Goal: Task Accomplishment & Management: Use online tool/utility

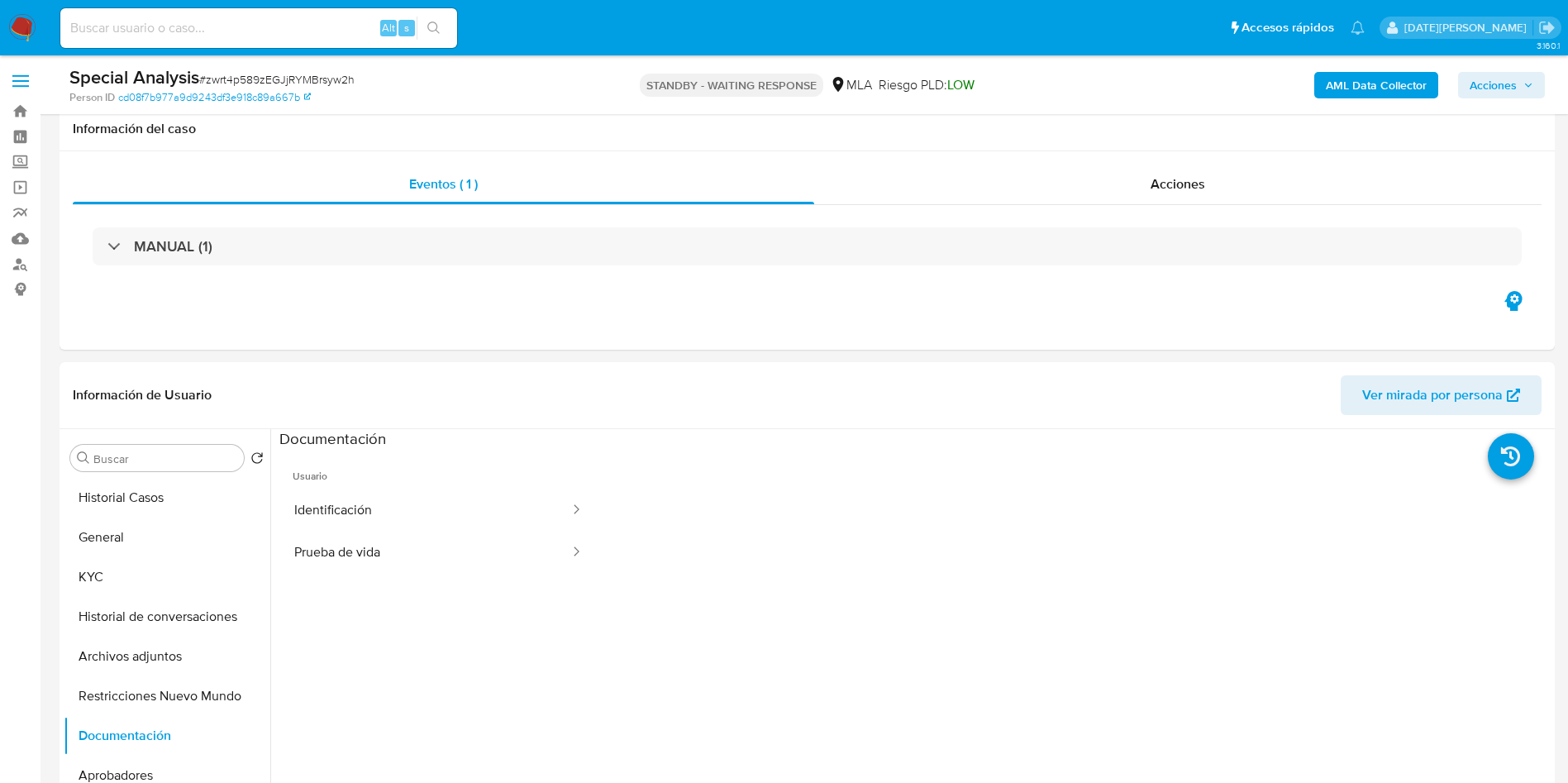
select select "10"
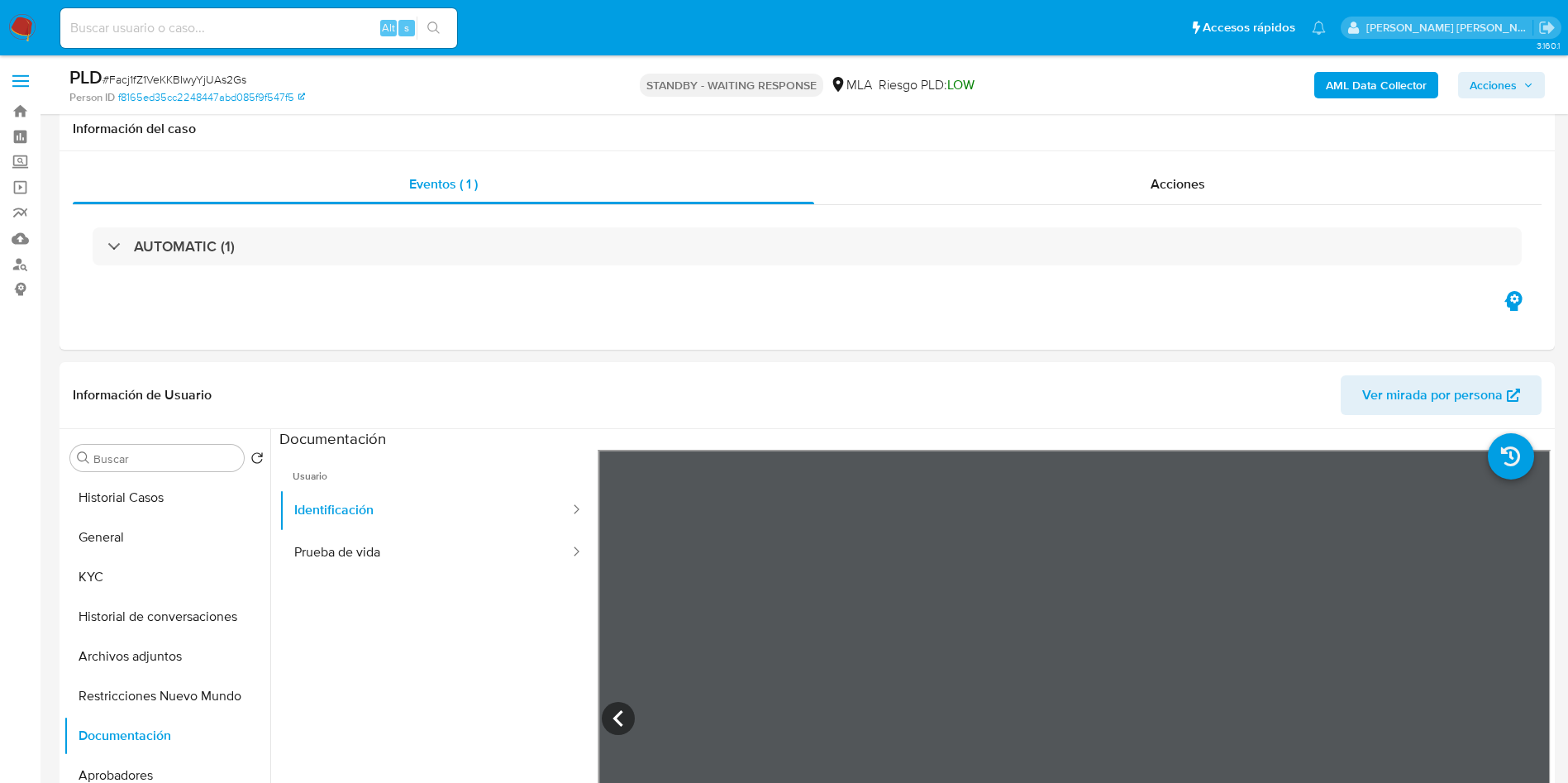
select select "10"
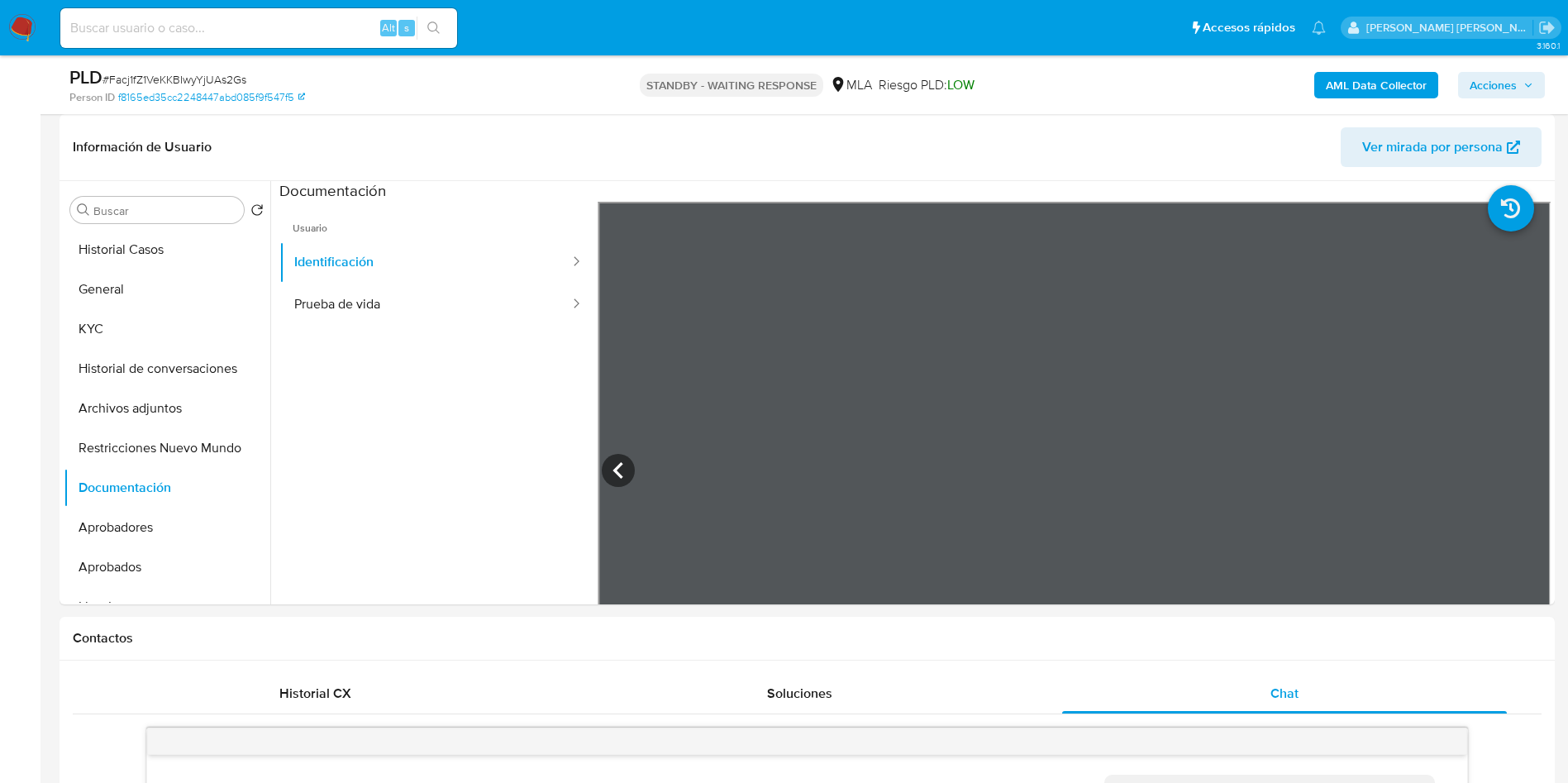
click at [172, 31] on input at bounding box center [258, 29] width 396 height 22
paste input "nP9spZY78AwNgEAqQzPGdViV"
type input "nP9spZY78AwNgEAqQzPGdViV"
click at [431, 18] on button "search-icon" at bounding box center [433, 28] width 34 height 23
click at [209, 26] on input "nP9spZY78AwNgEAqQzPGdViV" at bounding box center [258, 29] width 396 height 22
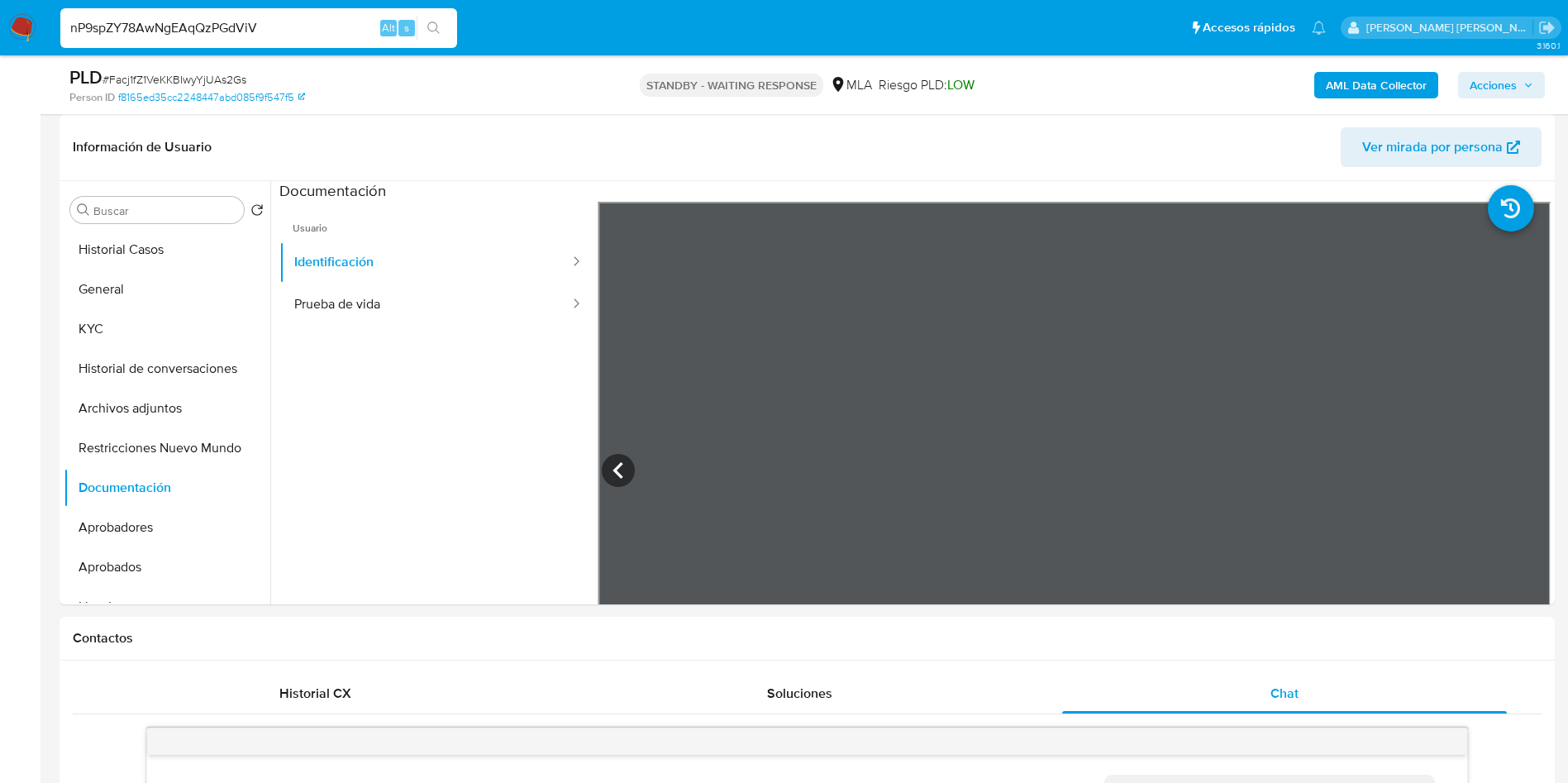
click at [211, 26] on input "nP9spZY78AwNgEAqQzPGdViV" at bounding box center [258, 29] width 396 height 22
click at [432, 23] on icon "search-icon" at bounding box center [433, 28] width 13 height 13
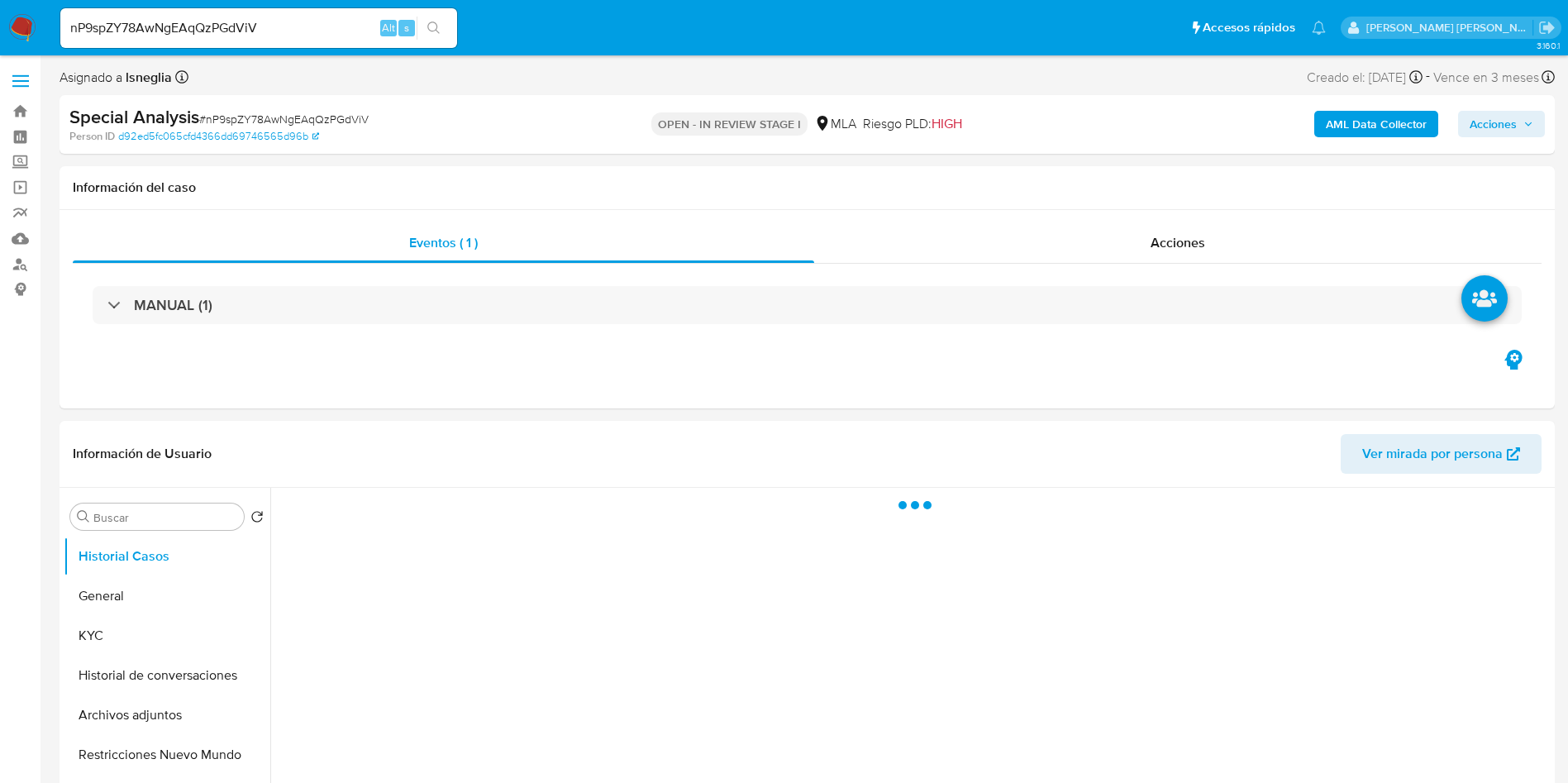
select select "10"
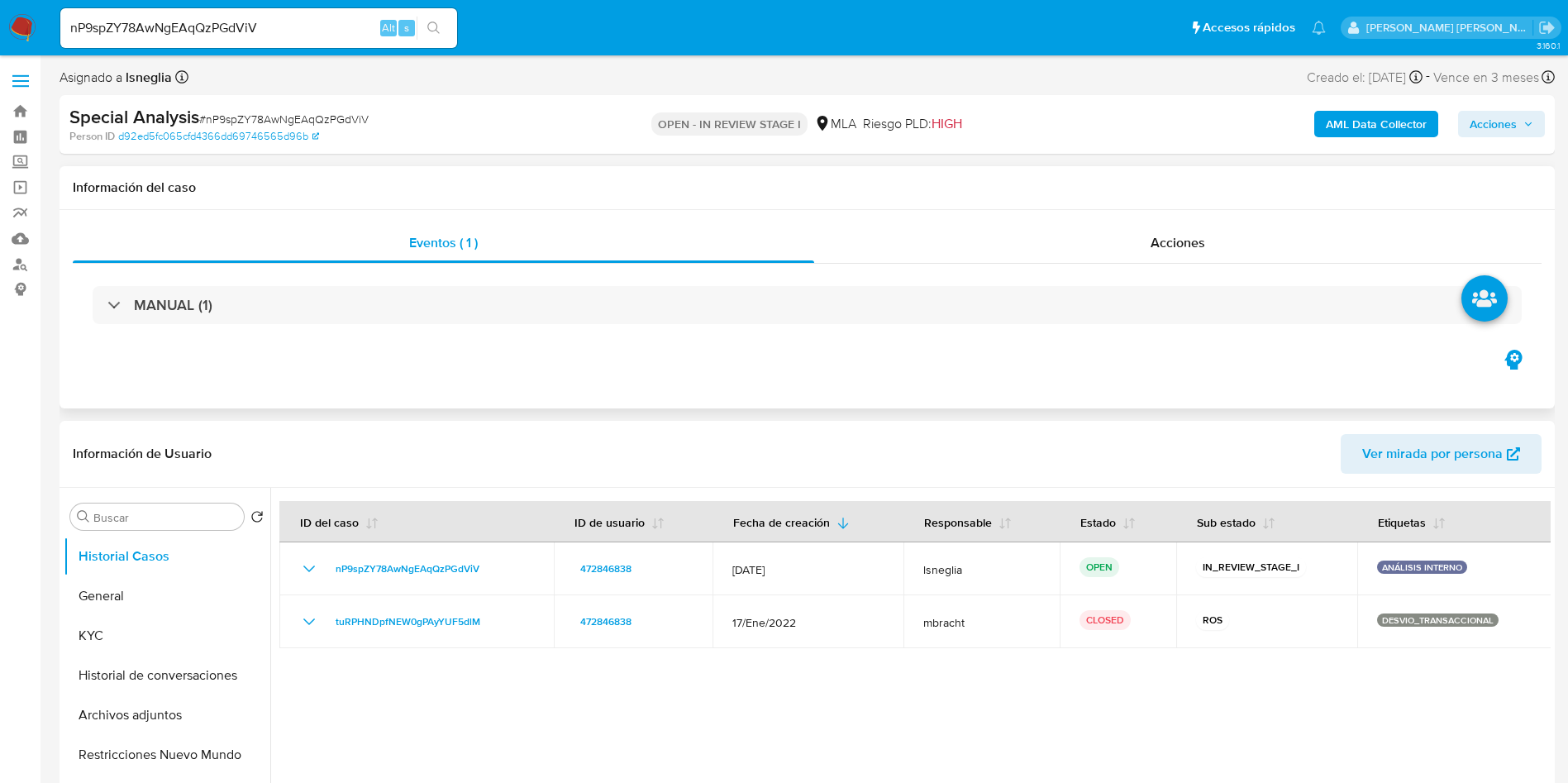
click at [610, 339] on div "MANUAL (1)" at bounding box center [808, 305] width 1469 height 83
click at [79, 598] on button "General" at bounding box center [160, 596] width 194 height 40
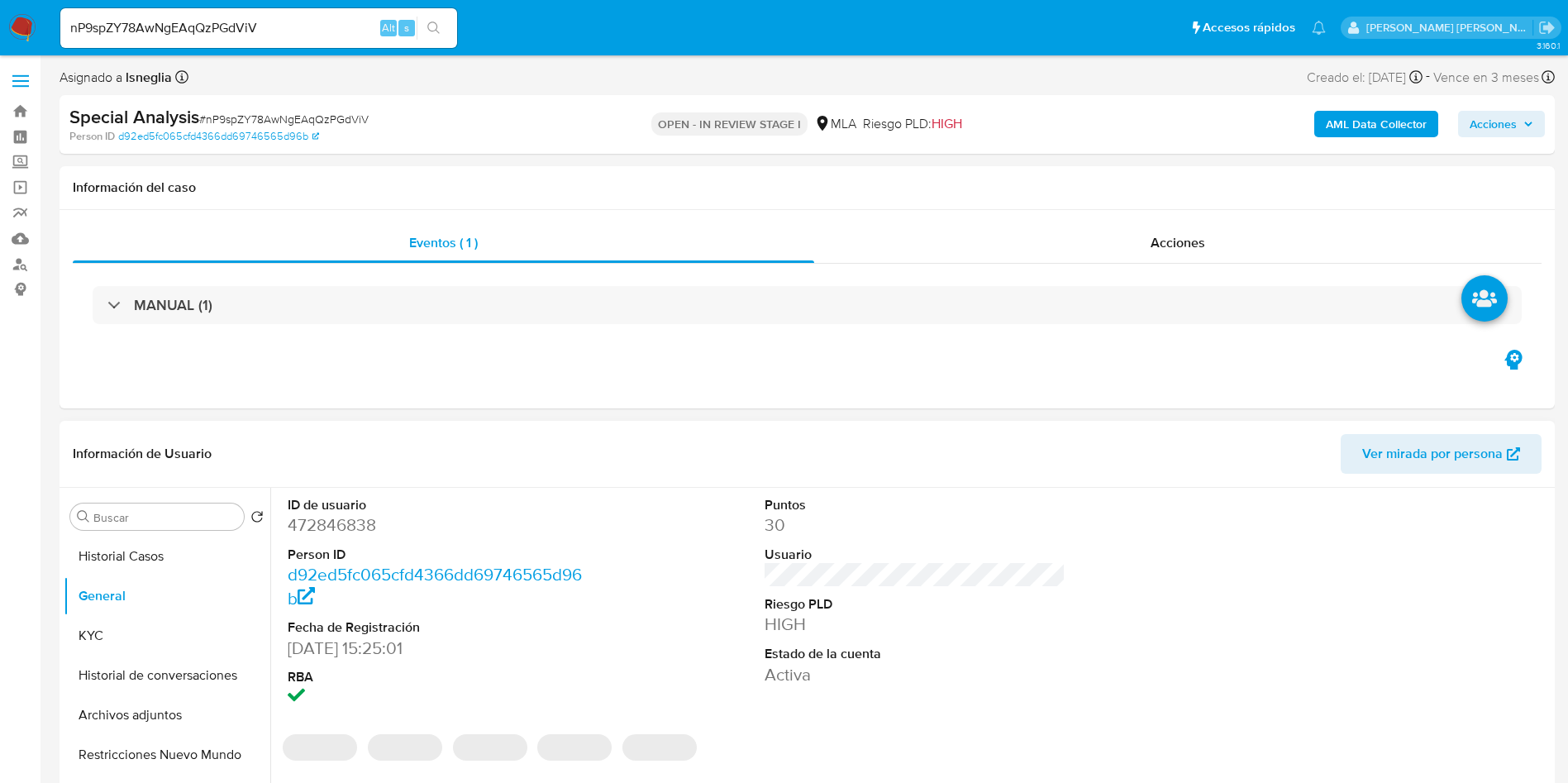
click at [329, 528] on dd "472846838" at bounding box center [438, 524] width 302 height 23
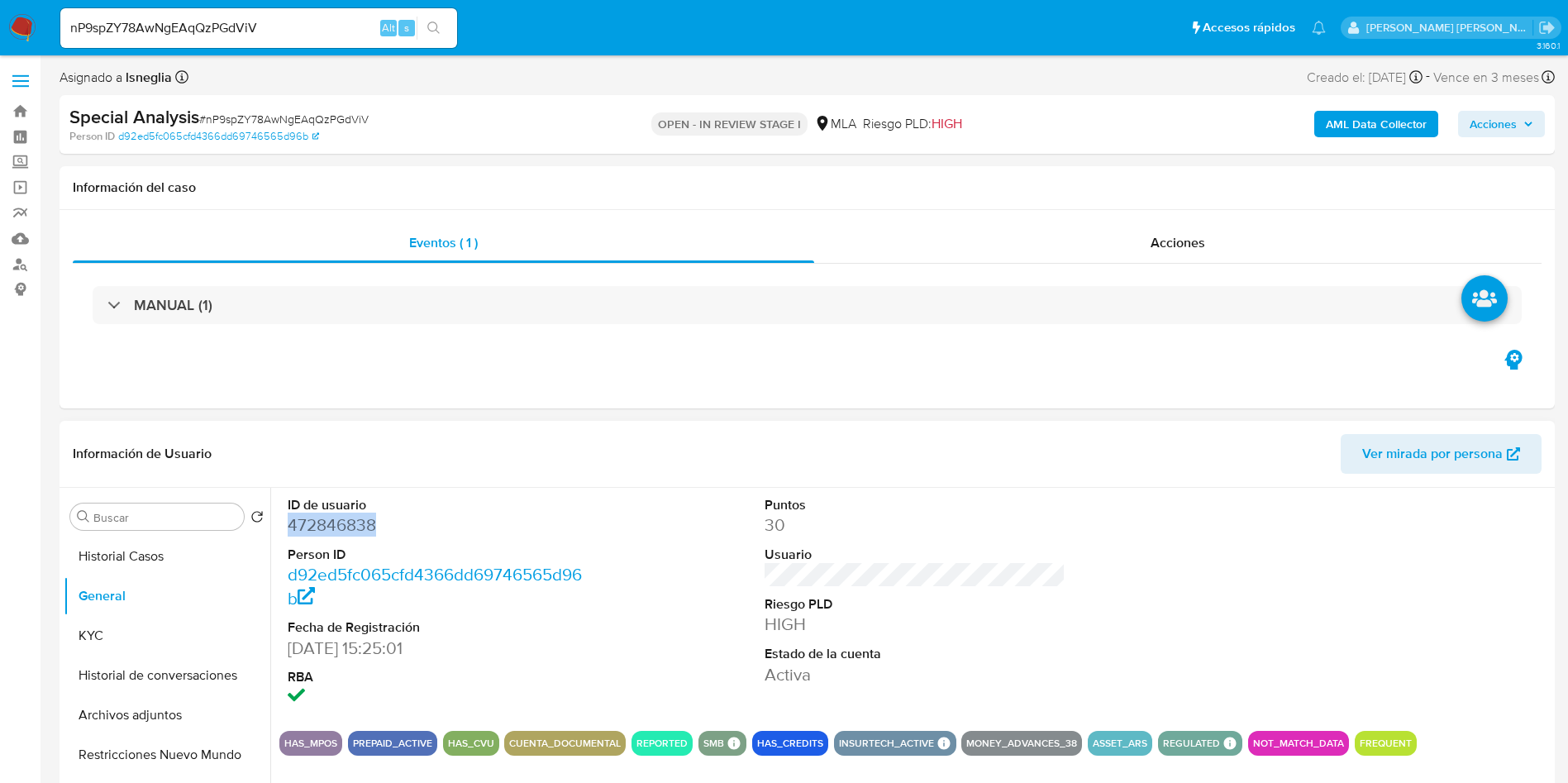
click at [329, 528] on dd "472846838" at bounding box center [438, 524] width 302 height 23
copy dd "472846838"
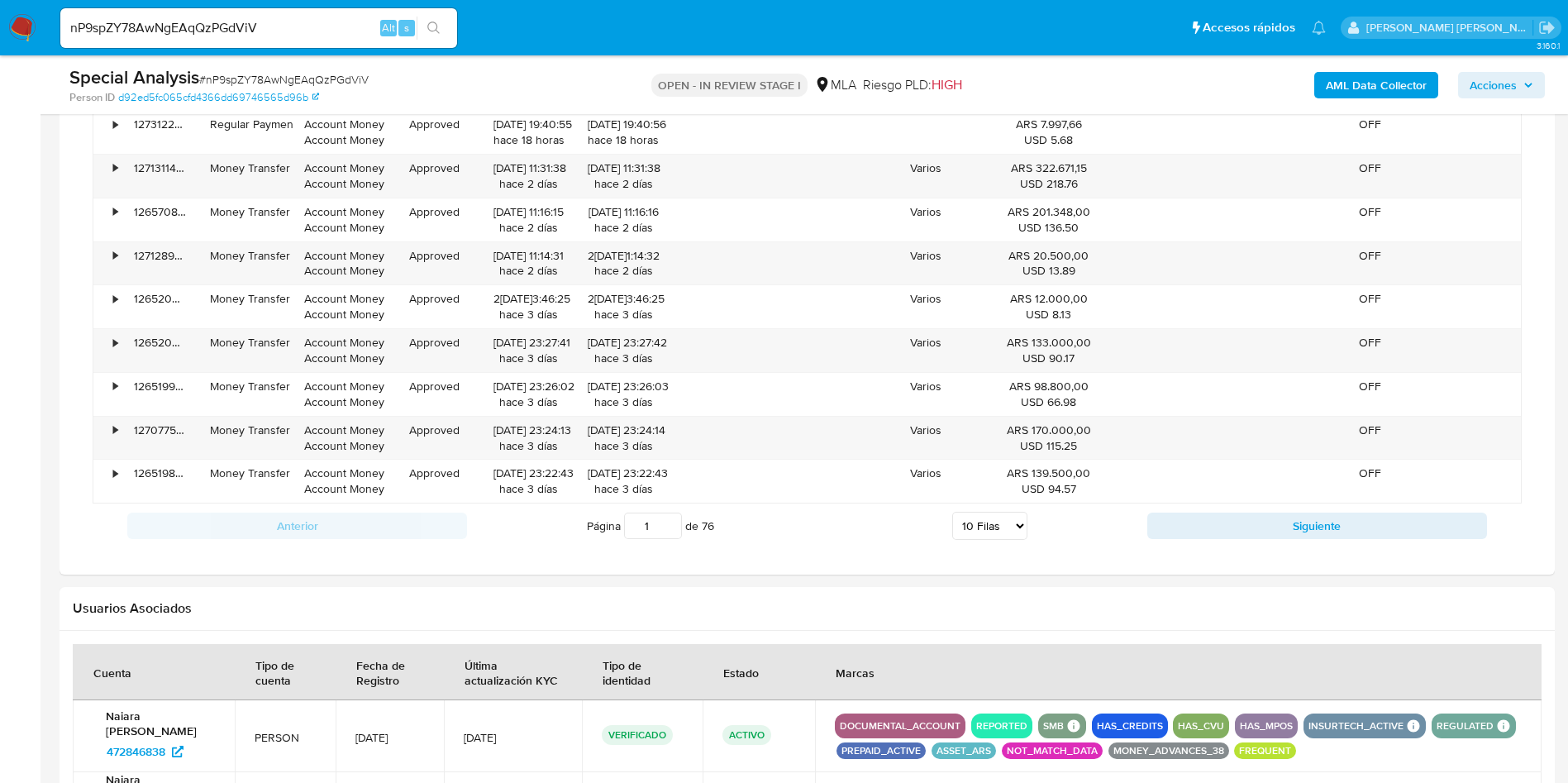
scroll to position [1116, 0]
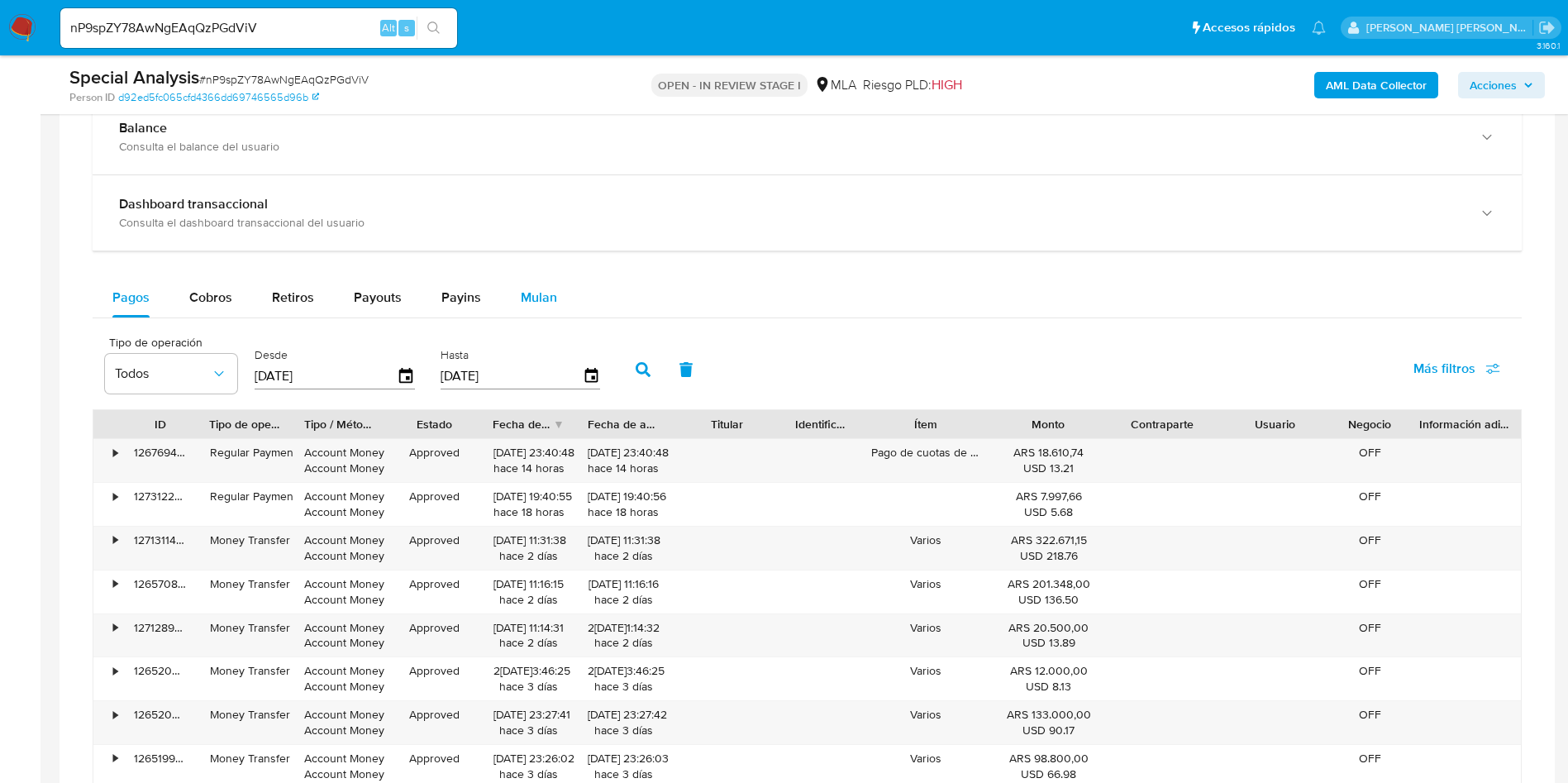
click at [502, 296] on button "Mulan" at bounding box center [539, 298] width 76 height 40
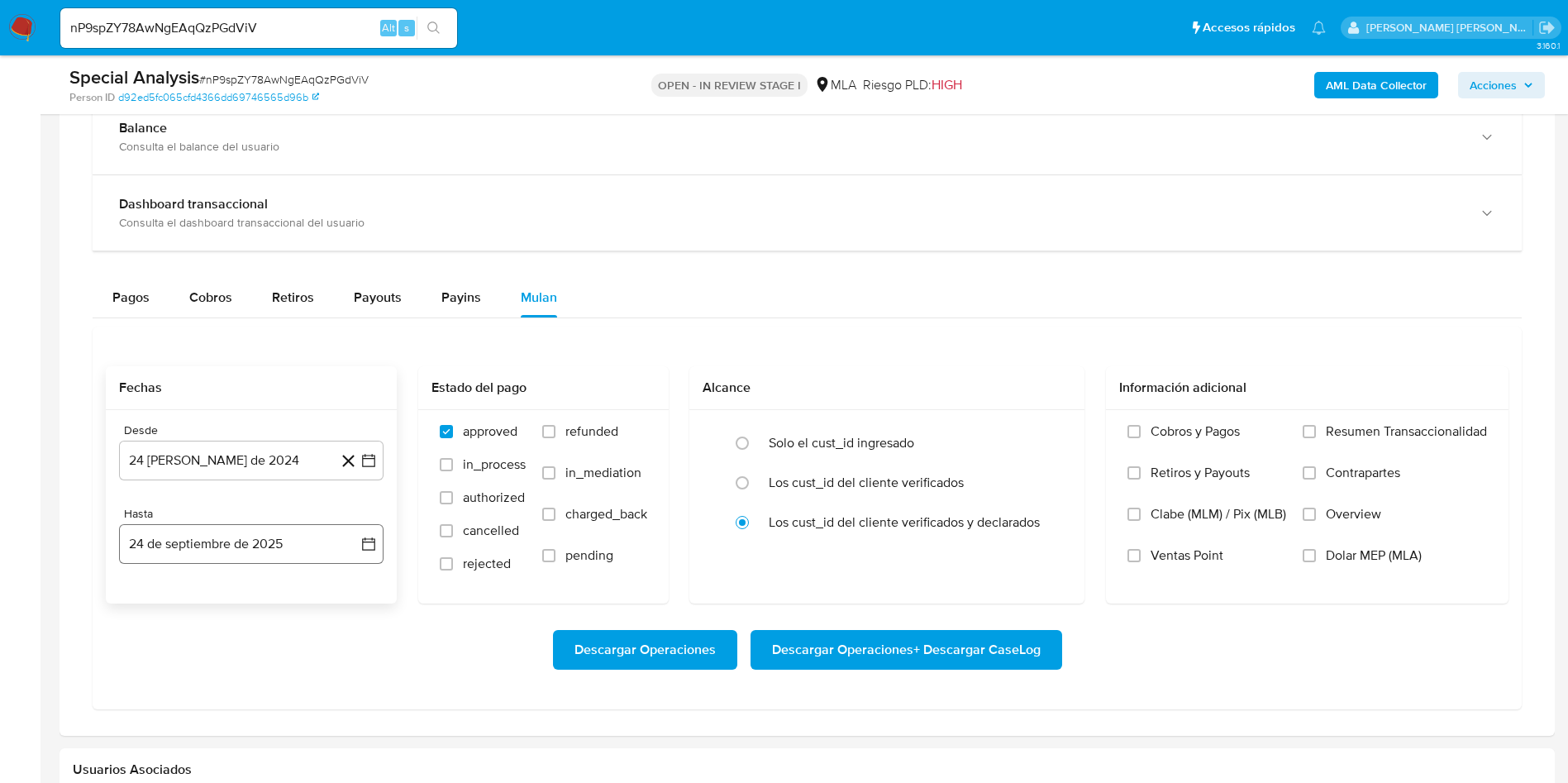
click at [265, 548] on button "24 de septiembre de 2025" at bounding box center [251, 544] width 265 height 40
click at [283, 668] on div "Descargar Operaciones Descargar Operaciones + Descargar CaseLog" at bounding box center [807, 650] width 1403 height 40
click at [289, 454] on button "24 de agosto de 2024" at bounding box center [251, 461] width 265 height 40
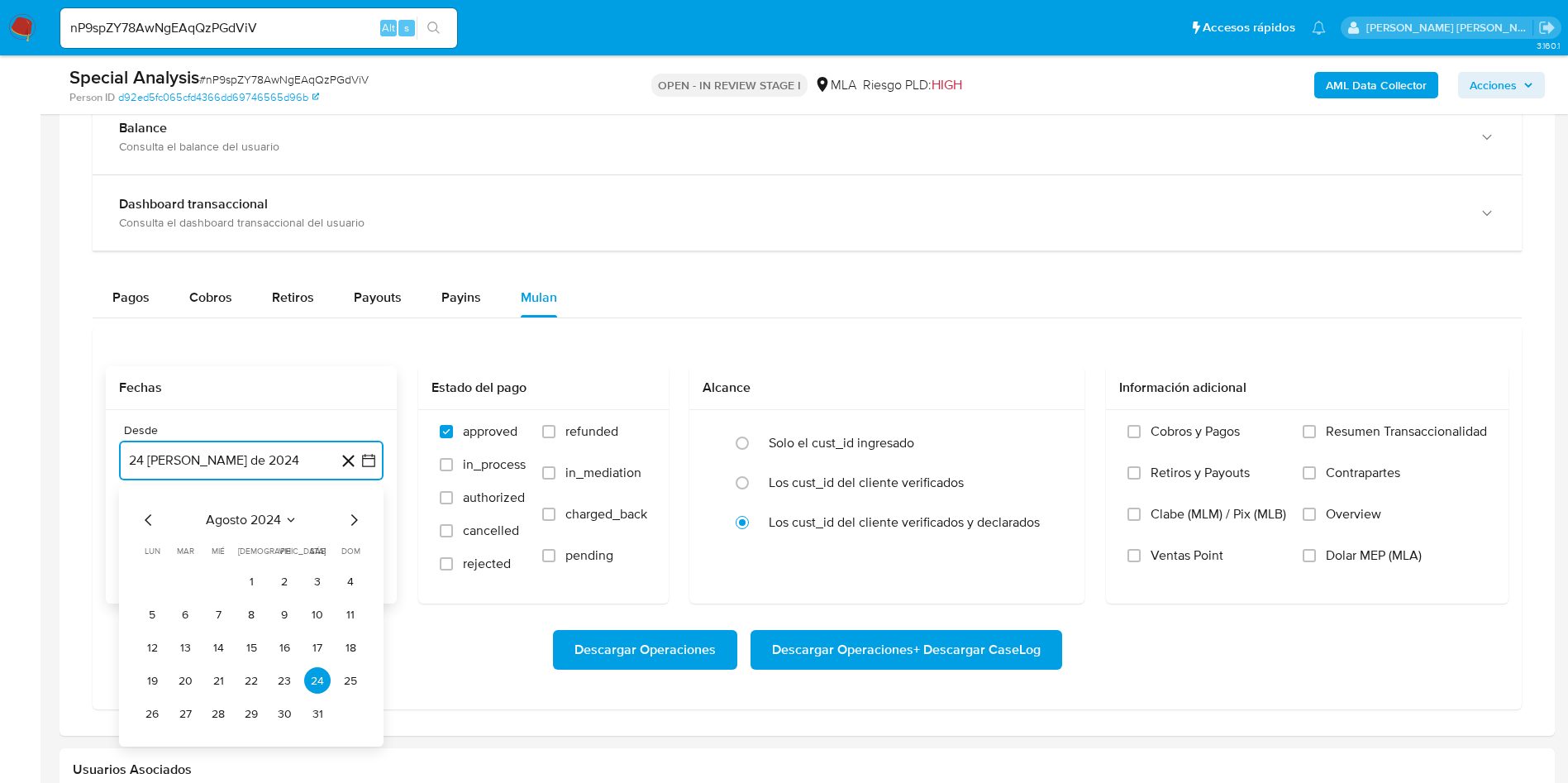
click at [349, 520] on icon "Mes siguiente" at bounding box center [354, 520] width 20 height 20
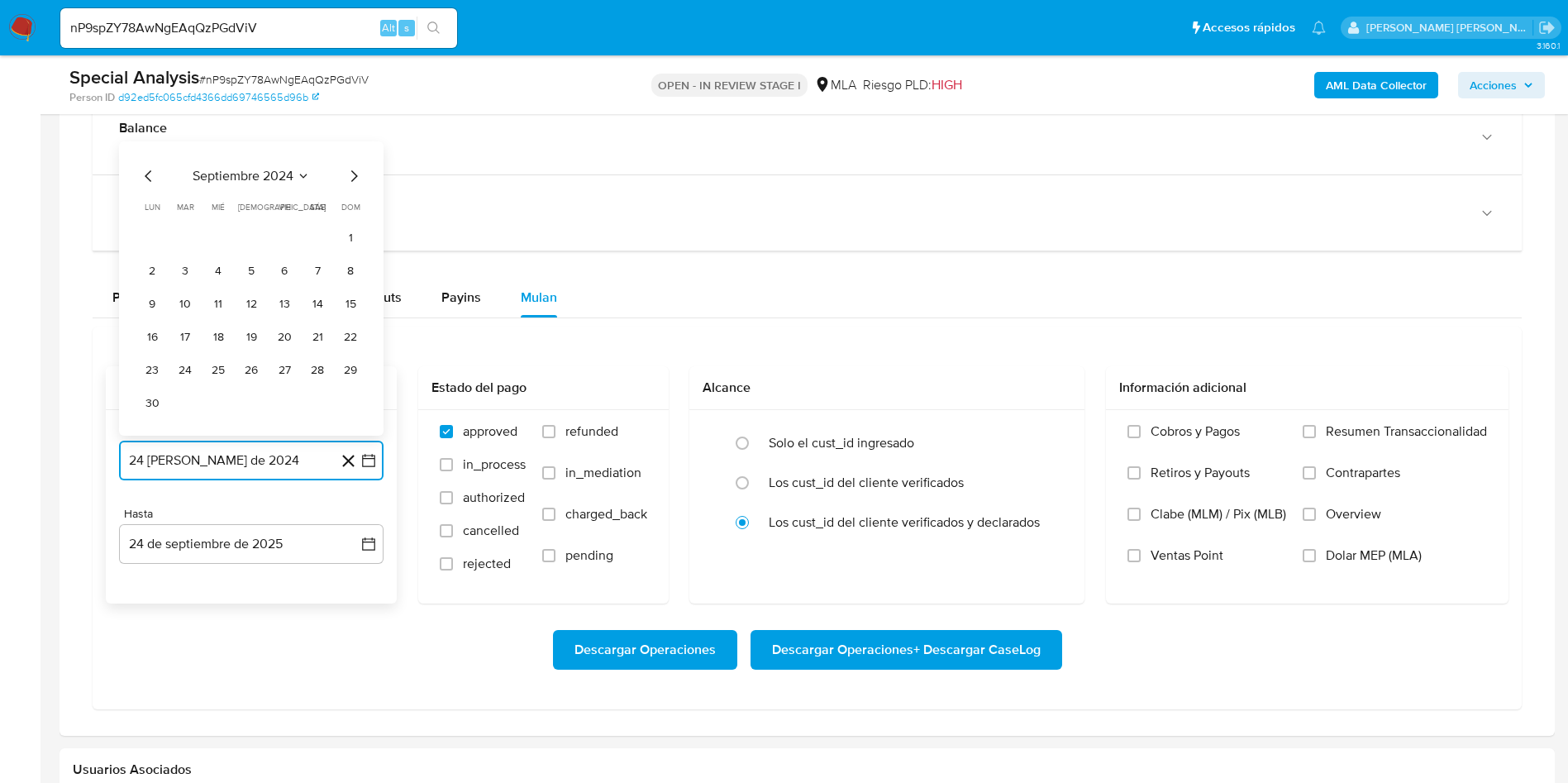
click at [349, 177] on icon "Mes siguiente" at bounding box center [354, 176] width 20 height 20
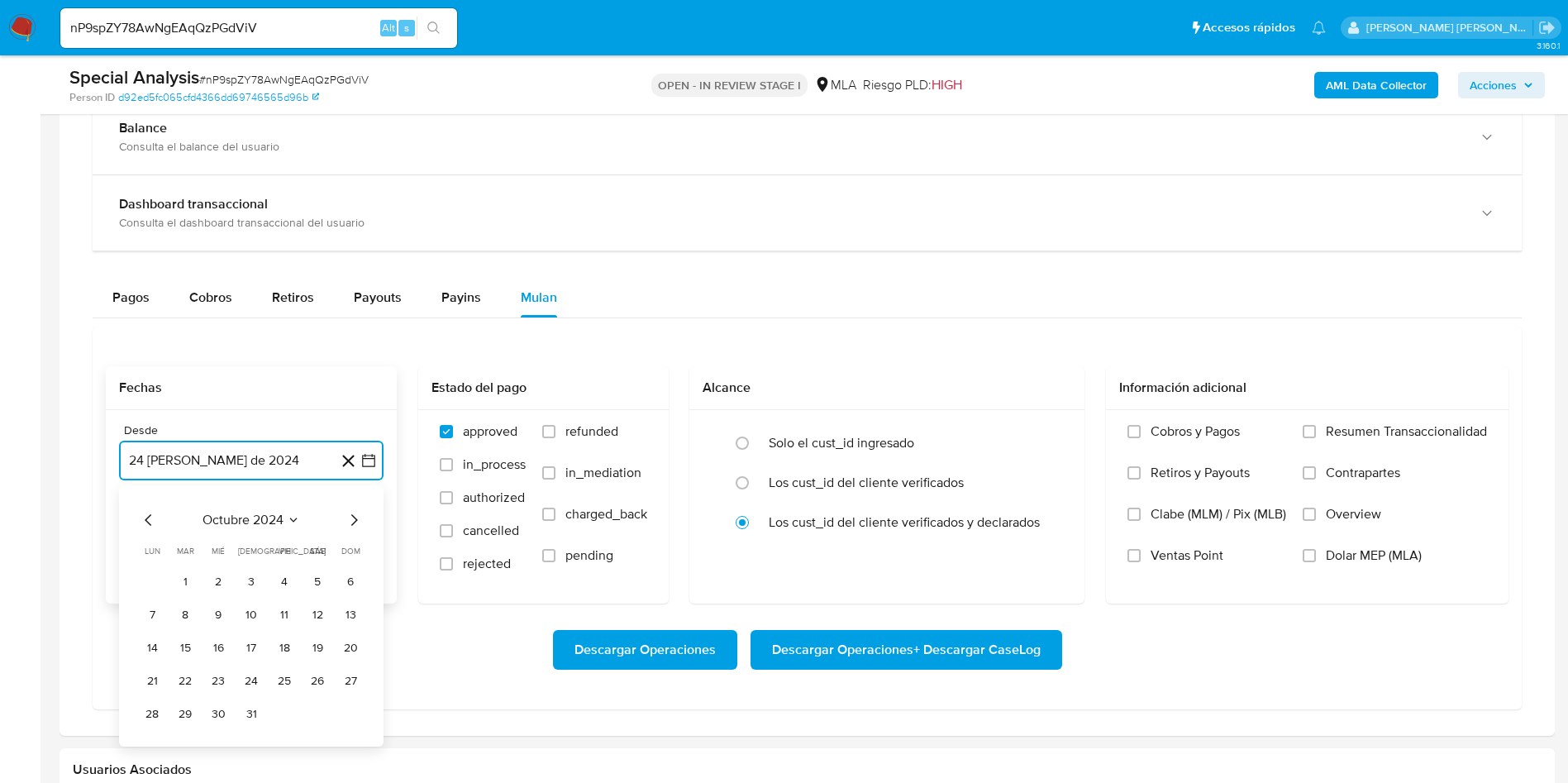
click at [355, 518] on icon "Mes siguiente" at bounding box center [354, 520] width 7 height 12
click at [348, 521] on icon "Mes siguiente" at bounding box center [354, 520] width 20 height 20
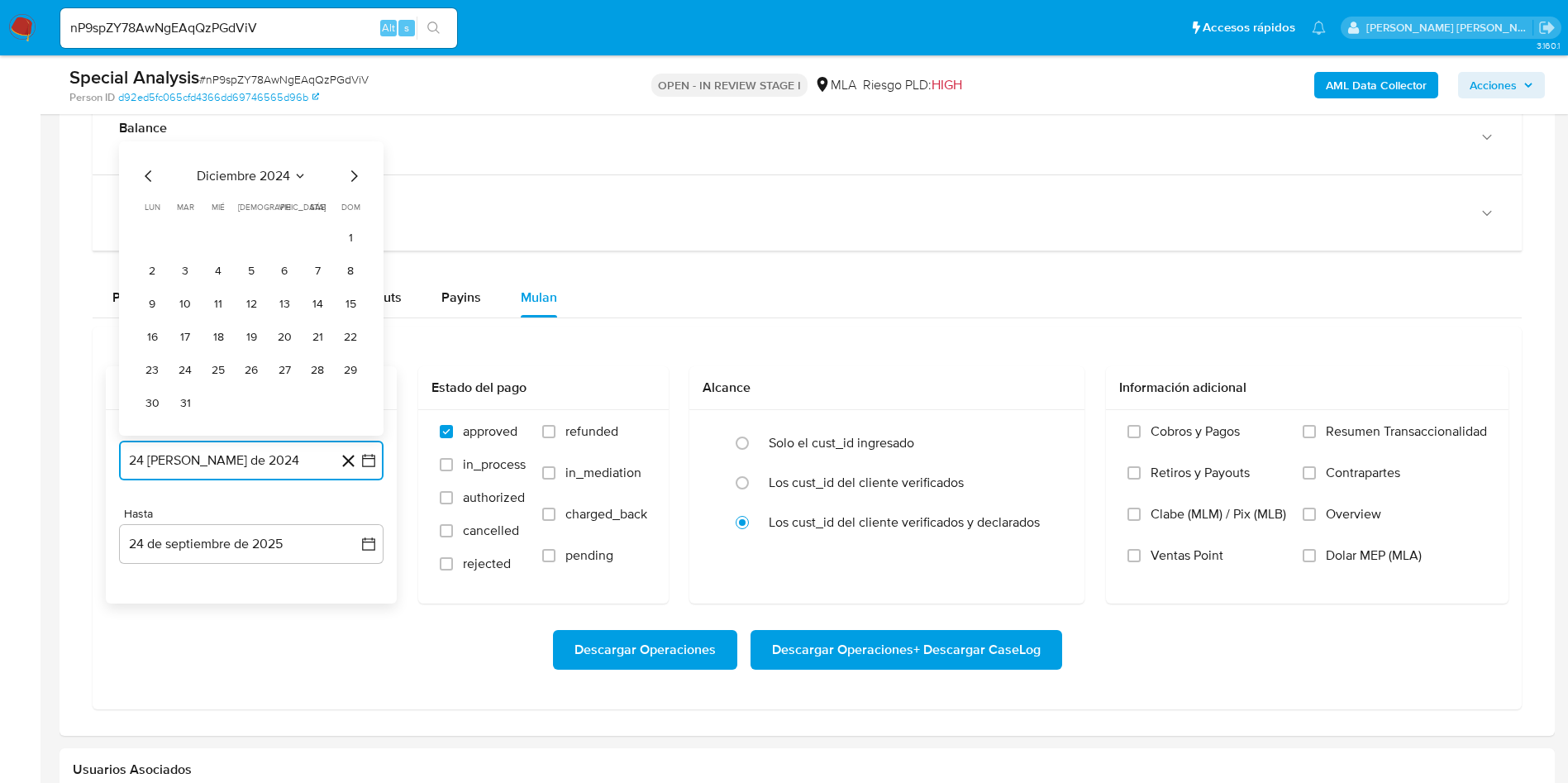
click at [356, 184] on icon "Mes siguiente" at bounding box center [354, 176] width 20 height 20
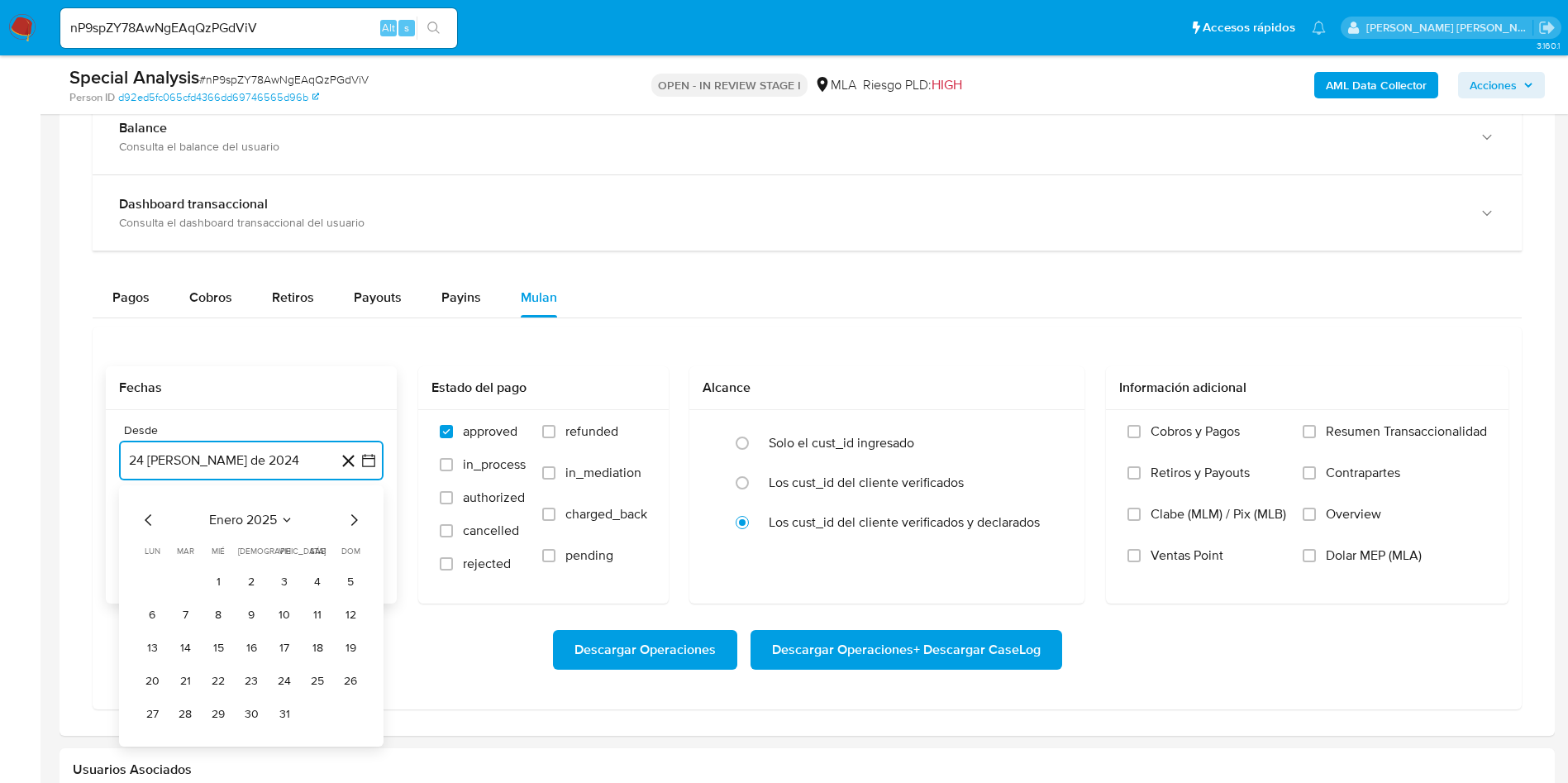
click at [355, 518] on icon "Mes siguiente" at bounding box center [354, 520] width 7 height 12
click at [356, 518] on icon "Mes siguiente" at bounding box center [354, 520] width 7 height 12
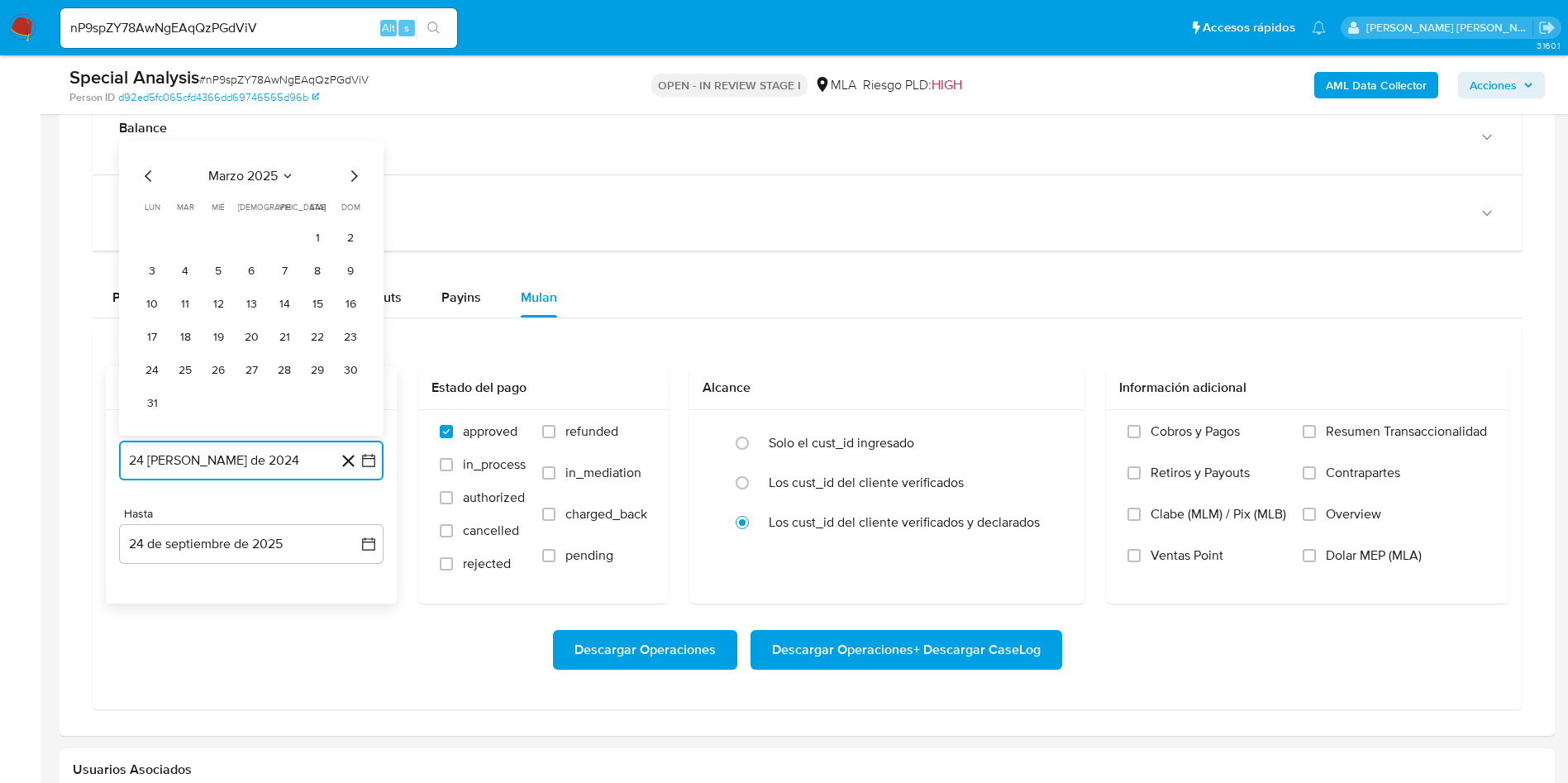
click at [351, 175] on icon "Mes siguiente" at bounding box center [354, 176] width 20 height 20
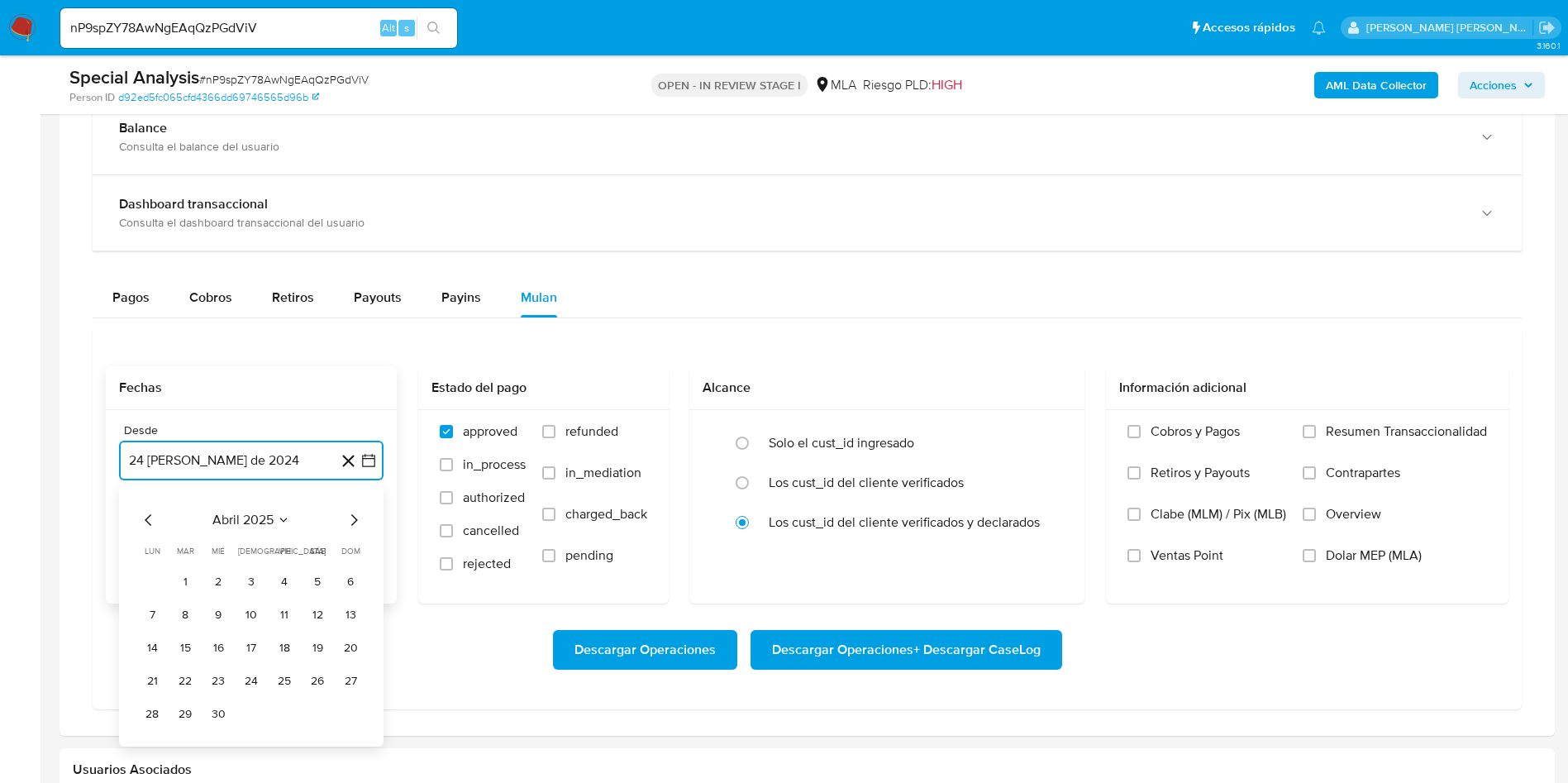
click at [356, 518] on icon "Mes siguiente" at bounding box center [354, 520] width 7 height 12
click at [246, 582] on button "1" at bounding box center [251, 581] width 27 height 27
click at [240, 547] on button "24 de septiembre de 2025" at bounding box center [251, 544] width 265 height 40
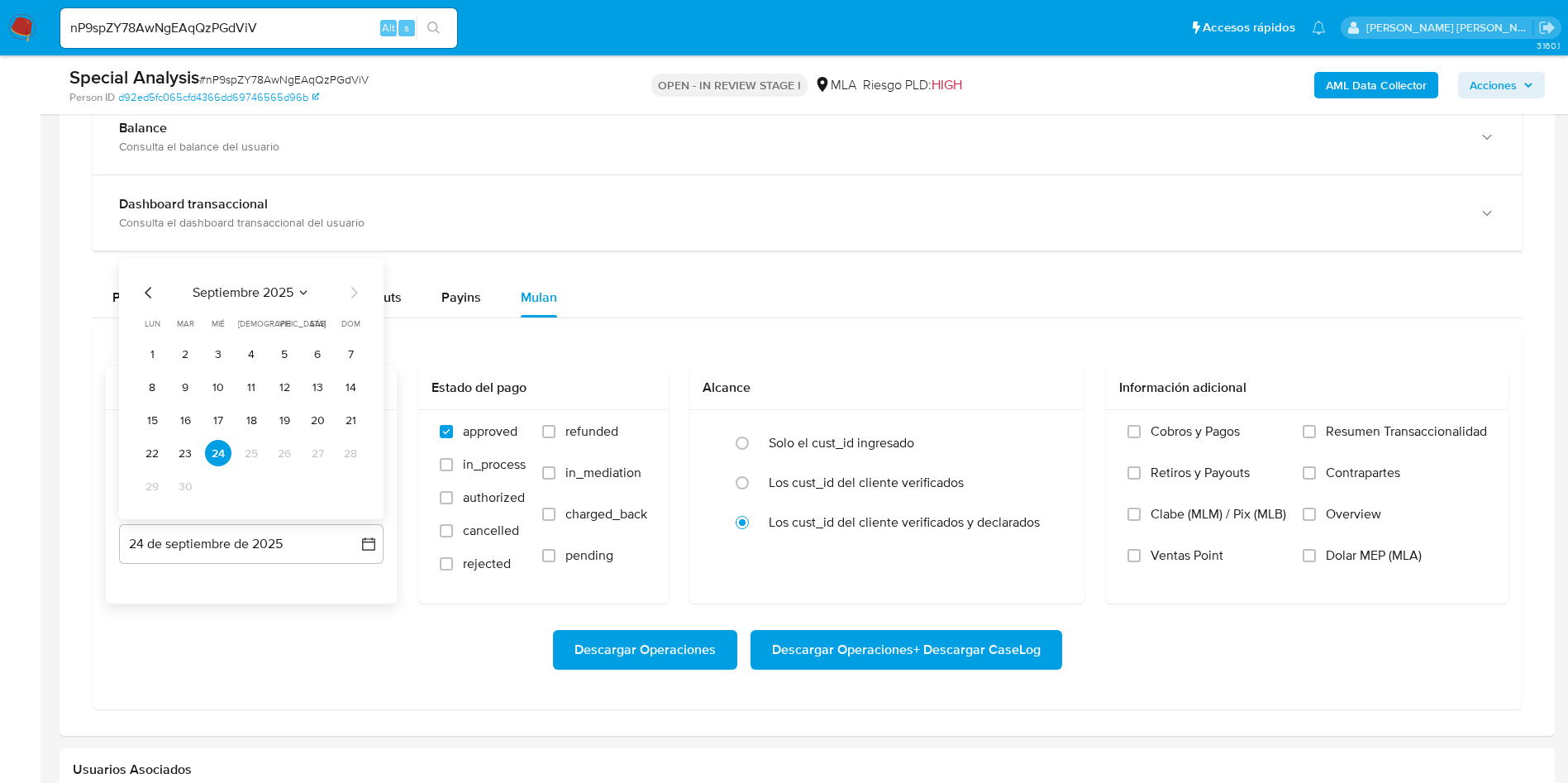
click at [146, 289] on icon "Mes anterior" at bounding box center [148, 293] width 20 height 20
click at [355, 486] on button "31" at bounding box center [350, 485] width 27 height 27
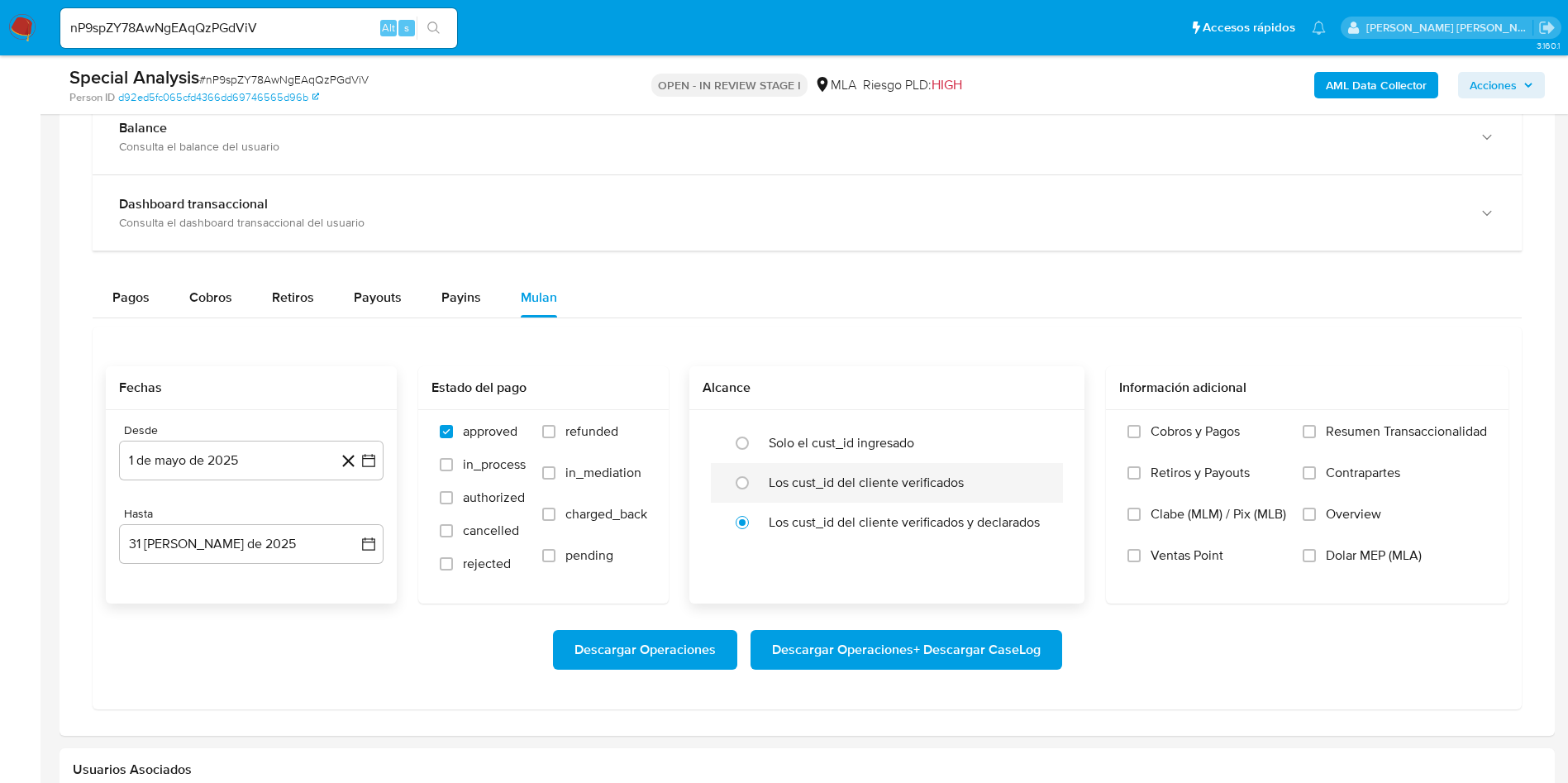
click at [789, 487] on label "Los cust_id del cliente verificados" at bounding box center [866, 482] width 195 height 17
click at [755, 487] on input "radio" at bounding box center [742, 482] width 27 height 27
radio input "true"
click at [1355, 562] on span "Dolar MEP (MLA)" at bounding box center [1373, 556] width 96 height 17
click at [1316, 562] on input "Dolar MEP (MLA)" at bounding box center [1309, 555] width 13 height 13
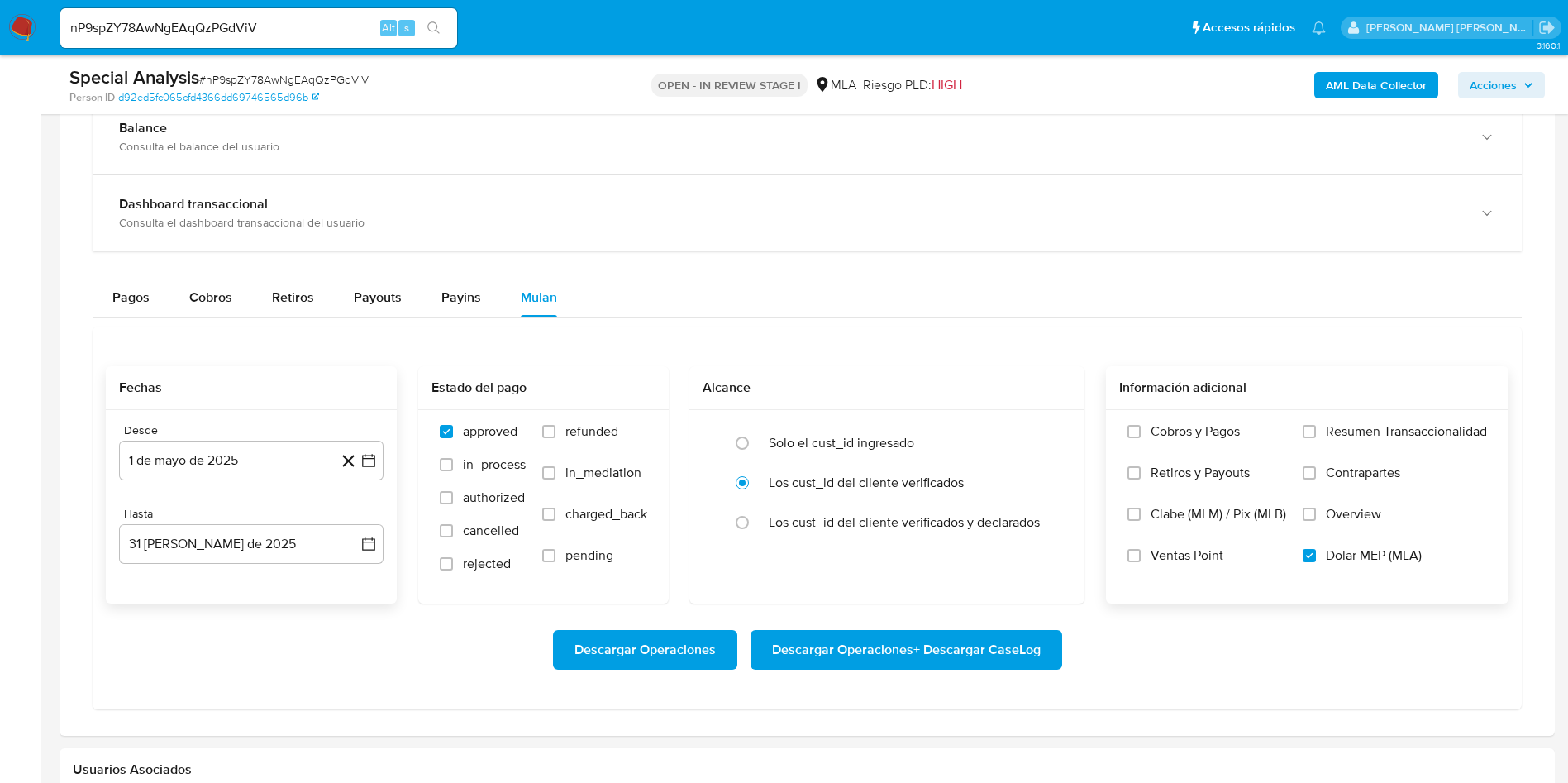
click at [877, 649] on span "Descargar Operaciones + Descargar CaseLog" at bounding box center [907, 650] width 269 height 37
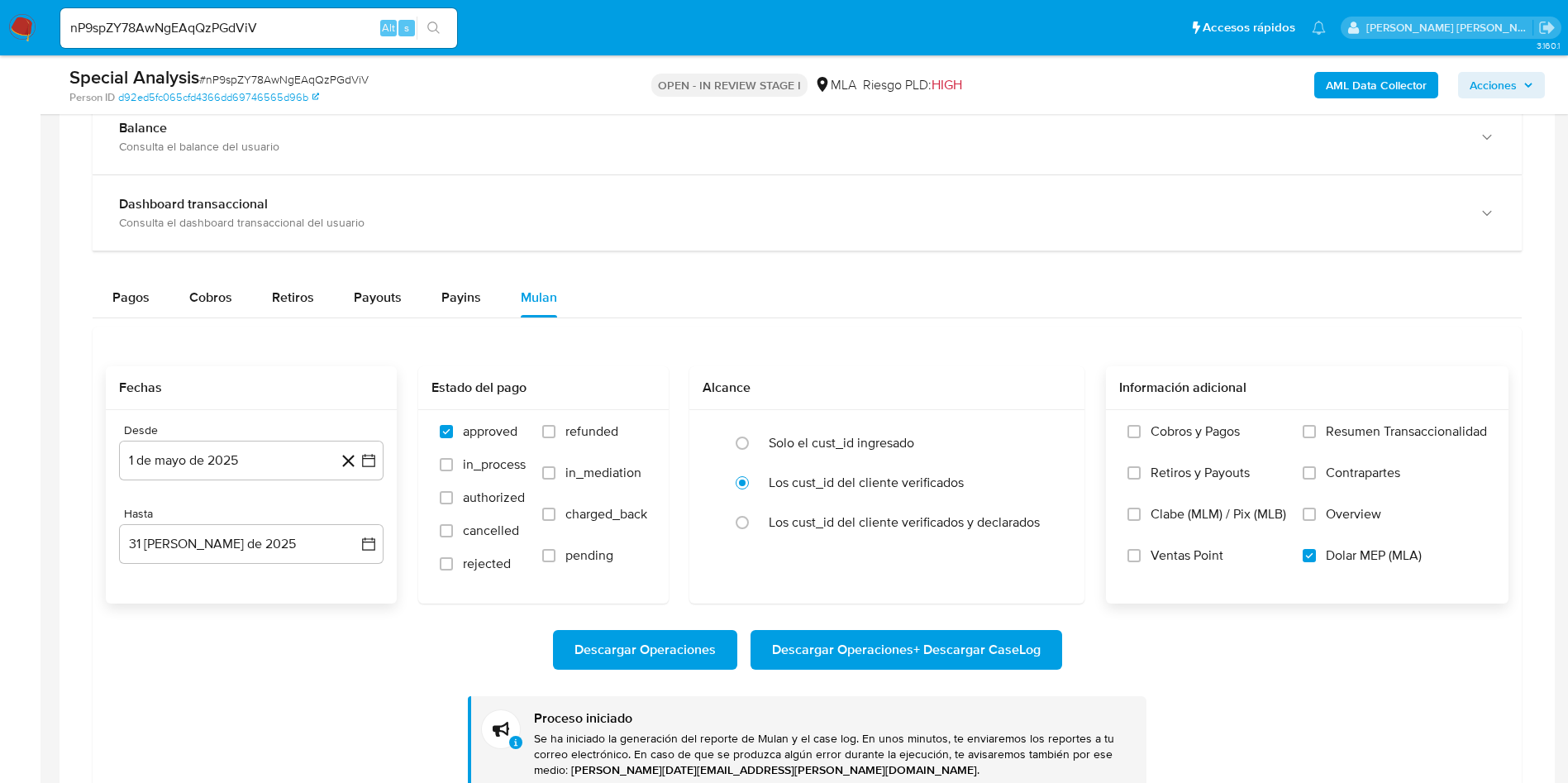
click at [255, 26] on input "nP9spZY78AwNgEAqQzPGdViV" at bounding box center [258, 29] width 396 height 22
click at [255, 25] on input "nP9spZY78AwNgEAqQzPGdViV" at bounding box center [258, 29] width 396 height 22
paste input "NMYeEMamkxTKQepie9JcZmai"
type input "NMYeEMamkxTKQepie9JcZmai"
click at [440, 22] on icon "search-icon" at bounding box center [433, 28] width 13 height 13
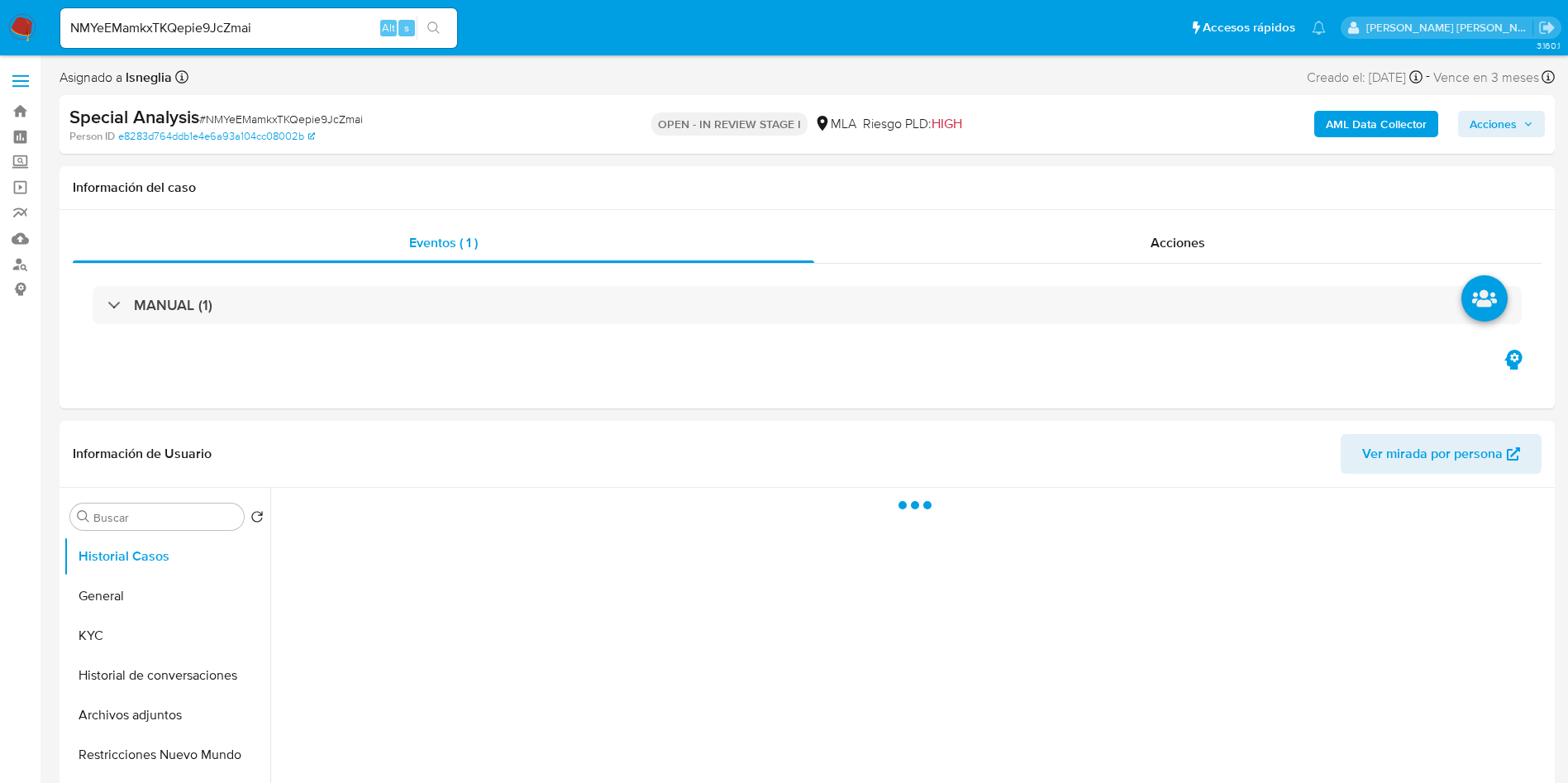
select select "10"
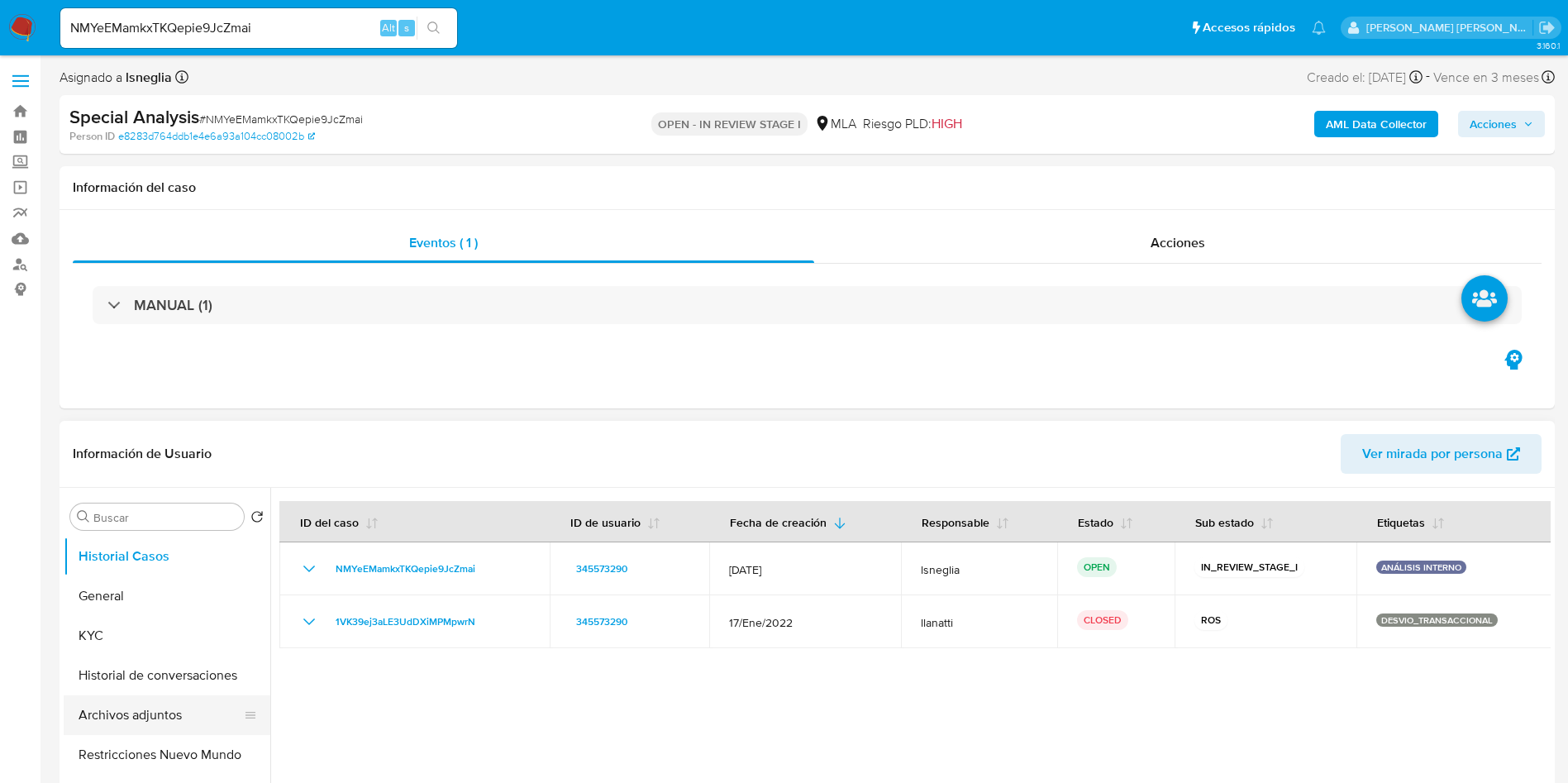
click at [118, 720] on button "Archivos adjuntos" at bounding box center [160, 715] width 194 height 40
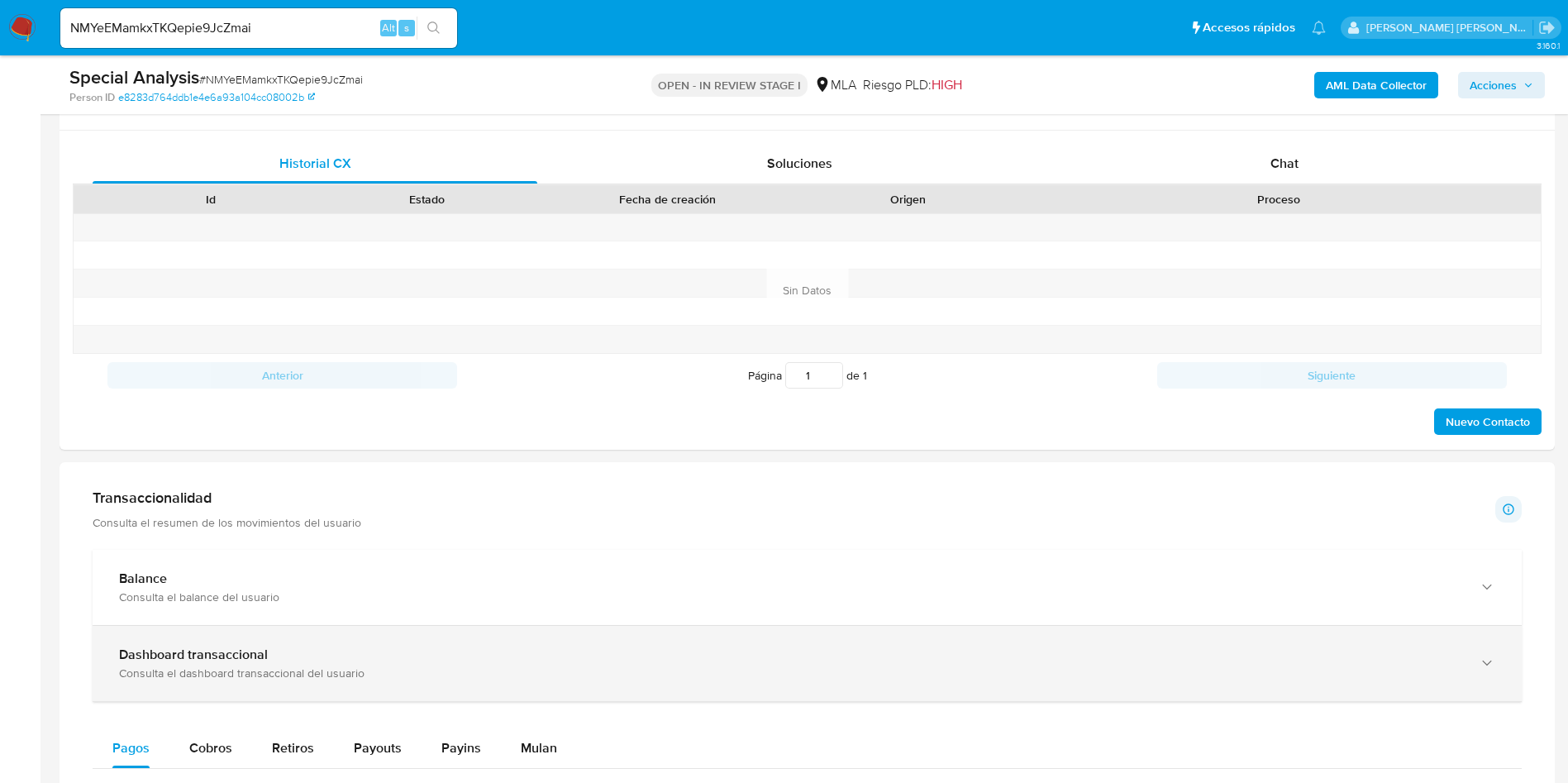
scroll to position [868, 0]
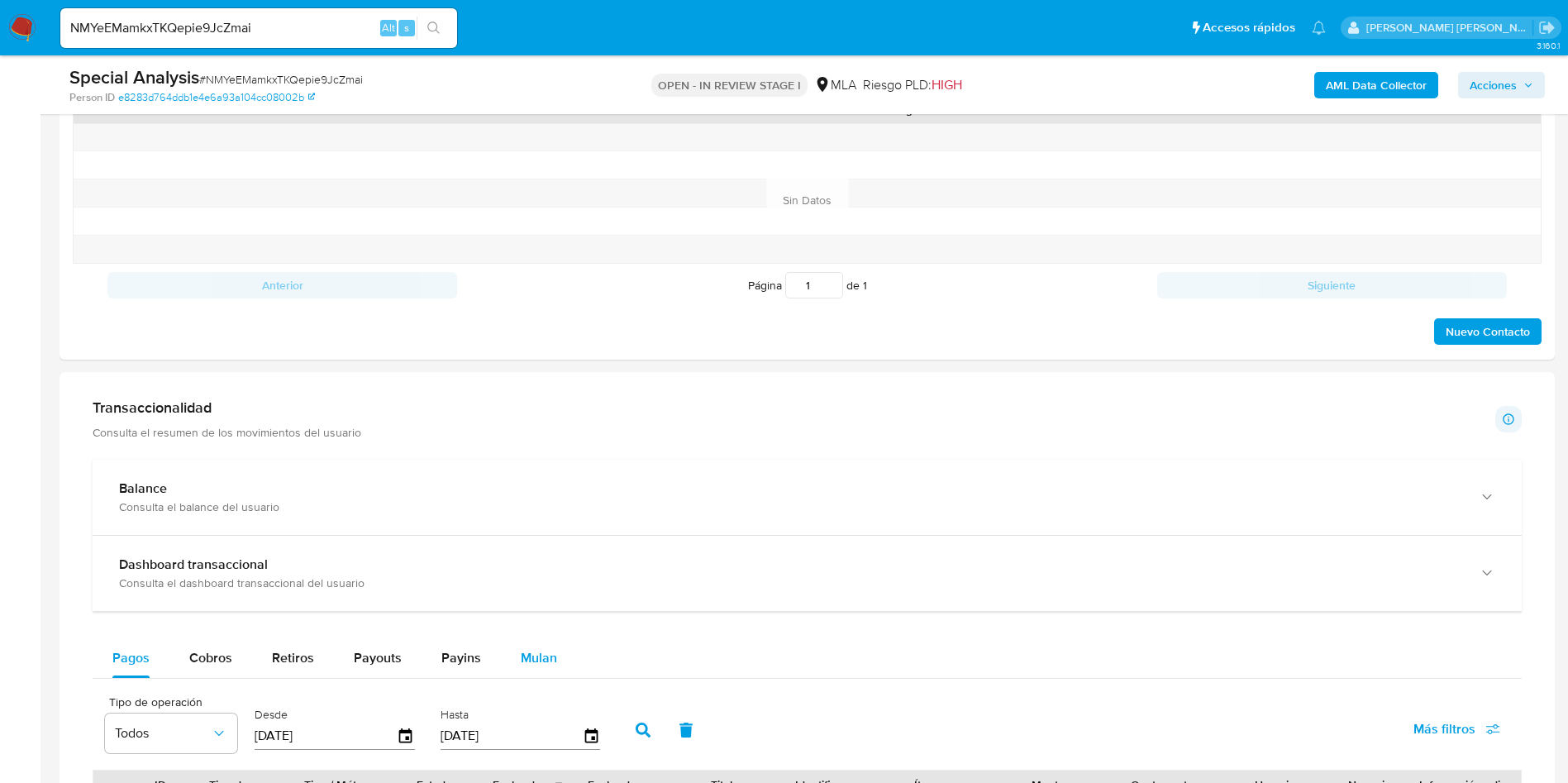
click at [551, 659] on span "Mulan" at bounding box center [539, 657] width 37 height 19
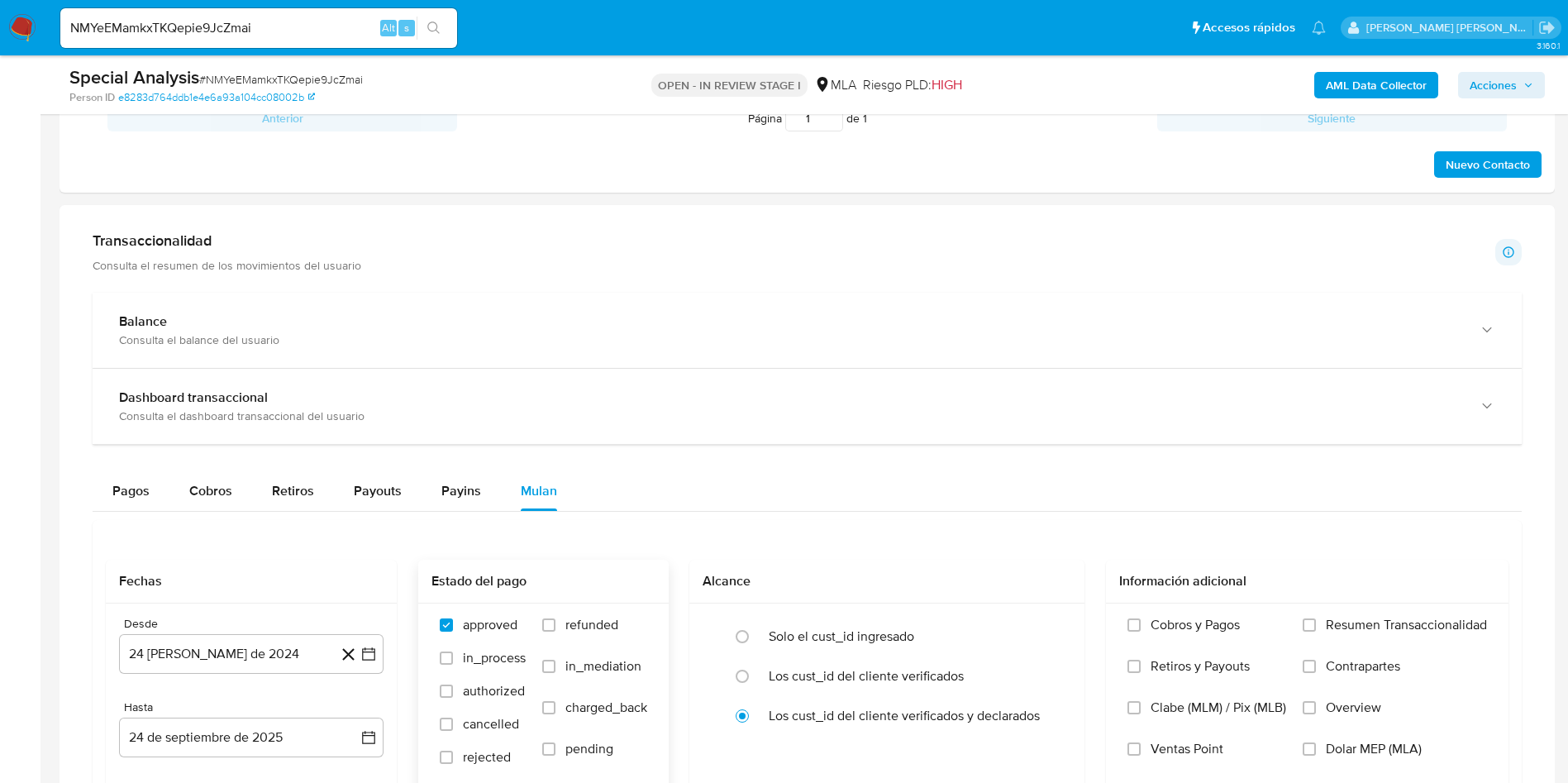
scroll to position [1240, 0]
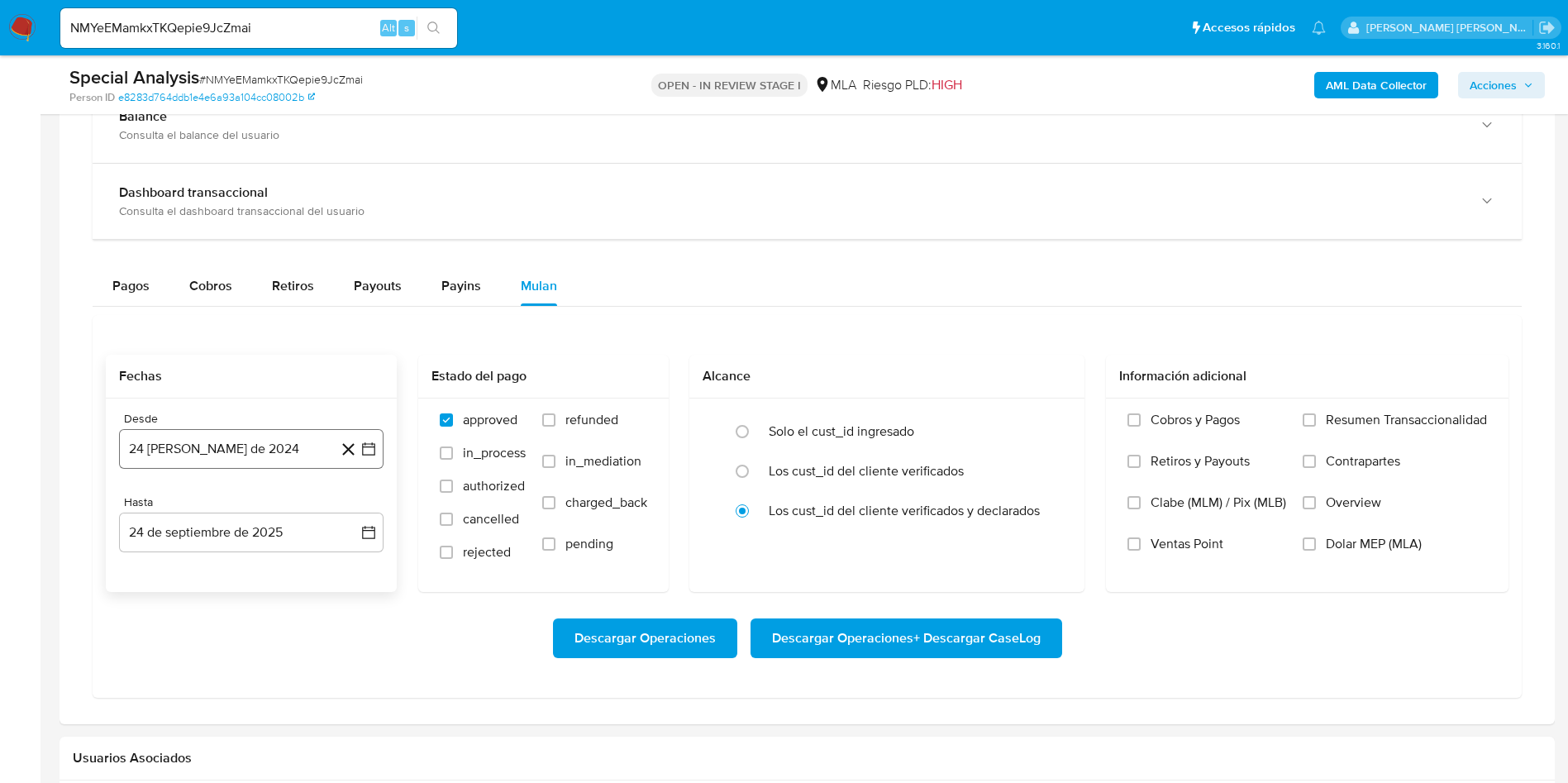
click at [294, 444] on button "24 de agosto de 2024" at bounding box center [251, 449] width 265 height 40
click at [283, 512] on button "agosto 2024" at bounding box center [251, 508] width 92 height 17
click at [347, 502] on icon "Año siguiente" at bounding box center [351, 508] width 20 height 20
click at [255, 612] on span "may" at bounding box center [250, 614] width 22 height 13
click at [251, 568] on button "1" at bounding box center [251, 569] width 27 height 27
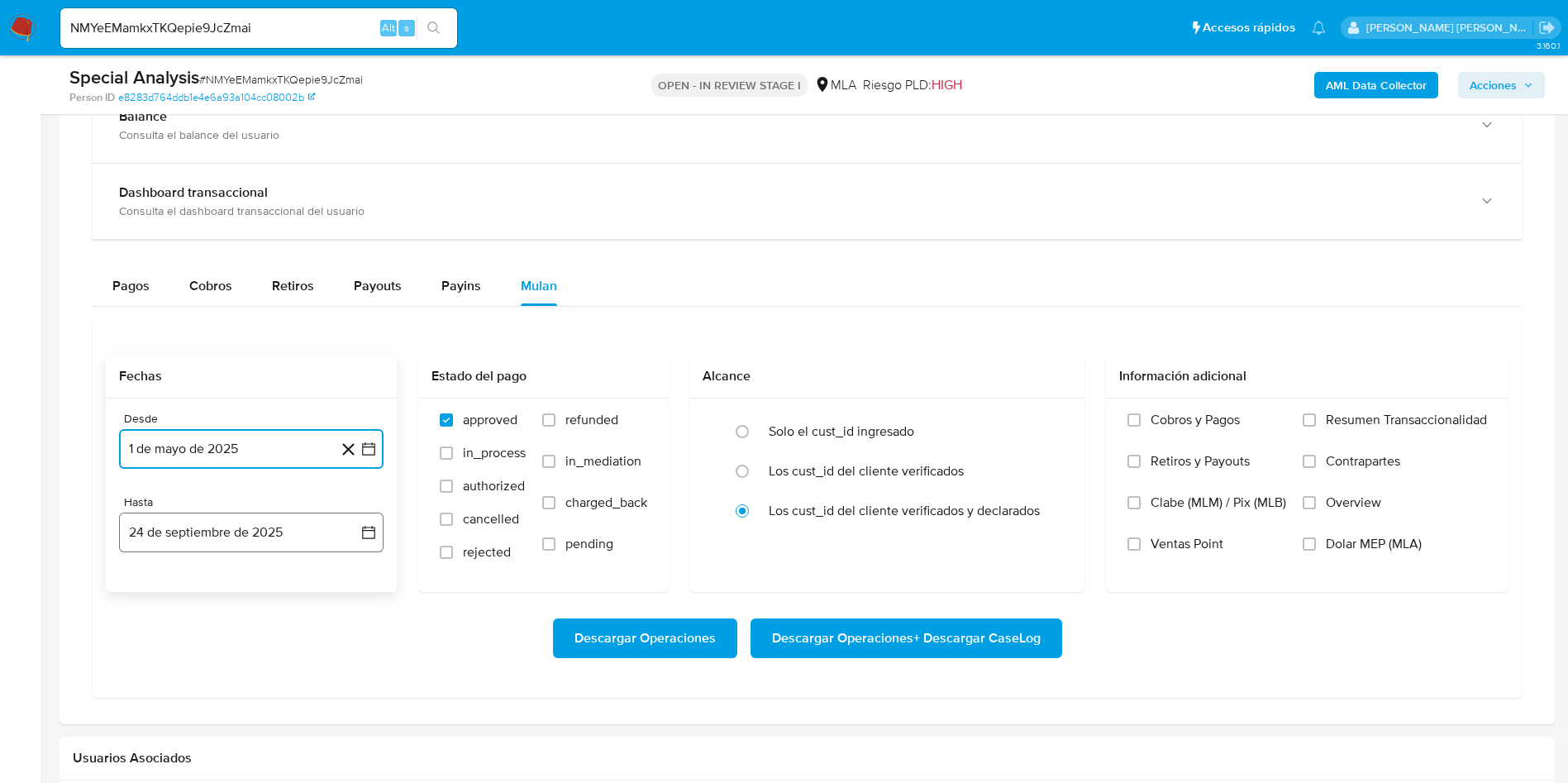
click at [311, 541] on button "24 de septiembre de 2025" at bounding box center [251, 532] width 265 height 40
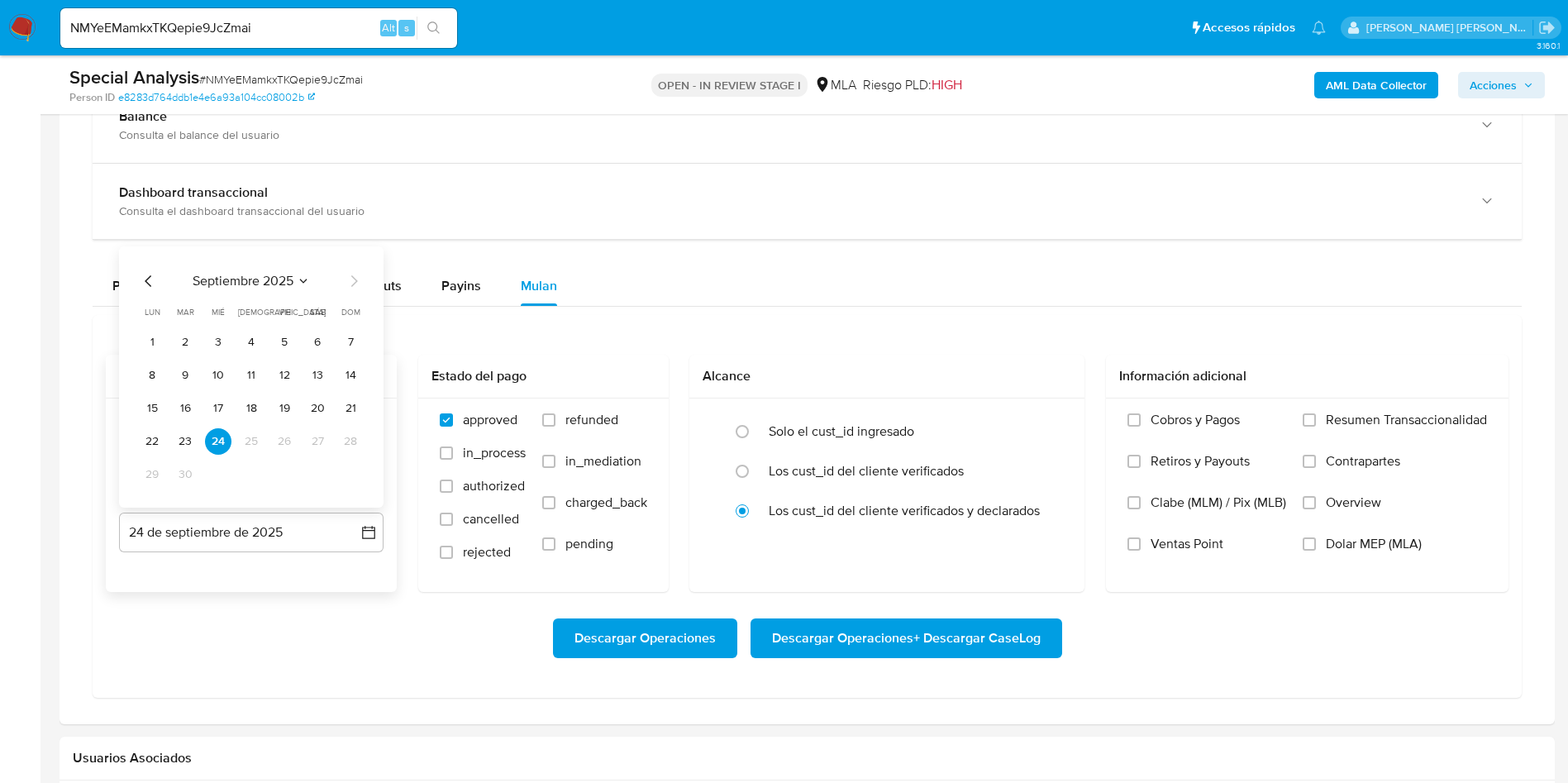
click at [143, 275] on icon "Mes anterior" at bounding box center [148, 281] width 20 height 20
click at [354, 474] on button "31" at bounding box center [350, 475] width 27 height 27
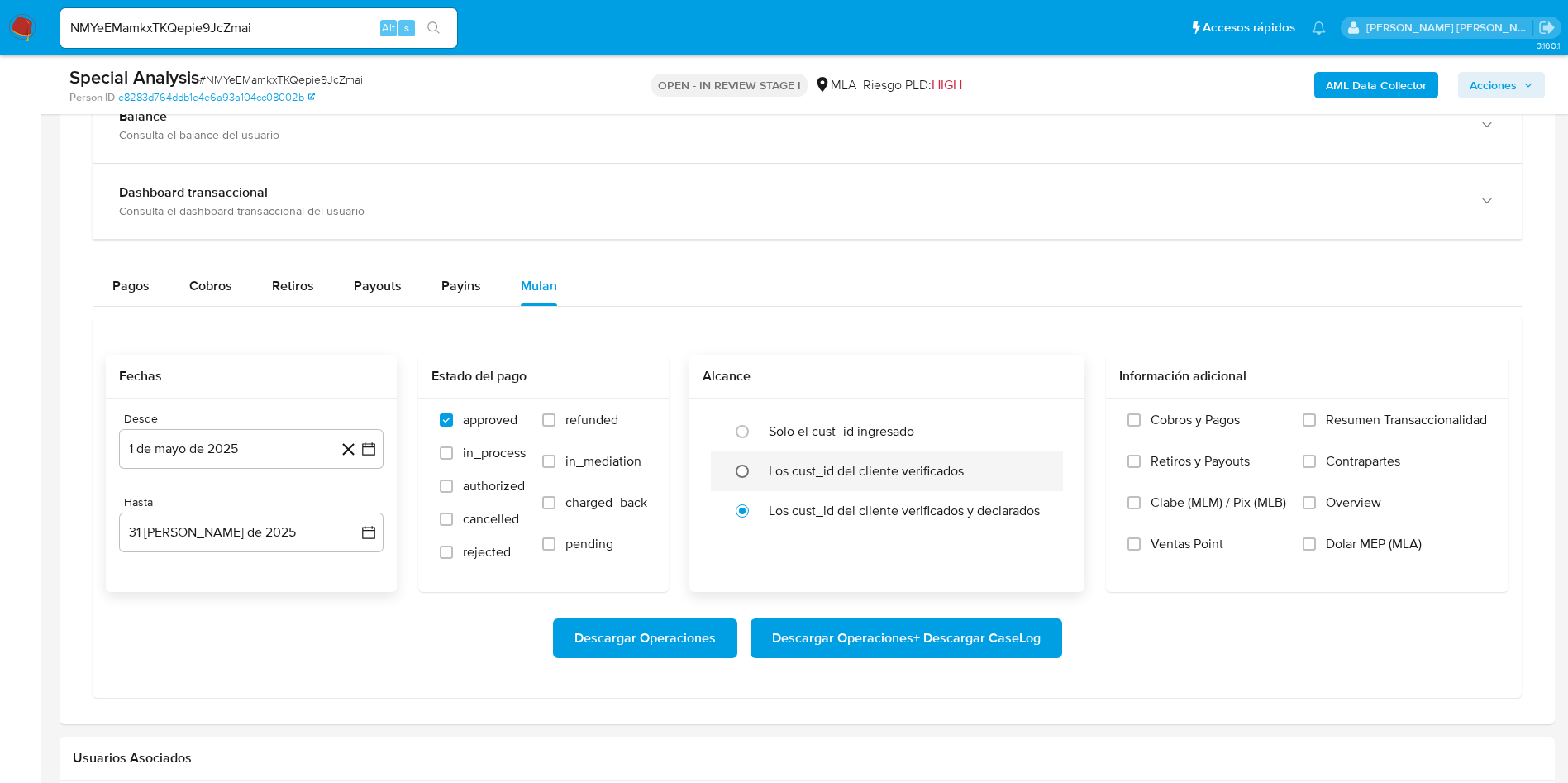
click at [752, 468] on input "radio" at bounding box center [742, 471] width 27 height 27
radio input "true"
click at [1319, 538] on label "Dolar MEP (MLA)" at bounding box center [1395, 557] width 184 height 42
click at [1316, 538] on input "Dolar MEP (MLA)" at bounding box center [1309, 544] width 13 height 13
click at [957, 642] on span "Descargar Operaciones + Descargar CaseLog" at bounding box center [907, 638] width 269 height 37
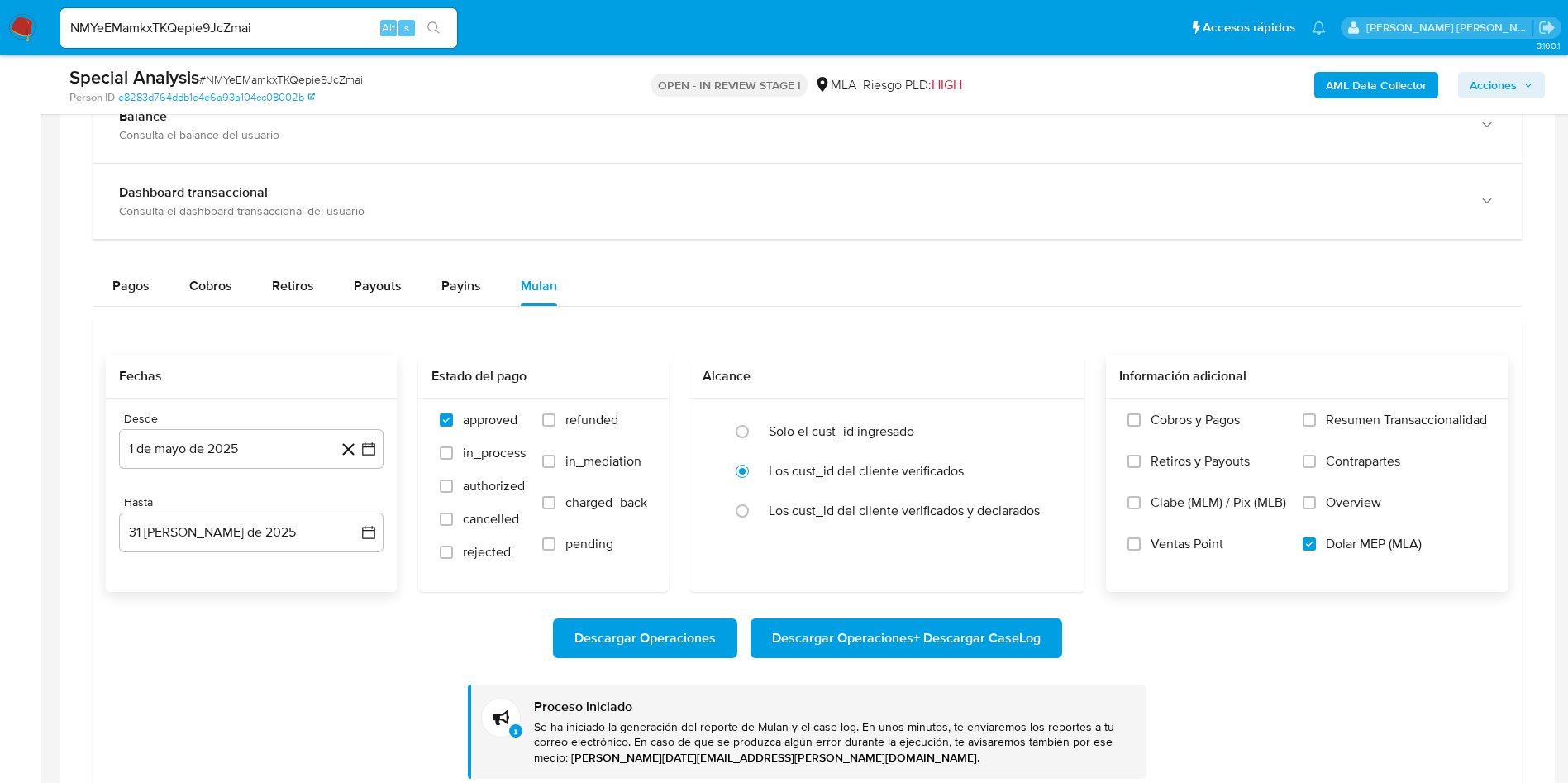
click at [207, 26] on input "NMYeEMamkxTKQepie9JcZmai" at bounding box center [258, 29] width 396 height 22
click at [205, 26] on input "NMYeEMamkxTKQepie9JcZmai" at bounding box center [258, 29] width 396 height 22
paste input "euEr7ucNWNCw5hmNynfVA49d"
type input "euEr7ucNWNCw5hmNynfVA49d"
click at [429, 22] on icon "search-icon" at bounding box center [433, 28] width 13 height 13
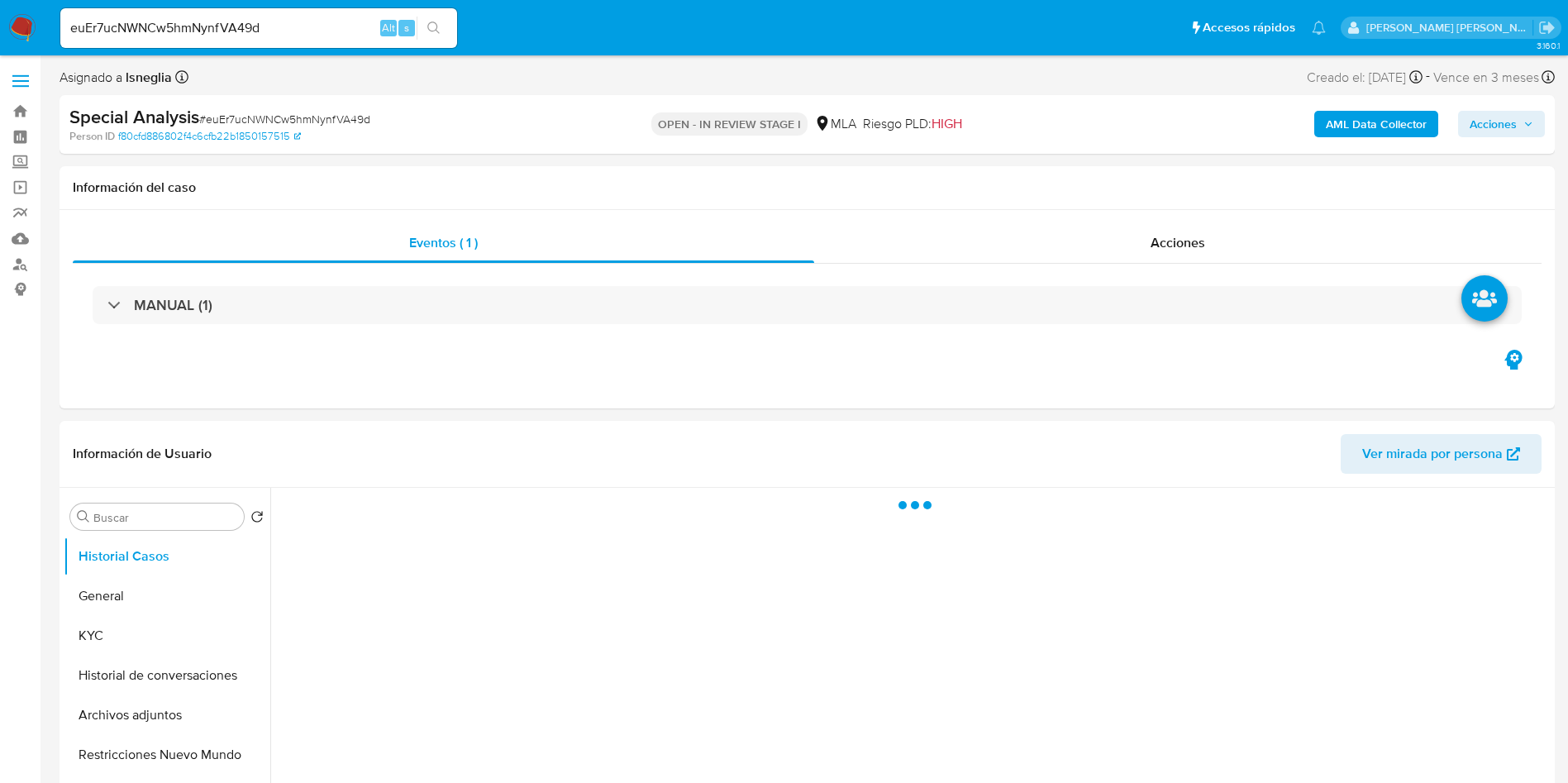
select select "10"
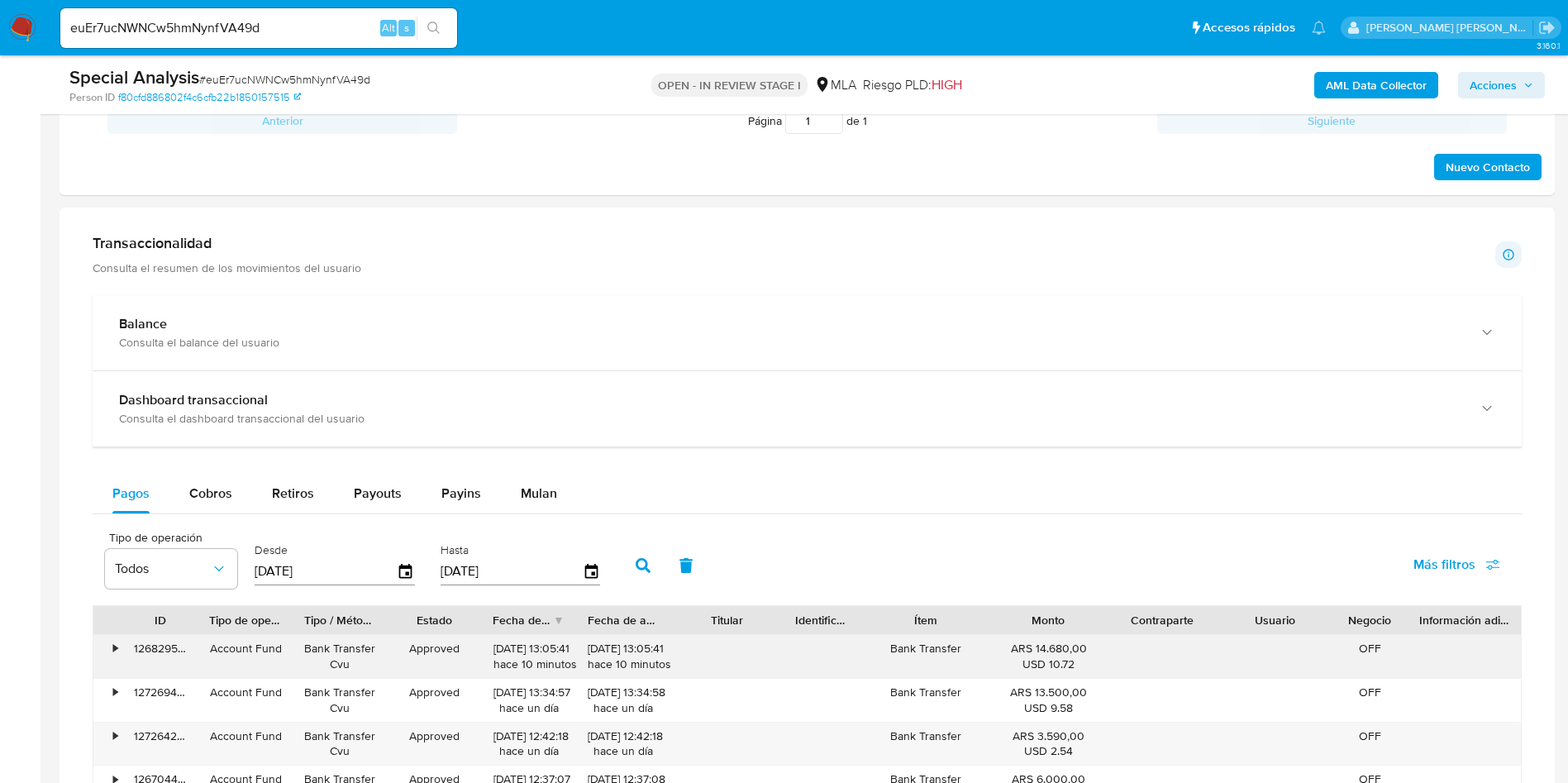
scroll to position [1240, 0]
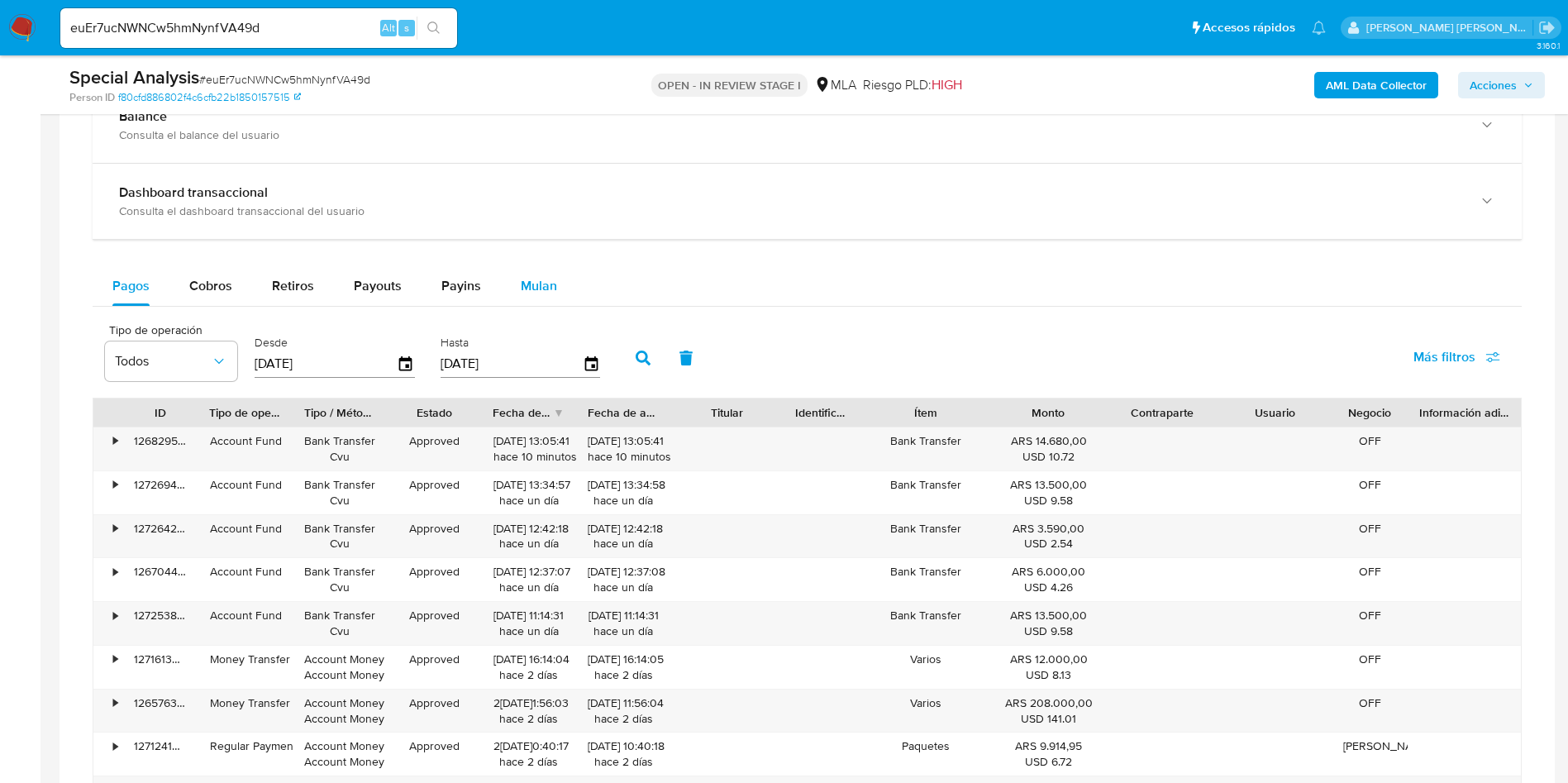
click at [539, 279] on span "Mulan" at bounding box center [539, 285] width 37 height 19
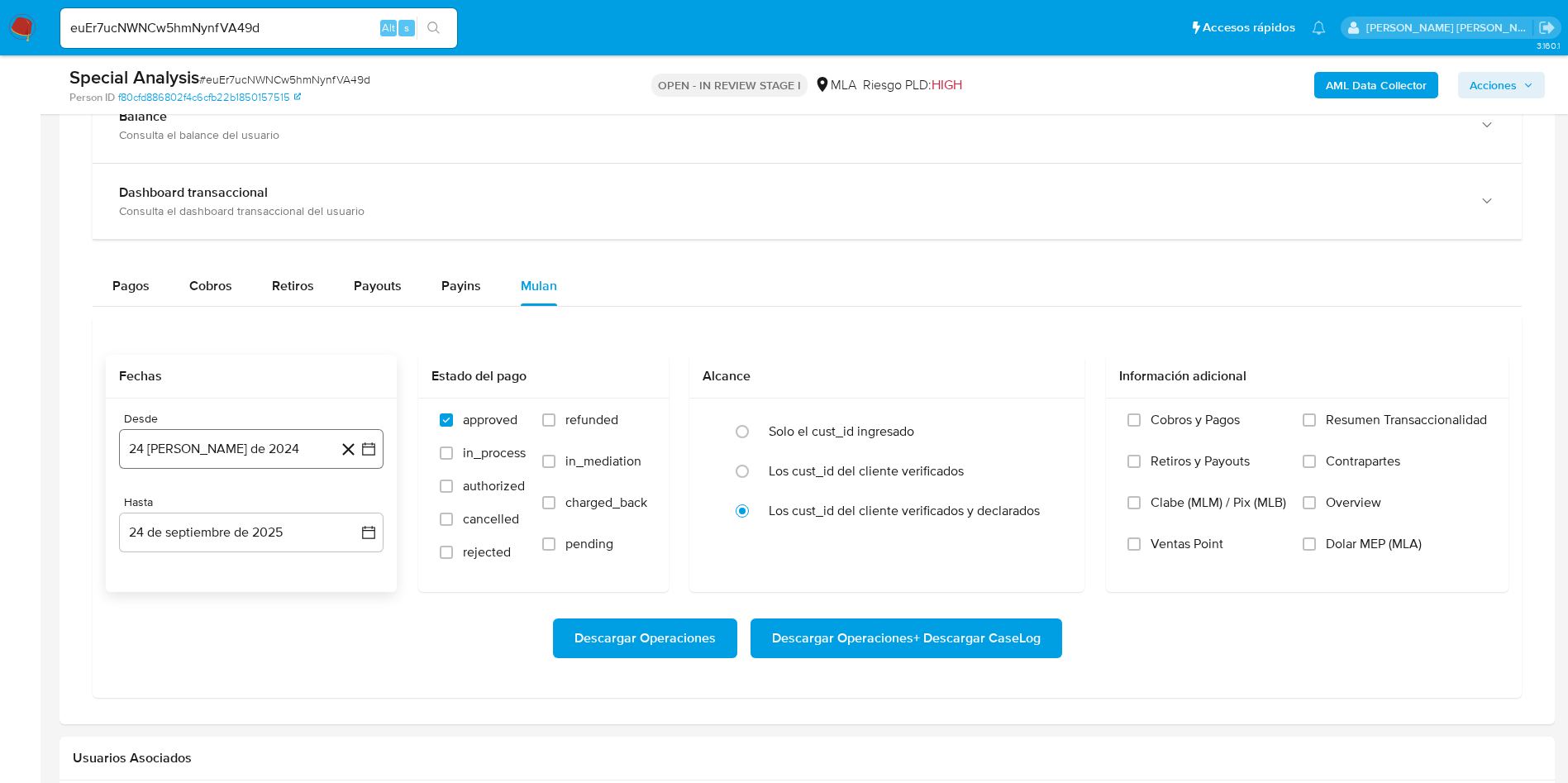
click at [283, 432] on button "24 de agosto de 2024" at bounding box center [251, 449] width 265 height 40
click at [258, 512] on span "agosto 2024" at bounding box center [243, 508] width 75 height 17
click at [346, 504] on icon "Año siguiente" at bounding box center [351, 508] width 20 height 20
click at [256, 616] on span "may" at bounding box center [250, 614] width 22 height 13
click at [240, 564] on button "1" at bounding box center [251, 569] width 27 height 27
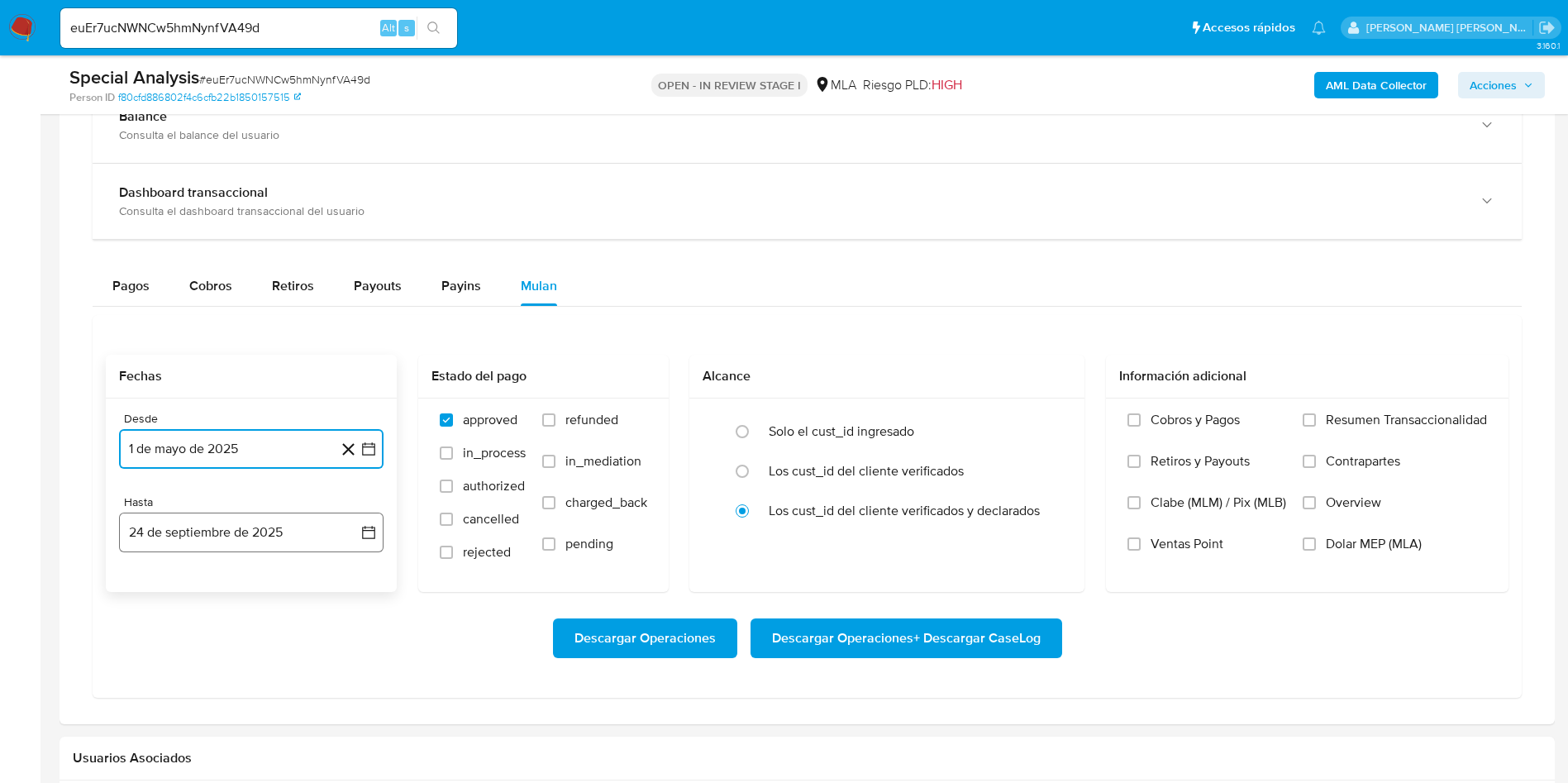
click at [327, 533] on button "24 de septiembre de 2025" at bounding box center [251, 532] width 265 height 40
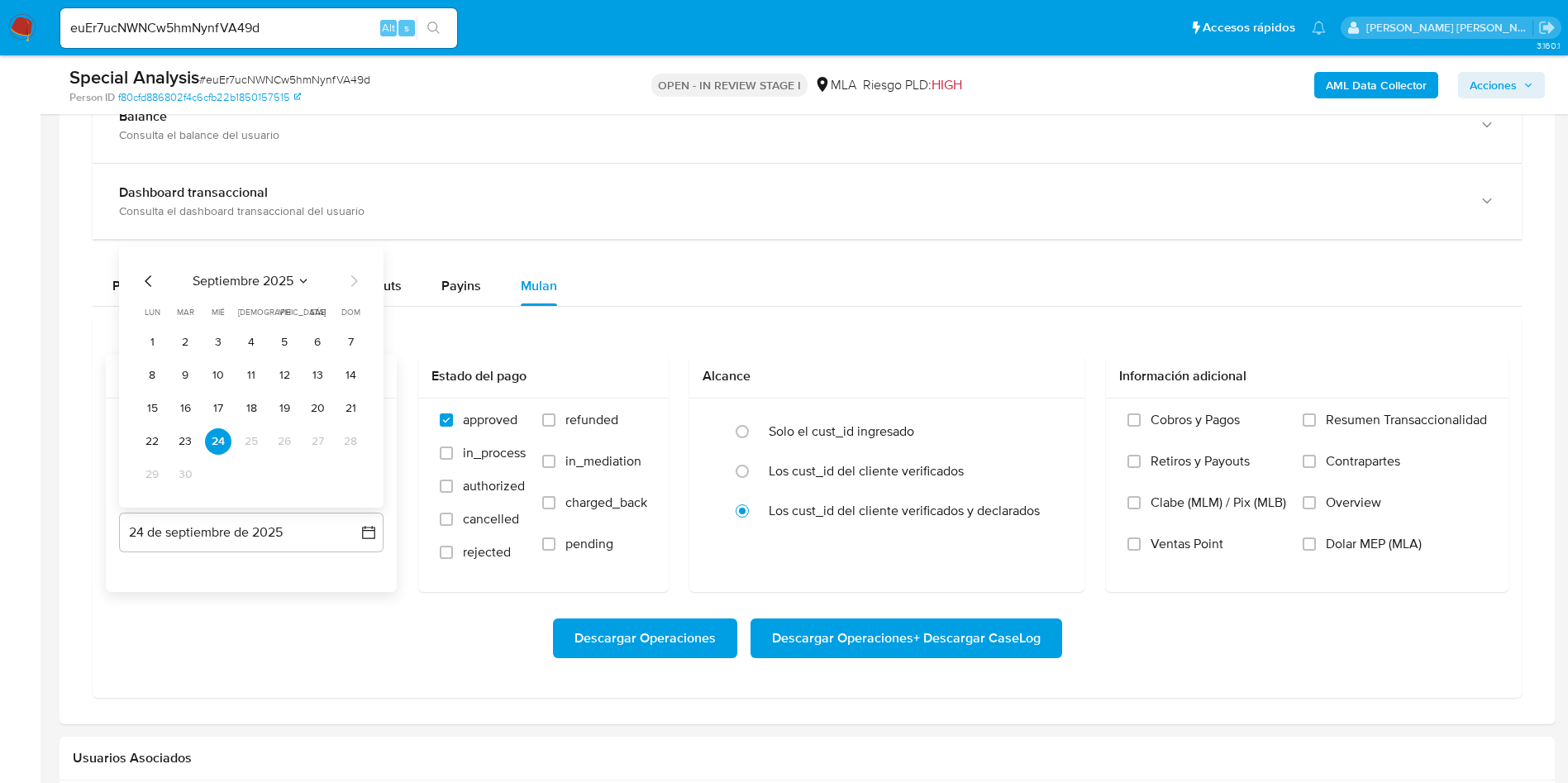
click at [146, 278] on icon "Mes anterior" at bounding box center [148, 281] width 20 height 20
click at [348, 478] on button "31" at bounding box center [350, 475] width 27 height 27
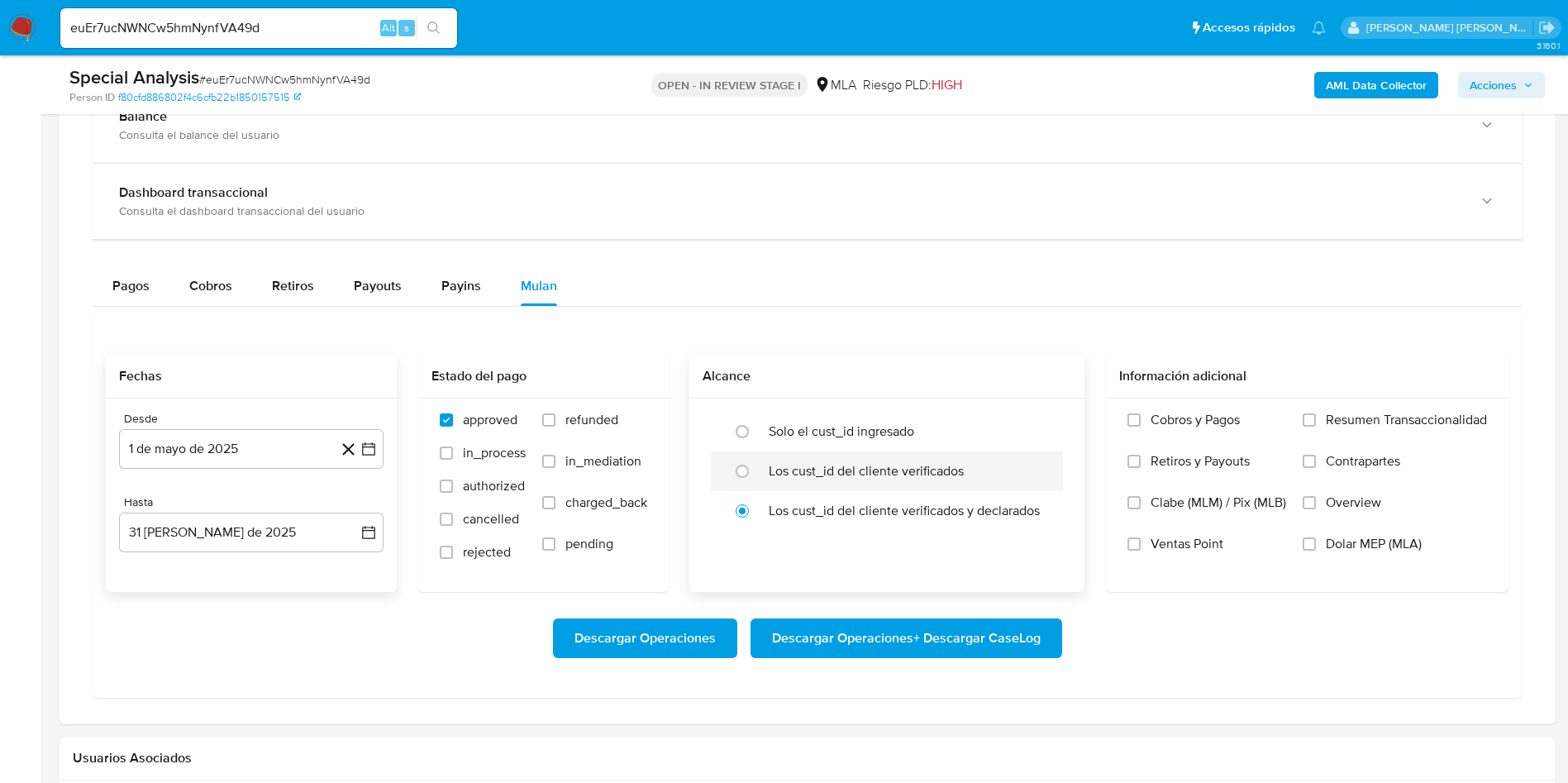
click at [812, 463] on label "Los cust_id del cliente verificados" at bounding box center [866, 471] width 195 height 17
click at [755, 462] on input "radio" at bounding box center [742, 471] width 27 height 27
radio input "true"
click at [1313, 538] on input "Dolar MEP (MLA)" at bounding box center [1309, 544] width 13 height 13
click at [976, 635] on span "Descargar Operaciones + Descargar CaseLog" at bounding box center [907, 638] width 269 height 37
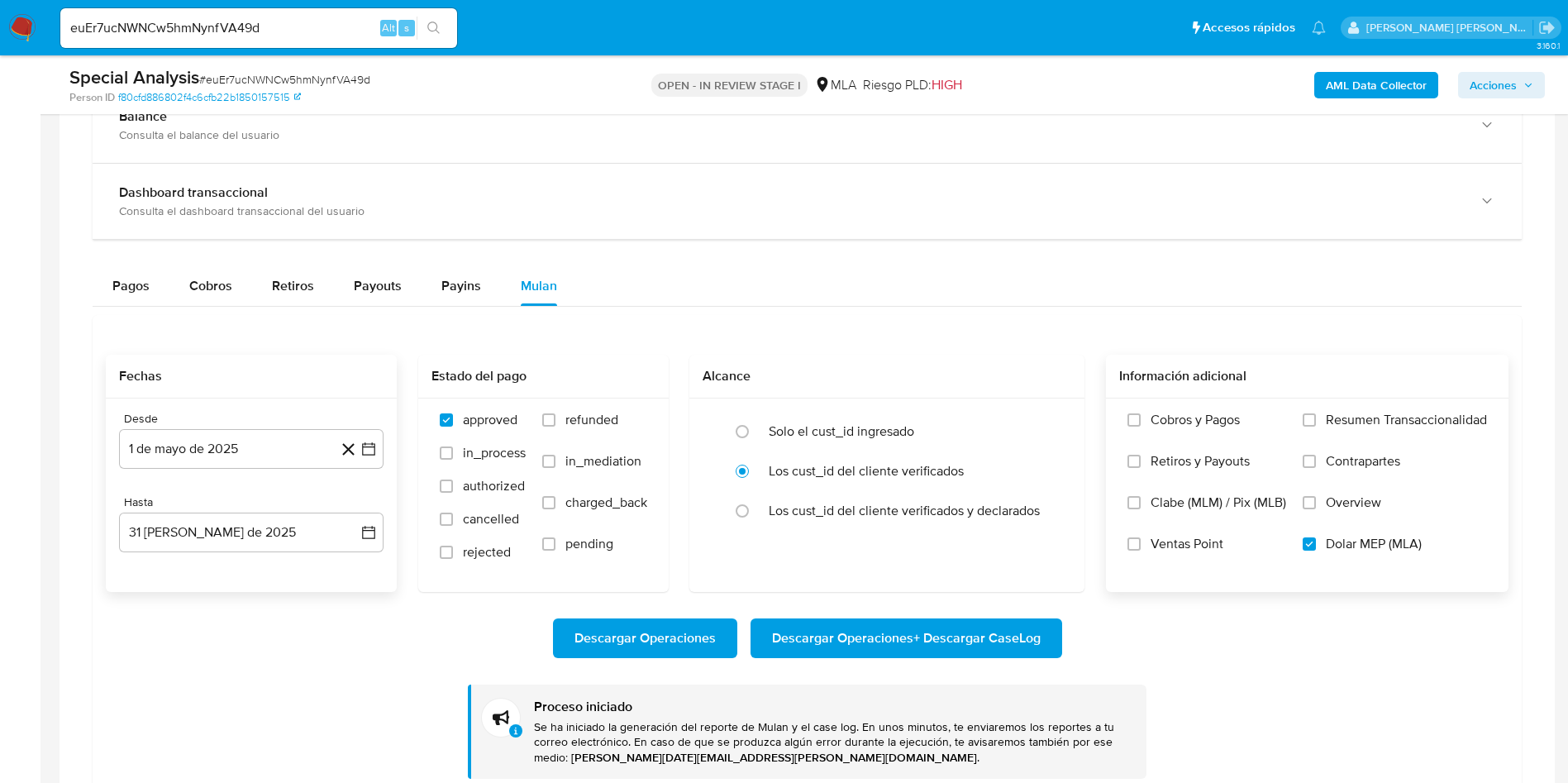
click at [176, 32] on input "euEr7ucNWNCw5hmNynfVA49d" at bounding box center [258, 29] width 396 height 22
paste input "u0A2y3F0KDo7EgAU9o1MDcl1"
type input "u0A2y3F0KDo7EgAU9o1MDcl1"
click at [437, 25] on icon "search-icon" at bounding box center [433, 28] width 13 height 13
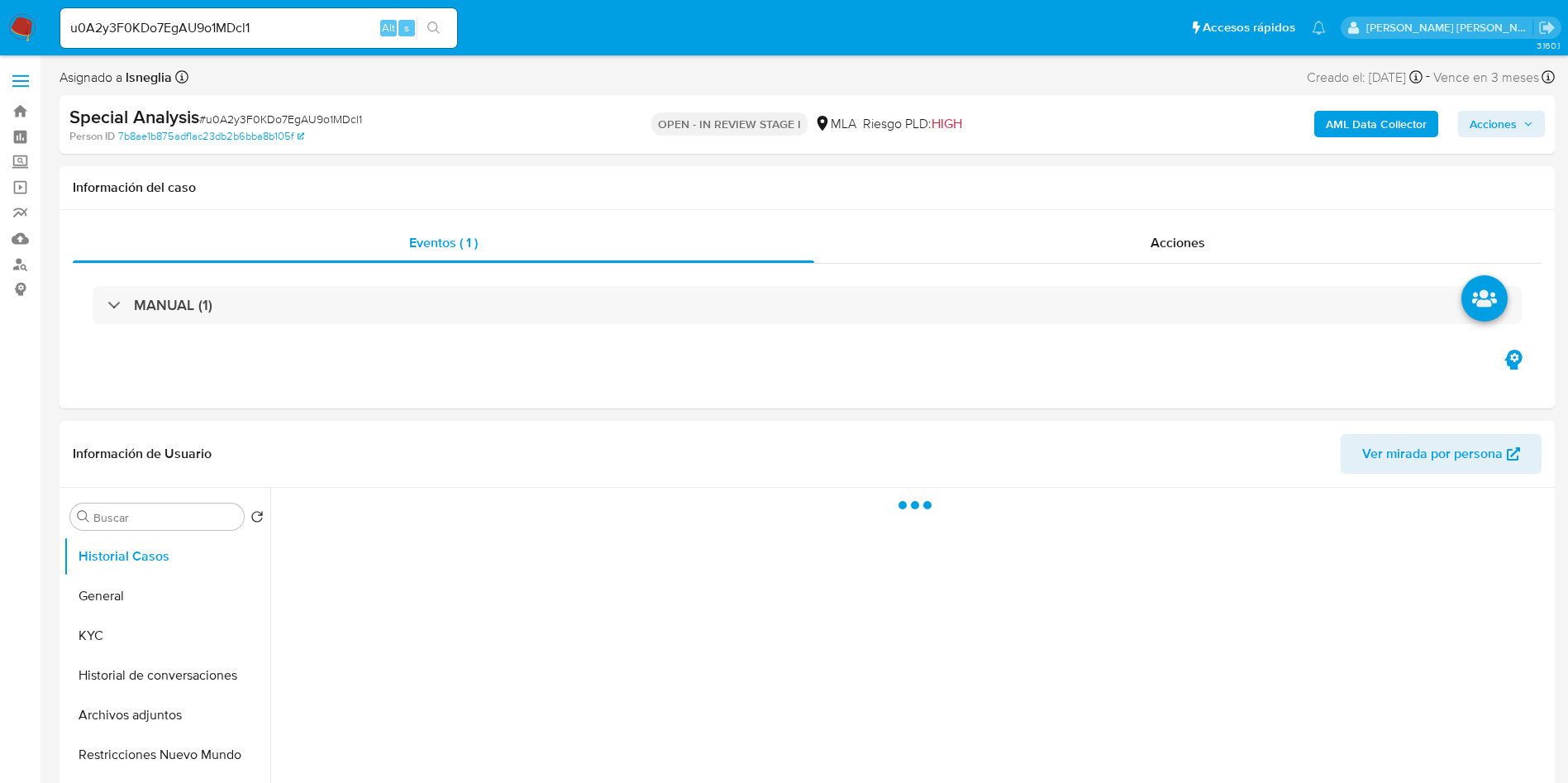
select select "10"
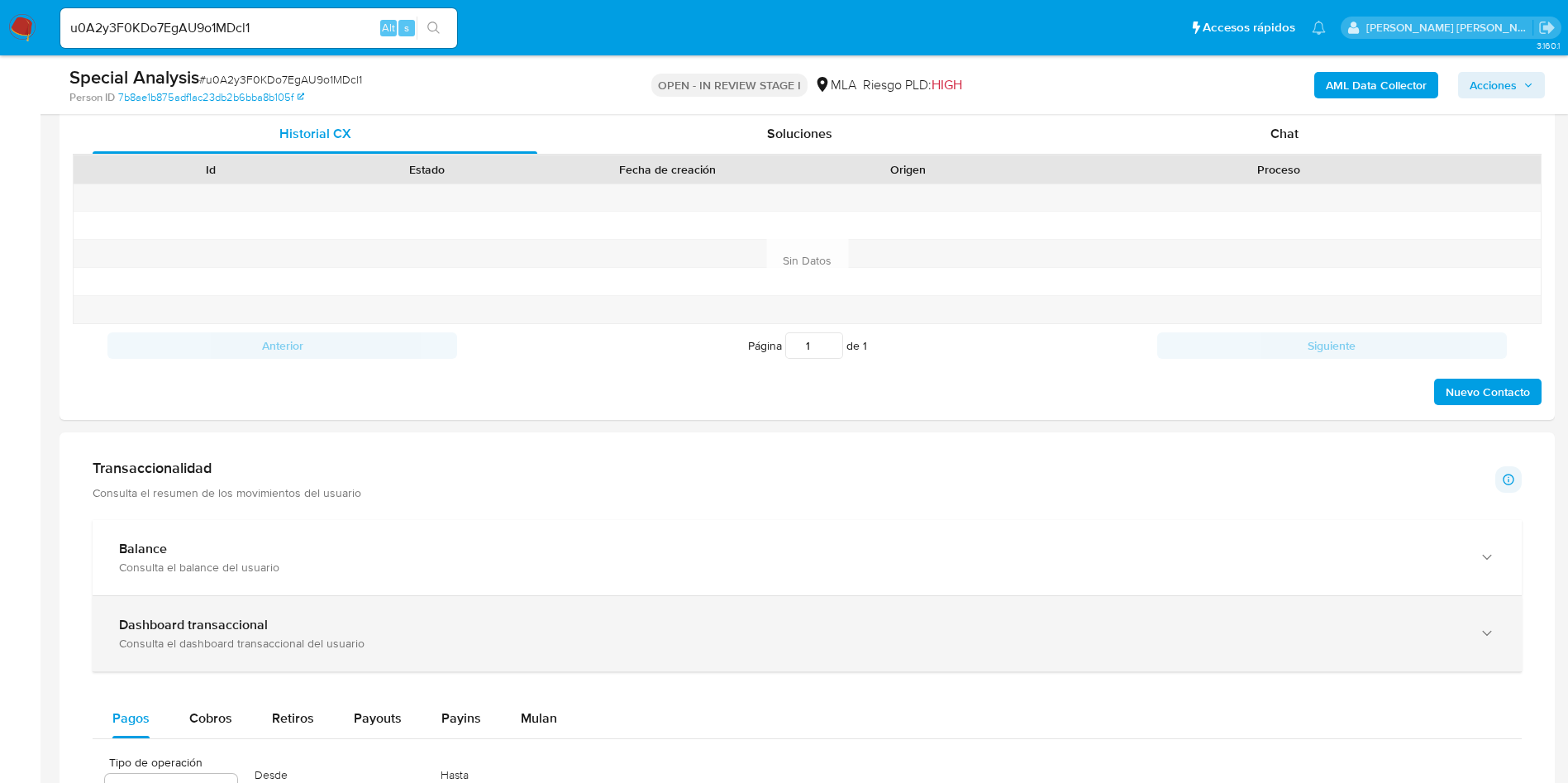
scroll to position [993, 0]
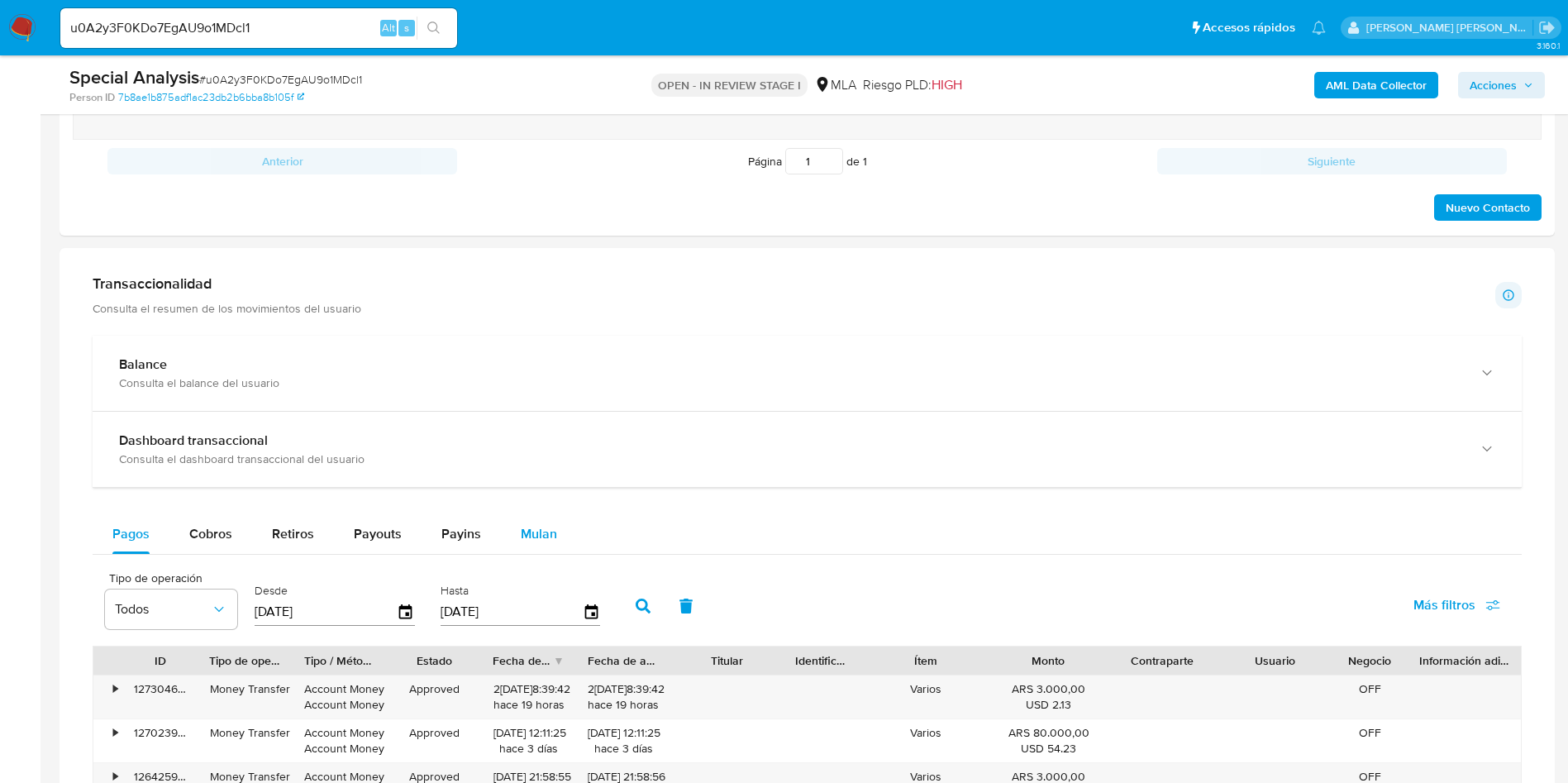
click at [522, 541] on span "Mulan" at bounding box center [539, 533] width 37 height 19
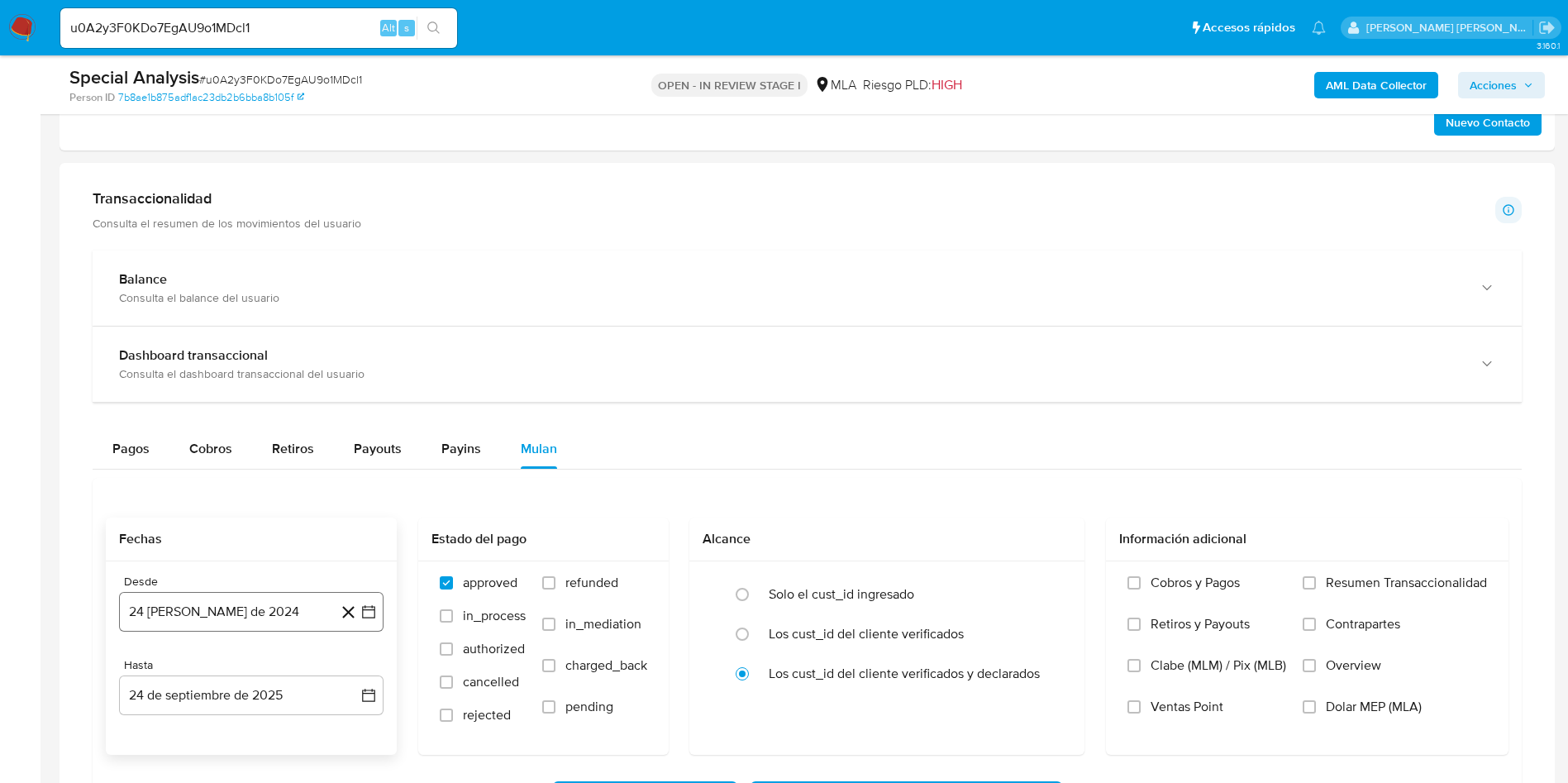
scroll to position [1116, 0]
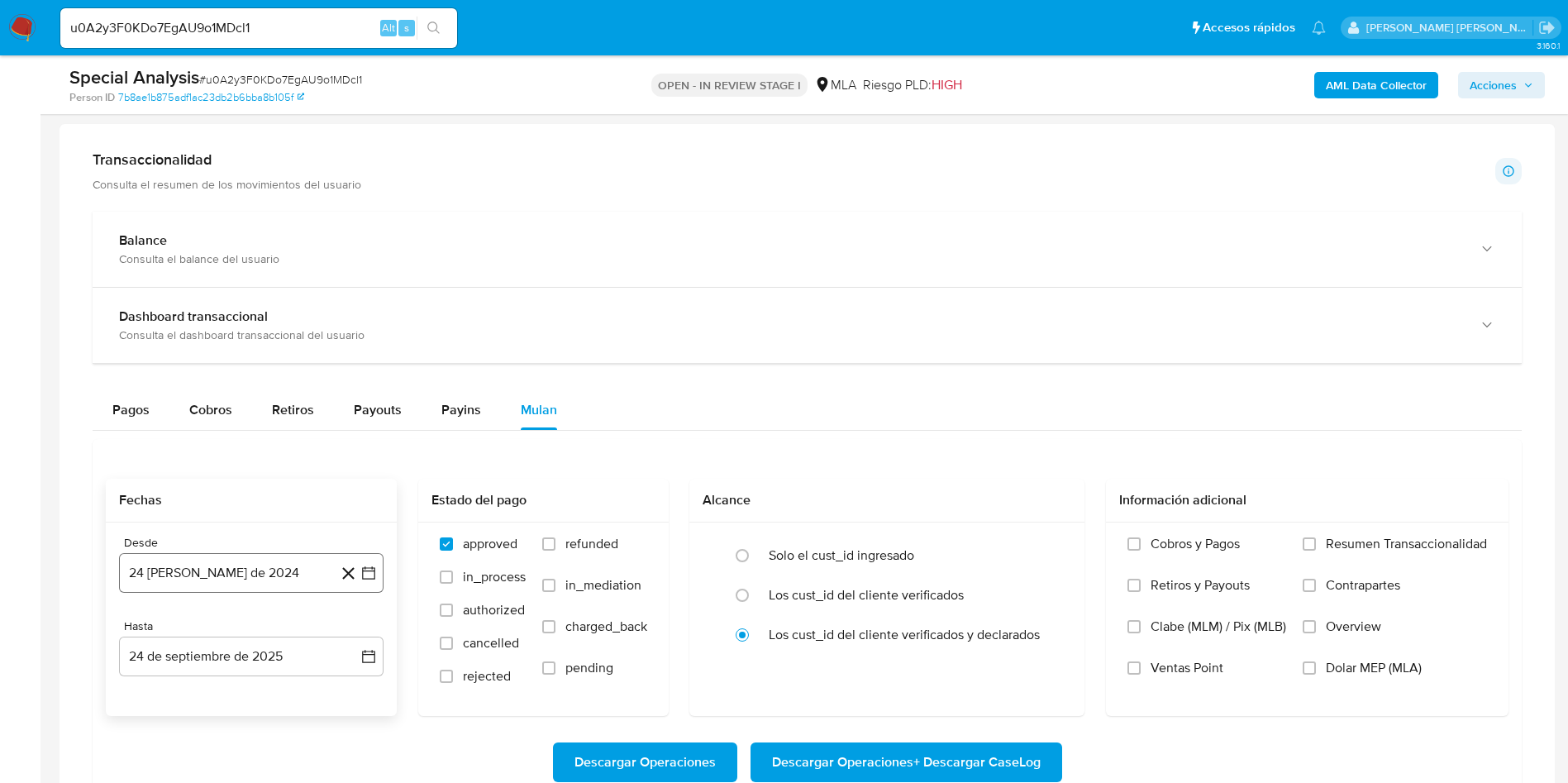
click at [276, 574] on button "24 de agosto de 2024" at bounding box center [251, 572] width 265 height 40
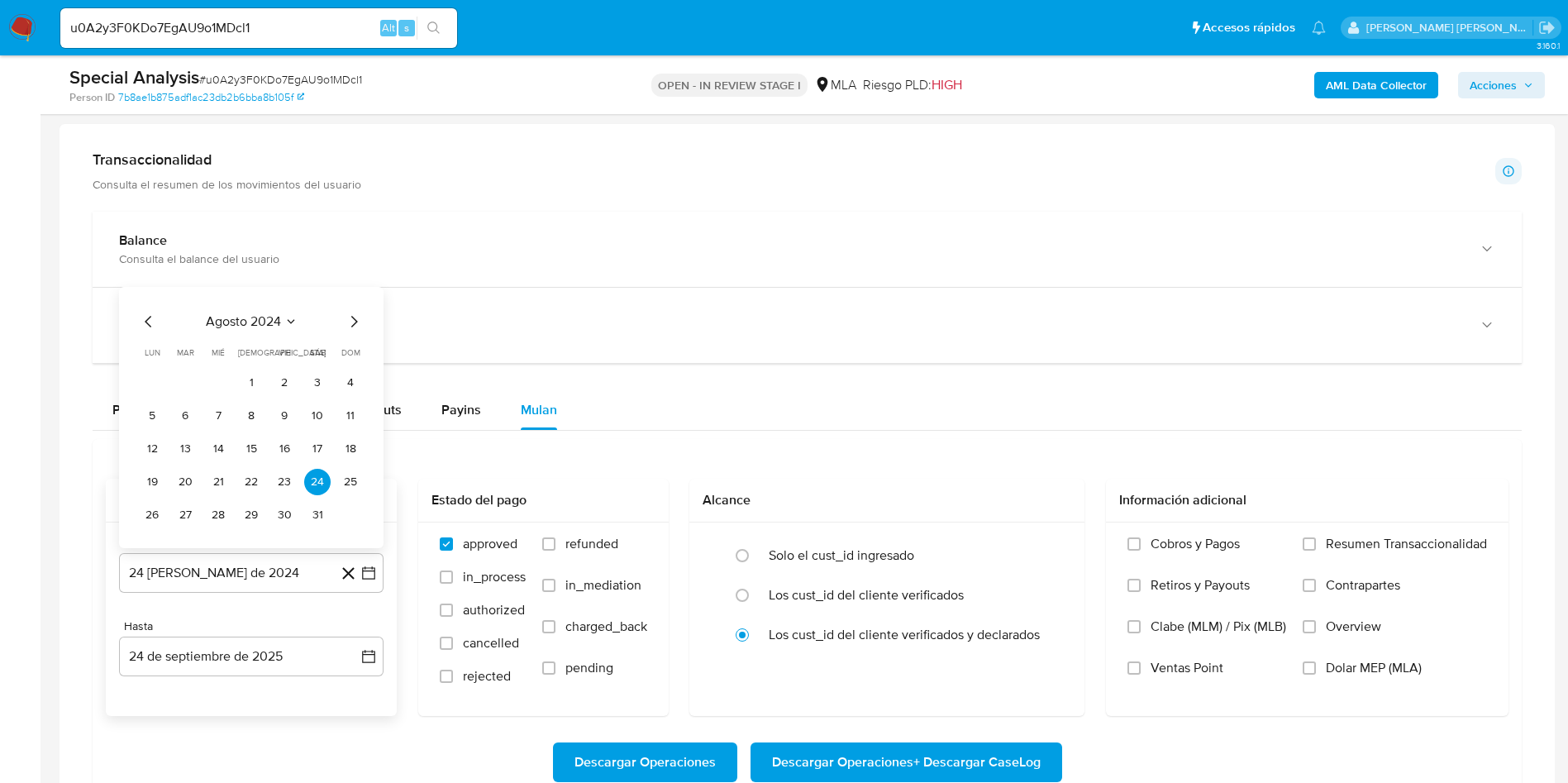
click at [270, 320] on span "agosto 2024" at bounding box center [243, 321] width 75 height 17
click at [351, 303] on icon "Año siguiente" at bounding box center [351, 303] width 20 height 20
click at [258, 408] on span "may" at bounding box center [250, 408] width 22 height 13
click at [250, 382] on button "1" at bounding box center [251, 383] width 27 height 27
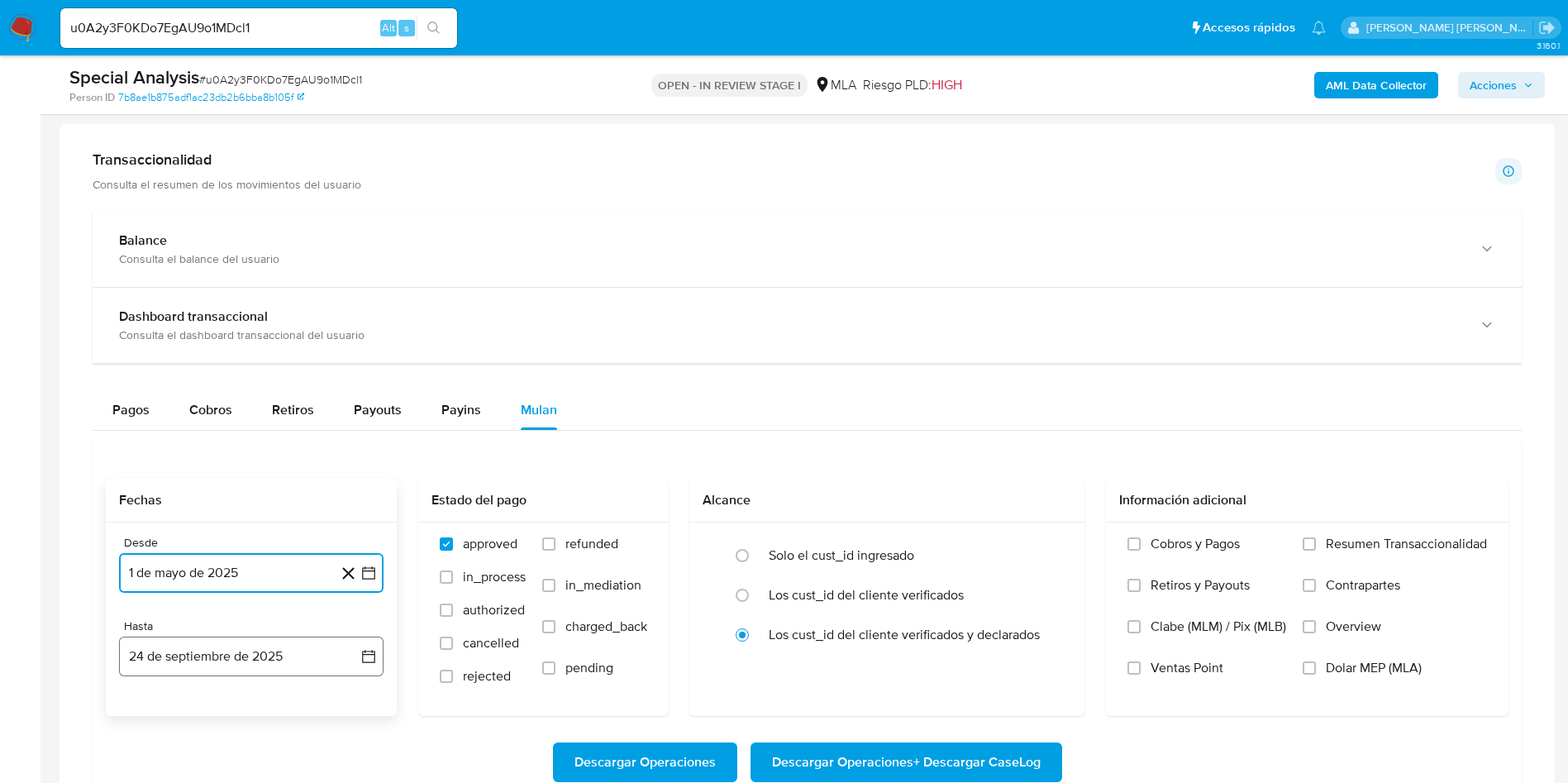
click at [194, 649] on button "24 de septiembre de 2025" at bounding box center [251, 656] width 265 height 40
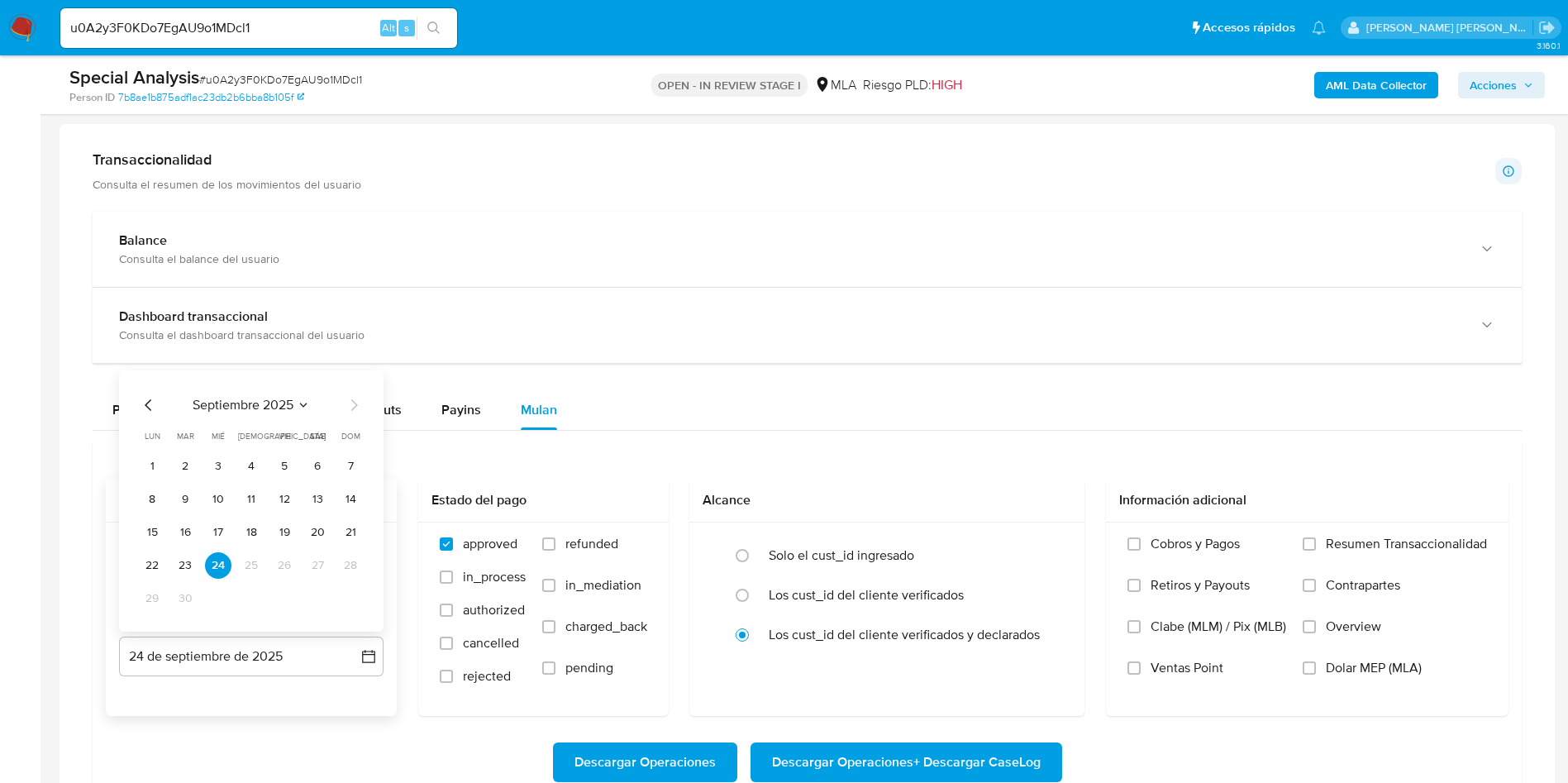
click at [149, 411] on icon "Mes anterior" at bounding box center [148, 405] width 20 height 20
click at [341, 592] on button "31" at bounding box center [350, 598] width 27 height 27
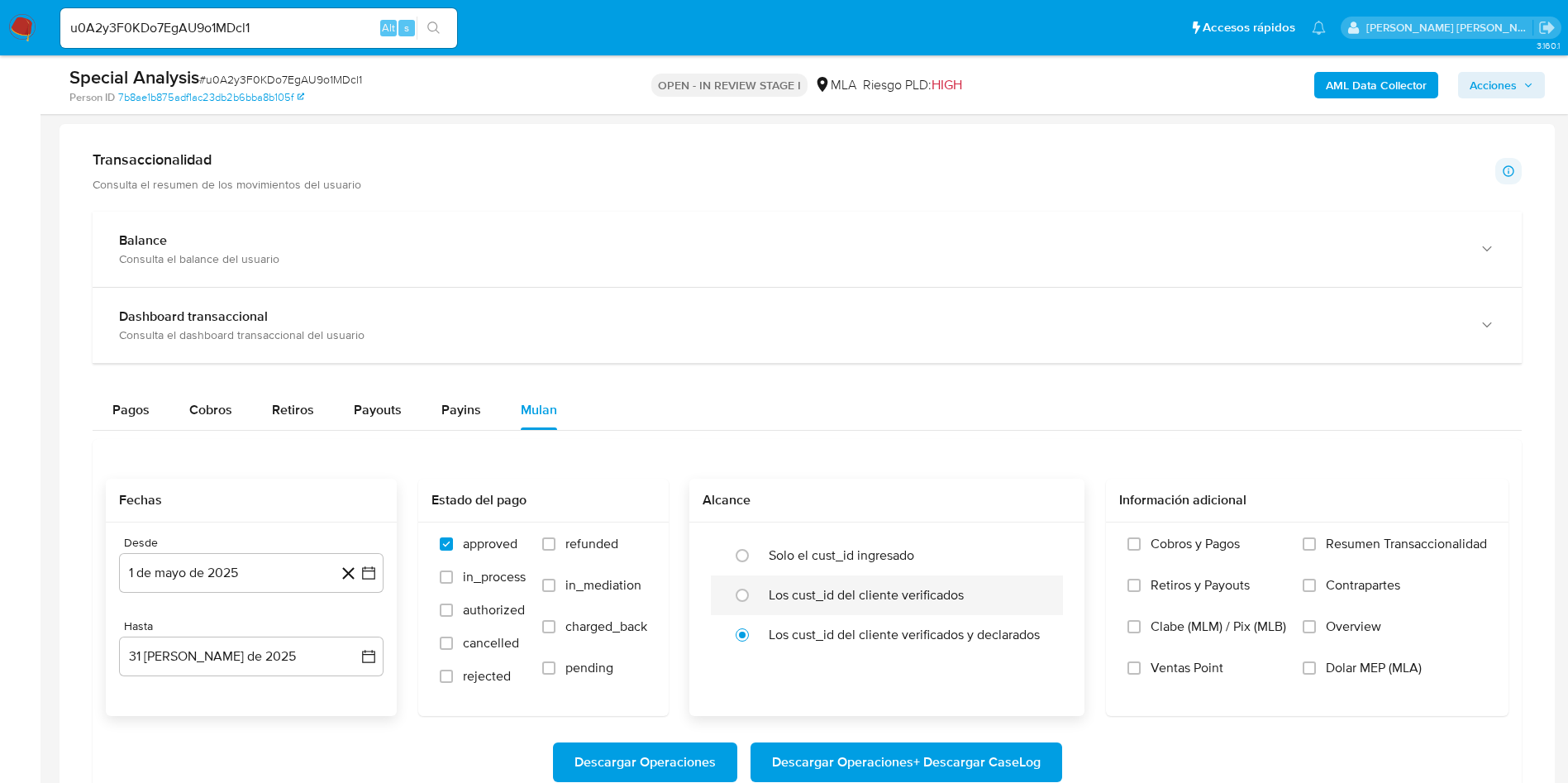
click at [803, 603] on label "Los cust_id del cliente verificados" at bounding box center [866, 595] width 195 height 17
click at [755, 603] on input "radio" at bounding box center [742, 595] width 27 height 27
radio input "true"
click at [1356, 679] on label "Dolar MEP (MLA)" at bounding box center [1395, 680] width 184 height 42
click at [1316, 674] on input "Dolar MEP (MLA)" at bounding box center [1309, 667] width 13 height 13
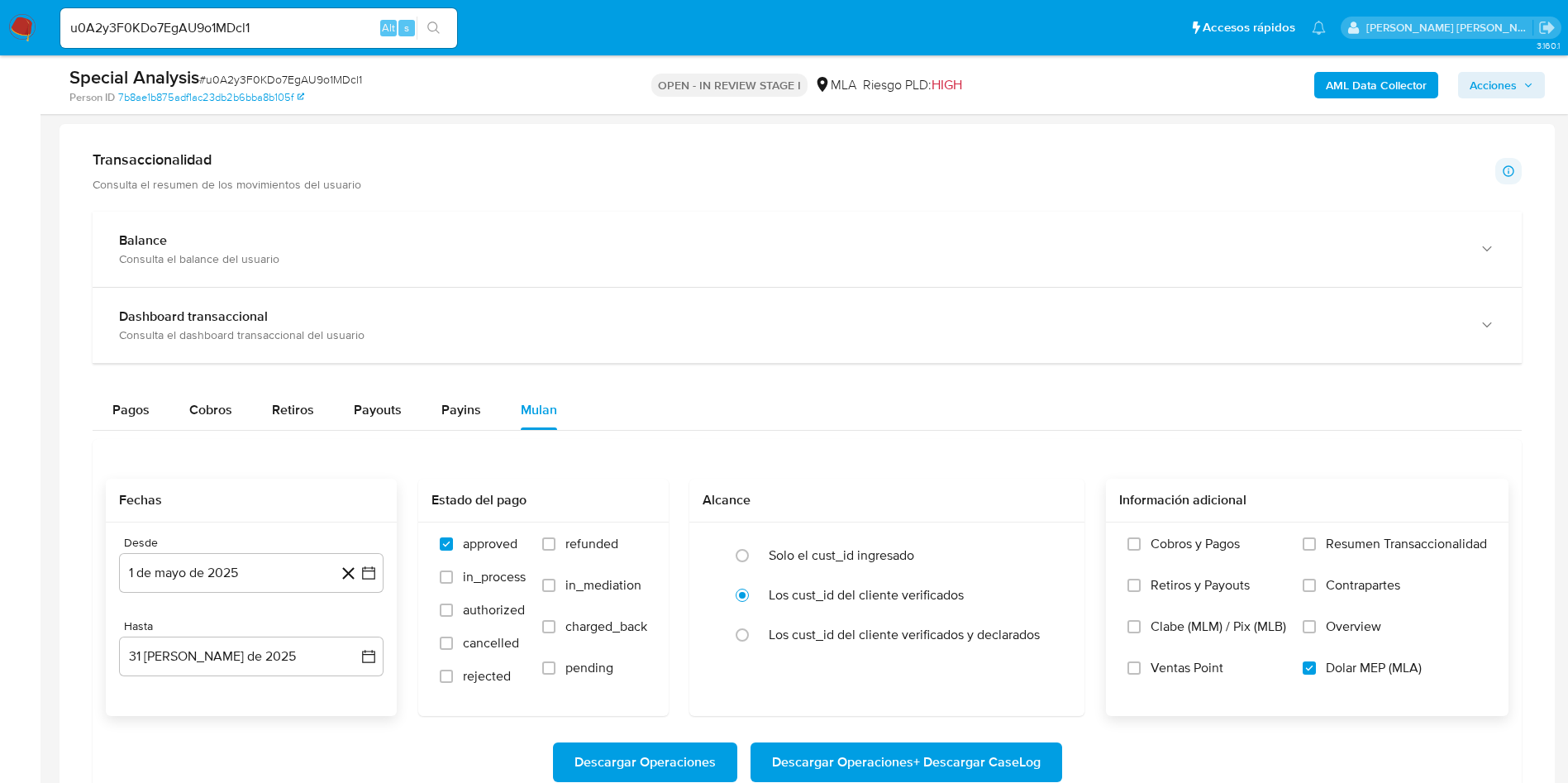
scroll to position [1240, 0]
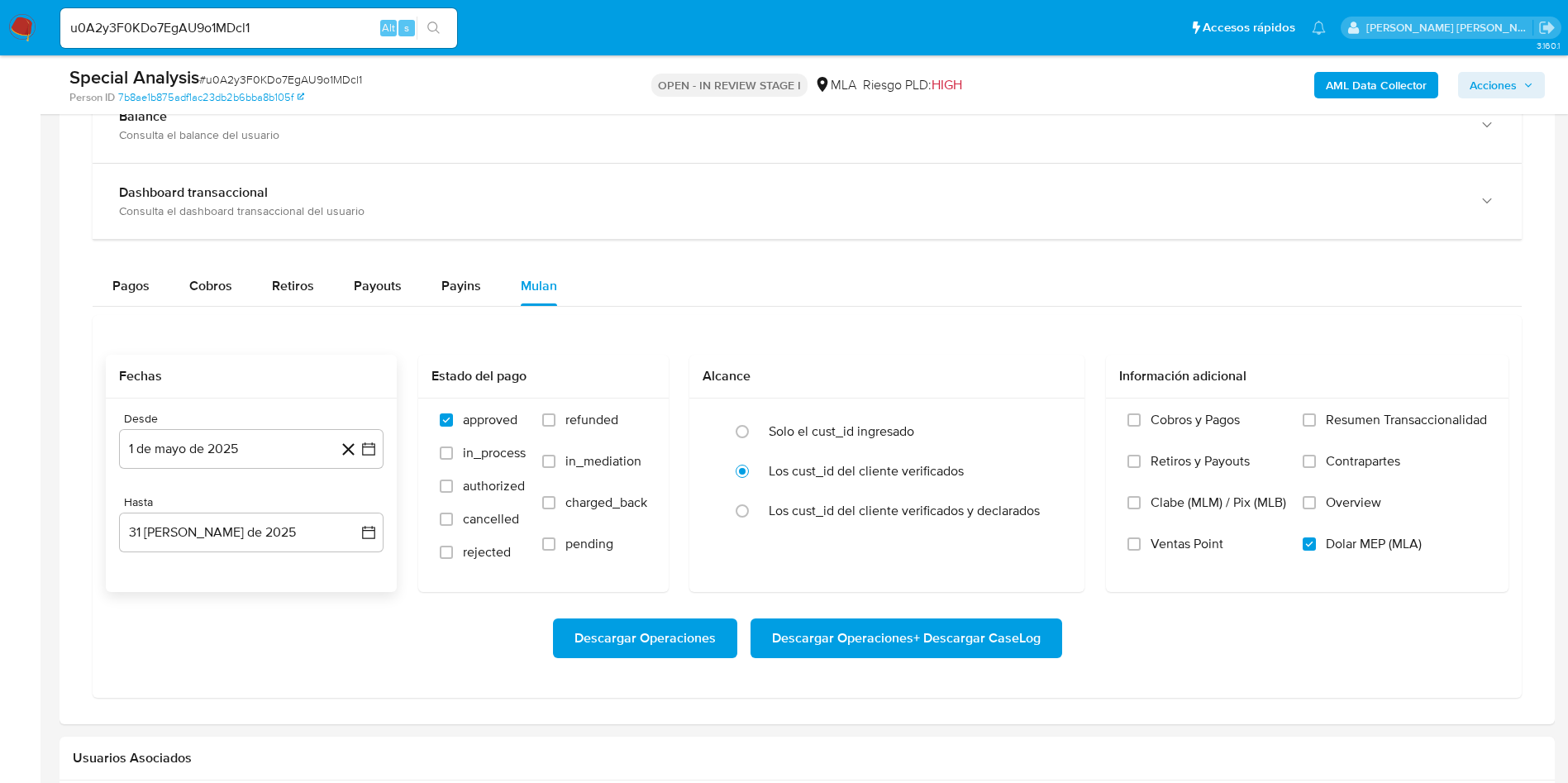
click at [942, 638] on span "Descargar Operaciones + Descargar CaseLog" at bounding box center [907, 638] width 269 height 37
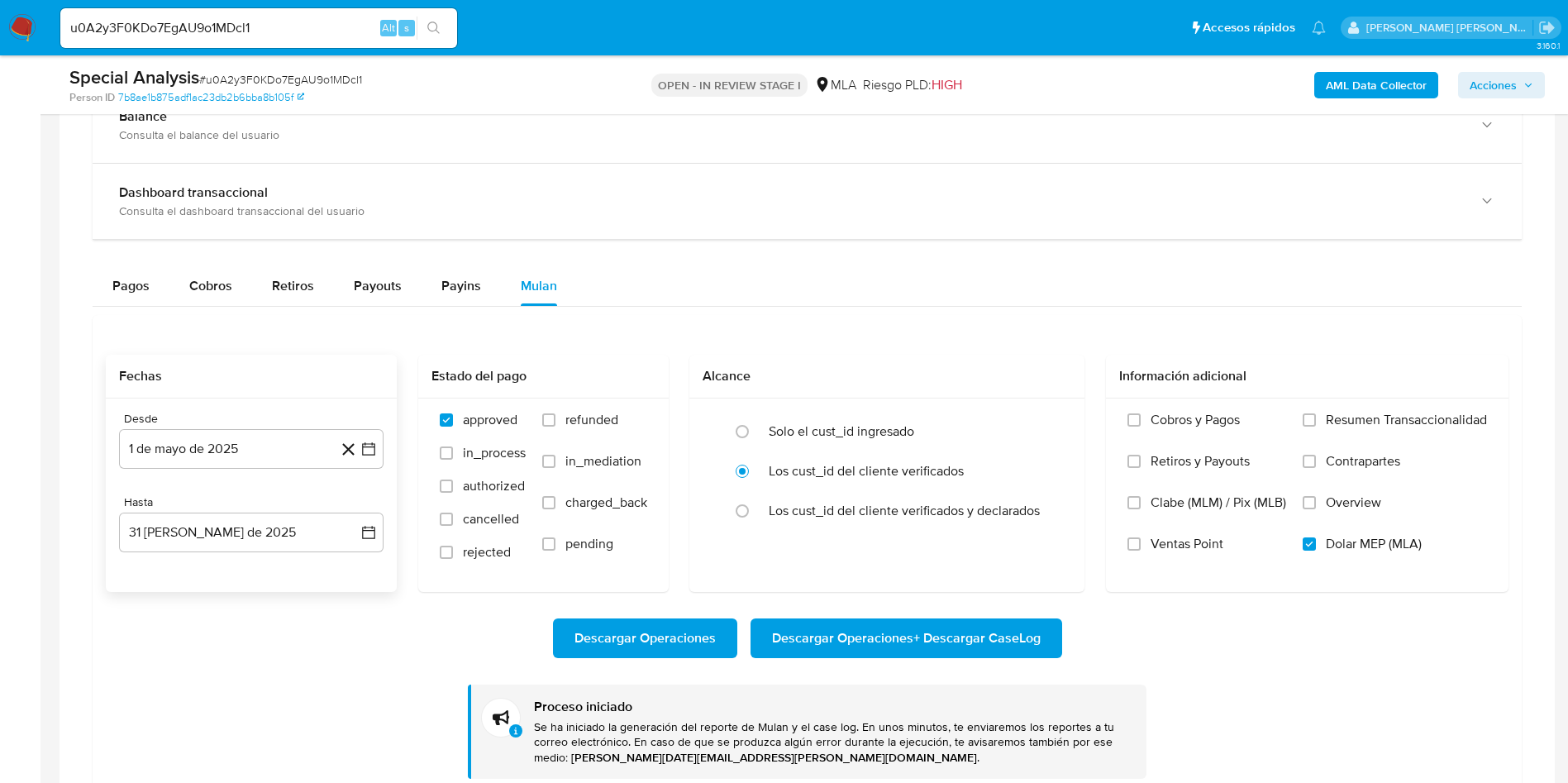
click at [235, 18] on input "u0A2y3F0KDo7EgAU9o1MDcl1" at bounding box center [258, 29] width 396 height 22
paste input "6FQ1LAX5MEmEvO4wQDPHc8Gx"
type input "6FQ1LAX5MEmEvO4wQDPHc8Gx"
click at [435, 17] on button "search-icon" at bounding box center [433, 28] width 34 height 23
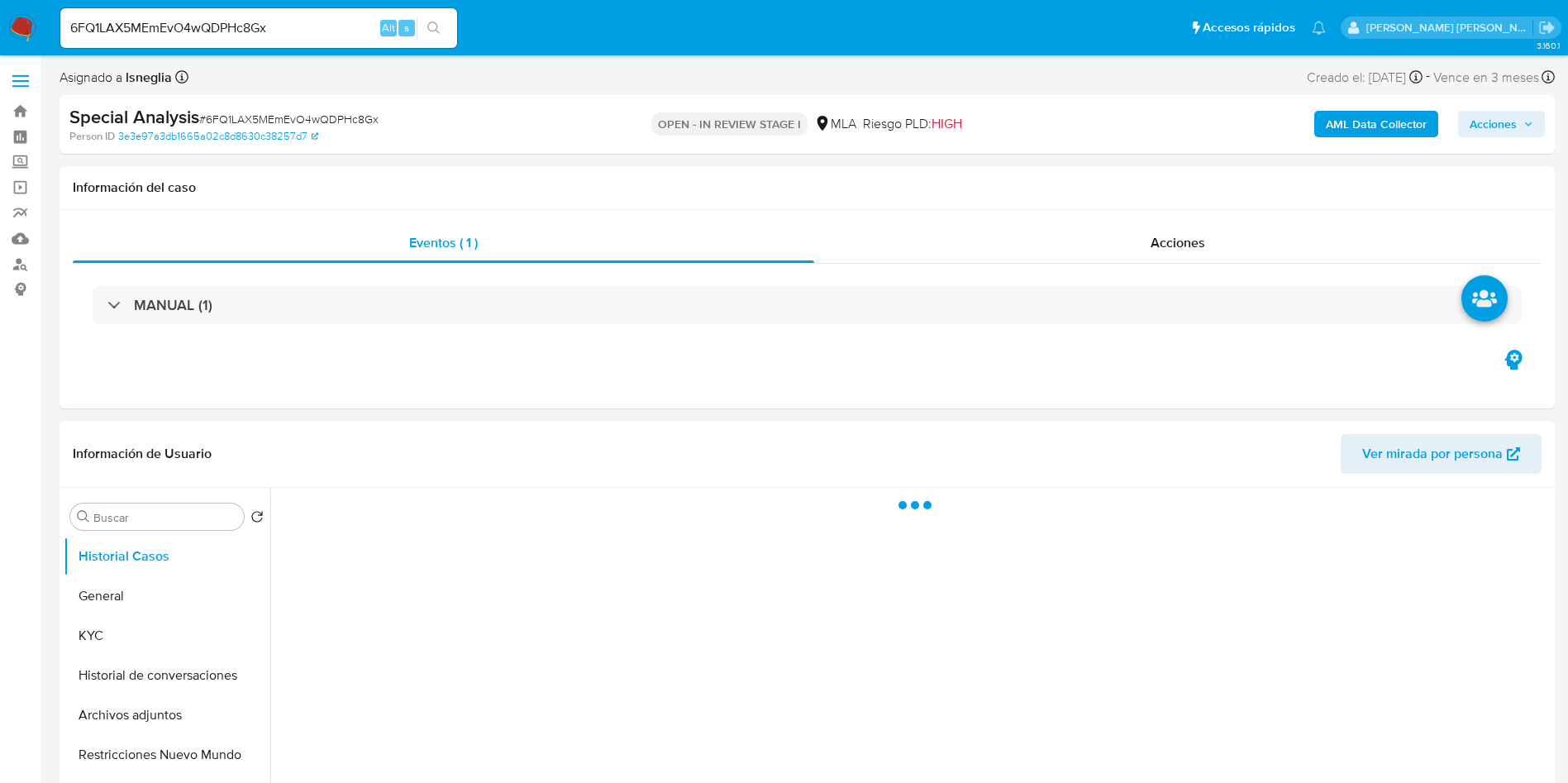
select select "10"
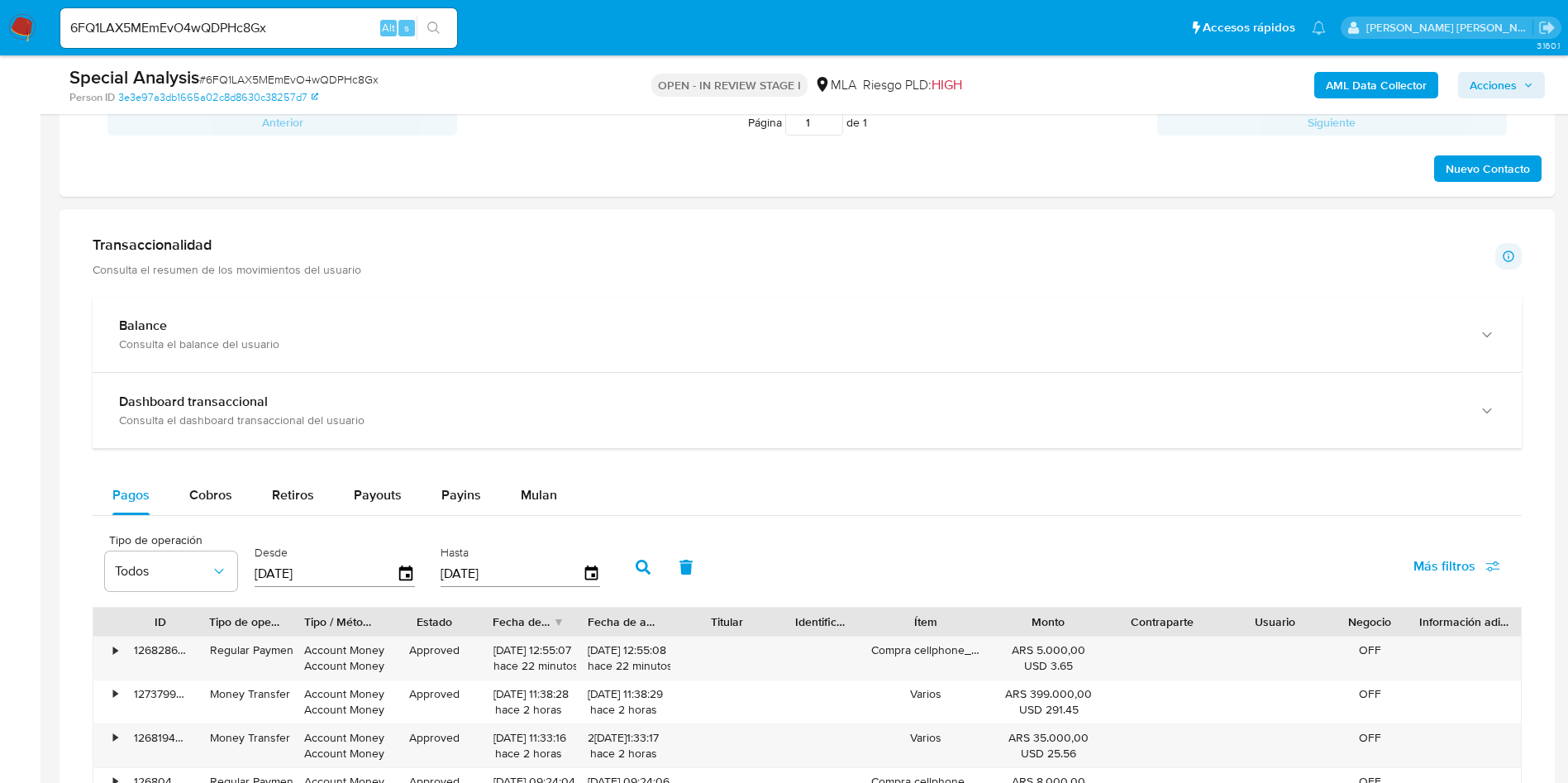
scroll to position [993, 0]
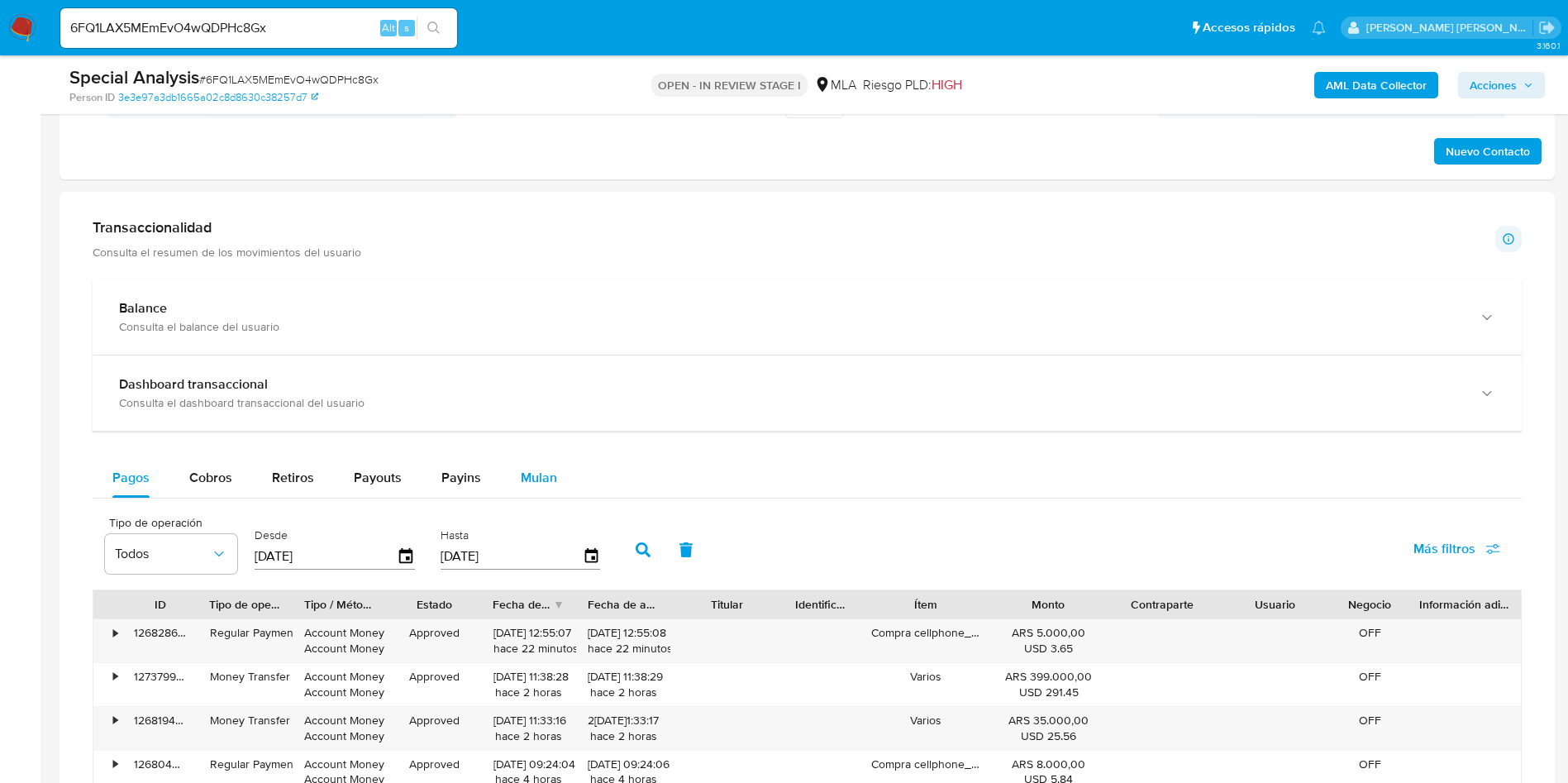
click at [545, 476] on span "Mulan" at bounding box center [539, 477] width 37 height 19
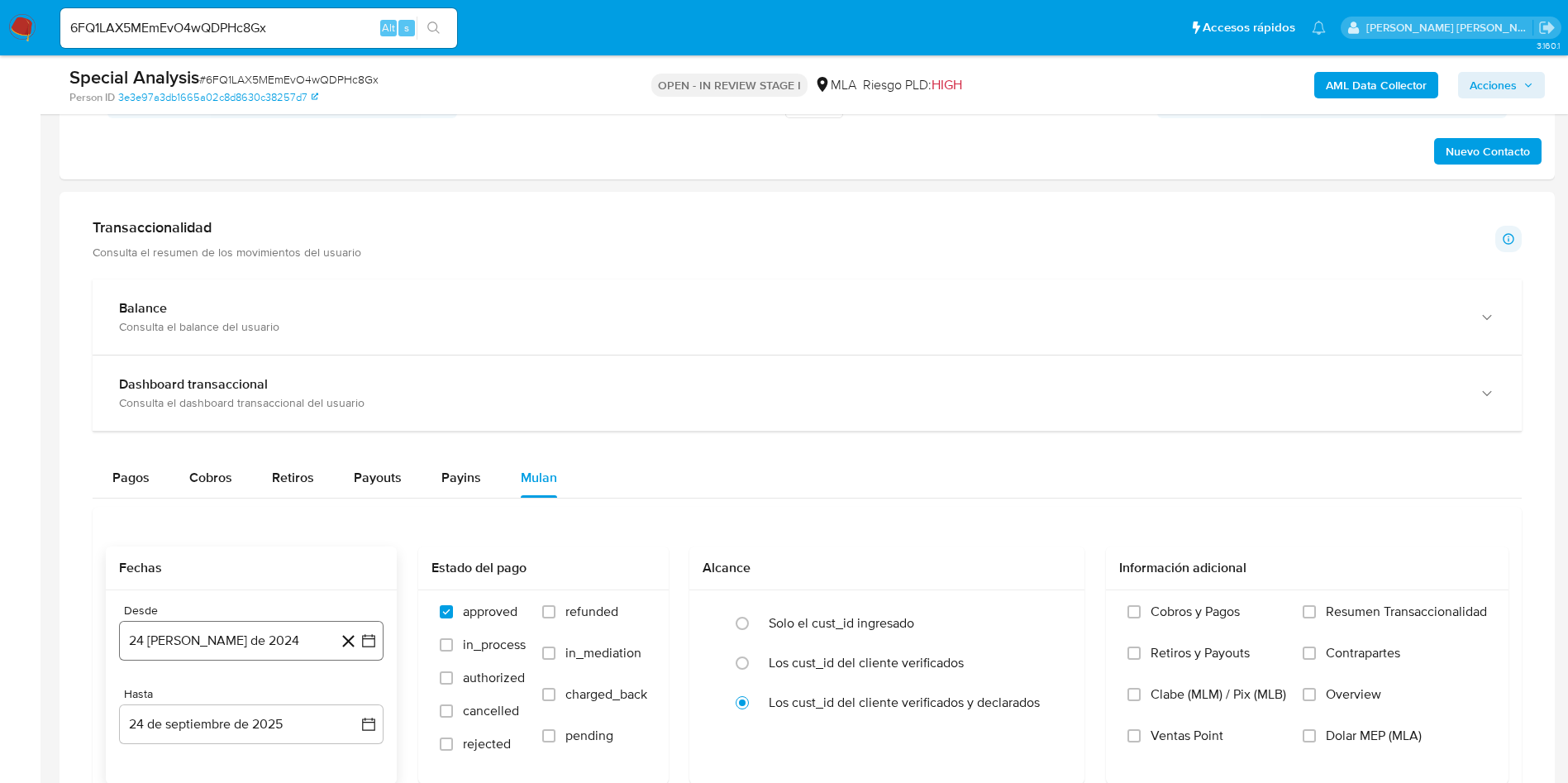
click at [304, 629] on button "24 de agosto de 2024" at bounding box center [251, 641] width 265 height 40
click at [286, 388] on icon "Seleccionar mes y año" at bounding box center [291, 389] width 13 height 13
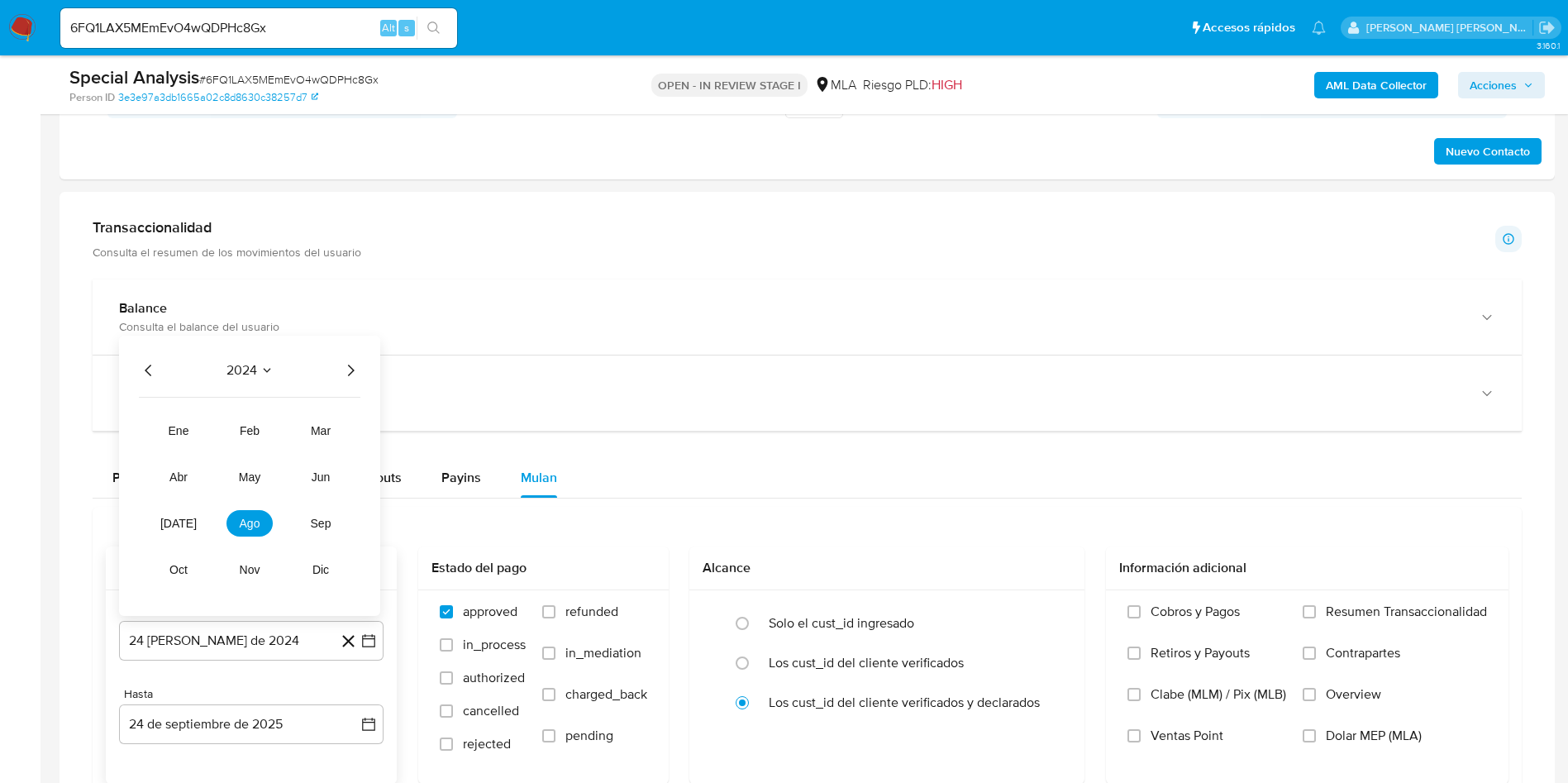
click at [350, 370] on icon "Año siguiente" at bounding box center [351, 371] width 20 height 20
click at [250, 480] on span "may" at bounding box center [250, 477] width 22 height 13
click at [256, 447] on button "1" at bounding box center [251, 450] width 27 height 27
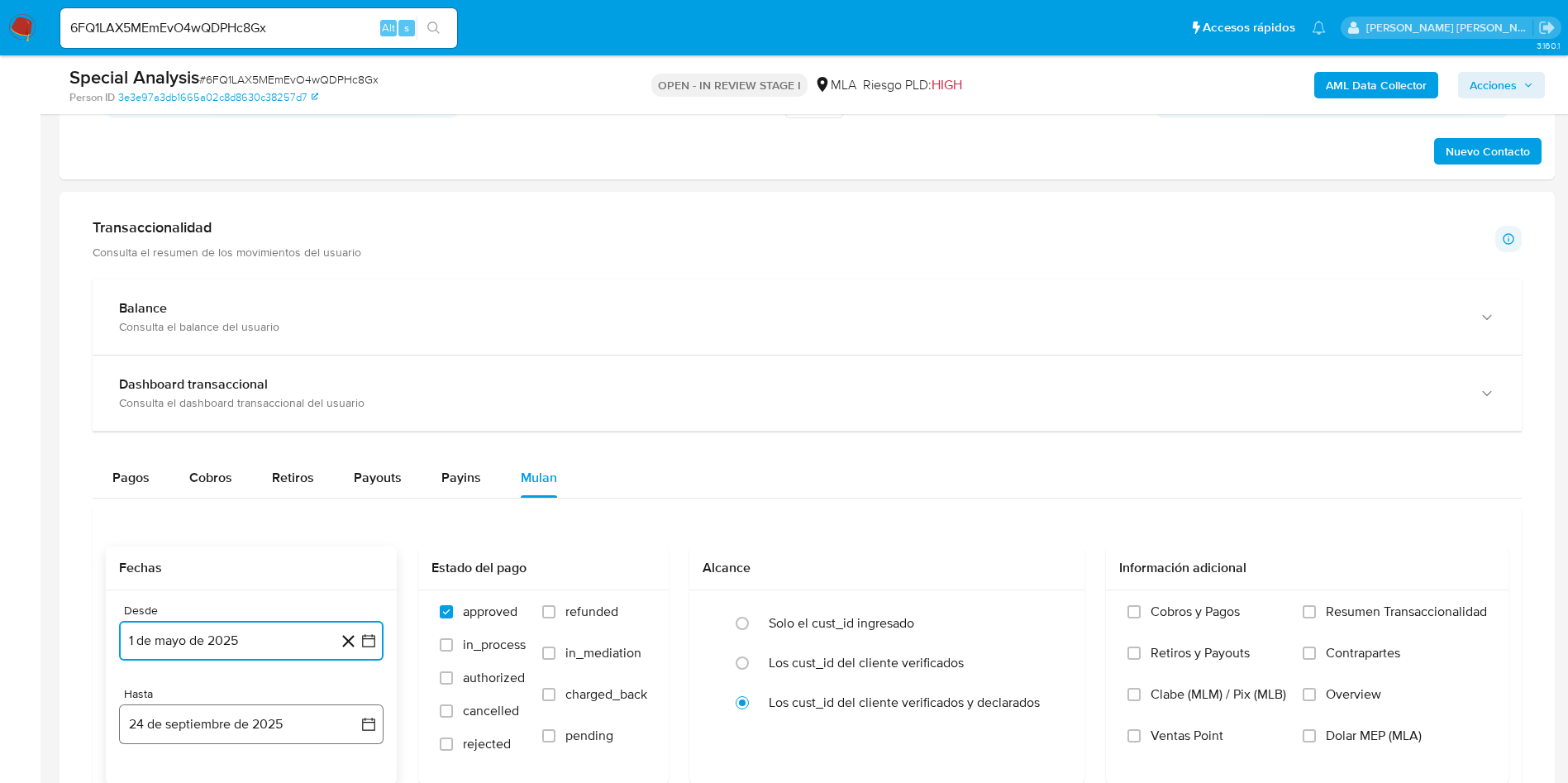
click at [214, 724] on button "24 de septiembre de 2025" at bounding box center [251, 725] width 265 height 40
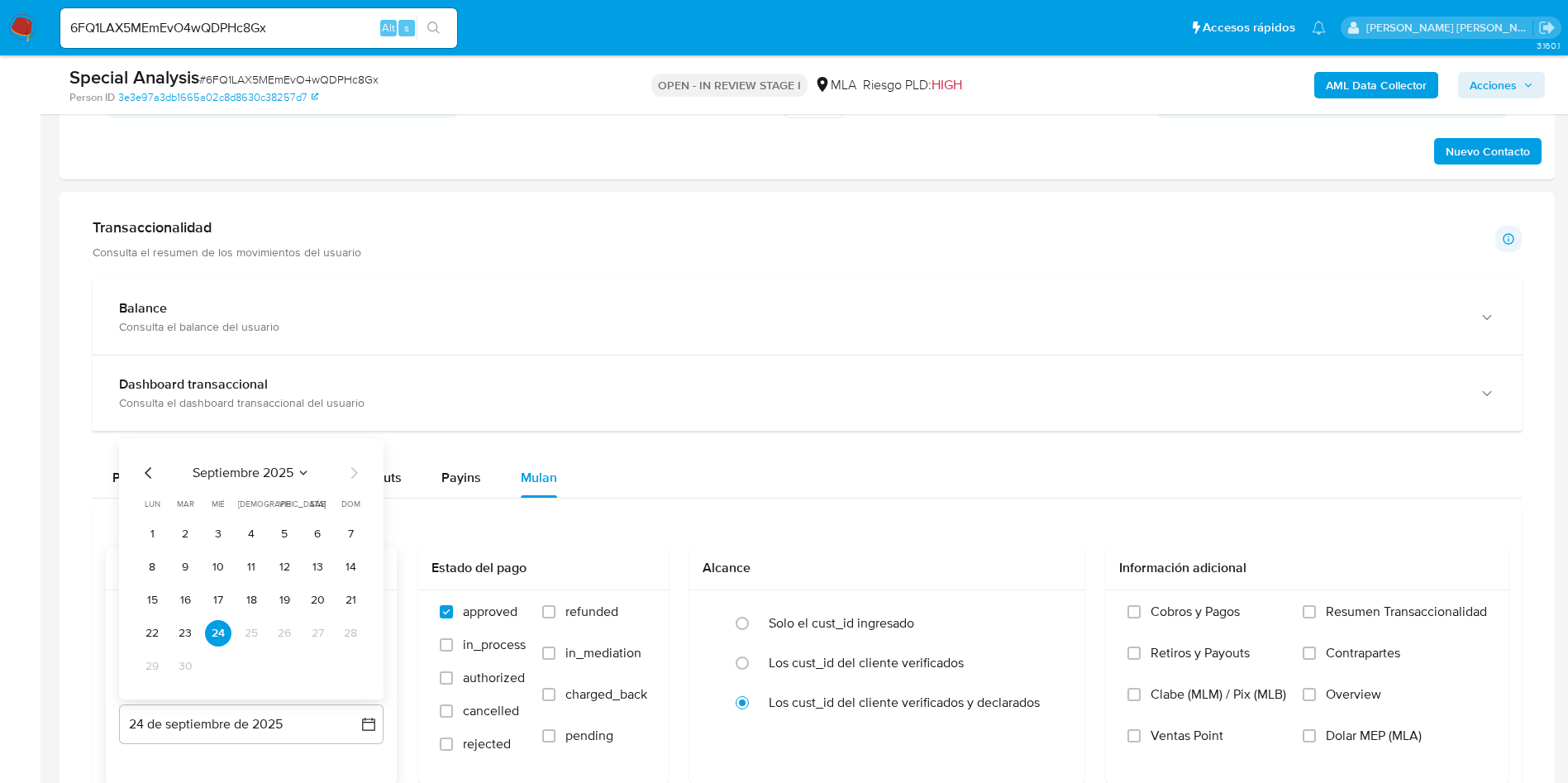
click at [148, 466] on icon "Mes anterior" at bounding box center [148, 473] width 20 height 20
click at [346, 664] on button "31" at bounding box center [350, 666] width 27 height 27
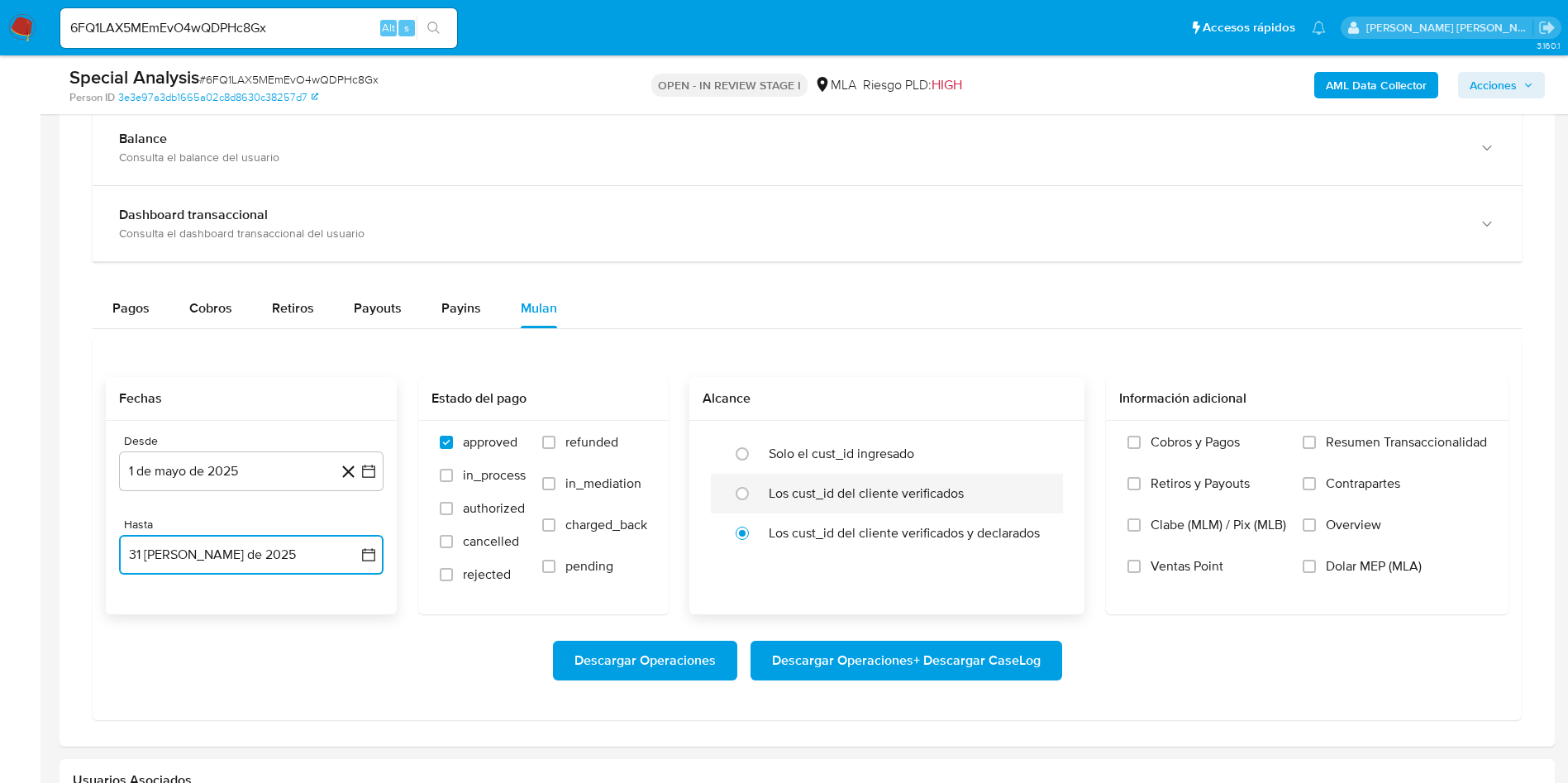
scroll to position [1240, 0]
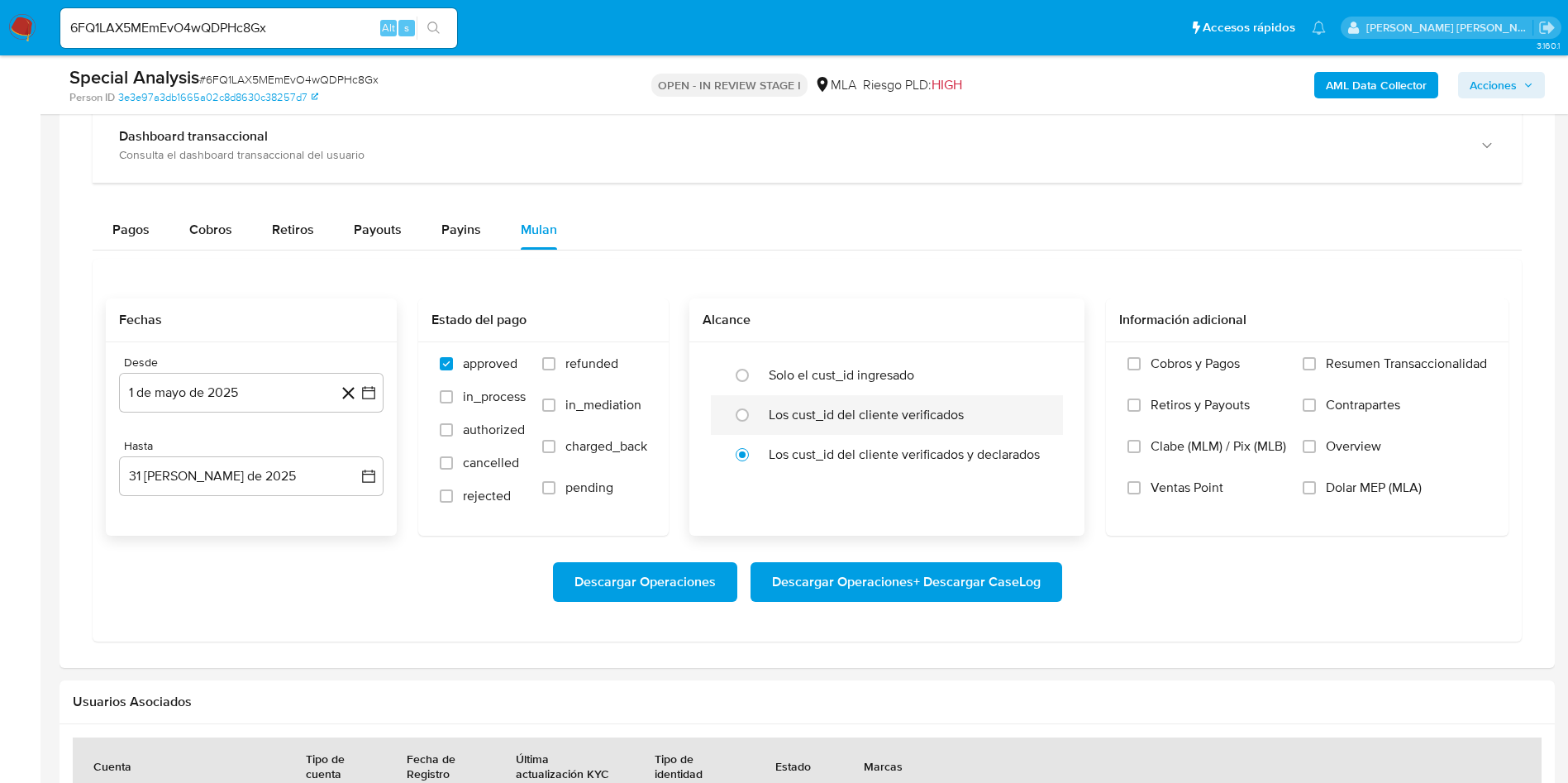
click at [796, 411] on label "Los cust_id del cliente verificados" at bounding box center [866, 414] width 195 height 17
click at [755, 411] on input "radio" at bounding box center [742, 414] width 27 height 27
radio input "true"
click at [1347, 501] on label "Dolar MEP (MLA)" at bounding box center [1395, 500] width 184 height 42
click at [1316, 494] on input "Dolar MEP (MLA)" at bounding box center [1309, 487] width 13 height 13
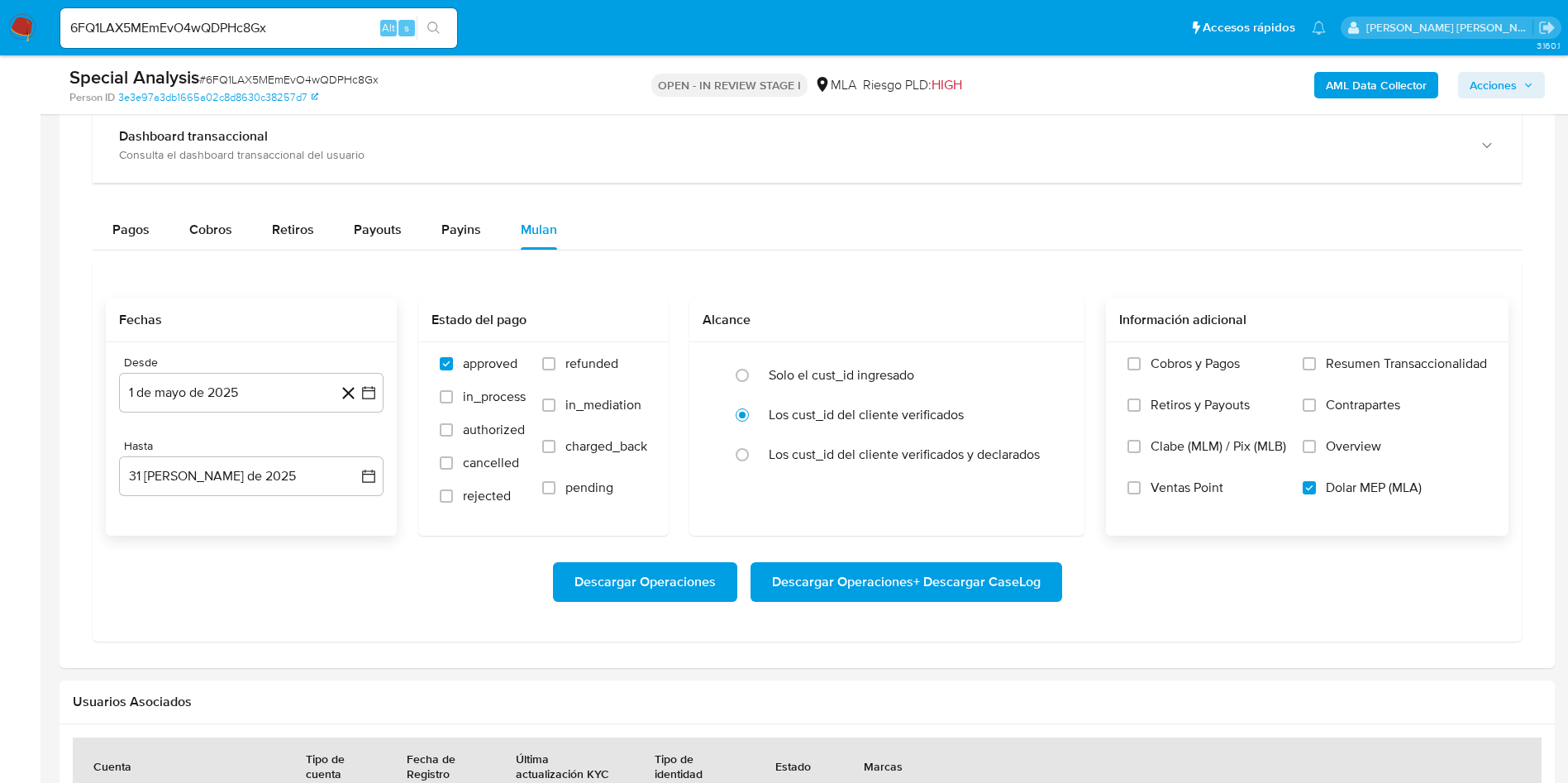
click at [1038, 593] on span "Descargar Operaciones + Descargar CaseLog" at bounding box center [907, 581] width 269 height 37
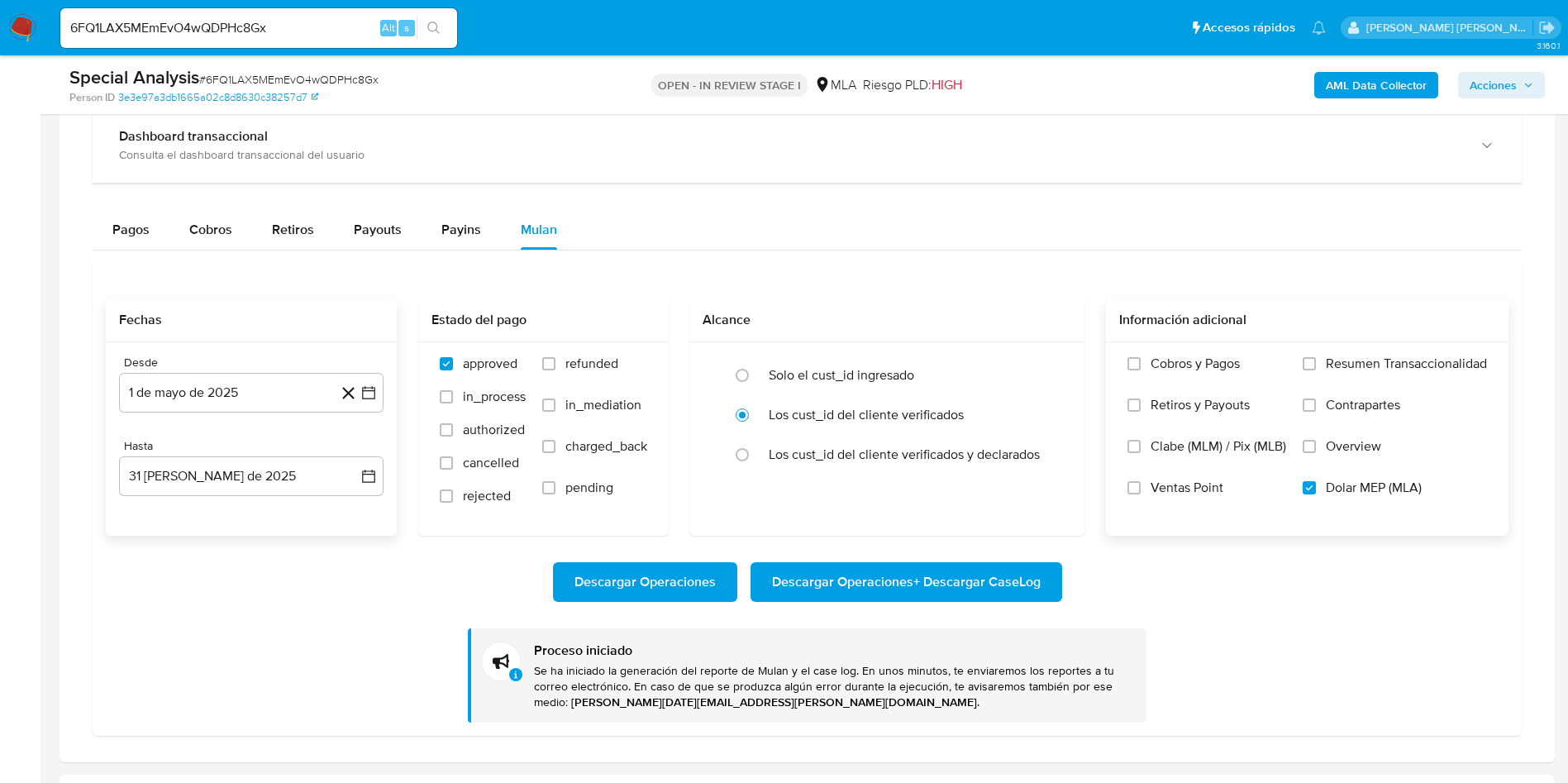
click at [195, 35] on input "6FQ1LAX5MEmEvO4wQDPHc8Gx" at bounding box center [258, 29] width 396 height 22
paste input "w4F11HrfYyVFKerciKFtl2Ud"
type input "w4F11HrfYyVFKerciKFtl2Ud"
click at [433, 26] on icon "search-icon" at bounding box center [433, 28] width 13 height 13
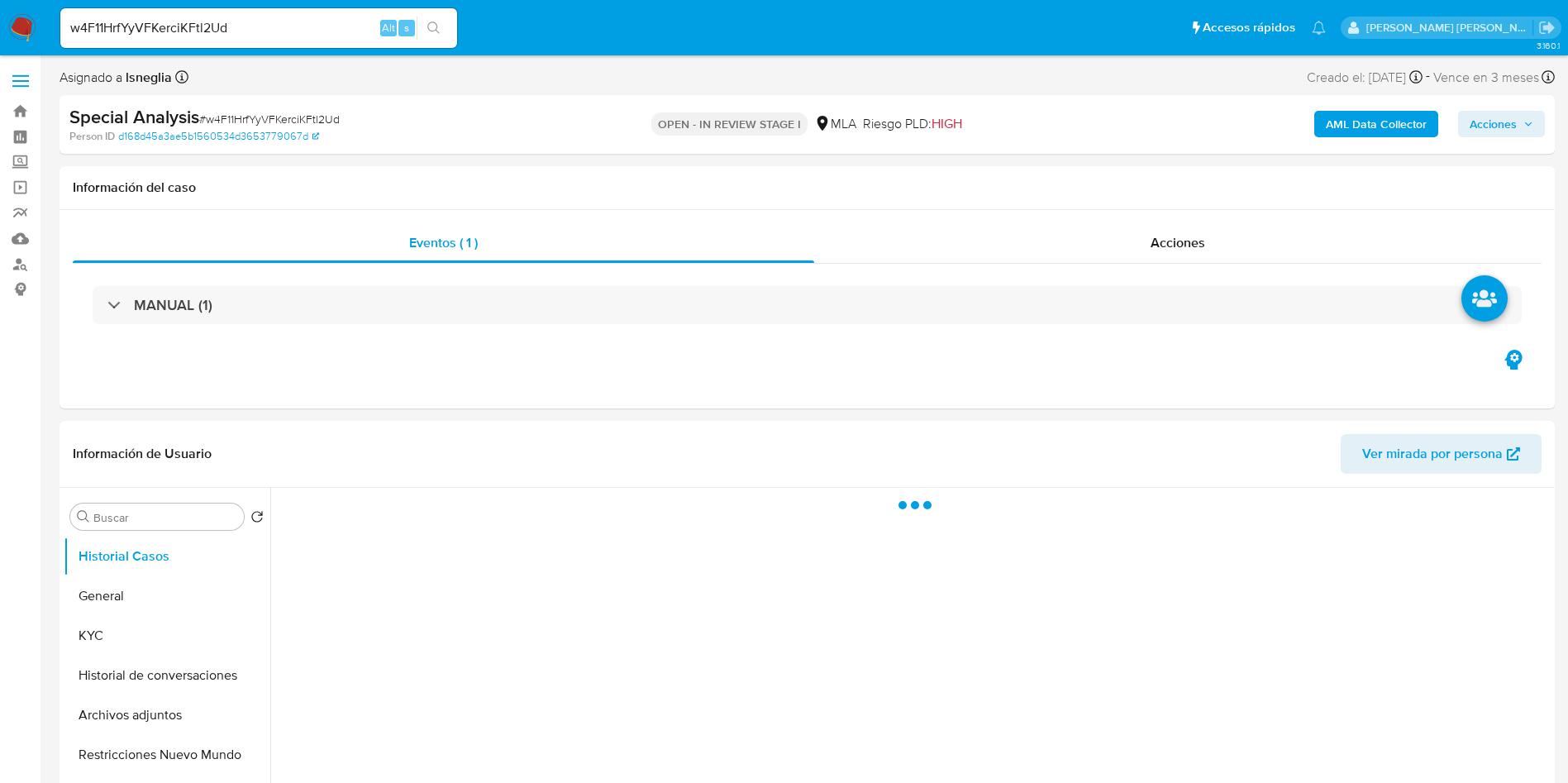
select select "10"
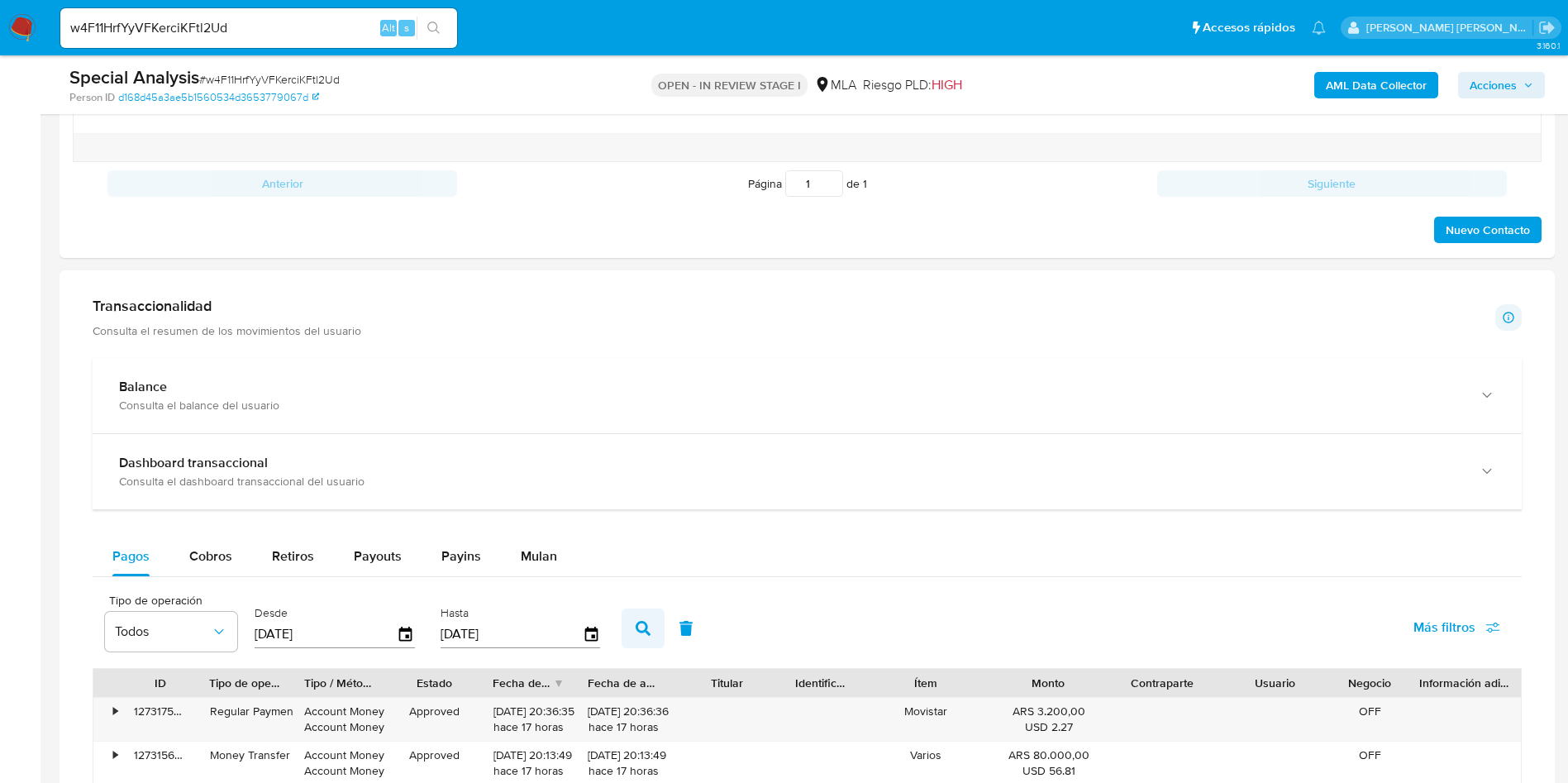
scroll to position [1116, 0]
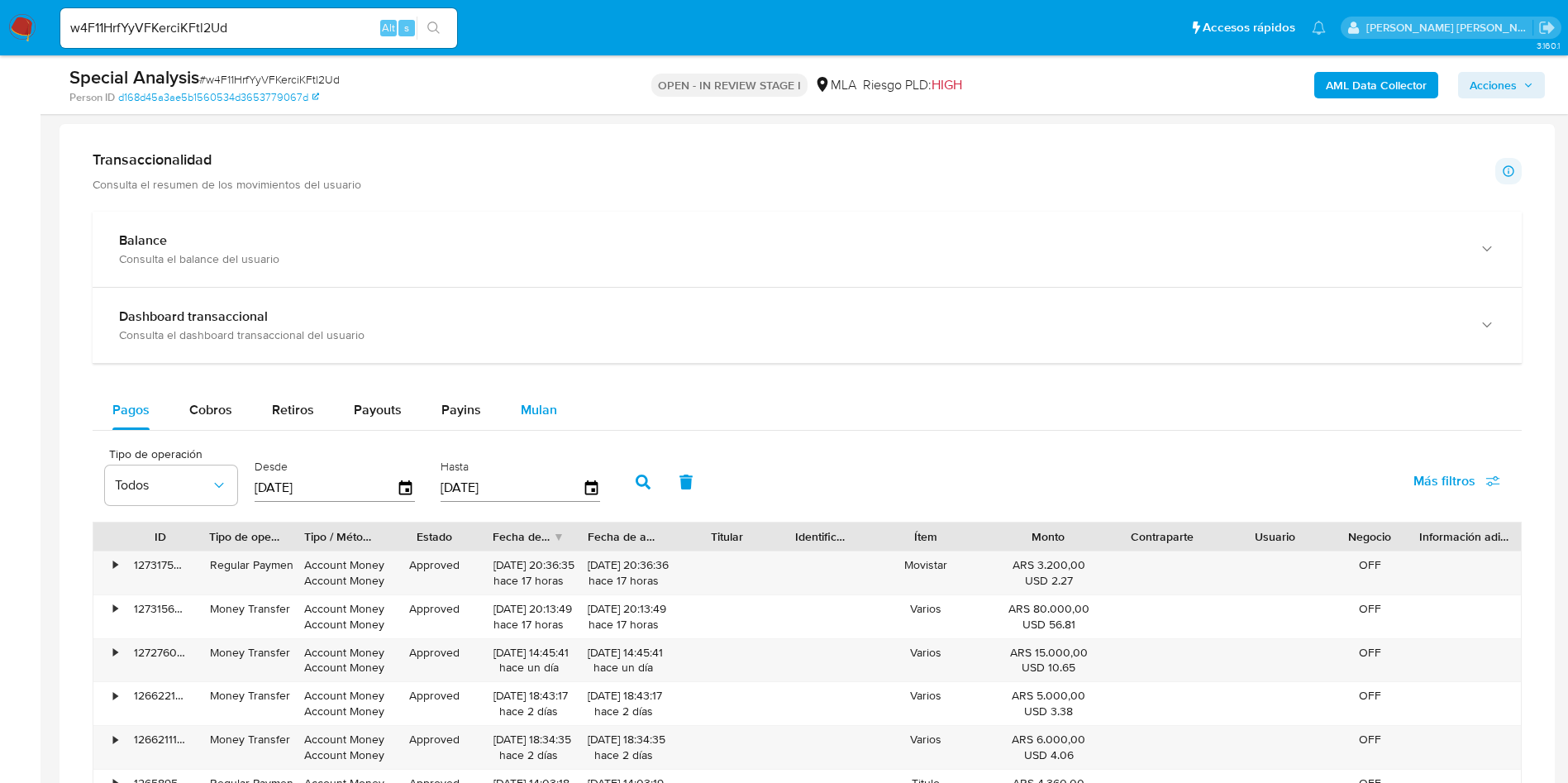
click at [511, 412] on button "Mulan" at bounding box center [539, 410] width 76 height 40
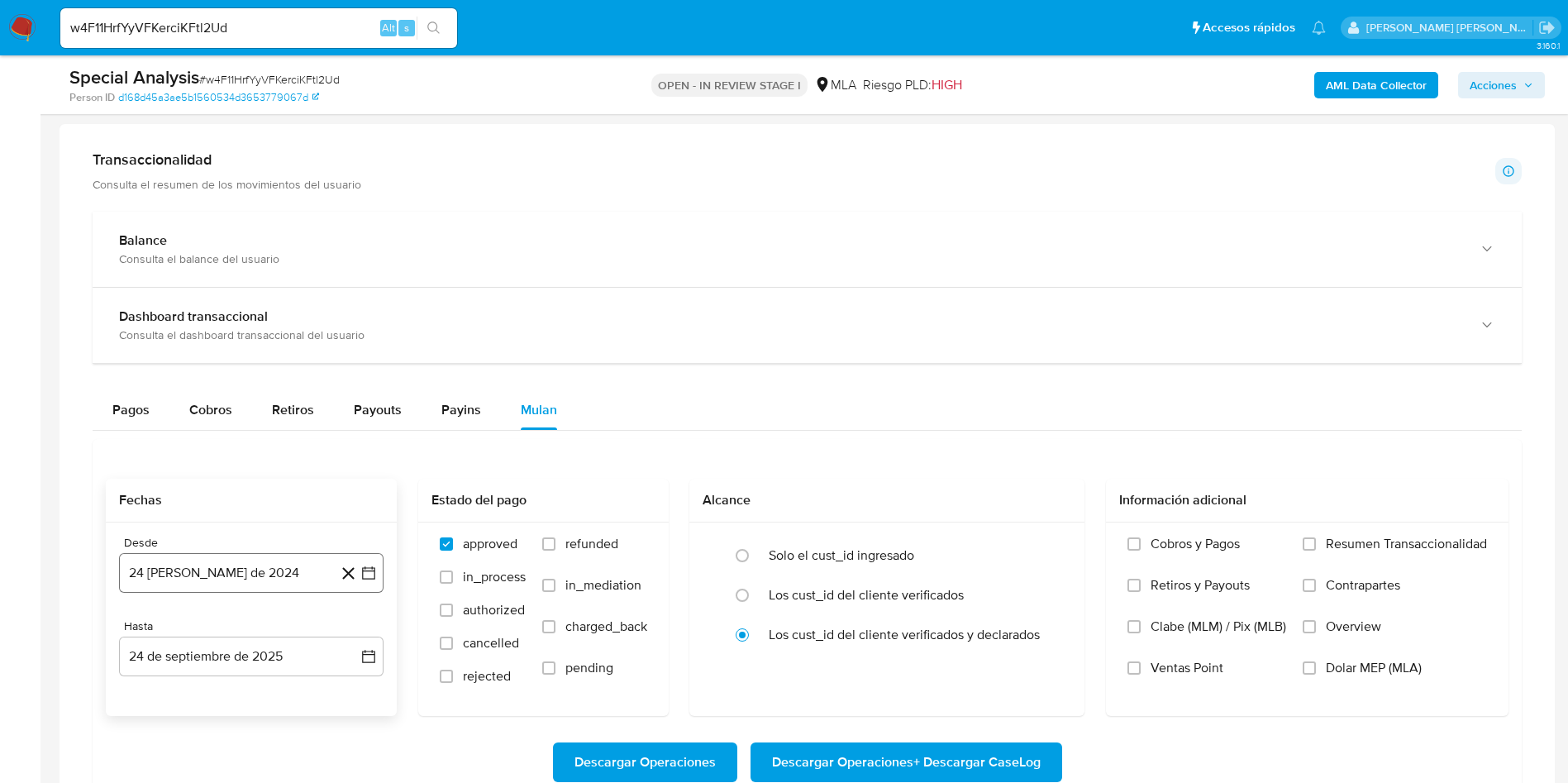
click at [227, 576] on button "24 de agosto de 2024" at bounding box center [251, 572] width 265 height 40
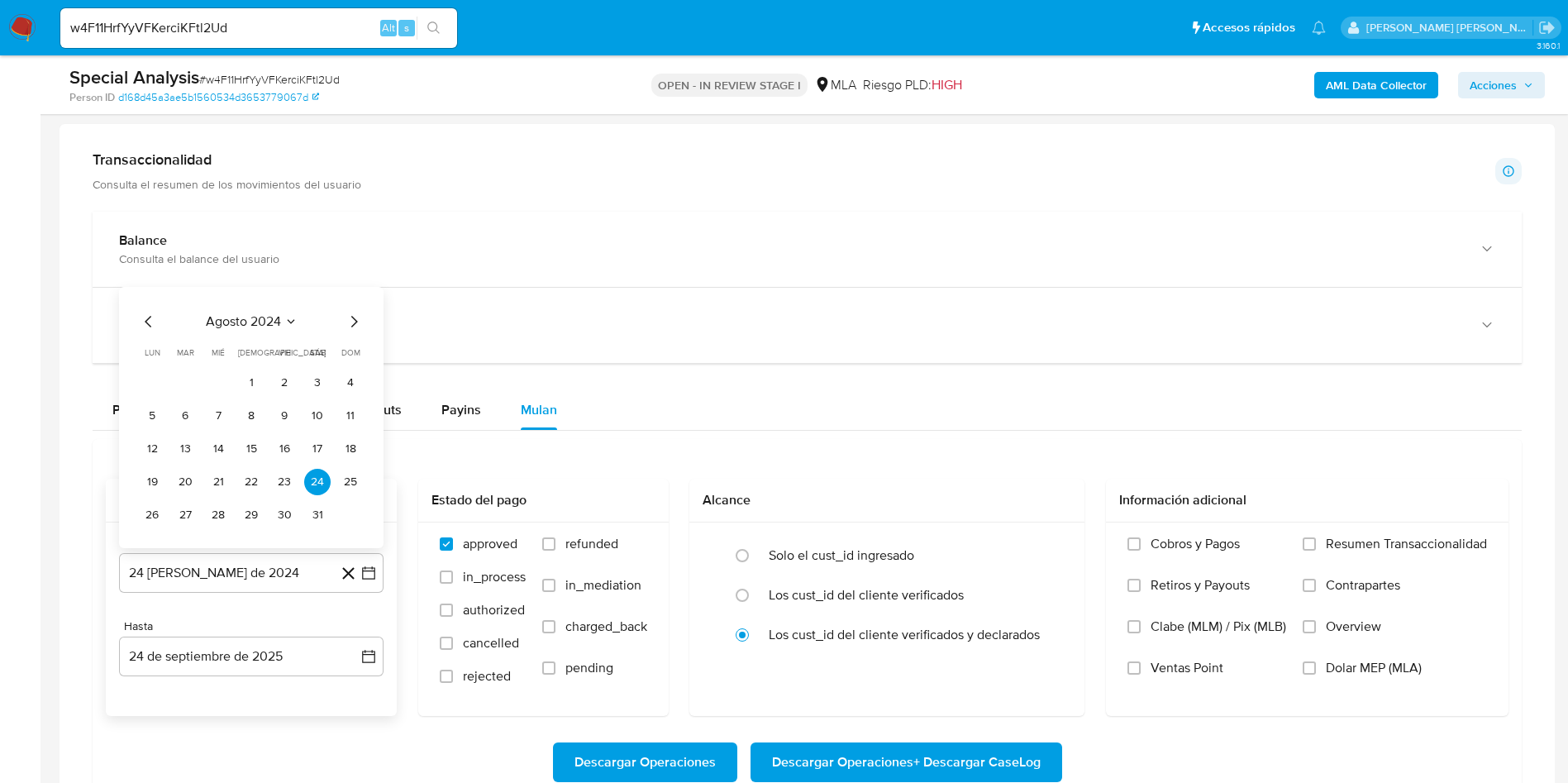
click at [286, 320] on icon "Seleccionar mes y año" at bounding box center [291, 321] width 13 height 13
click at [348, 304] on icon "Año siguiente" at bounding box center [351, 303] width 20 height 20
click at [250, 406] on span "may" at bounding box center [250, 408] width 22 height 13
click at [259, 384] on button "1" at bounding box center [251, 383] width 27 height 27
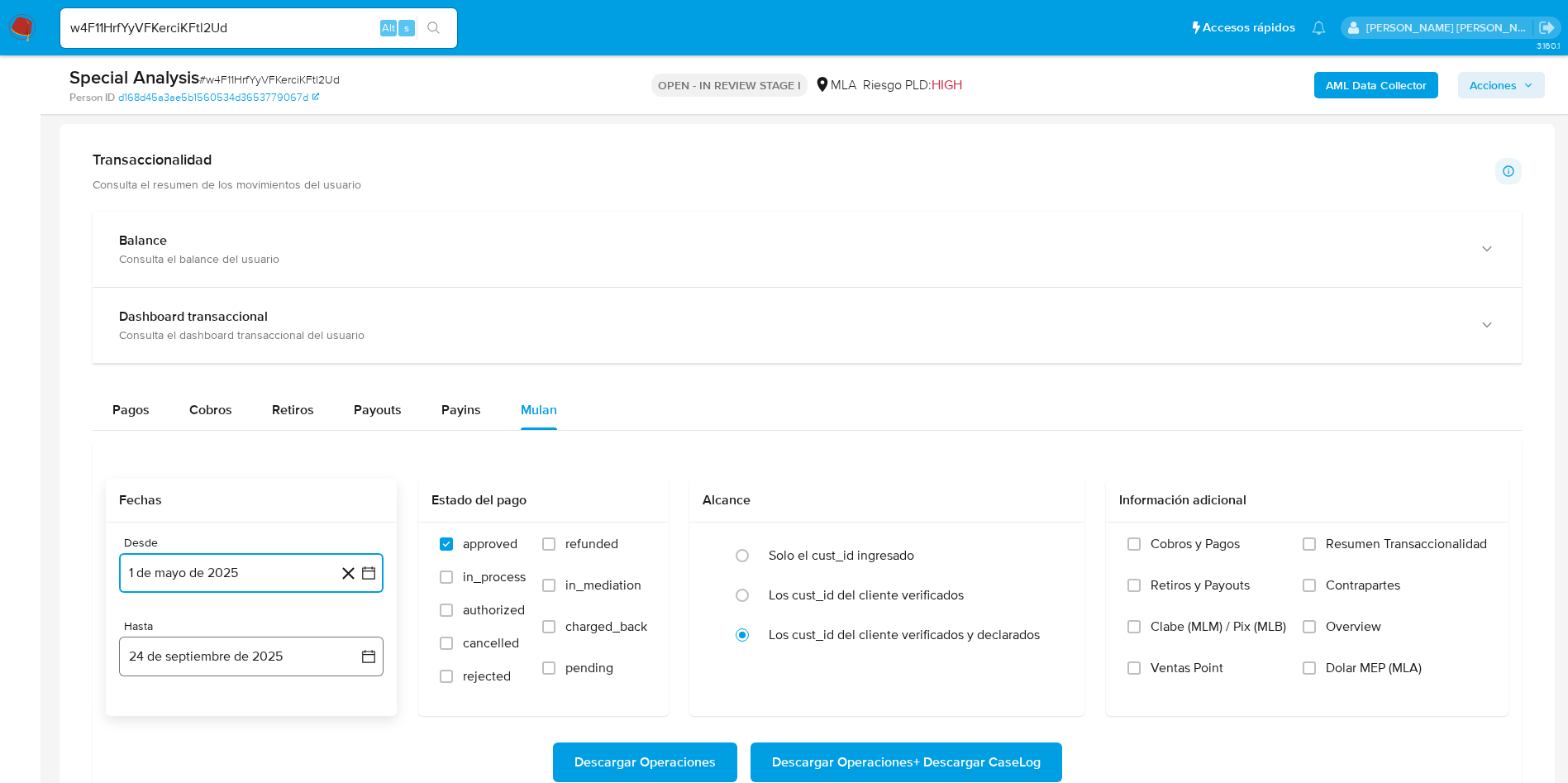
click at [260, 667] on button "24 de septiembre de 2025" at bounding box center [251, 656] width 265 height 40
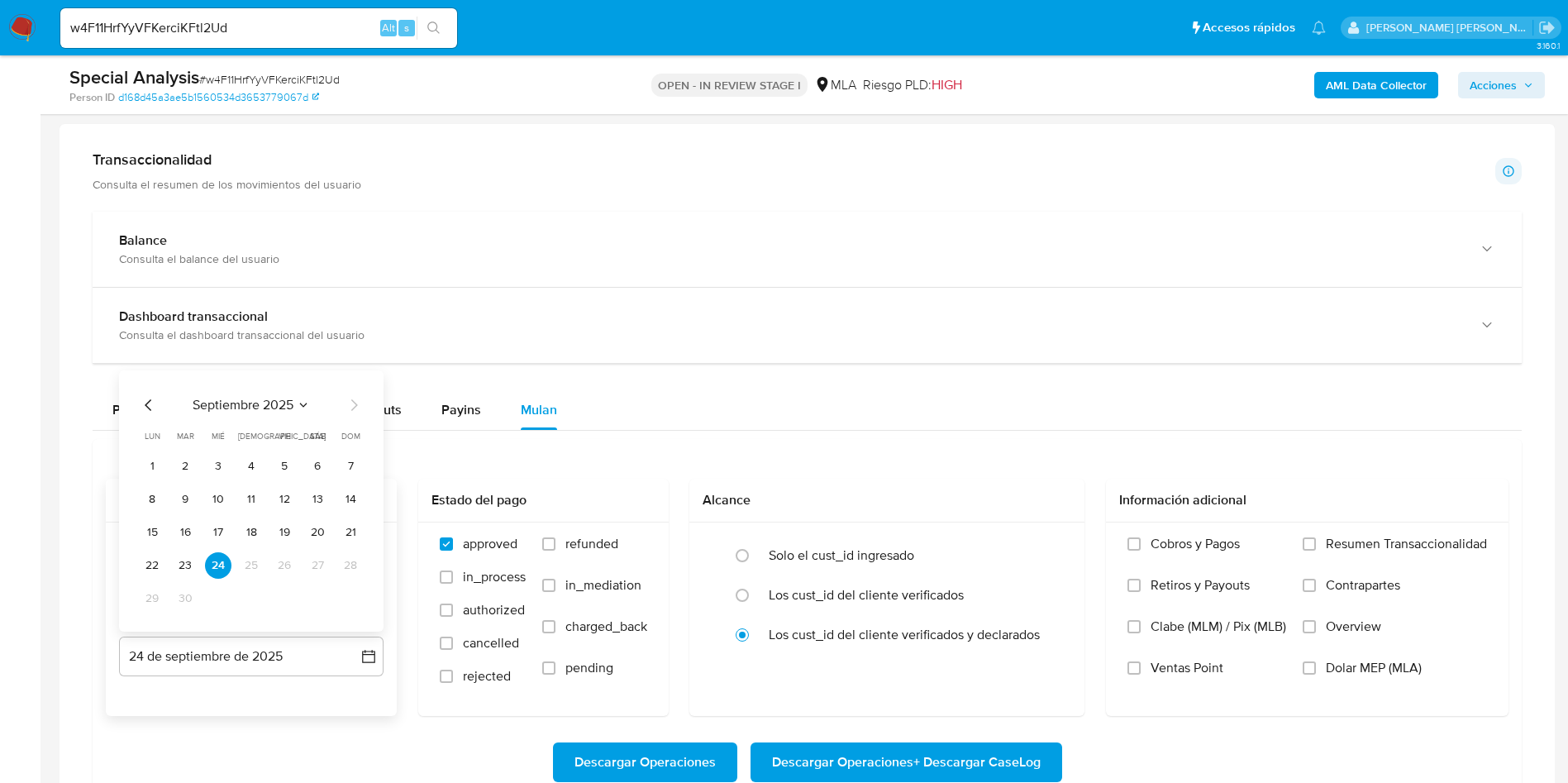
click at [149, 395] on icon "Mes anterior" at bounding box center [148, 405] width 20 height 20
click at [356, 593] on button "31" at bounding box center [350, 598] width 27 height 27
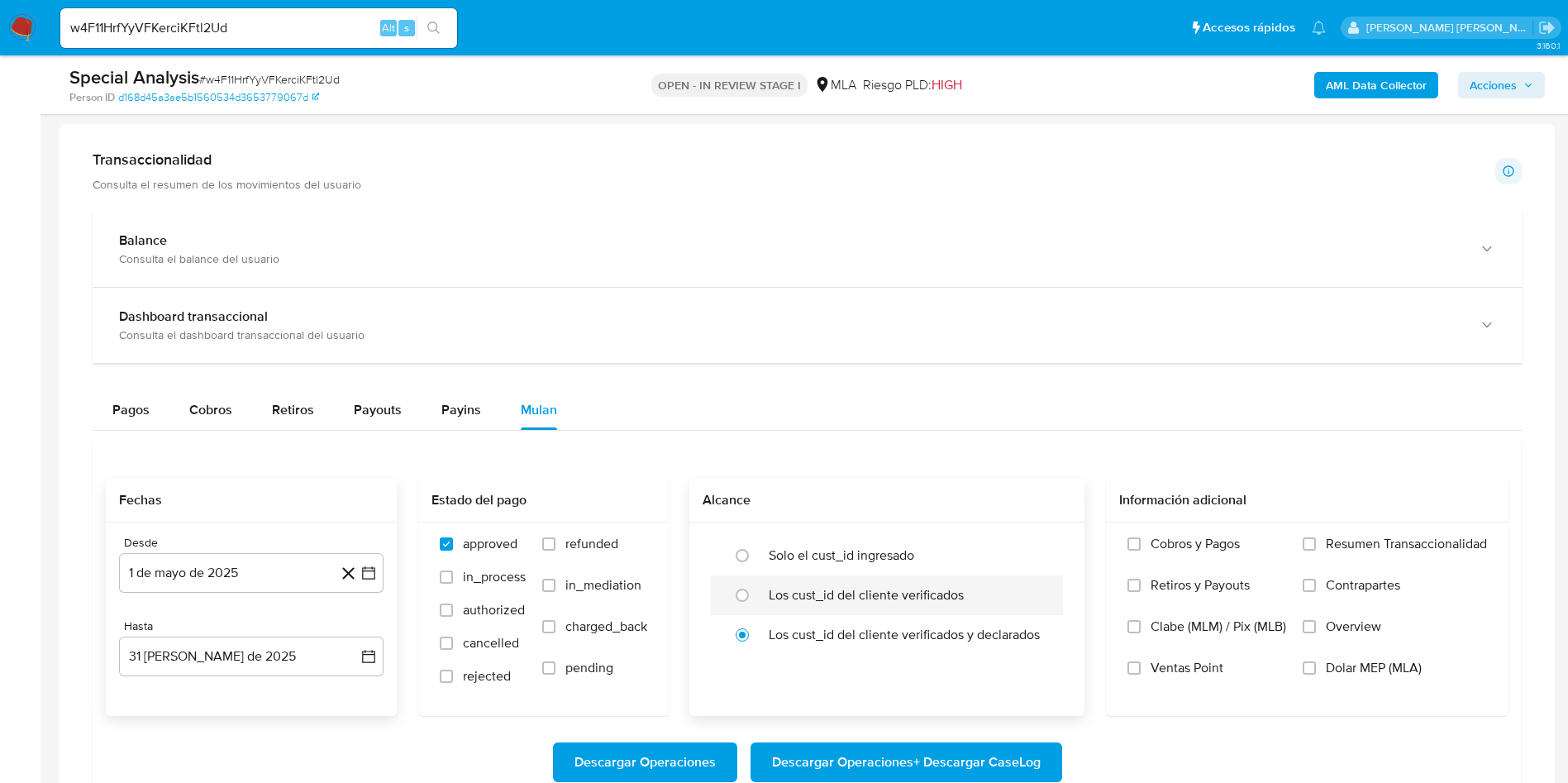
click at [931, 600] on label "Los cust_id del cliente verificados" at bounding box center [866, 595] width 195 height 17
click at [755, 600] on input "radio" at bounding box center [742, 595] width 27 height 27
radio input "true"
click at [1350, 663] on span "Dolar MEP (MLA)" at bounding box center [1373, 667] width 96 height 17
click at [1316, 663] on input "Dolar MEP (MLA)" at bounding box center [1309, 667] width 13 height 13
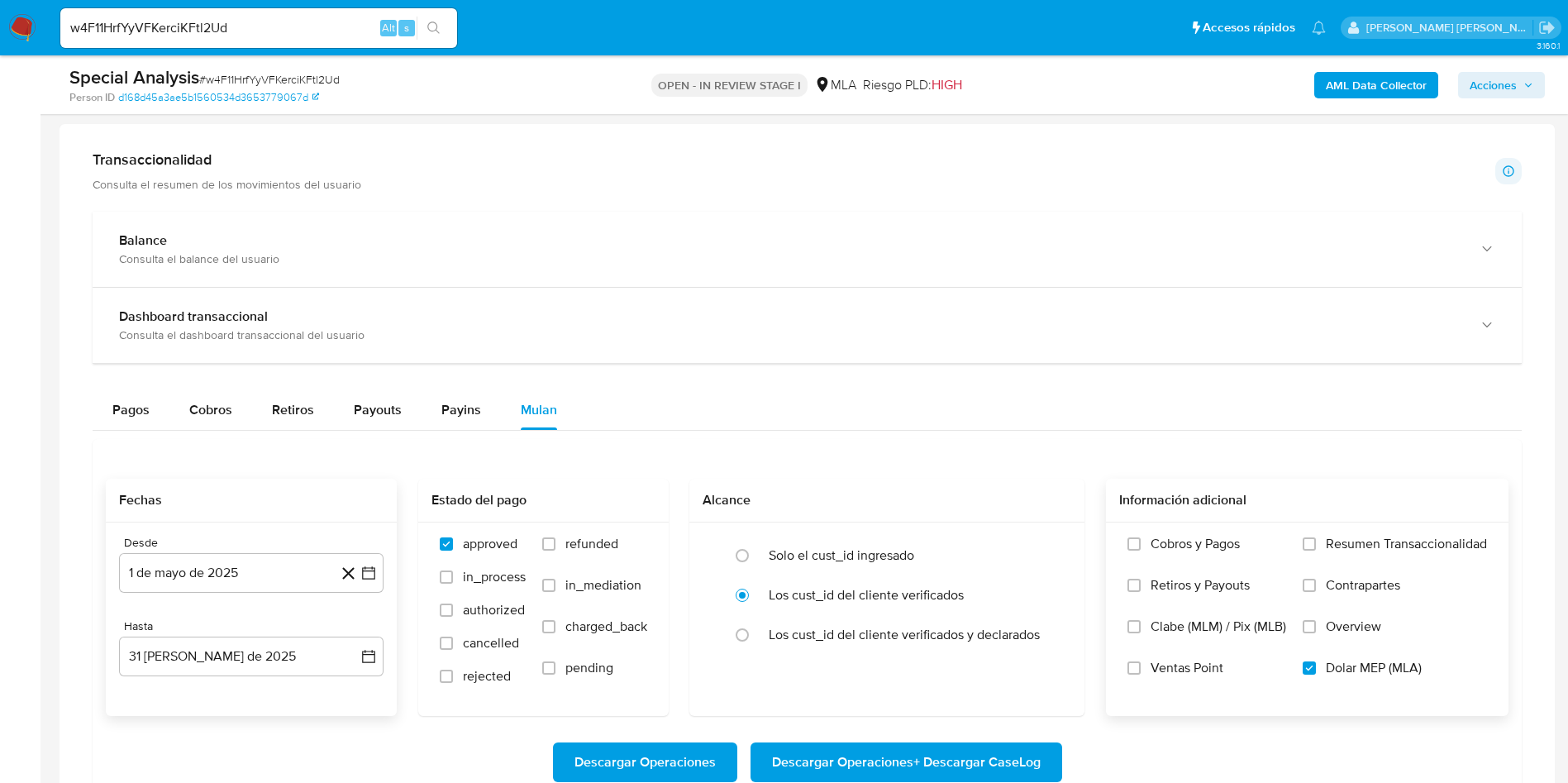
click at [931, 758] on span "Descargar Operaciones + Descargar CaseLog" at bounding box center [907, 762] width 269 height 37
click at [226, 29] on input "w4F11HrfYyVFKerciKFtl2Ud" at bounding box center [258, 29] width 396 height 22
paste input "n3msyCOP9IAy0o1Tf2njT1os"
type input "n3msyCOP9IAy0o1Tf2njT1os"
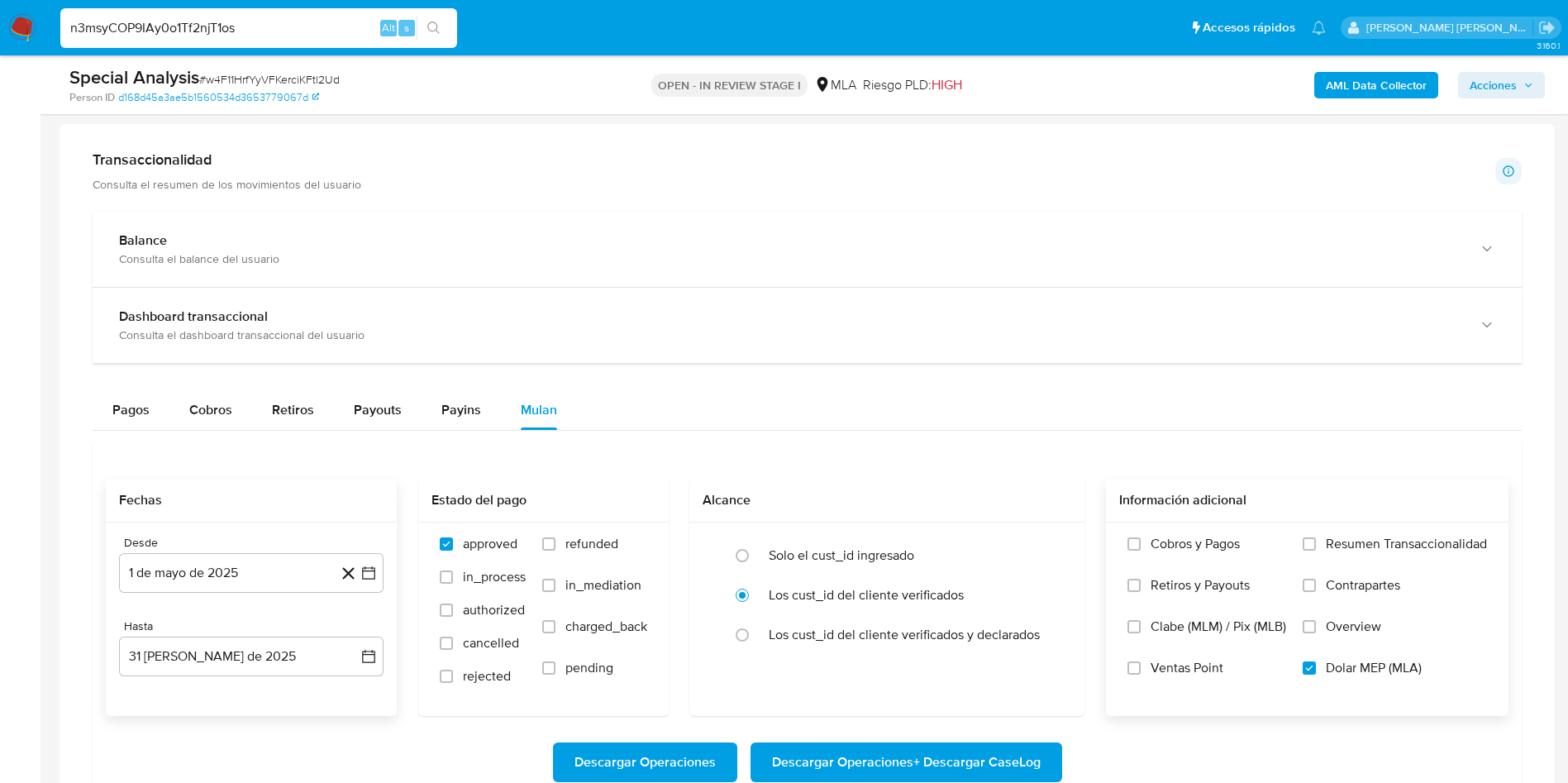
click at [432, 33] on icon "search-icon" at bounding box center [433, 28] width 13 height 13
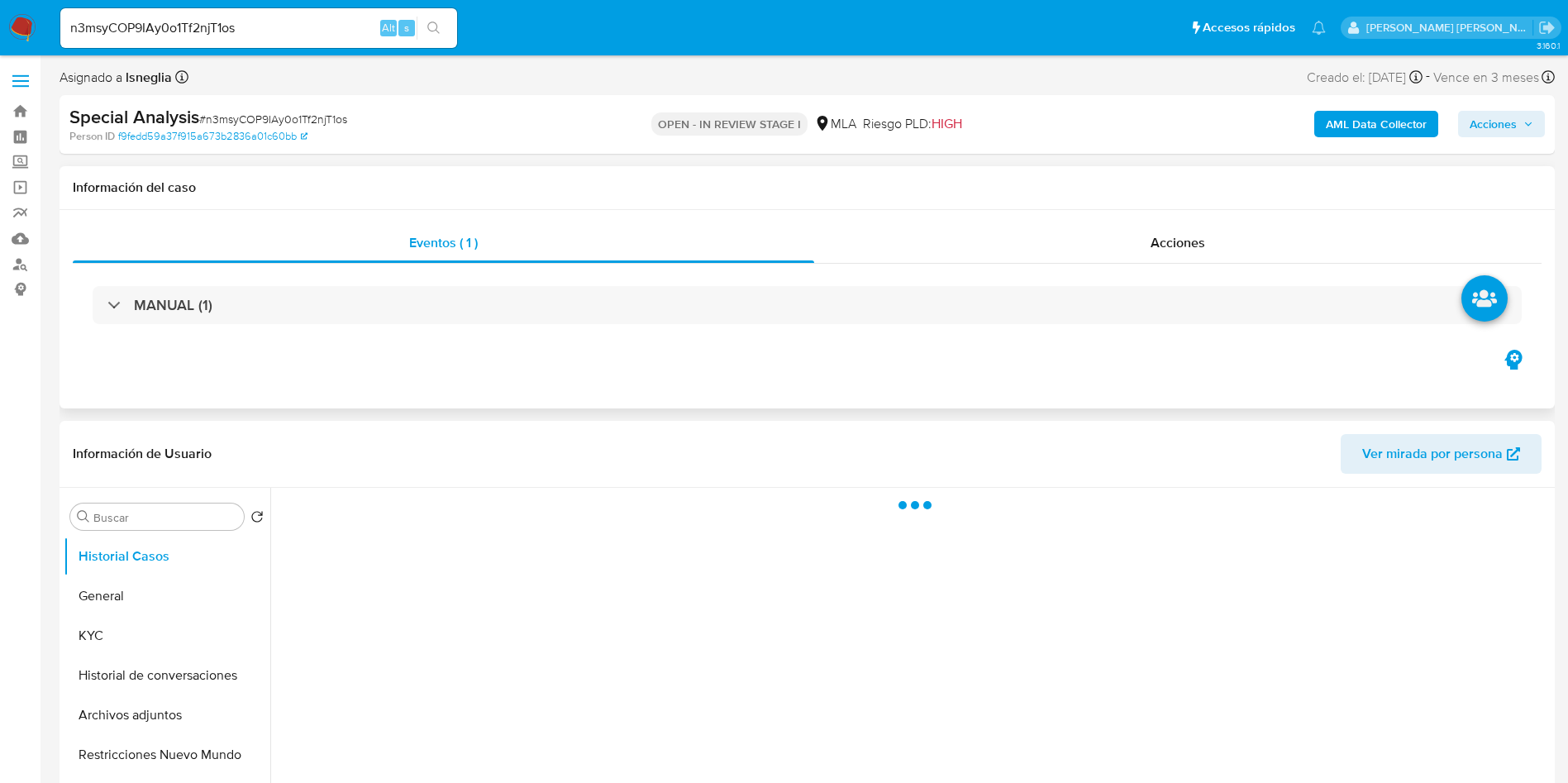
select select "10"
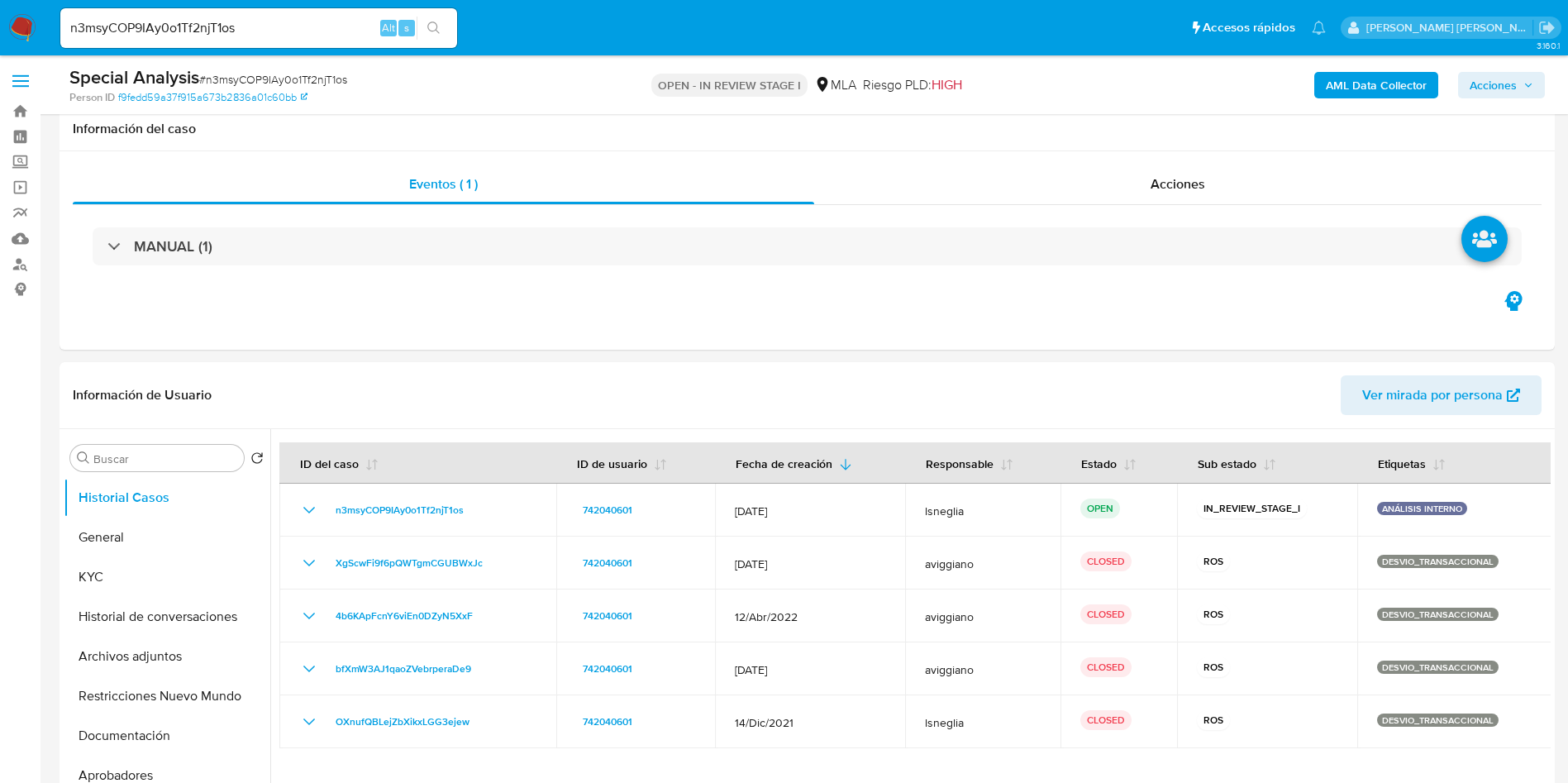
scroll to position [1116, 0]
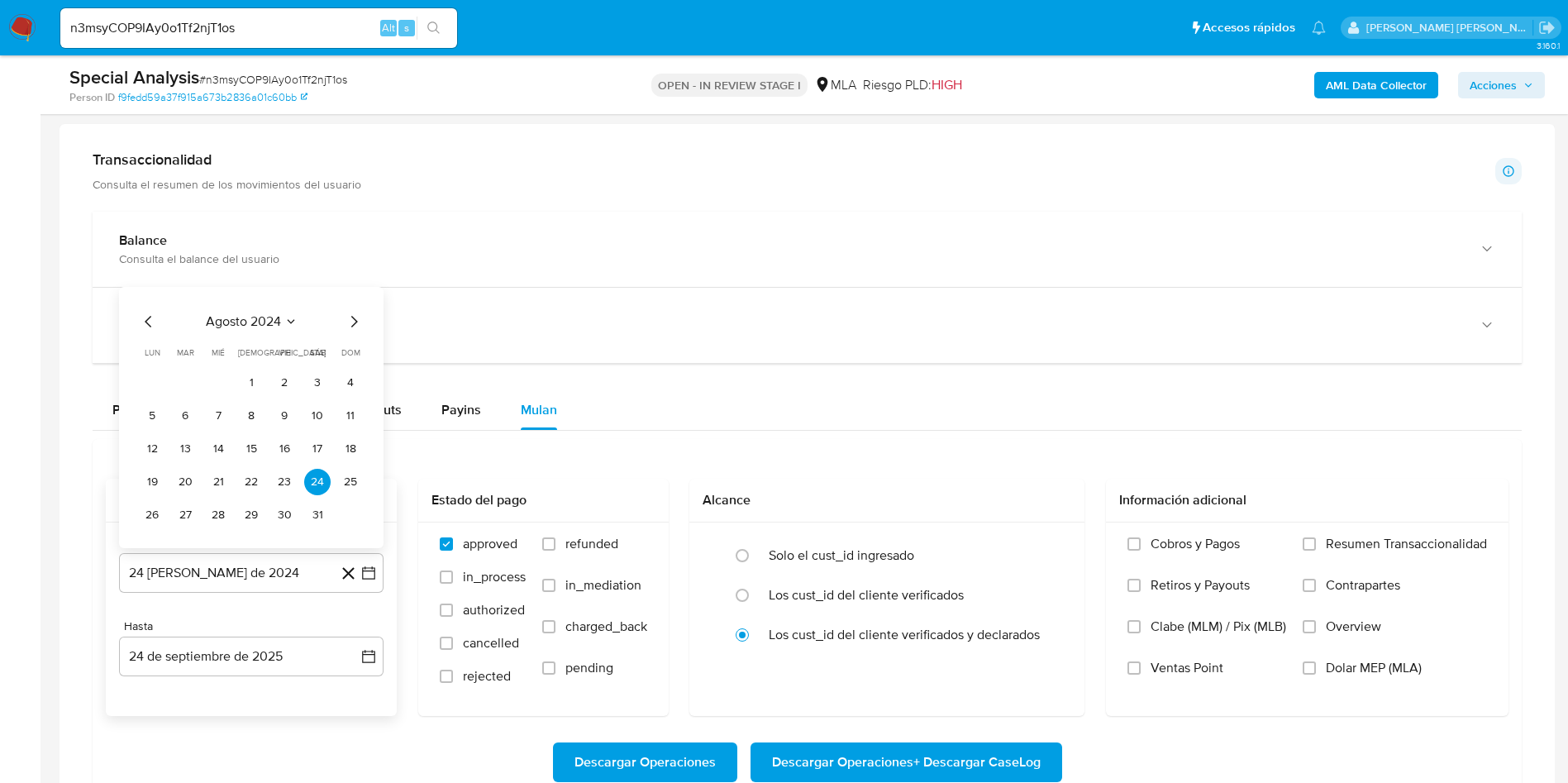
click at [286, 321] on icon "Seleccionar mes y año" at bounding box center [291, 321] width 13 height 13
click at [343, 303] on icon "Año siguiente" at bounding box center [351, 303] width 20 height 20
click at [234, 408] on button "may" at bounding box center [249, 409] width 46 height 27
click at [254, 387] on button "1" at bounding box center [251, 383] width 27 height 27
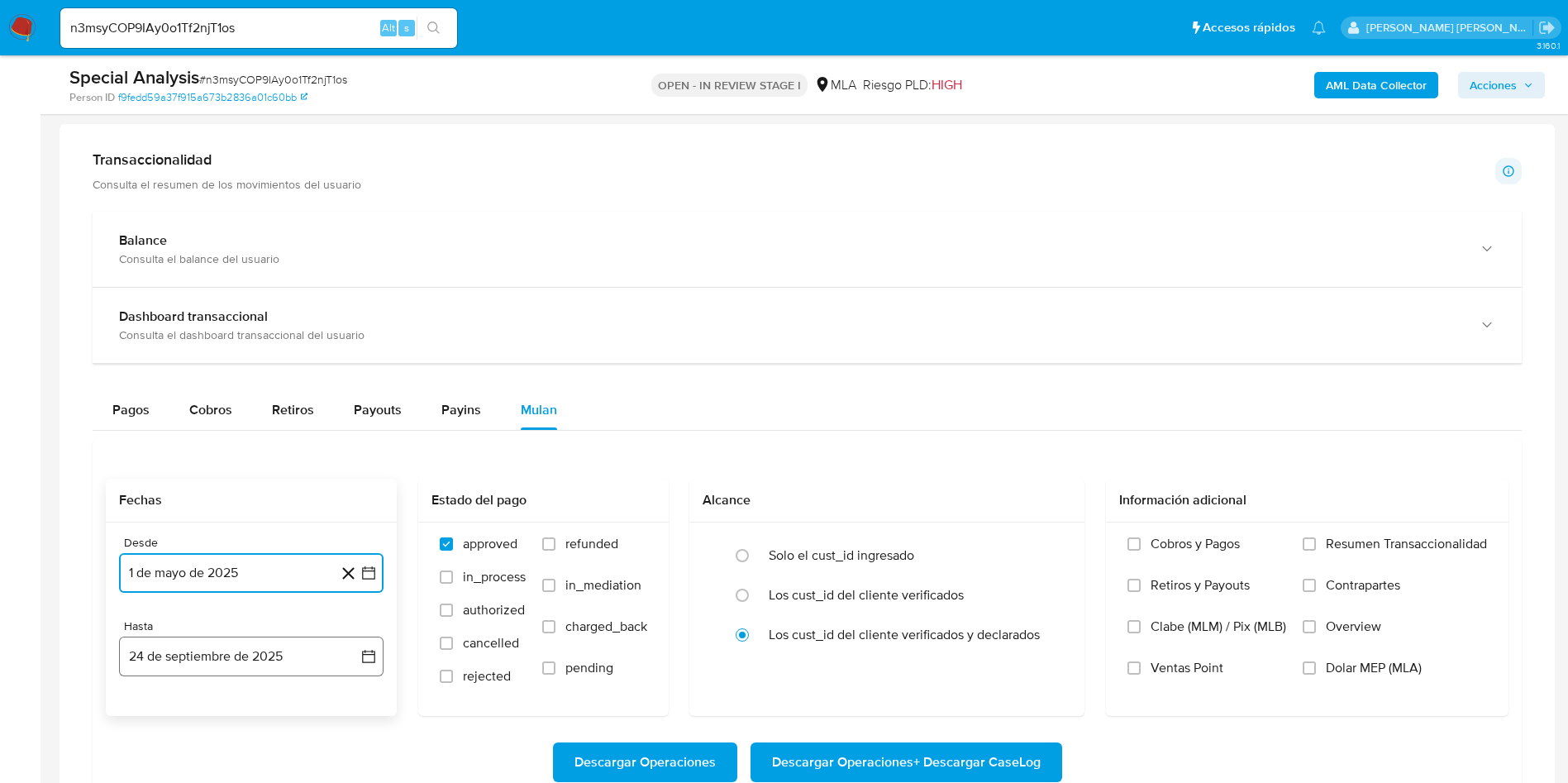
click at [209, 659] on button "24 de septiembre de 2025" at bounding box center [251, 656] width 265 height 40
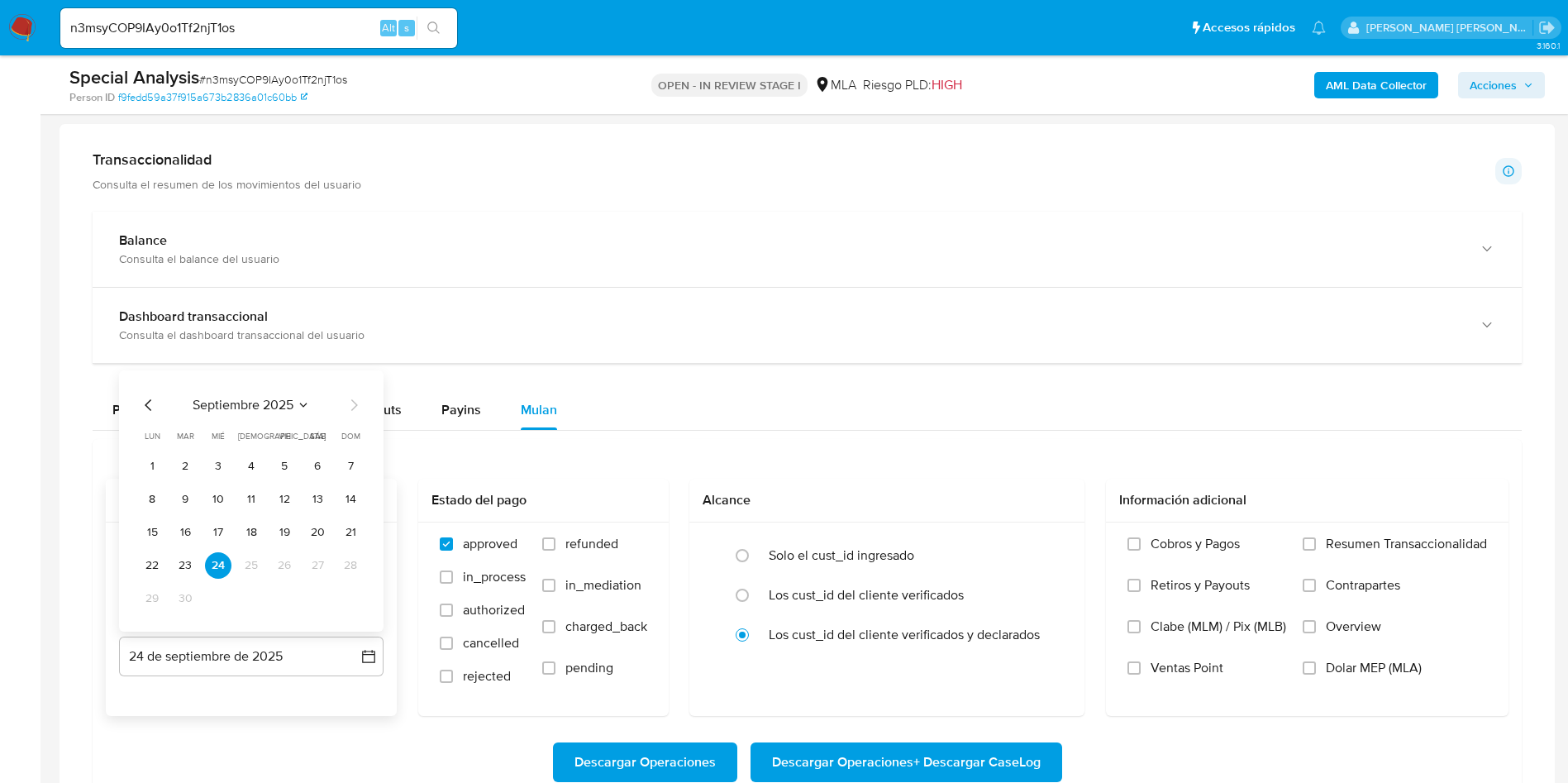
click at [151, 406] on icon "Mes anterior" at bounding box center [148, 405] width 20 height 20
click at [351, 592] on button "31" at bounding box center [350, 598] width 27 height 27
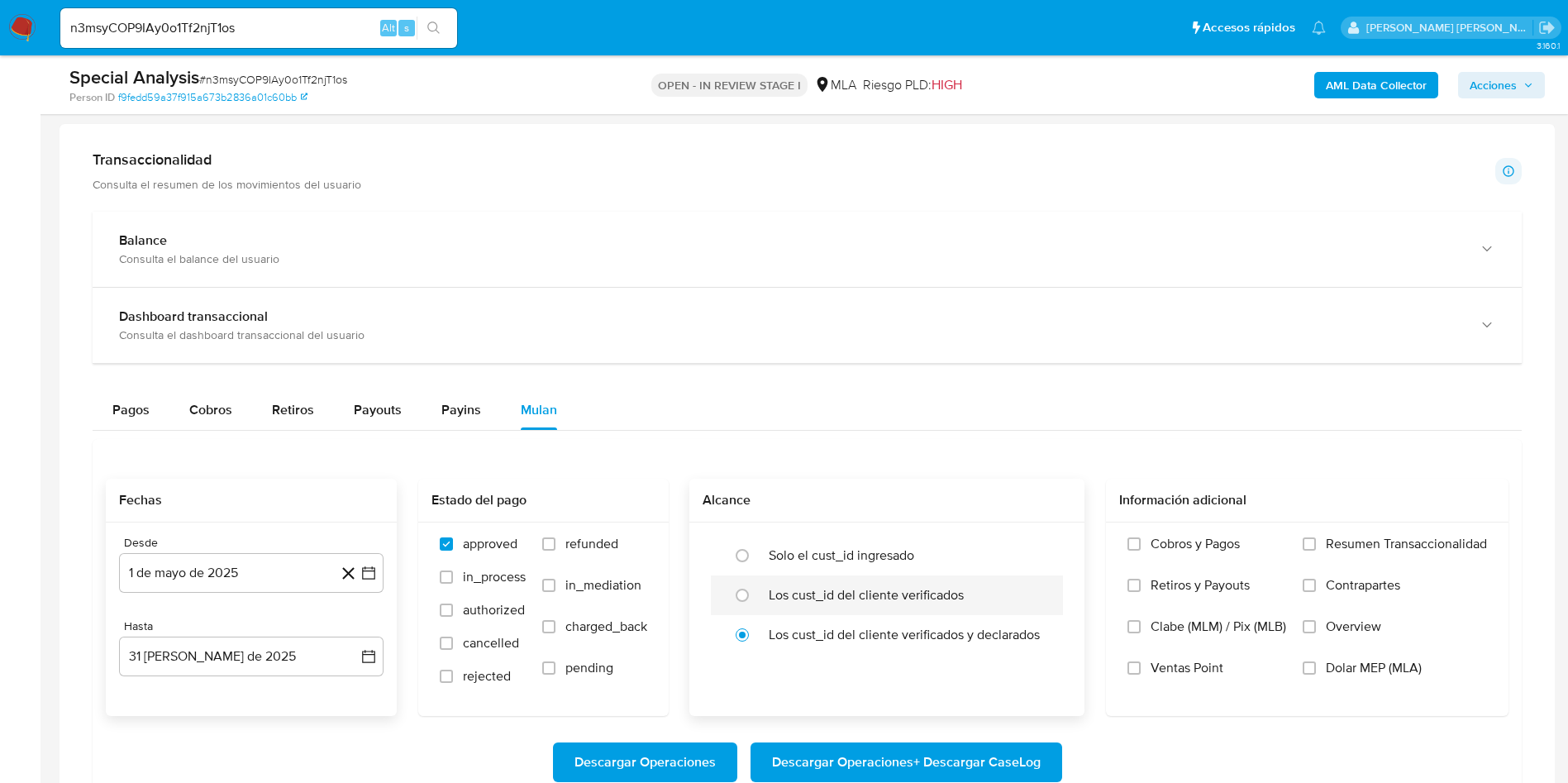
click at [788, 598] on label "Los cust_id del cliente verificados" at bounding box center [866, 595] width 195 height 17
click at [755, 598] on input "radio" at bounding box center [742, 595] width 27 height 27
radio input "true"
click at [1366, 675] on span "Dolar MEP (MLA)" at bounding box center [1373, 667] width 96 height 17
click at [1346, 666] on span "Dolar MEP (MLA)" at bounding box center [1373, 667] width 96 height 17
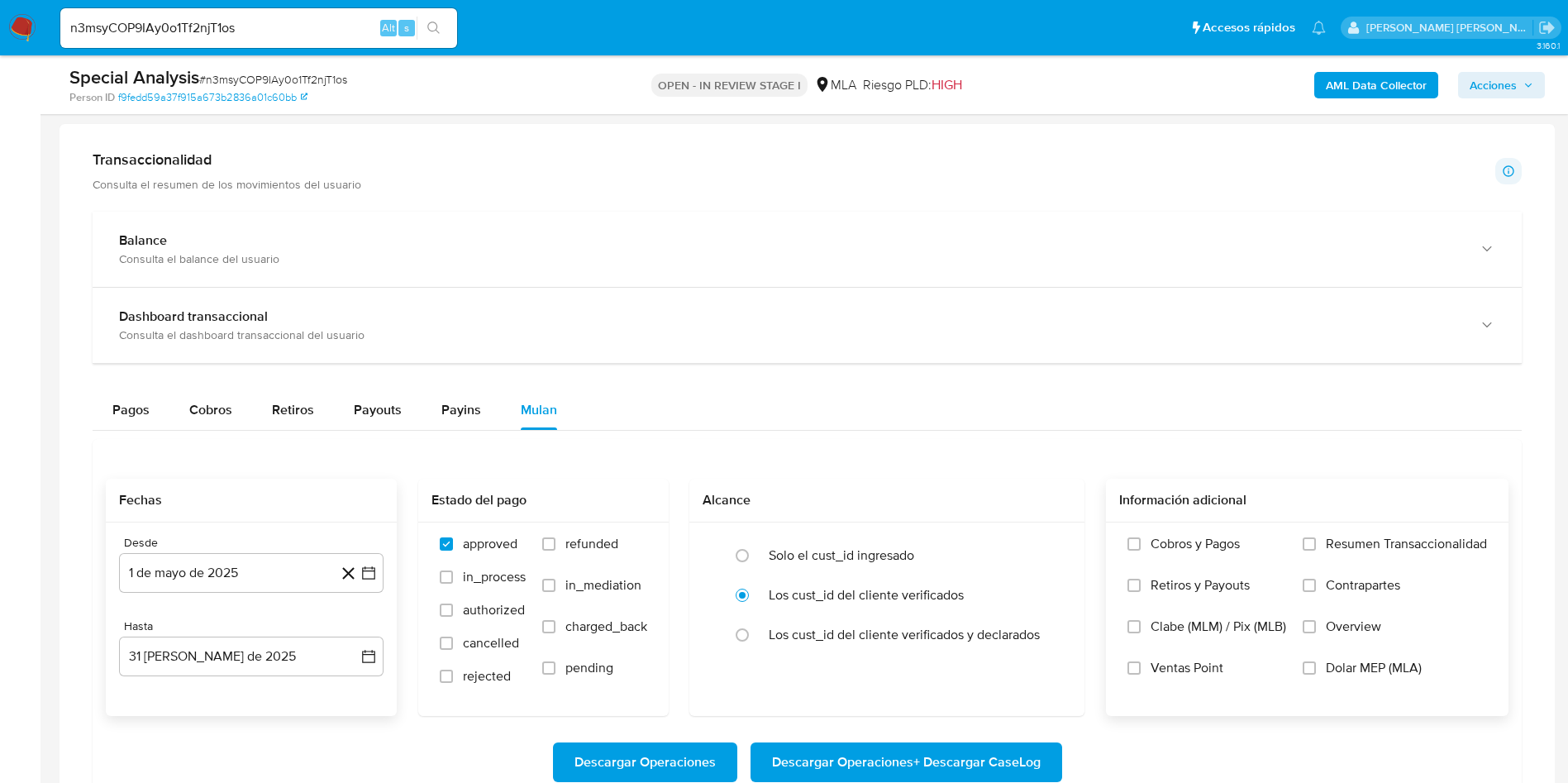
click at [1316, 666] on input "Dolar MEP (MLA)" at bounding box center [1309, 667] width 13 height 13
click at [939, 764] on span "Descargar Operaciones + Descargar CaseLog" at bounding box center [907, 762] width 269 height 37
click at [181, 18] on input "n3msyCOP9IAy0o1Tf2njT1os" at bounding box center [258, 29] width 396 height 22
click at [181, 23] on input "n3msyCOP9IAy0o1Tf2njT1os" at bounding box center [258, 29] width 396 height 22
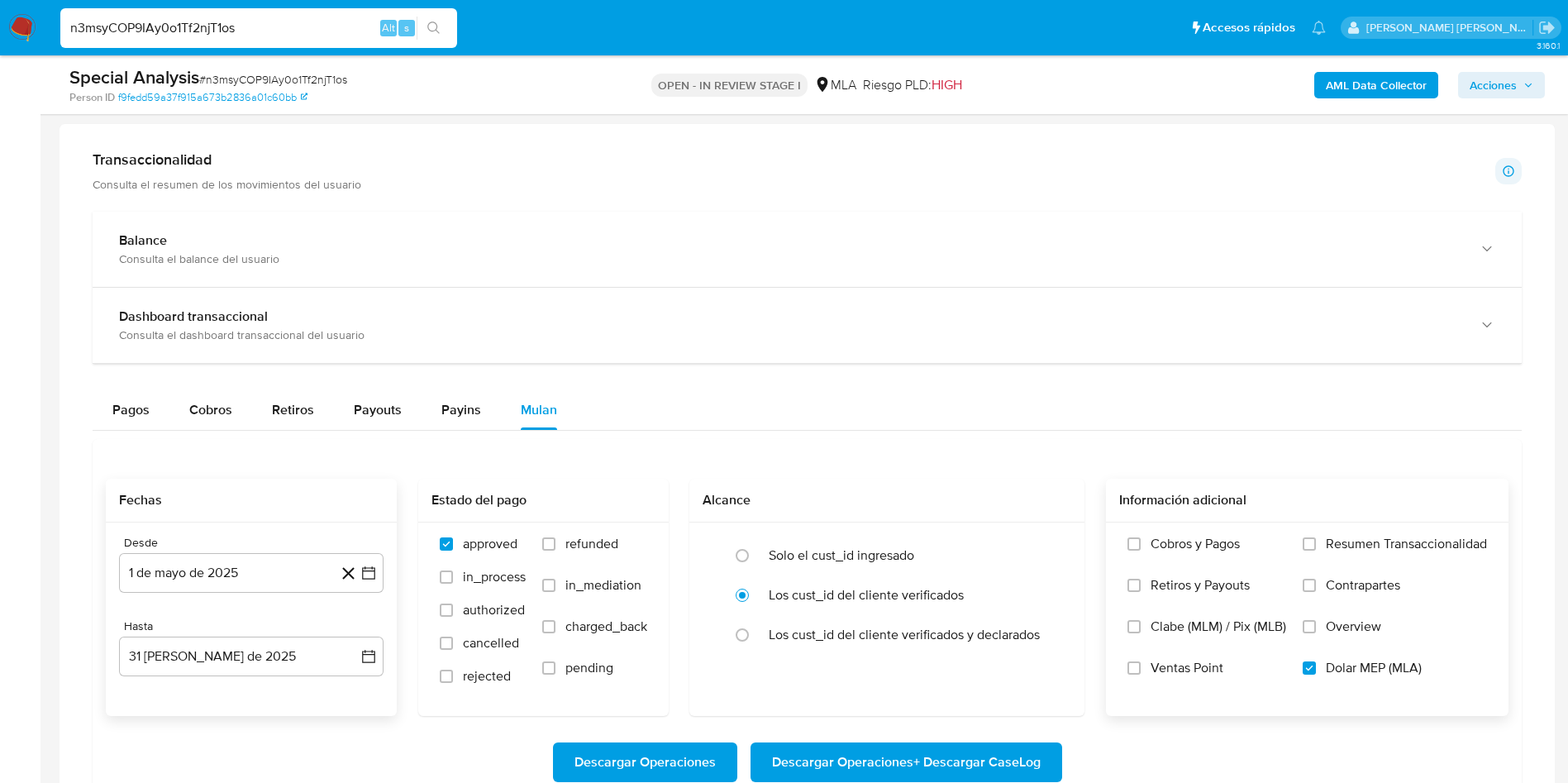
click at [165, 28] on input "n3msyCOP9IAy0o1Tf2njT1os" at bounding box center [258, 29] width 396 height 22
paste input "xhWVFx0wsCK8tIbIofCuBFKO"
type input "xhWVFx0wsCK8tIbIofCuBFKO"
click at [435, 26] on icon "search-icon" at bounding box center [433, 28] width 13 height 13
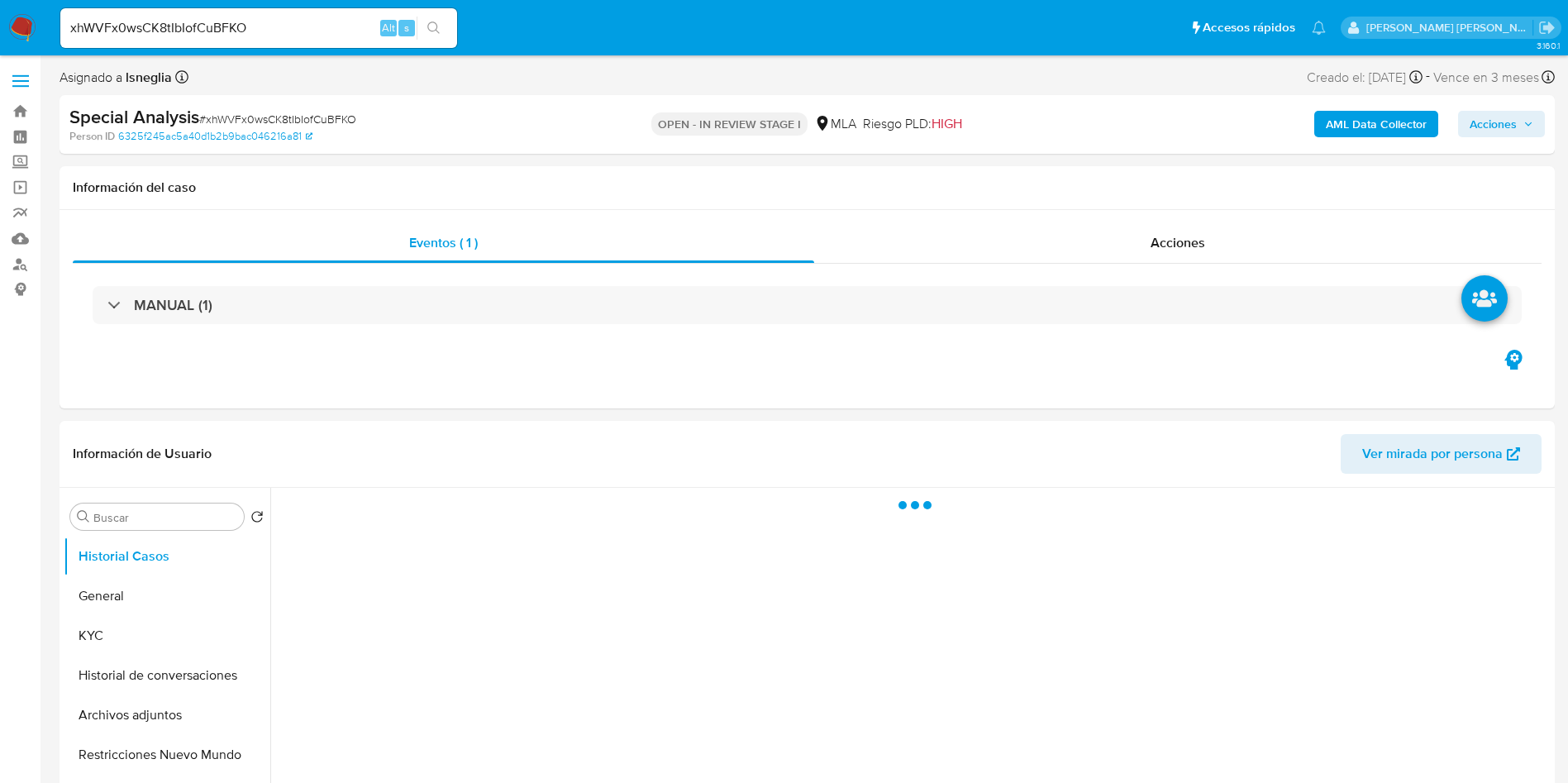
select select "10"
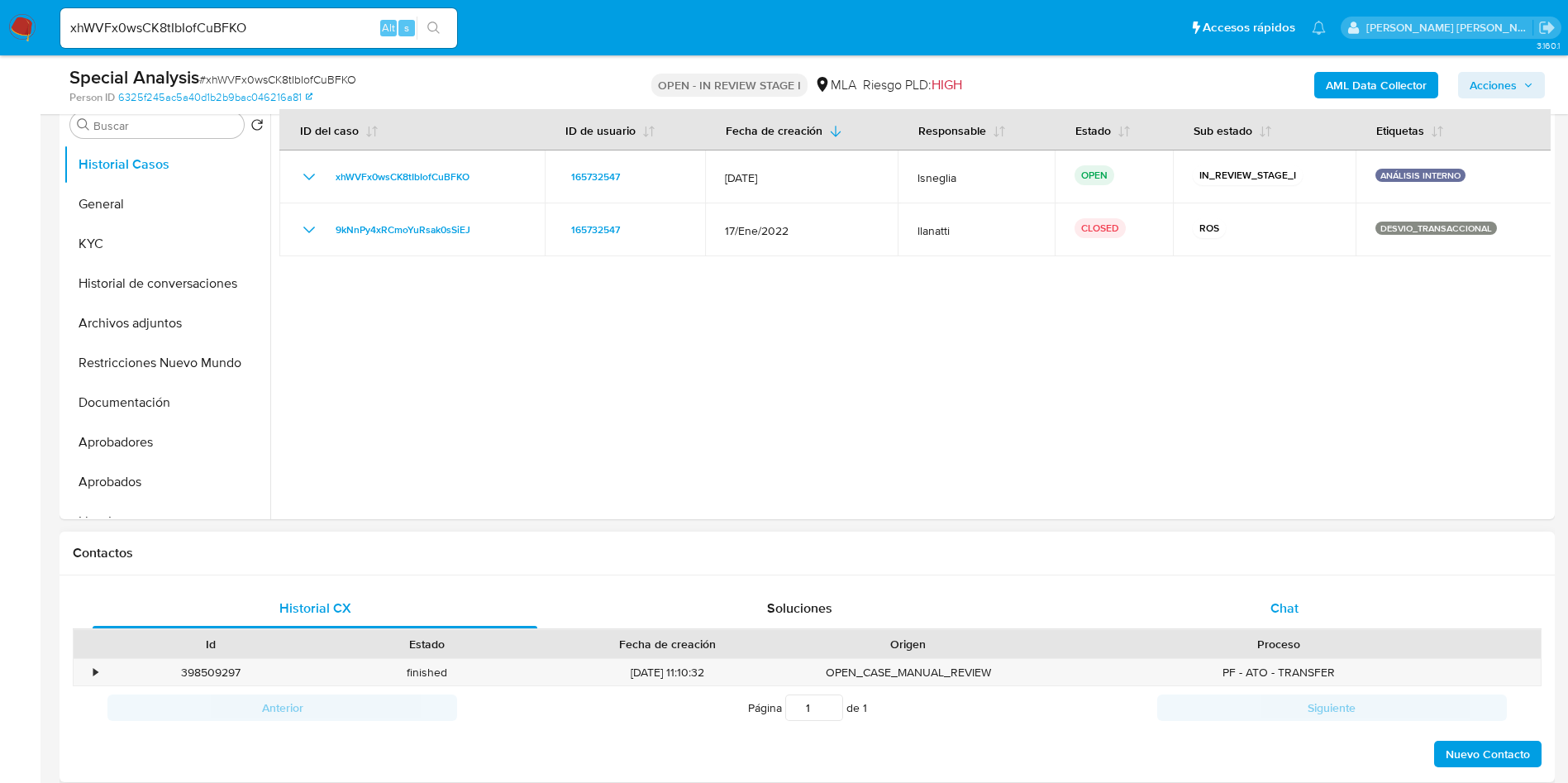
scroll to position [372, 0]
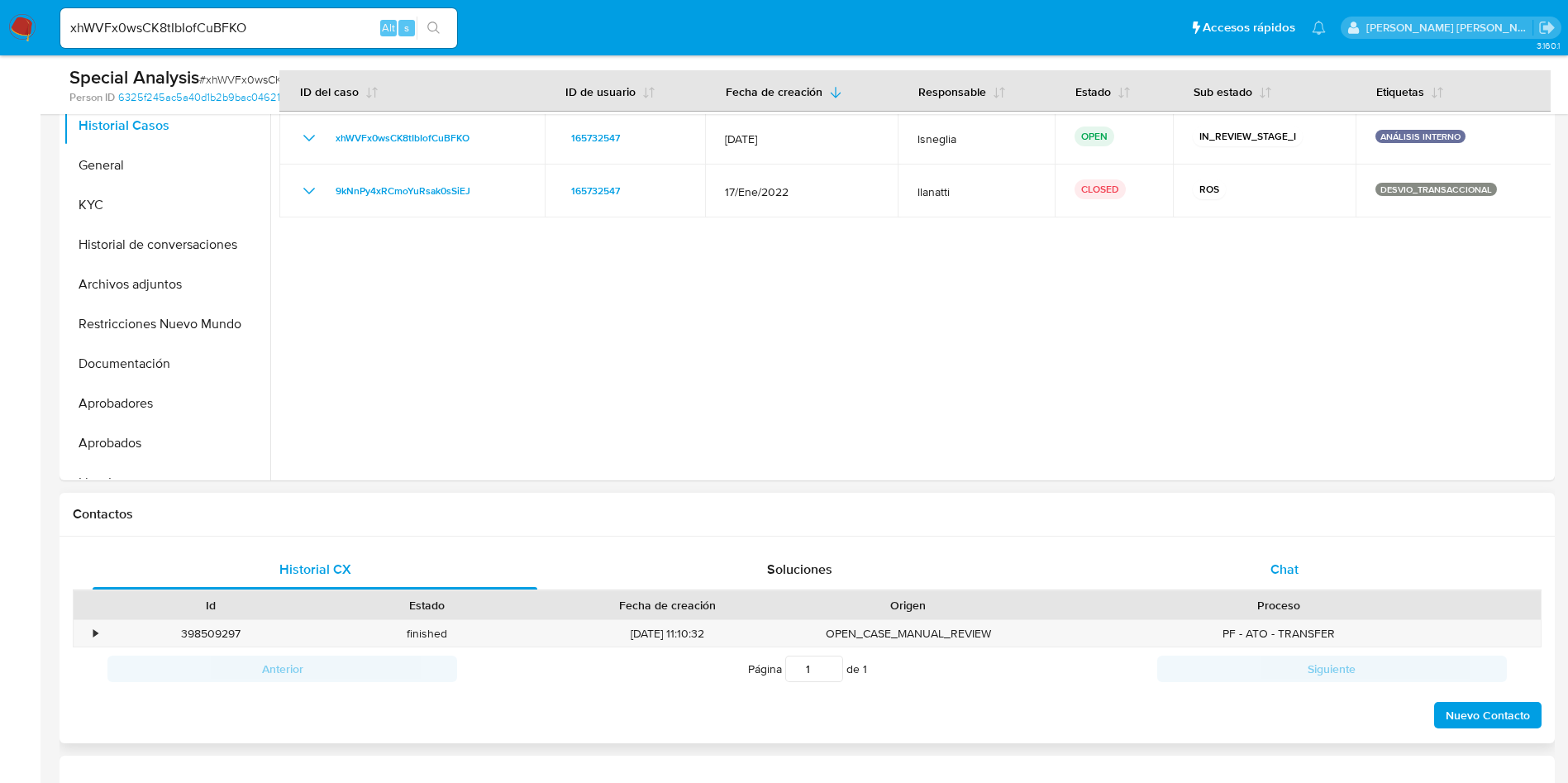
click at [1266, 571] on div "Chat" at bounding box center [1285, 569] width 445 height 40
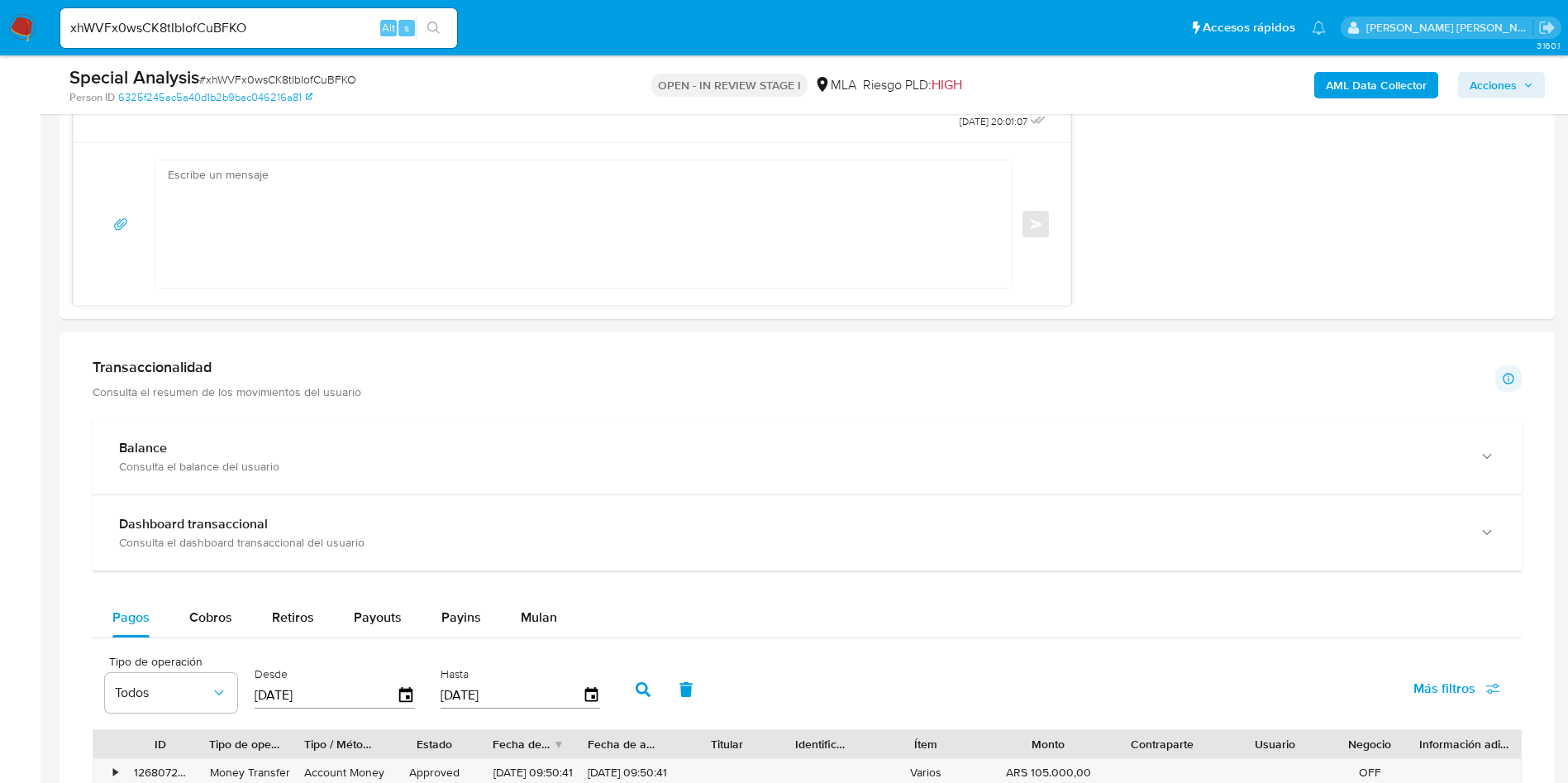
scroll to position [1488, 0]
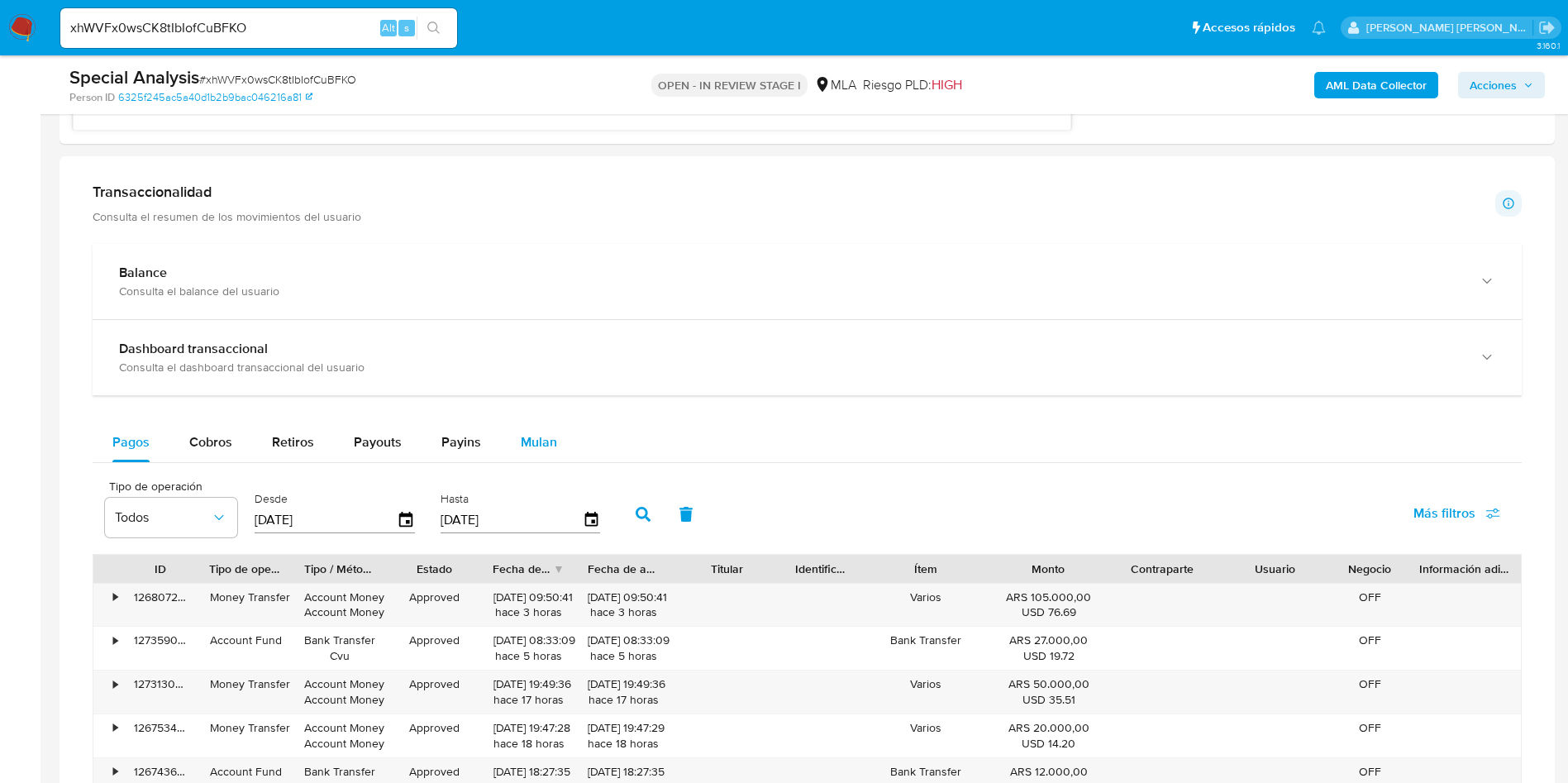
click at [545, 442] on span "Mulan" at bounding box center [539, 441] width 37 height 19
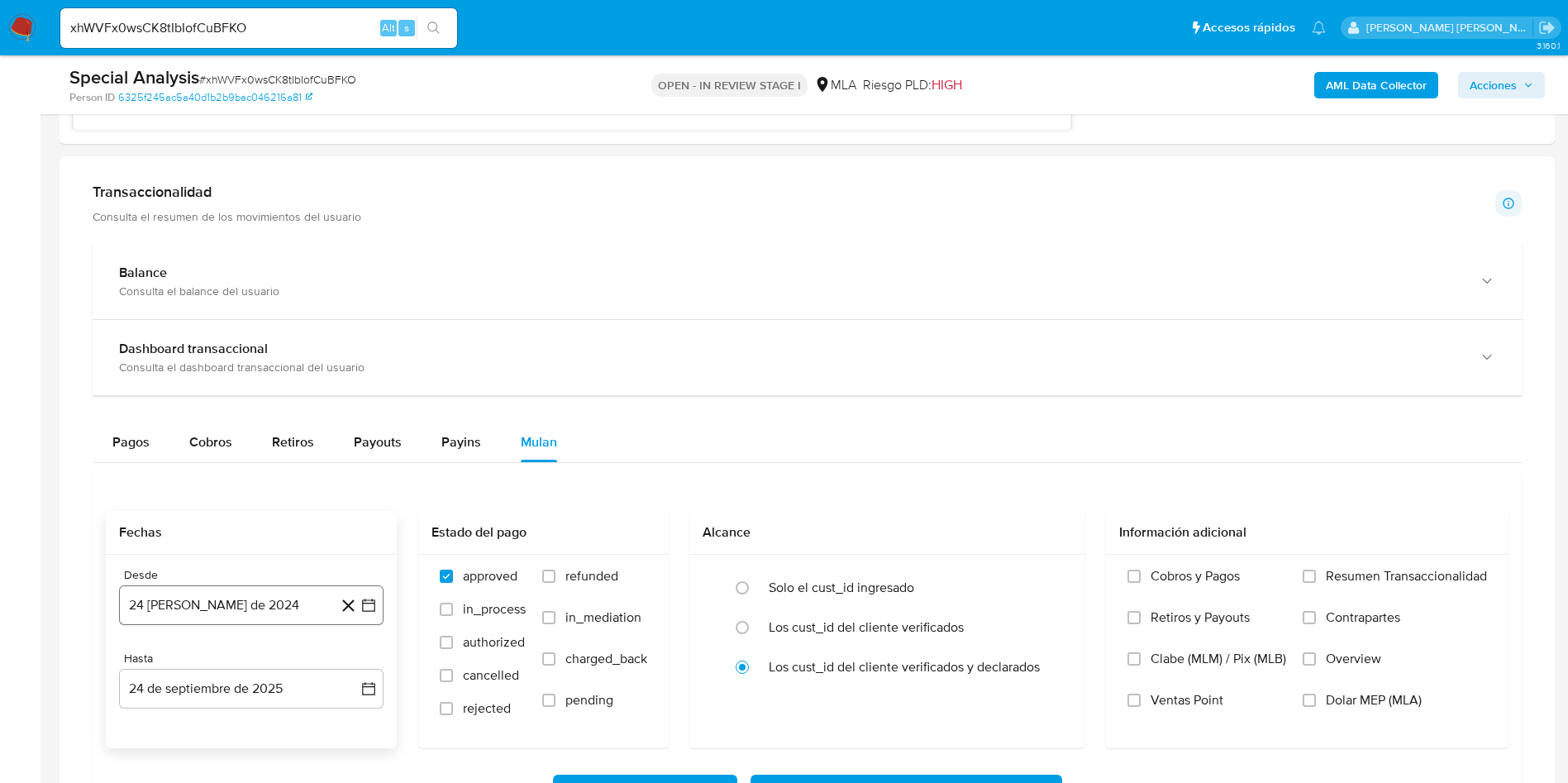
click at [229, 609] on button "24 de agosto de 2024" at bounding box center [251, 605] width 265 height 40
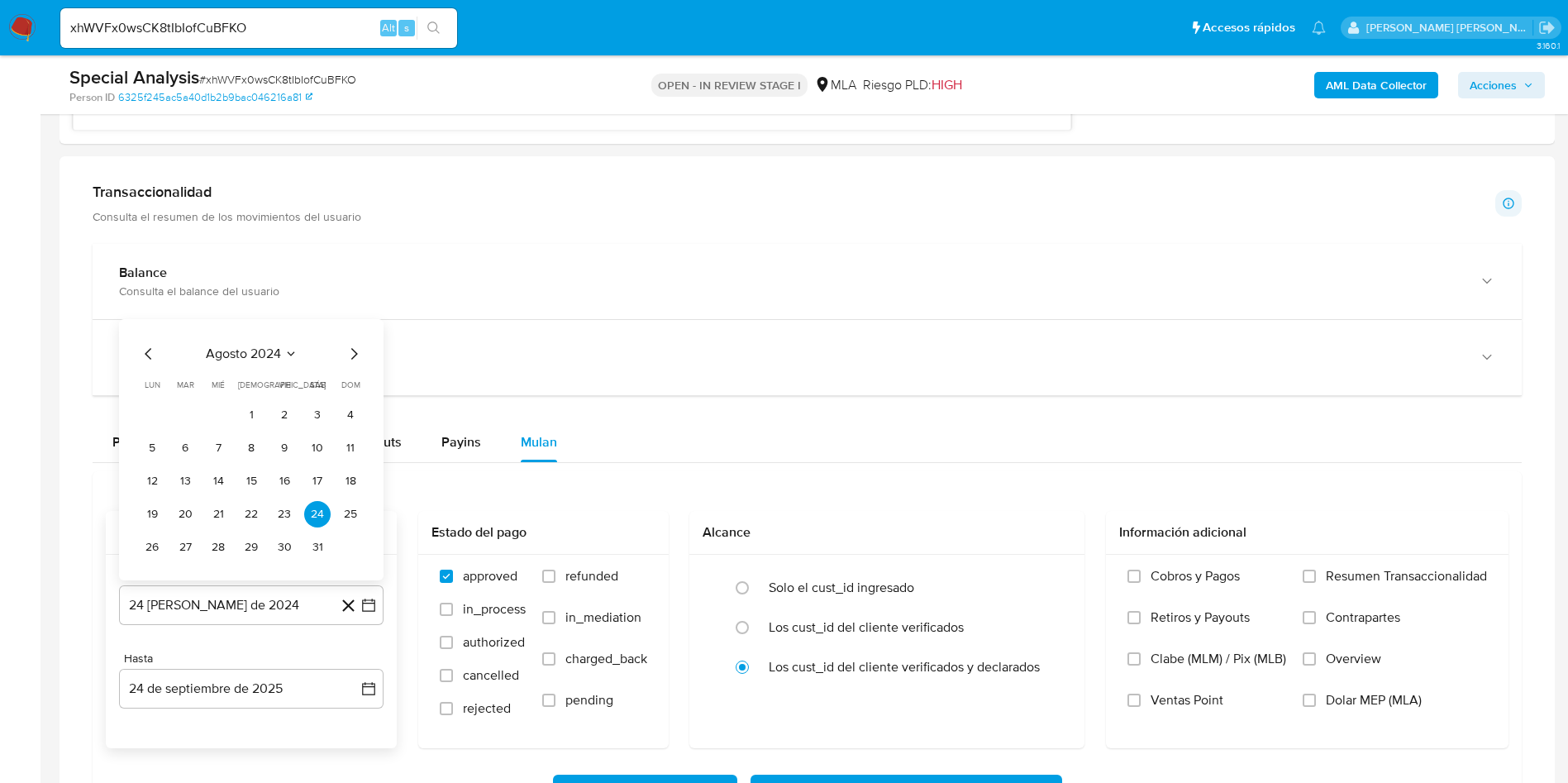
click at [281, 347] on button "agosto 2024" at bounding box center [251, 354] width 92 height 17
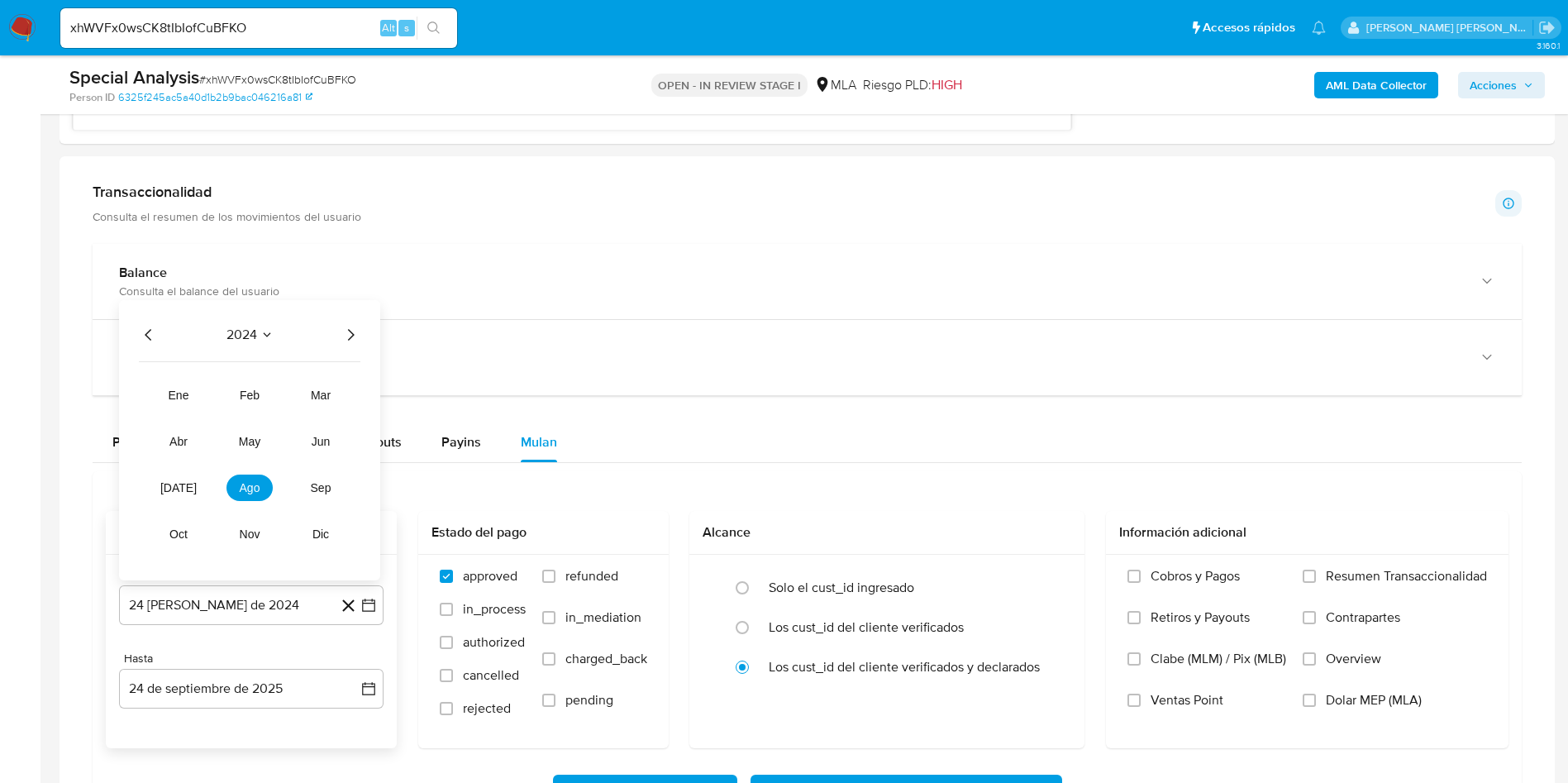
click at [343, 339] on icon "Año siguiente" at bounding box center [351, 335] width 20 height 20
click at [250, 437] on span "may" at bounding box center [250, 441] width 22 height 13
click at [259, 415] on button "1" at bounding box center [251, 414] width 27 height 27
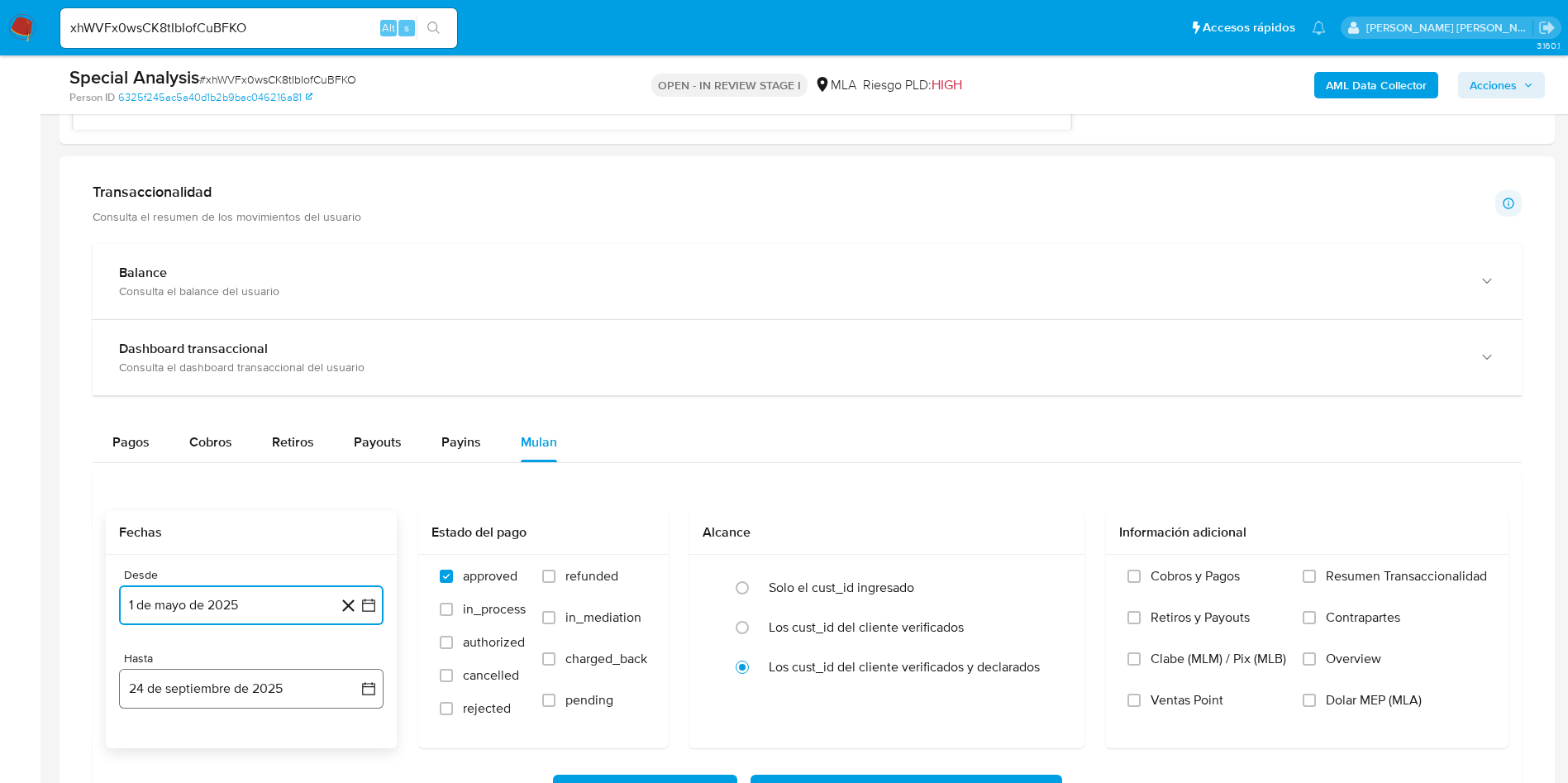
click at [246, 697] on button "24 de septiembre de 2025" at bounding box center [251, 689] width 265 height 40
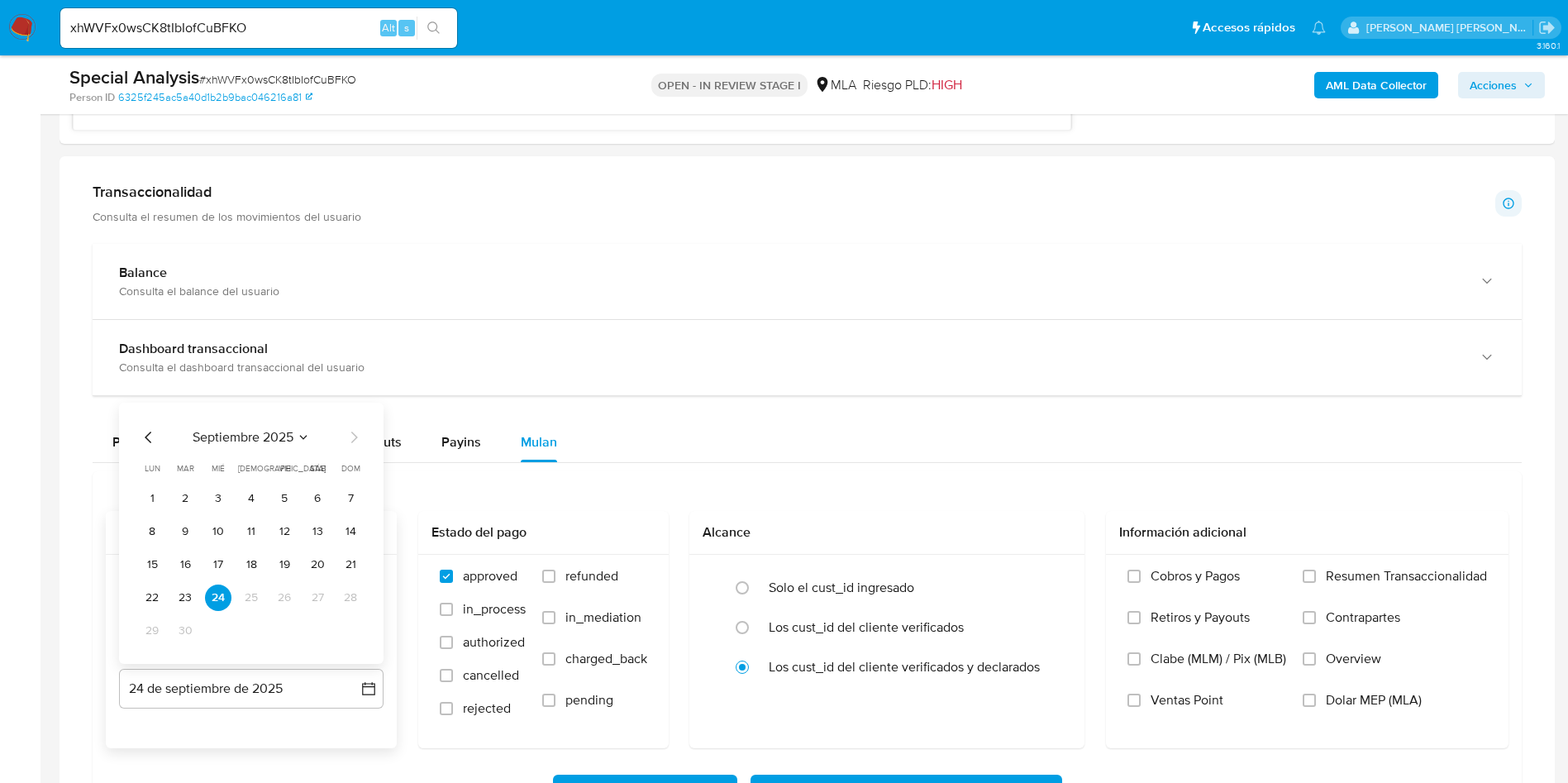
drag, startPoint x: 143, startPoint y: 440, endPoint x: 166, endPoint y: 456, distance: 28.0
click at [144, 440] on icon "Mes anterior" at bounding box center [148, 437] width 20 height 20
click at [352, 630] on button "31" at bounding box center [350, 631] width 27 height 27
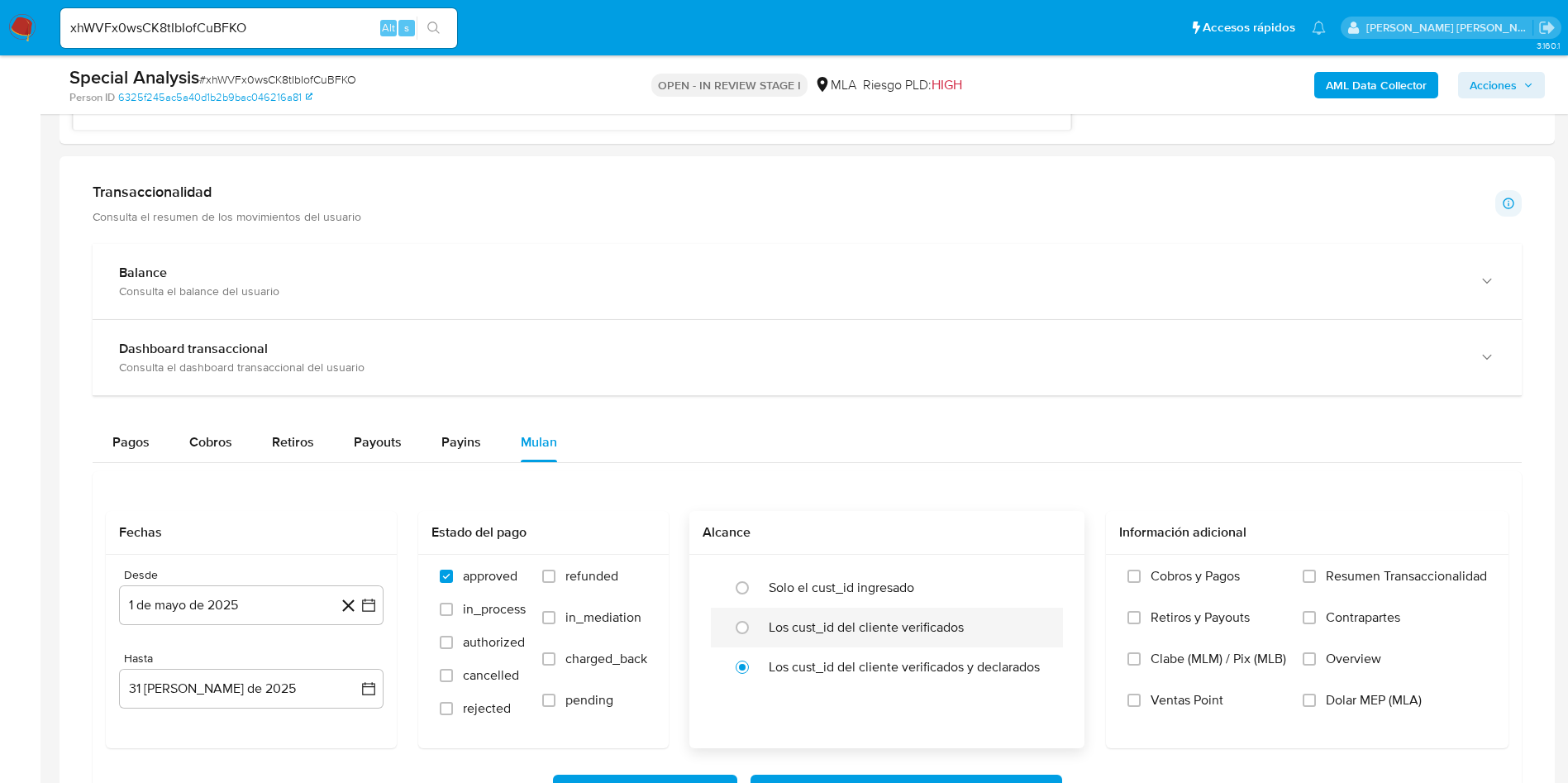
click at [795, 619] on label "Los cust_id del cliente verificados" at bounding box center [866, 627] width 195 height 17
click at [755, 619] on input "radio" at bounding box center [742, 627] width 27 height 27
radio input "true"
click at [1345, 702] on span "Dolar MEP (MLA)" at bounding box center [1373, 700] width 96 height 17
click at [1316, 702] on input "Dolar MEP (MLA)" at bounding box center [1309, 700] width 13 height 13
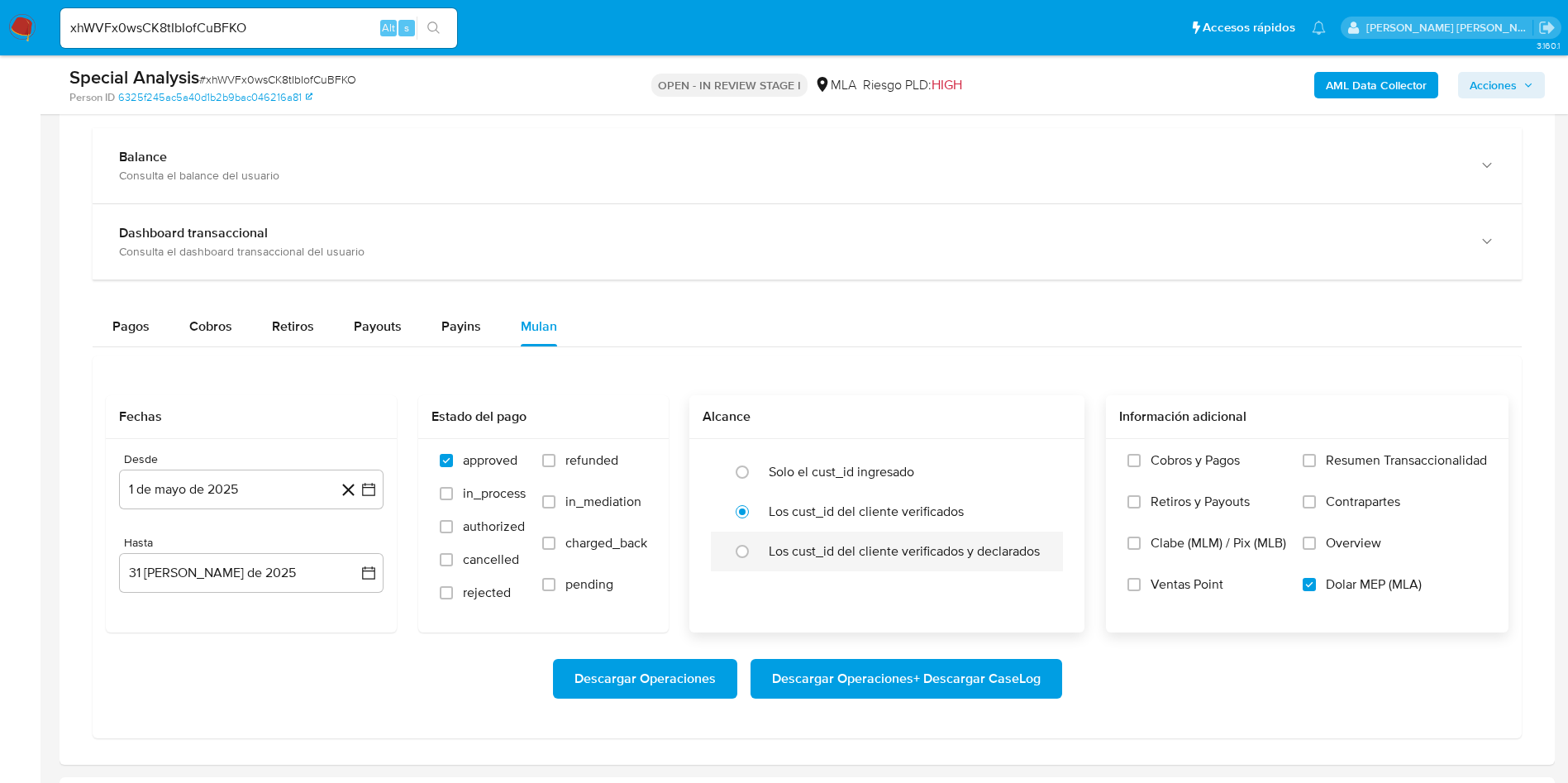
scroll to position [1736, 0]
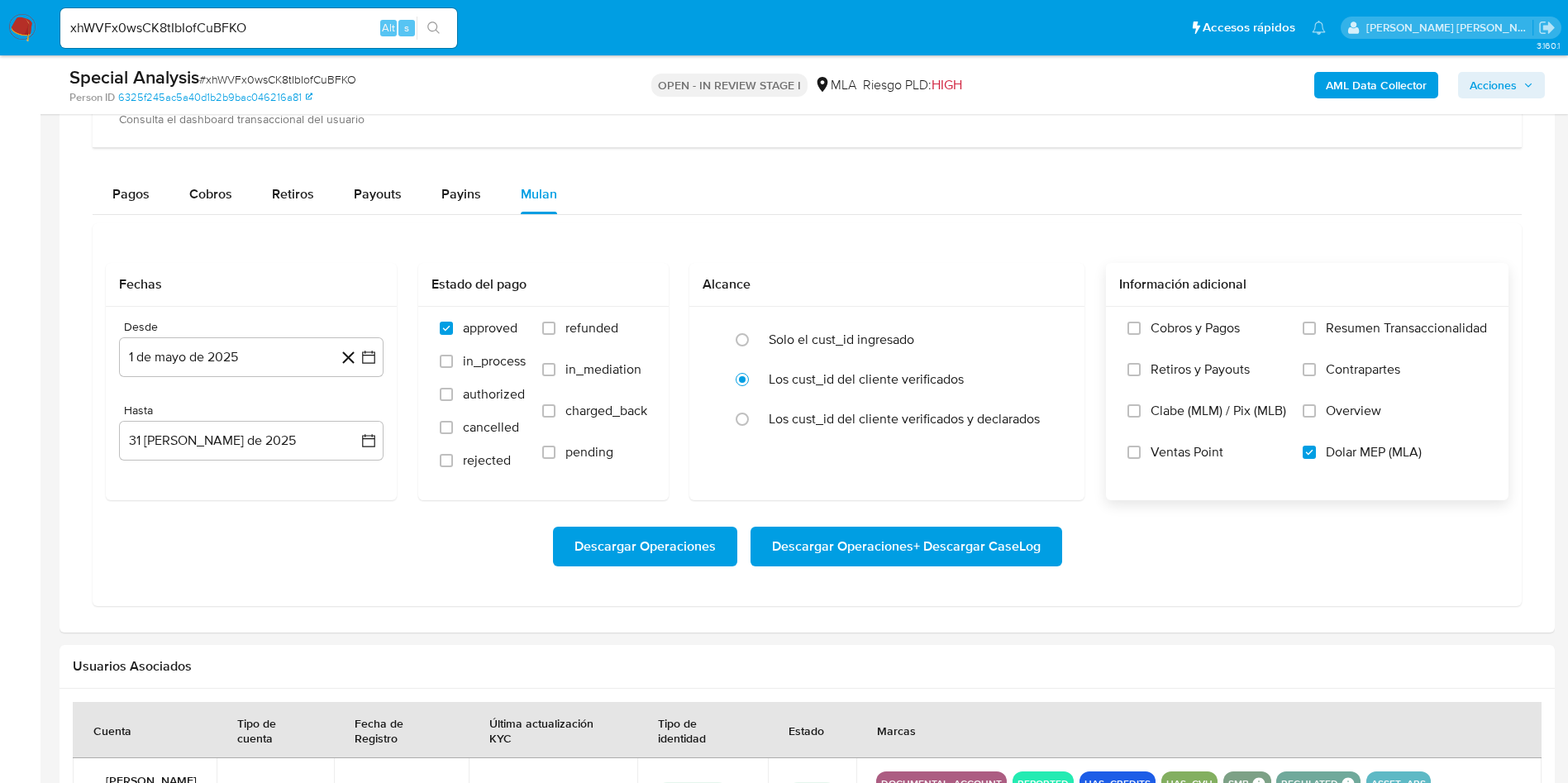
click at [915, 552] on span "Descargar Operaciones + Descargar CaseLog" at bounding box center [907, 546] width 269 height 37
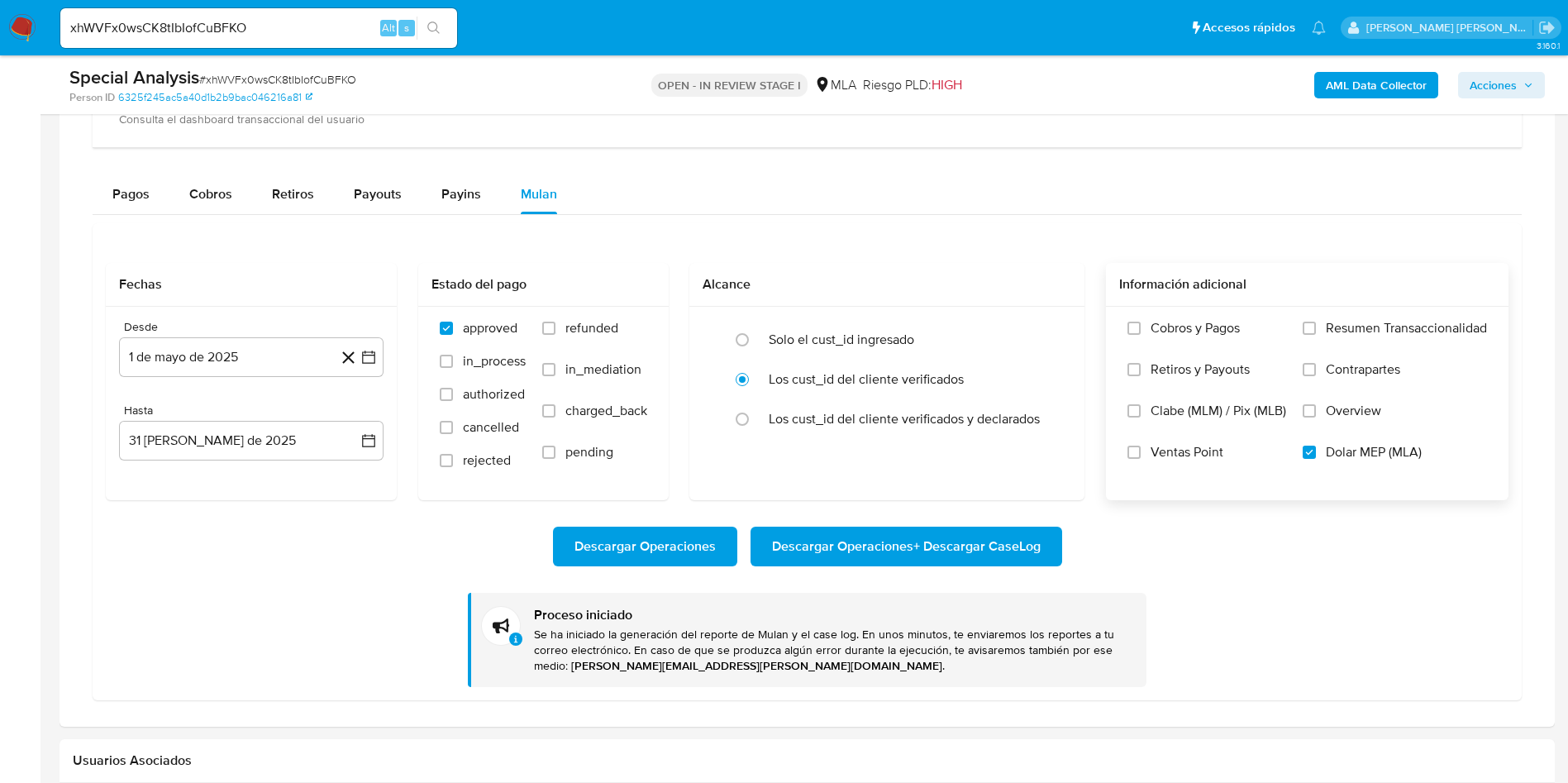
click at [218, 30] on input "xhWVFx0wsCK8tIbIofCuBFKO" at bounding box center [258, 29] width 396 height 22
paste input "VaF8wljmSWXejCKtETP9CZCb"
type input "VaF8wljmSWXejCKtETP9CZCb"
click at [429, 23] on icon "search-icon" at bounding box center [433, 28] width 13 height 13
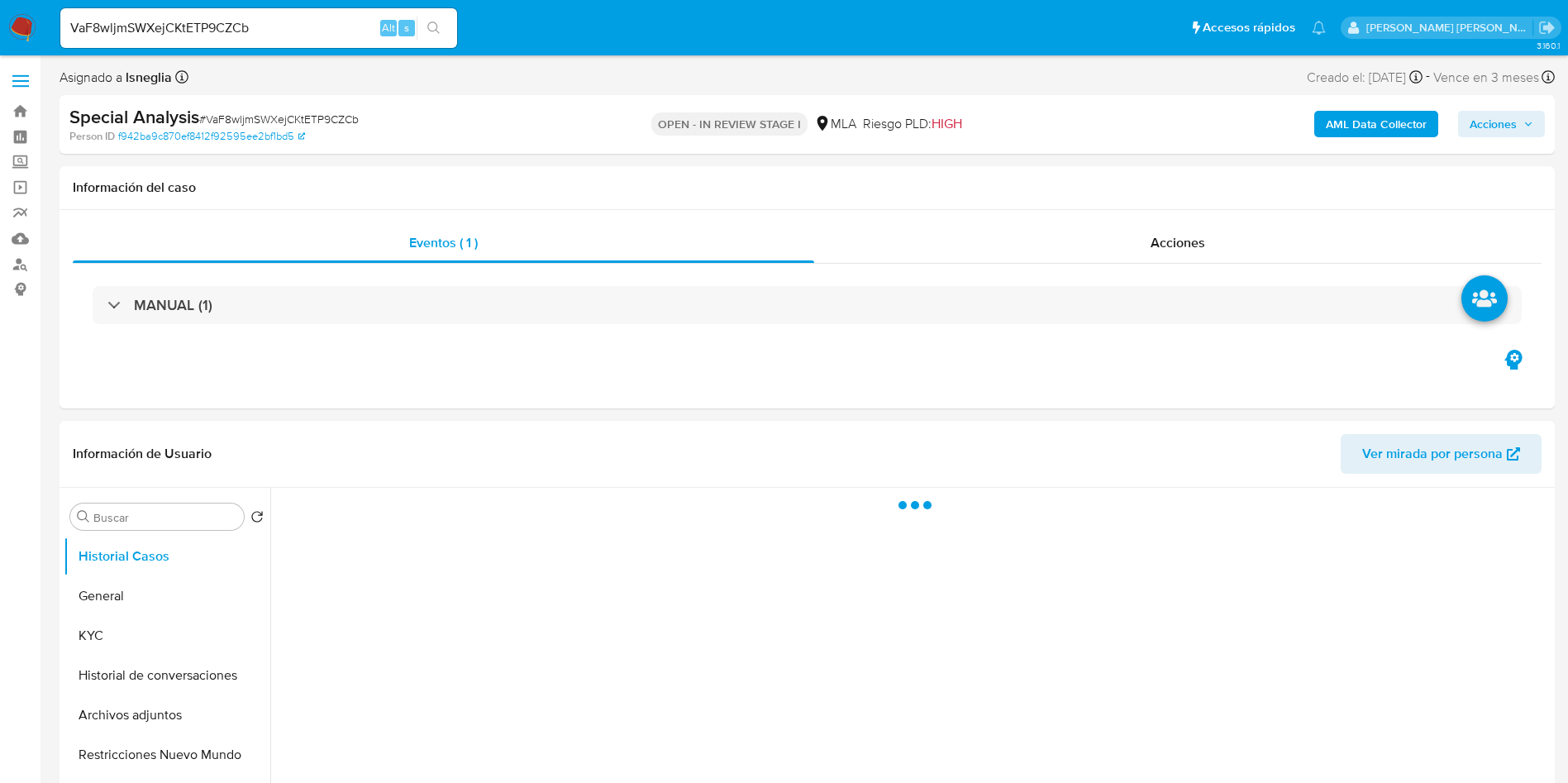
select select "10"
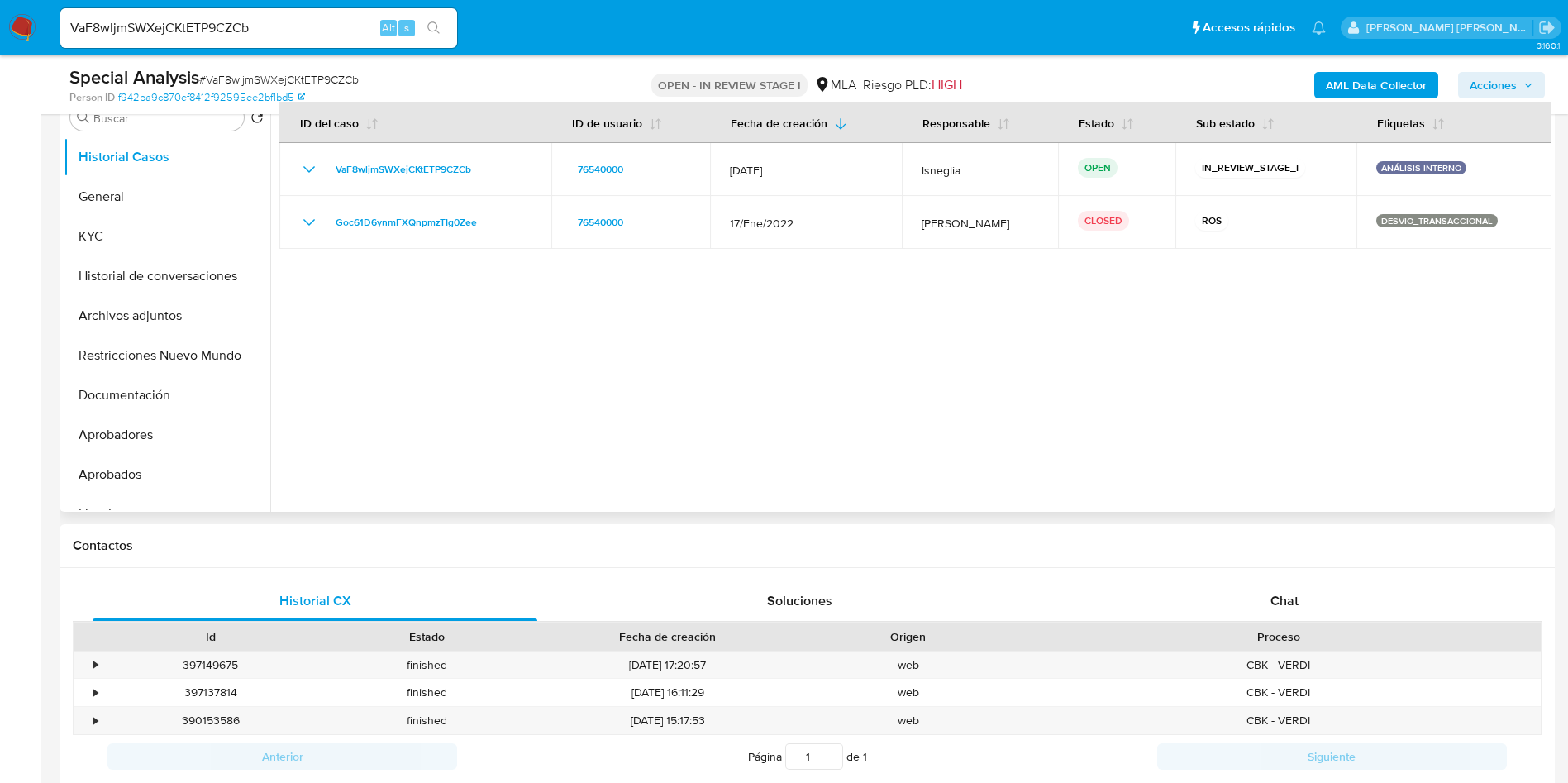
scroll to position [372, 0]
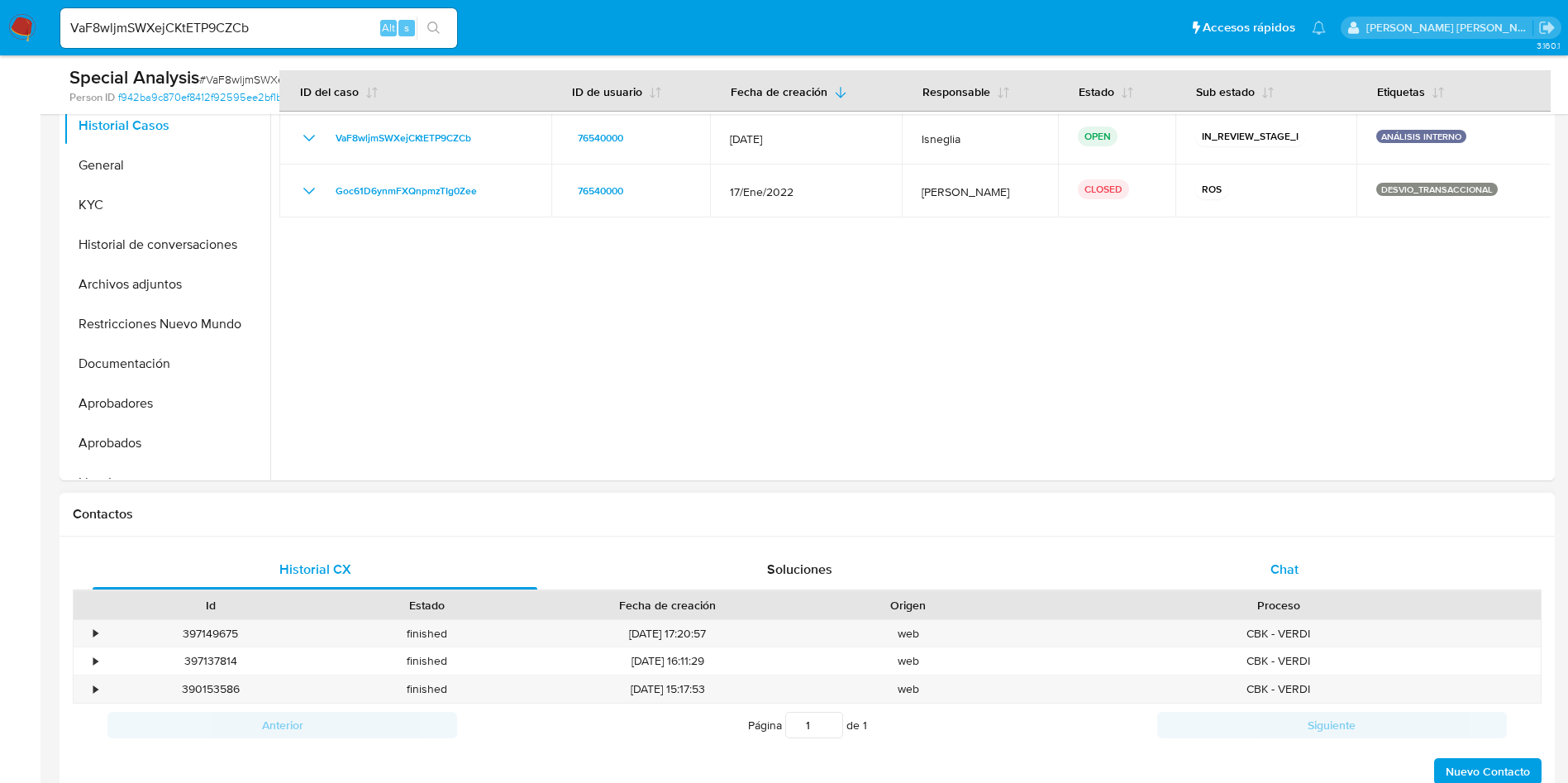
click at [1274, 565] on span "Chat" at bounding box center [1284, 568] width 28 height 19
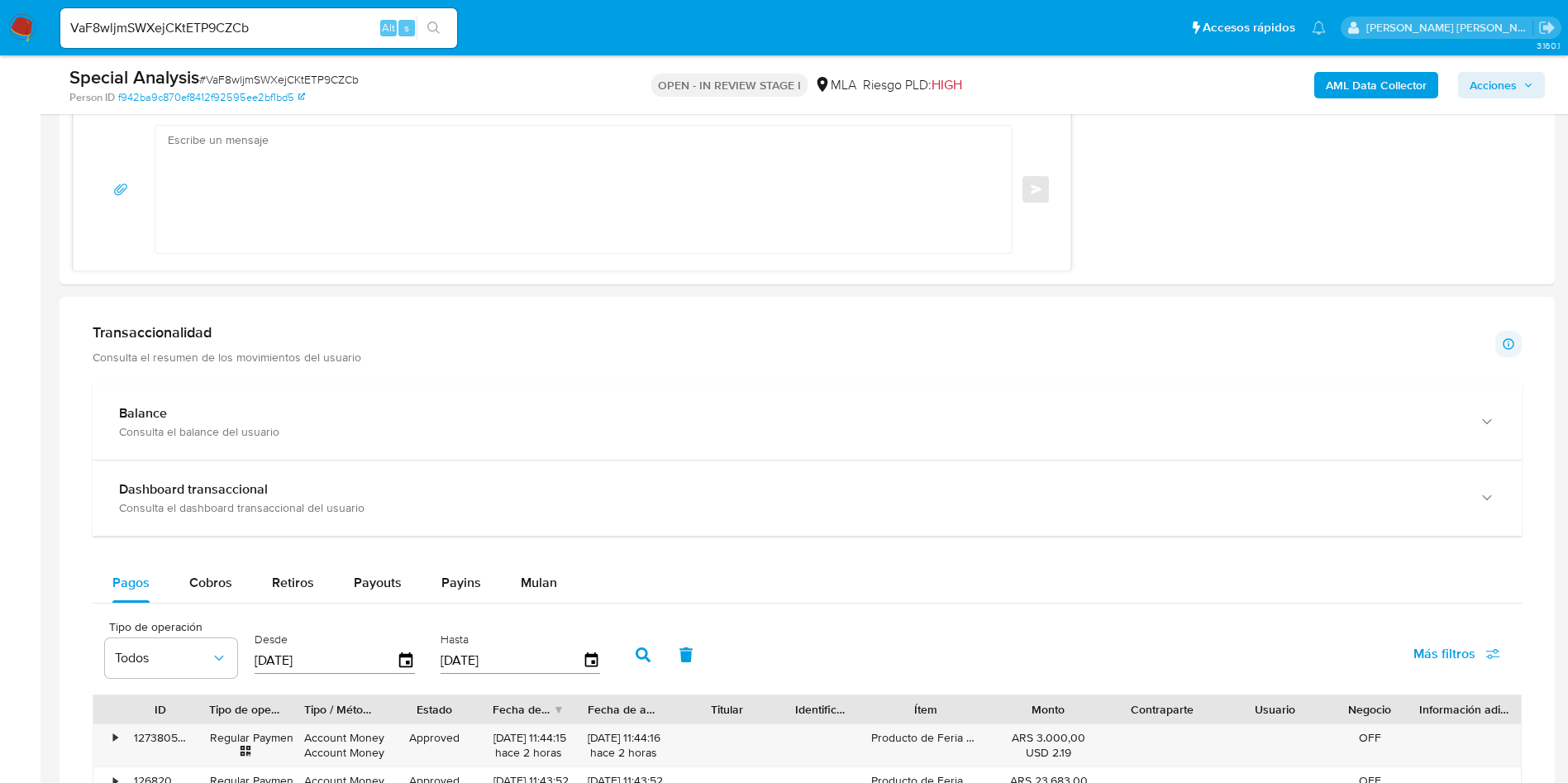
scroll to position [1488, 0]
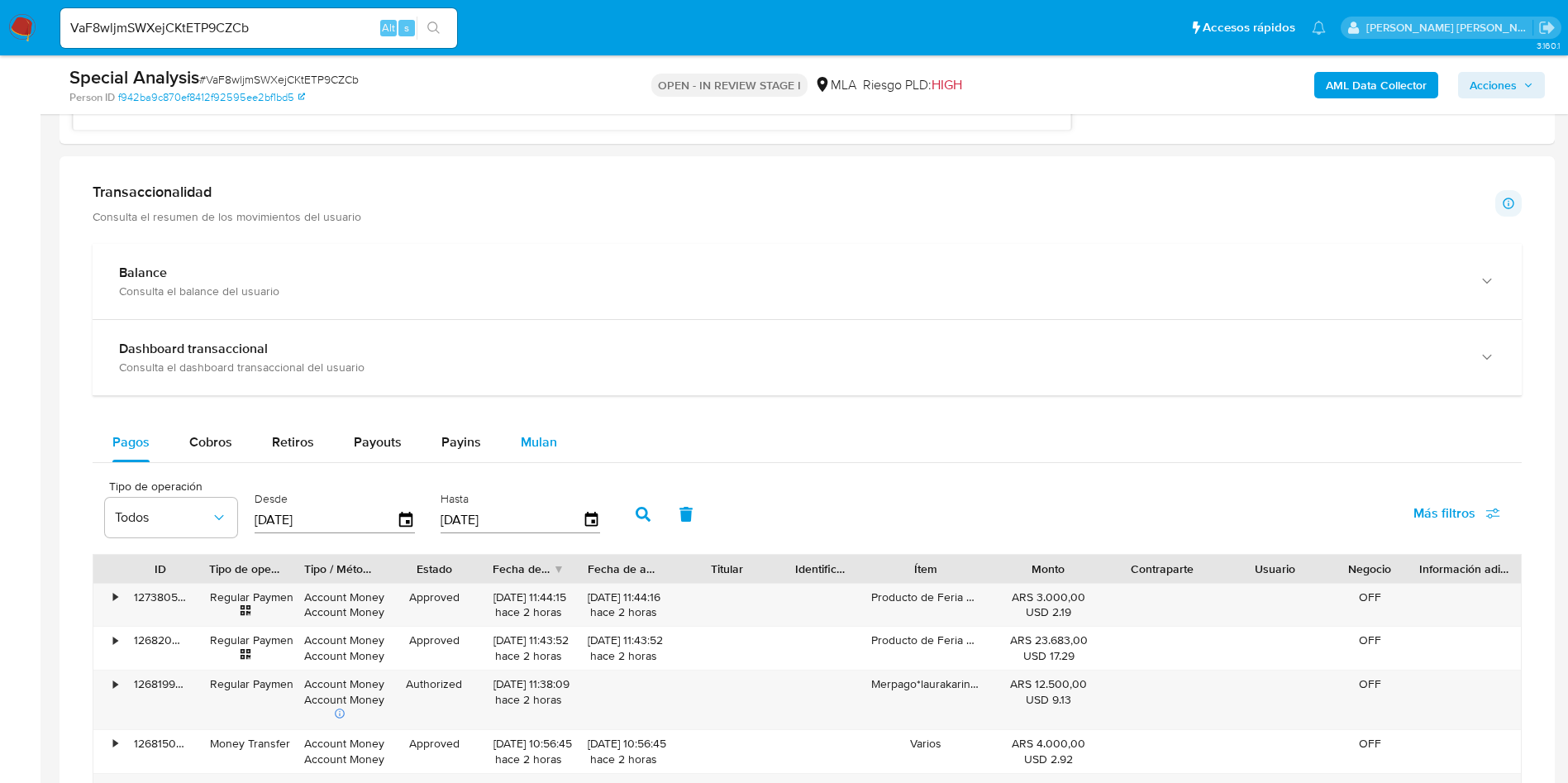
click at [550, 442] on span "Mulan" at bounding box center [539, 441] width 37 height 19
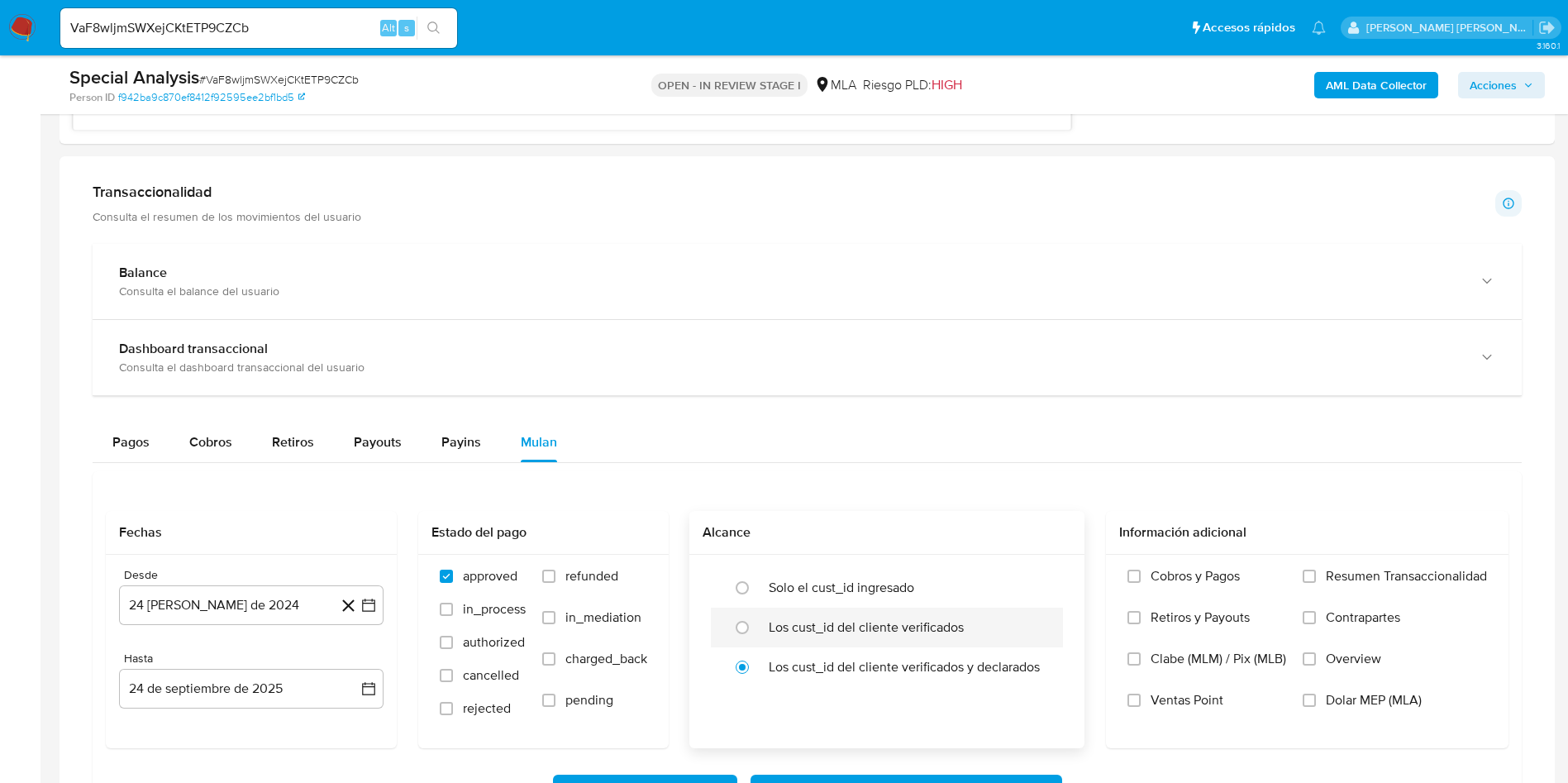
click at [897, 629] on label "Los cust_id del cliente verificados" at bounding box center [866, 627] width 195 height 17
click at [755, 629] on input "radio" at bounding box center [742, 627] width 27 height 27
radio input "true"
click at [1348, 698] on span "Dolar MEP (MLA)" at bounding box center [1373, 700] width 96 height 17
click at [1316, 698] on input "Dolar MEP (MLA)" at bounding box center [1309, 700] width 13 height 13
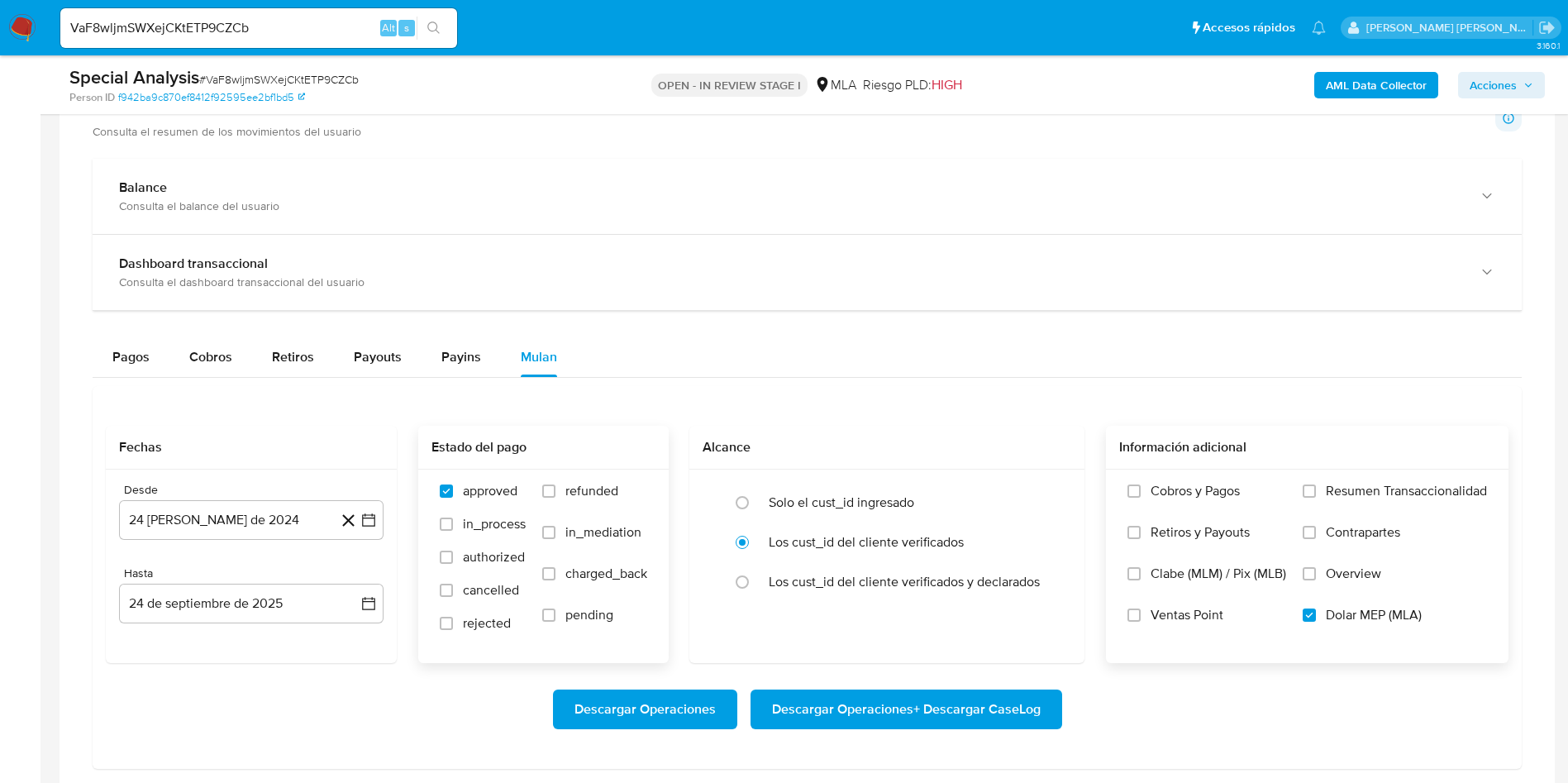
scroll to position [1612, 0]
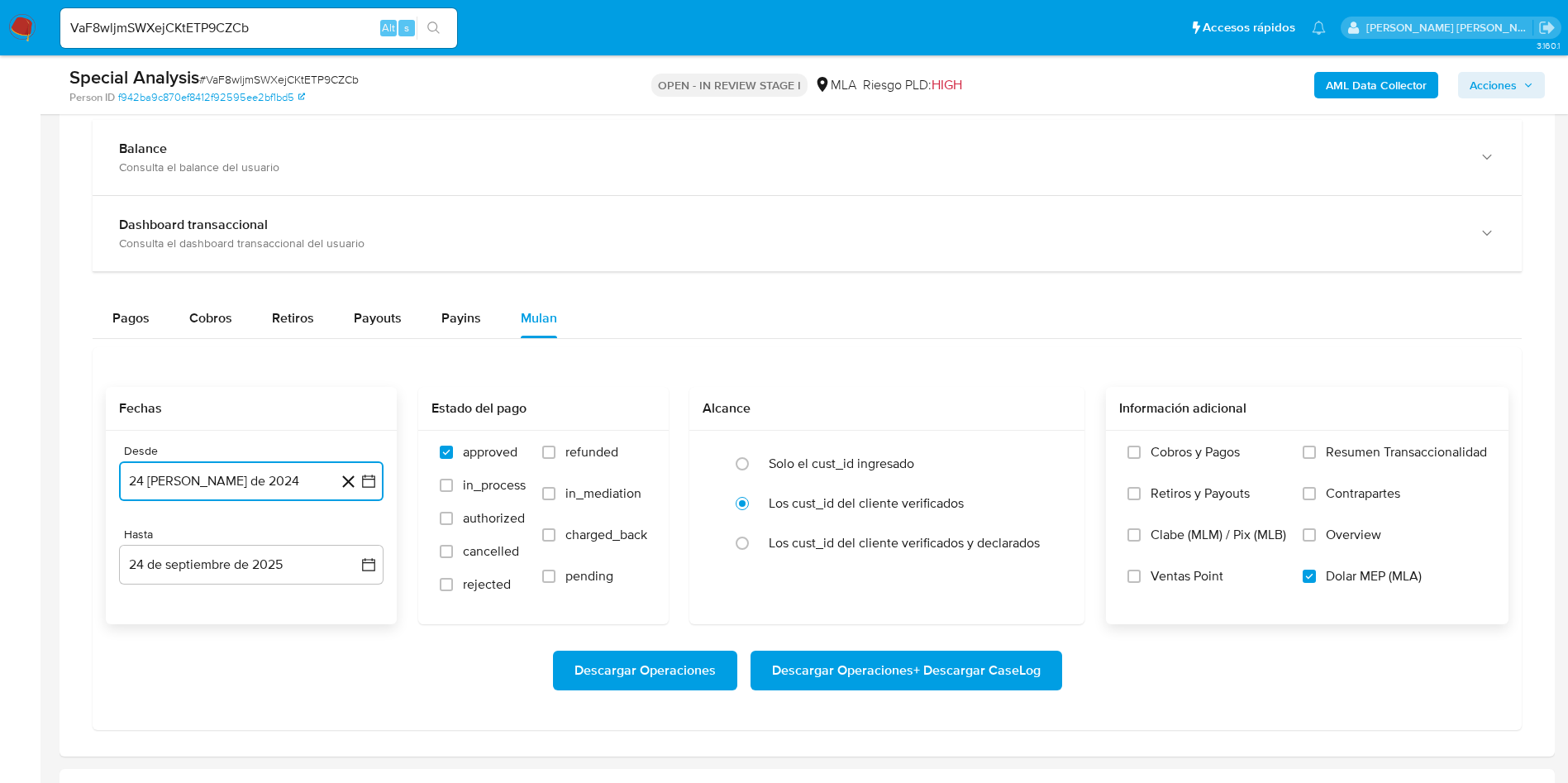
click at [196, 478] on button "24 de agosto de 2024" at bounding box center [251, 481] width 265 height 40
click at [268, 540] on span "agosto 2024" at bounding box center [243, 541] width 75 height 17
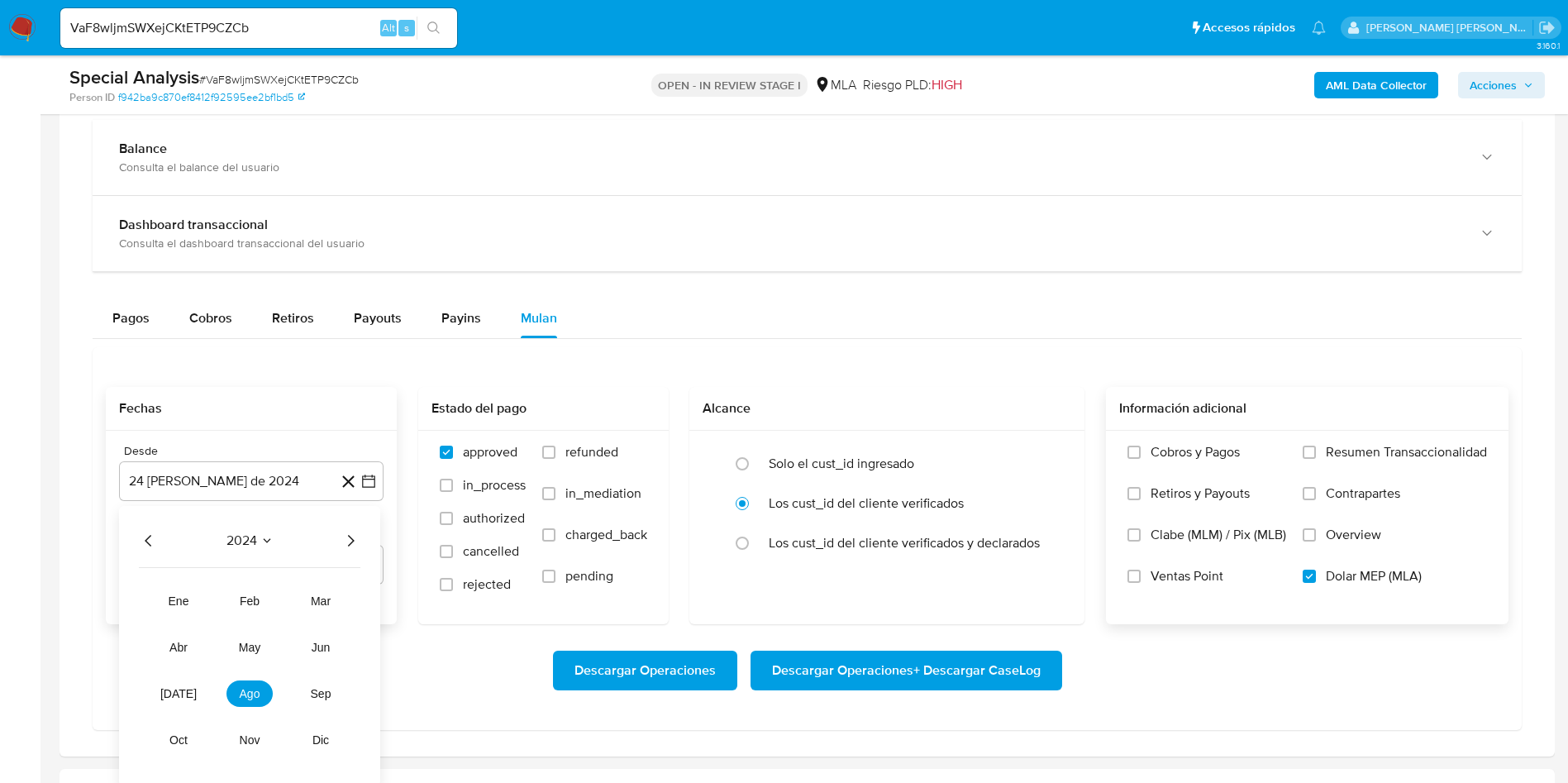
click at [351, 535] on icon "Año siguiente" at bounding box center [351, 541] width 20 height 20
click at [253, 646] on span "may" at bounding box center [250, 647] width 22 height 13
click at [255, 604] on button "1" at bounding box center [251, 601] width 27 height 27
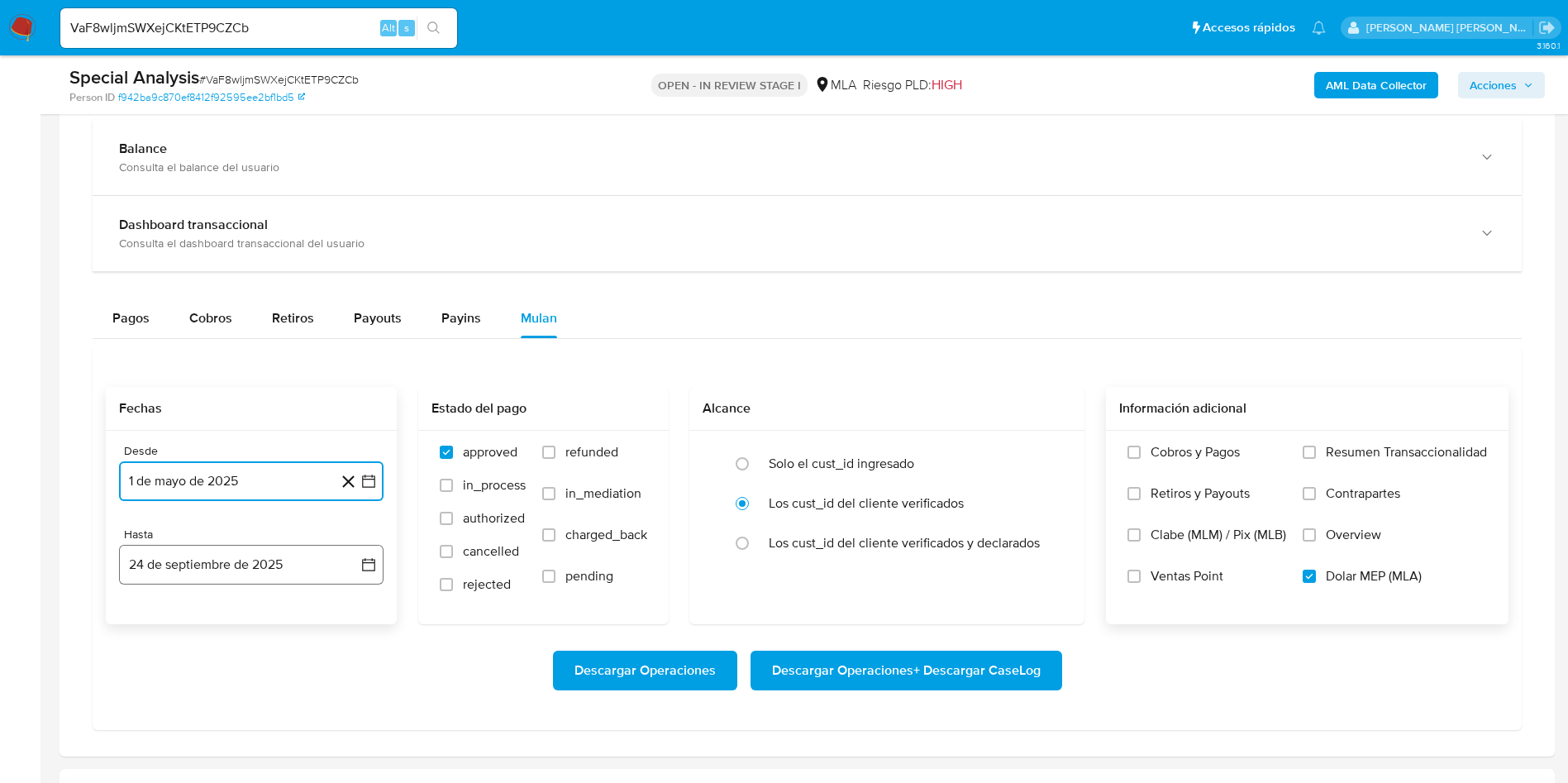
click at [248, 566] on button "24 de septiembre de 2025" at bounding box center [251, 565] width 265 height 40
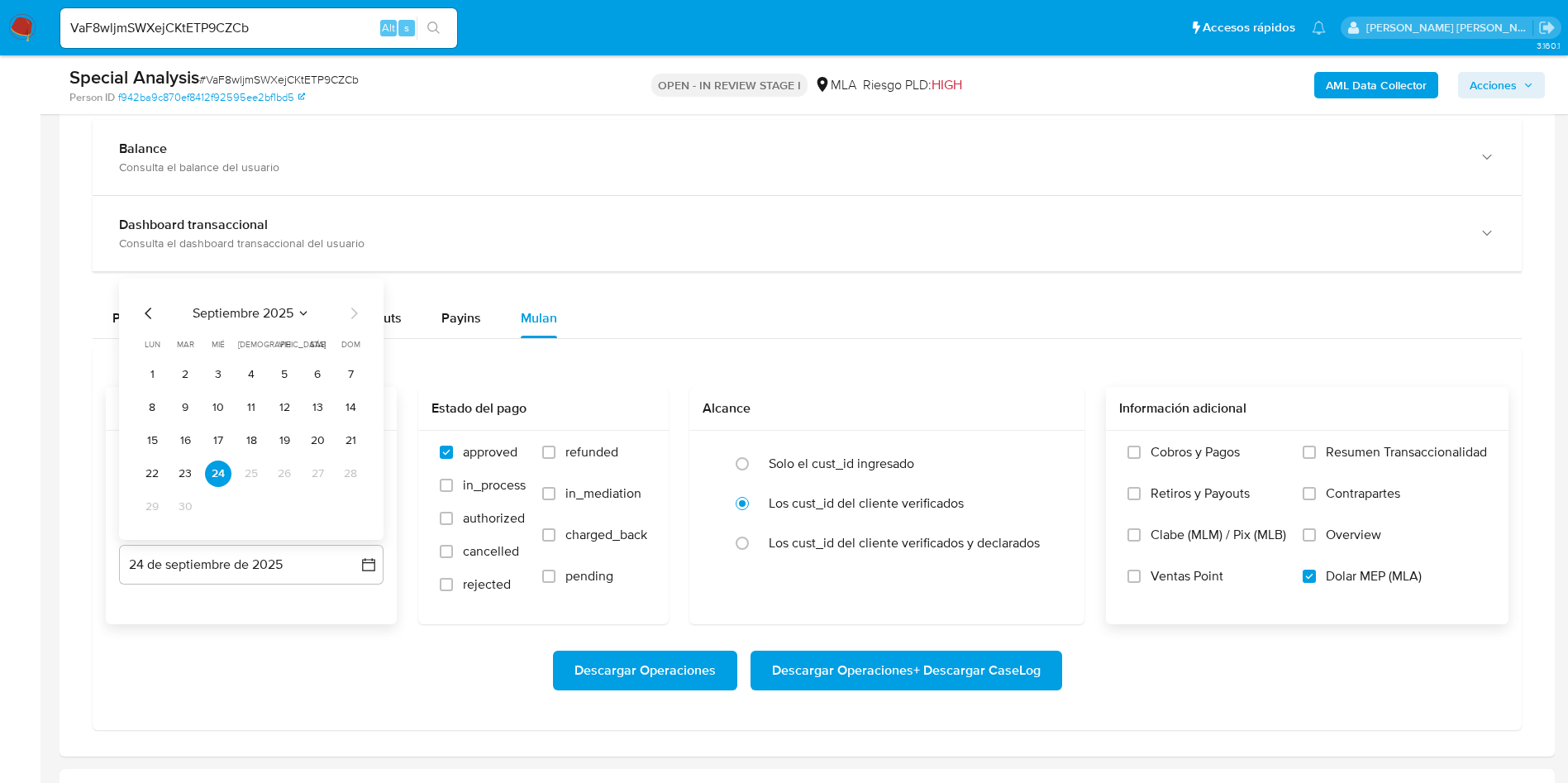
click at [152, 315] on icon "Mes anterior" at bounding box center [148, 313] width 20 height 20
click at [353, 507] on button "31" at bounding box center [350, 506] width 27 height 27
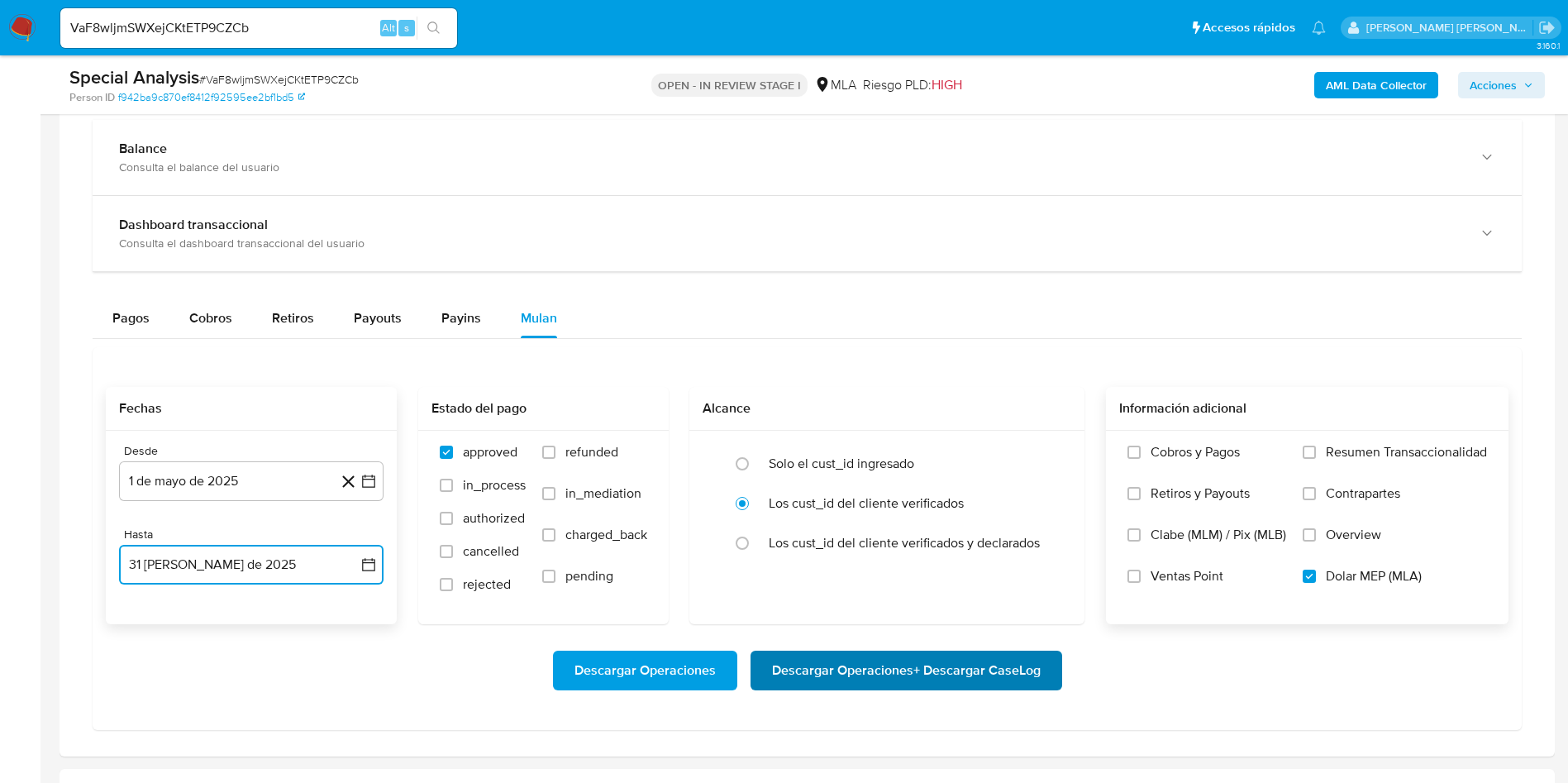
click at [991, 670] on span "Descargar Operaciones + Descargar CaseLog" at bounding box center [907, 670] width 269 height 37
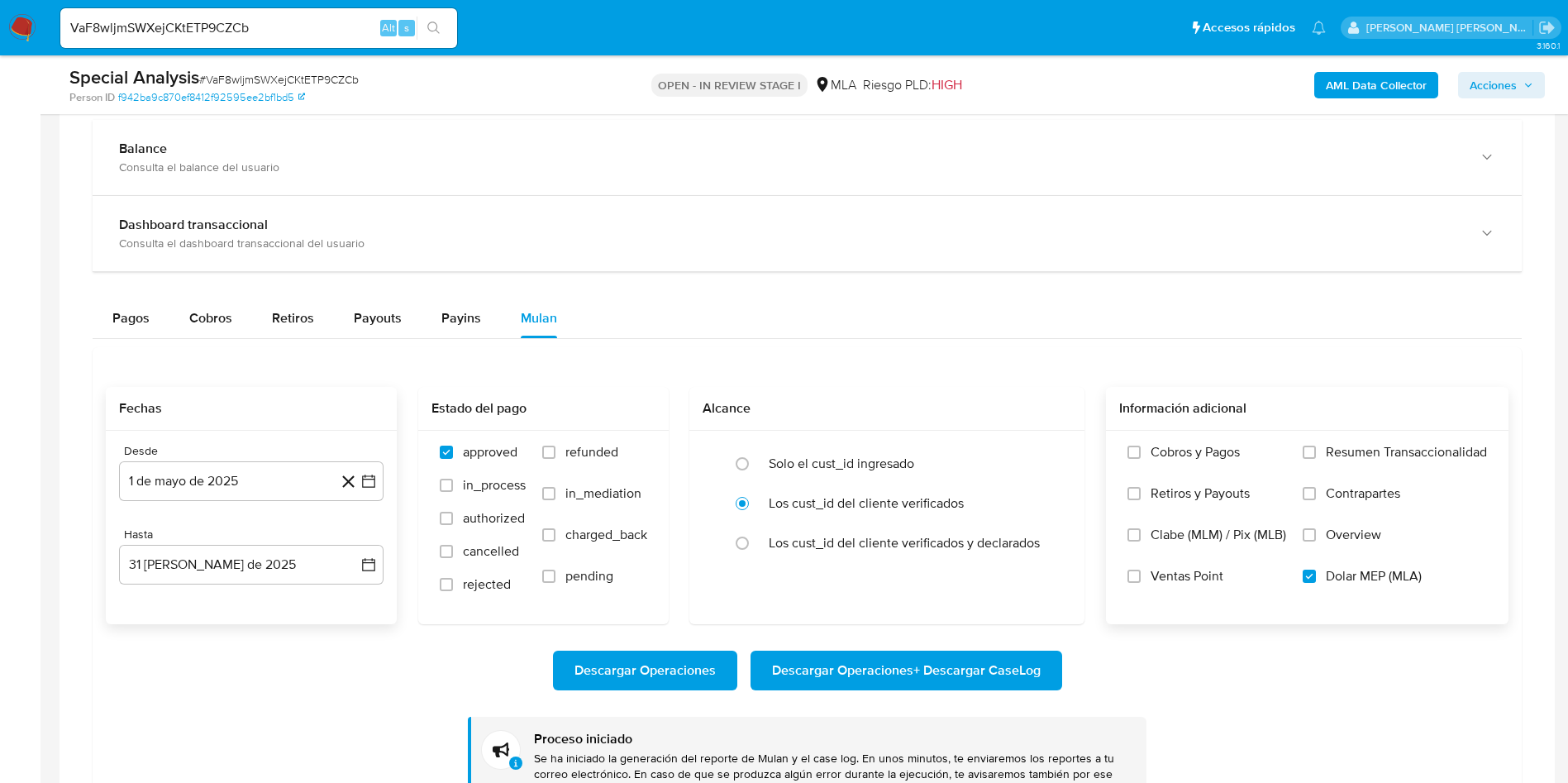
click at [149, 28] on input "VaF8wljmSWXejCKtETP9CZCb" at bounding box center [258, 29] width 396 height 22
paste input "7ufMFrkmSYnn0hRHeYwbkrsp"
type input "7ufMFrkmSYnn0hRHeYwbkrsp"
click at [439, 25] on icon "search-icon" at bounding box center [433, 28] width 13 height 13
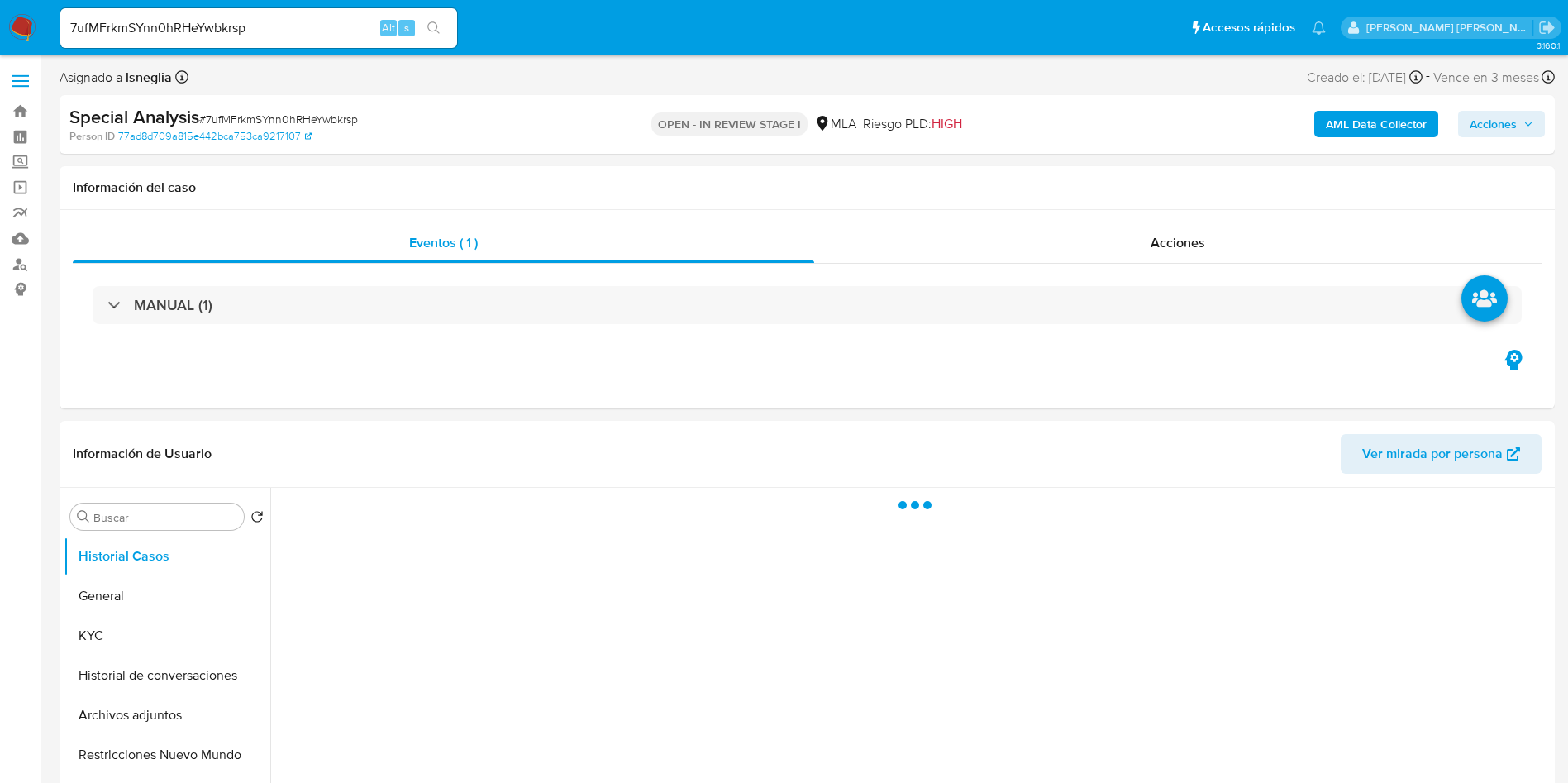
select select "10"
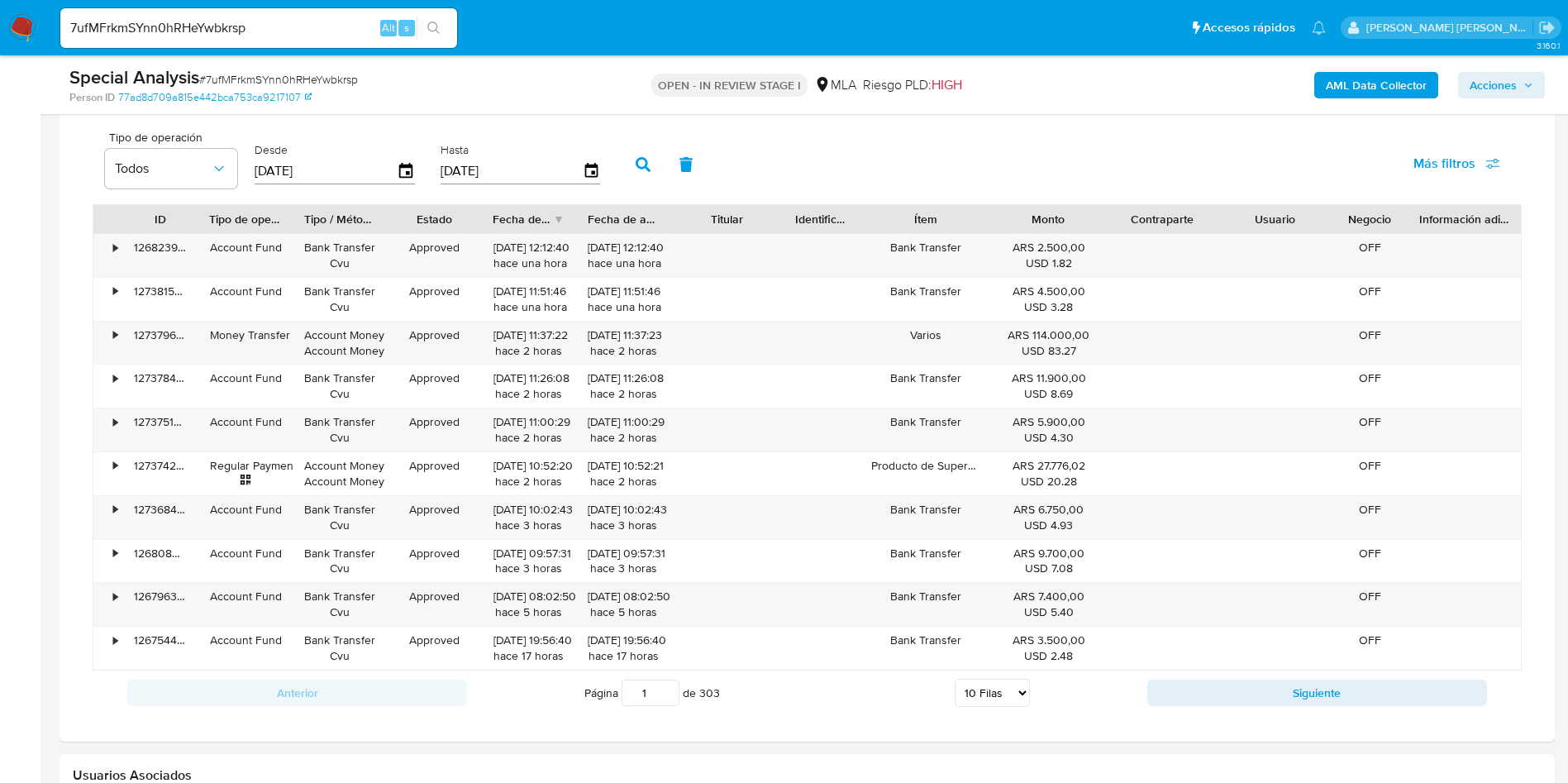
scroll to position [1116, 0]
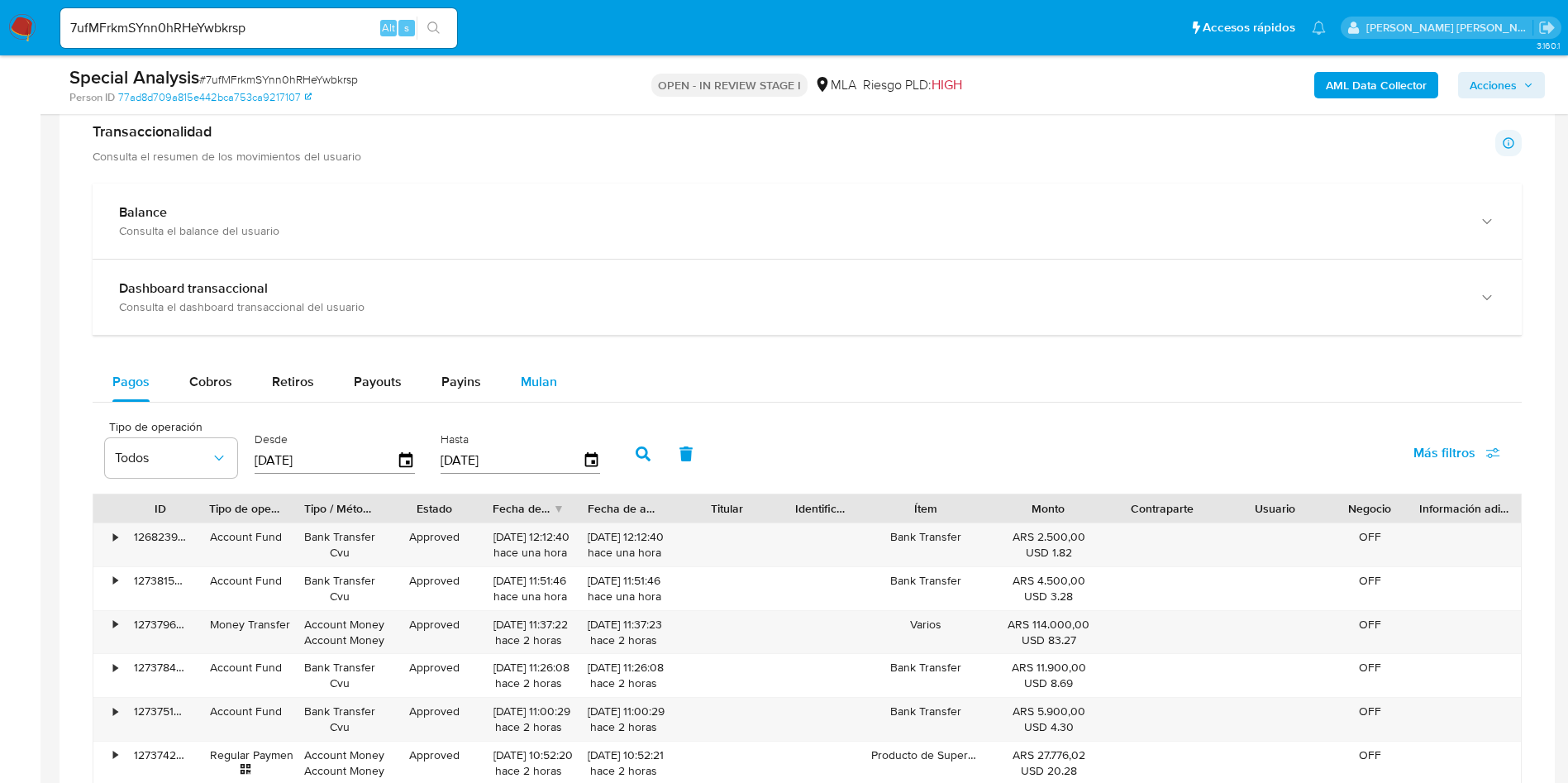
click at [538, 381] on span "Mulan" at bounding box center [539, 381] width 37 height 19
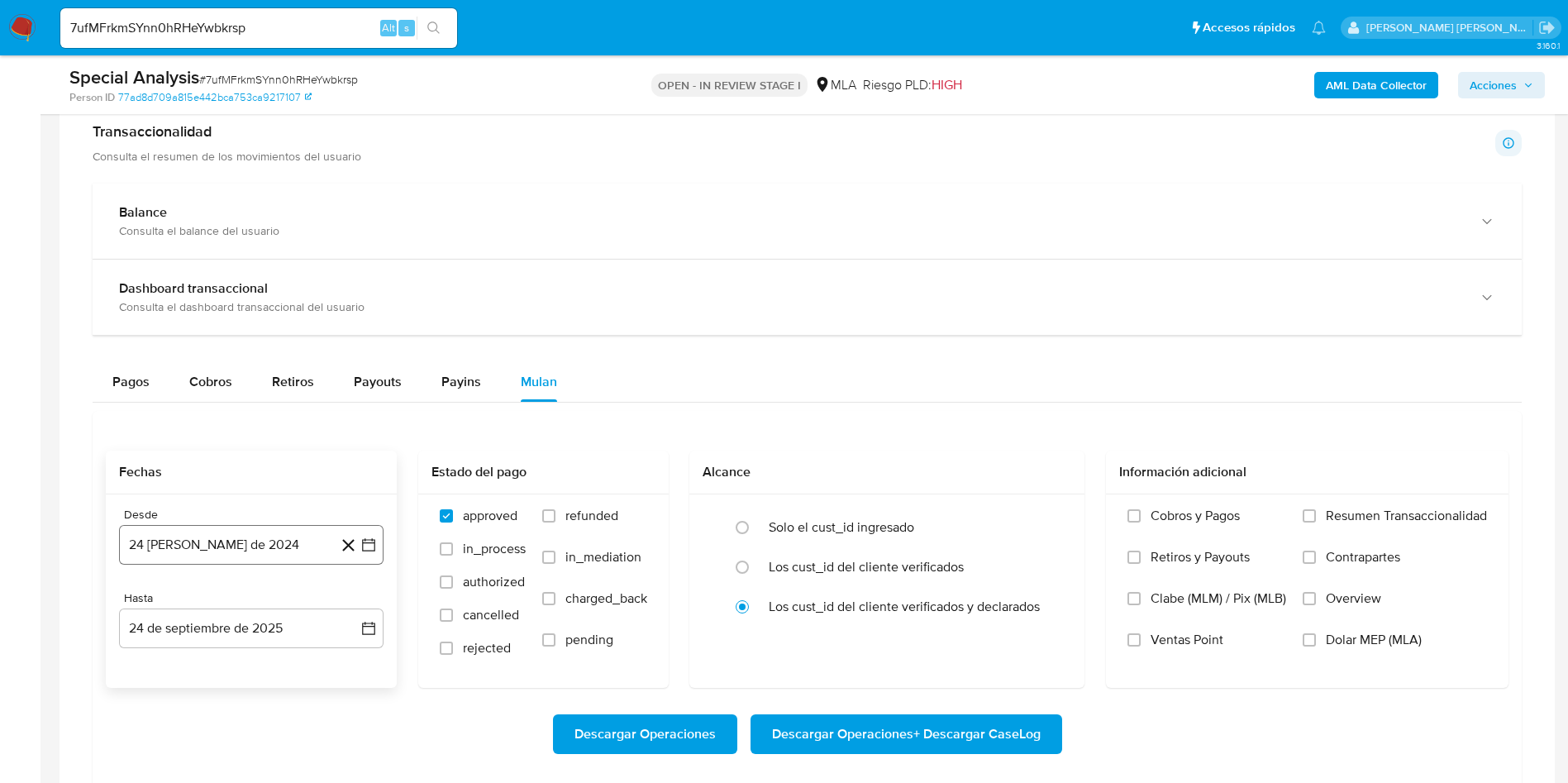
click at [291, 546] on button "24 de agosto de 2024" at bounding box center [251, 545] width 265 height 40
click at [296, 292] on icon "Seleccionar mes y año" at bounding box center [291, 293] width 13 height 13
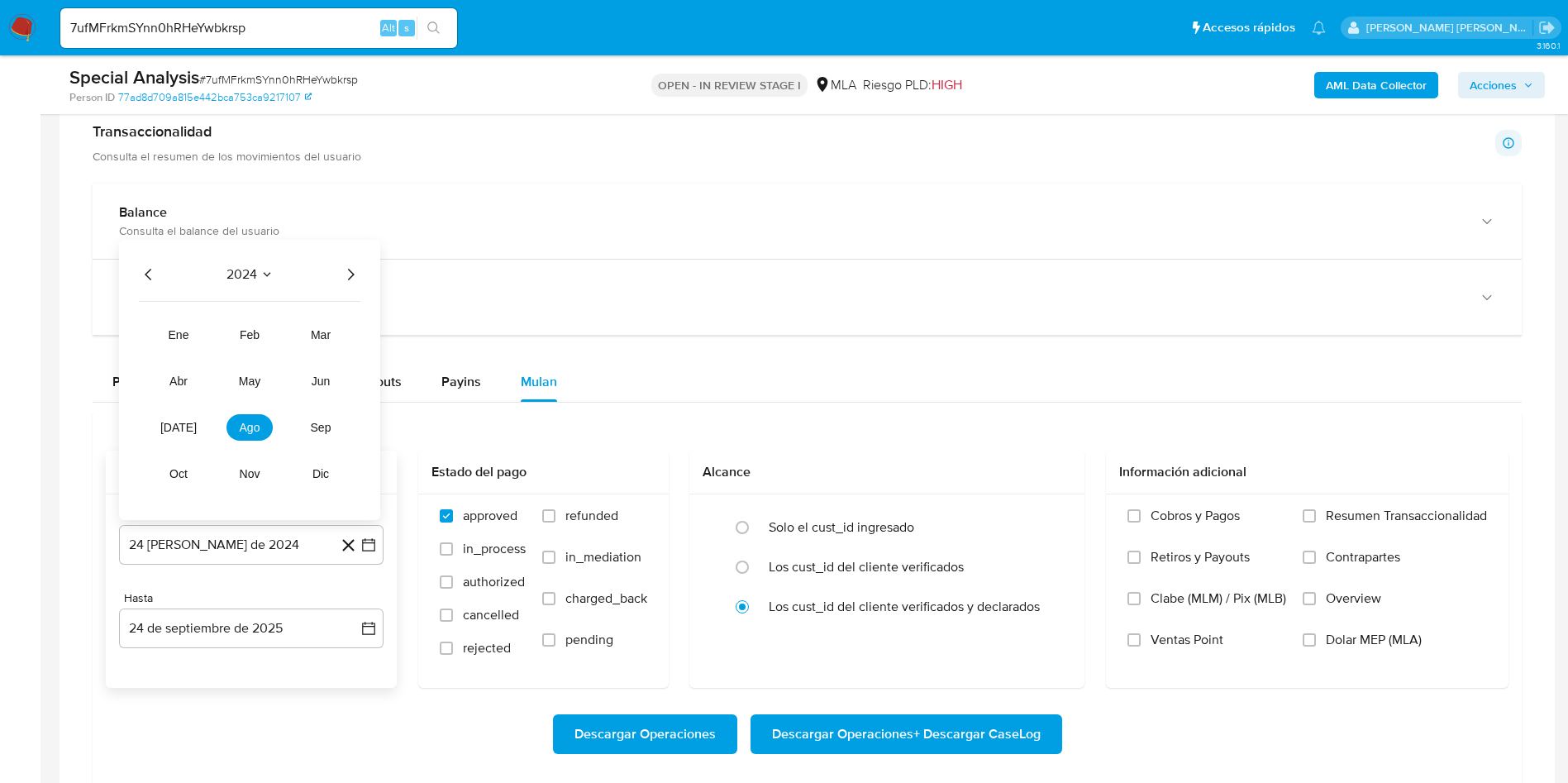
click at [346, 273] on icon "Año siguiente" at bounding box center [351, 275] width 20 height 20
click at [256, 383] on span "may" at bounding box center [250, 381] width 22 height 13
click at [255, 353] on button "1" at bounding box center [251, 354] width 27 height 27
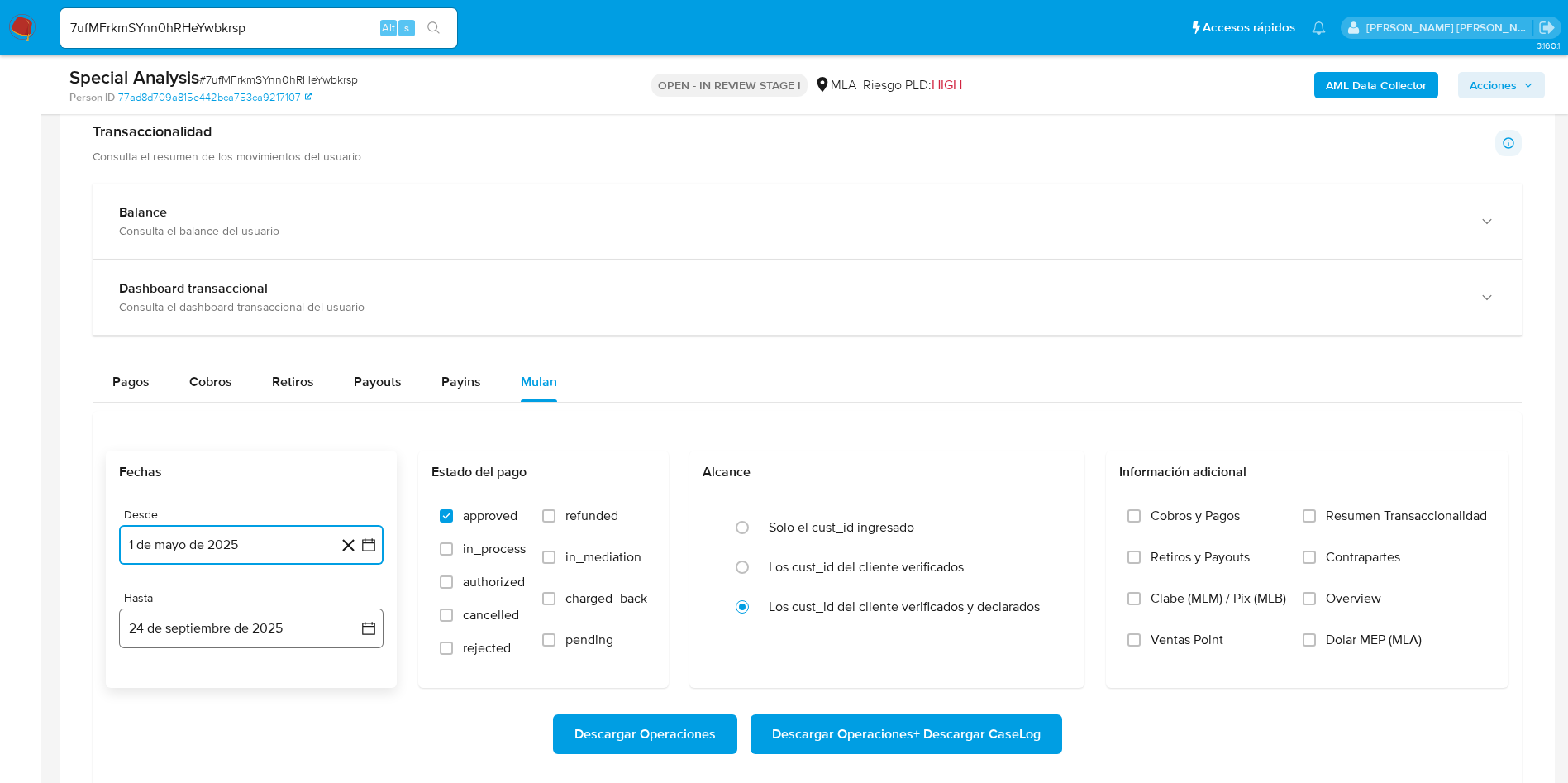
click at [292, 634] on button "24 de septiembre de 2025" at bounding box center [251, 628] width 265 height 40
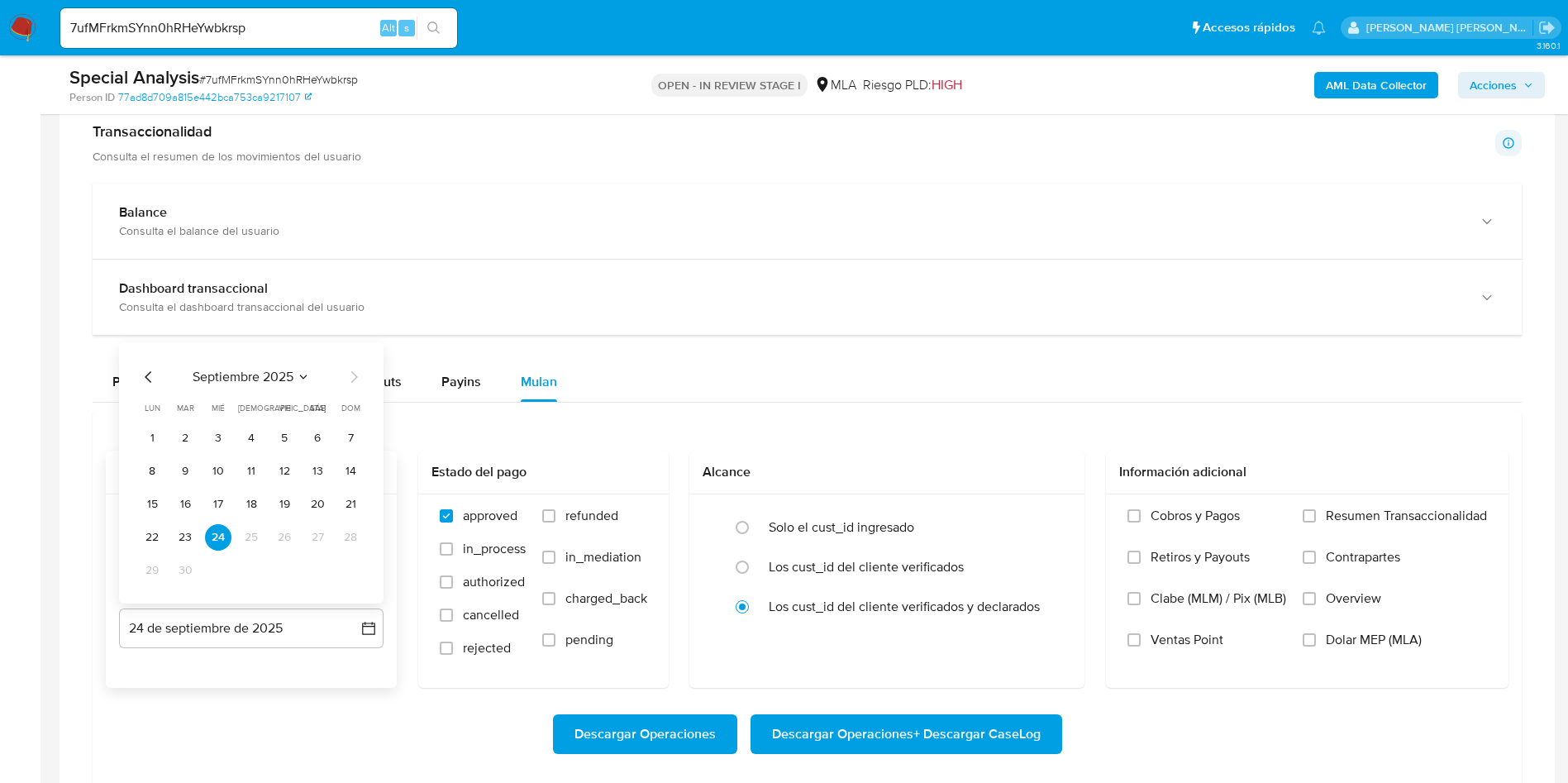
click at [152, 375] on icon "Mes anterior" at bounding box center [148, 377] width 20 height 20
click at [352, 570] on button "31" at bounding box center [350, 570] width 27 height 27
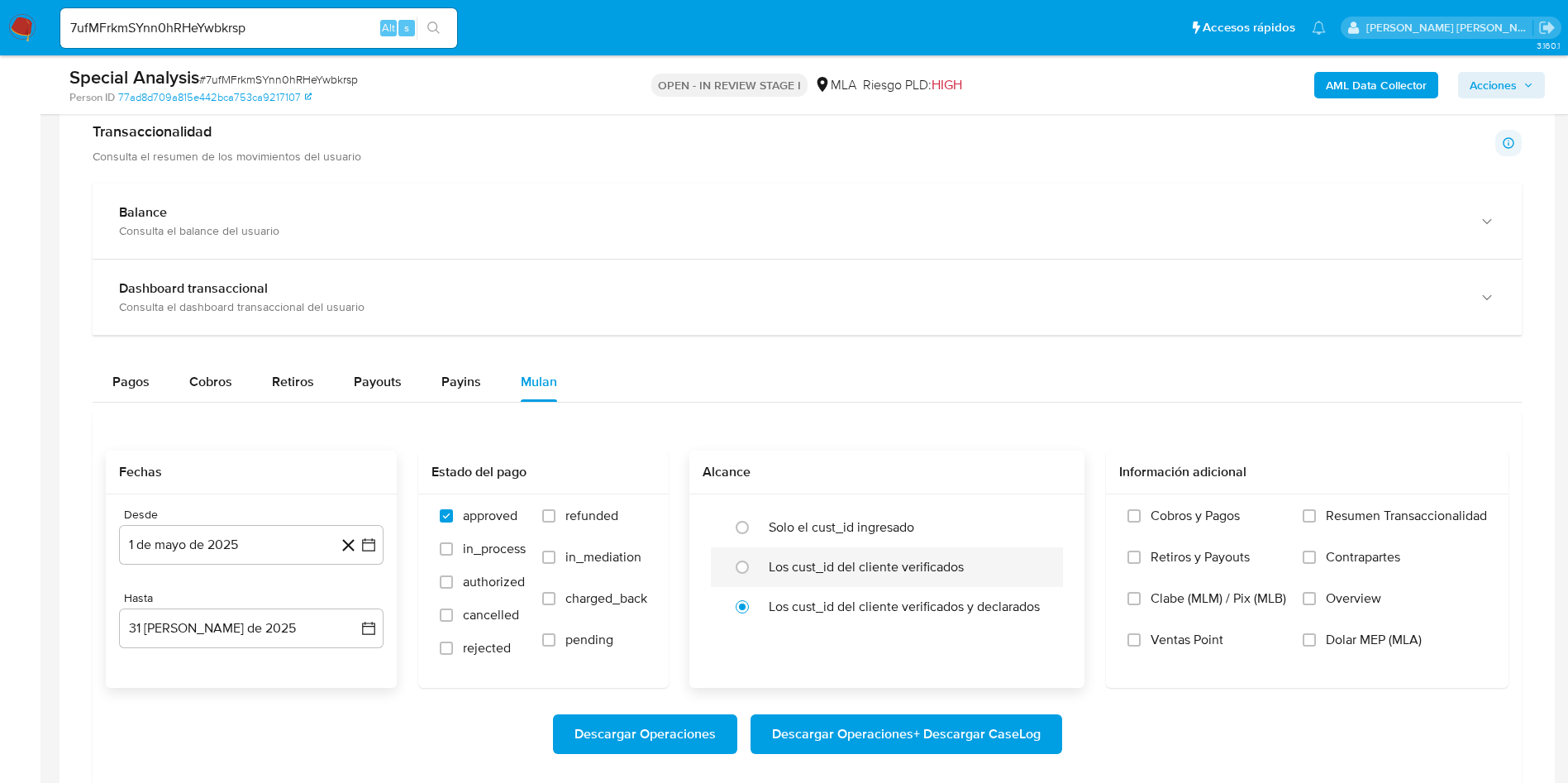
click at [765, 571] on div at bounding box center [746, 566] width 44 height 35
radio input "true"
click at [1326, 644] on span "Dolar MEP (MLA)" at bounding box center [1373, 640] width 96 height 17
click at [1316, 644] on input "Dolar MEP (MLA)" at bounding box center [1309, 640] width 13 height 13
click at [877, 738] on span "Descargar Operaciones + Descargar CaseLog" at bounding box center [907, 734] width 269 height 37
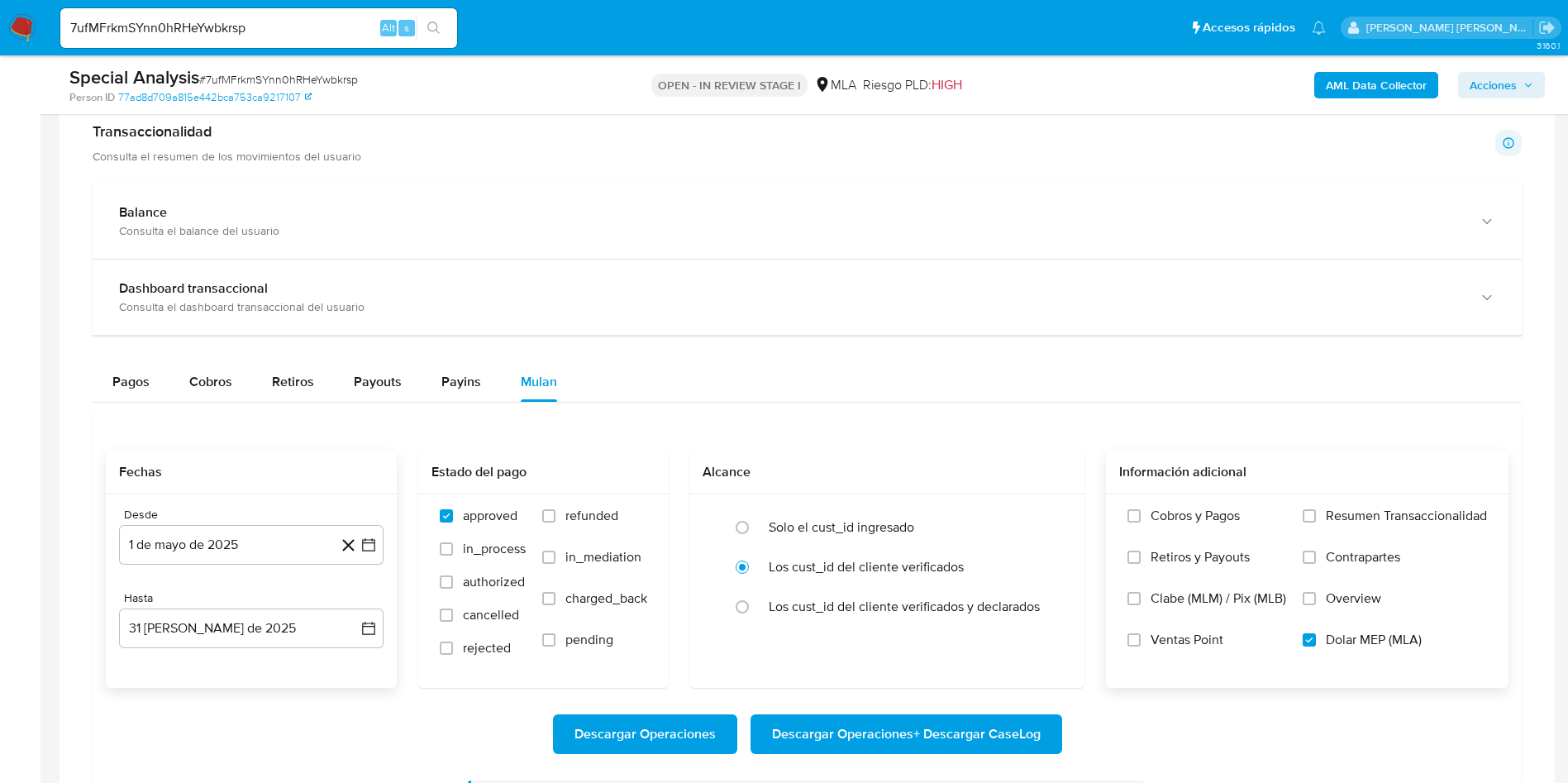
click at [197, 30] on input "7ufMFrkmSYnn0hRHeYwbkrsp" at bounding box center [258, 29] width 396 height 22
paste input "9m6YaTPLpIbKxLkqS9B0phU1"
type input "9m6YaTPLpIbKxLkqS9B0phU1"
click at [446, 23] on button "search-icon" at bounding box center [433, 28] width 34 height 23
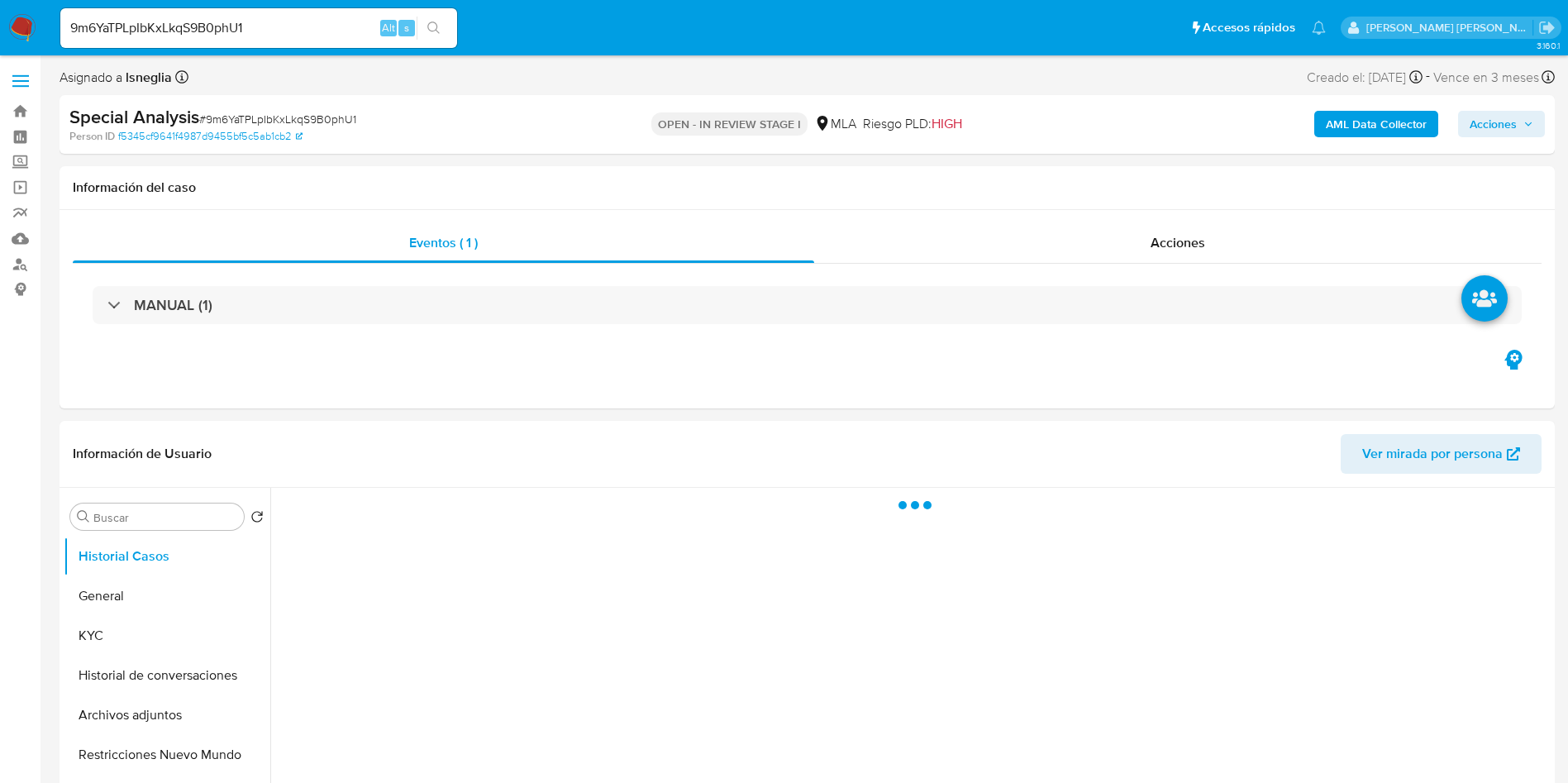
select select "10"
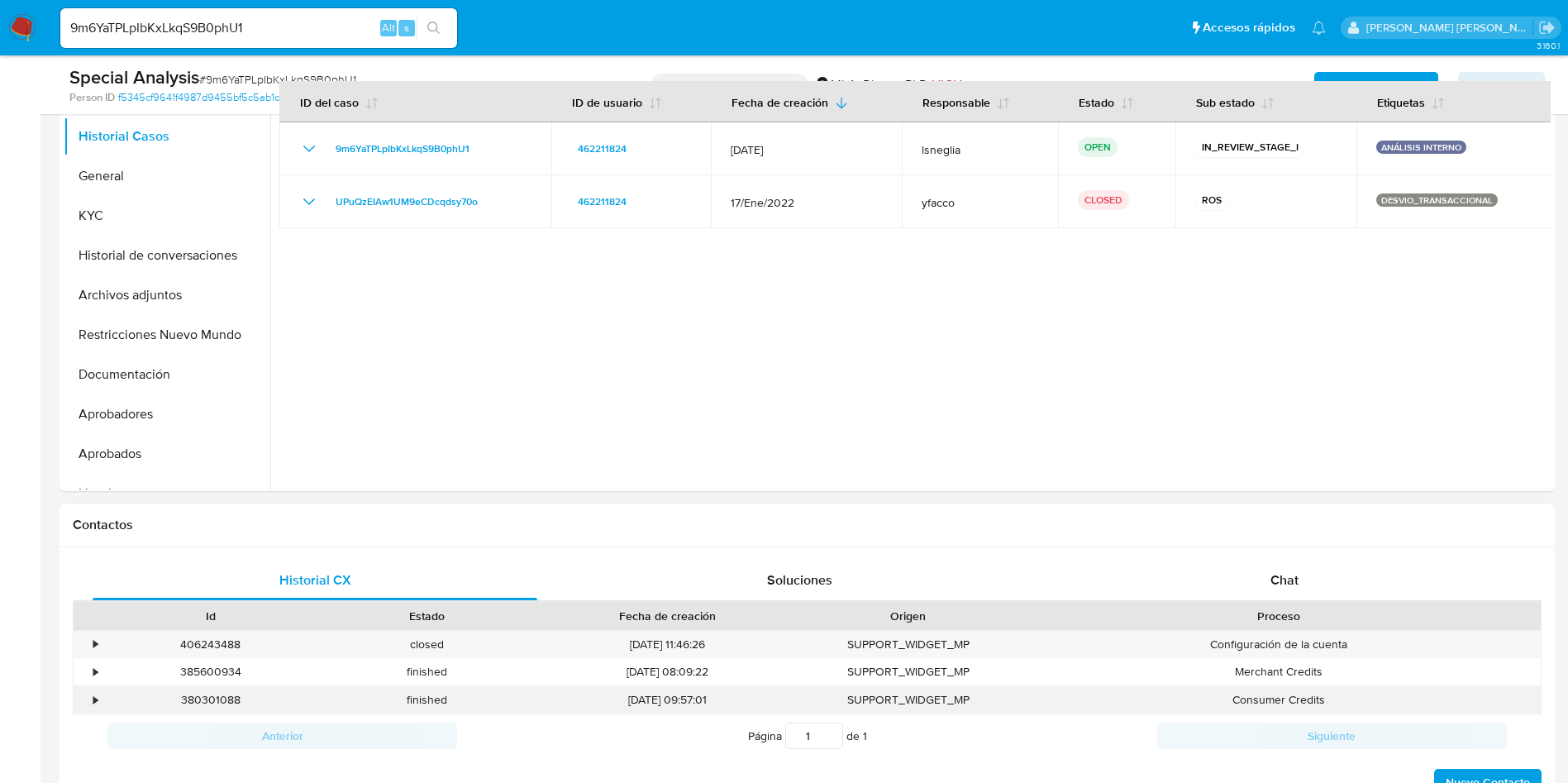
scroll to position [620, 0]
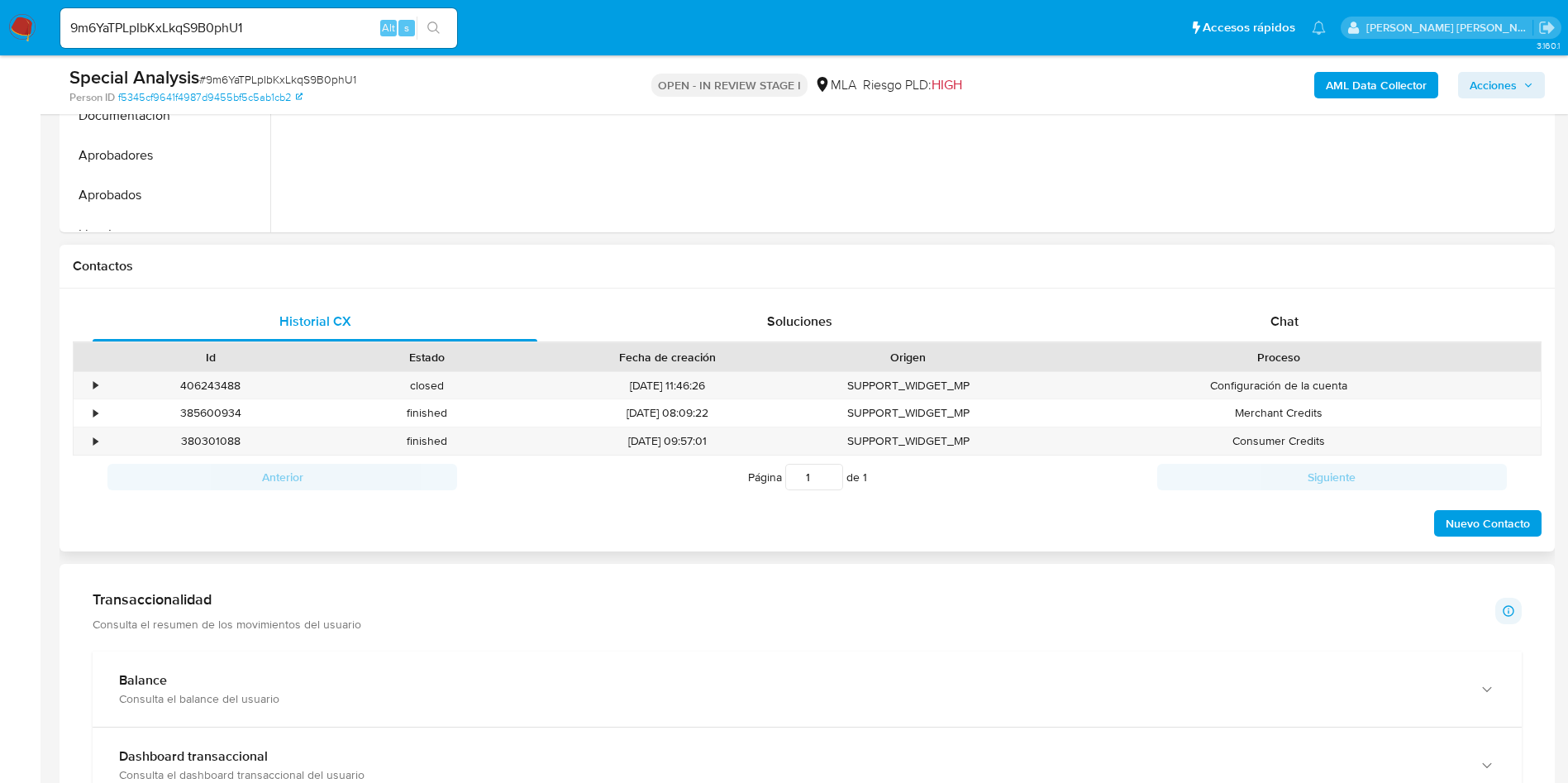
click at [1269, 300] on div "Historial CX Soluciones Chat Id Estado Fecha de creación Origen Proceso • 40624…" at bounding box center [807, 420] width 1496 height 264
click at [1269, 309] on div "Chat" at bounding box center [1285, 321] width 445 height 40
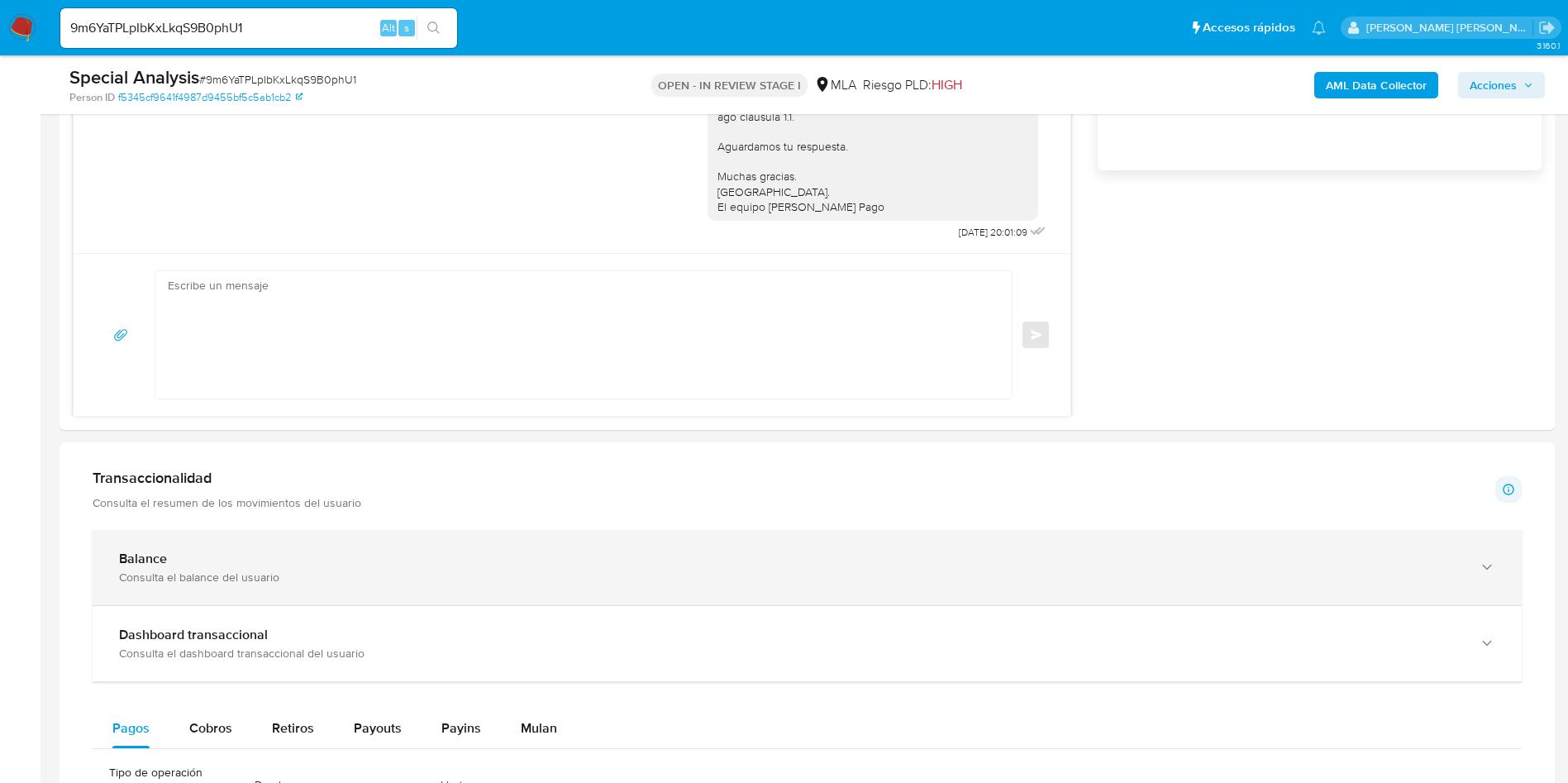
scroll to position [1364, 0]
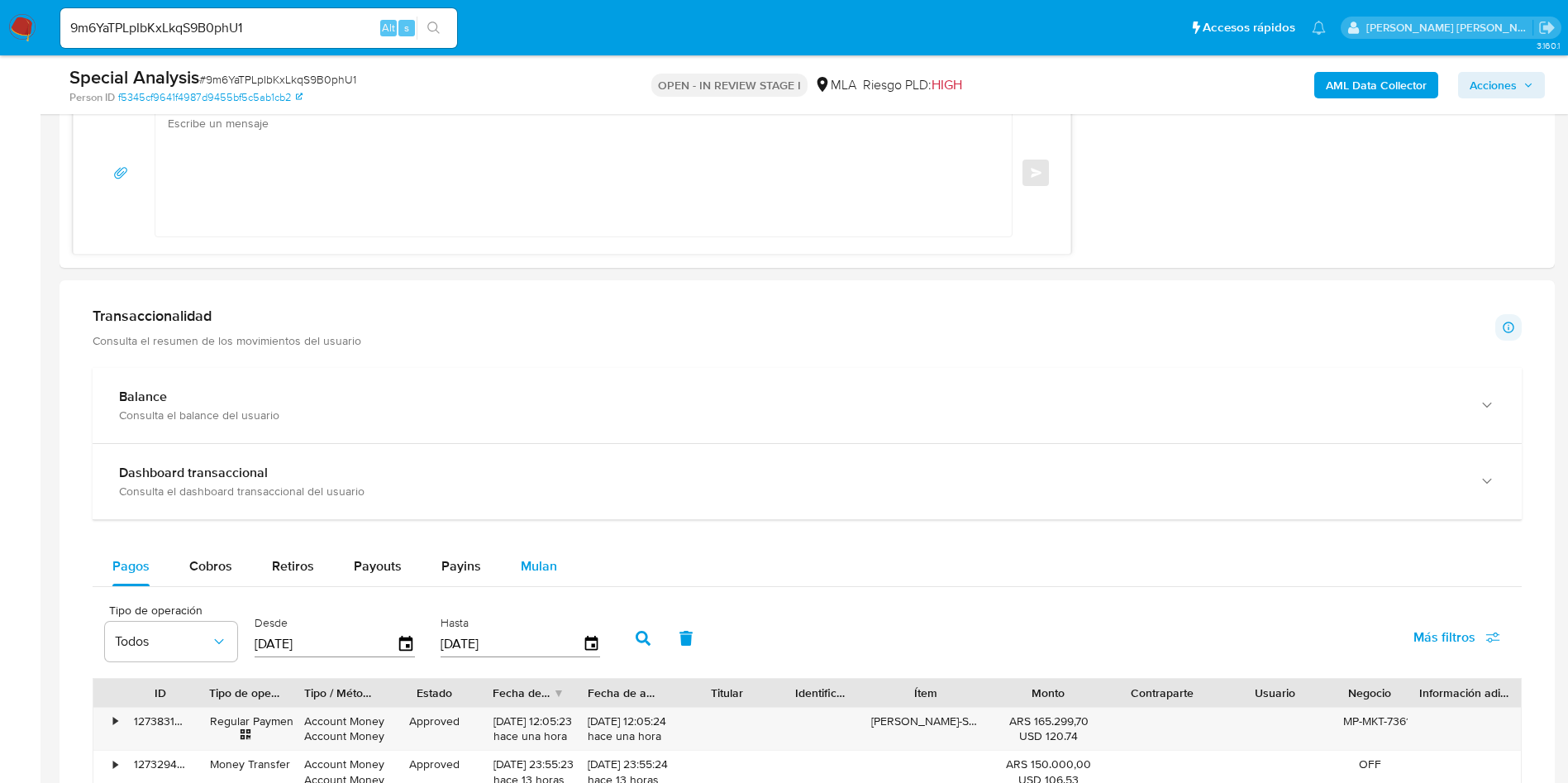
click at [535, 566] on span "Mulan" at bounding box center [539, 566] width 37 height 19
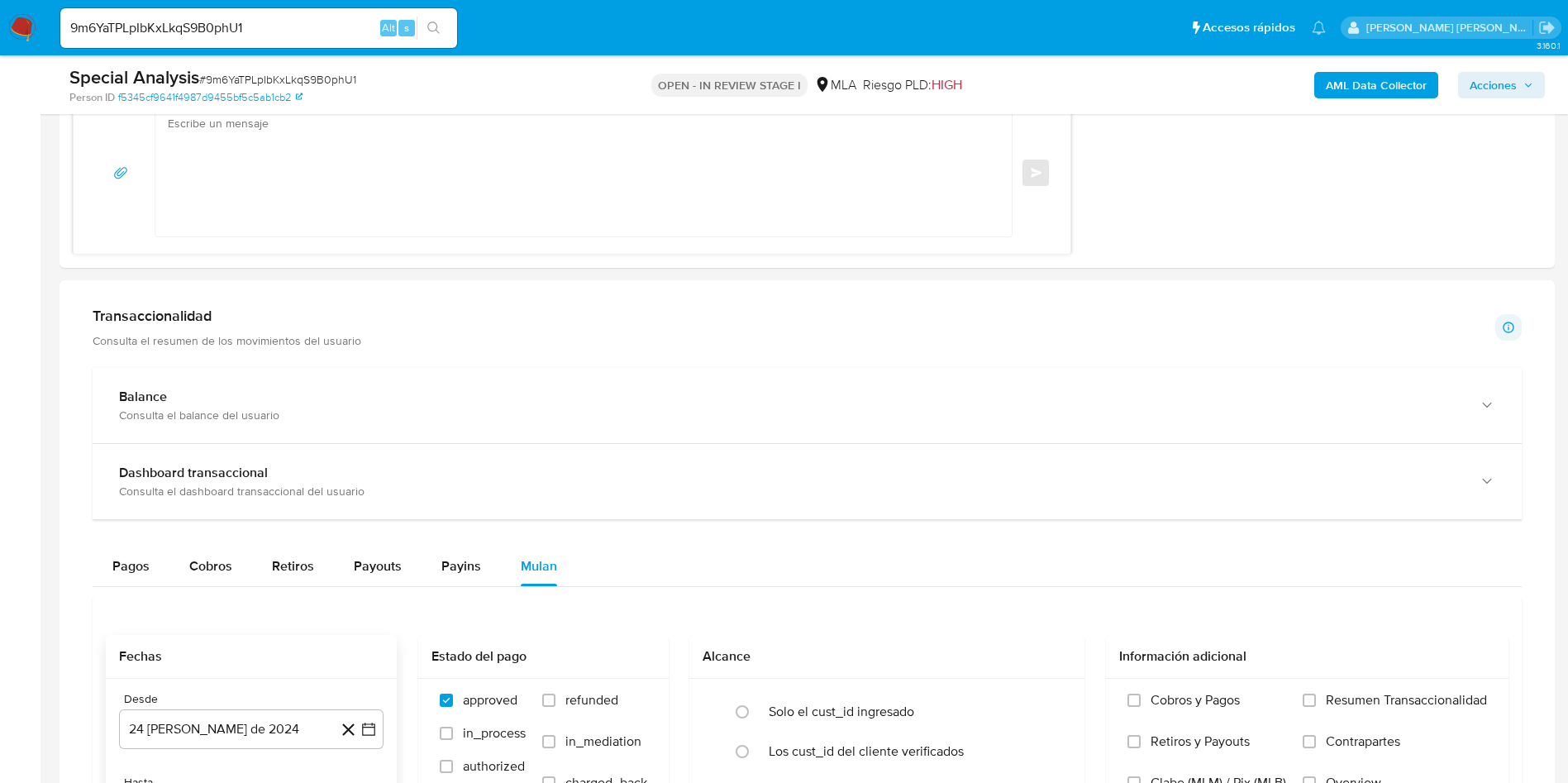
scroll to position [1612, 0]
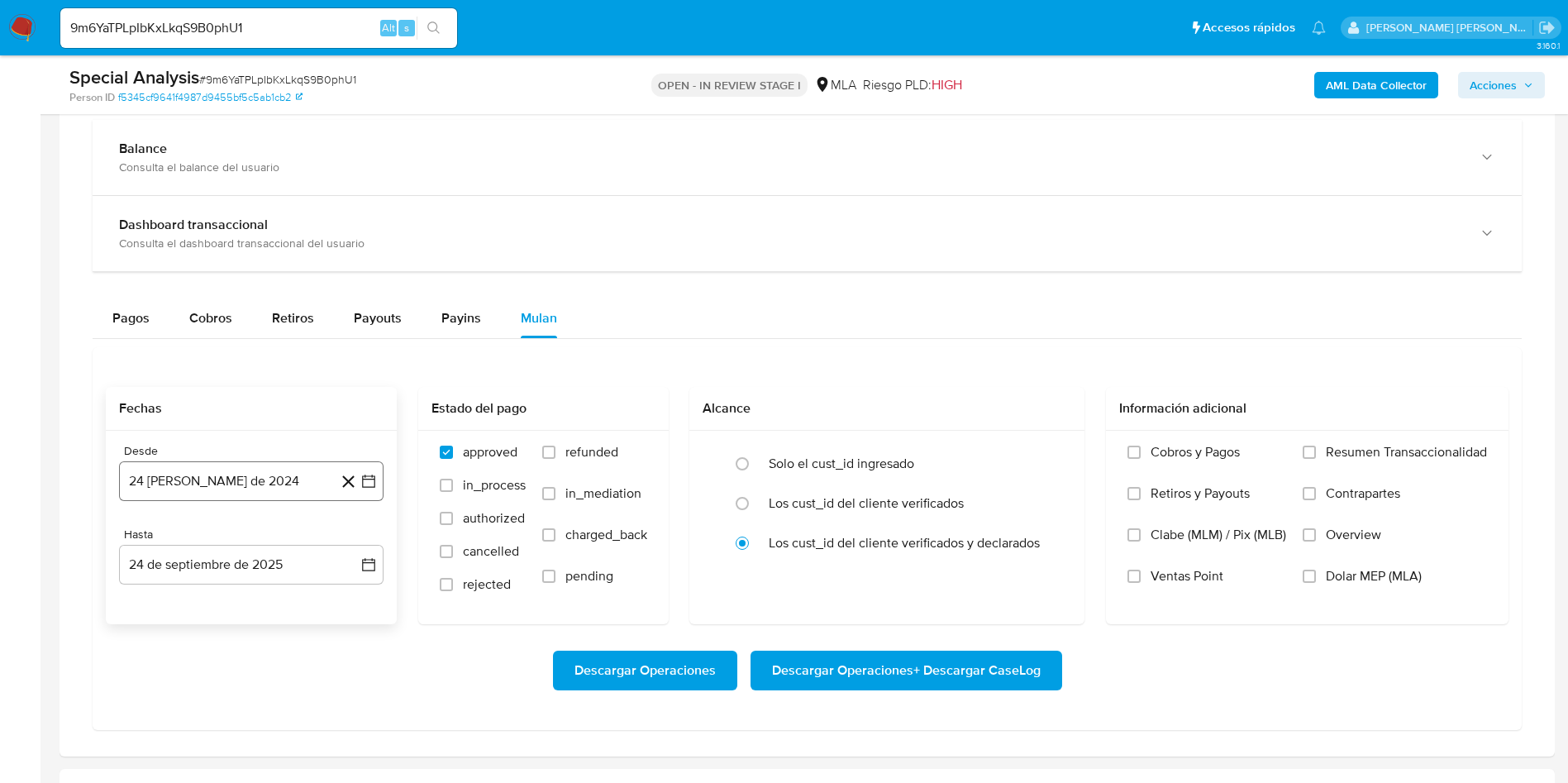
click at [286, 469] on button "24 de agosto de 2024" at bounding box center [251, 481] width 265 height 40
click at [292, 533] on button "agosto 2024" at bounding box center [251, 541] width 92 height 17
click at [352, 538] on icon "Año siguiente" at bounding box center [351, 540] width 7 height 12
click at [244, 650] on span "may" at bounding box center [250, 647] width 22 height 13
click at [245, 599] on button "1" at bounding box center [251, 601] width 27 height 27
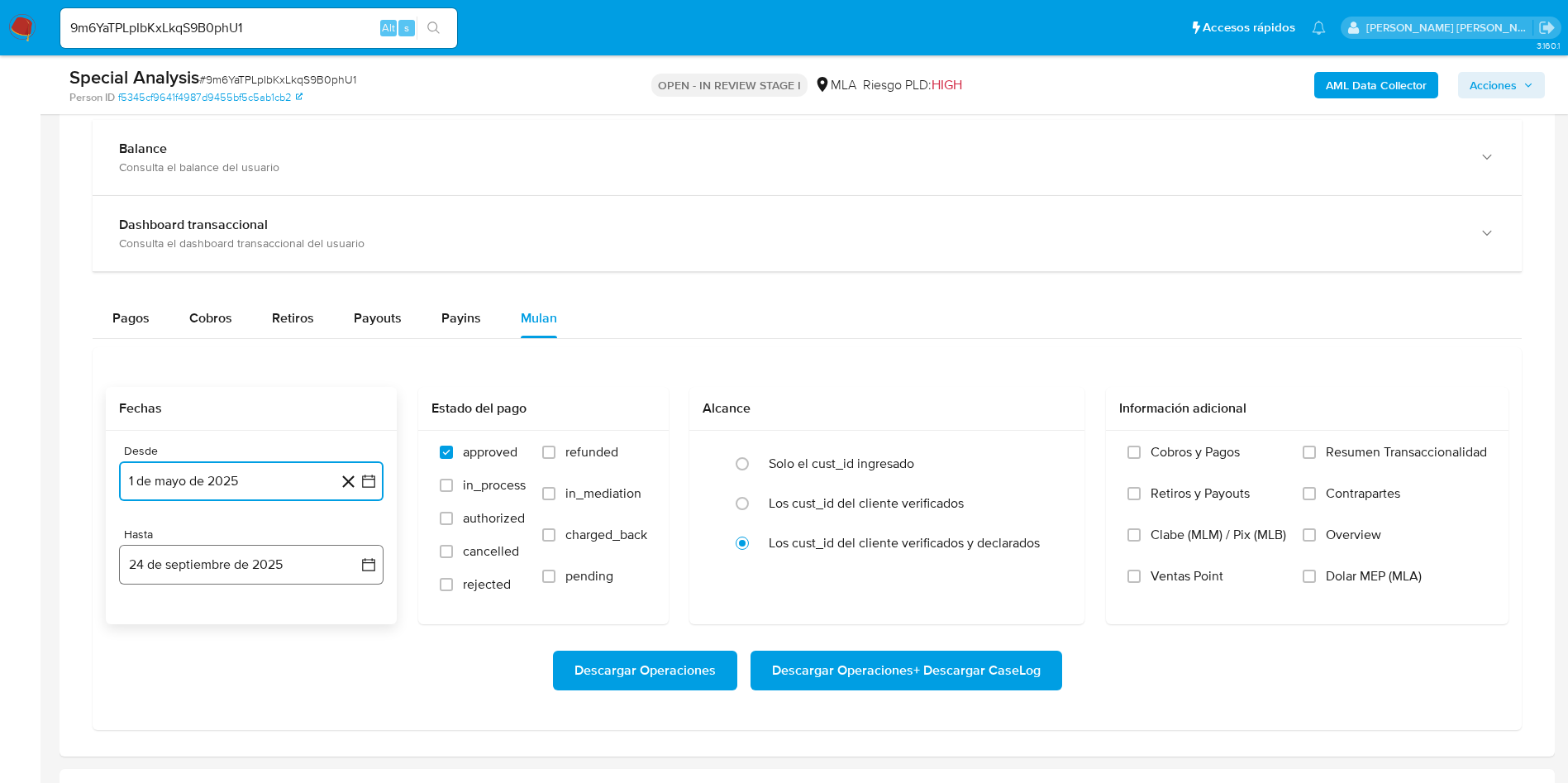
click at [212, 553] on button "24 de septiembre de 2025" at bounding box center [251, 565] width 265 height 40
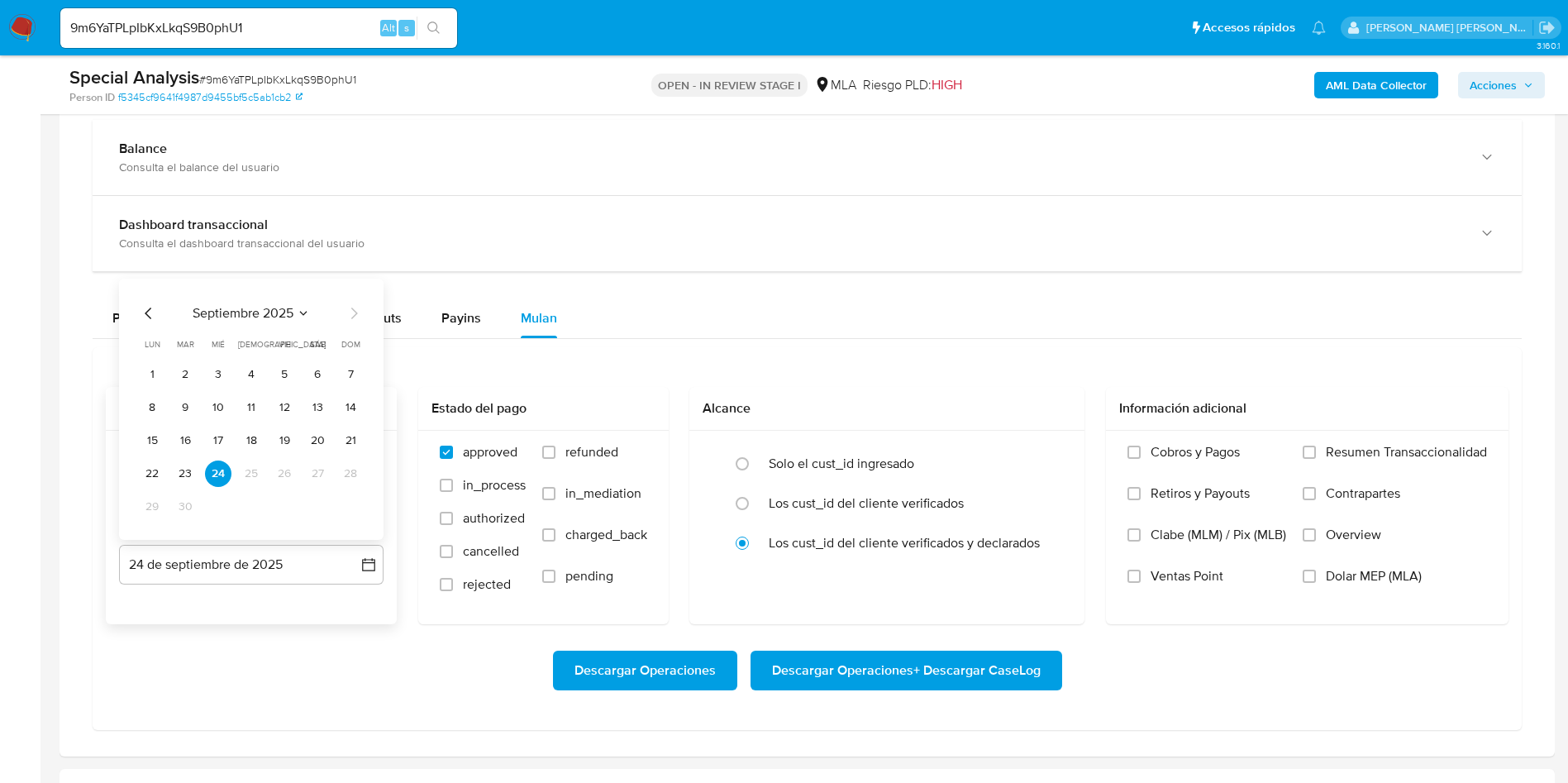
click at [148, 314] on icon "Mes anterior" at bounding box center [147, 312] width 7 height 12
click at [347, 505] on button "31" at bounding box center [350, 506] width 27 height 27
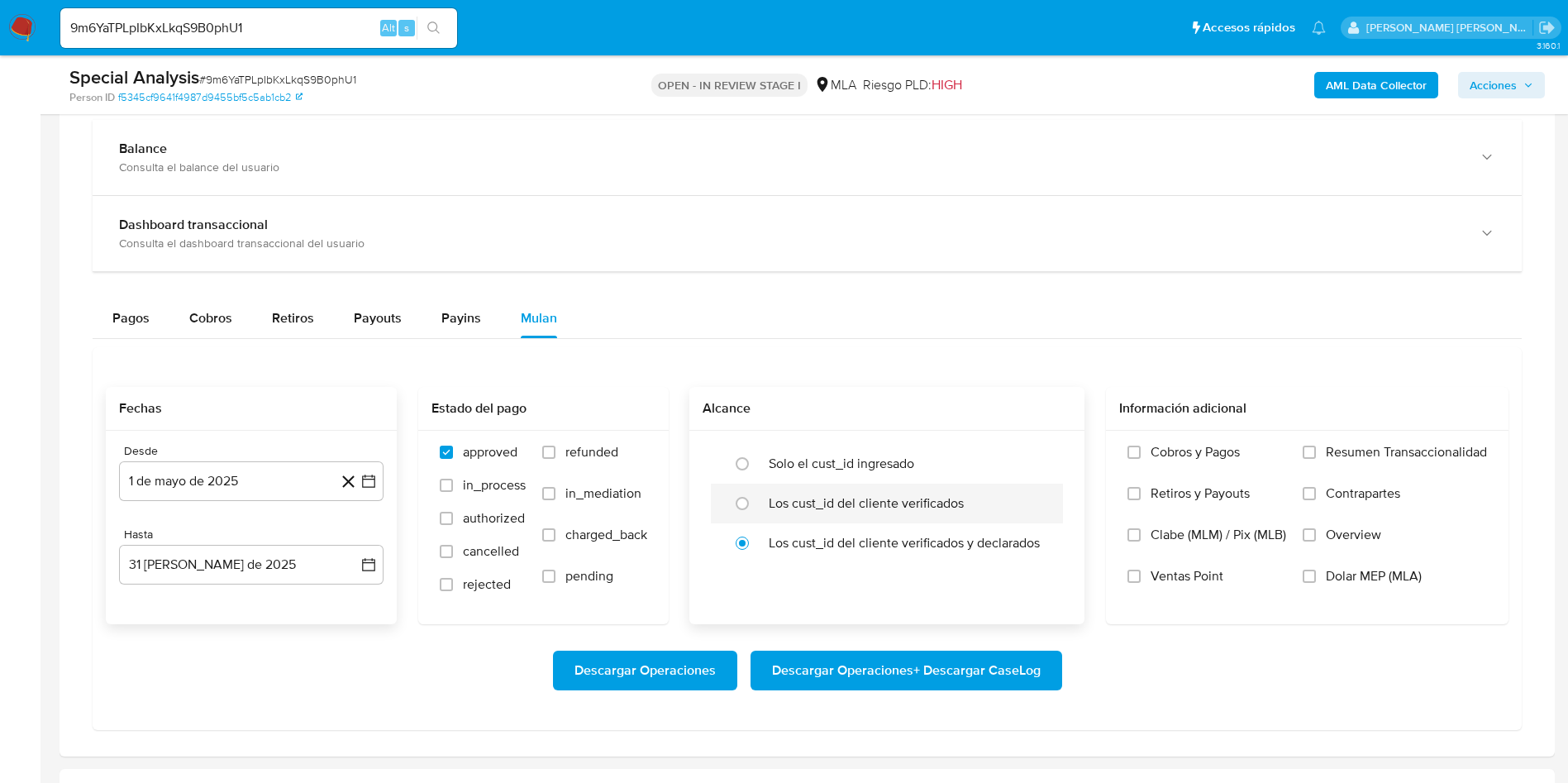
click at [794, 512] on div "Los cust_id del cliente verificados" at bounding box center [905, 503] width 271 height 40
radio input "true"
click at [1337, 569] on span "Dolar MEP (MLA)" at bounding box center [1373, 576] width 96 height 17
click at [1316, 569] on input "Dolar MEP (MLA)" at bounding box center [1309, 575] width 13 height 13
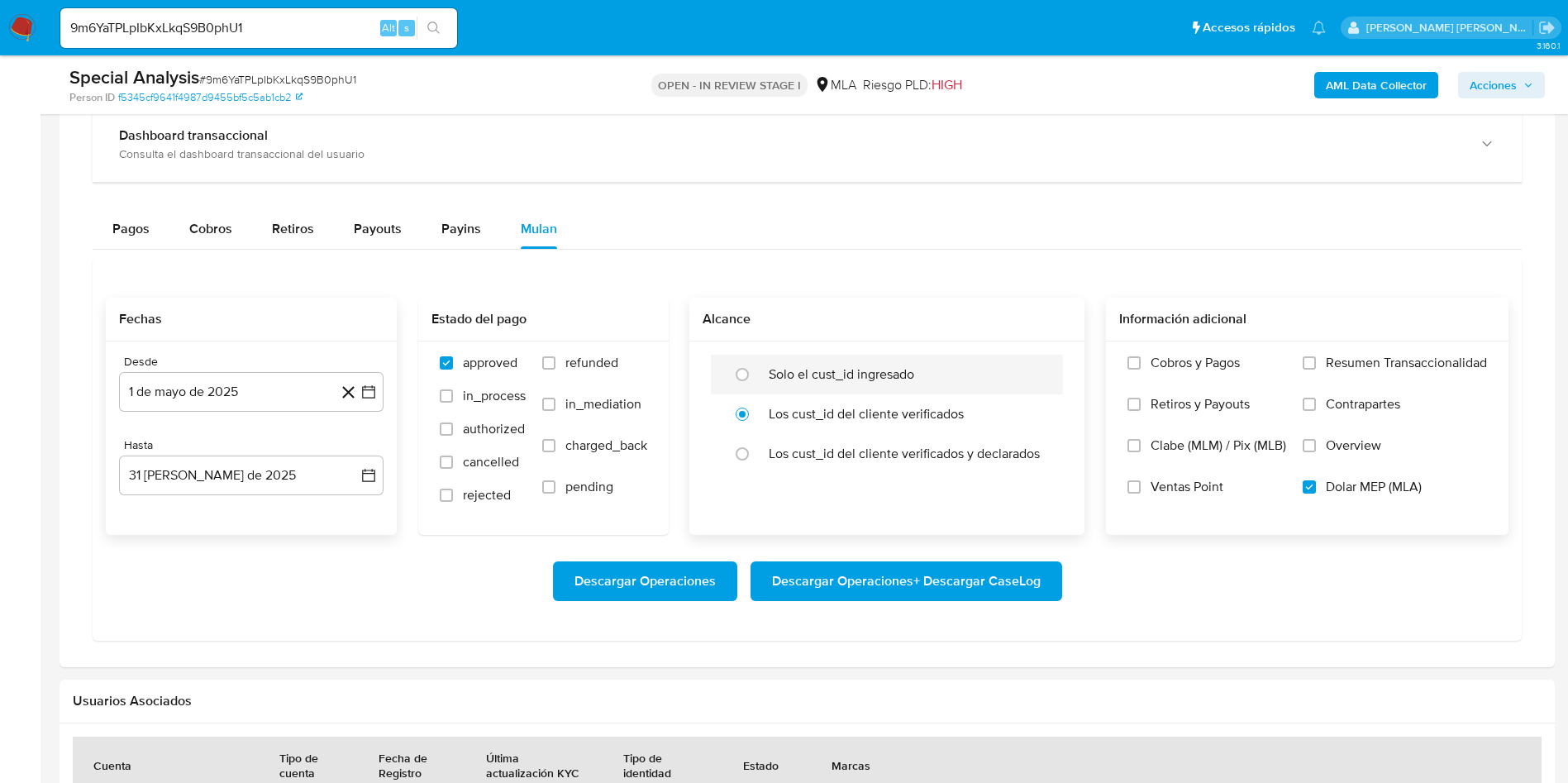
scroll to position [1736, 0]
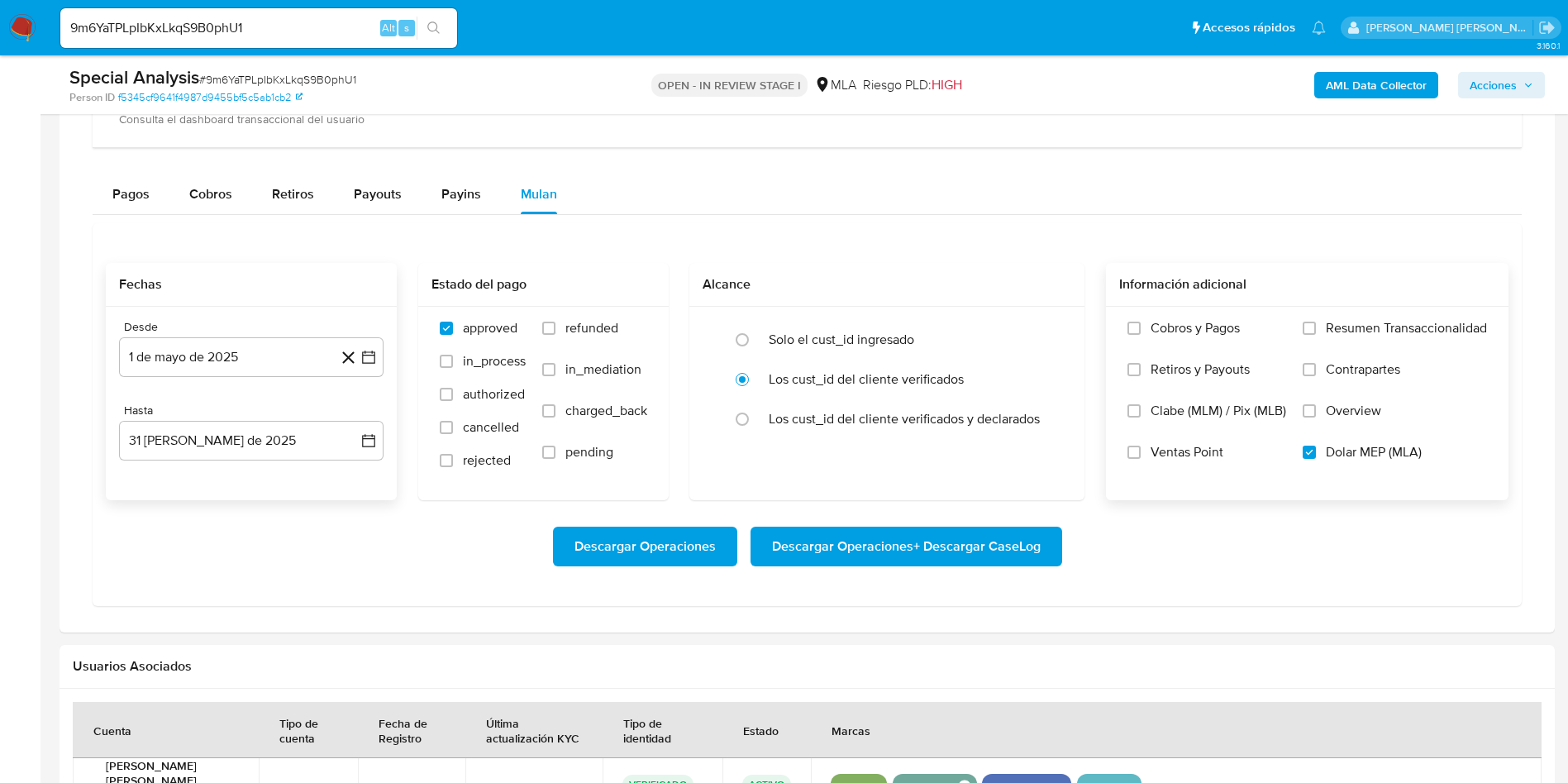
click at [979, 558] on span "Descargar Operaciones + Descargar CaseLog" at bounding box center [907, 546] width 269 height 37
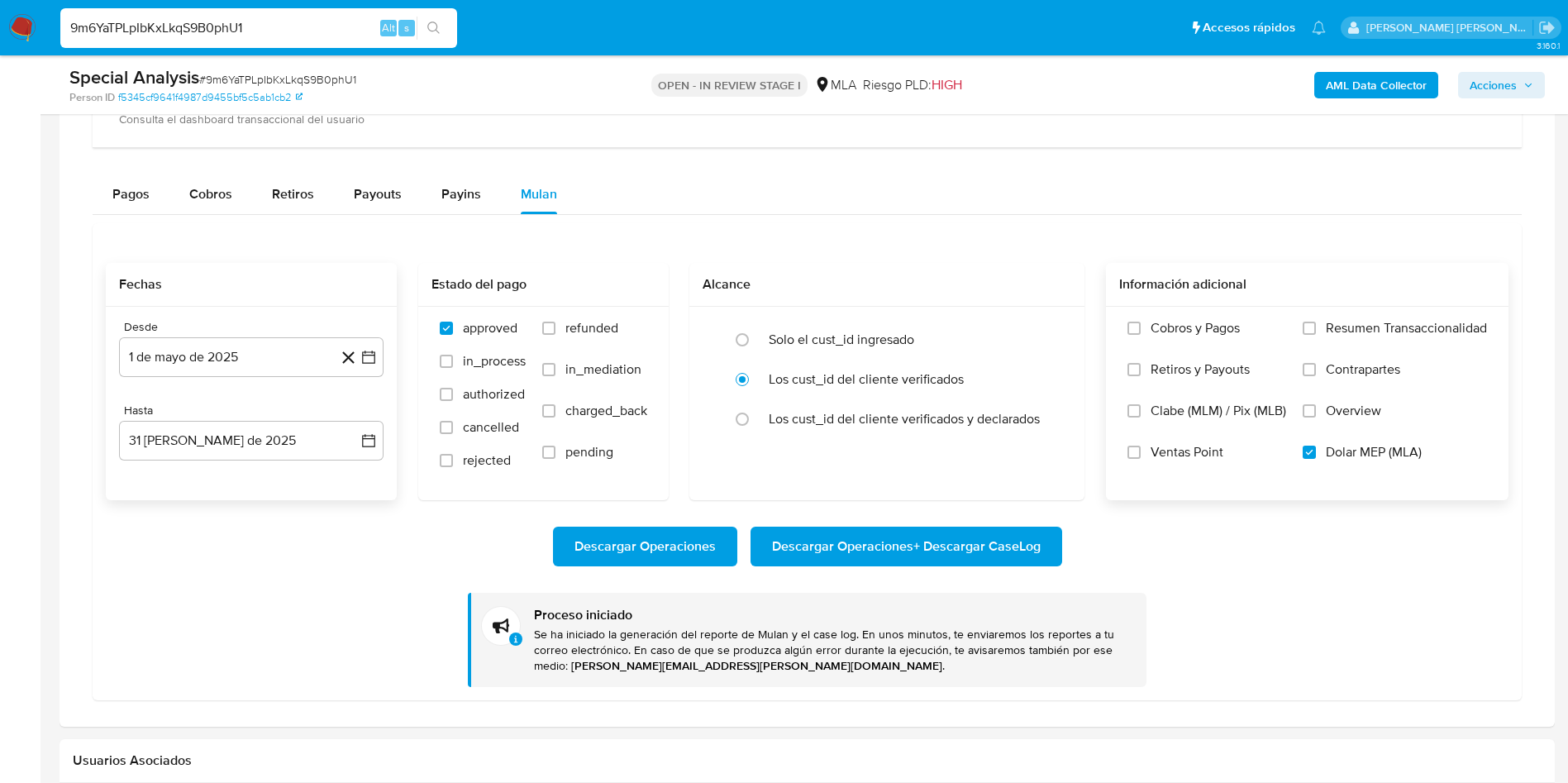
click at [182, 23] on input "9m6YaTPLpIbKxLkqS9B0phU1" at bounding box center [258, 29] width 396 height 22
paste input "mzQ1VBYvdOCwKWVRrlRpNzh8"
type input "mzQ1VBYvdOCwKWVRrlRpNzh8"
click at [435, 22] on icon "search-icon" at bounding box center [433, 28] width 13 height 13
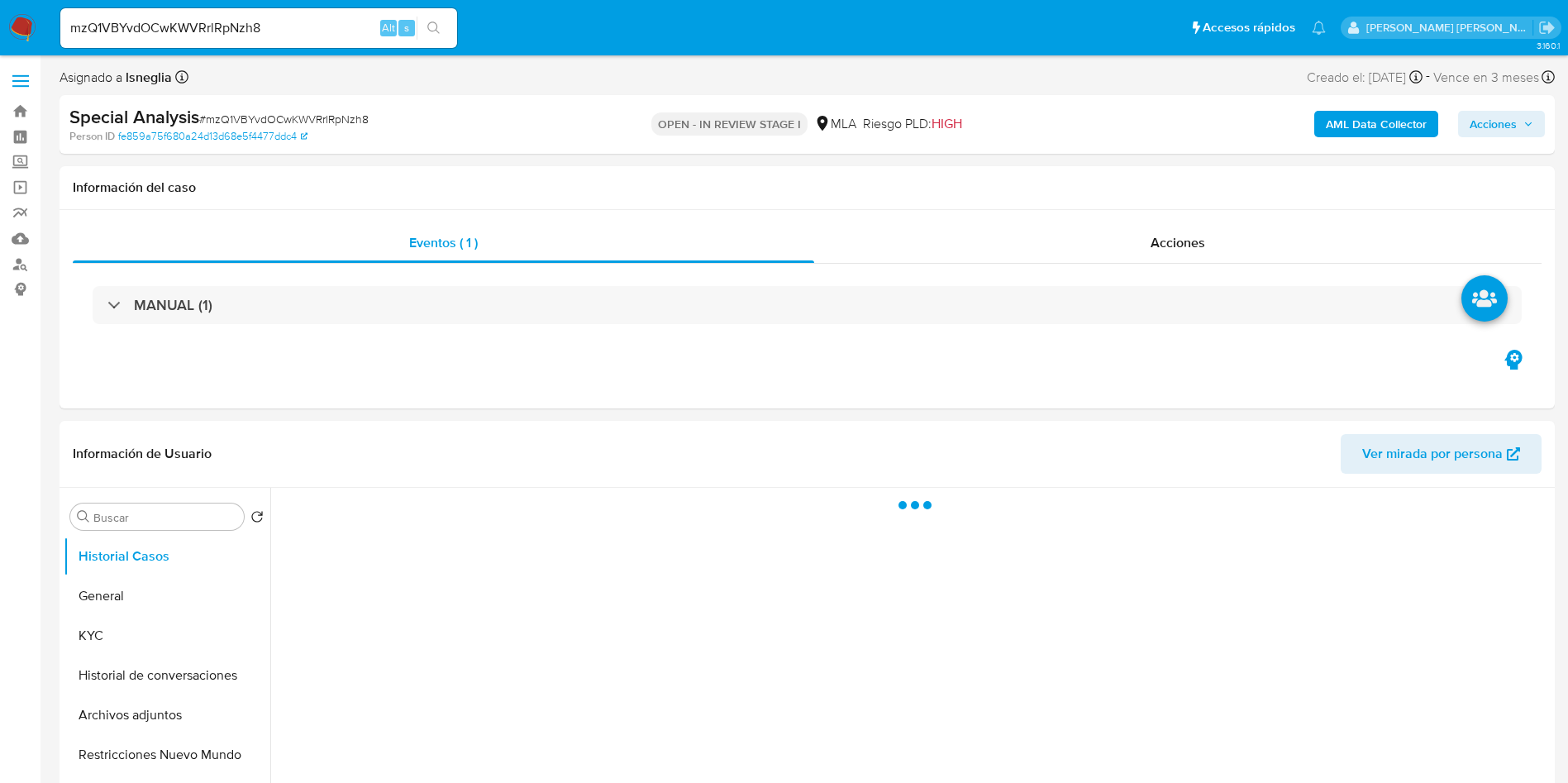
select select "10"
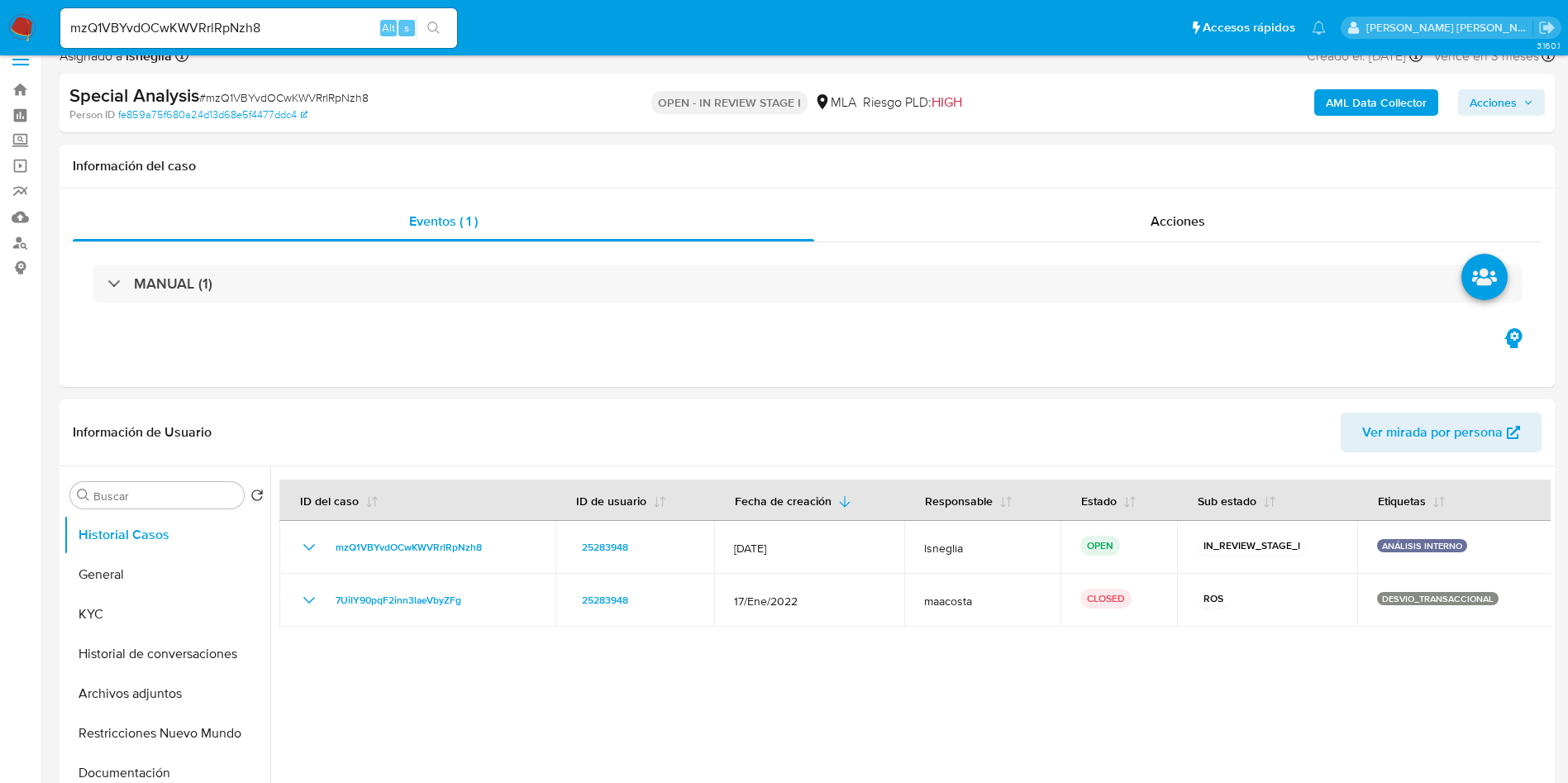
scroll to position [496, 0]
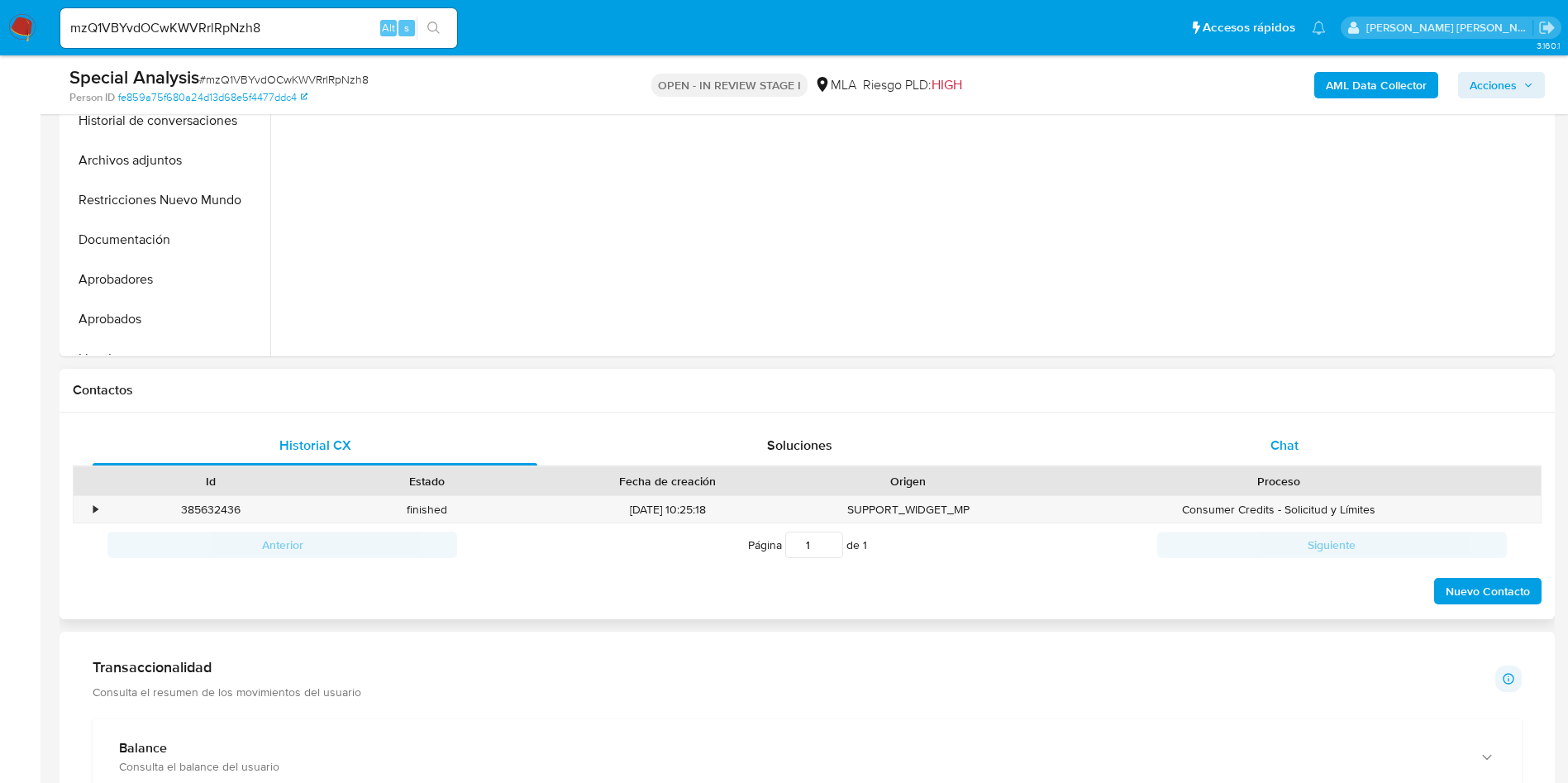
click at [1282, 443] on span "Chat" at bounding box center [1284, 445] width 28 height 19
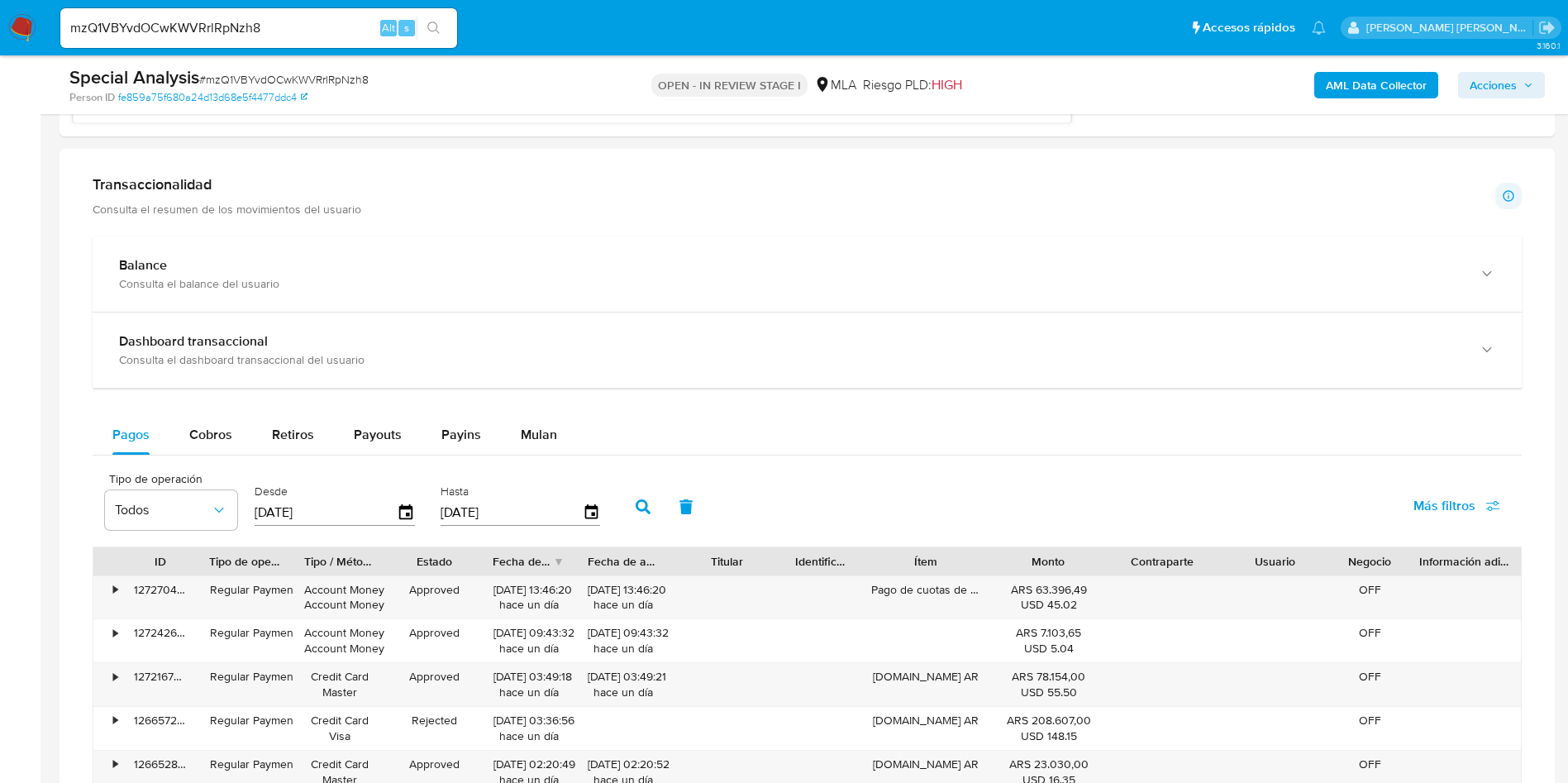
scroll to position [1612, 0]
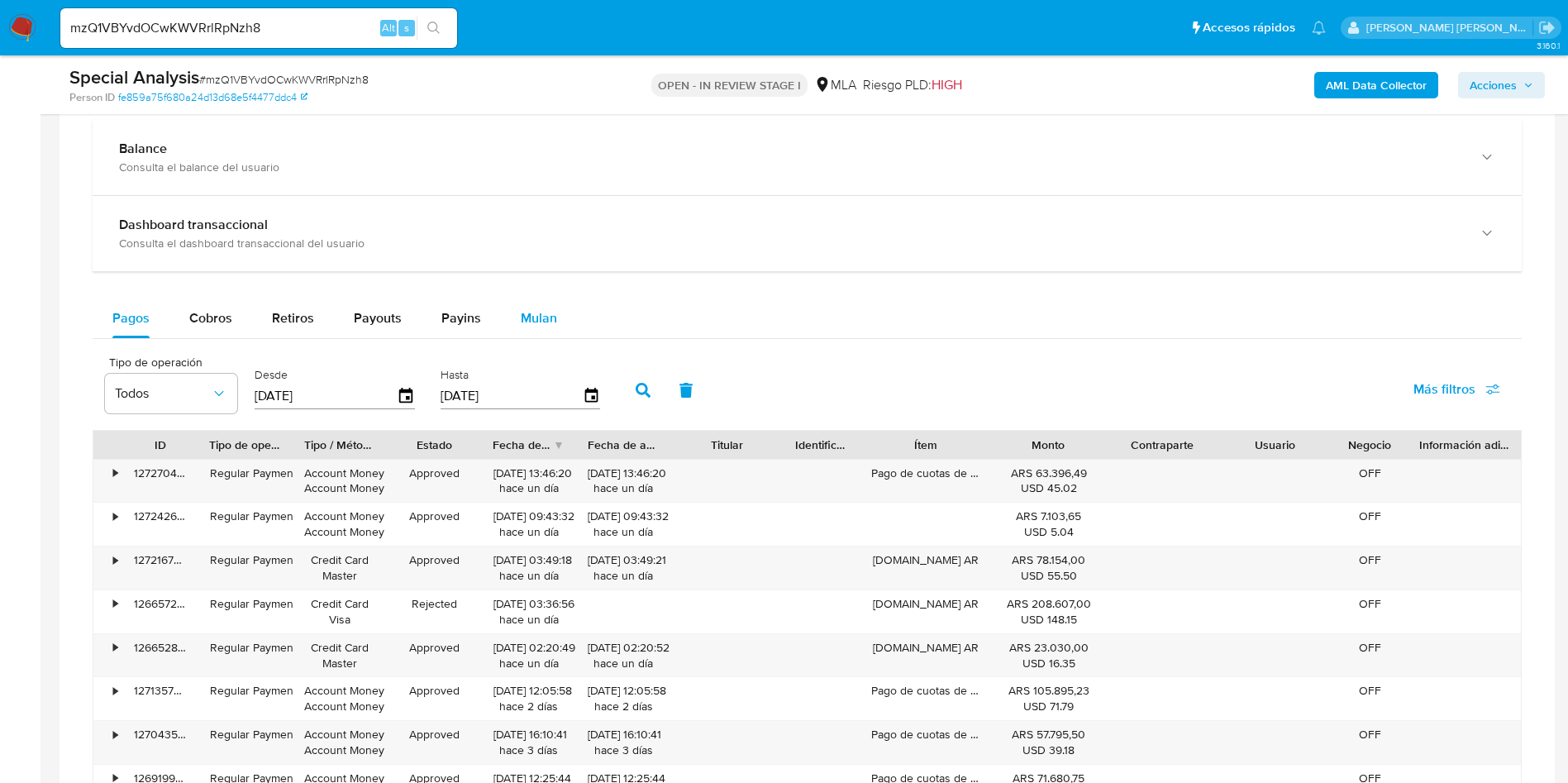
click at [544, 315] on span "Mulan" at bounding box center [539, 317] width 37 height 19
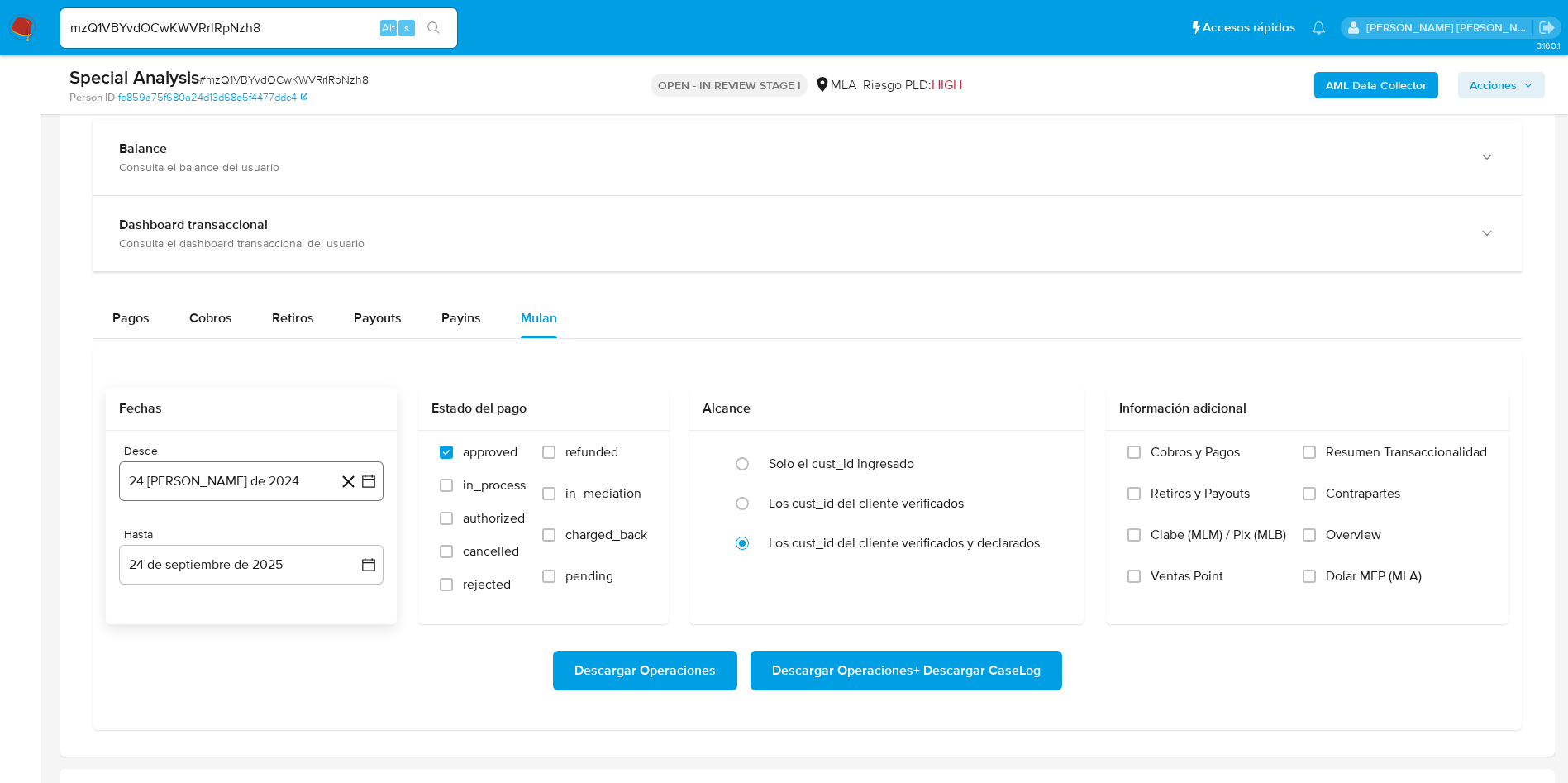
click at [215, 475] on button "24 de agosto de 2024" at bounding box center [251, 481] width 265 height 40
click at [293, 544] on icon "Seleccionar mes y año" at bounding box center [291, 540] width 13 height 13
click at [354, 533] on icon "Año siguiente" at bounding box center [351, 541] width 20 height 20
click at [250, 647] on span "may" at bounding box center [250, 647] width 22 height 13
click at [253, 605] on button "1" at bounding box center [251, 601] width 27 height 27
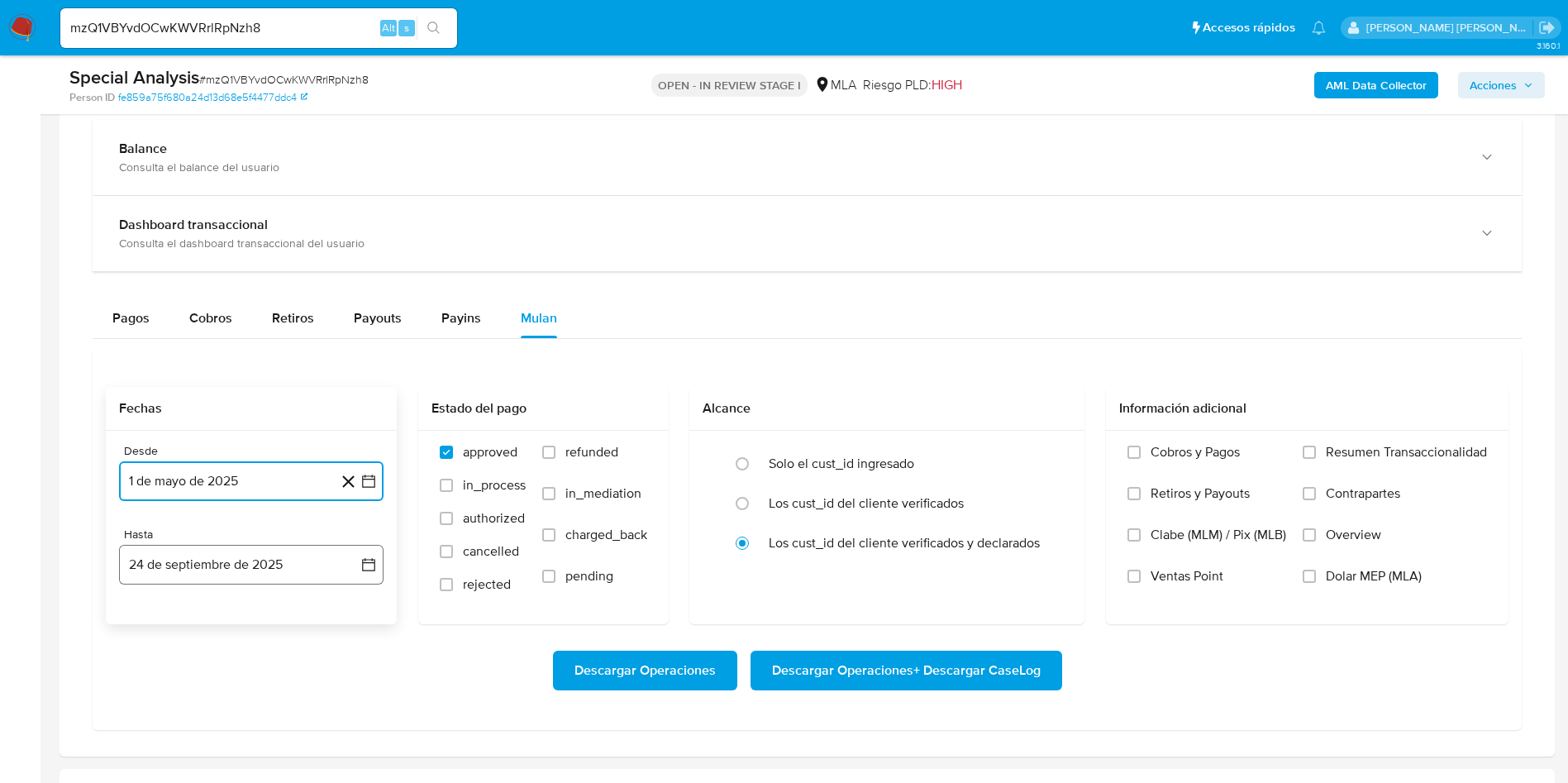
click at [239, 570] on button "24 de septiembre de 2025" at bounding box center [251, 565] width 265 height 40
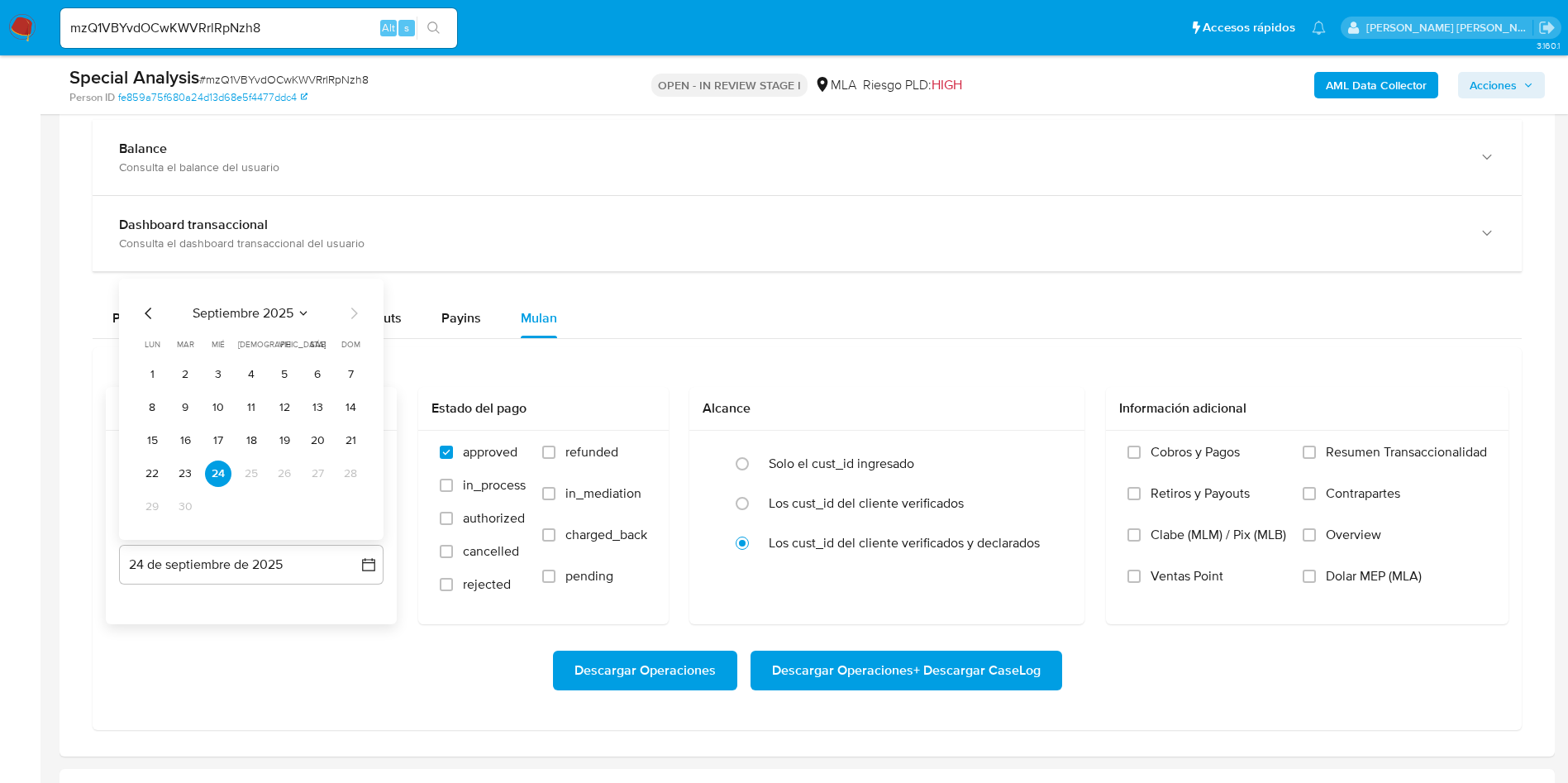
click at [144, 312] on icon "Mes anterior" at bounding box center [148, 313] width 20 height 20
click at [349, 505] on button "31" at bounding box center [350, 506] width 27 height 27
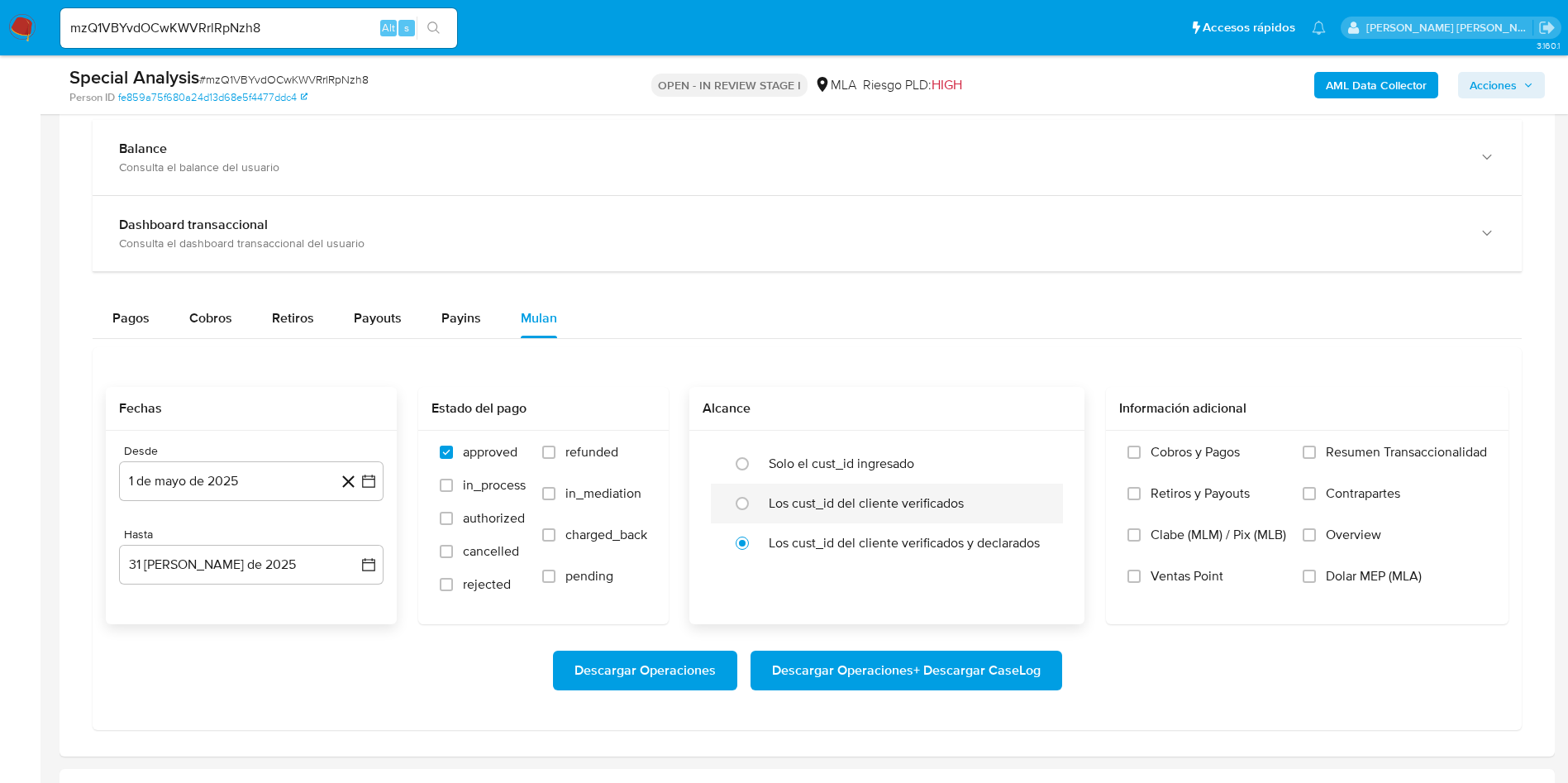
click at [839, 510] on label "Los cust_id del cliente verificados" at bounding box center [866, 503] width 195 height 17
click at [755, 510] on input "radio" at bounding box center [742, 503] width 27 height 27
radio input "true"
click at [1350, 581] on span "Dolar MEP (MLA)" at bounding box center [1373, 576] width 96 height 17
click at [1316, 581] on input "Dolar MEP (MLA)" at bounding box center [1309, 575] width 13 height 13
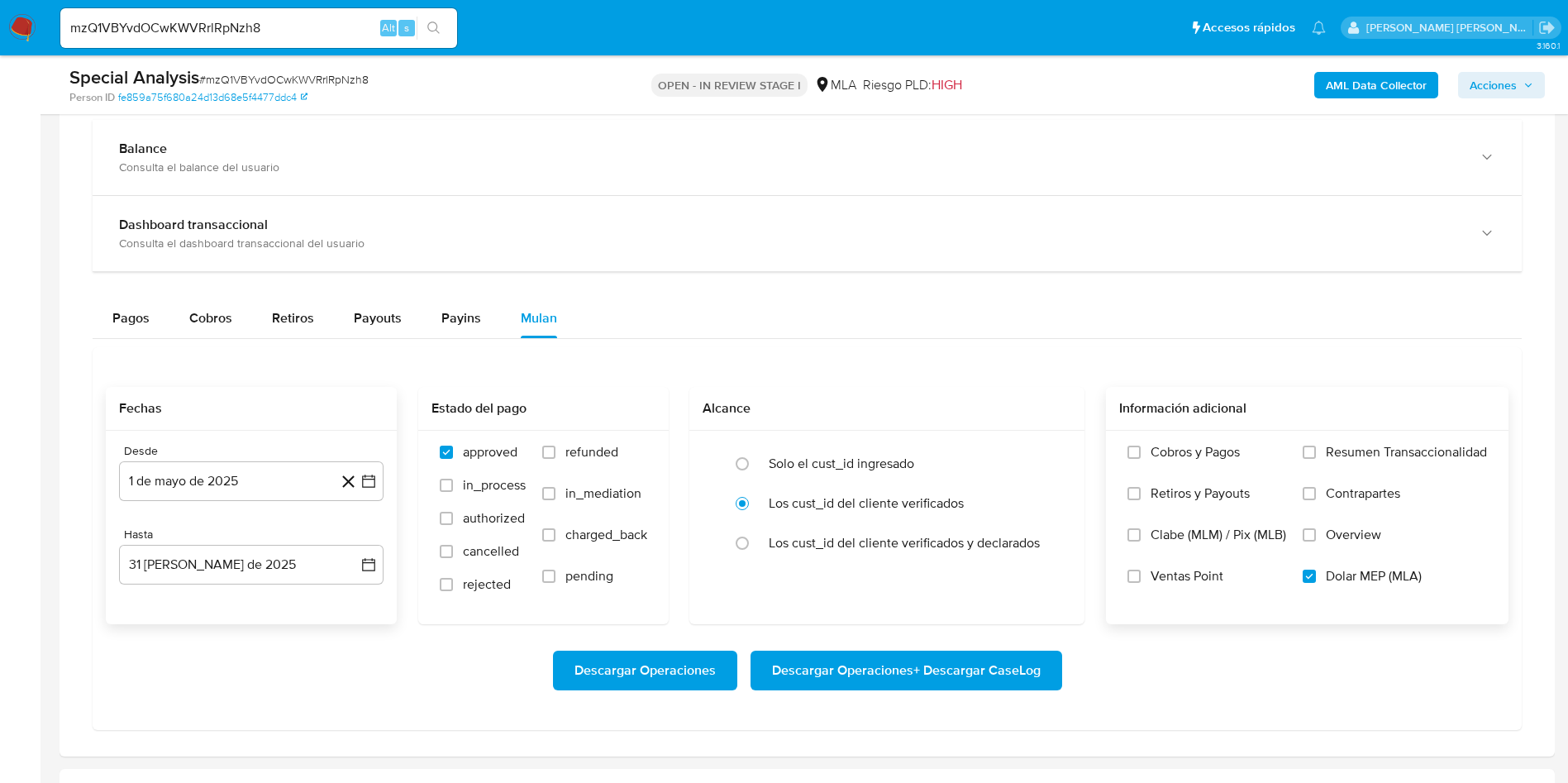
click at [936, 682] on span "Descargar Operaciones + Descargar CaseLog" at bounding box center [907, 670] width 269 height 37
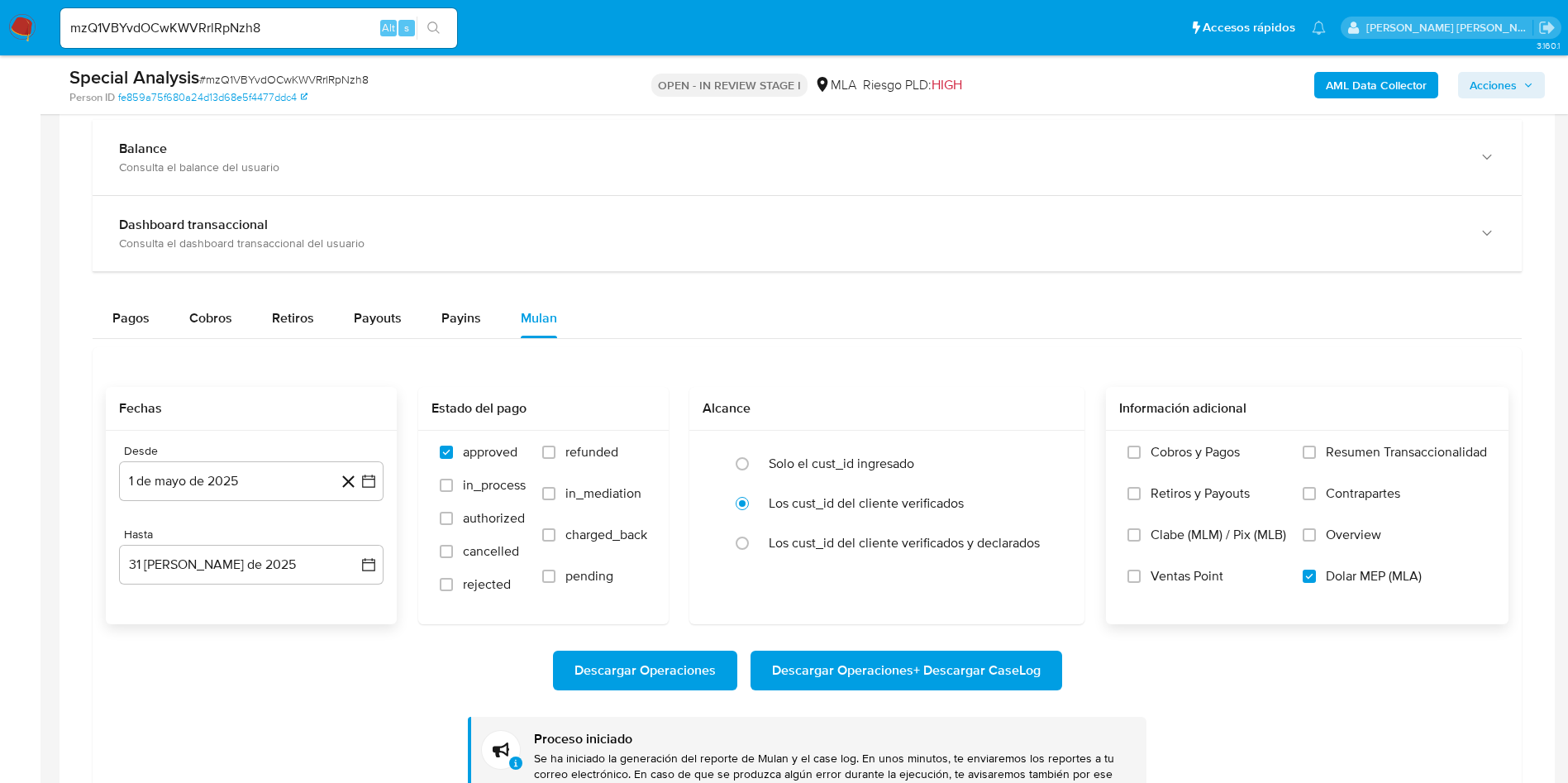
click at [240, 29] on input "mzQ1VBYvdOCwKWVRrlRpNzh8" at bounding box center [258, 29] width 396 height 22
paste input "whj6vWlg2OysFlApnLlVusYu"
type input "whj6vWlg2OysFlApnLlVusYu"
click at [444, 19] on button "search-icon" at bounding box center [433, 28] width 34 height 23
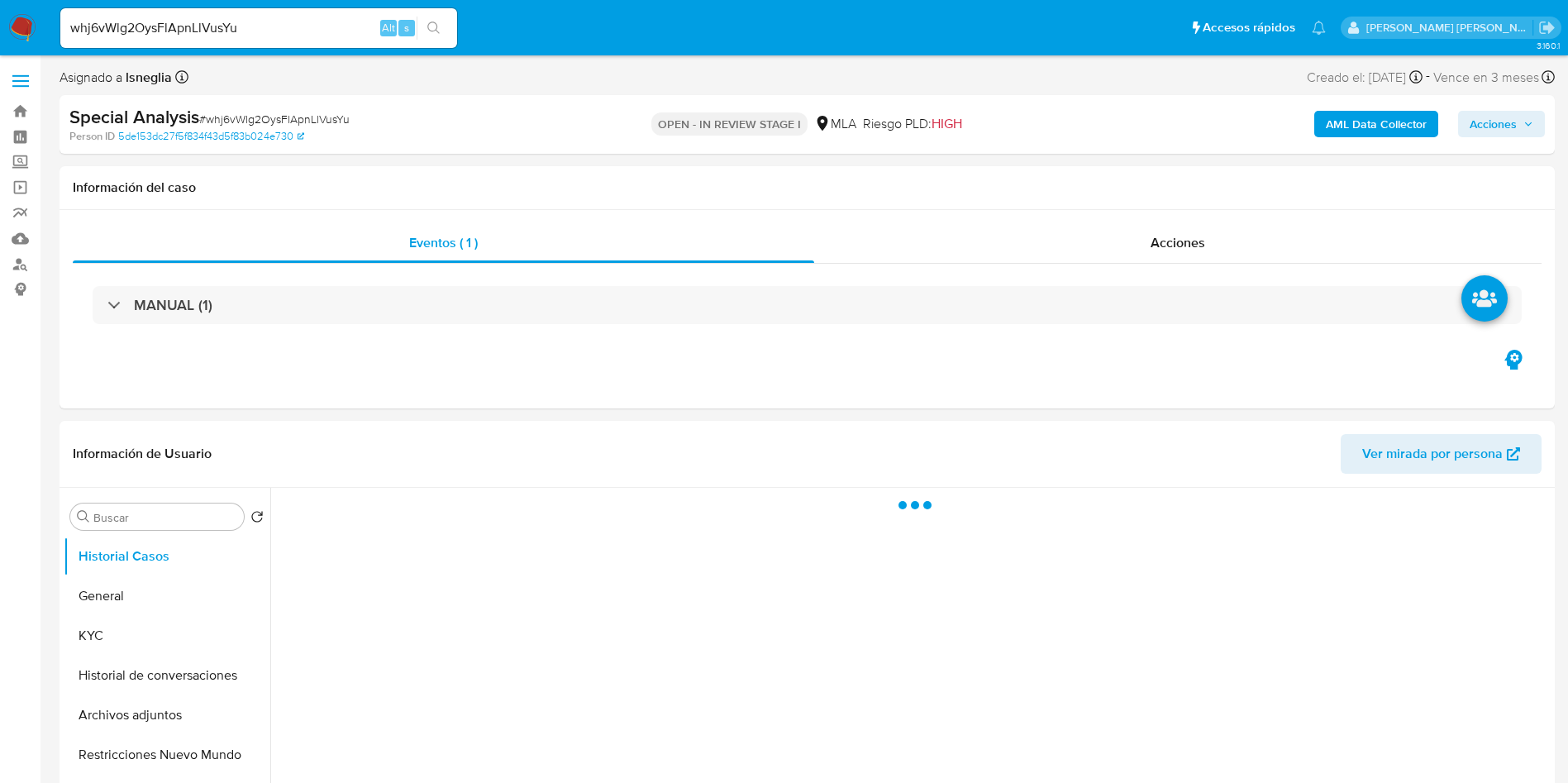
select select "10"
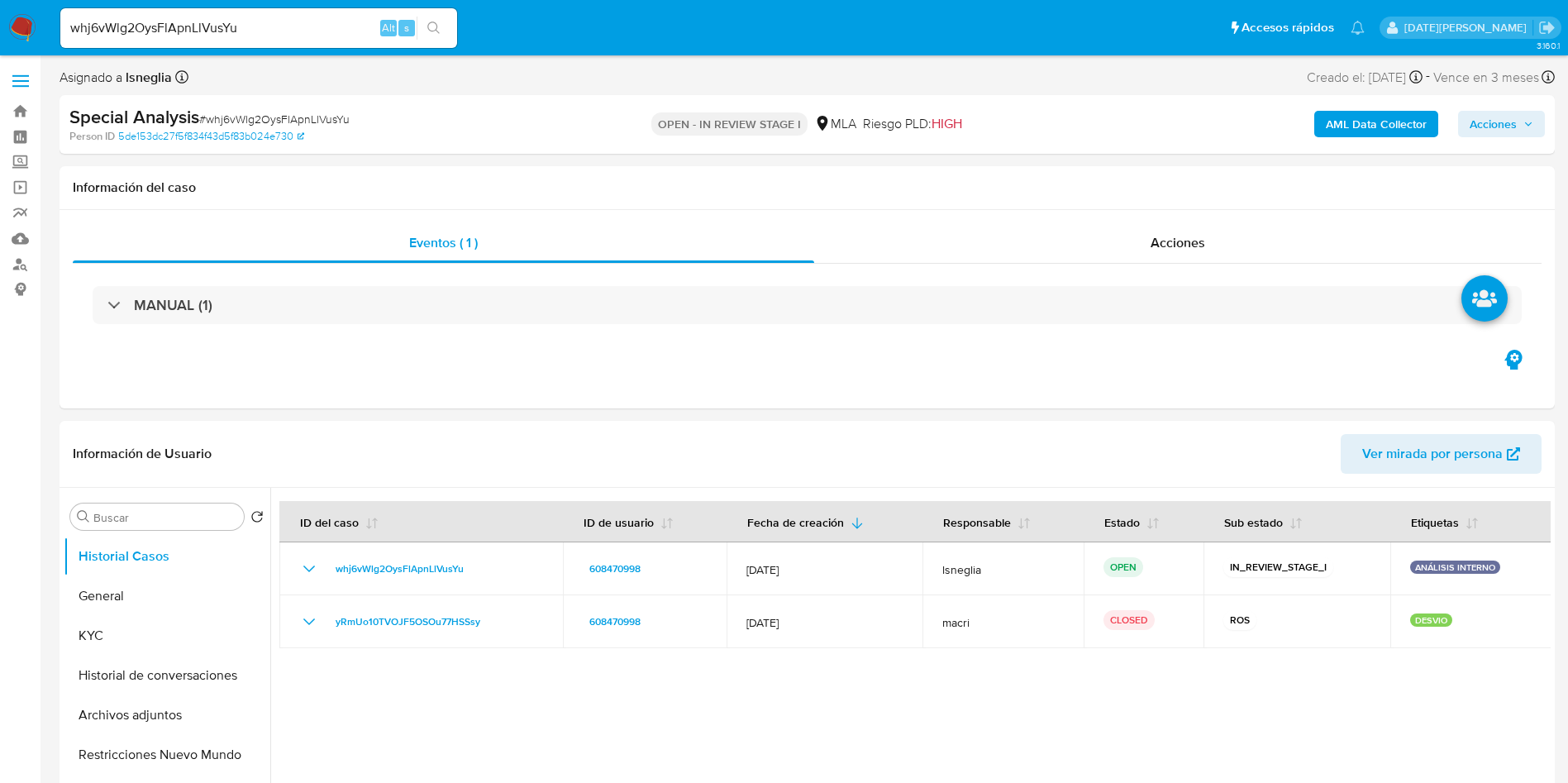
select select "10"
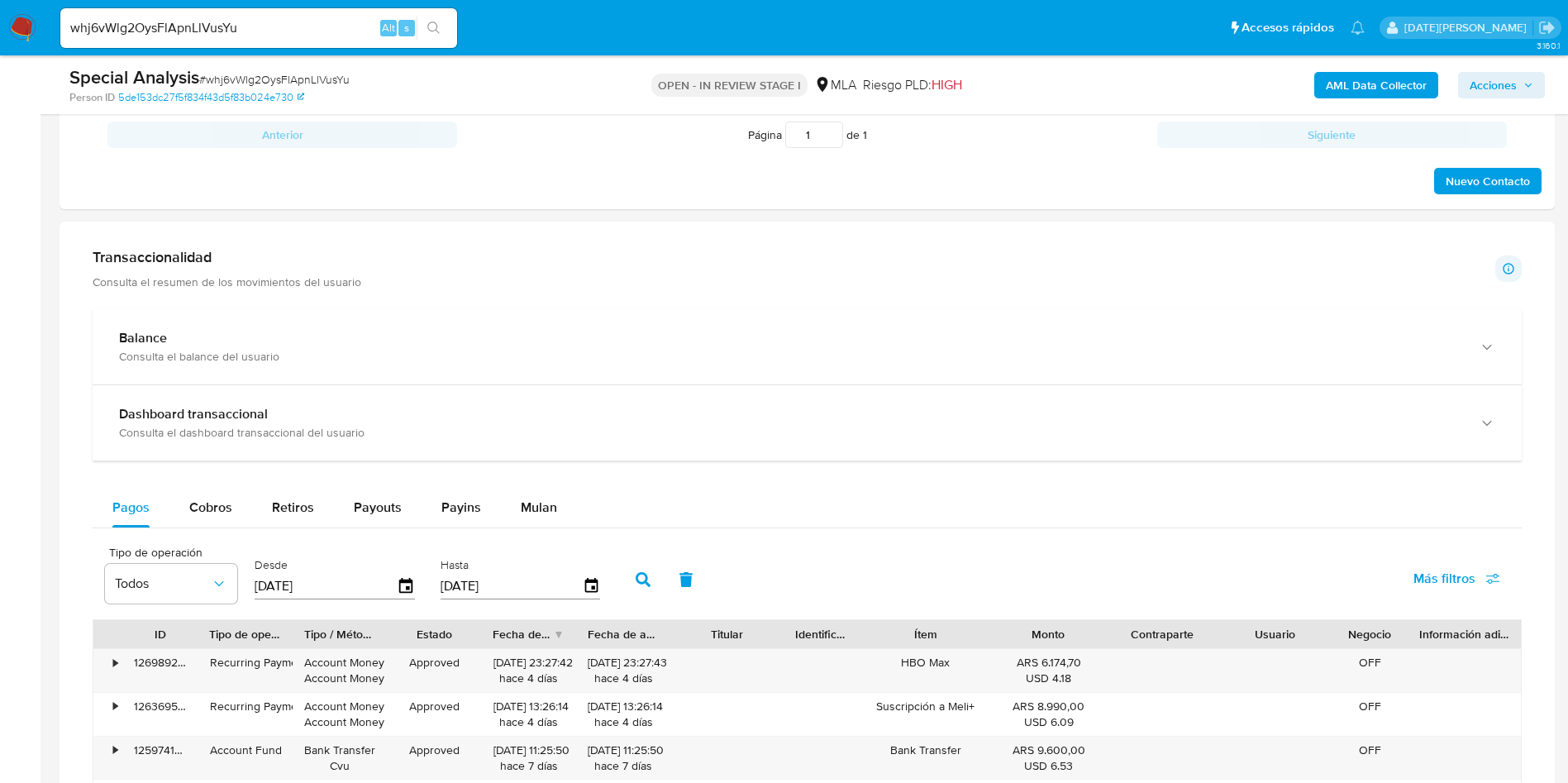
scroll to position [993, 0]
click at [543, 511] on span "Mulan" at bounding box center [539, 505] width 37 height 19
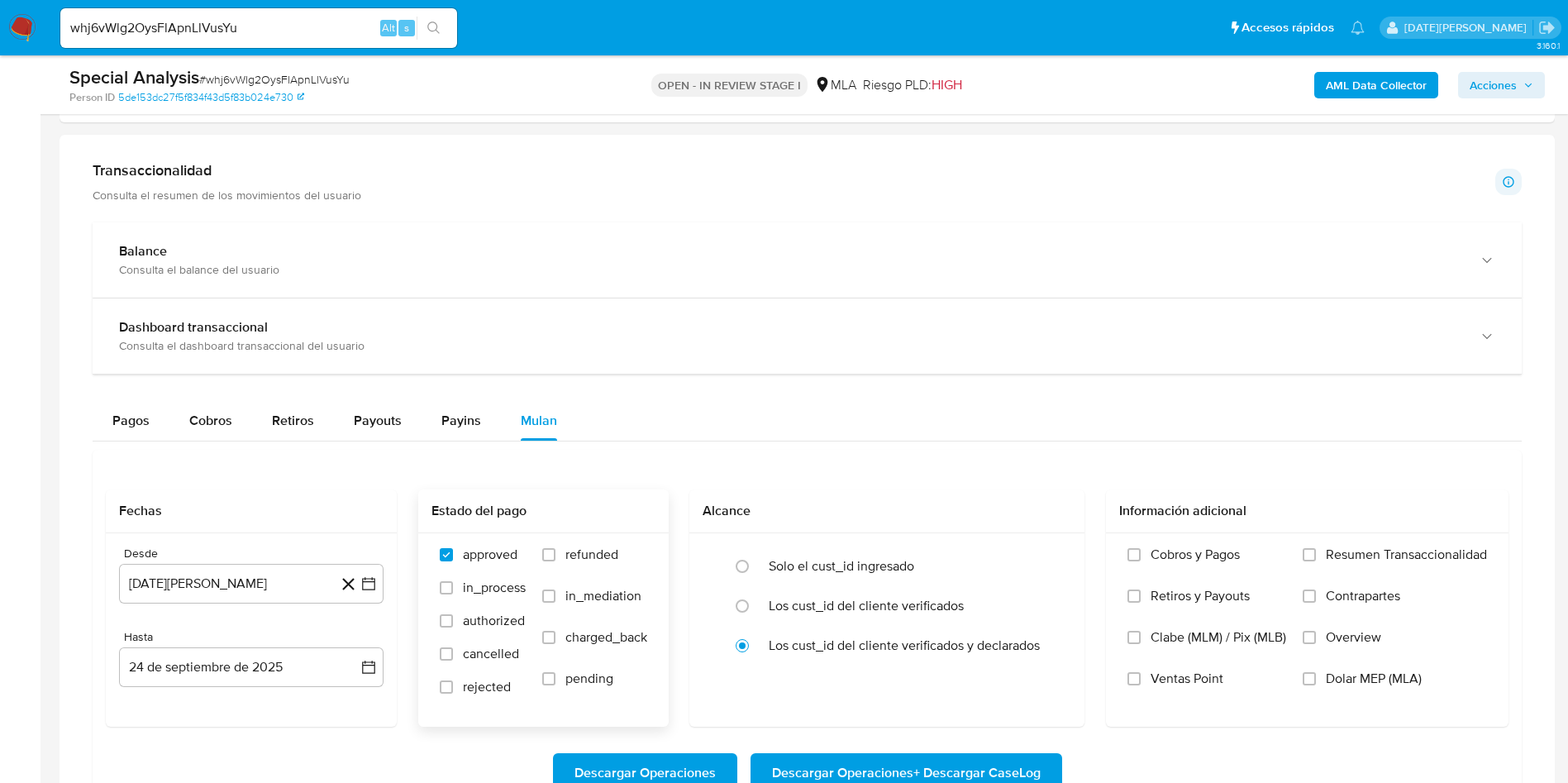
scroll to position [1116, 0]
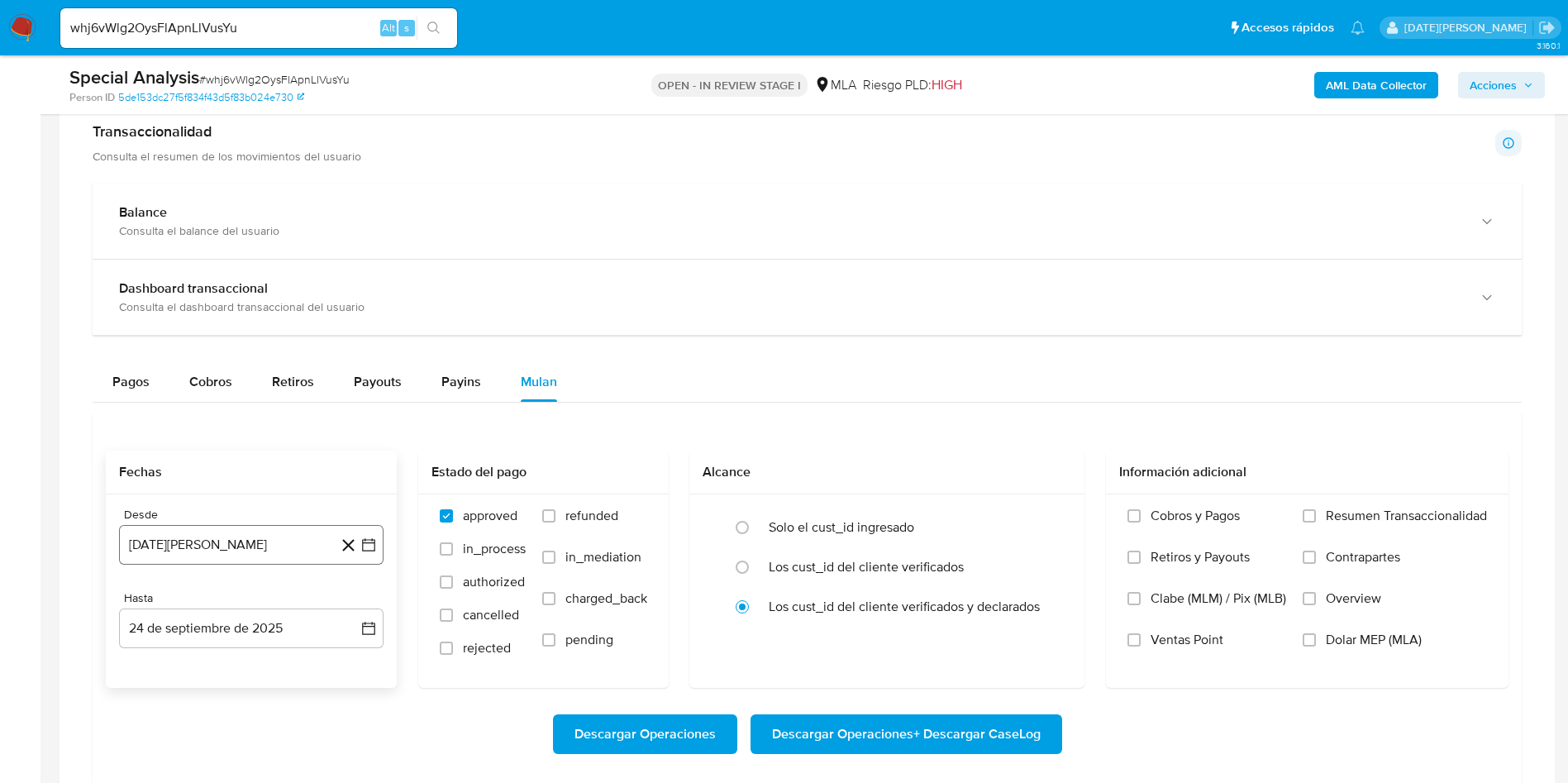
click at [260, 542] on button "24 de agosto de 2024" at bounding box center [251, 545] width 265 height 40
click at [357, 291] on icon "Mes siguiente" at bounding box center [354, 294] width 20 height 20
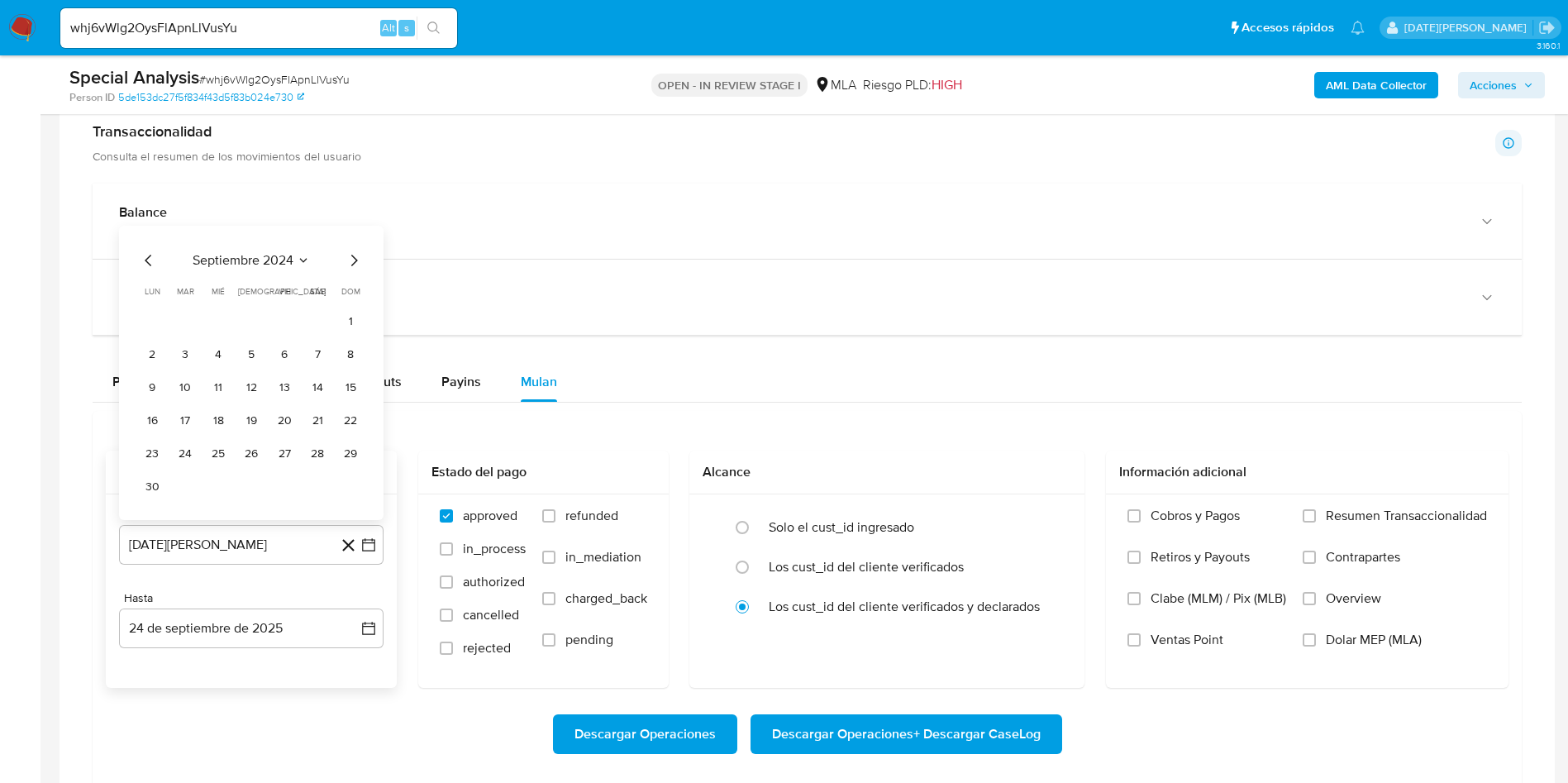
click at [297, 254] on icon "Seleccionar mes y año" at bounding box center [303, 260] width 13 height 13
click at [356, 278] on icon "Año siguiente" at bounding box center [351, 275] width 20 height 20
click at [247, 386] on span "may" at bounding box center [250, 381] width 22 height 13
click at [256, 356] on button "1" at bounding box center [251, 354] width 27 height 27
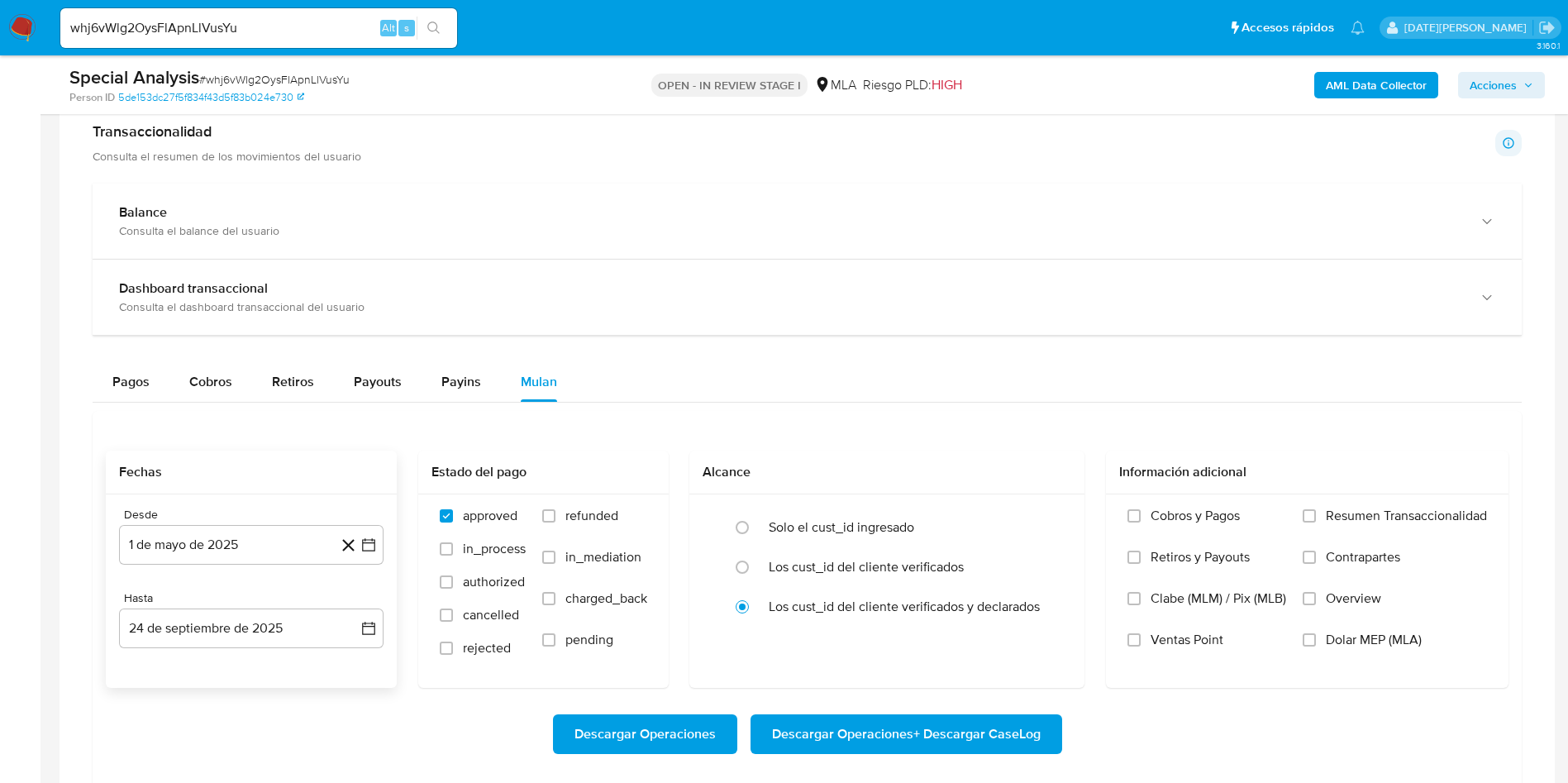
click at [283, 652] on div "Desde 1 de mayo de 2025 1-05-2025 Hasta 24 de septiembre de 2025 24-09-2025" at bounding box center [251, 591] width 291 height 194
click at [283, 634] on button "24 de septiembre de 2025" at bounding box center [251, 628] width 265 height 40
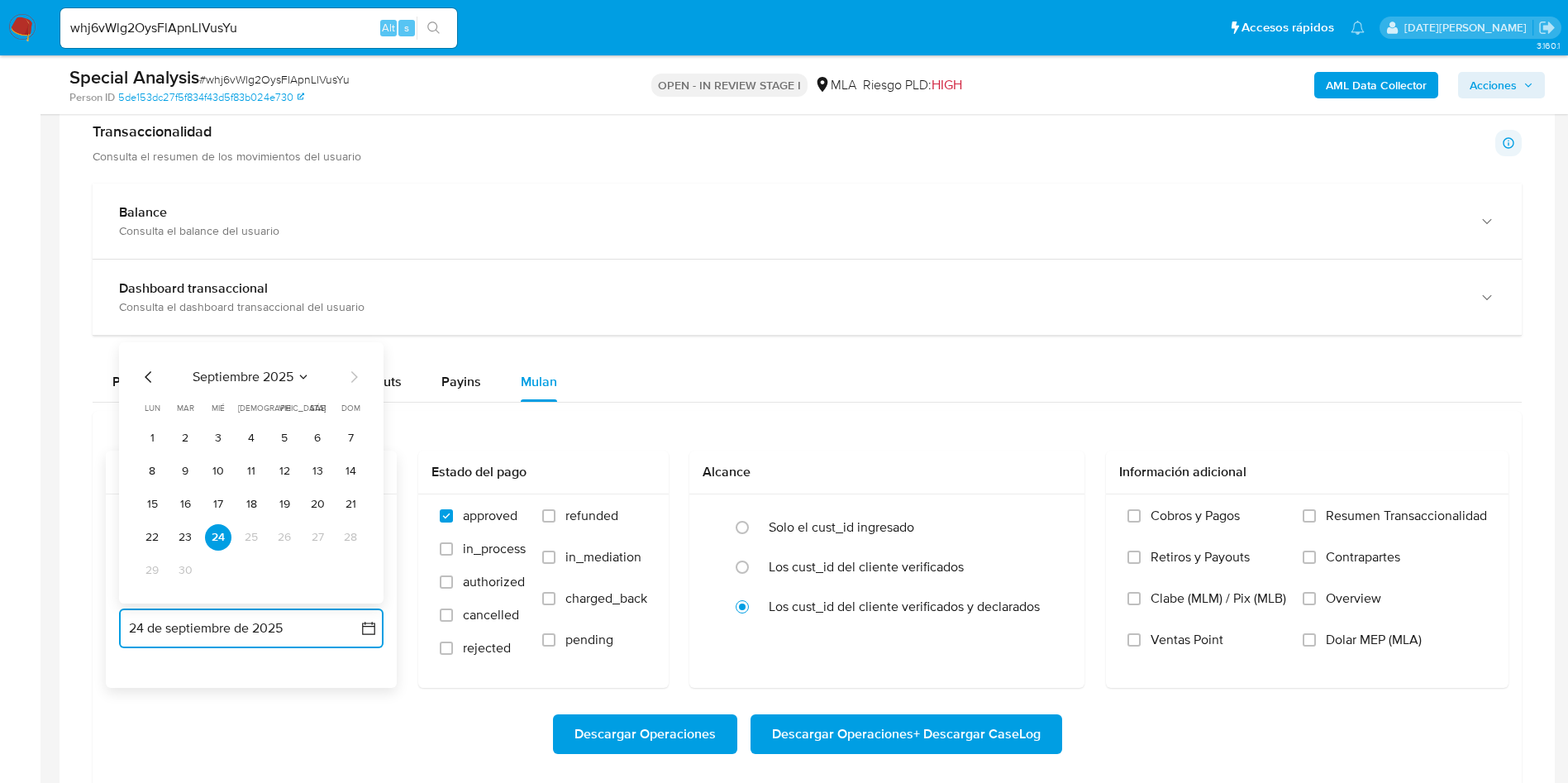
click at [149, 373] on icon "Mes anterior" at bounding box center [147, 377] width 7 height 12
click at [362, 573] on button "31" at bounding box center [350, 570] width 27 height 27
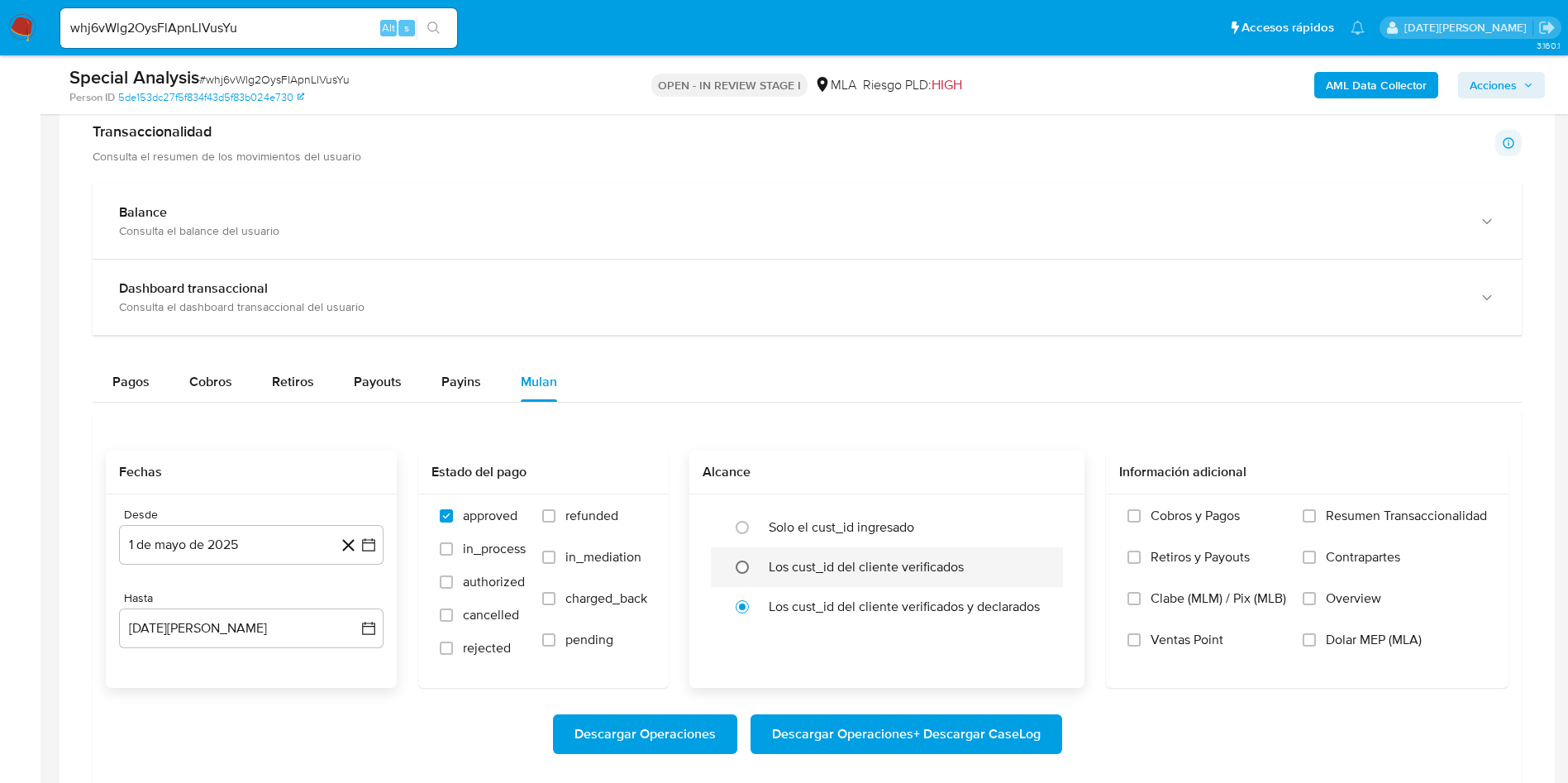
click at [751, 568] on input "radio" at bounding box center [742, 566] width 27 height 27
radio input "true"
click at [1373, 641] on span "Dolar MEP (MLA)" at bounding box center [1373, 640] width 96 height 17
click at [1316, 641] on input "Dolar MEP (MLA)" at bounding box center [1309, 640] width 13 height 13
click at [982, 737] on span "Descargar Operaciones + Descargar CaseLog" at bounding box center [907, 734] width 269 height 37
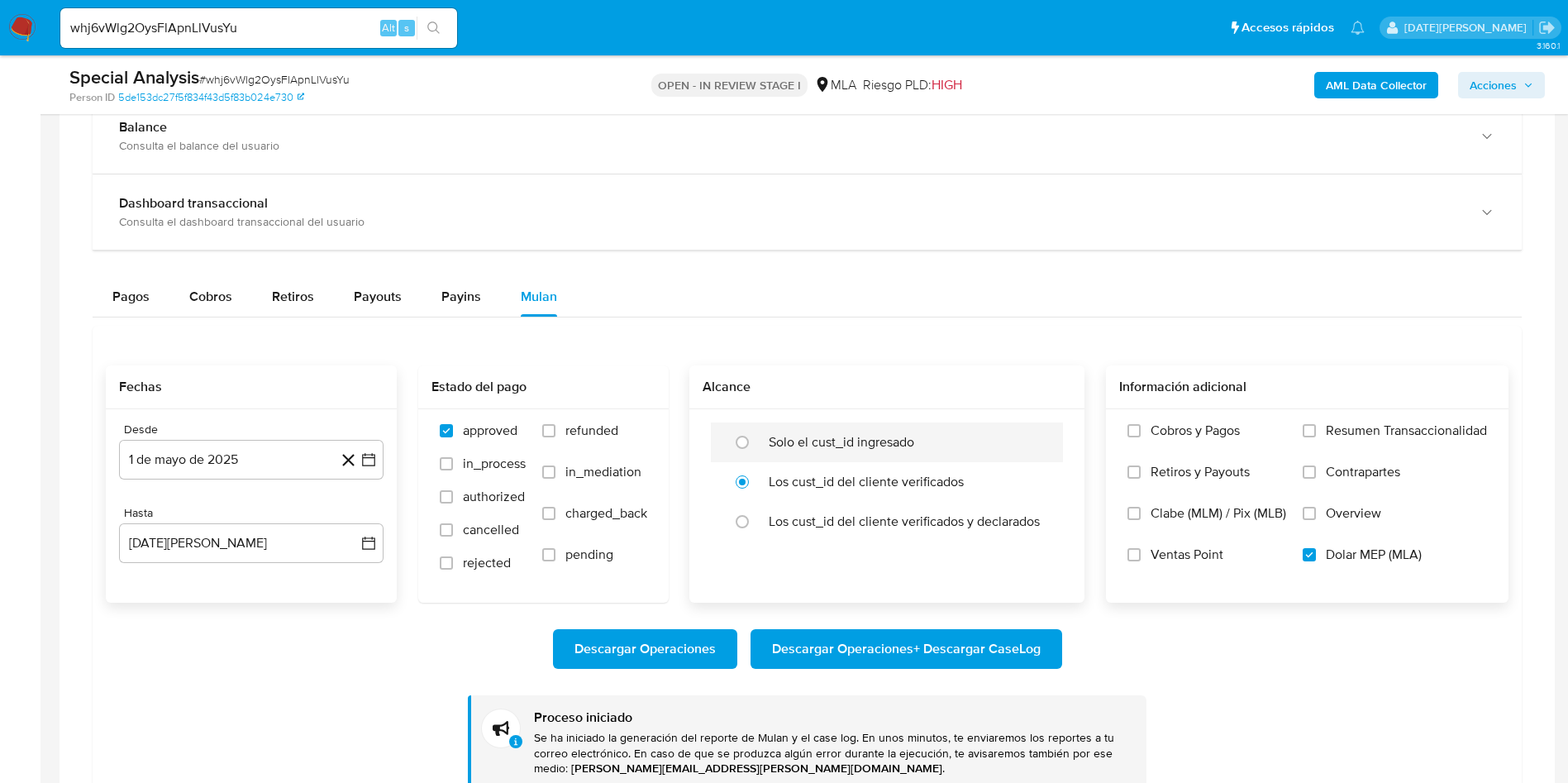
scroll to position [1240, 0]
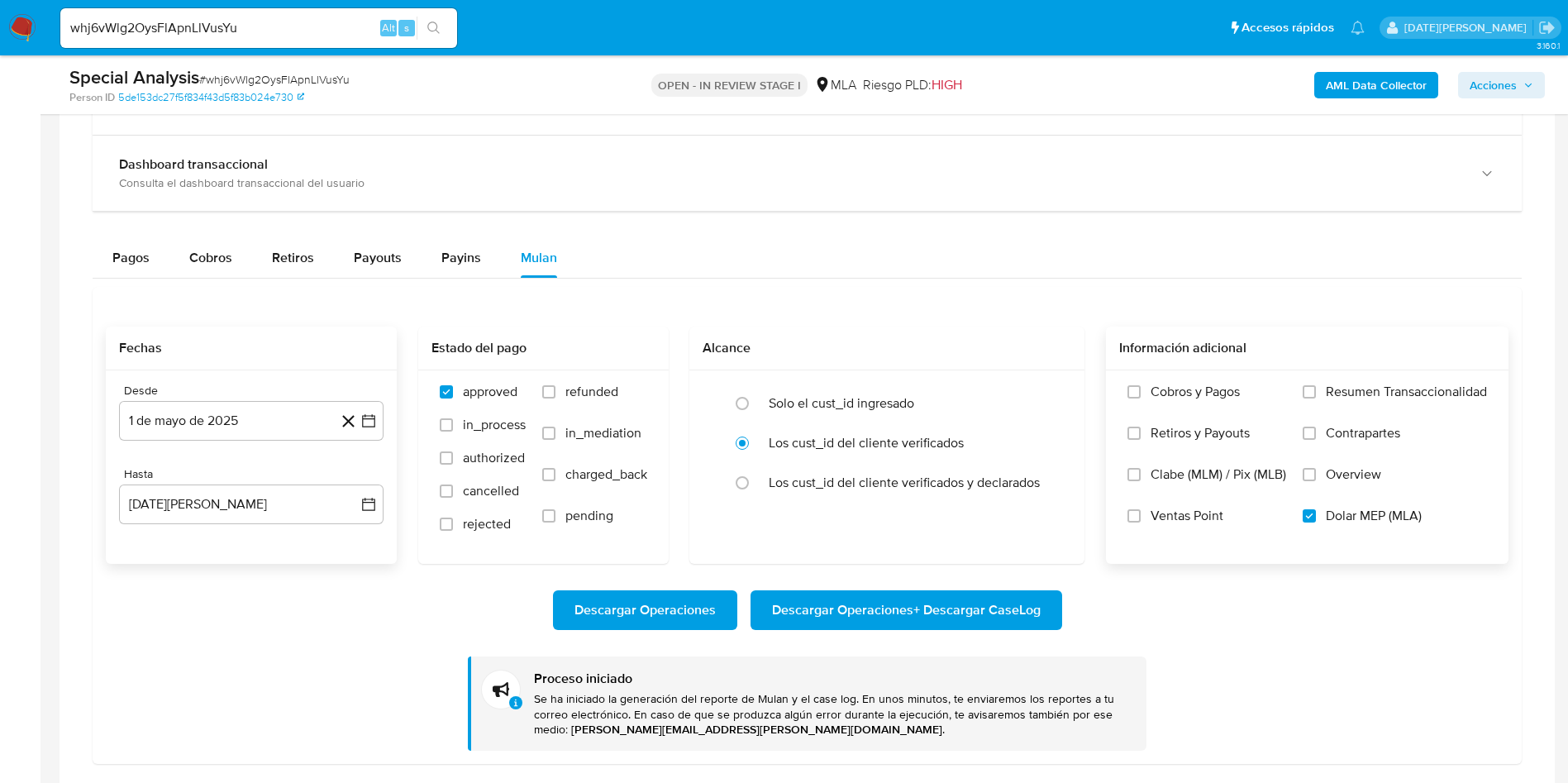
click at [218, 23] on input "whj6vWlg2OysFlApnLlVusYu" at bounding box center [258, 29] width 396 height 22
paste input "bVrTKRBnx35Dc4GqrmjzZsWP"
type input "bVrTKRBnx35Dc4GqrmjzZsWP"
click at [446, 28] on button "search-icon" at bounding box center [433, 28] width 34 height 23
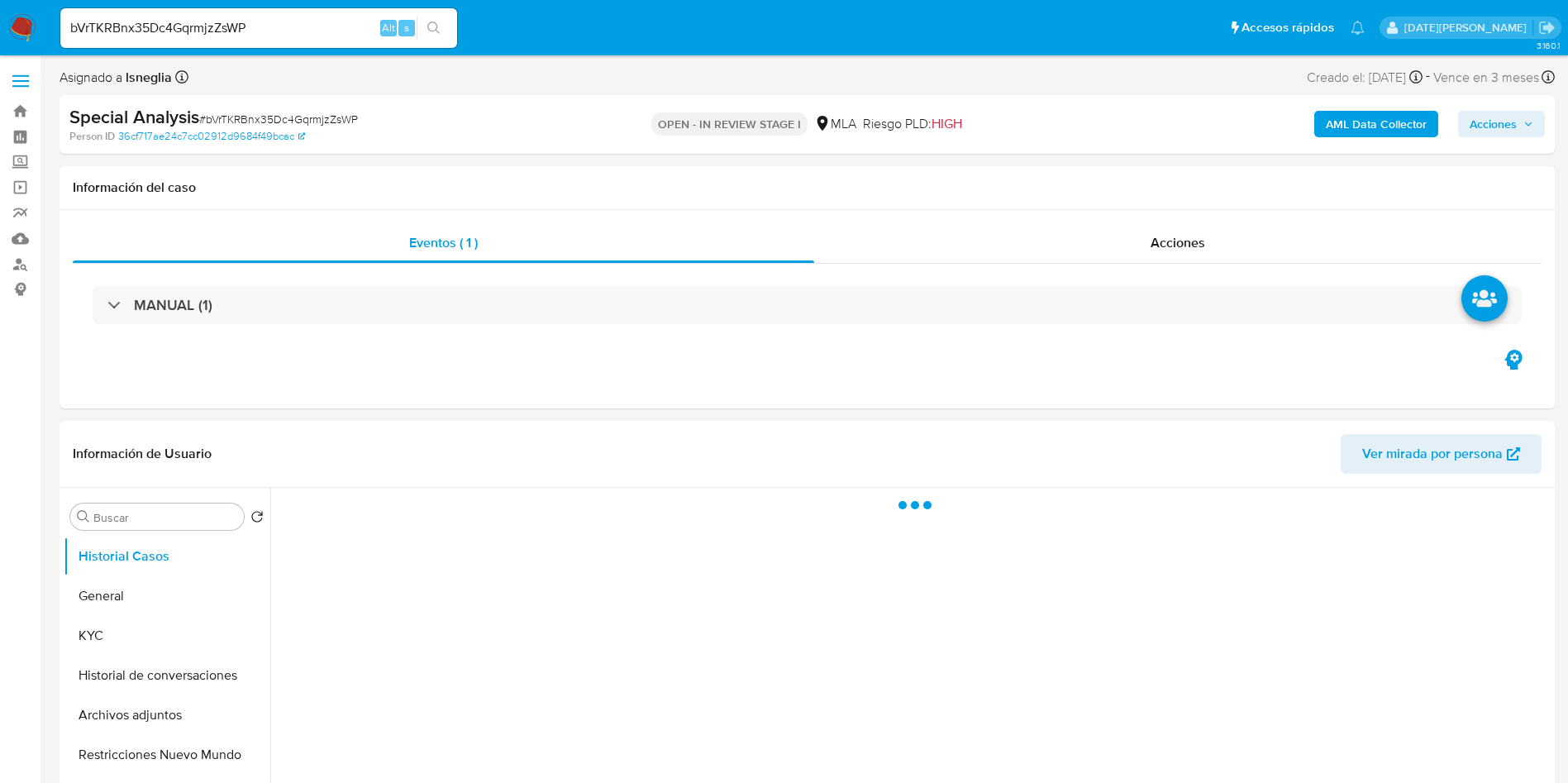
select select "10"
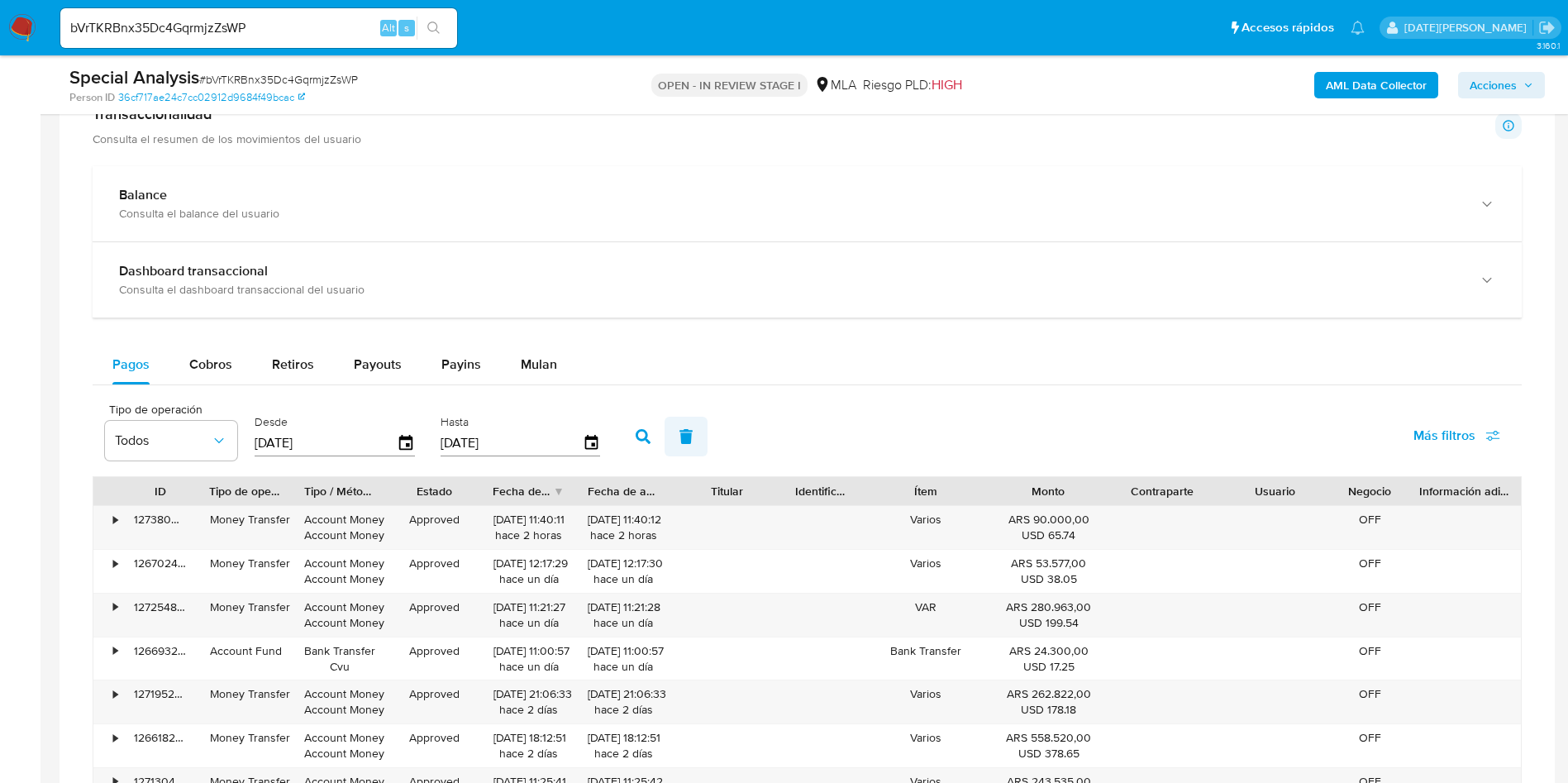
scroll to position [1116, 0]
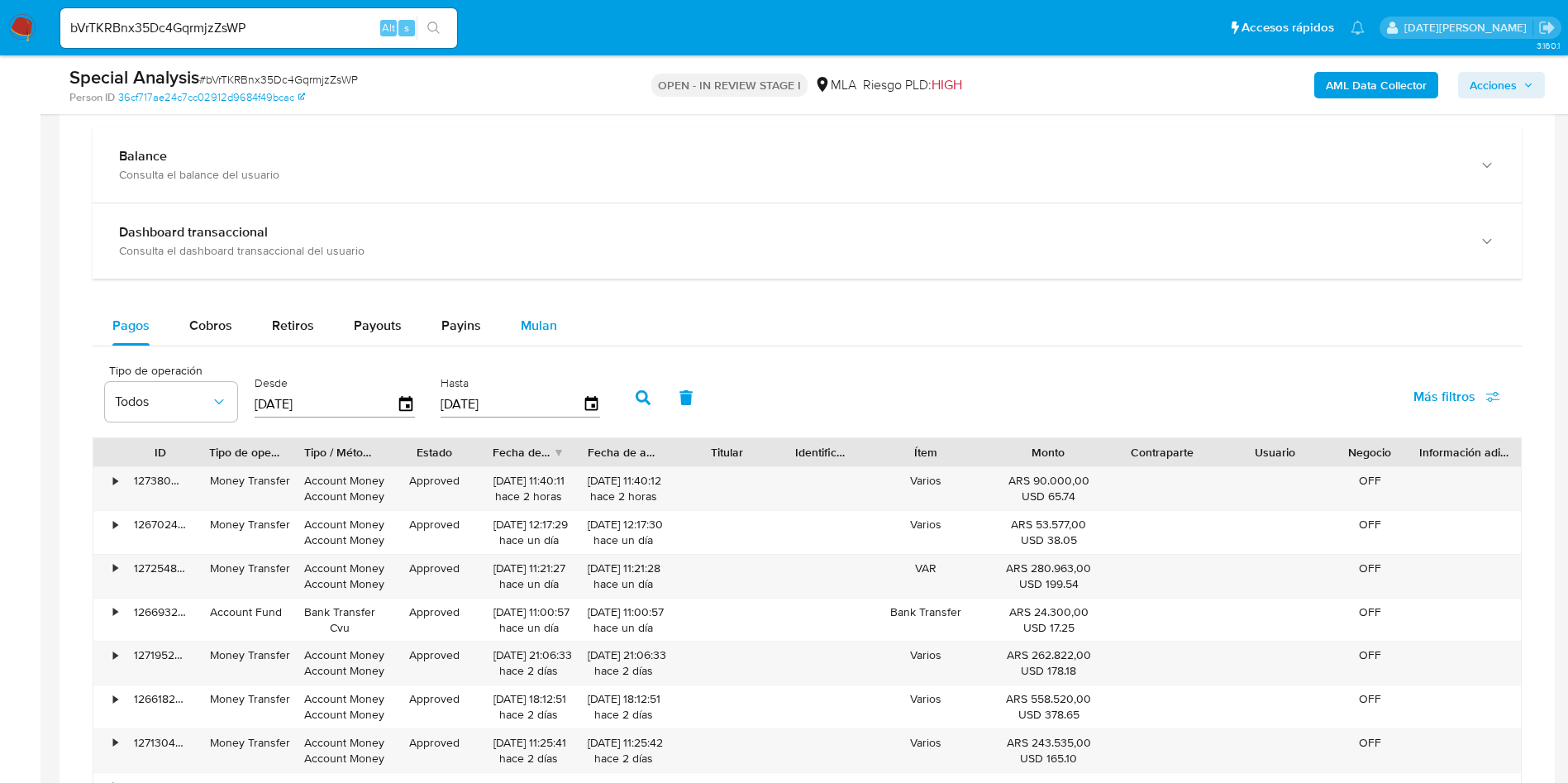
click at [535, 313] on div "Mulan" at bounding box center [539, 325] width 37 height 40
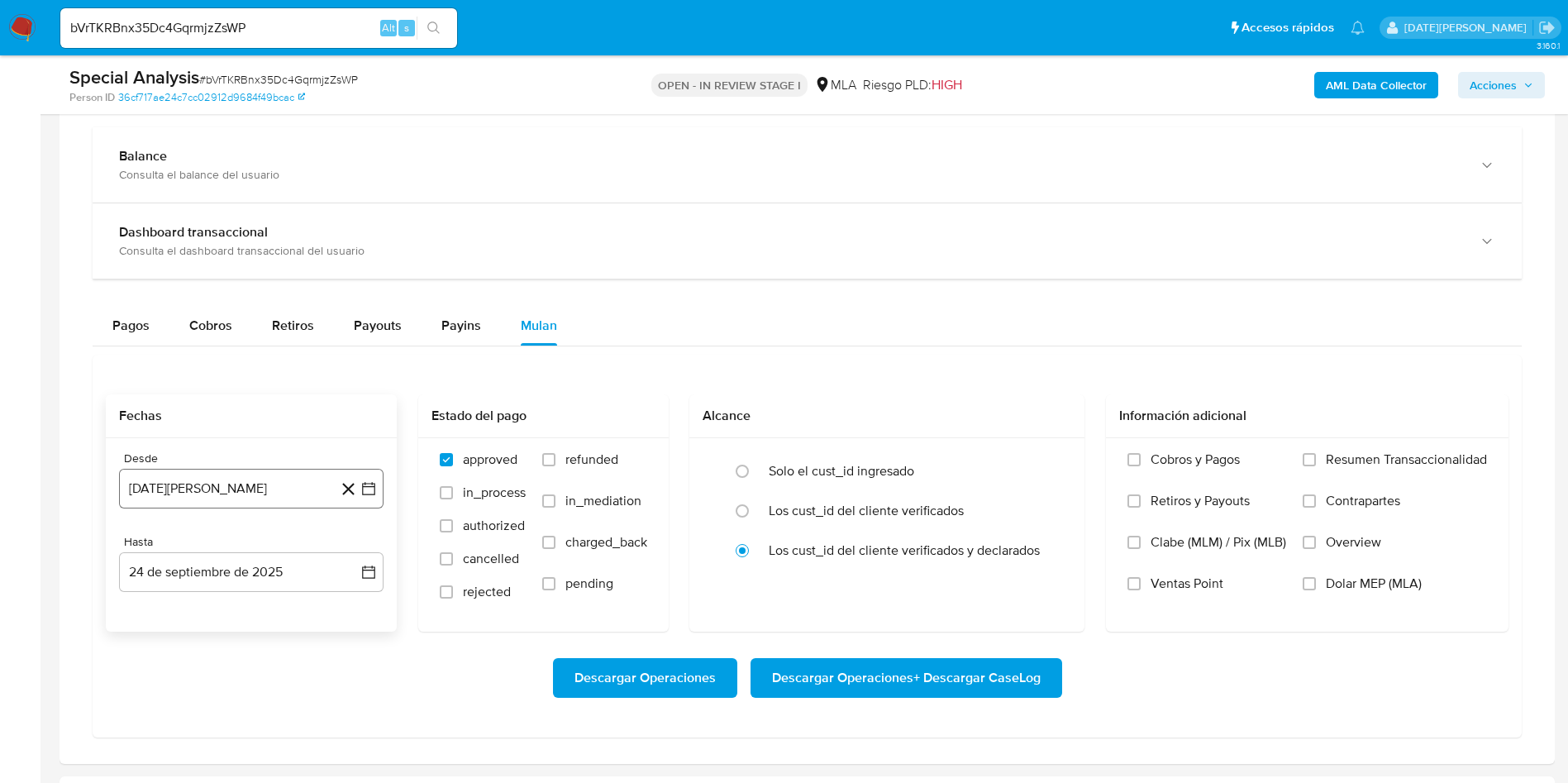
click at [279, 484] on button "24 de agosto de 2024" at bounding box center [251, 488] width 265 height 40
click at [291, 544] on icon "Seleccionar mes y año" at bounding box center [291, 548] width 13 height 13
click at [341, 543] on icon "Año siguiente" at bounding box center [351, 548] width 20 height 20
click at [247, 653] on span "may" at bounding box center [250, 654] width 22 height 13
click at [253, 609] on button "1" at bounding box center [251, 609] width 27 height 27
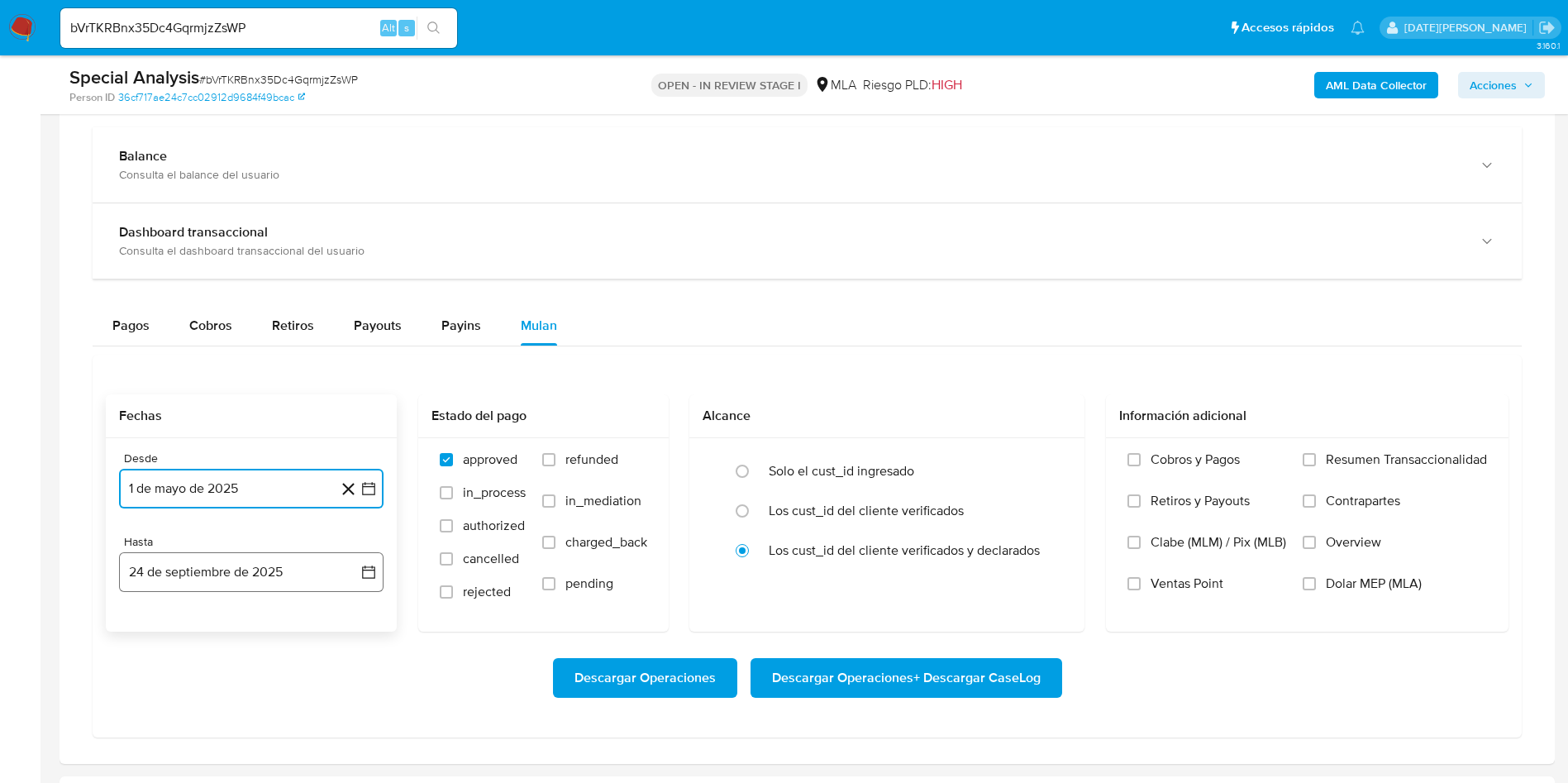
click at [250, 573] on button "24 de septiembre de 2025" at bounding box center [251, 572] width 265 height 40
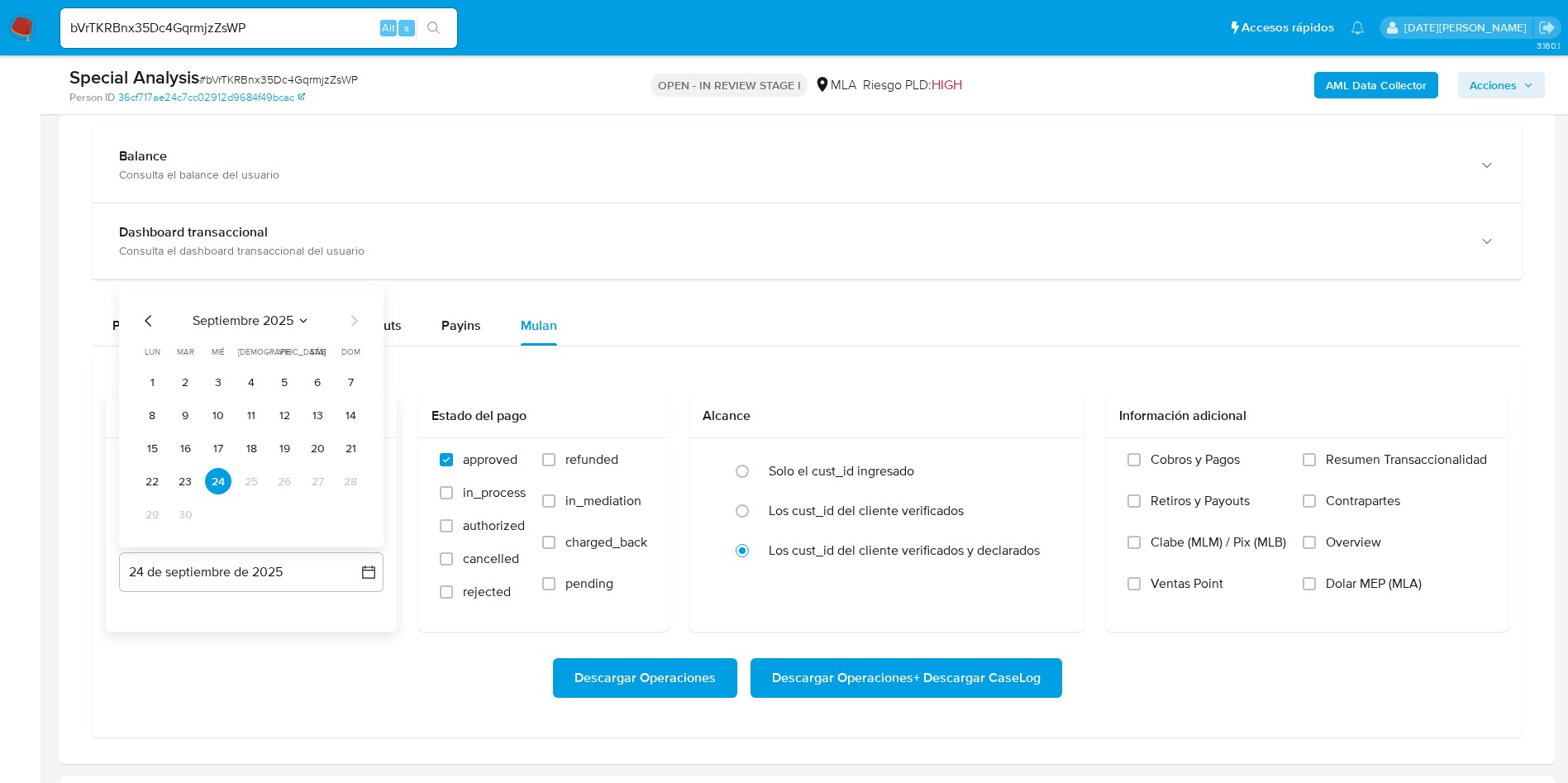
click at [146, 315] on icon "Mes anterior" at bounding box center [148, 320] width 20 height 20
click at [345, 511] on button "31" at bounding box center [350, 514] width 27 height 27
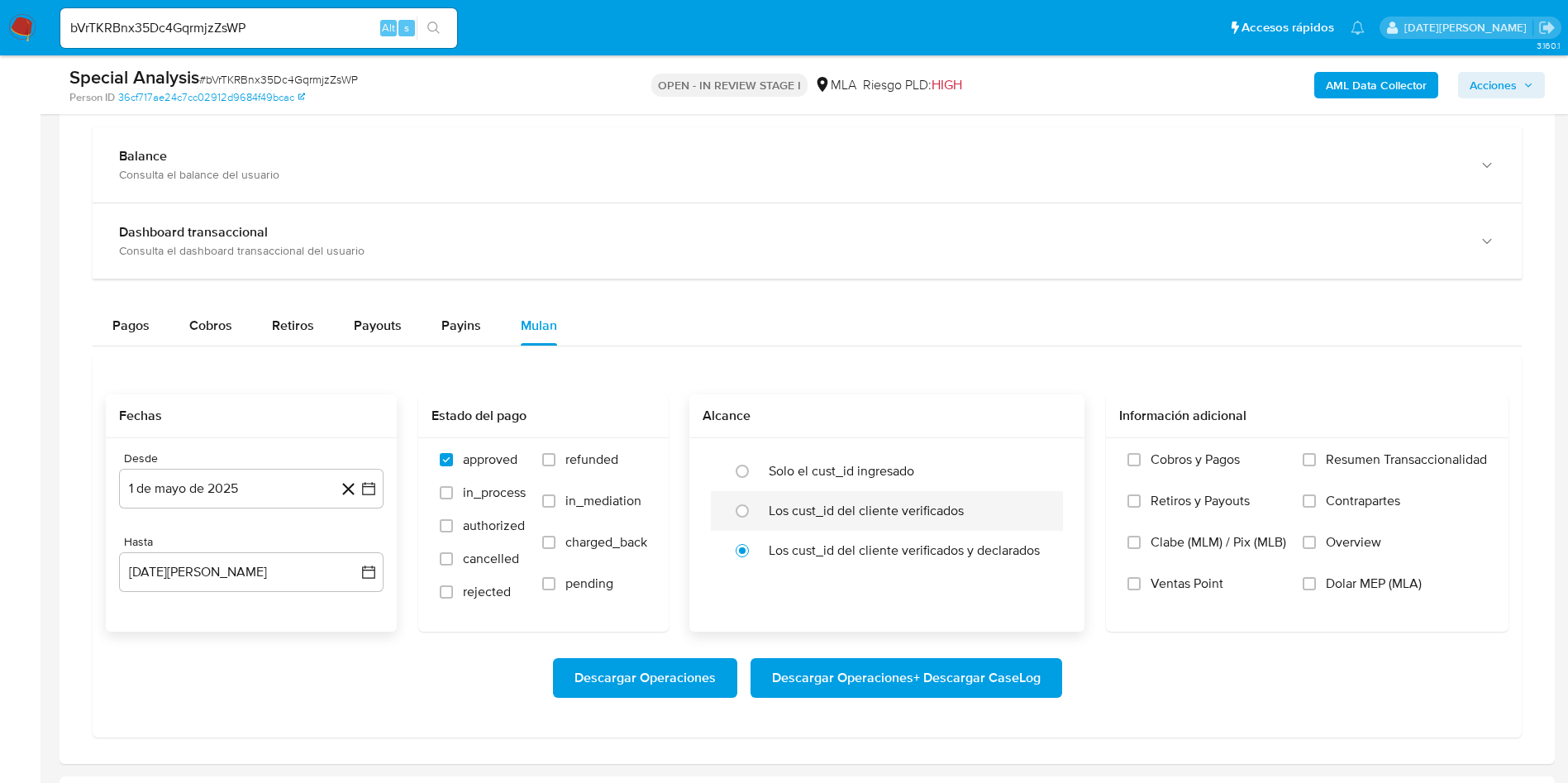
click at [796, 510] on label "Los cust_id del cliente verificados" at bounding box center [866, 510] width 195 height 17
click at [755, 510] on input "radio" at bounding box center [742, 510] width 27 height 27
radio input "true"
click at [1359, 585] on span "Dolar MEP (MLA)" at bounding box center [1373, 583] width 96 height 17
click at [1316, 585] on input "Dolar MEP (MLA)" at bounding box center [1309, 583] width 13 height 13
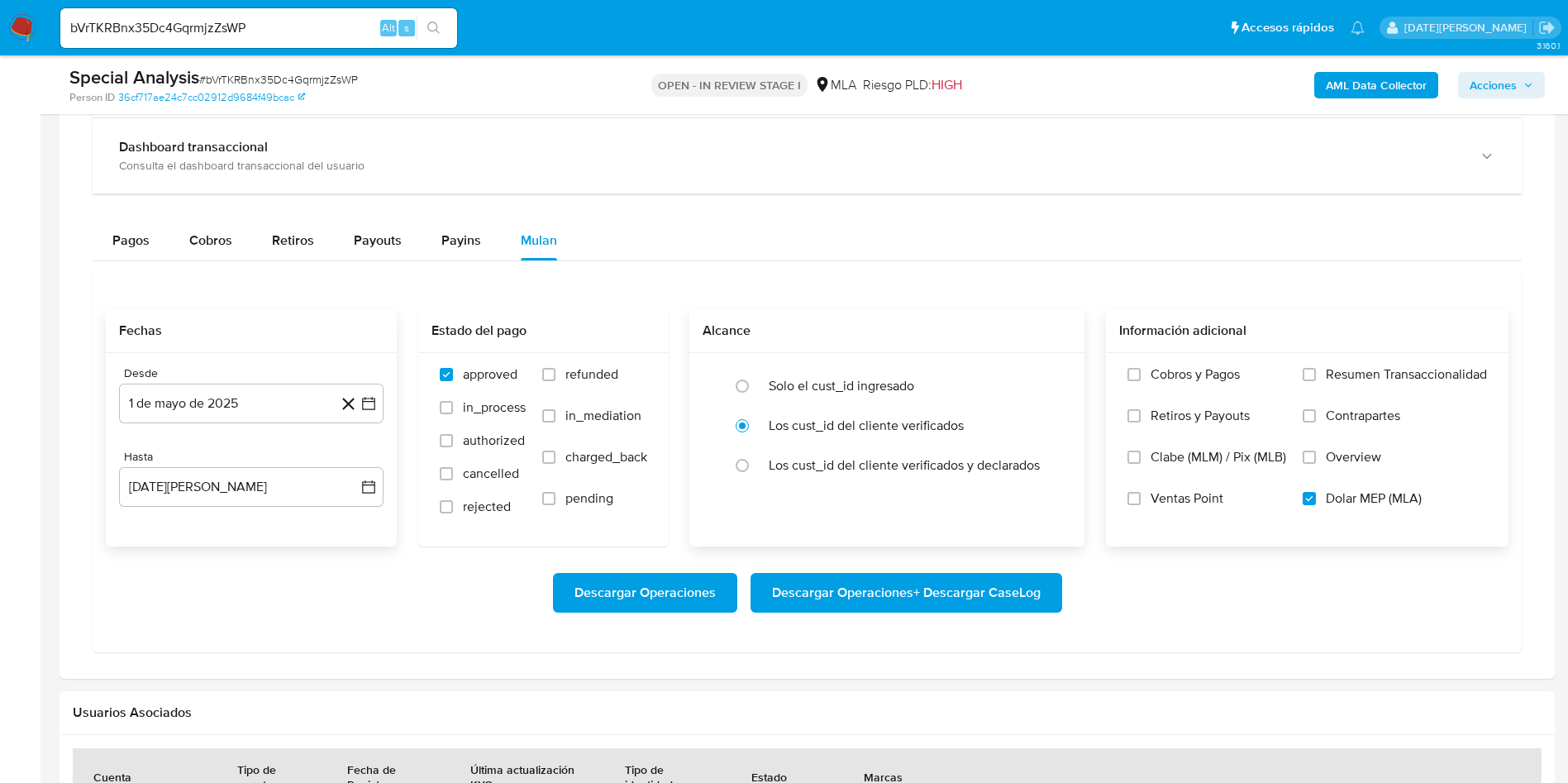
scroll to position [1240, 0]
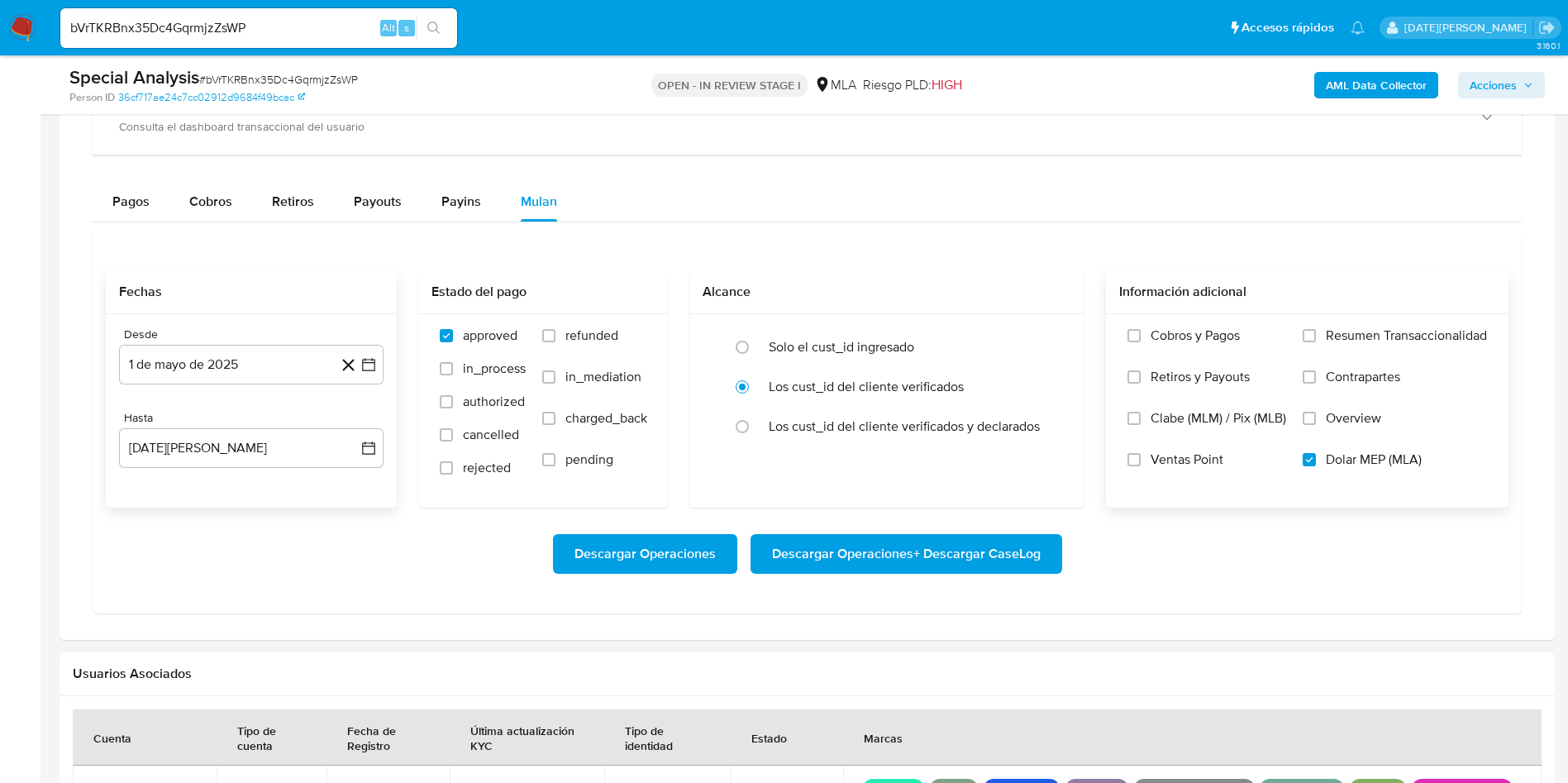
click at [924, 549] on span "Descargar Operaciones + Descargar CaseLog" at bounding box center [907, 554] width 269 height 37
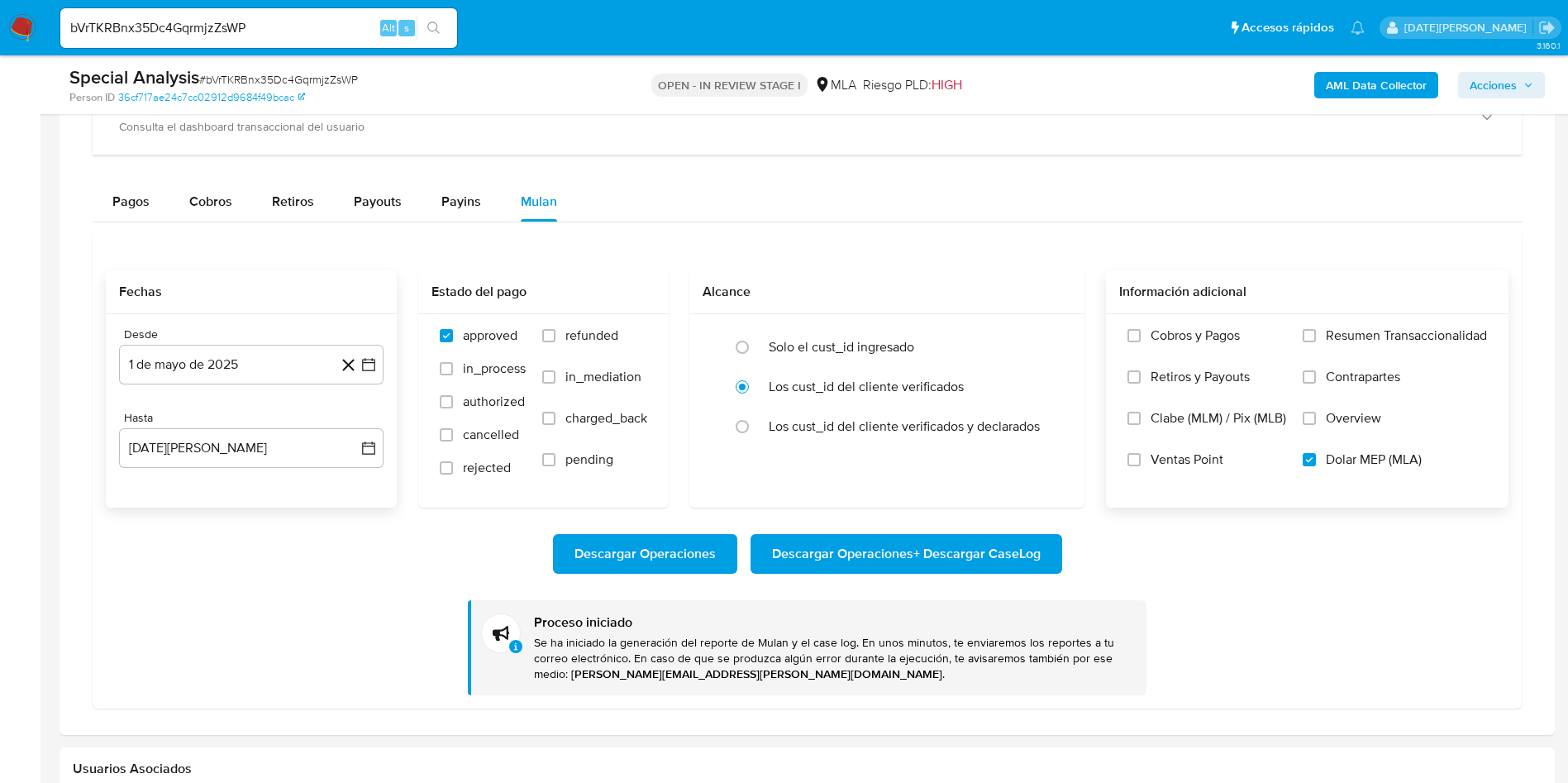
click at [210, 18] on input "bVrTKRBnx35Dc4GqrmjzZsWP" at bounding box center [258, 29] width 396 height 22
paste input "vkolU3h90rpJOAMiHdQelXI1"
type input "vkolU3h90rpJOAMiHdQelXI1"
click at [433, 25] on icon "search-icon" at bounding box center [433, 28] width 13 height 13
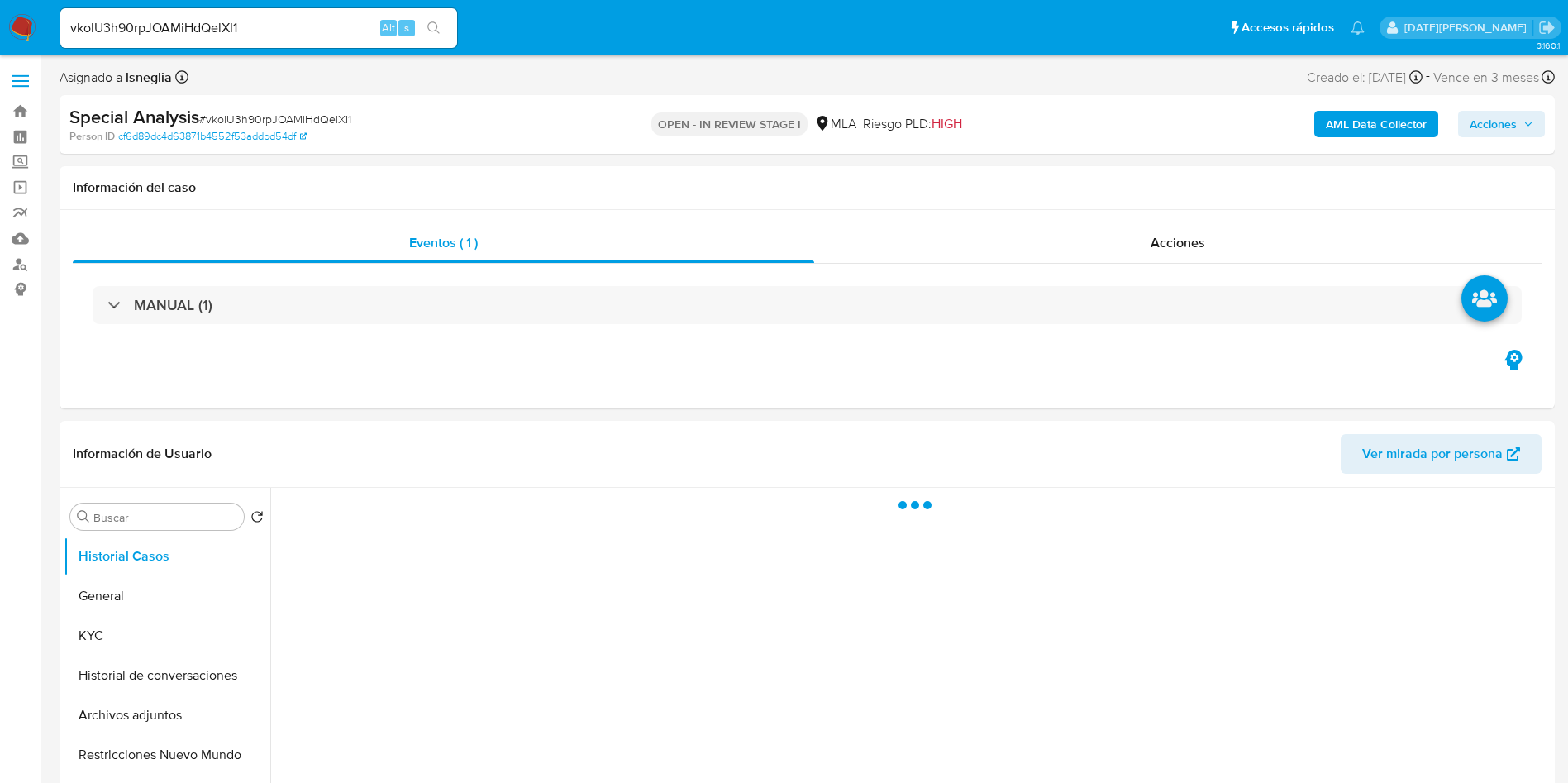
select select "10"
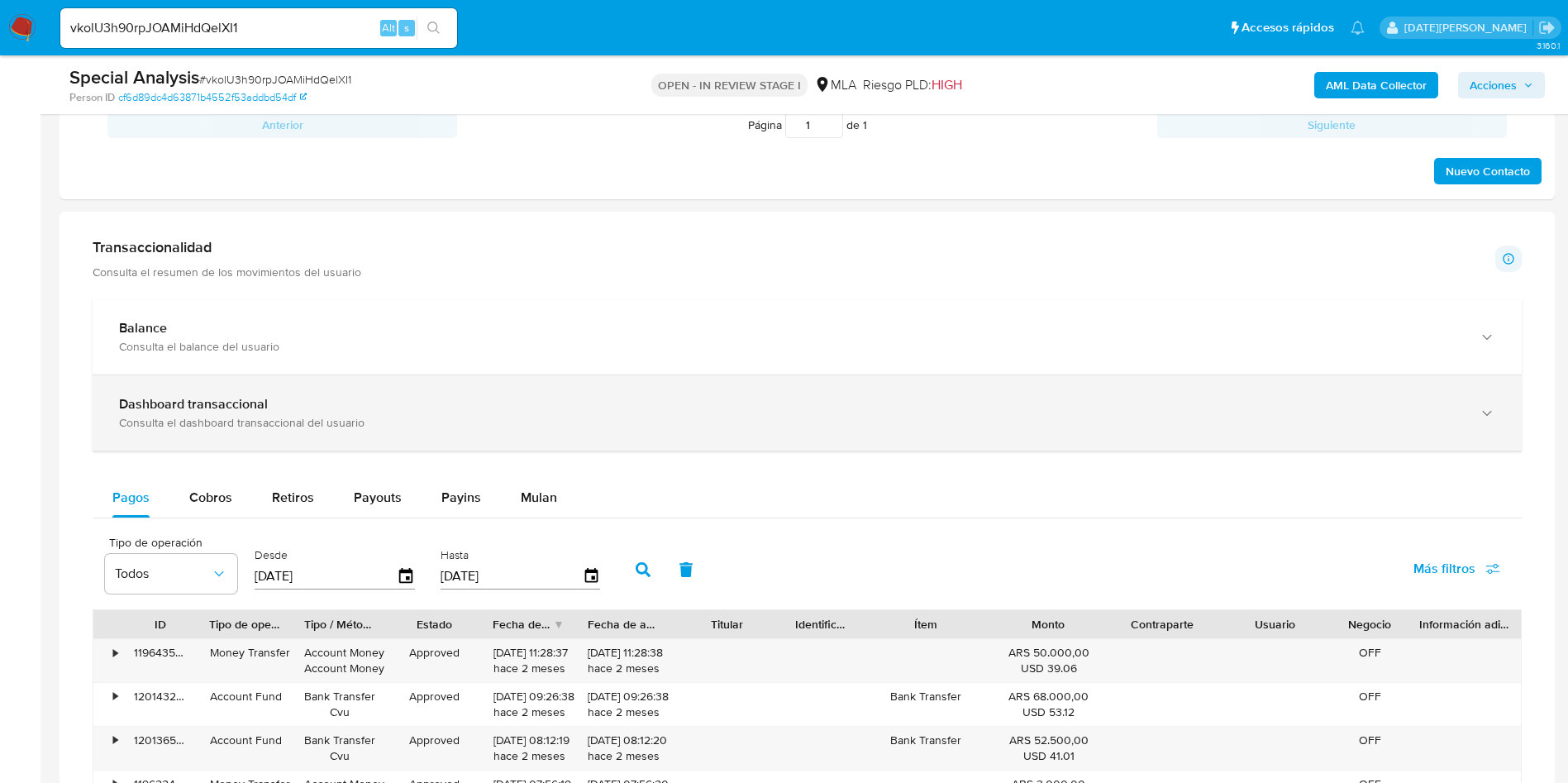
scroll to position [1240, 0]
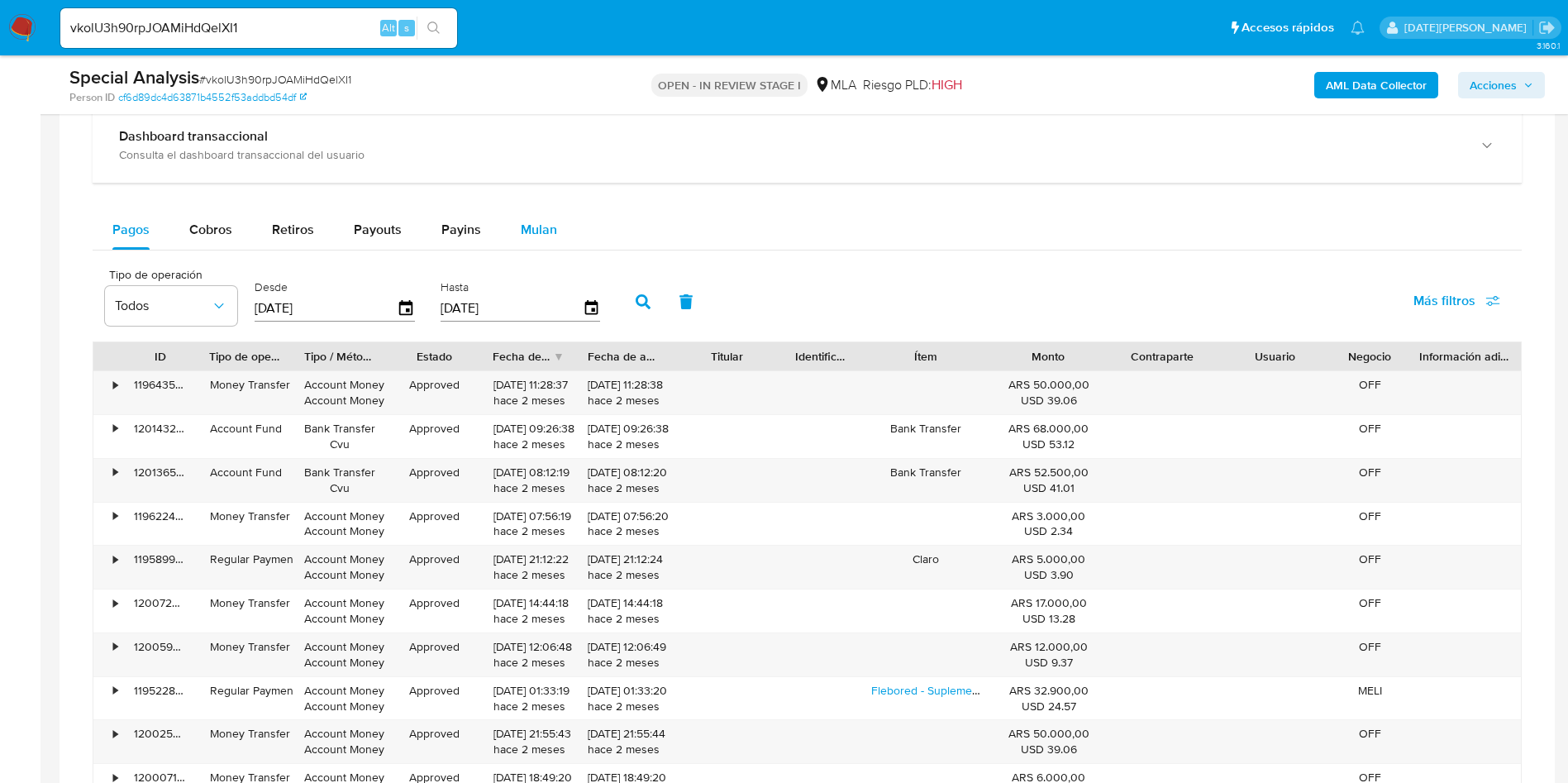
click at [540, 233] on span "Mulan" at bounding box center [539, 228] width 37 height 19
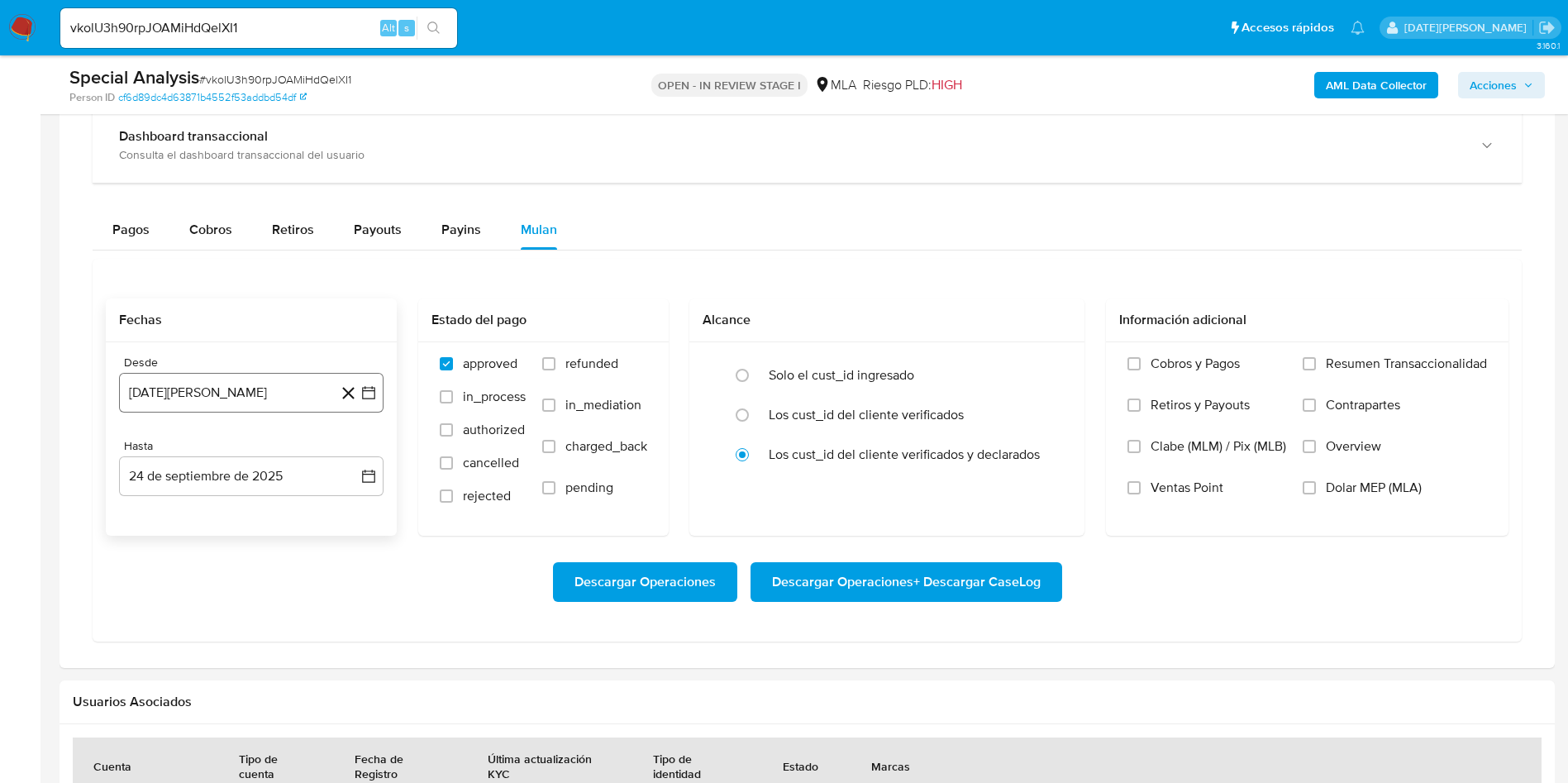
click at [243, 396] on button "24 de agosto de 2024" at bounding box center [251, 392] width 265 height 40
click at [276, 447] on span "agosto 2024" at bounding box center [243, 452] width 75 height 17
click at [351, 456] on icon "Año siguiente" at bounding box center [351, 453] width 7 height 12
click at [260, 562] on span "may" at bounding box center [250, 559] width 22 height 13
click at [257, 521] on button "1" at bounding box center [251, 513] width 27 height 27
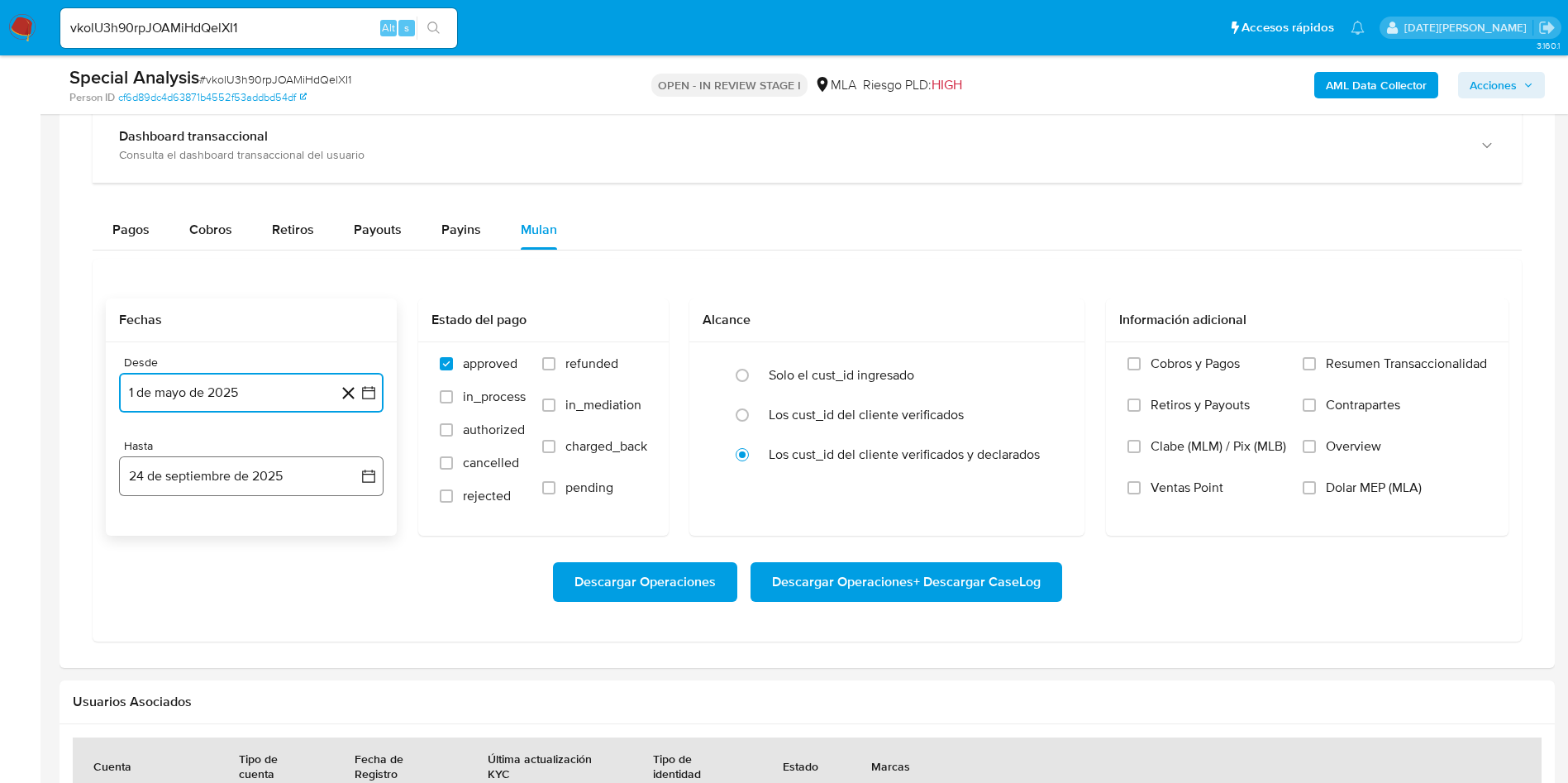
click at [245, 471] on button "24 de septiembre de 2025" at bounding box center [251, 477] width 265 height 40
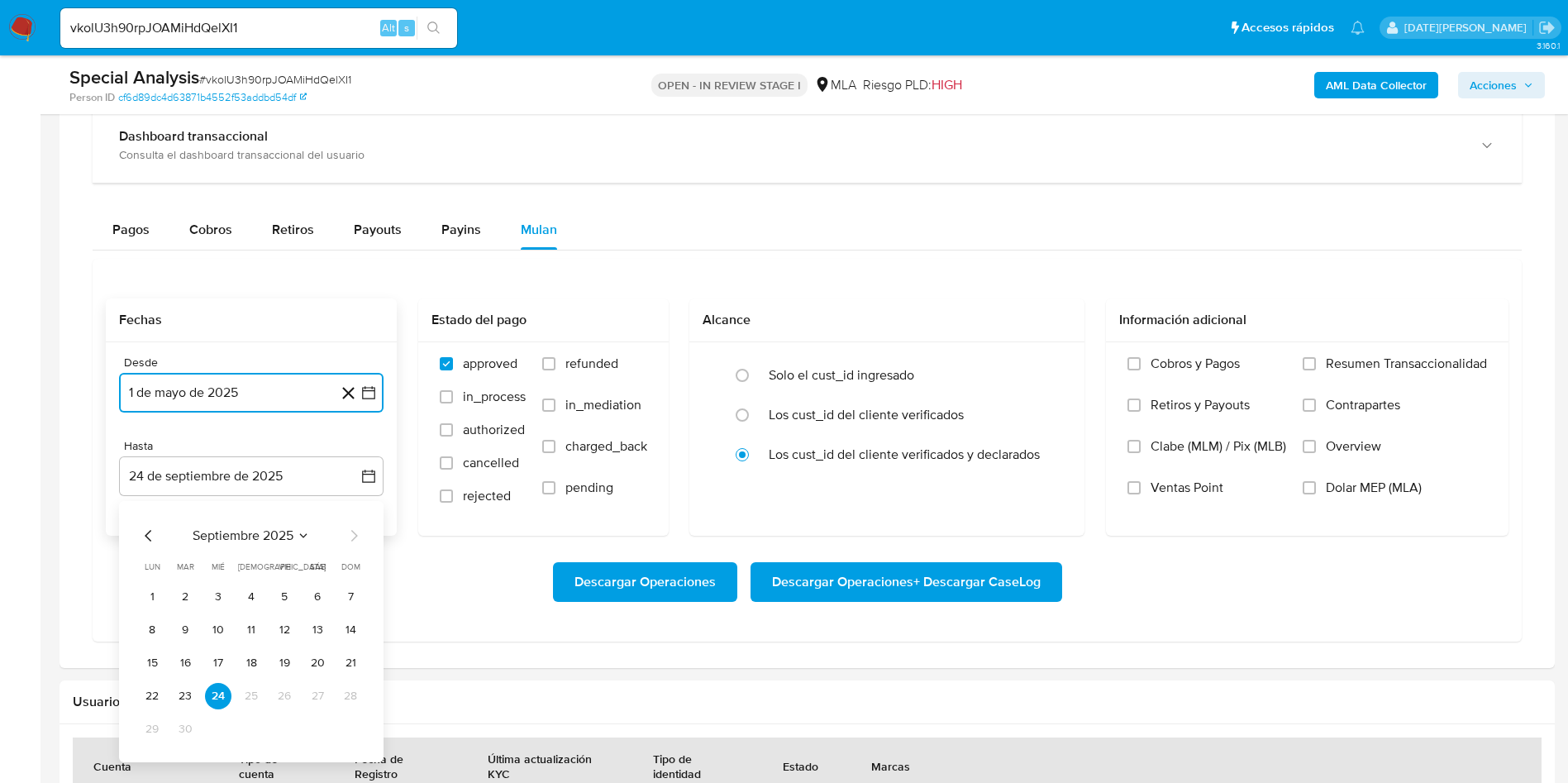
click at [144, 529] on icon "Mes anterior" at bounding box center [148, 536] width 20 height 20
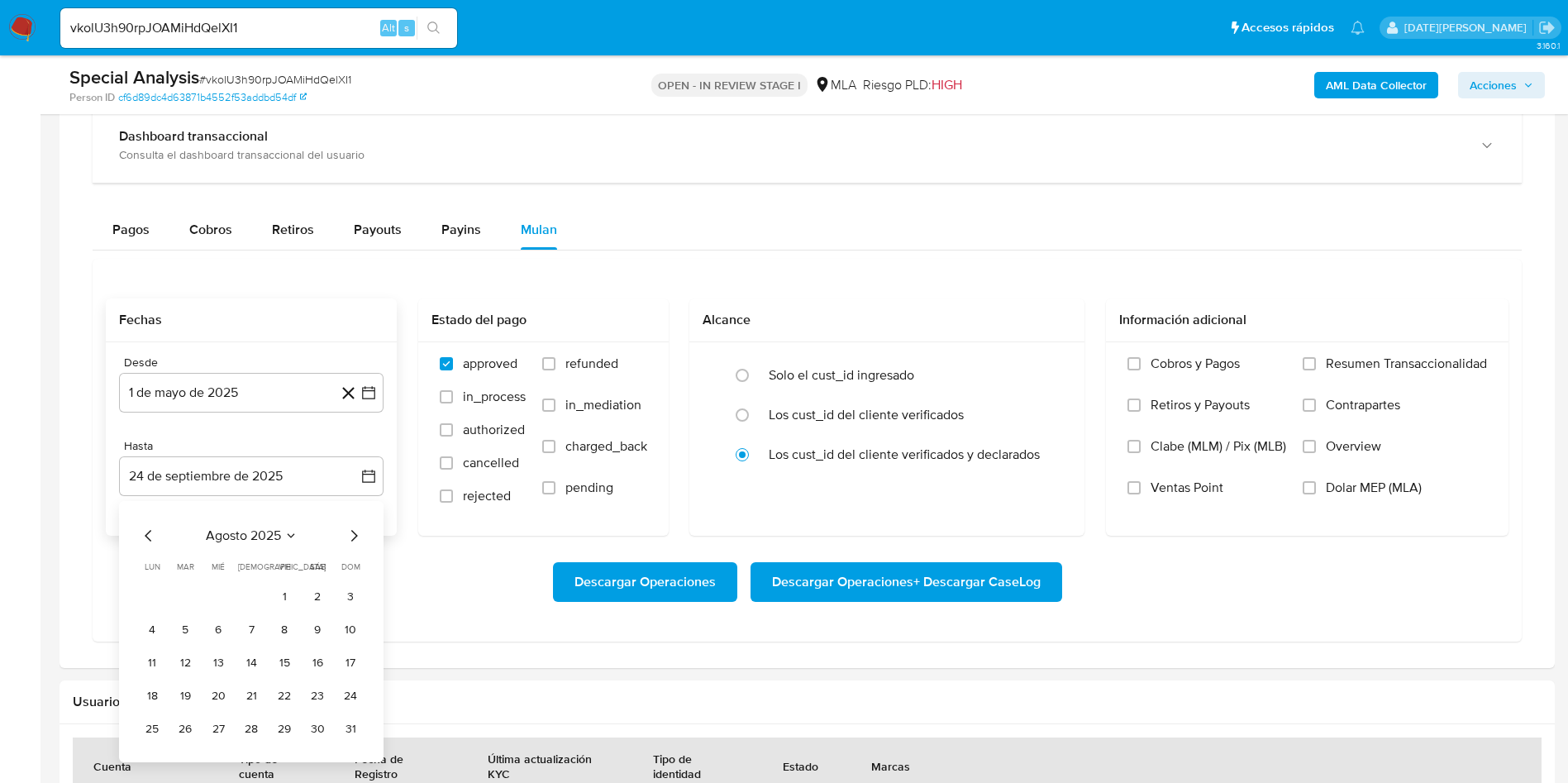
click at [364, 729] on div "agosto 2025 agosto 2025 lun lunes mar martes mié miércoles jue jueves vie viern…" at bounding box center [251, 632] width 265 height 261
click at [355, 730] on button "31" at bounding box center [350, 729] width 27 height 27
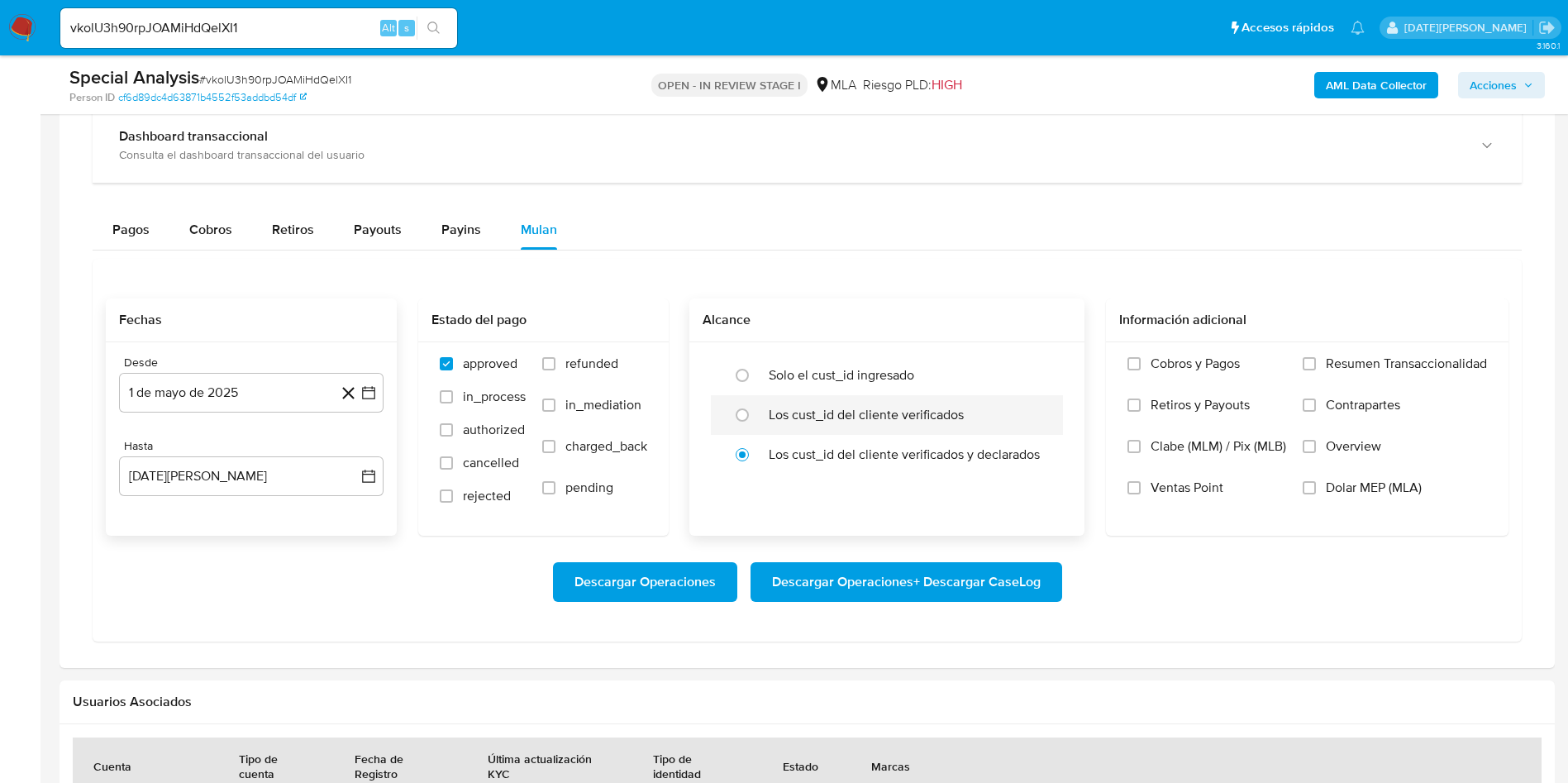
click at [793, 415] on label "Los cust_id del cliente verificados" at bounding box center [866, 414] width 195 height 17
click at [755, 415] on input "radio" at bounding box center [742, 414] width 27 height 27
radio input "true"
click at [1362, 488] on span "Dolar MEP (MLA)" at bounding box center [1373, 487] width 96 height 17
click at [1316, 488] on input "Dolar MEP (MLA)" at bounding box center [1309, 487] width 13 height 13
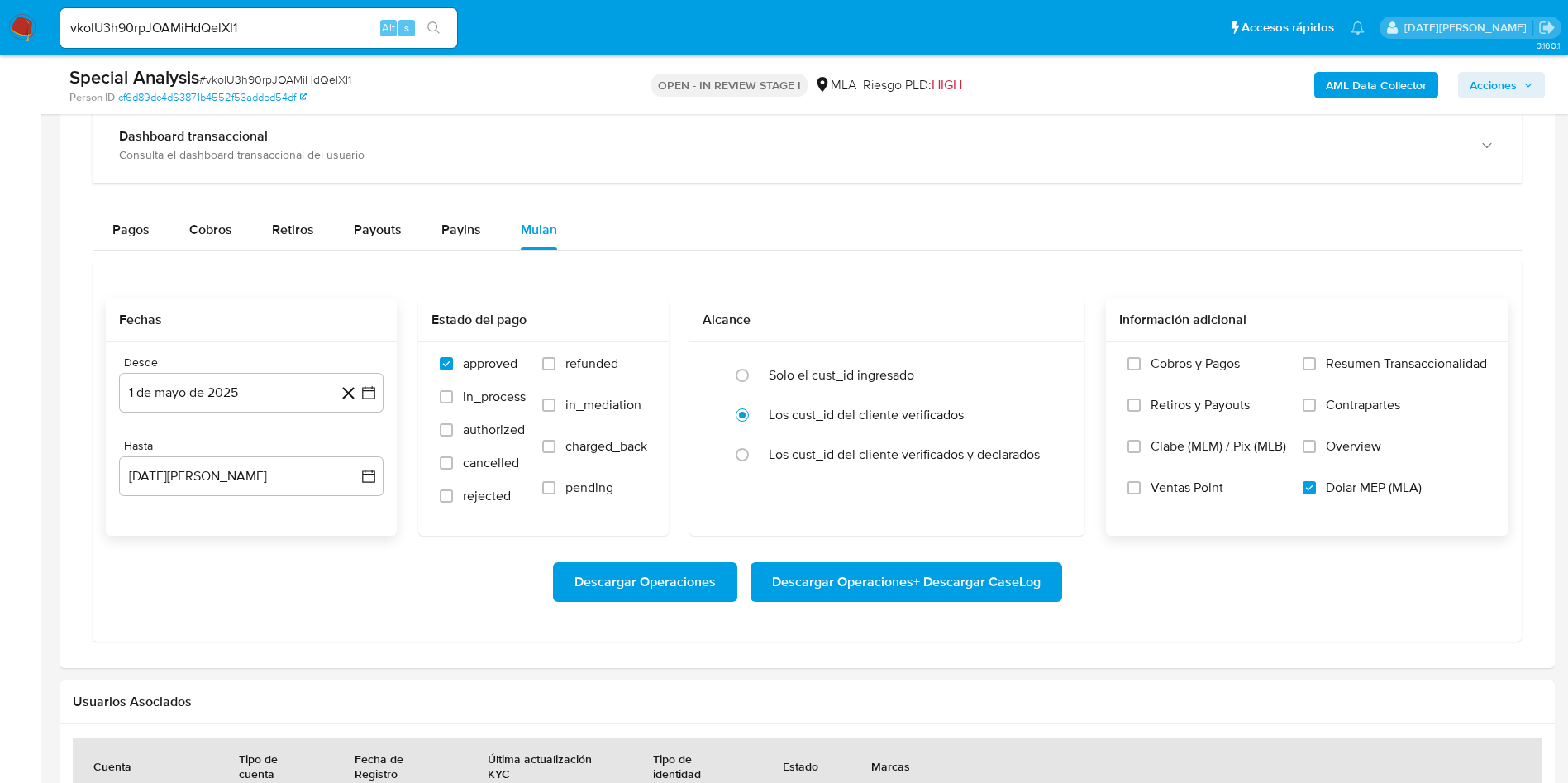
click at [932, 579] on span "Descargar Operaciones + Descargar CaseLog" at bounding box center [907, 581] width 269 height 37
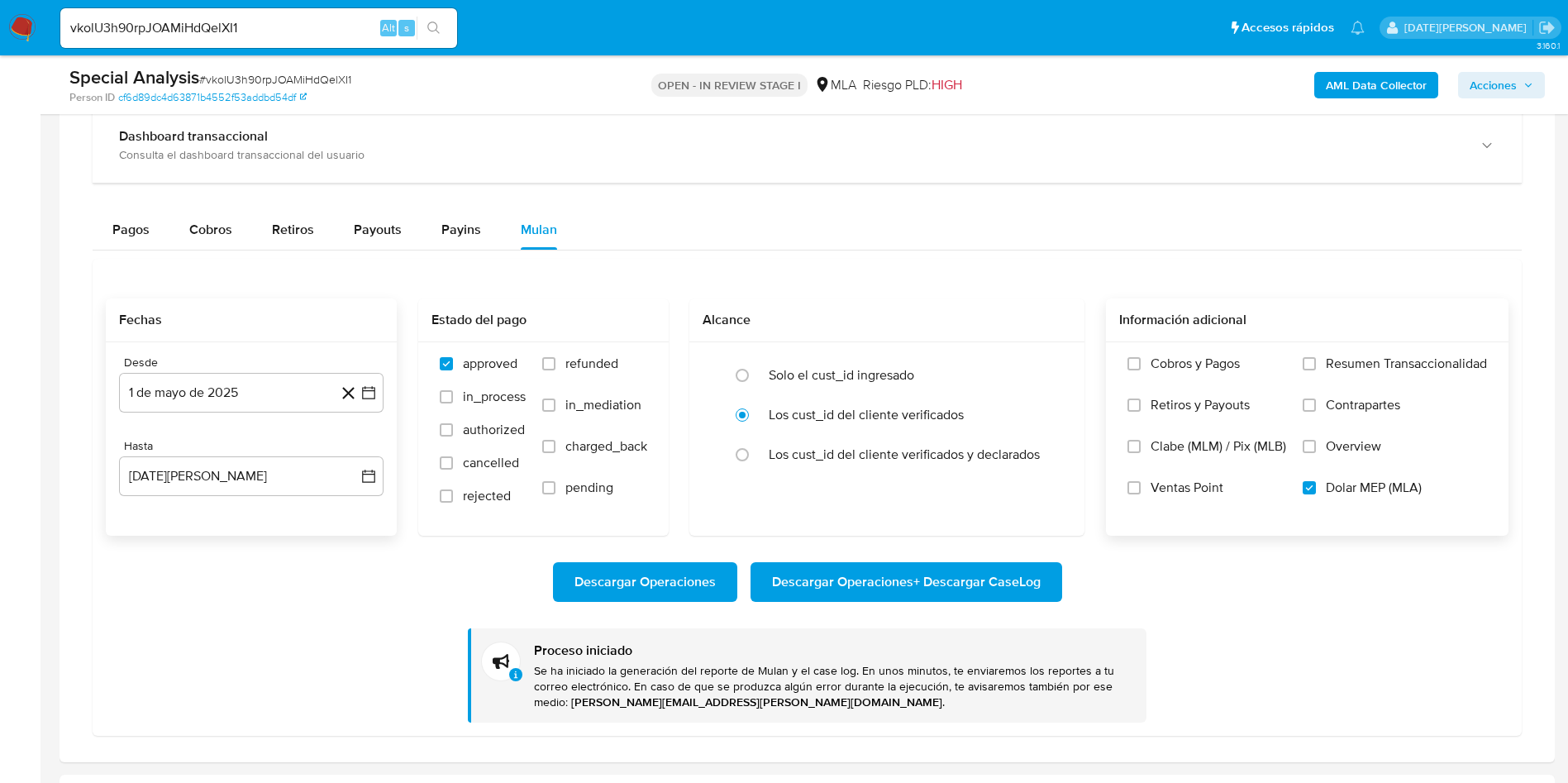
click at [205, 28] on input "vkolU3h90rpJOAMiHdQelXI1" at bounding box center [258, 29] width 396 height 22
paste input "8NK0rVTjasDGZn1lNbvcxHUb"
type input "8NK0rVTjasDGZn1lNbvcxHUb"
click at [441, 27] on icon "search-icon" at bounding box center [433, 28] width 13 height 13
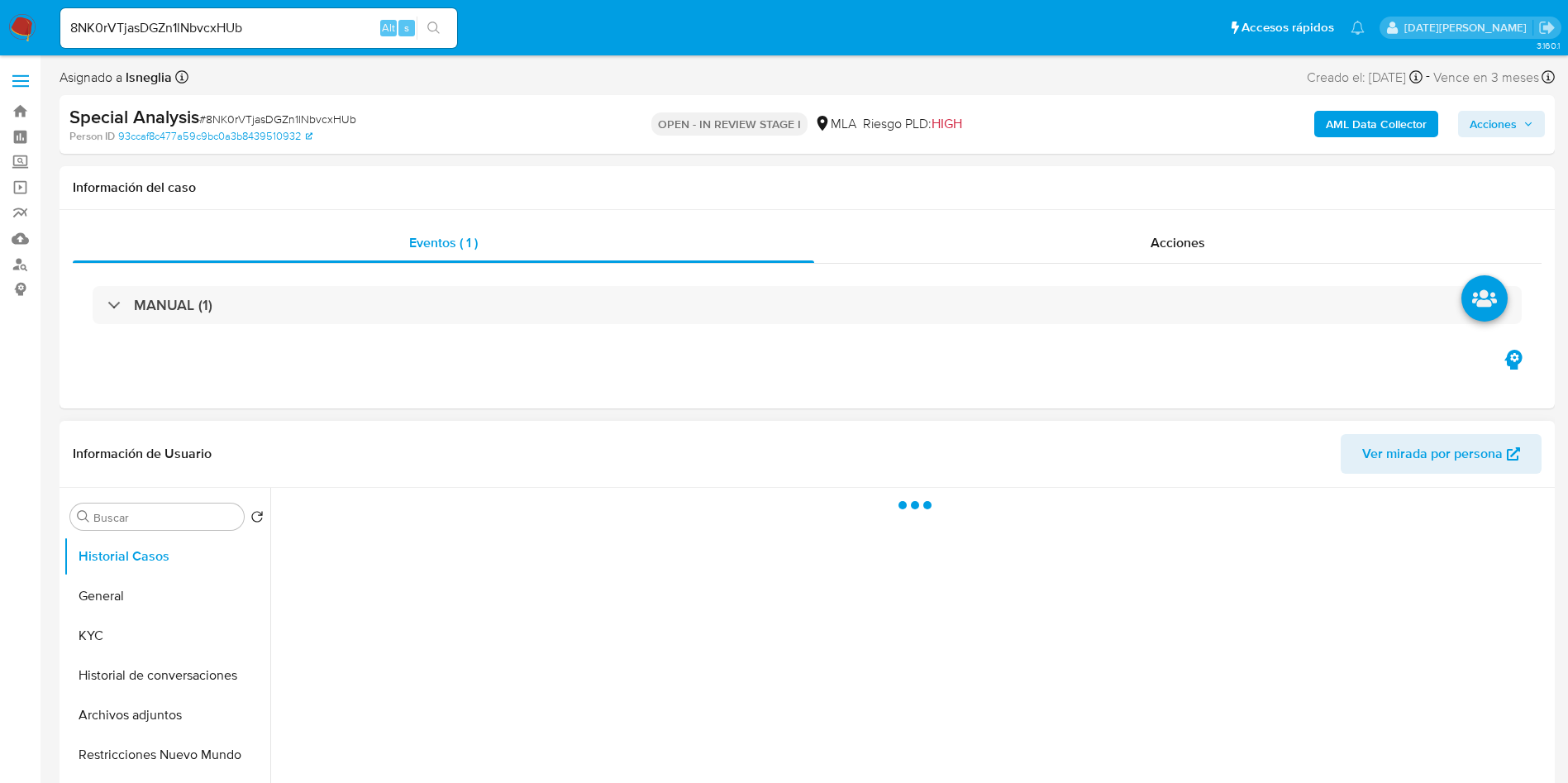
select select "10"
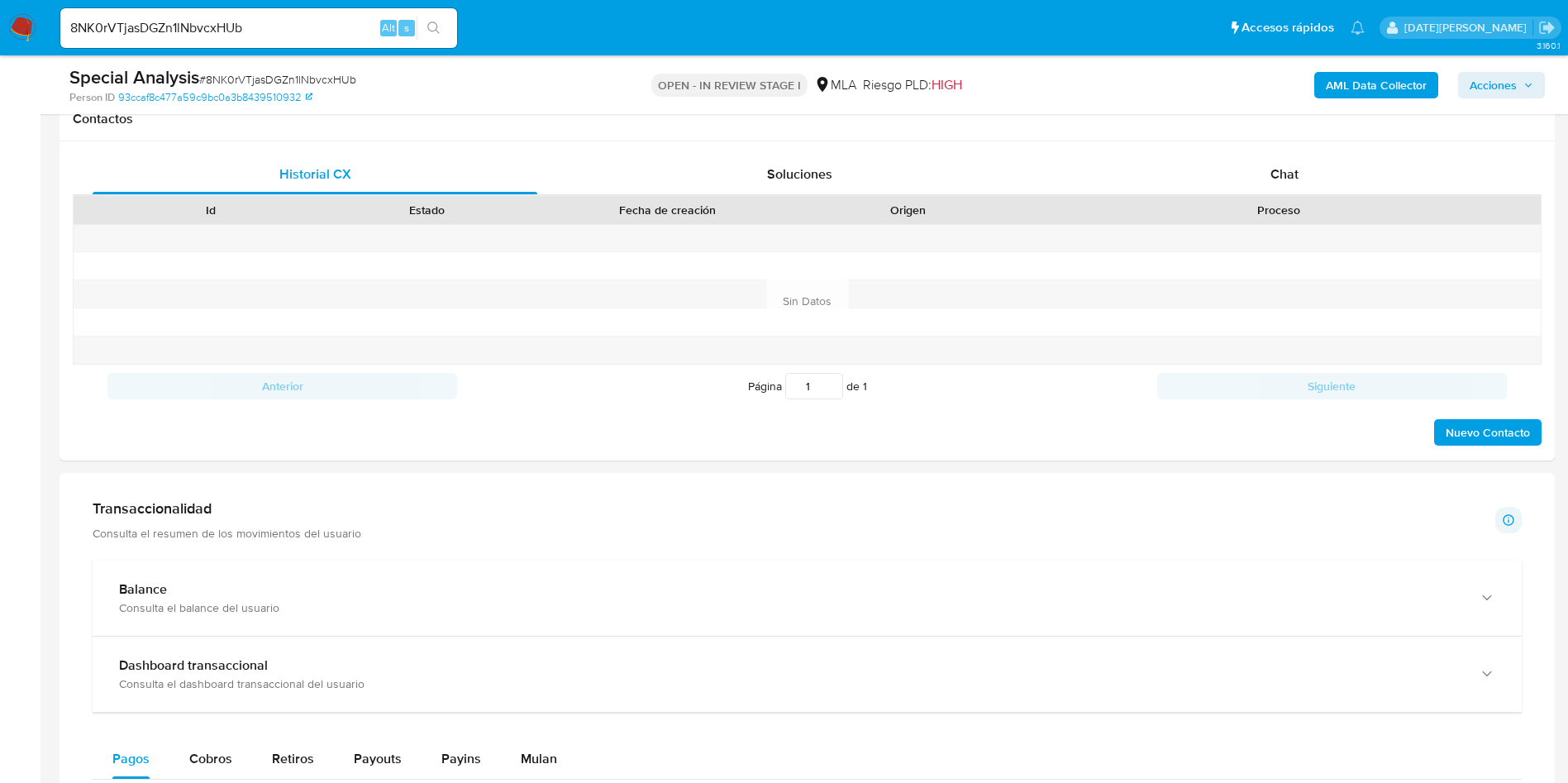
scroll to position [993, 0]
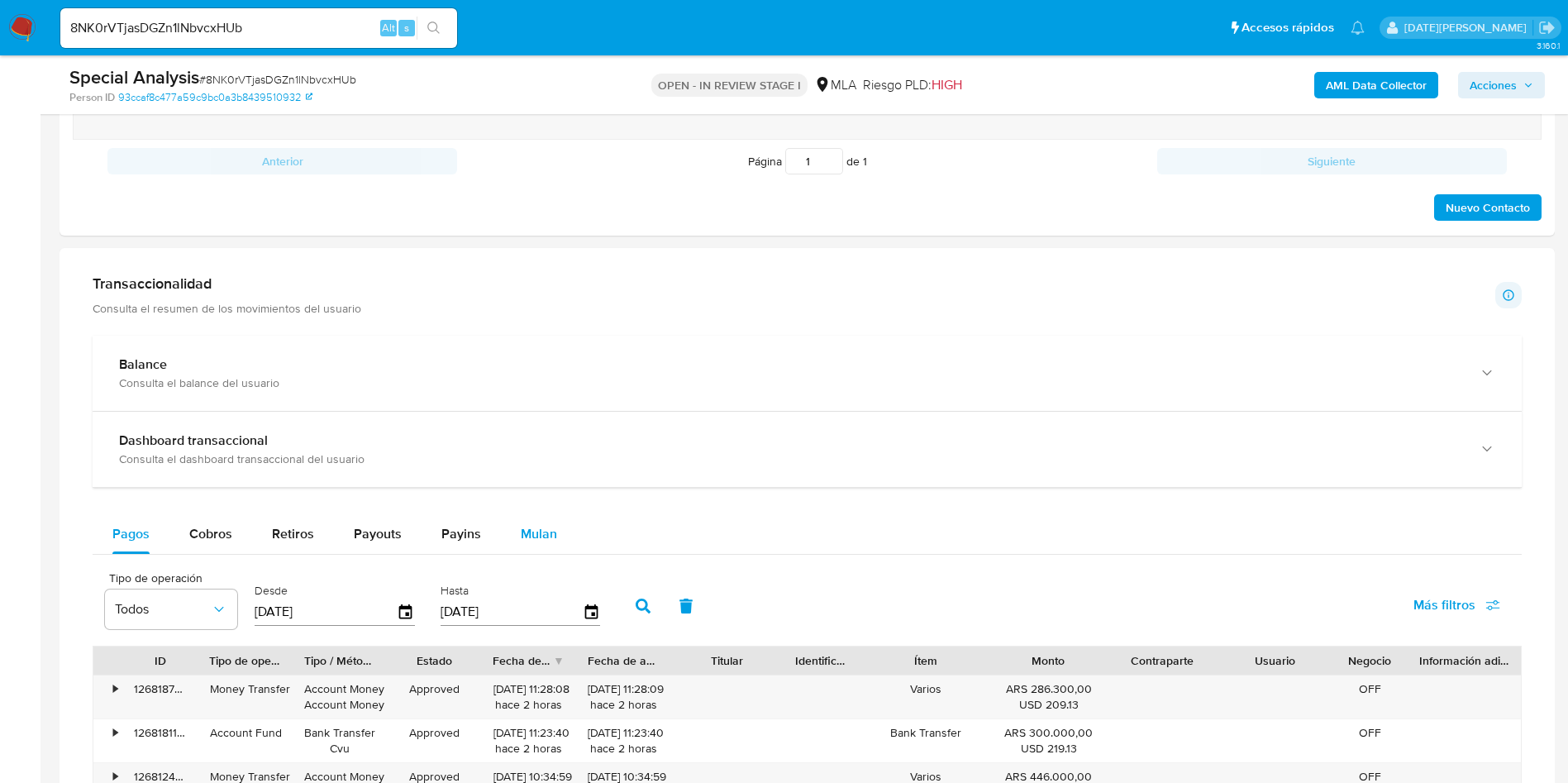
click at [532, 525] on span "Mulan" at bounding box center [539, 533] width 37 height 19
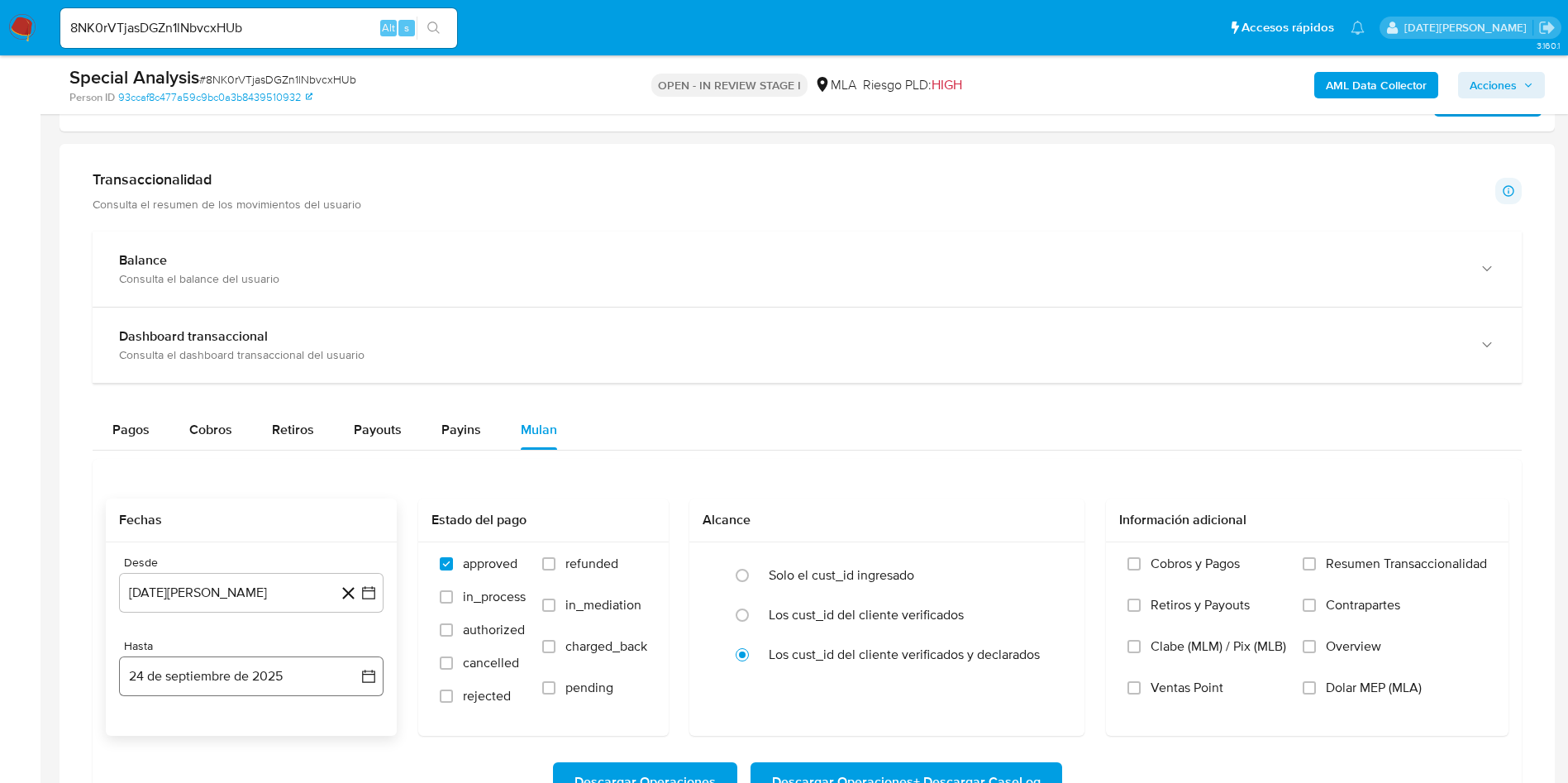
scroll to position [1240, 0]
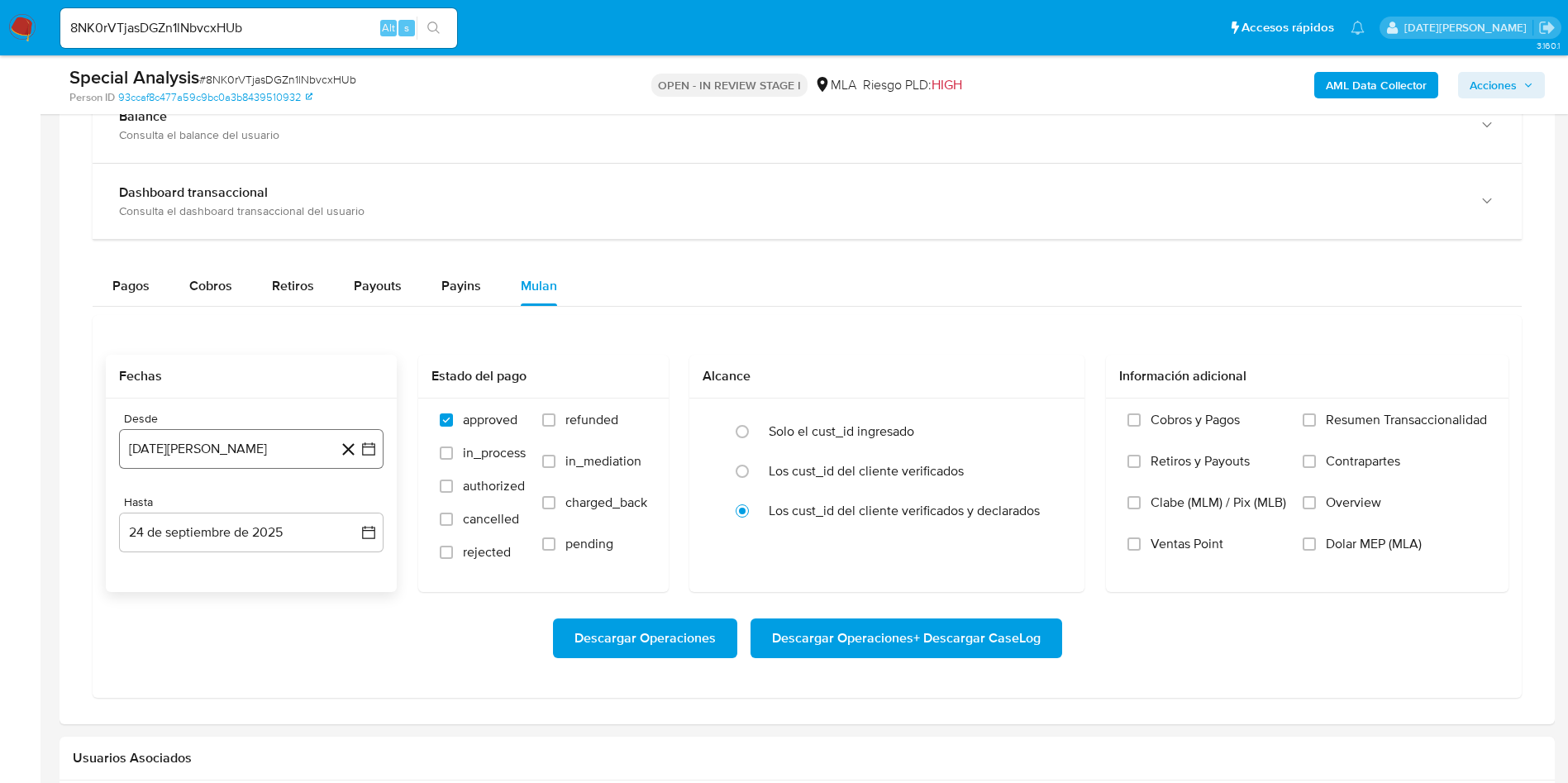
click at [248, 460] on button "24 de agosto de 2024" at bounding box center [251, 449] width 265 height 40
click at [276, 512] on span "agosto 2024" at bounding box center [243, 508] width 75 height 17
click at [344, 502] on icon "Año siguiente" at bounding box center [351, 508] width 20 height 20
click at [248, 616] on span "may" at bounding box center [250, 614] width 22 height 13
click at [250, 570] on button "1" at bounding box center [251, 569] width 27 height 27
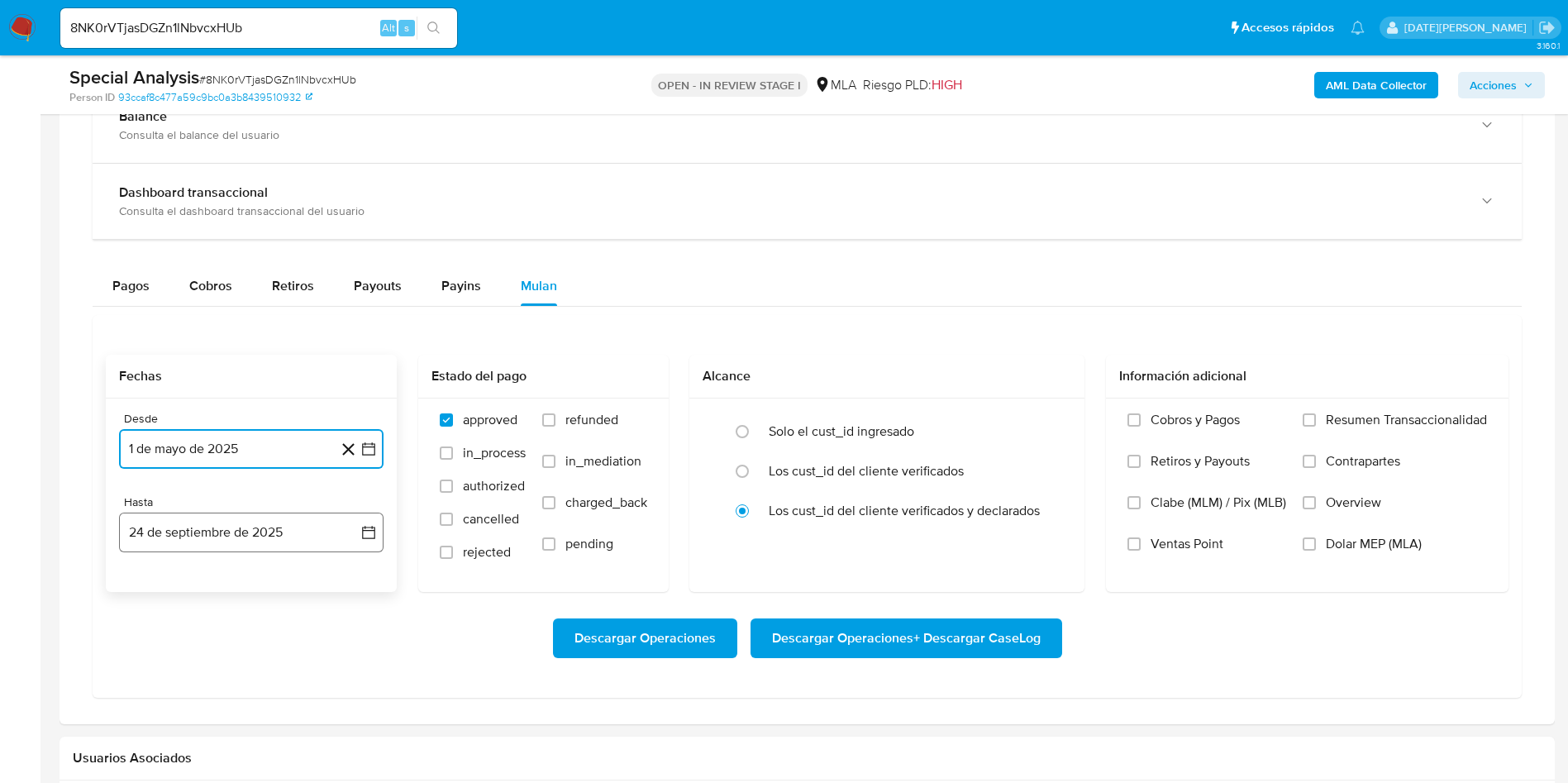
click at [253, 541] on button "24 de septiembre de 2025" at bounding box center [251, 532] width 265 height 40
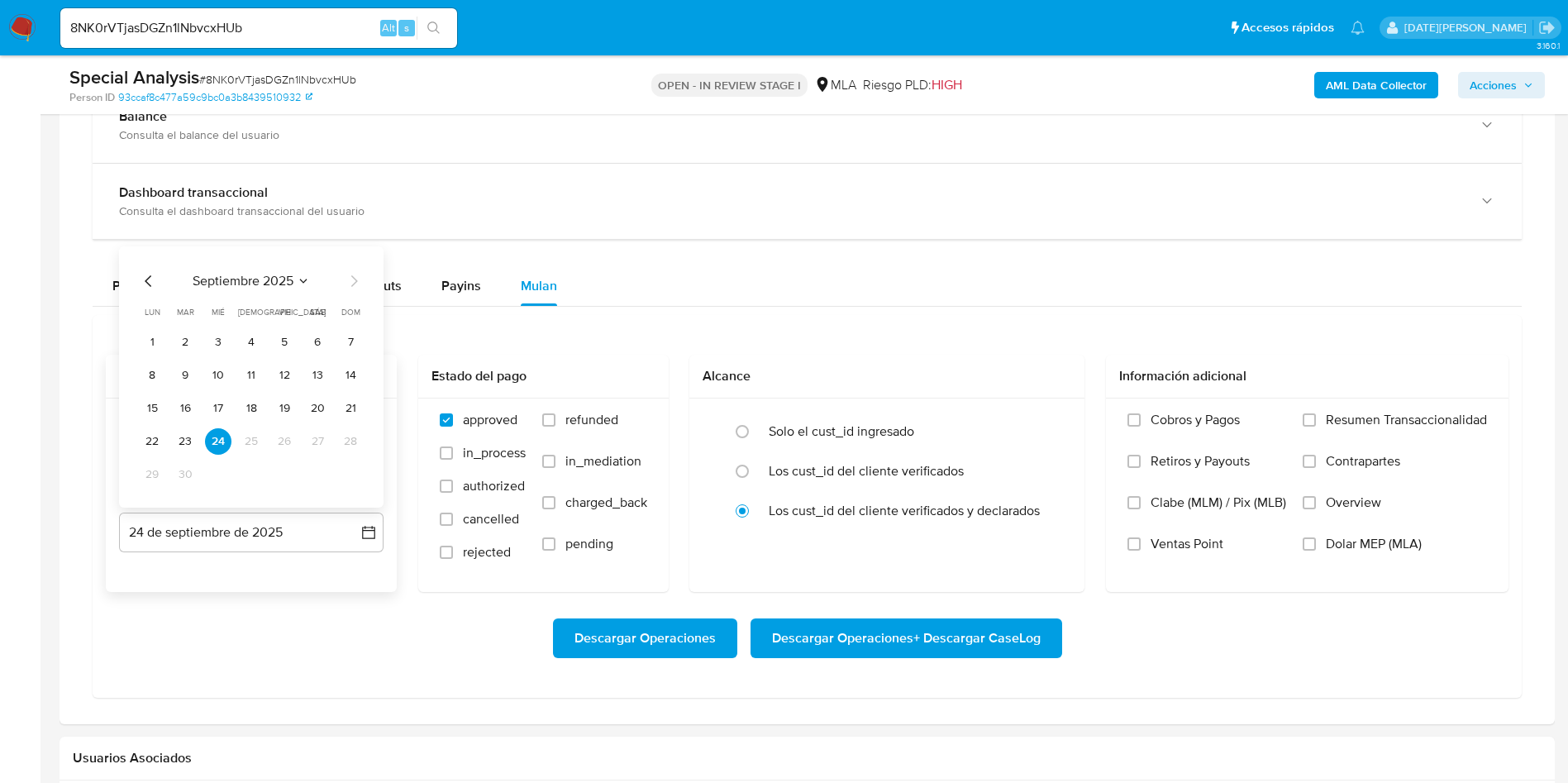
click at [147, 275] on icon "Mes anterior" at bounding box center [148, 281] width 20 height 20
click at [349, 470] on button "31" at bounding box center [350, 475] width 27 height 27
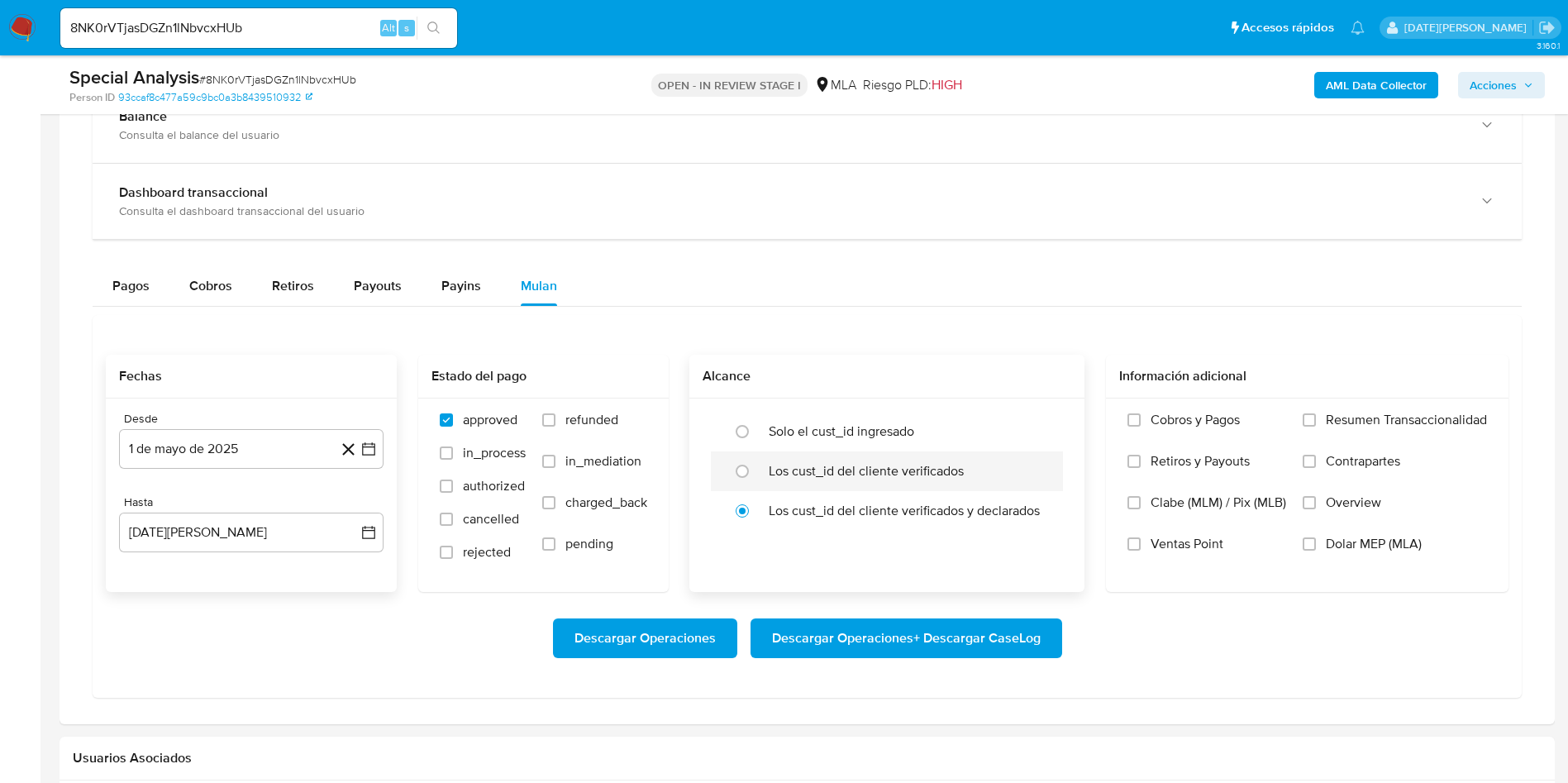
click at [785, 465] on label "Los cust_id del cliente verificados" at bounding box center [866, 471] width 195 height 17
click at [755, 465] on input "radio" at bounding box center [742, 471] width 27 height 27
radio input "true"
click at [1335, 545] on span "Dolar MEP (MLA)" at bounding box center [1373, 544] width 96 height 17
click at [1316, 545] on input "Dolar MEP (MLA)" at bounding box center [1309, 544] width 13 height 13
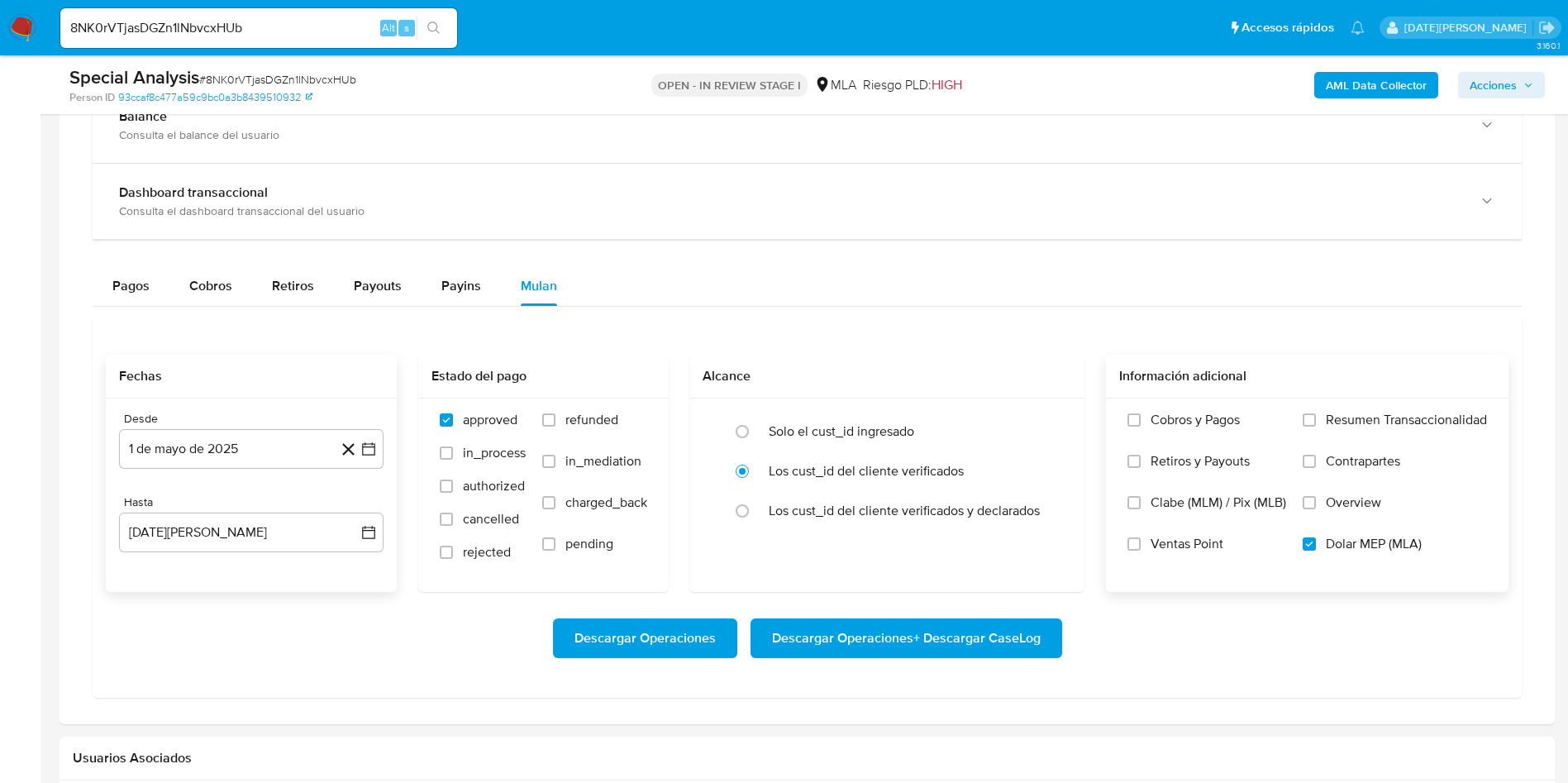
click at [848, 646] on span "Descargar Operaciones + Descargar CaseLog" at bounding box center [907, 638] width 269 height 37
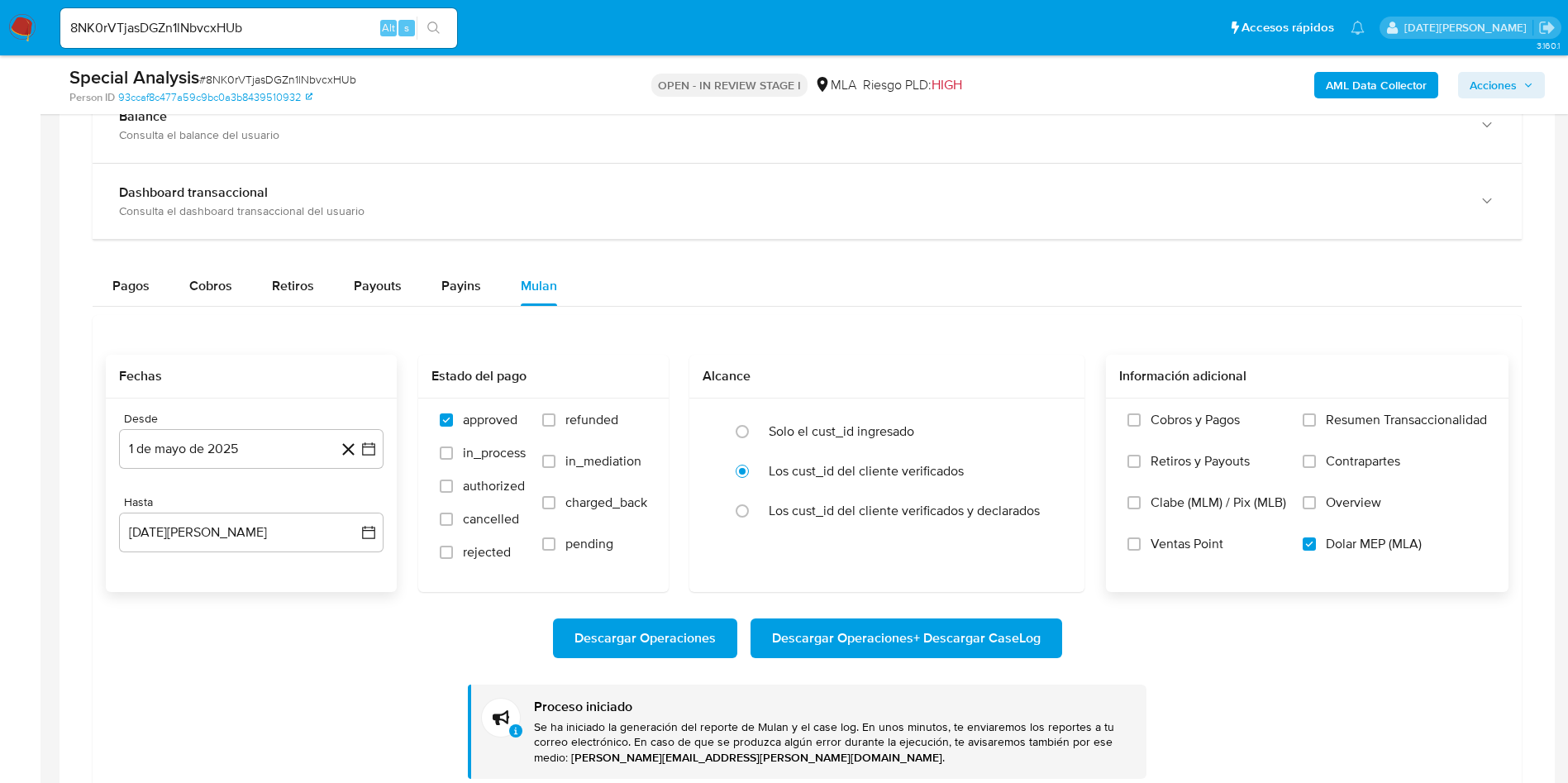
click at [189, 24] on input "8NK0rVTjasDGZn1lNbvcxHUb" at bounding box center [258, 29] width 396 height 22
paste input "aQvRqOUwRxBi98i1xiEFrAWC"
type input "aQvRqOUwRxBi98i1xiEFrAWC"
click at [433, 24] on icon "search-icon" at bounding box center [433, 28] width 13 height 13
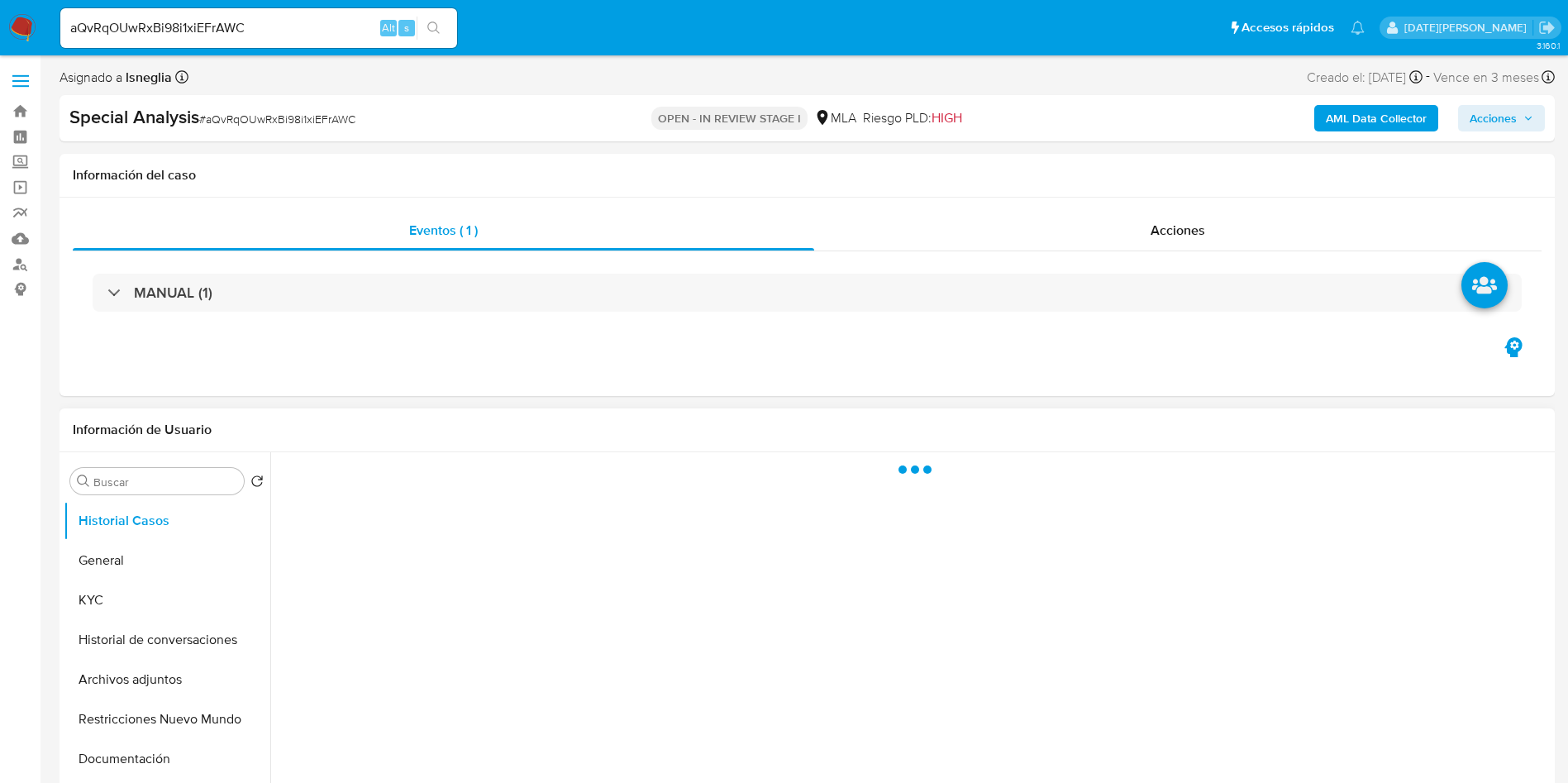
select select "10"
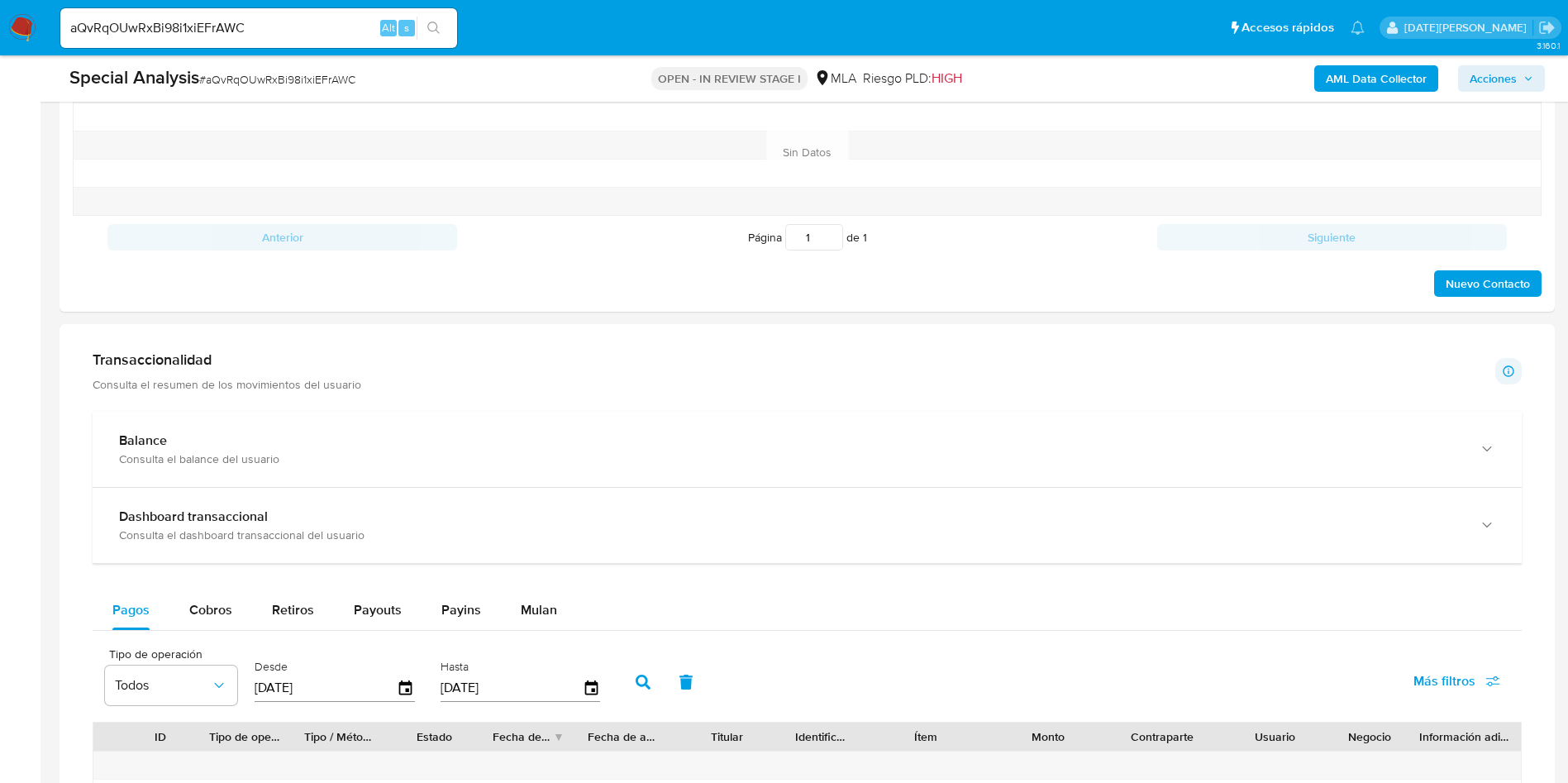
scroll to position [1116, 0]
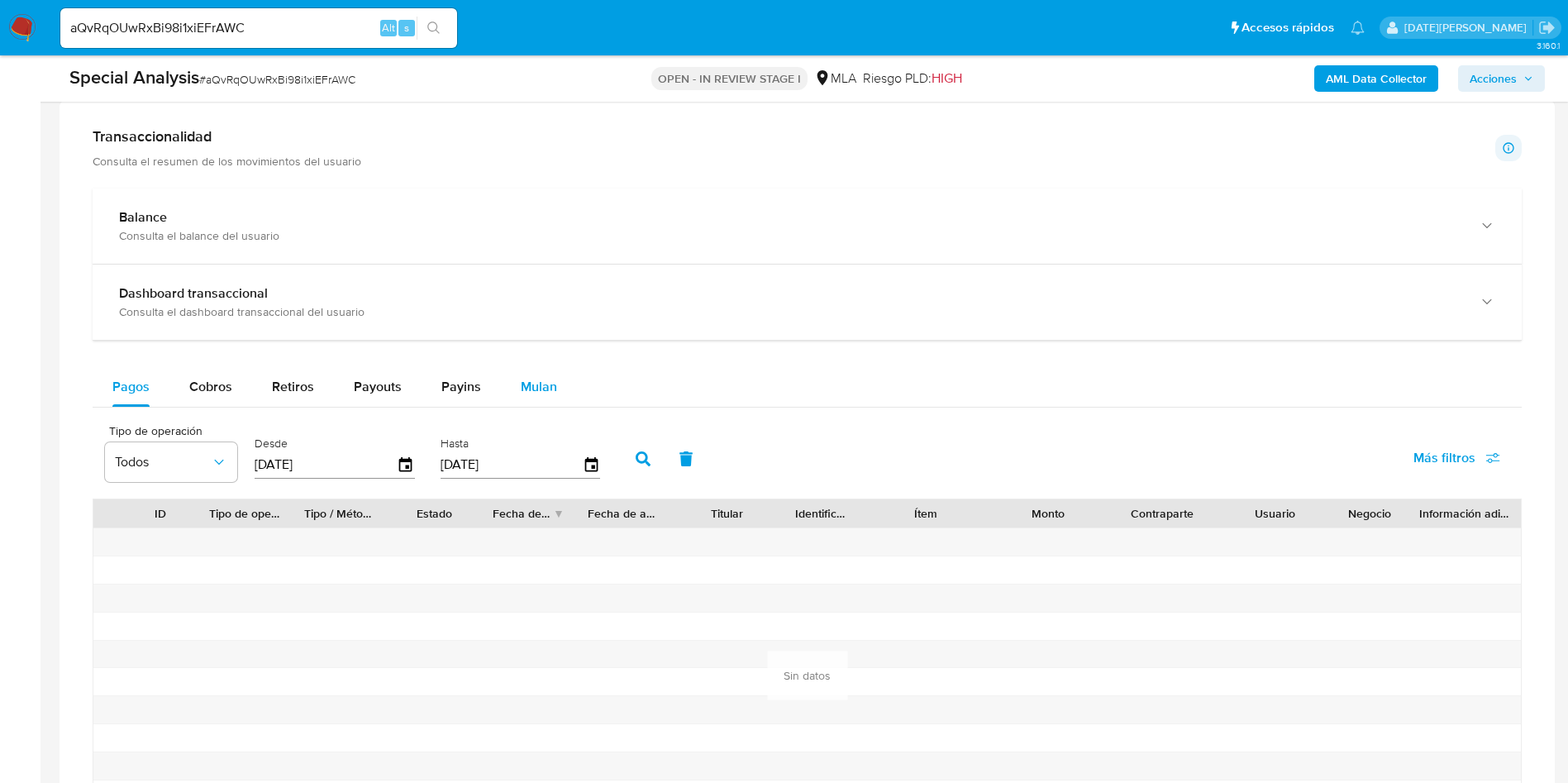
click at [554, 385] on button "Mulan" at bounding box center [539, 387] width 76 height 40
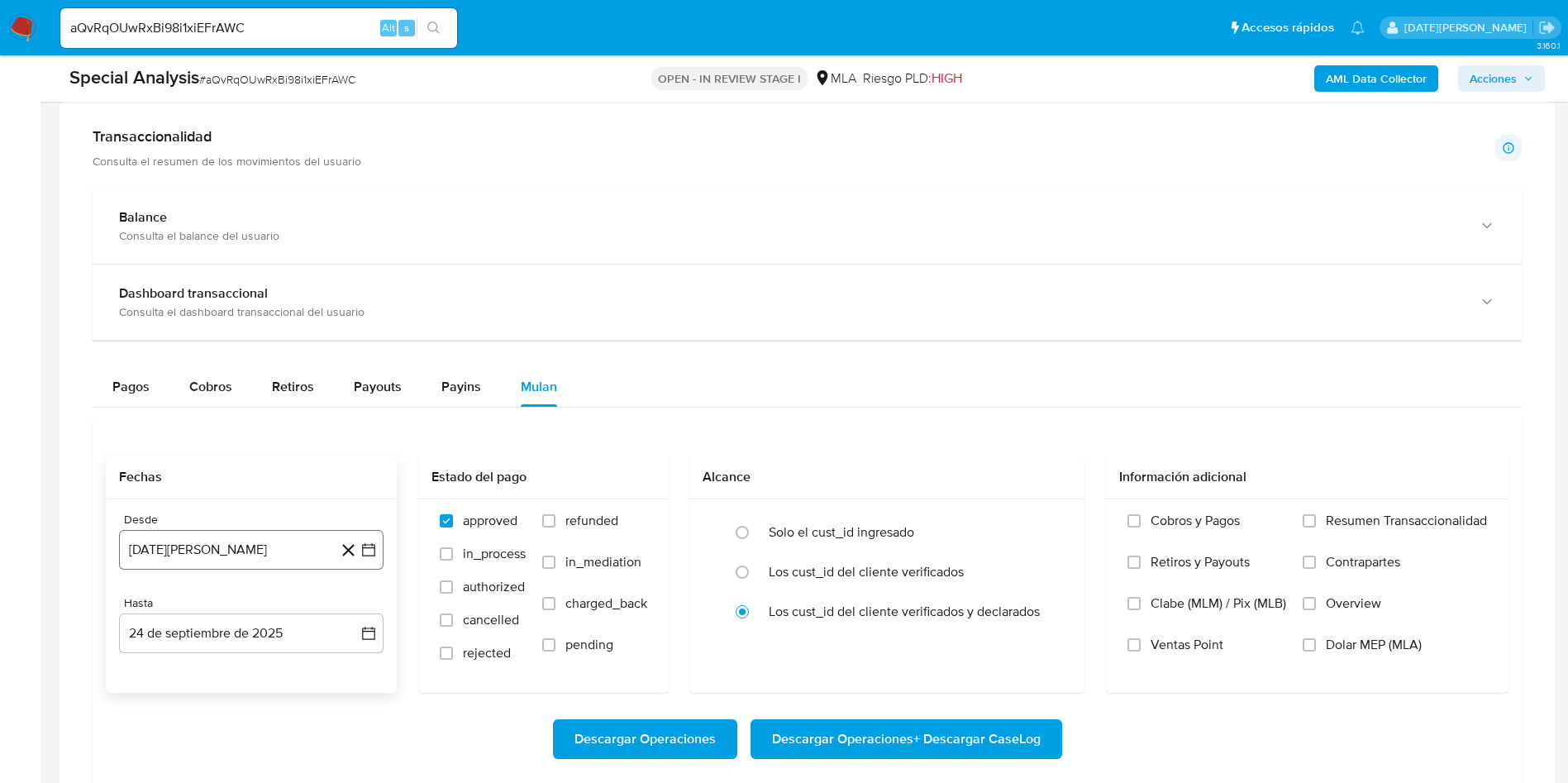
click at [300, 553] on button "24 de agosto de 2024" at bounding box center [251, 550] width 265 height 40
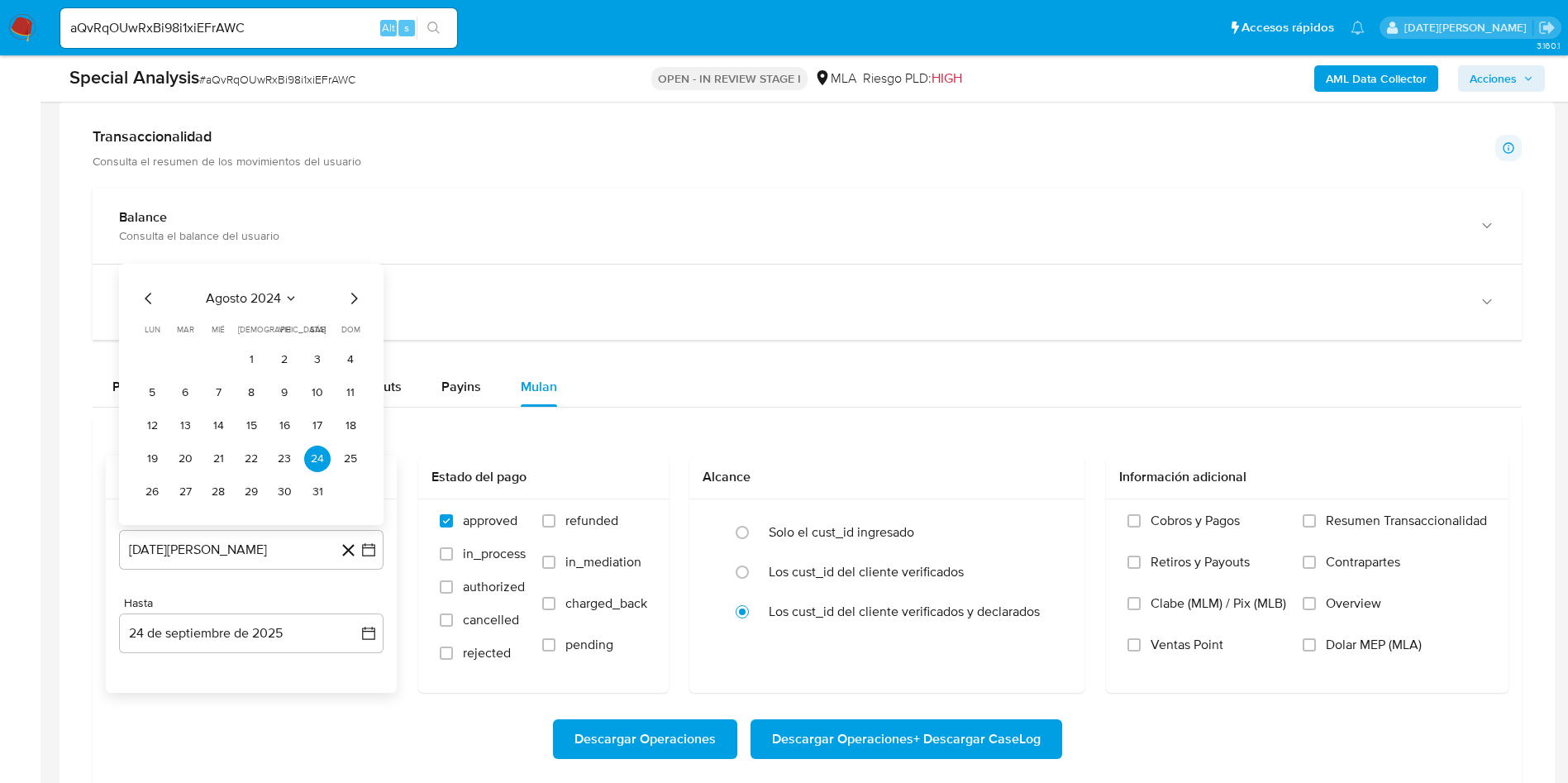
click at [290, 293] on icon "Seleccionar mes y año" at bounding box center [291, 298] width 13 height 13
click at [351, 276] on icon "Año siguiente" at bounding box center [351, 280] width 7 height 12
click at [255, 393] on button "may" at bounding box center [249, 386] width 46 height 27
click at [252, 353] on button "1" at bounding box center [251, 359] width 27 height 27
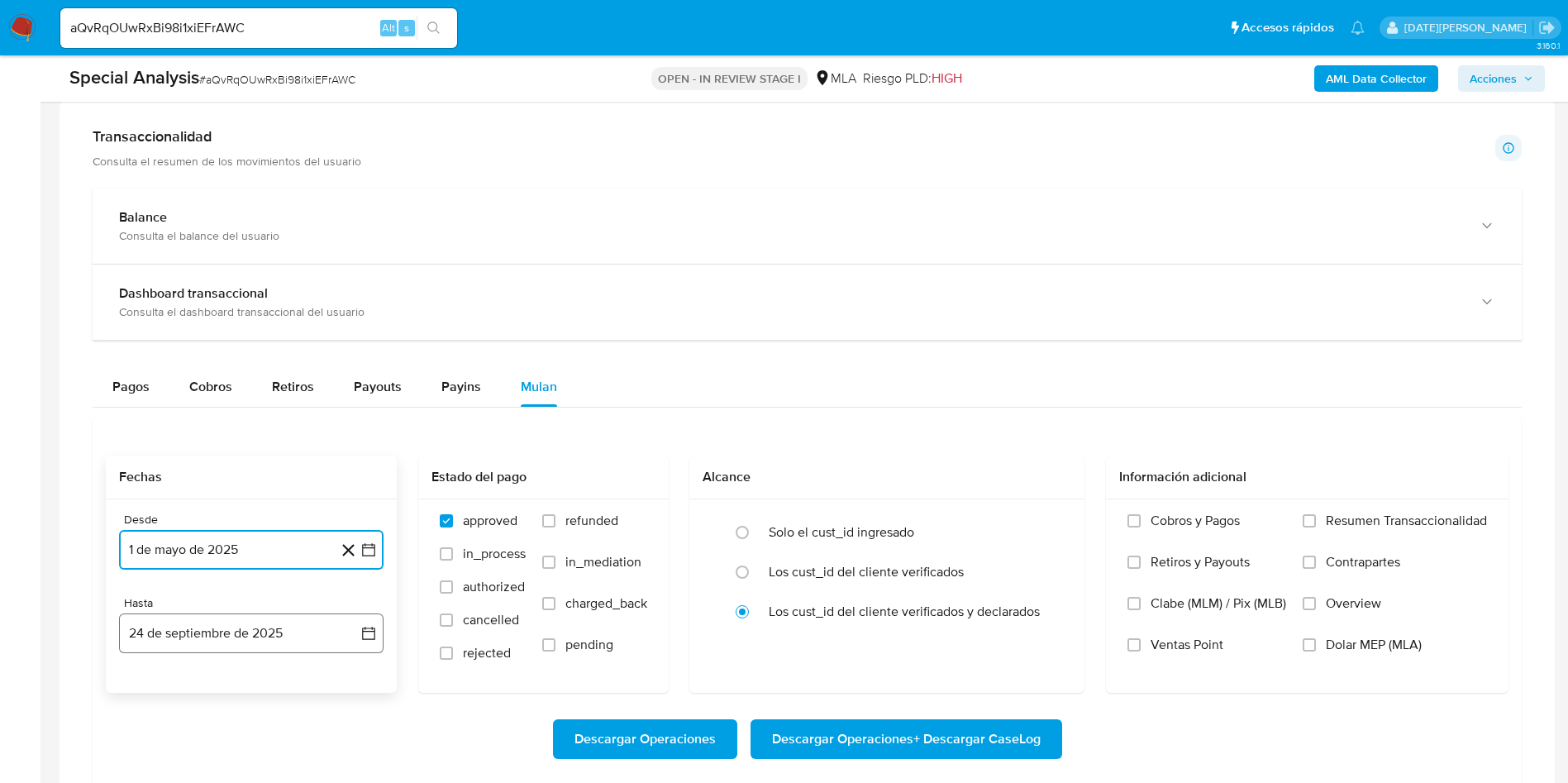
click at [256, 639] on button "24 de septiembre de 2025" at bounding box center [251, 634] width 265 height 40
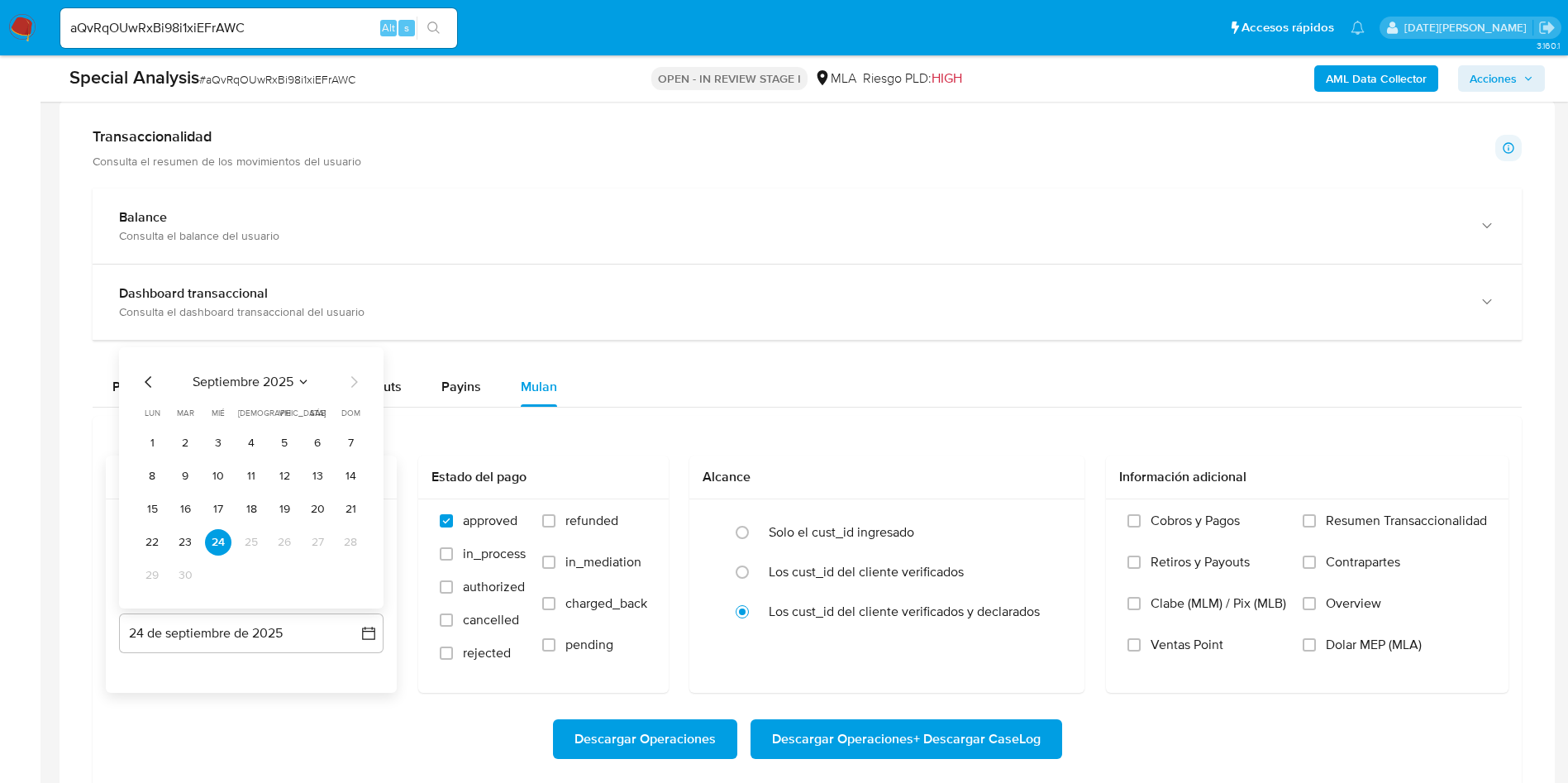
click at [149, 383] on icon "Mes anterior" at bounding box center [148, 382] width 20 height 20
click at [356, 568] on button "31" at bounding box center [350, 575] width 27 height 27
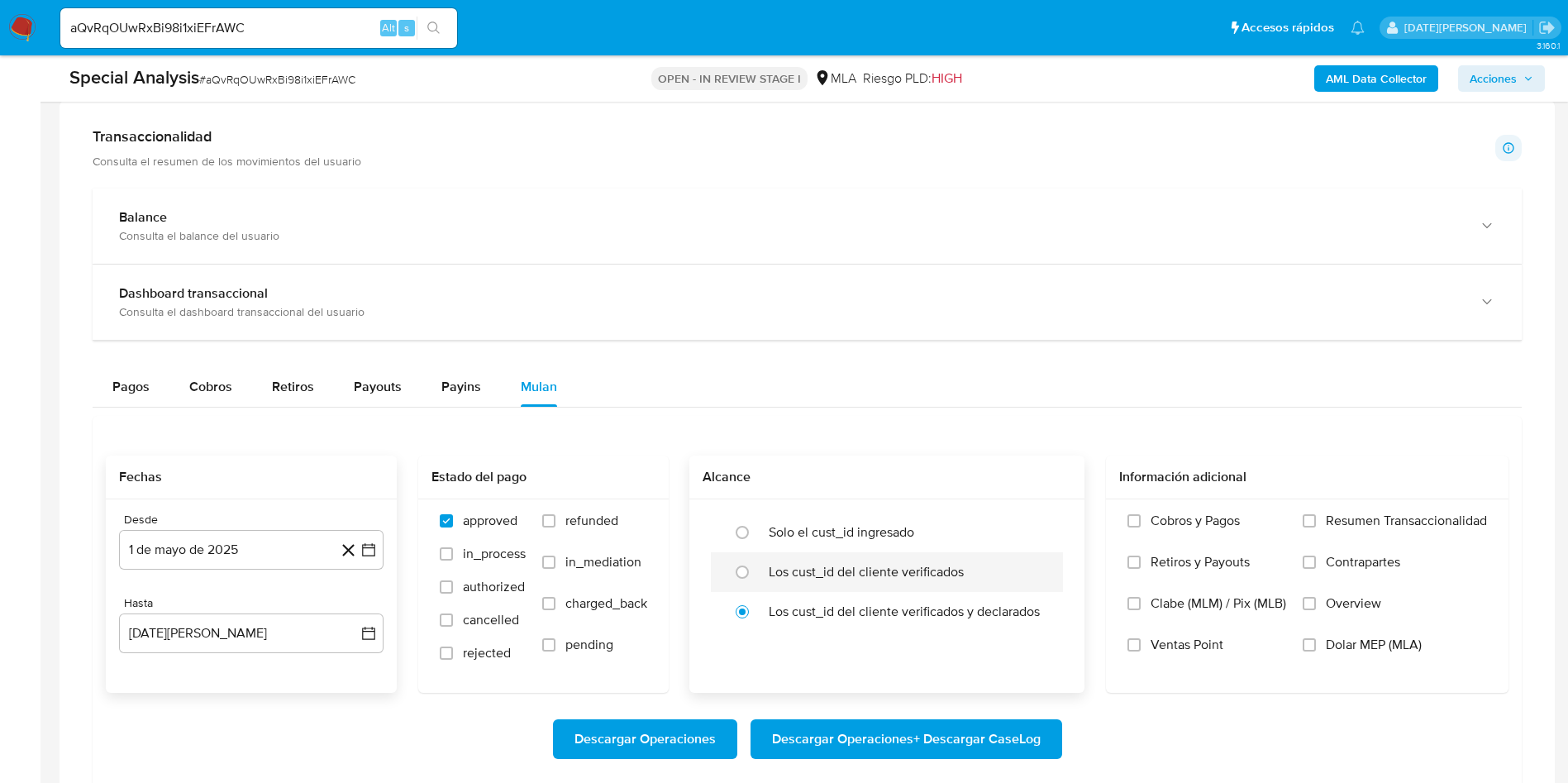
click at [781, 566] on label "Los cust_id del cliente verificados" at bounding box center [866, 571] width 195 height 17
click at [755, 566] on input "radio" at bounding box center [742, 571] width 27 height 27
radio input "true"
click at [1364, 651] on span "Dolar MEP (MLA)" at bounding box center [1373, 645] width 96 height 17
click at [1316, 651] on input "Dolar MEP (MLA)" at bounding box center [1309, 645] width 13 height 13
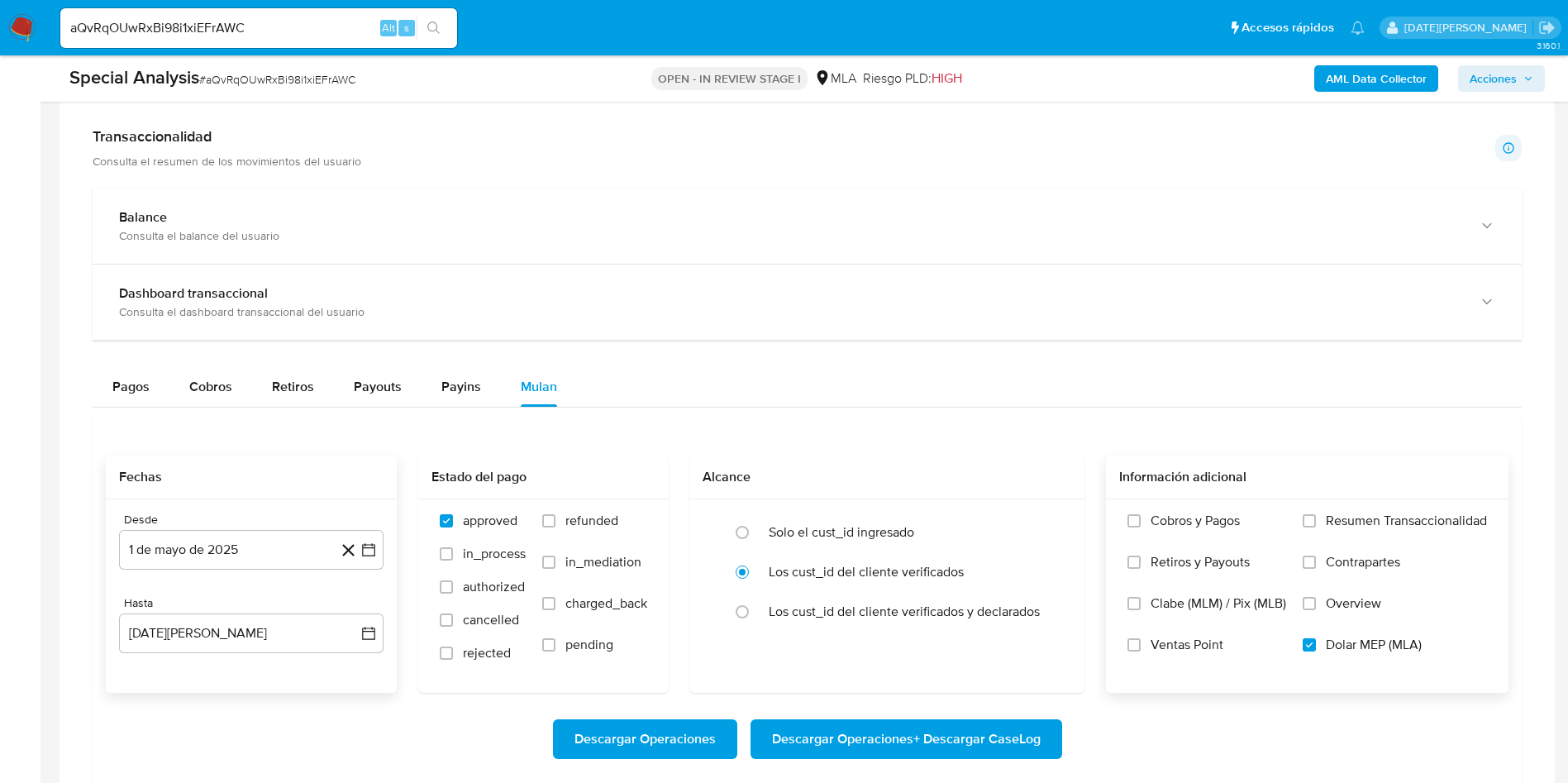
click at [931, 725] on span "Descargar Operaciones + Descargar CaseLog" at bounding box center [907, 739] width 269 height 37
click at [119, 27] on input "aQvRqOUwRxBi98i1xiEFrAWC" at bounding box center [258, 29] width 396 height 22
paste input "nP9spZY78AwNgEAqQzPGdViV"
type input "nP9spZY78AwNgEAqQzPGdViV"
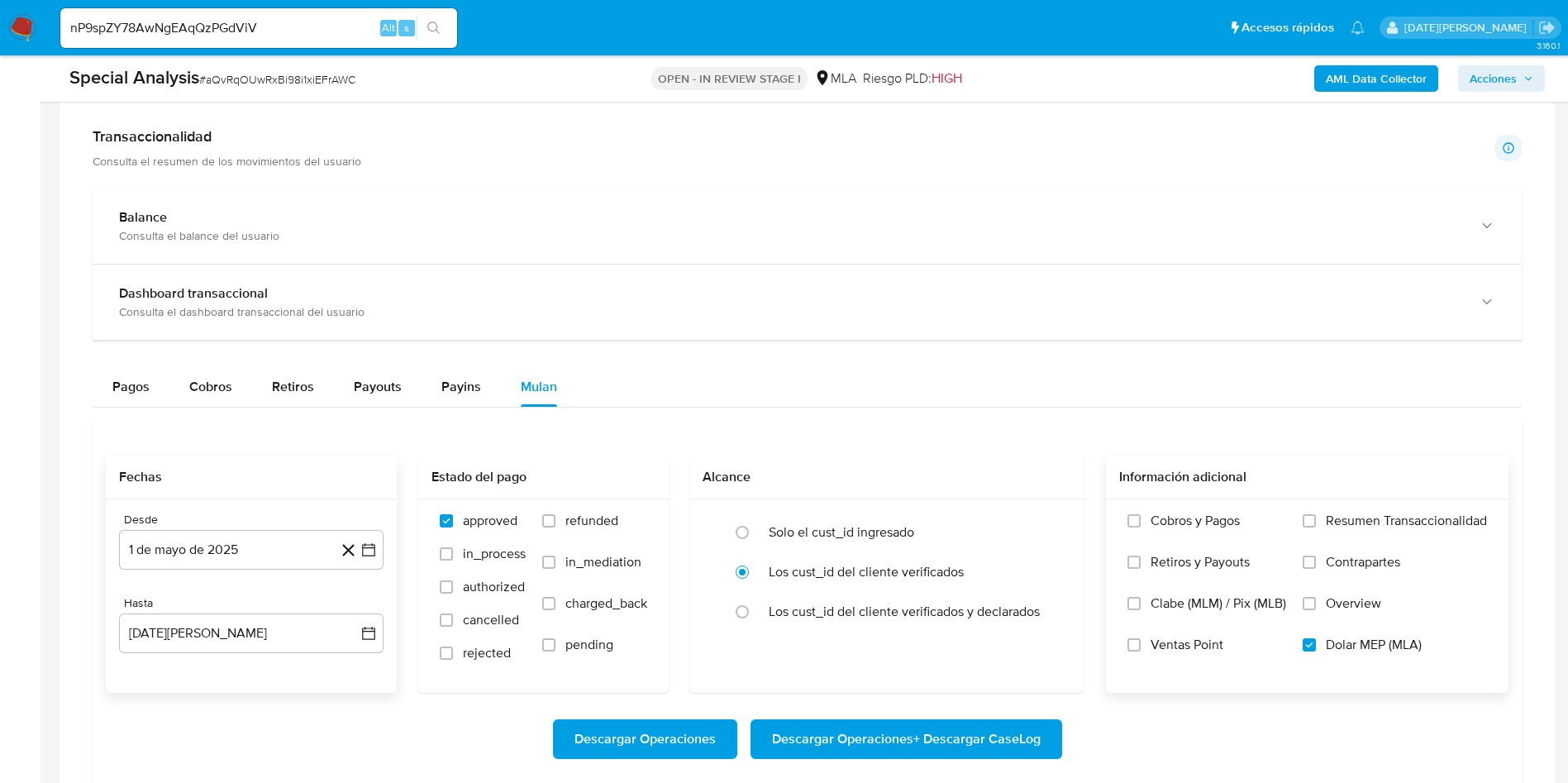
click at [439, 23] on icon "search-icon" at bounding box center [433, 28] width 13 height 13
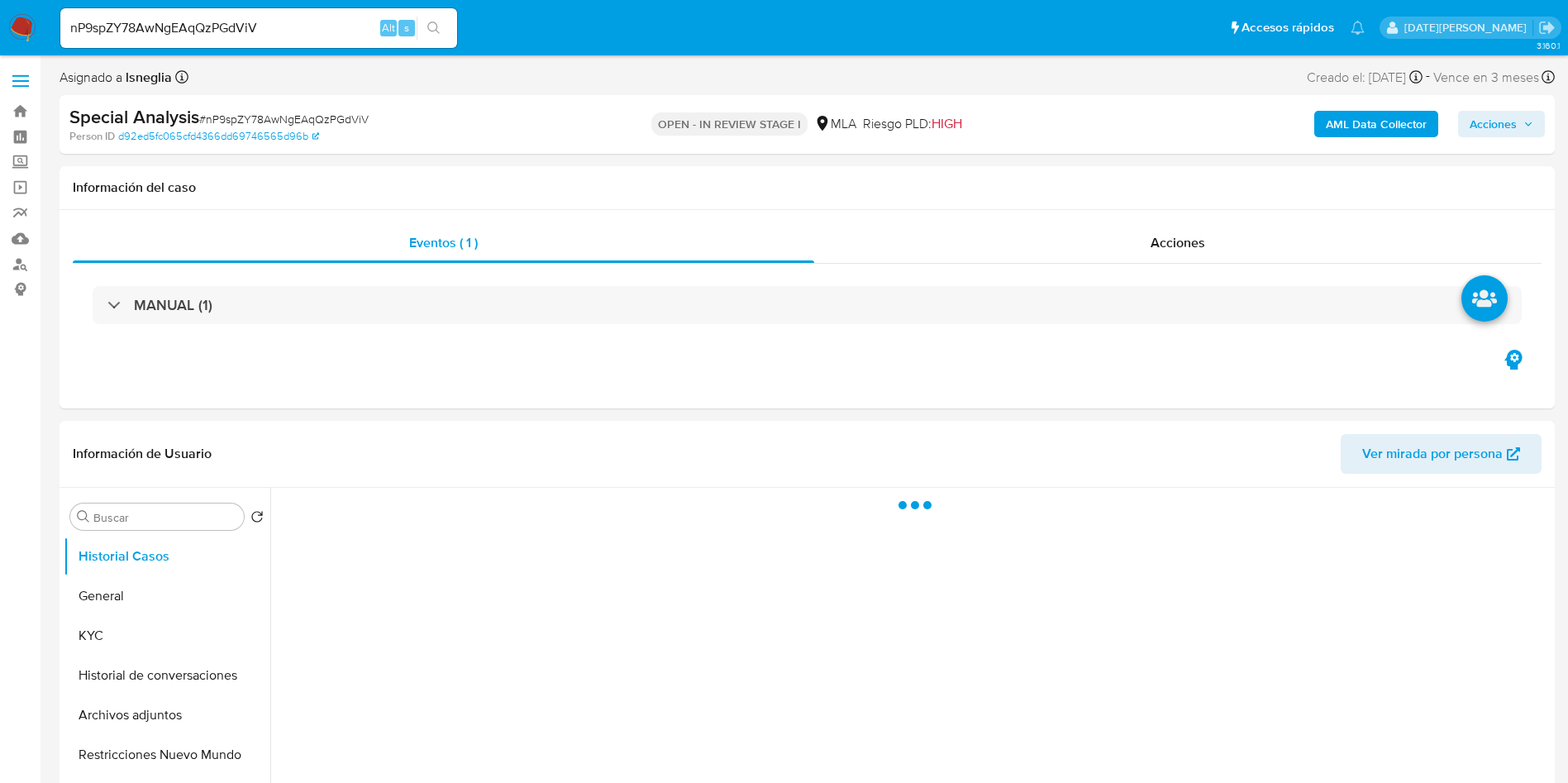
select select "10"
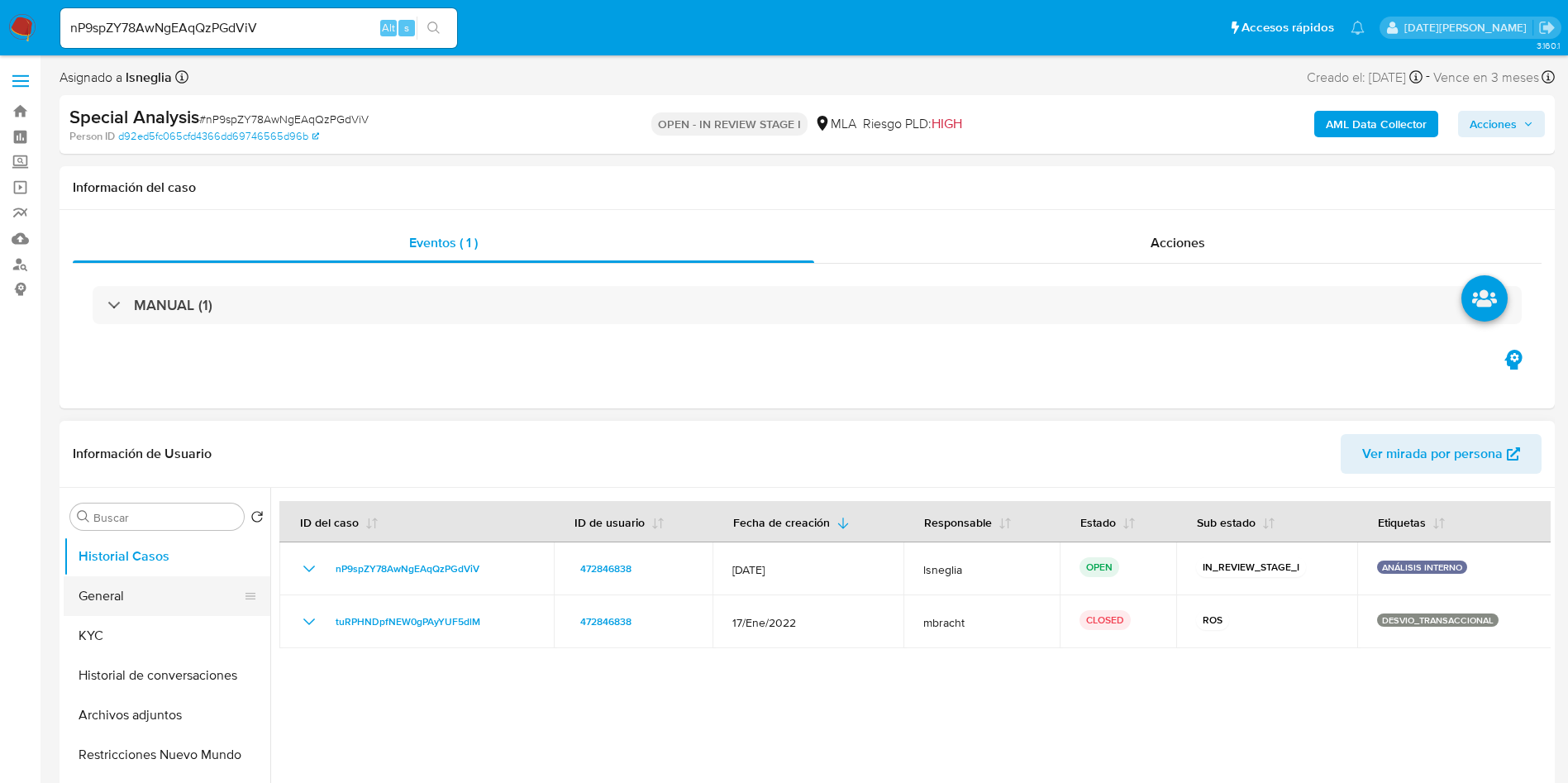
click at [126, 603] on button "General" at bounding box center [160, 596] width 194 height 40
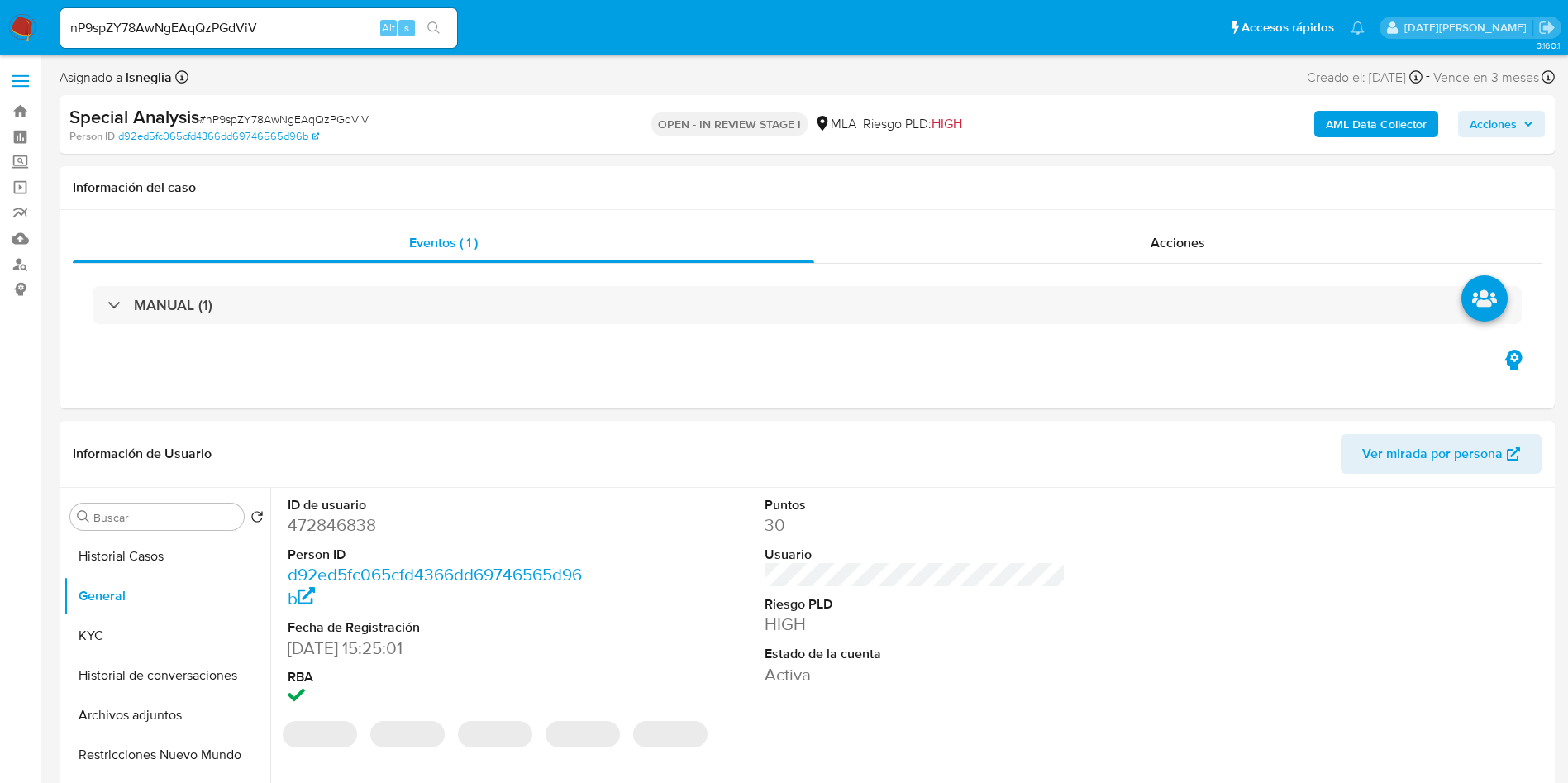
click at [334, 518] on dd "472846838" at bounding box center [438, 524] width 302 height 23
copy dd "472846838"
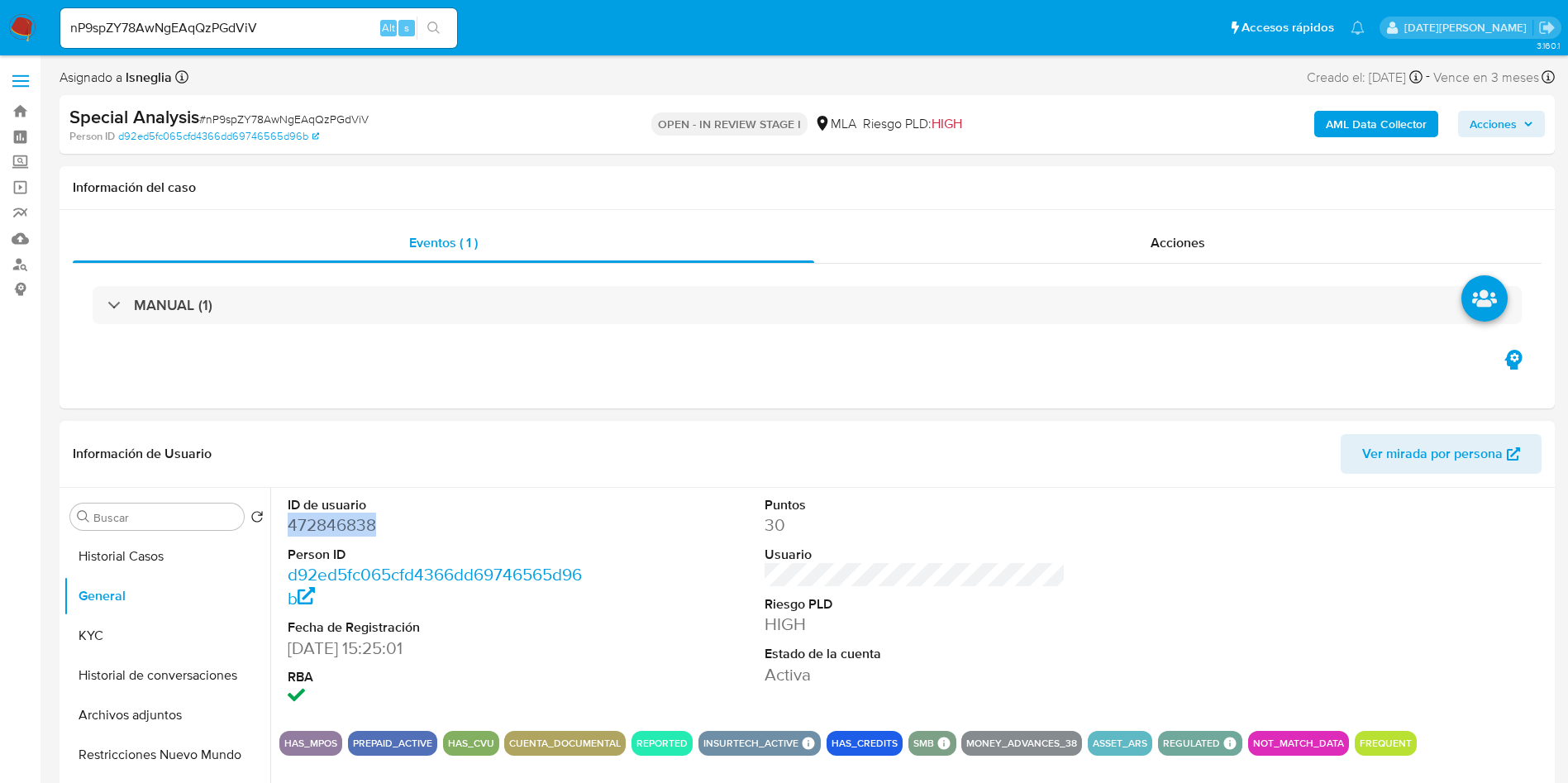
copy dd "472846838"
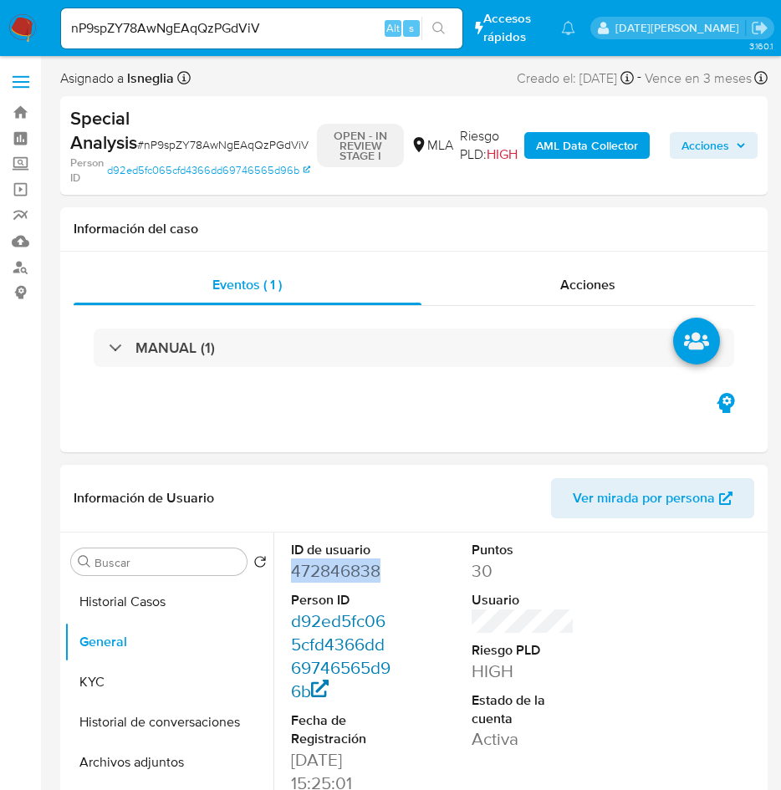
scroll to position [15, 0]
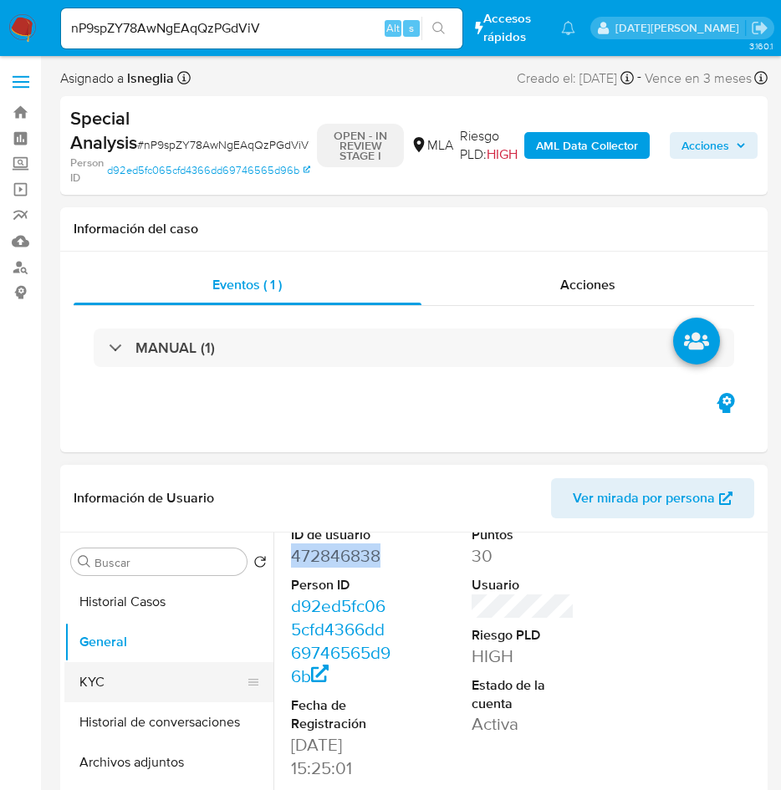
click at [117, 684] on button "KYC" at bounding box center [162, 682] width 196 height 40
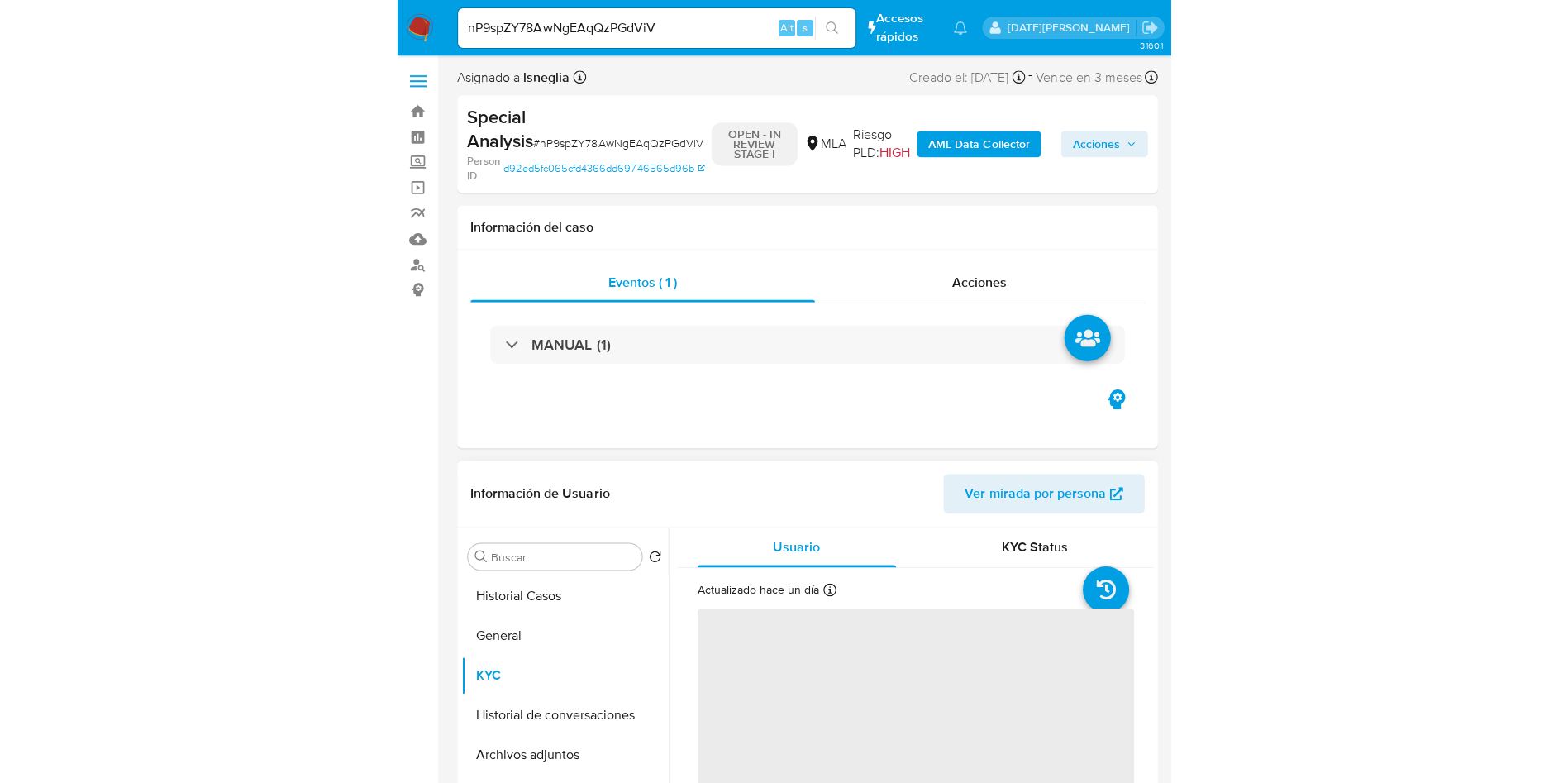
scroll to position [124, 0]
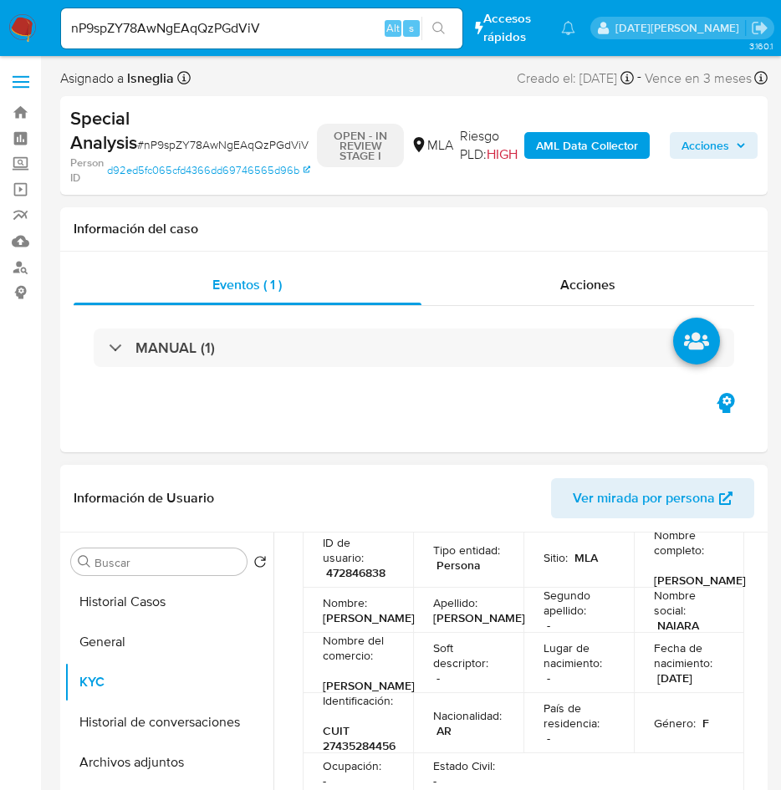
drag, startPoint x: 659, startPoint y: 574, endPoint x: 688, endPoint y: 608, distance: 45.1
click at [688, 588] on td "Nombre completo : Naiara Giuliana Paez" at bounding box center [689, 558] width 110 height 60
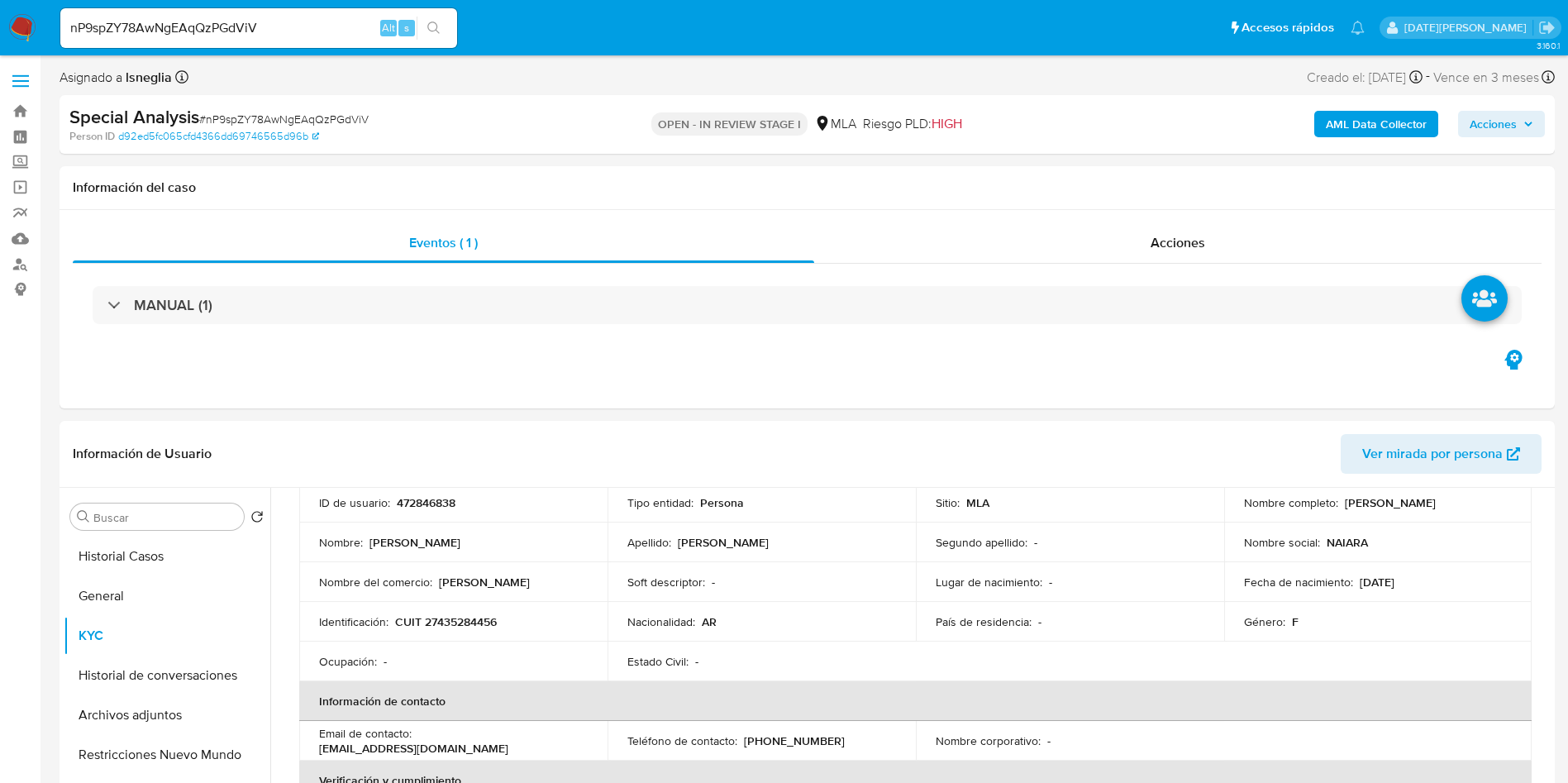
scroll to position [122, 0]
click at [460, 621] on p "CUIT 27435284456" at bounding box center [446, 624] width 102 height 15
copy p "27435284456"
drag, startPoint x: 1341, startPoint y: 503, endPoint x: 1504, endPoint y: 507, distance: 163.0
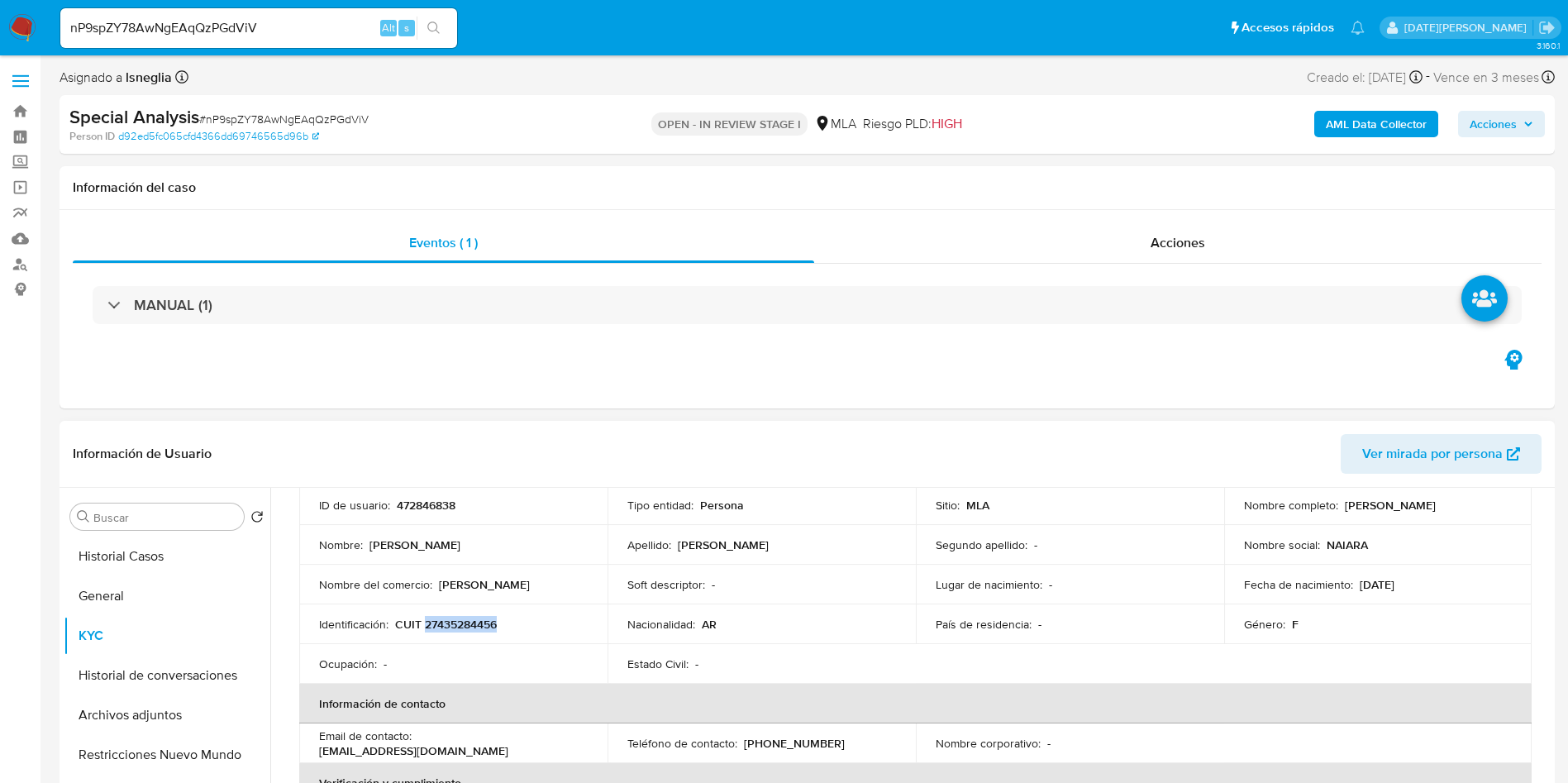
click at [1504, 507] on div "Nombre completo : Naiara Giuliana Paez" at bounding box center [1379, 504] width 269 height 15
copy p "Naiara Giuliana Paez"
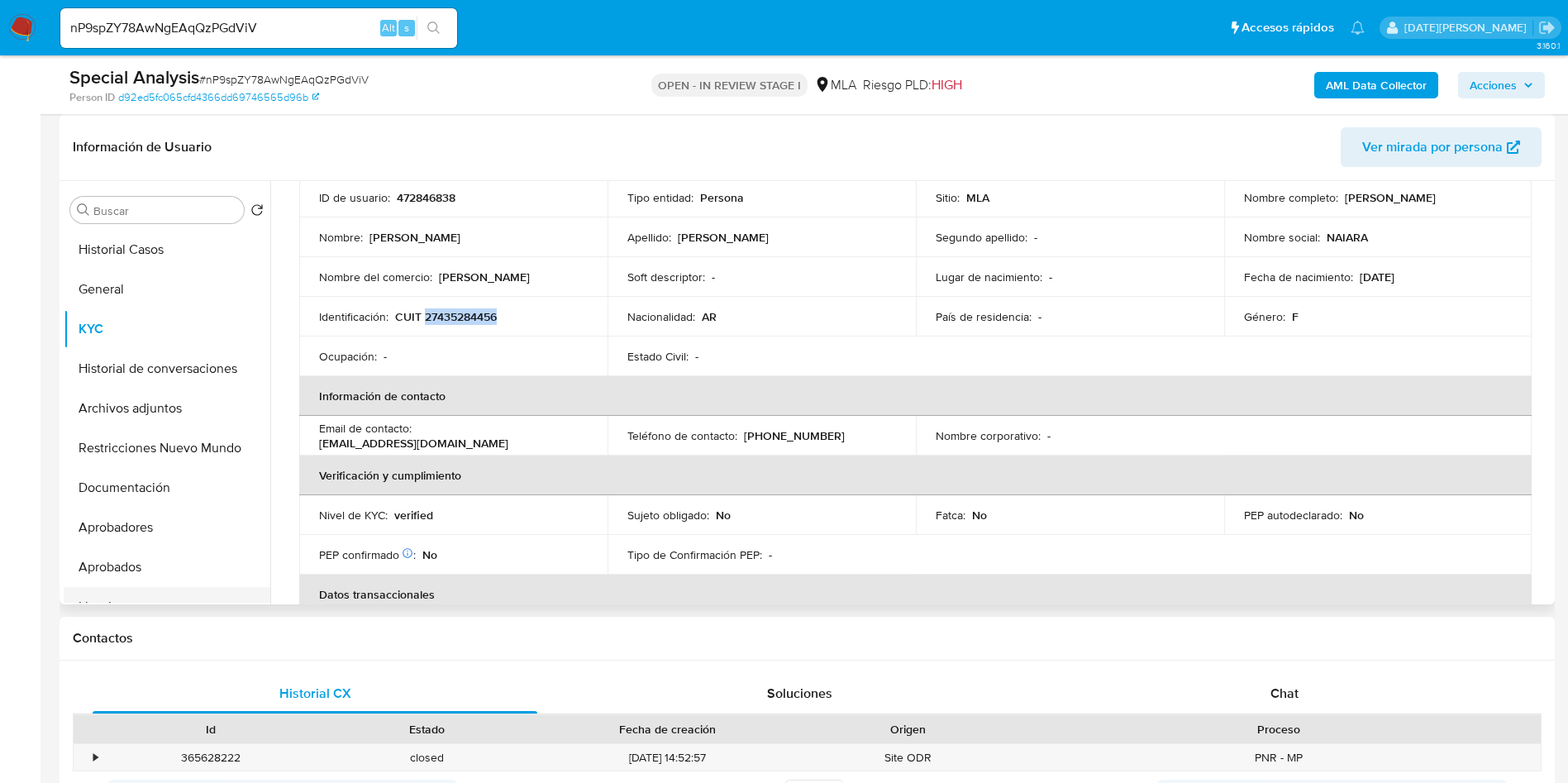
scroll to position [124, 0]
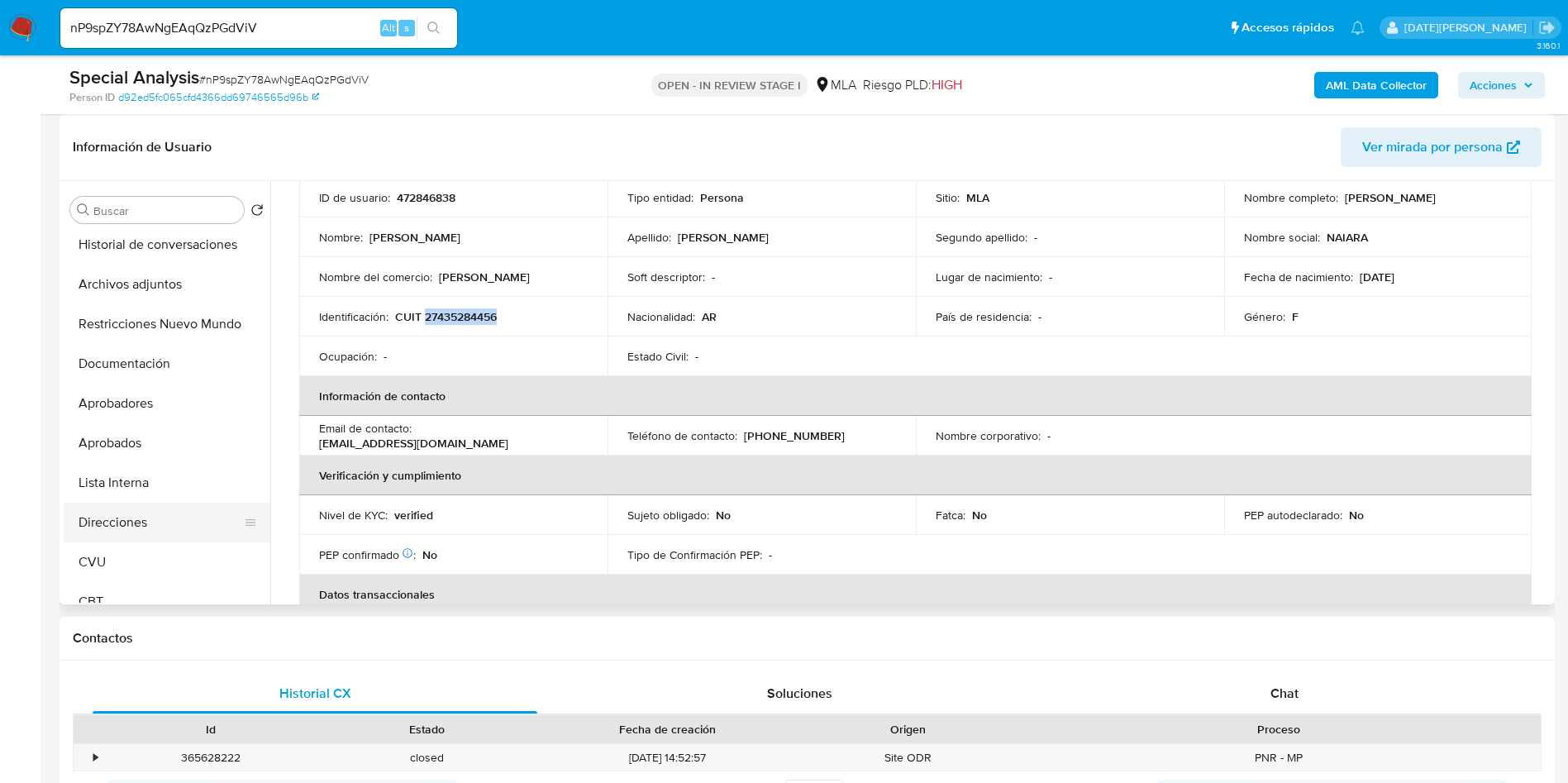
click at [160, 512] on button "Direcciones" at bounding box center [160, 522] width 194 height 40
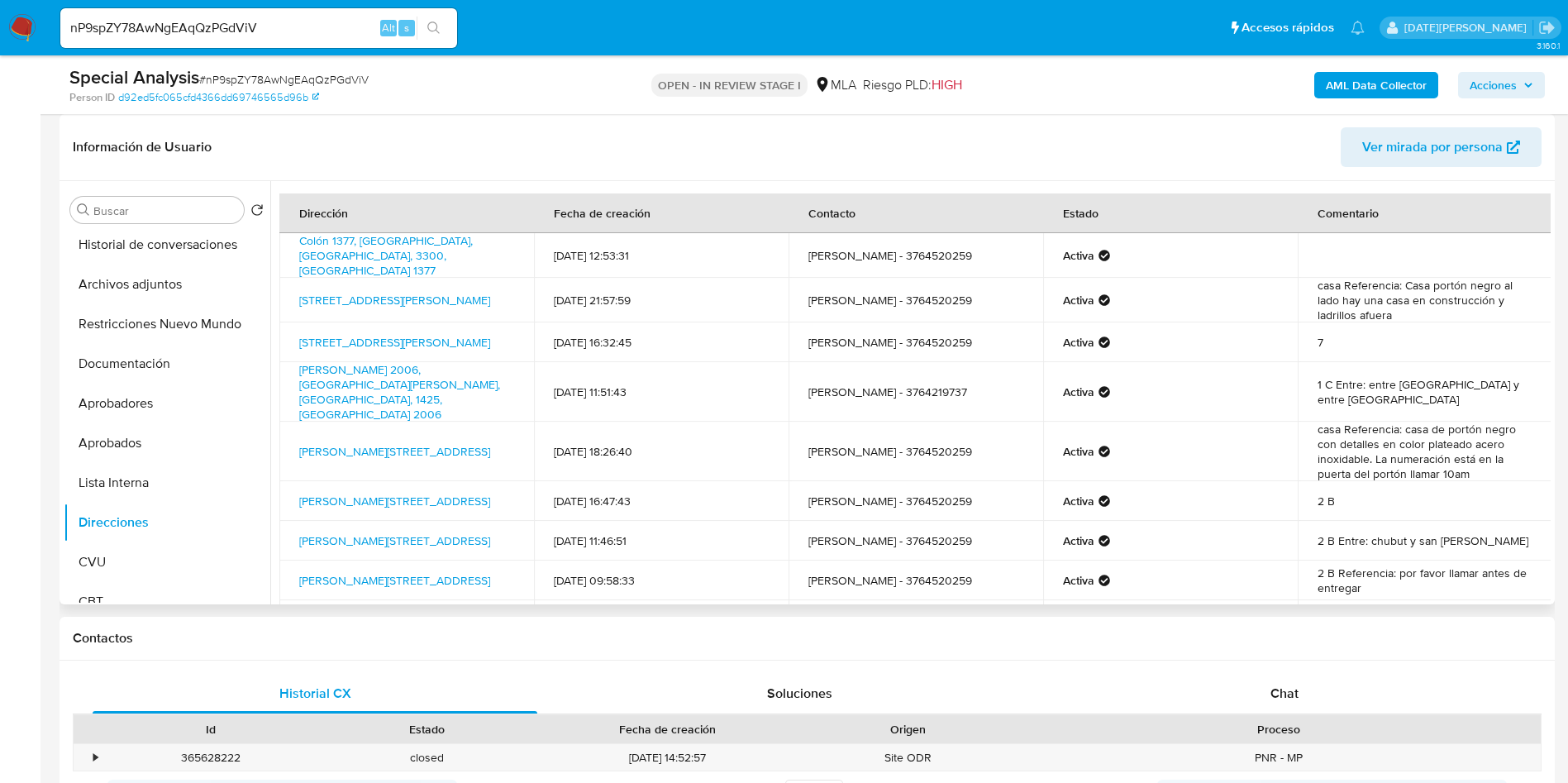
scroll to position [0, 0]
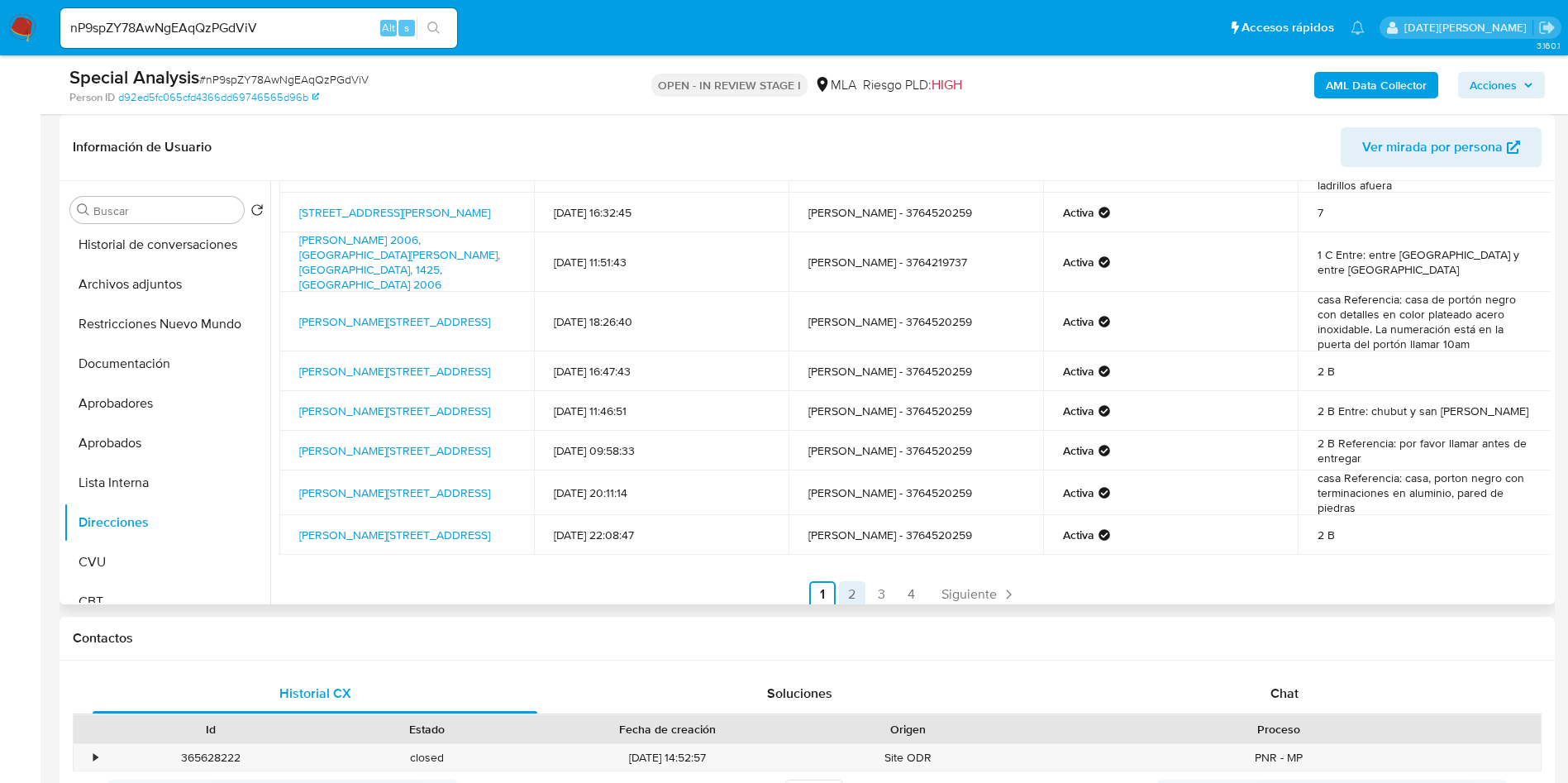
click at [851, 581] on link "2" at bounding box center [852, 594] width 27 height 27
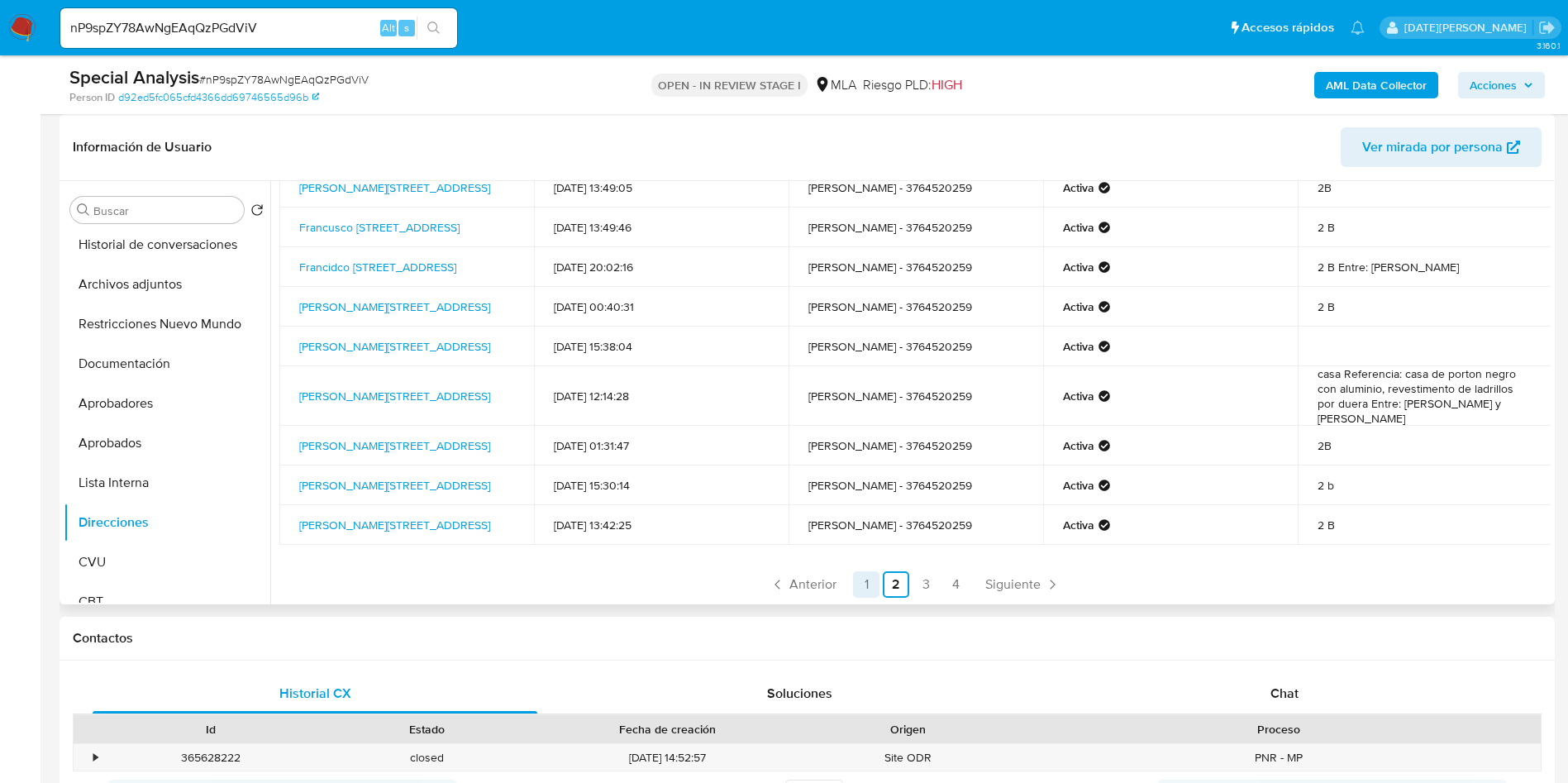
click at [866, 573] on link "1" at bounding box center [866, 584] width 27 height 27
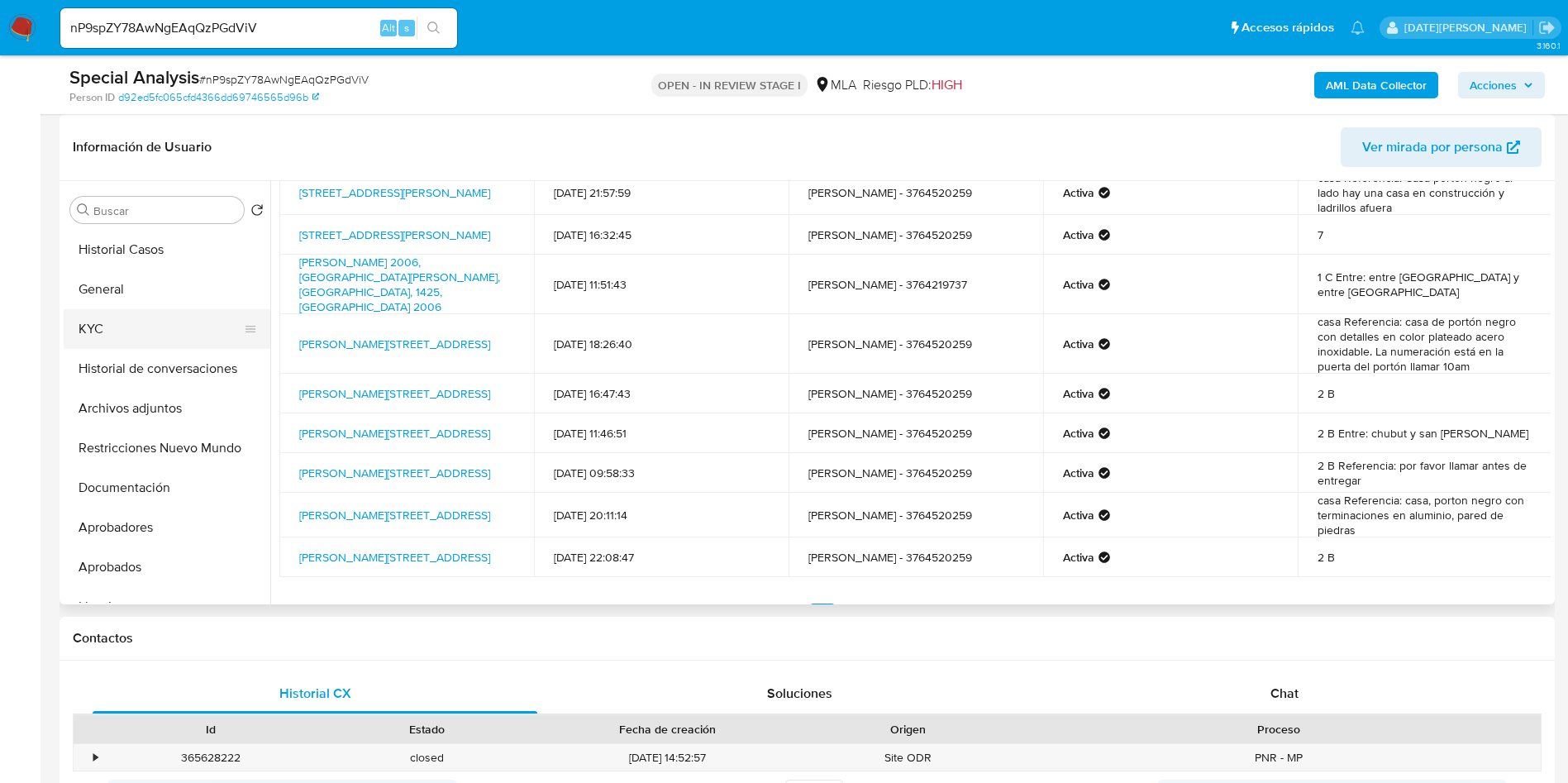
click at [128, 331] on button "KYC" at bounding box center [160, 329] width 194 height 40
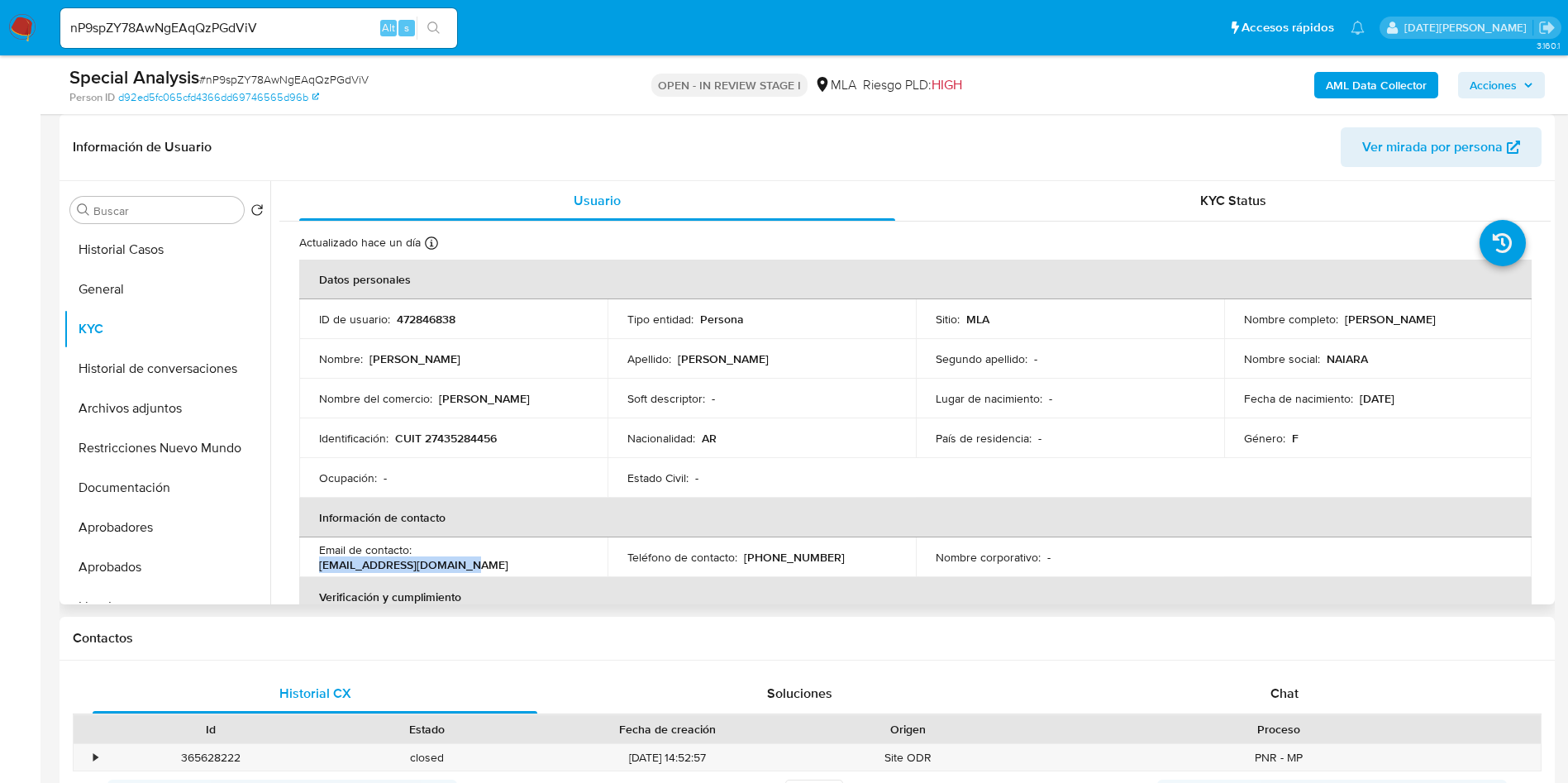
drag, startPoint x: 418, startPoint y: 562, endPoint x: 553, endPoint y: 562, distance: 135.0
click at [508, 562] on p "naiarapaez1ale@gmail.com" at bounding box center [414, 565] width 190 height 15
copy p "naiarapaez1ale@gmail.com"
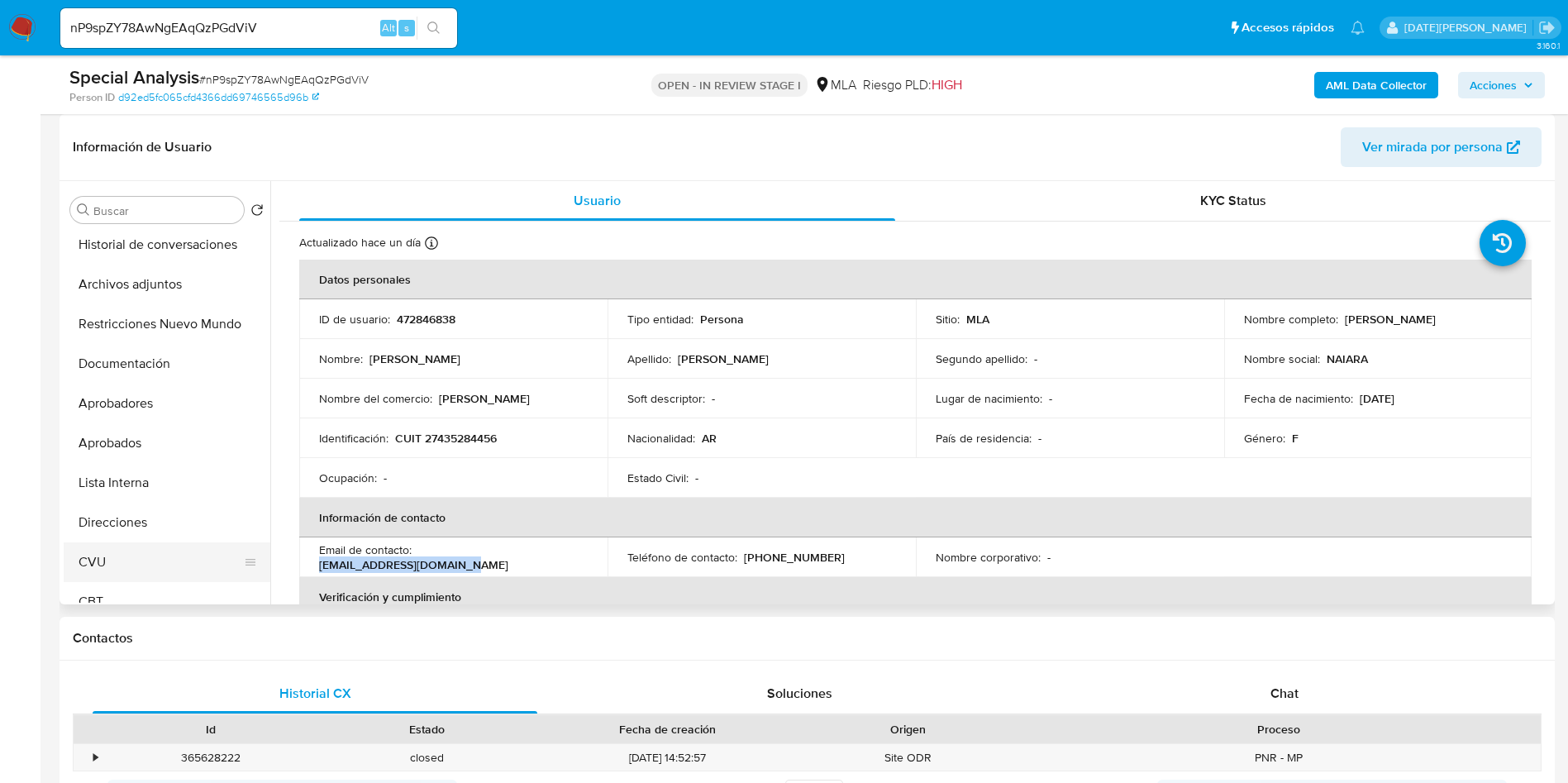
click at [111, 562] on button "CVU" at bounding box center [160, 563] width 194 height 40
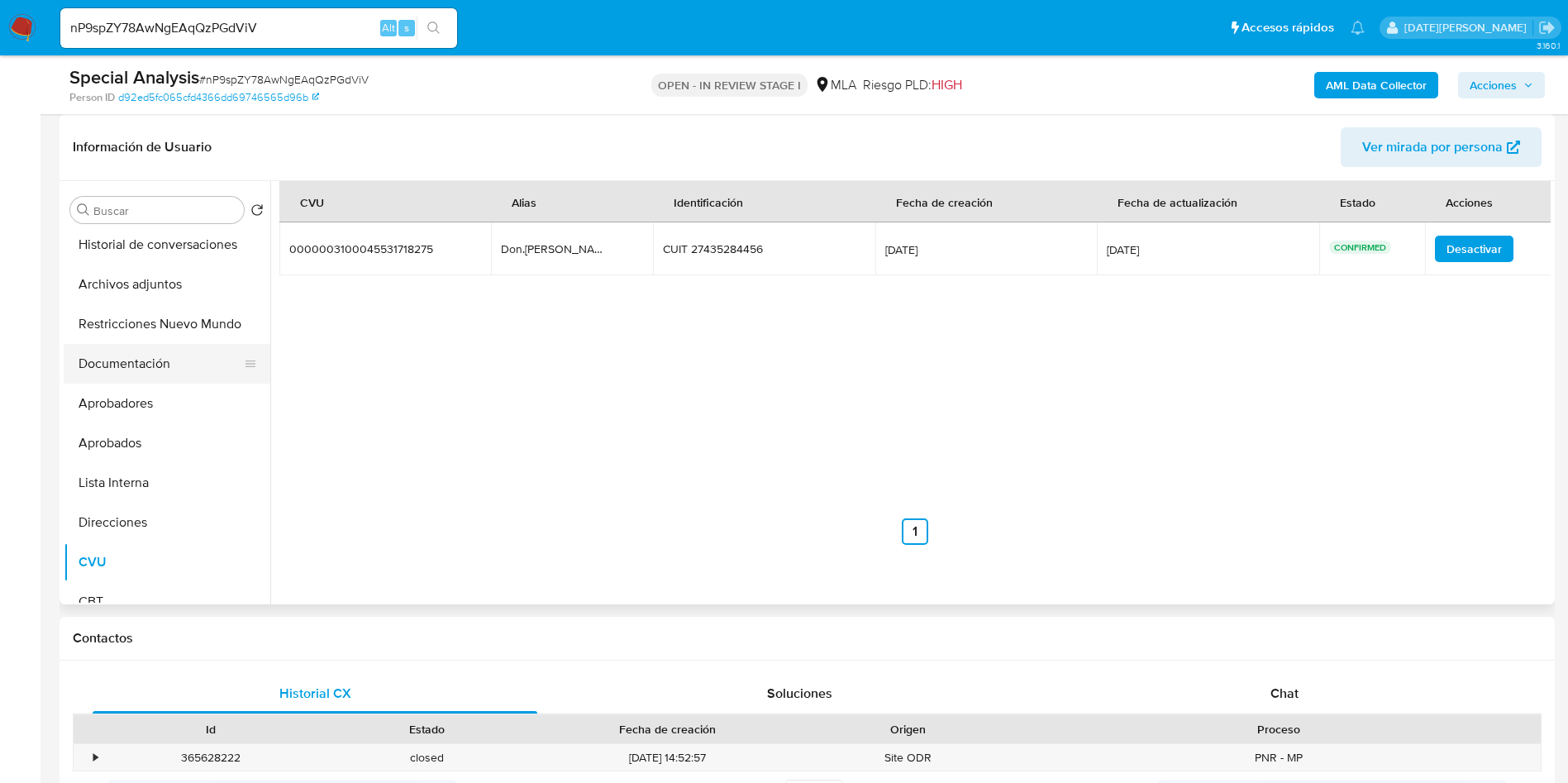
scroll to position [0, 0]
click at [133, 312] on button "KYC" at bounding box center [160, 329] width 194 height 40
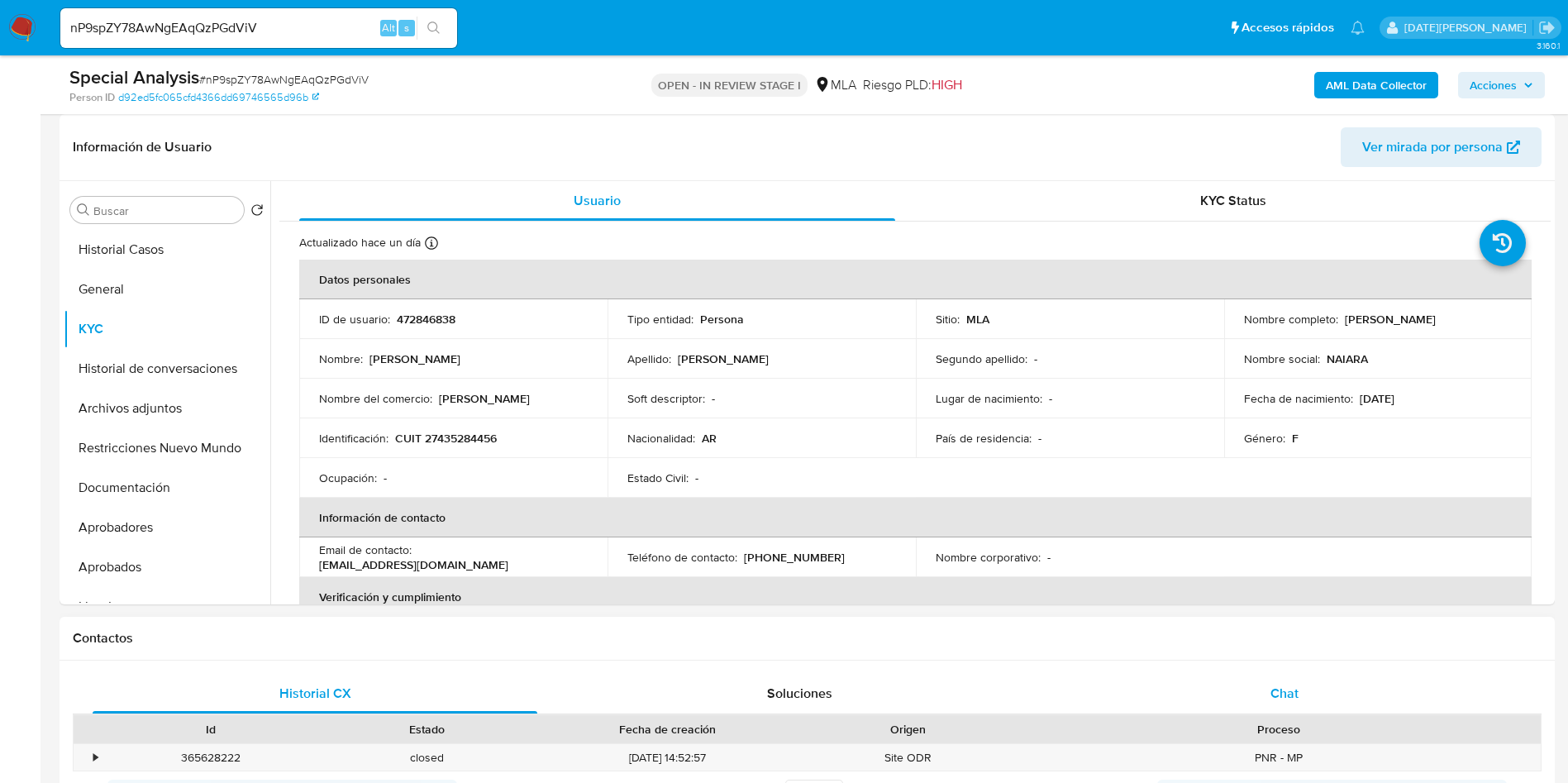
click at [1307, 689] on div "Chat" at bounding box center [1285, 694] width 445 height 40
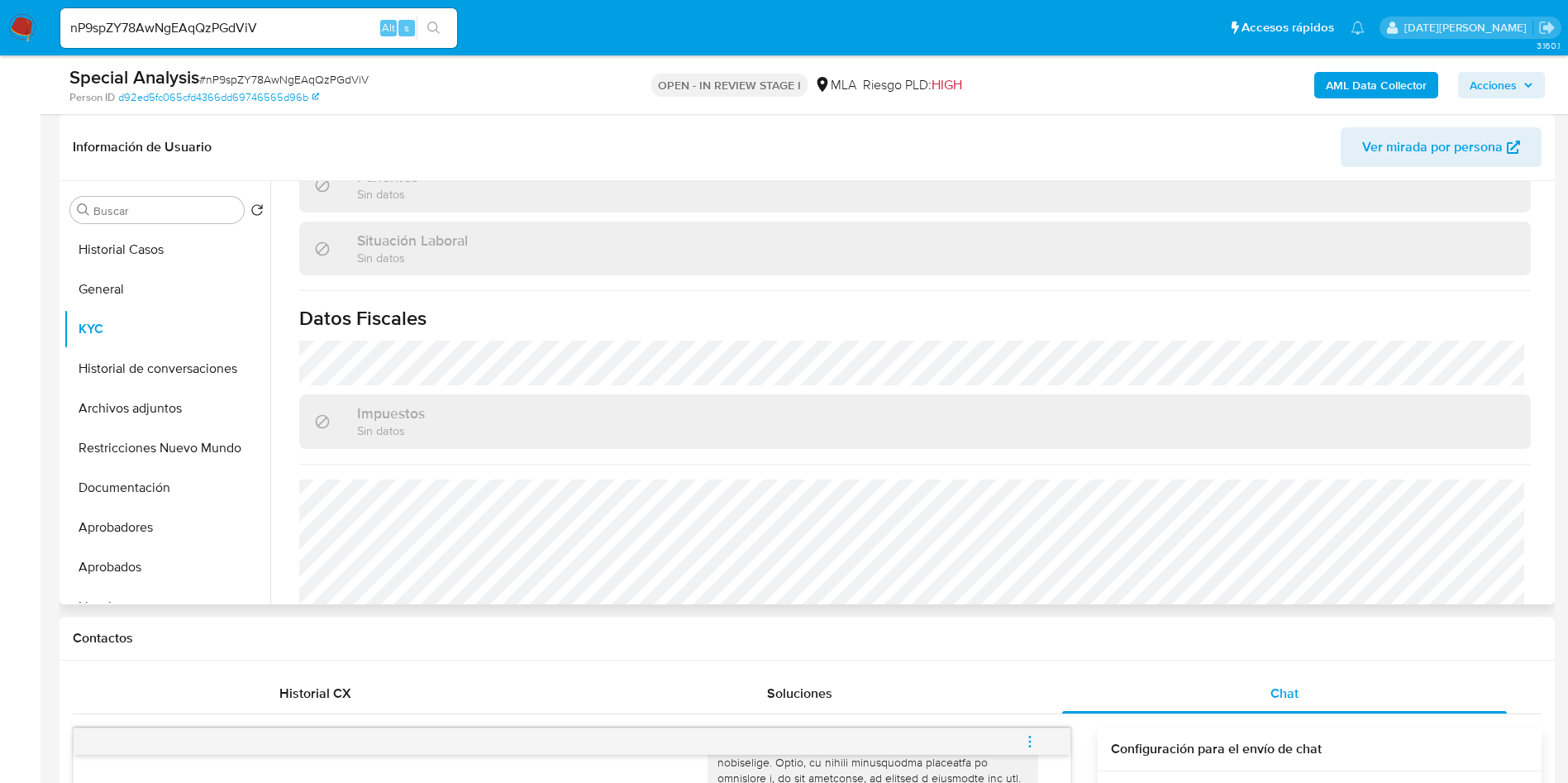
scroll to position [886, 0]
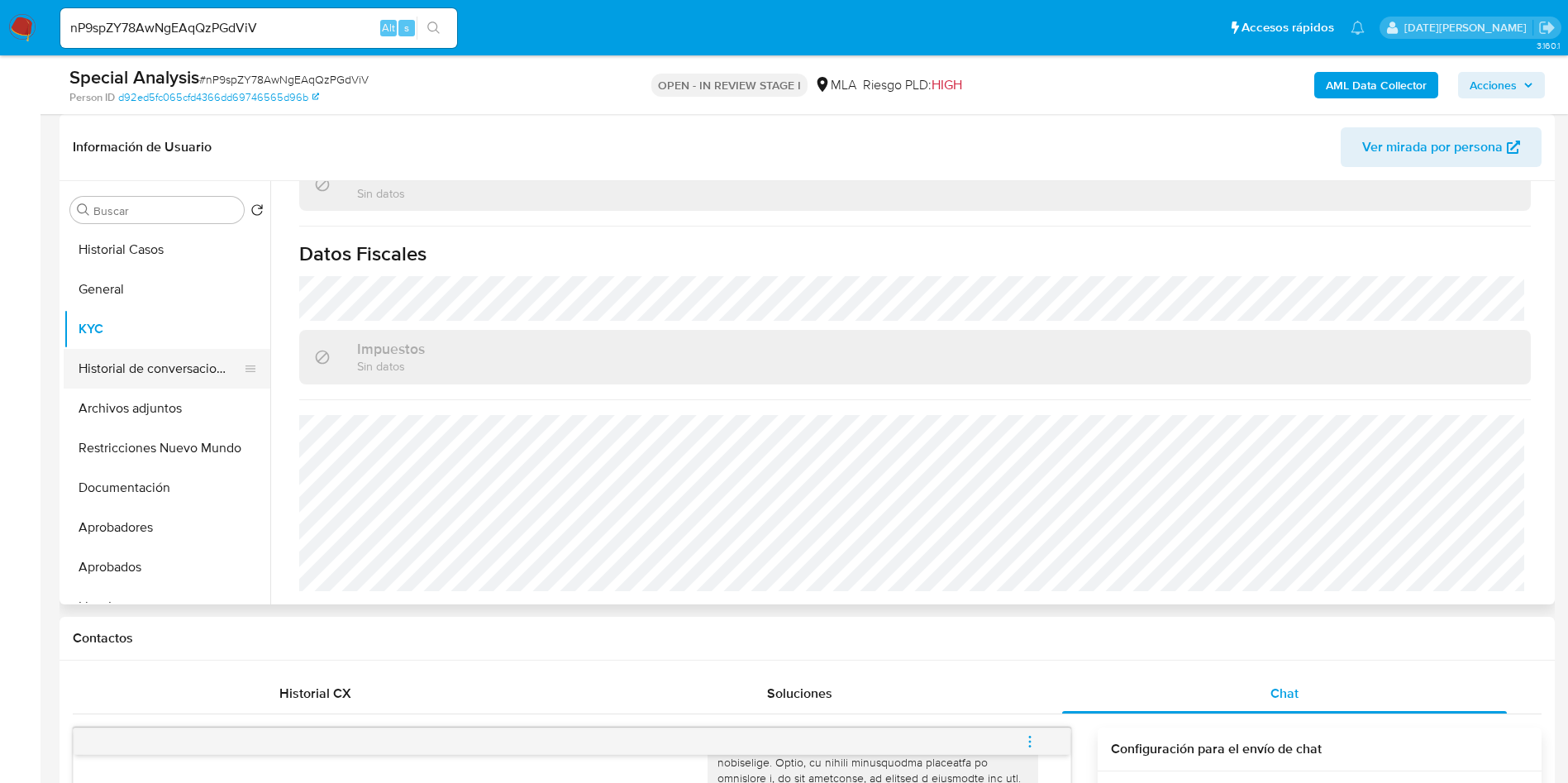
click at [133, 377] on button "Historial de conversaciones" at bounding box center [160, 369] width 194 height 40
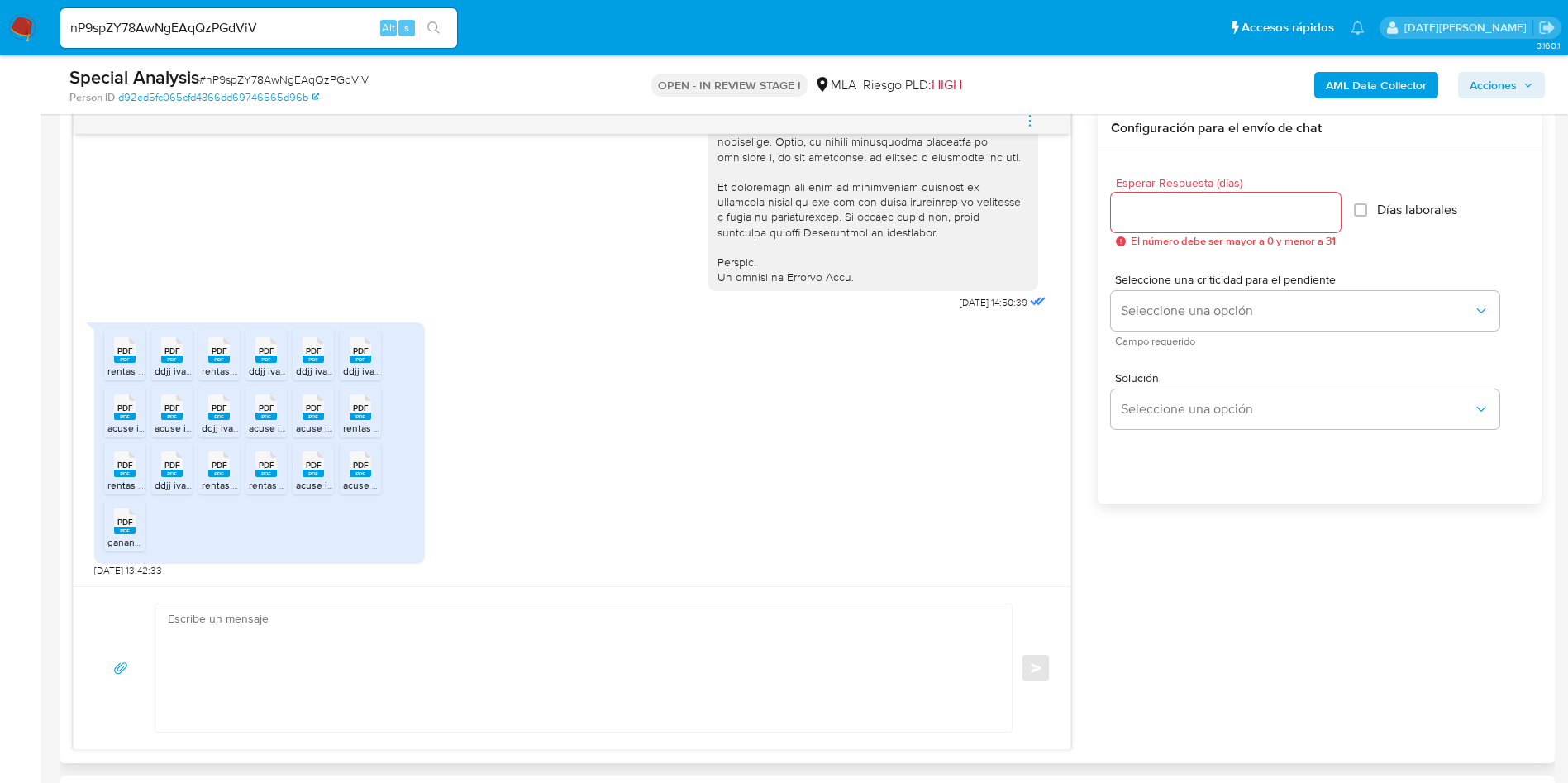
scroll to position [868, 0]
click at [124, 360] on rect at bounding box center [125, 360] width 22 height 8
click at [169, 366] on li "PDF PDF ddjj iva 042025.pdf" at bounding box center [172, 356] width 42 height 51
click at [224, 357] on span "PDF" at bounding box center [219, 351] width 16 height 11
click at [275, 359] on rect at bounding box center [266, 360] width 22 height 8
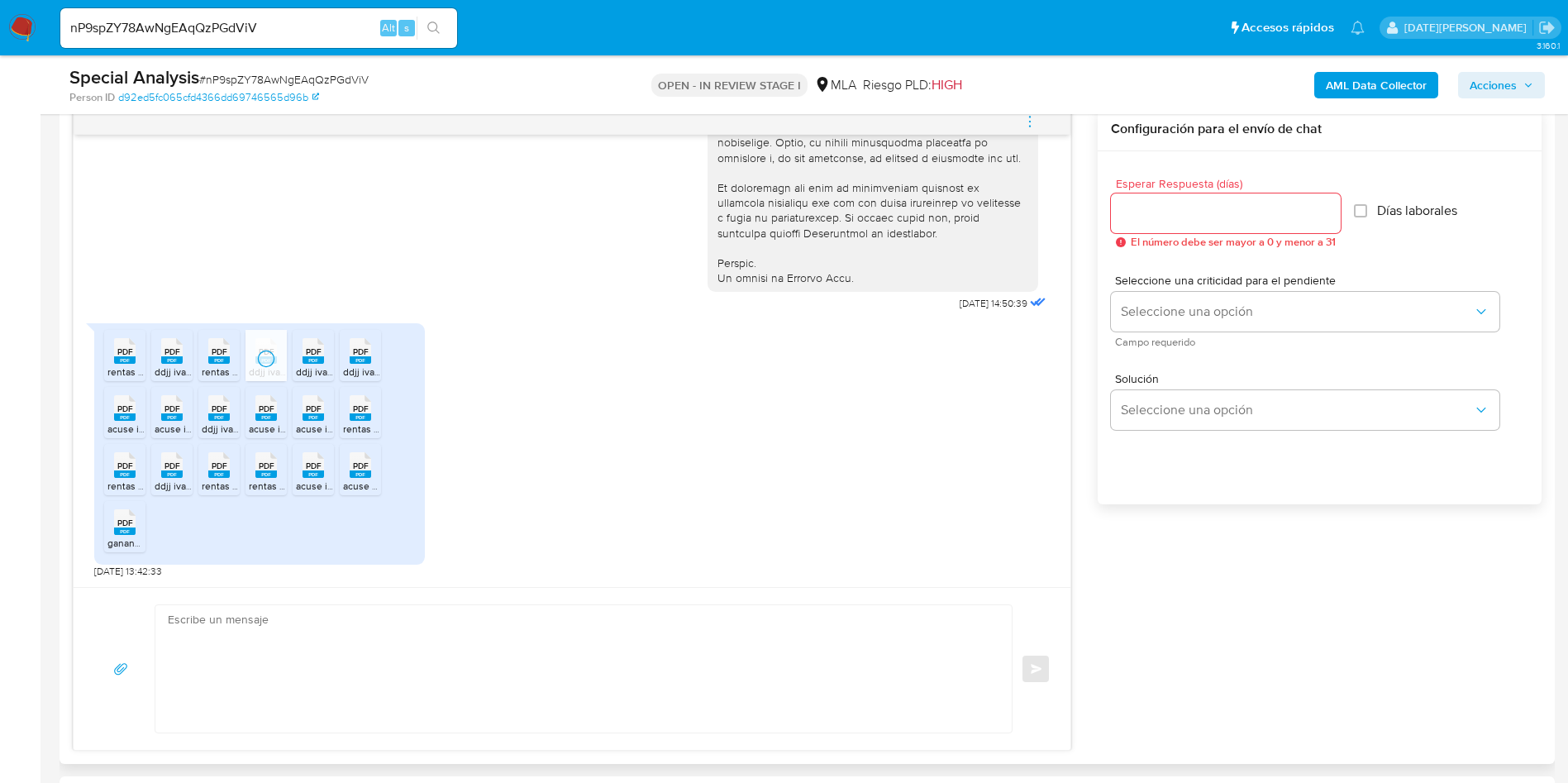
click at [322, 363] on rect at bounding box center [313, 360] width 22 height 8
click at [370, 362] on rect at bounding box center [361, 360] width 22 height 8
drag, startPoint x: 123, startPoint y: 421, endPoint x: 146, endPoint y: 428, distance: 24.0
click at [124, 421] on rect at bounding box center [125, 417] width 22 height 8
click at [168, 429] on span "acuse iva 052025.pdf" at bounding box center [202, 428] width 95 height 14
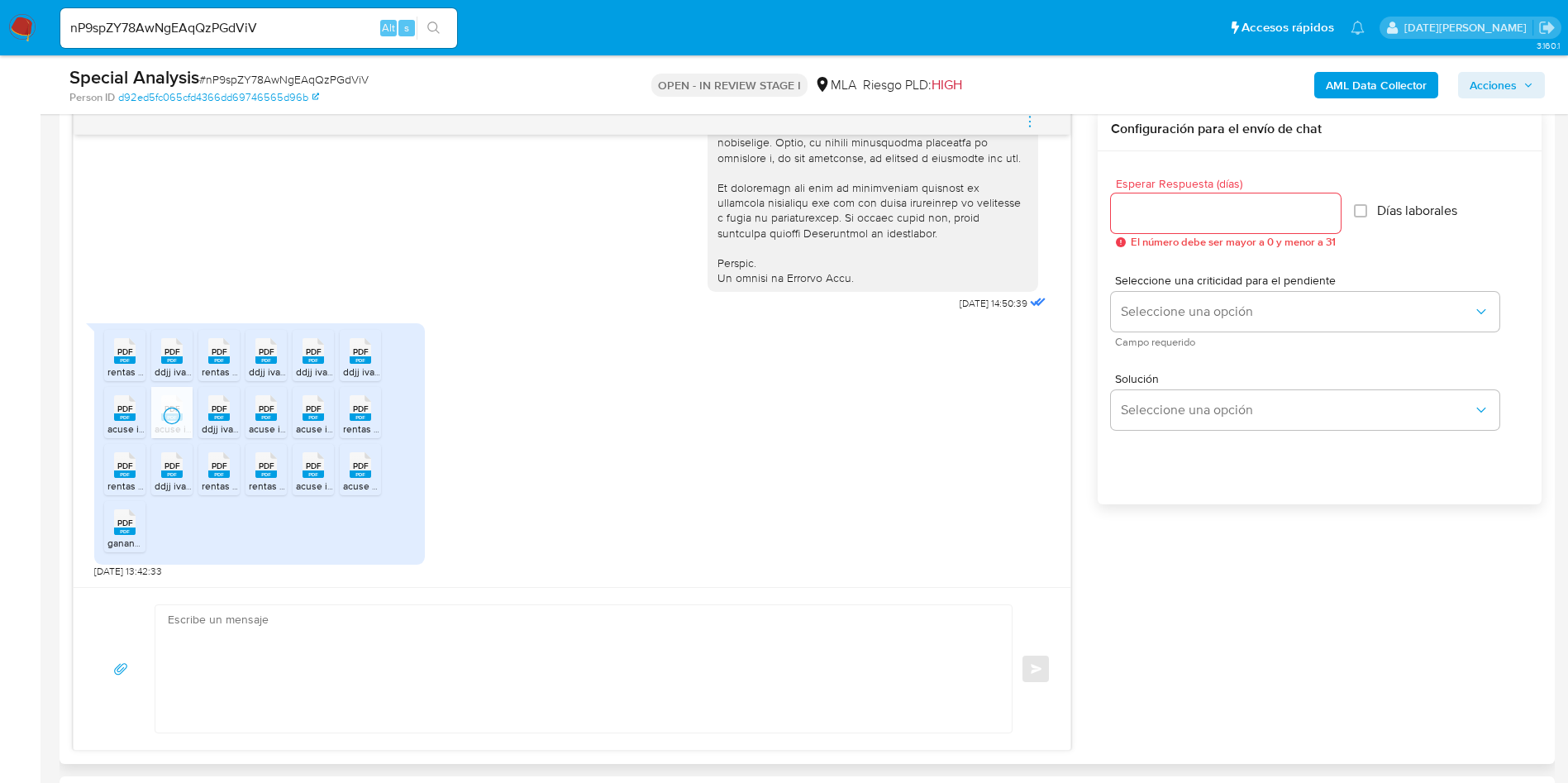
click at [222, 416] on rect at bounding box center [219, 417] width 22 height 8
click at [276, 409] on icon at bounding box center [266, 408] width 22 height 26
click at [305, 414] on rect at bounding box center [313, 417] width 22 height 8
click at [362, 416] on rect at bounding box center [361, 417] width 22 height 8
drag, startPoint x: 121, startPoint y: 474, endPoint x: 156, endPoint y: 476, distance: 35.1
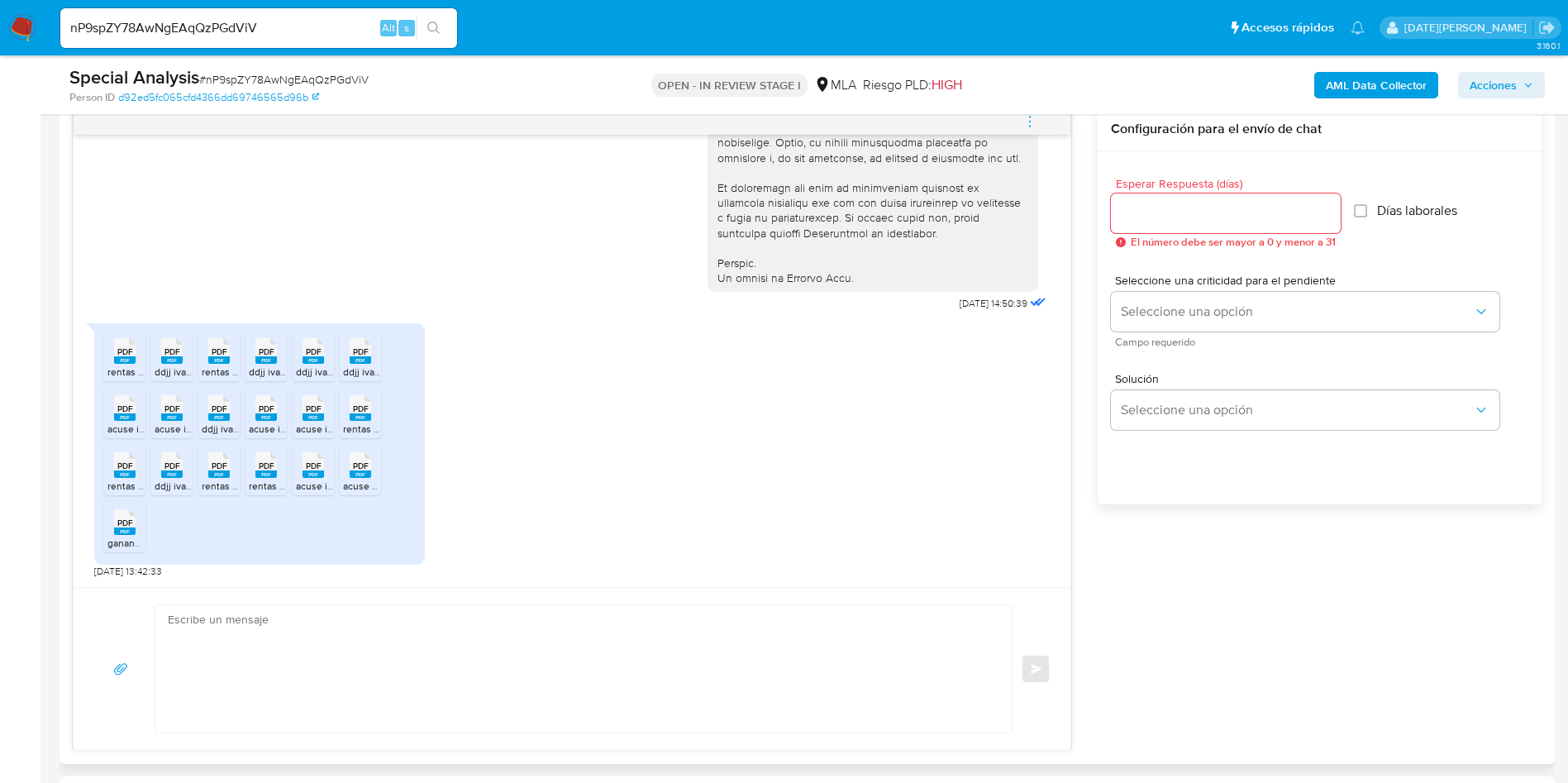
click at [121, 474] on rect at bounding box center [125, 475] width 22 height 8
click at [172, 473] on rect at bounding box center [172, 475] width 22 height 8
click at [229, 473] on rect at bounding box center [219, 475] width 22 height 8
click at [263, 475] on rect at bounding box center [266, 475] width 22 height 8
click at [298, 473] on div "PDF PDF" at bounding box center [312, 463] width 35 height 33
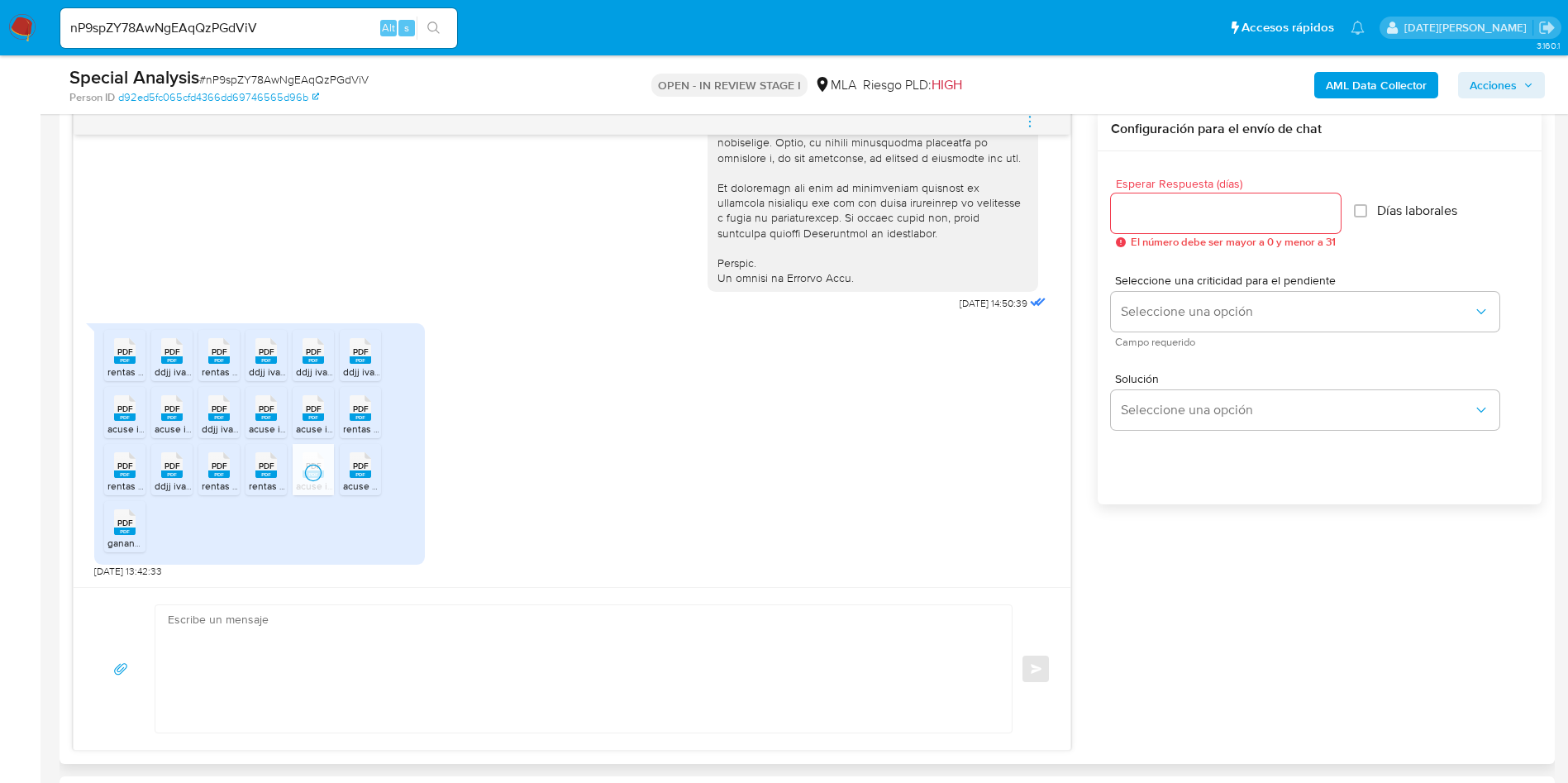
click at [341, 478] on li "PDF PDF acuse ganancias.pdf" at bounding box center [361, 470] width 42 height 51
click at [109, 539] on span "ganancias 2024.pdf" at bounding box center [151, 543] width 87 height 14
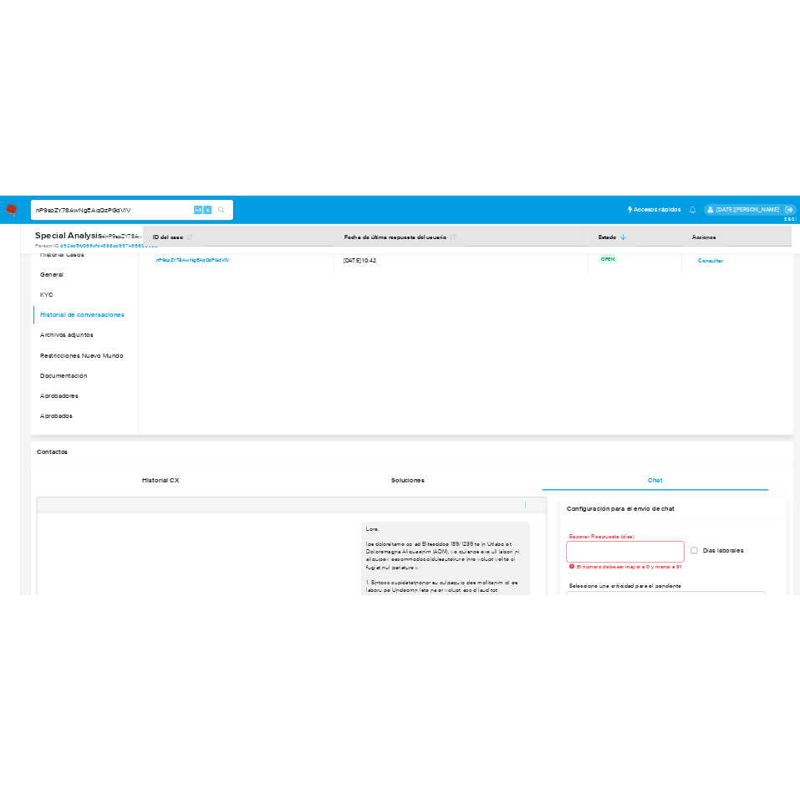
scroll to position [125, 0]
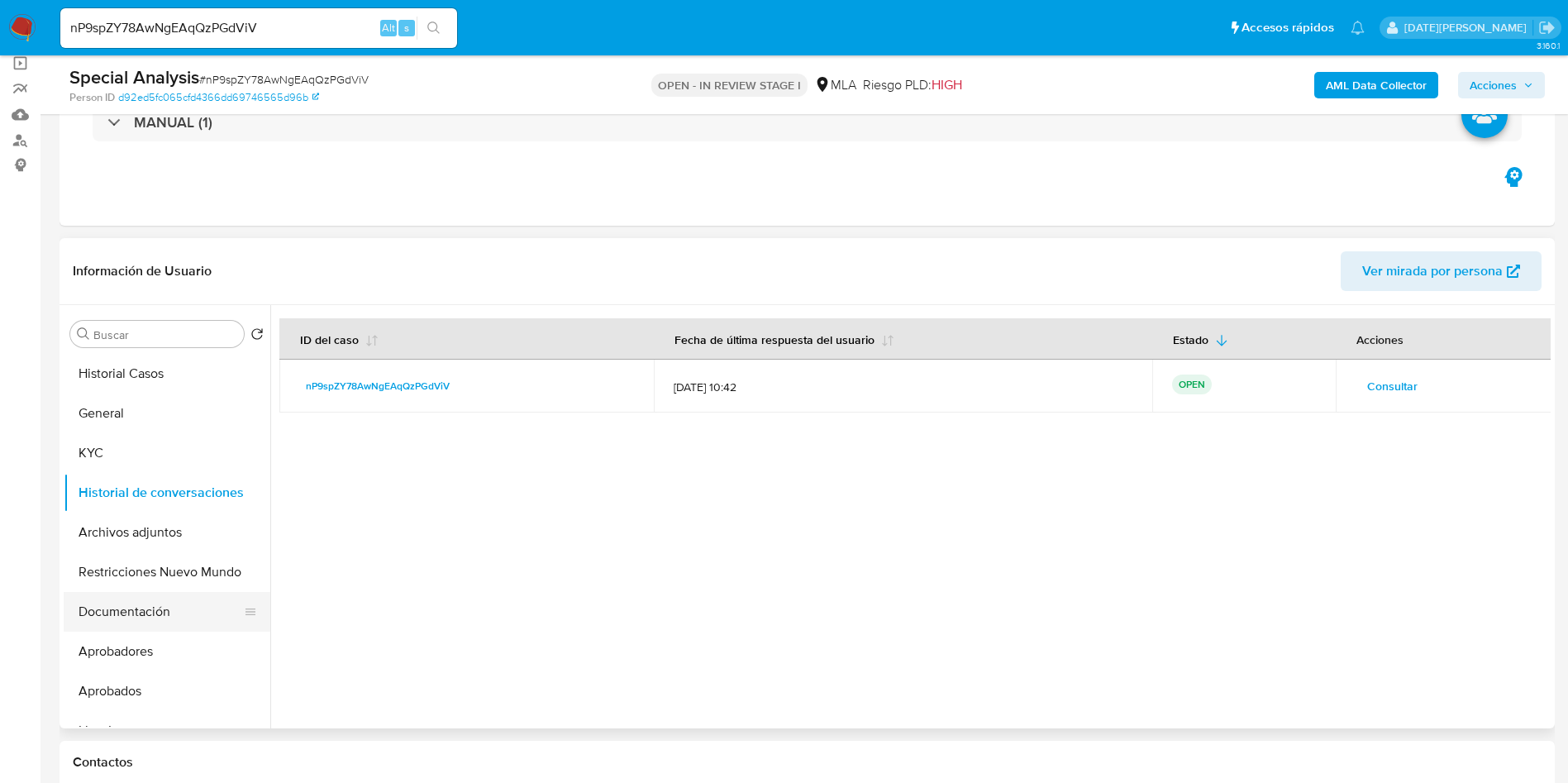
click at [140, 620] on button "Documentación" at bounding box center [160, 612] width 194 height 40
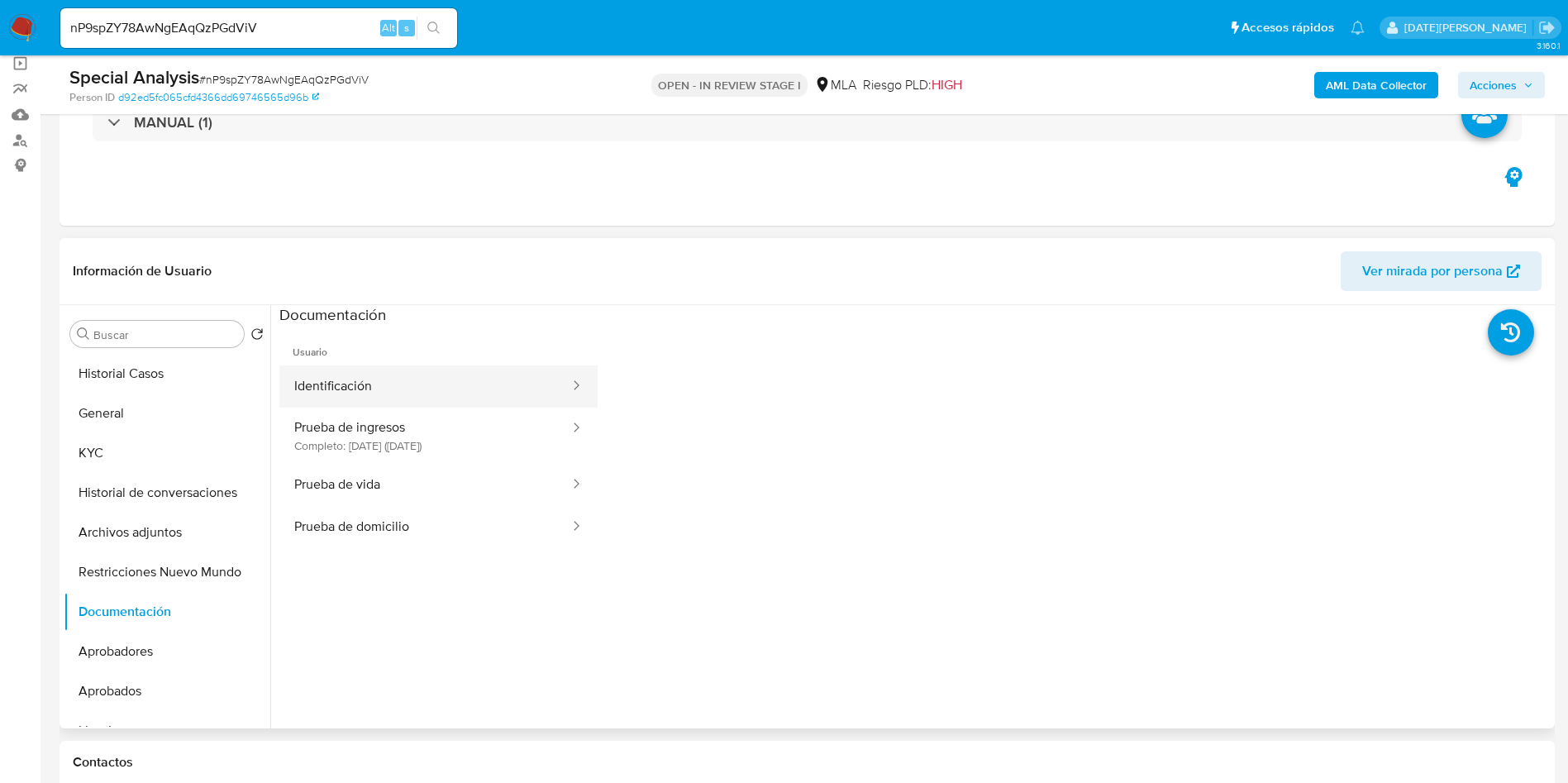
click at [446, 388] on button "Identificación" at bounding box center [425, 387] width 292 height 43
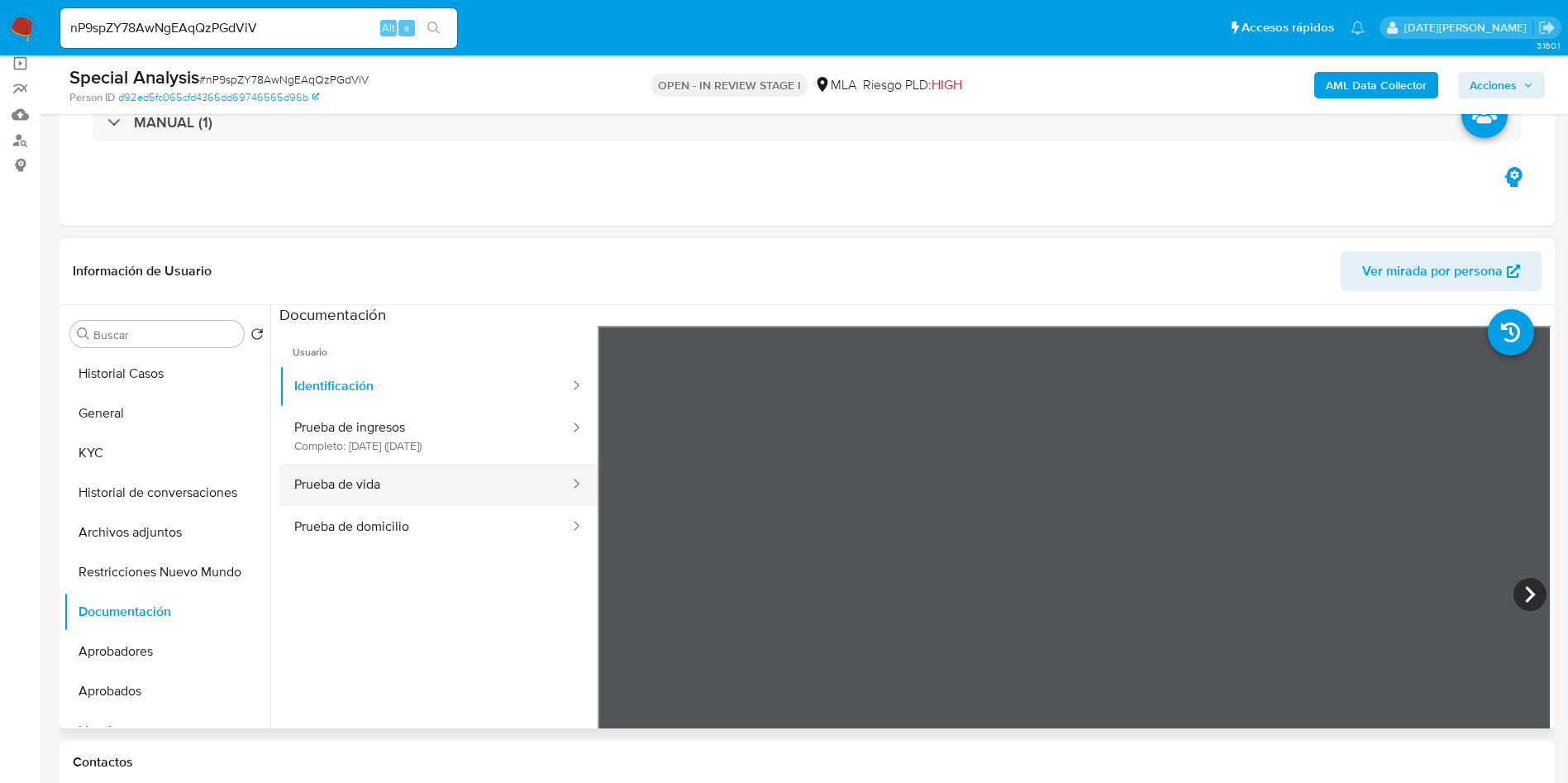
click at [415, 472] on button "Prueba de vida" at bounding box center [425, 484] width 292 height 43
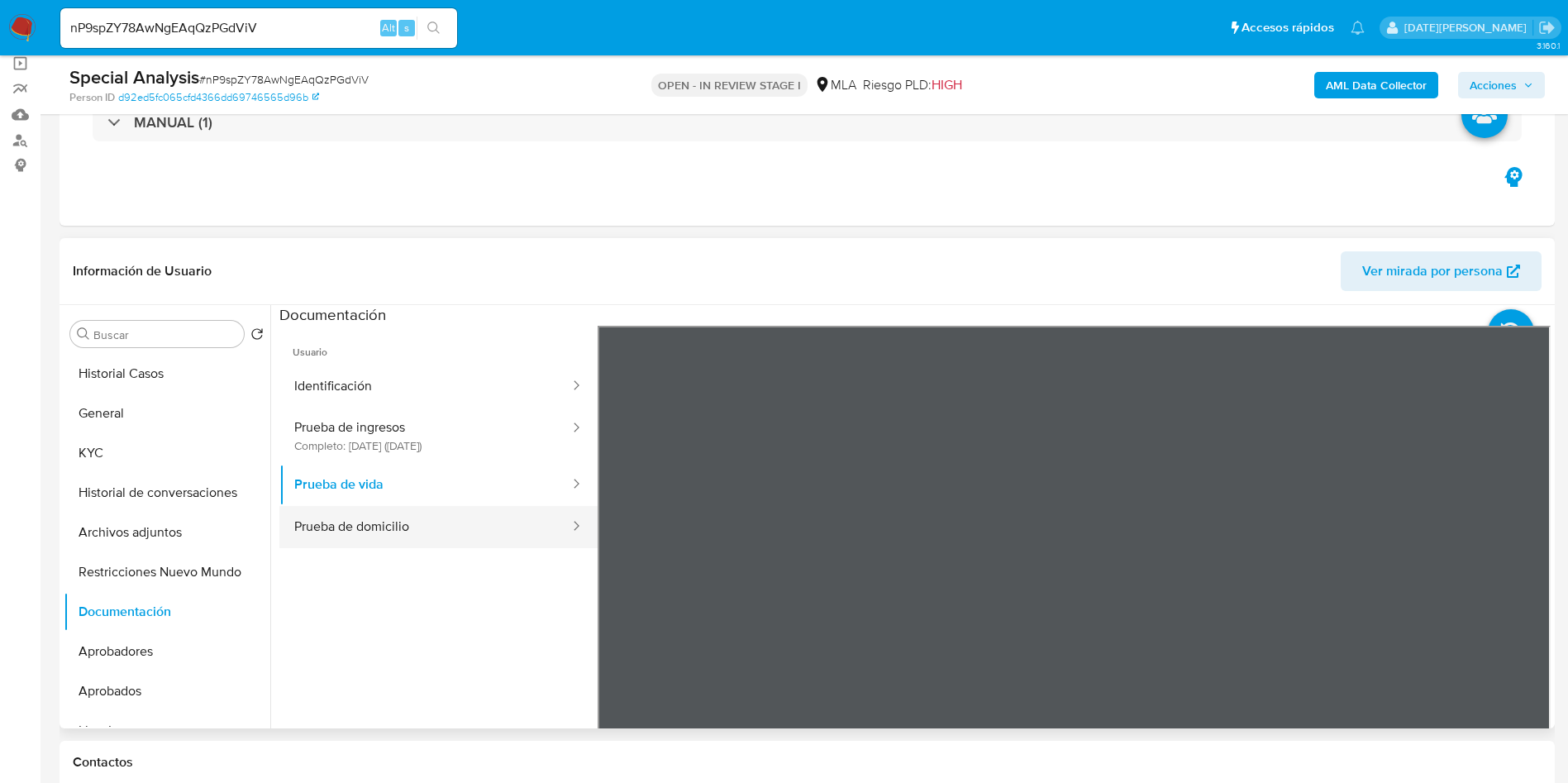
click at [341, 525] on button "Prueba de domicilio" at bounding box center [425, 527] width 292 height 43
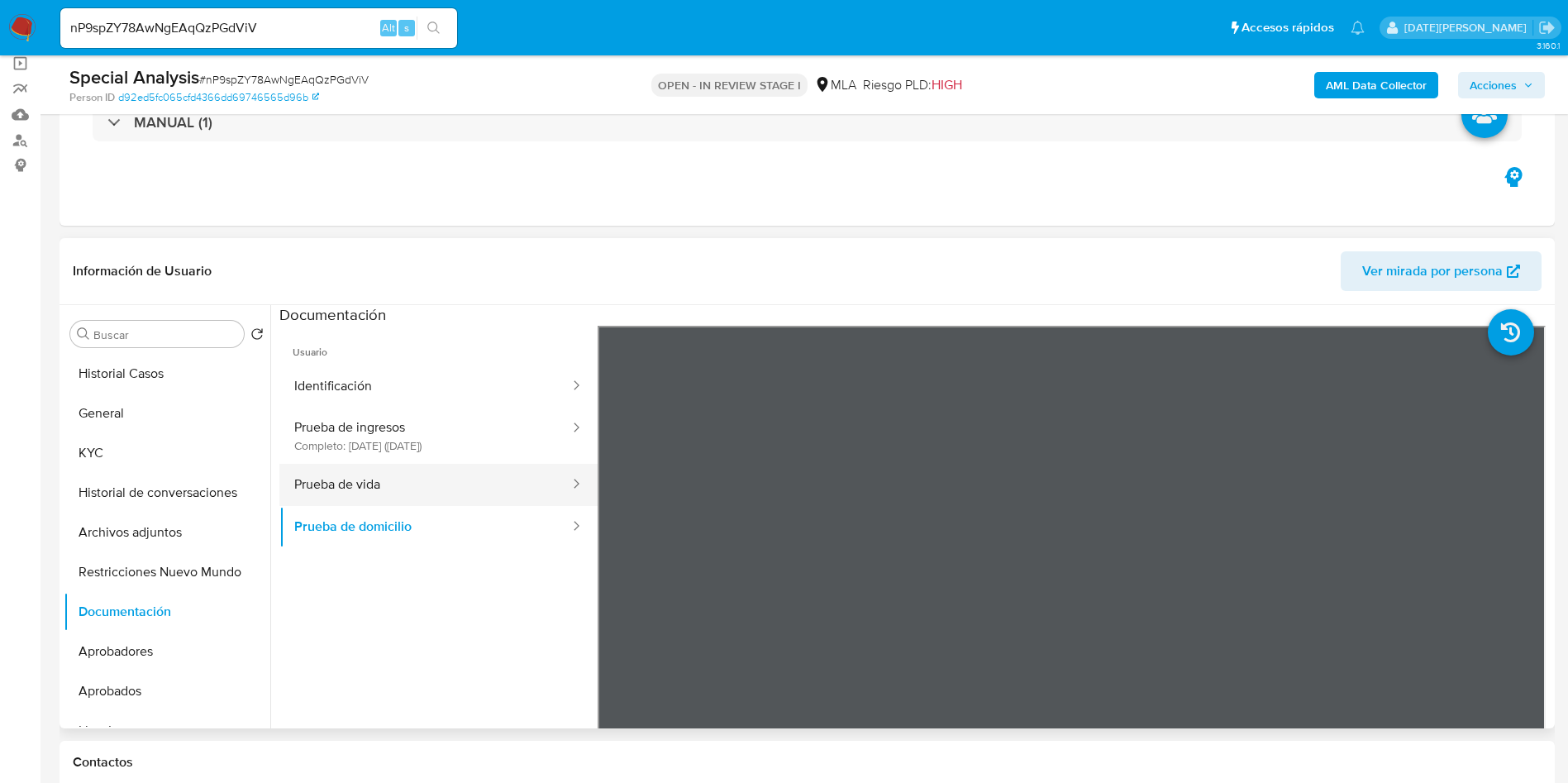
click at [349, 488] on button "Prueba de vida" at bounding box center [425, 484] width 292 height 43
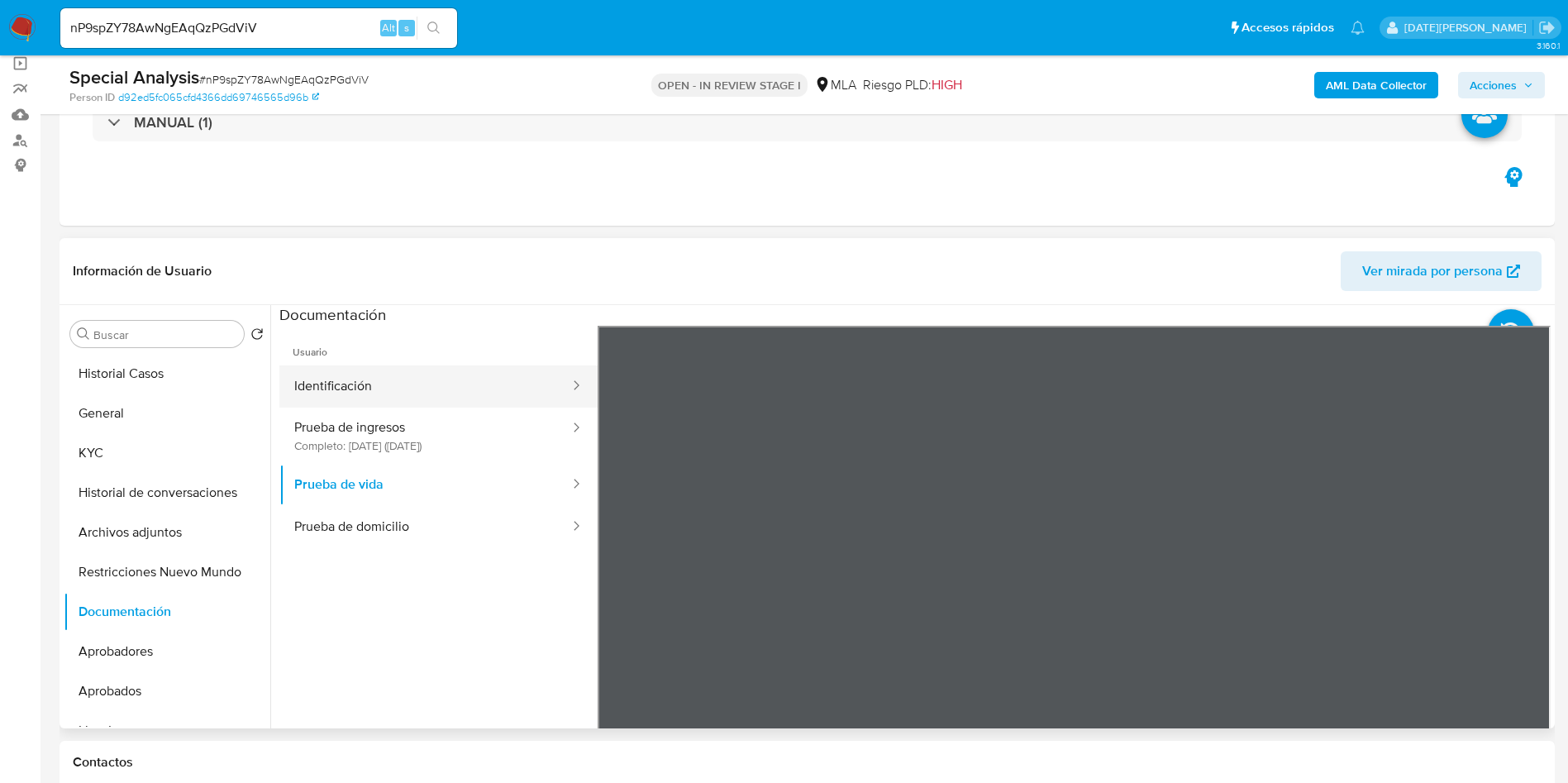
click at [346, 399] on button "Identificación" at bounding box center [425, 387] width 292 height 43
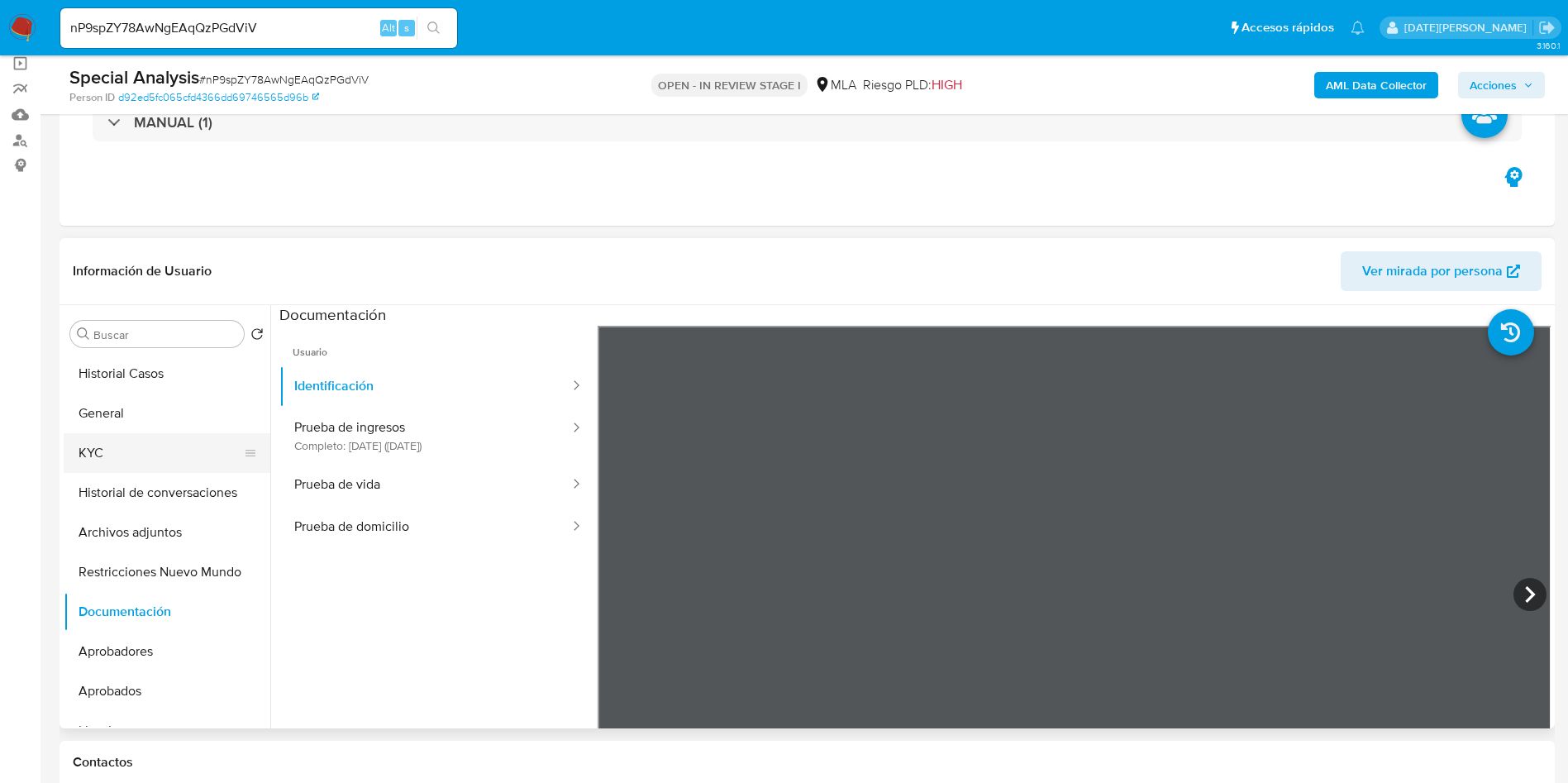
click at [174, 457] on button "KYC" at bounding box center [160, 453] width 194 height 40
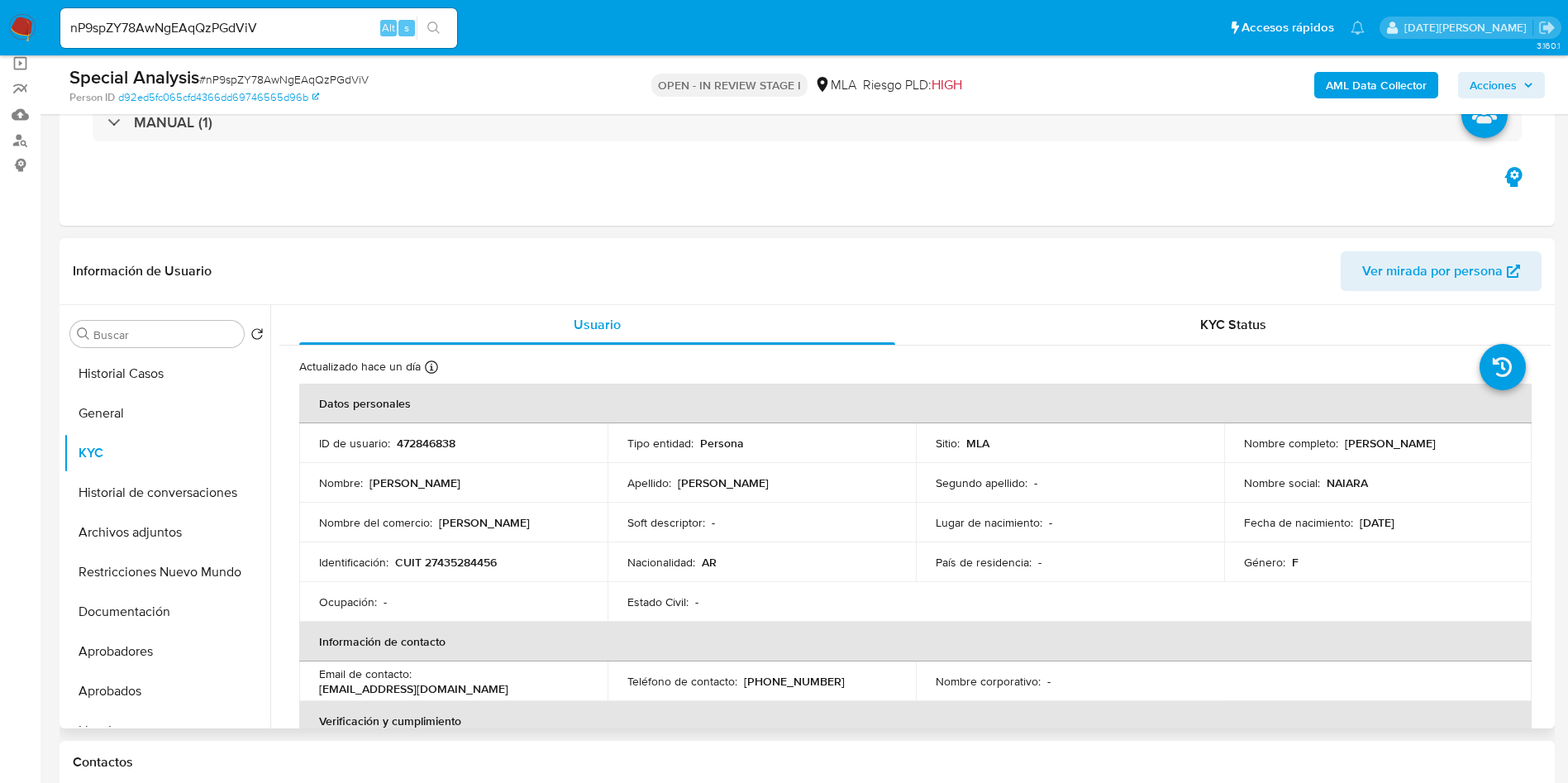
drag, startPoint x: 1339, startPoint y: 442, endPoint x: 1482, endPoint y: 443, distance: 143.0
click at [1482, 443] on div "Nombre completo : Naiara Giuliana Paez" at bounding box center [1379, 443] width 269 height 15
copy p "Naiara Giuliana Paez"
drag, startPoint x: 397, startPoint y: 563, endPoint x: 503, endPoint y: 564, distance: 106.0
click at [503, 564] on div "Identificación : CUIT 27435284456" at bounding box center [454, 562] width 269 height 15
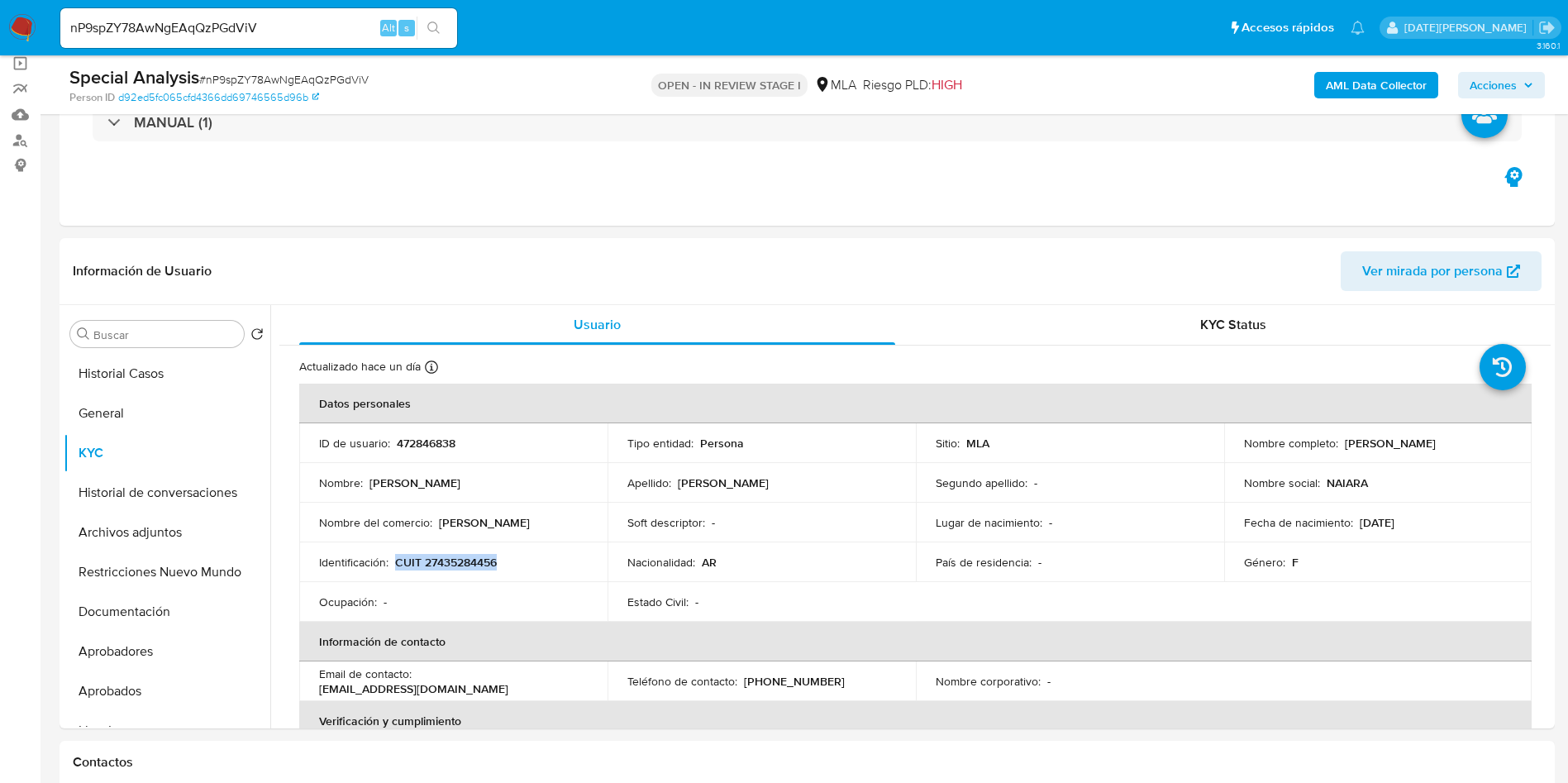
copy p "CUIT 27435284456"
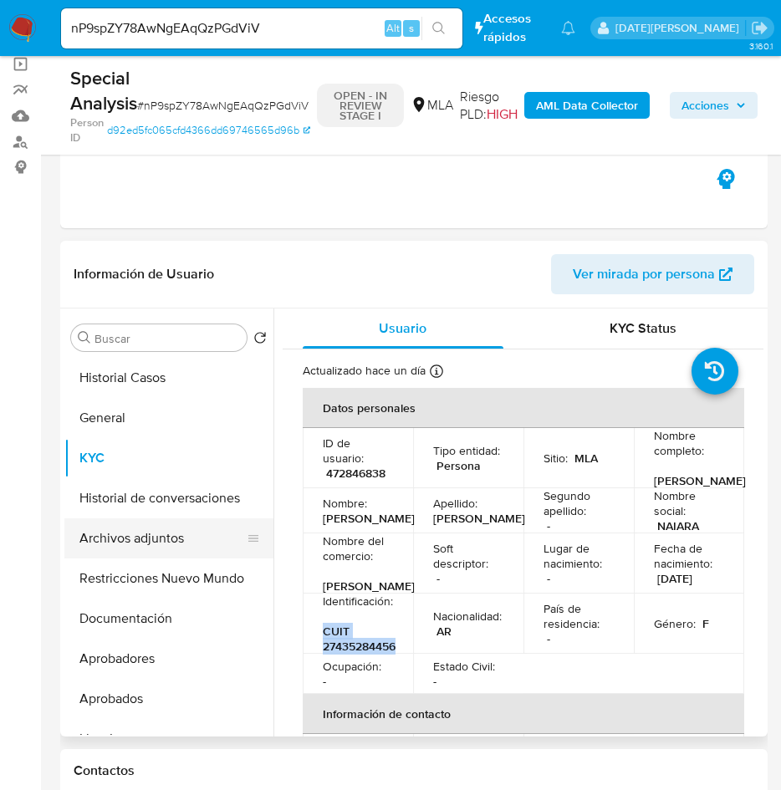
click at [146, 544] on button "Archivos adjuntos" at bounding box center [162, 538] width 196 height 40
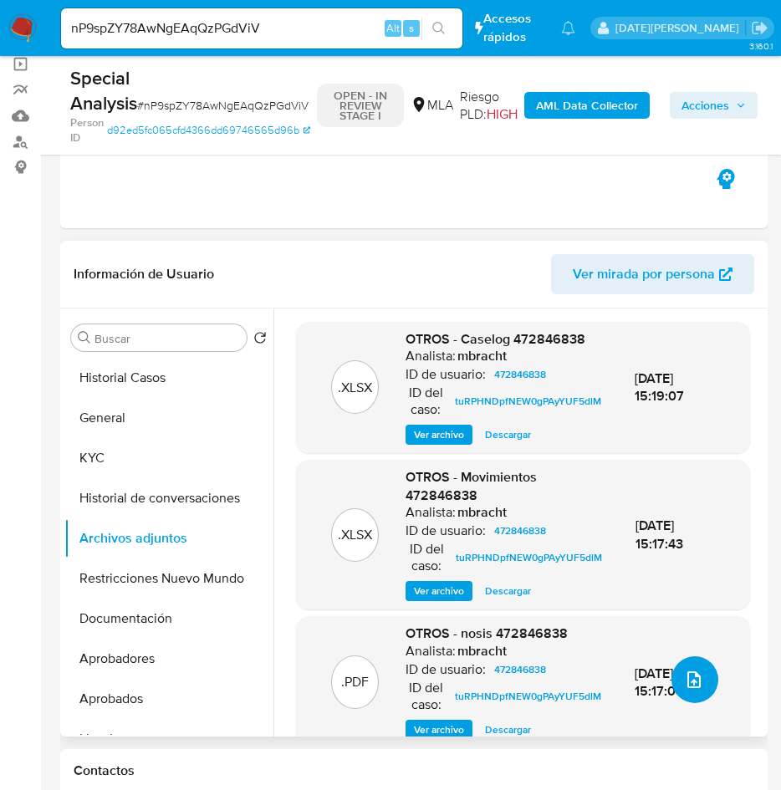
click at [686, 680] on icon "upload-file" at bounding box center [694, 680] width 20 height 20
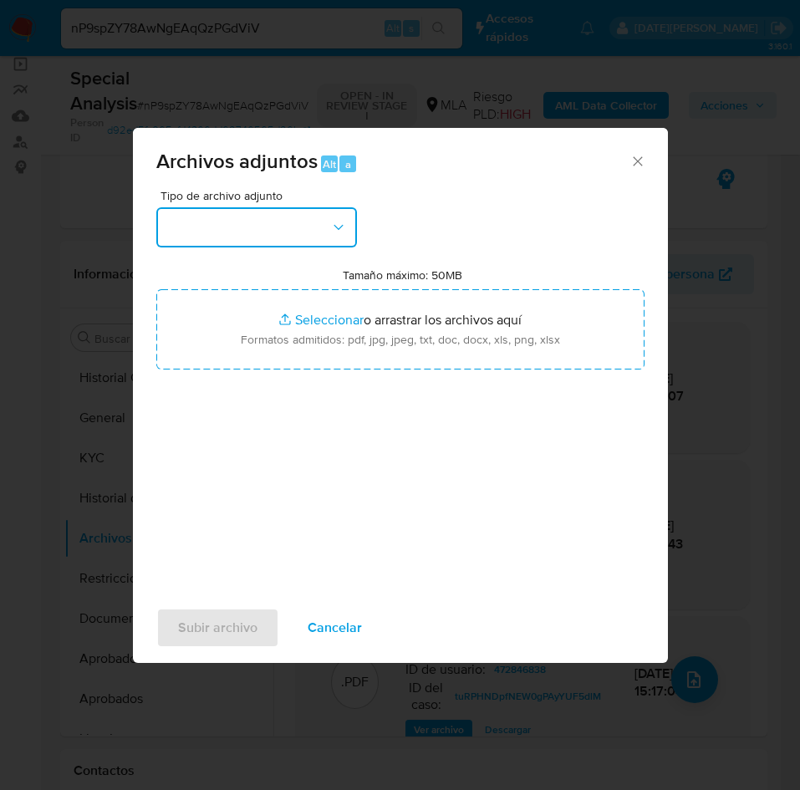
click at [292, 227] on button "button" at bounding box center [256, 227] width 201 height 40
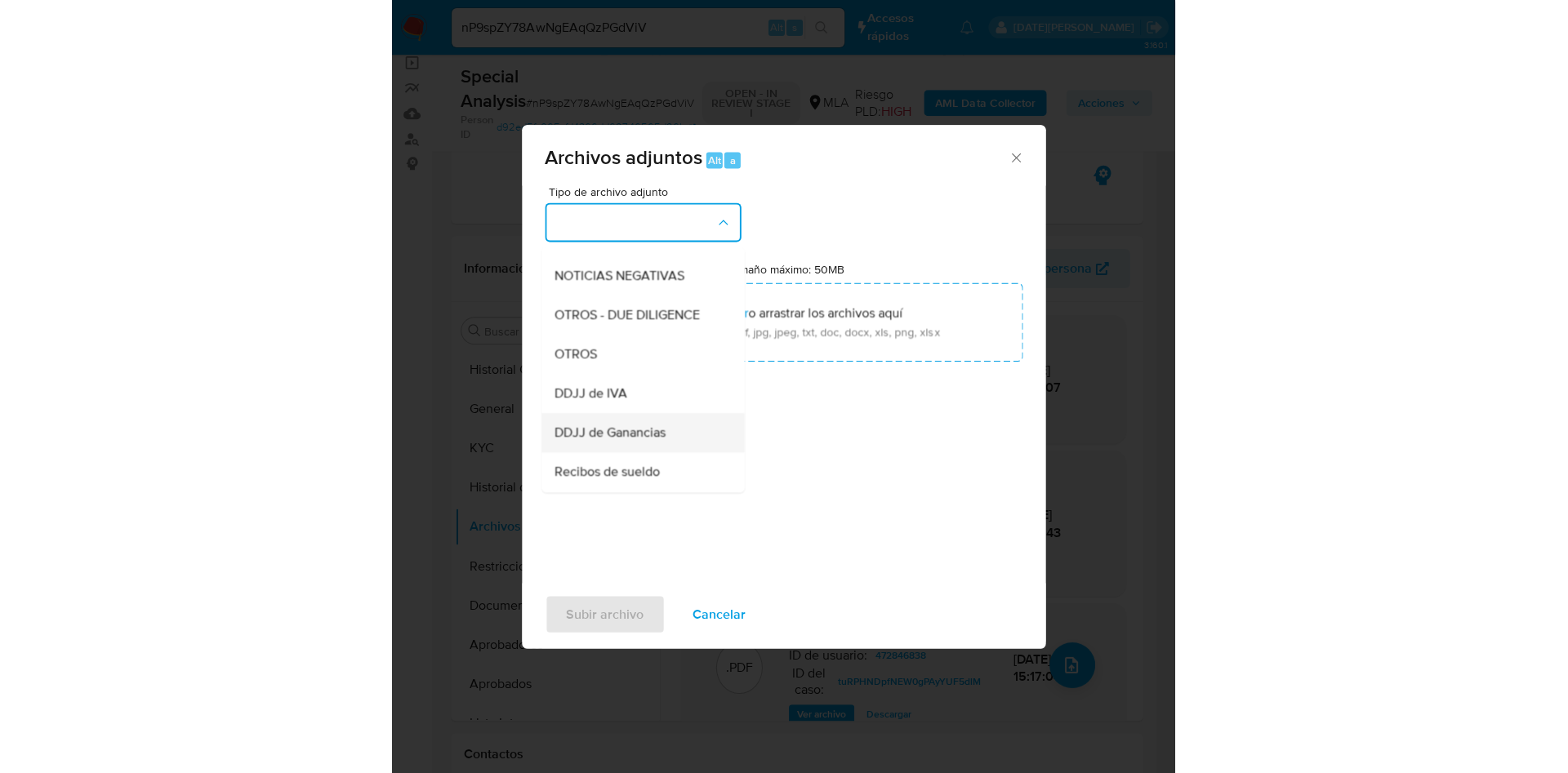
scroll to position [245, 0]
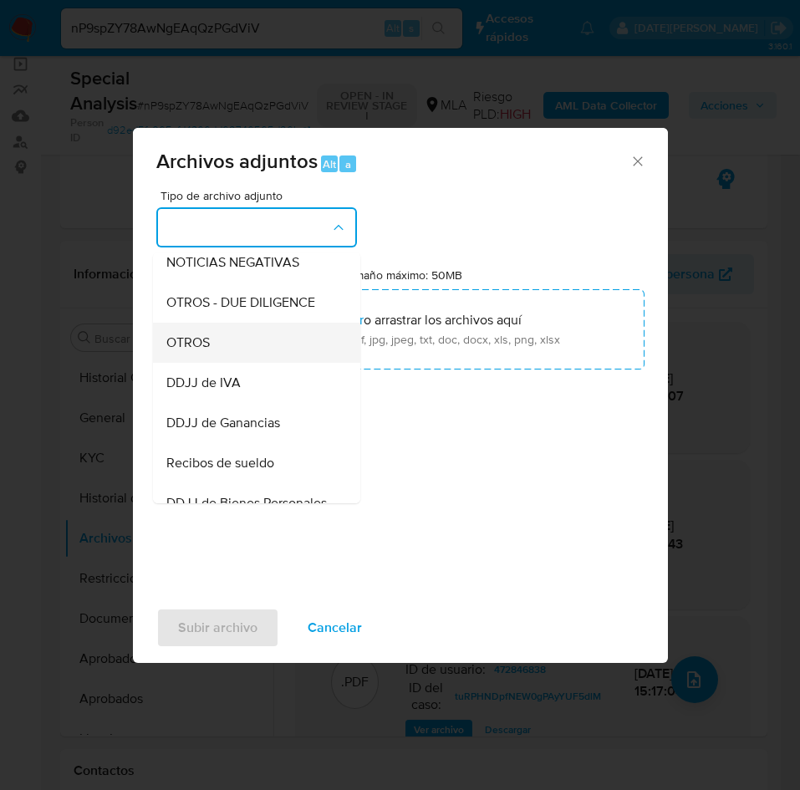
click at [234, 350] on div "OTROS" at bounding box center [251, 343] width 171 height 40
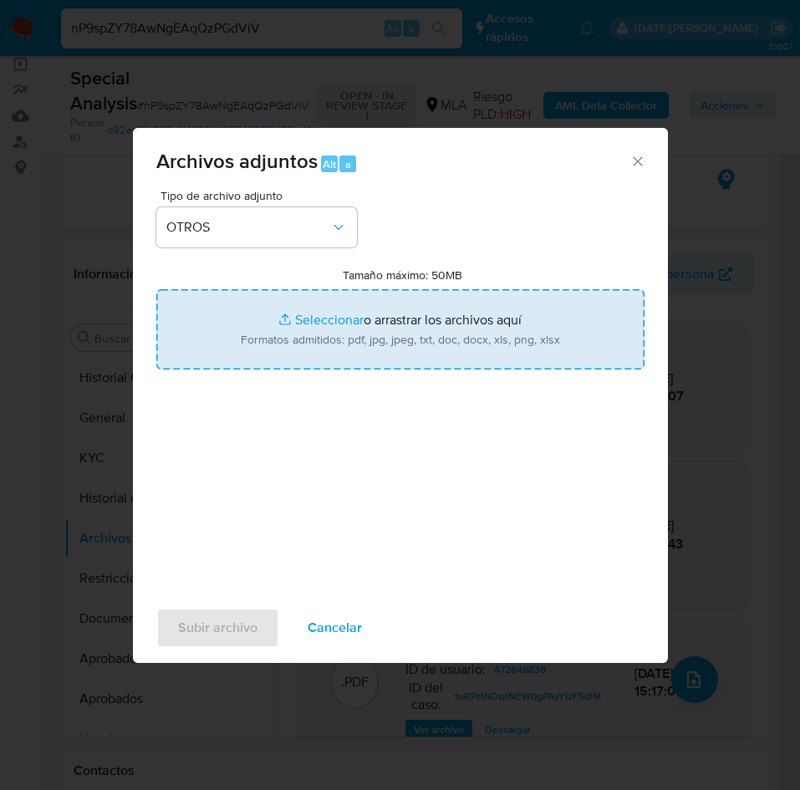
type input "C:\fakepath\Caselog nP9spZY78AwNgEAqQzPGdViV.docx"
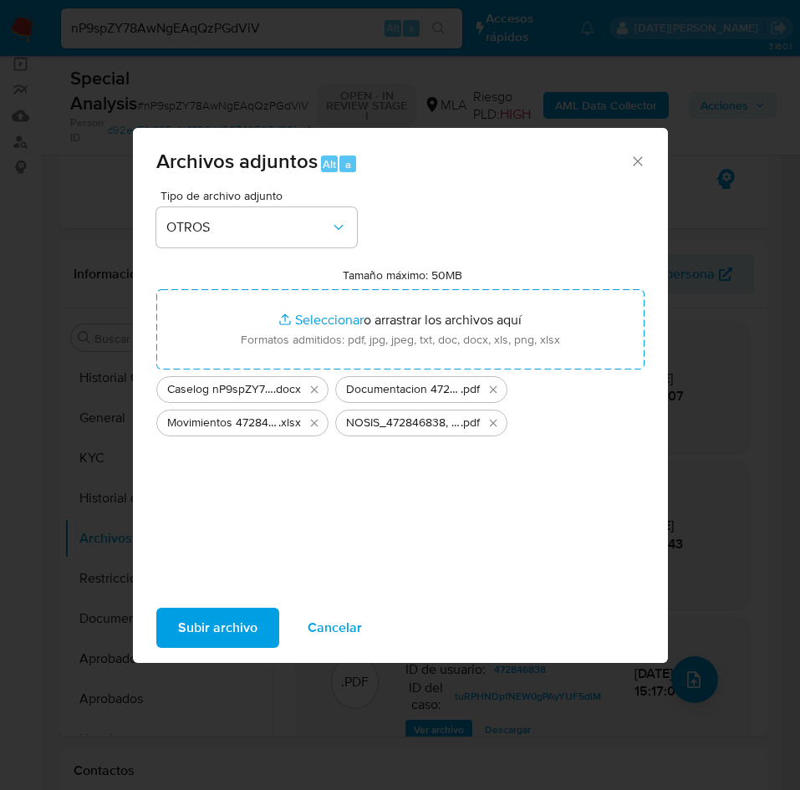
click at [232, 628] on span "Subir archivo" at bounding box center [217, 628] width 79 height 37
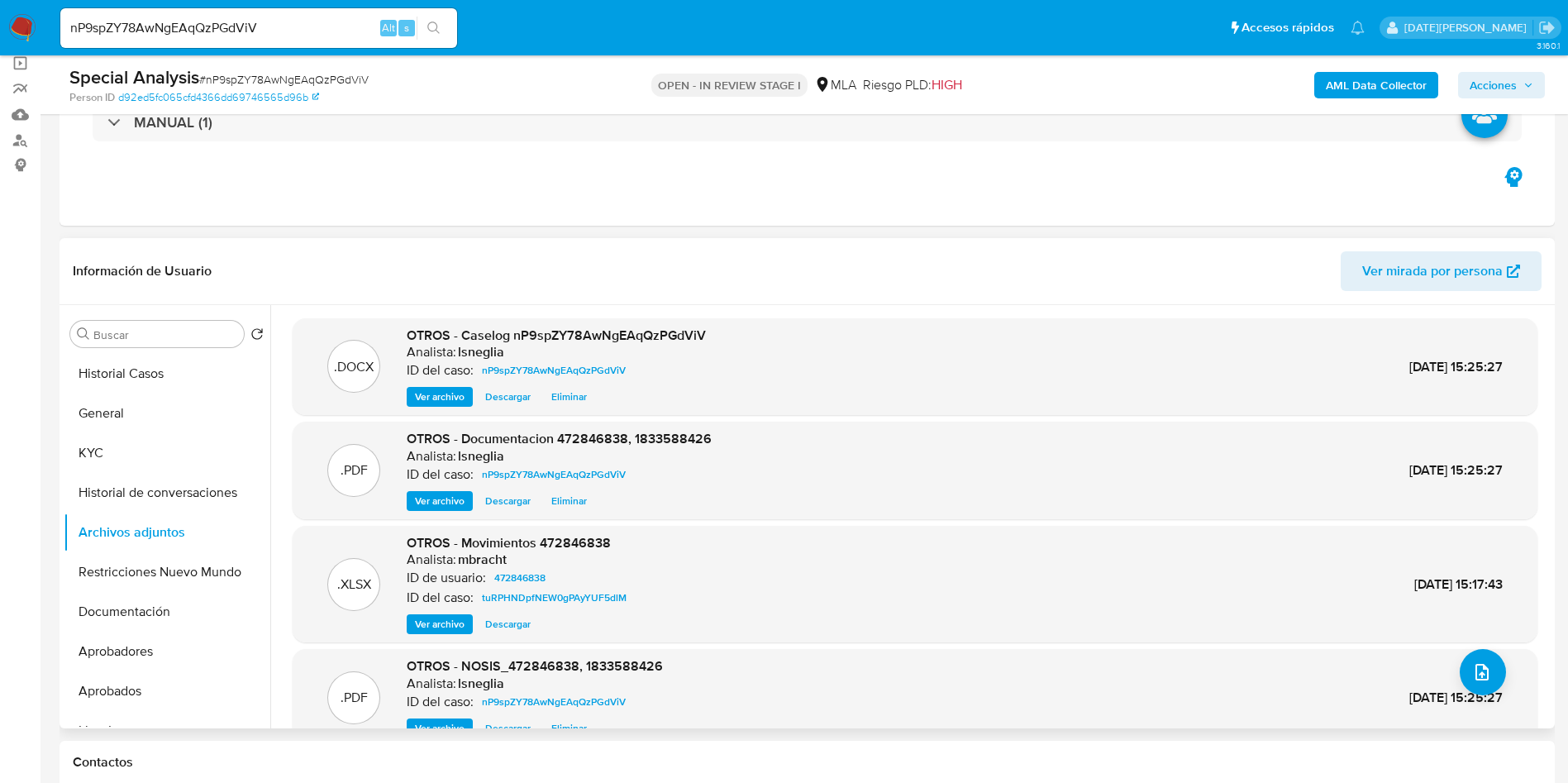
click at [439, 628] on span "Ver archivo" at bounding box center [440, 624] width 49 height 17
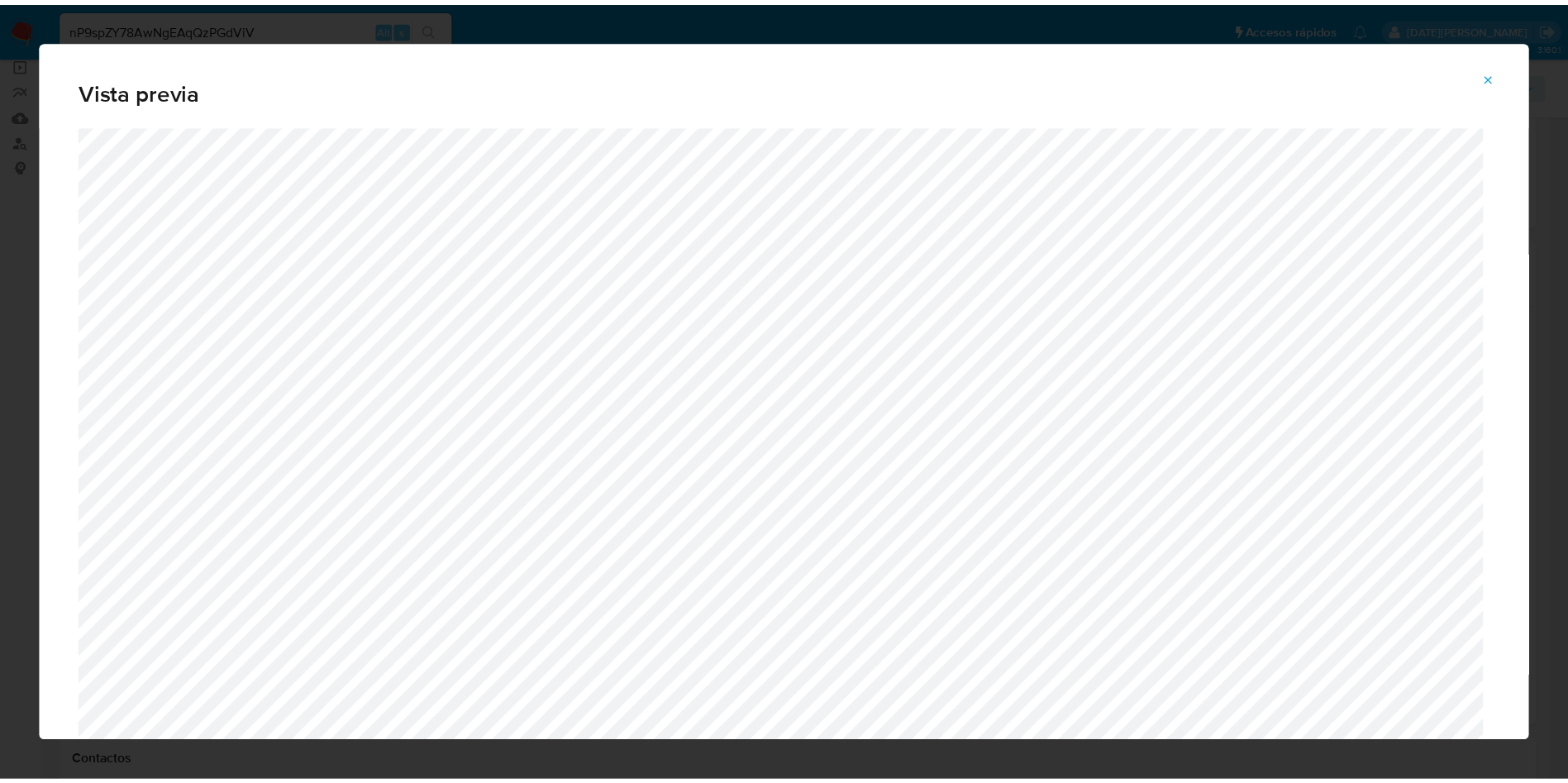
scroll to position [0, 0]
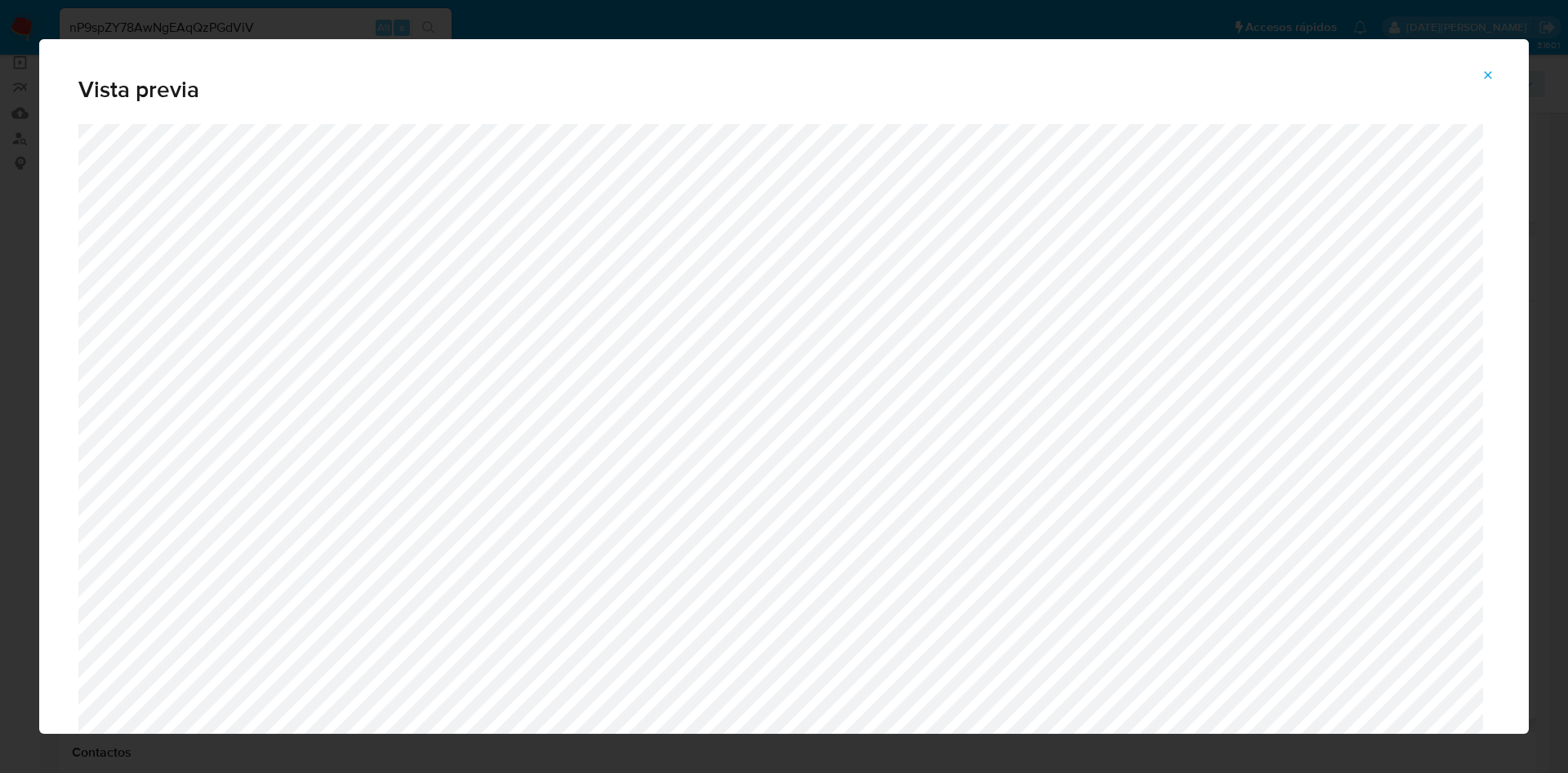
click at [1491, 82] on span "Attachment preview" at bounding box center [1487, 74] width 13 height 22
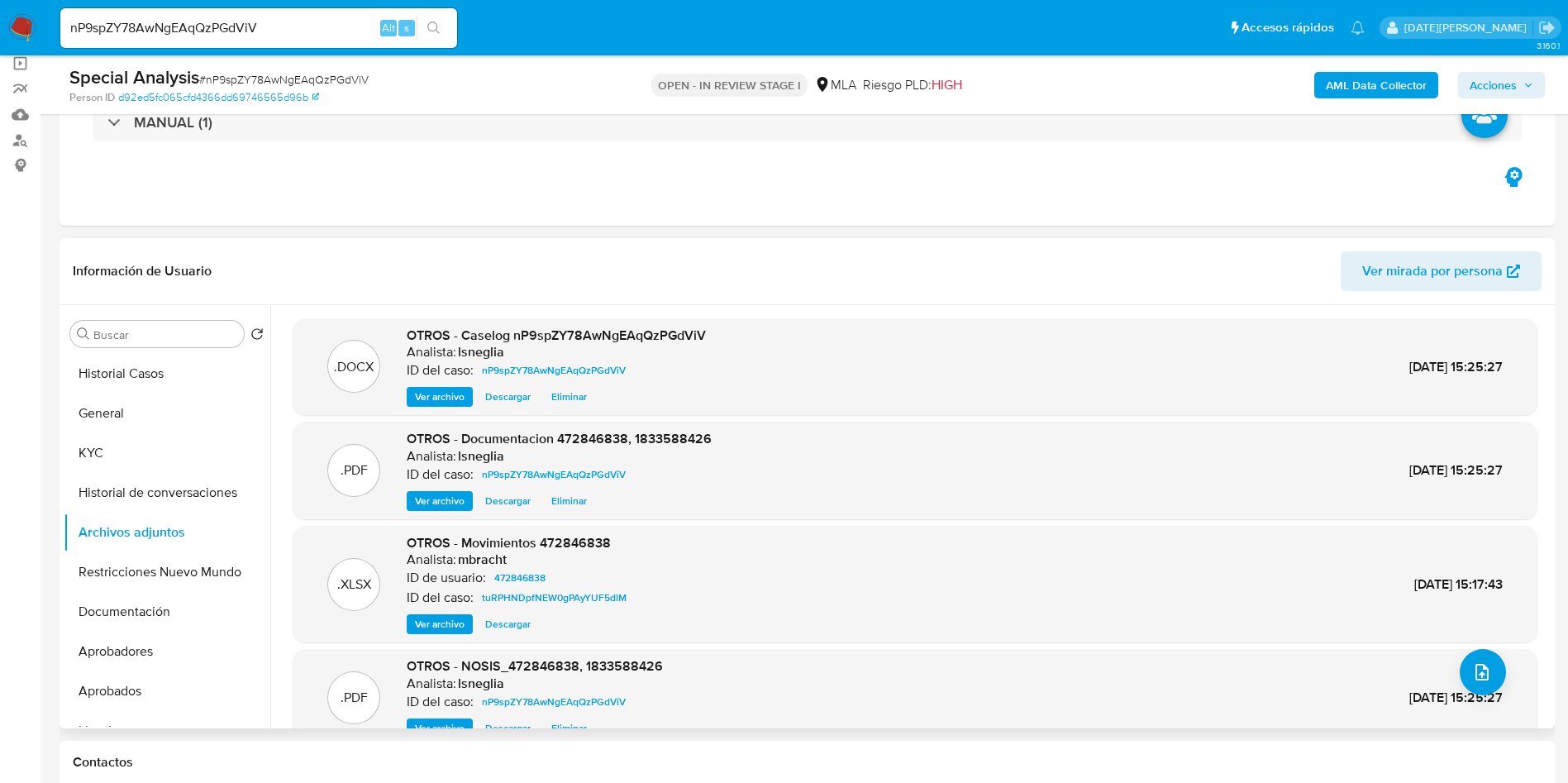
click at [1379, 86] on b "AML Data Collector" at bounding box center [1376, 85] width 101 height 27
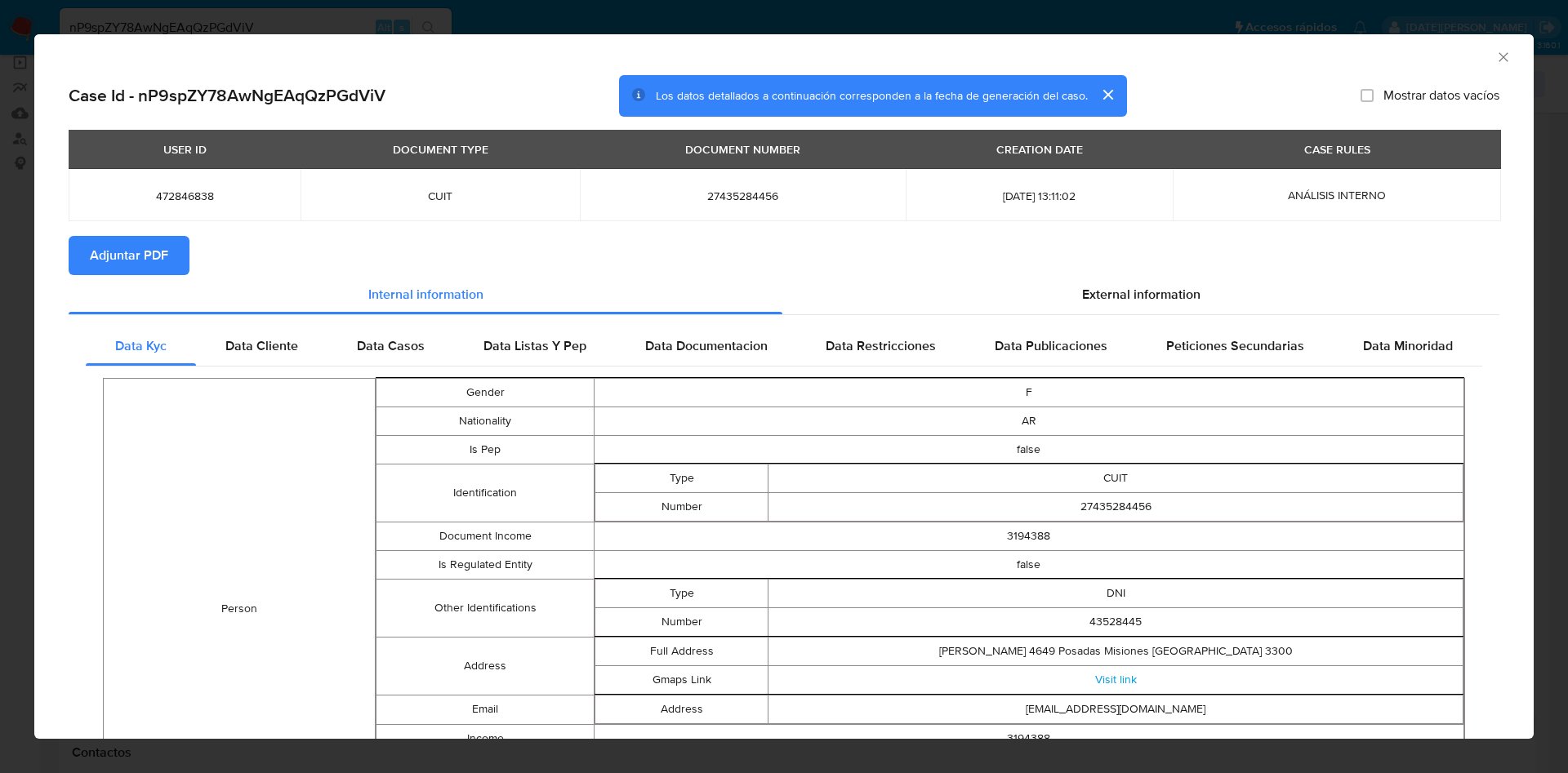
click at [91, 261] on span "Adjuntar PDF" at bounding box center [129, 255] width 78 height 36
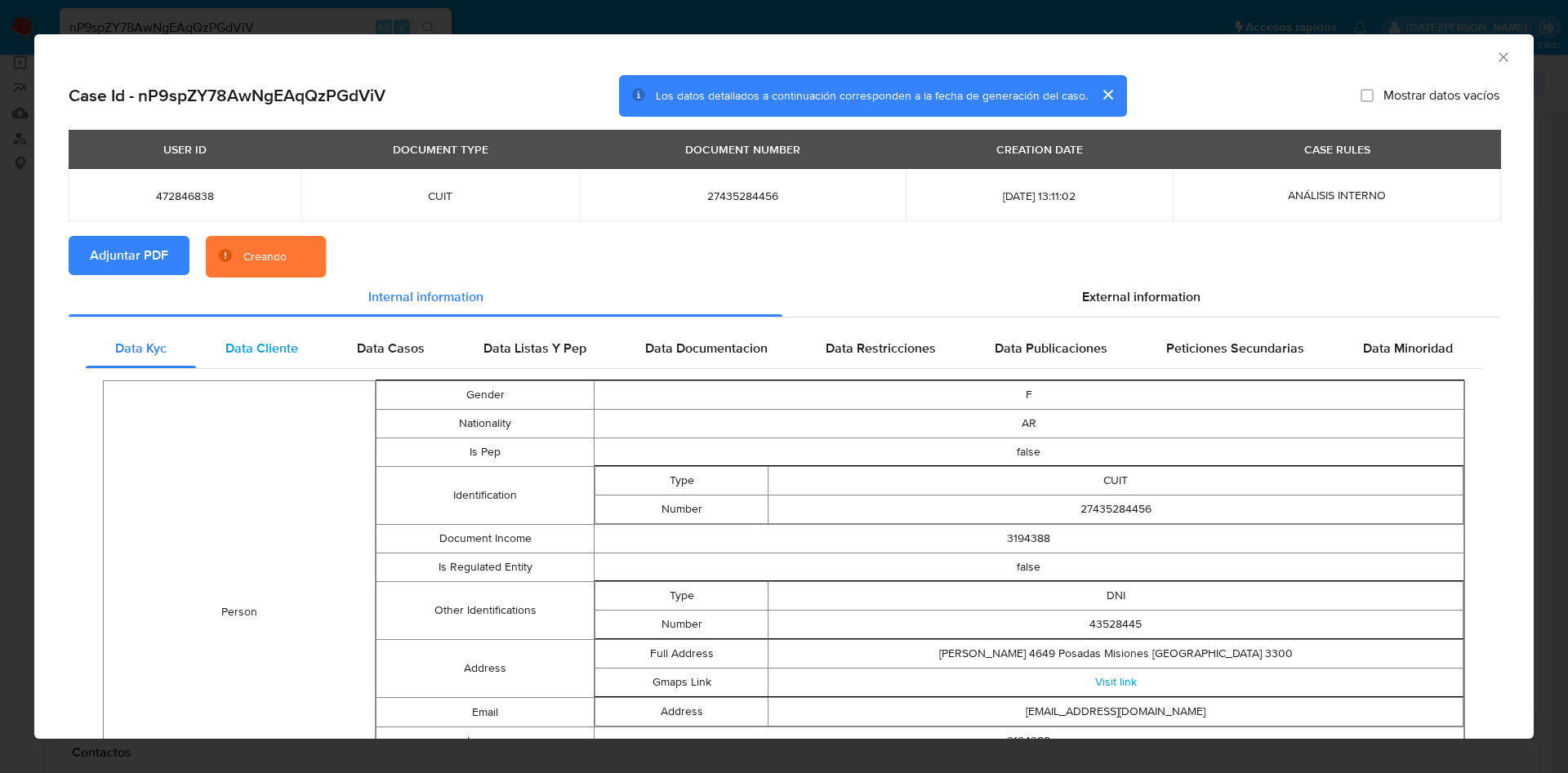
click at [237, 339] on span "Data Cliente" at bounding box center [262, 347] width 72 height 19
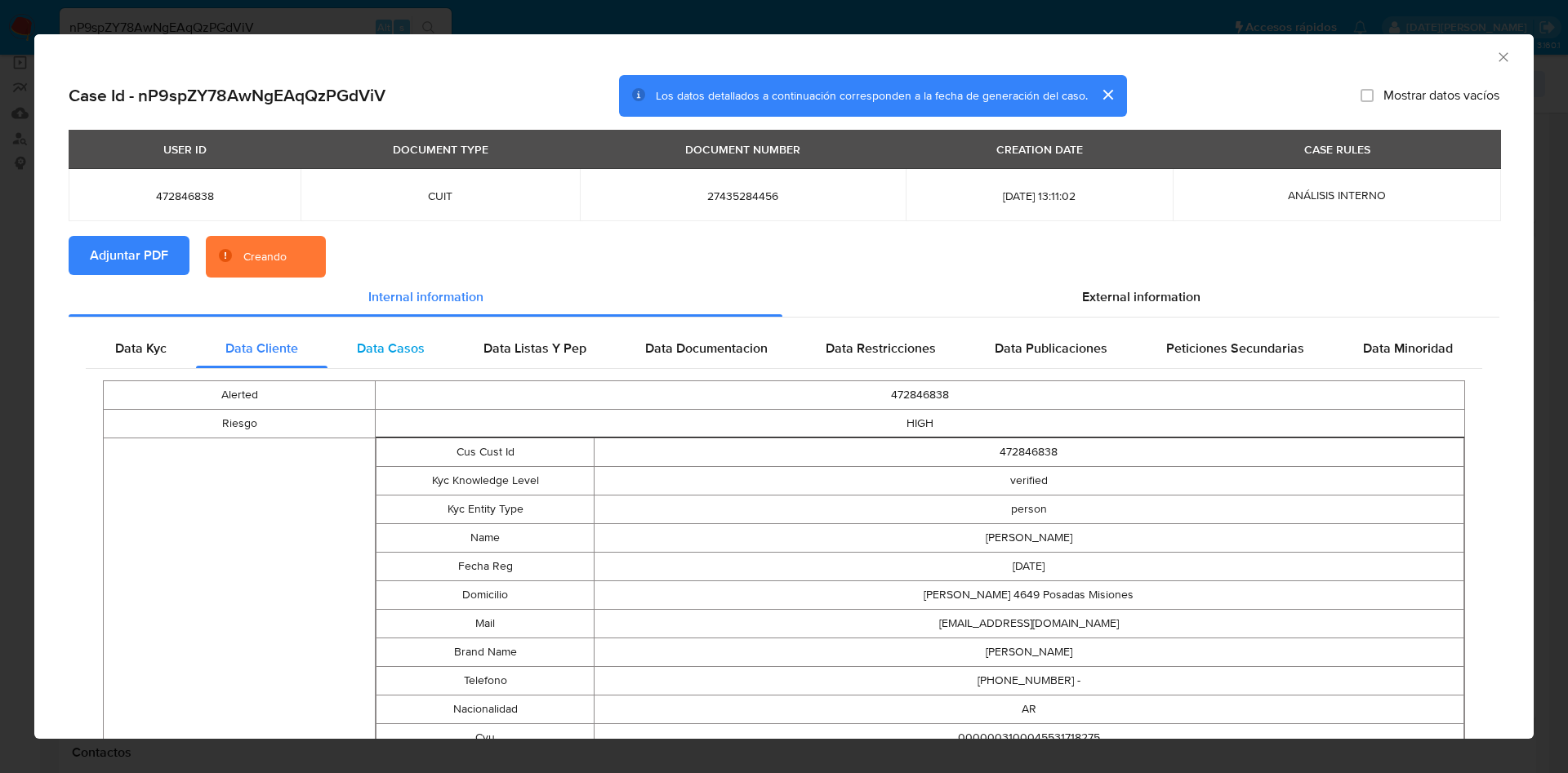
click at [349, 343] on div "Data Casos" at bounding box center [391, 348] width 127 height 39
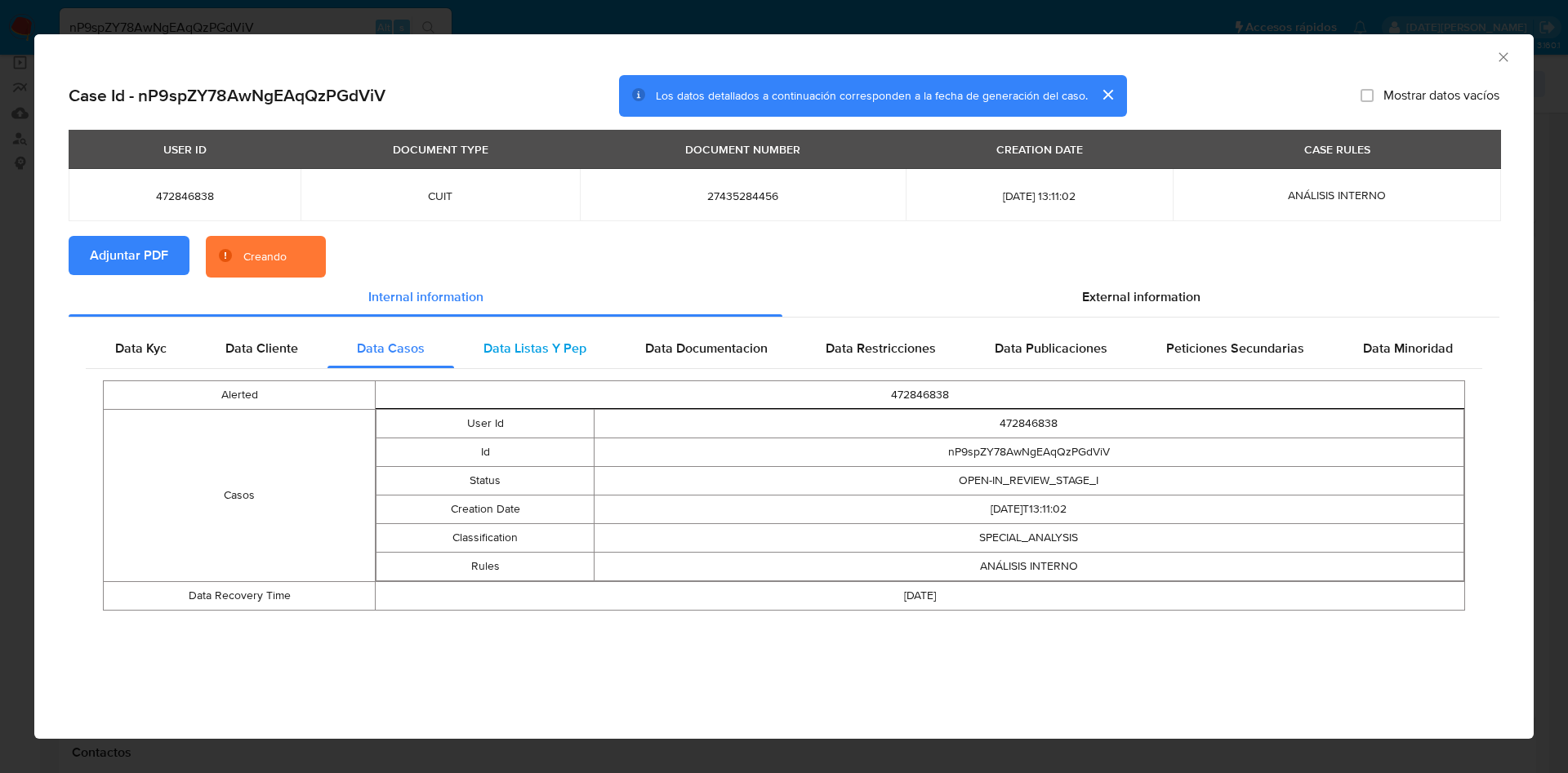
click at [516, 346] on span "Data Listas Y Pep" at bounding box center [534, 347] width 103 height 19
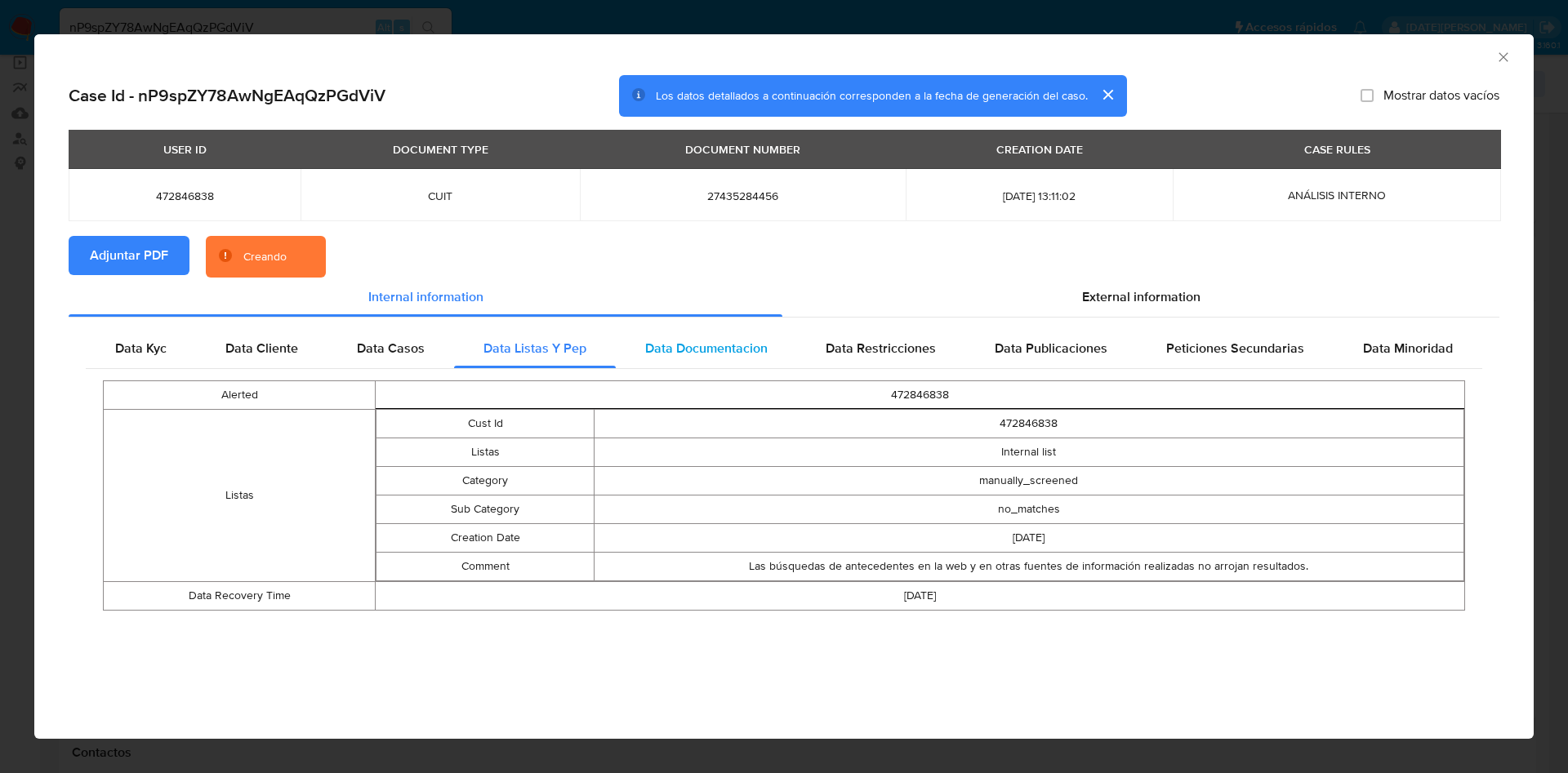
click at [653, 346] on span "Data Documentacion" at bounding box center [706, 347] width 122 height 19
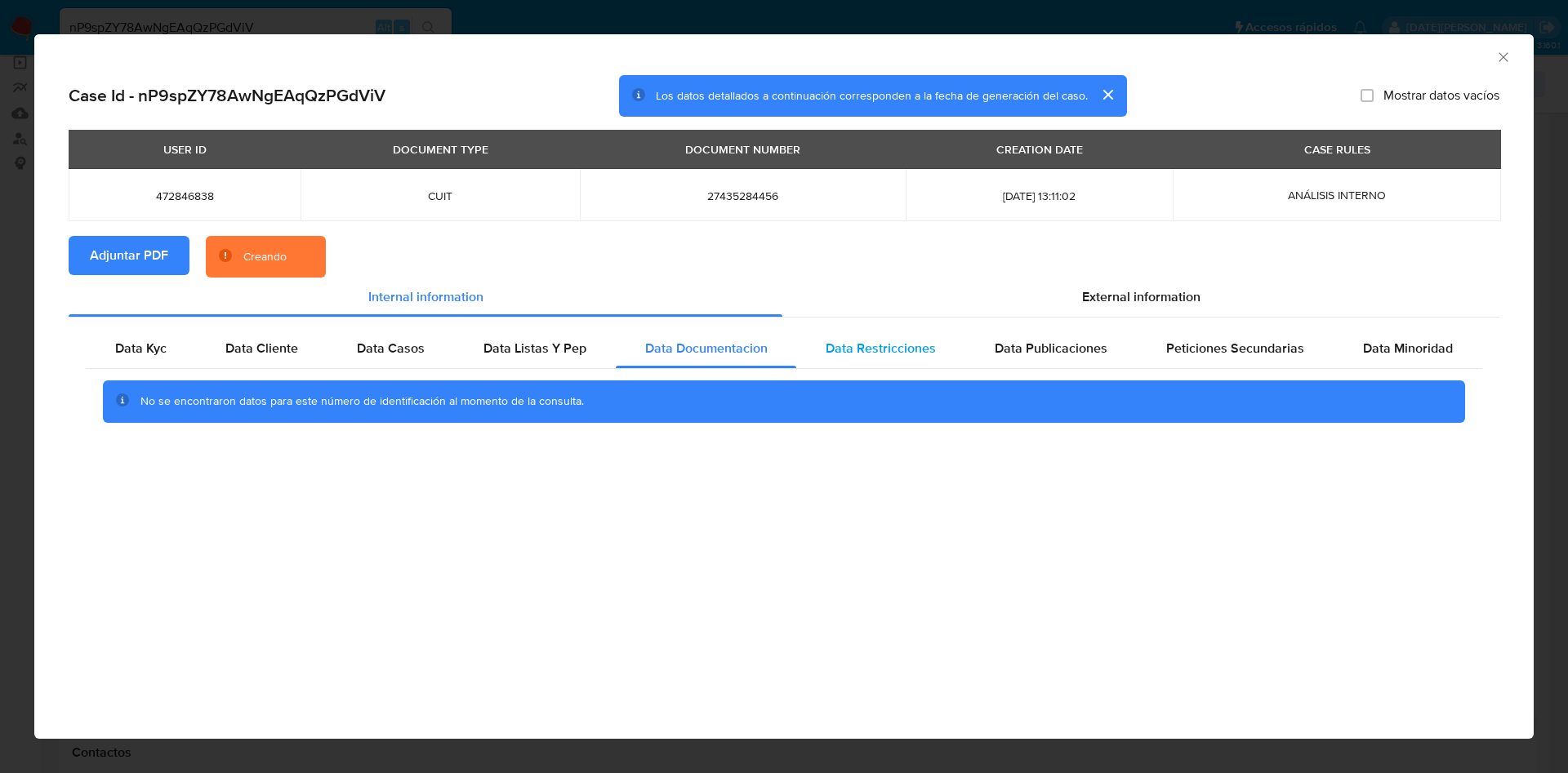
click at [841, 350] on span "Data Restricciones" at bounding box center [880, 347] width 110 height 19
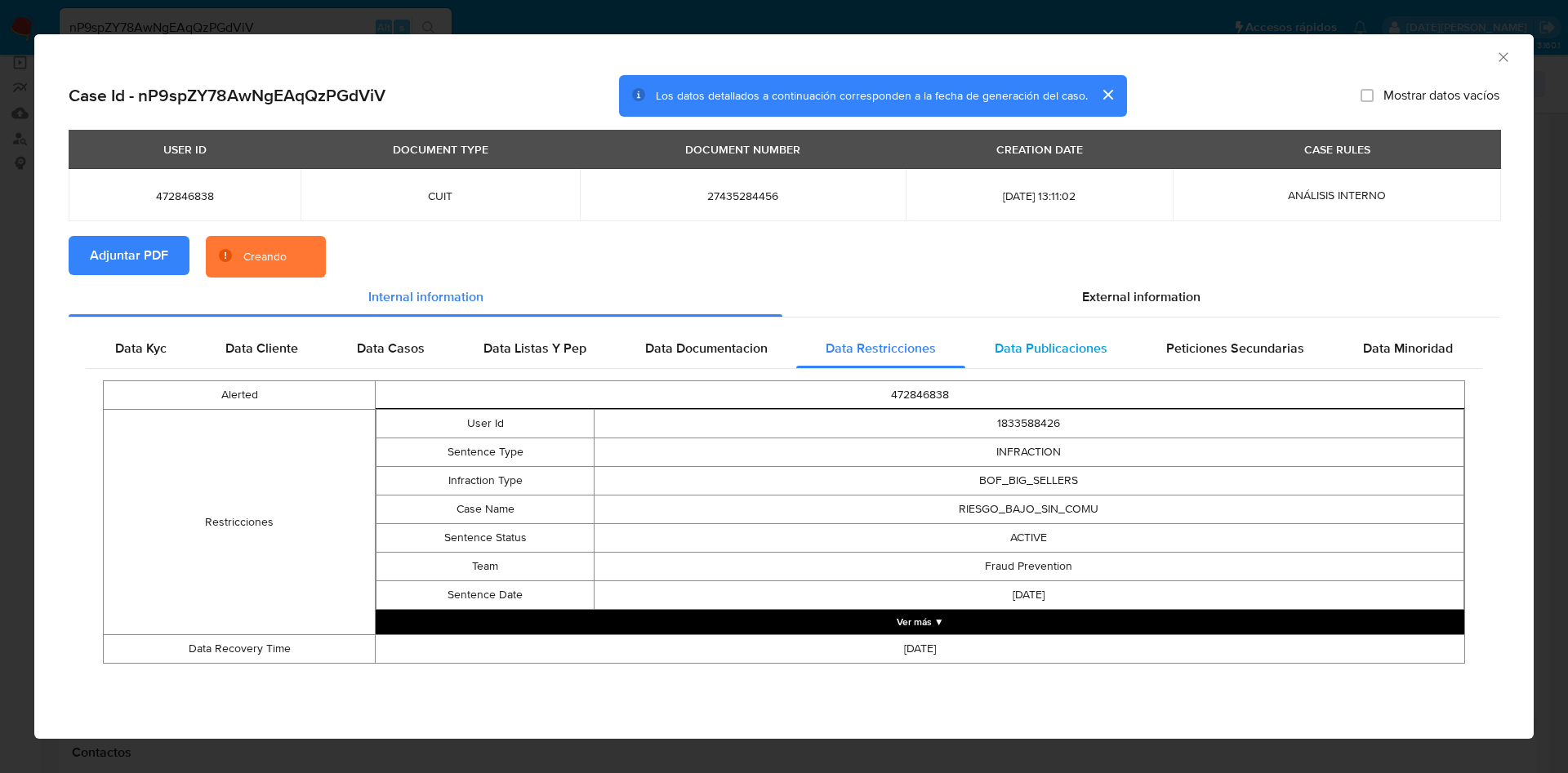
click at [992, 350] on div "Data Publicaciones" at bounding box center [1051, 348] width 172 height 39
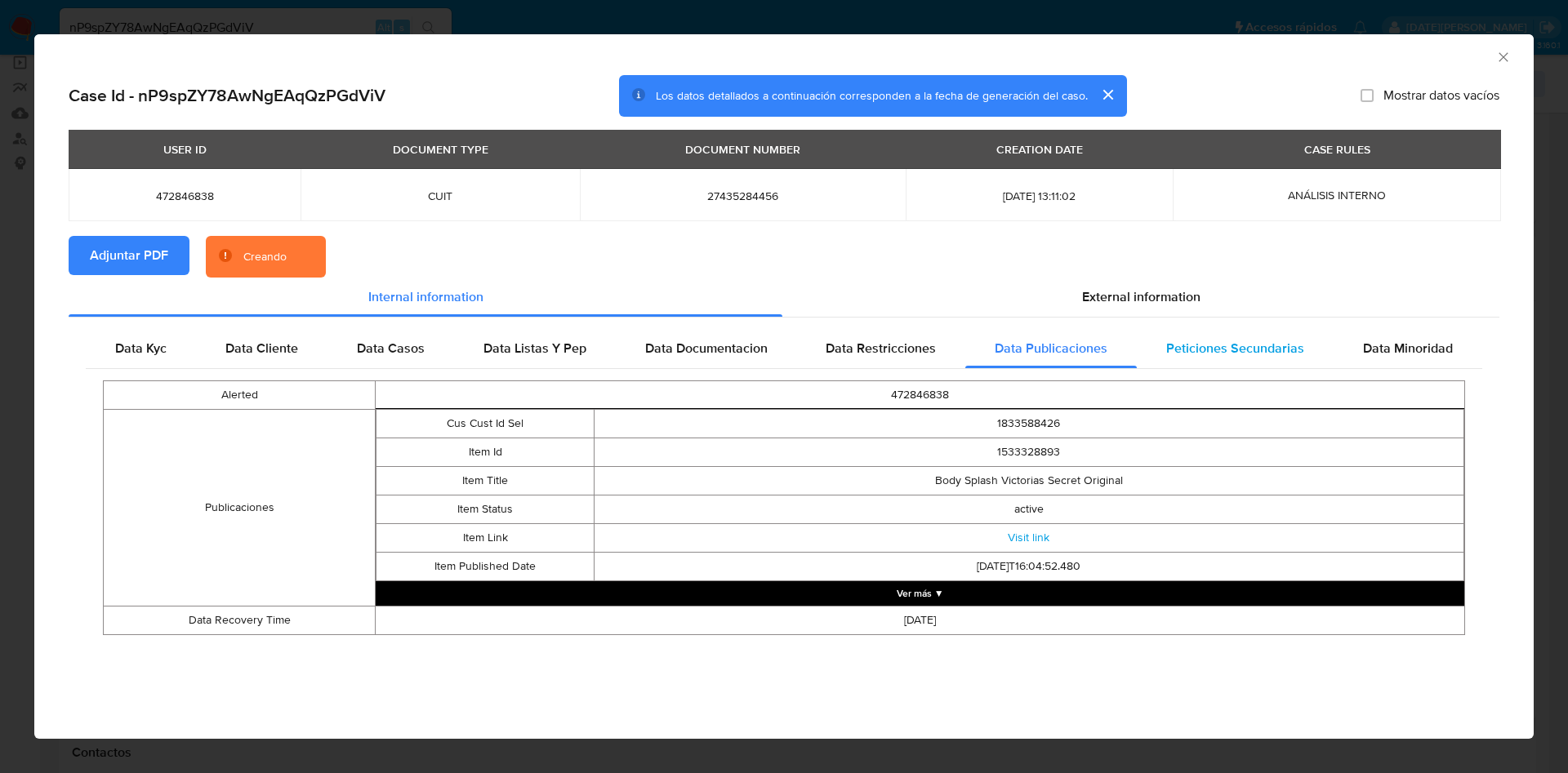
click at [1165, 350] on div "Peticiones Secundarias" at bounding box center [1235, 348] width 197 height 39
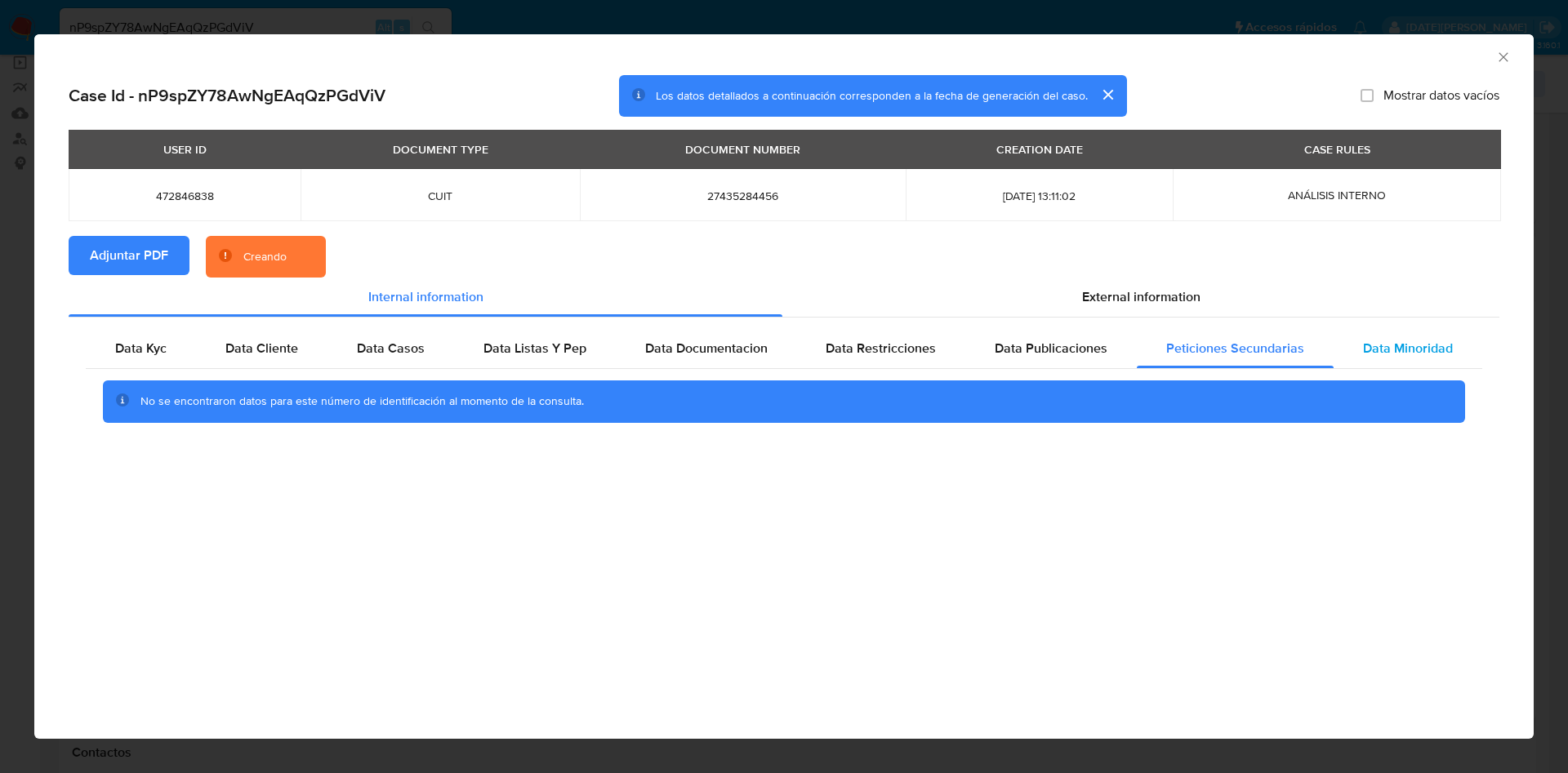
click at [1389, 329] on div "Data Minoridad" at bounding box center [1408, 348] width 148 height 39
click at [1151, 296] on span "External information" at bounding box center [1140, 296] width 118 height 19
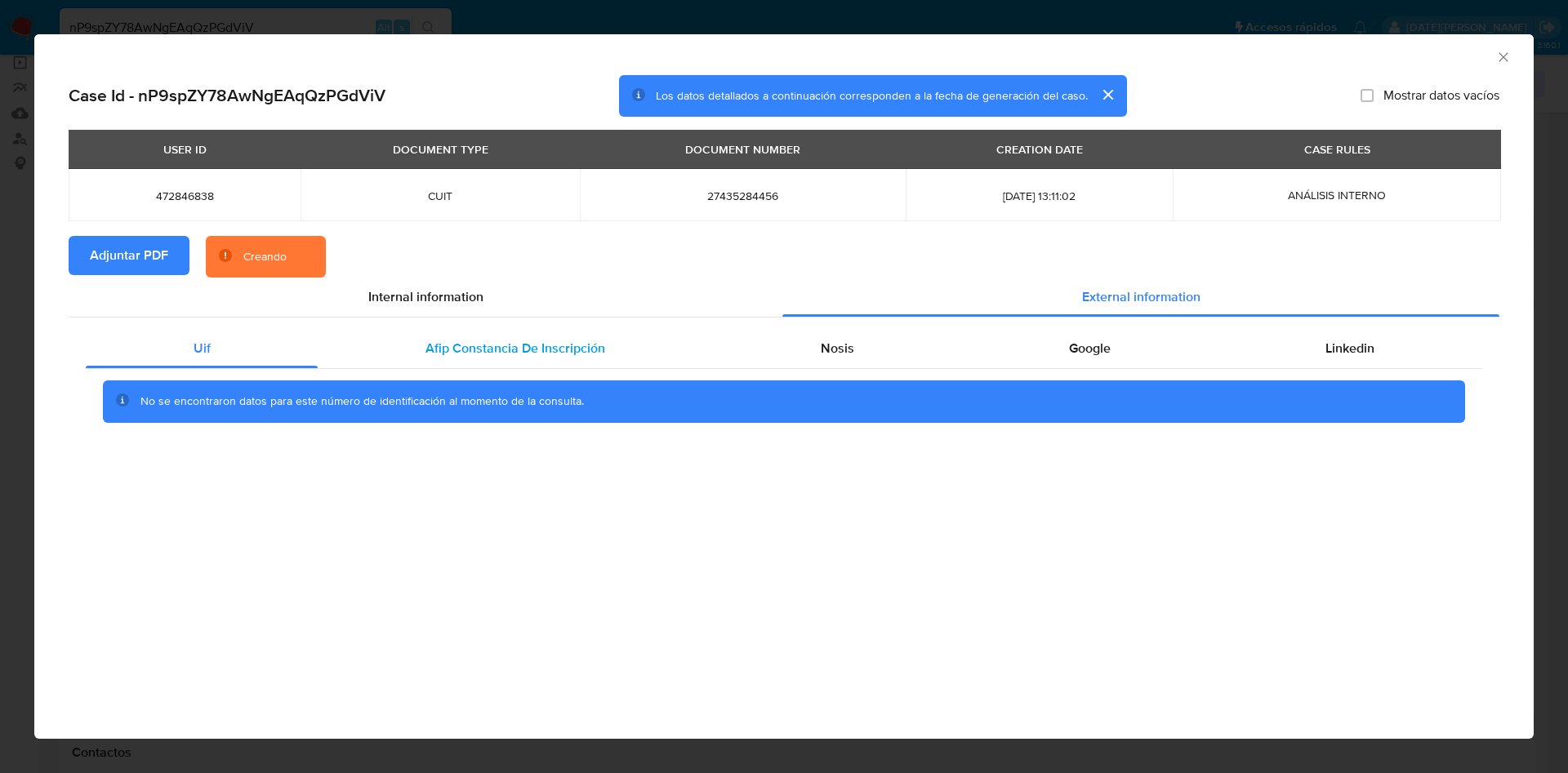
click at [440, 332] on div "Afip Constancia De Inscripción" at bounding box center [515, 348] width 394 height 39
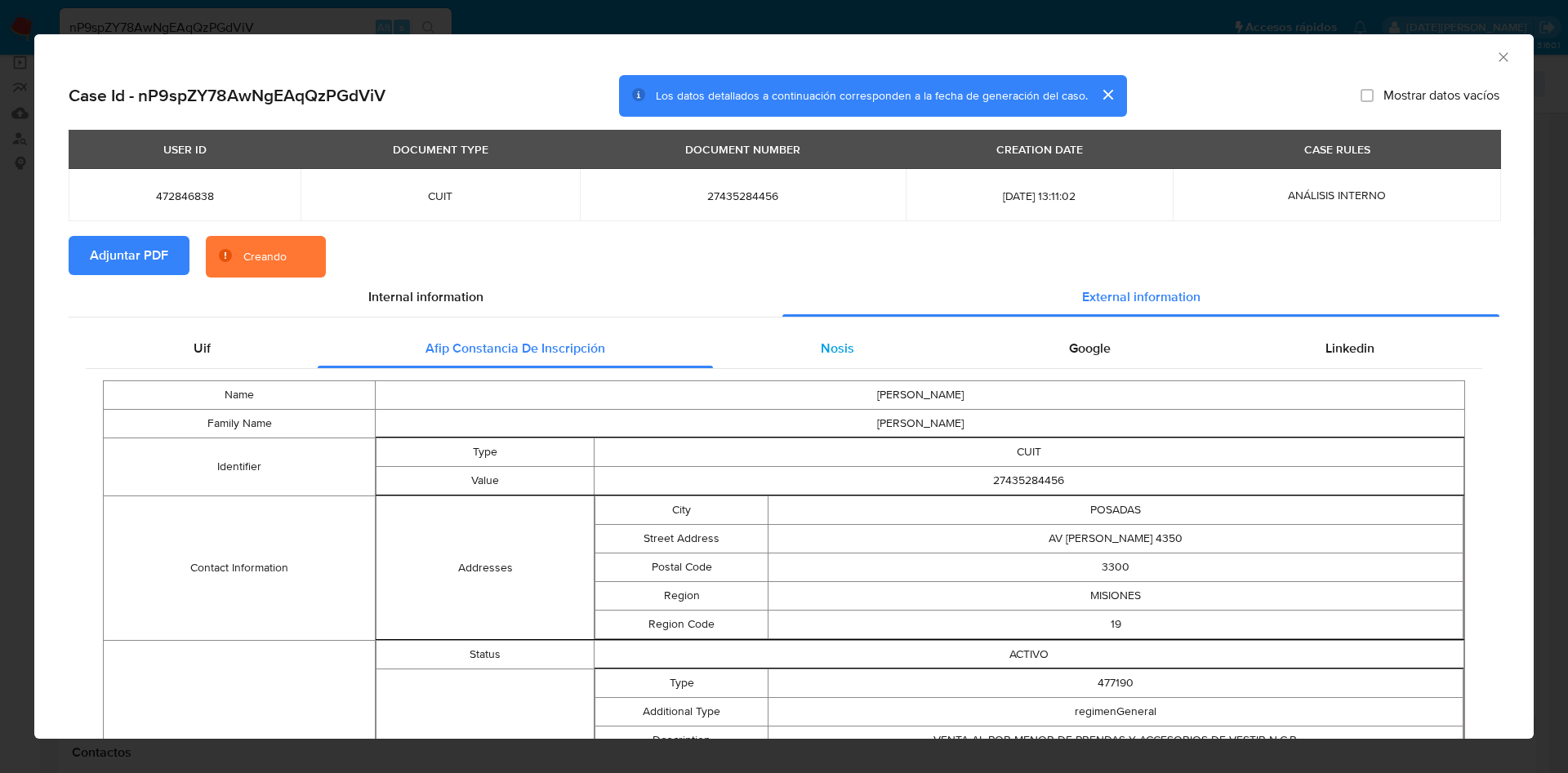
click at [797, 345] on div "Nosis" at bounding box center [837, 348] width 248 height 39
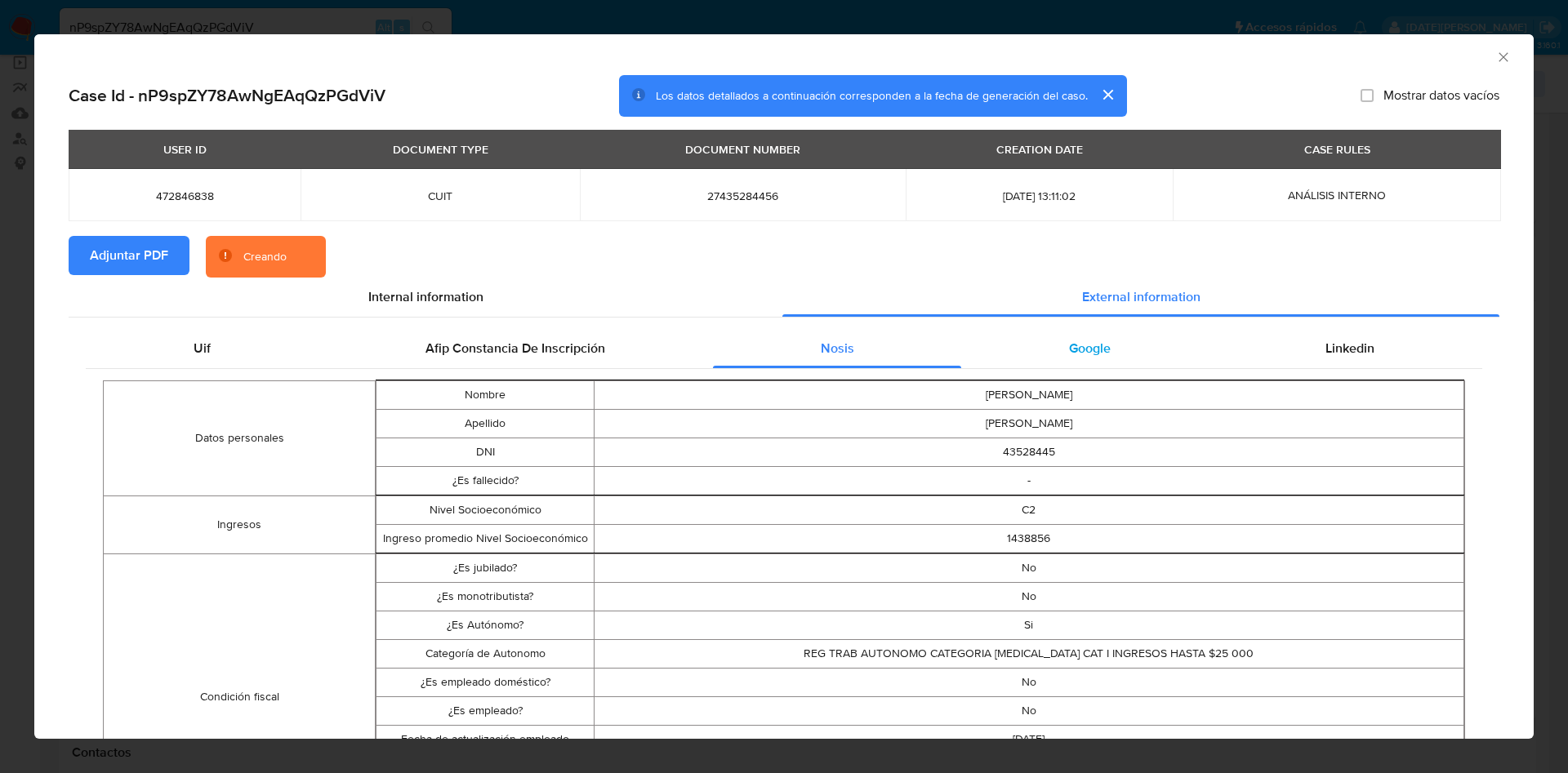
click at [1069, 345] on span "Google" at bounding box center [1090, 347] width 42 height 19
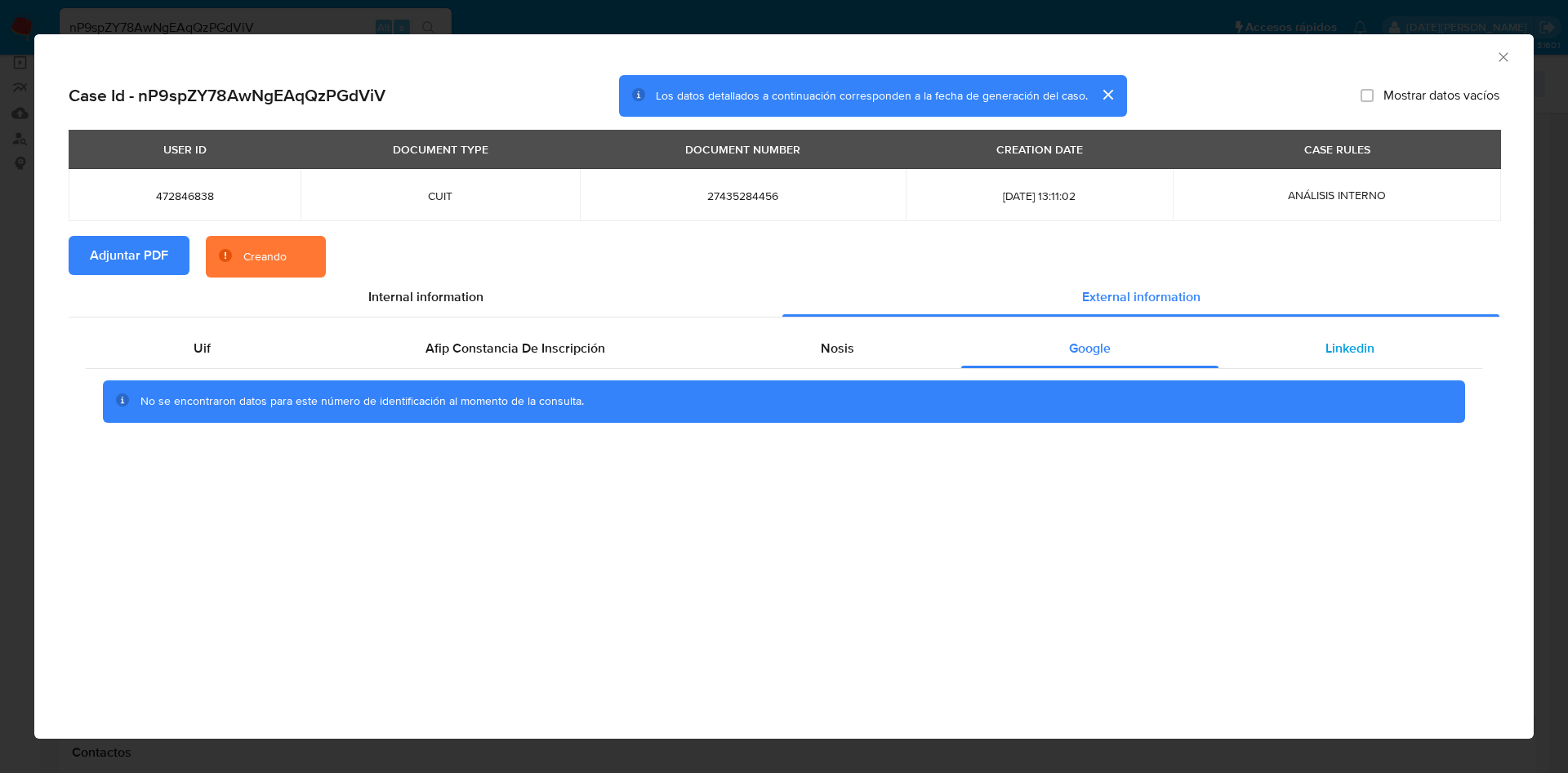
click at [1300, 340] on div "Linkedin" at bounding box center [1350, 348] width 264 height 39
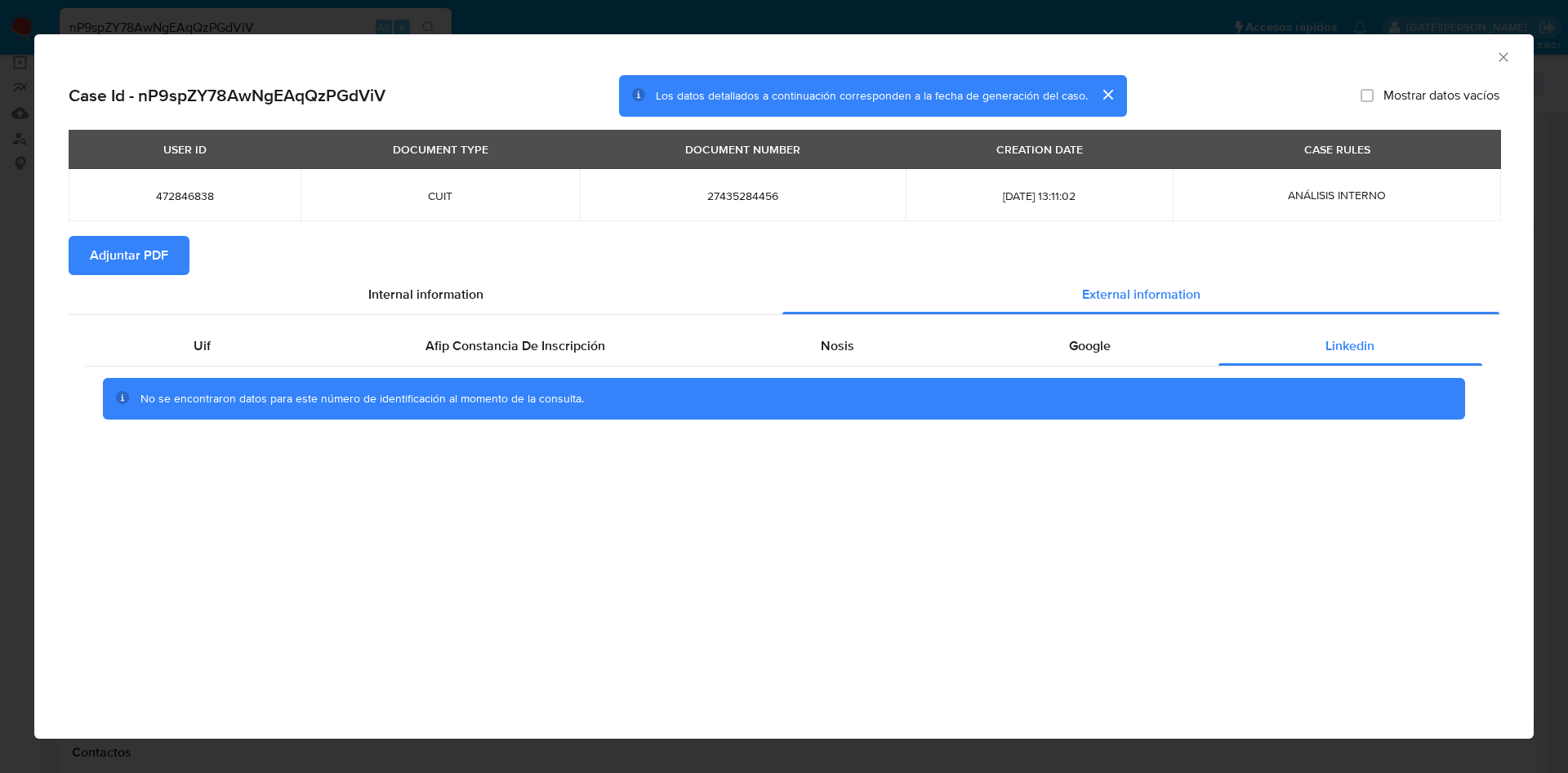
click at [1496, 62] on icon "Cerrar ventana" at bounding box center [1503, 57] width 17 height 17
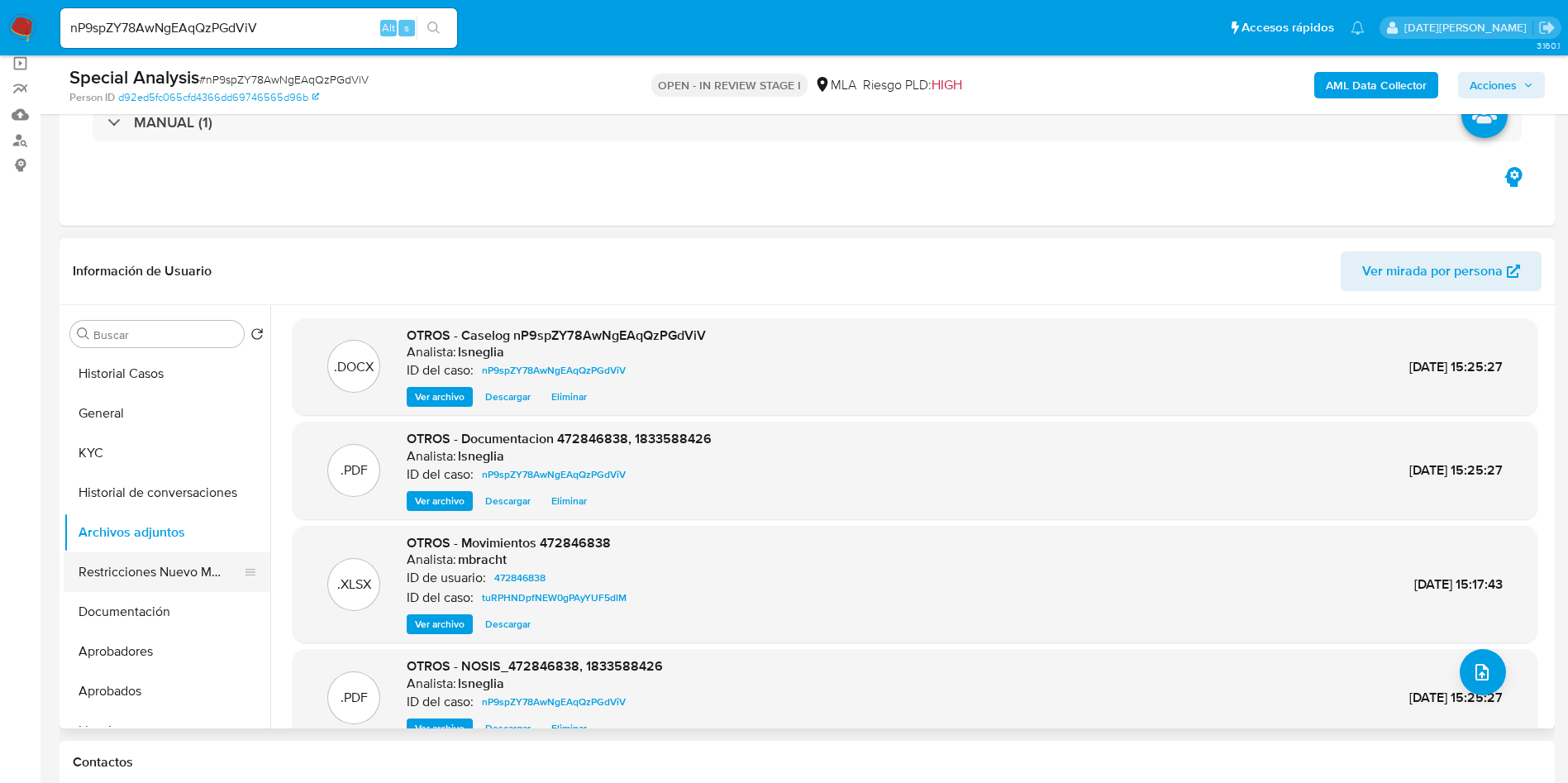
click at [112, 569] on button "Restricciones Nuevo Mundo" at bounding box center [160, 572] width 194 height 40
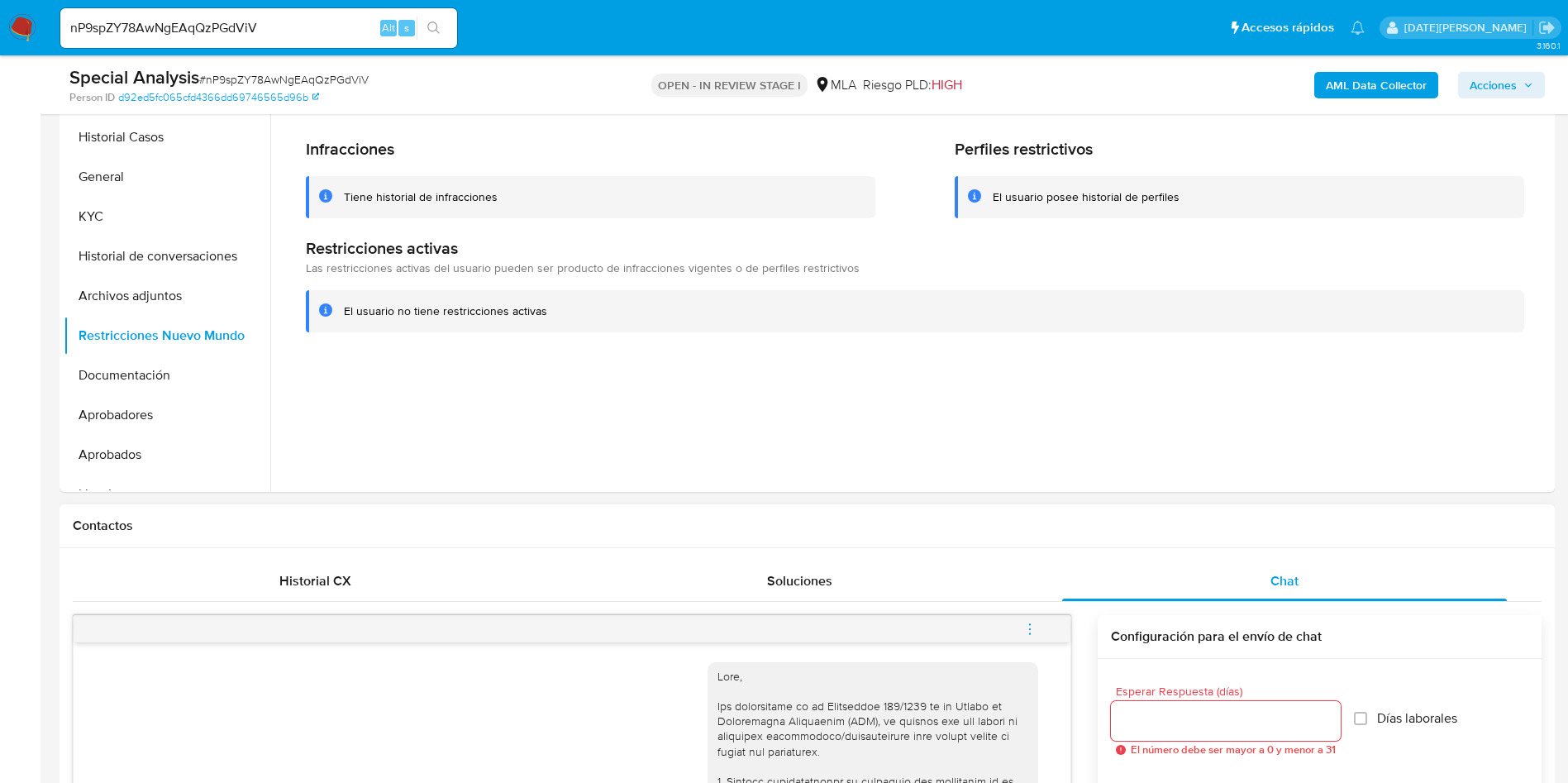
scroll to position [620, 0]
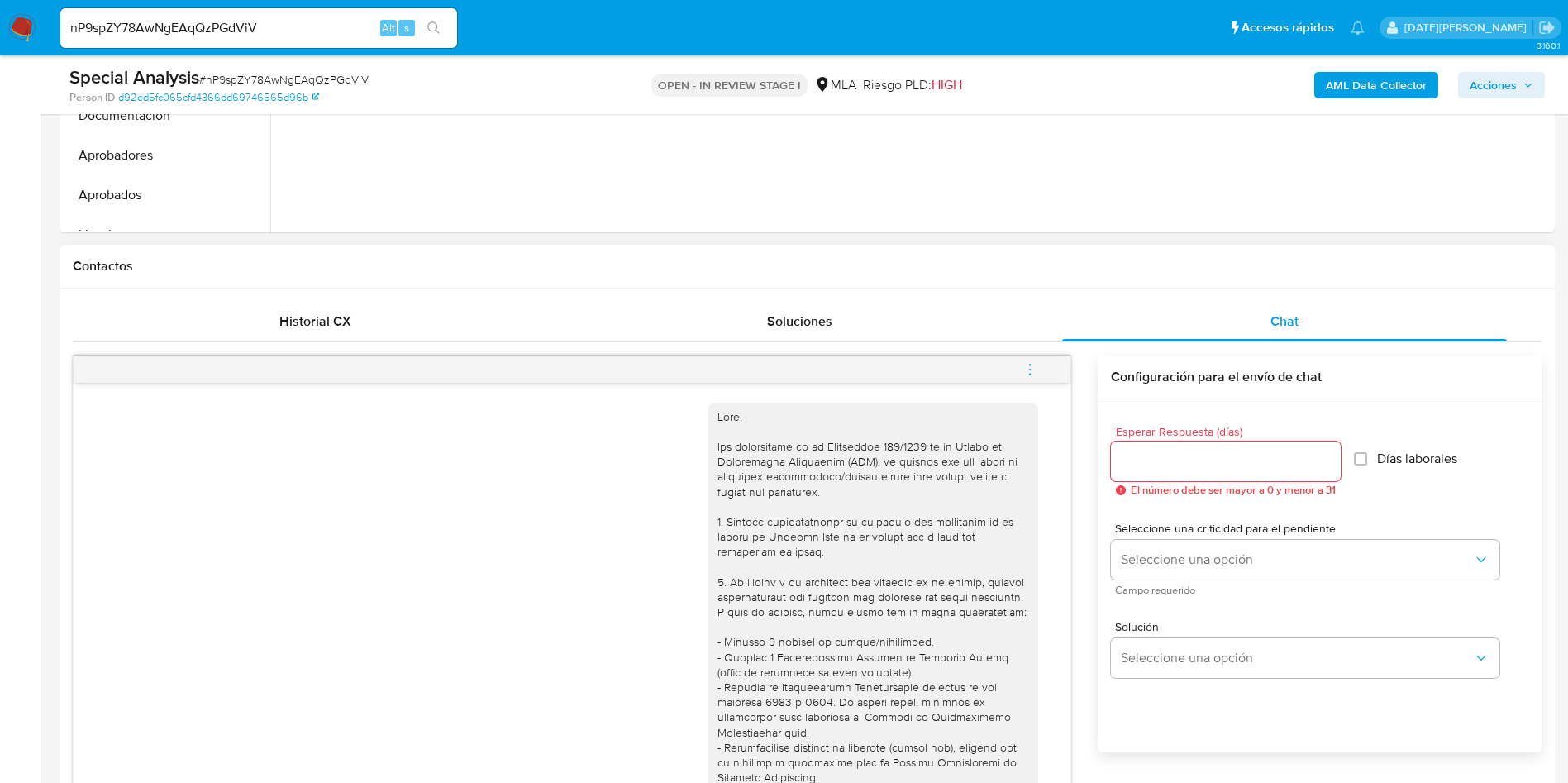
click at [1035, 366] on icon "menu-action" at bounding box center [1029, 369] width 15 height 15
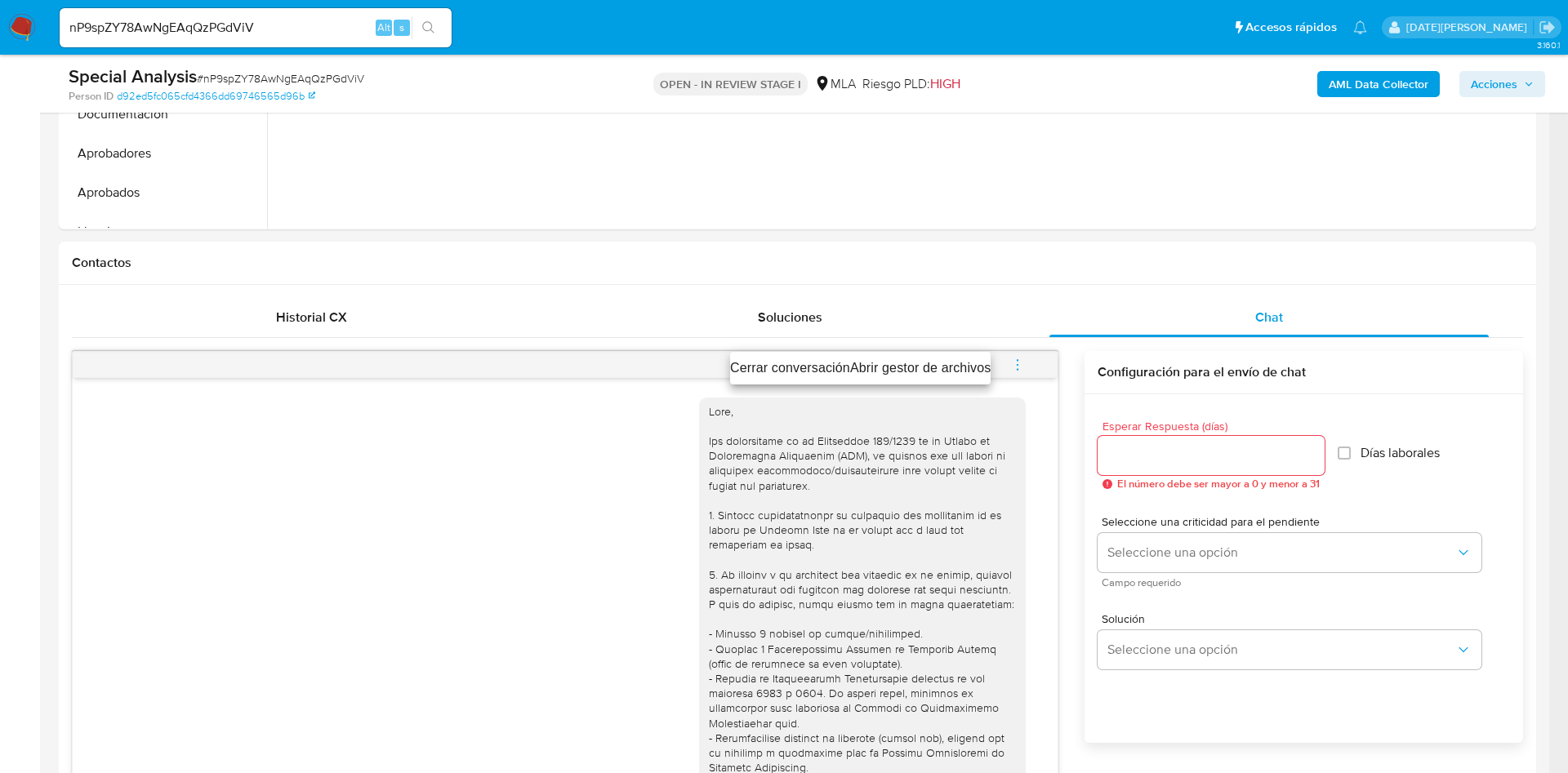
click at [756, 359] on li "Cerrar conversación" at bounding box center [790, 368] width 120 height 20
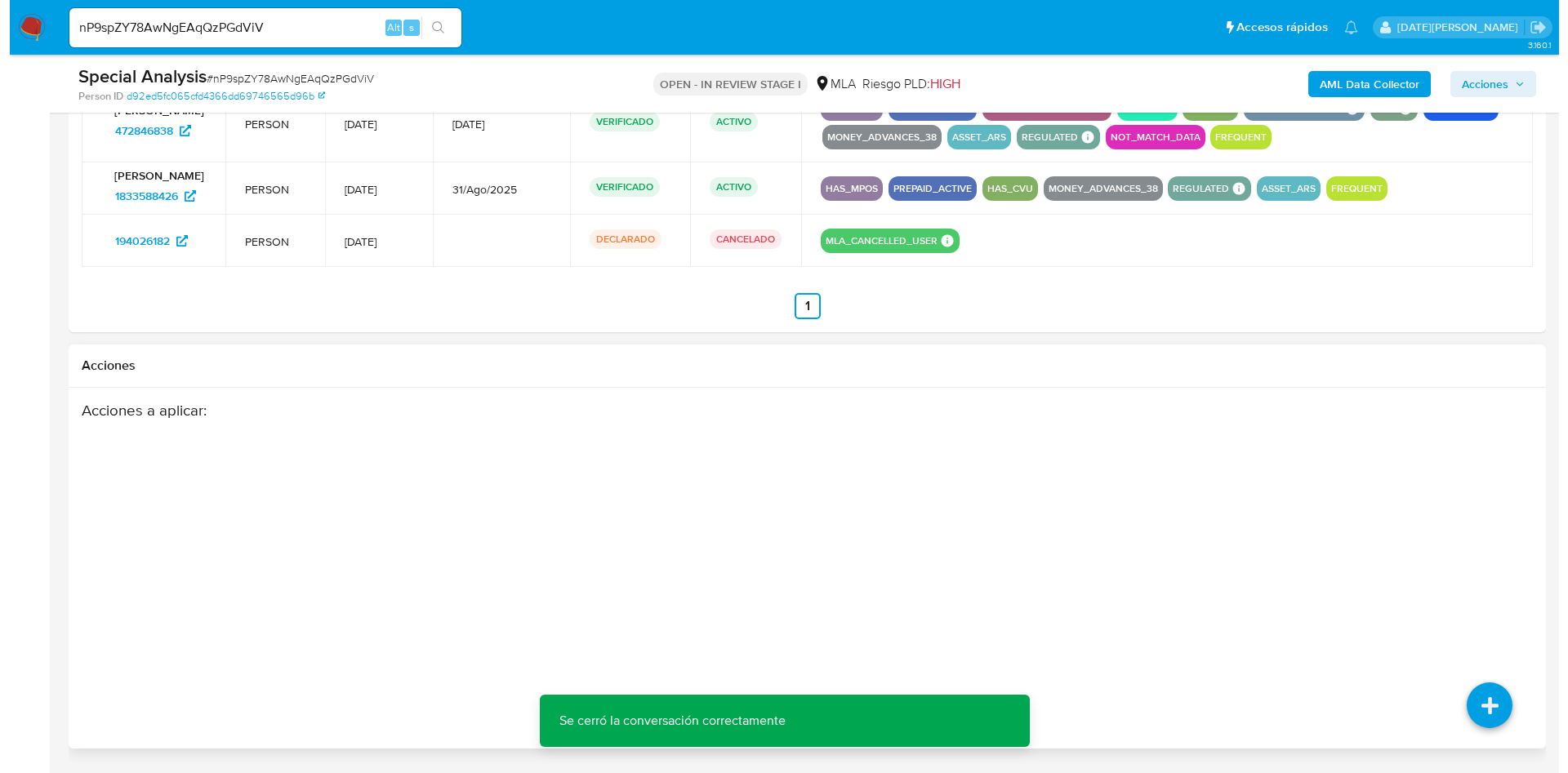
scroll to position [2647, 0]
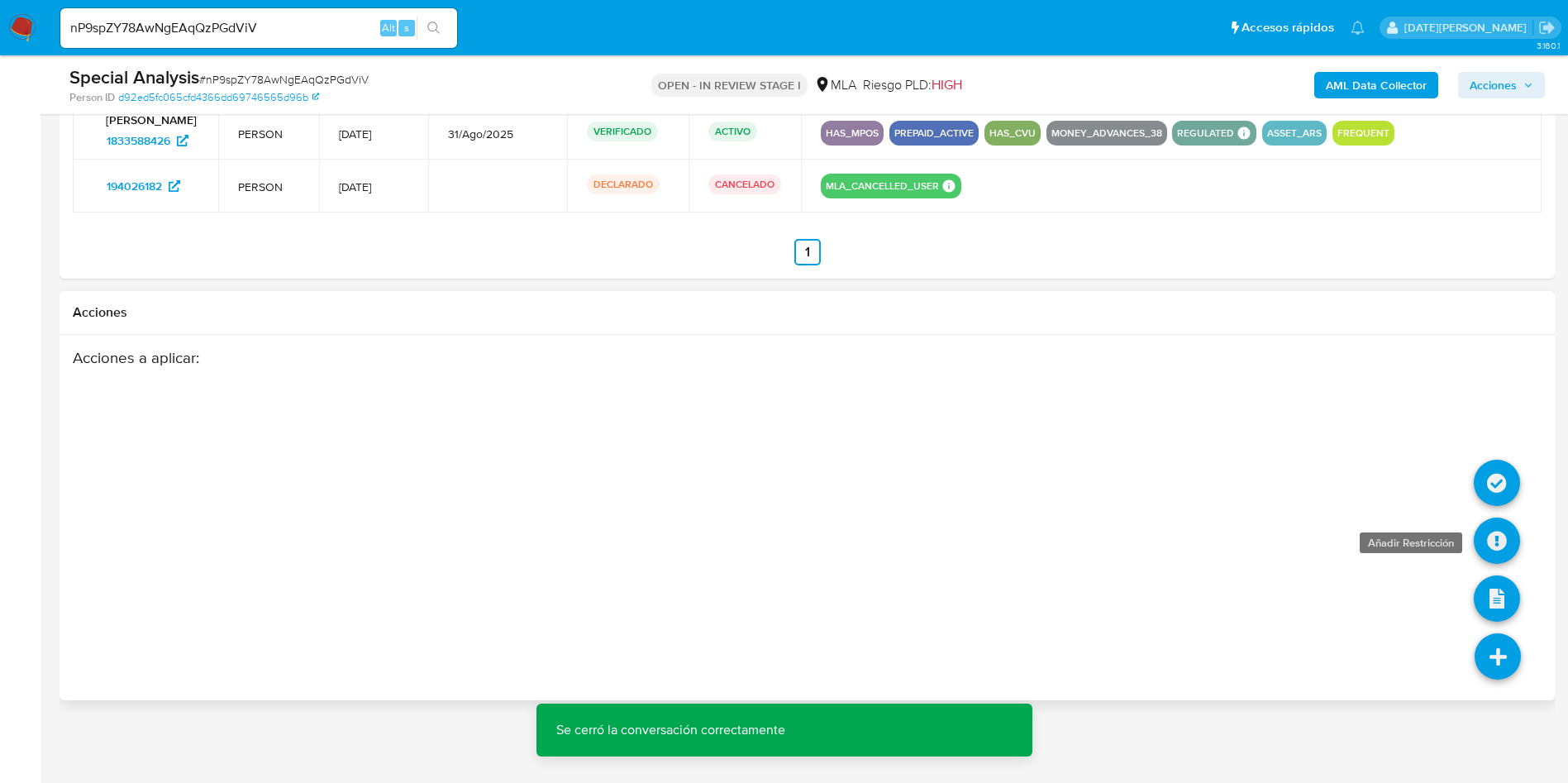
click at [1499, 541] on icon at bounding box center [1497, 541] width 46 height 46
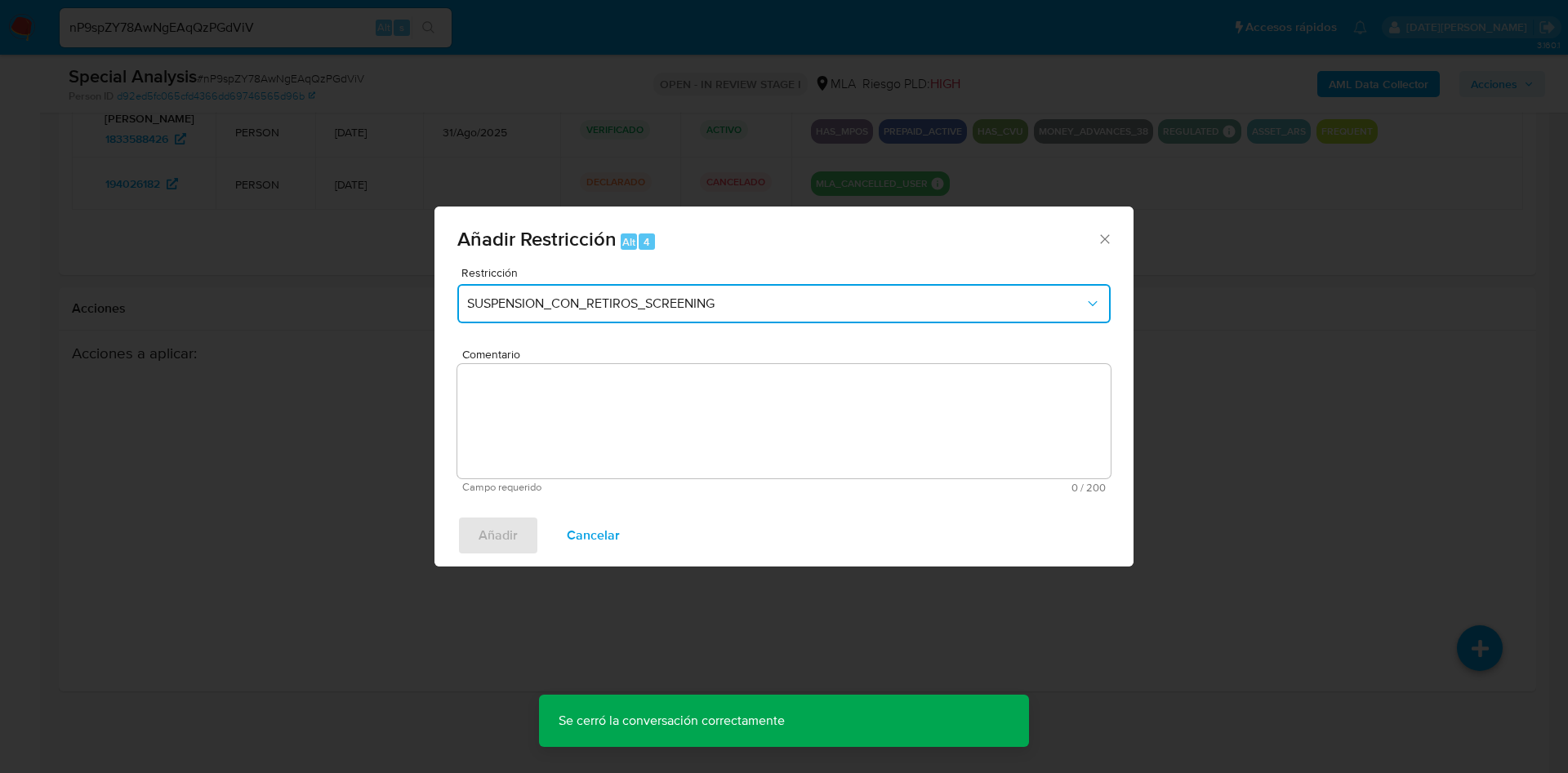
click at [671, 311] on span "SUSPENSION_CON_RETIROS_SCREENING" at bounding box center [775, 304] width 617 height 17
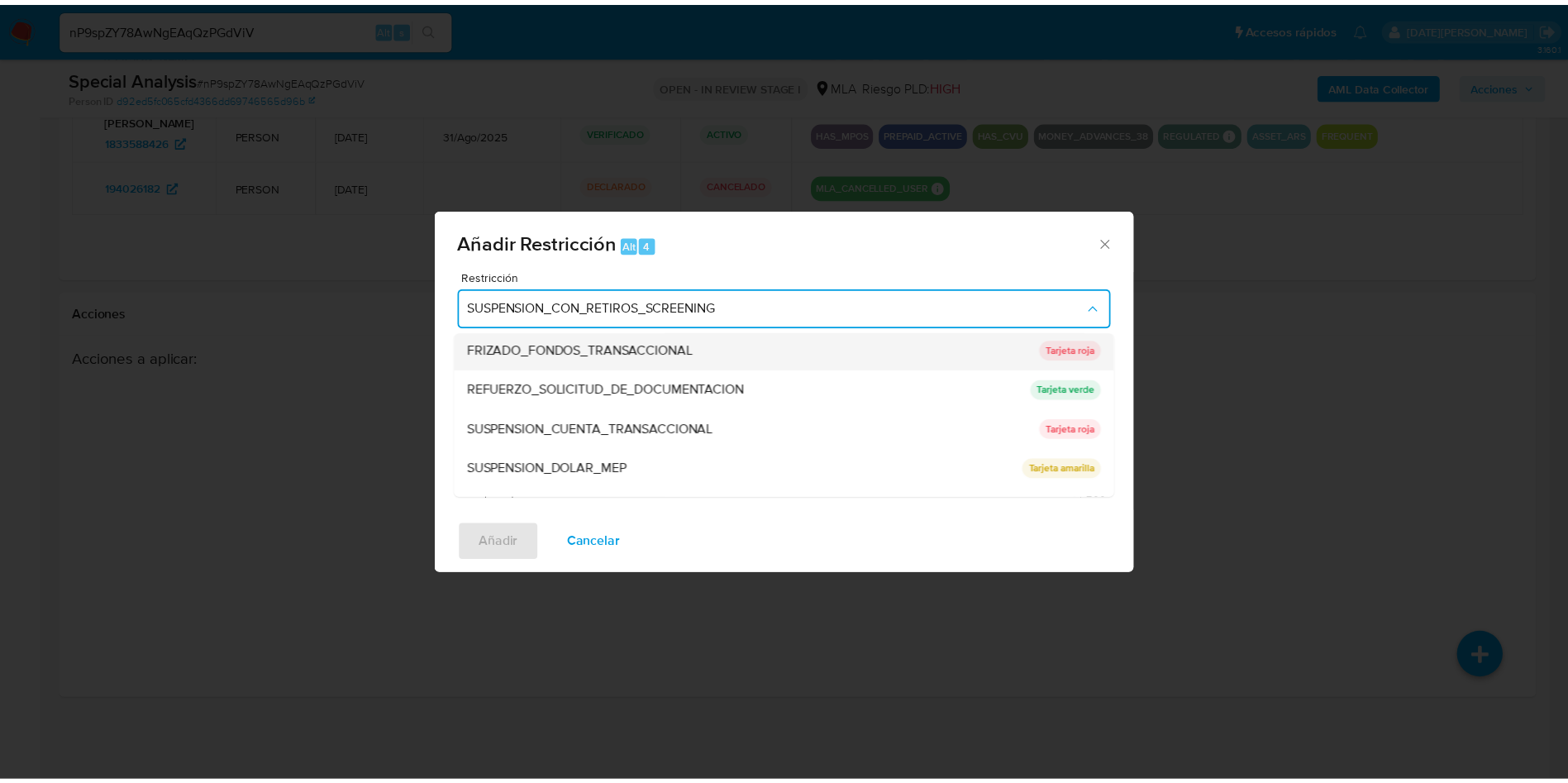
scroll to position [351, 0]
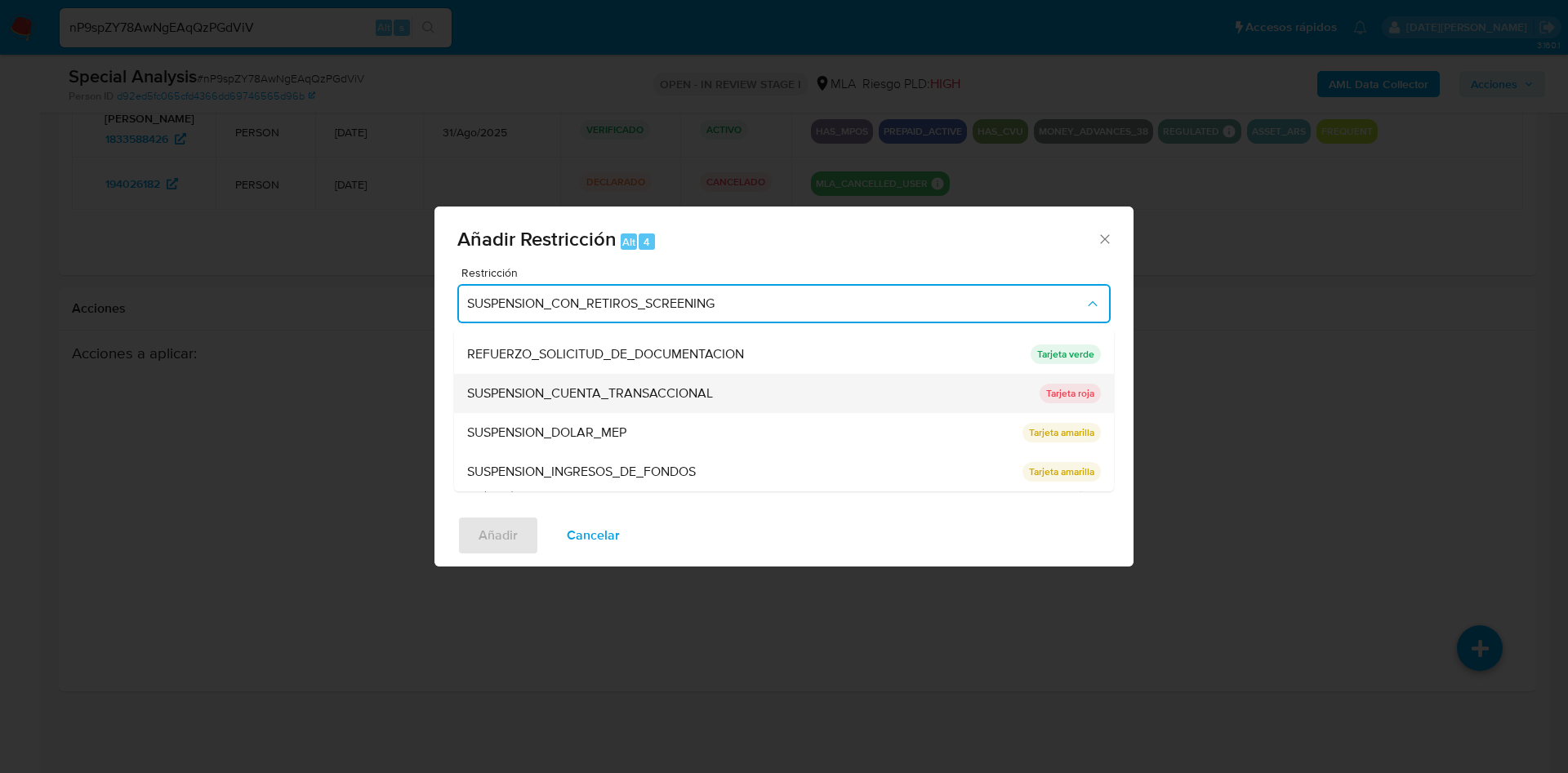
click at [661, 394] on span "SUSPENSION_CUENTA_TRANSACCIONAL" at bounding box center [590, 393] width 246 height 17
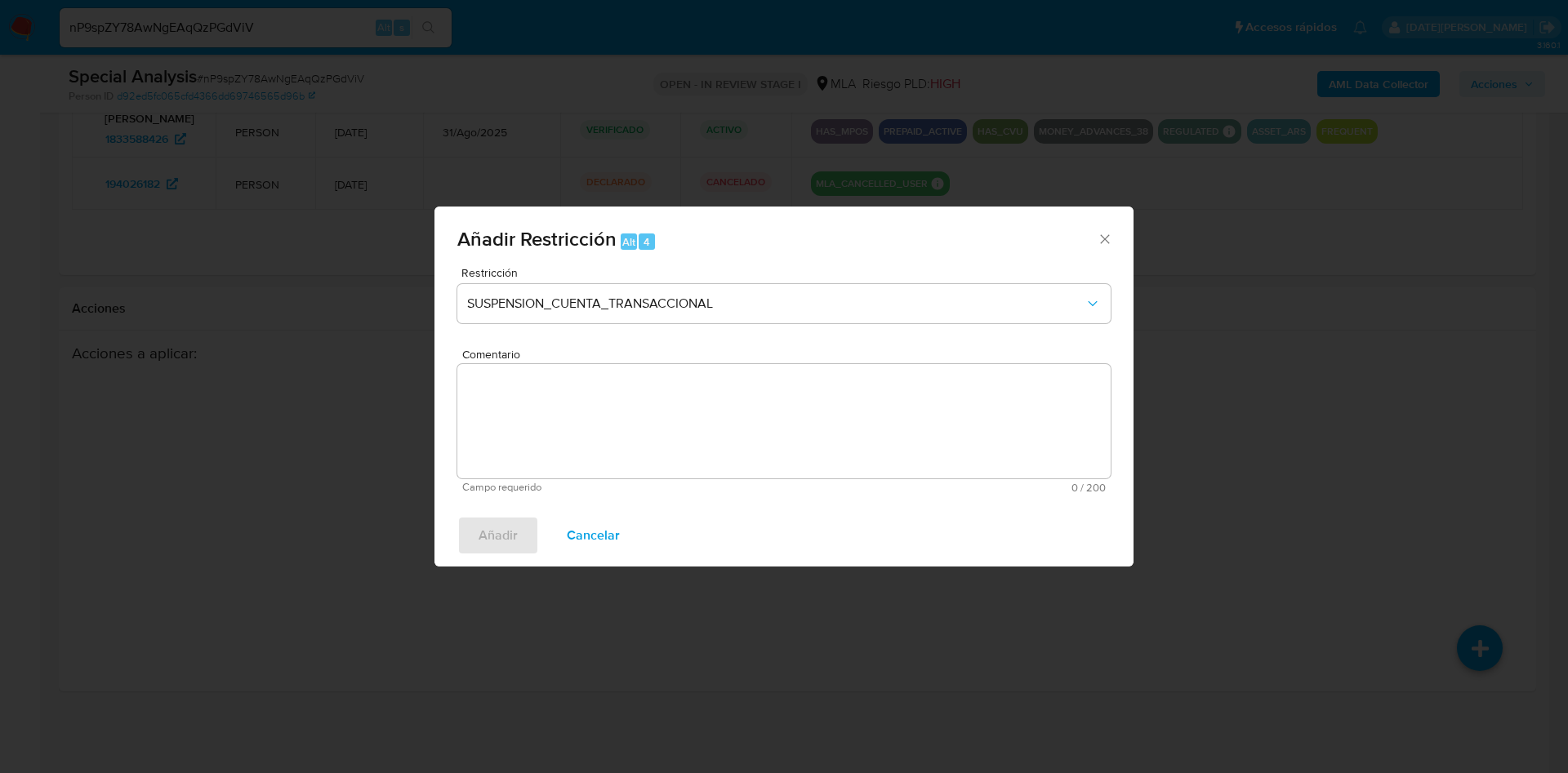
click at [657, 423] on textarea "Comentario" at bounding box center [783, 421] width 653 height 114
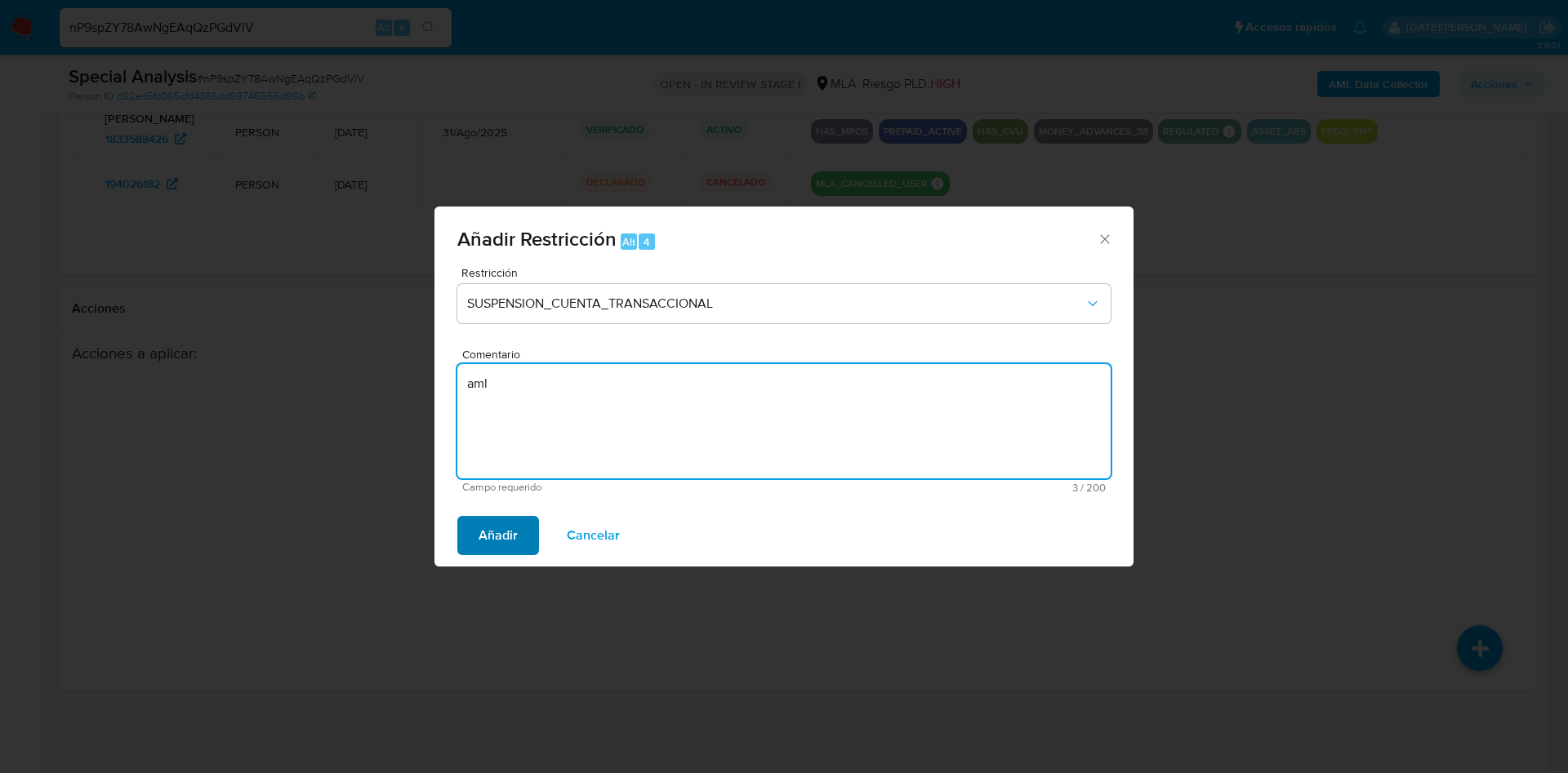
type textarea "aml"
click at [516, 536] on span "Añadir" at bounding box center [498, 535] width 39 height 36
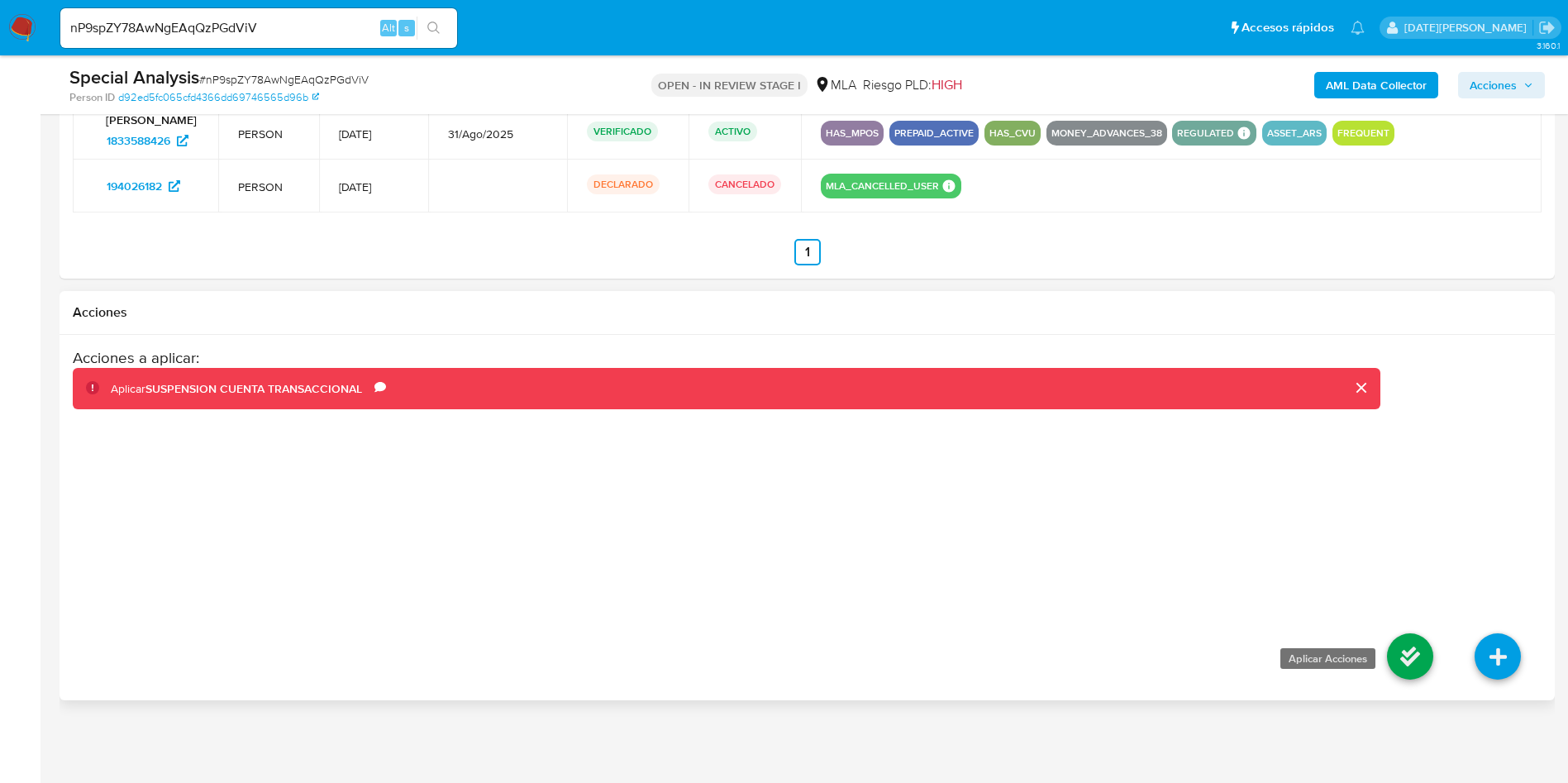
click at [1417, 649] on icon at bounding box center [1410, 656] width 46 height 46
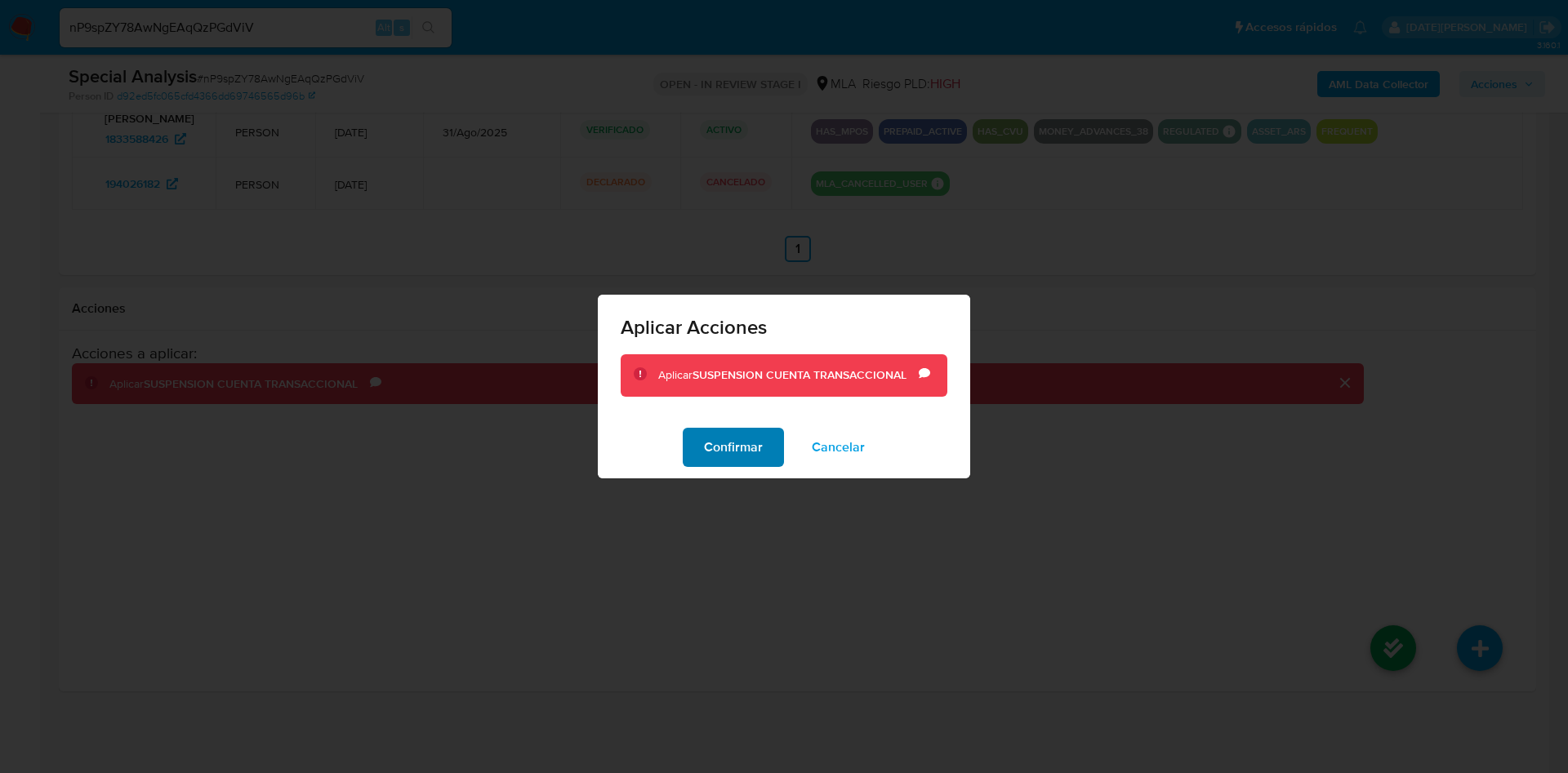
click at [765, 433] on button "Confirmar" at bounding box center [733, 447] width 102 height 39
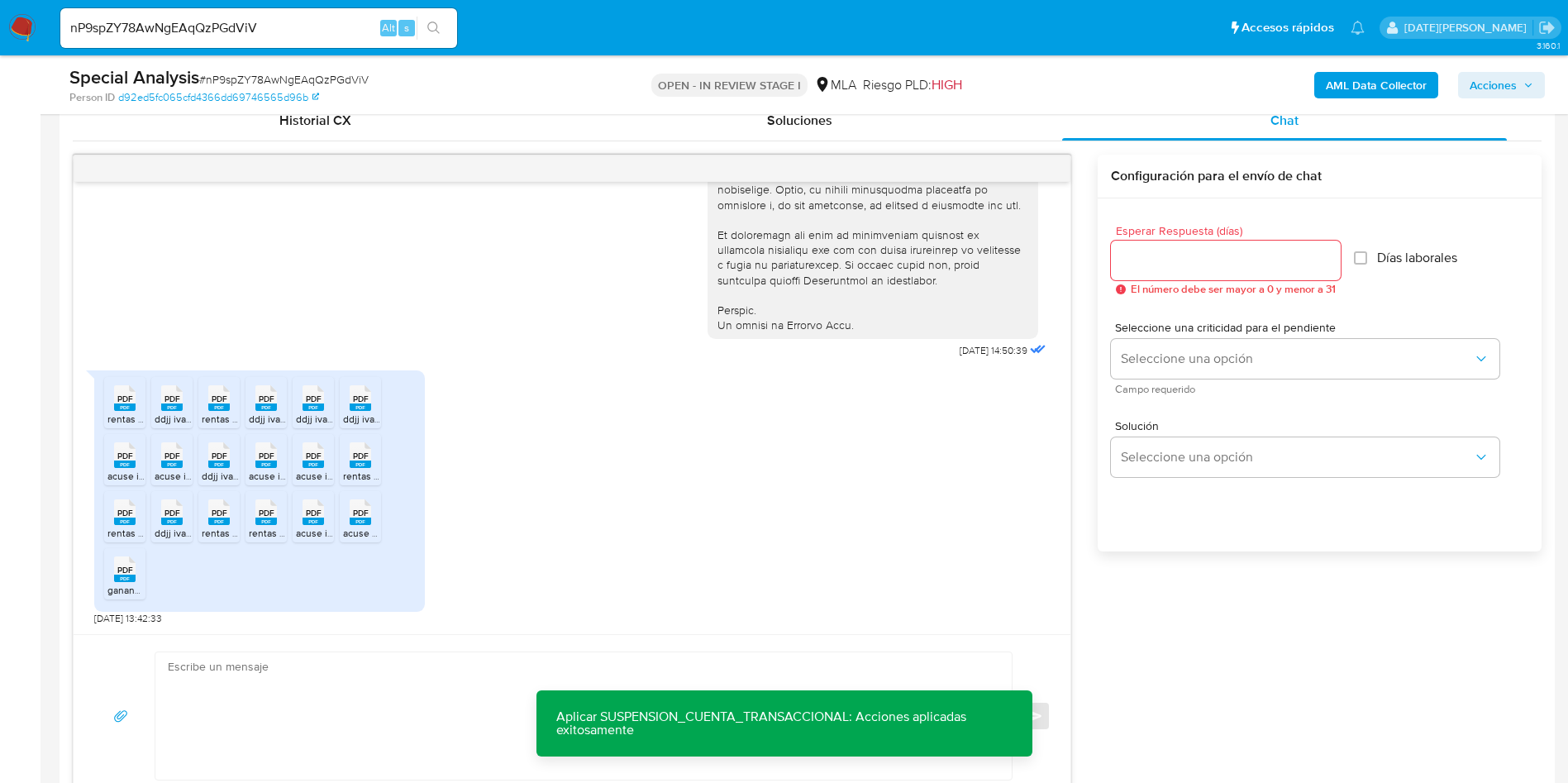
scroll to position [945, 0]
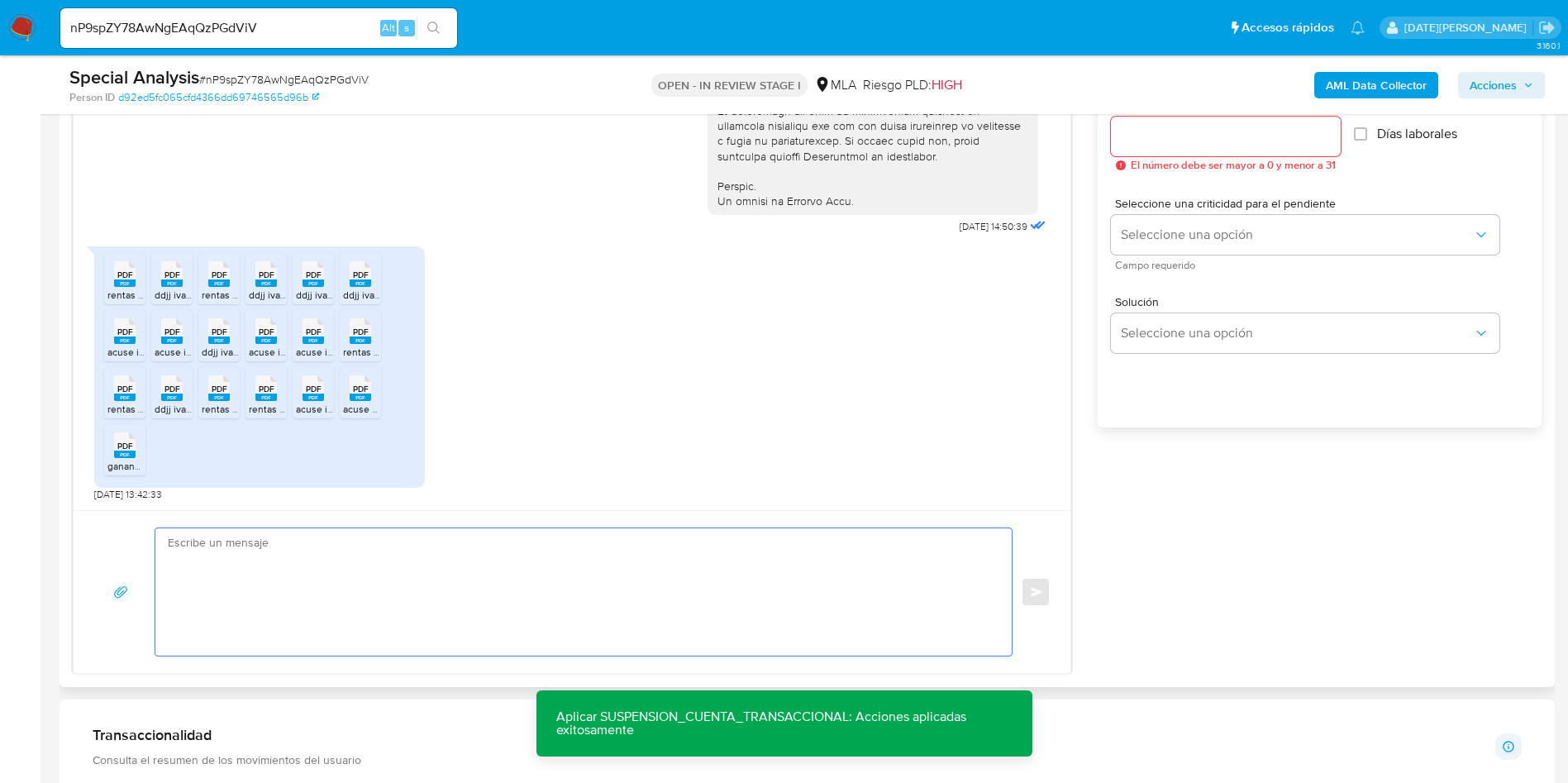
click at [384, 575] on textarea at bounding box center [579, 591] width 824 height 128
click at [381, 573] on textarea at bounding box center [579, 591] width 824 height 128
click at [311, 73] on span "# nP9spZY78AwNgEAqQzPGdViV" at bounding box center [284, 79] width 169 height 17
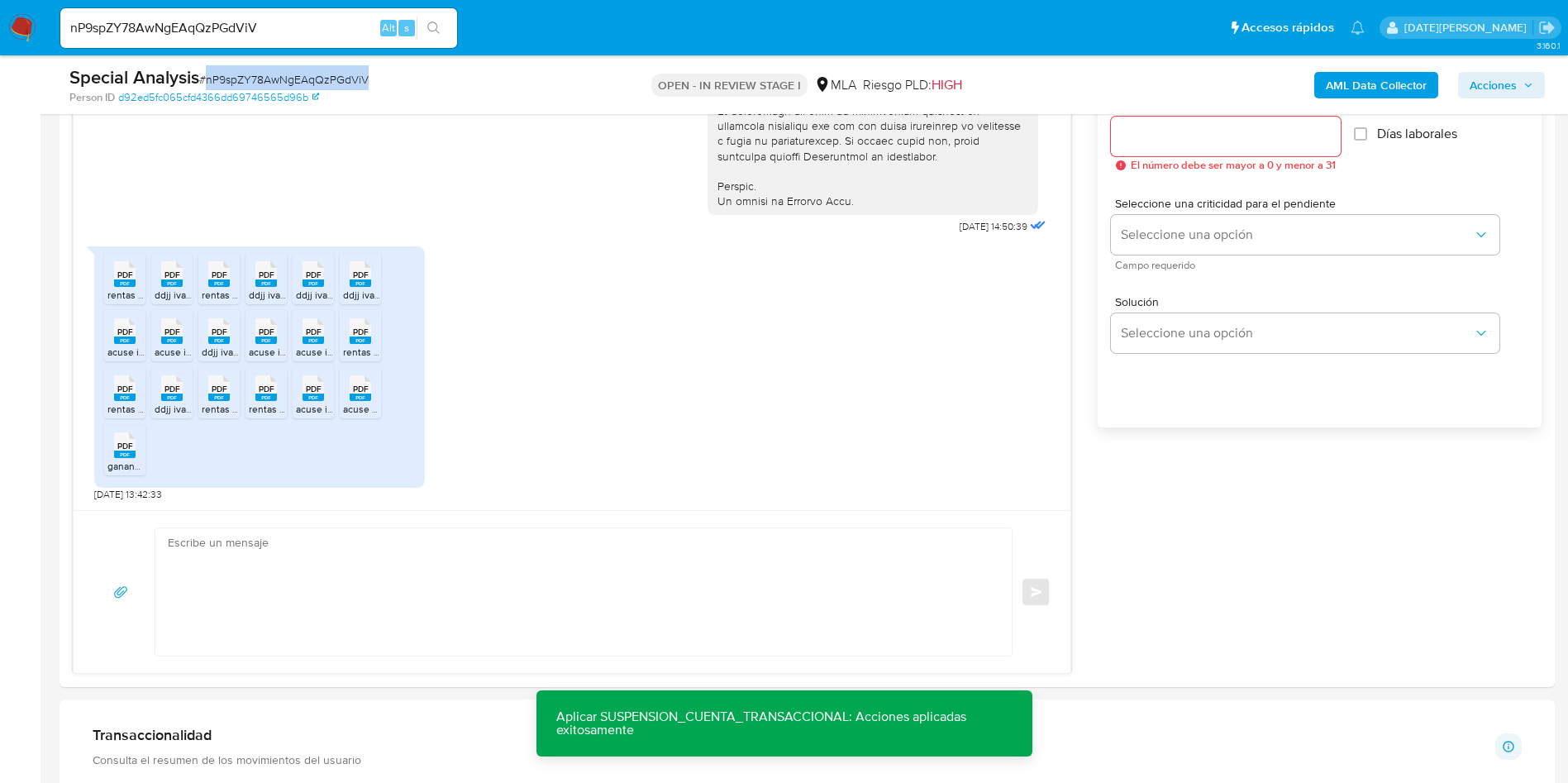
click at [311, 73] on span "# nP9spZY78AwNgEAqQzPGdViV" at bounding box center [284, 79] width 169 height 17
copy span "nP9spZY78AwNgEAqQzPGdViV"
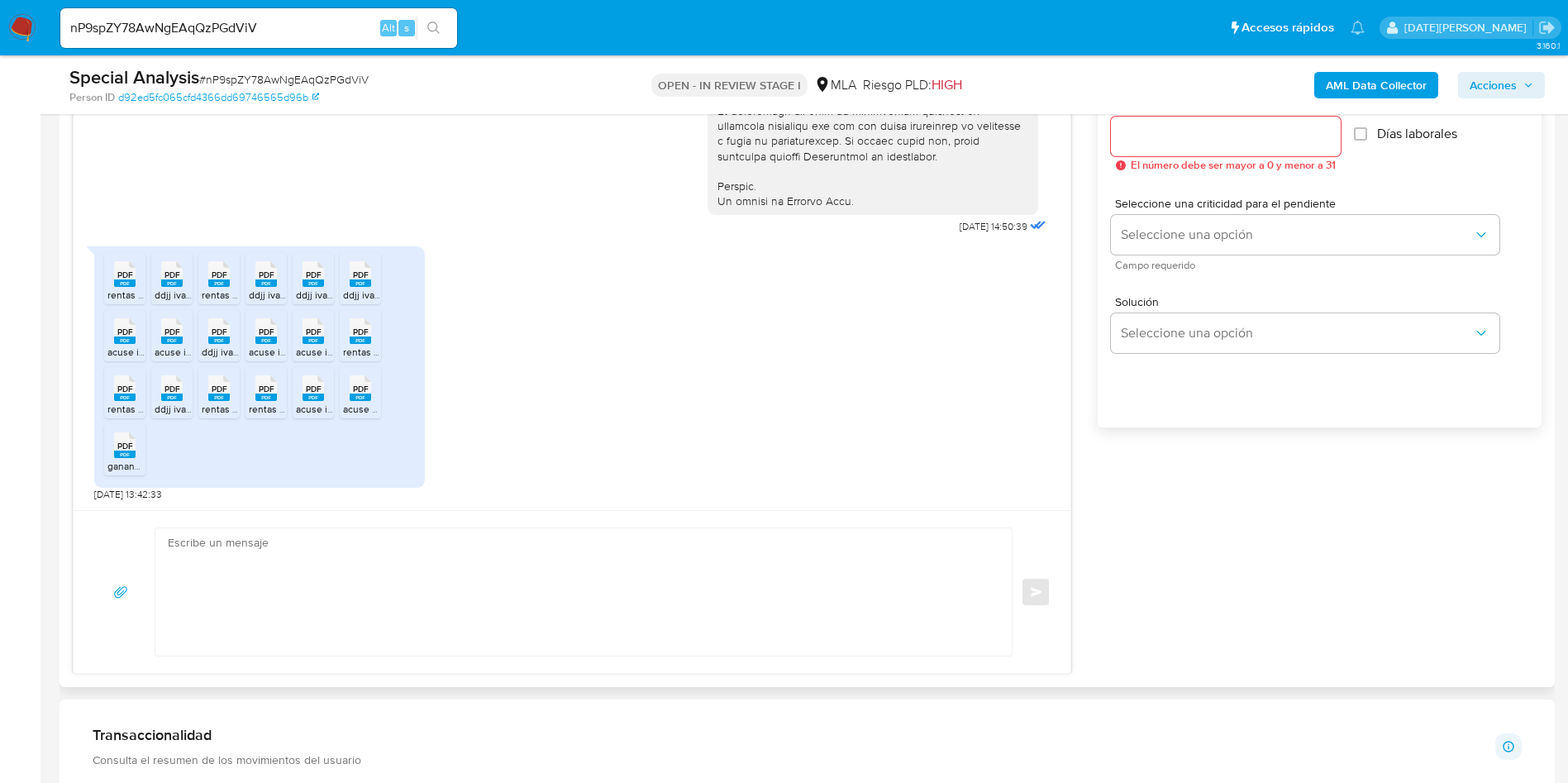
click at [567, 598] on textarea at bounding box center [579, 591] width 824 height 128
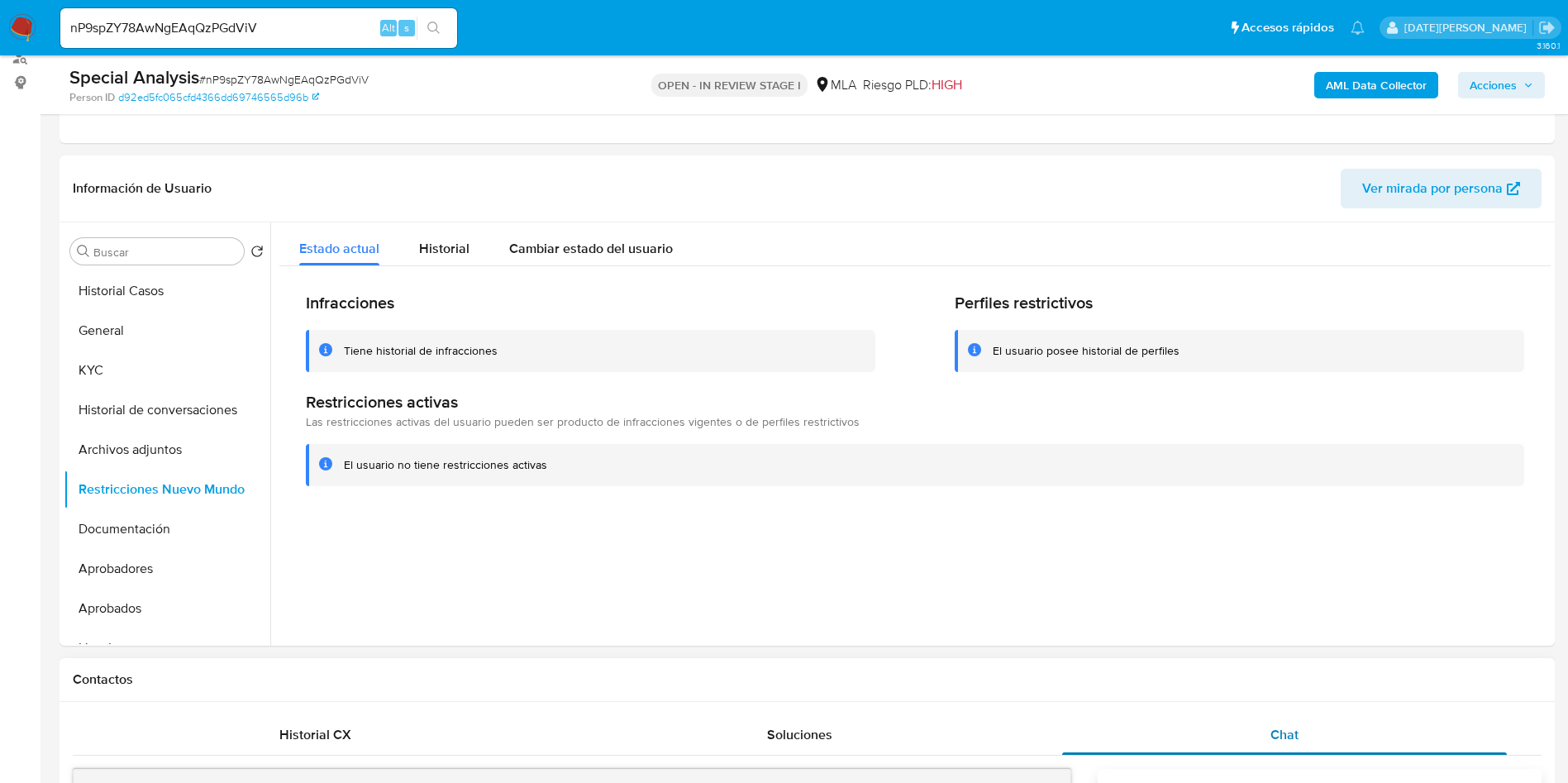
scroll to position [325, 0]
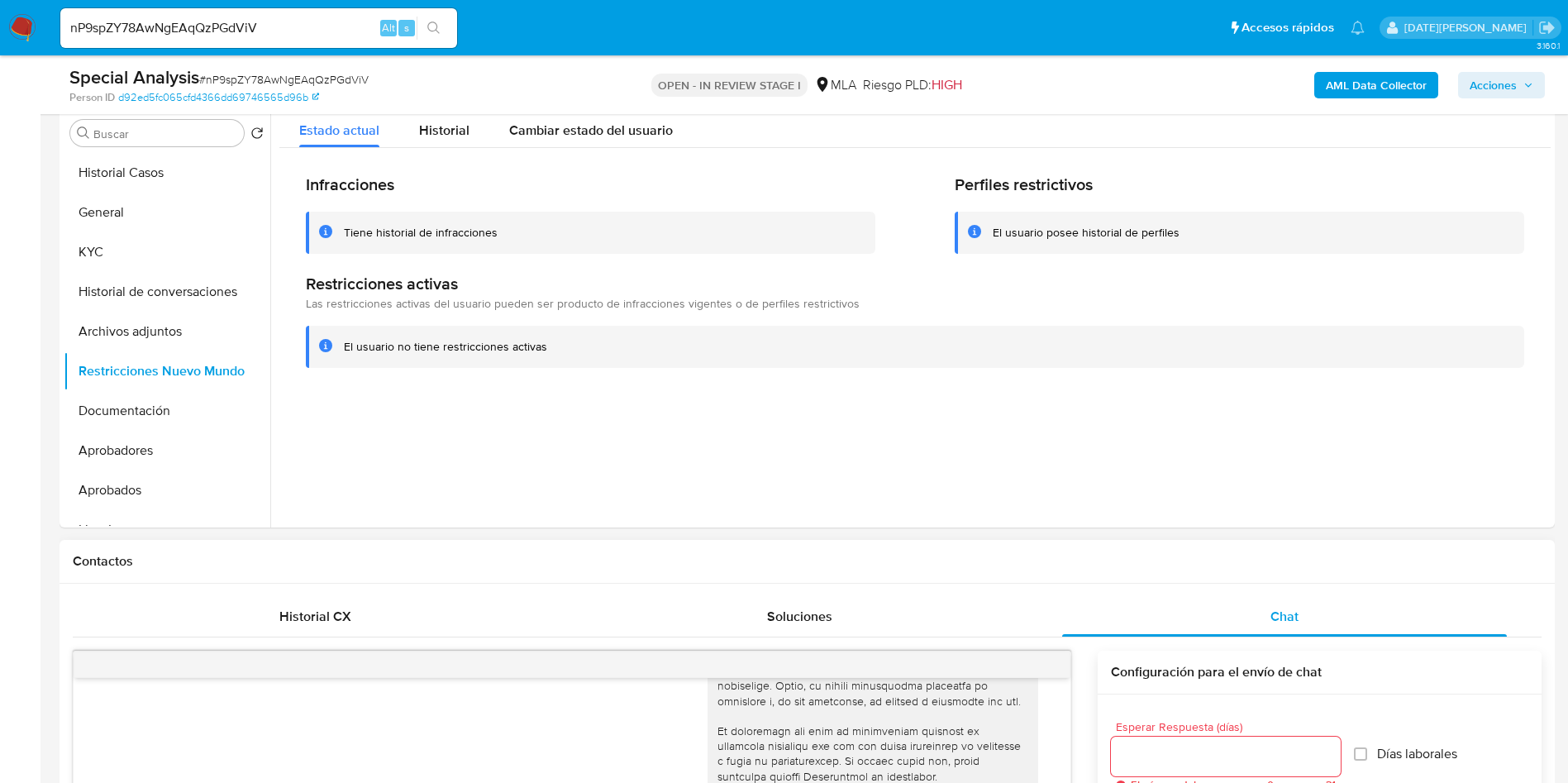
type textarea "Hola, Muchas gracias por la respuesta. Analizamos tu caso y notamos que la info…"
click at [1157, 747] on input "Esperar Respuesta (días)" at bounding box center [1226, 756] width 229 height 22
type input "0"
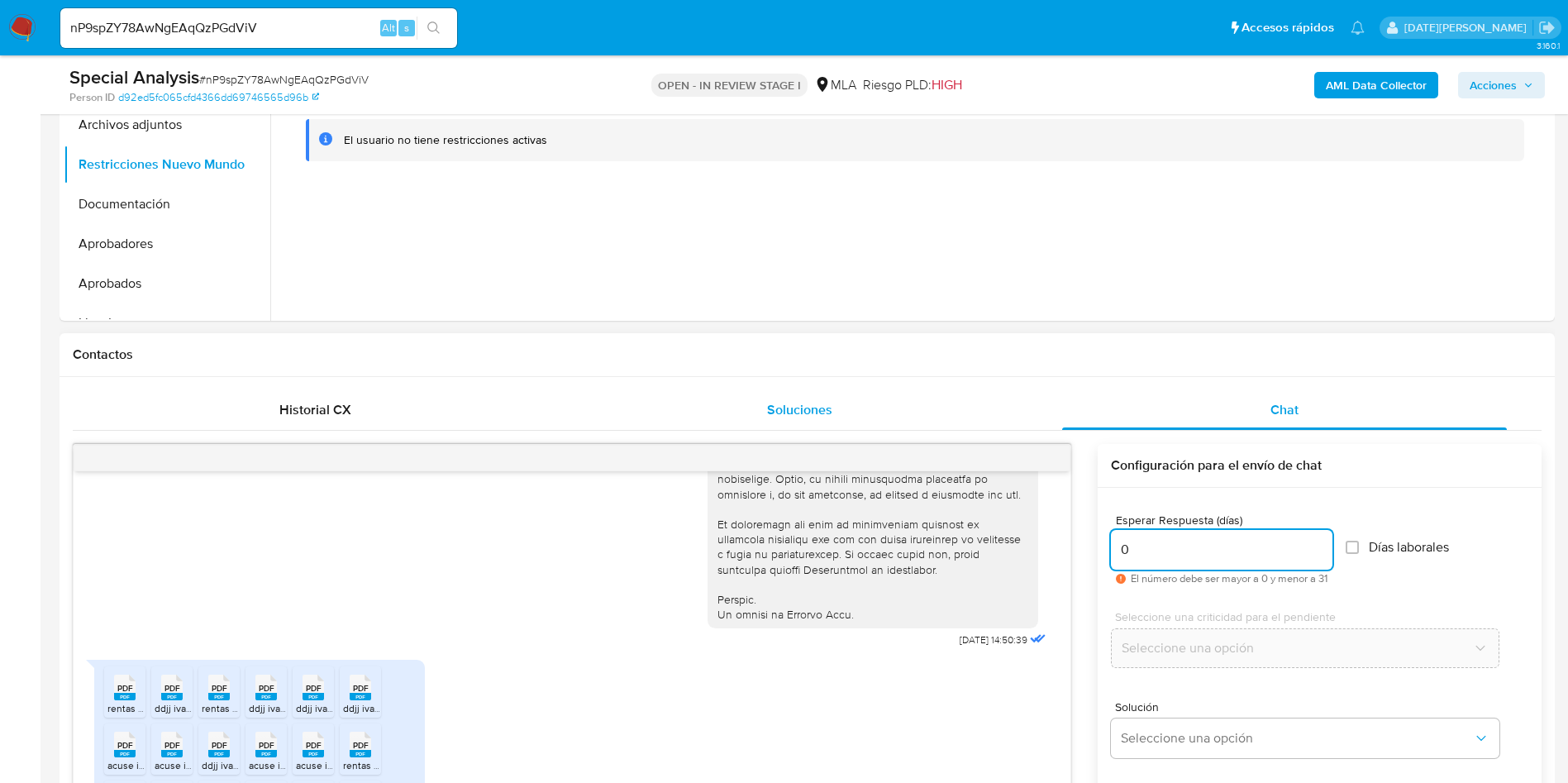
scroll to position [573, 0]
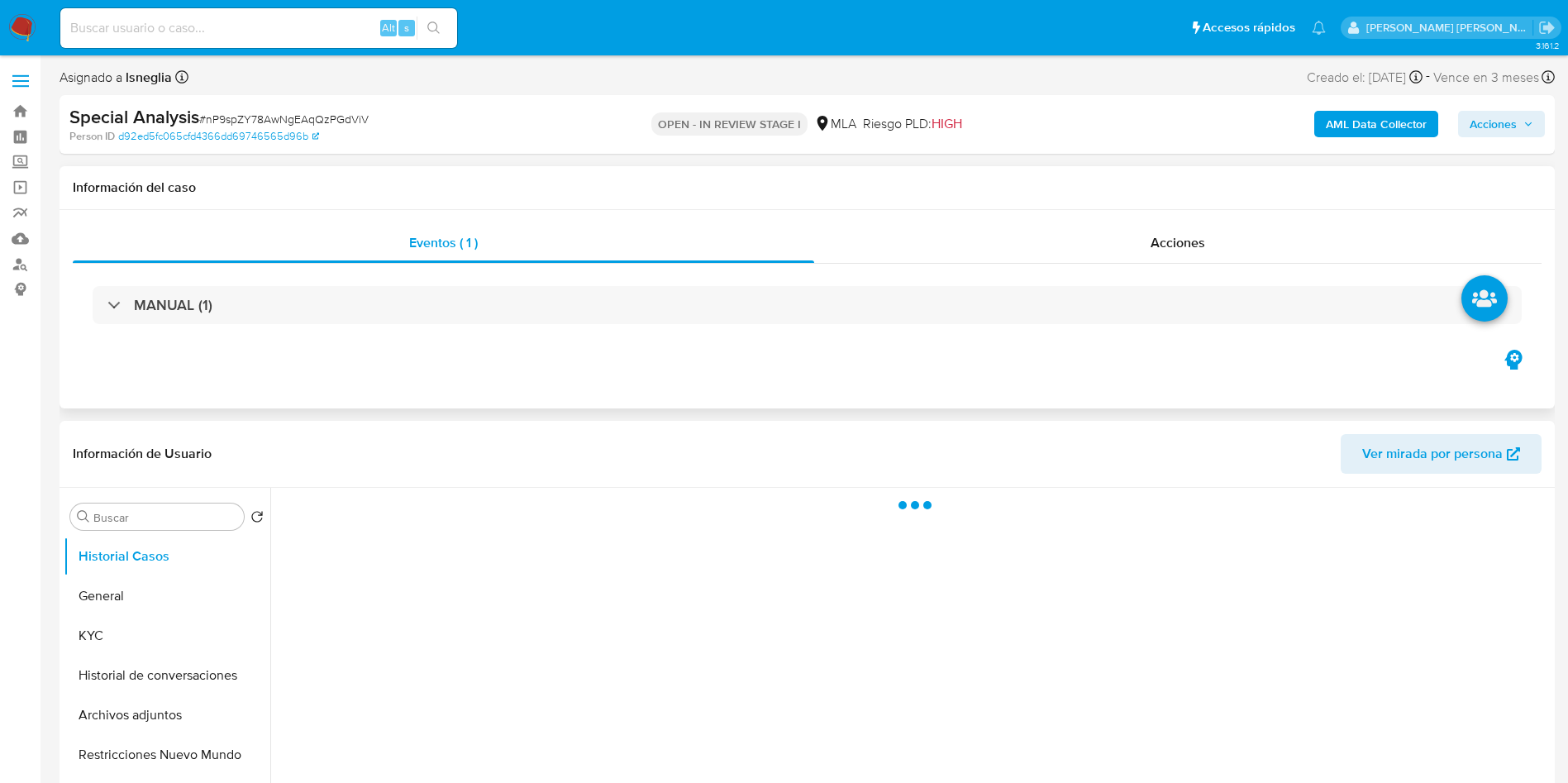
select select "10"
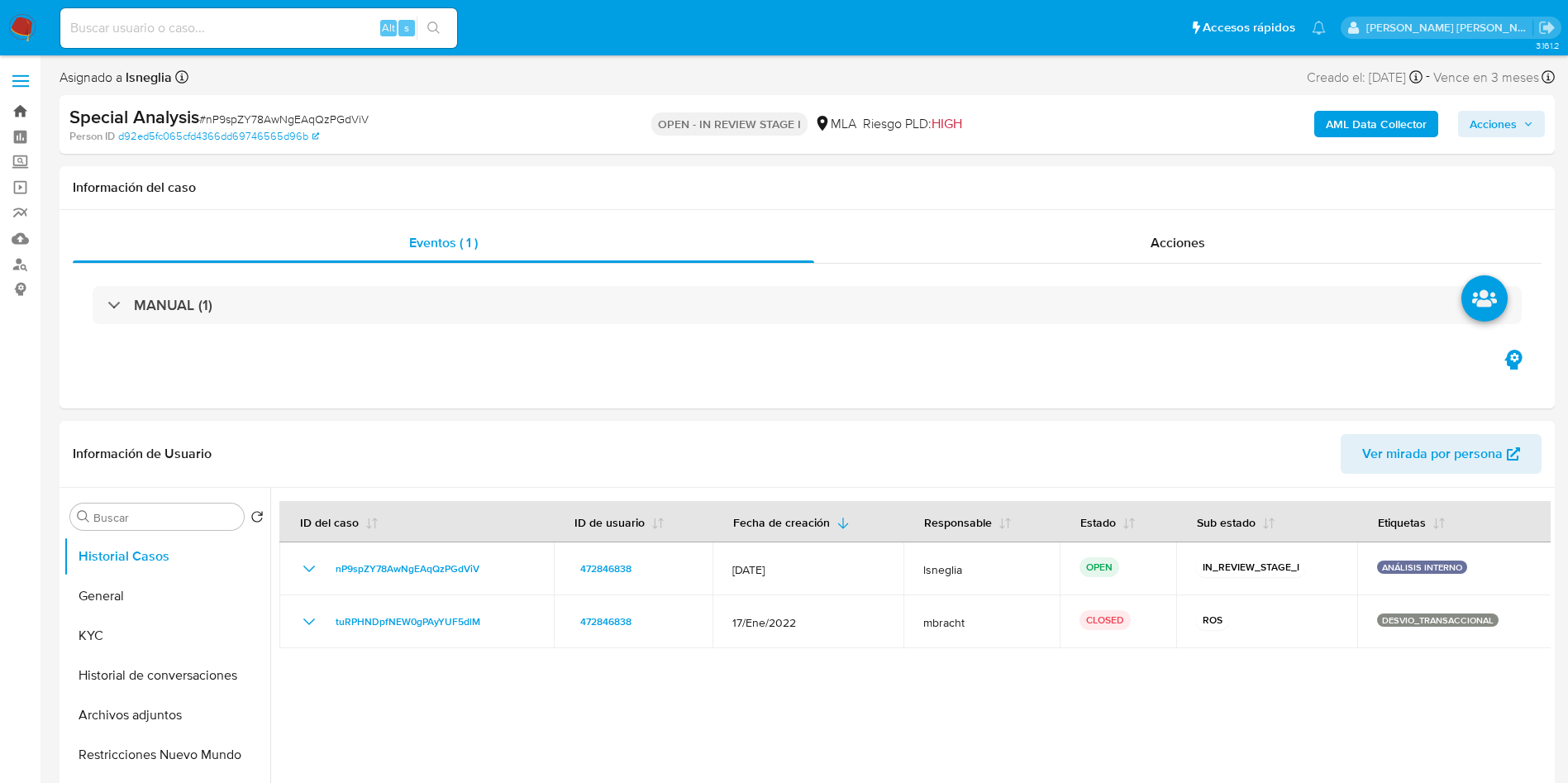
click at [20, 110] on link "Bandeja" at bounding box center [98, 112] width 197 height 26
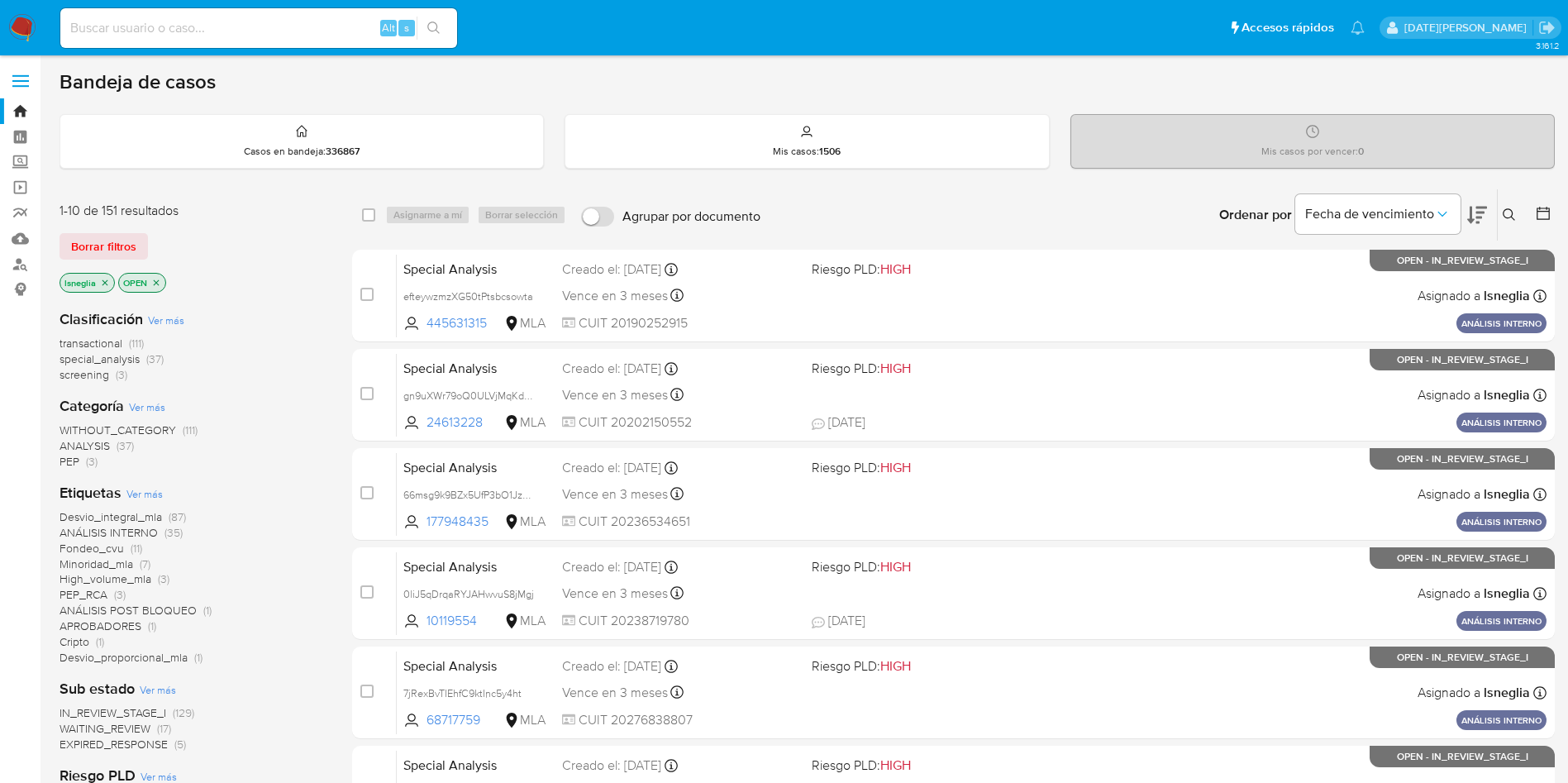
click at [1512, 211] on icon at bounding box center [1509, 215] width 13 height 13
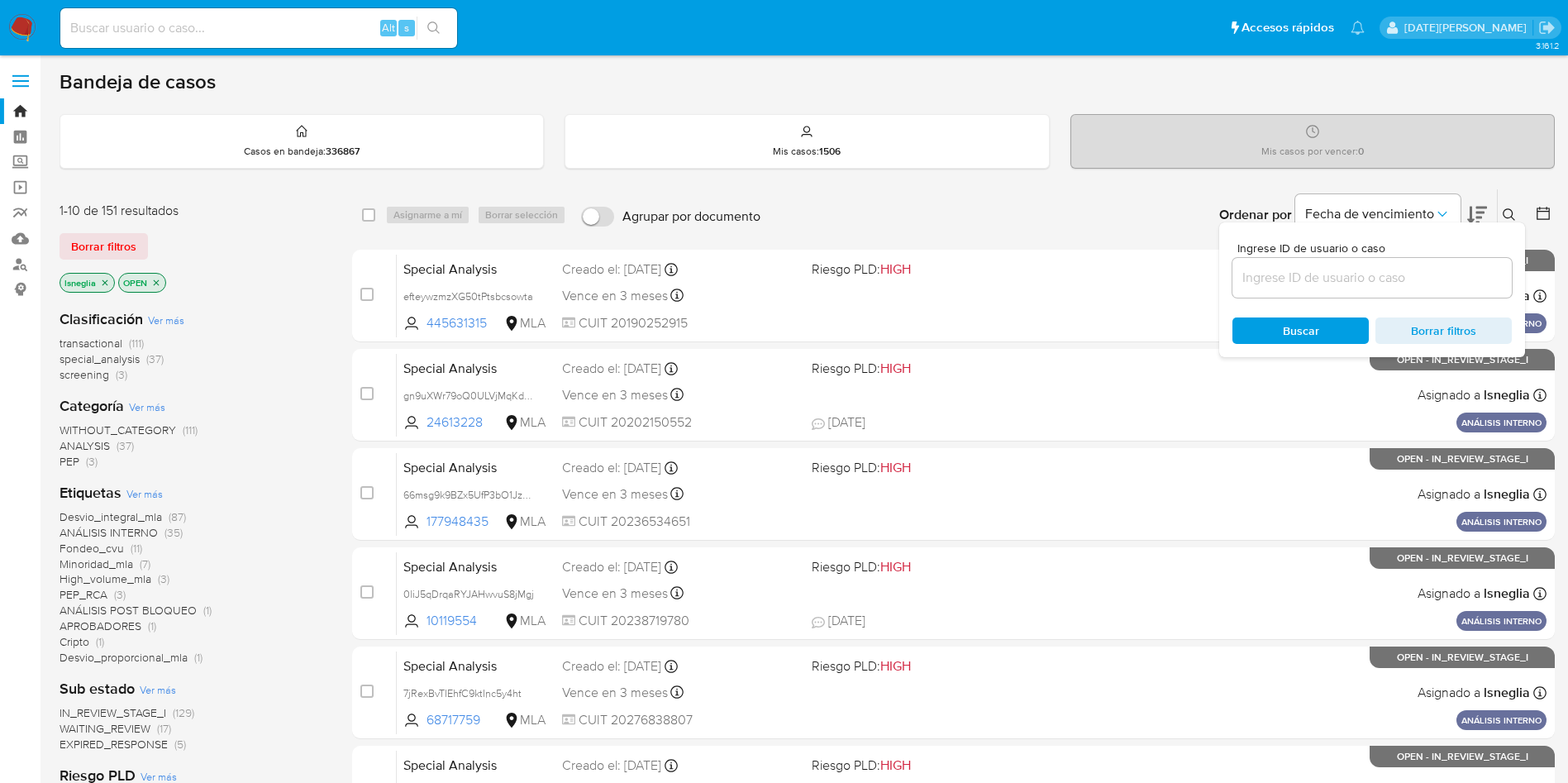
click at [1338, 275] on input at bounding box center [1372, 278] width 280 height 22
type input "nP9spZY78AwNgEAqQzPGdViV"
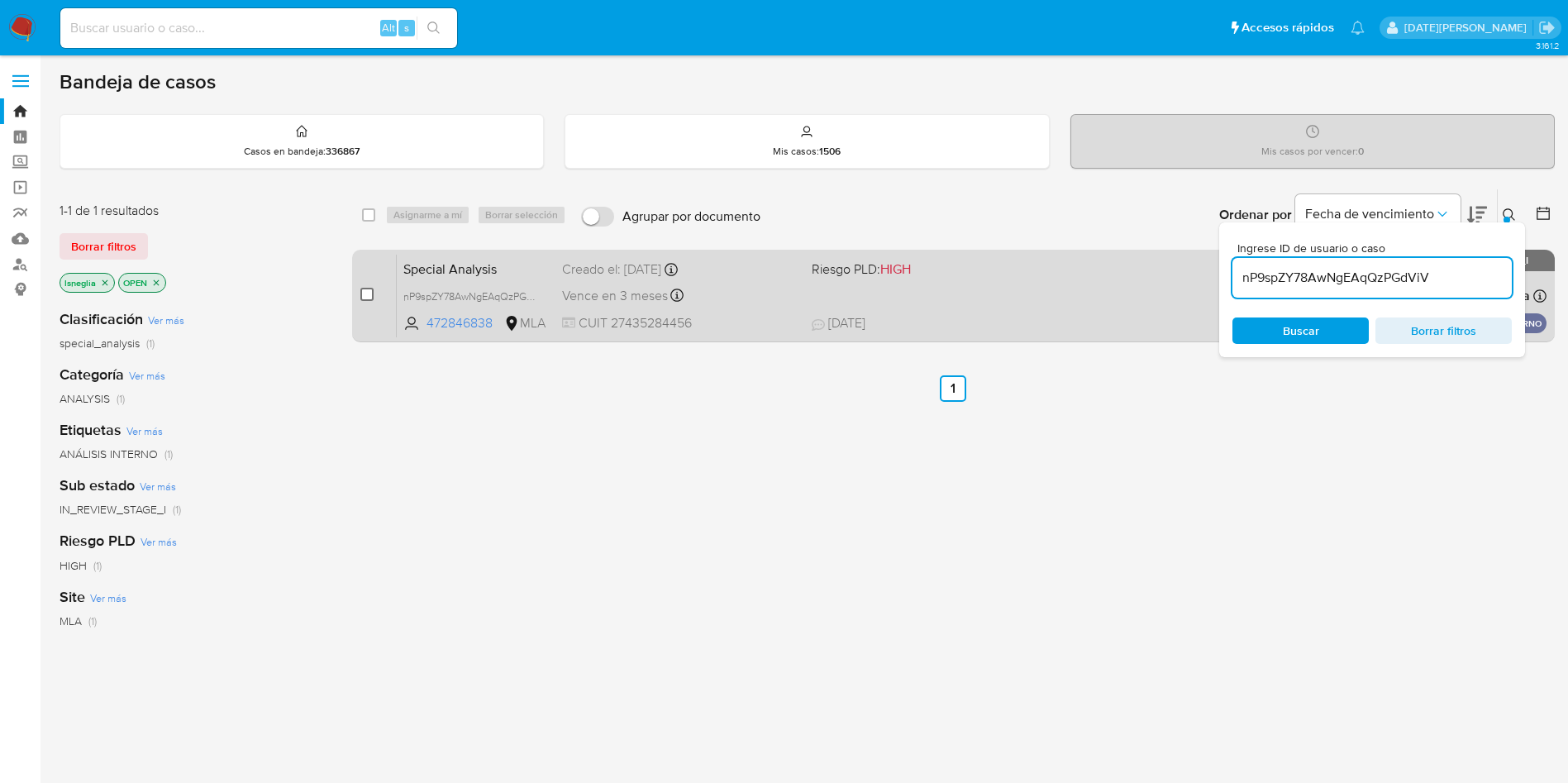
click at [369, 290] on input "checkbox" at bounding box center [367, 294] width 13 height 13
checkbox input "true"
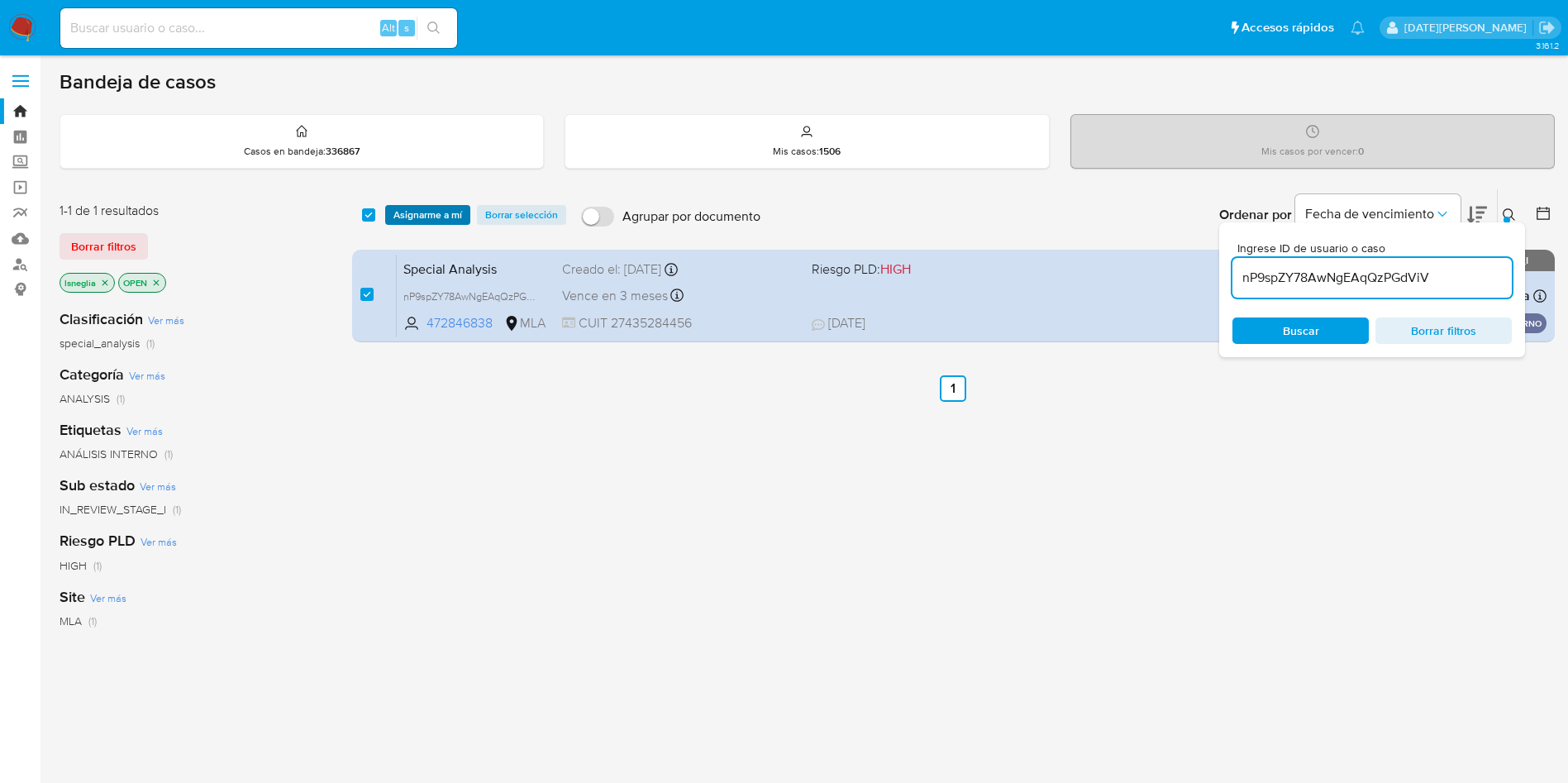
click at [440, 216] on span "Asignarme a mí" at bounding box center [427, 215] width 68 height 17
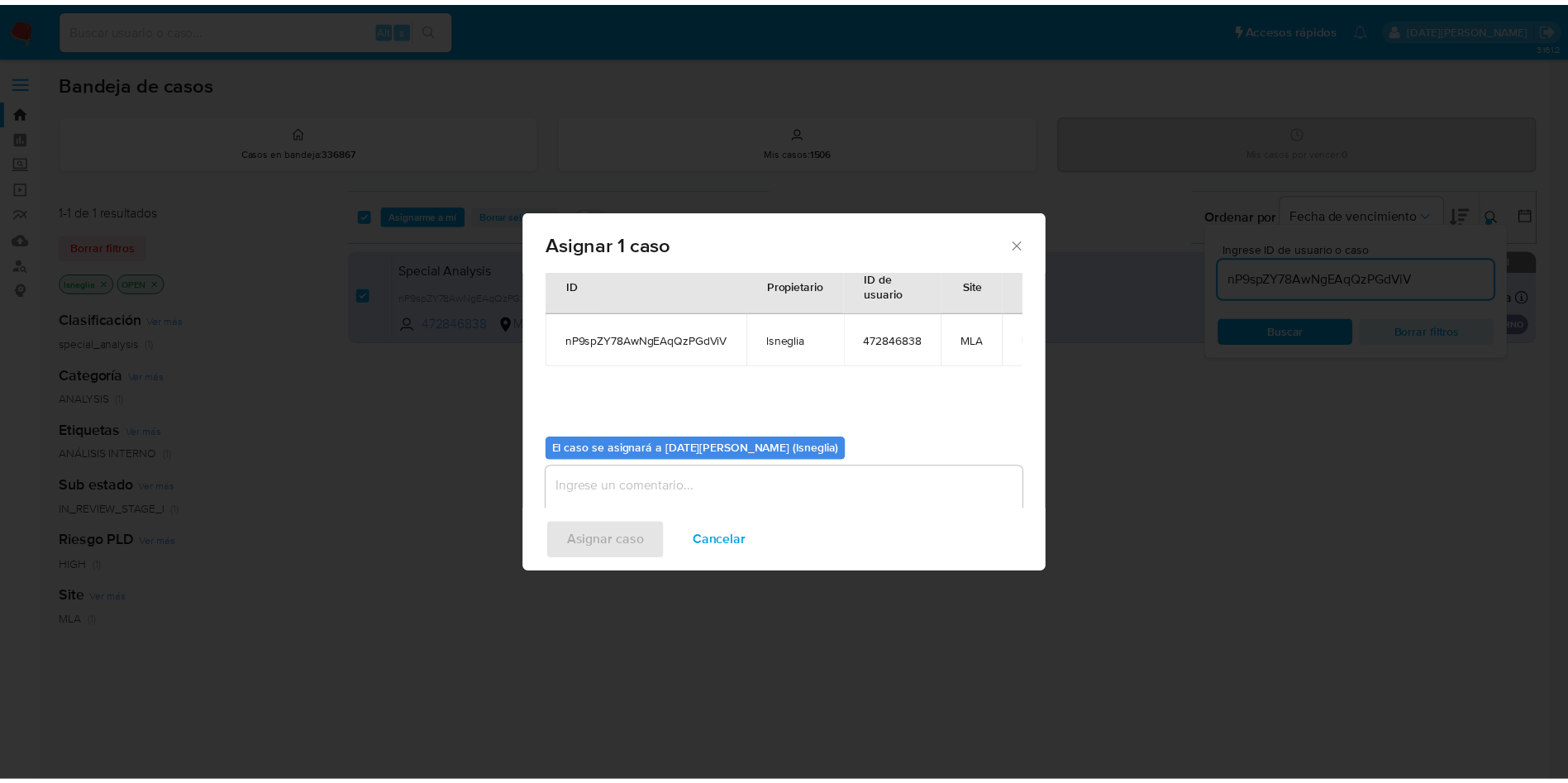
scroll to position [86, 0]
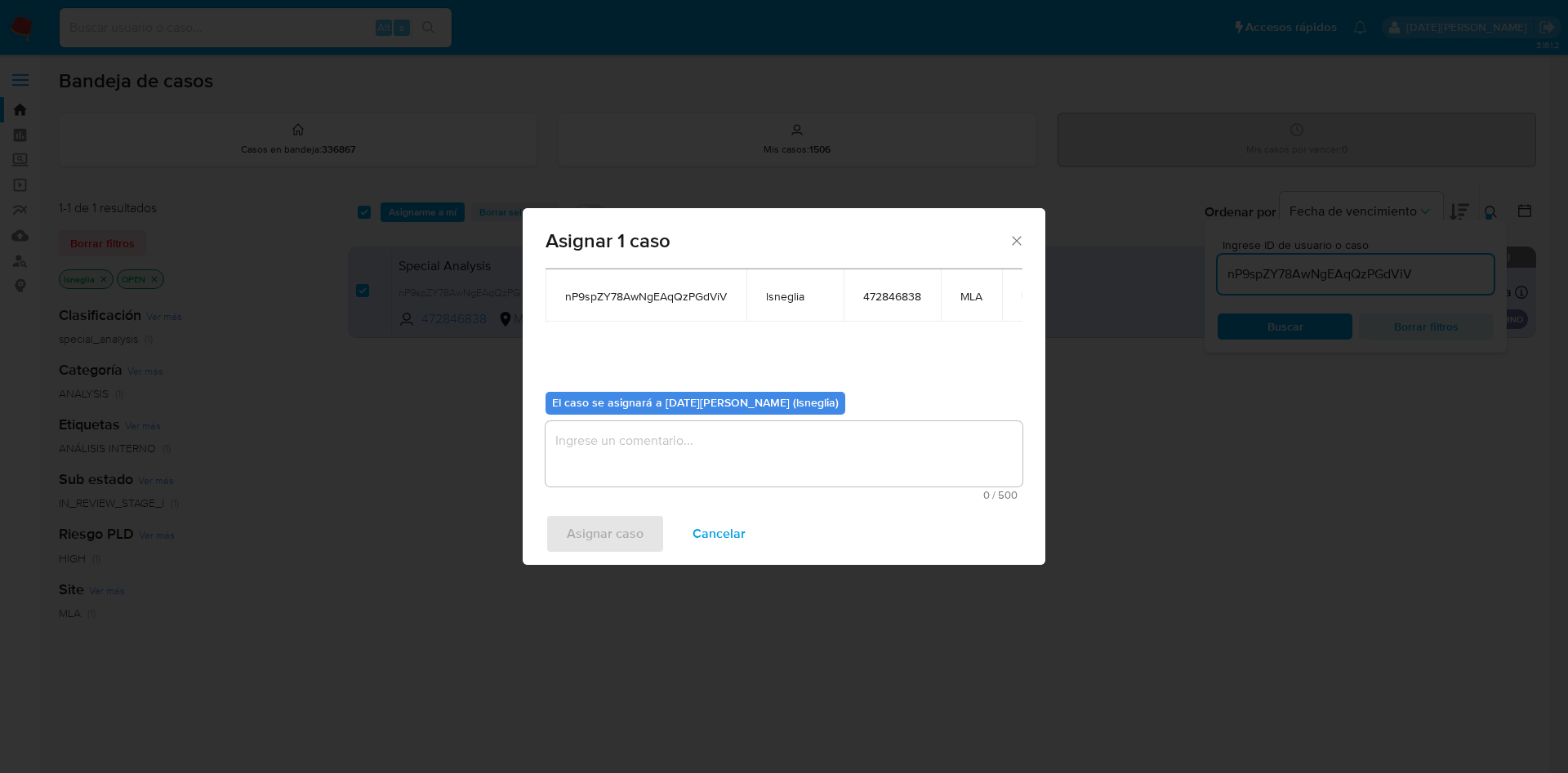
click at [676, 447] on textarea "assign-modal" at bounding box center [784, 454] width 476 height 65
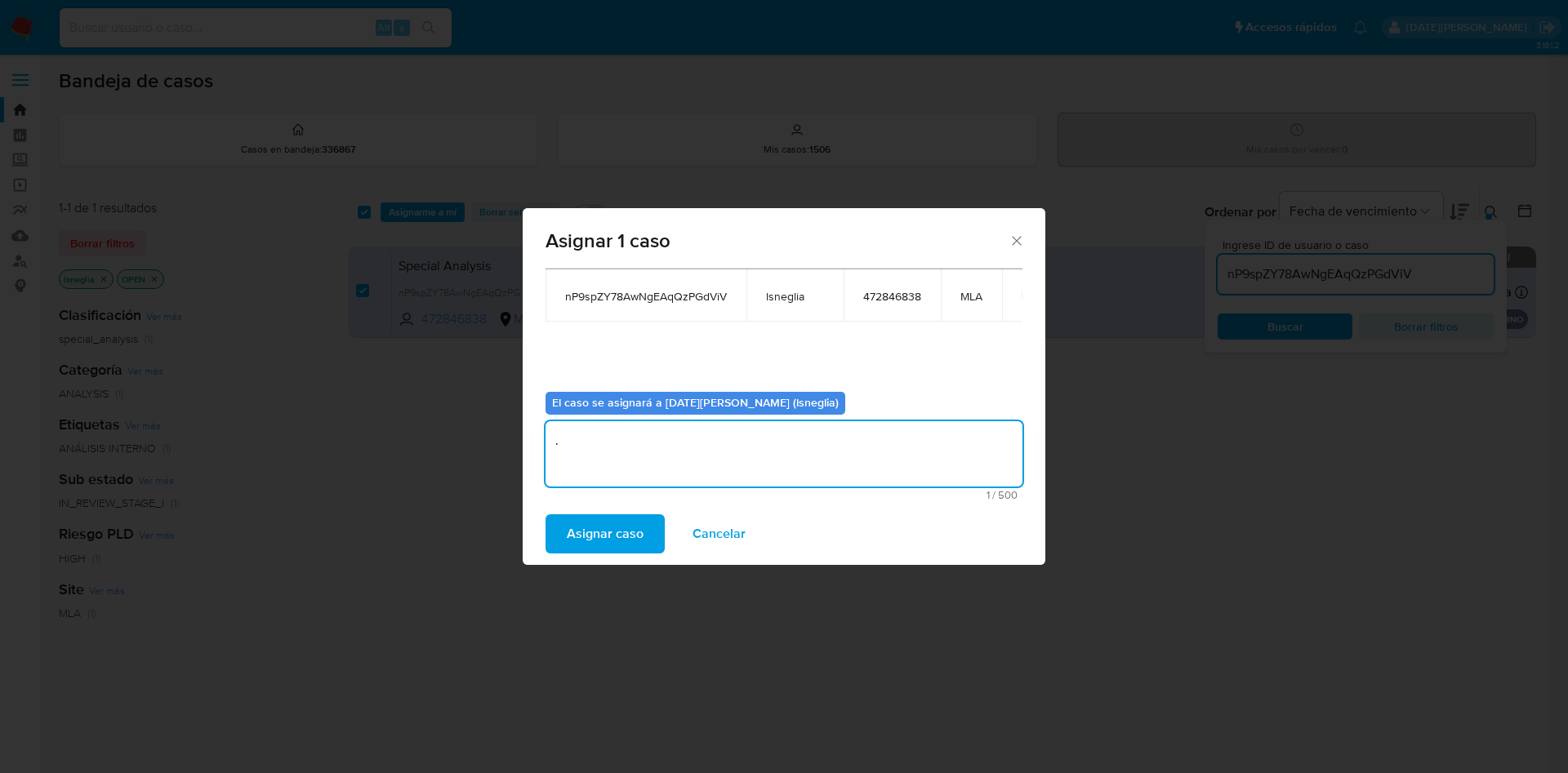
type textarea "."
click at [598, 536] on span "Asignar caso" at bounding box center [604, 534] width 77 height 36
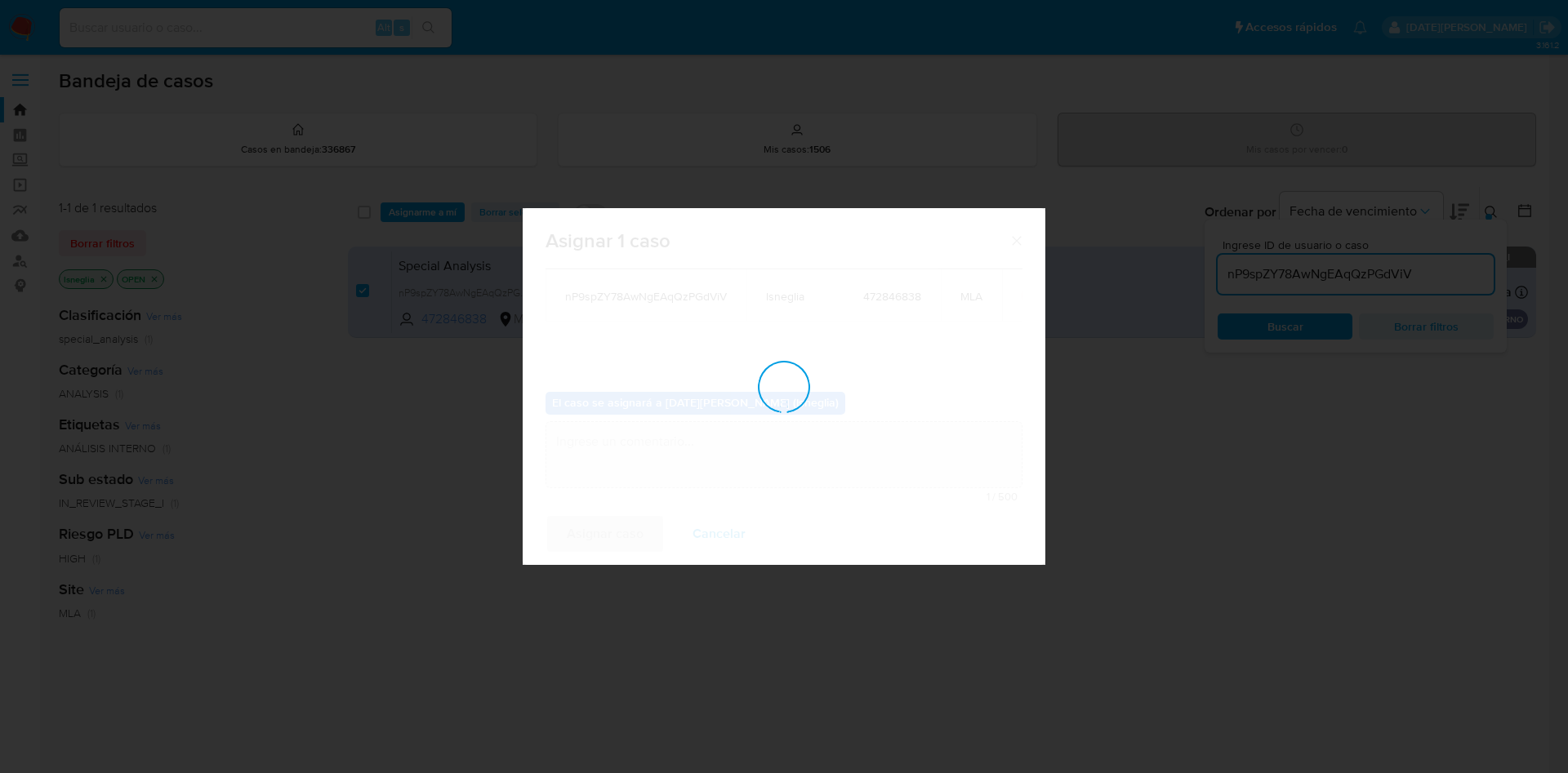
checkbox input "false"
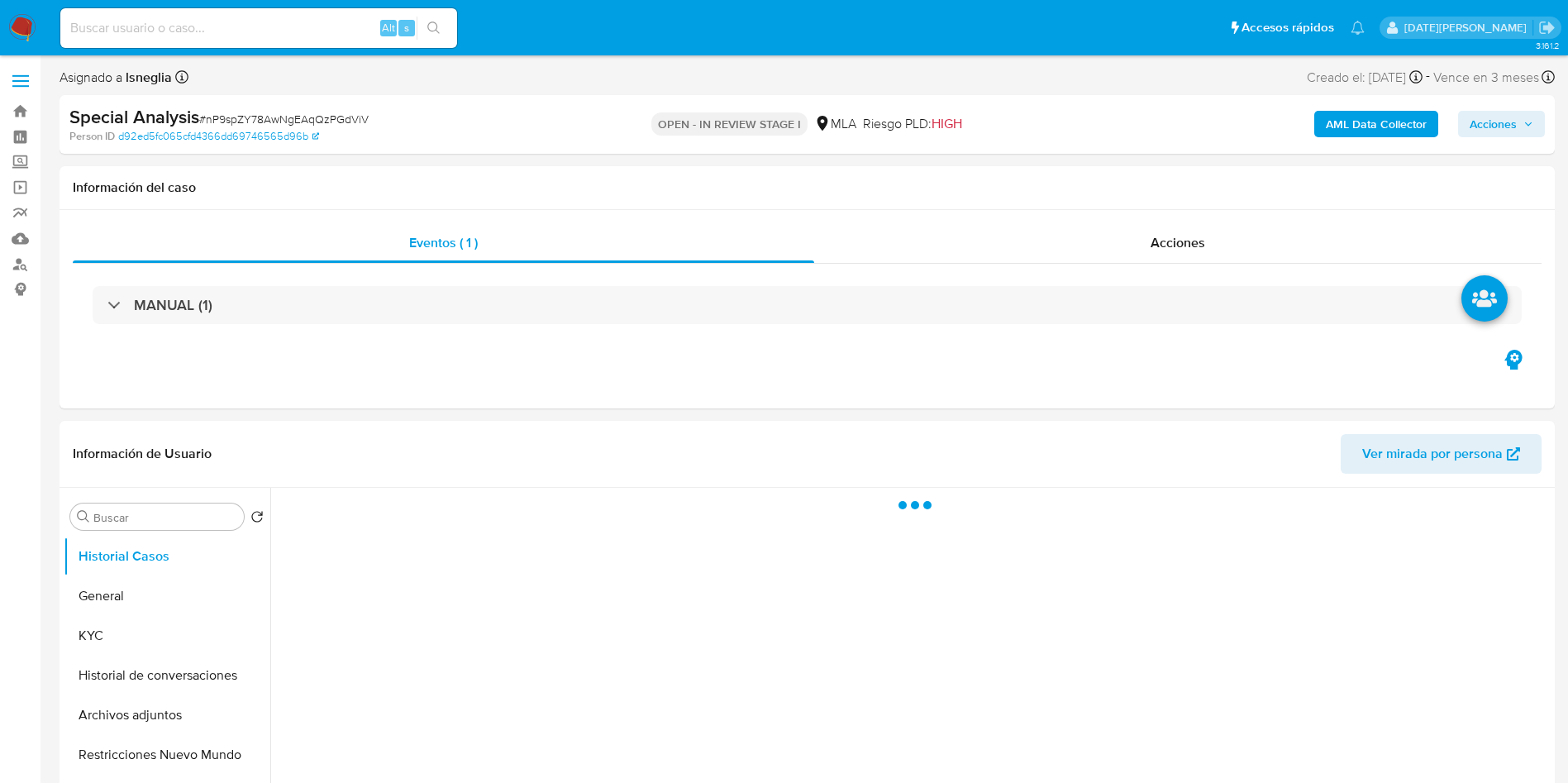
select select "10"
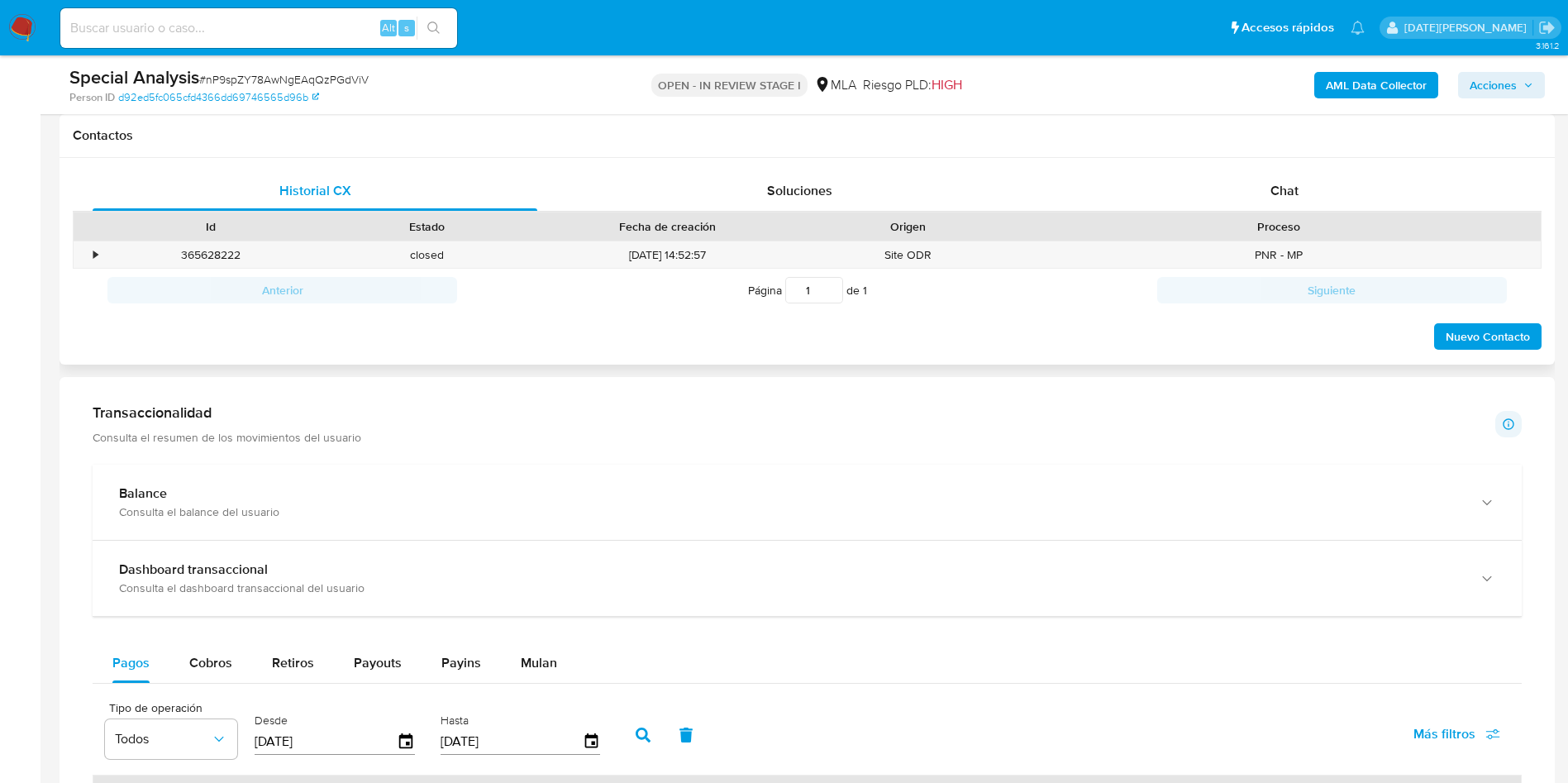
scroll to position [744, 0]
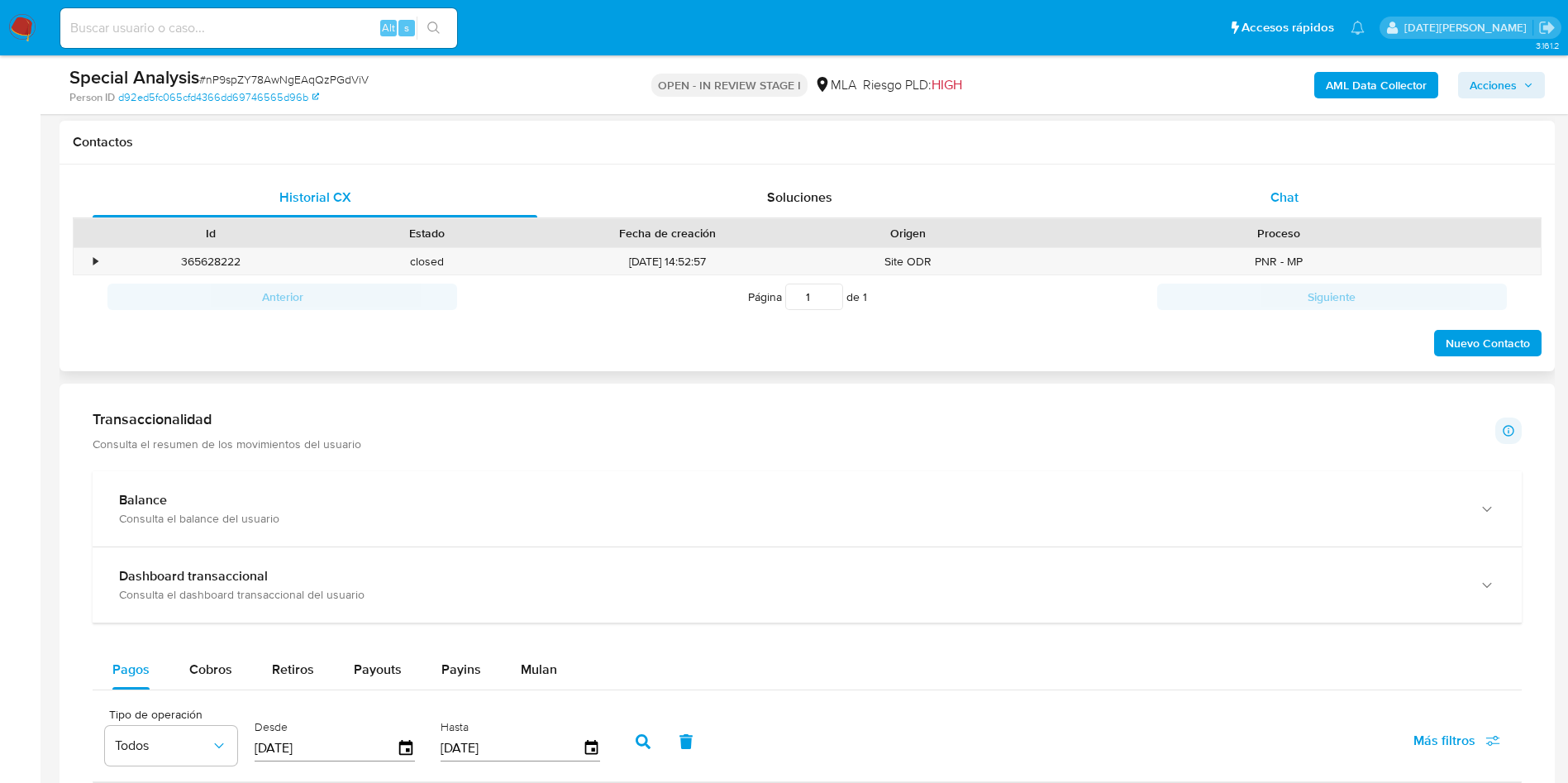
click at [1284, 209] on div "Chat" at bounding box center [1285, 198] width 445 height 40
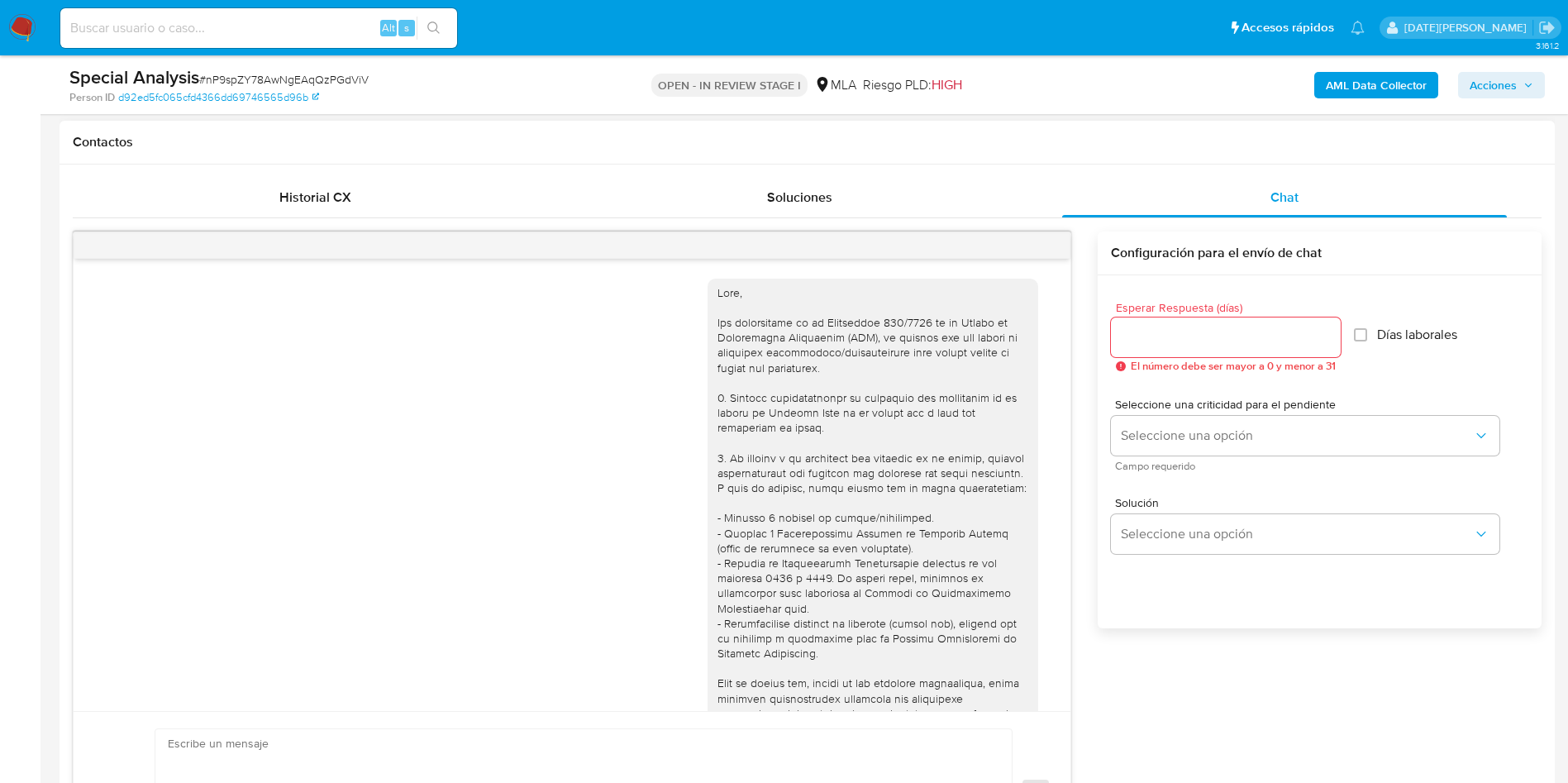
scroll to position [762, 0]
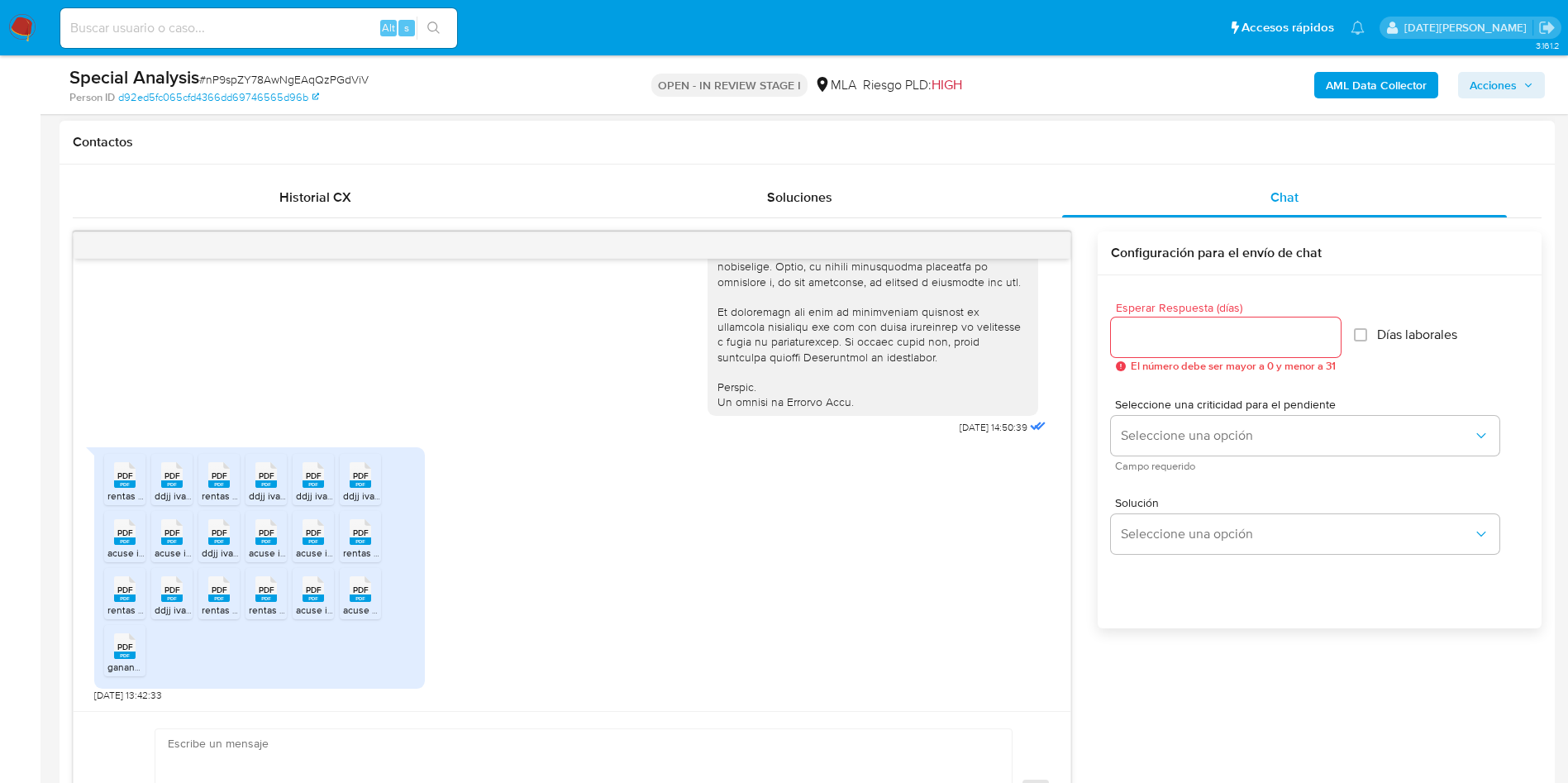
click at [1214, 345] on input "Esperar Respuesta (días)" at bounding box center [1226, 337] width 229 height 22
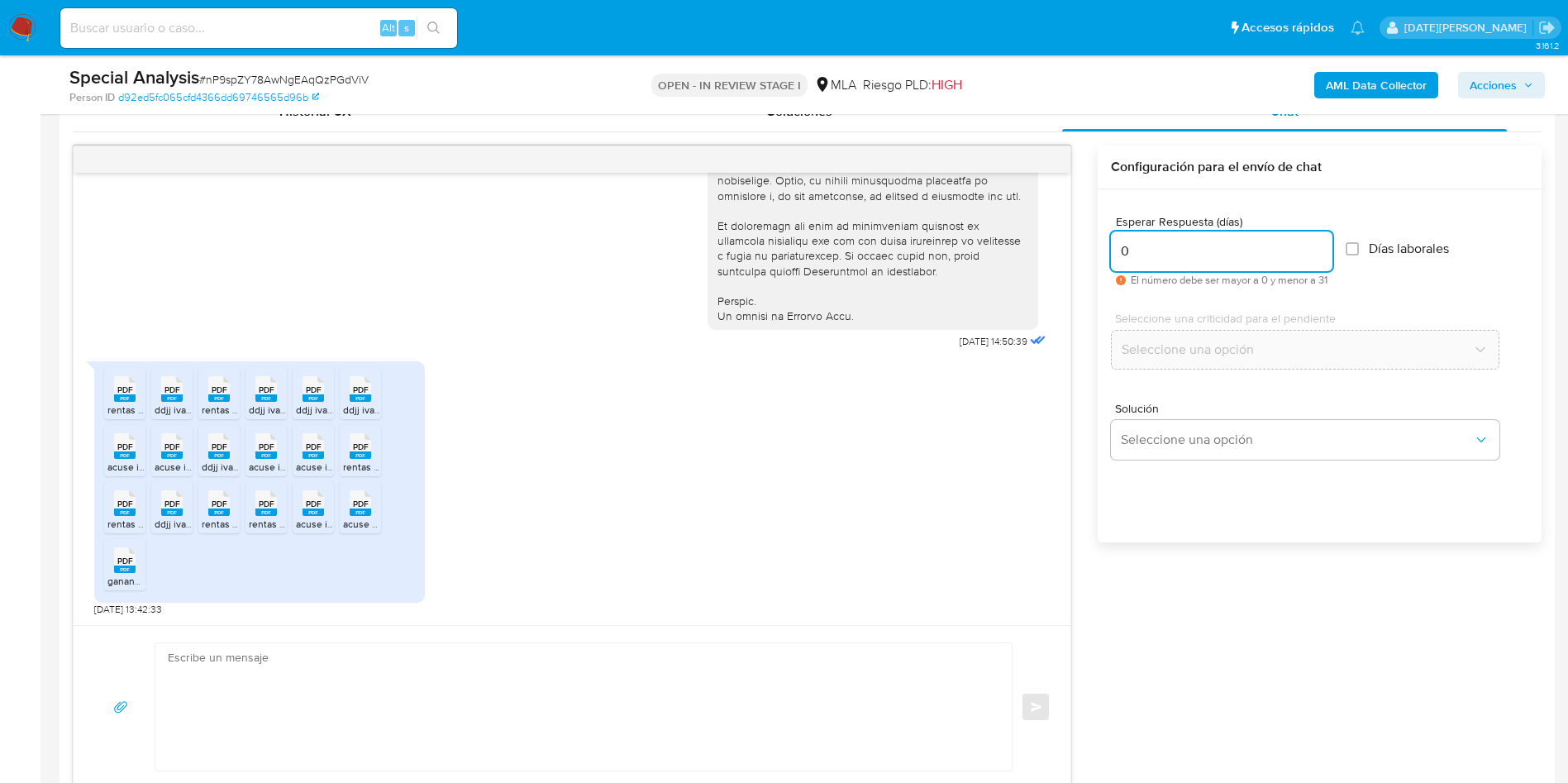
scroll to position [868, 0]
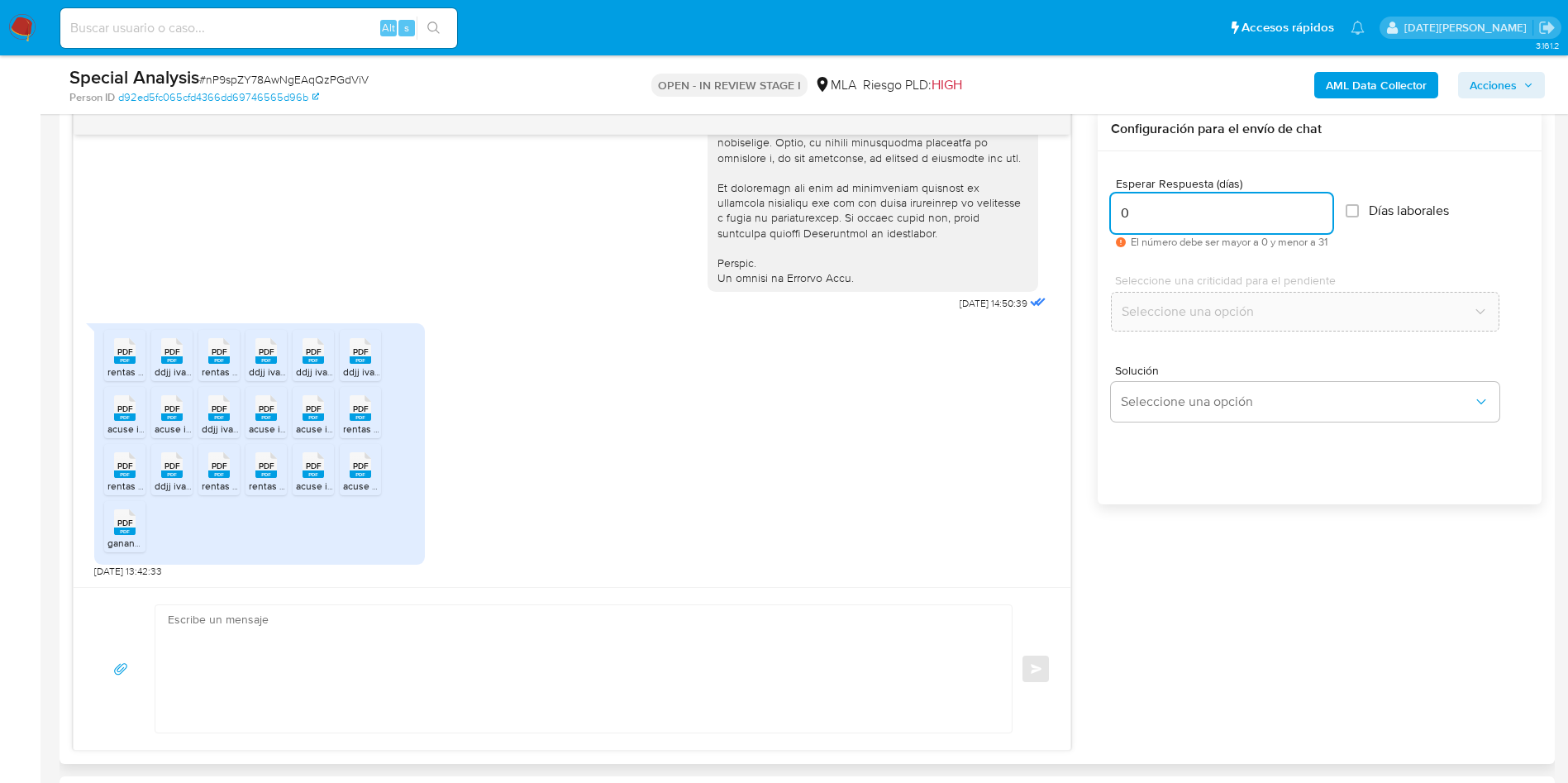
type input "0"
click at [392, 655] on textarea at bounding box center [579, 668] width 824 height 128
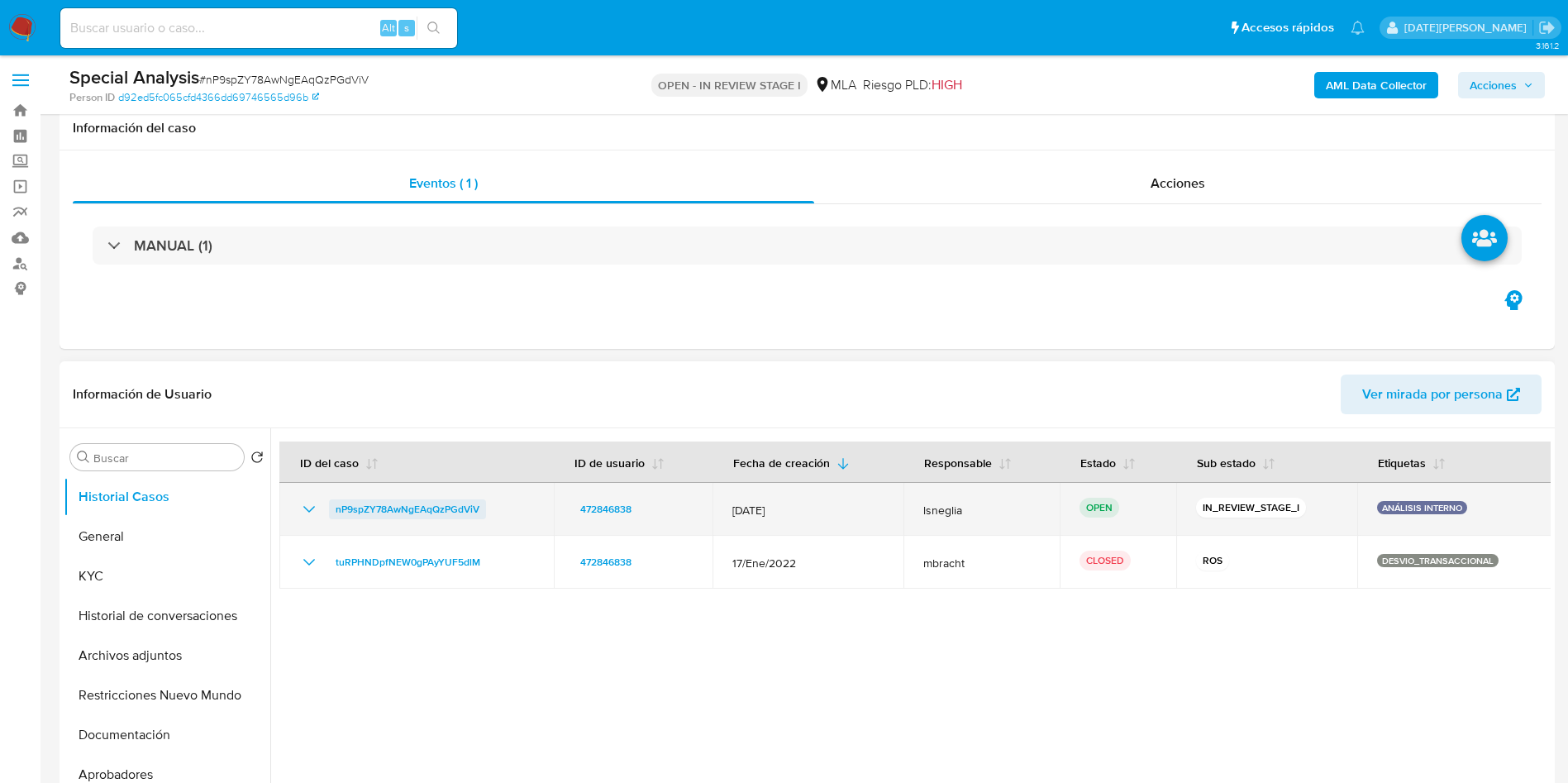
scroll to position [0, 0]
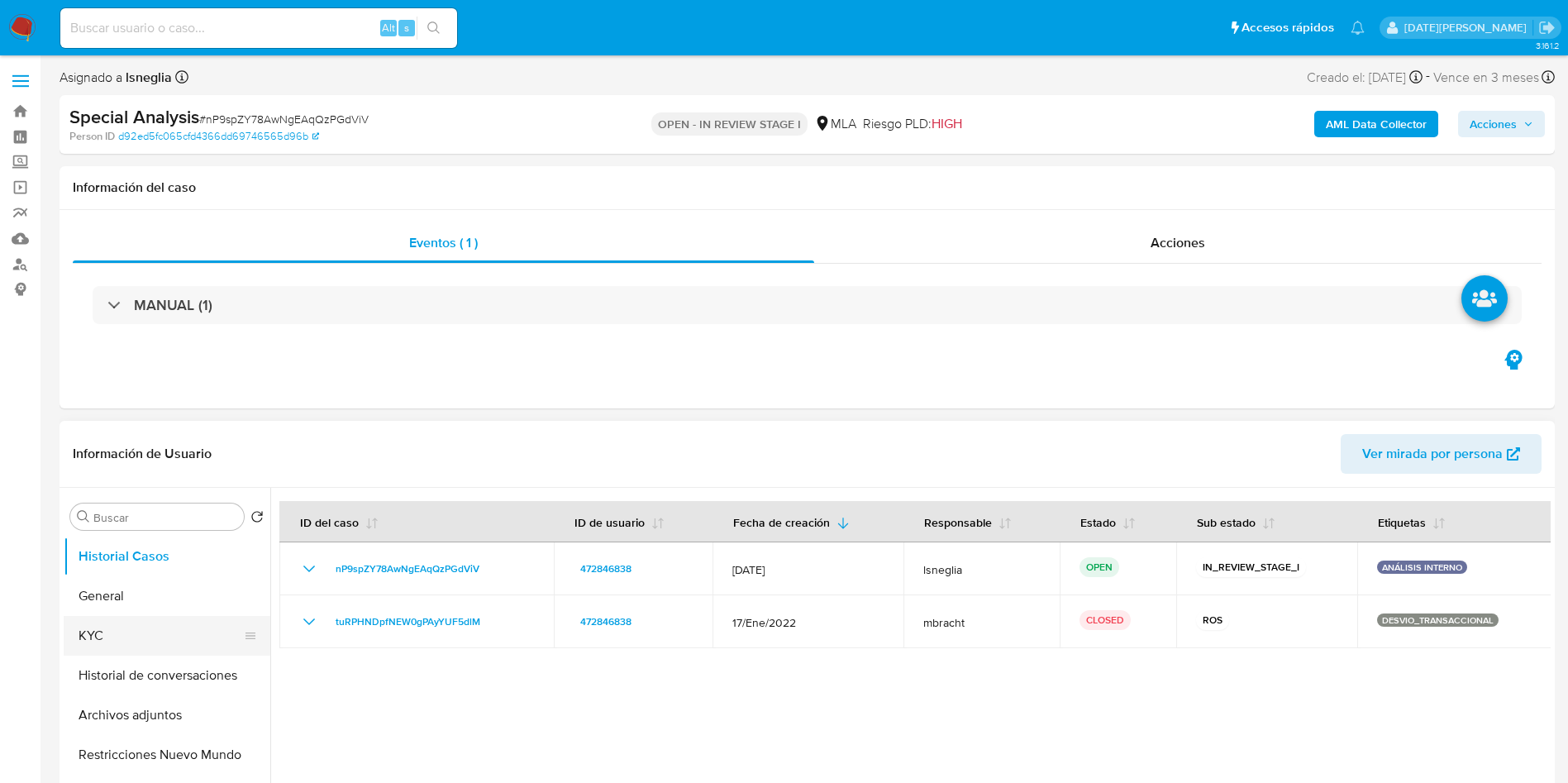
click at [102, 642] on button "KYC" at bounding box center [160, 636] width 194 height 40
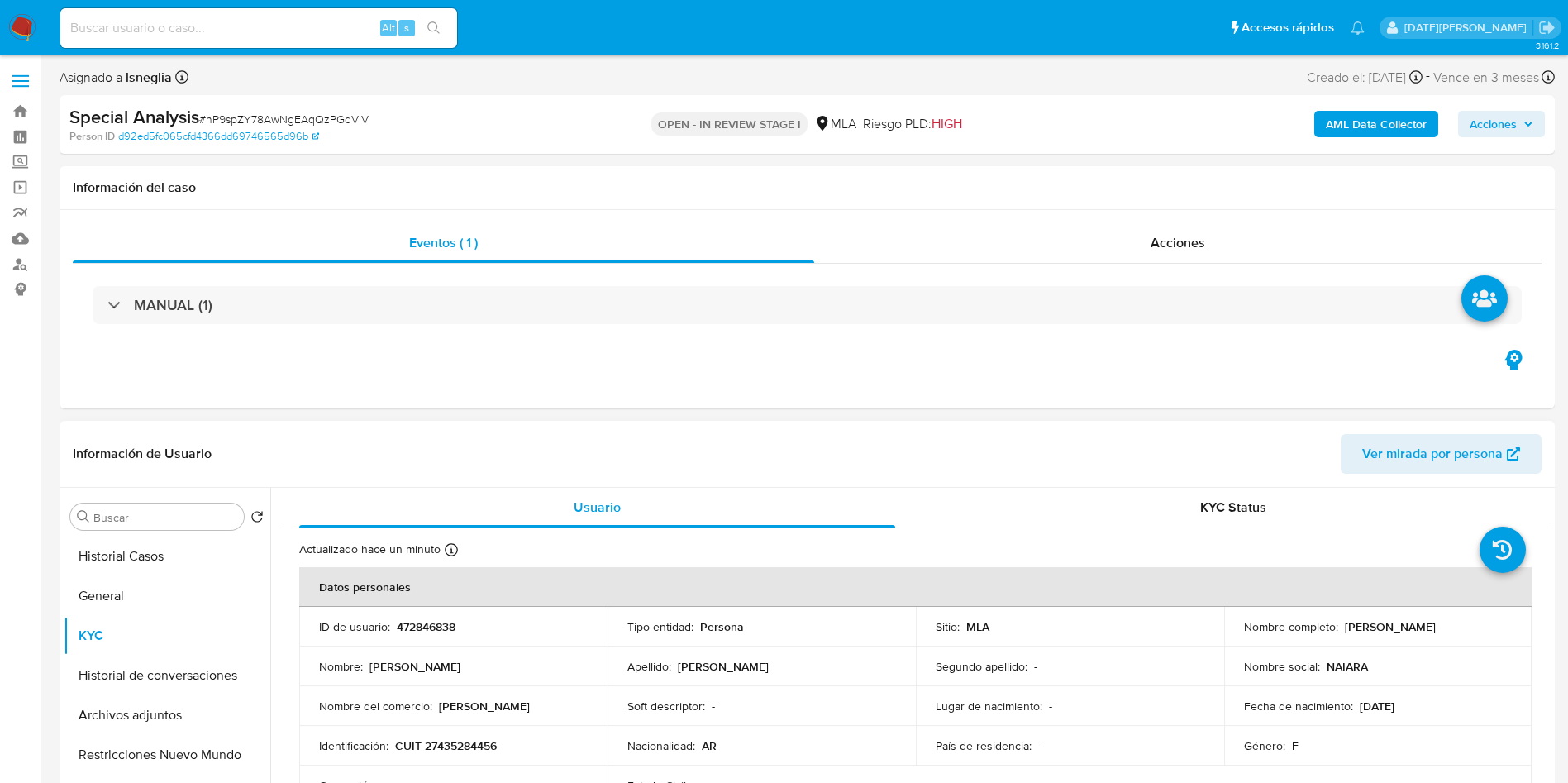
drag, startPoint x: 1343, startPoint y: 624, endPoint x: 1445, endPoint y: 629, distance: 102.1
click at [1437, 629] on p "[PERSON_NAME]" at bounding box center [1391, 626] width 91 height 15
copy p "[PERSON_NAME]"
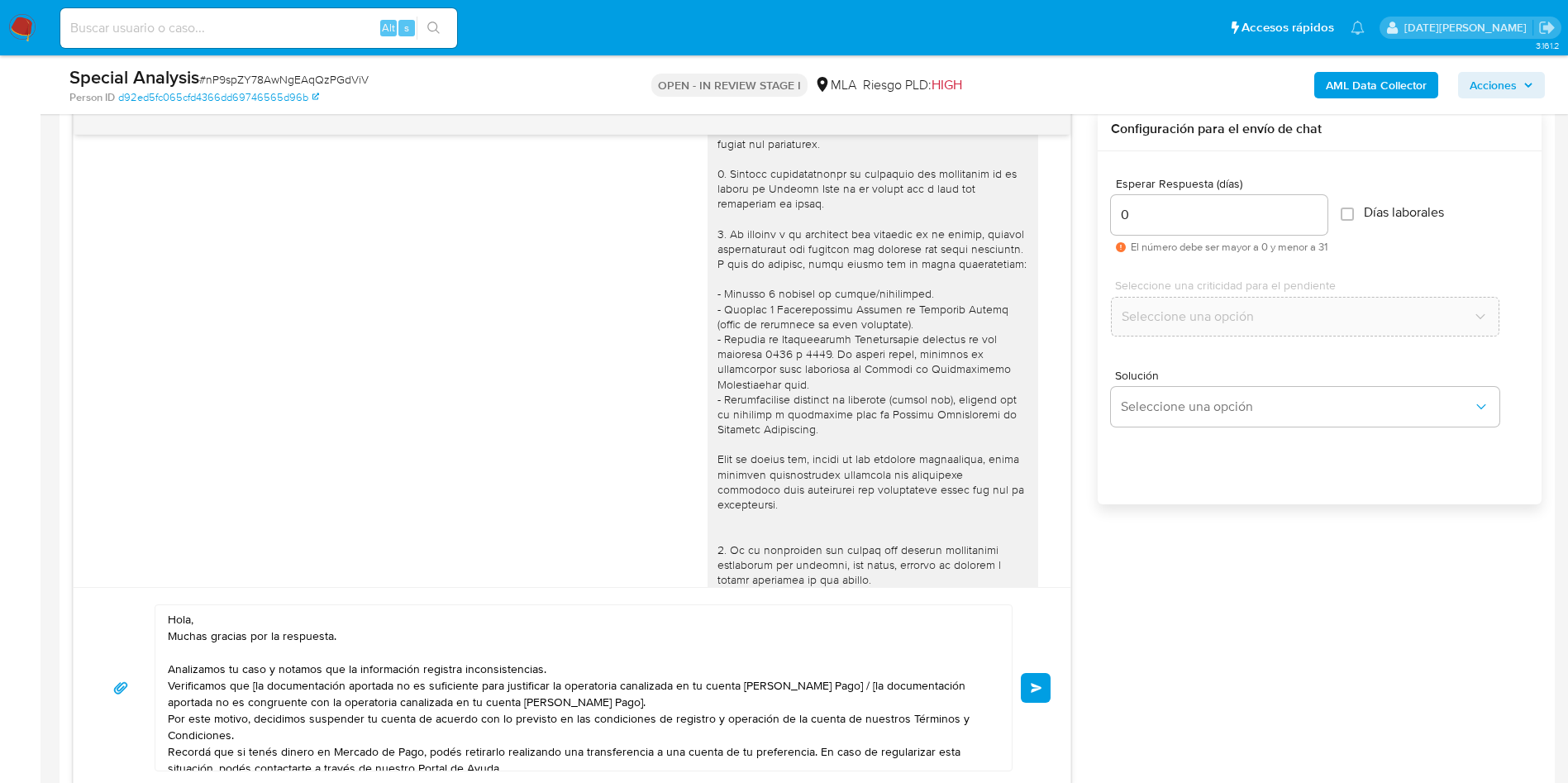
scroll to position [248, 0]
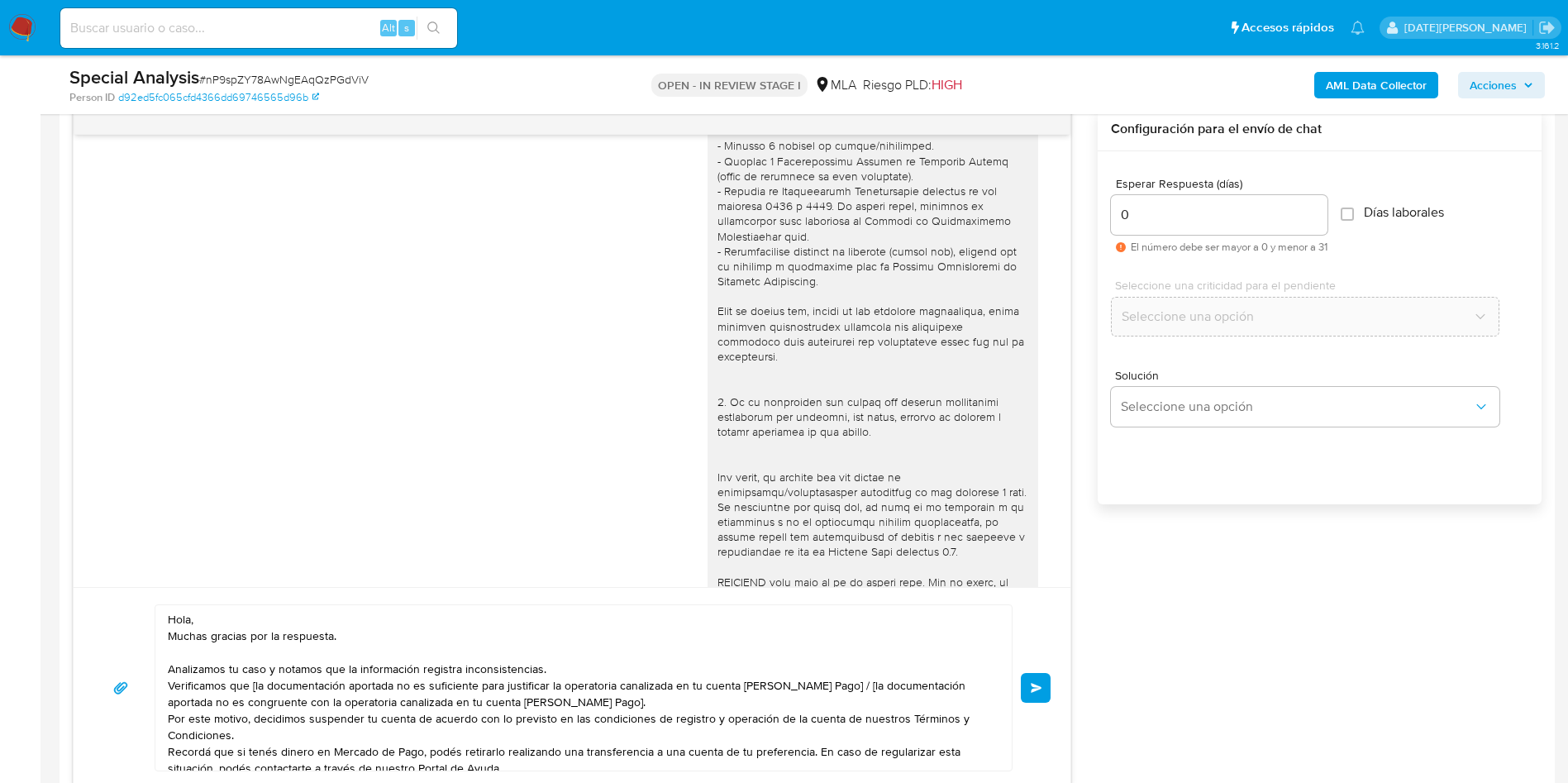
click at [313, 608] on textarea "Hola, Muchas gracias por la respuesta. Analizamos tu caso y notamos que la info…" at bounding box center [579, 687] width 824 height 165
paste textarea "[PERSON_NAME]"
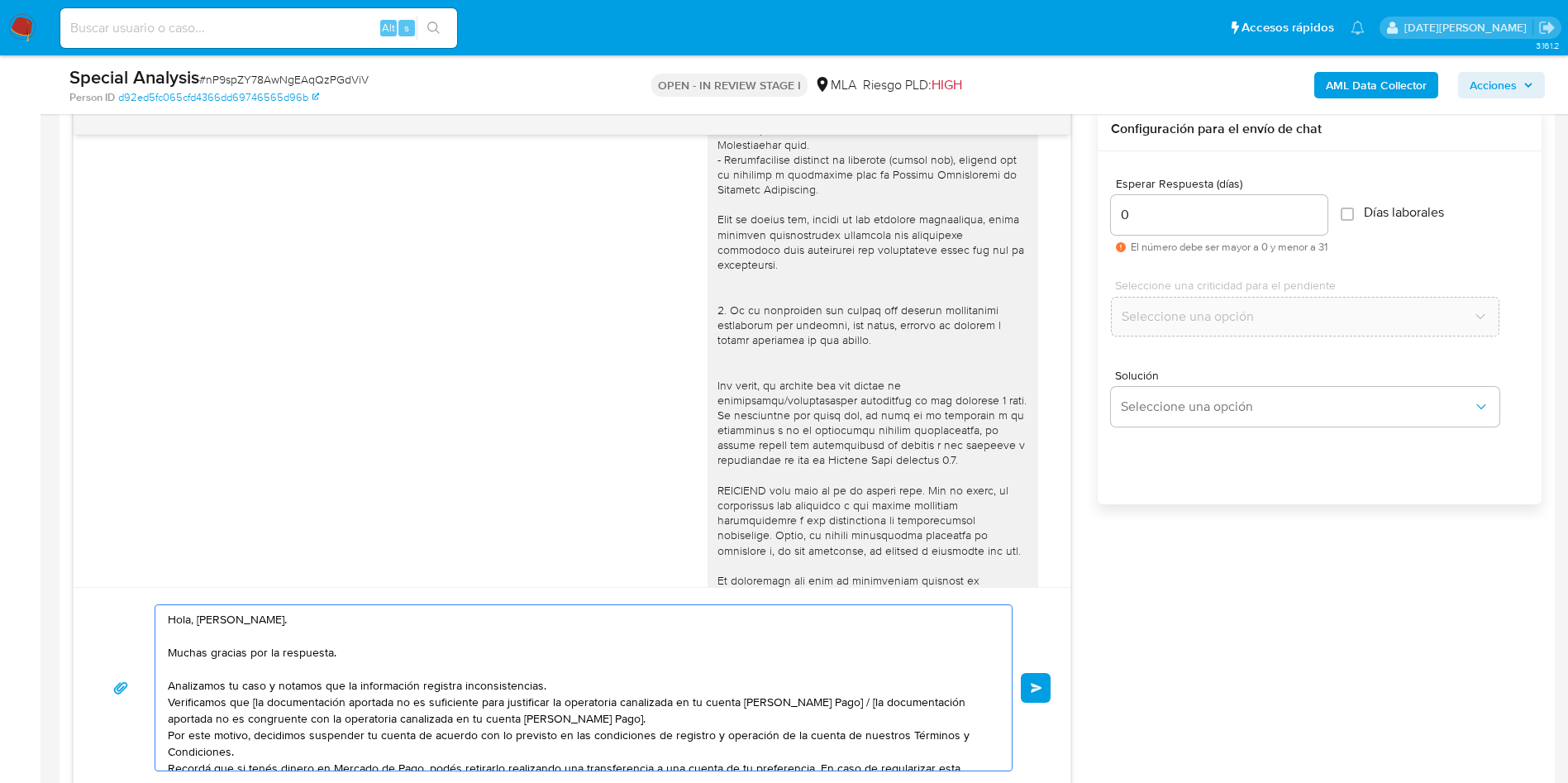
scroll to position [496, 0]
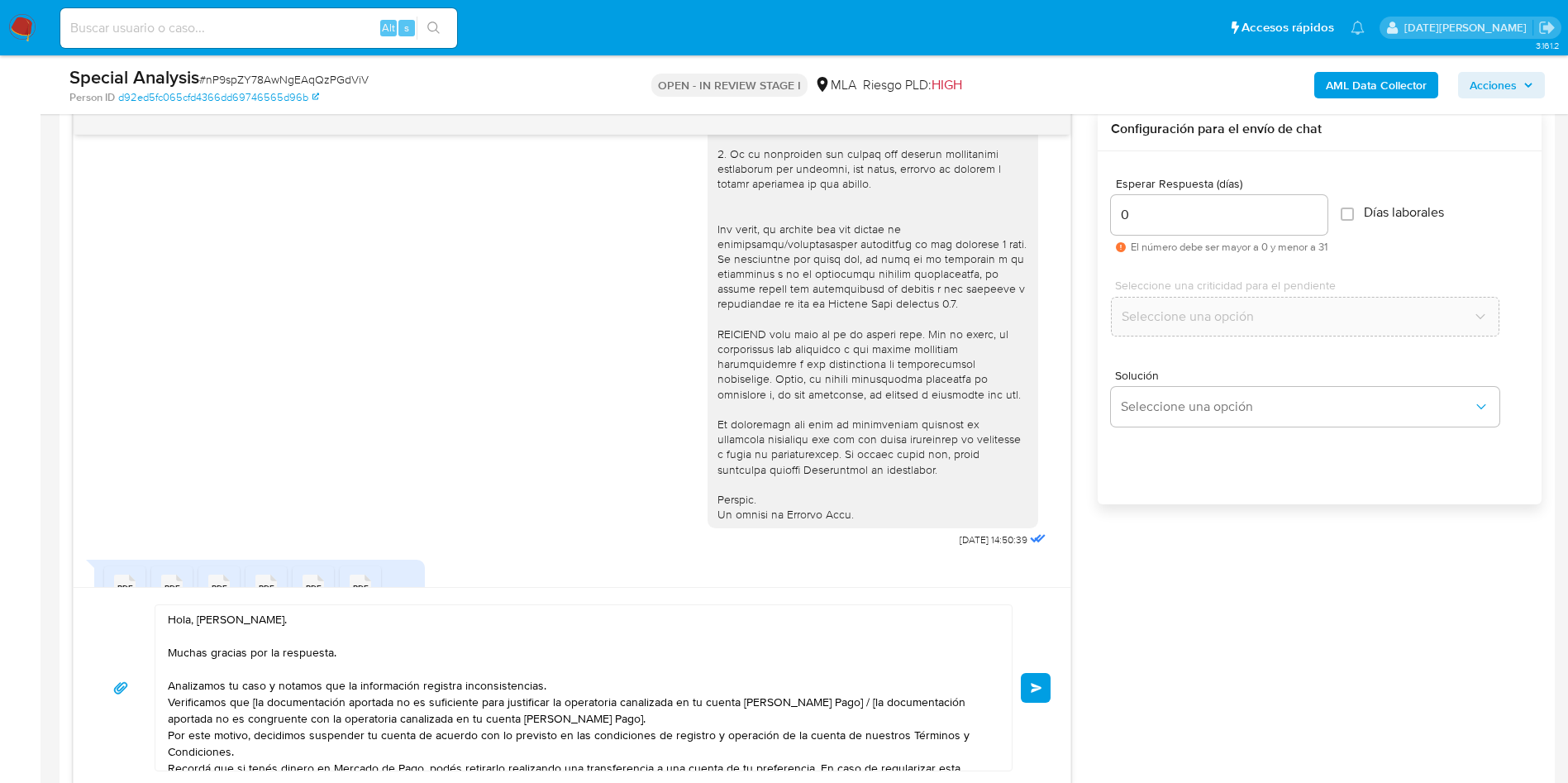
click at [498, 495] on div "[DATE] 14:50:39" at bounding box center [571, 100] width 956 height 906
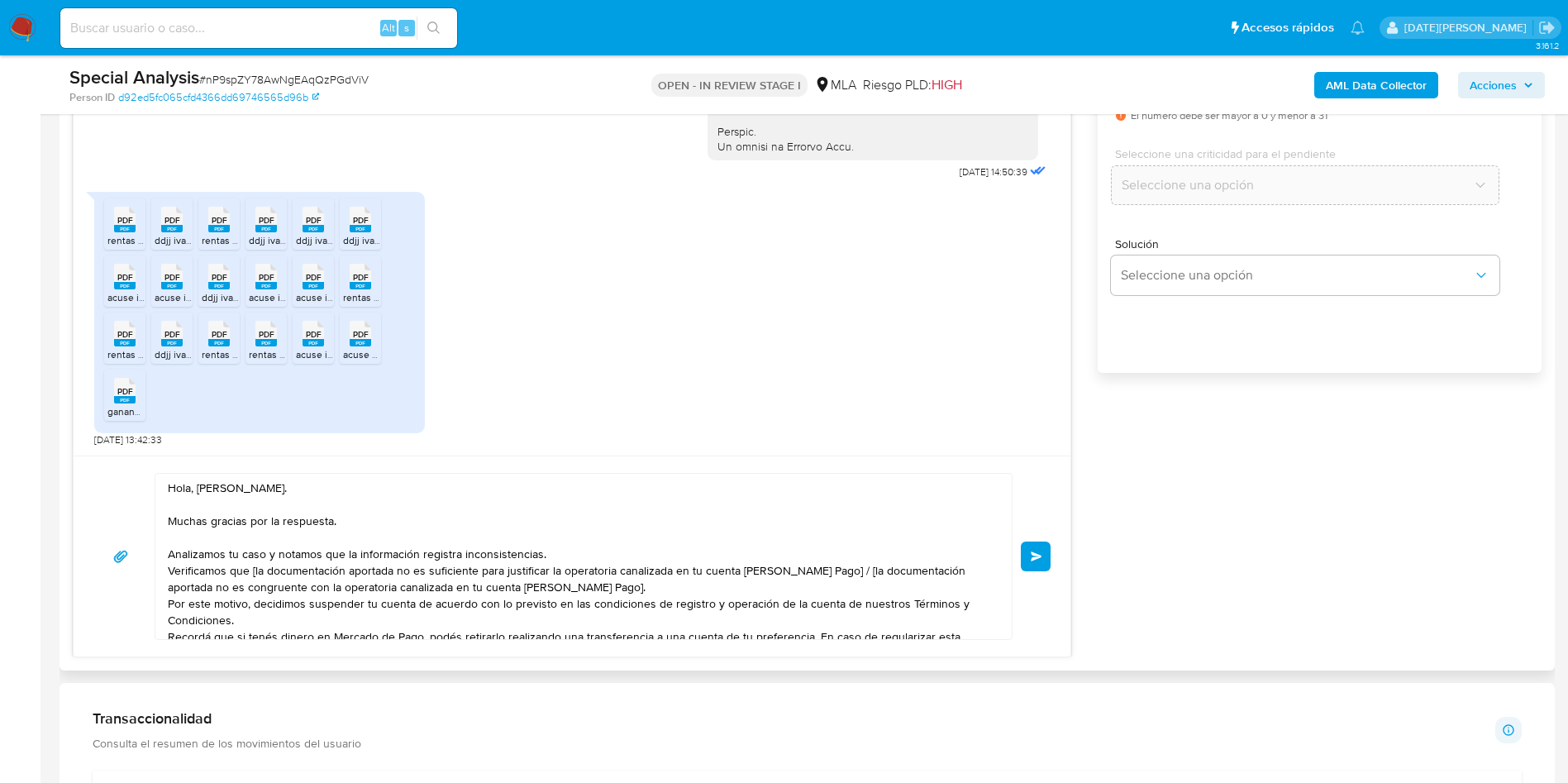
scroll to position [1116, 0]
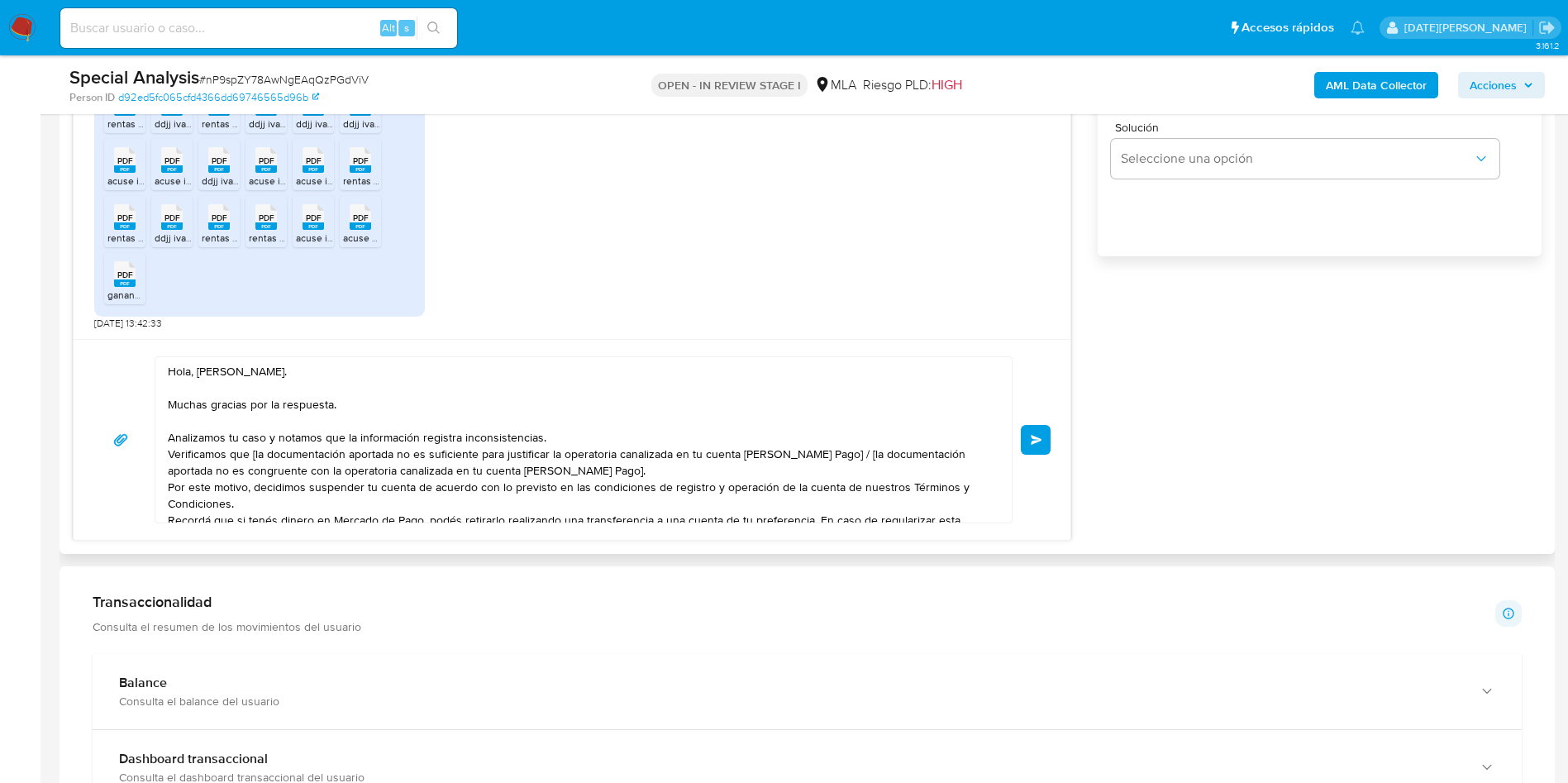
click at [518, 418] on textarea "Hola, [PERSON_NAME]. Muchas gracias por la respuesta. Analizamos tu caso y nota…" at bounding box center [579, 439] width 824 height 165
click at [606, 438] on textarea "Hola, [PERSON_NAME]. Muchas gracias por la respuesta. Analizamos tu caso y nota…" at bounding box center [579, 439] width 824 height 165
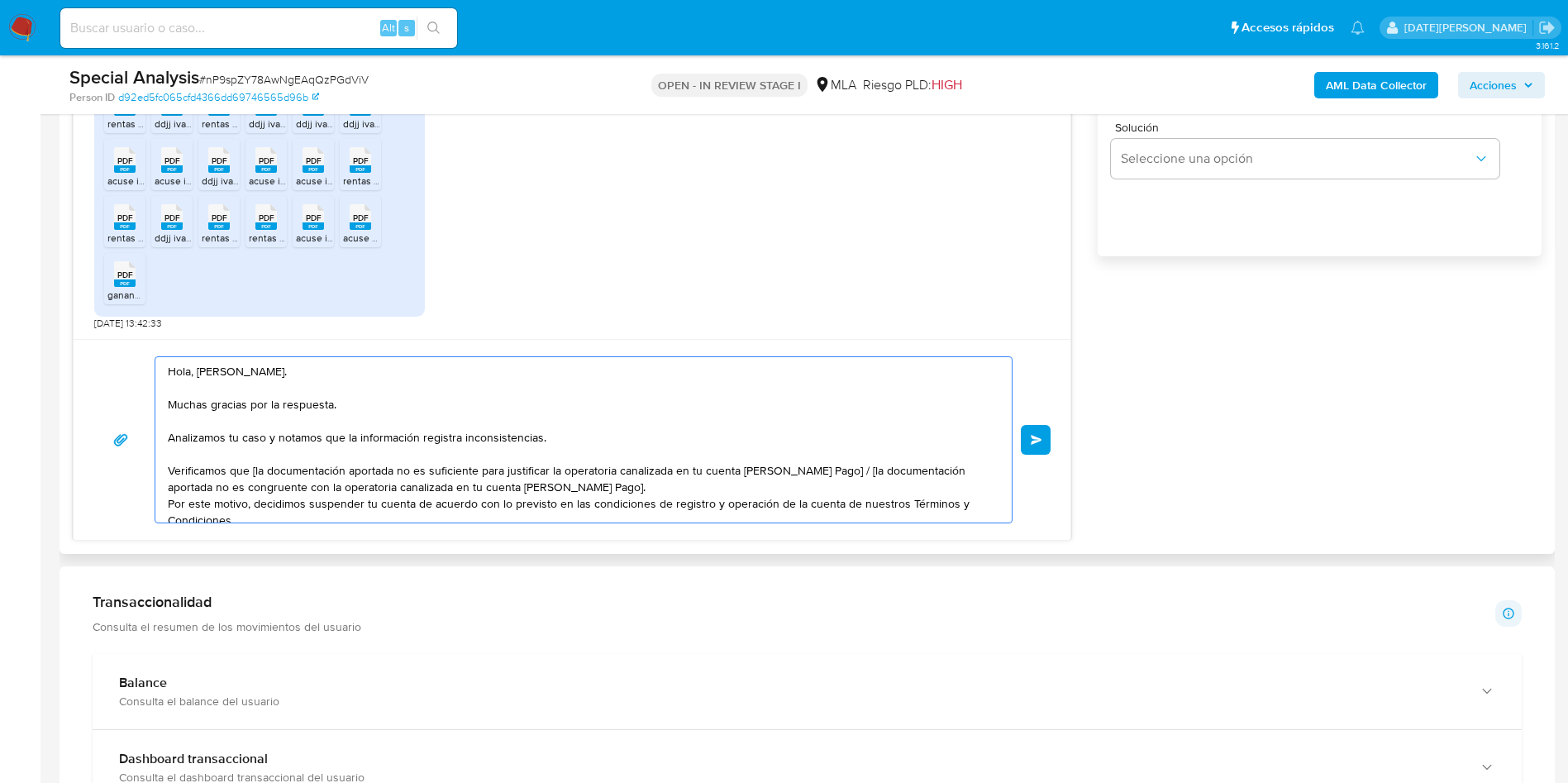
click at [256, 471] on textarea "Hola, [PERSON_NAME]. Muchas gracias por la respuesta. Analizamos tu caso y nota…" at bounding box center [579, 439] width 824 height 165
drag, startPoint x: 828, startPoint y: 473, endPoint x: 837, endPoint y: 485, distance: 15.0
click at [837, 485] on textarea "Hola, [PERSON_NAME]. Muchas gracias por la respuesta. Analizamos tu caso y nota…" at bounding box center [579, 439] width 824 height 165
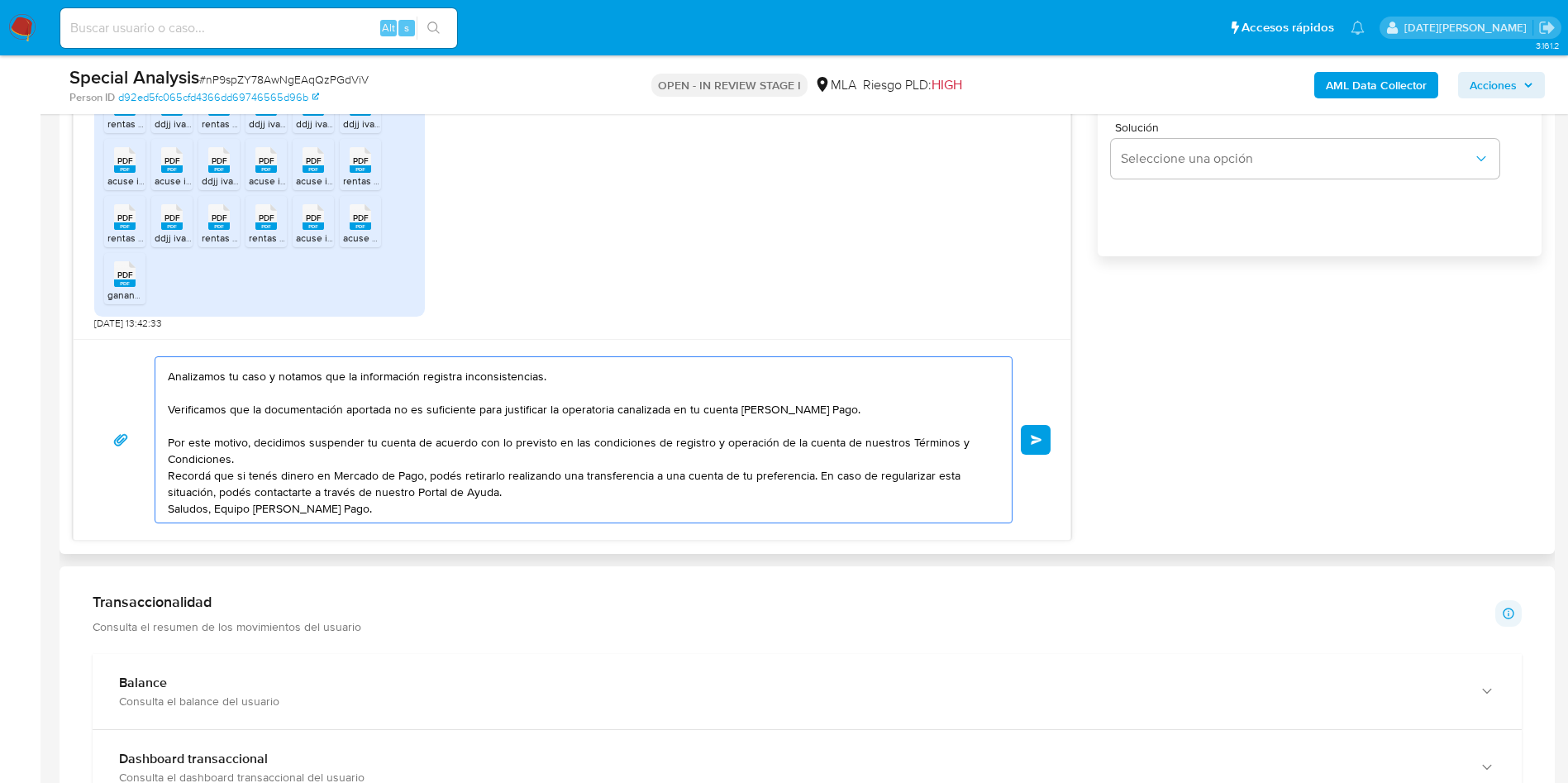
scroll to position [111, 0]
click at [523, 405] on textarea "Hola, [PERSON_NAME]. Muchas gracias por la respuesta. Analizamos tu caso y nota…" at bounding box center [579, 439] width 824 height 165
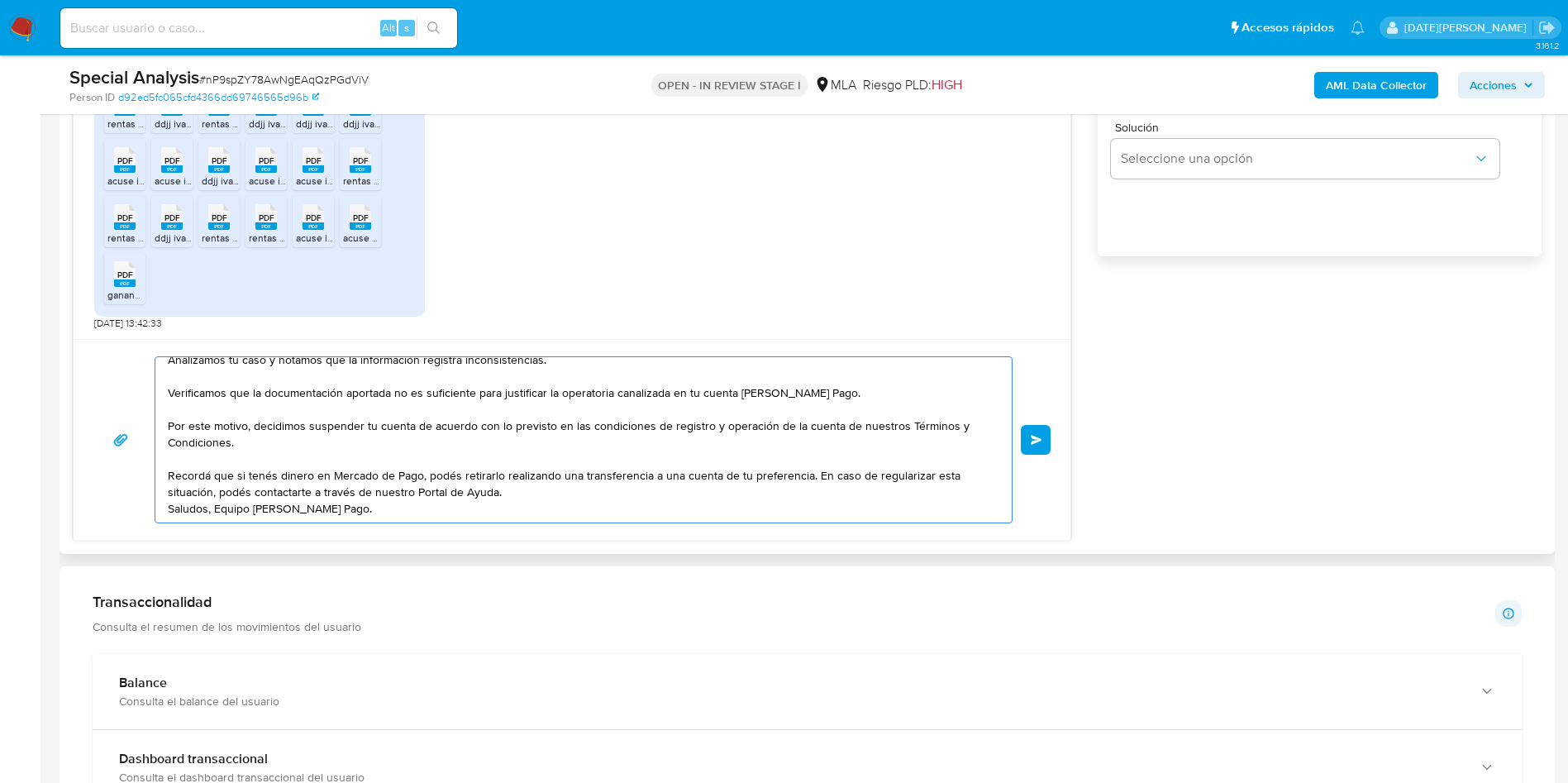
click at [563, 452] on textarea "Hola, [PERSON_NAME]. Muchas gracias por la respuesta. Analizamos tu caso y nota…" at bounding box center [579, 439] width 824 height 165
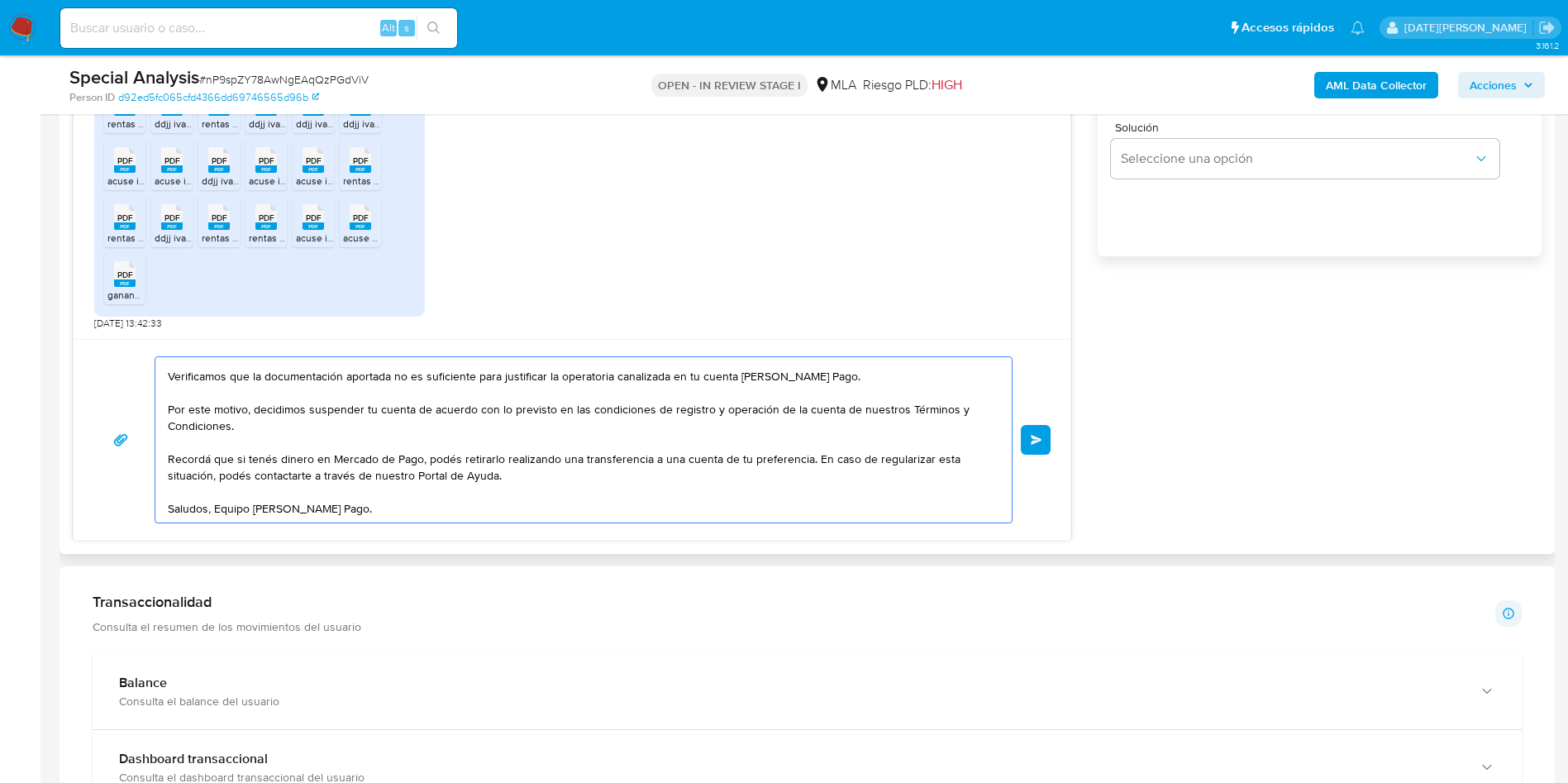
scroll to position [868, 0]
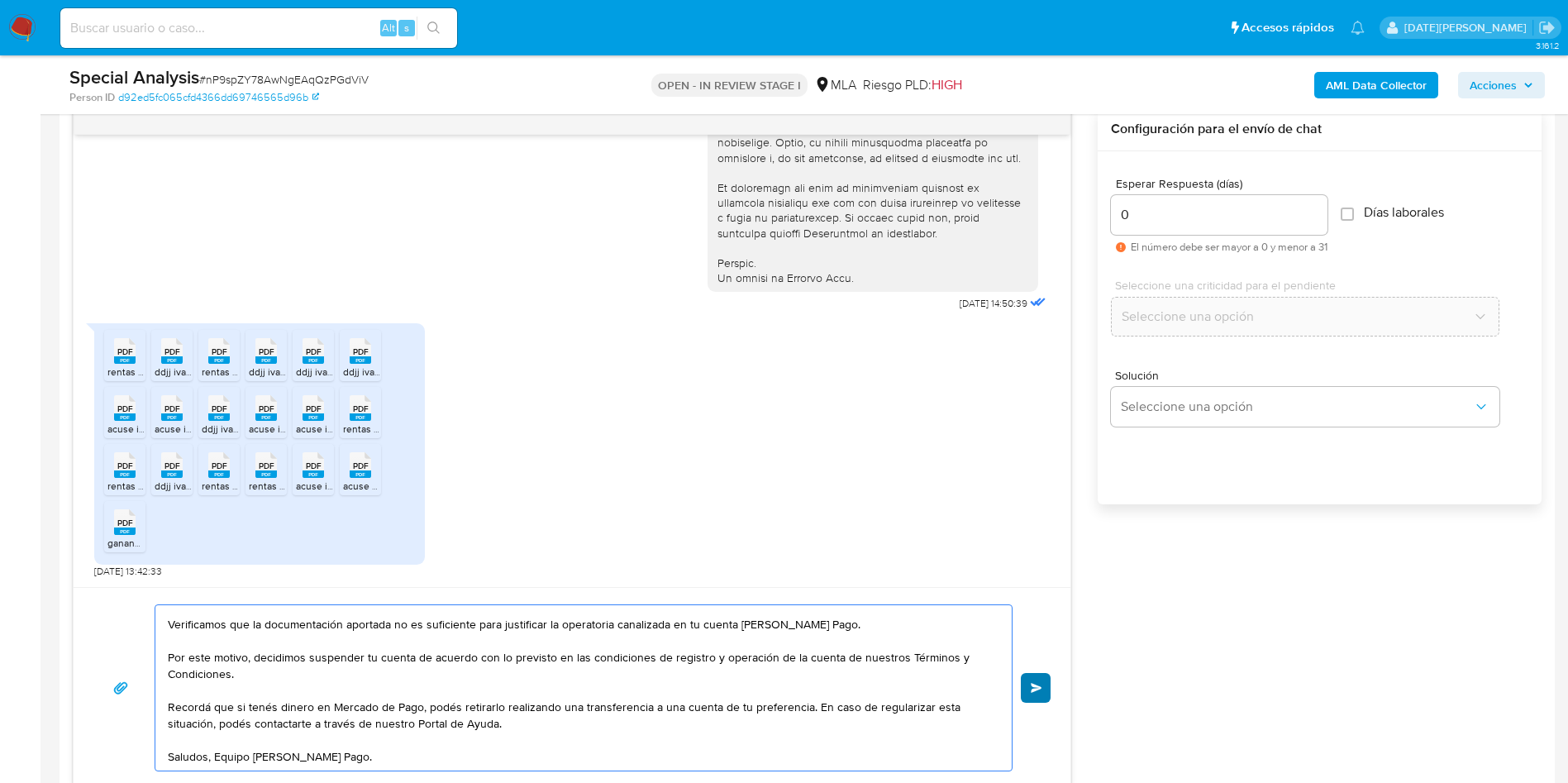
type textarea "Hola, [PERSON_NAME]. Muchas gracias por la respuesta. Analizamos tu caso y nota…"
click at [1028, 691] on button "Enviar" at bounding box center [1036, 688] width 30 height 30
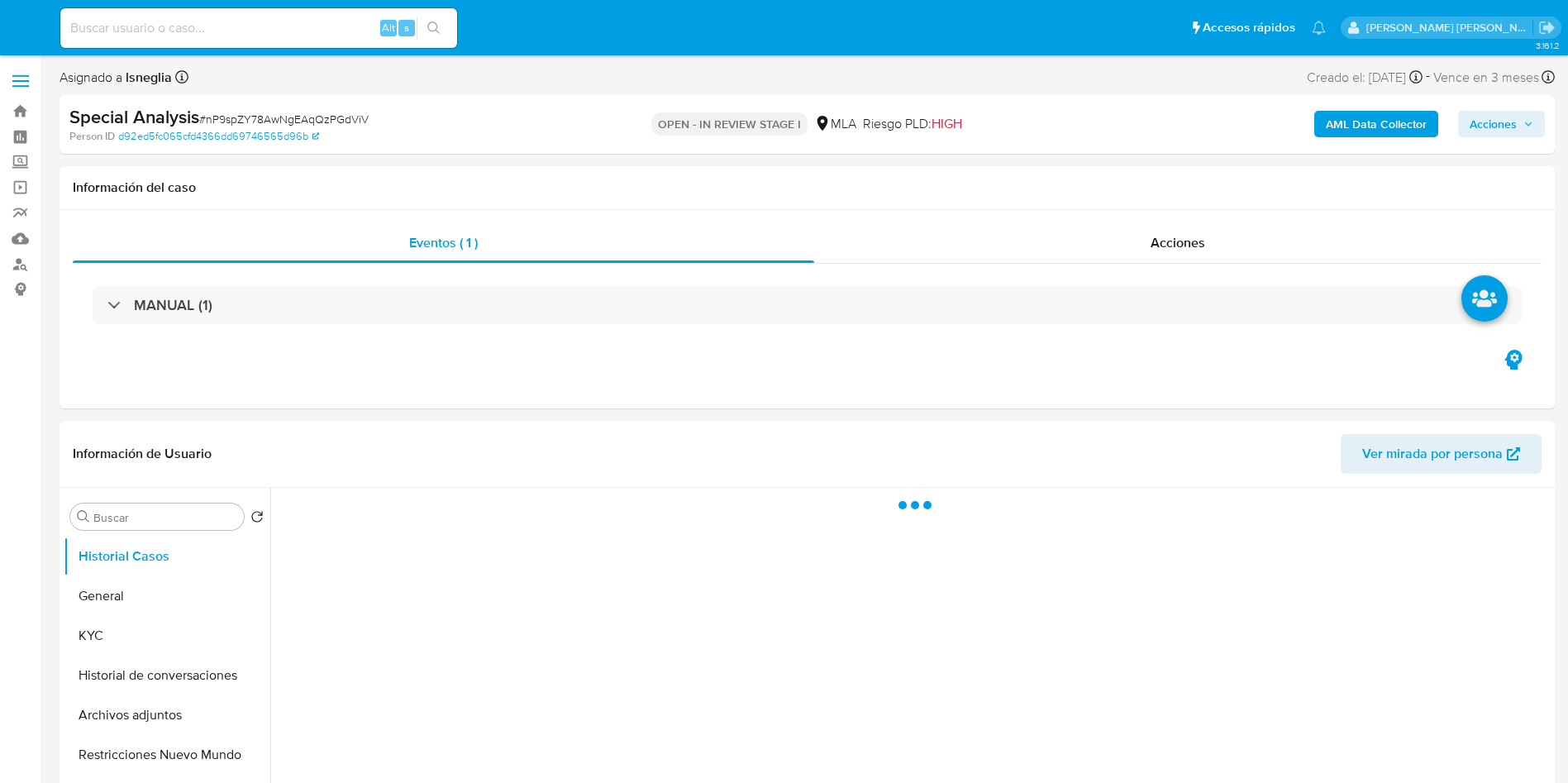
select select "10"
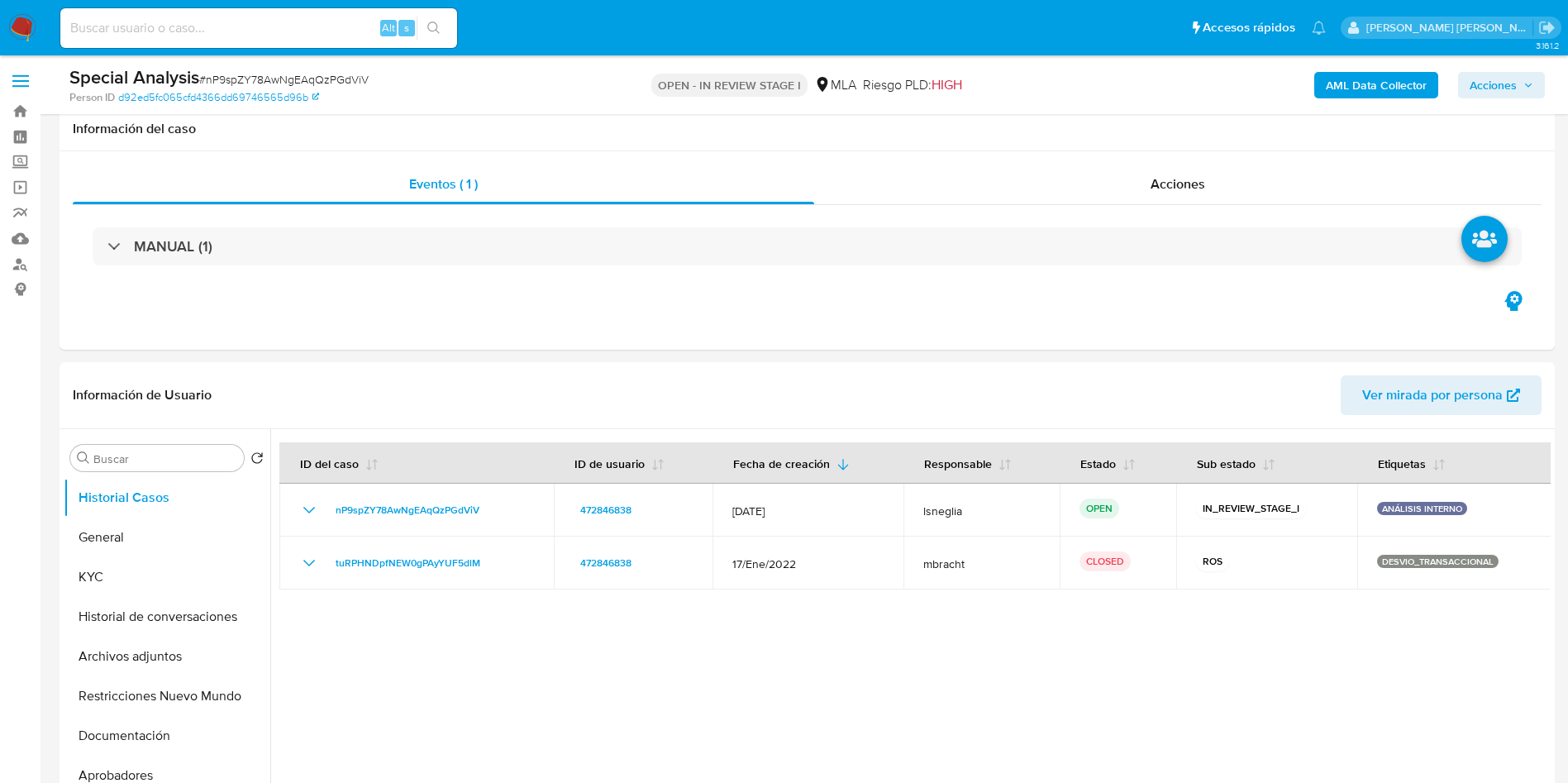
scroll to position [496, 0]
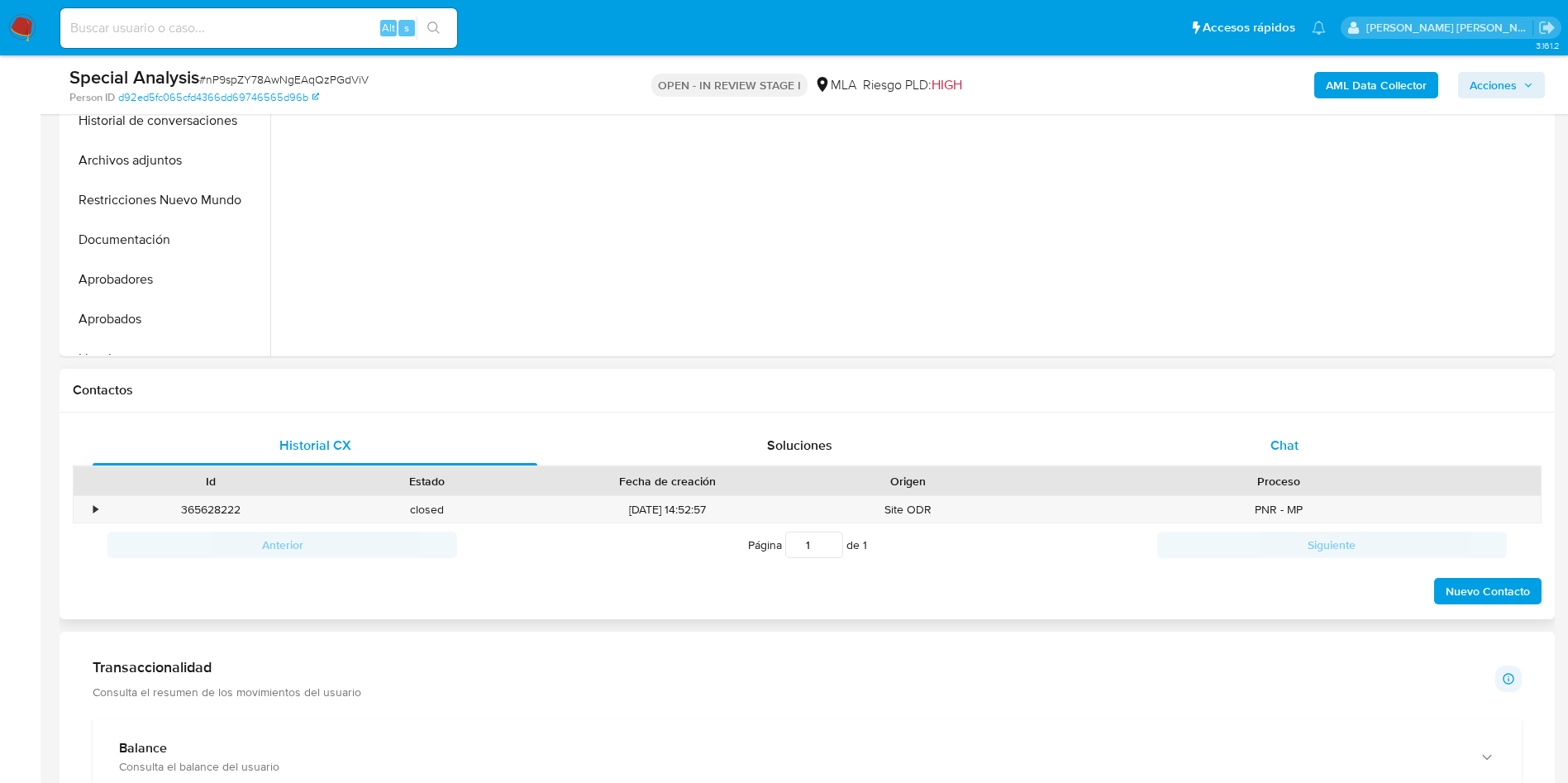
click at [1304, 452] on div "Chat" at bounding box center [1285, 446] width 445 height 40
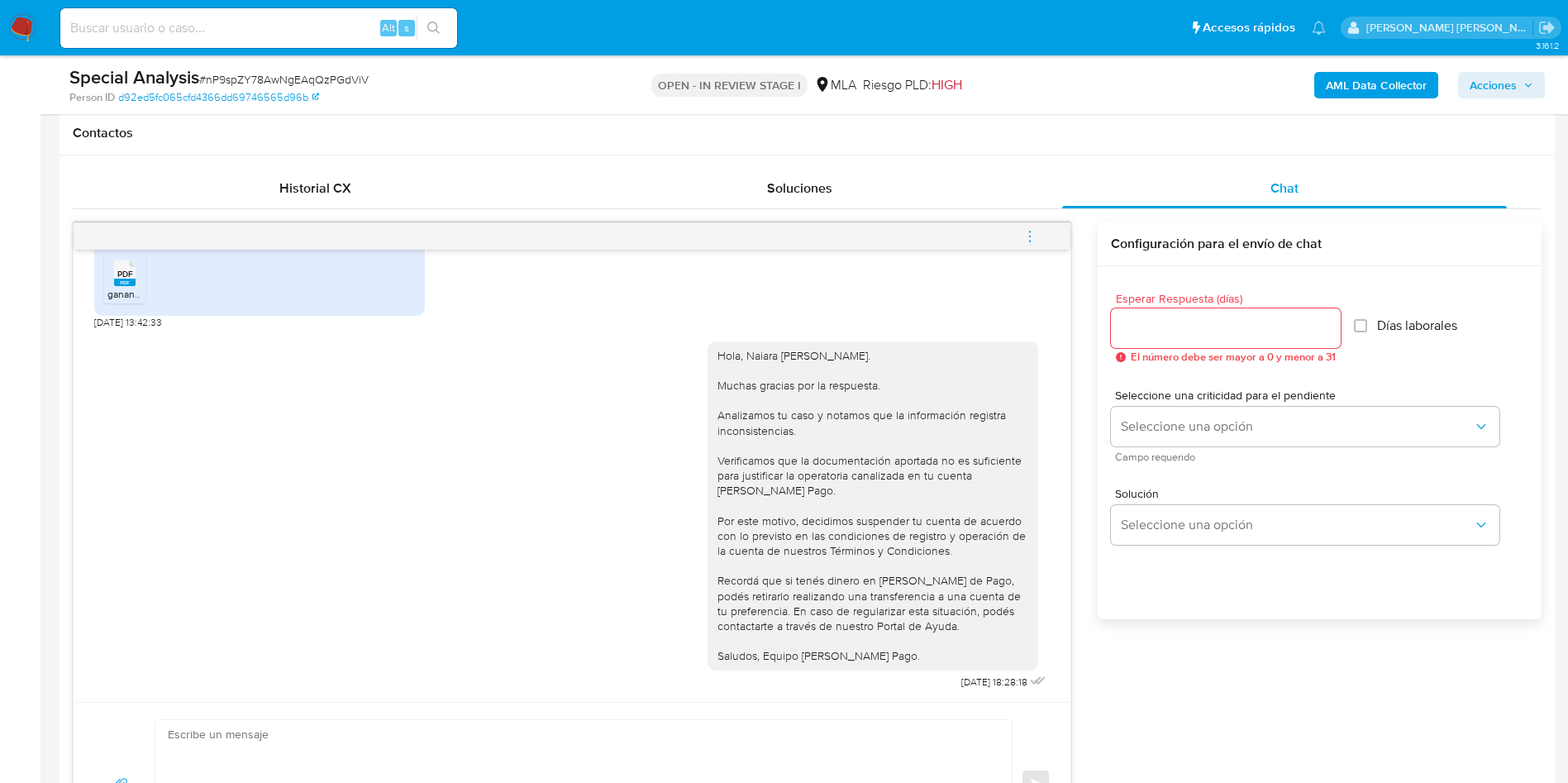
scroll to position [868, 0]
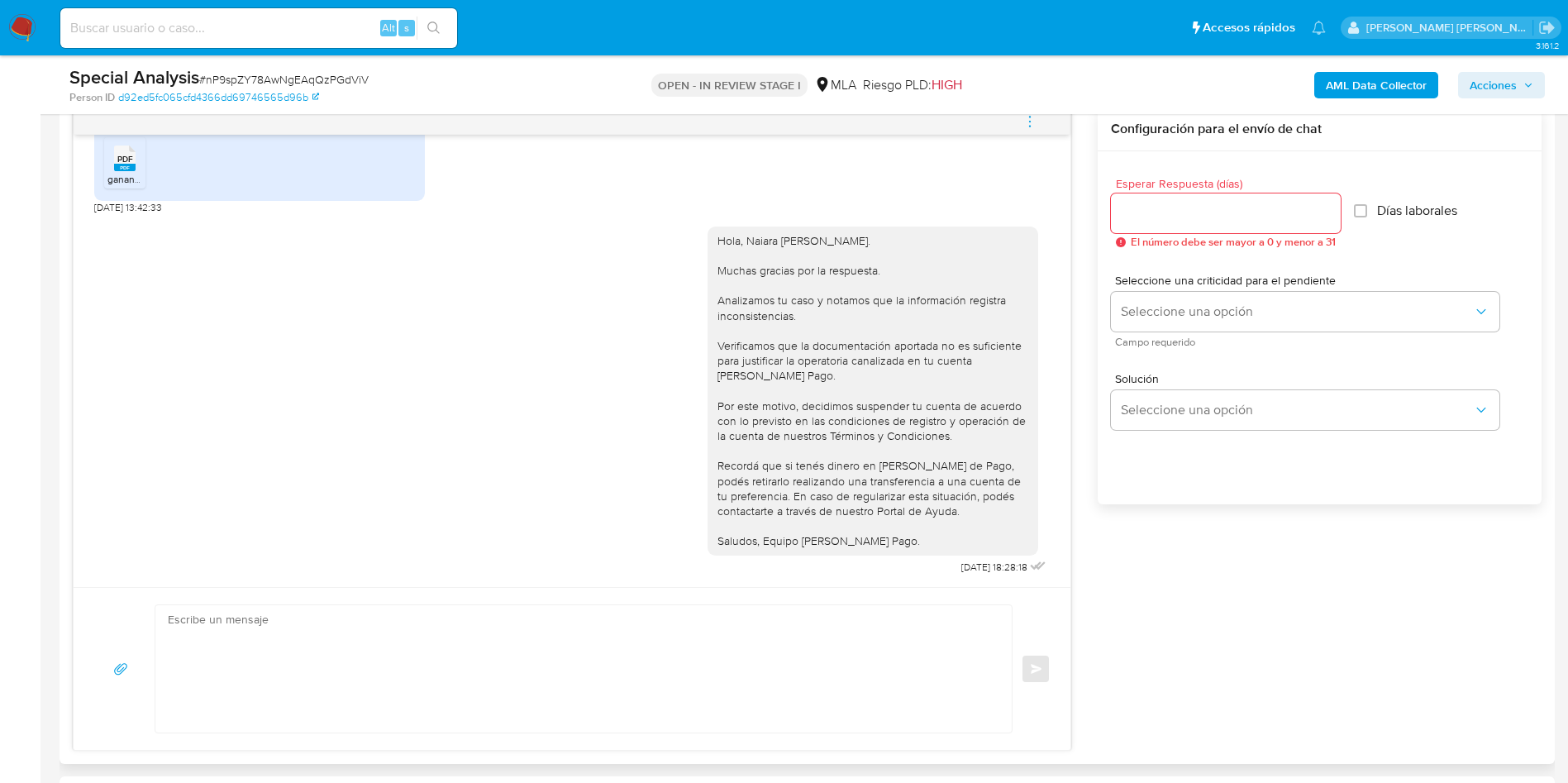
click at [1032, 124] on icon "menu-action" at bounding box center [1029, 121] width 15 height 15
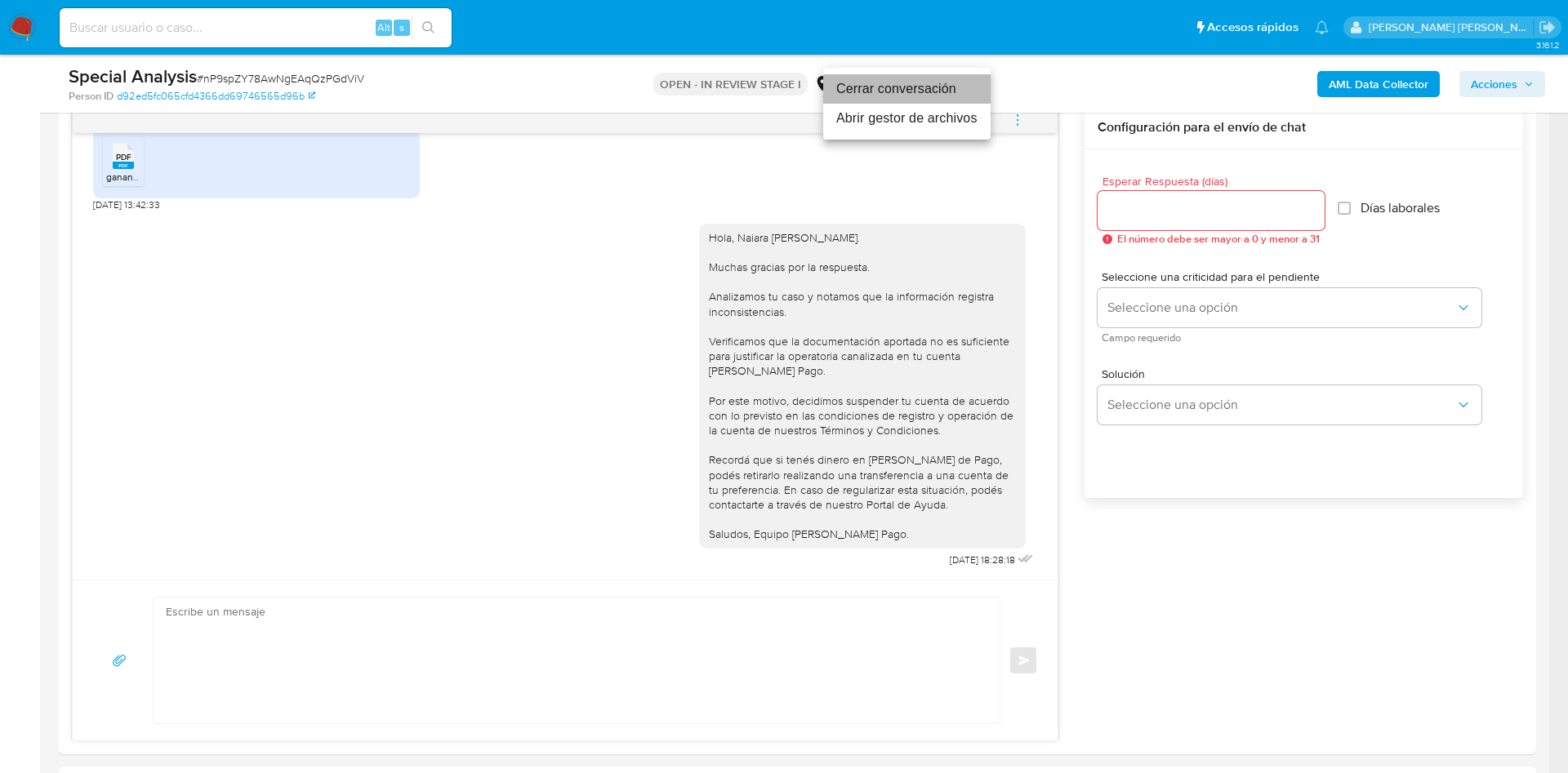
click at [895, 86] on li "Cerrar conversación" at bounding box center [906, 89] width 167 height 29
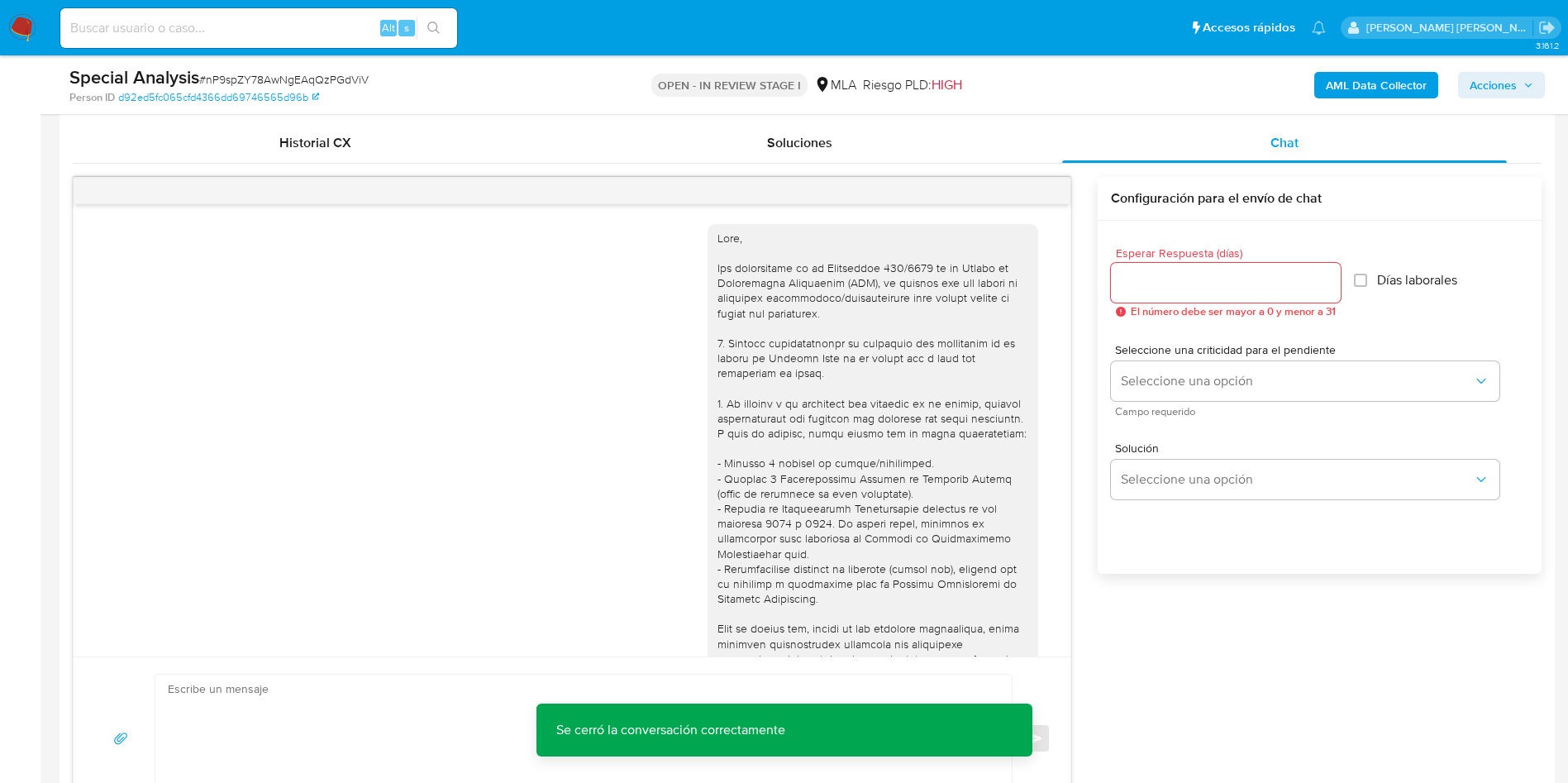
scroll to position [744, 0]
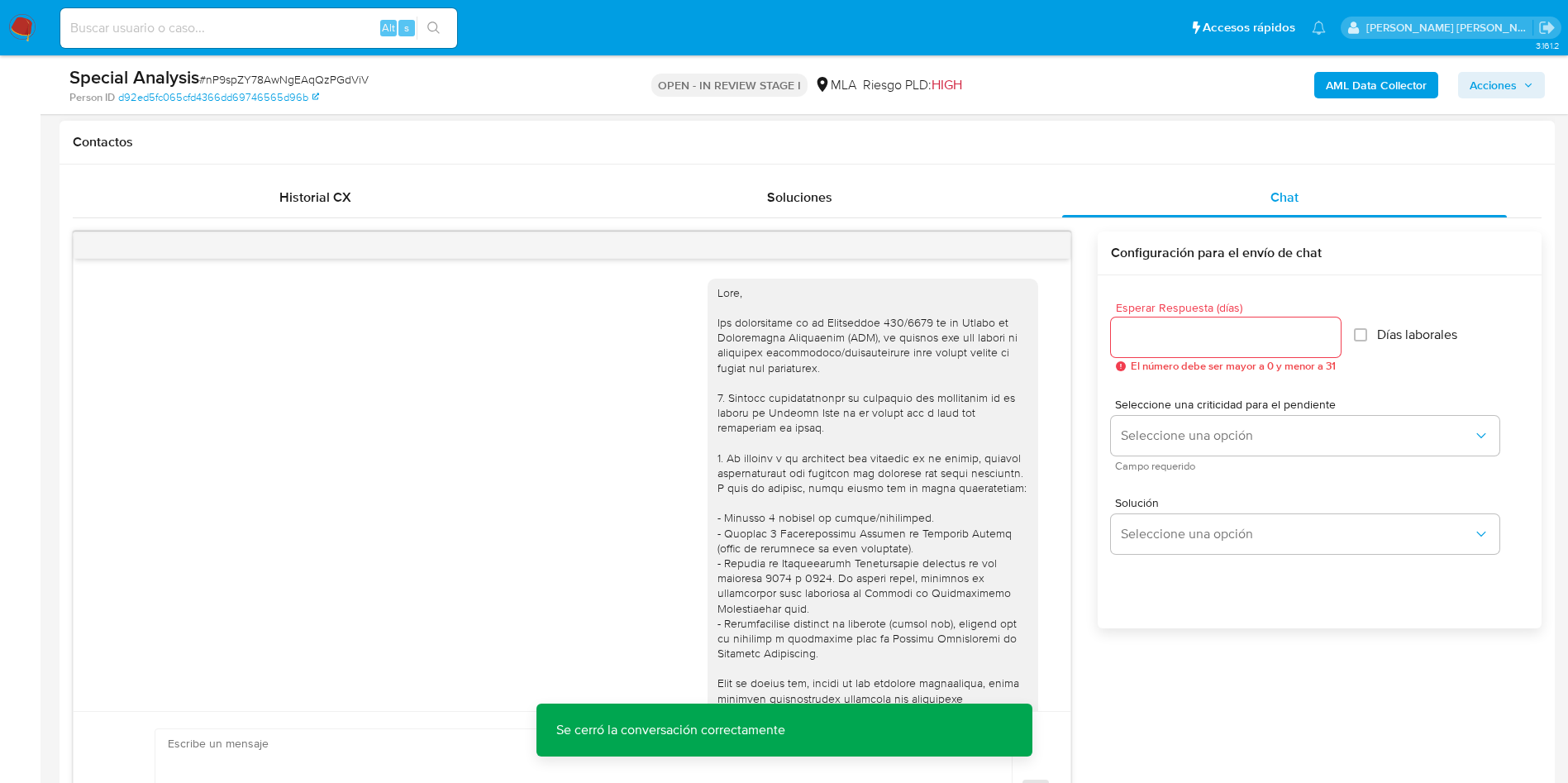
click at [490, 478] on div "[DATE] 14:50:39" at bounding box center [571, 720] width 956 height 906
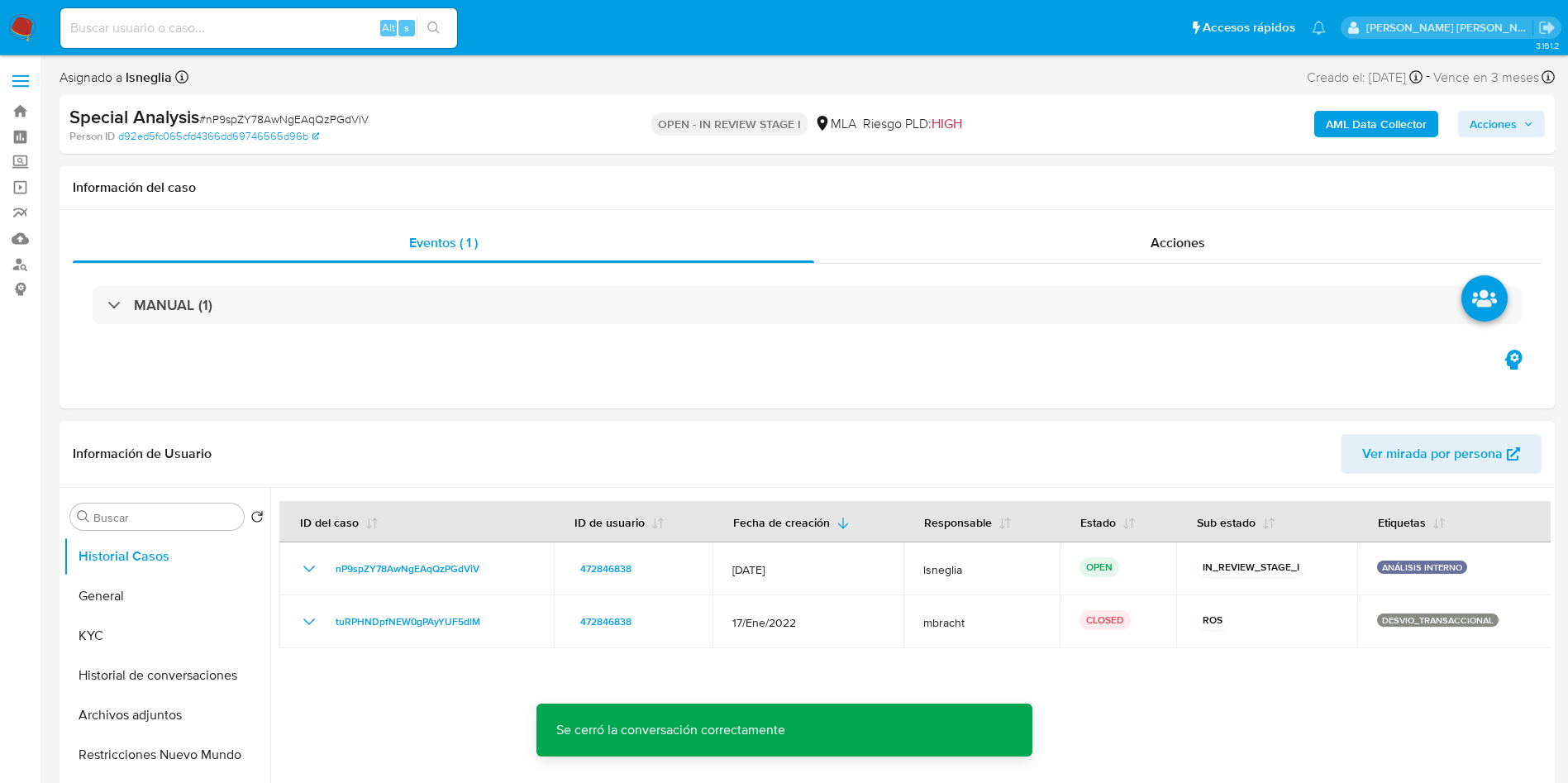
scroll to position [124, 0]
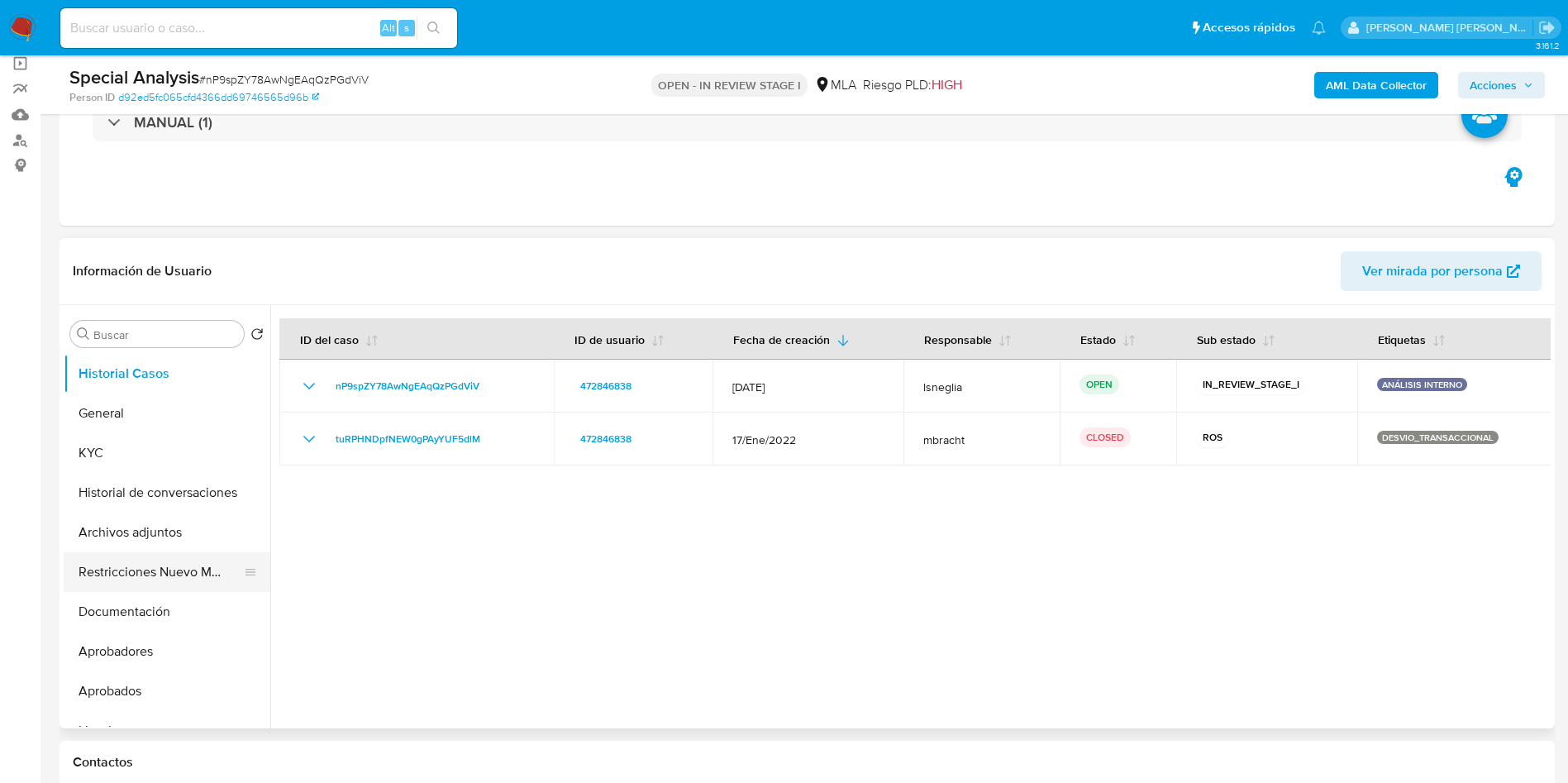
click at [133, 560] on button "Restricciones Nuevo Mundo" at bounding box center [160, 572] width 194 height 40
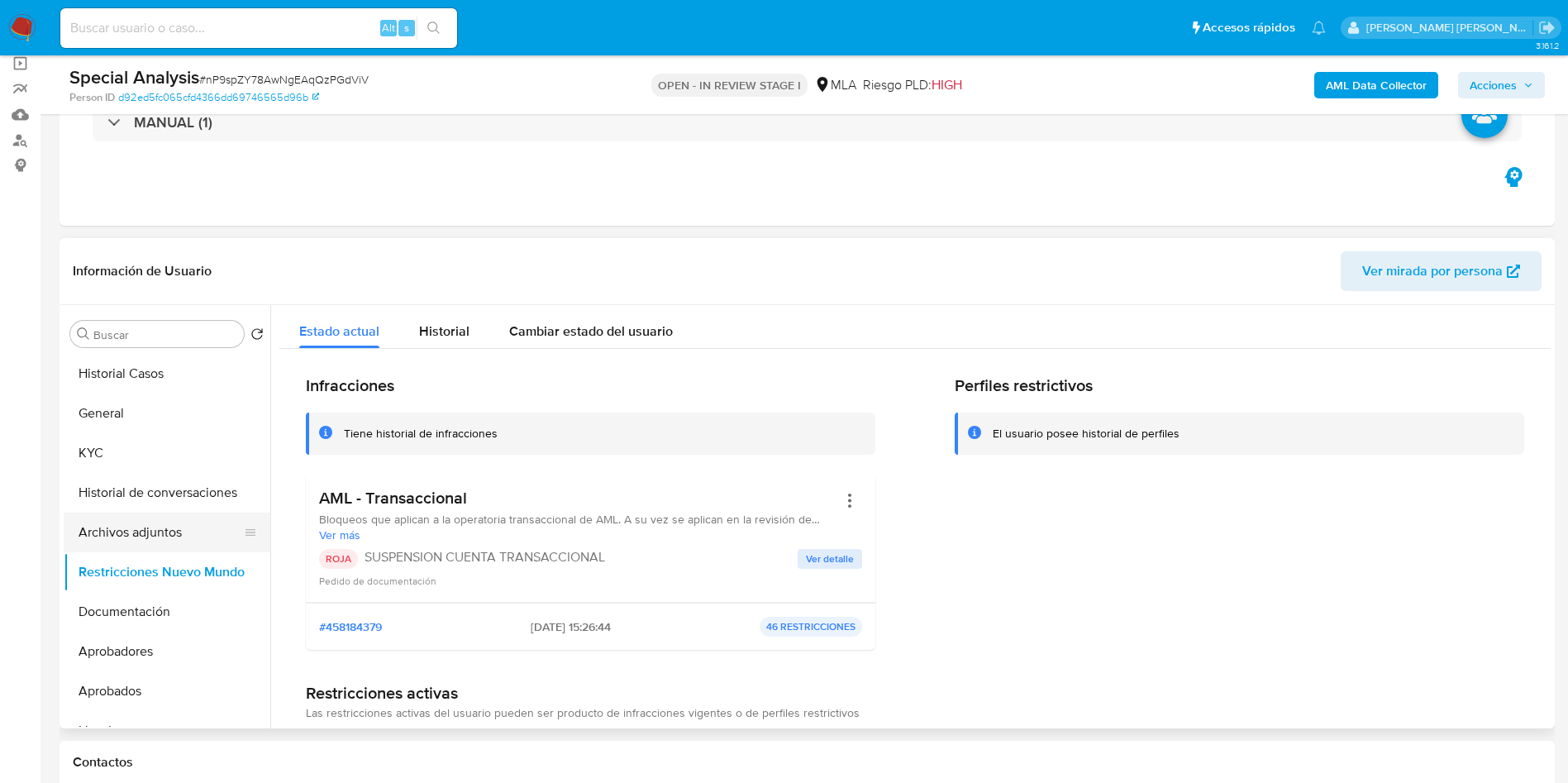
click at [149, 533] on button "Archivos adjuntos" at bounding box center [160, 532] width 194 height 40
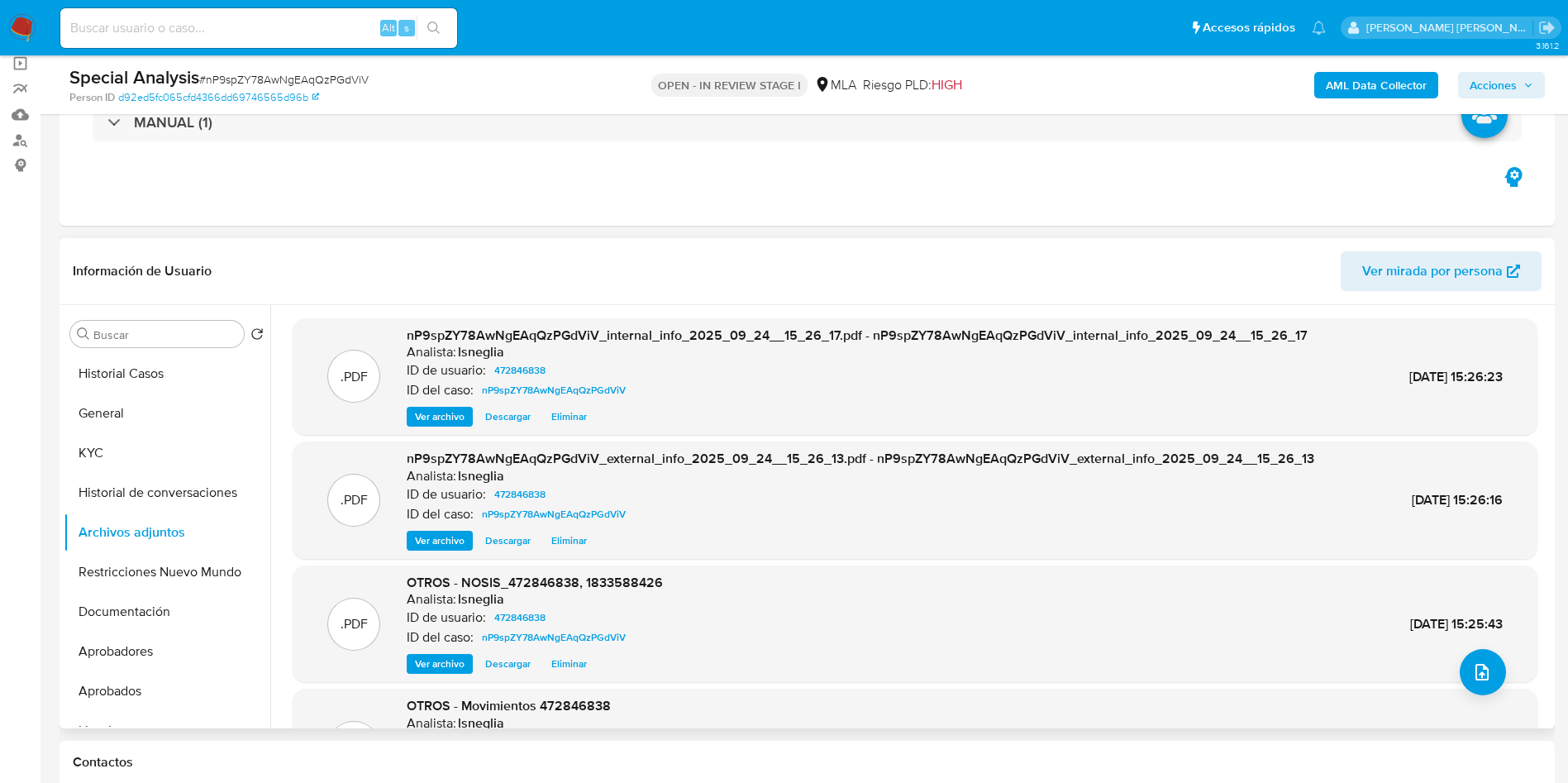
scroll to position [138, 0]
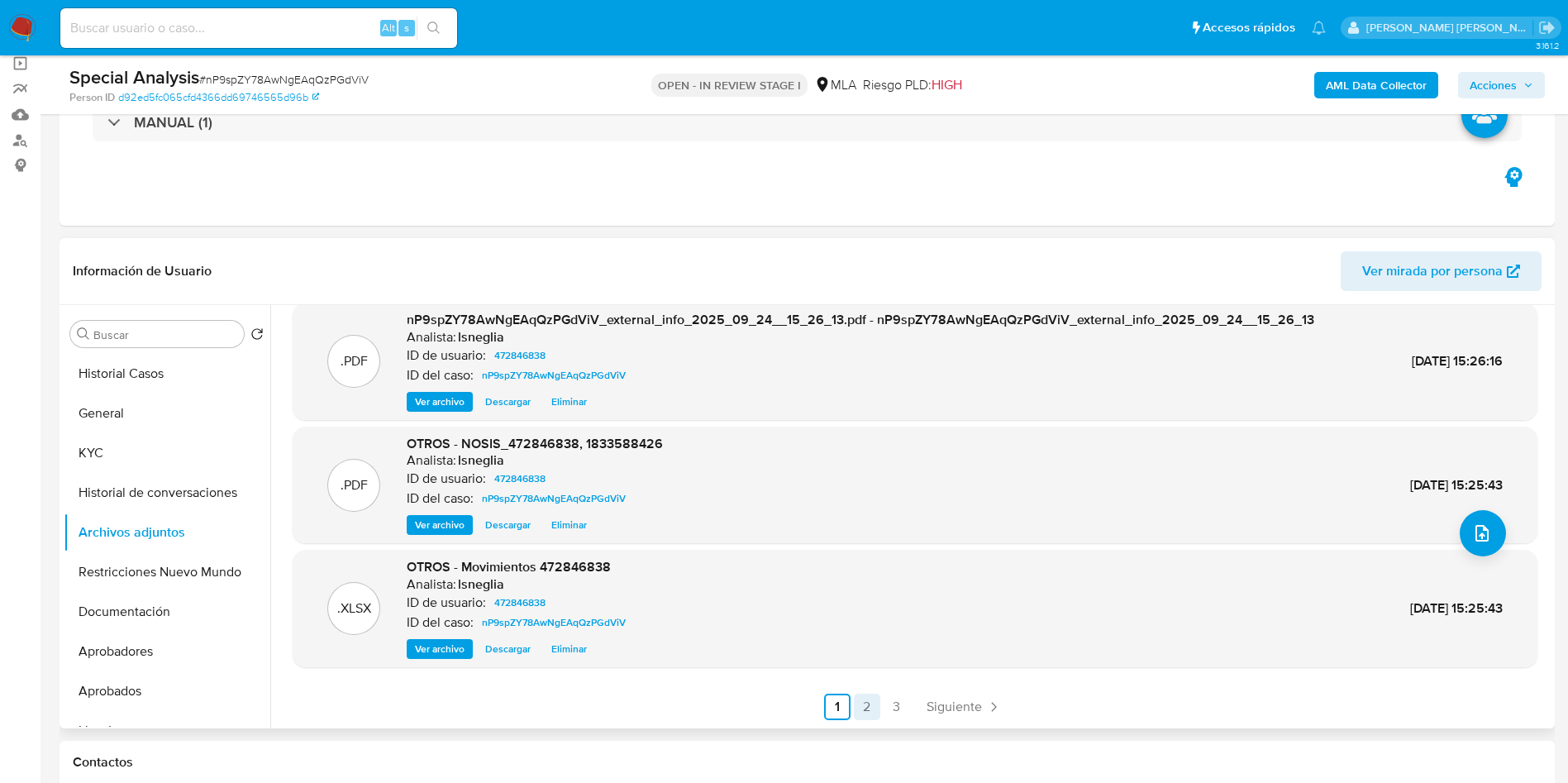
click at [868, 706] on link "2" at bounding box center [867, 707] width 27 height 27
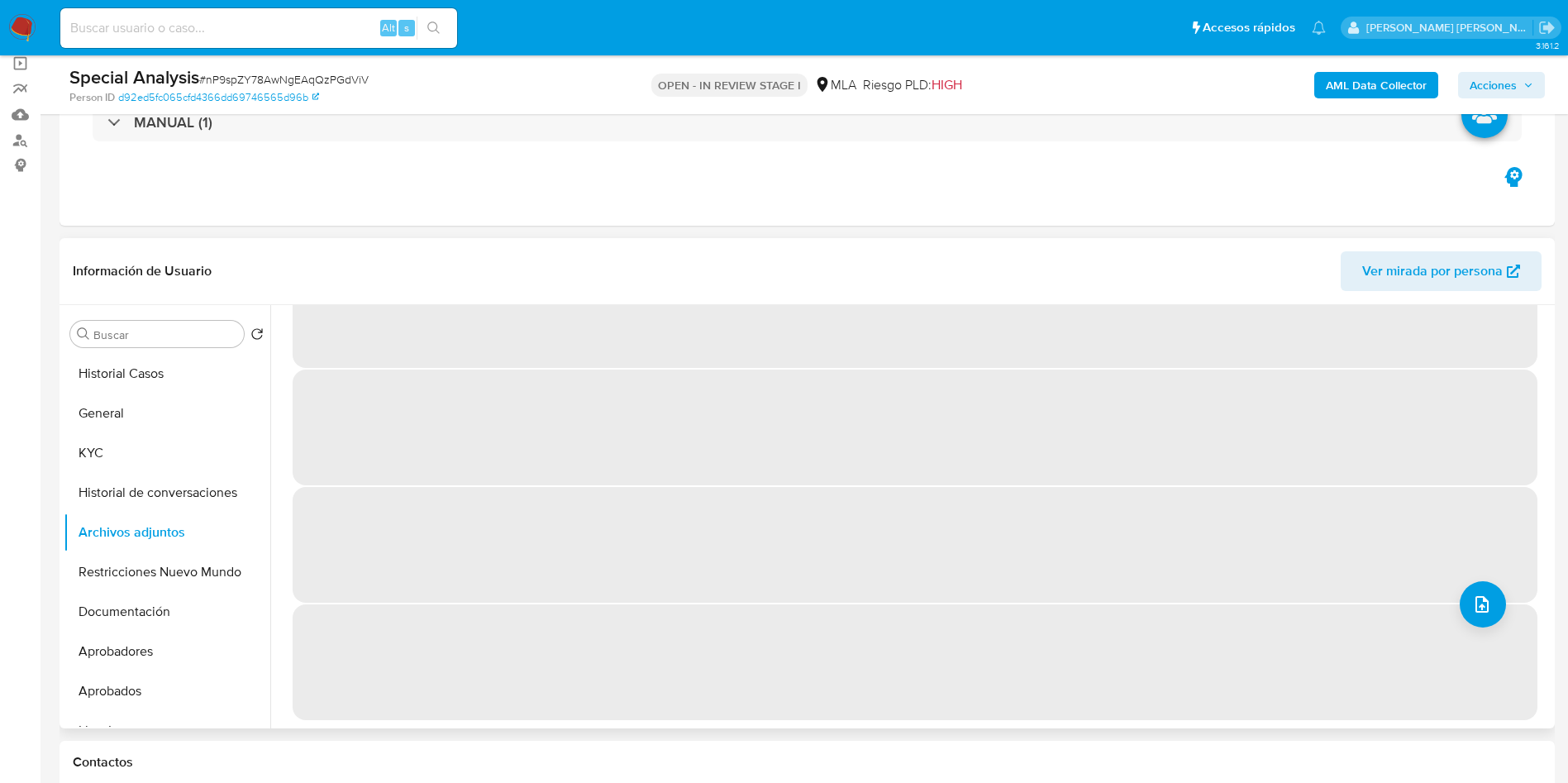
scroll to position [0, 0]
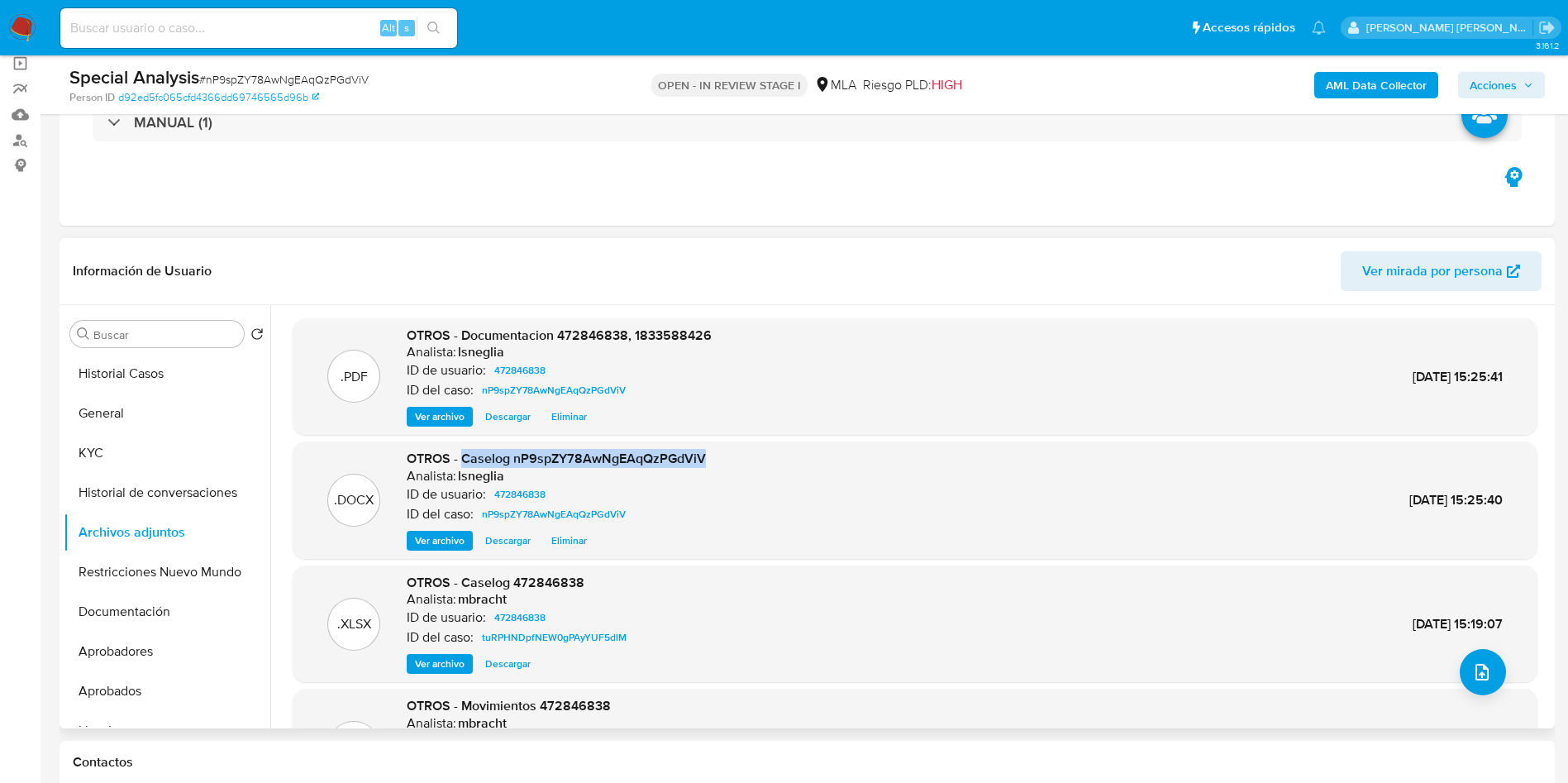
drag, startPoint x: 463, startPoint y: 455, endPoint x: 733, endPoint y: 452, distance: 270.0
click at [733, 452] on div ".DOCX OTROS - Caselog nP9spZY78AwNgEAqQzPGdViV Analista: lsneglia ID de usuario…" at bounding box center [915, 500] width 1229 height 101
copy span "Caselog nP9spZY78AwNgEAqQzPGdViV"
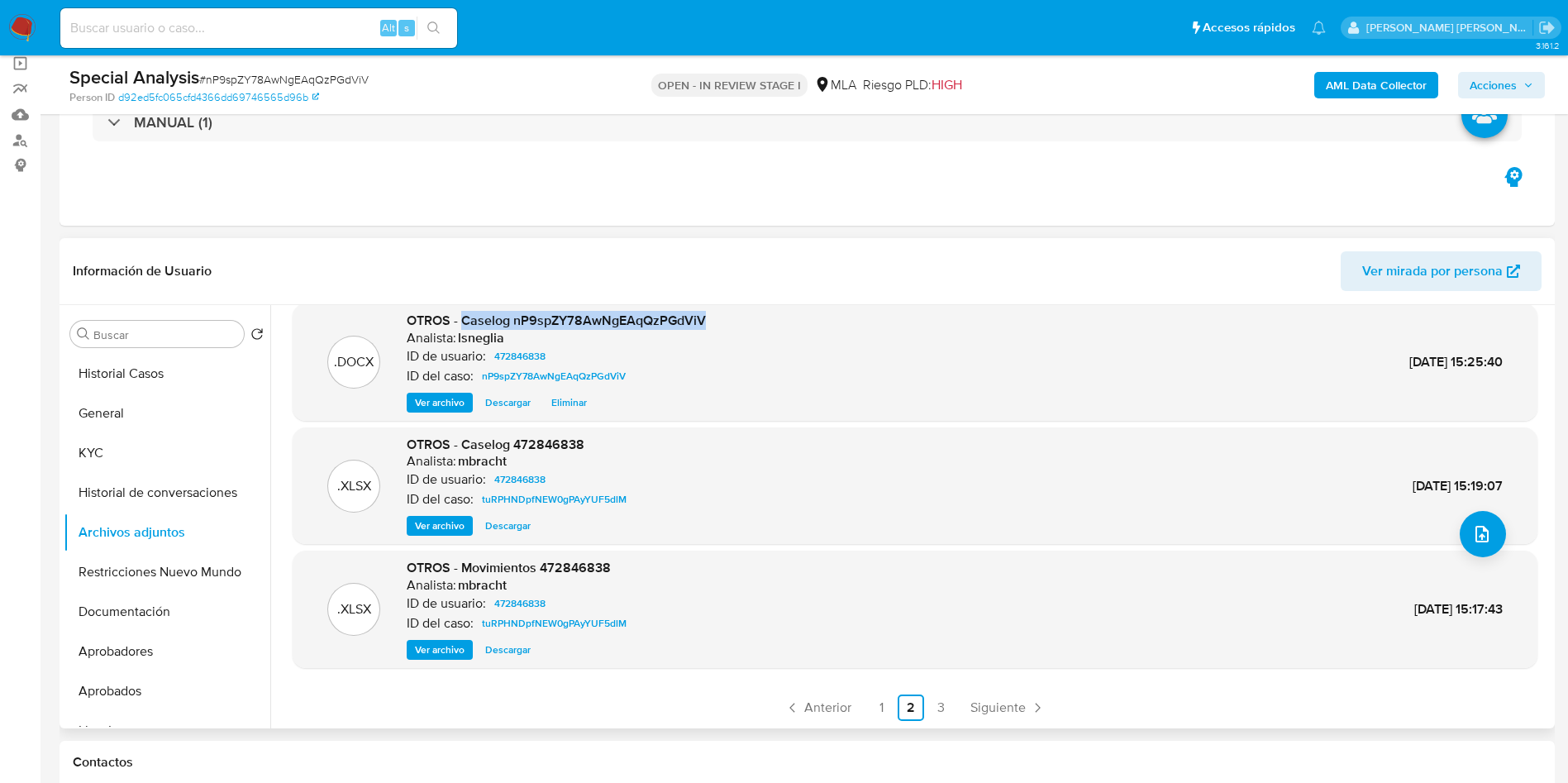
scroll to position [138, 0]
click at [881, 706] on link "1" at bounding box center [881, 707] width 27 height 27
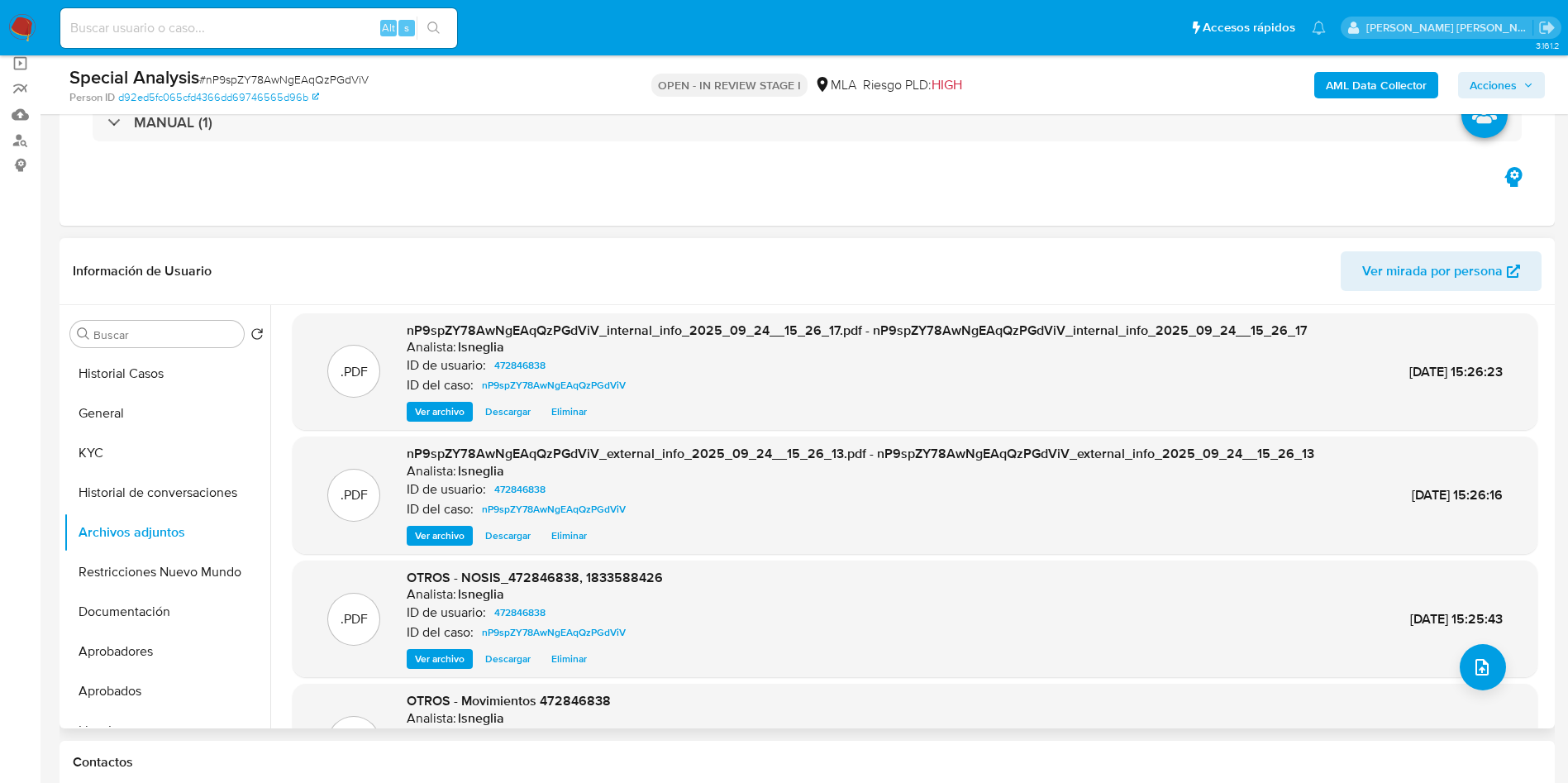
scroll to position [0, 0]
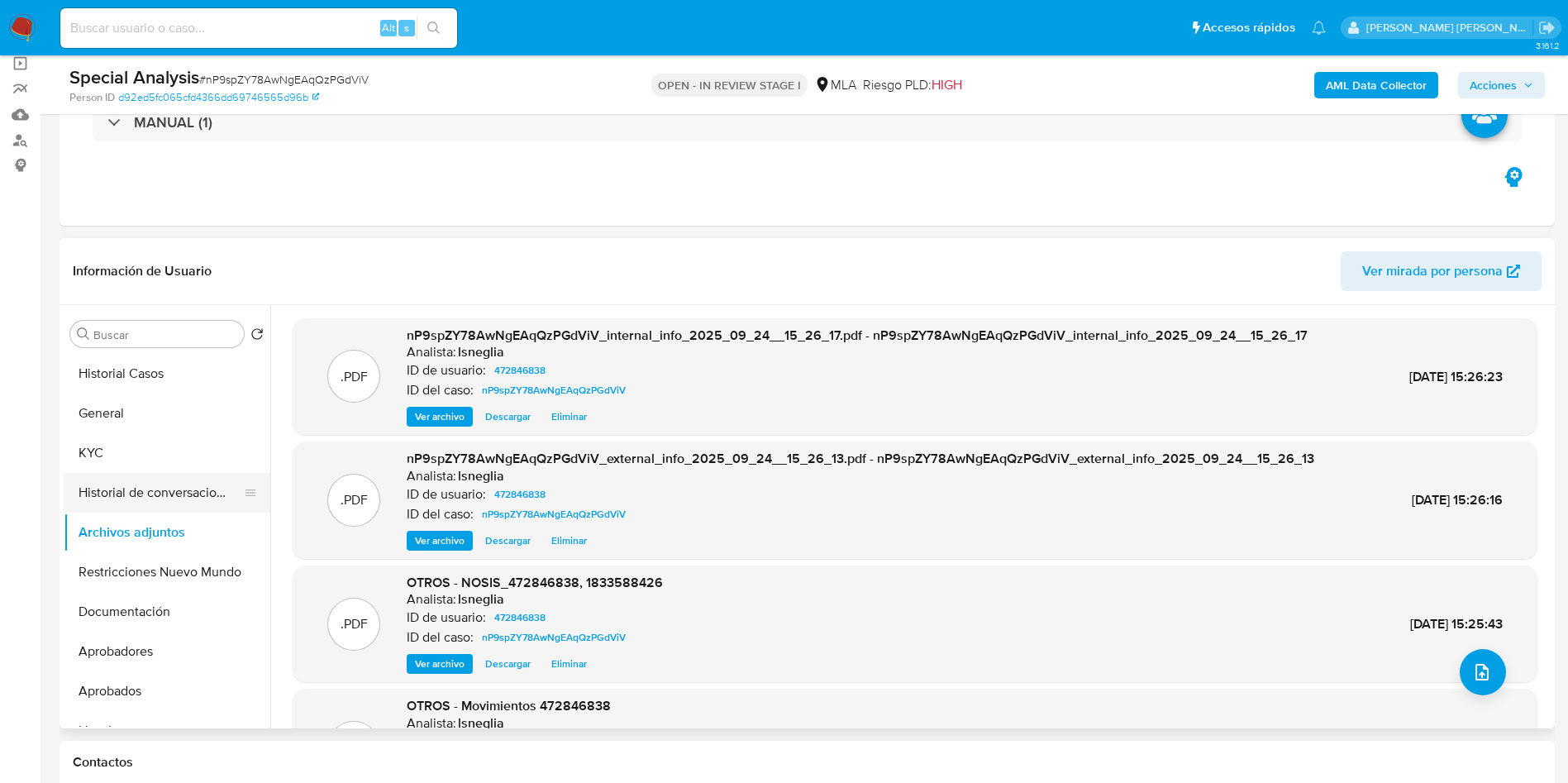
click at [143, 500] on button "Historial de conversaciones" at bounding box center [160, 492] width 194 height 40
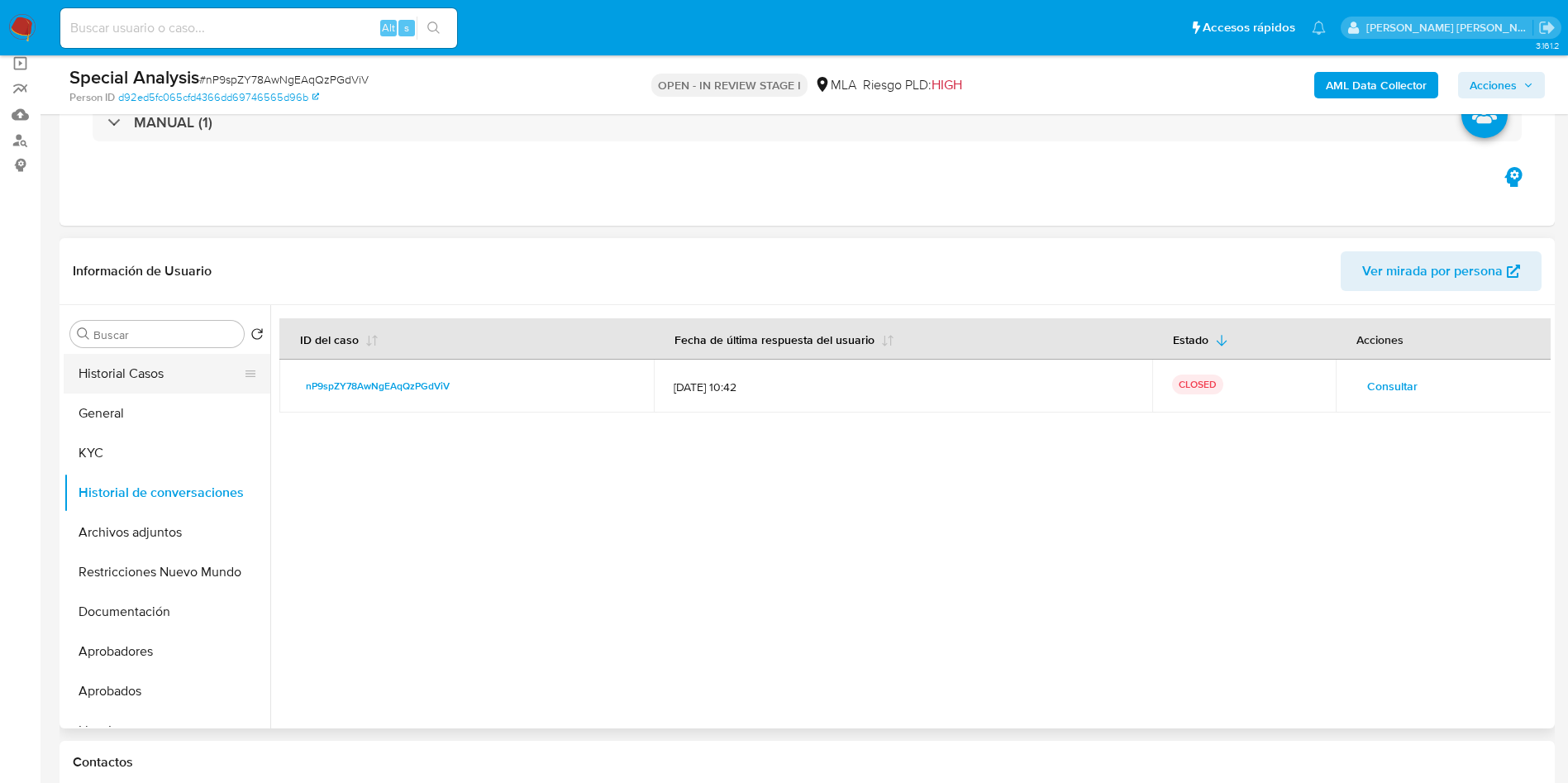
click at [104, 375] on button "Historial Casos" at bounding box center [160, 374] width 194 height 40
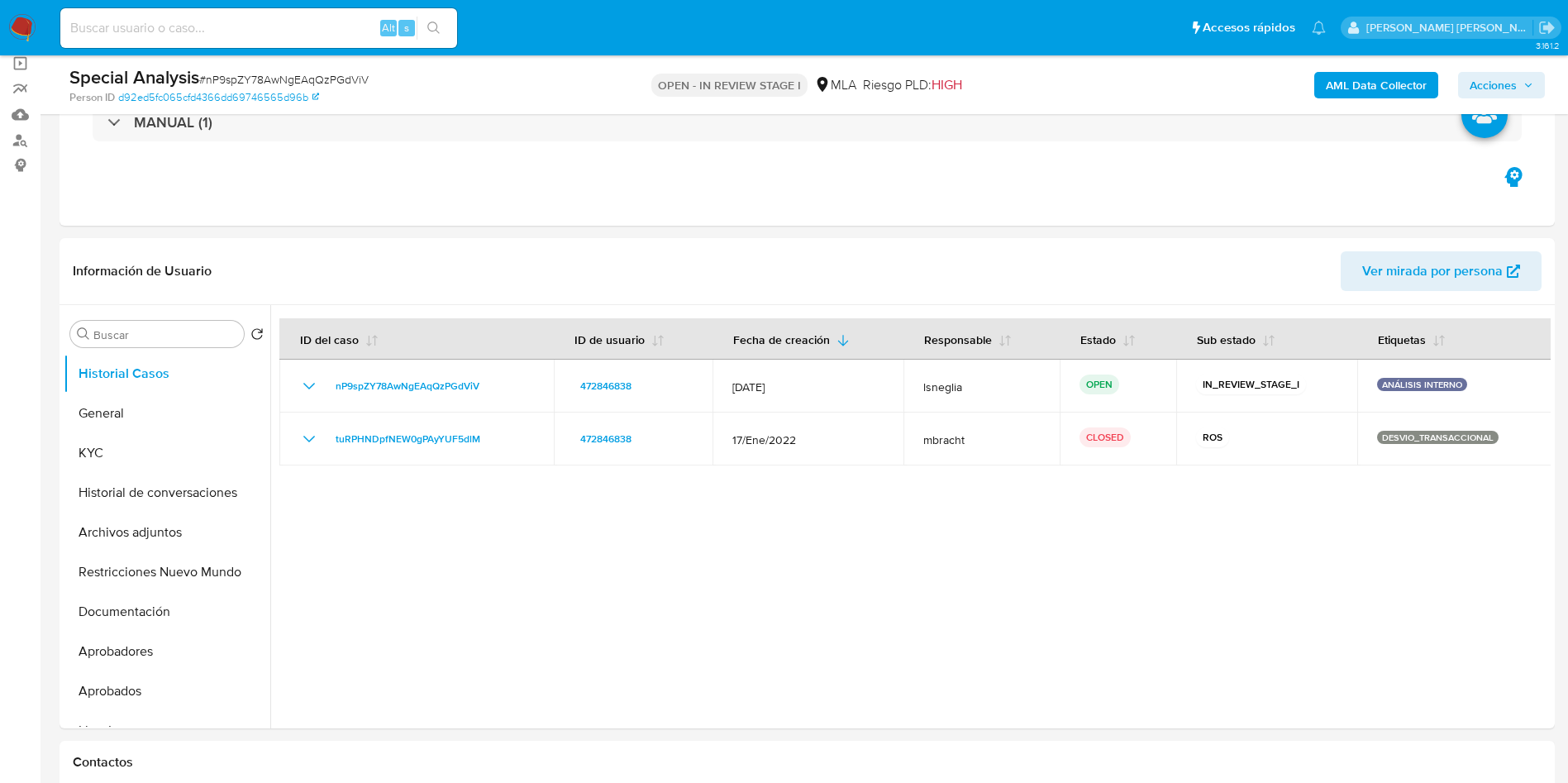
click at [1525, 95] on span "Acciones" at bounding box center [1502, 84] width 63 height 23
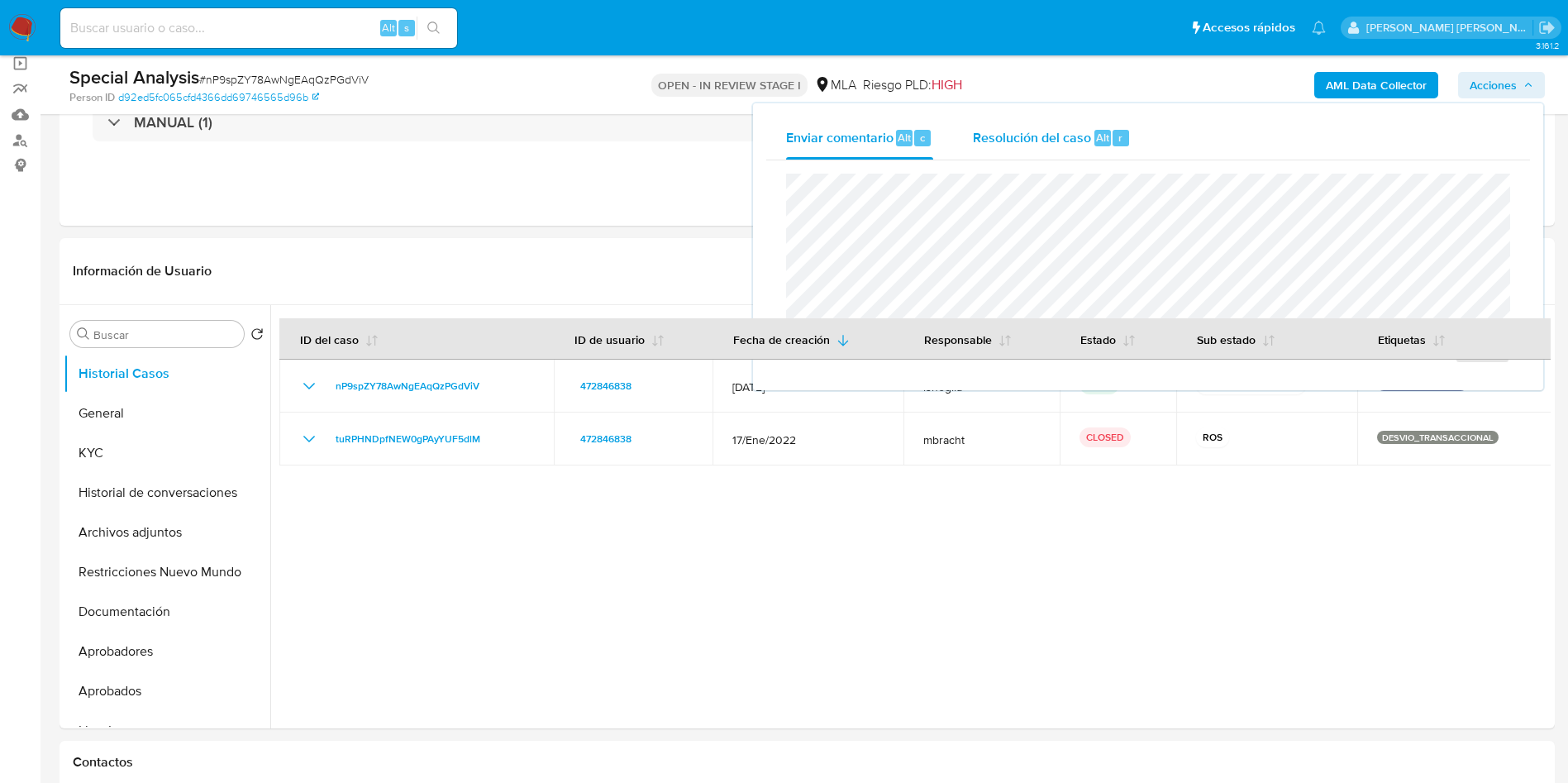
click at [1047, 153] on div "Resolución del caso Alt r" at bounding box center [1052, 137] width 158 height 43
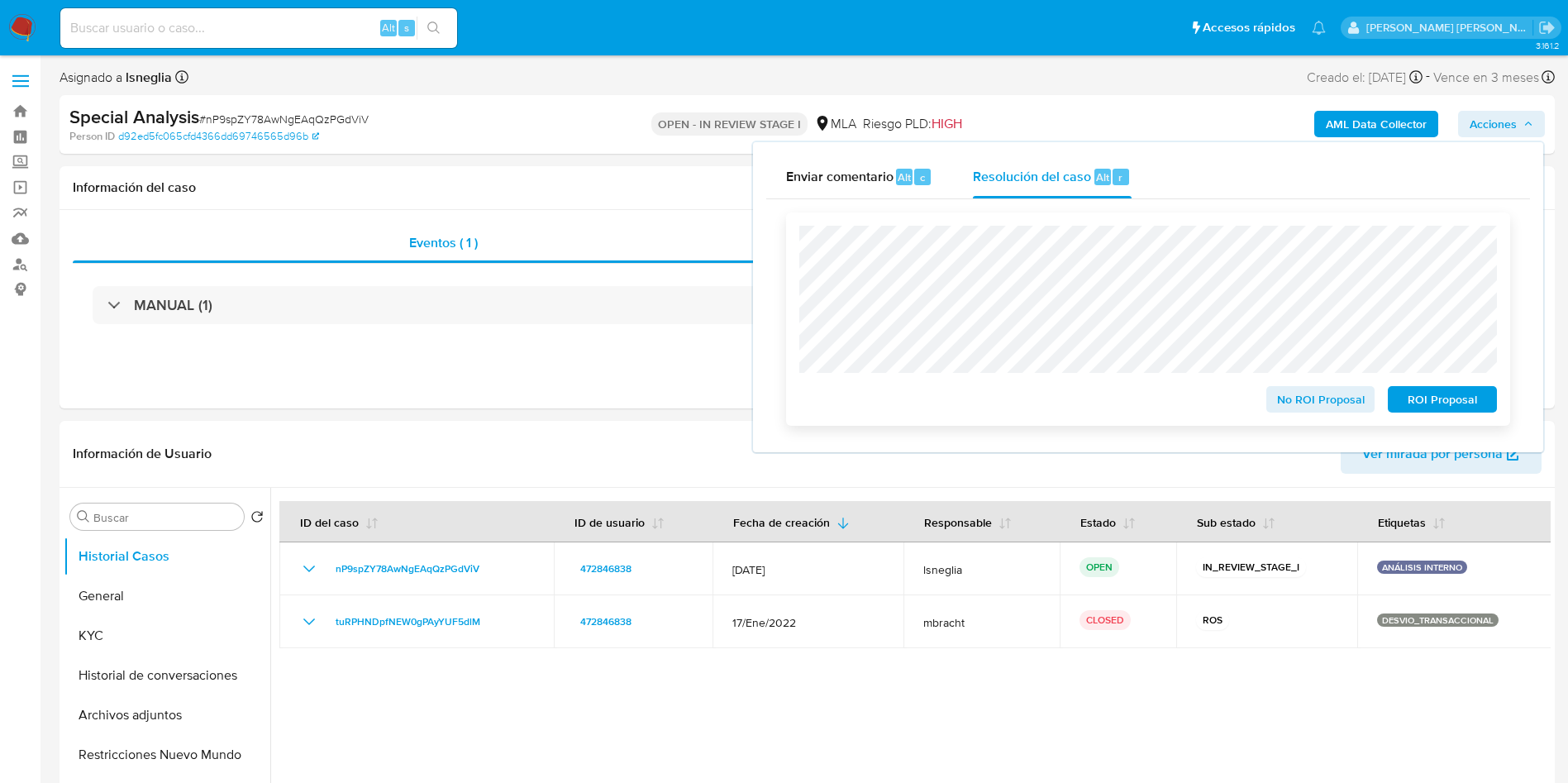
click at [1447, 411] on span "ROI Proposal" at bounding box center [1442, 398] width 86 height 23
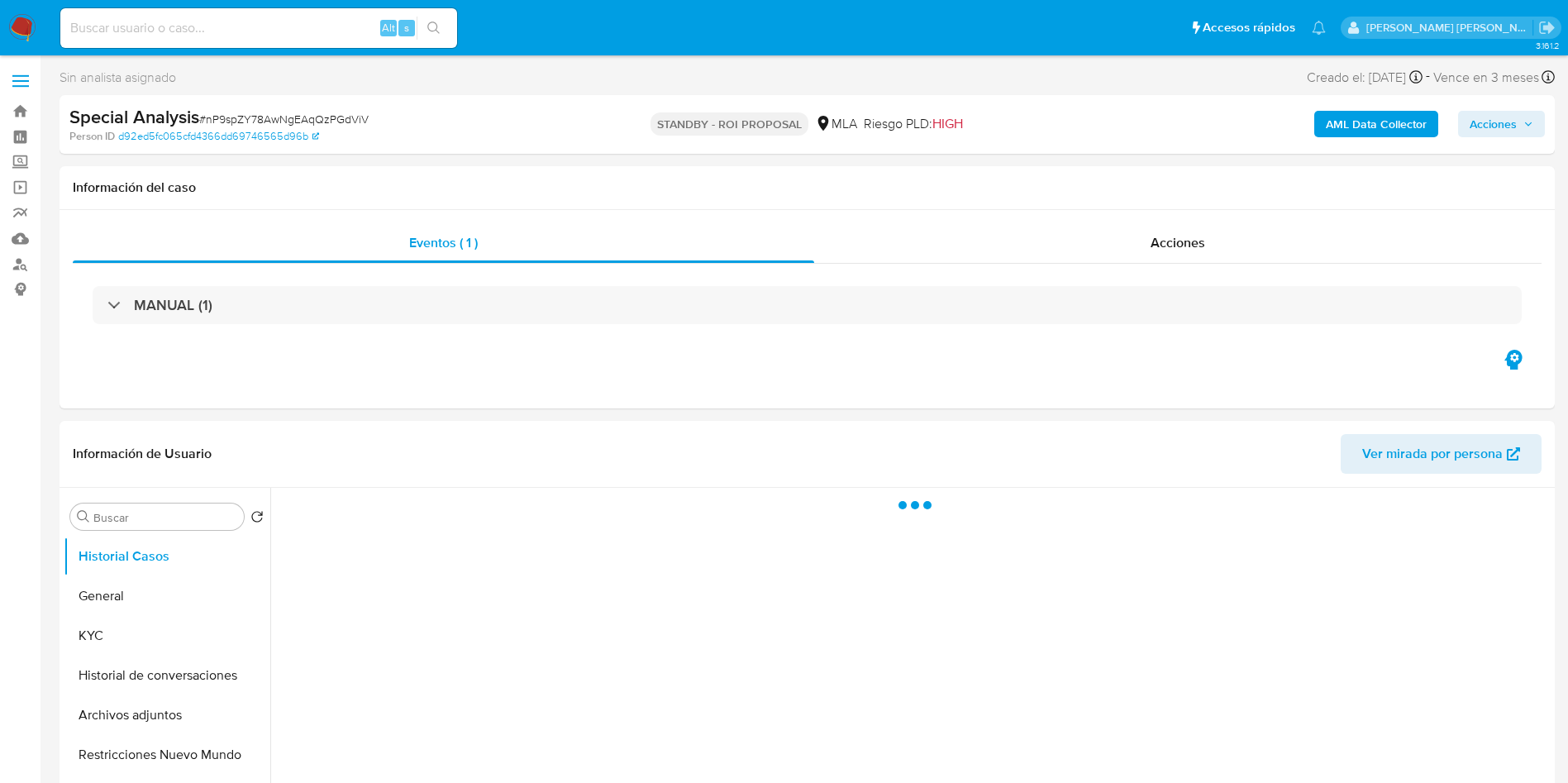
select select "10"
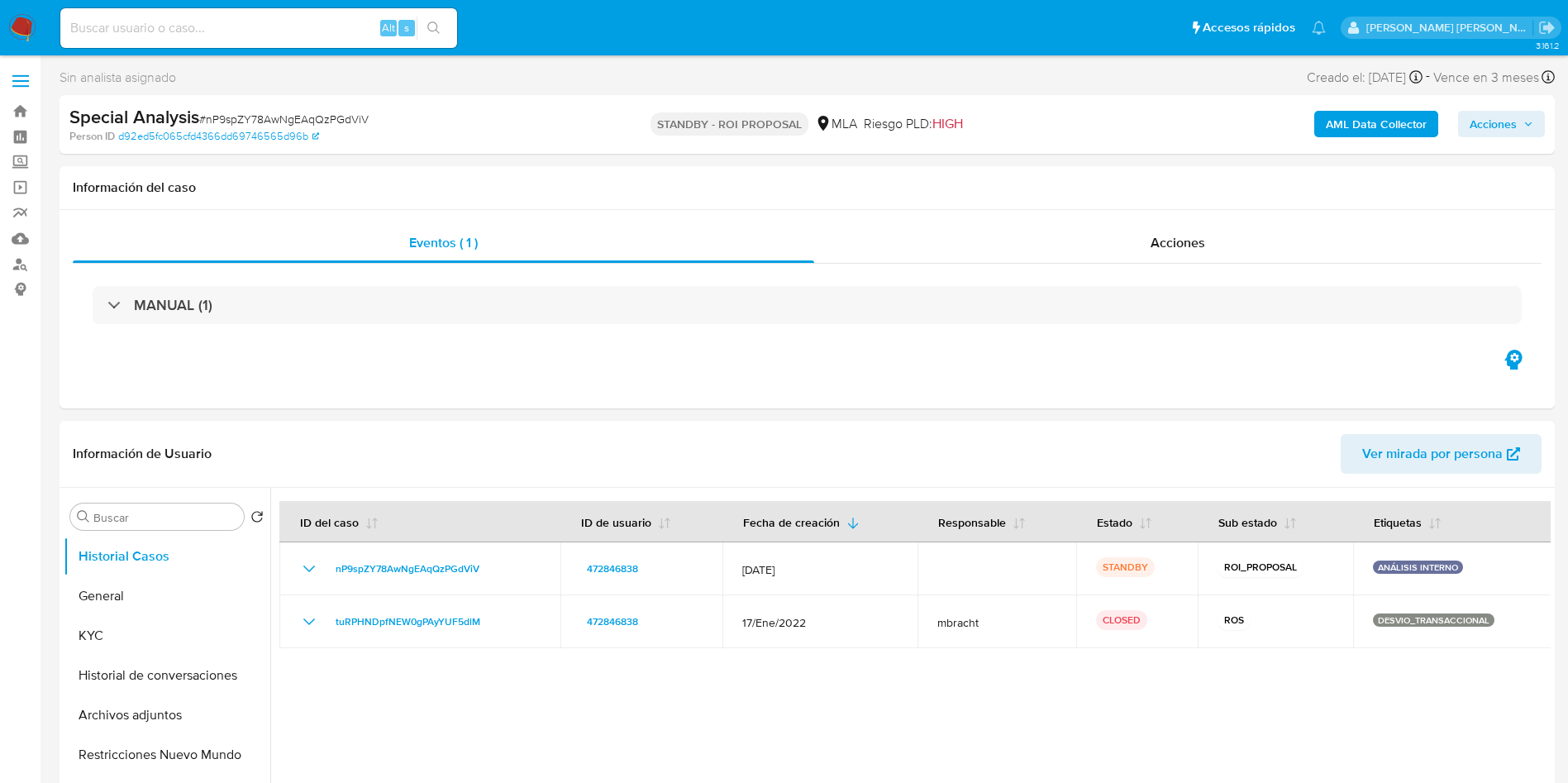
click at [256, 33] on input at bounding box center [258, 29] width 396 height 22
paste input "NMYeEMamkxTKQepie9JcZmai"
type input "NMYeEMamkxTKQepie9JcZmai"
click at [201, 31] on input "NMYeEMamkxTKQepie9JcZmai" at bounding box center [258, 29] width 396 height 22
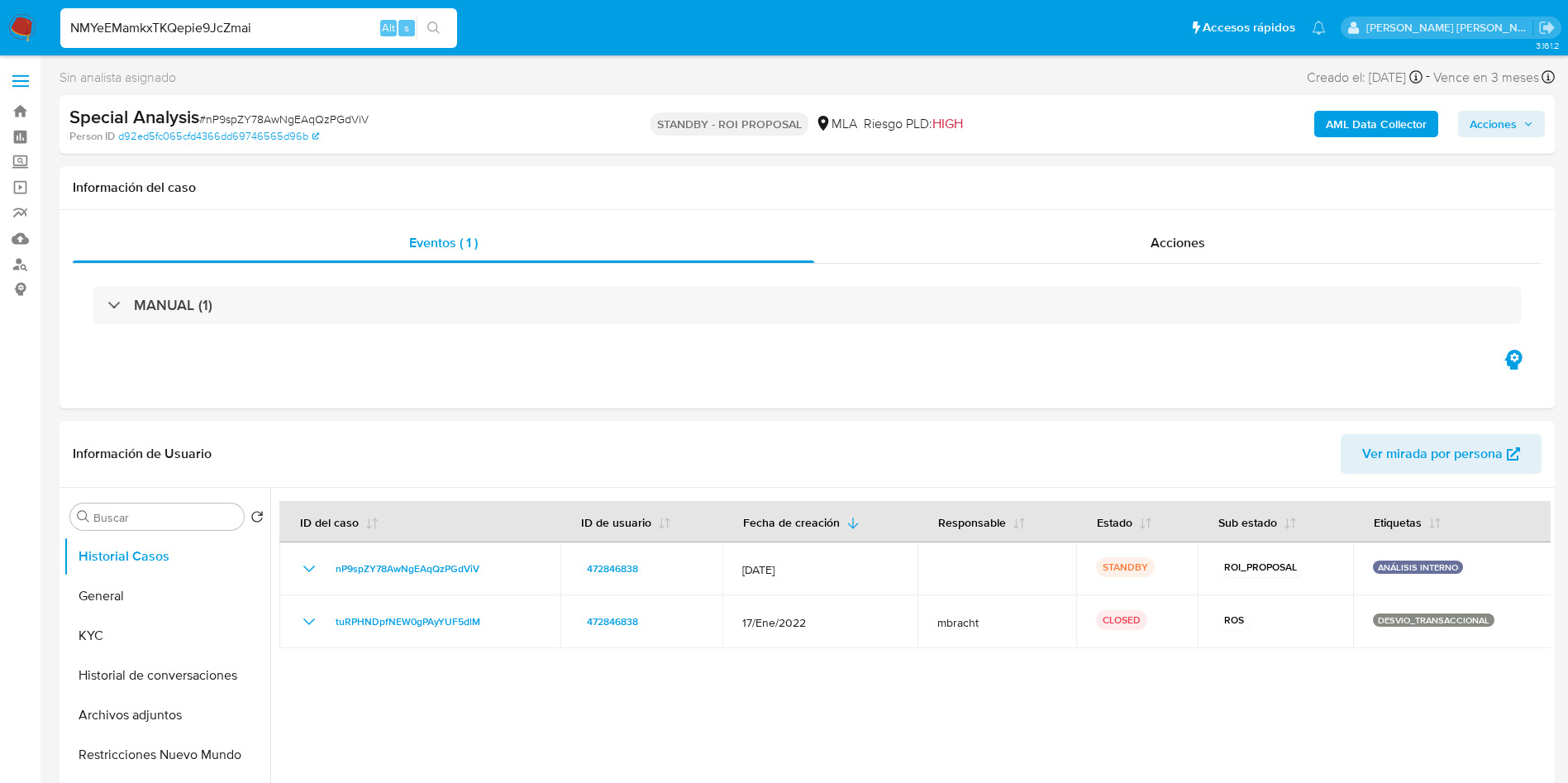
click at [430, 26] on icon "search-icon" at bounding box center [433, 28] width 13 height 13
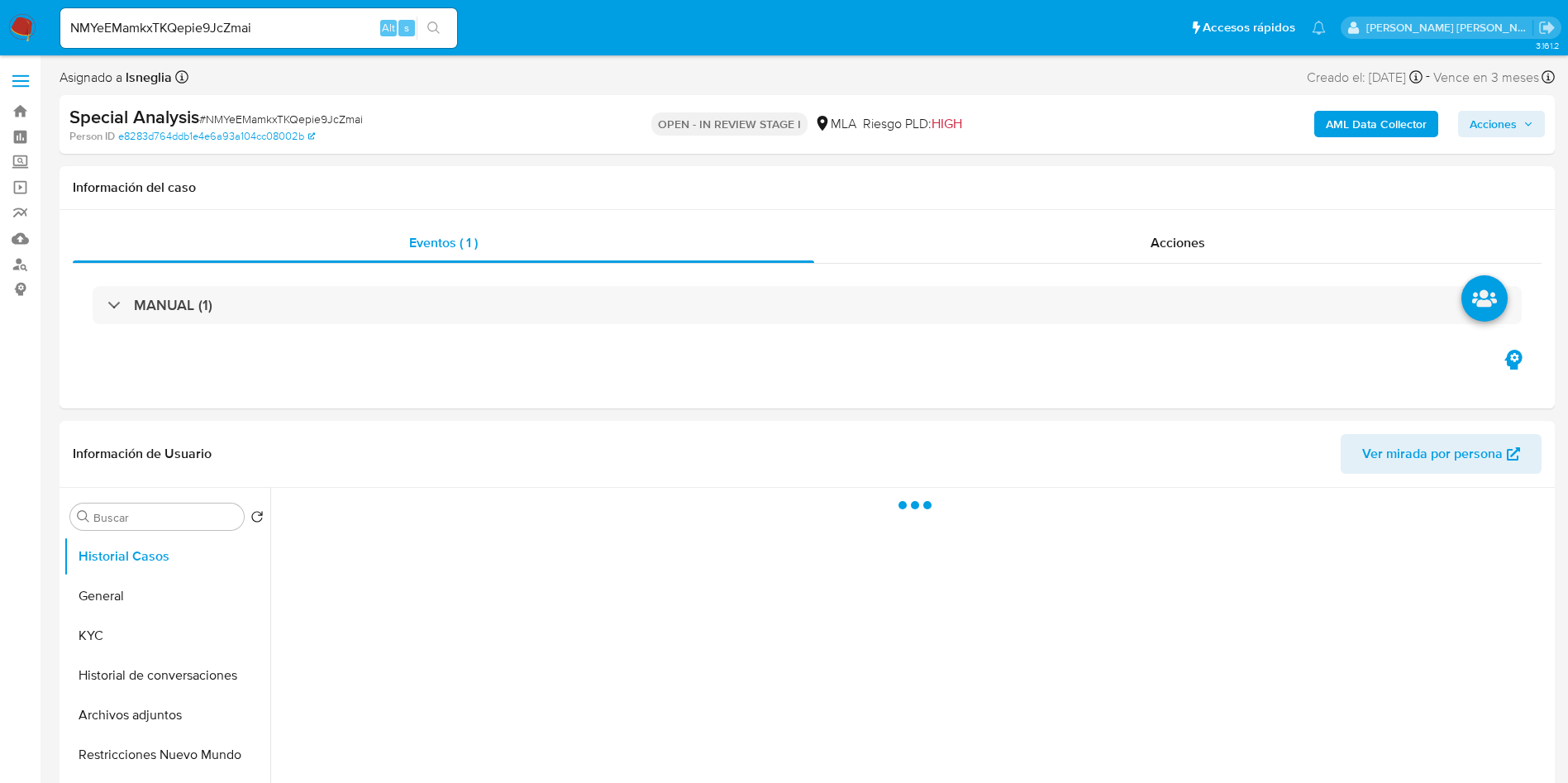
select select "10"
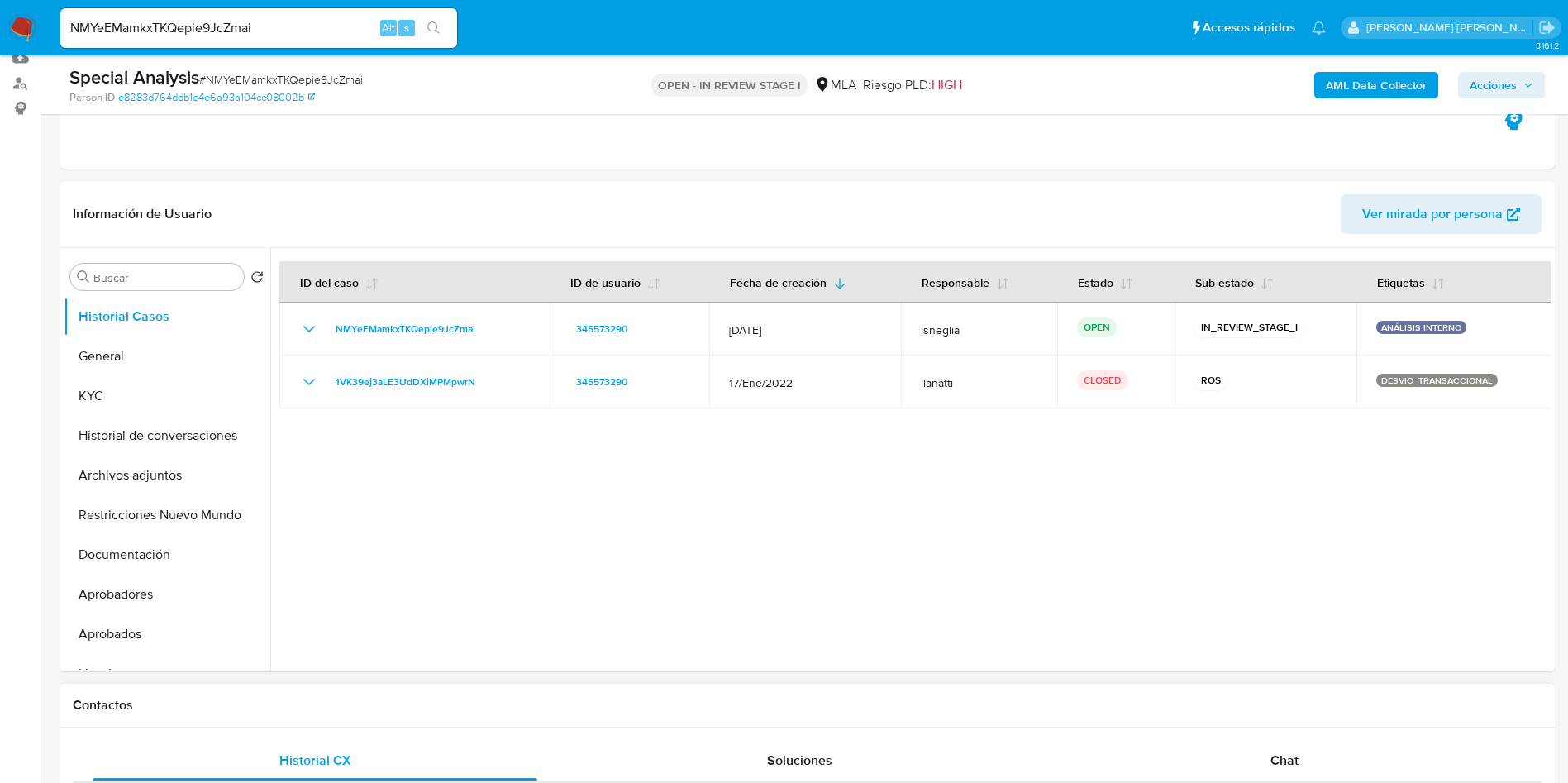
scroll to position [372, 0]
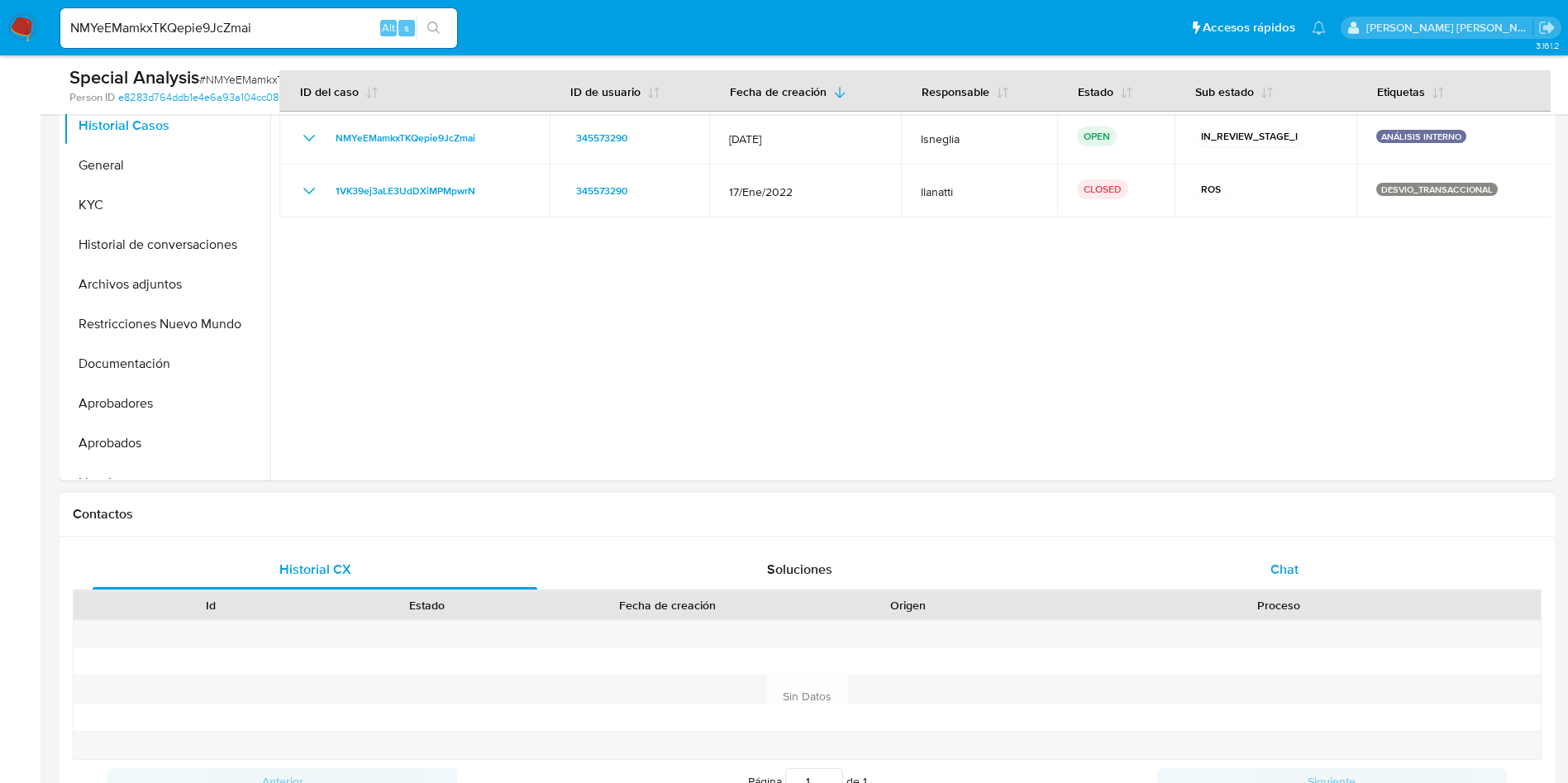
click at [1285, 578] on span "Chat" at bounding box center [1284, 568] width 28 height 19
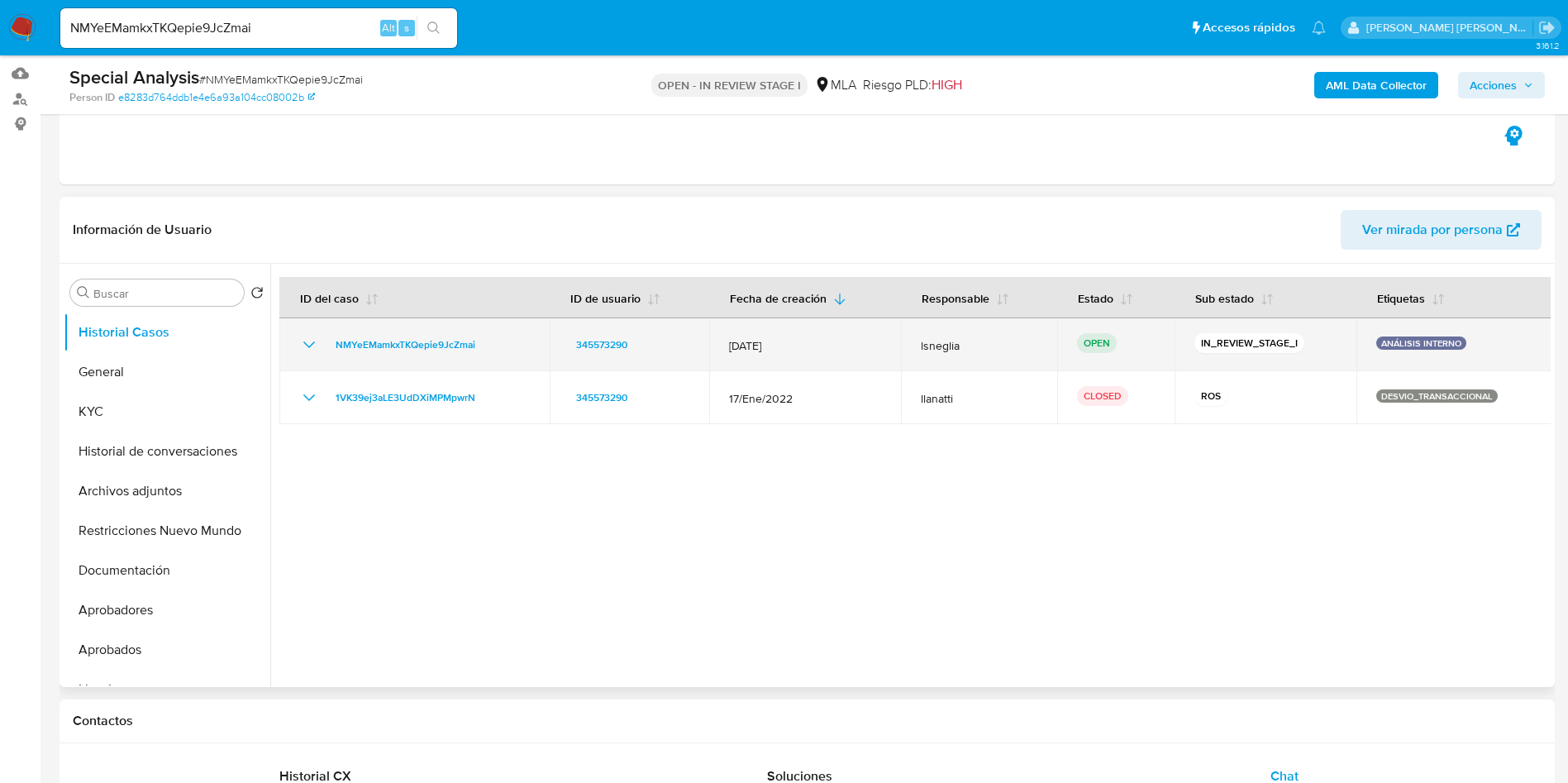
scroll to position [248, 0]
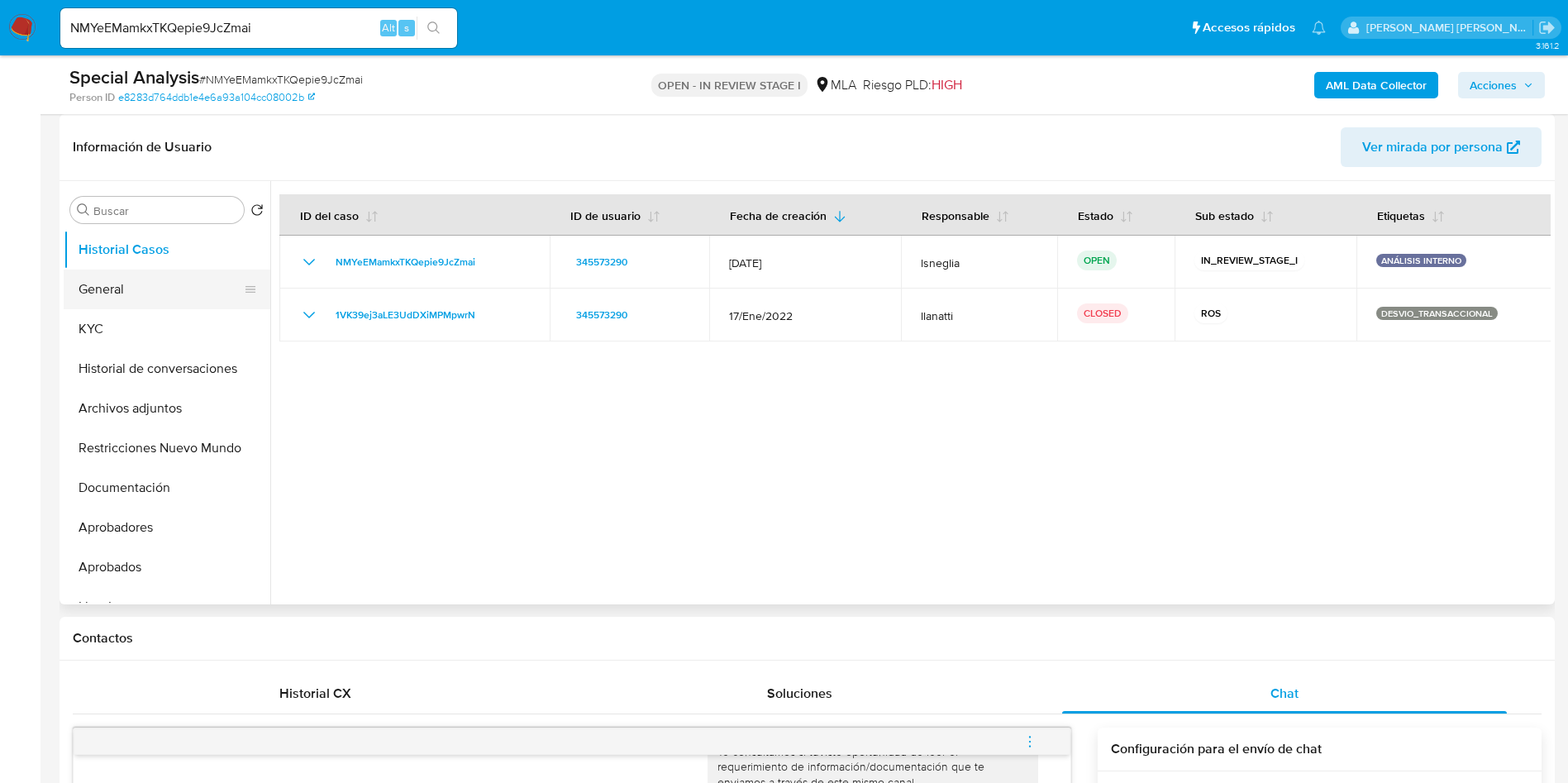
click at [119, 272] on button "General" at bounding box center [160, 290] width 194 height 40
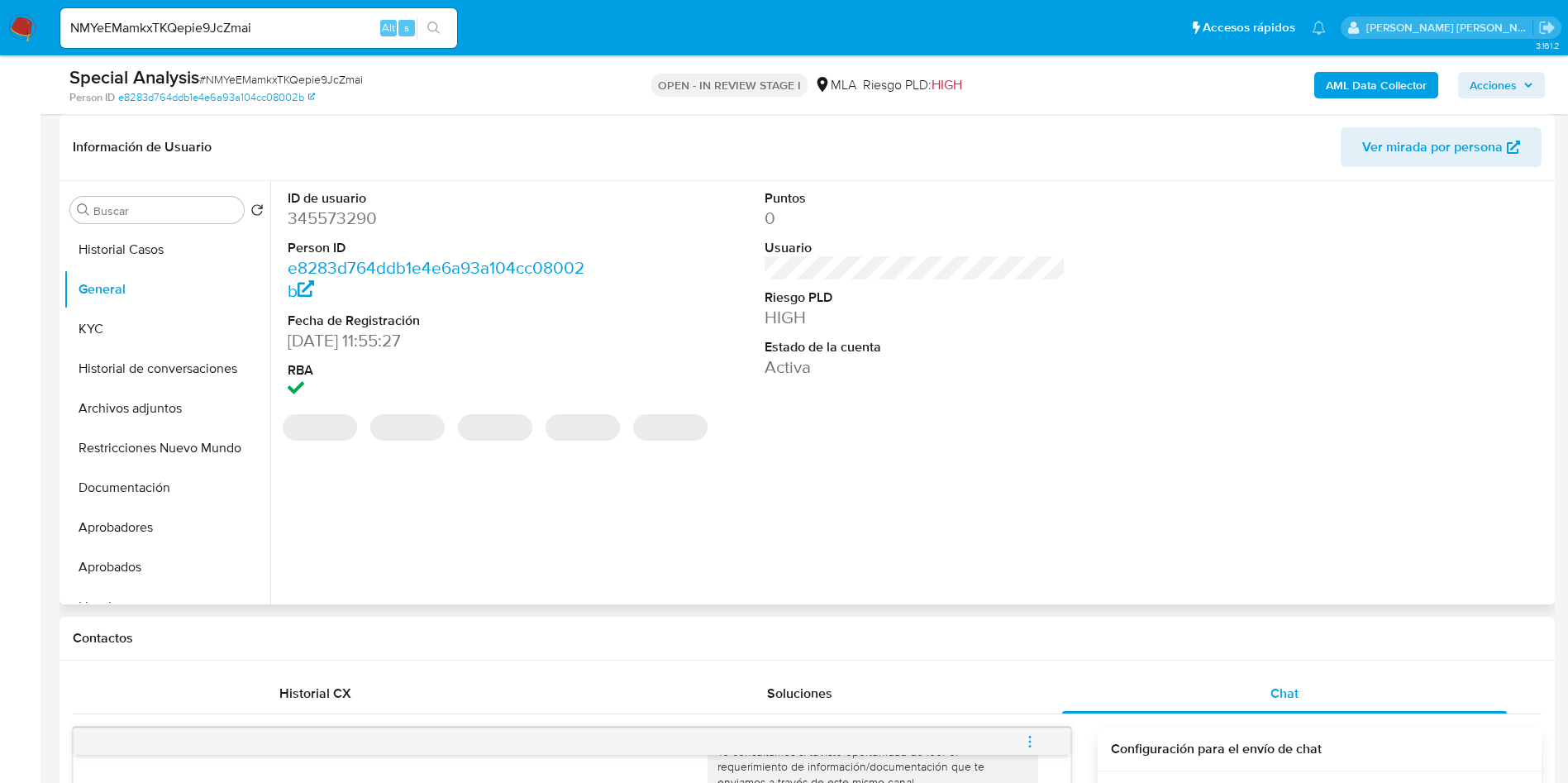
click at [341, 214] on dd "345573290" at bounding box center [438, 218] width 302 height 23
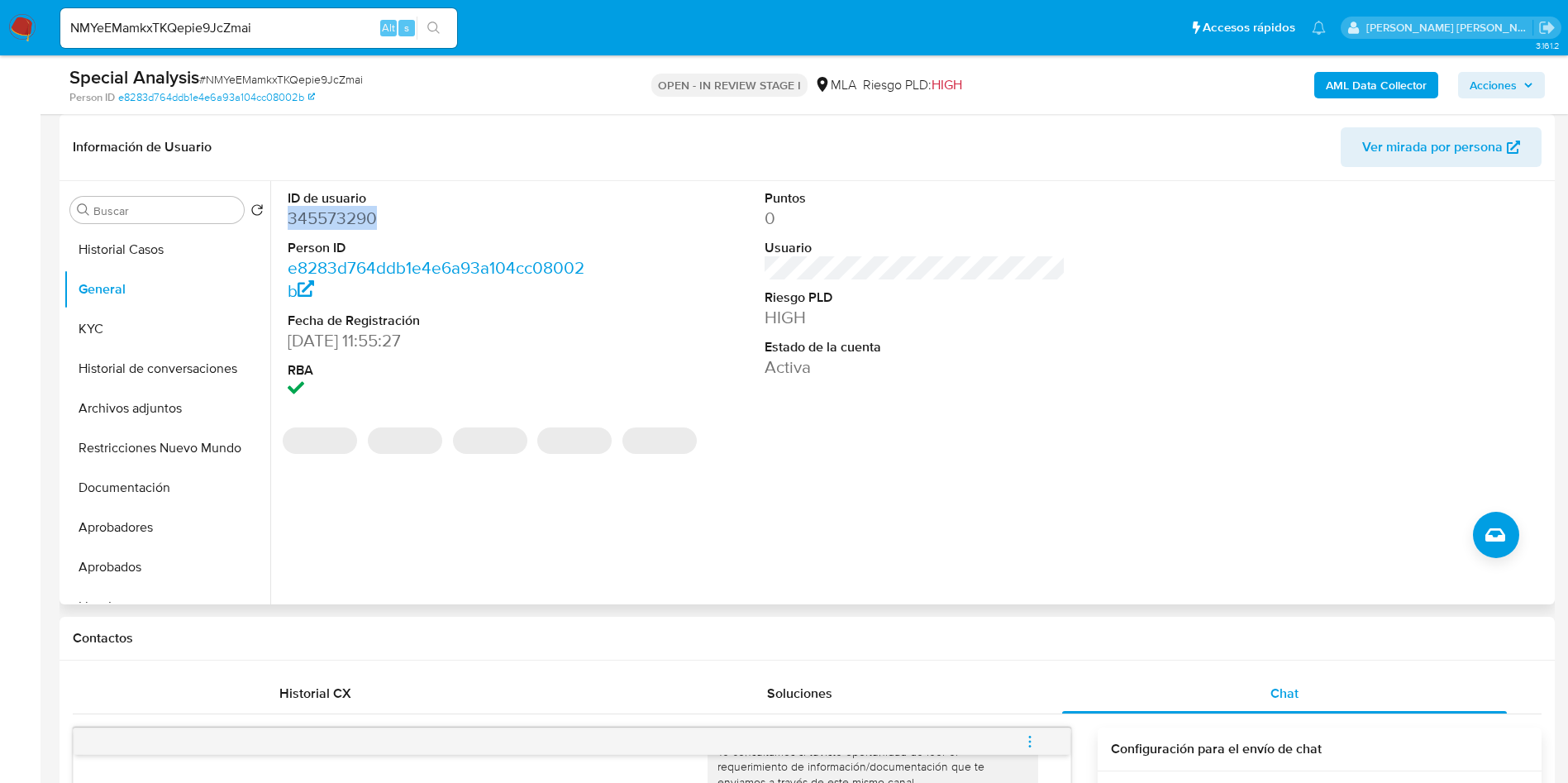
copy dd "345573290"
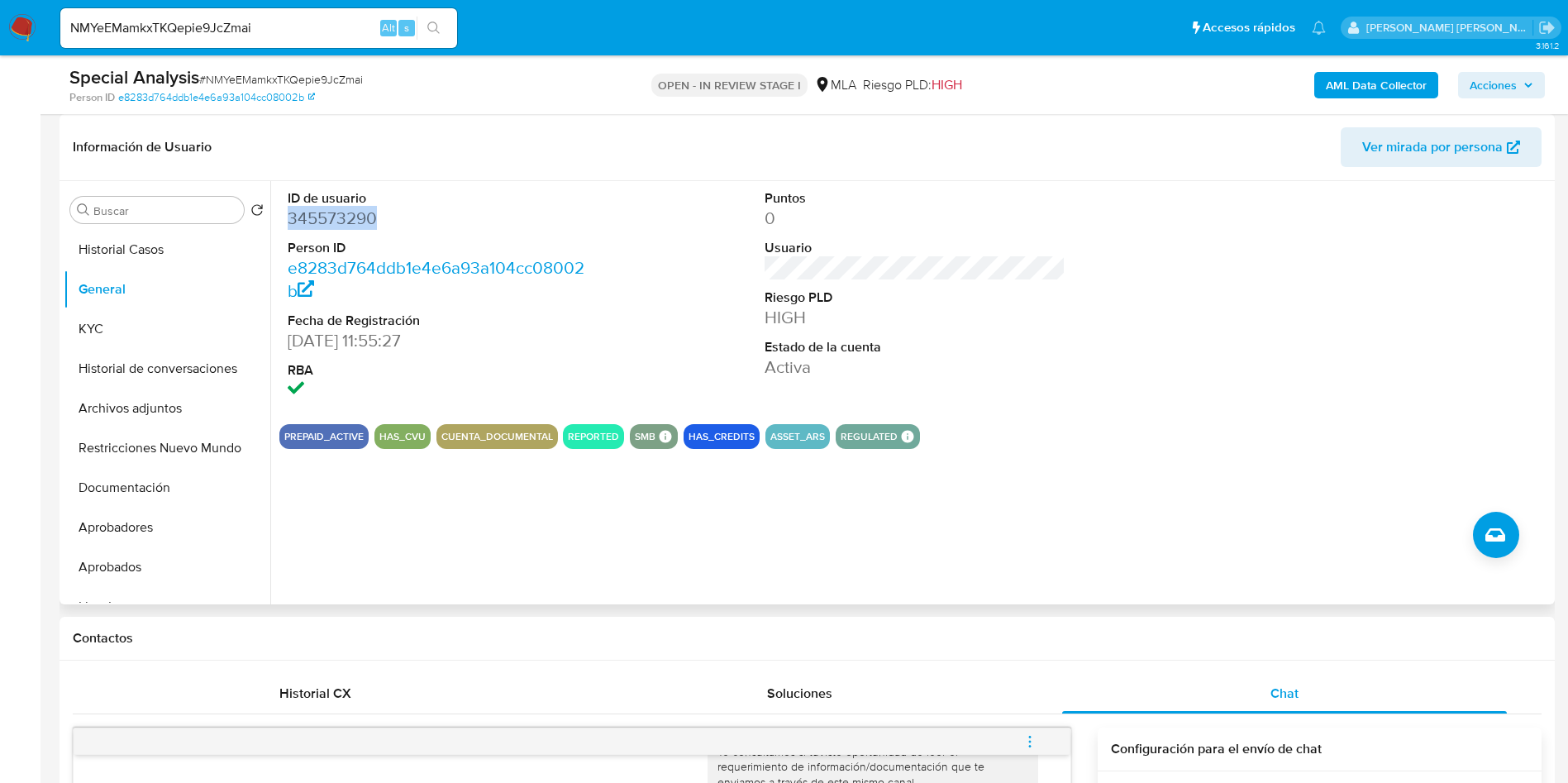
copy dd "345573290"
click at [108, 317] on button "KYC" at bounding box center [160, 329] width 194 height 40
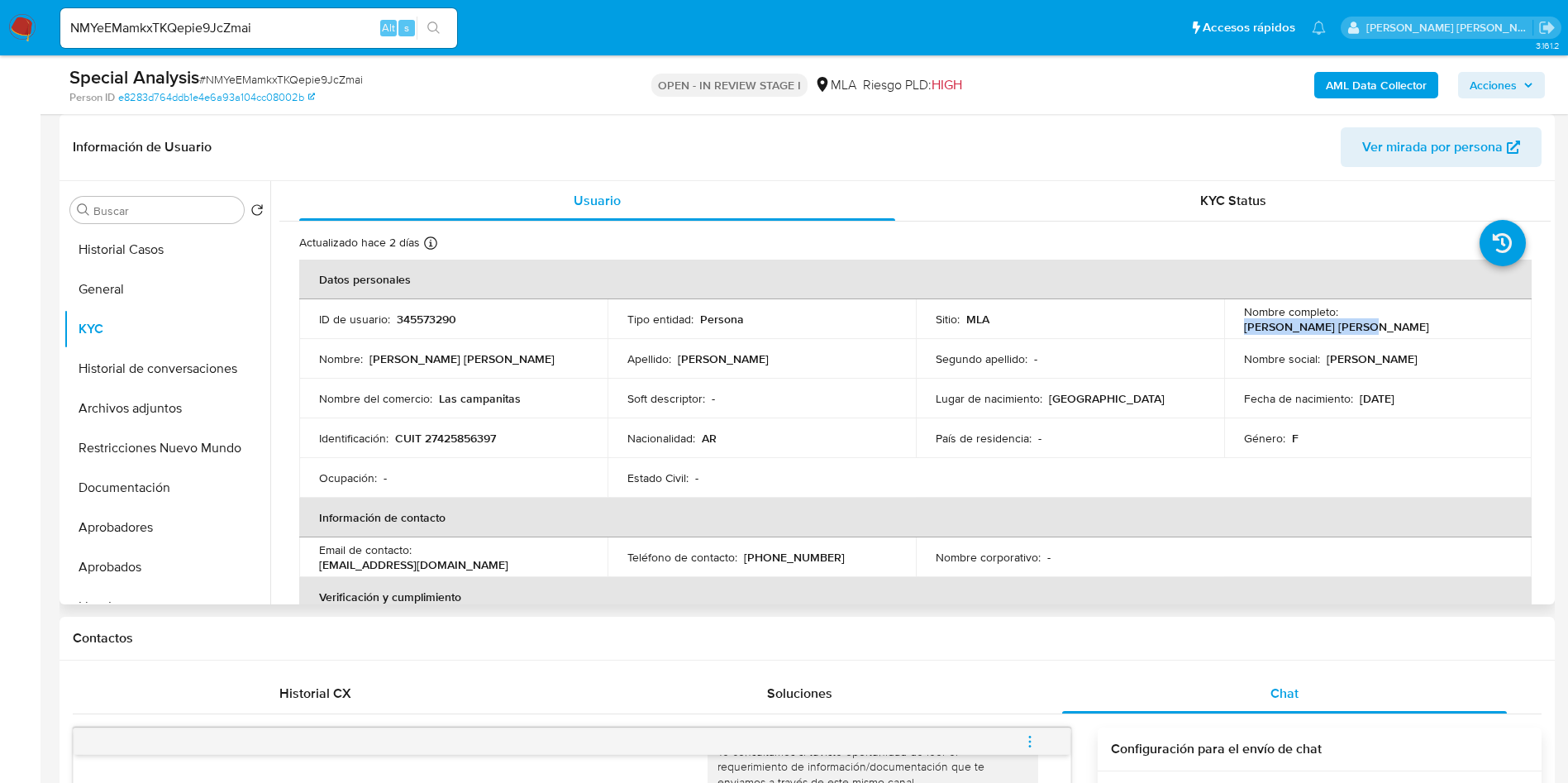
drag, startPoint x: 1341, startPoint y: 322, endPoint x: 1457, endPoint y: 326, distance: 116.1
click at [1457, 326] on td "Nombre completo : Melany Pamela Vitale" at bounding box center [1379, 319] width 308 height 40
copy p "Melany Pamela Vitale"
drag, startPoint x: 396, startPoint y: 436, endPoint x: 519, endPoint y: 435, distance: 123.0
click at [519, 435] on div "Identificación : CUIT 27425856397" at bounding box center [454, 438] width 269 height 15
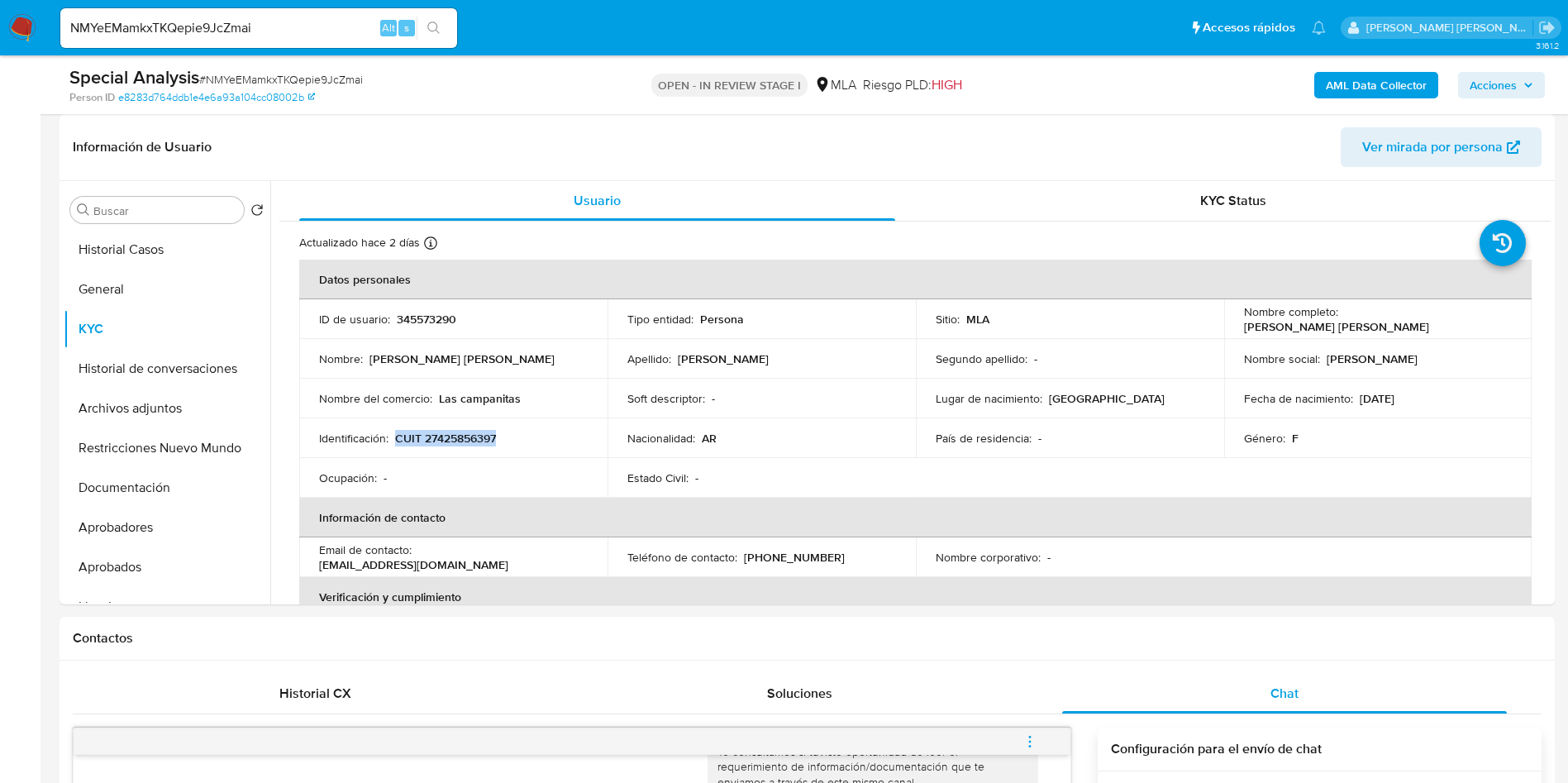
copy p "CUIT 27425856397"
drag, startPoint x: 1341, startPoint y: 317, endPoint x: 1469, endPoint y: 315, distance: 128.0
click at [1469, 315] on div "Nombre completo : Melany Pamela Vitale" at bounding box center [1379, 319] width 269 height 30
copy p "Melany Pamela Vitale"
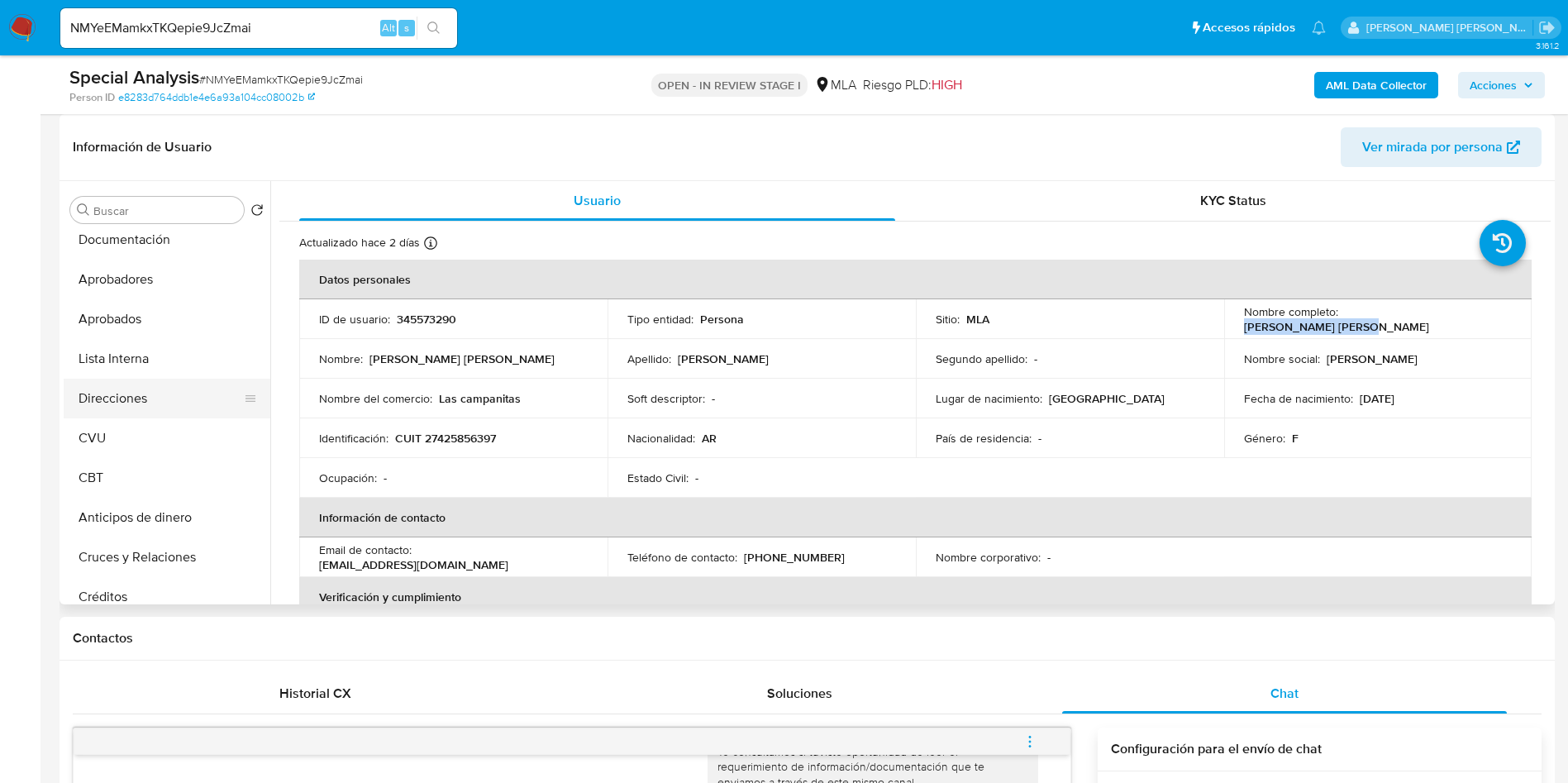
click at [139, 398] on button "Direcciones" at bounding box center [160, 398] width 194 height 40
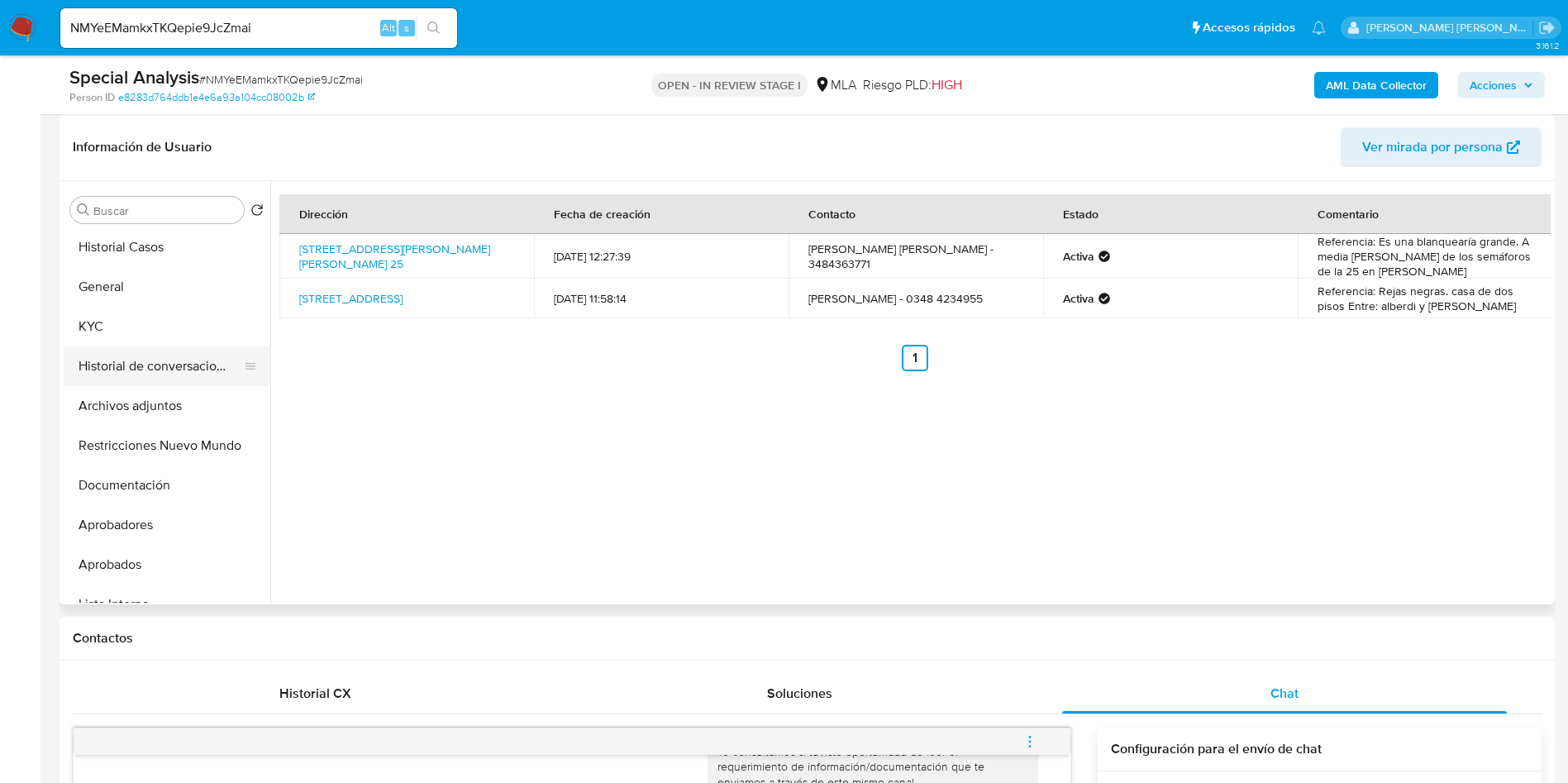
scroll to position [0, 0]
click at [144, 325] on button "KYC" at bounding box center [160, 329] width 194 height 40
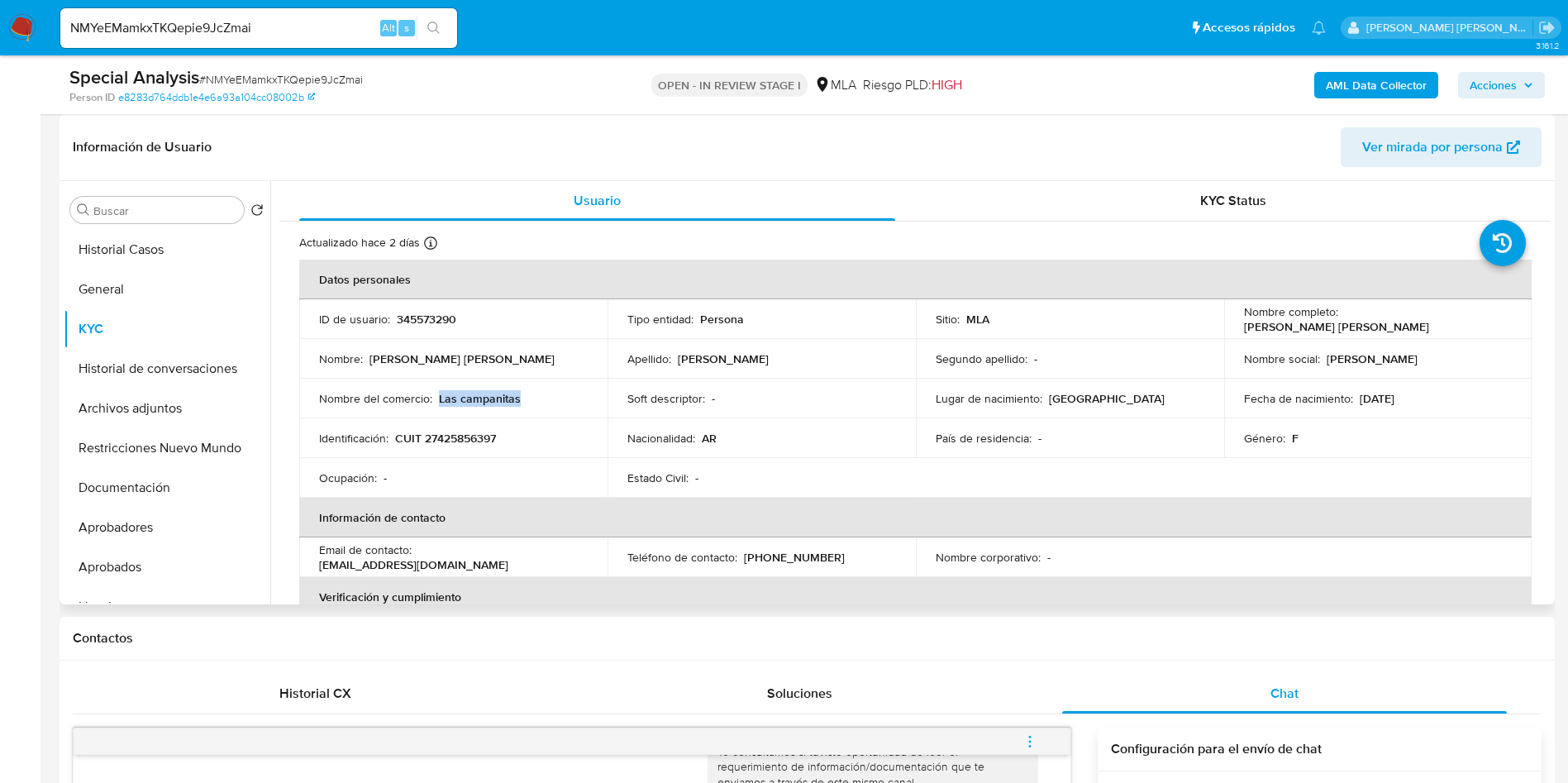
drag, startPoint x: 438, startPoint y: 395, endPoint x: 534, endPoint y: 393, distance: 96.0
click at [534, 393] on div "Nombre del comercio : Las campanitas" at bounding box center [454, 398] width 269 height 15
copy p "Las campanitas"
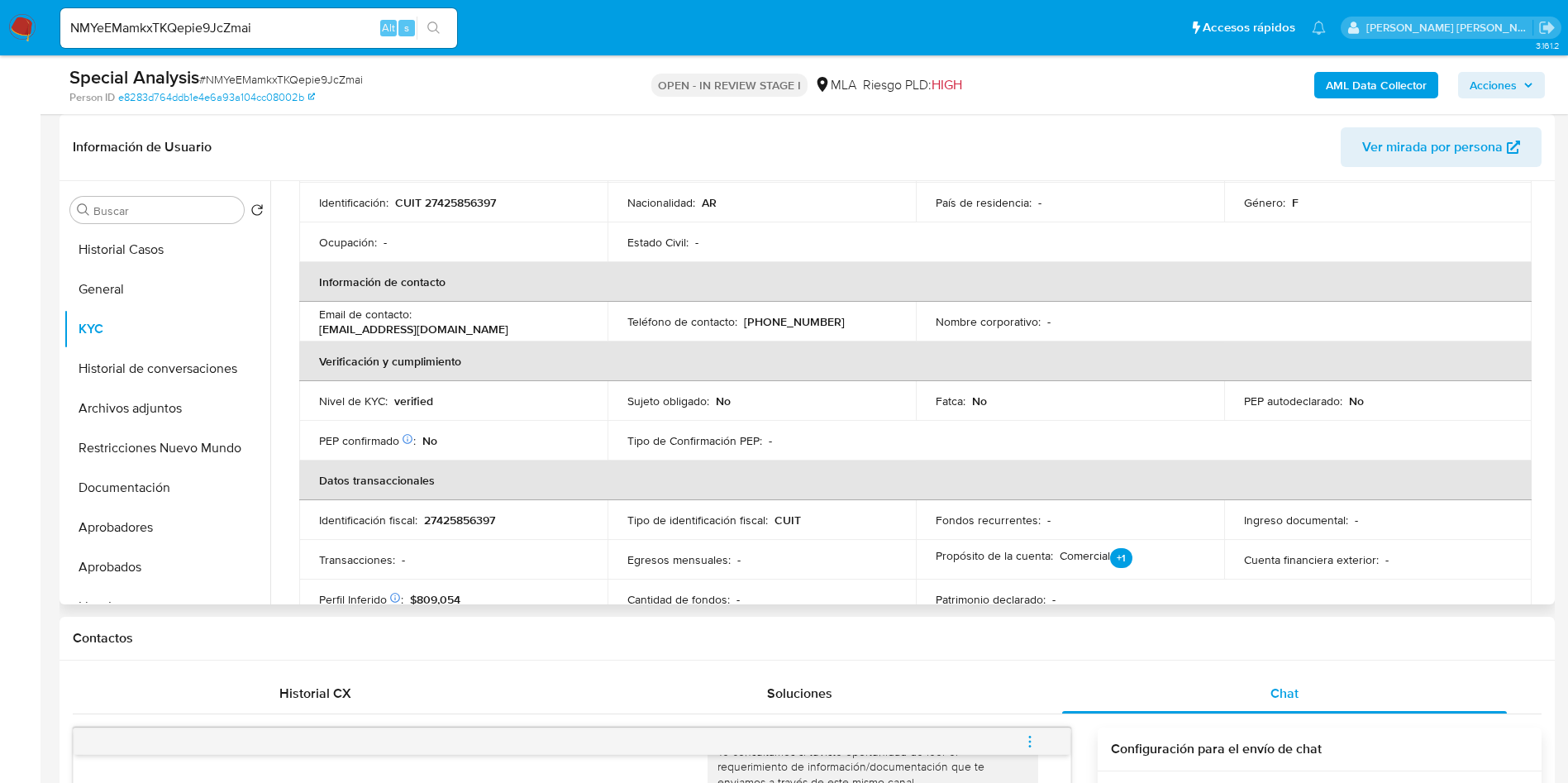
scroll to position [79, 0]
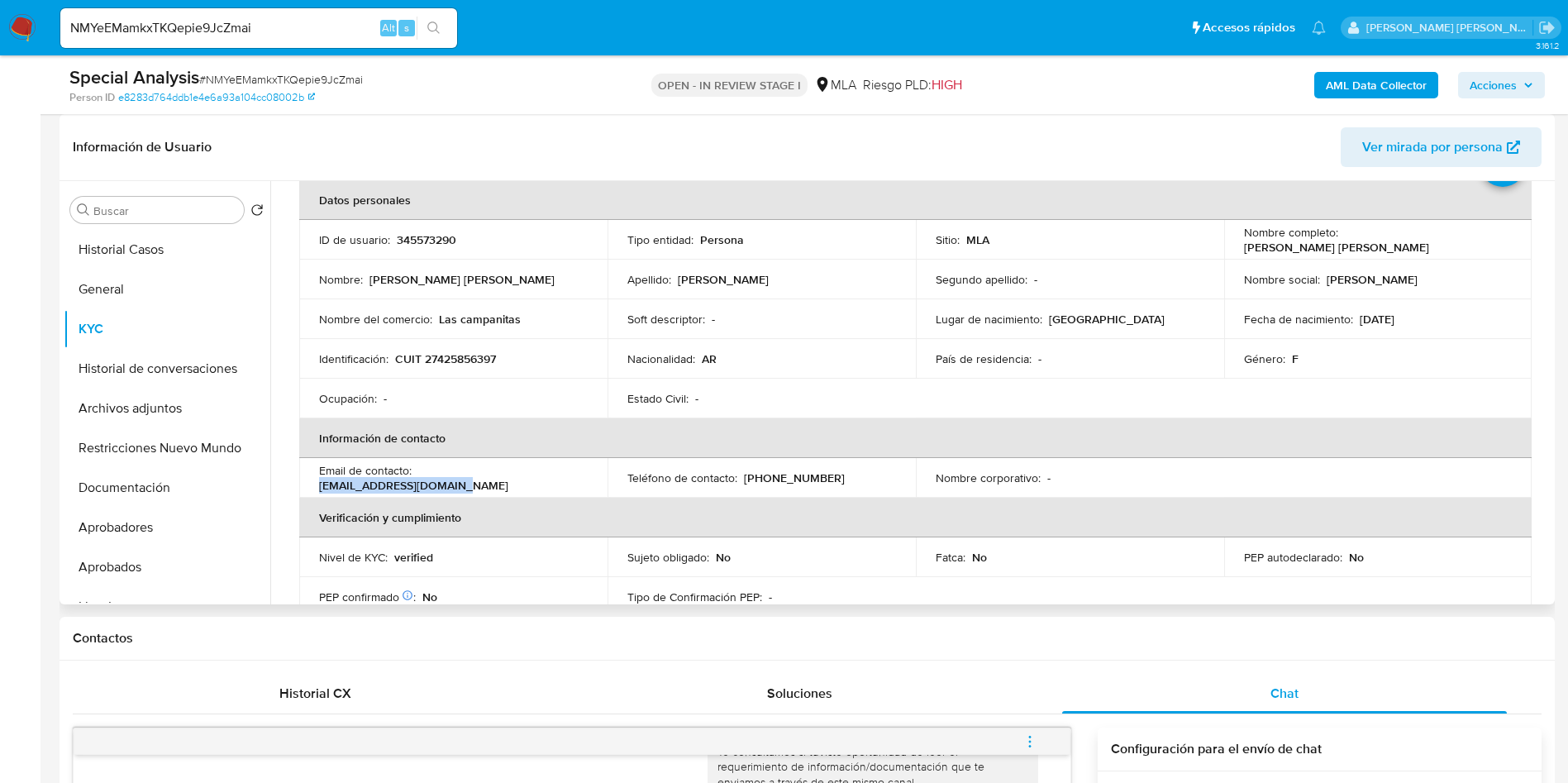
drag, startPoint x: 417, startPoint y: 478, endPoint x: 558, endPoint y: 480, distance: 141.0
click at [558, 480] on div "Email de contacto : vitalemelany9@gmail.com" at bounding box center [454, 478] width 269 height 30
copy p "vitalemelany9@gmail.com"
drag, startPoint x: 742, startPoint y: 477, endPoint x: 820, endPoint y: 477, distance: 78.0
click at [820, 477] on div "Teléfono de contacto : (348) 4363771" at bounding box center [762, 478] width 269 height 15
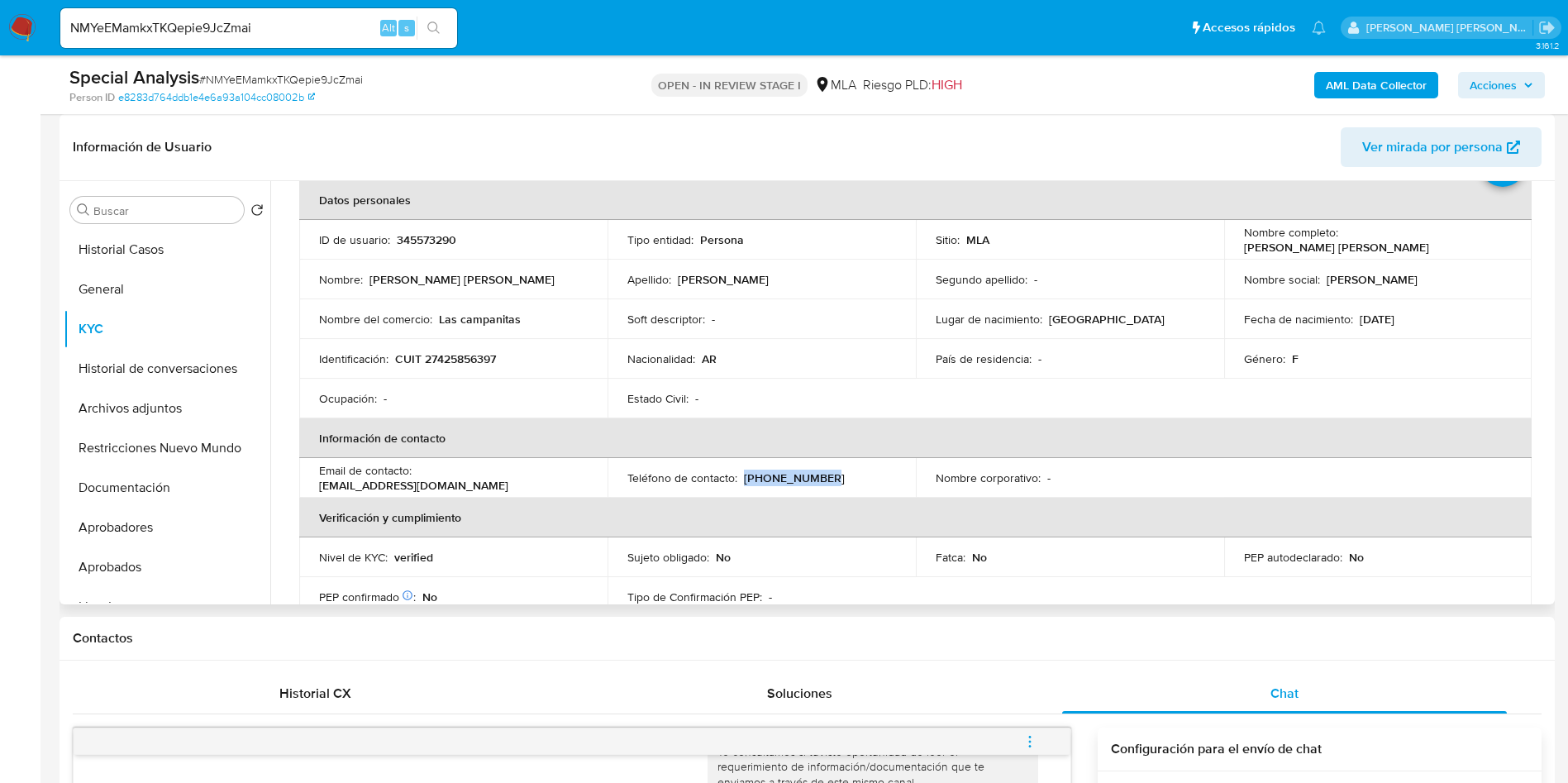
copy p "(348) 4363771"
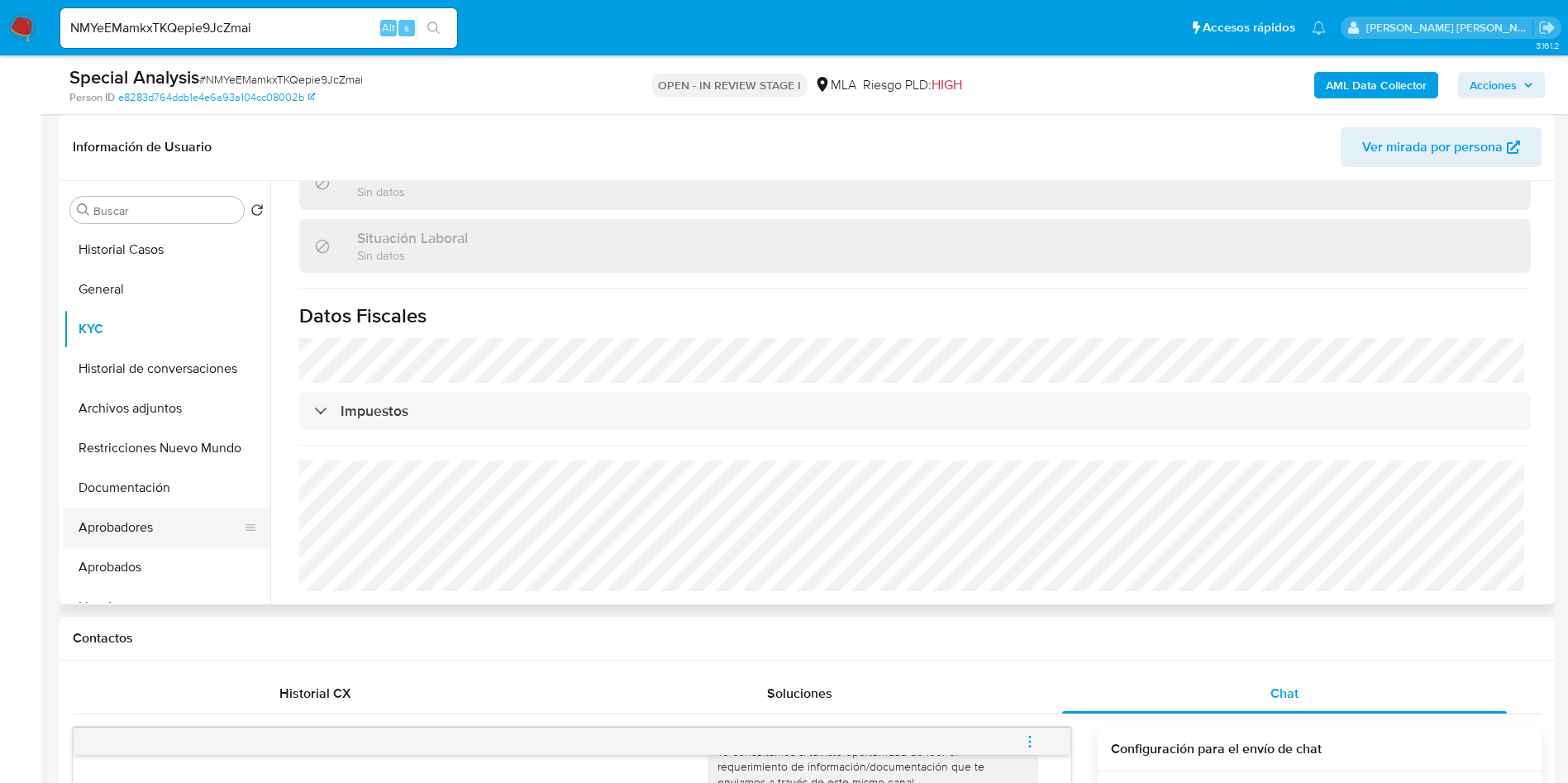
scroll to position [124, 0]
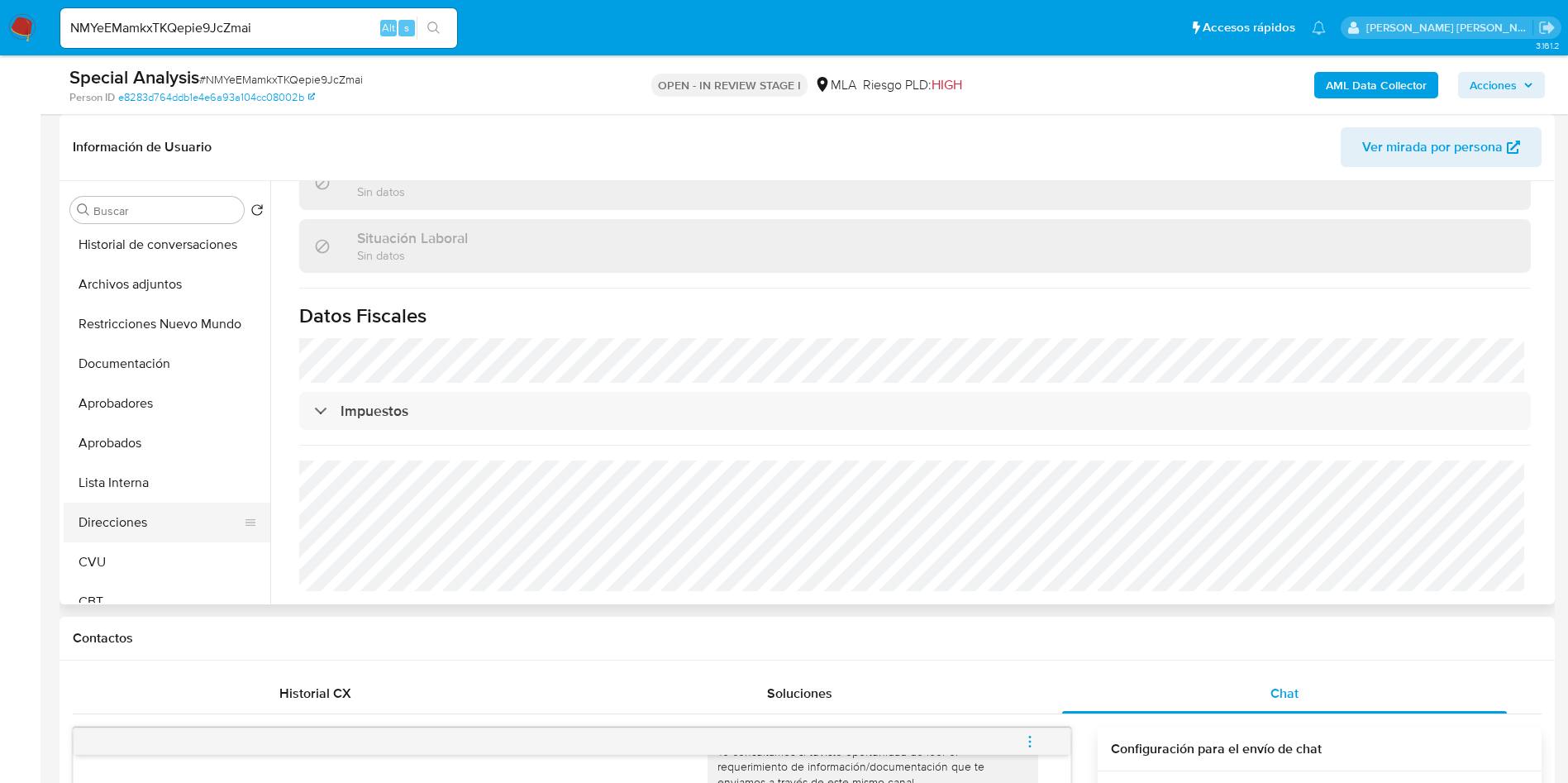
click at [125, 520] on button "Direcciones" at bounding box center [160, 522] width 194 height 40
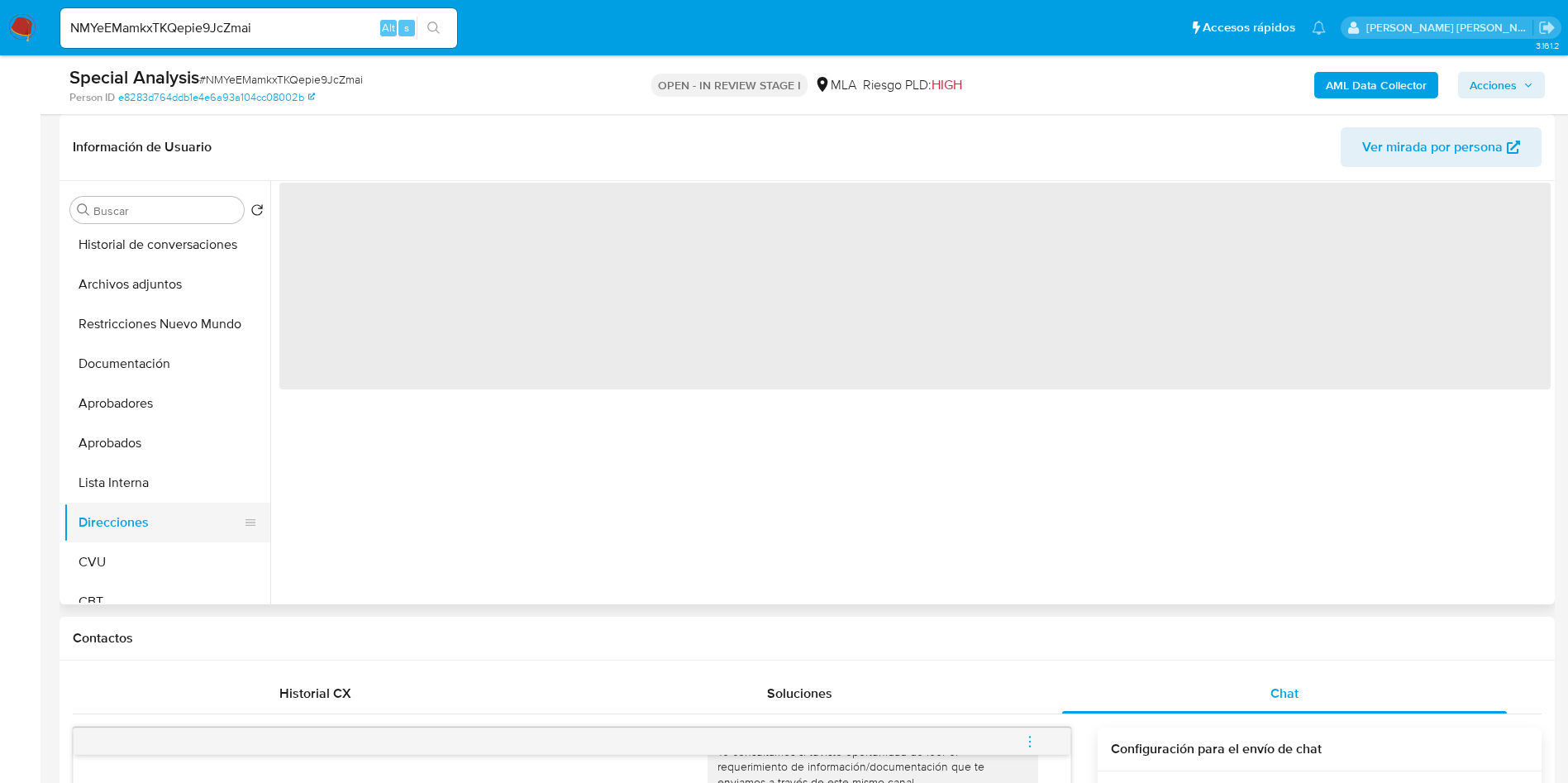
scroll to position [0, 0]
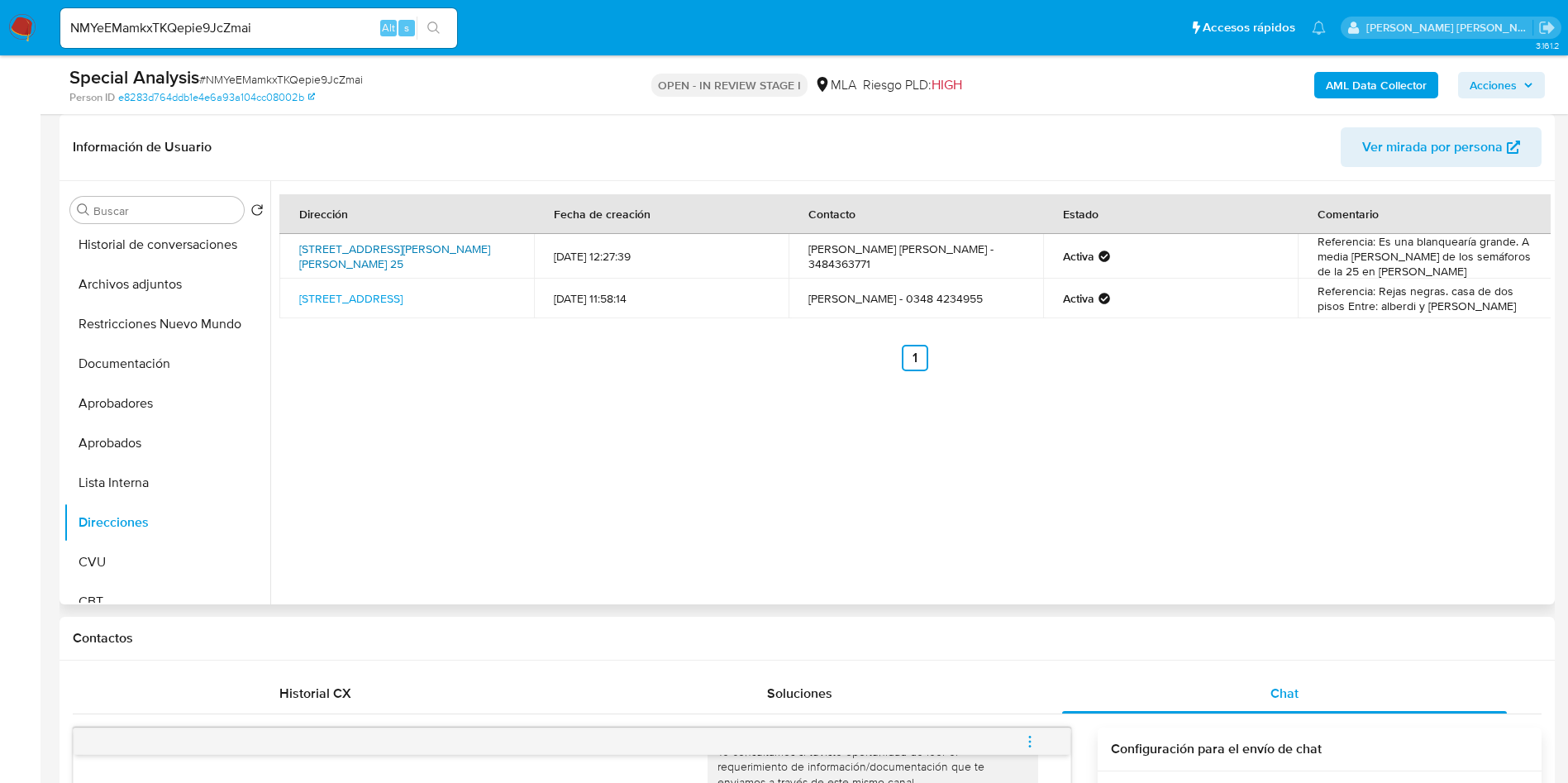
click at [357, 257] on link "San Martín 25, Escobar, Buenos Aires, 1627, Argentina 25" at bounding box center [394, 256] width 191 height 32
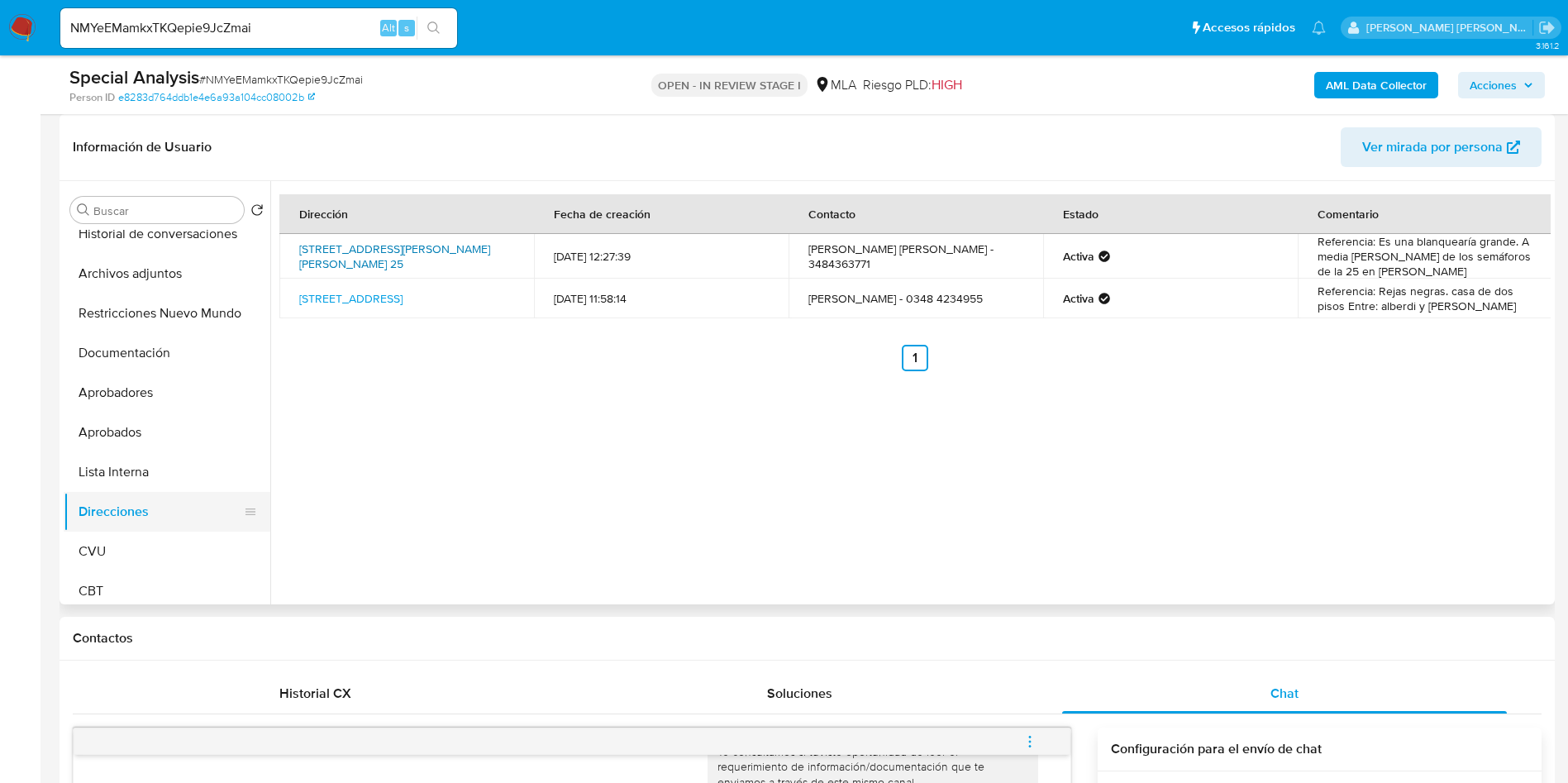
scroll to position [124, 0]
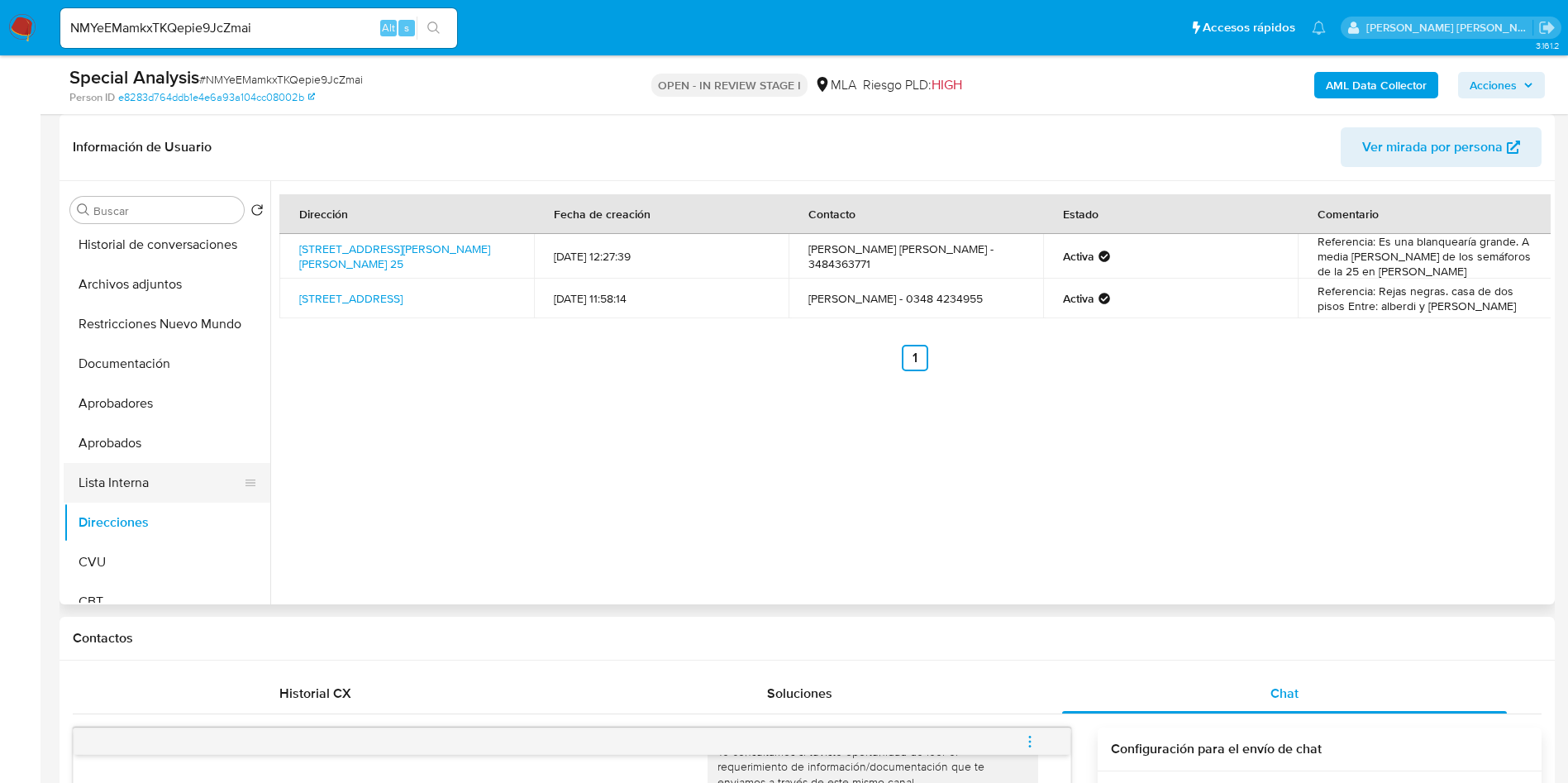
click at [144, 473] on button "Lista Interna" at bounding box center [160, 482] width 194 height 40
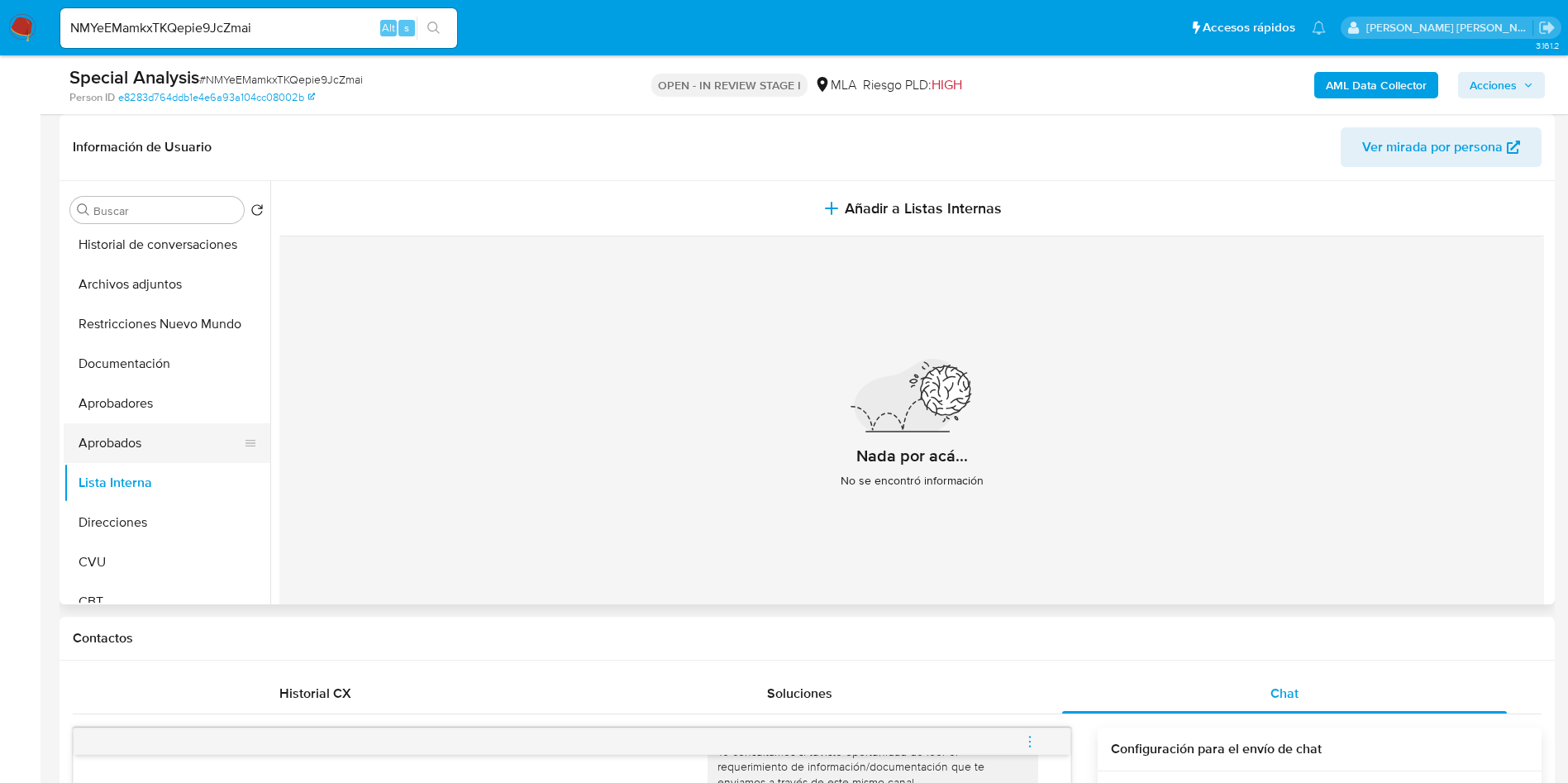
click at [150, 438] on button "Aprobados" at bounding box center [160, 443] width 194 height 40
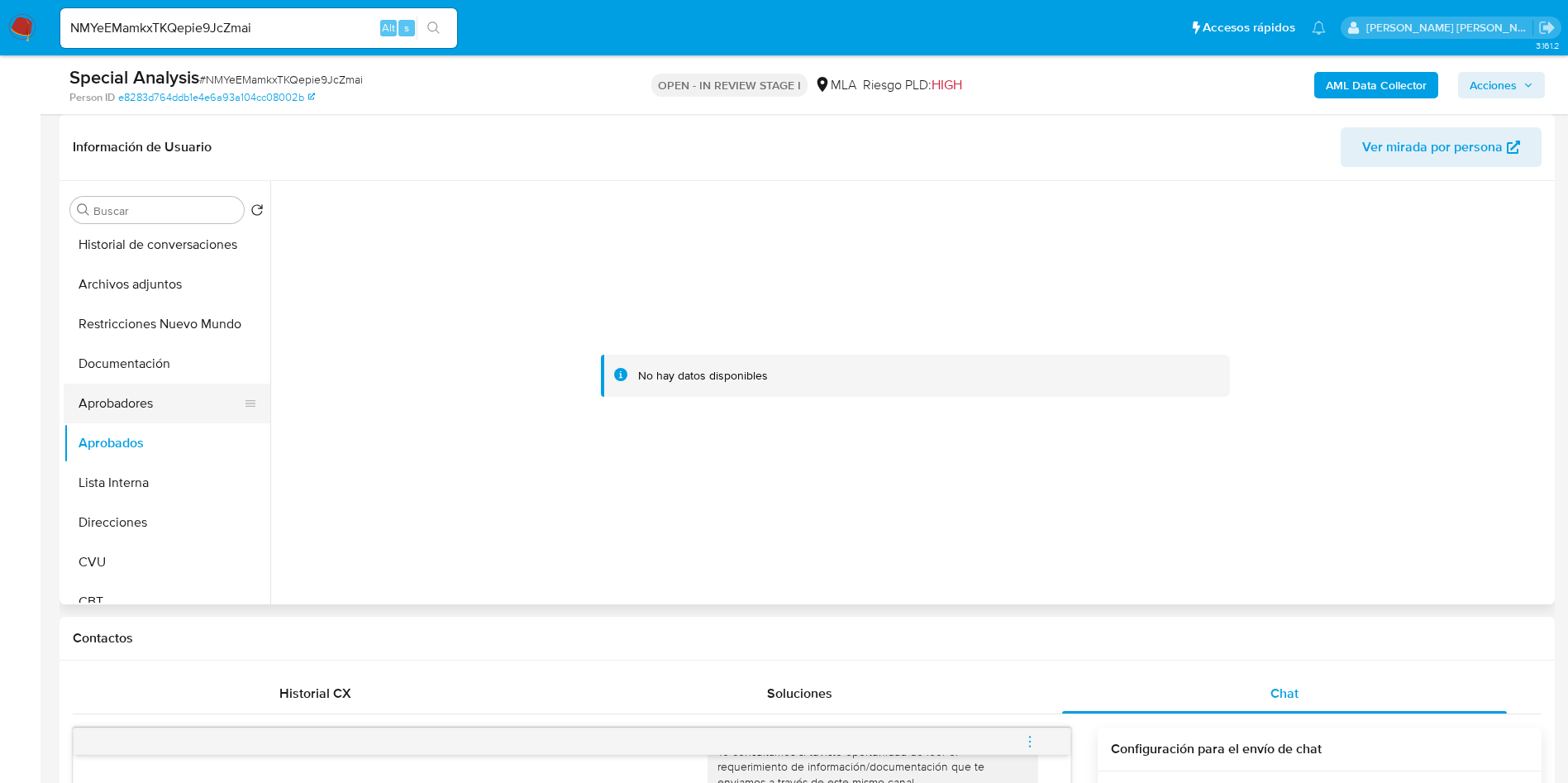
click at [162, 398] on button "Aprobadores" at bounding box center [160, 403] width 194 height 40
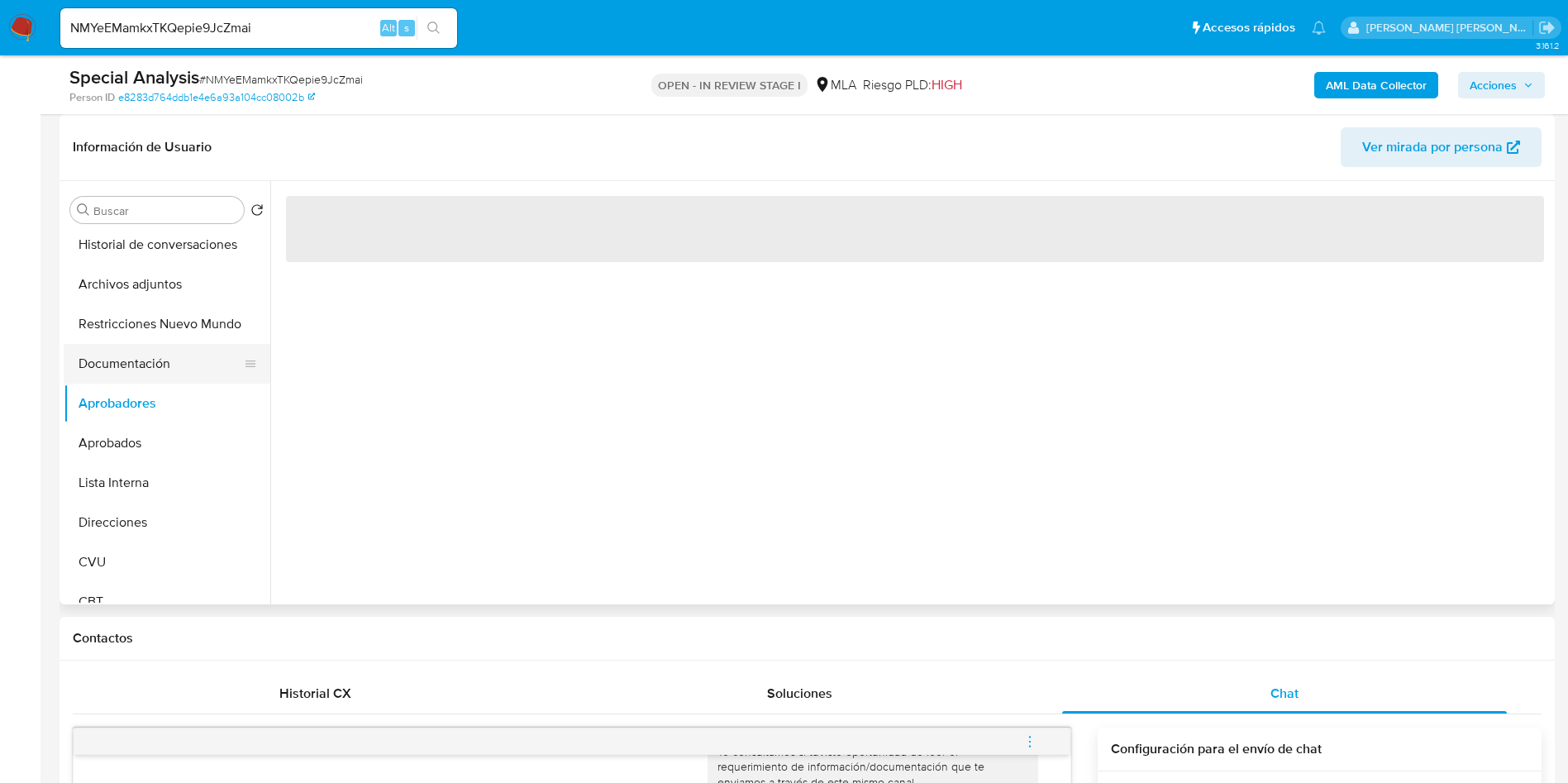
click at [171, 354] on button "Documentación" at bounding box center [160, 364] width 194 height 40
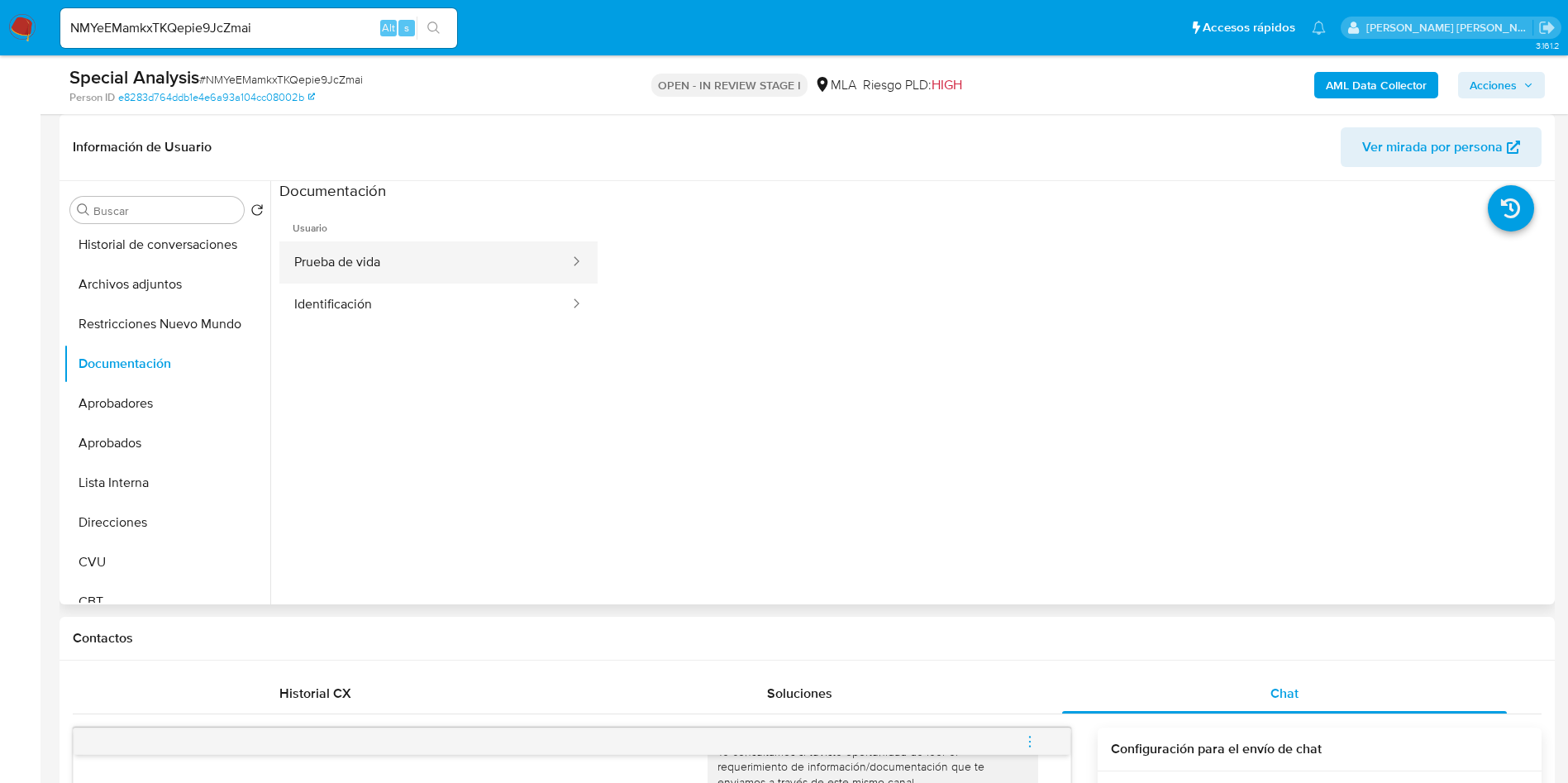
click at [375, 269] on button "Prueba de vida" at bounding box center [425, 262] width 292 height 43
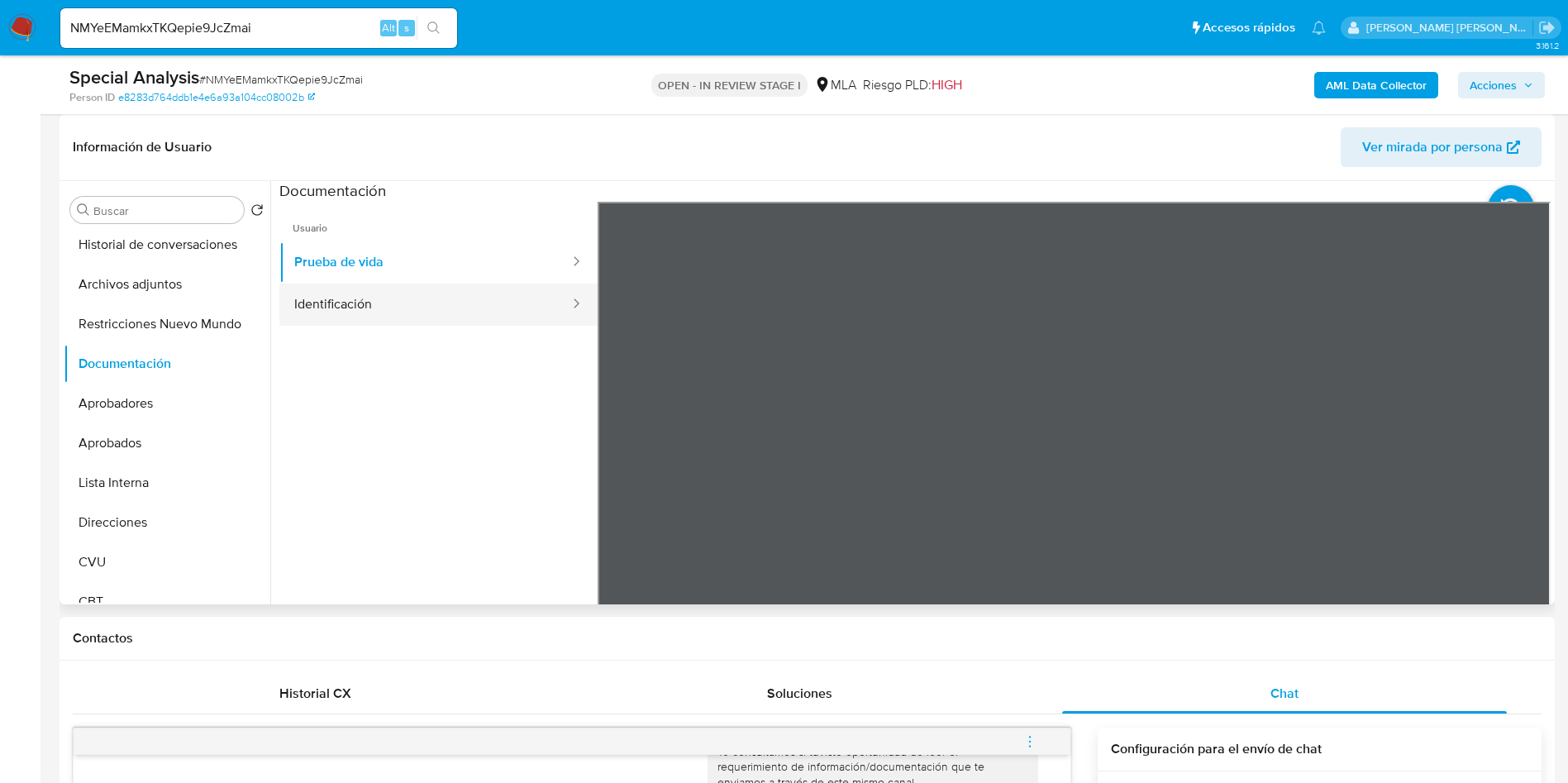
click at [344, 307] on button "Identificación" at bounding box center [425, 304] width 292 height 43
click at [1521, 475] on icon at bounding box center [1529, 470] width 33 height 33
click at [150, 307] on button "Restricciones Nuevo Mundo" at bounding box center [160, 324] width 194 height 40
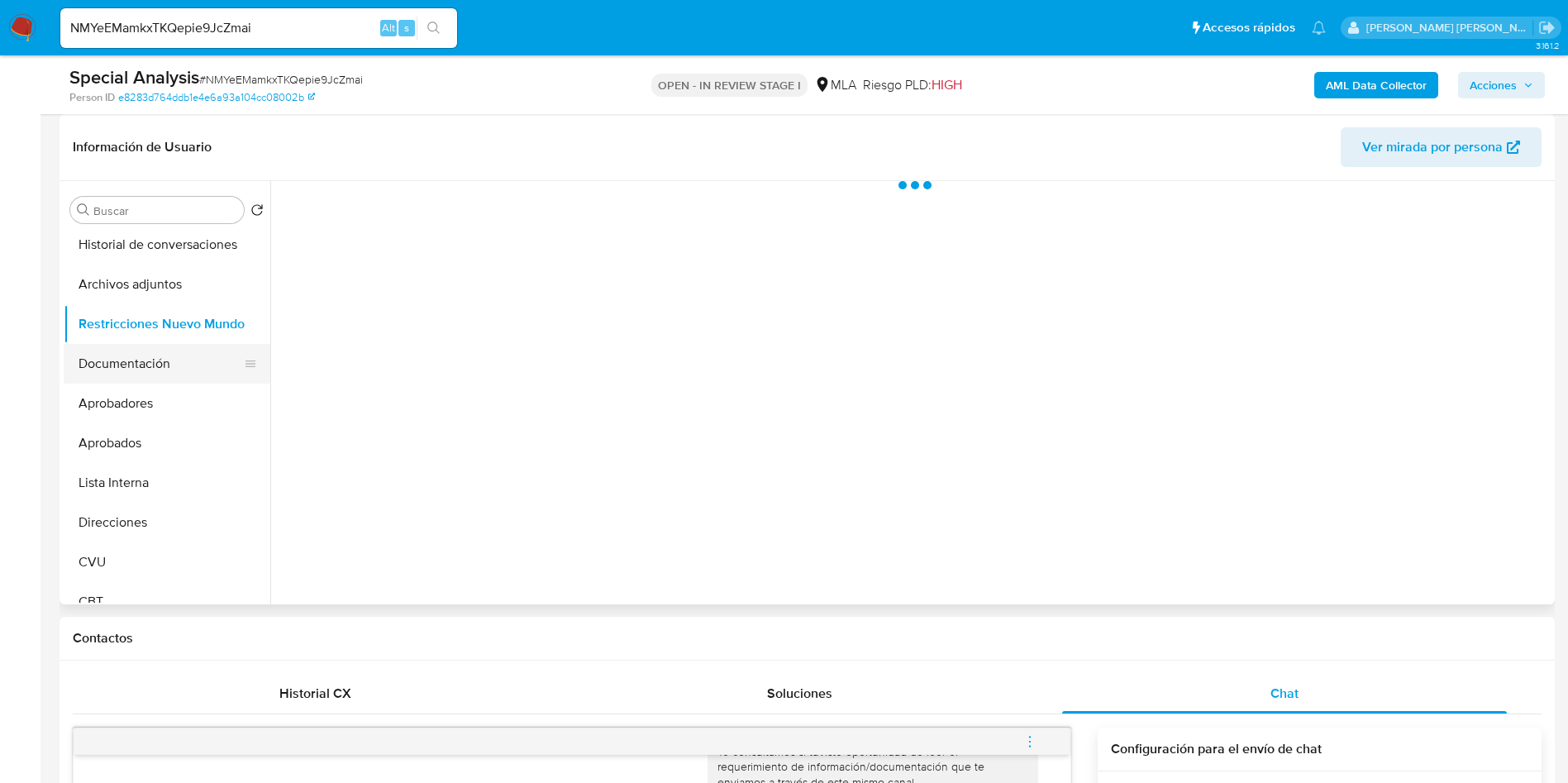
scroll to position [0, 0]
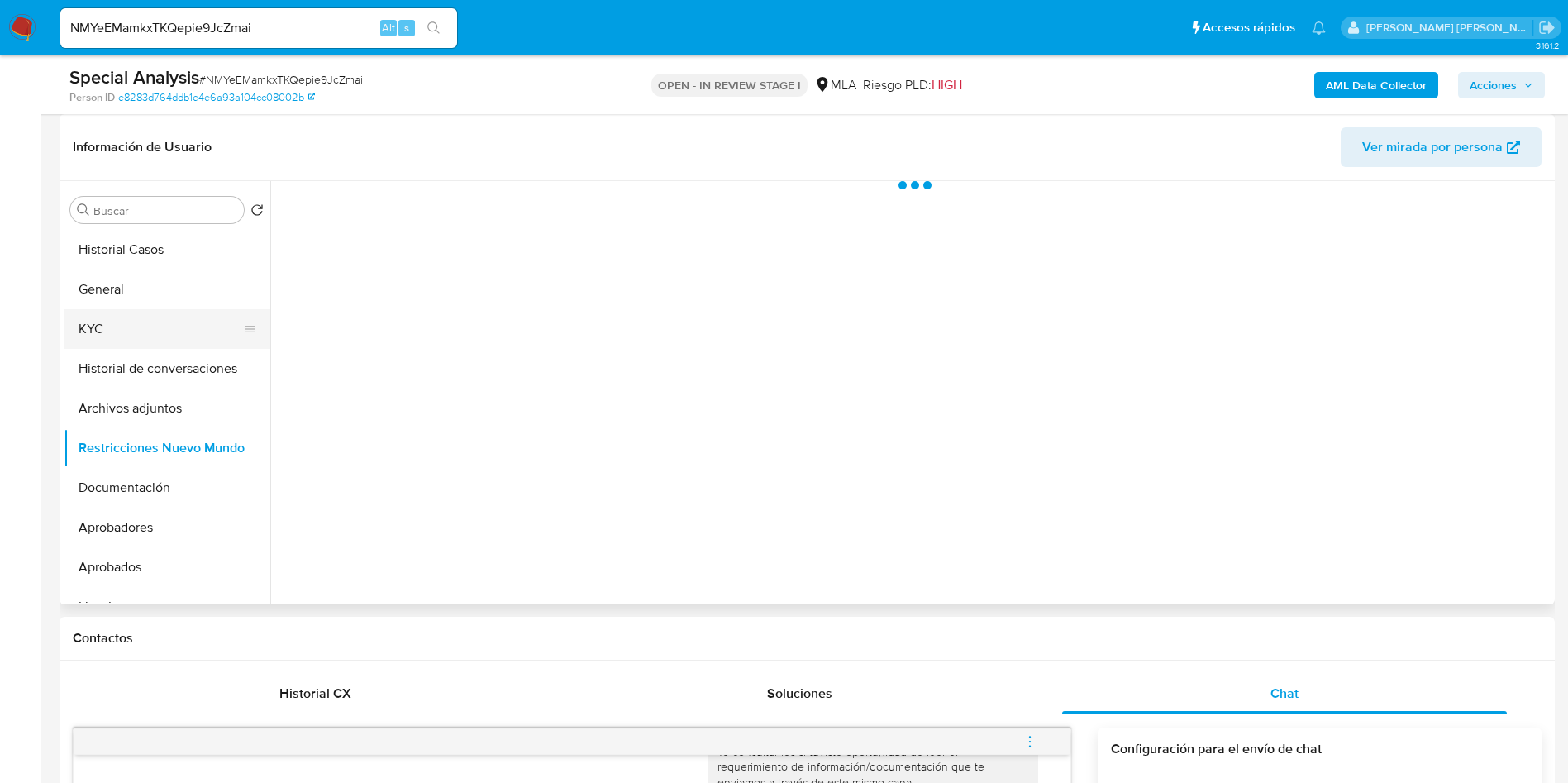
click at [145, 327] on button "KYC" at bounding box center [160, 329] width 194 height 40
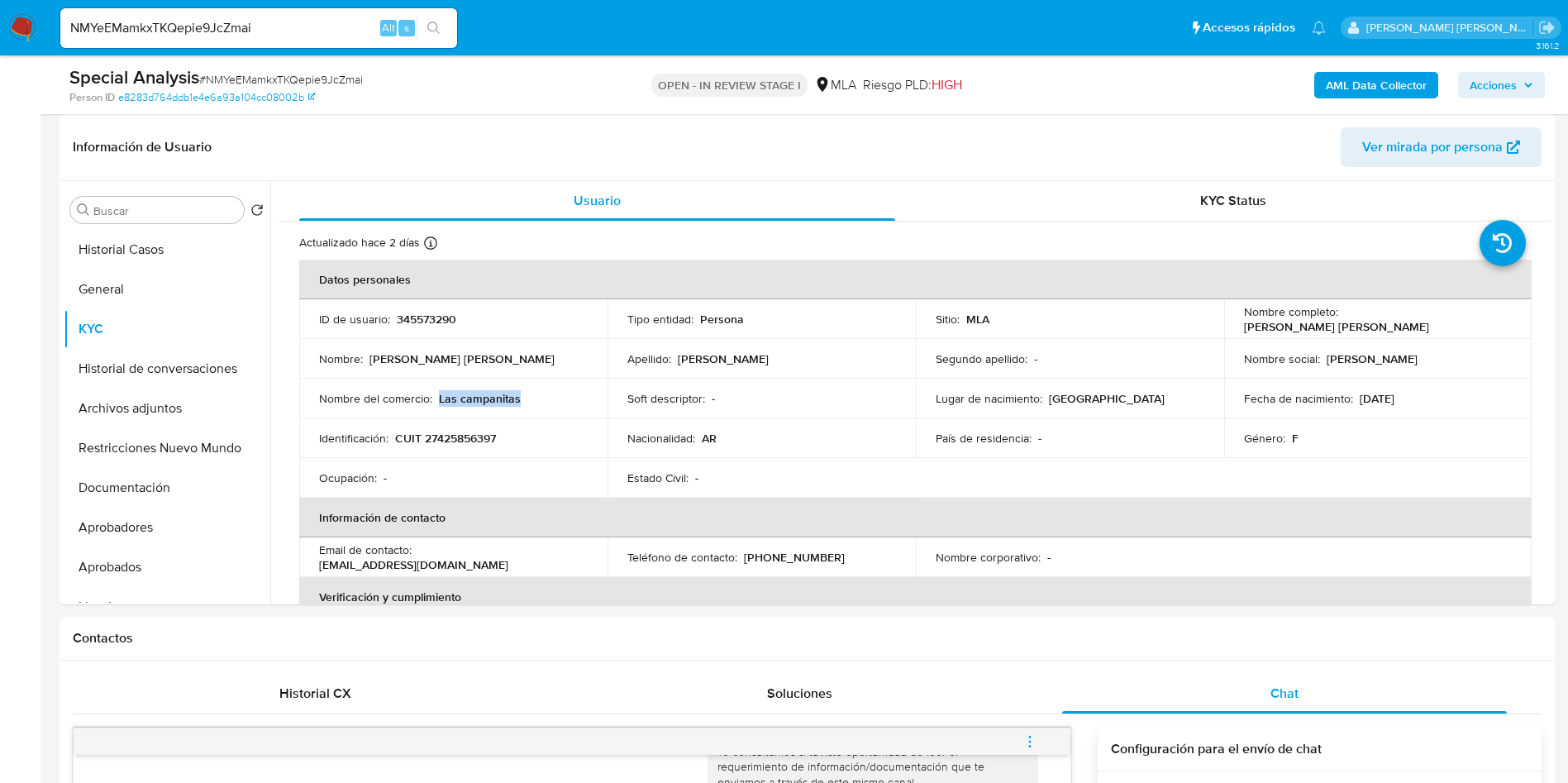
drag, startPoint x: 437, startPoint y: 398, endPoint x: 519, endPoint y: 400, distance: 82.0
click at [519, 400] on div "Nombre del comercio : Las campanitas" at bounding box center [454, 398] width 269 height 15
copy p "Las campanitas"
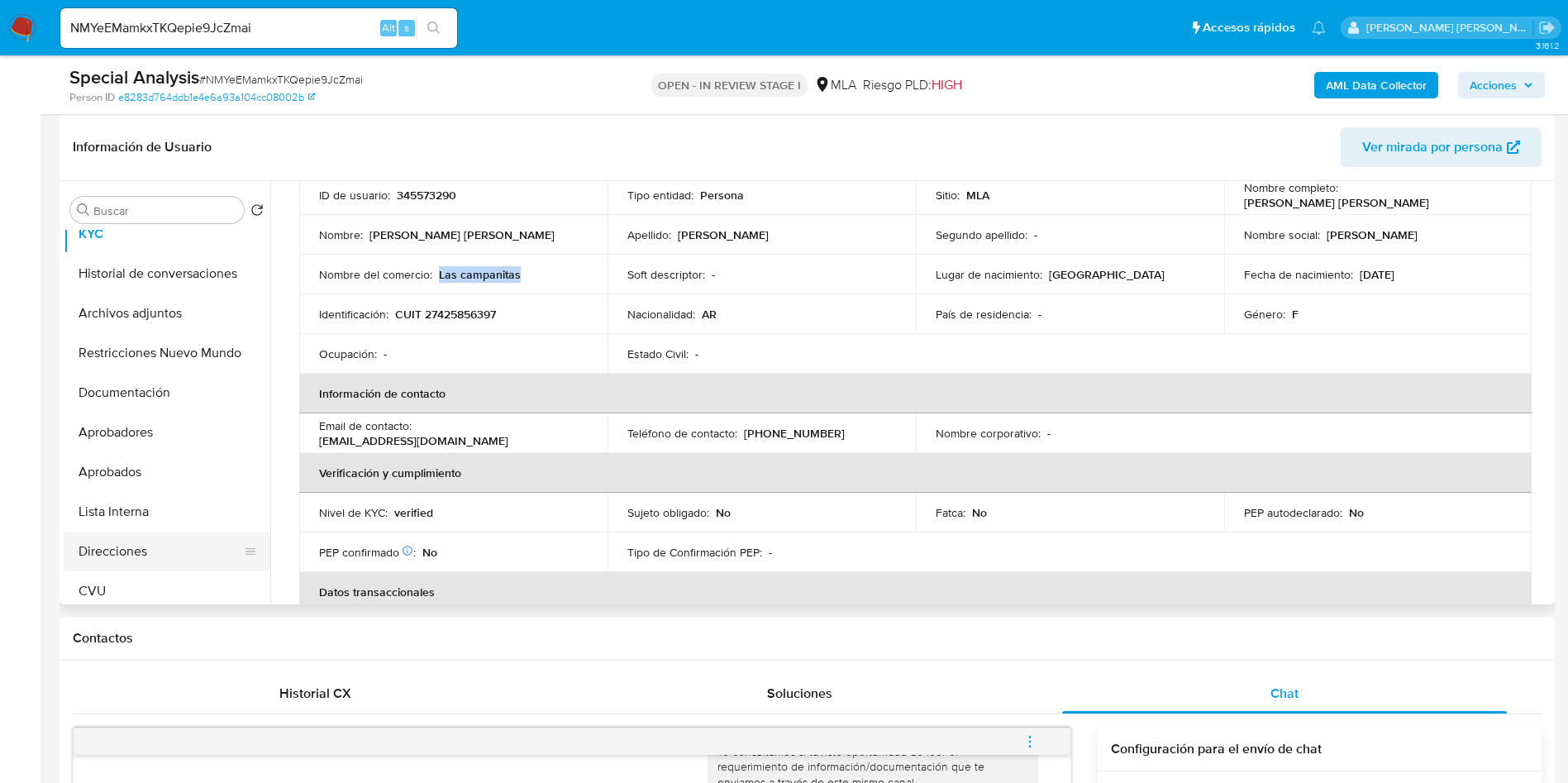
scroll to position [124, 0]
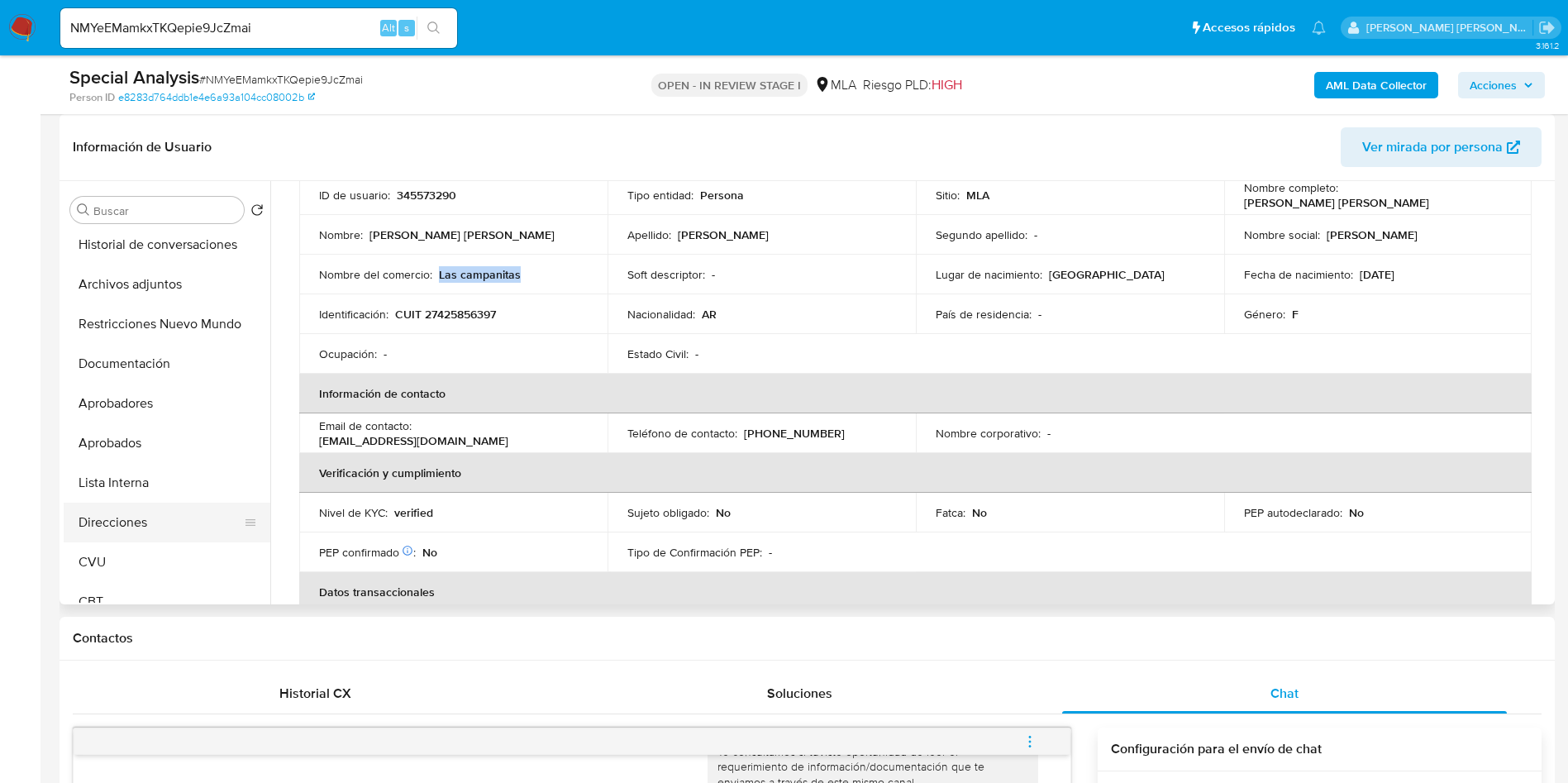
click at [159, 512] on button "Direcciones" at bounding box center [160, 522] width 194 height 40
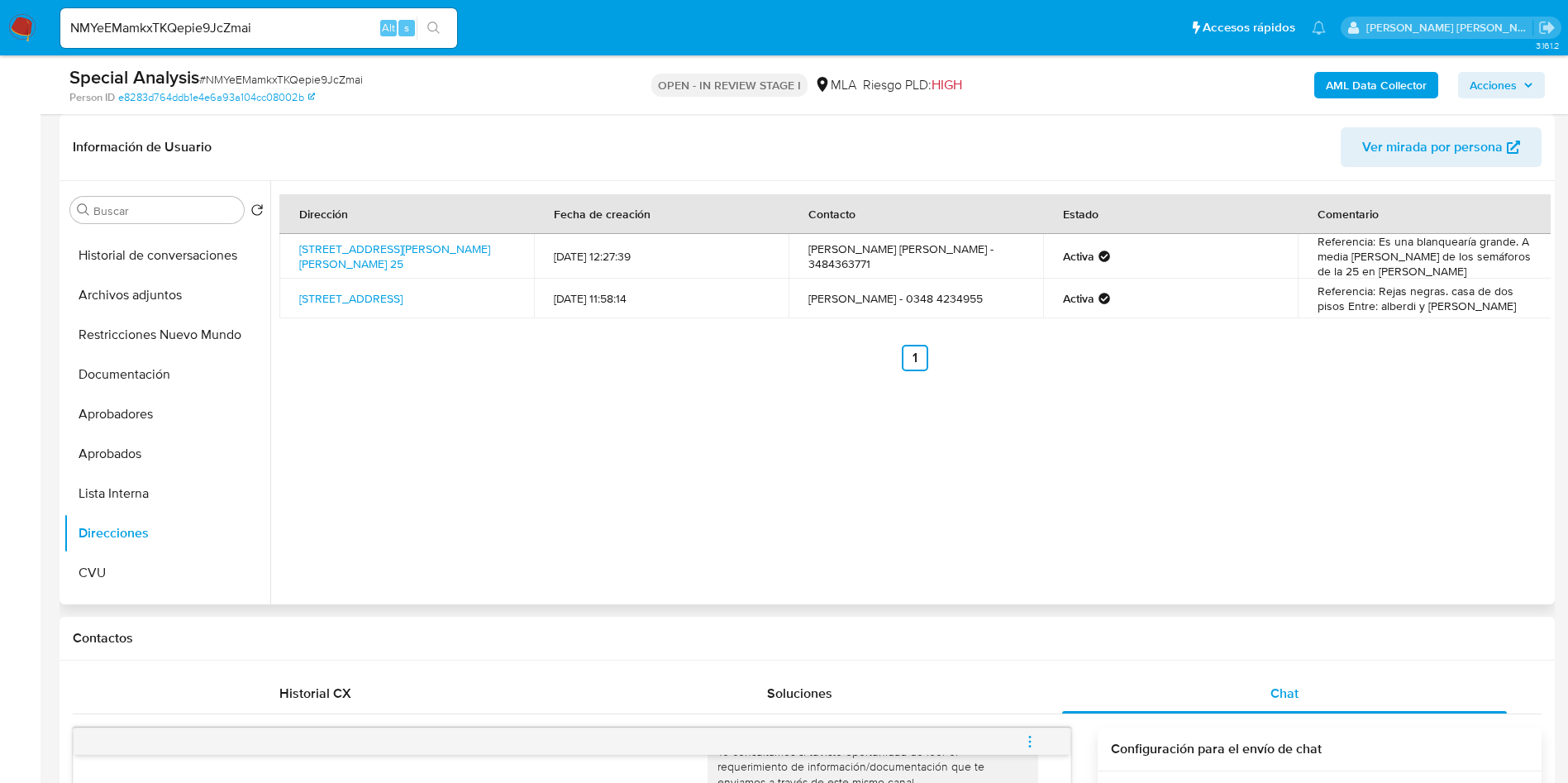
scroll to position [372, 0]
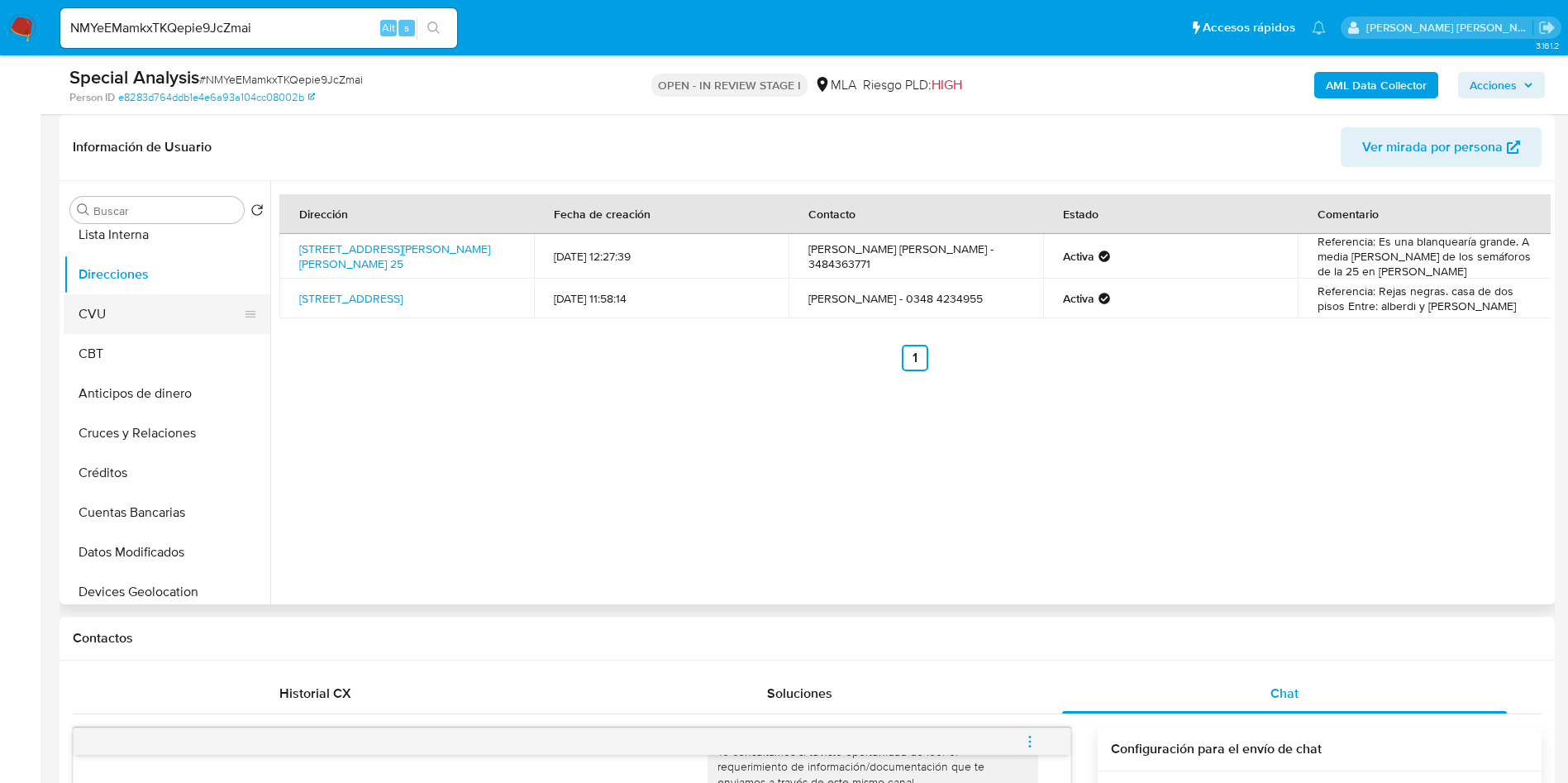
click at [144, 315] on button "CVU" at bounding box center [160, 314] width 194 height 40
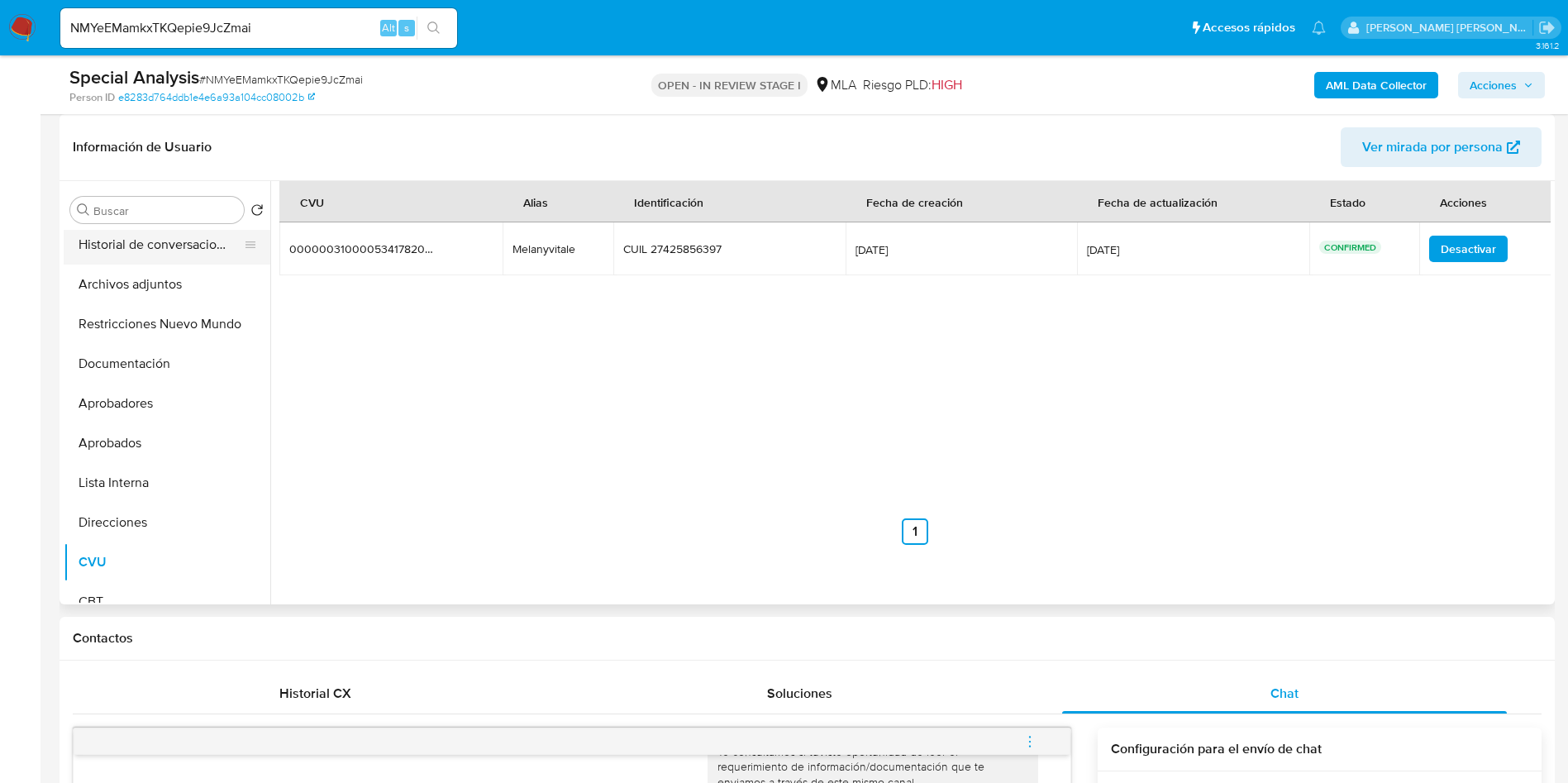
scroll to position [0, 0]
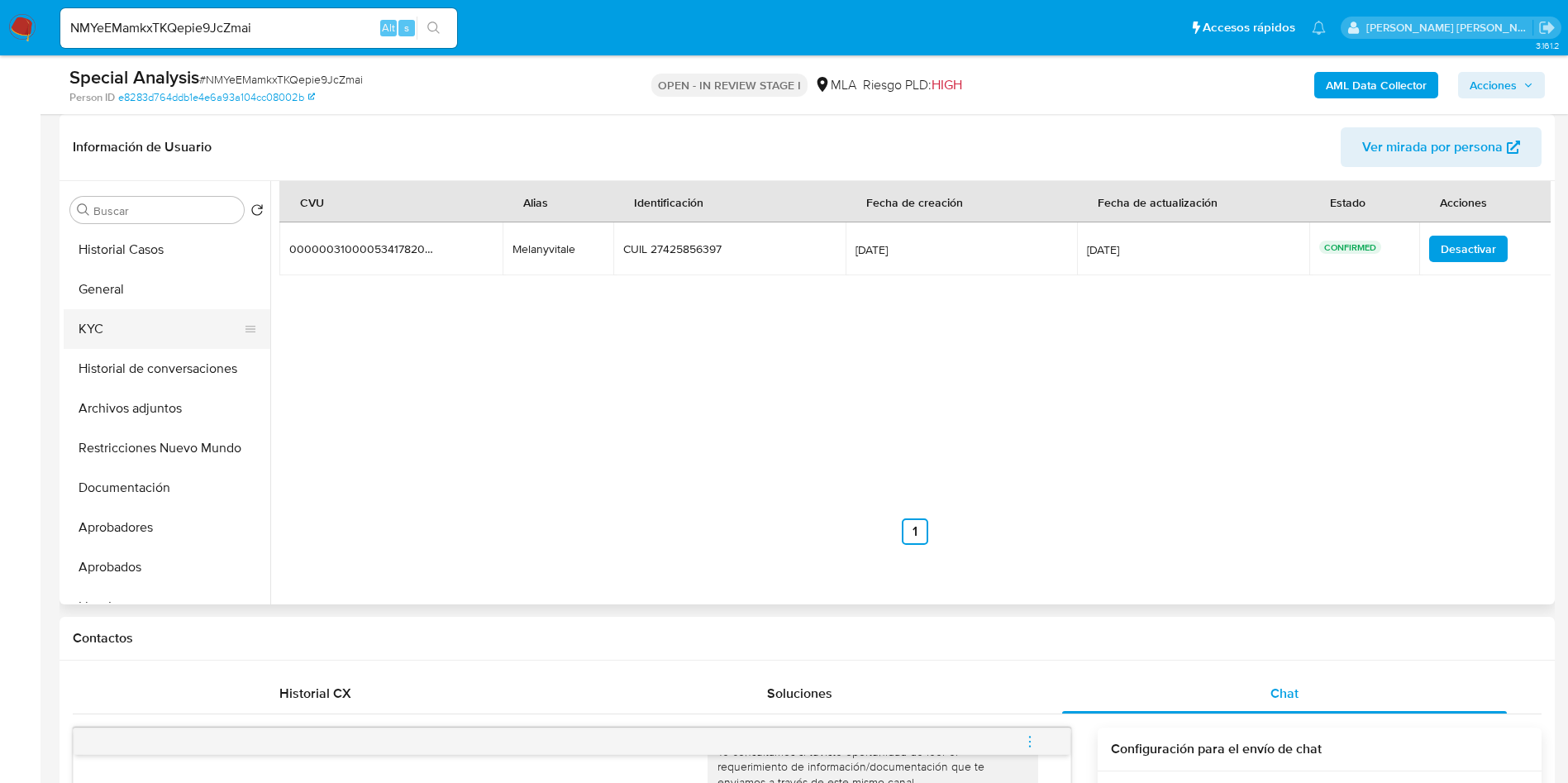
click at [131, 316] on button "KYC" at bounding box center [160, 329] width 194 height 40
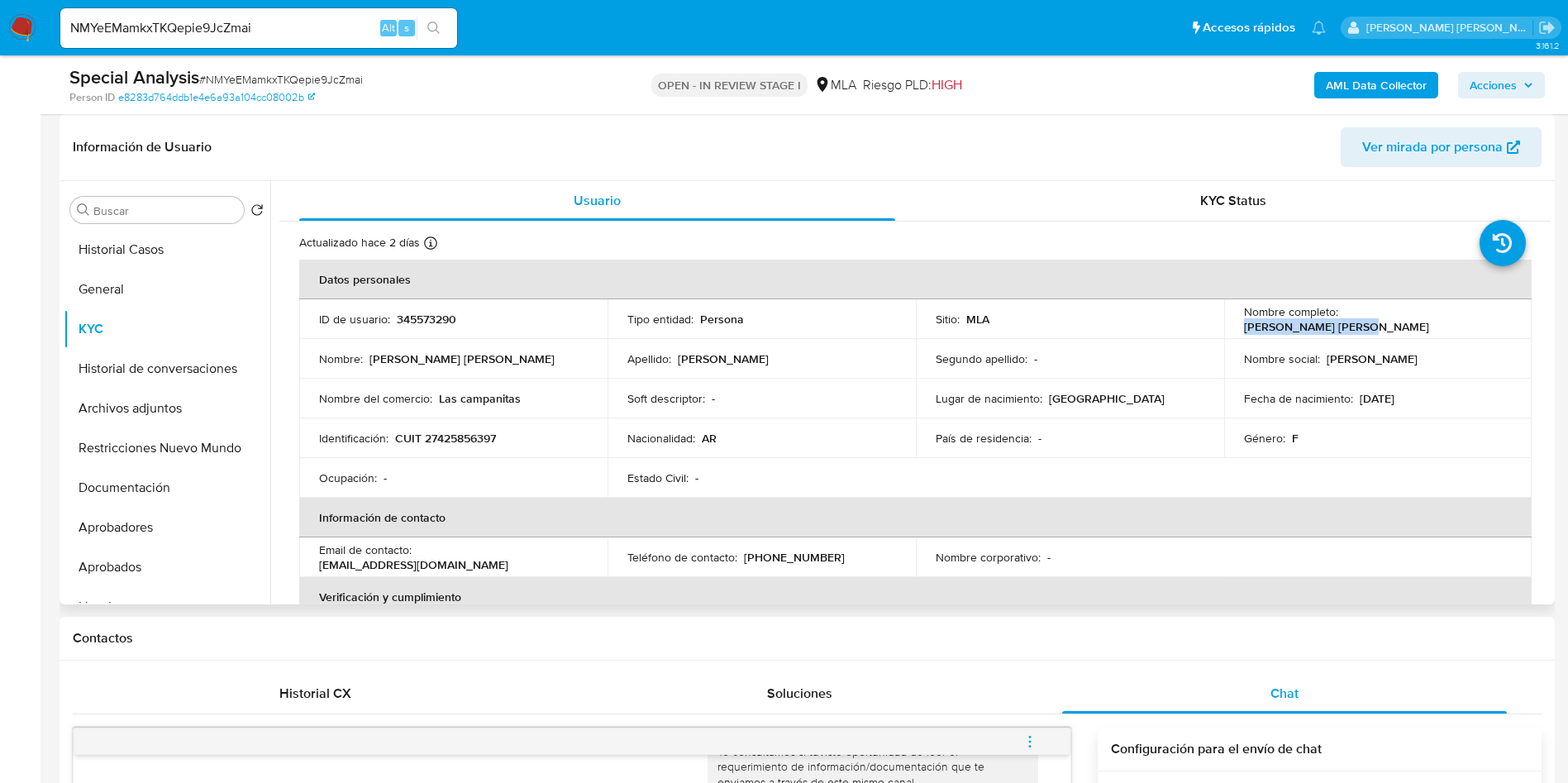
drag, startPoint x: 1343, startPoint y: 316, endPoint x: 1447, endPoint y: 316, distance: 104.0
click at [1430, 319] on p "Melany Pamela Vitale" at bounding box center [1337, 326] width 185 height 15
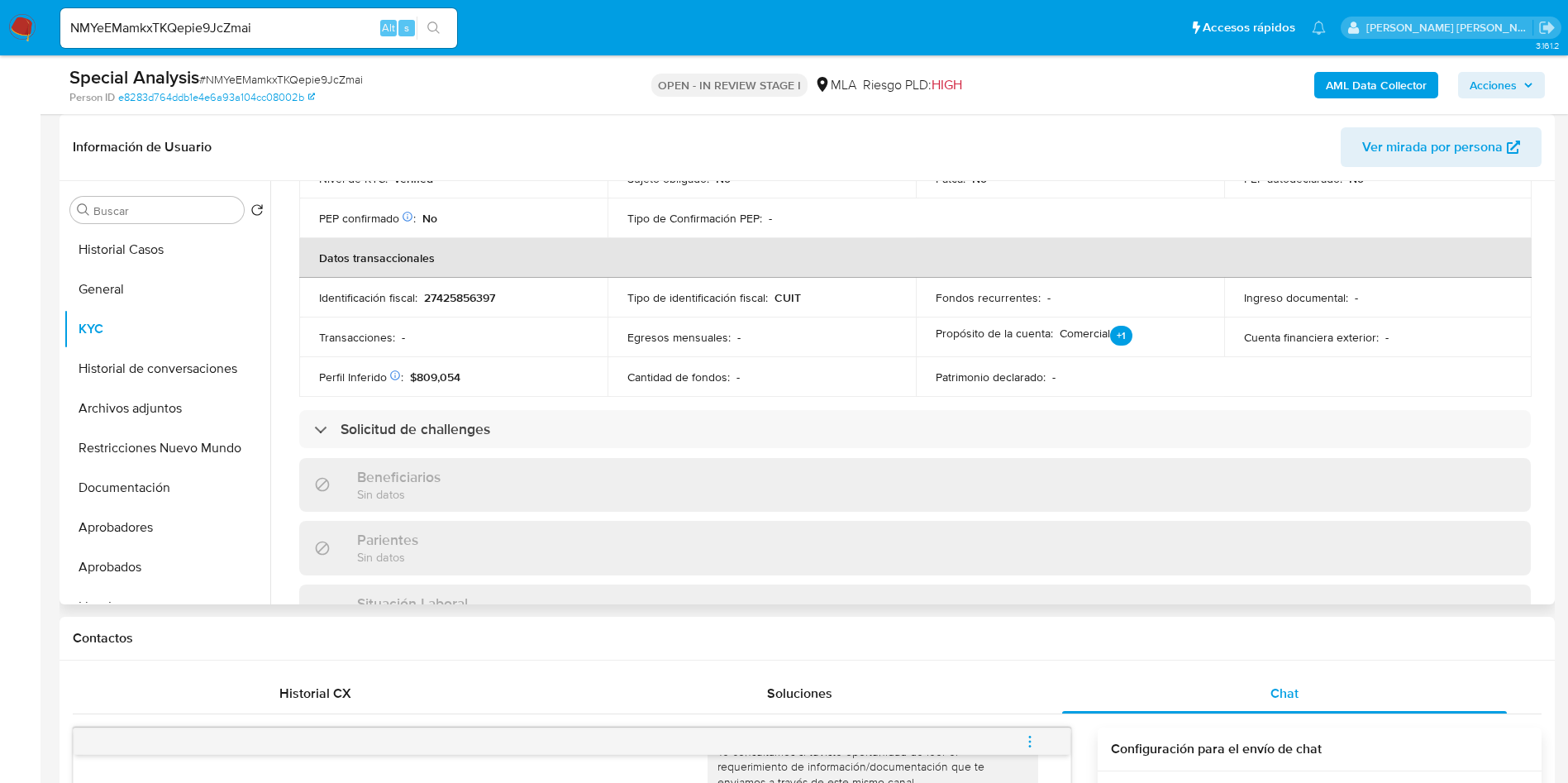
scroll to position [496, 0]
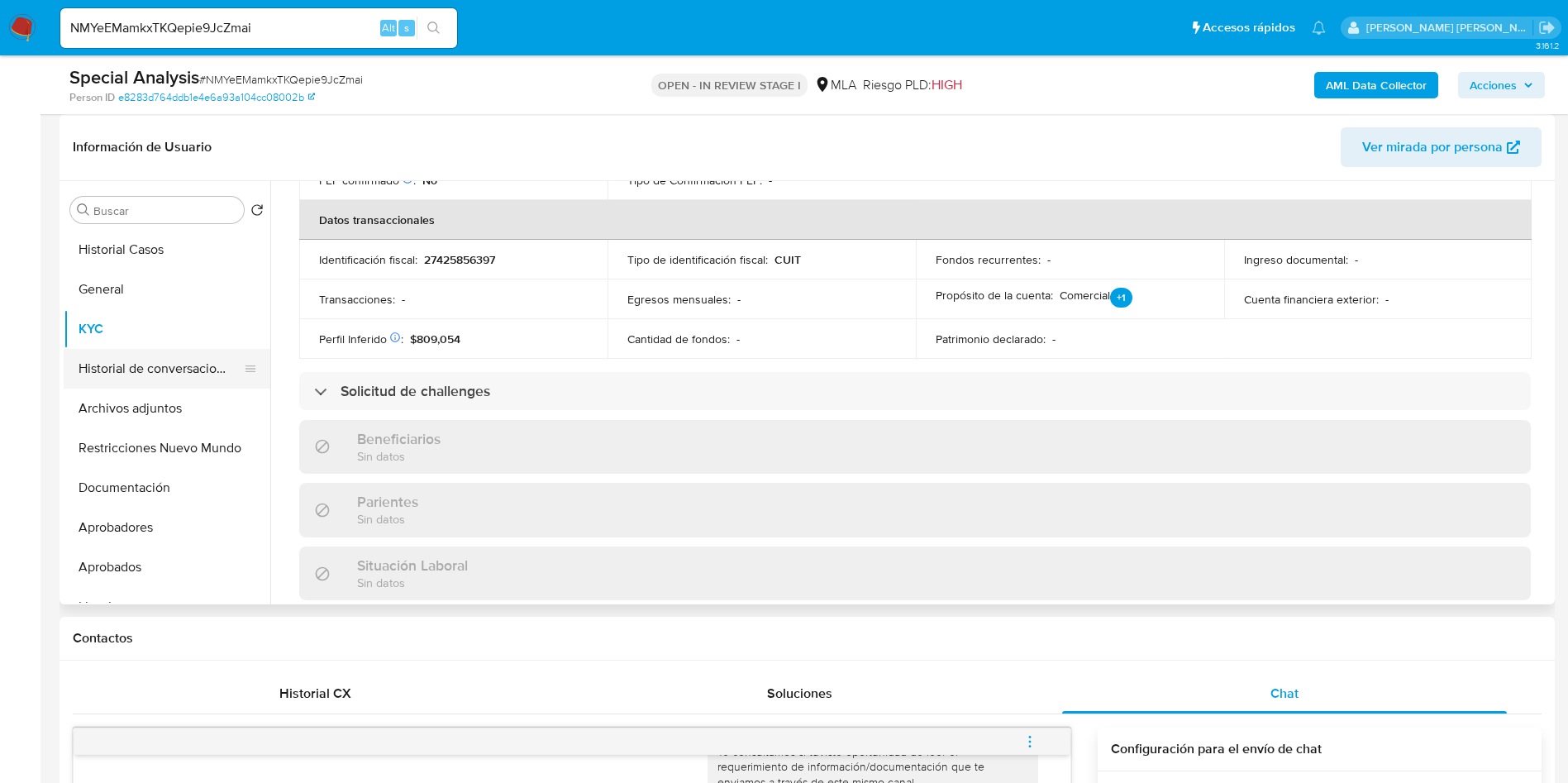
click at [135, 349] on button "Historial de conversaciones" at bounding box center [160, 369] width 194 height 40
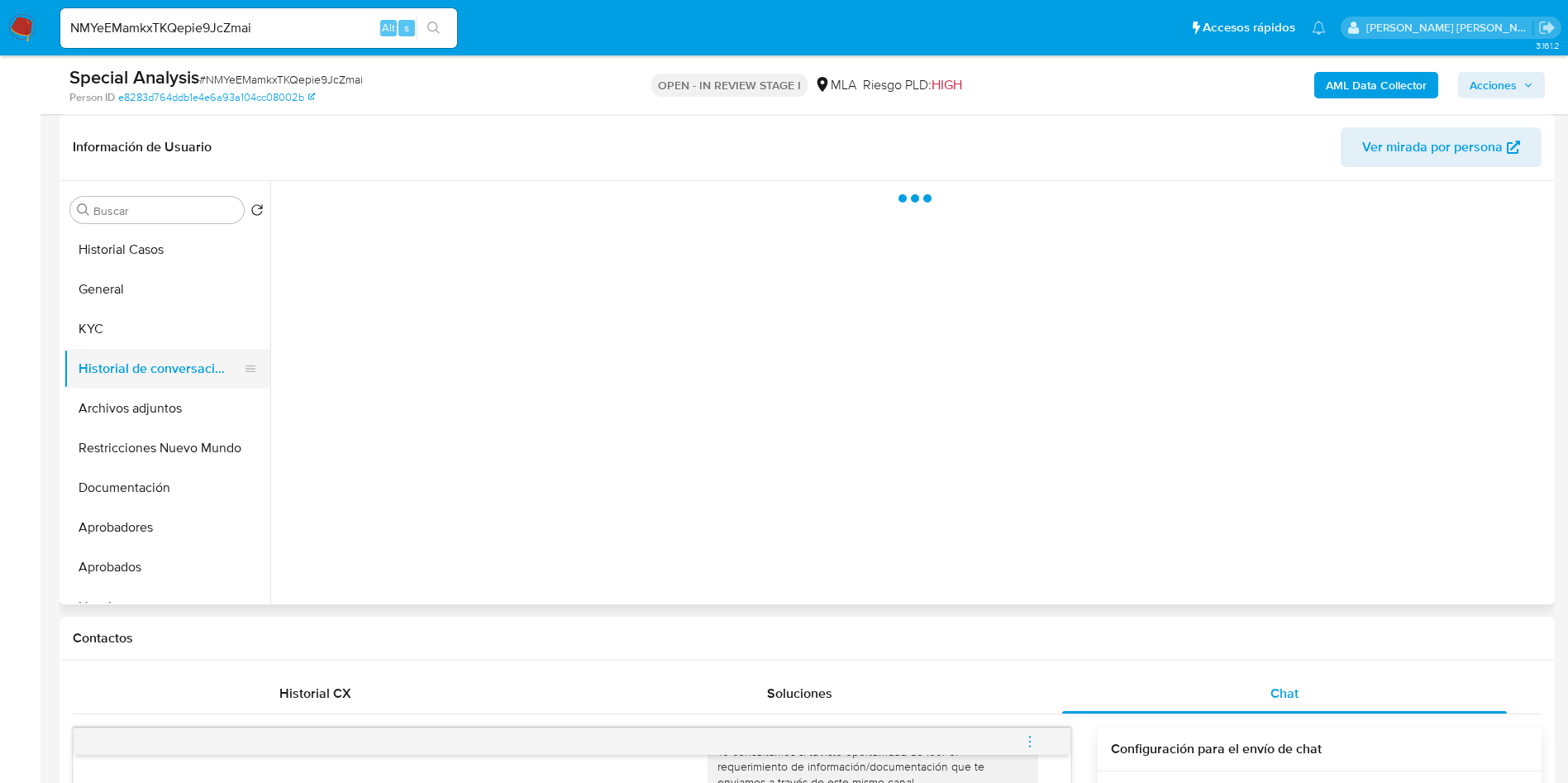
scroll to position [0, 0]
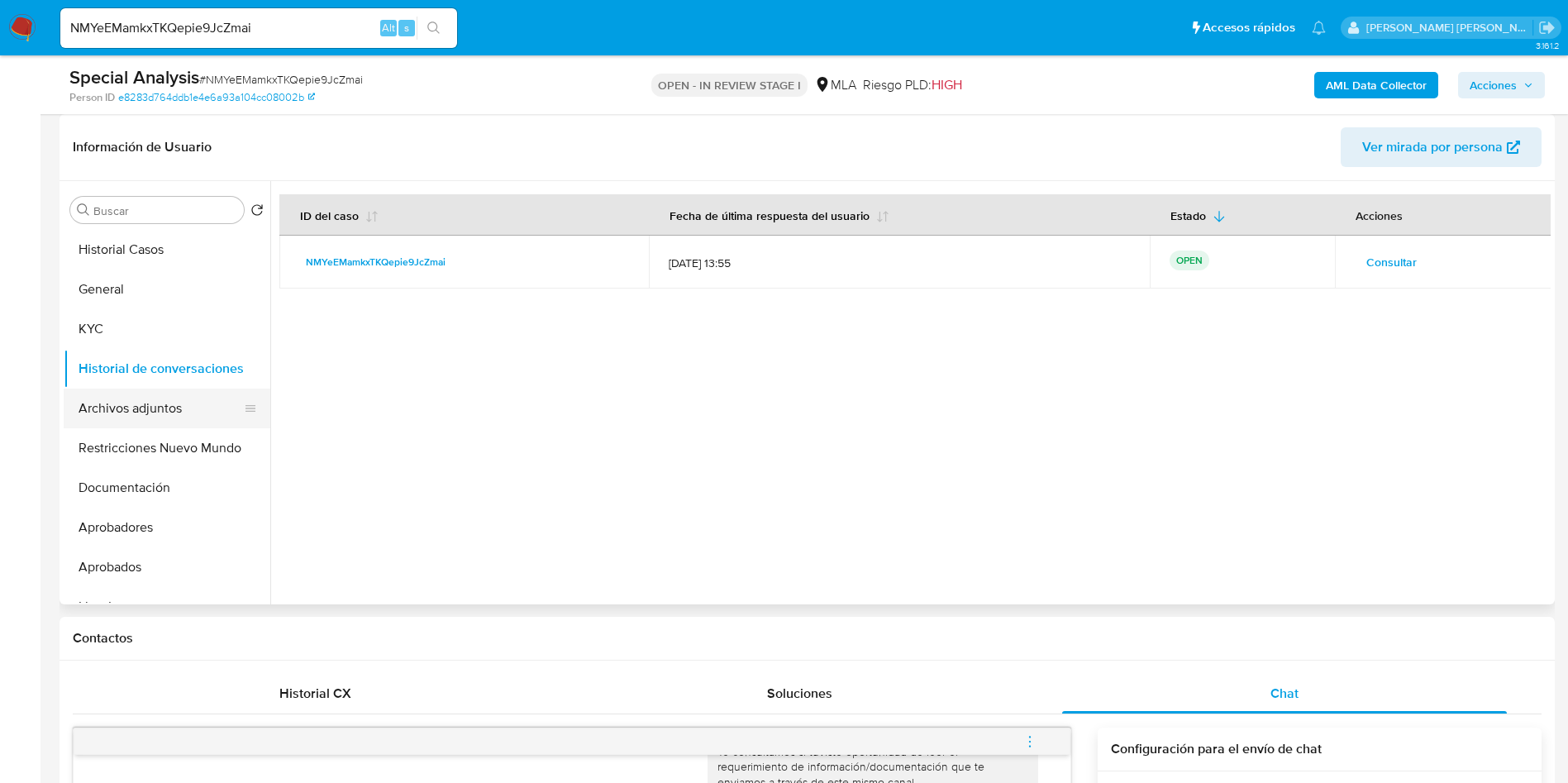
click at [141, 401] on button "Archivos adjuntos" at bounding box center [160, 408] width 194 height 40
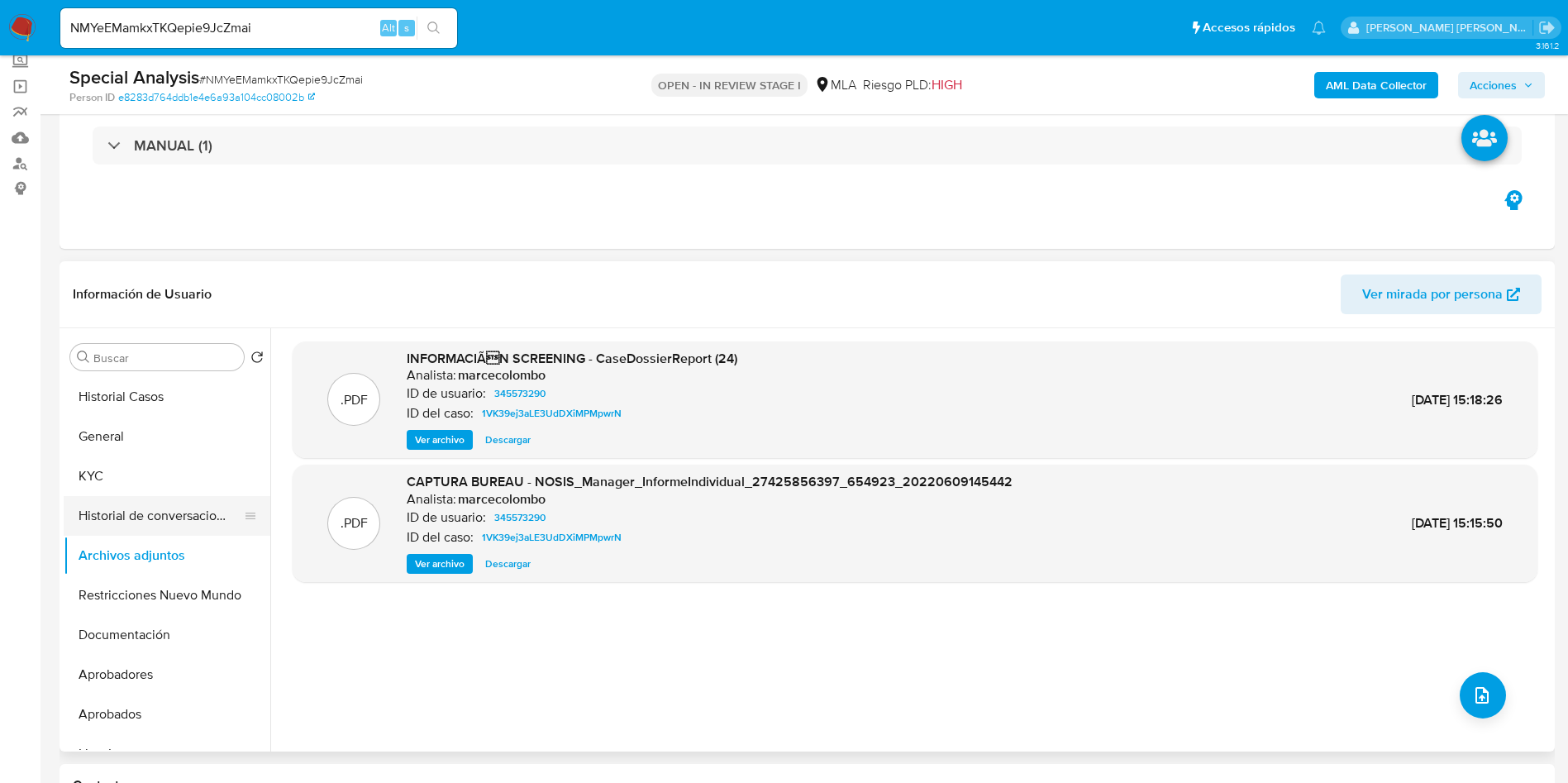
scroll to position [124, 0]
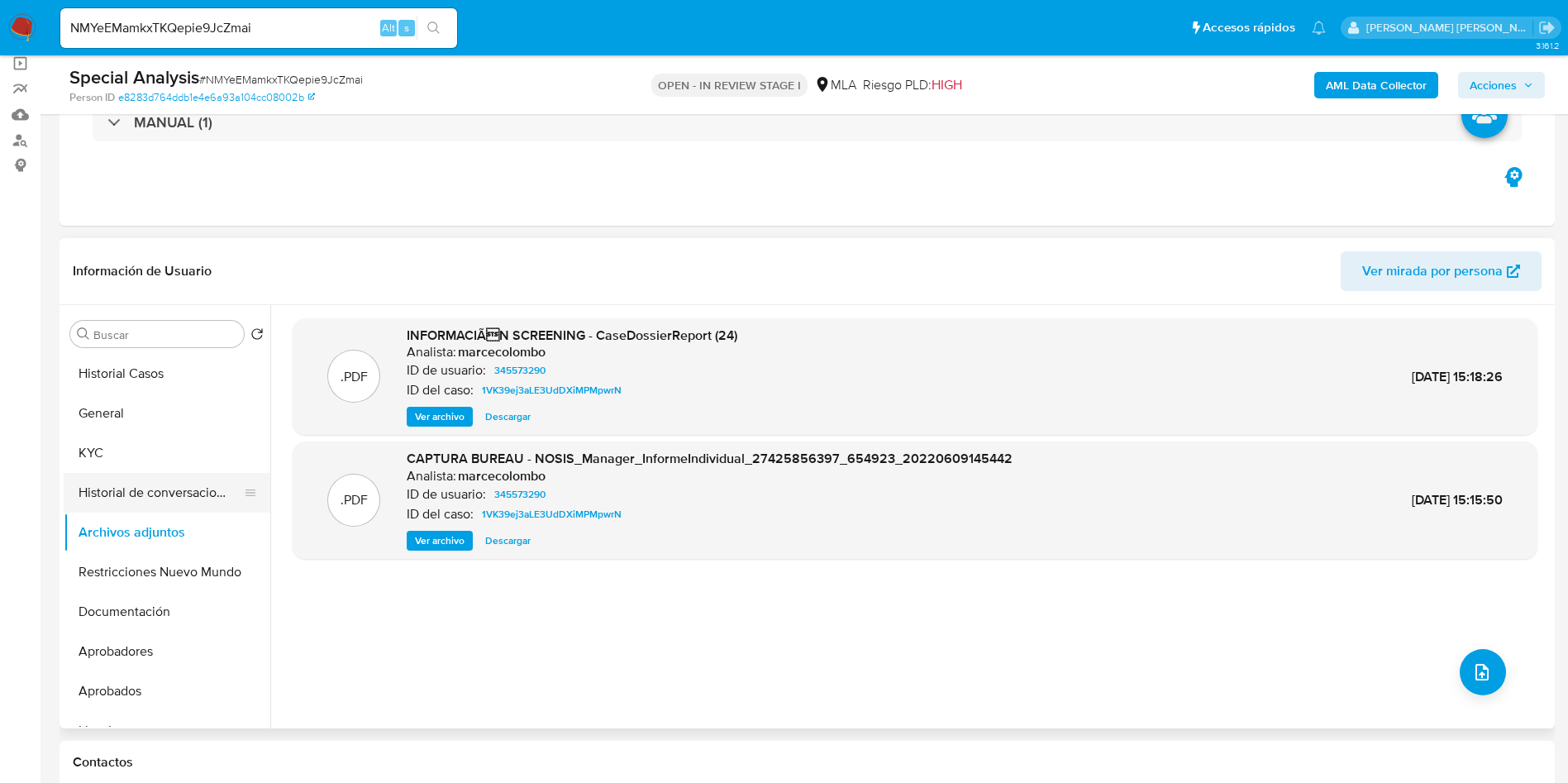
click at [192, 509] on button "Historial de conversaciones" at bounding box center [160, 492] width 194 height 40
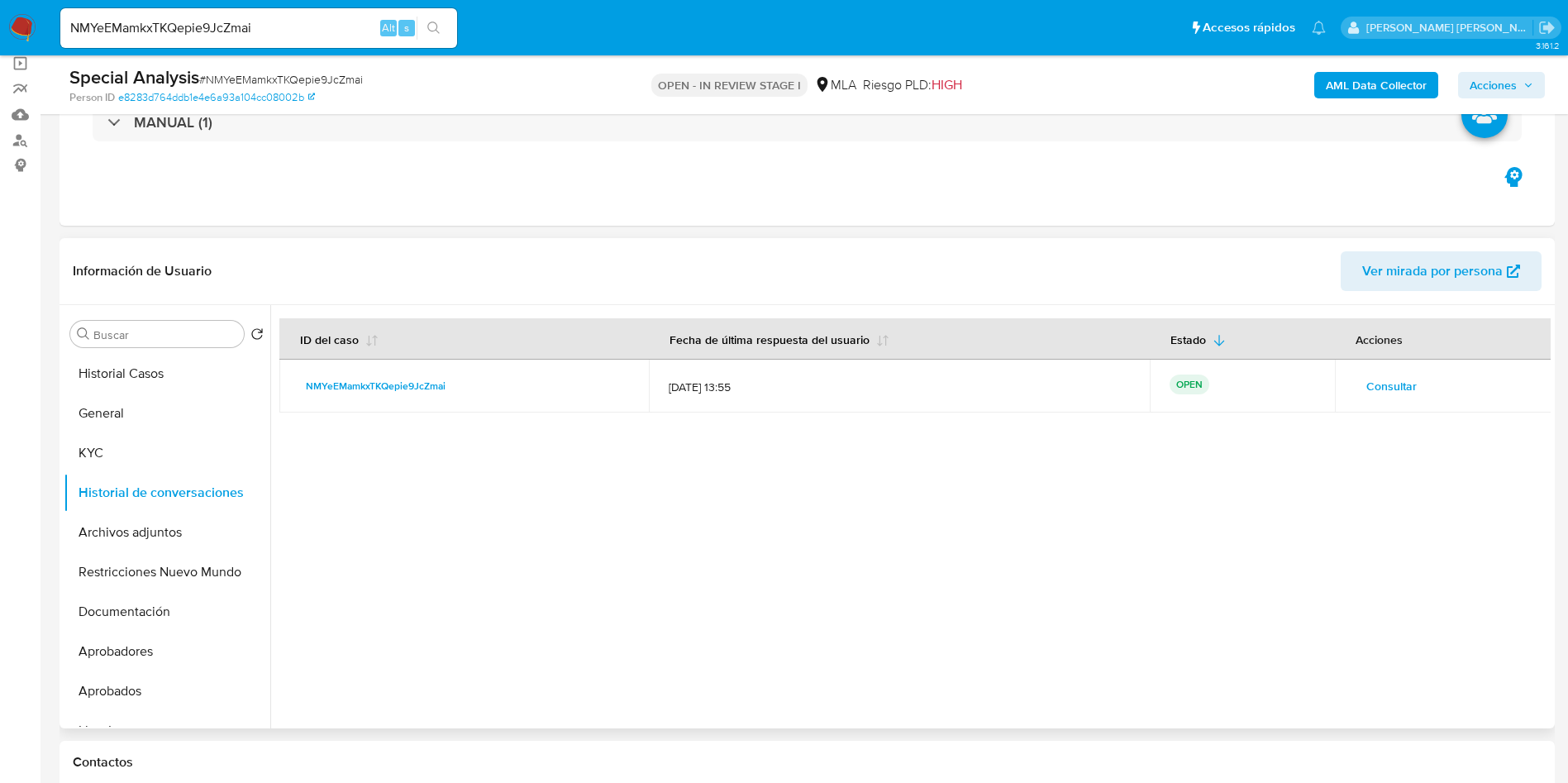
click at [63, 442] on div "Buscar Volver al orden por defecto Historial Casos General KYC Historial de con…" at bounding box center [807, 517] width 1496 height 423
click at [96, 454] on button "KYC" at bounding box center [160, 453] width 194 height 40
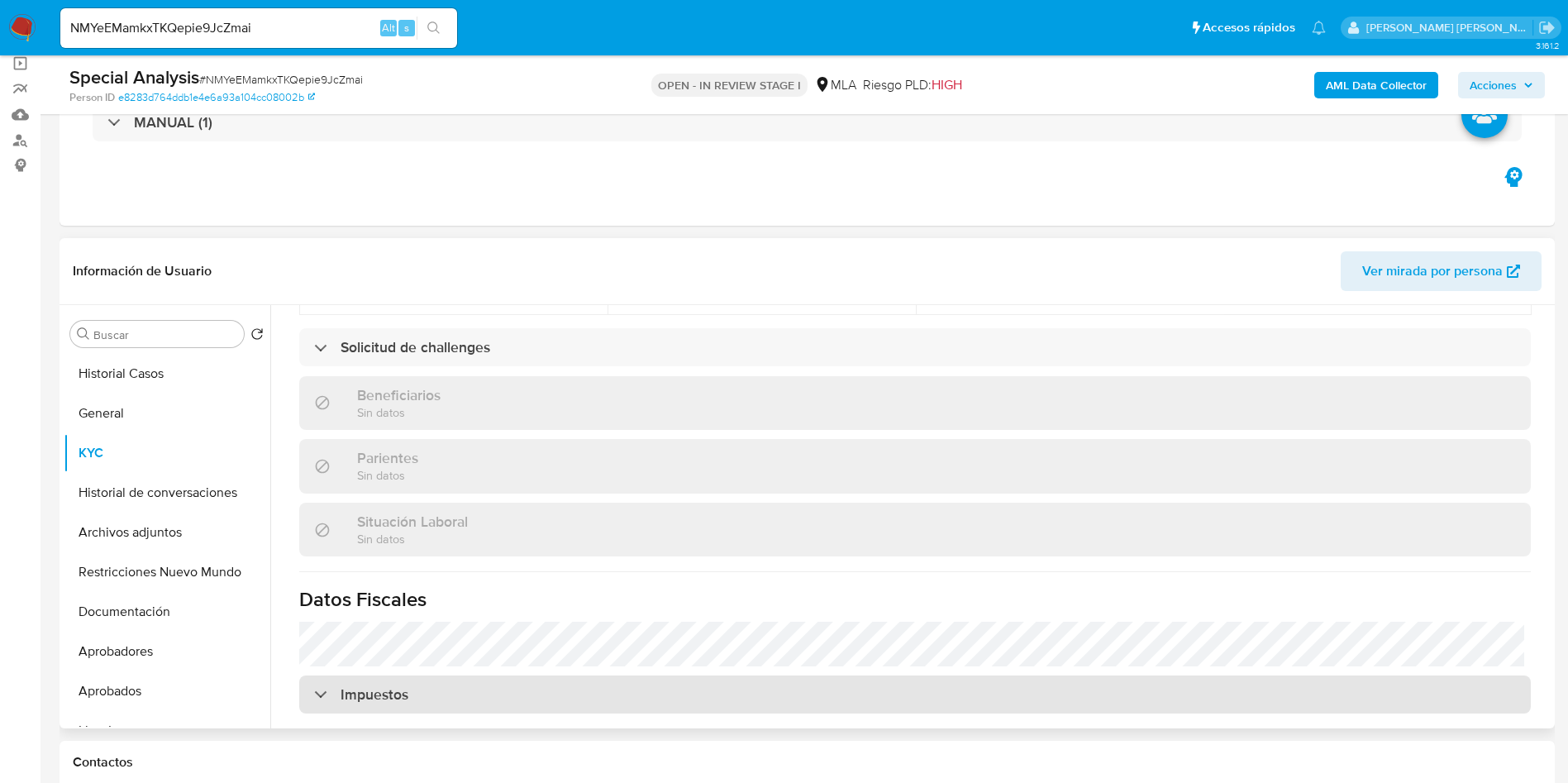
scroll to position [824, 0]
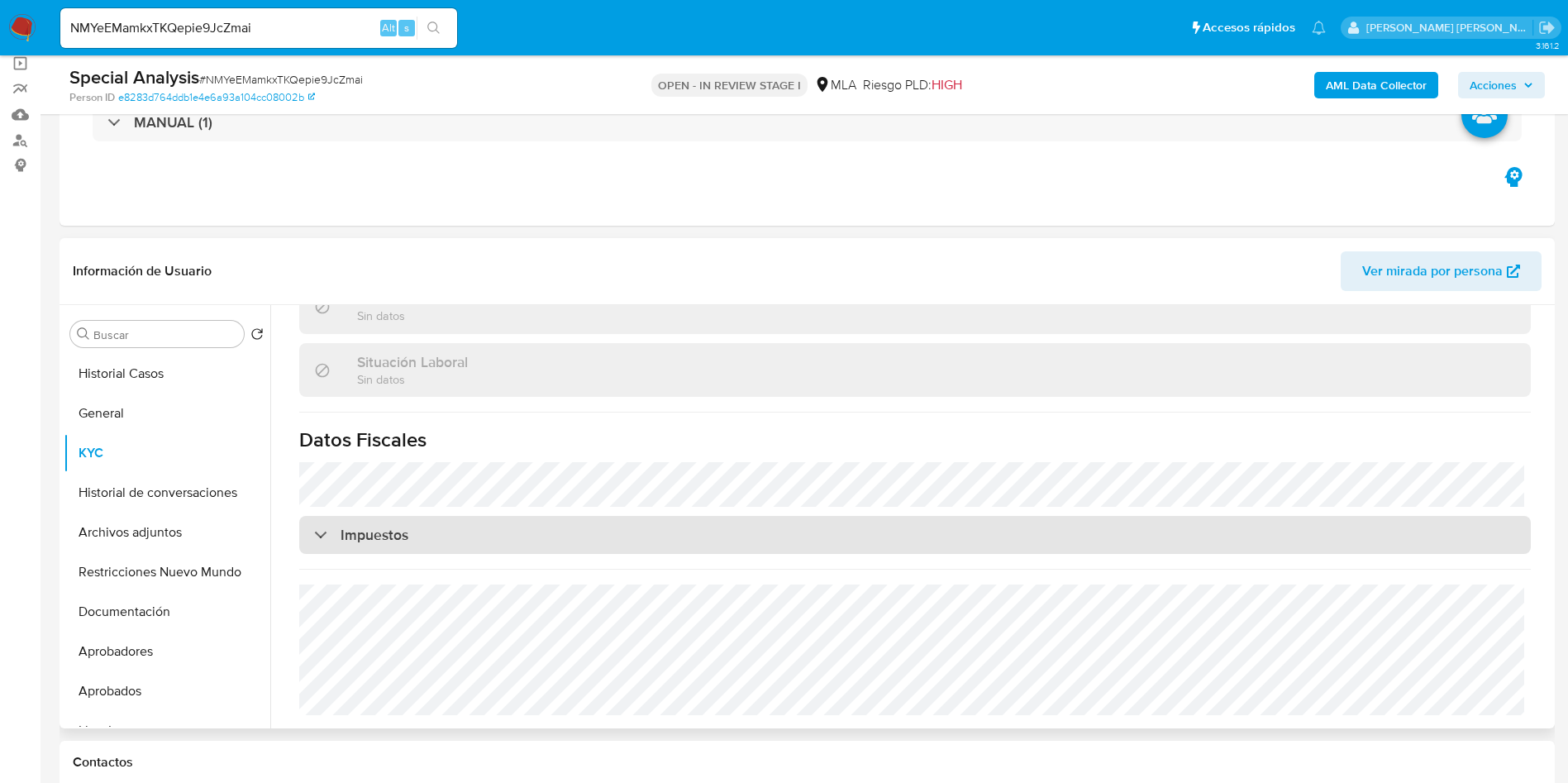
click at [438, 539] on div "Impuestos" at bounding box center [915, 535] width 1232 height 38
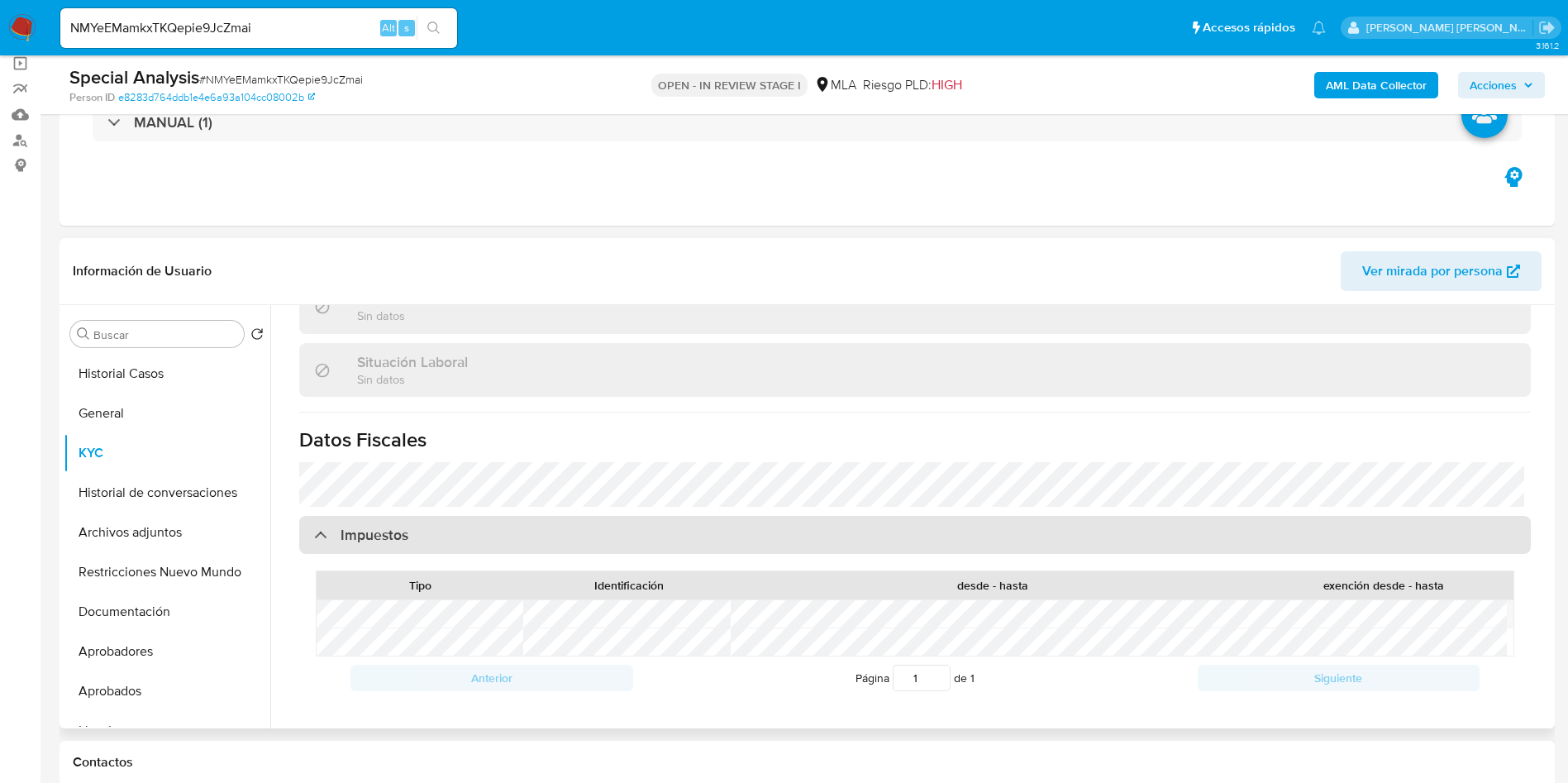
click at [441, 533] on div "Impuestos" at bounding box center [915, 535] width 1232 height 38
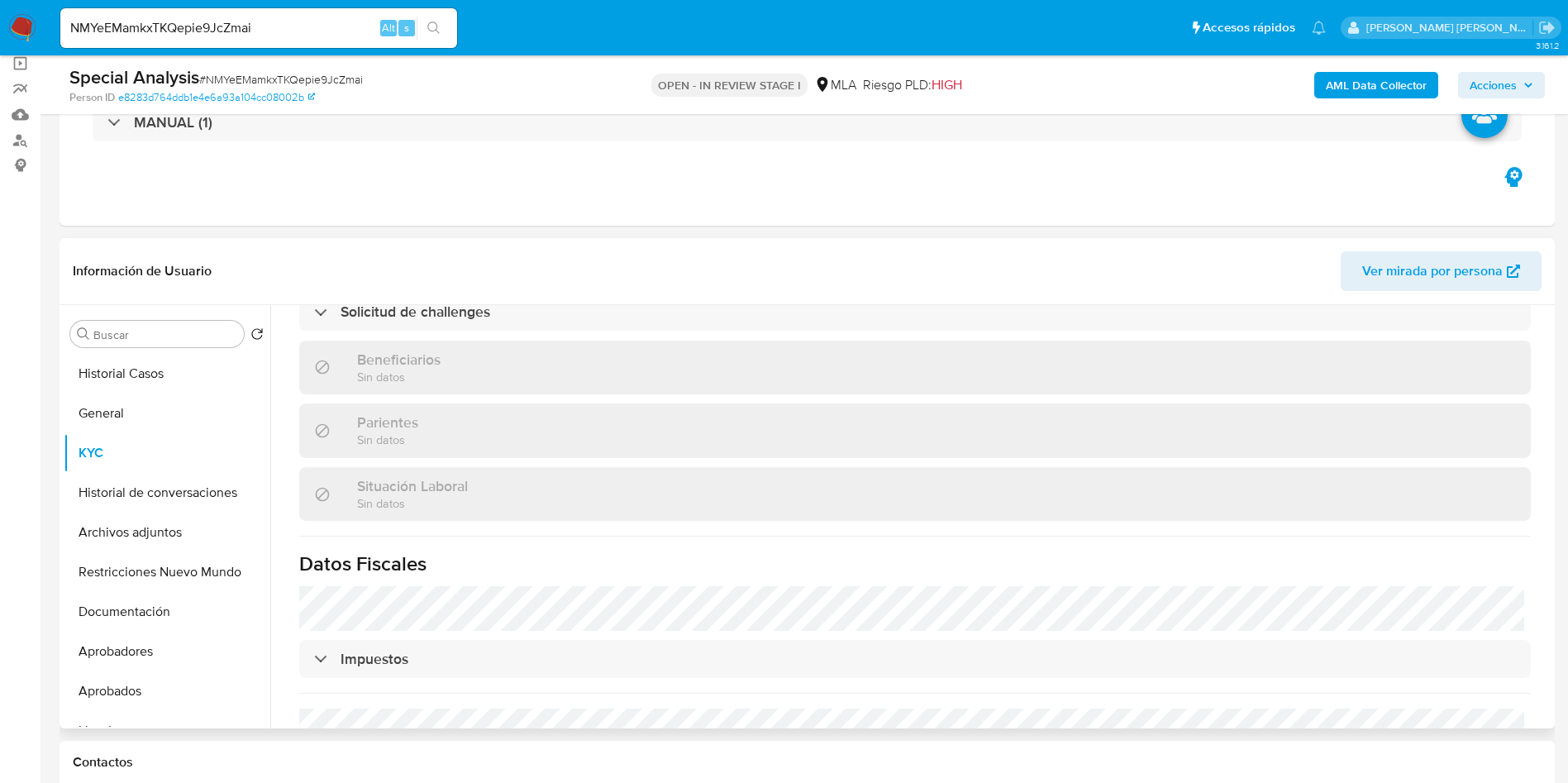
click at [479, 432] on div "Parientes Sin datos" at bounding box center [915, 430] width 1232 height 53
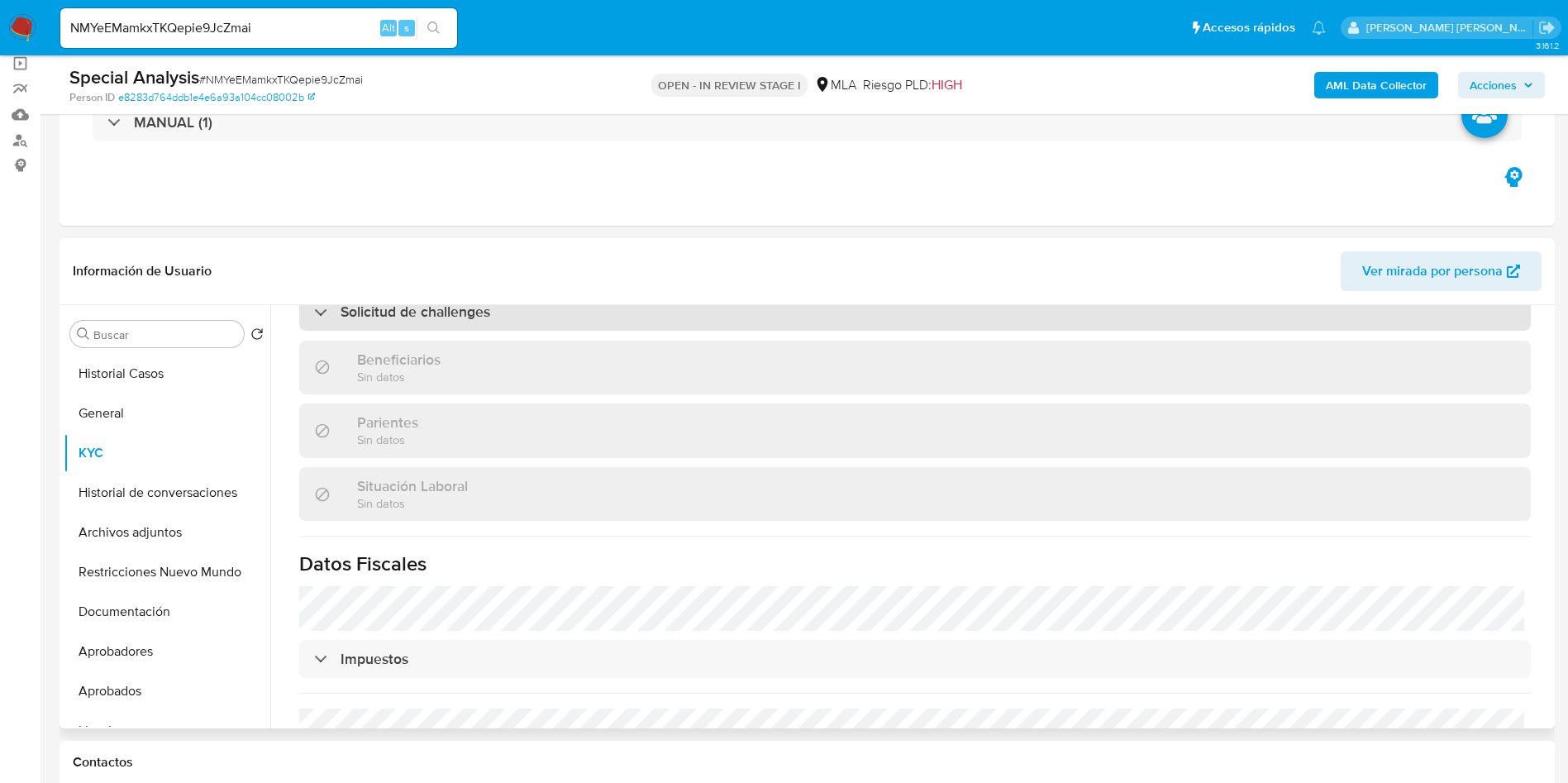
scroll to position [575, 0]
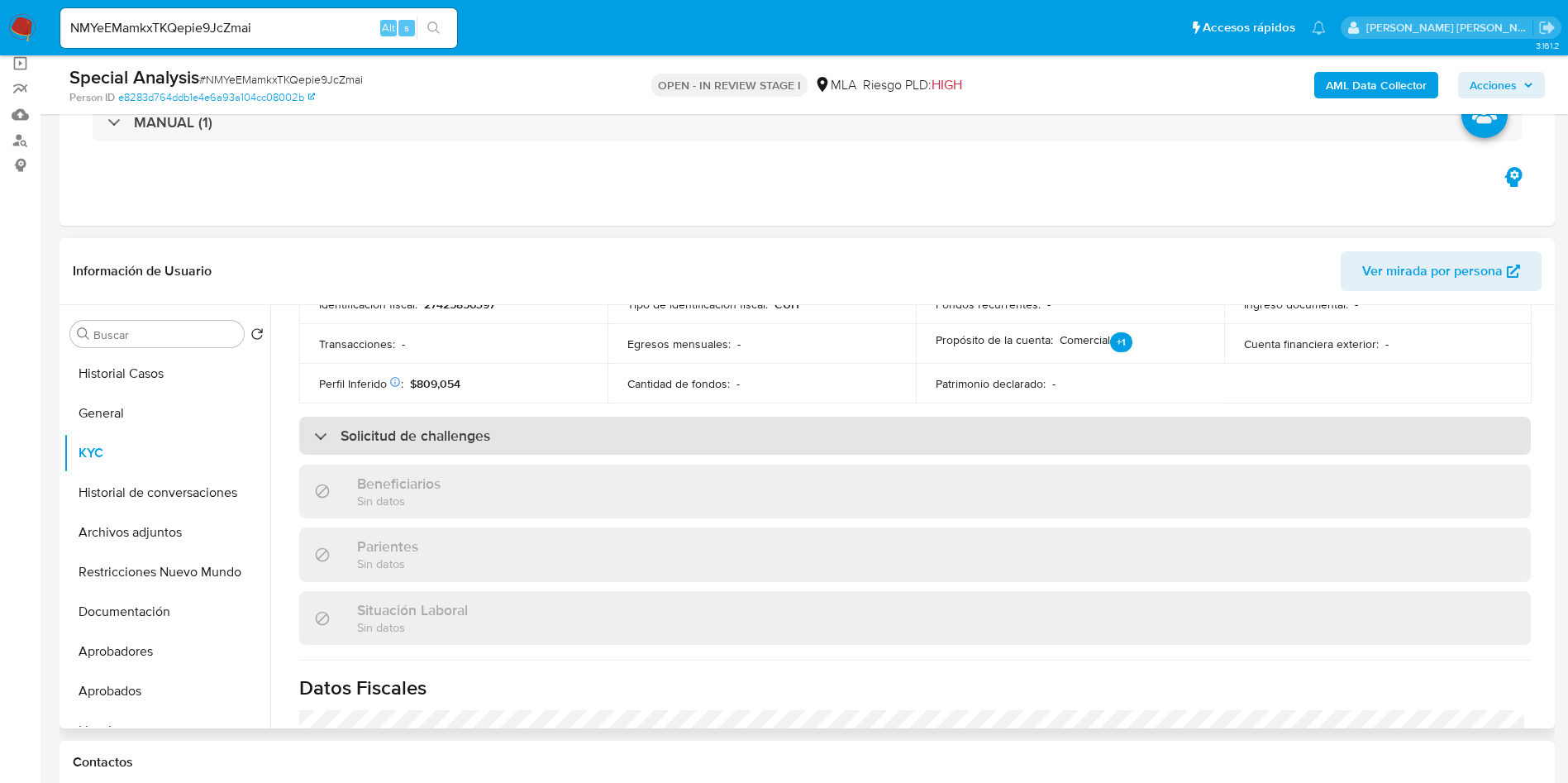
click at [486, 433] on h3 "Solicitud de challenges" at bounding box center [415, 436] width 149 height 18
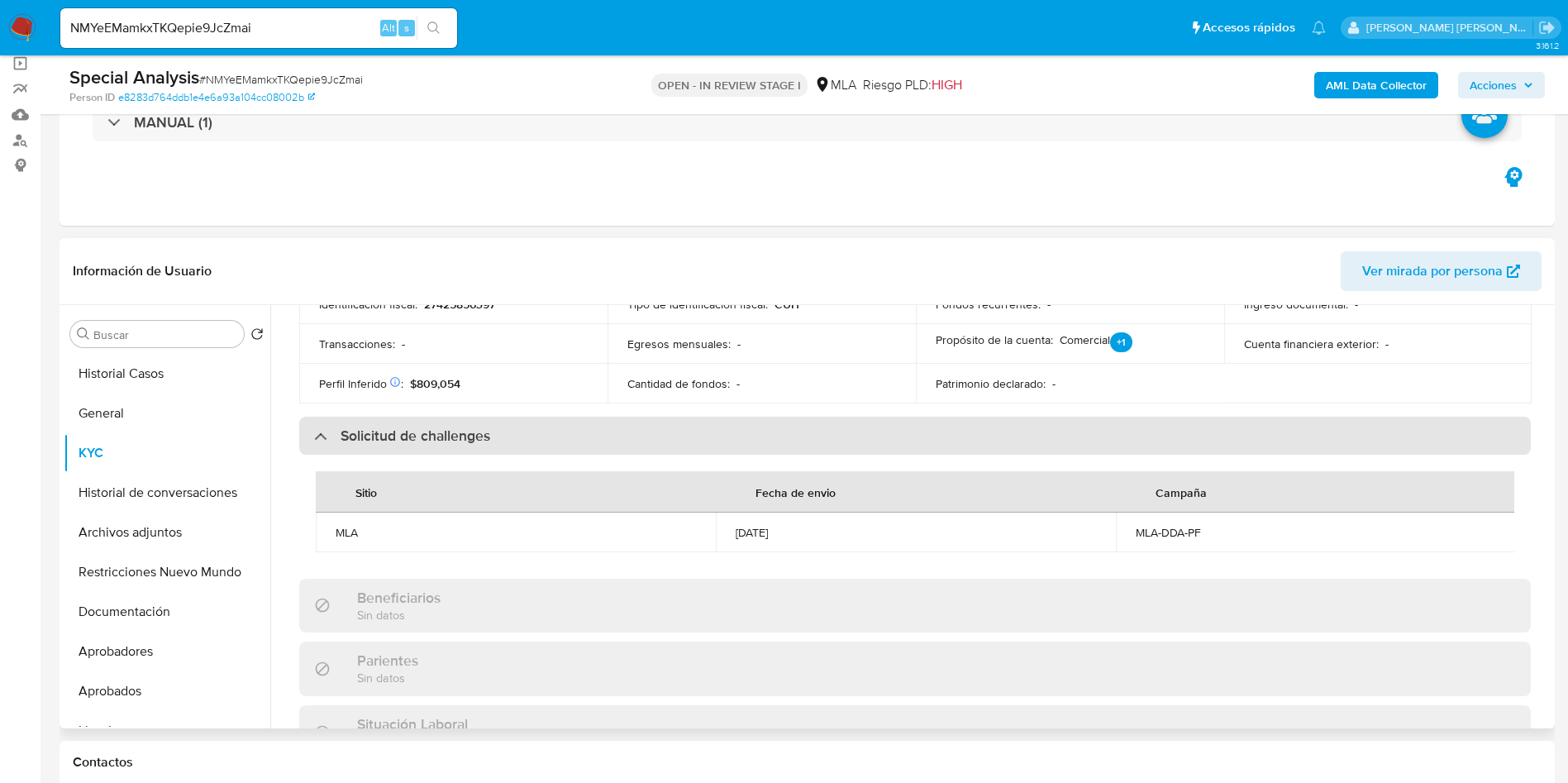
click at [488, 432] on h3 "Solicitud de challenges" at bounding box center [415, 436] width 149 height 18
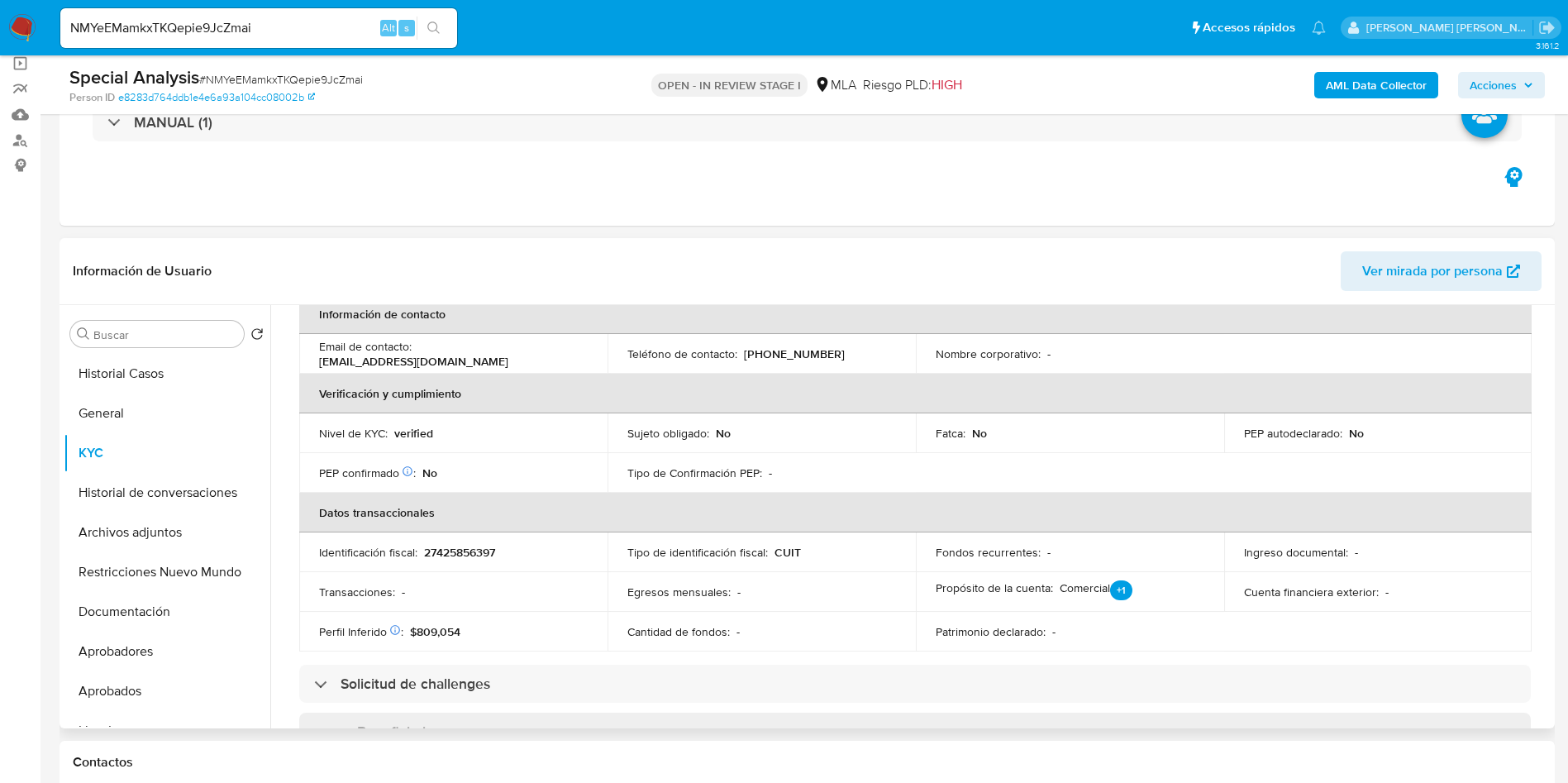
scroll to position [204, 0]
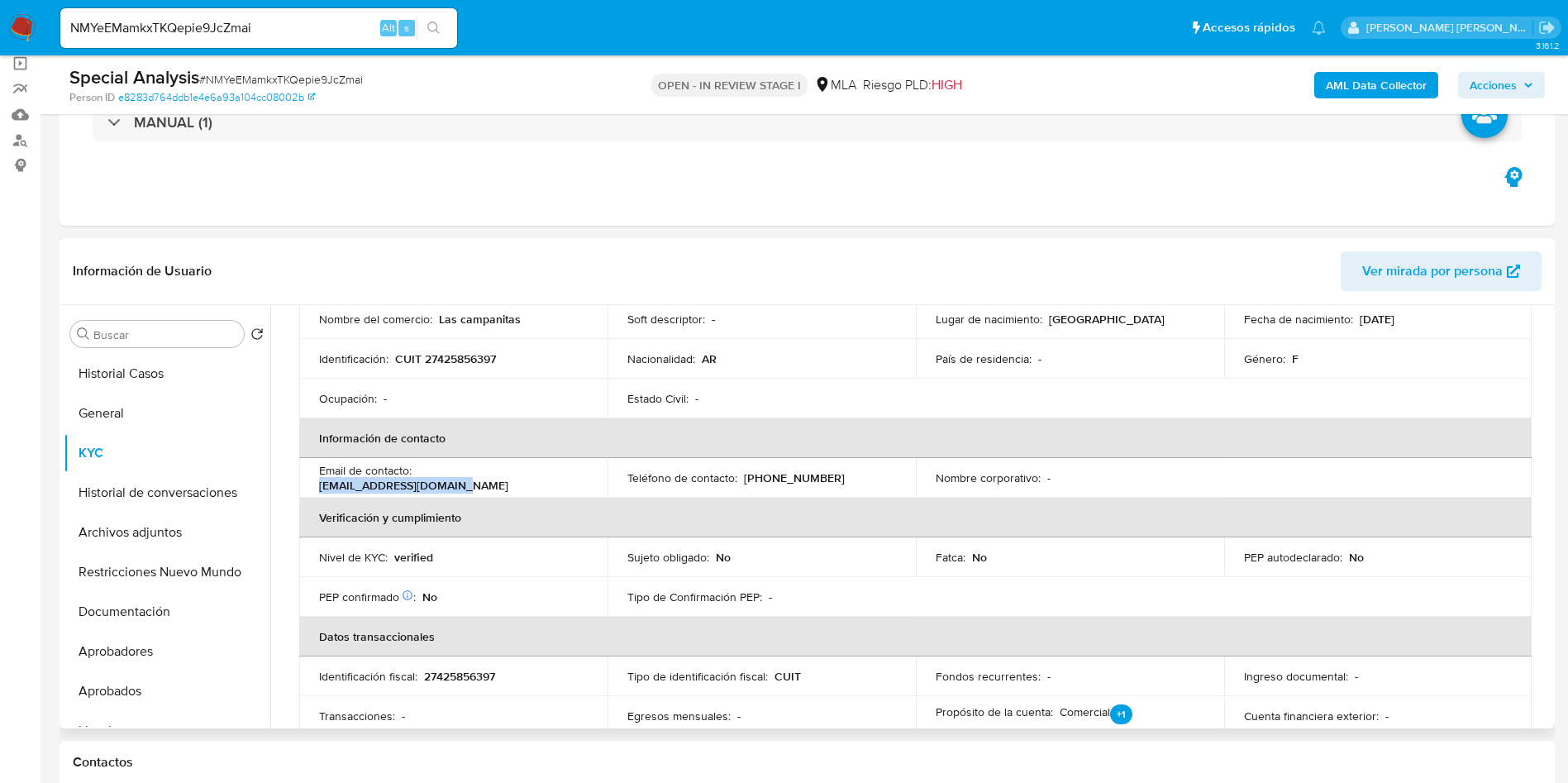
drag, startPoint x: 417, startPoint y: 478, endPoint x: 566, endPoint y: 480, distance: 149.0
click at [566, 480] on div "Email de contacto : vitalemelany9@gmail.com" at bounding box center [454, 478] width 269 height 30
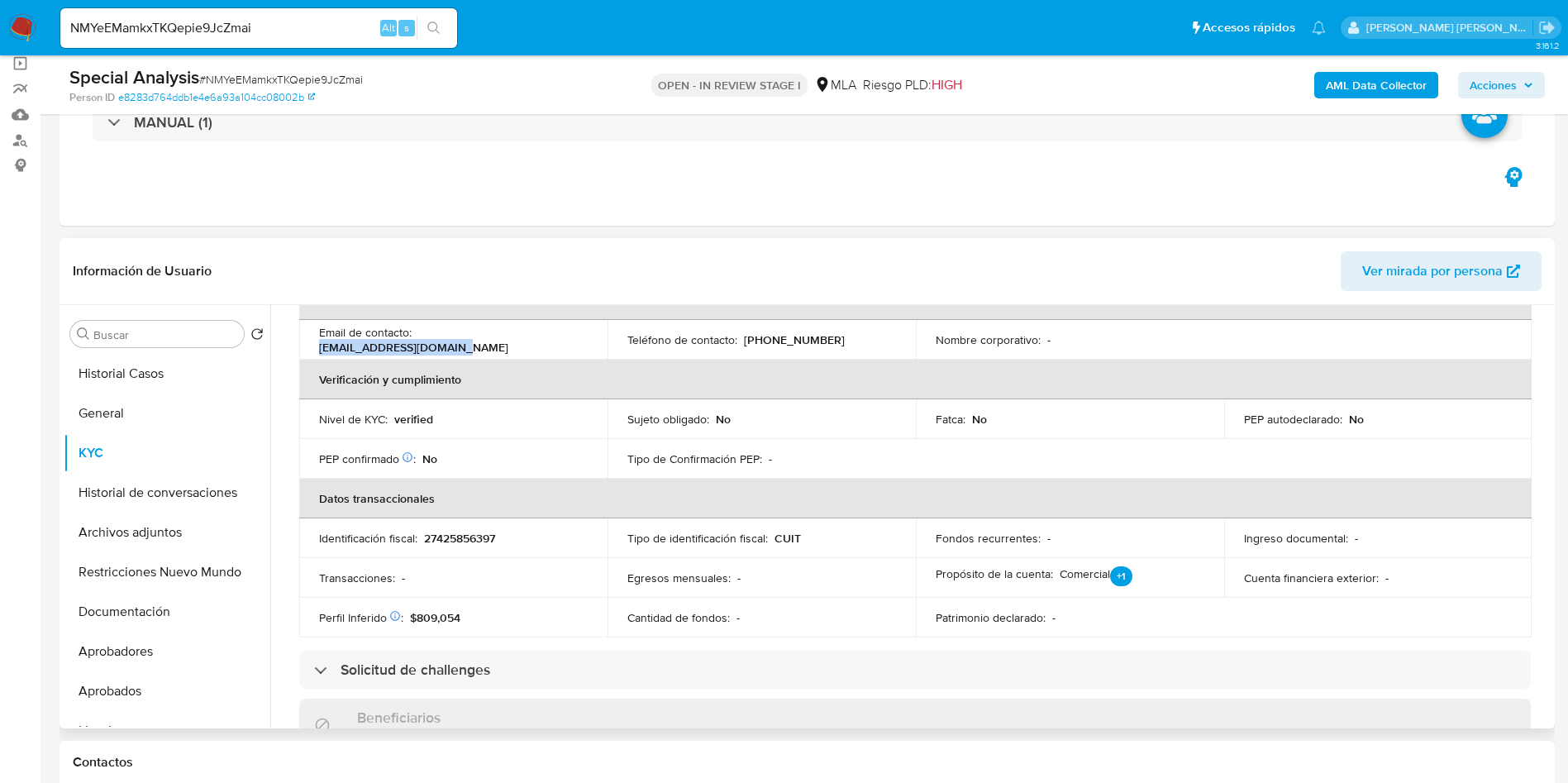
scroll to position [79, 0]
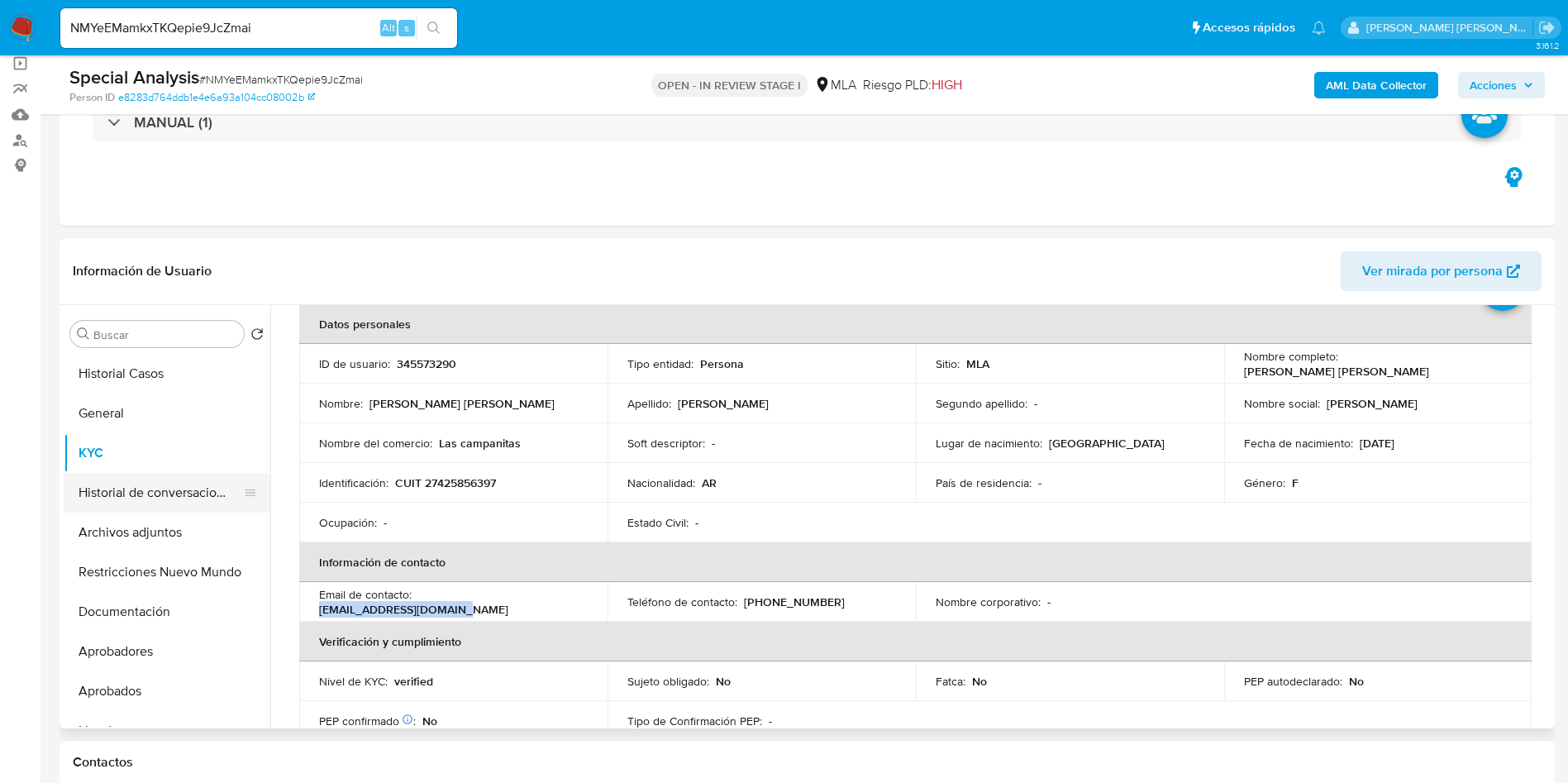
click at [195, 499] on button "Historial de conversaciones" at bounding box center [160, 492] width 194 height 40
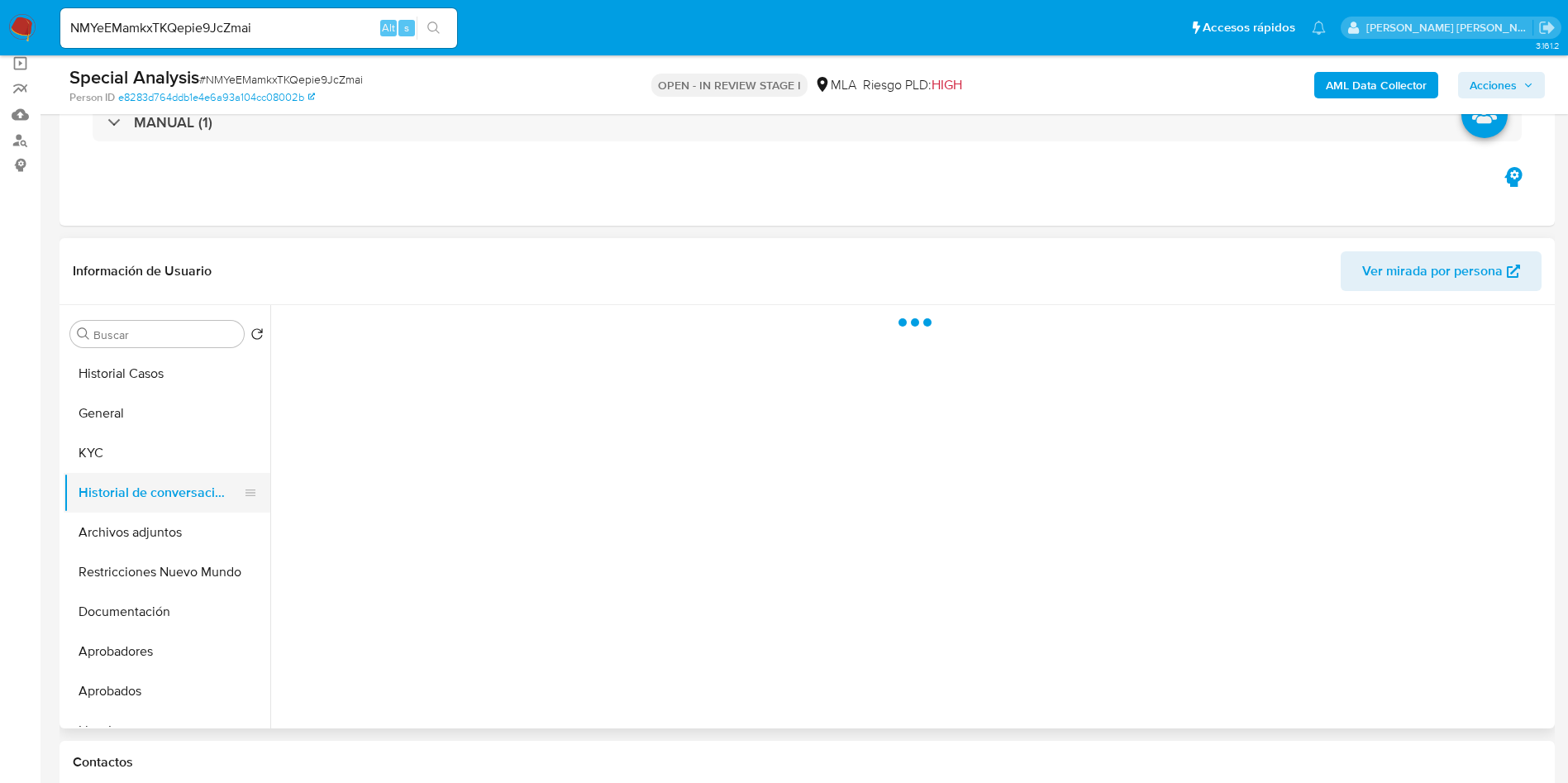
scroll to position [0, 0]
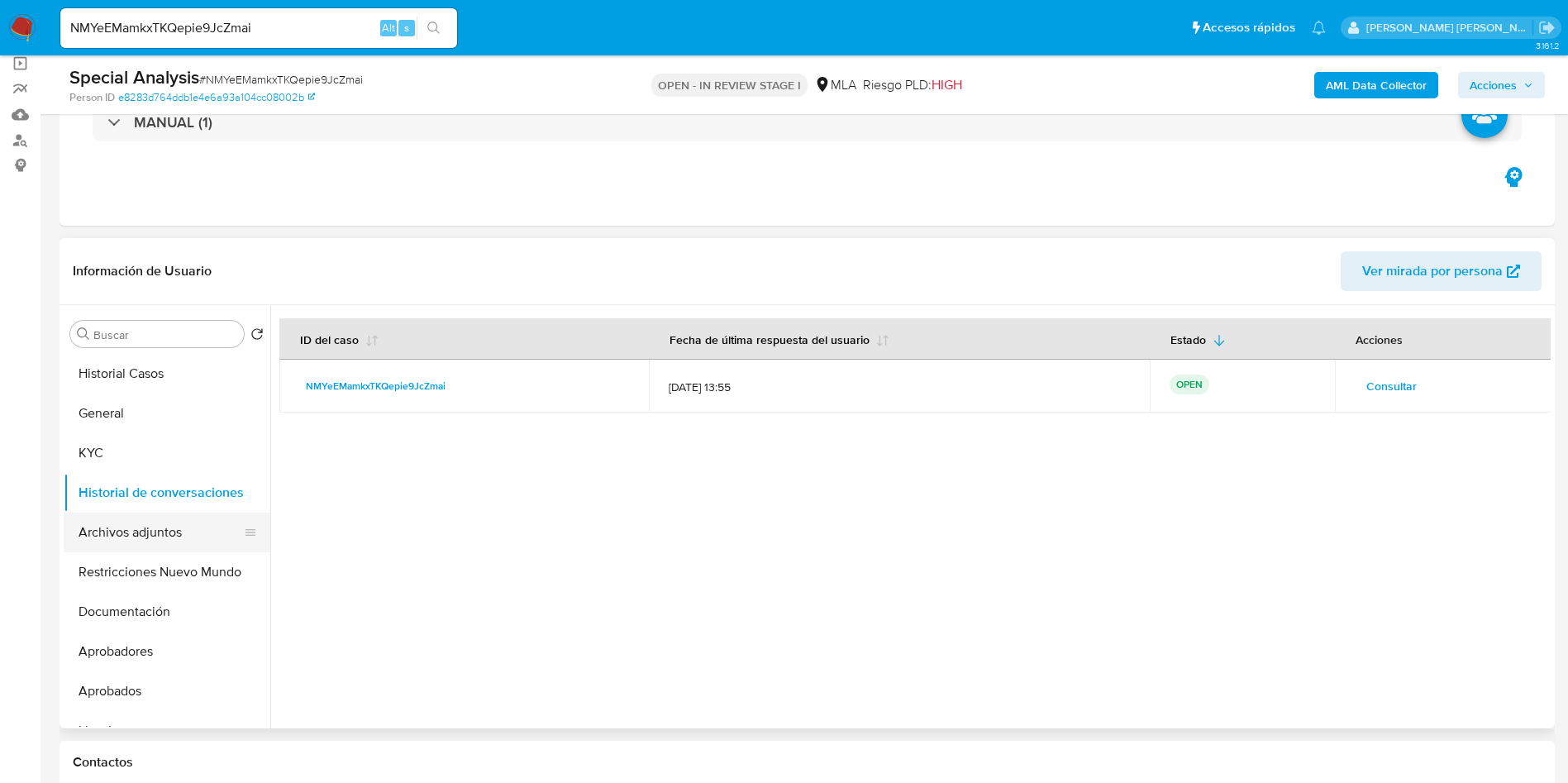
click at [165, 524] on button "Archivos adjuntos" at bounding box center [160, 532] width 194 height 40
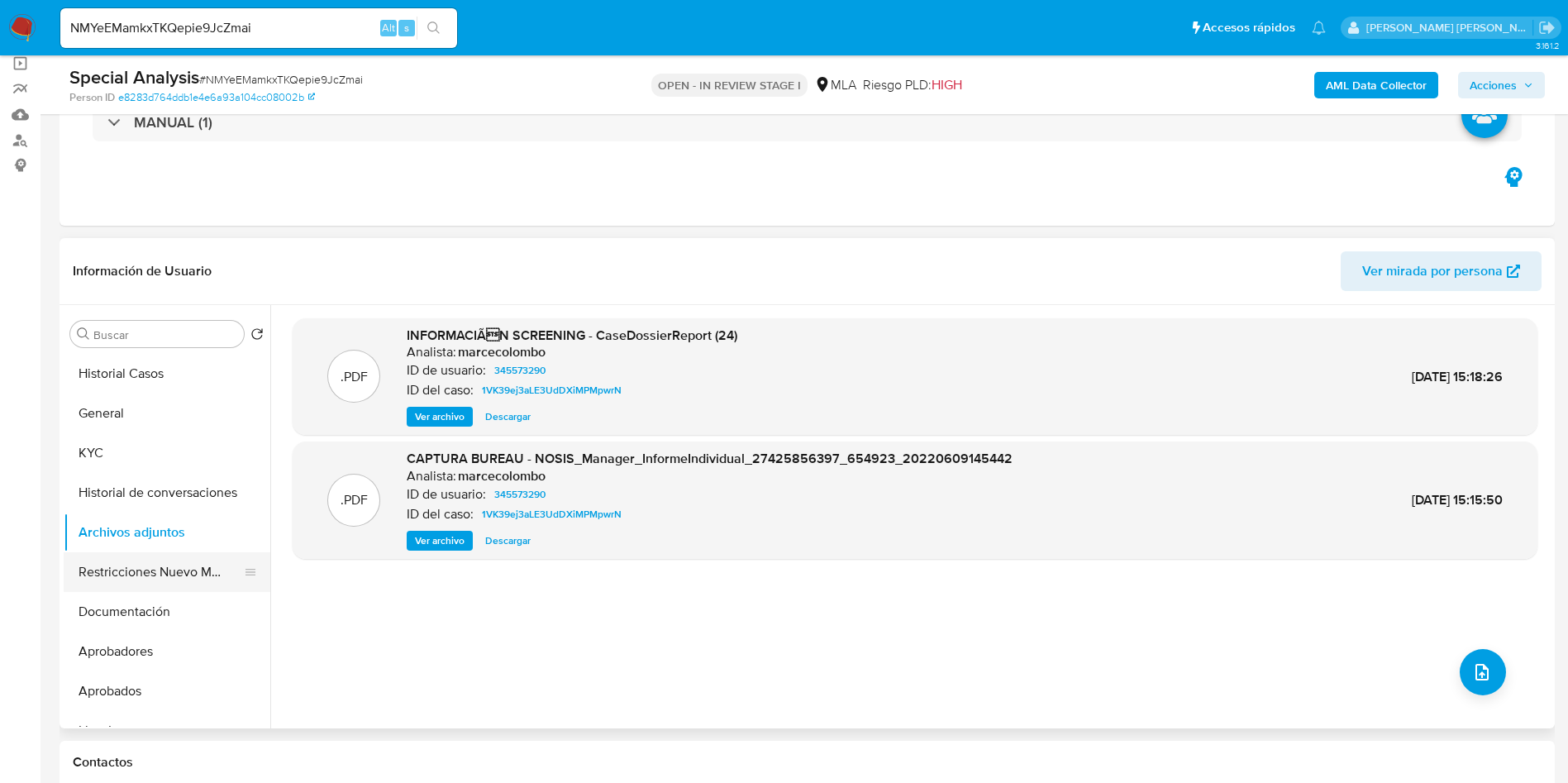
click at [133, 563] on button "Restricciones Nuevo Mundo" at bounding box center [160, 572] width 194 height 40
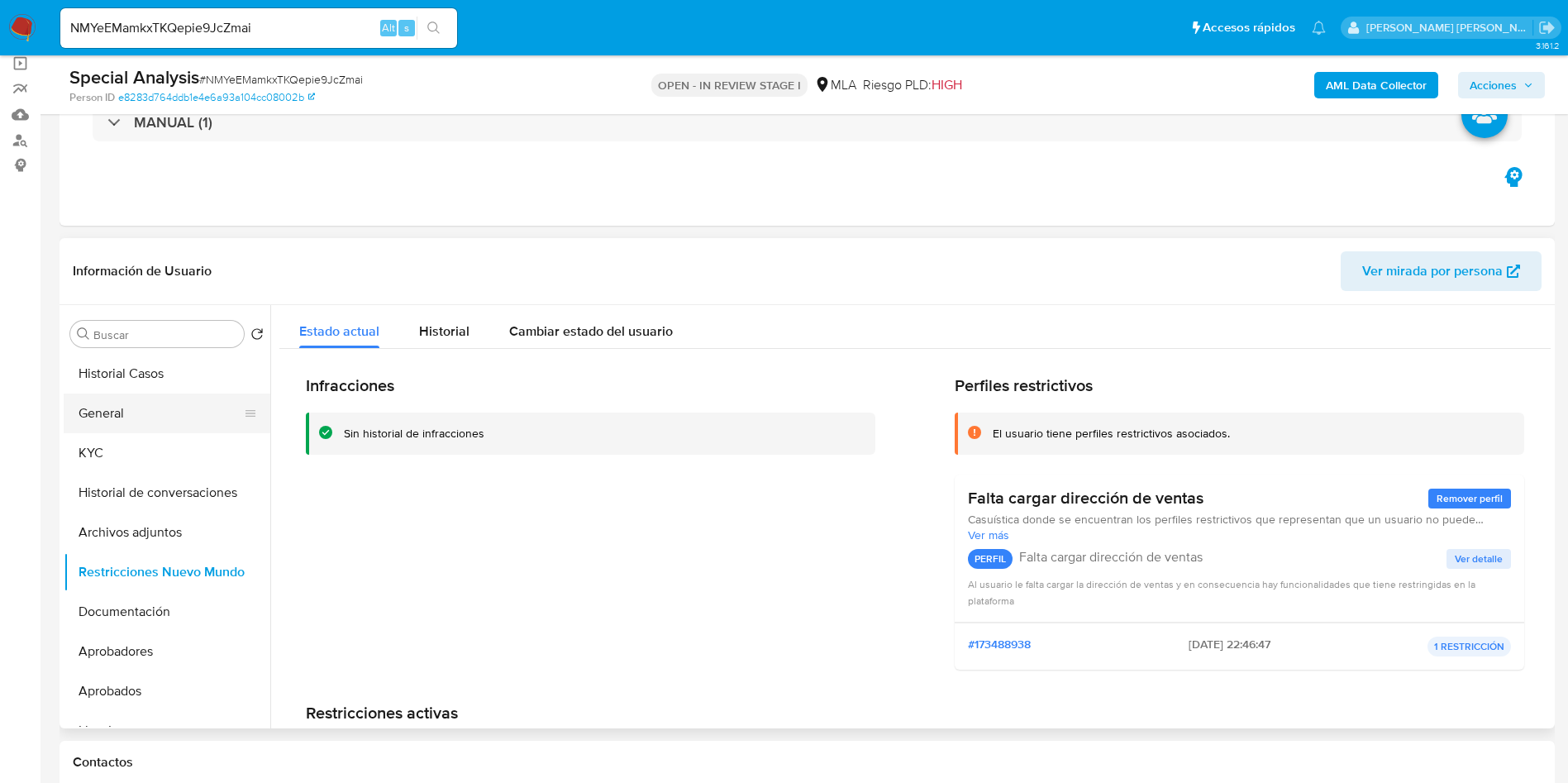
click at [127, 410] on button "General" at bounding box center [160, 413] width 194 height 40
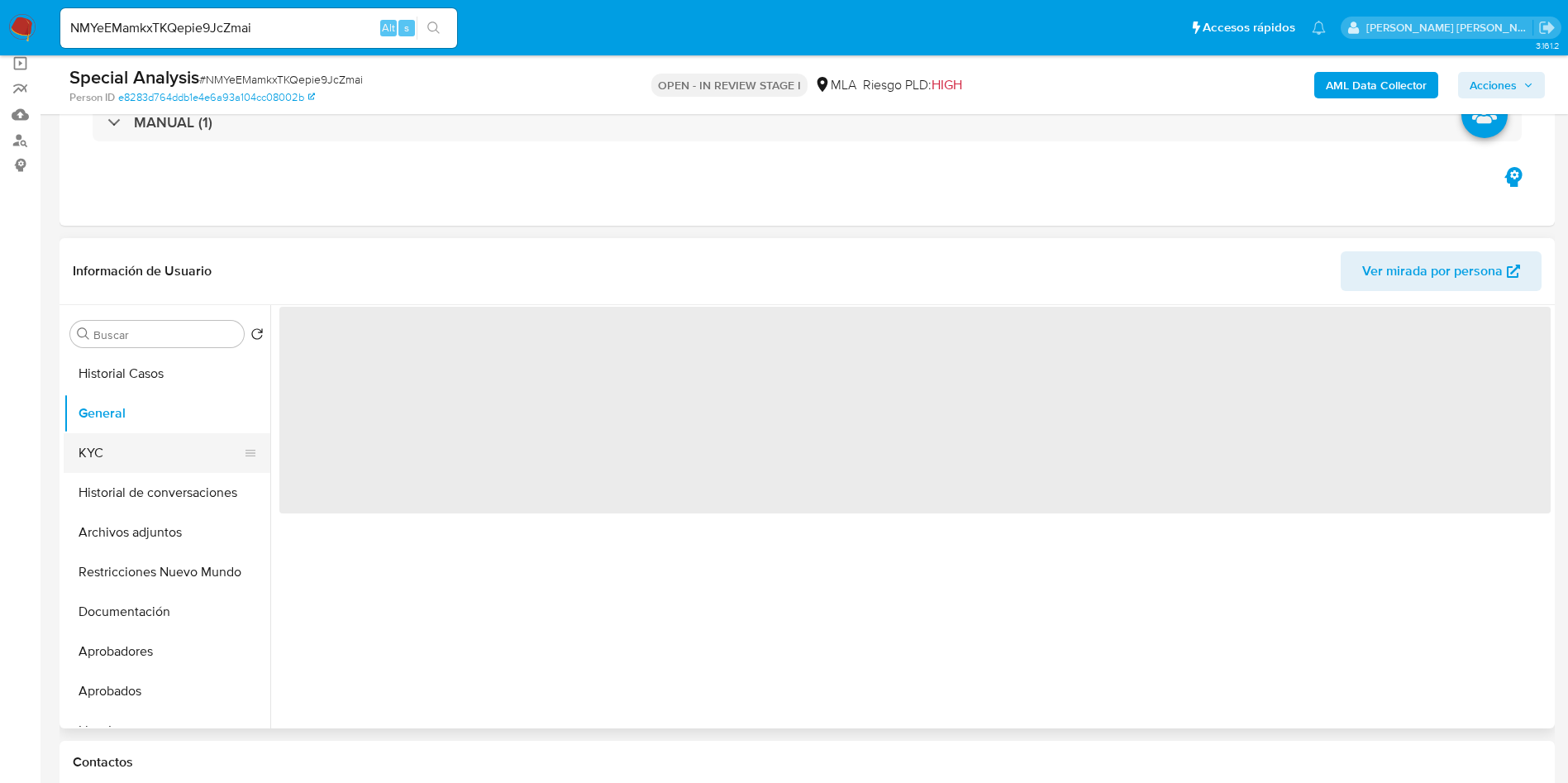
click at [137, 446] on button "KYC" at bounding box center [160, 453] width 194 height 40
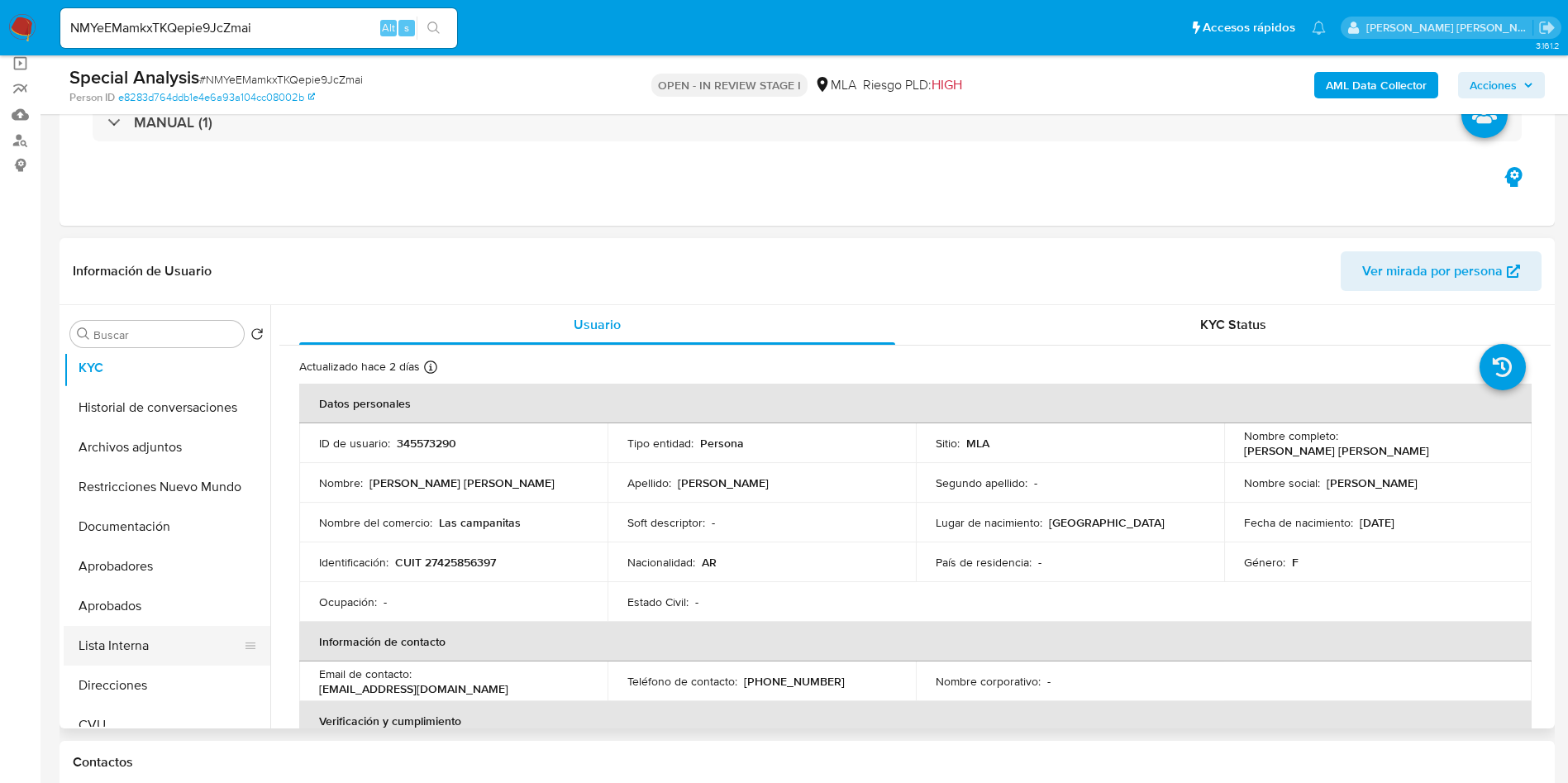
scroll to position [124, 0]
click at [129, 645] on button "Direcciones" at bounding box center [160, 647] width 194 height 40
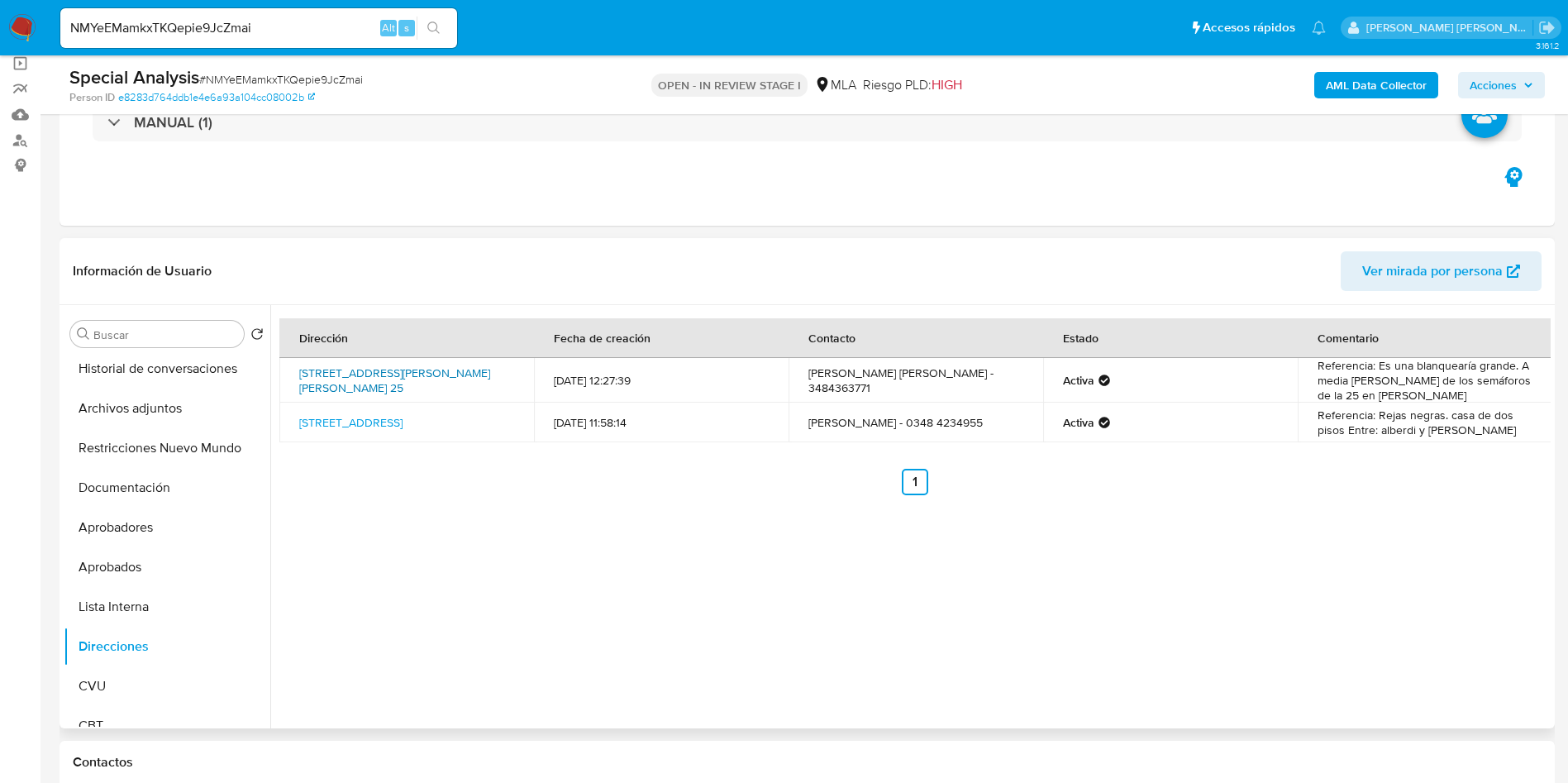
click at [371, 370] on link "San Martín 25, Escobar, Buenos Aires, 1627, Argentina 25" at bounding box center [394, 381] width 191 height 32
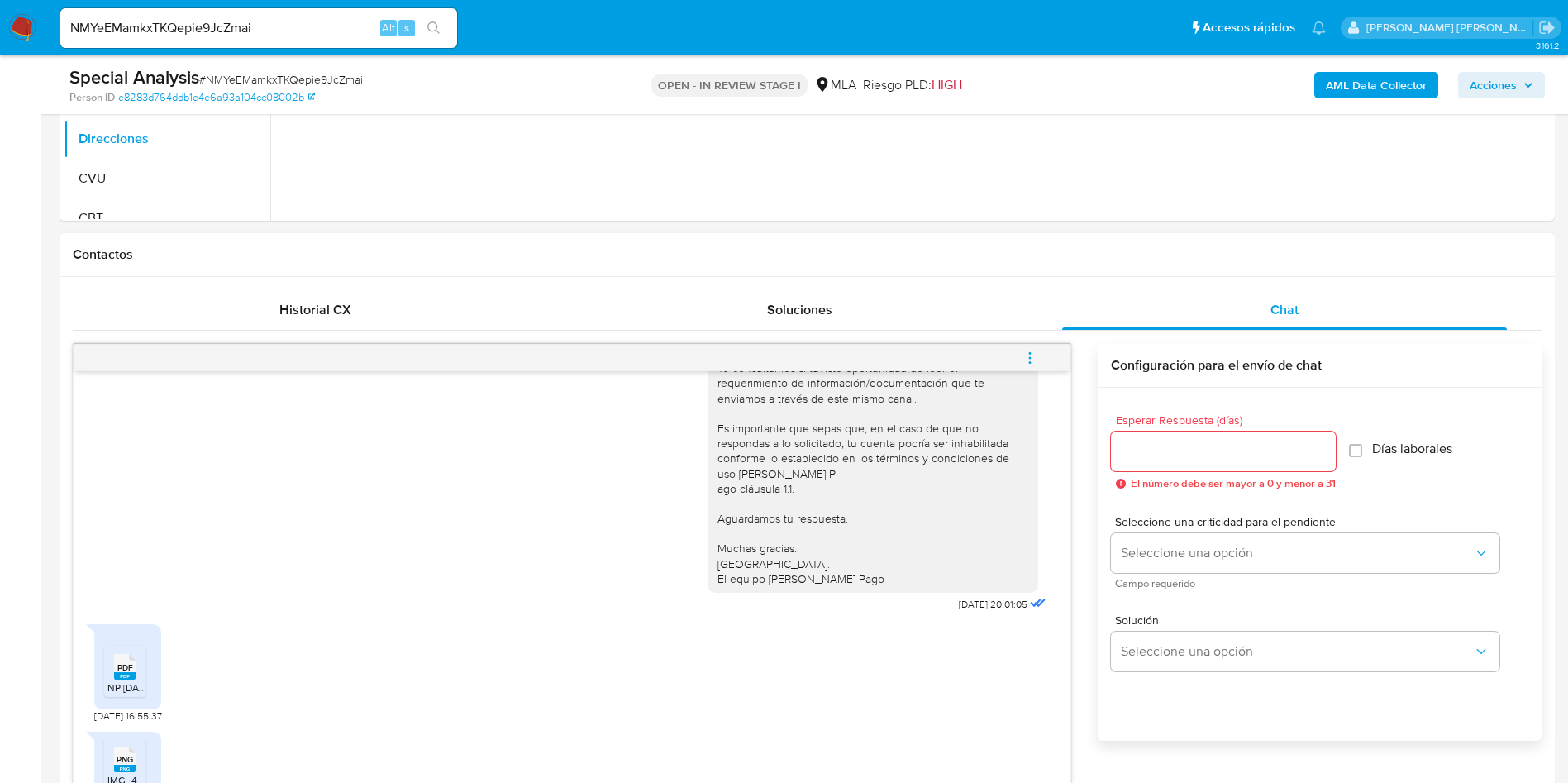
scroll to position [744, 0]
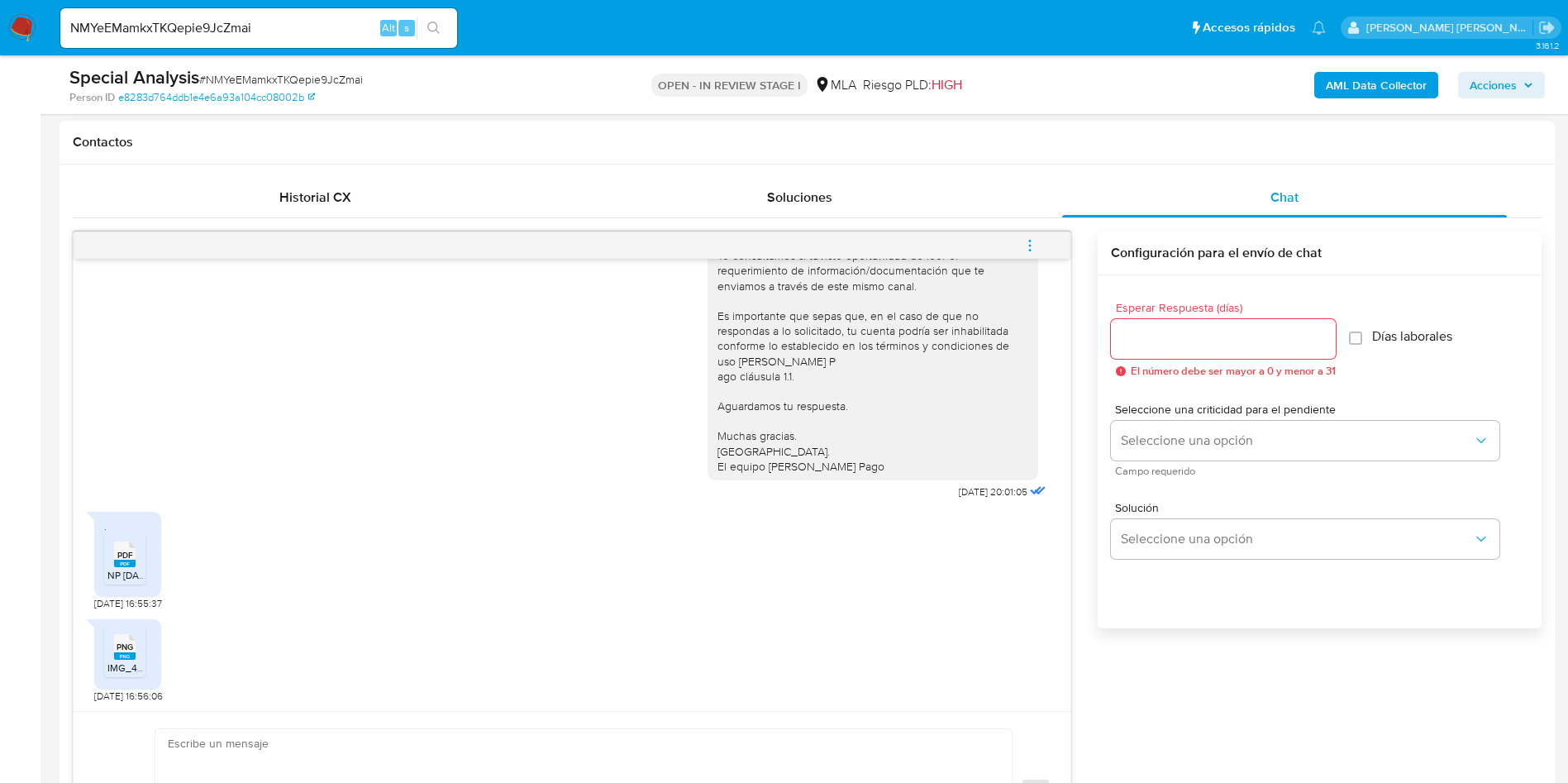
click at [131, 564] on rect at bounding box center [125, 564] width 22 height 8
click at [120, 664] on span "IMG_4794.png" at bounding box center [140, 667] width 66 height 14
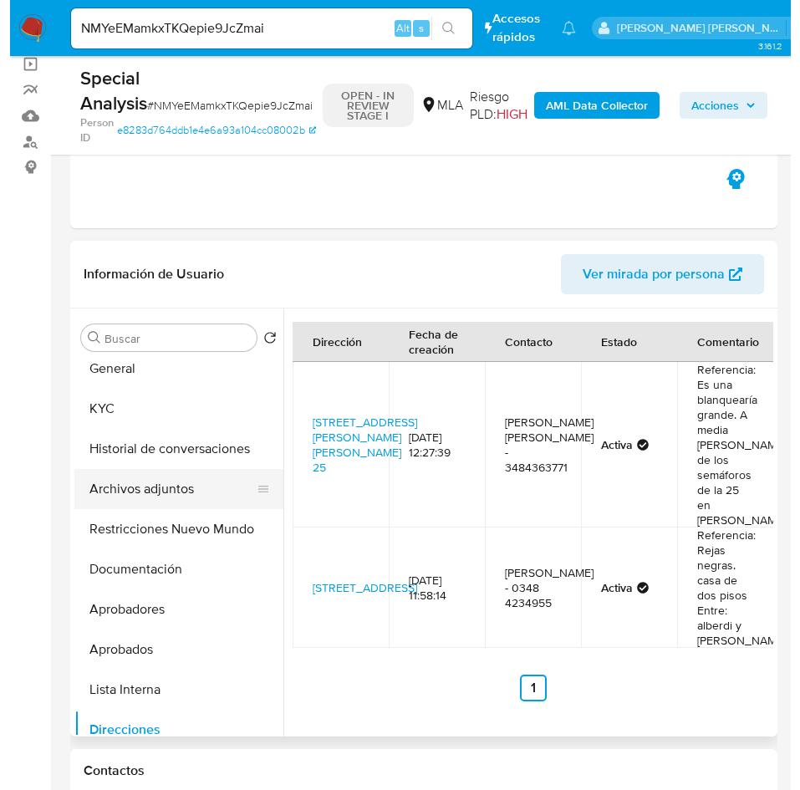
scroll to position [0, 0]
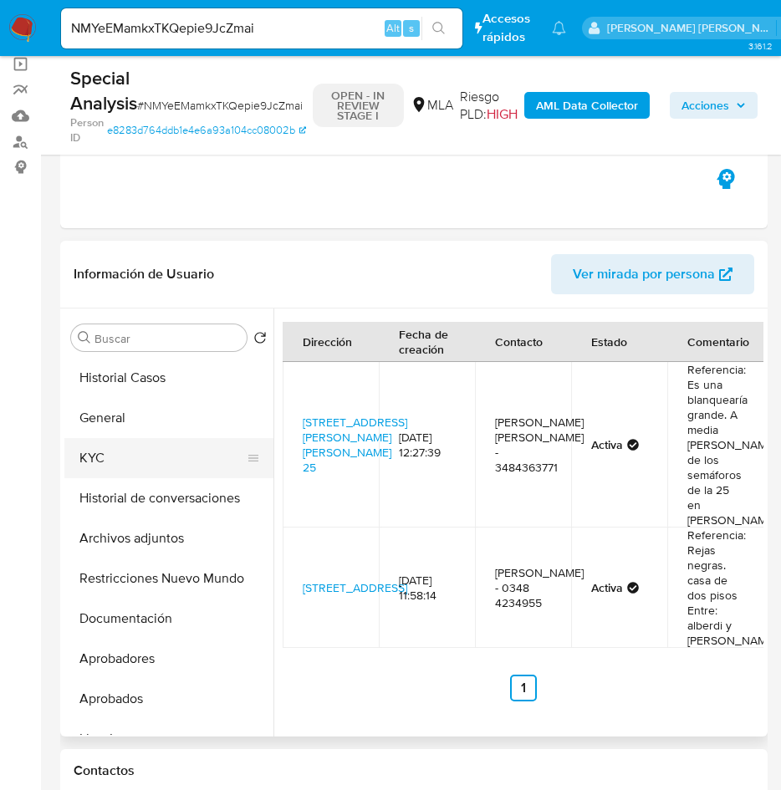
click at [131, 457] on button "KYC" at bounding box center [162, 458] width 196 height 40
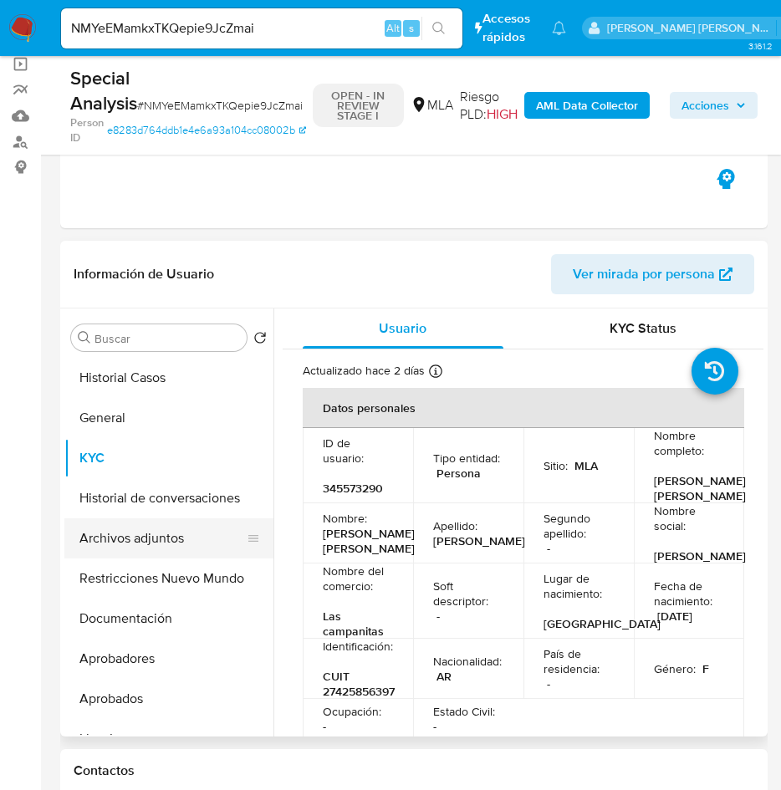
click at [178, 529] on button "Archivos adjuntos" at bounding box center [162, 538] width 196 height 40
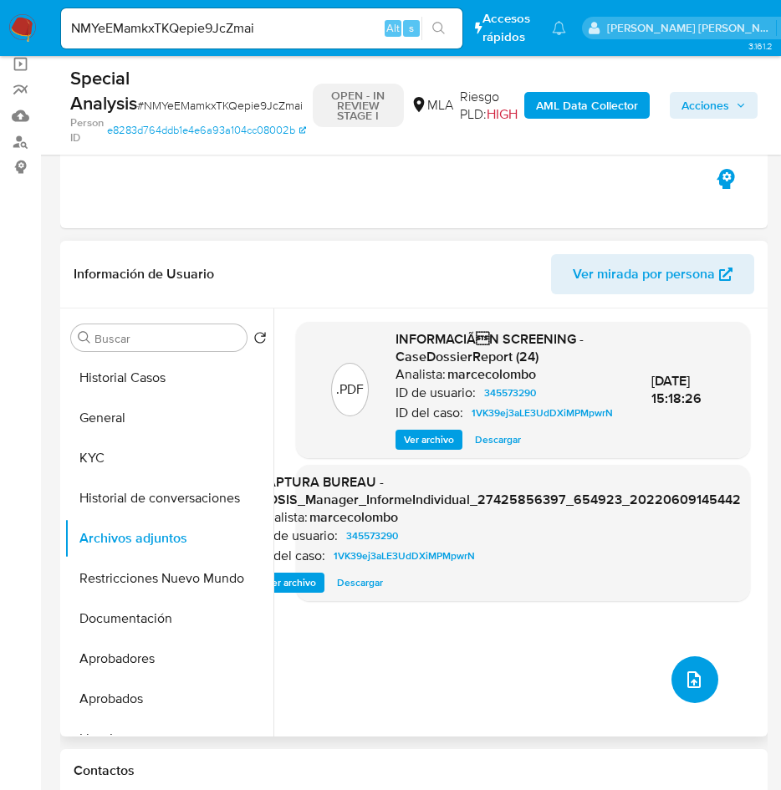
click at [672, 673] on button "upload-file" at bounding box center [695, 679] width 47 height 47
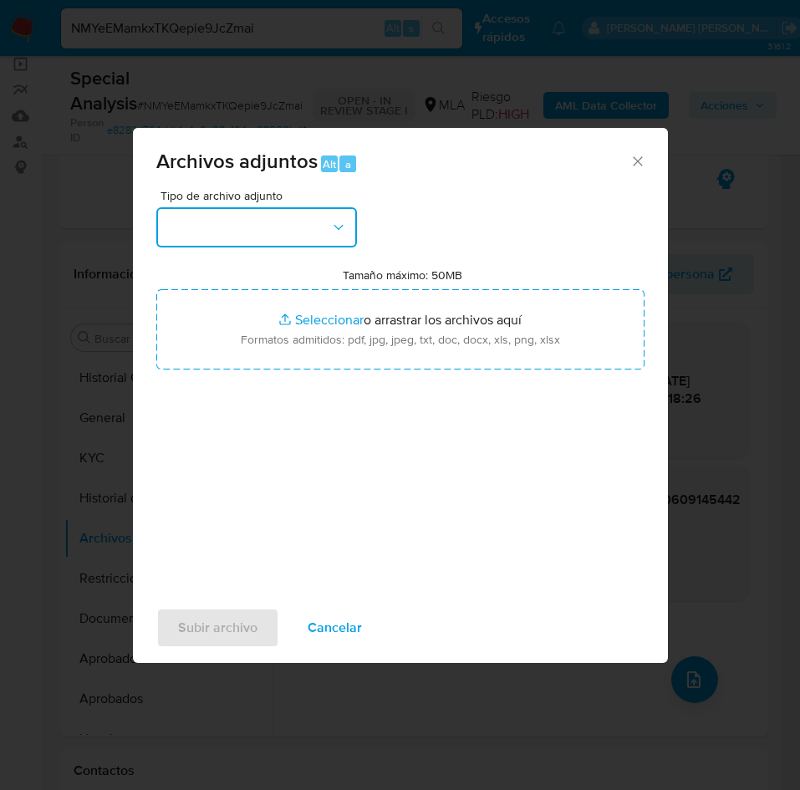
click at [248, 220] on button "button" at bounding box center [256, 227] width 201 height 40
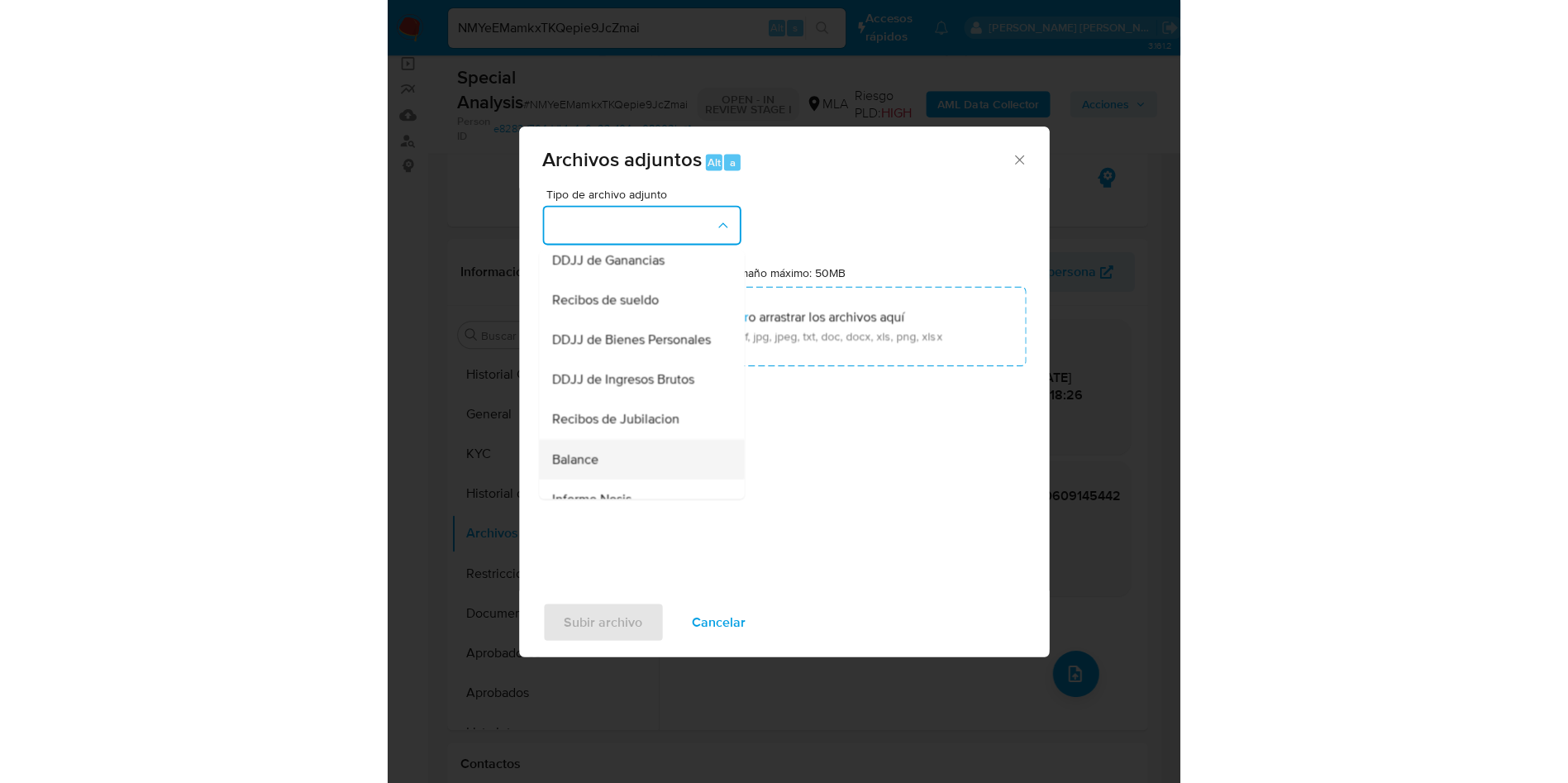
scroll to position [248, 0]
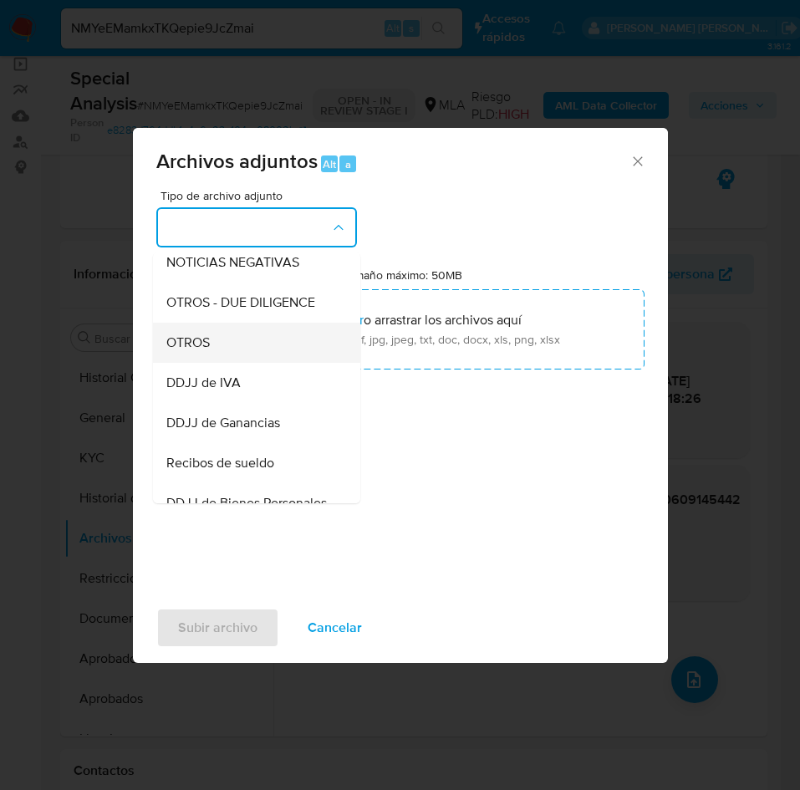
click at [236, 363] on div "OTROS" at bounding box center [251, 343] width 171 height 40
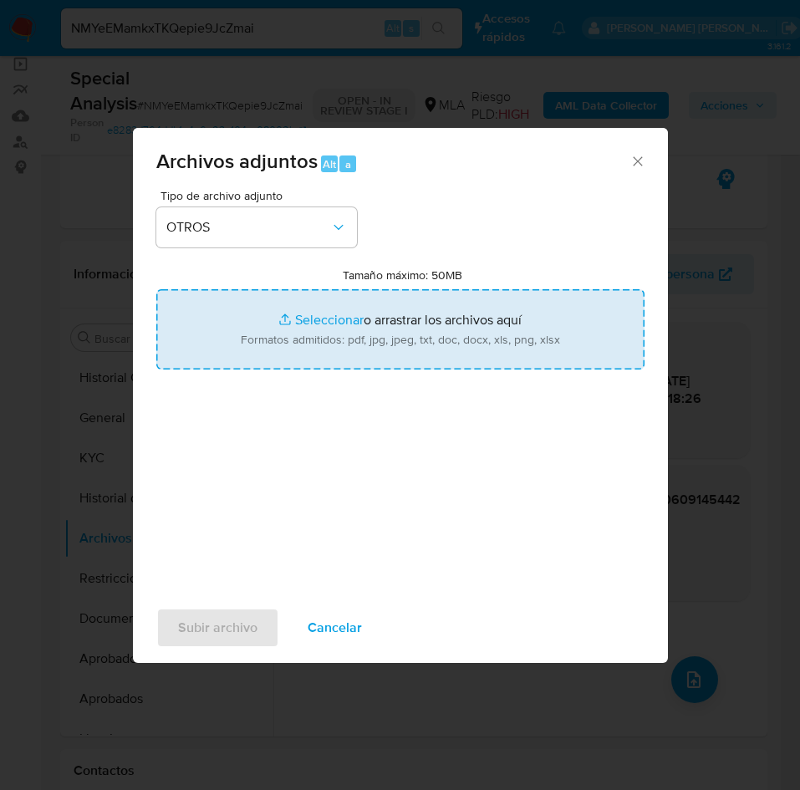
type input "C:\fakepath\Caselog NMYeEMamkxTKQepie9JcZmai.docx"
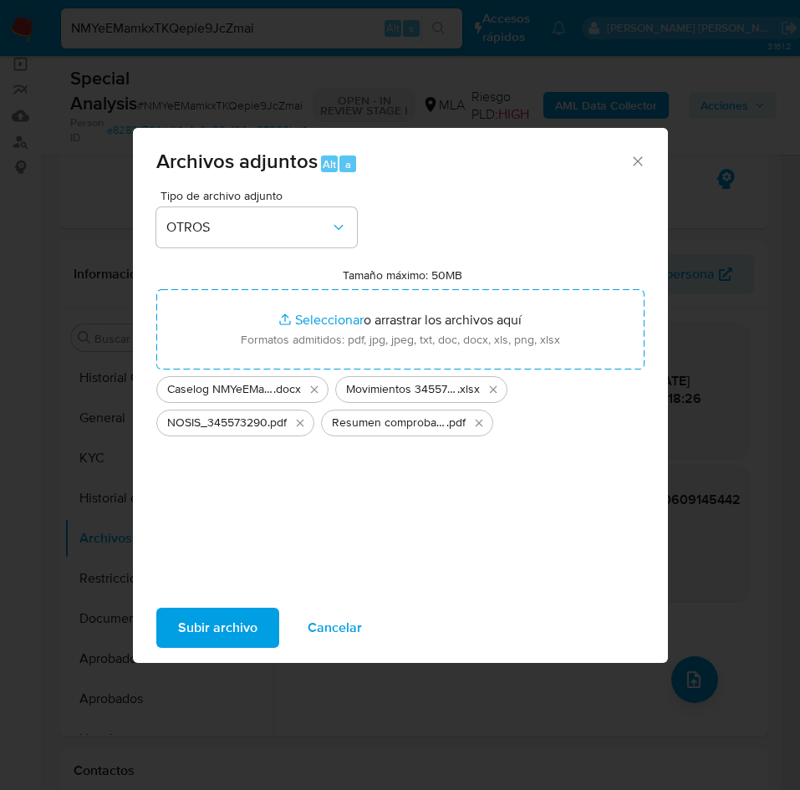
click at [230, 629] on span "Subir archivo" at bounding box center [217, 628] width 79 height 37
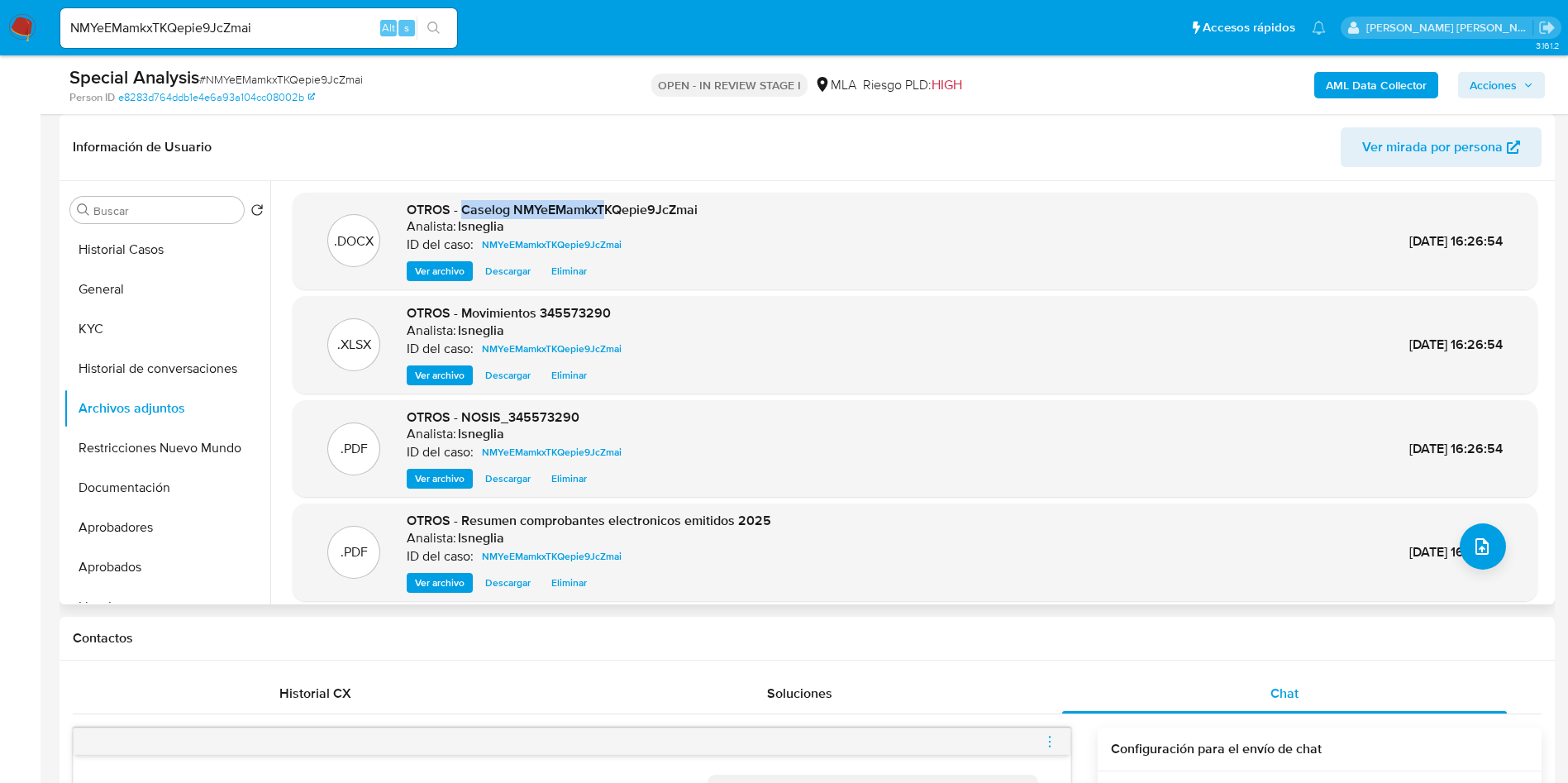
scroll to position [0, 0]
drag, startPoint x: 460, startPoint y: 195, endPoint x: 725, endPoint y: 217, distance: 265.9
click at [725, 217] on div ".DOCX OTROS - Caselog NMYeEMamkxTKQepie9JcZmai Analista: lsneglia ID del caso: …" at bounding box center [915, 243] width 1229 height 81
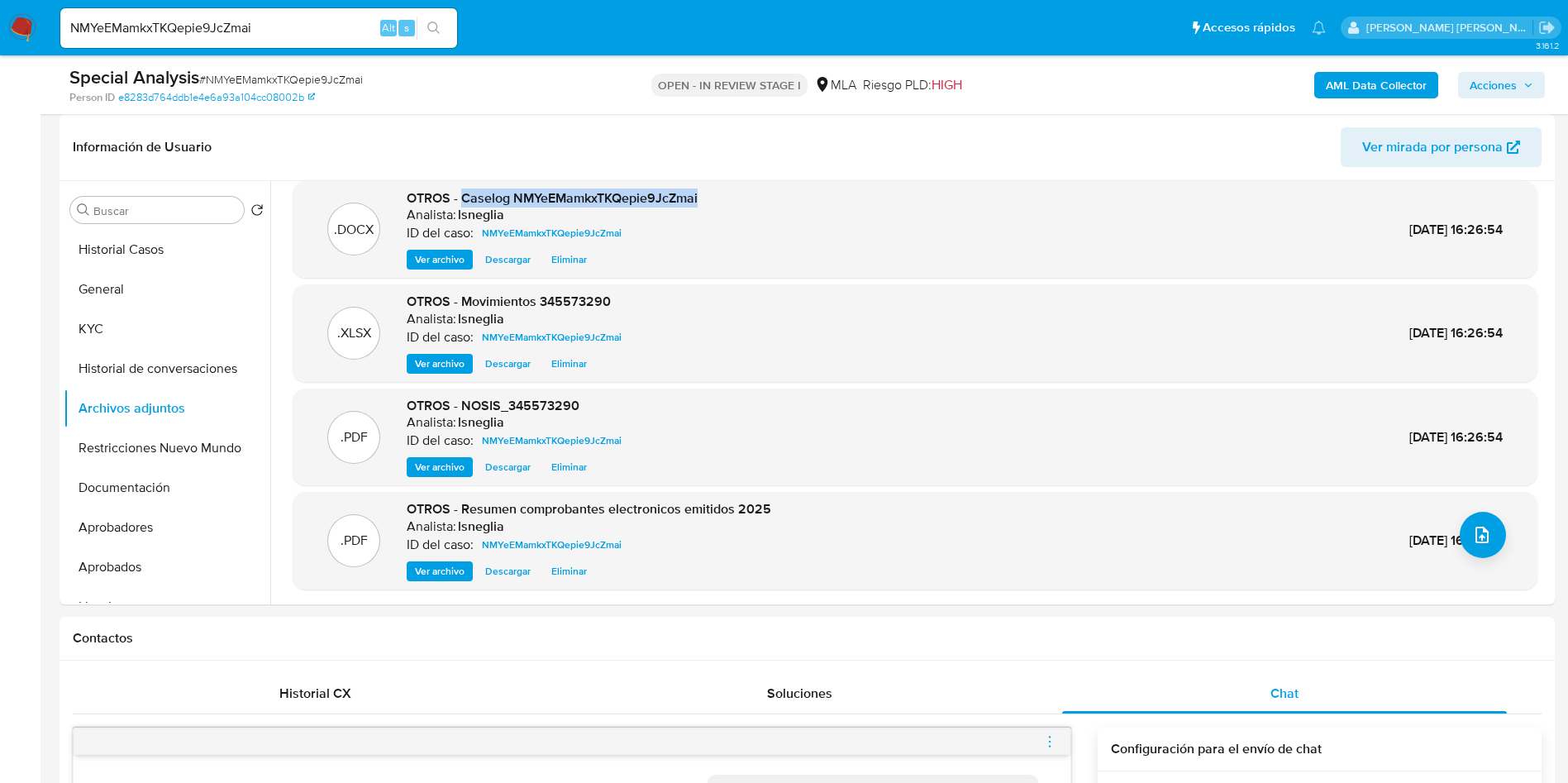
click at [1339, 80] on b "AML Data Collector" at bounding box center [1376, 85] width 101 height 27
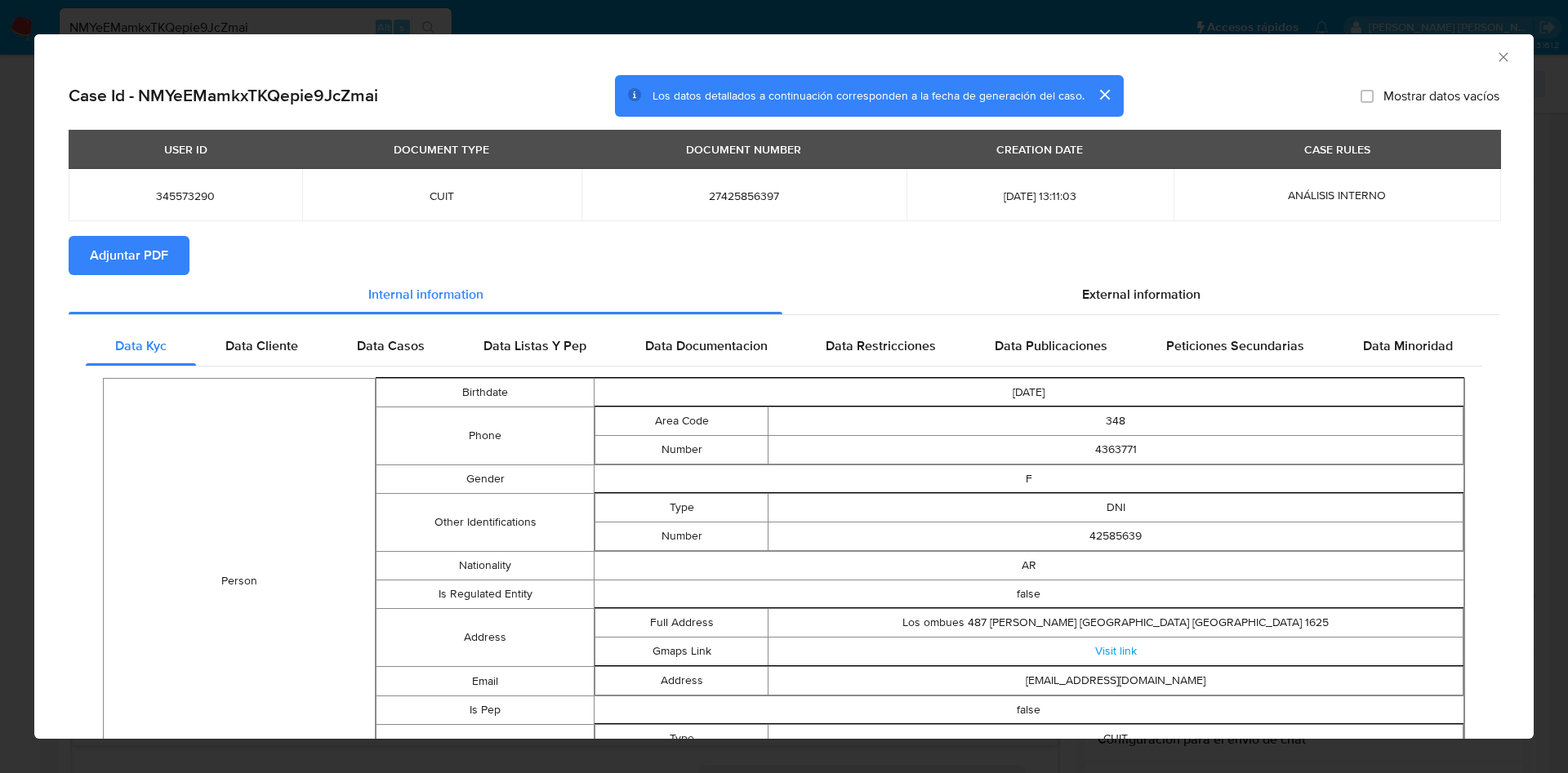
click at [163, 237] on span "Adjuntar PDF" at bounding box center [129, 255] width 78 height 36
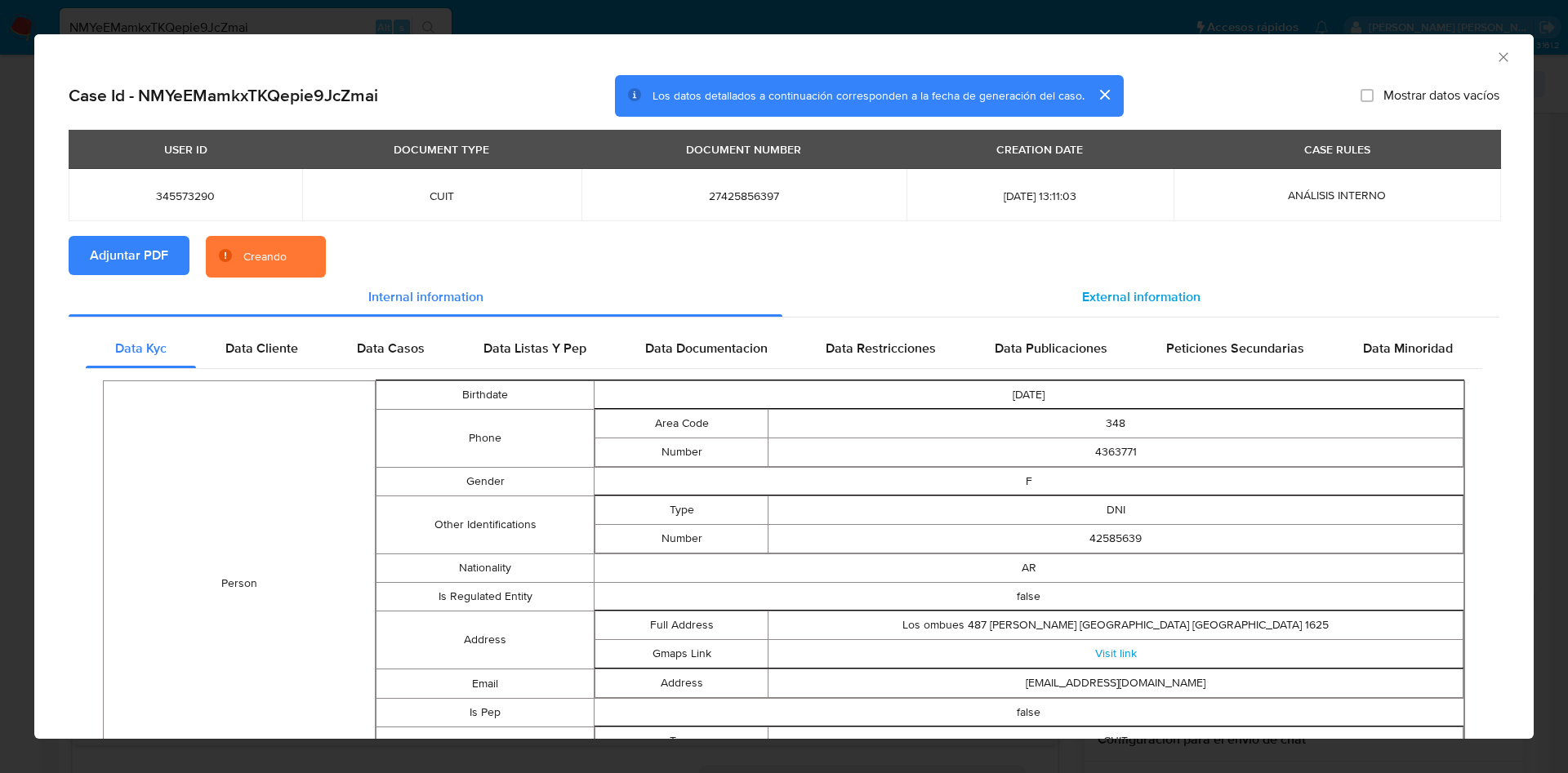
click at [1037, 284] on div "External information" at bounding box center [1140, 297] width 717 height 39
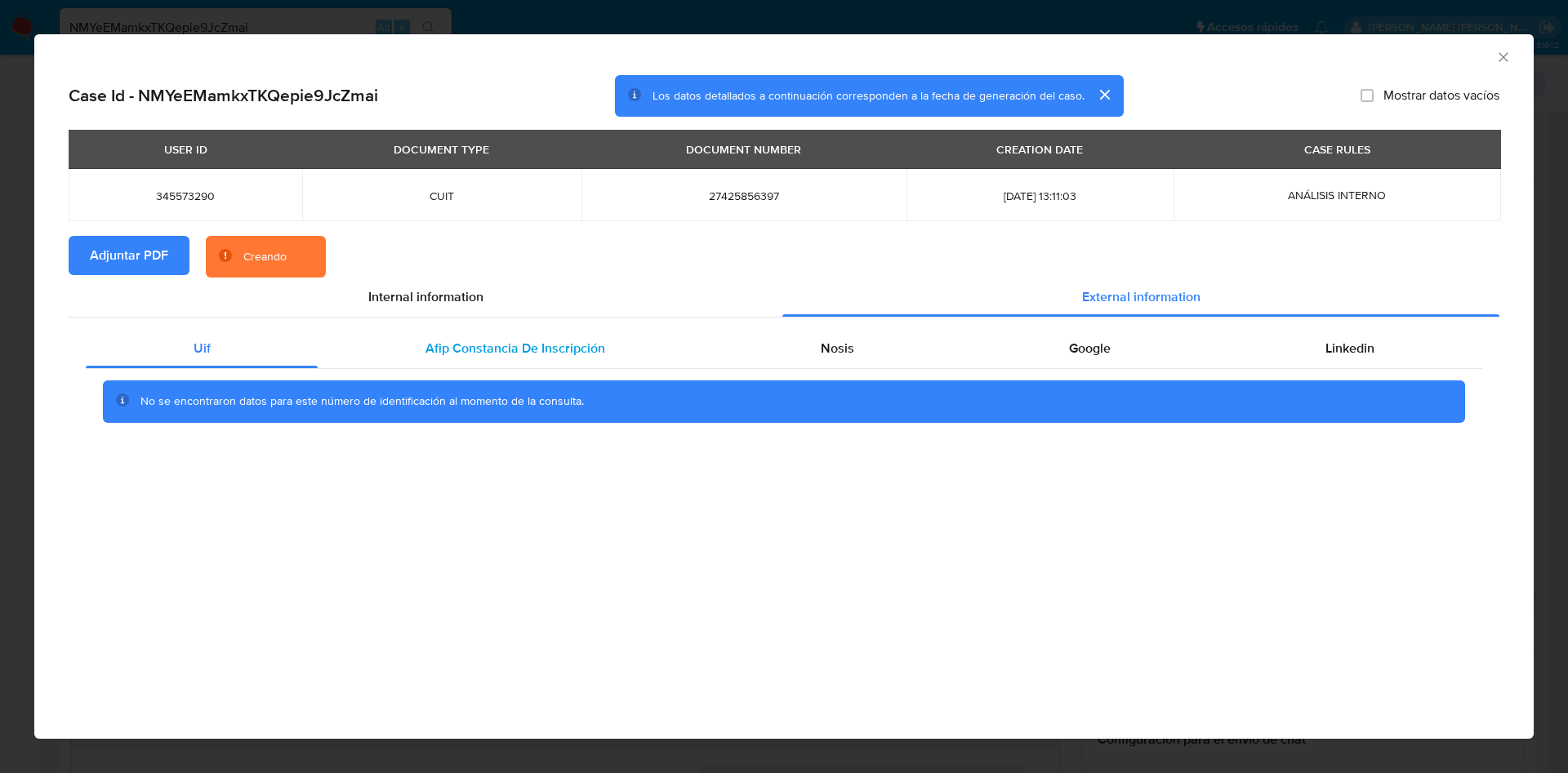
click at [446, 332] on div "Afip Constancia De Inscripción" at bounding box center [515, 348] width 394 height 39
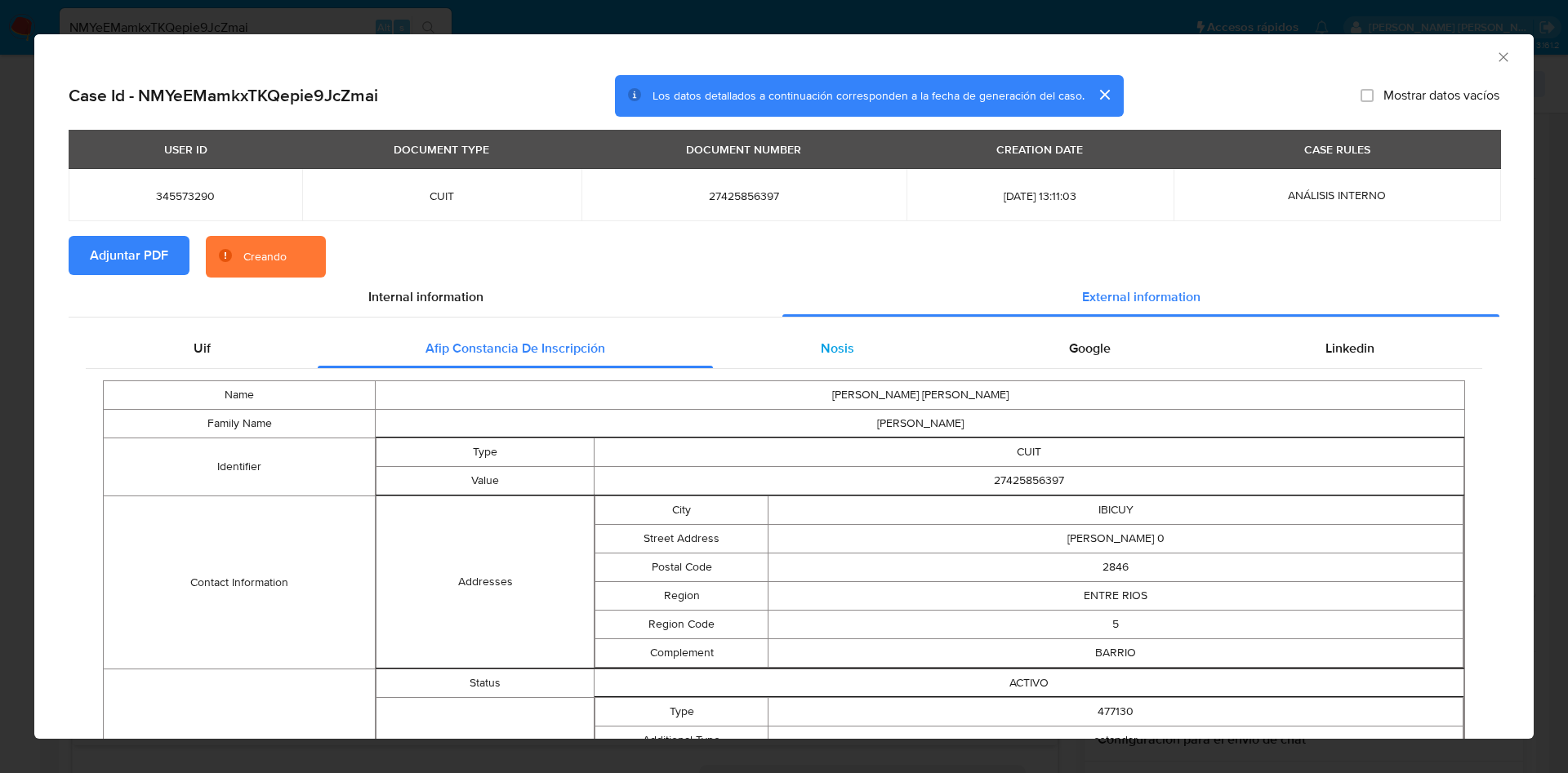
click at [763, 335] on div "Nosis" at bounding box center [837, 348] width 248 height 39
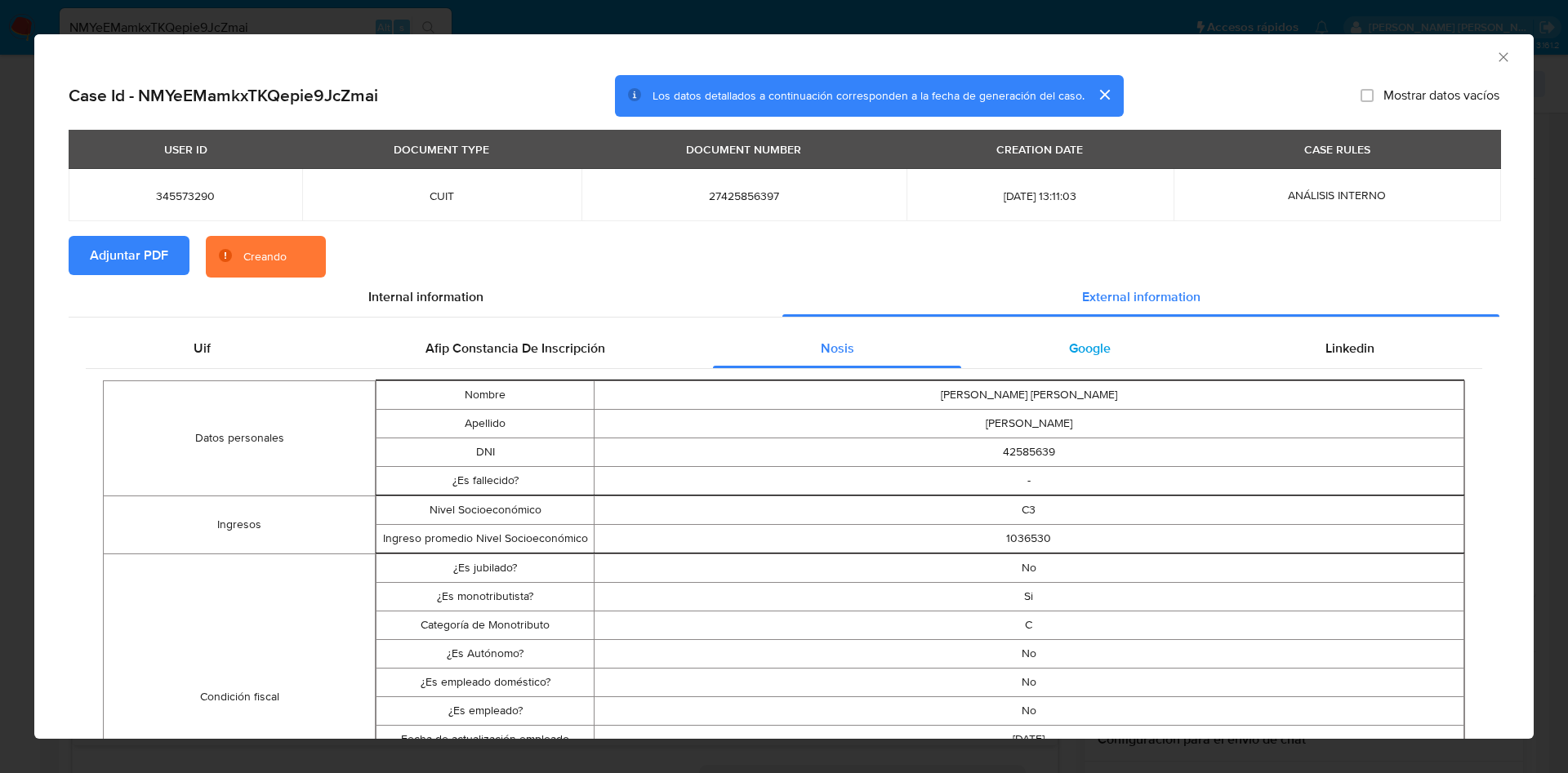
click at [1094, 329] on div "Google" at bounding box center [1089, 348] width 257 height 39
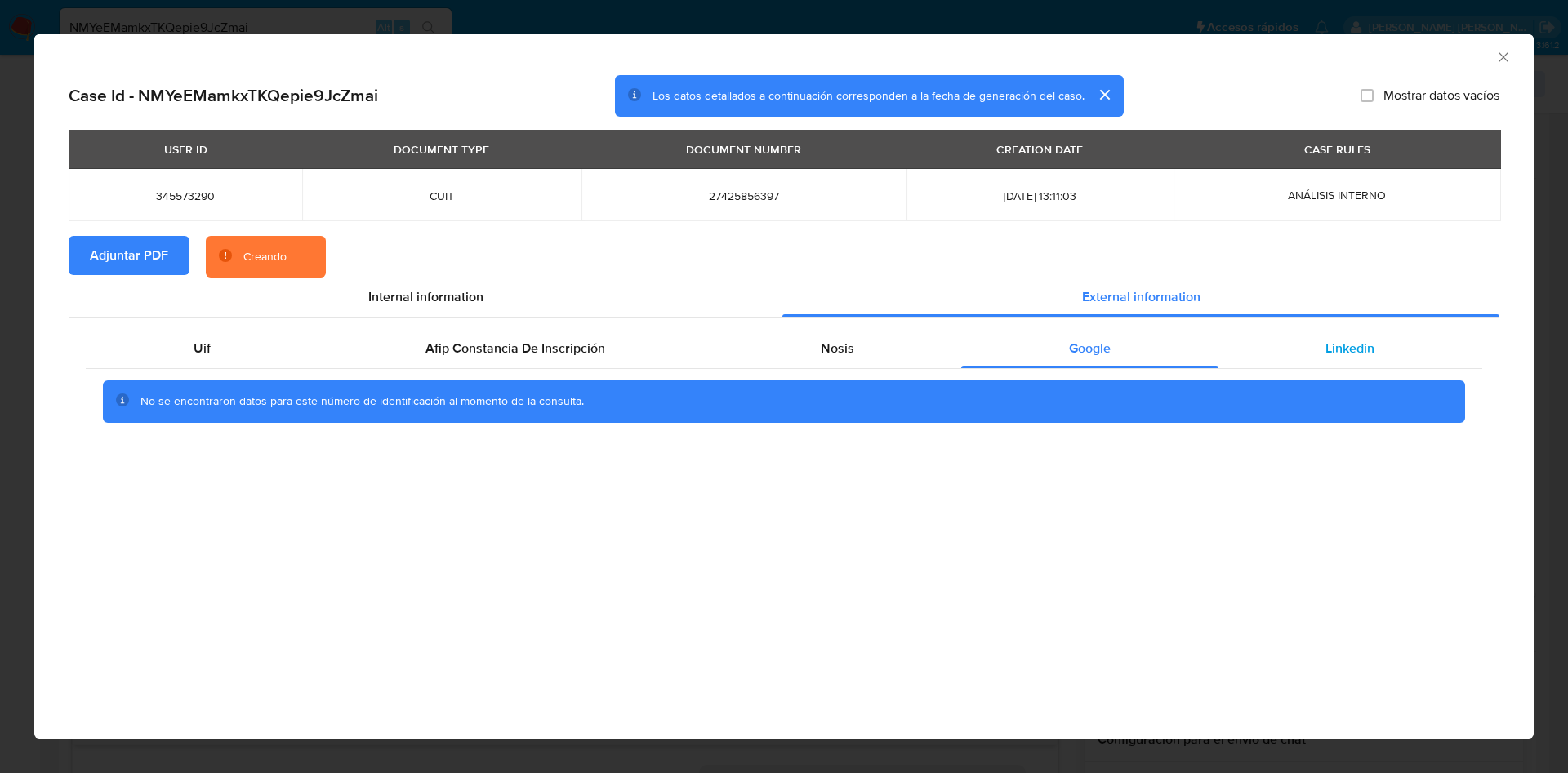
click at [1390, 330] on div "Linkedin" at bounding box center [1350, 348] width 264 height 39
click at [1135, 319] on div "Uif Afip Constancia De Inscripción Nosis Google Linkedin No se encontraron dato…" at bounding box center [783, 381] width 1430 height 128
click at [1060, 350] on div "Google" at bounding box center [1089, 348] width 257 height 39
click at [825, 350] on span "Nosis" at bounding box center [837, 347] width 33 height 19
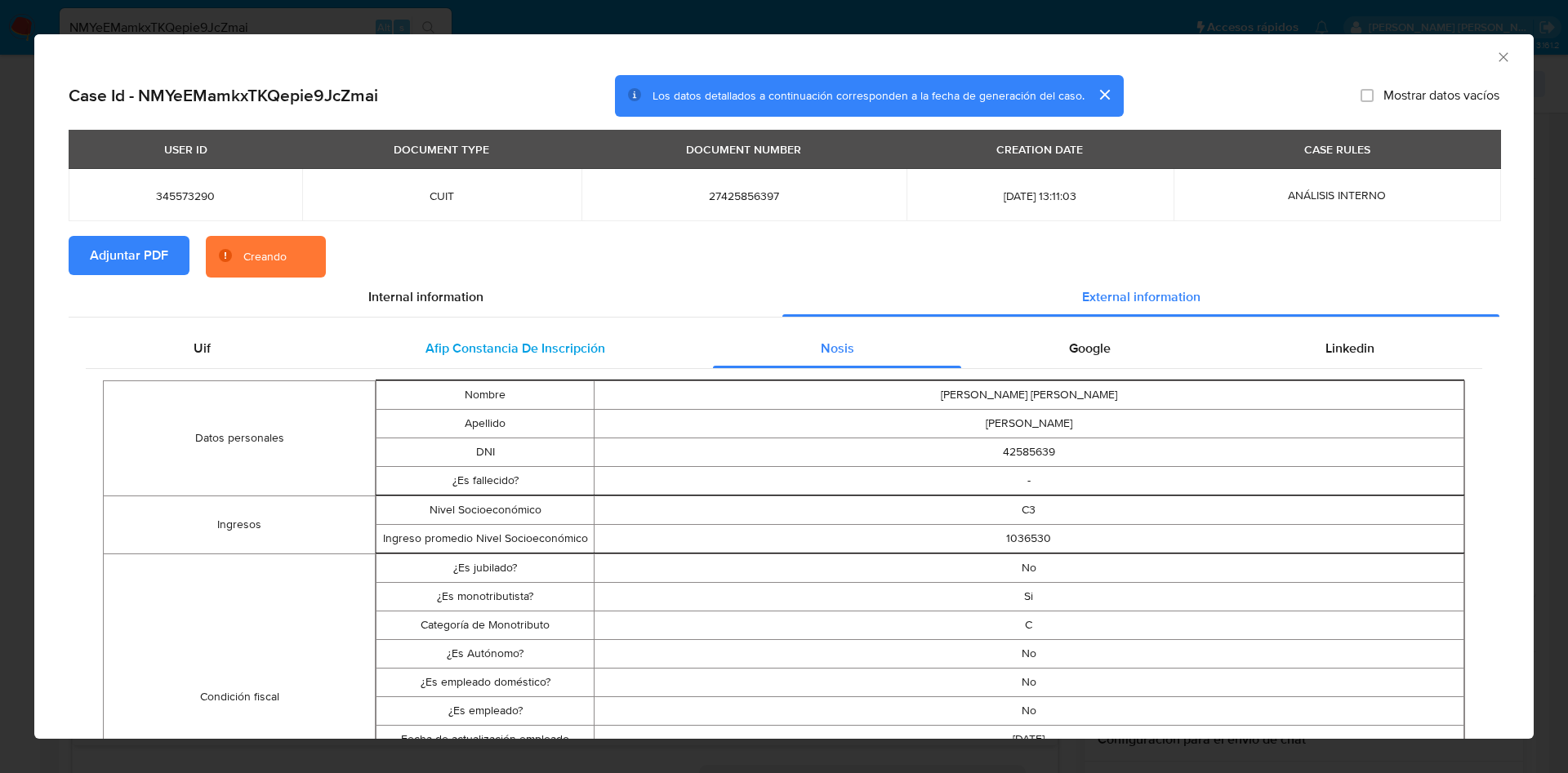
click at [550, 334] on div "Afip Constancia De Inscripción" at bounding box center [515, 348] width 394 height 39
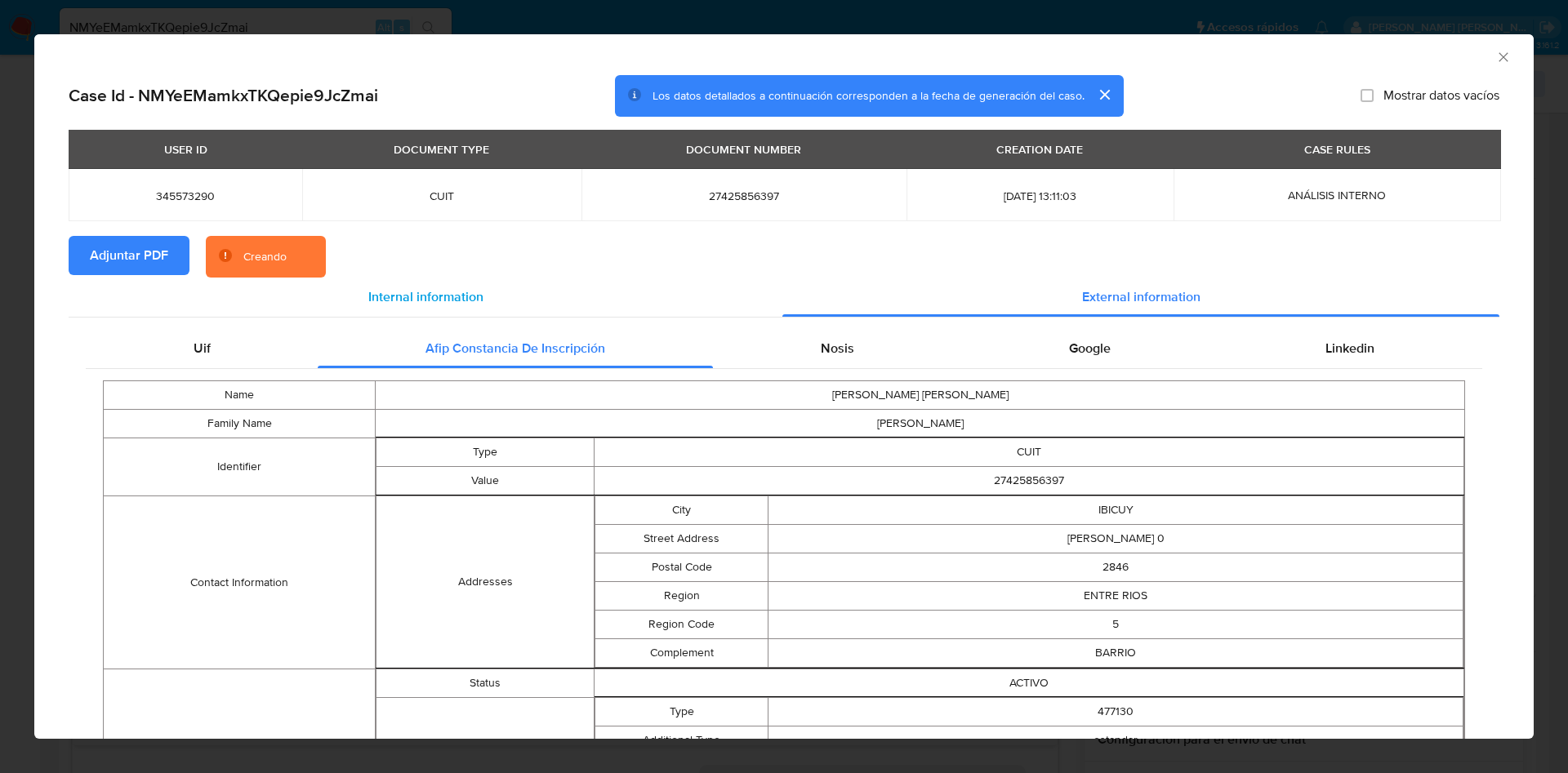
click at [414, 292] on span "Internal information" at bounding box center [426, 296] width 115 height 19
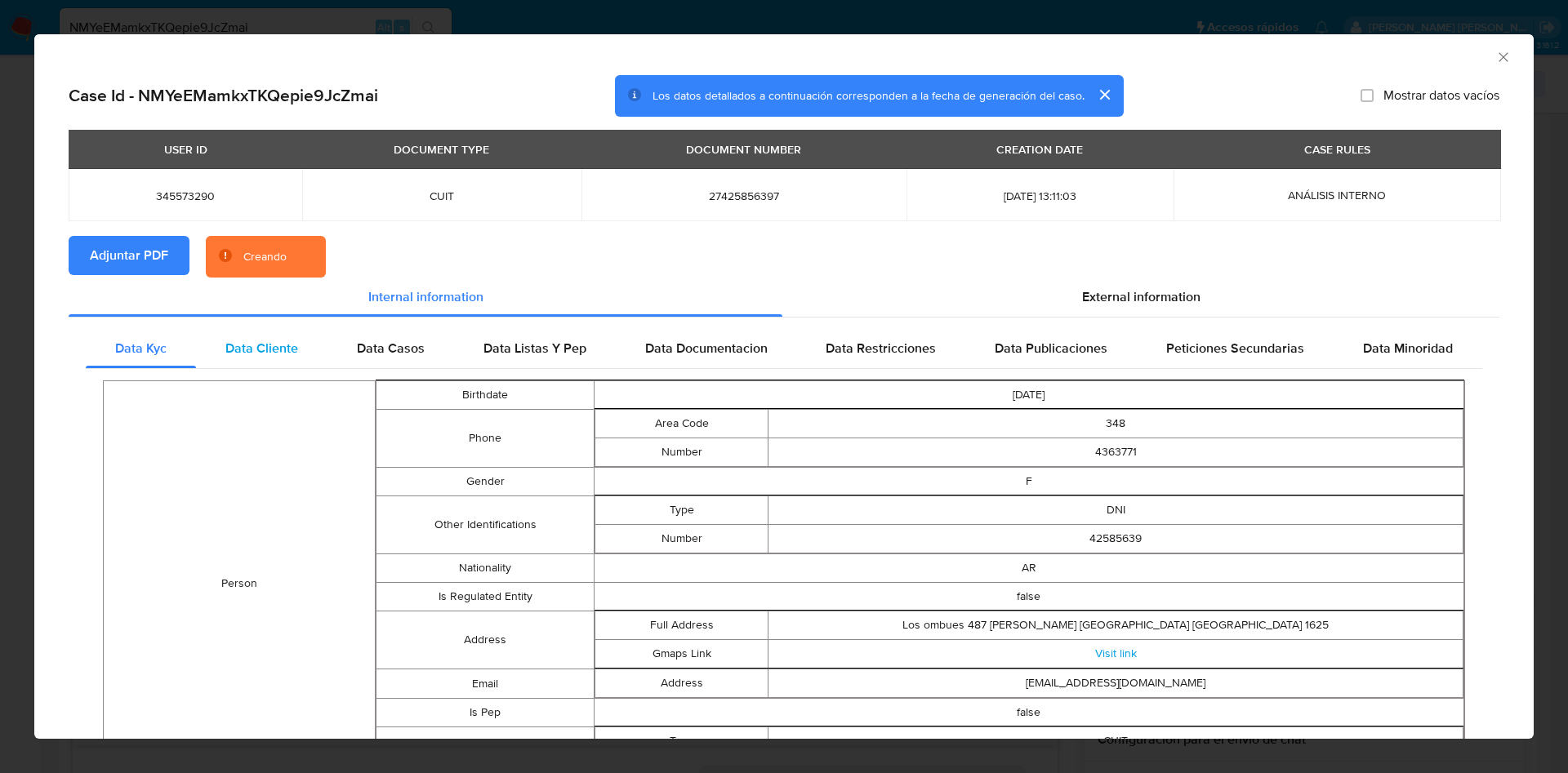
click at [283, 351] on span "Data Cliente" at bounding box center [262, 347] width 72 height 19
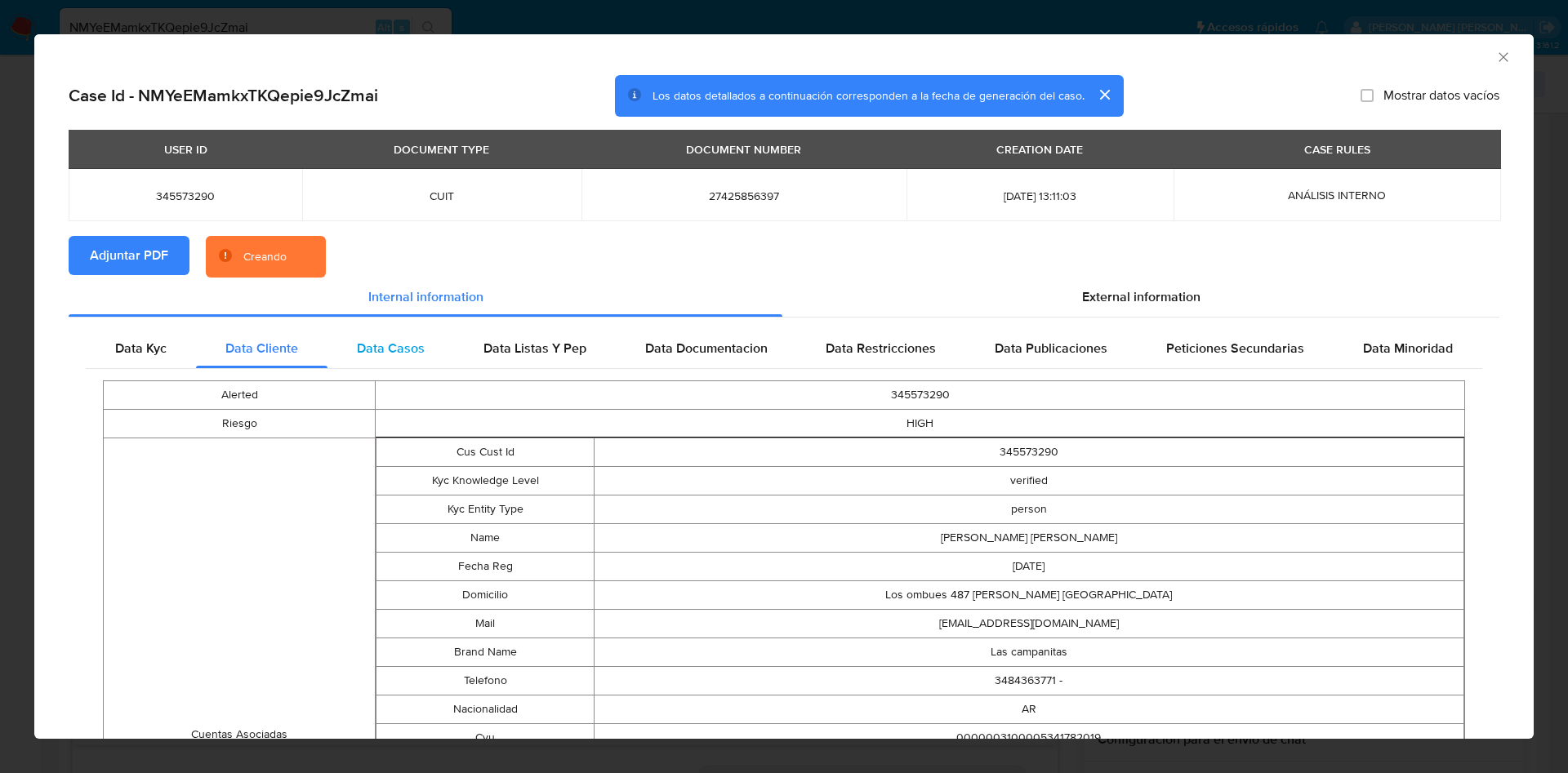
click at [396, 364] on div "Data Casos" at bounding box center [391, 348] width 127 height 39
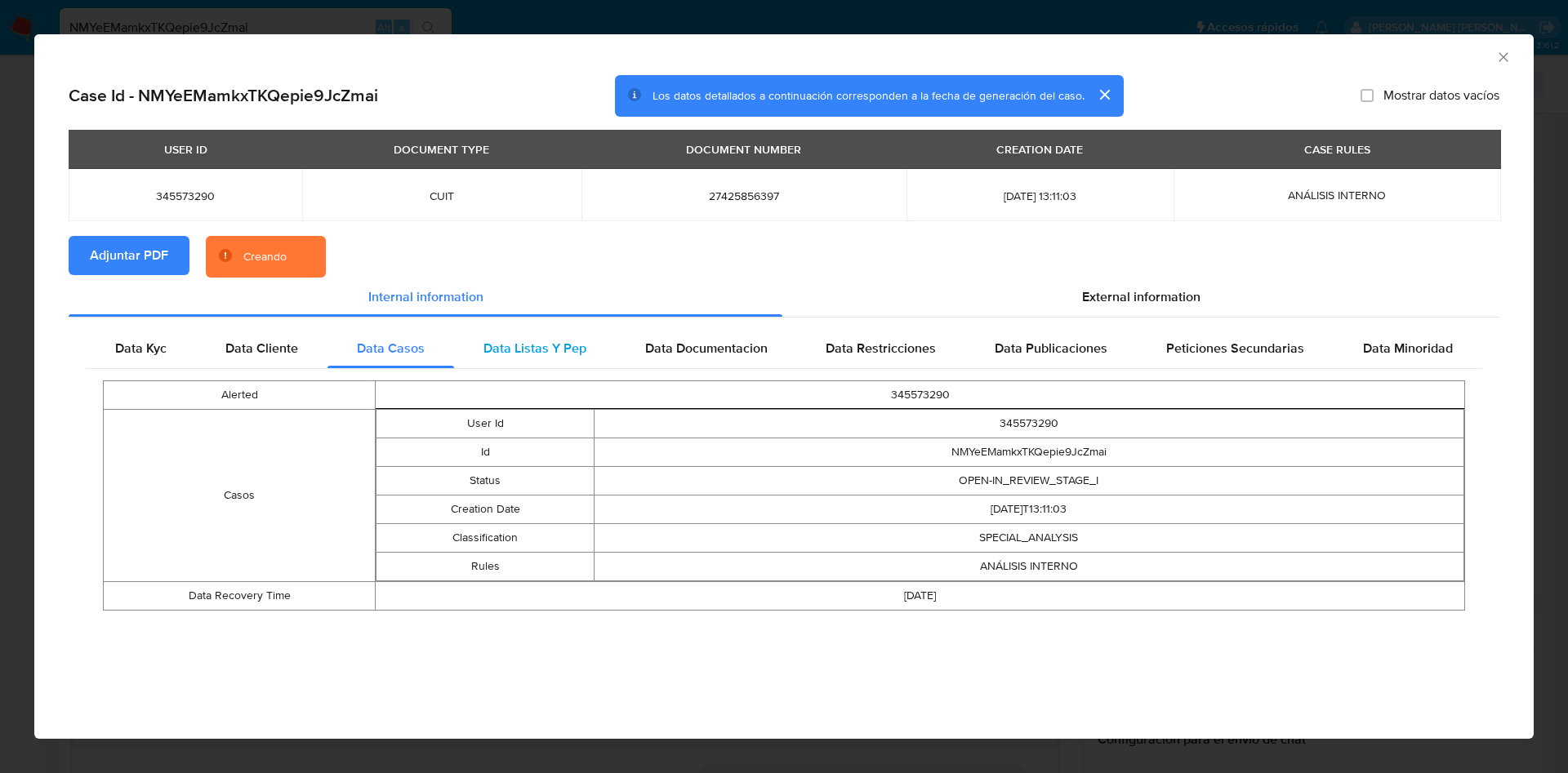
click at [513, 356] on span "Data Listas Y Pep" at bounding box center [534, 347] width 103 height 19
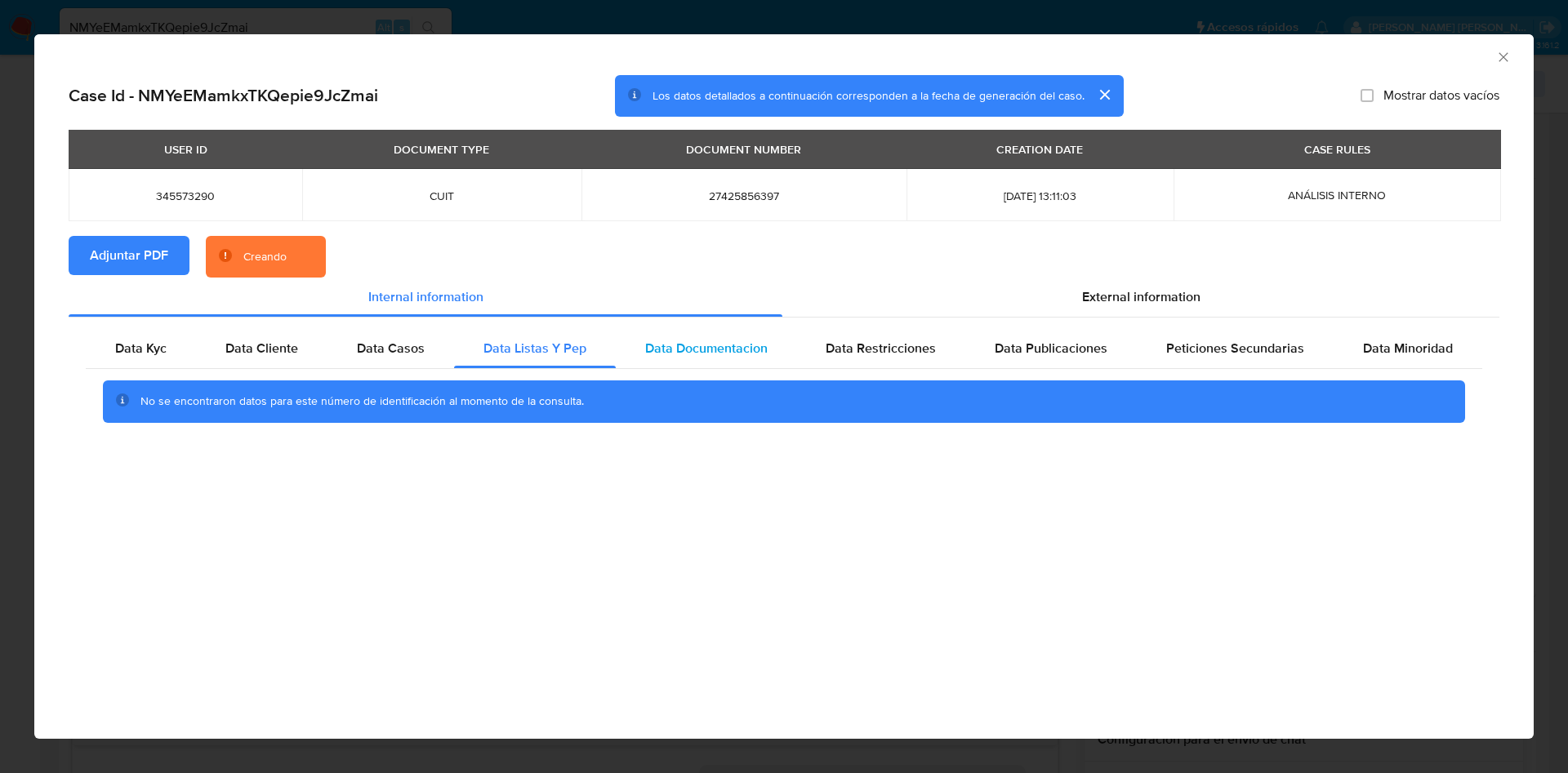
click at [717, 346] on span "Data Documentacion" at bounding box center [706, 347] width 122 height 19
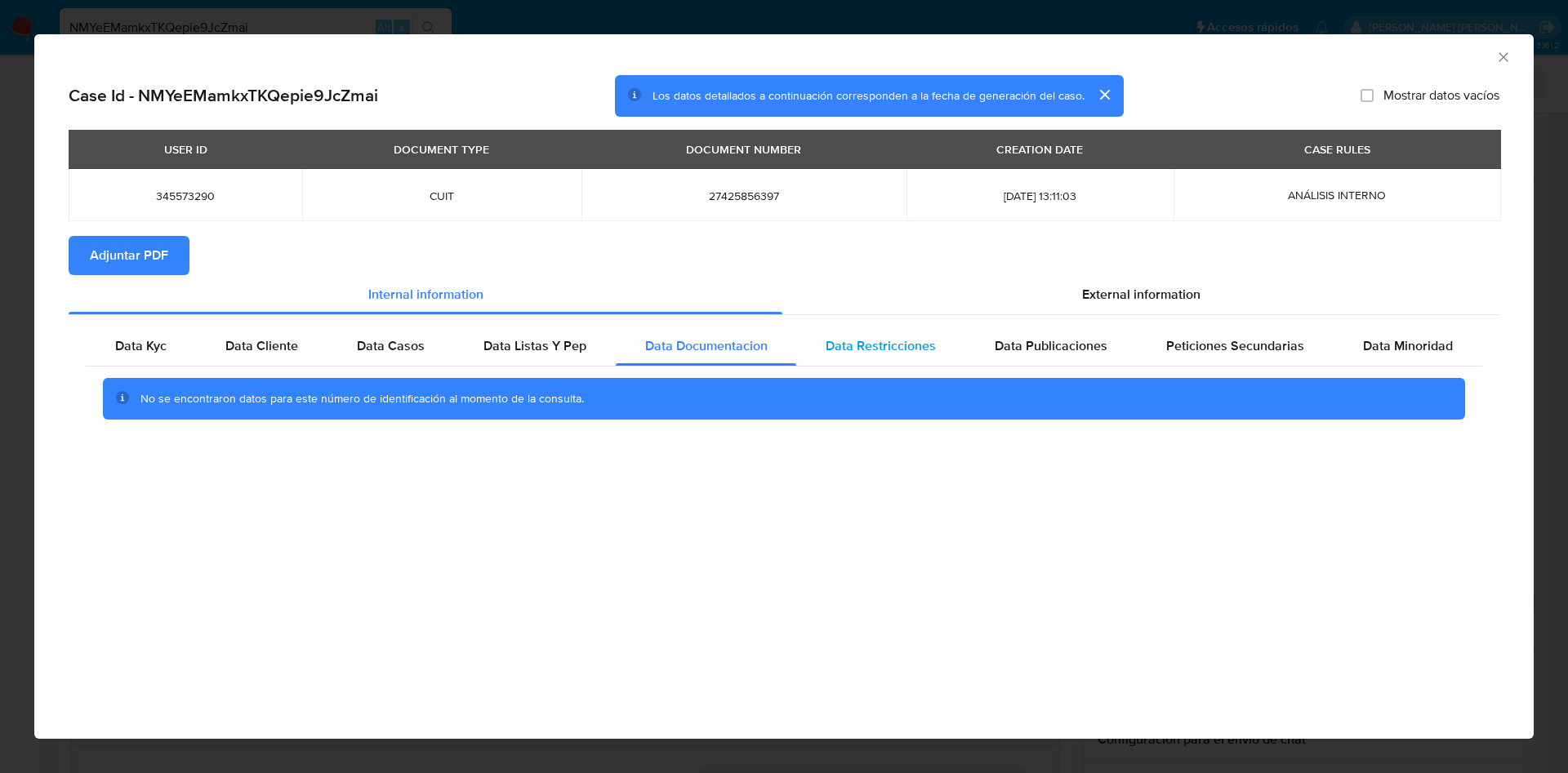
click at [917, 350] on span "Data Restricciones" at bounding box center [880, 346] width 110 height 19
click at [1127, 352] on div "Data Publicaciones" at bounding box center [1051, 346] width 172 height 39
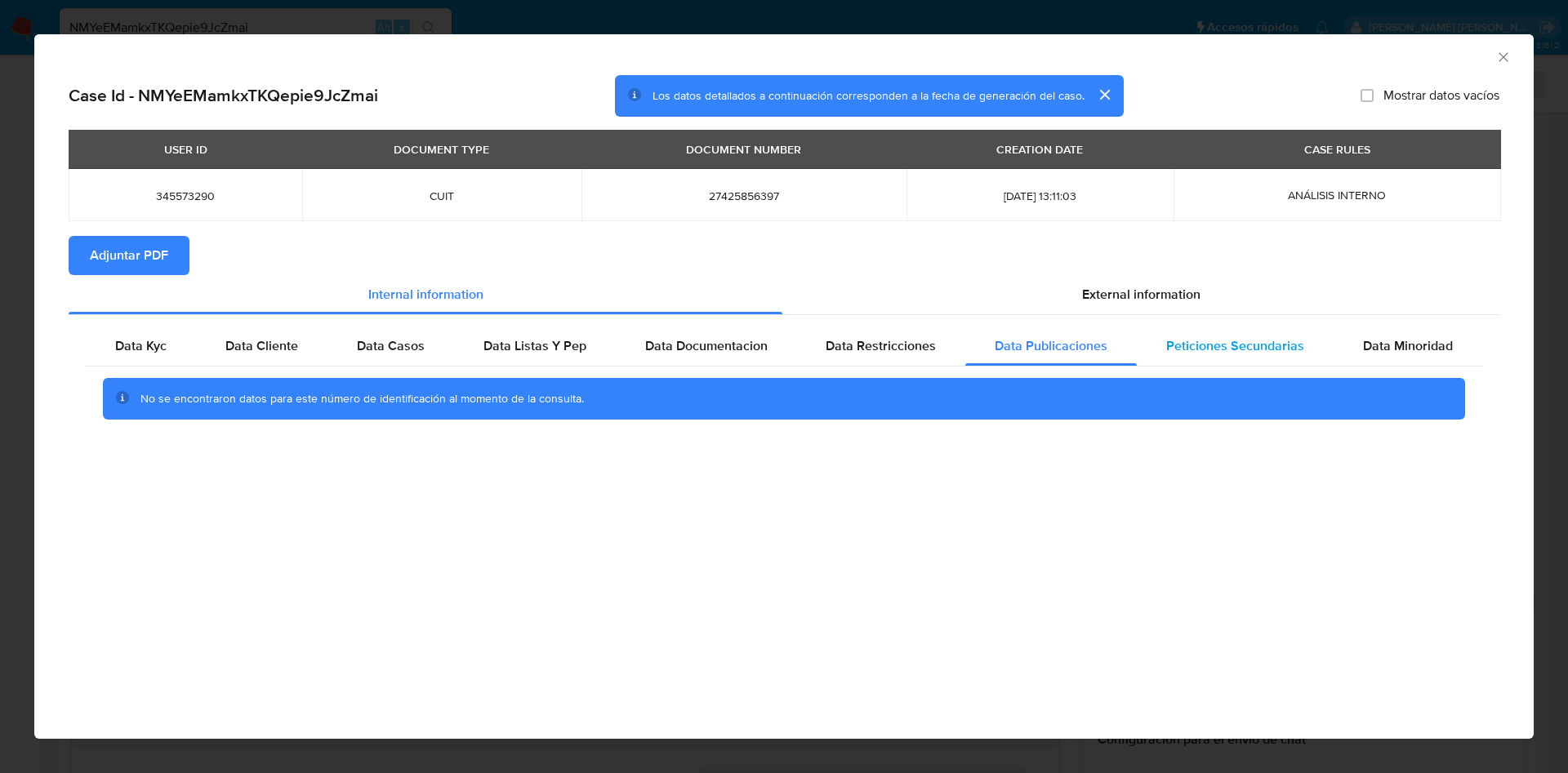
click at [1234, 351] on span "Peticiones Secundarias" at bounding box center [1234, 346] width 138 height 19
click at [1383, 356] on div "Data Minoridad" at bounding box center [1408, 346] width 148 height 39
click at [1107, 352] on span "Data Publicaciones" at bounding box center [1051, 346] width 112 height 19
click at [858, 343] on span "Data Restricciones" at bounding box center [880, 346] width 110 height 19
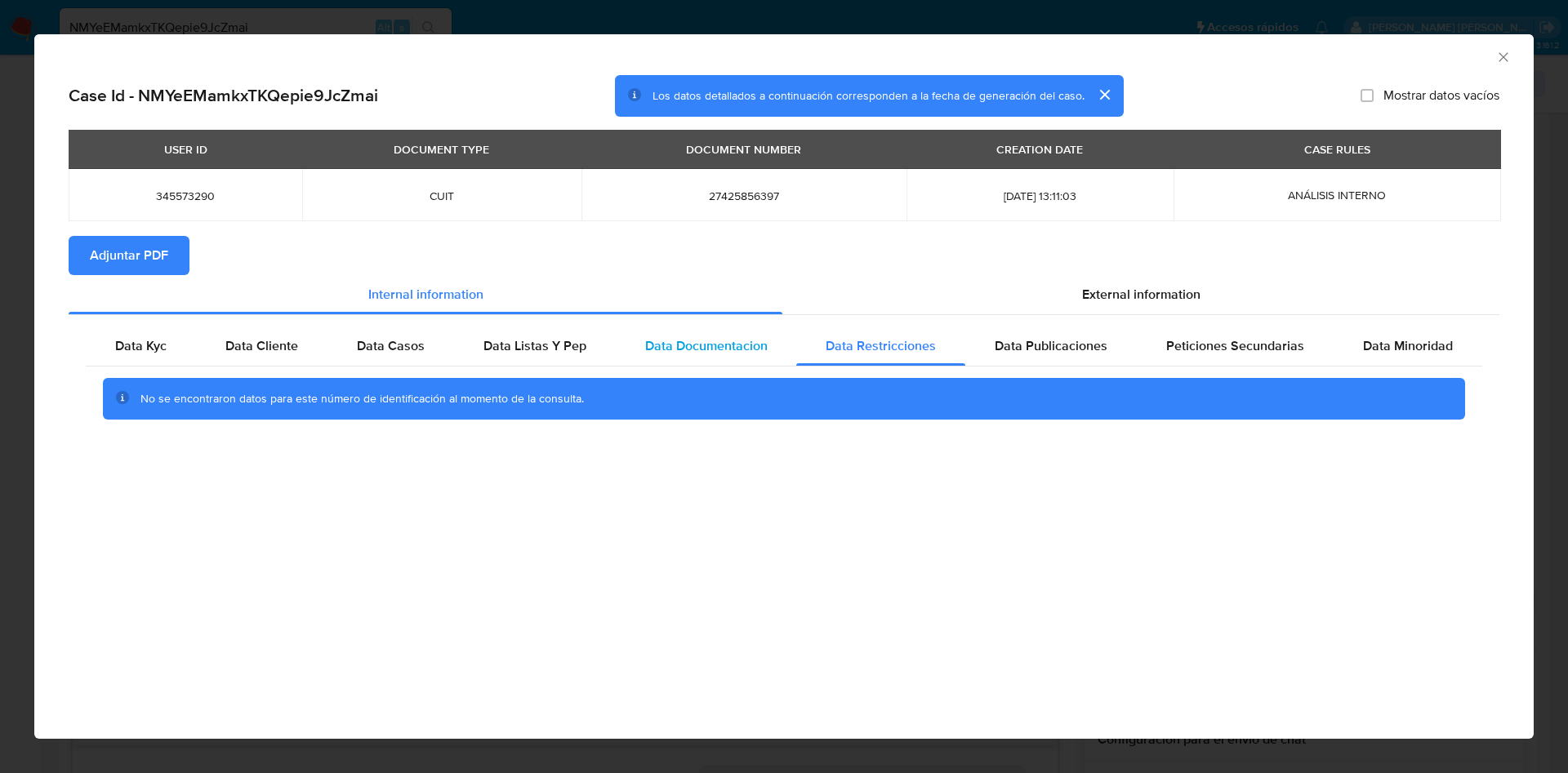
click at [709, 344] on span "Data Documentacion" at bounding box center [706, 346] width 122 height 19
click at [531, 342] on span "Data Listas Y Pep" at bounding box center [534, 346] width 103 height 19
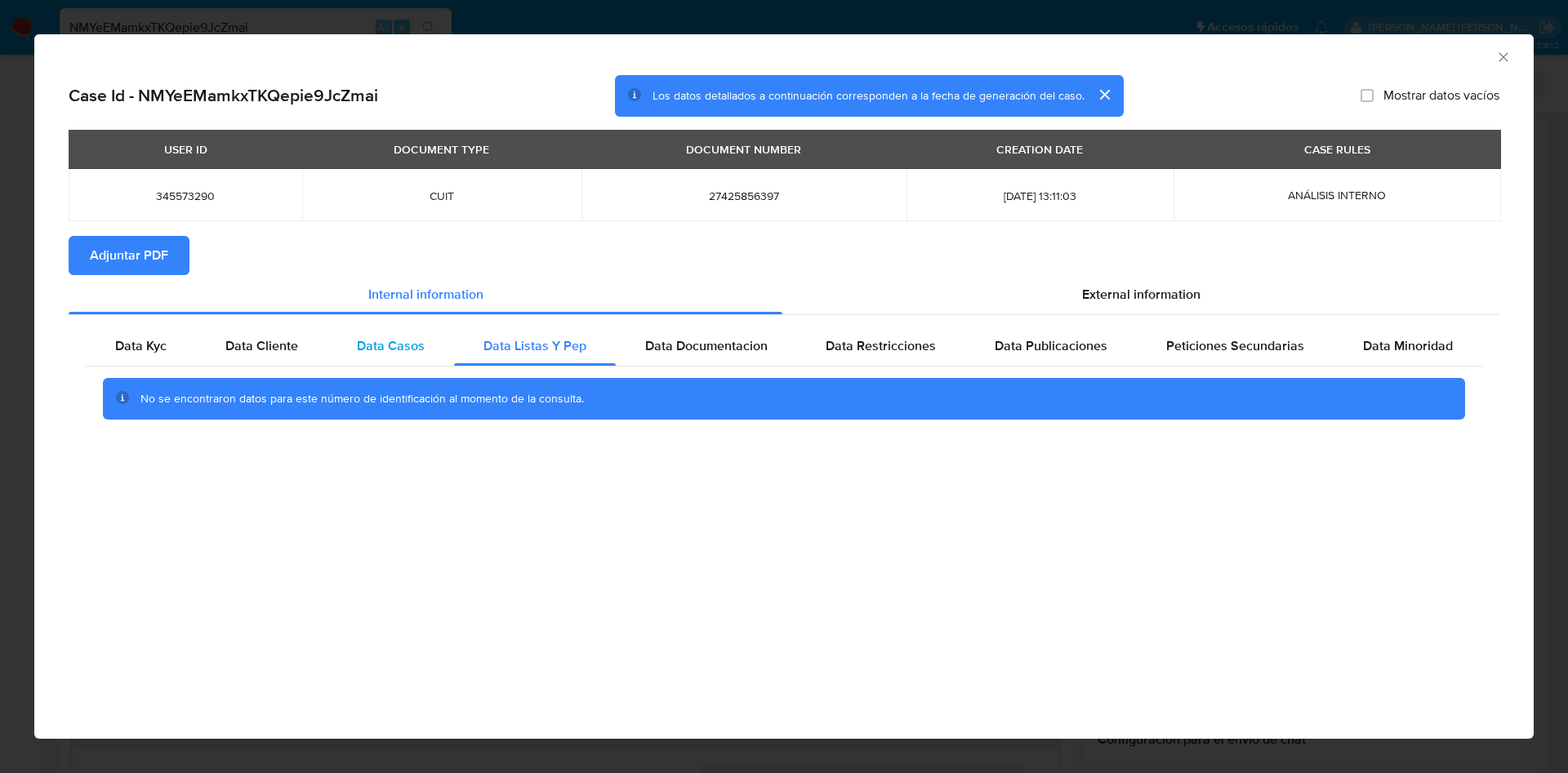
click at [393, 345] on span "Data Casos" at bounding box center [390, 346] width 67 height 19
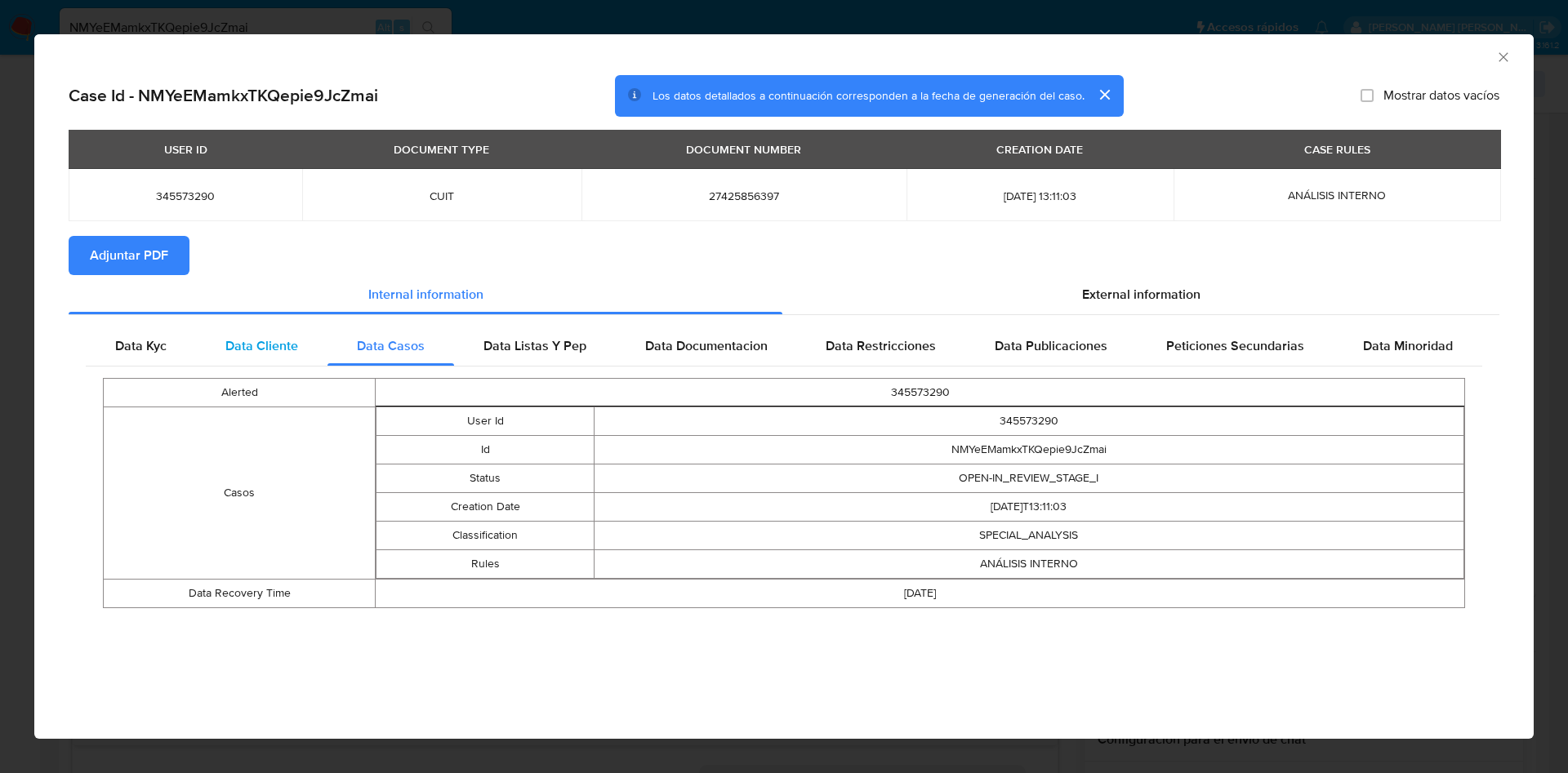
click at [263, 345] on span "Data Cliente" at bounding box center [262, 346] width 72 height 19
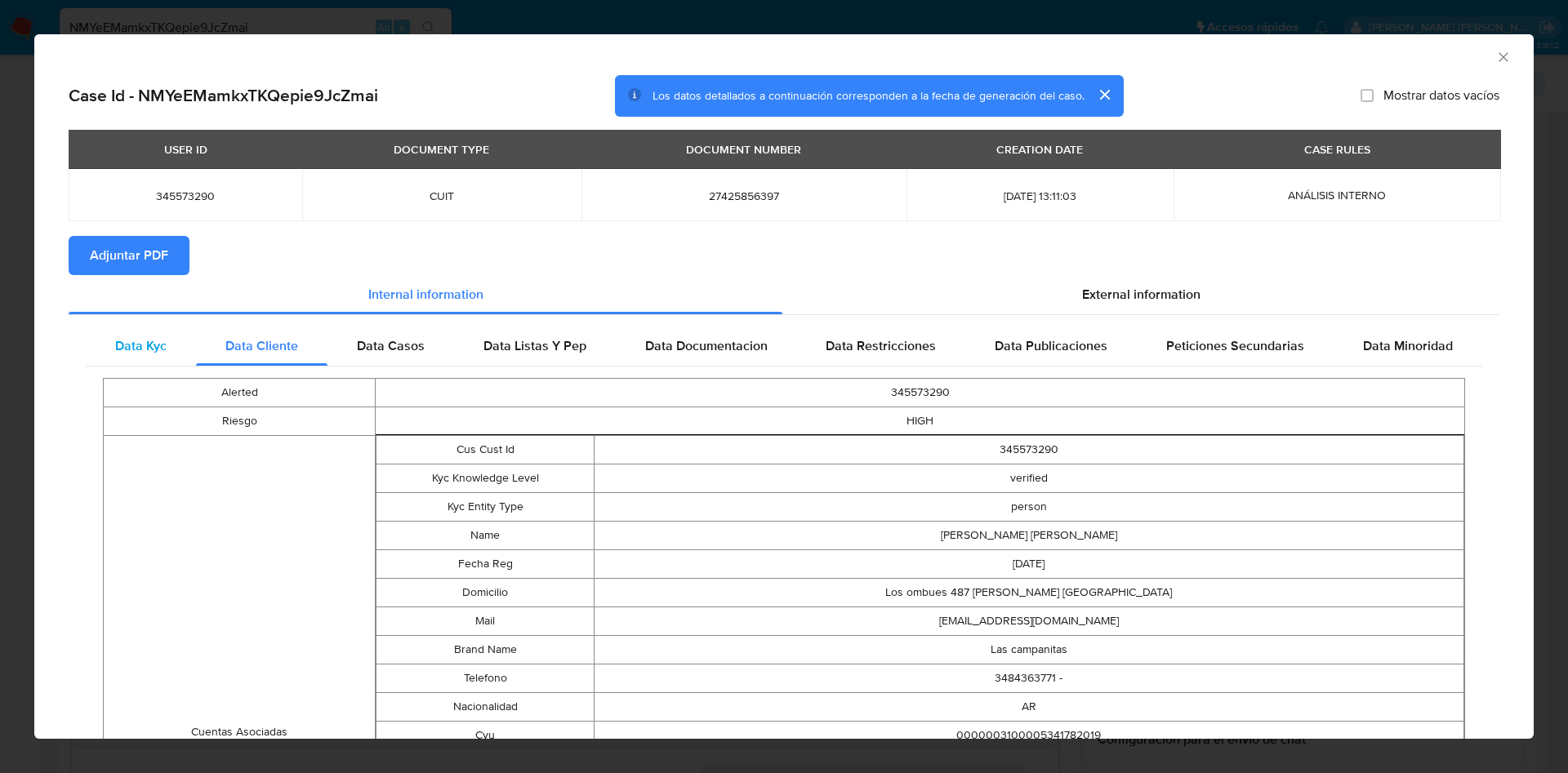
click at [157, 347] on span "Data Kyc" at bounding box center [141, 346] width 52 height 19
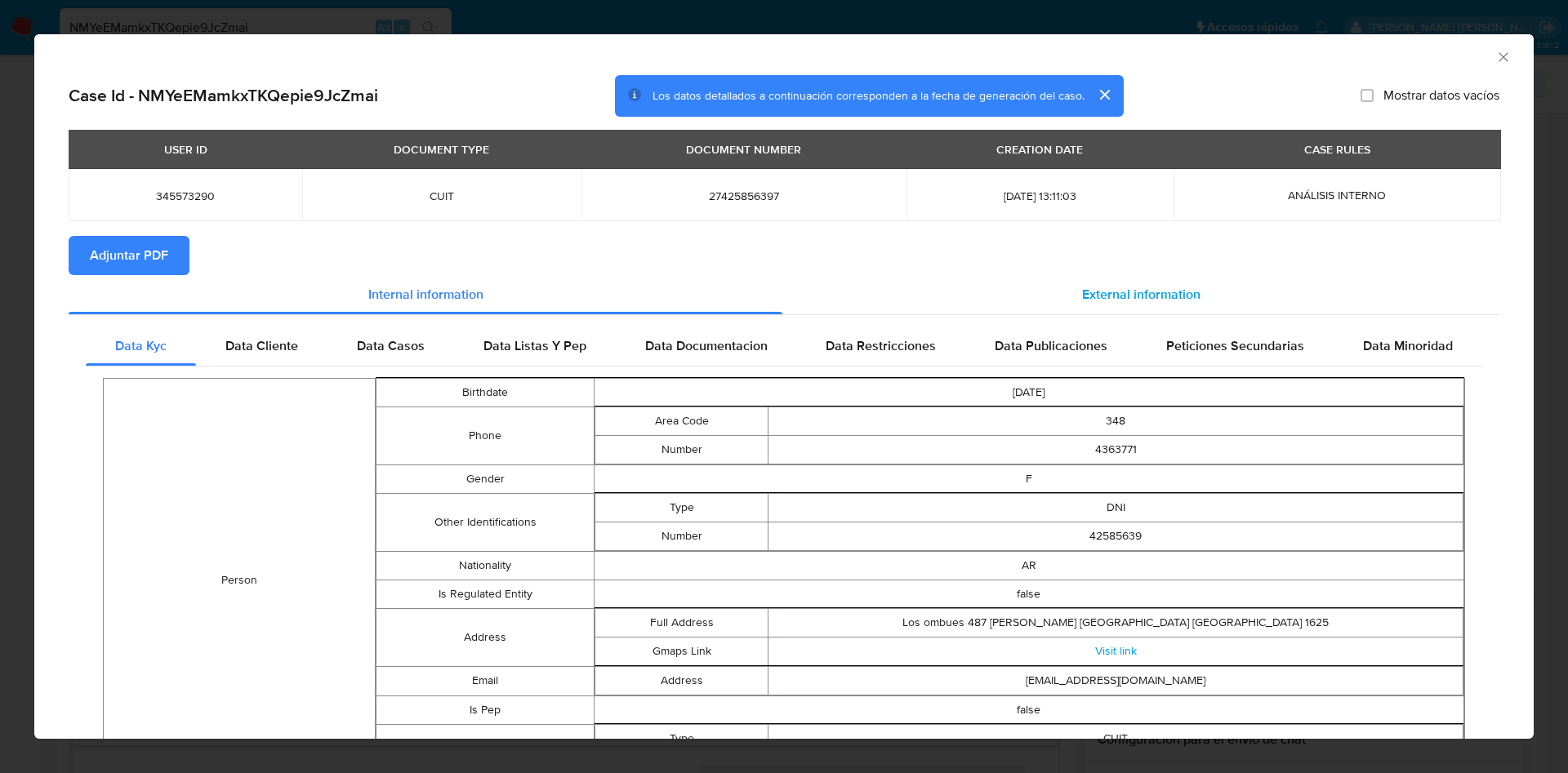
click at [1047, 288] on div "External information" at bounding box center [1140, 295] width 717 height 39
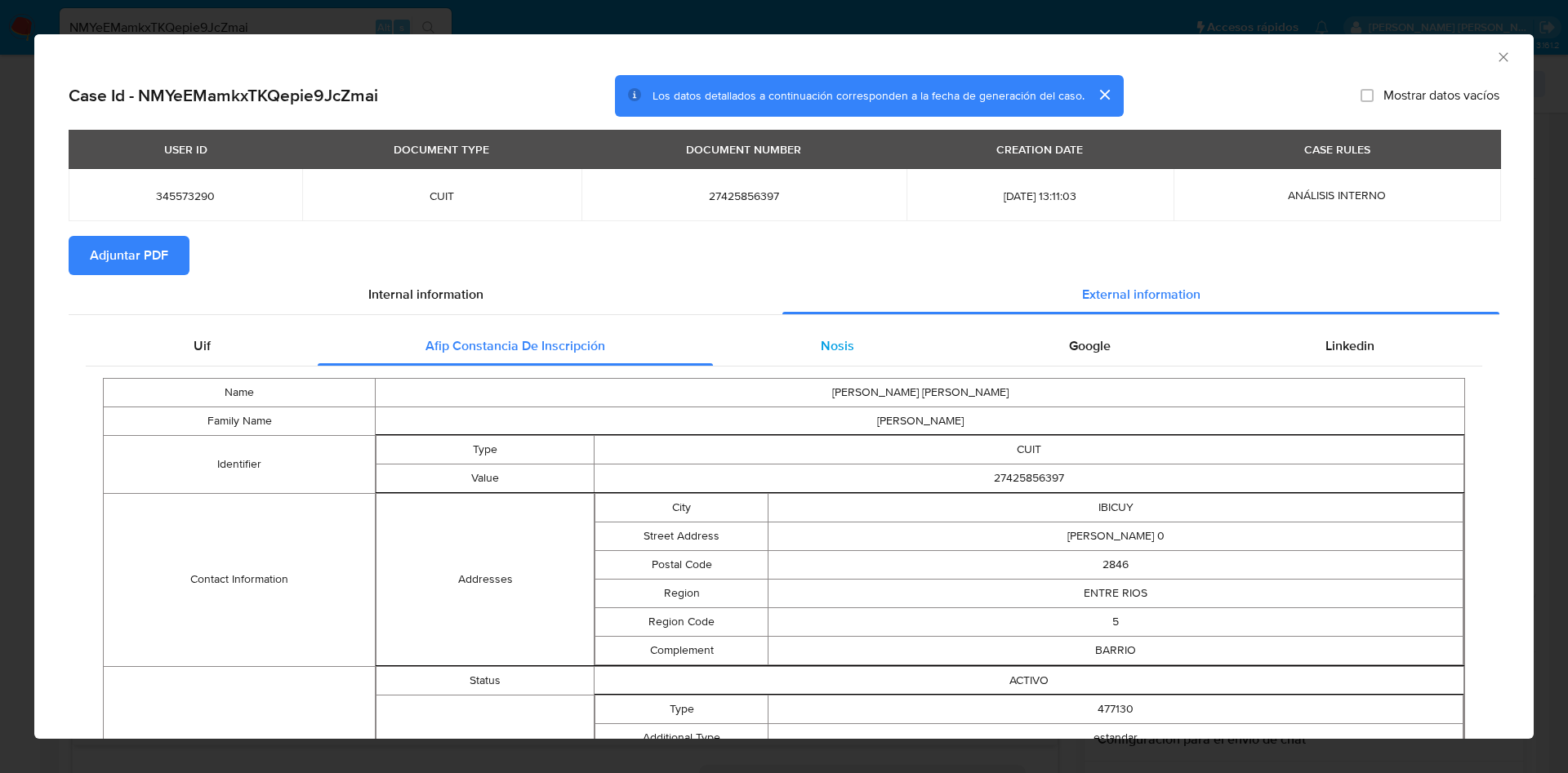
click at [836, 356] on div "Nosis" at bounding box center [837, 346] width 248 height 39
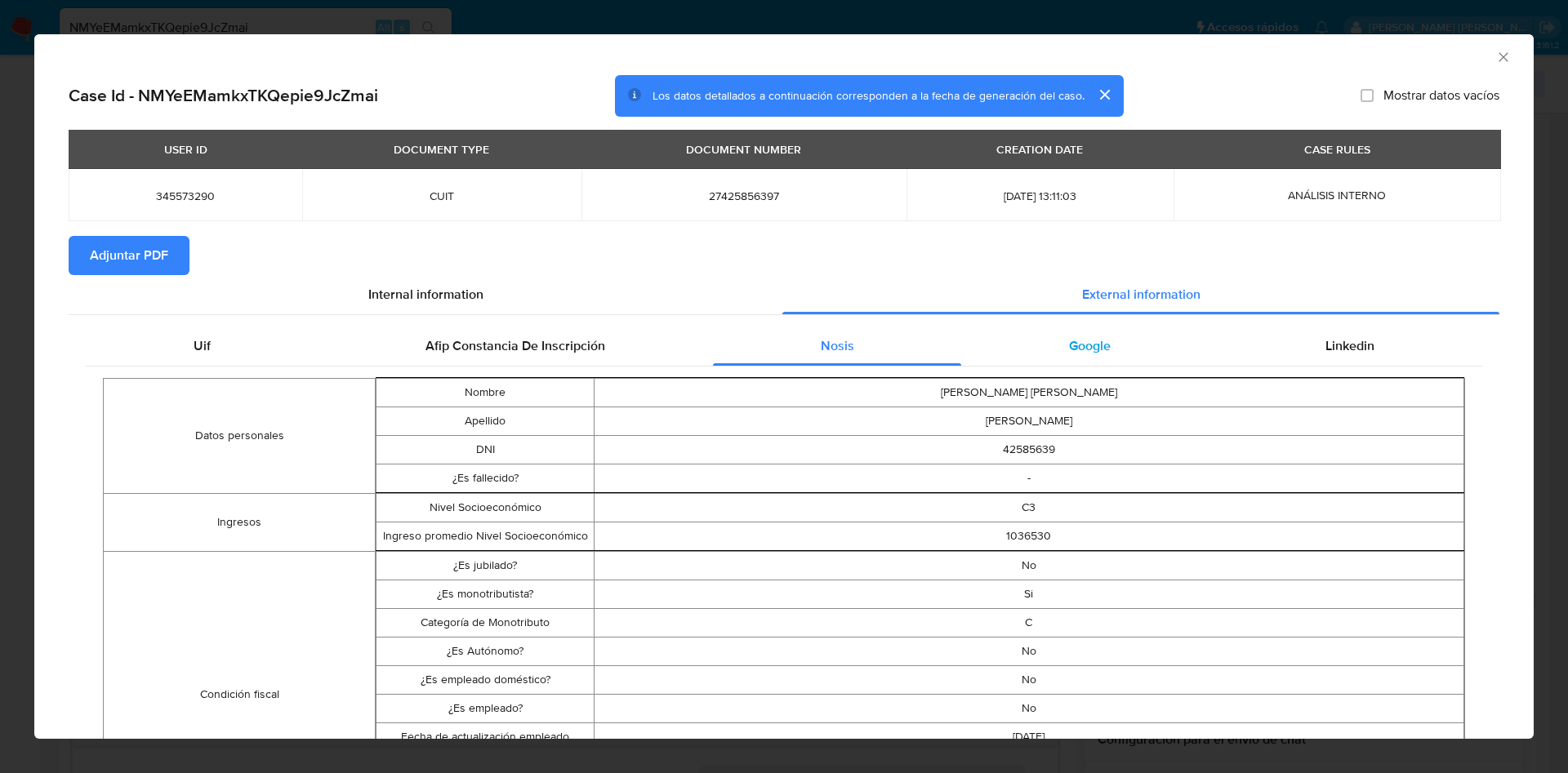
click at [1073, 356] on div "Google" at bounding box center [1089, 346] width 257 height 39
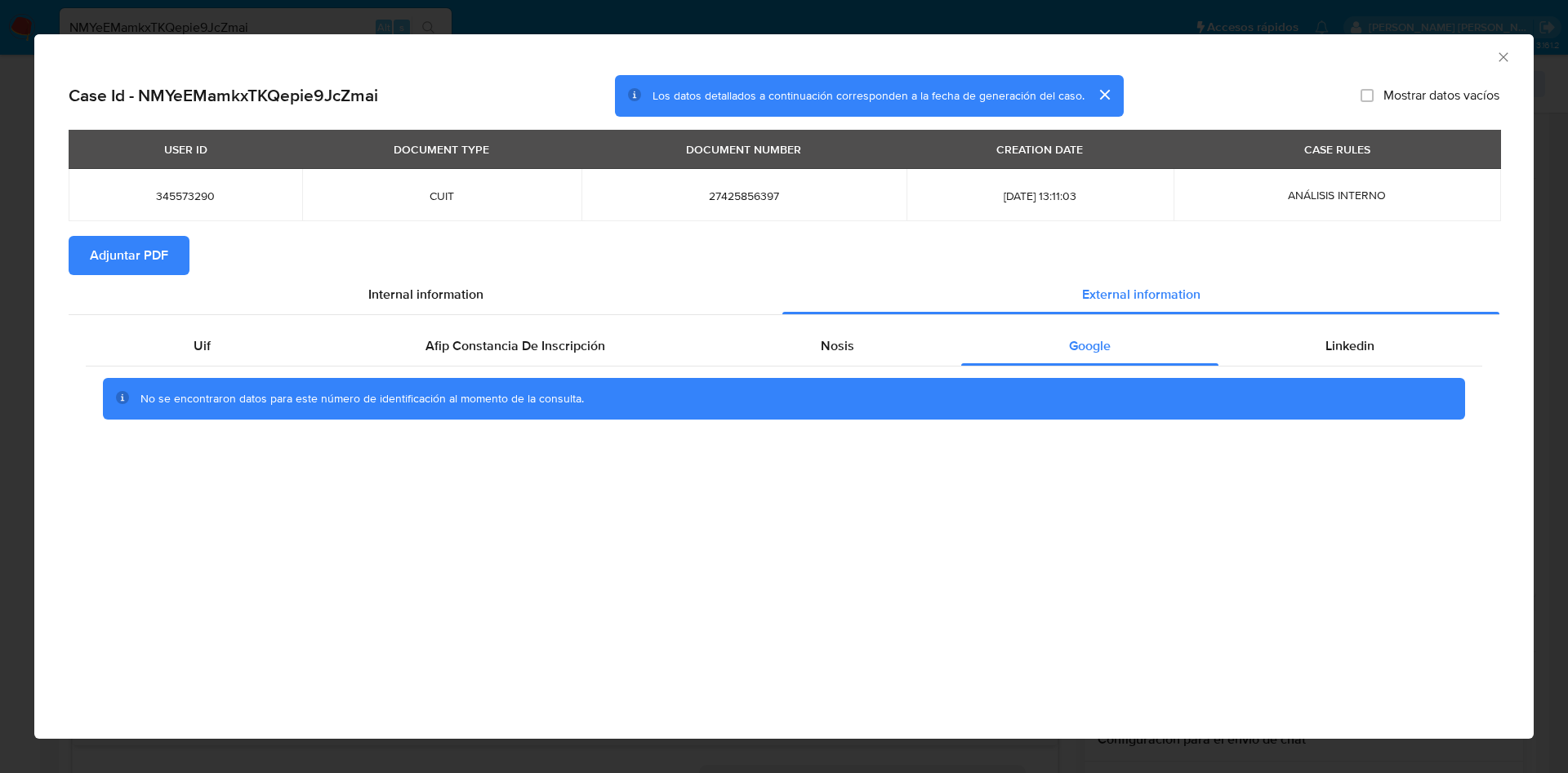
click at [1517, 59] on div "AML Data Collector" at bounding box center [783, 55] width 1499 height 41
click at [1510, 56] on icon "Cerrar ventana" at bounding box center [1503, 57] width 17 height 17
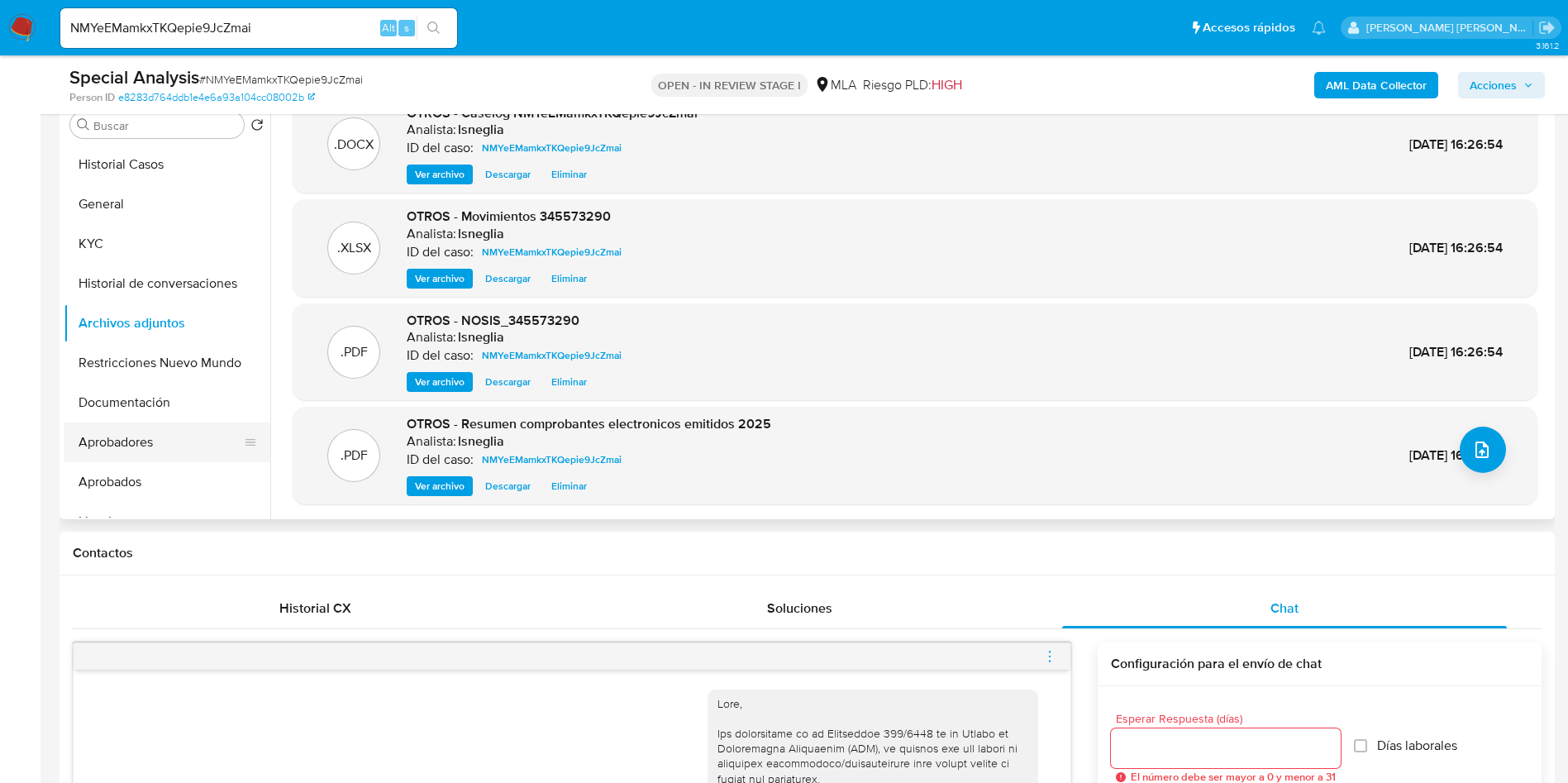
scroll to position [372, 0]
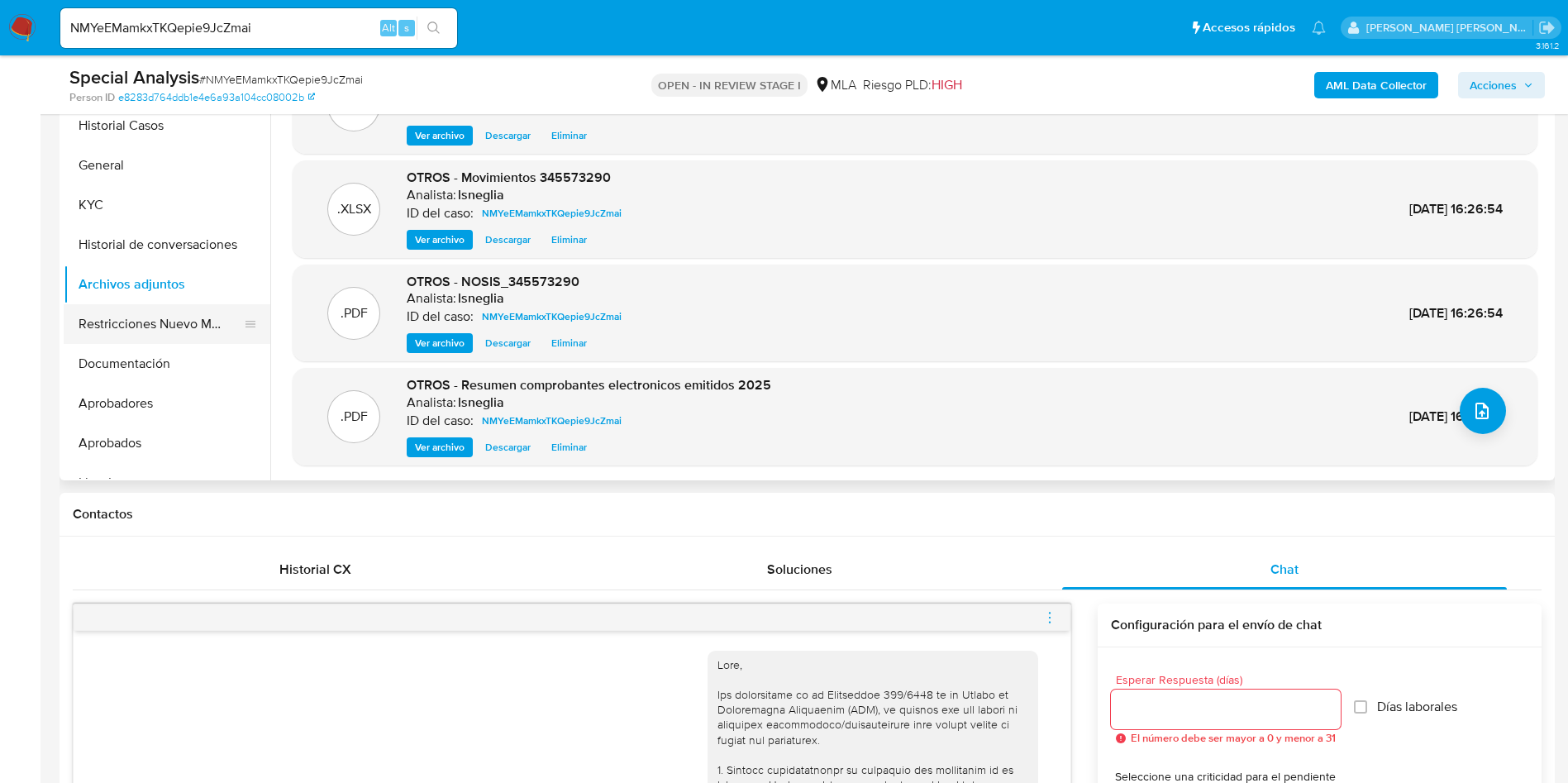
click at [161, 319] on button "Restricciones Nuevo Mundo" at bounding box center [160, 324] width 194 height 40
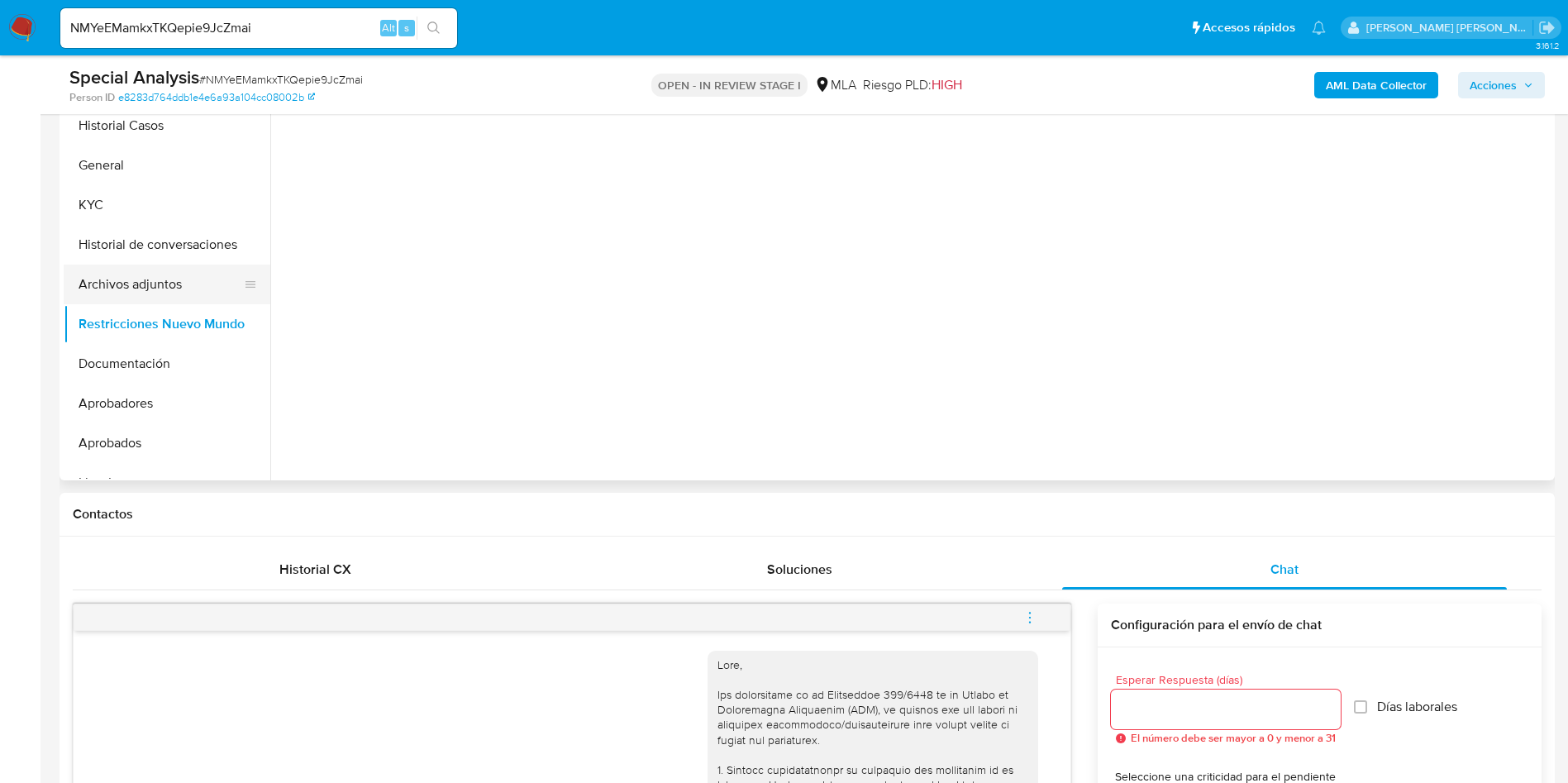
scroll to position [0, 0]
click at [161, 283] on button "Archivos adjuntos" at bounding box center [160, 285] width 194 height 40
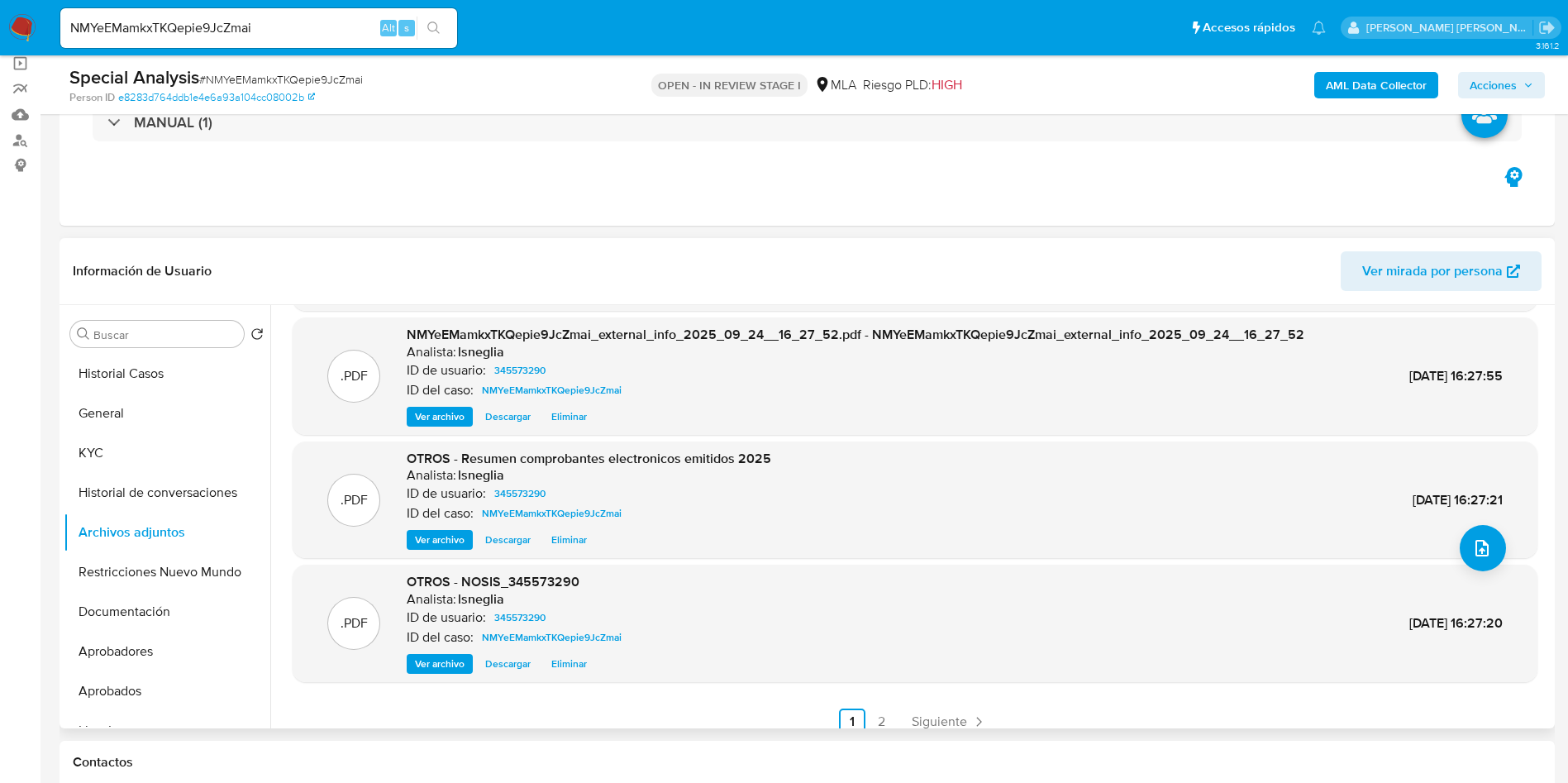
scroll to position [138, 0]
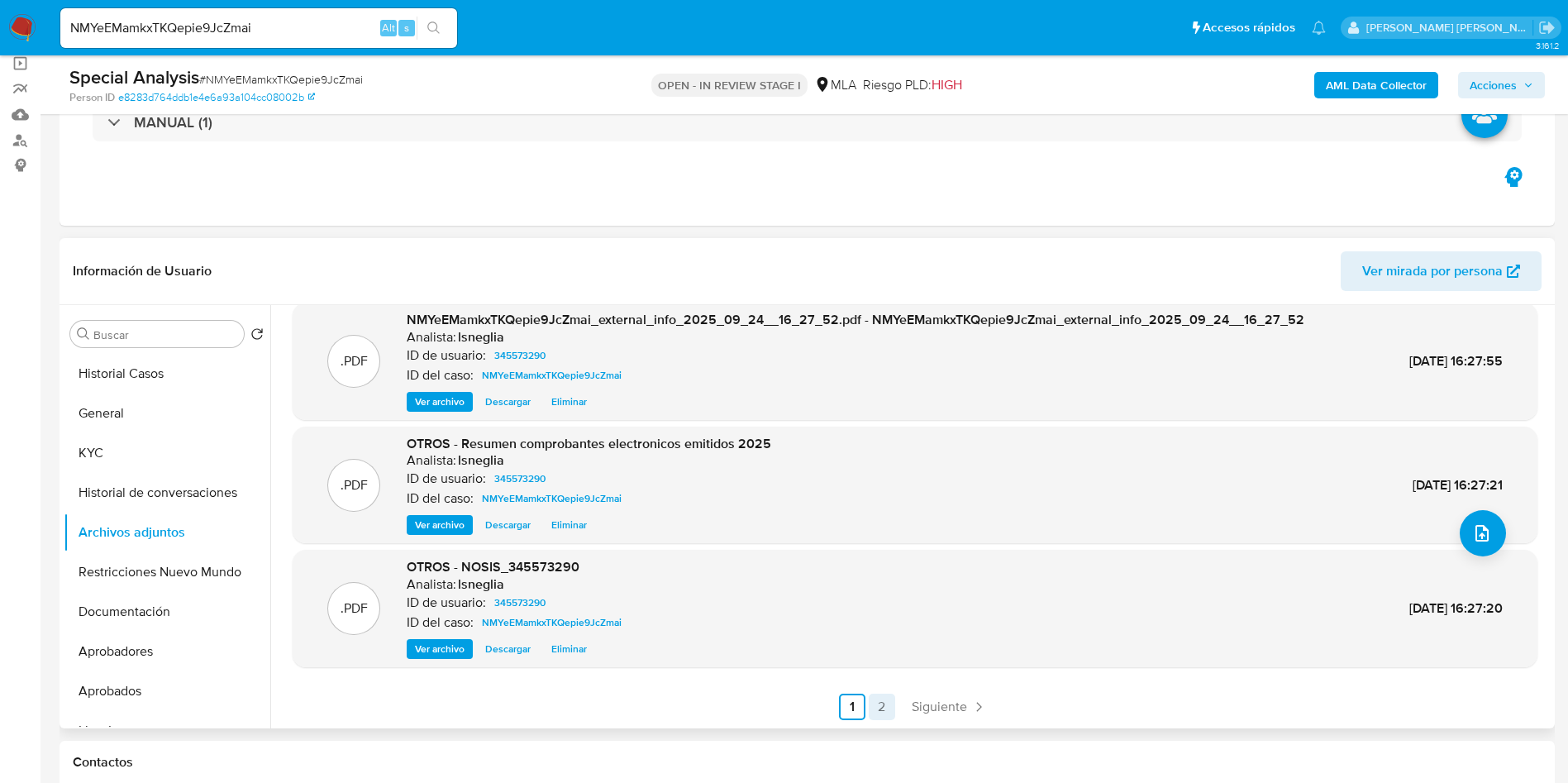
click at [876, 702] on link "2" at bounding box center [882, 707] width 27 height 27
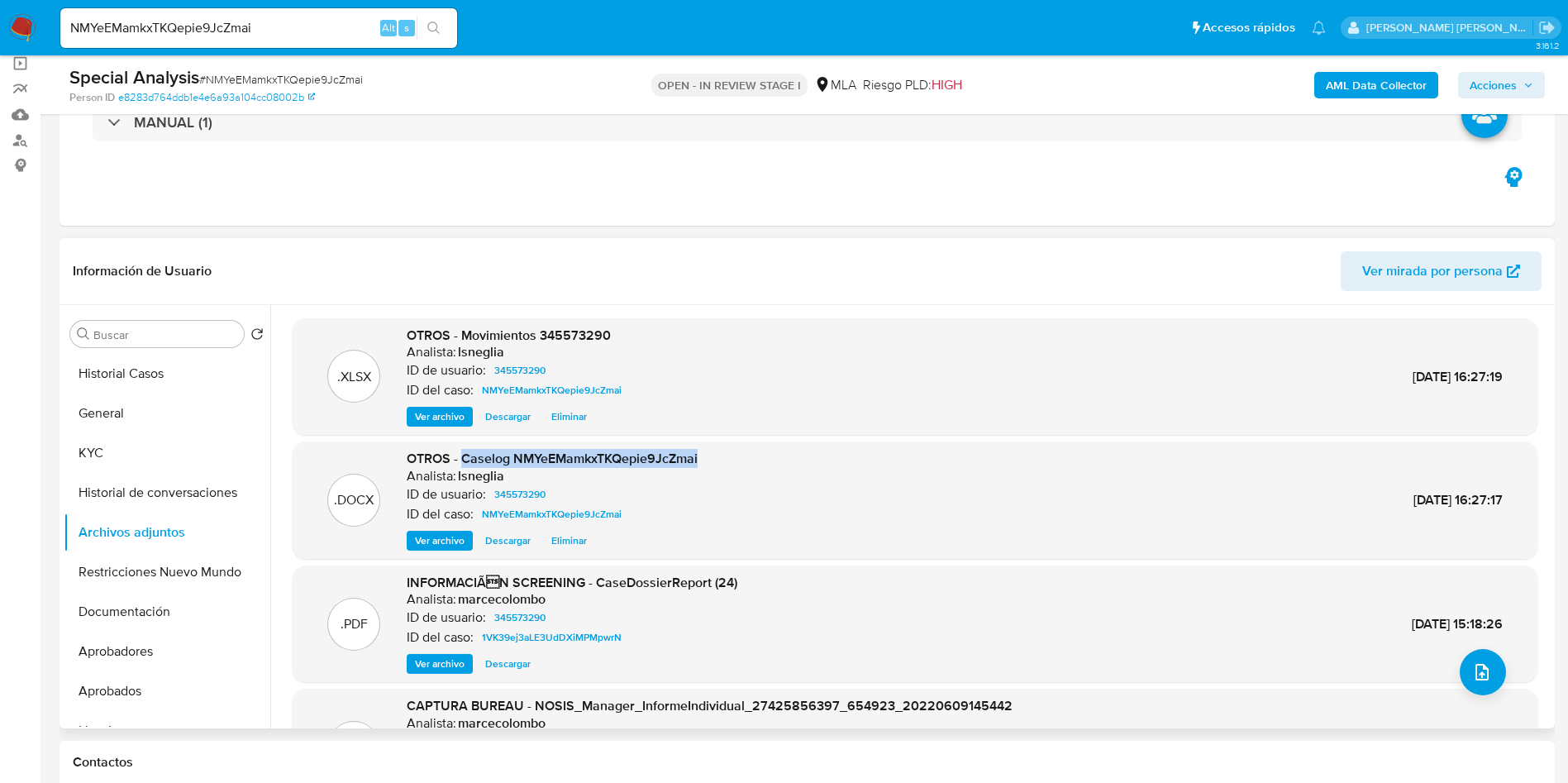
drag, startPoint x: 462, startPoint y: 456, endPoint x: 710, endPoint y: 457, distance: 248.0
click at [710, 457] on div ".DOCX OTROS - Caselog NMYeEMamkxTKQepie9JcZmai Analista: lsneglia ID de usuario…" at bounding box center [915, 500] width 1229 height 101
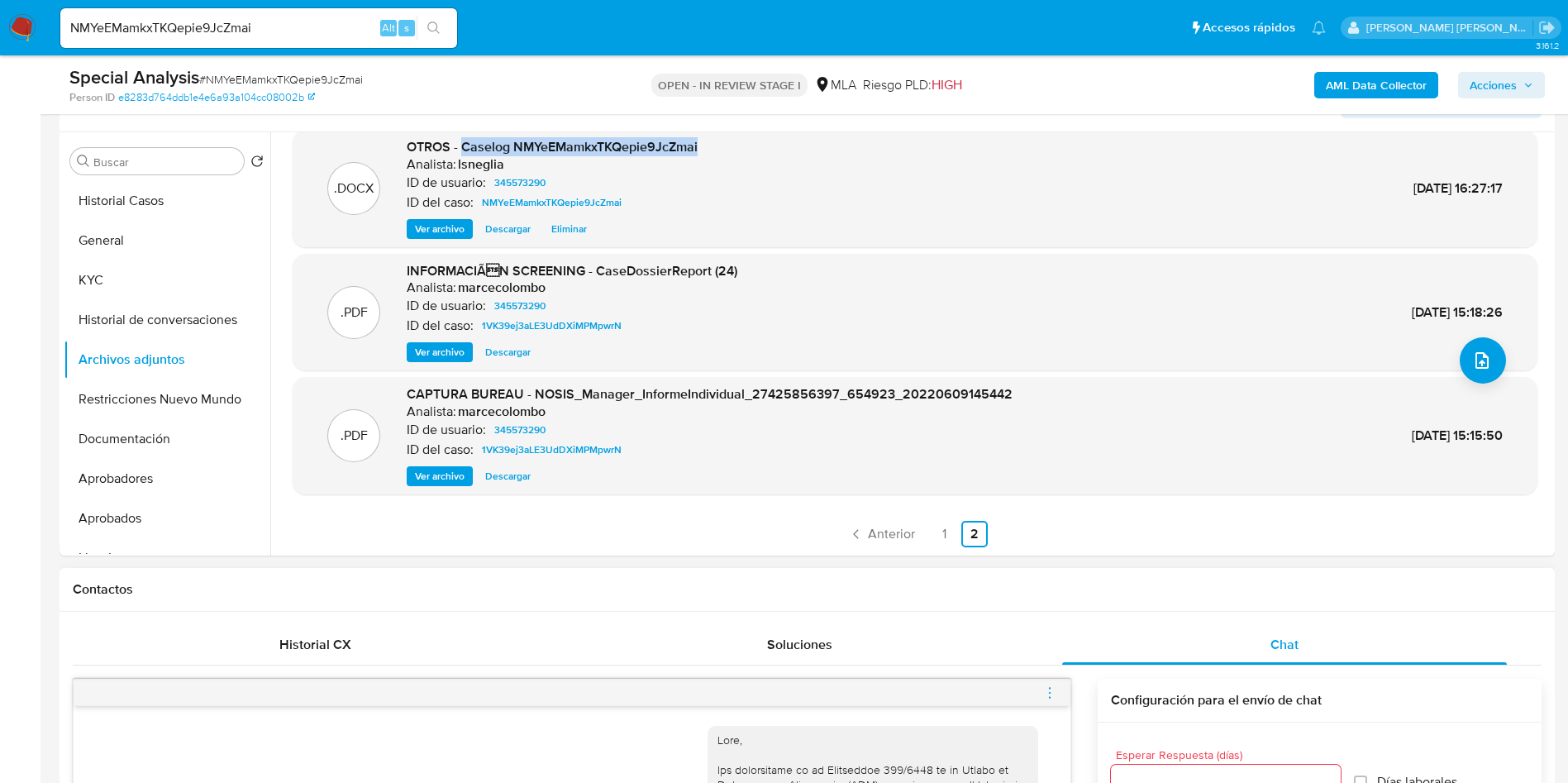
scroll to position [372, 0]
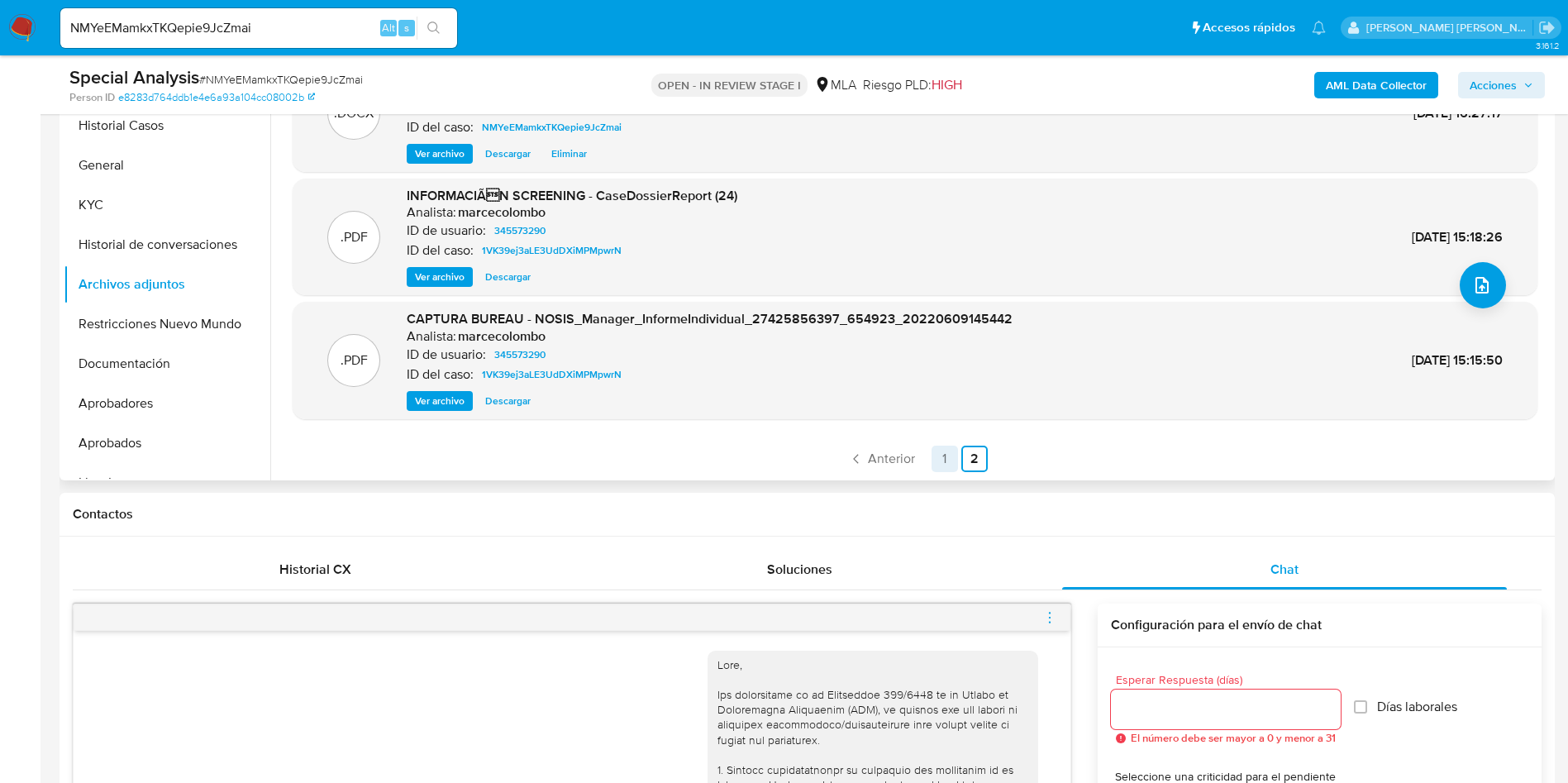
click at [941, 461] on link "1" at bounding box center [944, 459] width 27 height 27
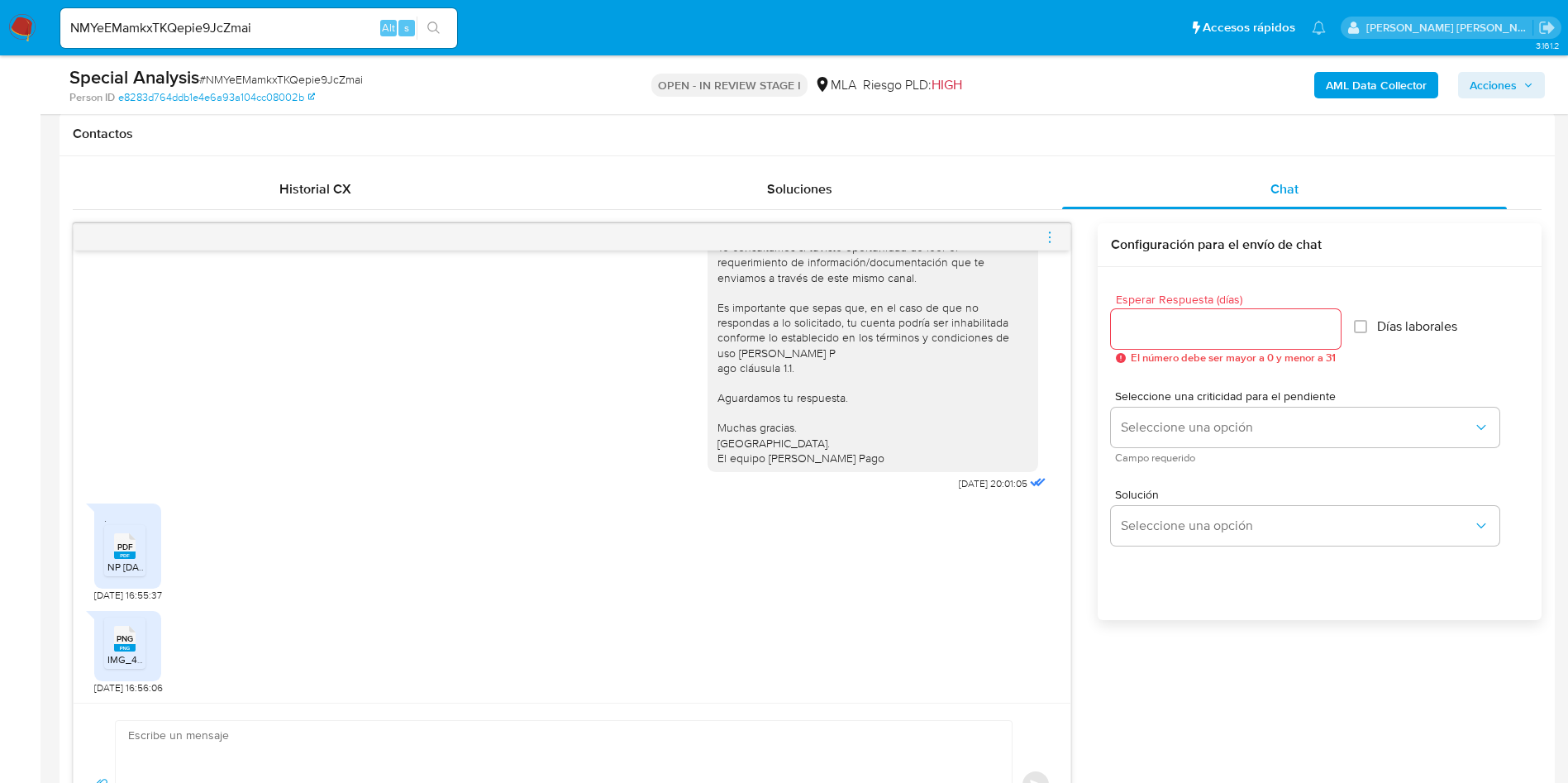
scroll to position [993, 0]
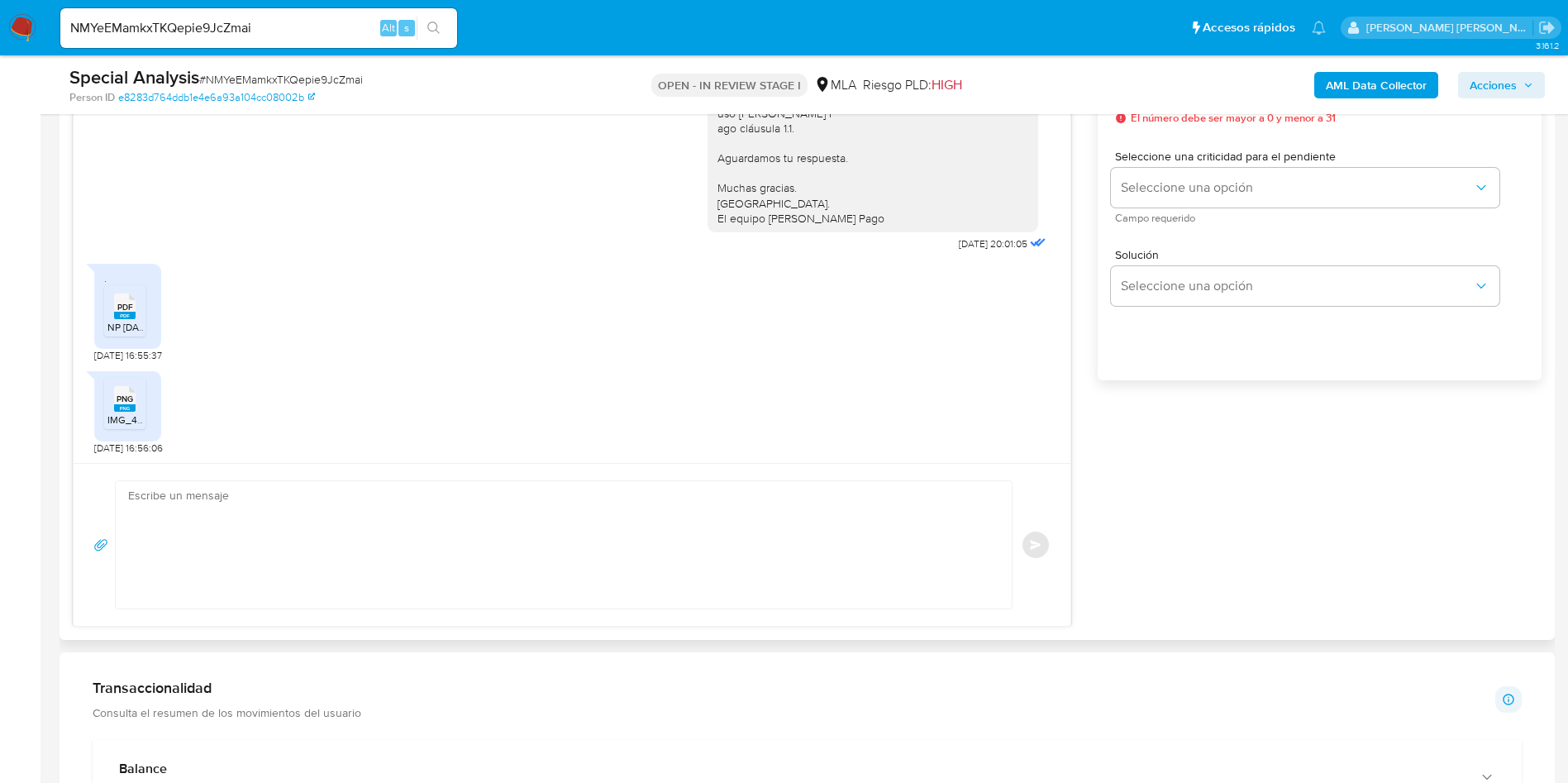
click at [505, 588] on textarea at bounding box center [560, 545] width 863 height 128
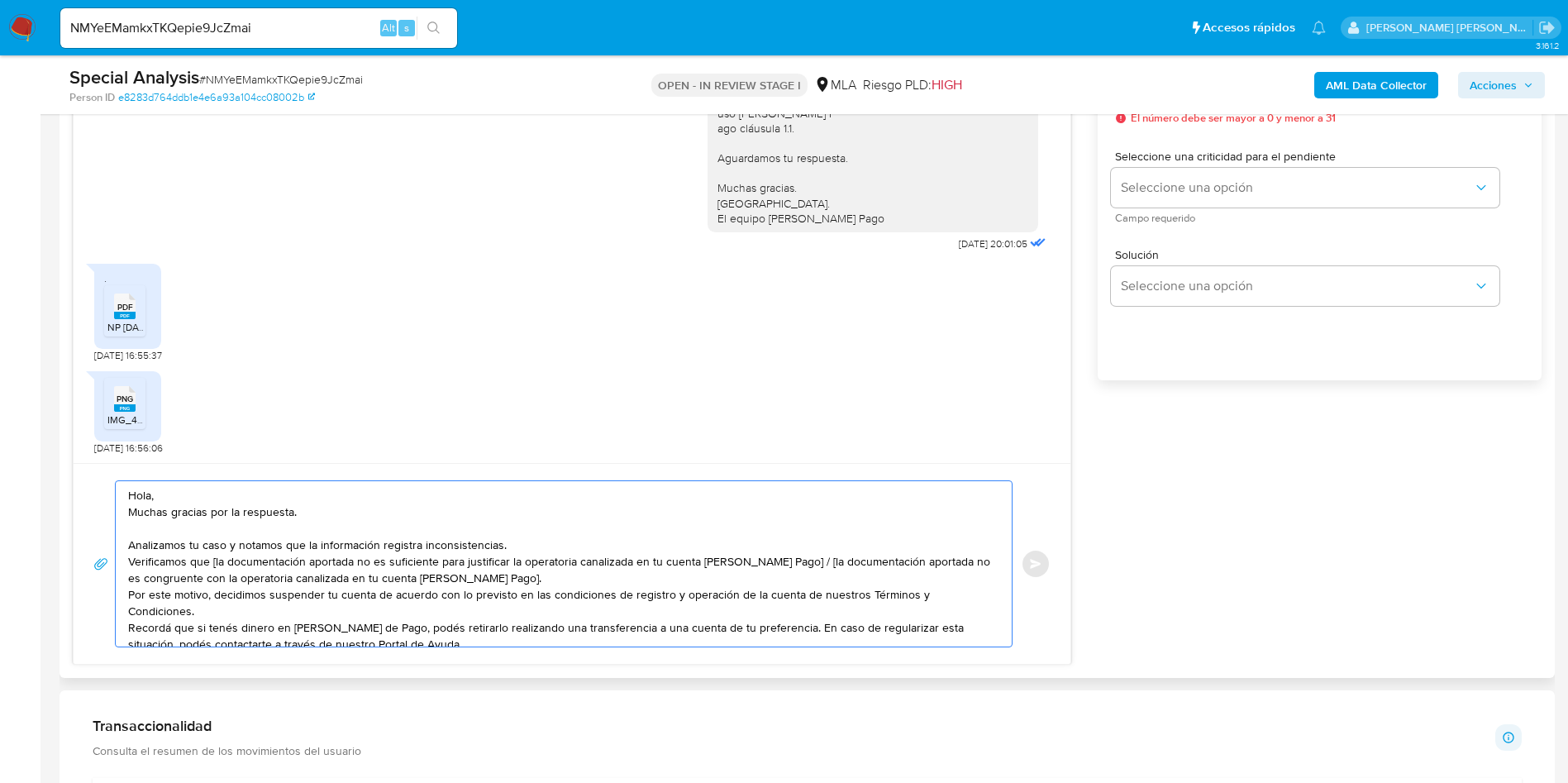
click at [222, 478] on div "Hola, Muchas gracias por la respuesta. Analizamos tu caso y notamos que la info…" at bounding box center [571, 563] width 998 height 201
click at [219, 492] on textarea "Hola, Muchas gracias por la respuesta. Analizamos tu caso y notamos que la info…" at bounding box center [560, 564] width 863 height 165
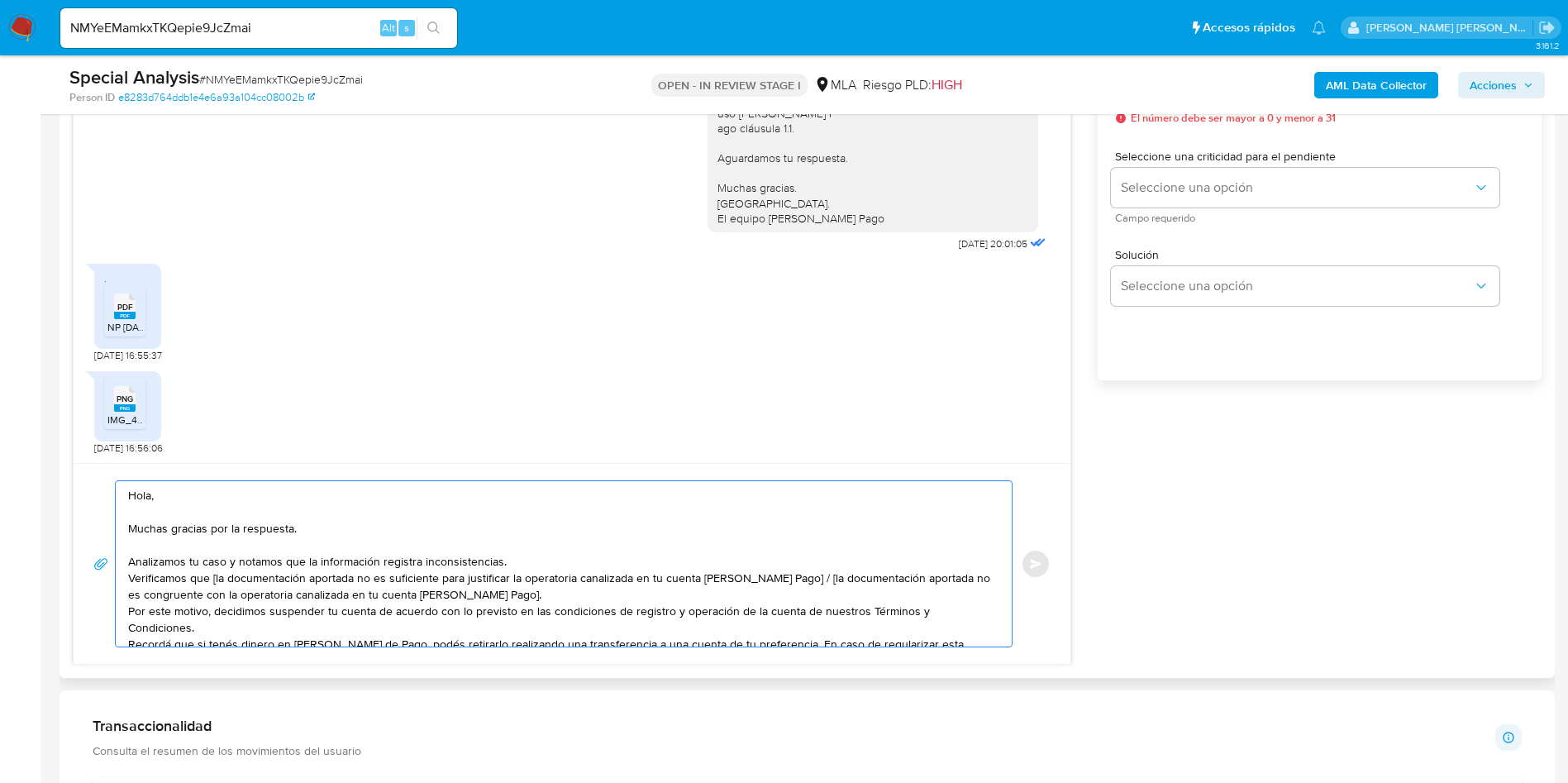
click at [584, 564] on textarea "Hola, Muchas gracias por la respuesta. Analizamos tu caso y notamos que la info…" at bounding box center [560, 564] width 863 height 165
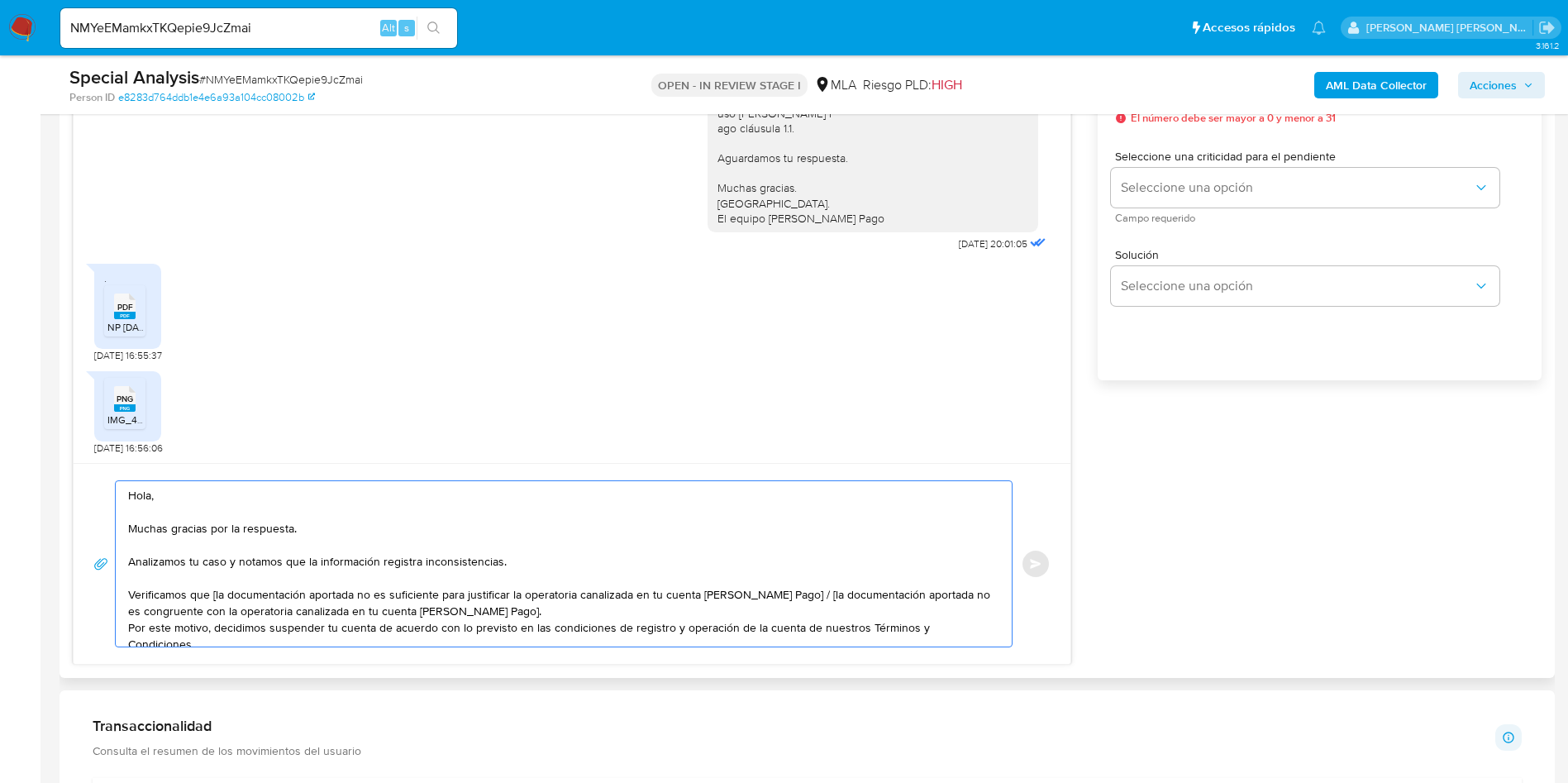
click at [215, 595] on textarea "Hola, Muchas gracias por la respuesta. Analizamos tu caso y notamos que la info…" at bounding box center [560, 564] width 863 height 165
drag, startPoint x: 786, startPoint y: 595, endPoint x: 803, endPoint y: 605, distance: 19.7
click at [803, 605] on textarea "Hola, Muchas gracias por la respuesta. Analizamos tu caso y notamos que la info…" at bounding box center [560, 564] width 863 height 165
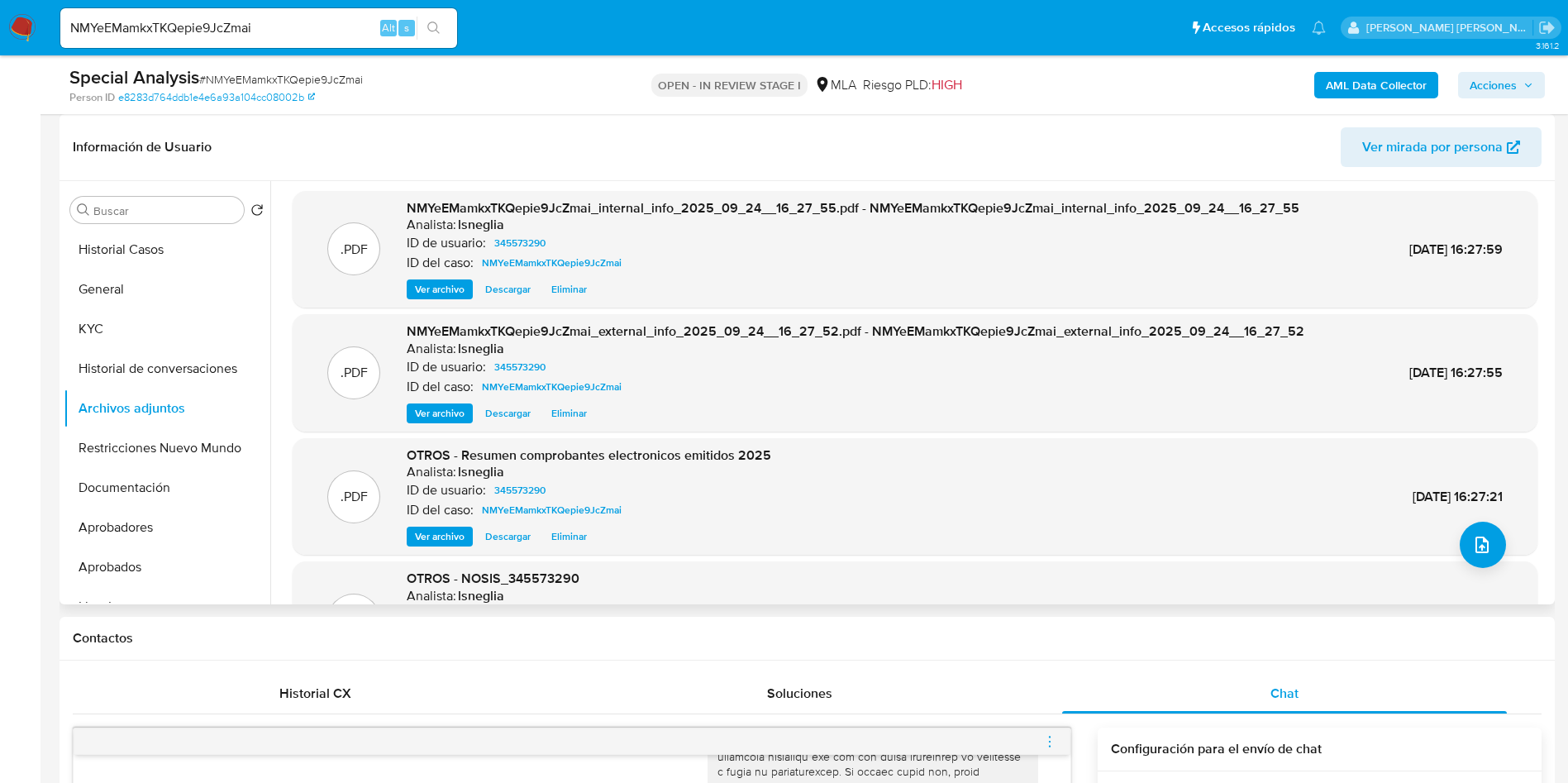
scroll to position [0, 0]
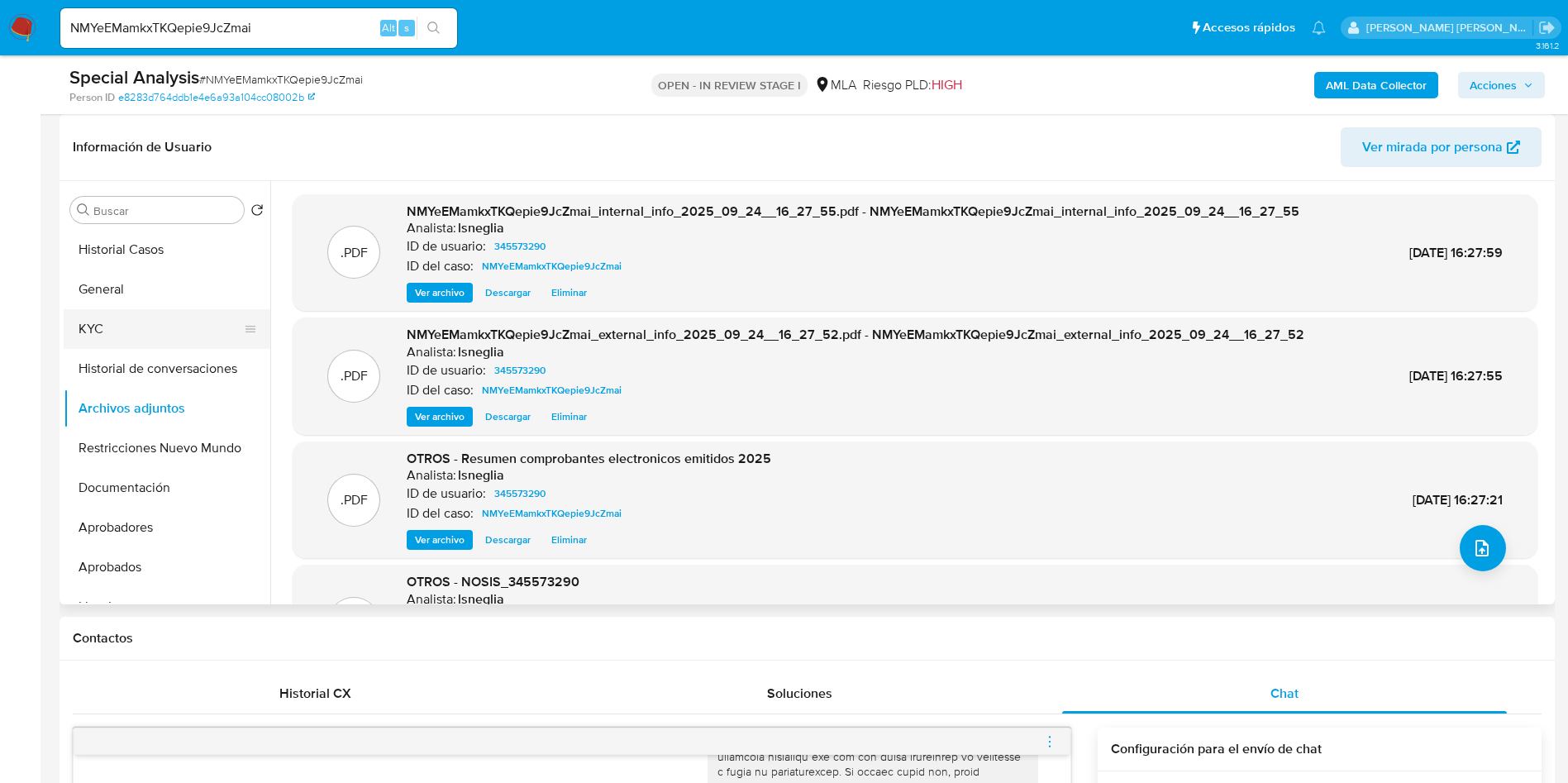
click at [106, 319] on button "KYC" at bounding box center [160, 329] width 194 height 40
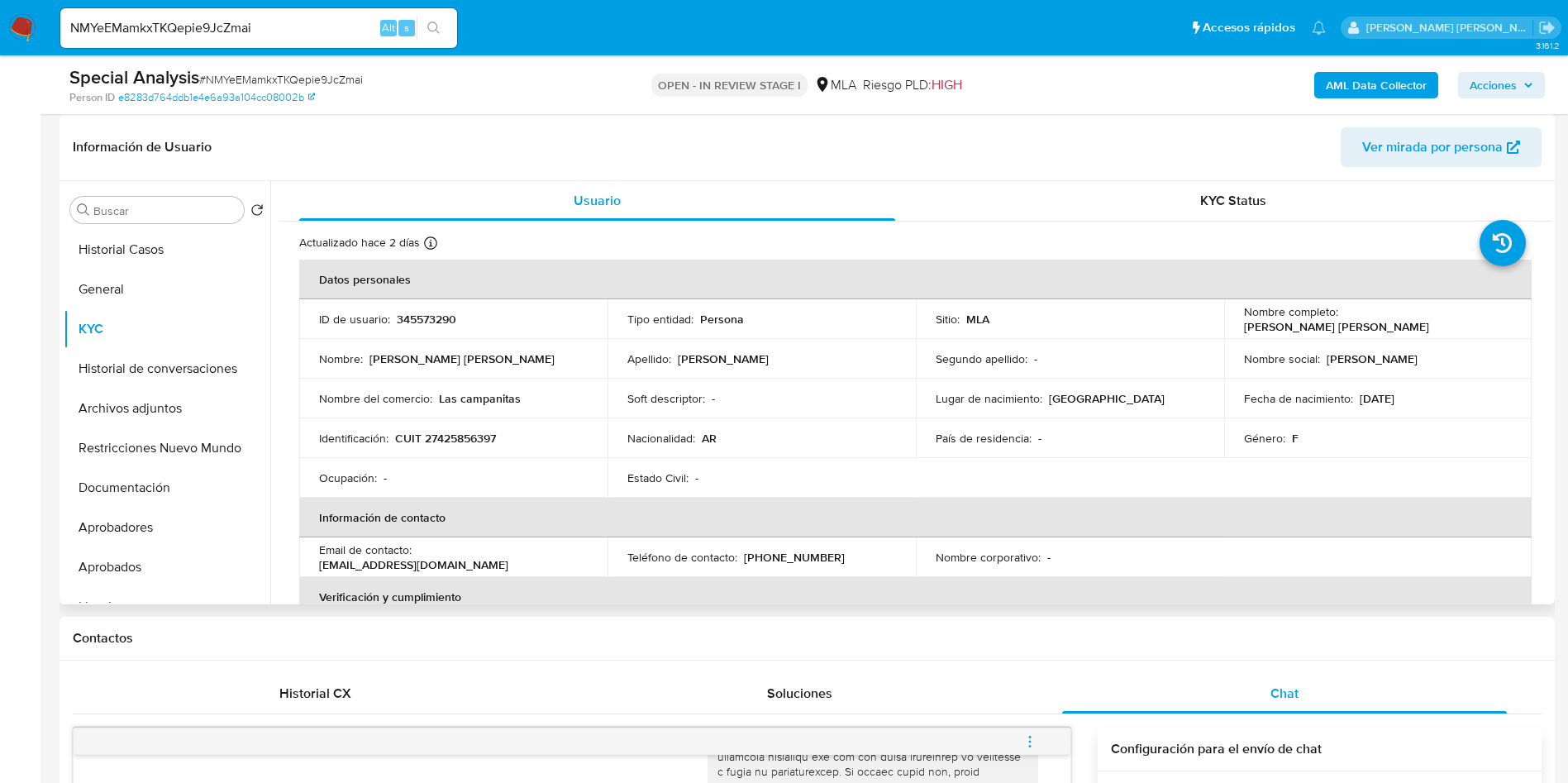
click at [1361, 319] on p "Melany Pamela Vitale" at bounding box center [1337, 326] width 185 height 15
drag, startPoint x: 1341, startPoint y: 319, endPoint x: 1474, endPoint y: 324, distance: 133.1
click at [1474, 324] on div "Nombre completo : Melany Pamela Vitale" at bounding box center [1379, 319] width 269 height 30
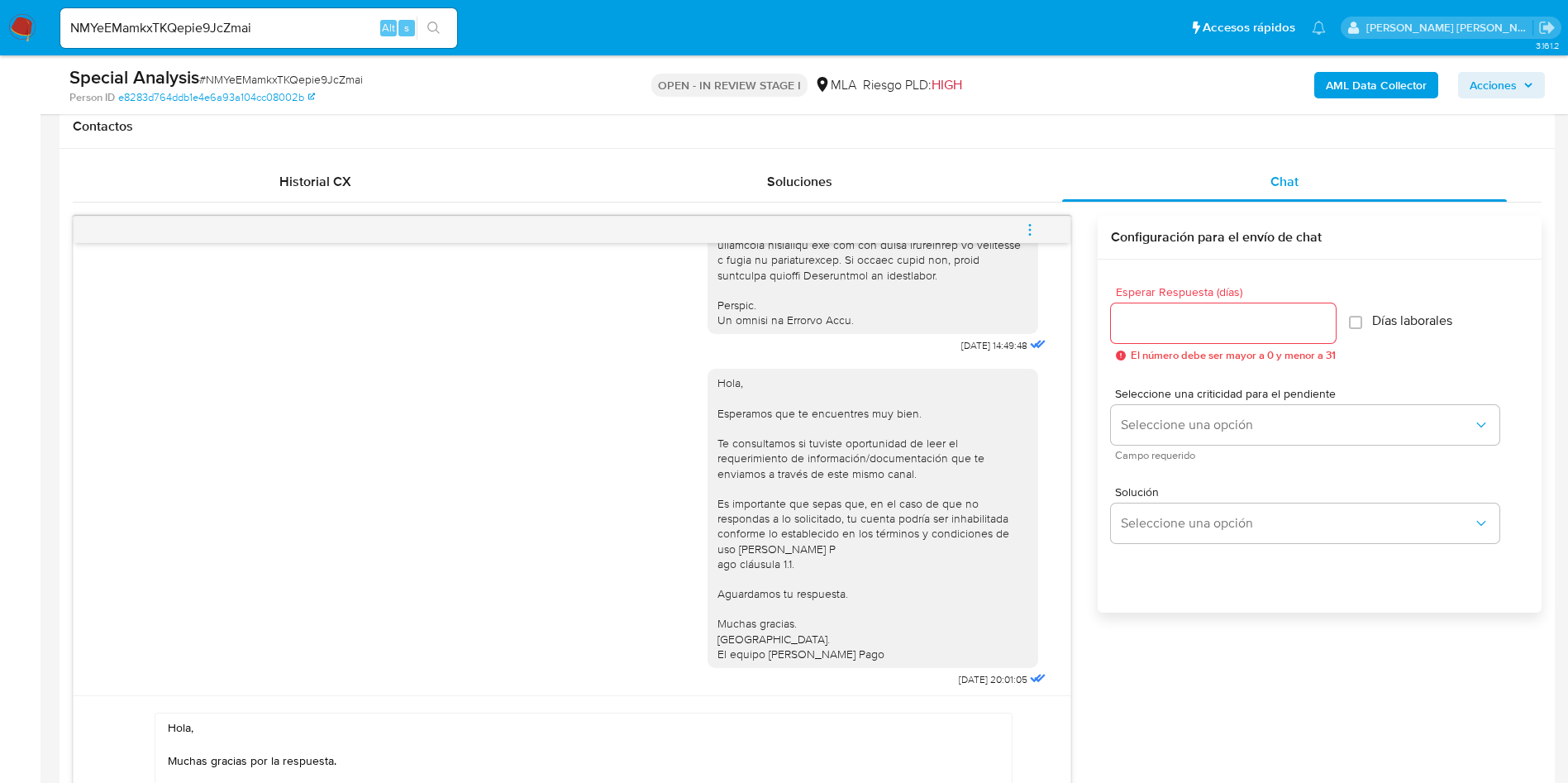
scroll to position [868, 0]
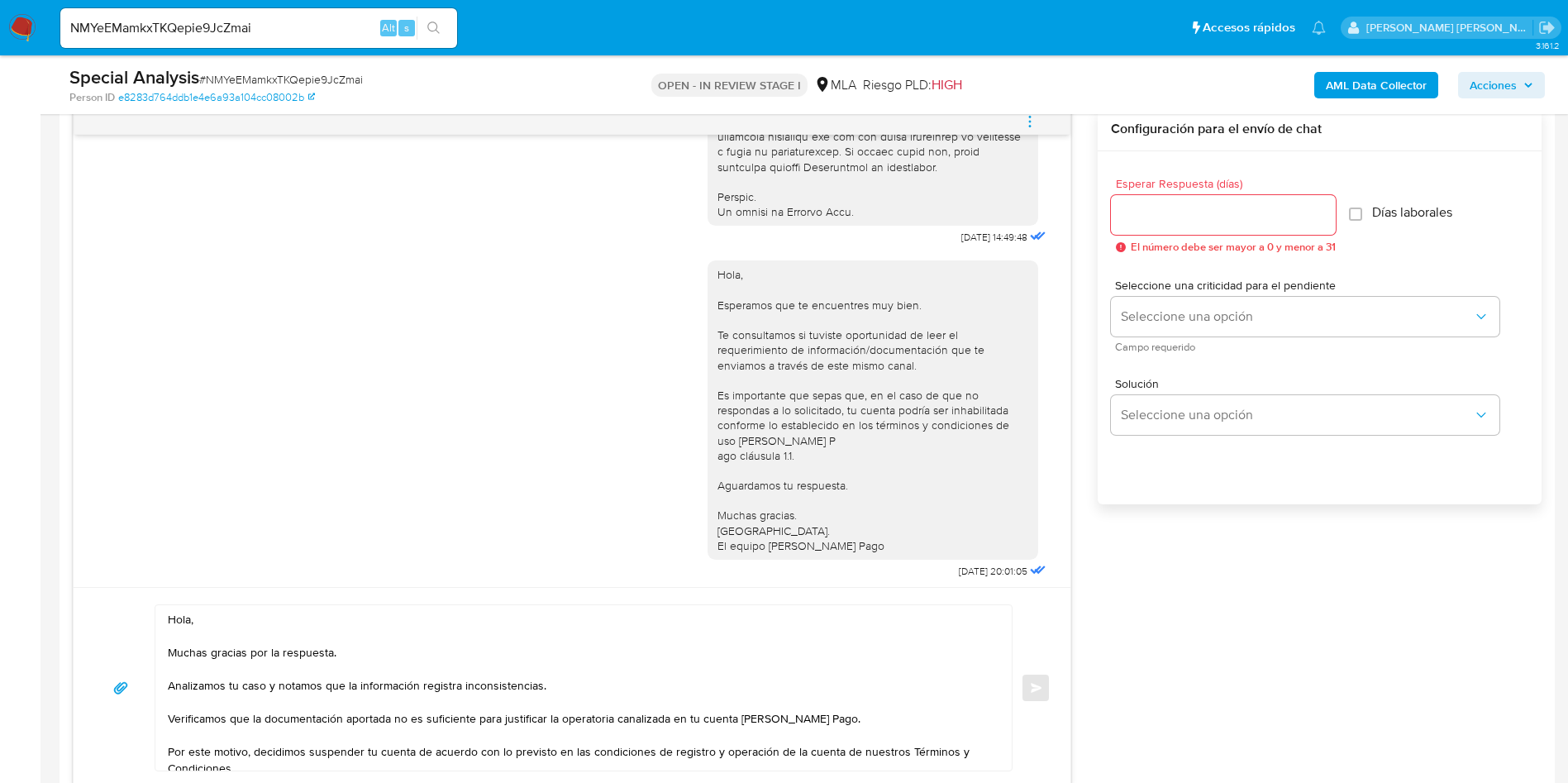
click at [305, 617] on textarea "Hola, Muchas gracias por la respuesta. Analizamos tu caso y notamos que la info…" at bounding box center [579, 687] width 824 height 165
paste textarea "Melany Pamela Vitale"
click at [409, 661] on textarea "Hola, Melany Pamela Vitale. Muchas gracias por la respuesta. Analizamos tu caso…" at bounding box center [579, 687] width 824 height 165
click at [599, 687] on textarea "Hola, Melany Pamela Vitale. Muchas gracias por la respuesta. Analizamos tu caso…" at bounding box center [579, 687] width 824 height 165
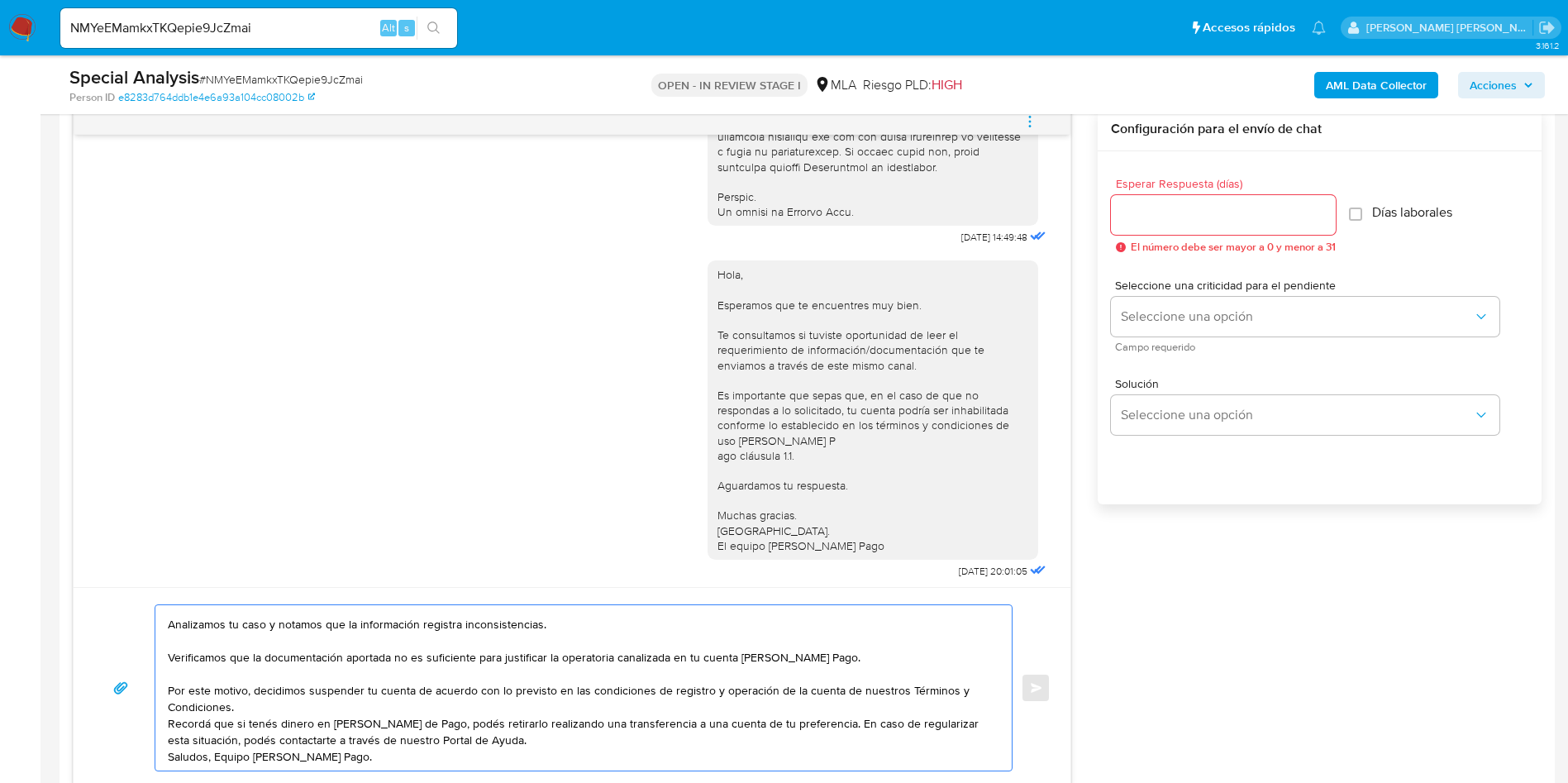
scroll to position [77, 0]
click at [284, 691] on textarea "Hola, Melany Pamela Vitale. Muchas gracias por la respuesta. Analizamos tu caso…" at bounding box center [579, 687] width 824 height 165
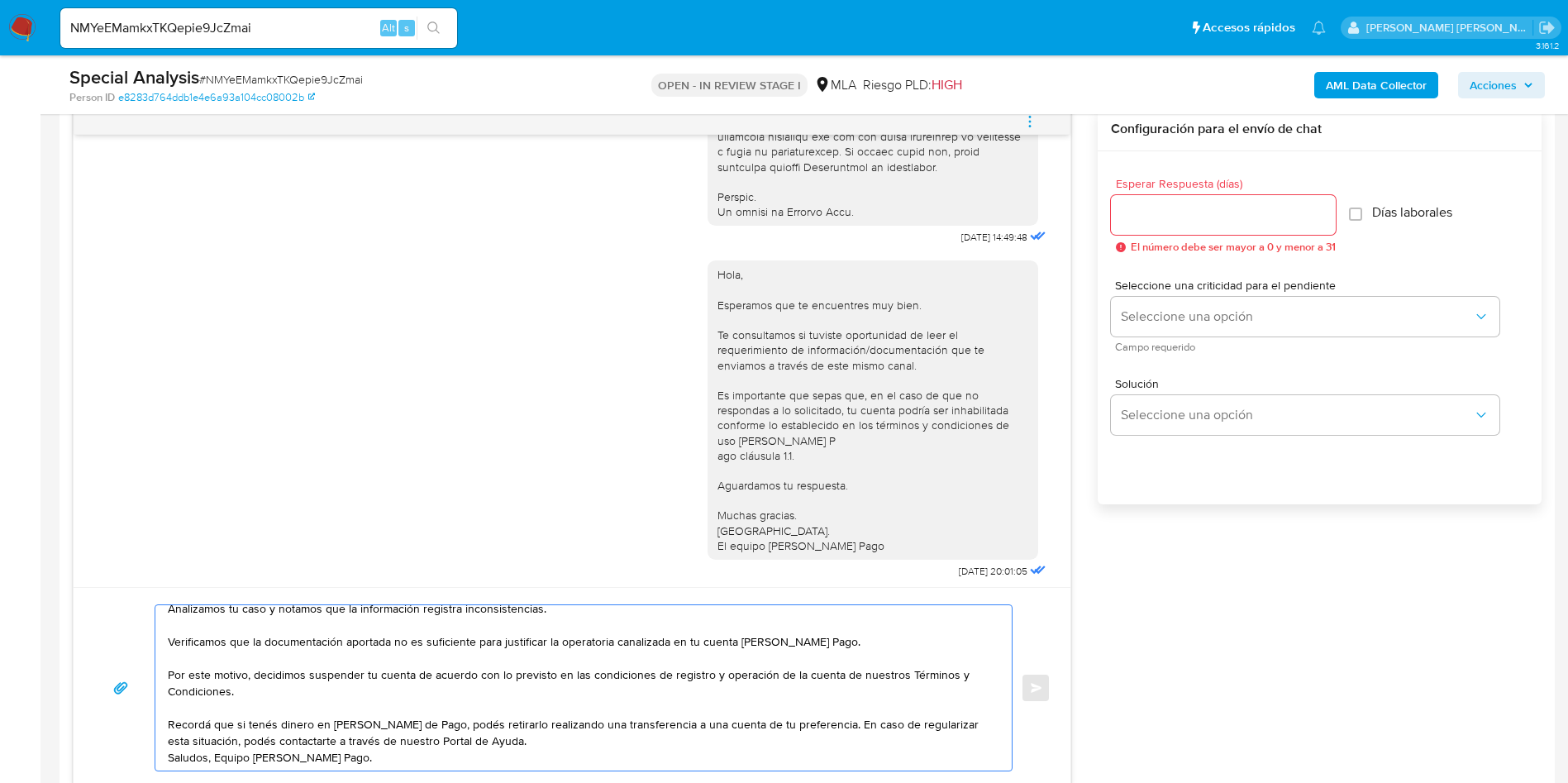
click at [520, 739] on textarea "Hola, Melany Pamela Vitale. Muchas gracias por la respuesta. Analizamos tu caso…" at bounding box center [579, 687] width 824 height 165
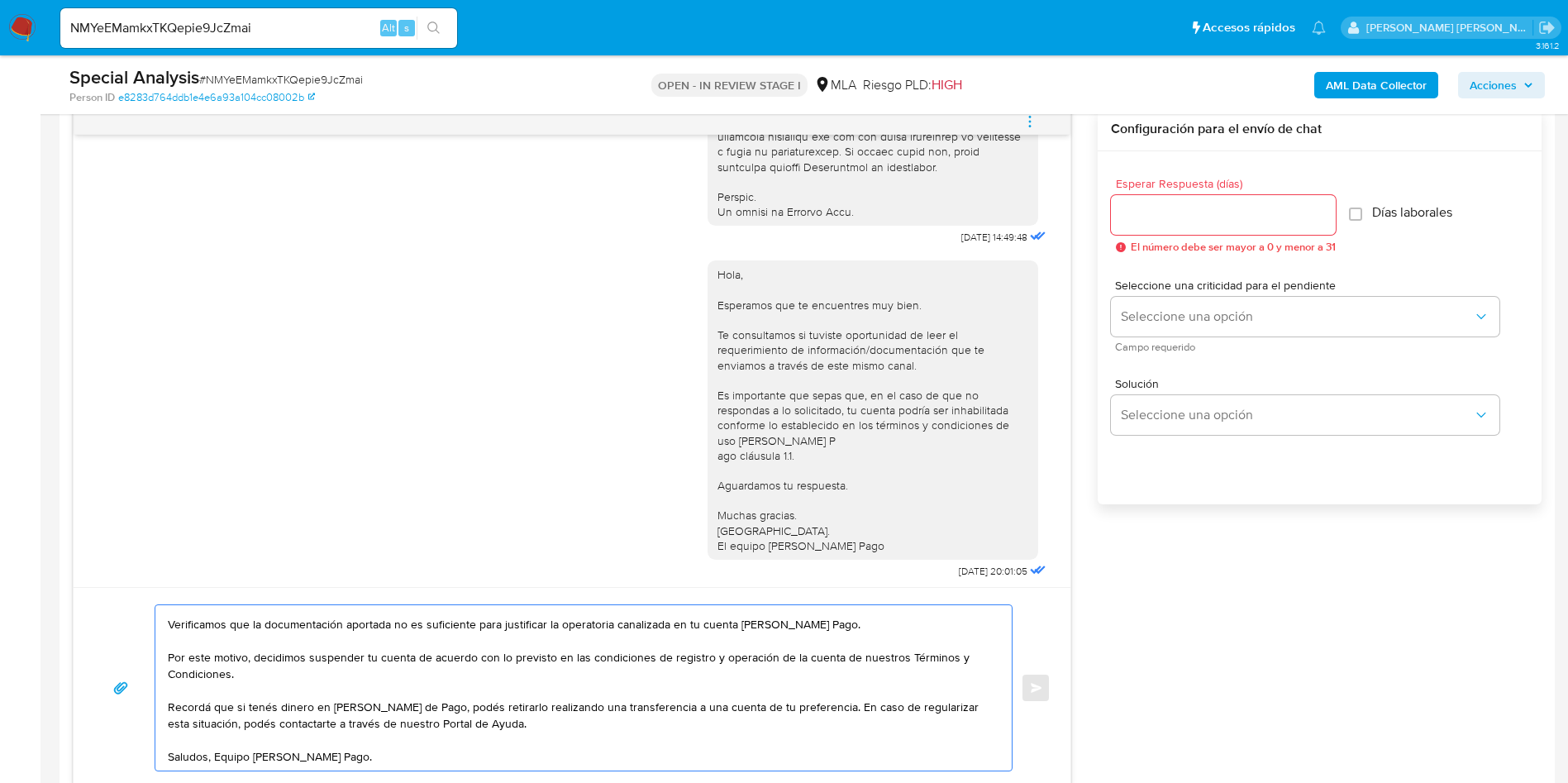
type textarea "Hola, Melany Pamela Vitale. Muchas gracias por la respuesta. Analizamos tu caso…"
click at [1160, 207] on input "Esperar Respuesta (días)" at bounding box center [1223, 216] width 224 height 22
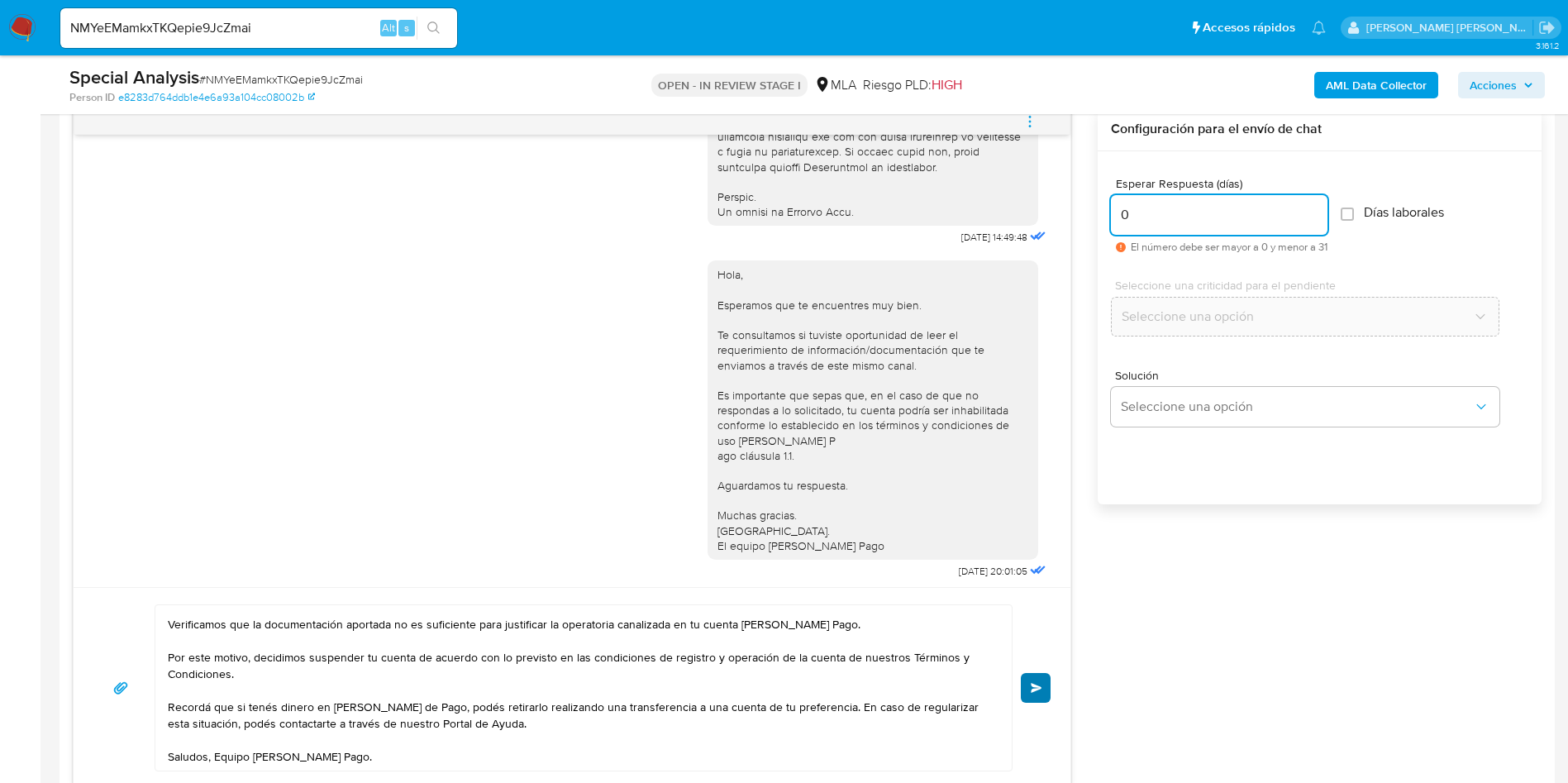
type input "0"
click at [1039, 690] on span "Enviar" at bounding box center [1037, 688] width 12 height 10
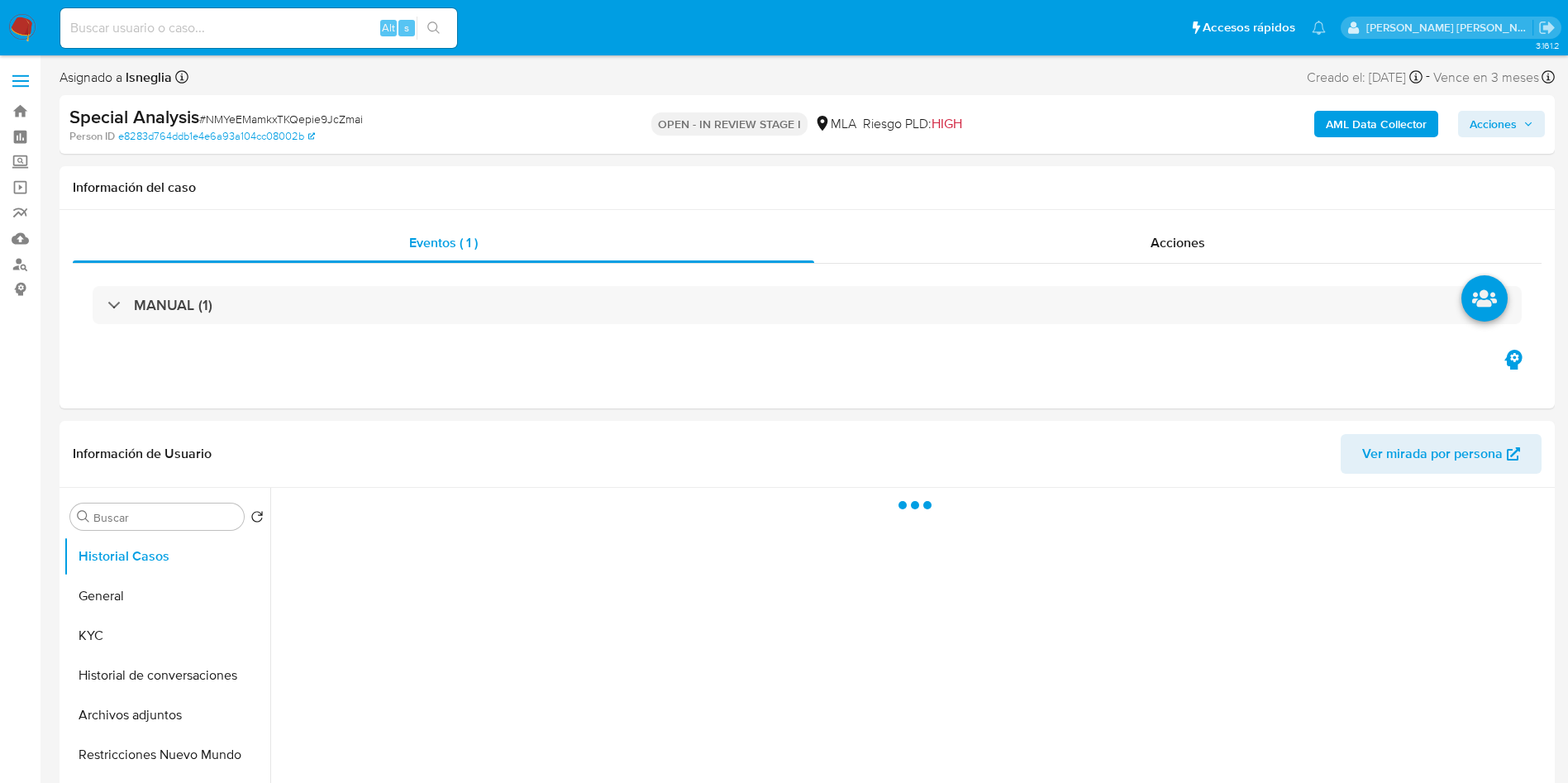
click at [229, 122] on span "# NMYeEMamkxTKQepie9JcZmai" at bounding box center [282, 119] width 164 height 17
select select "10"
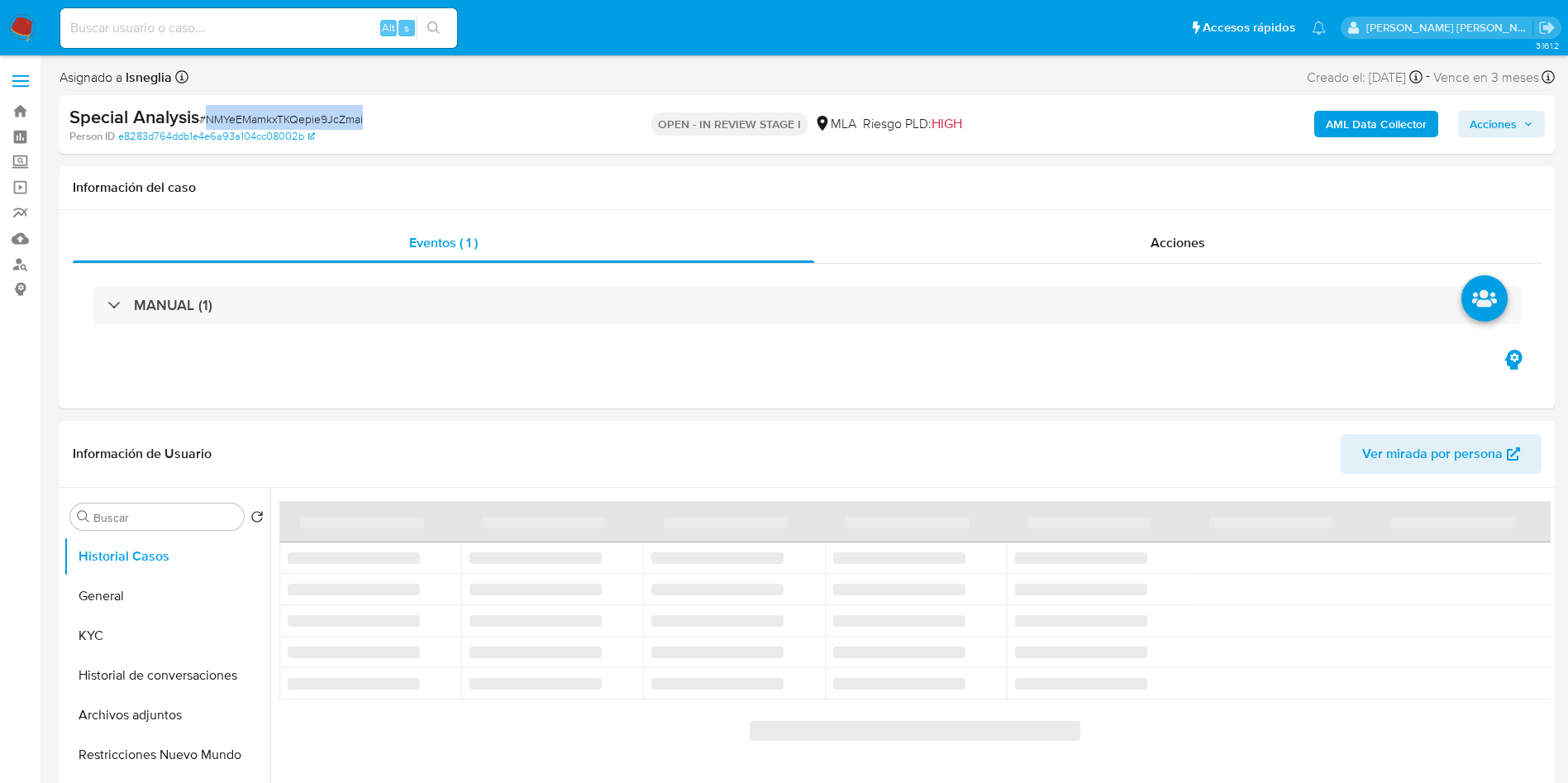
copy span "NMYeEMamkxTKQepie9JcZmai"
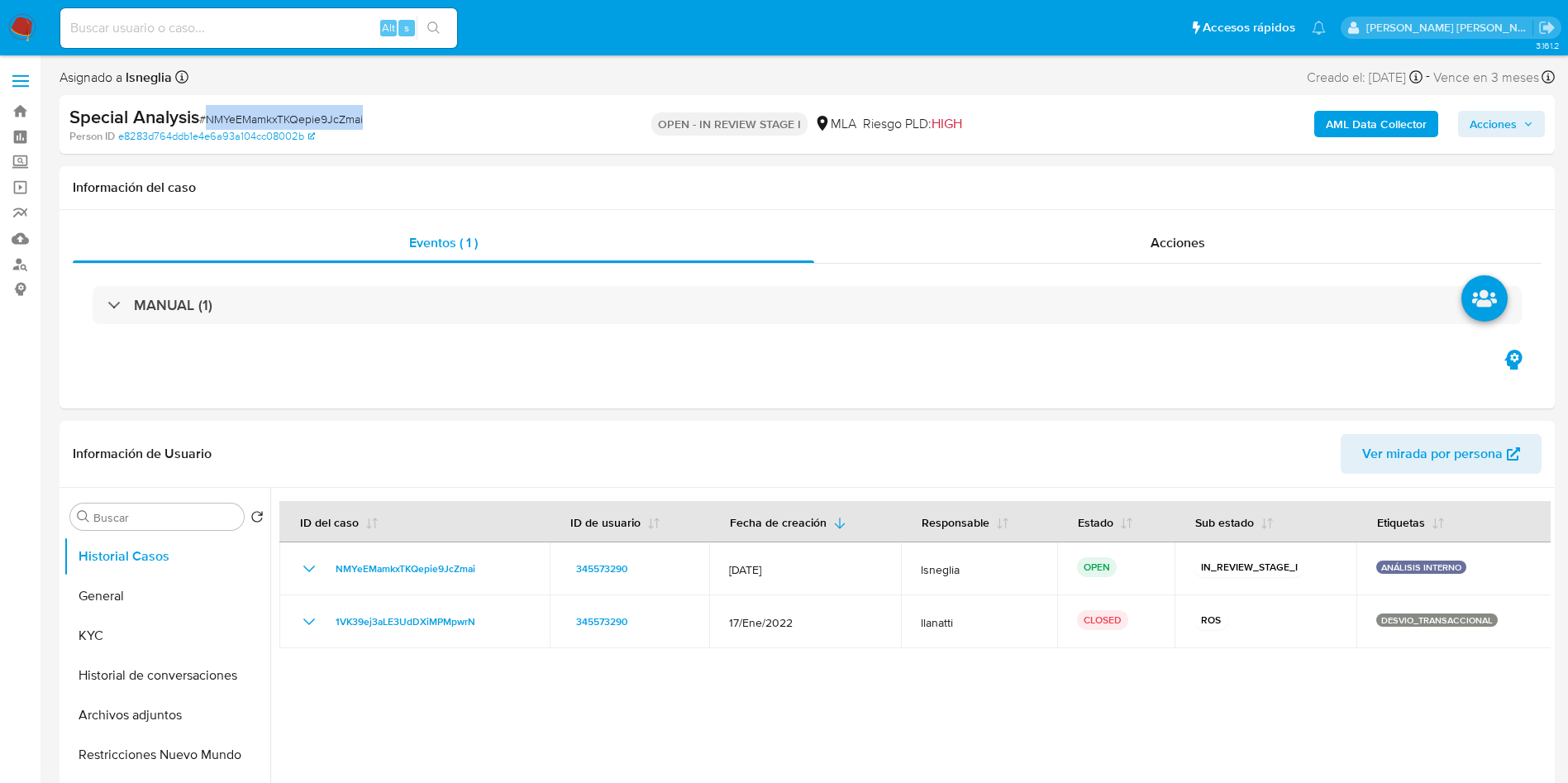
click at [19, 19] on img at bounding box center [22, 28] width 28 height 28
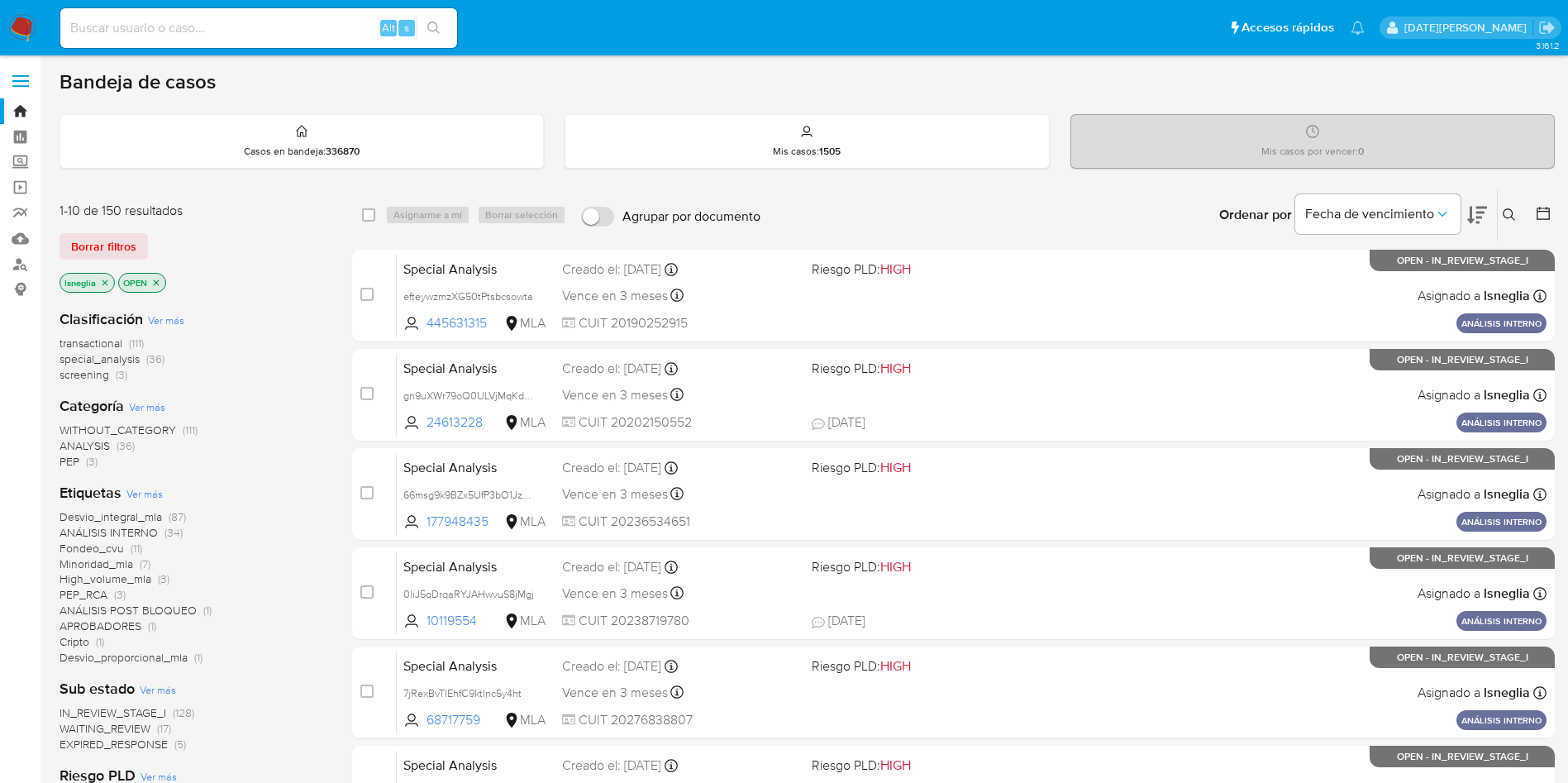
click at [1508, 212] on icon at bounding box center [1509, 215] width 13 height 13
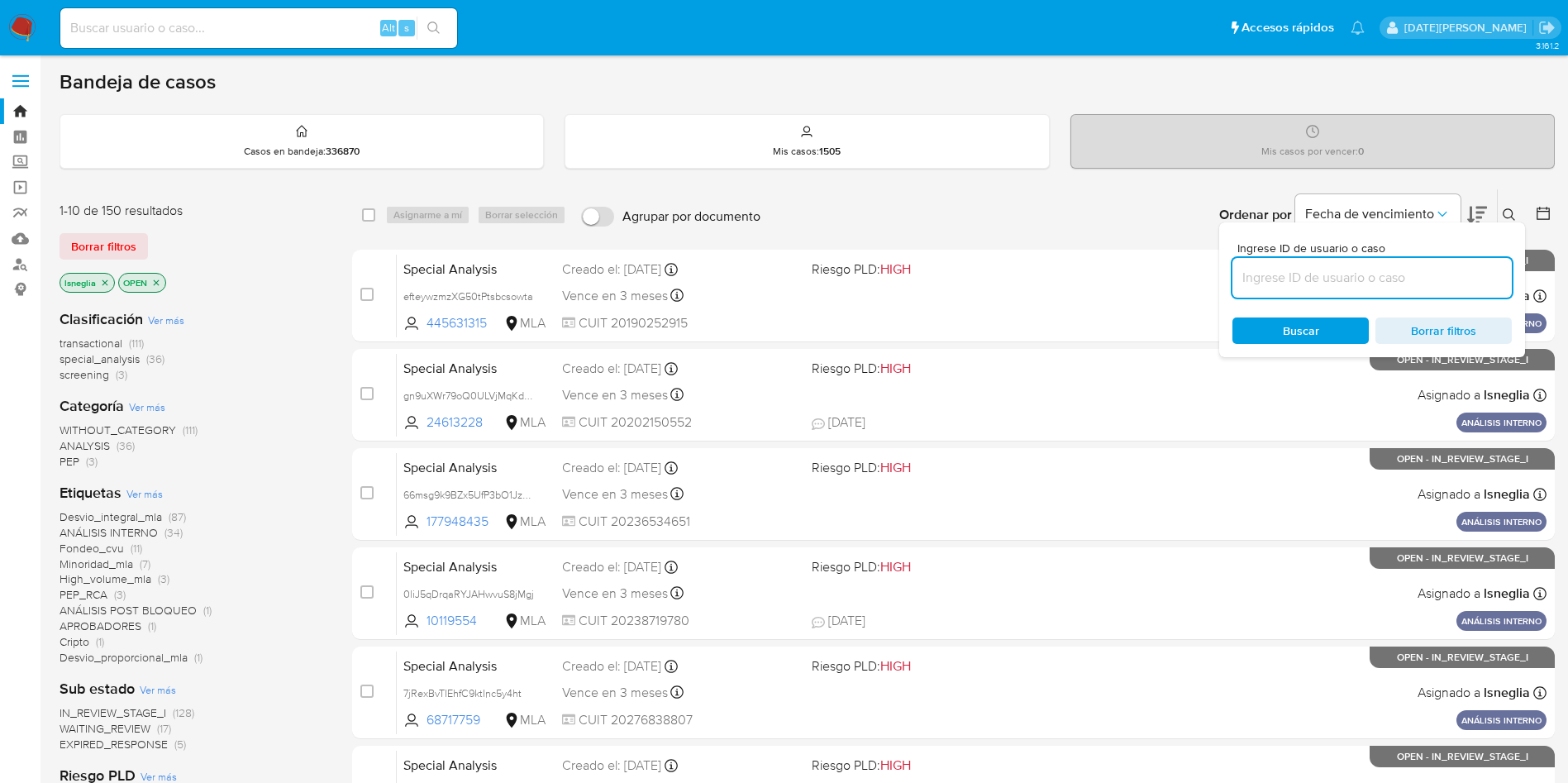
click at [1307, 284] on input at bounding box center [1372, 278] width 280 height 22
type input "NMYeEMamkxTKQepie9JcZmai"
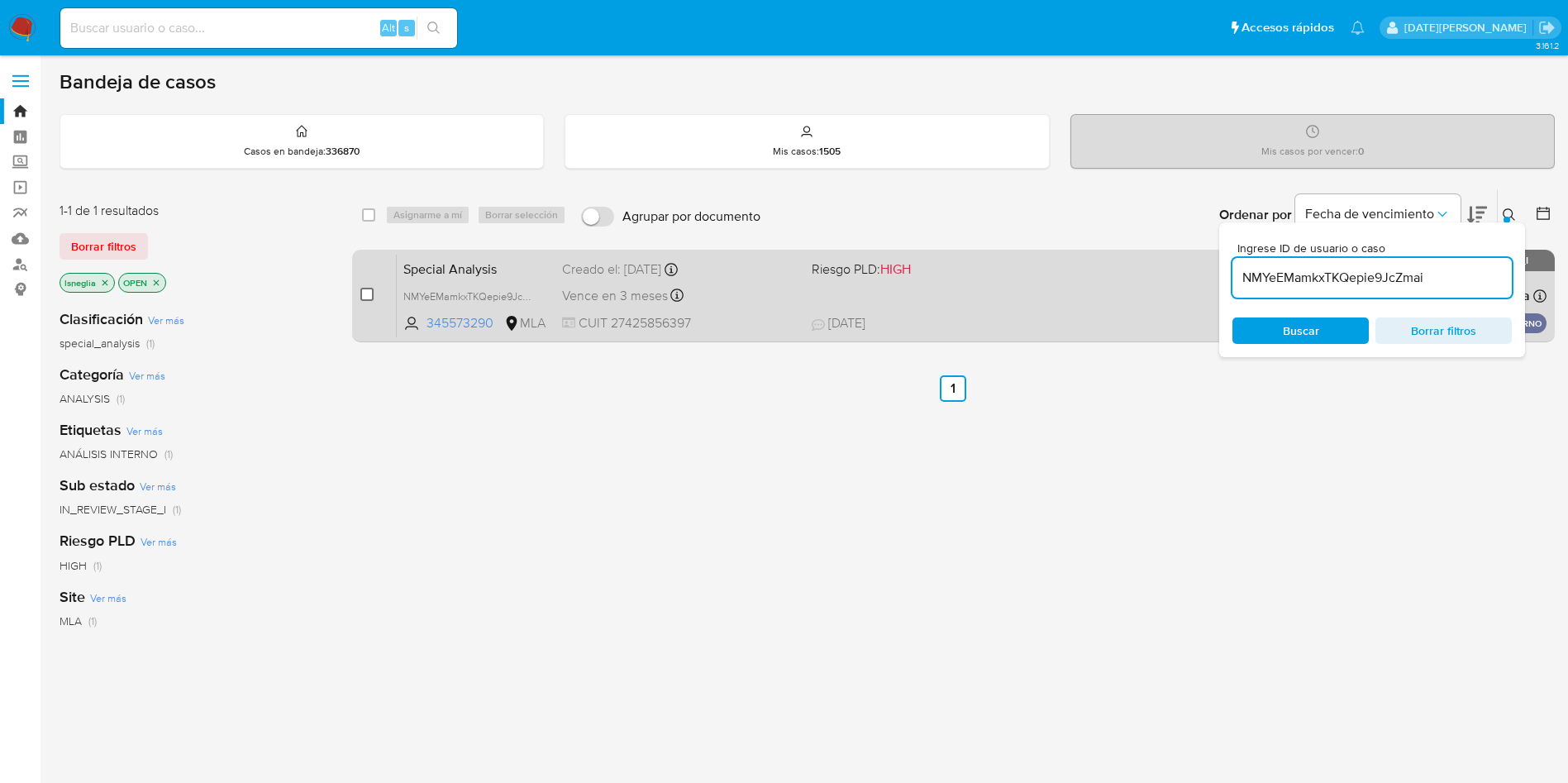
click at [371, 295] on input "checkbox" at bounding box center [367, 294] width 13 height 13
checkbox input "true"
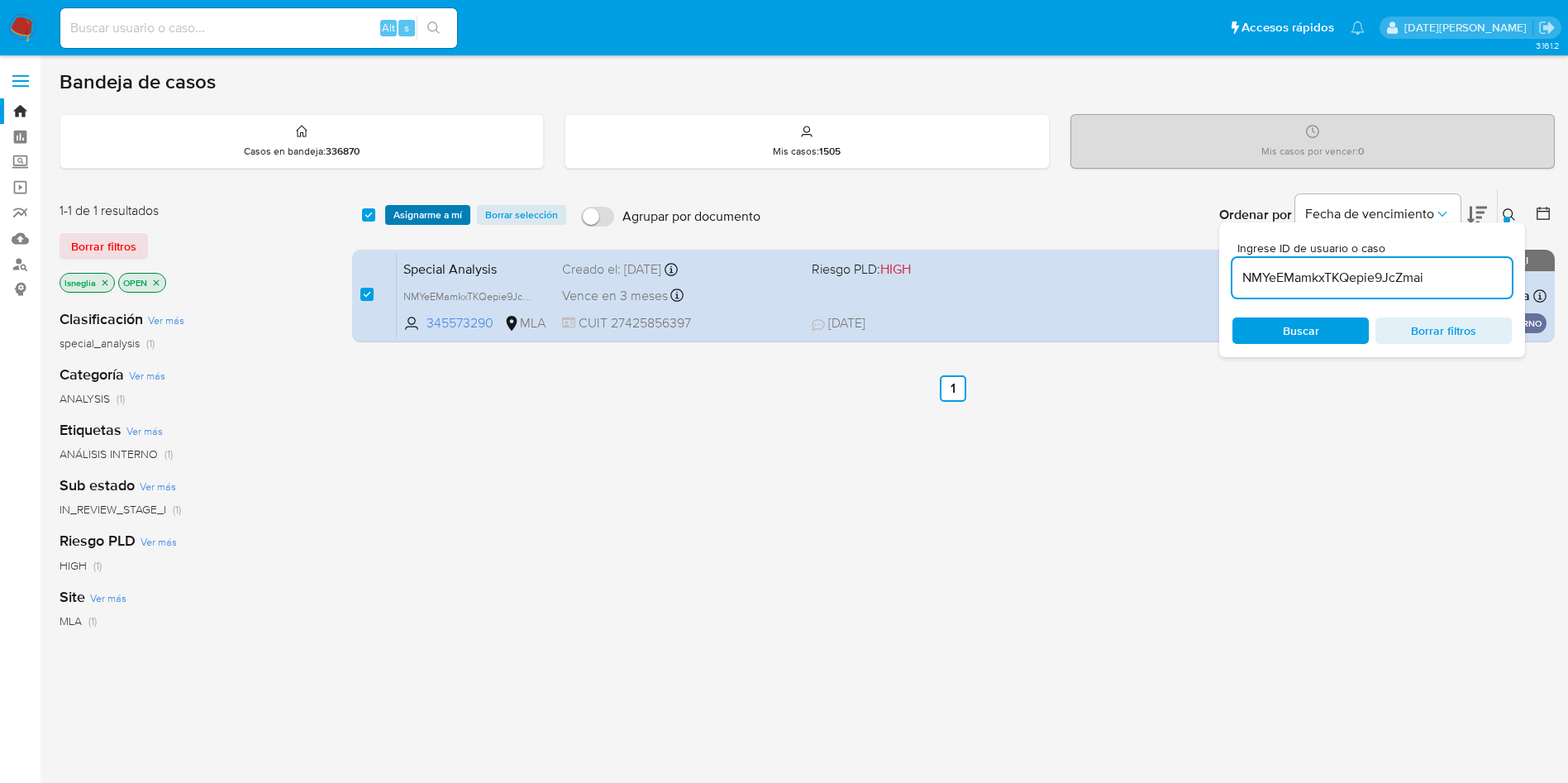
click at [428, 212] on span "Asignarme a mí" at bounding box center [427, 215] width 68 height 17
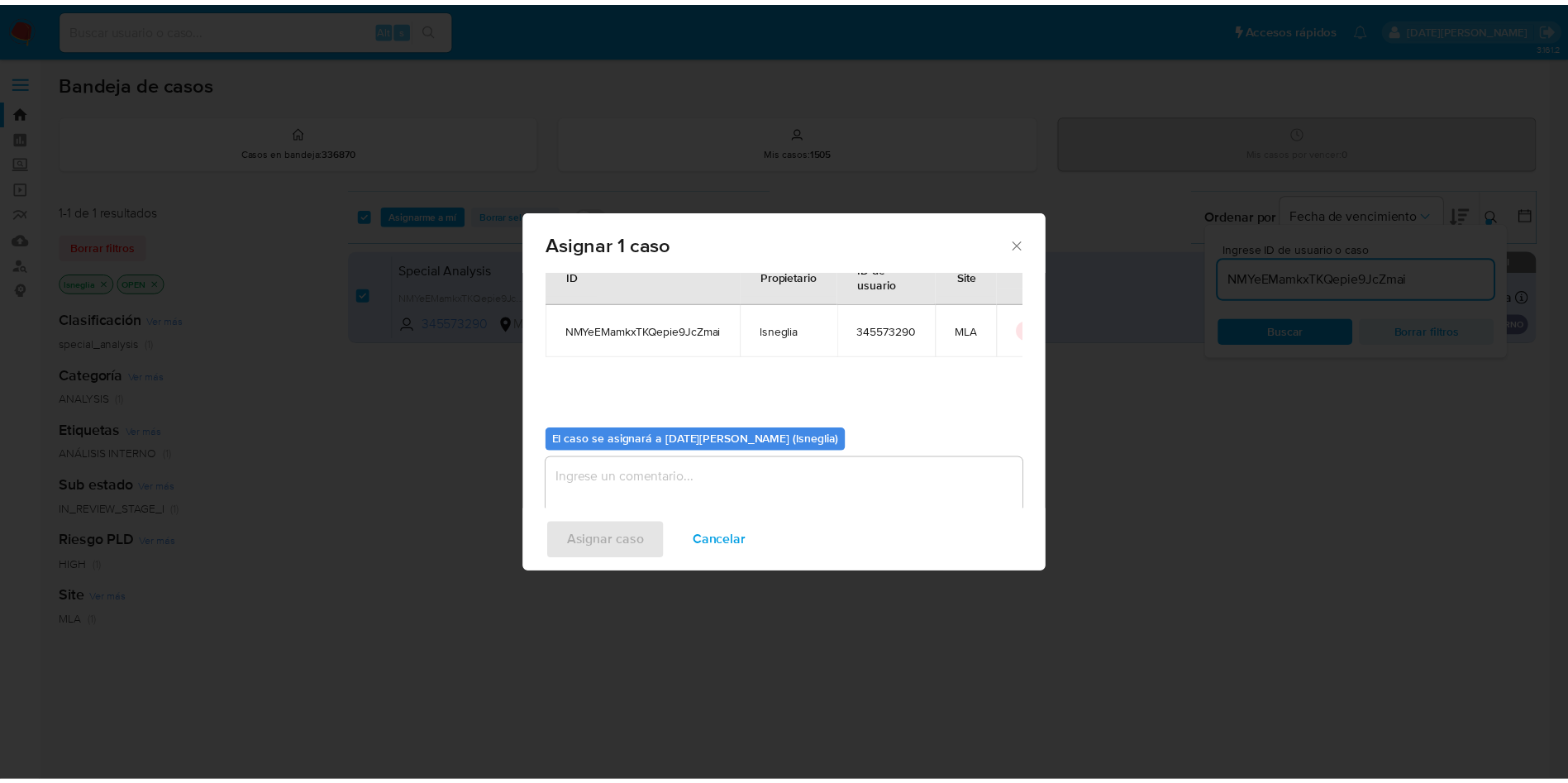
scroll to position [86, 0]
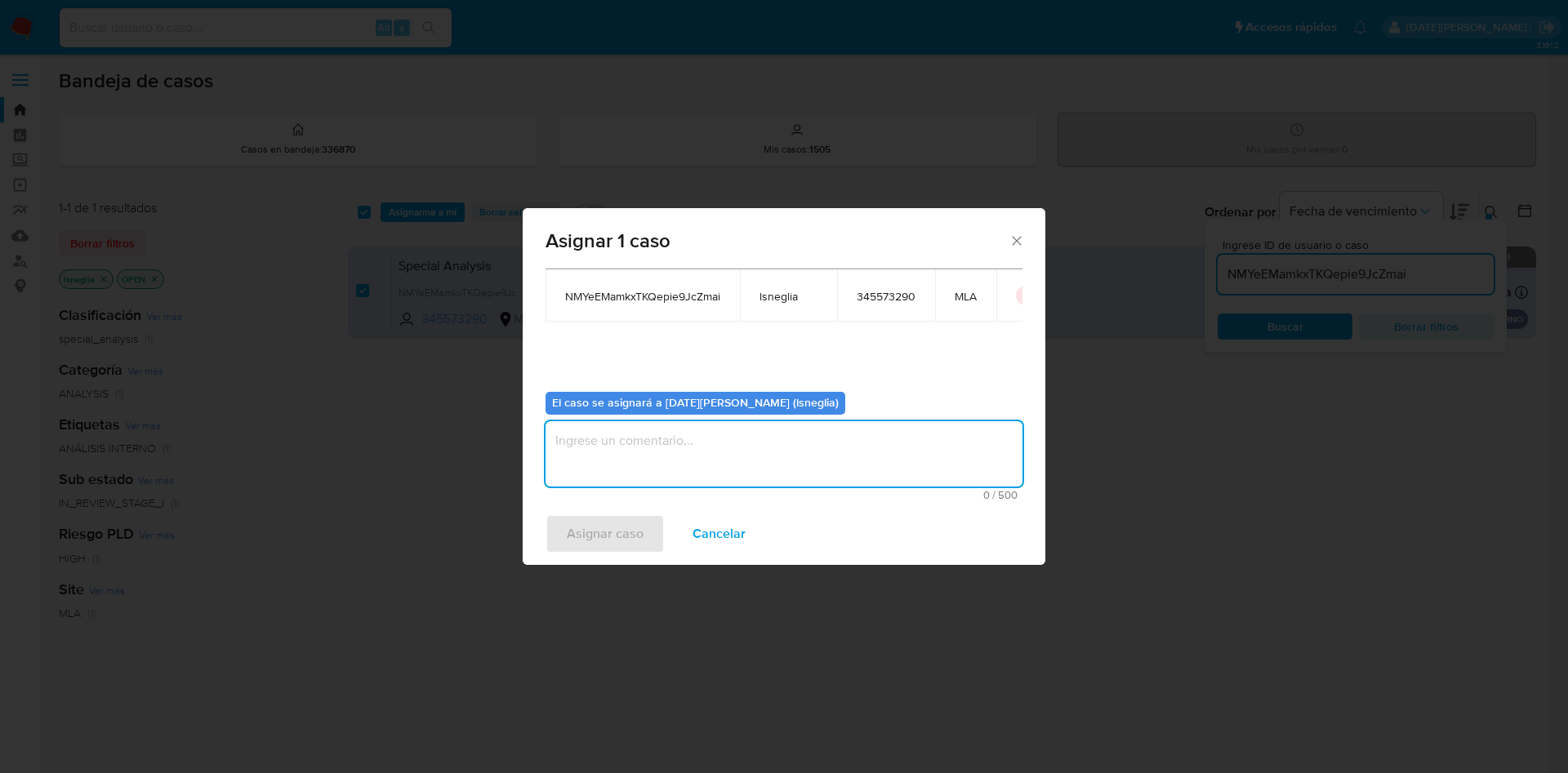
click at [701, 463] on textarea "assign-modal" at bounding box center [784, 454] width 476 height 65
type textarea "."
click at [579, 538] on span "Asignar caso" at bounding box center [604, 534] width 77 height 36
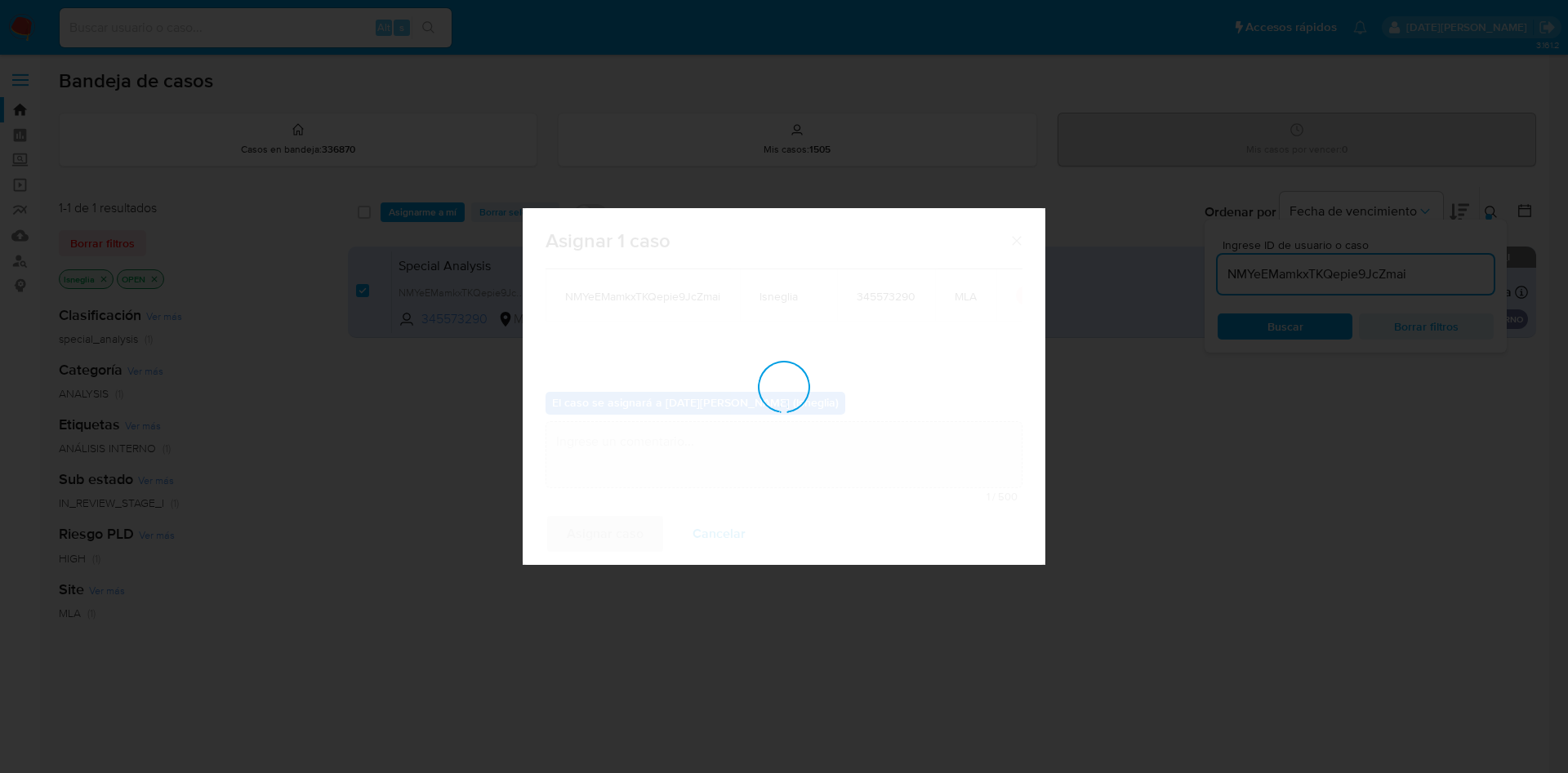
checkbox input "false"
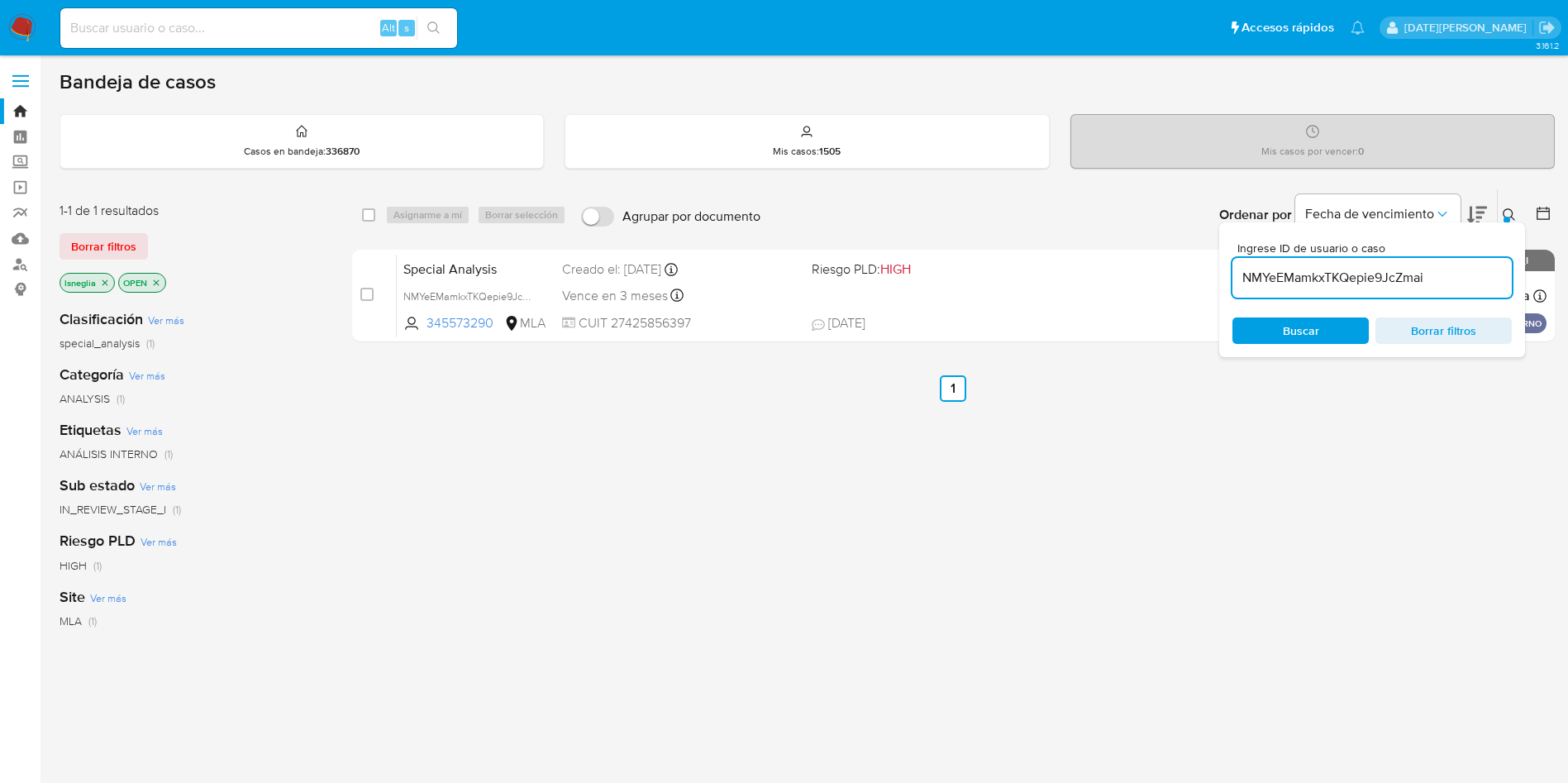
click at [1513, 205] on button at bounding box center [1512, 215] width 28 height 20
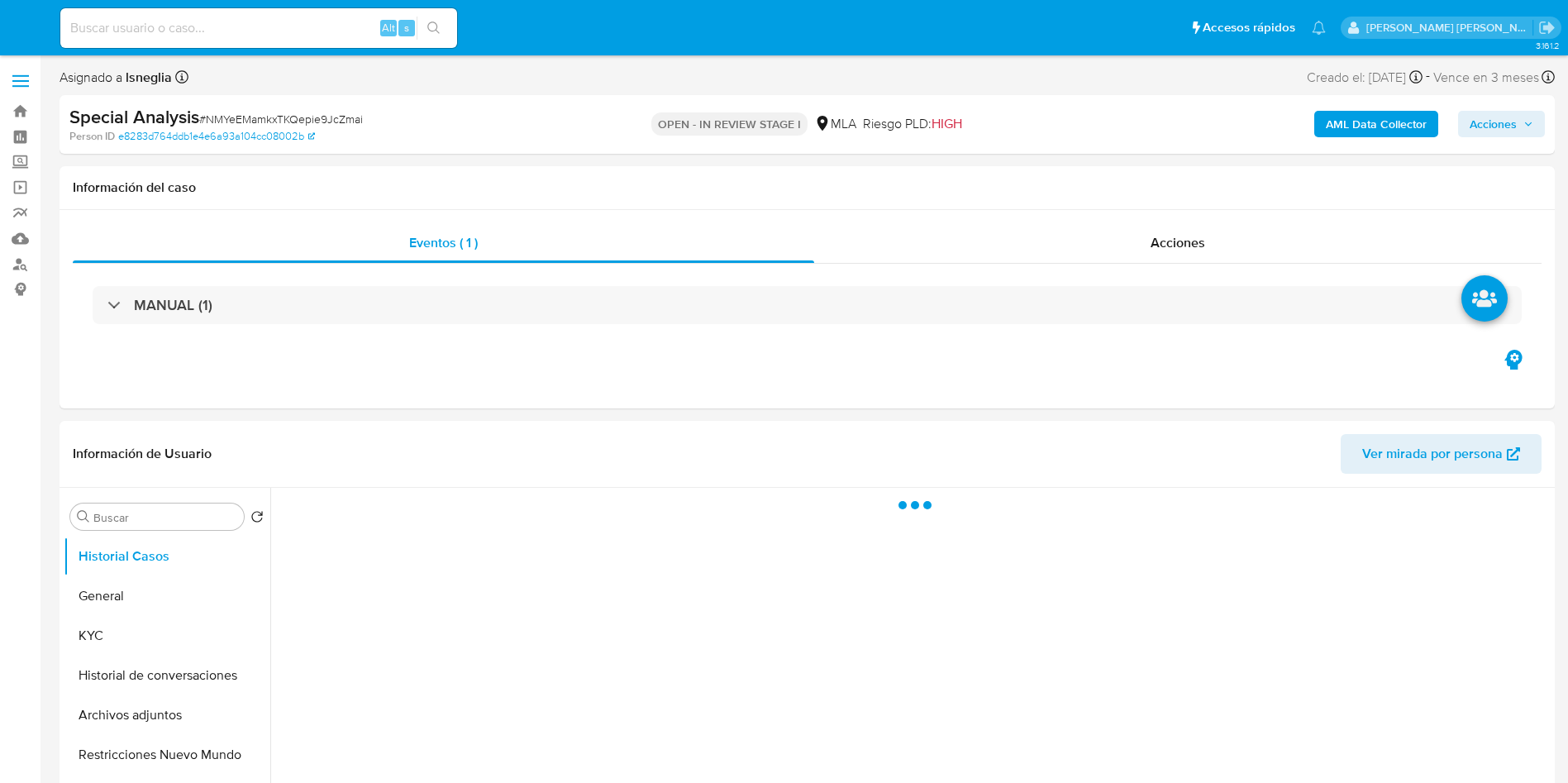
select select "10"
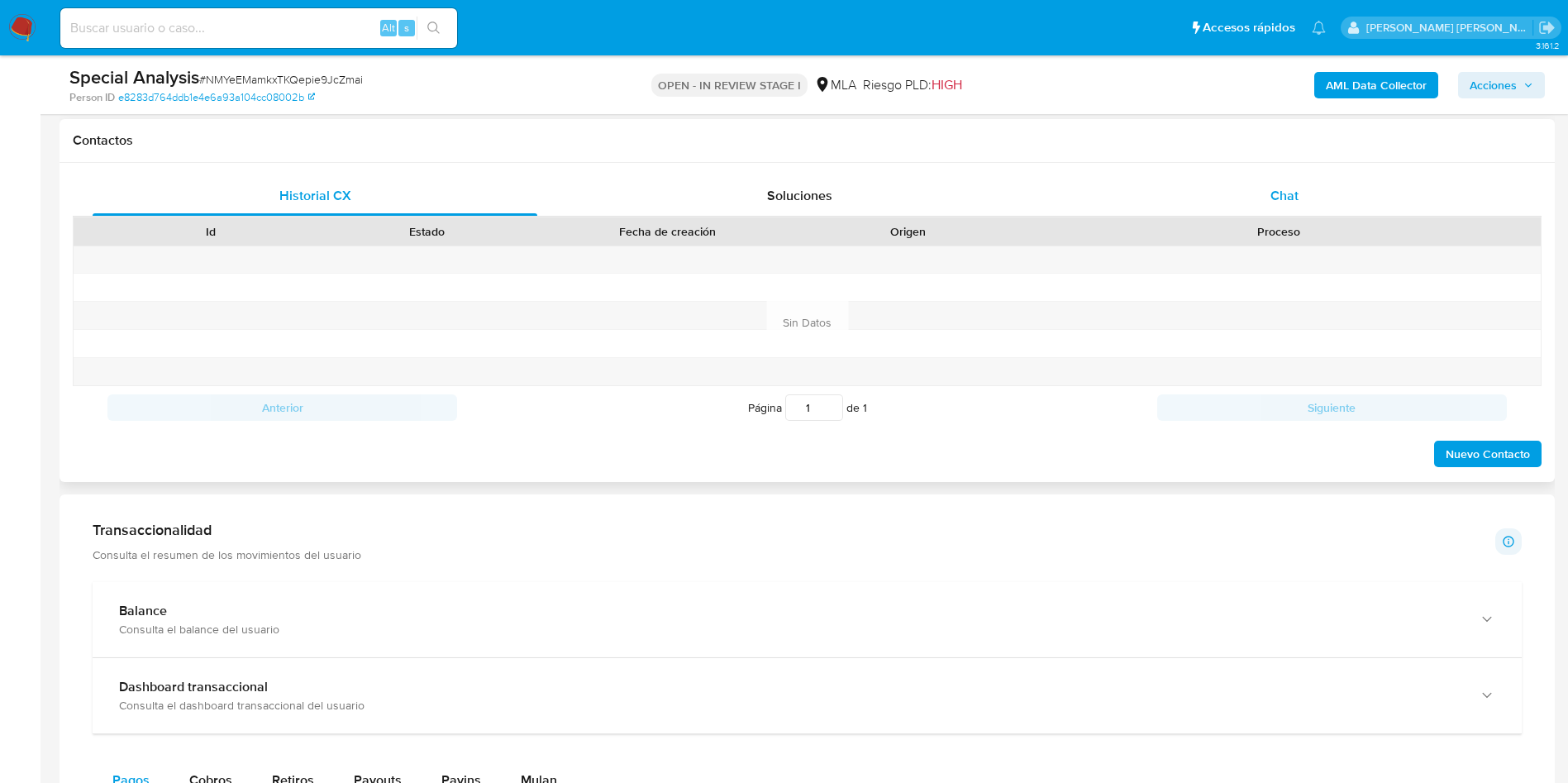
scroll to position [620, 0]
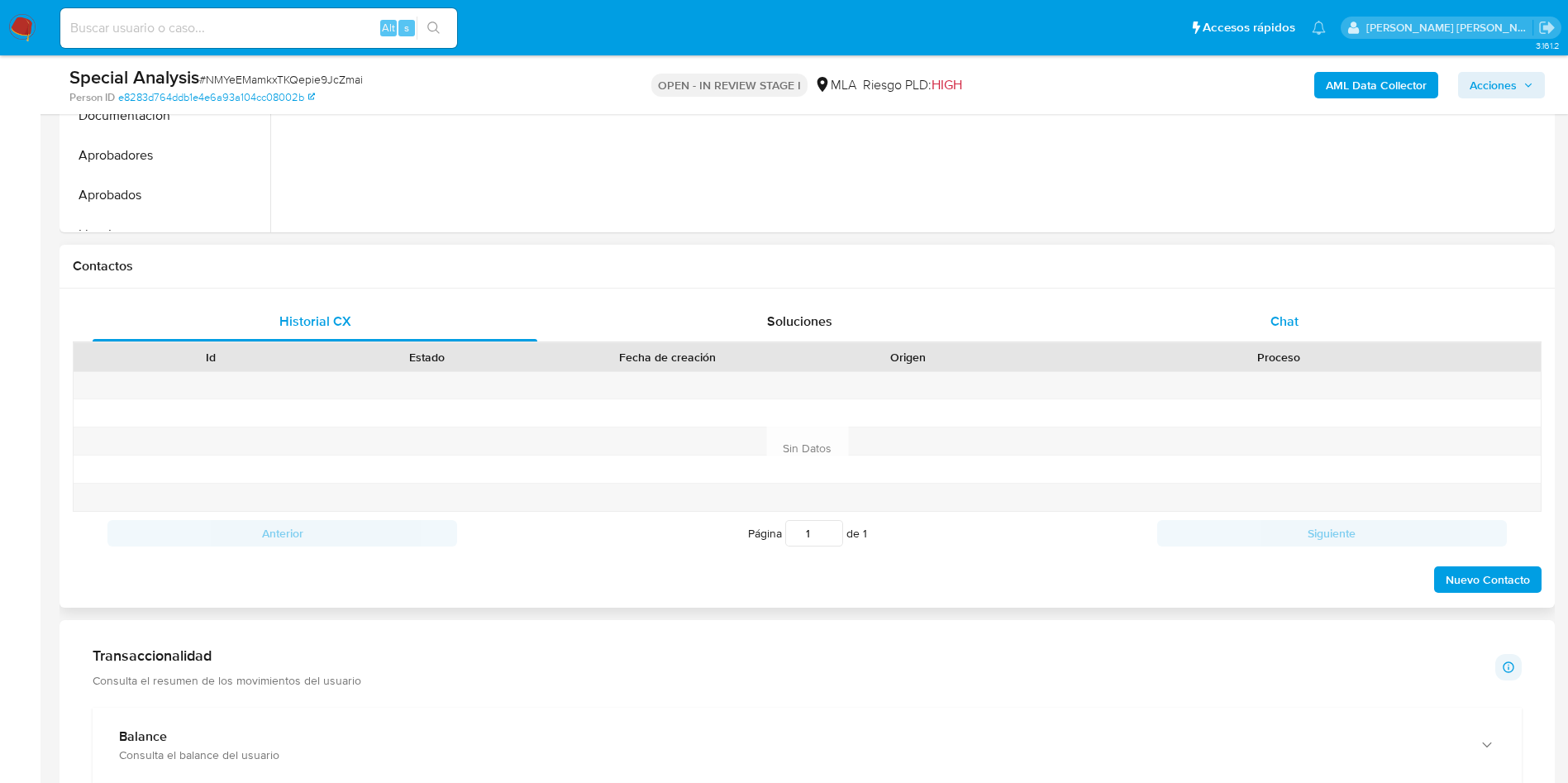
click at [1285, 315] on span "Chat" at bounding box center [1284, 320] width 28 height 19
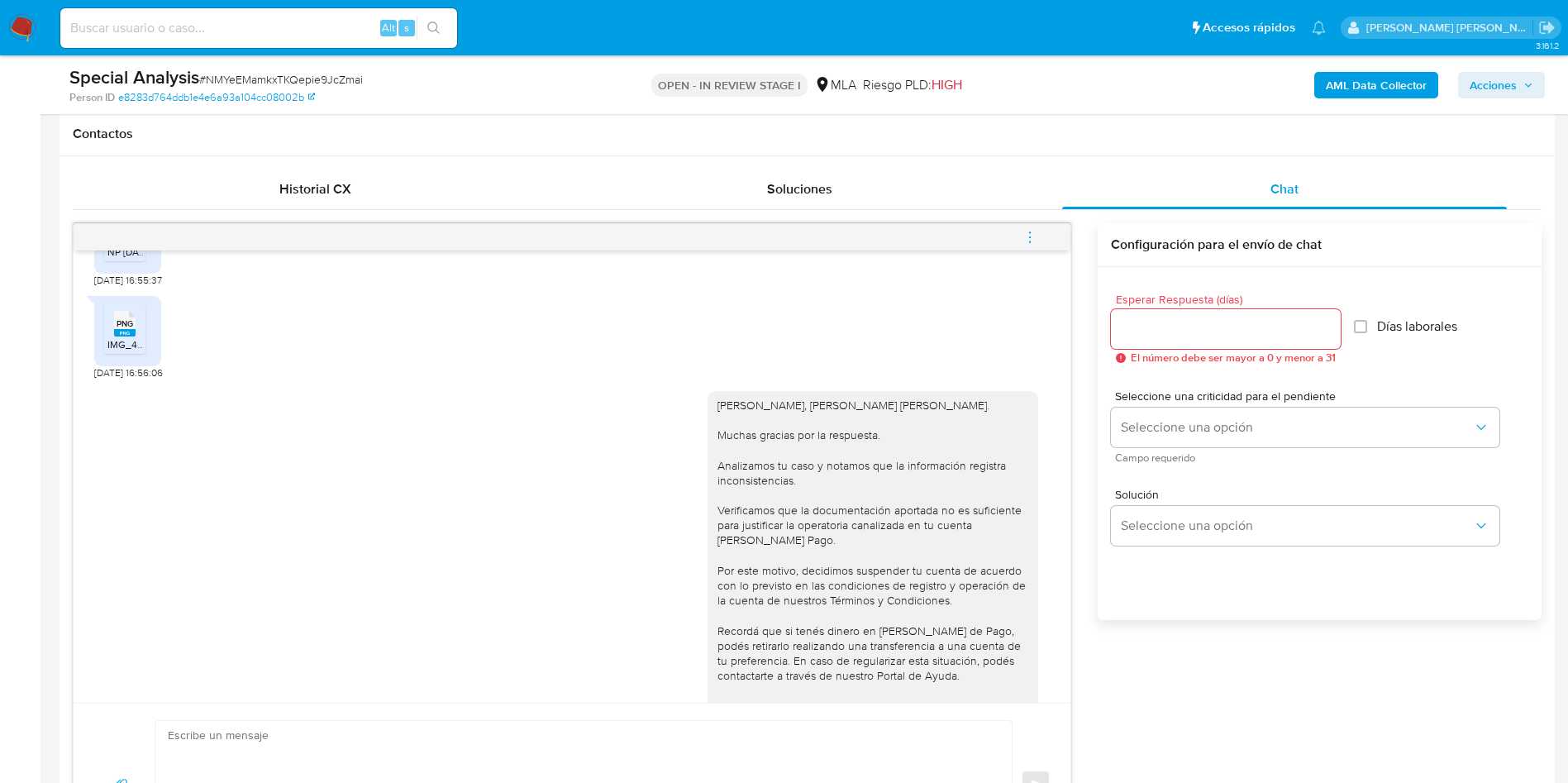
scroll to position [744, 0]
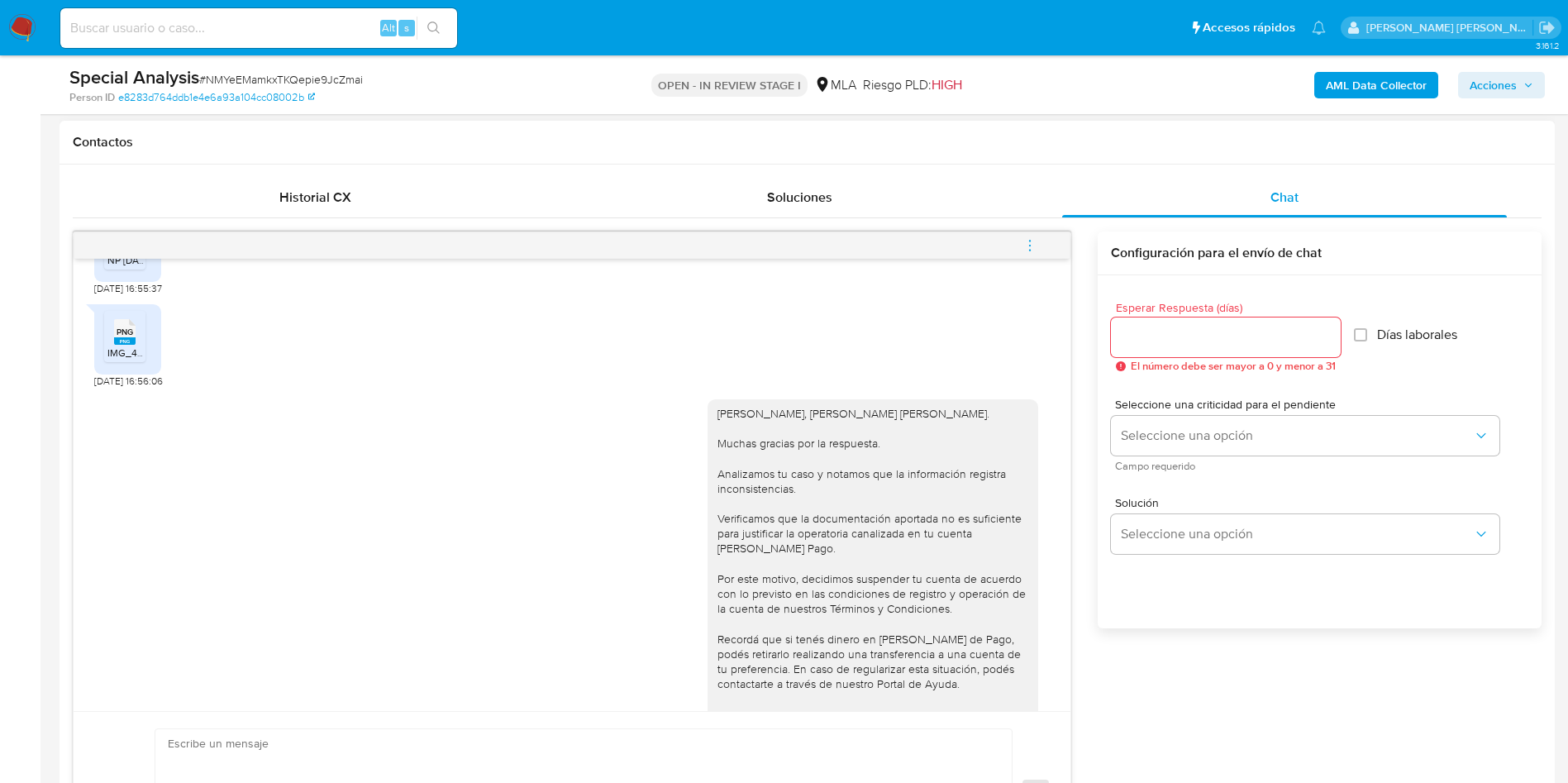
click at [1027, 242] on icon "menu-action" at bounding box center [1029, 245] width 15 height 15
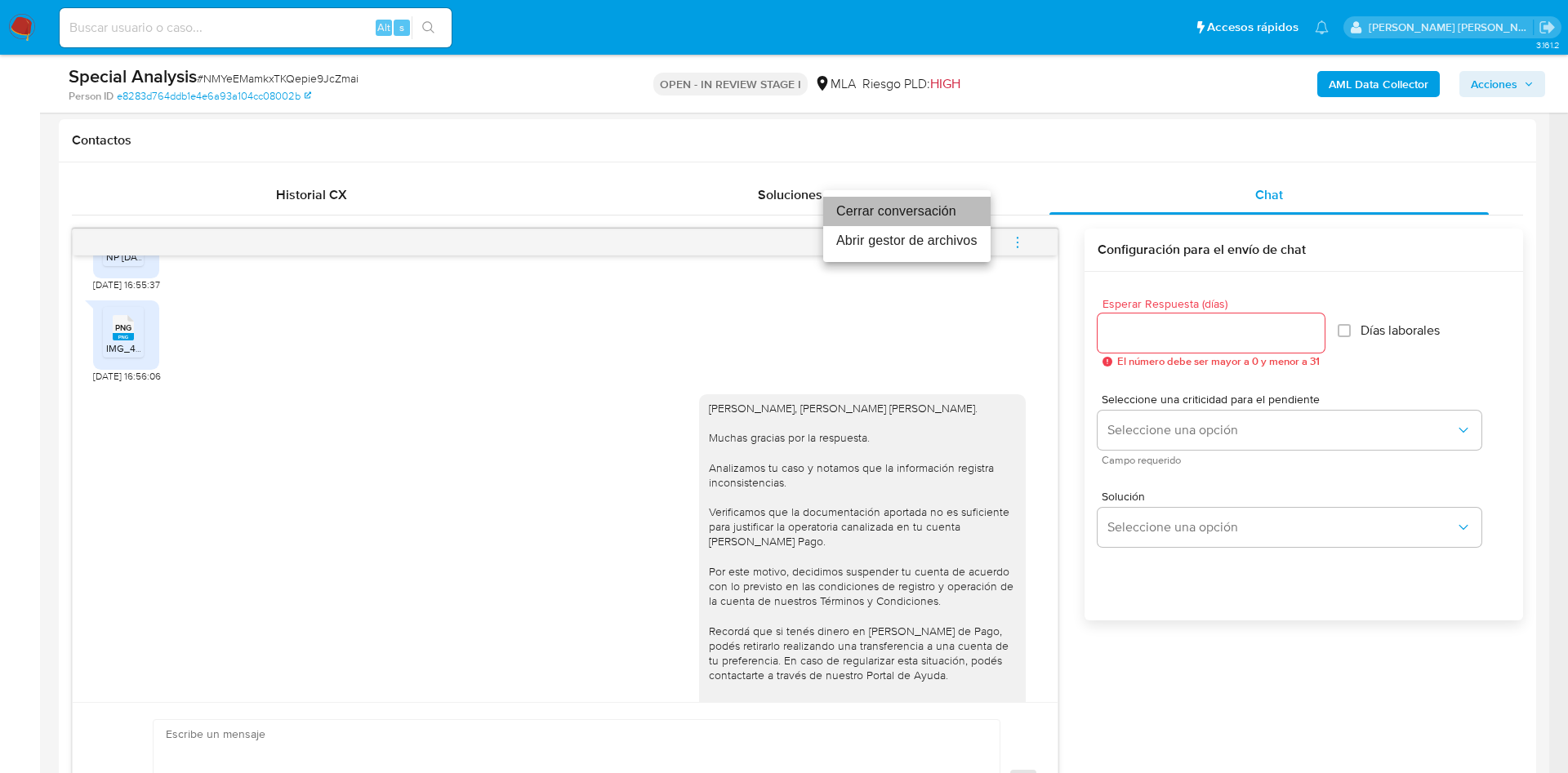
click at [886, 212] on li "Cerrar conversación" at bounding box center [906, 212] width 167 height 29
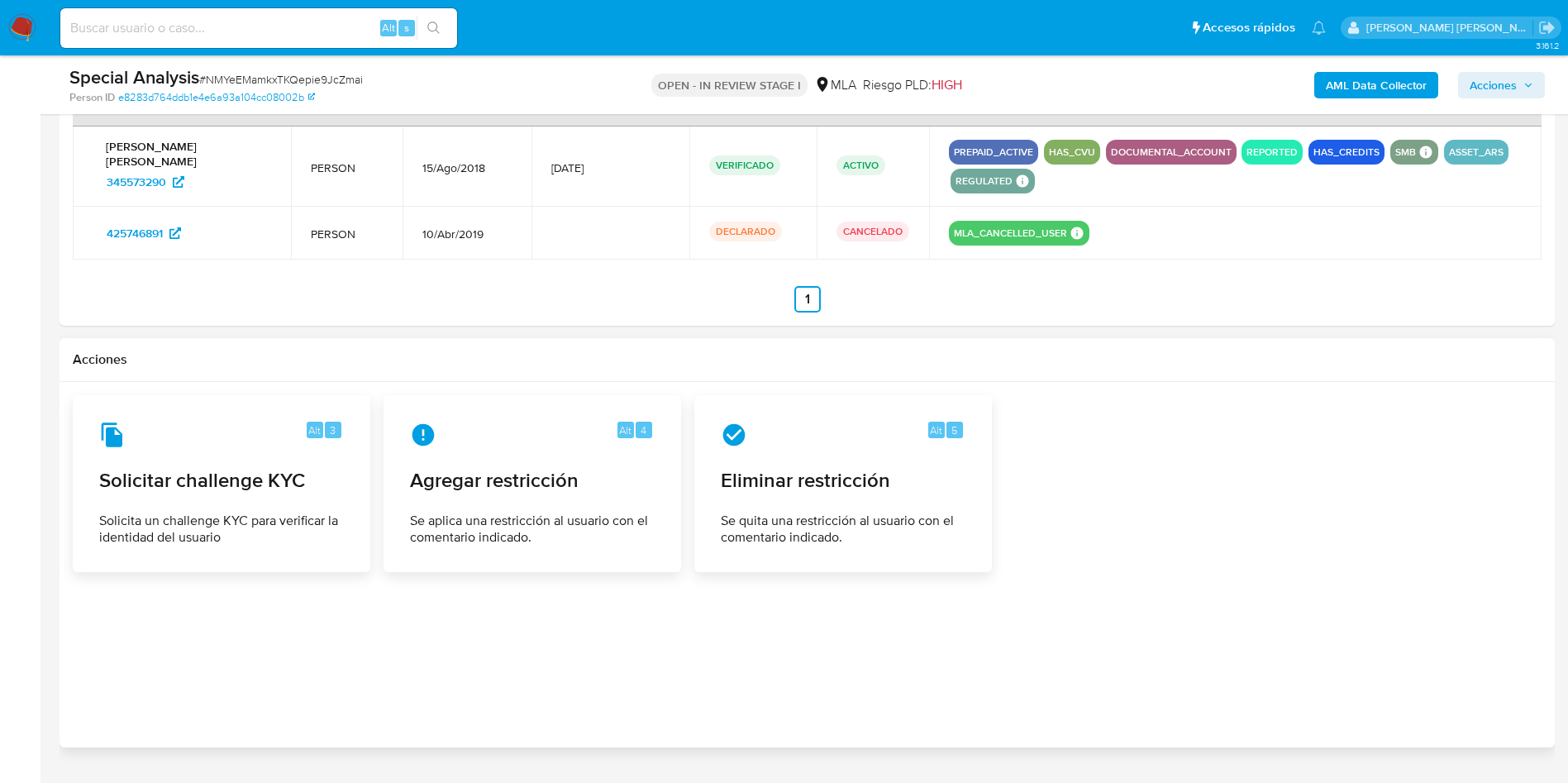
scroll to position [2501, 0]
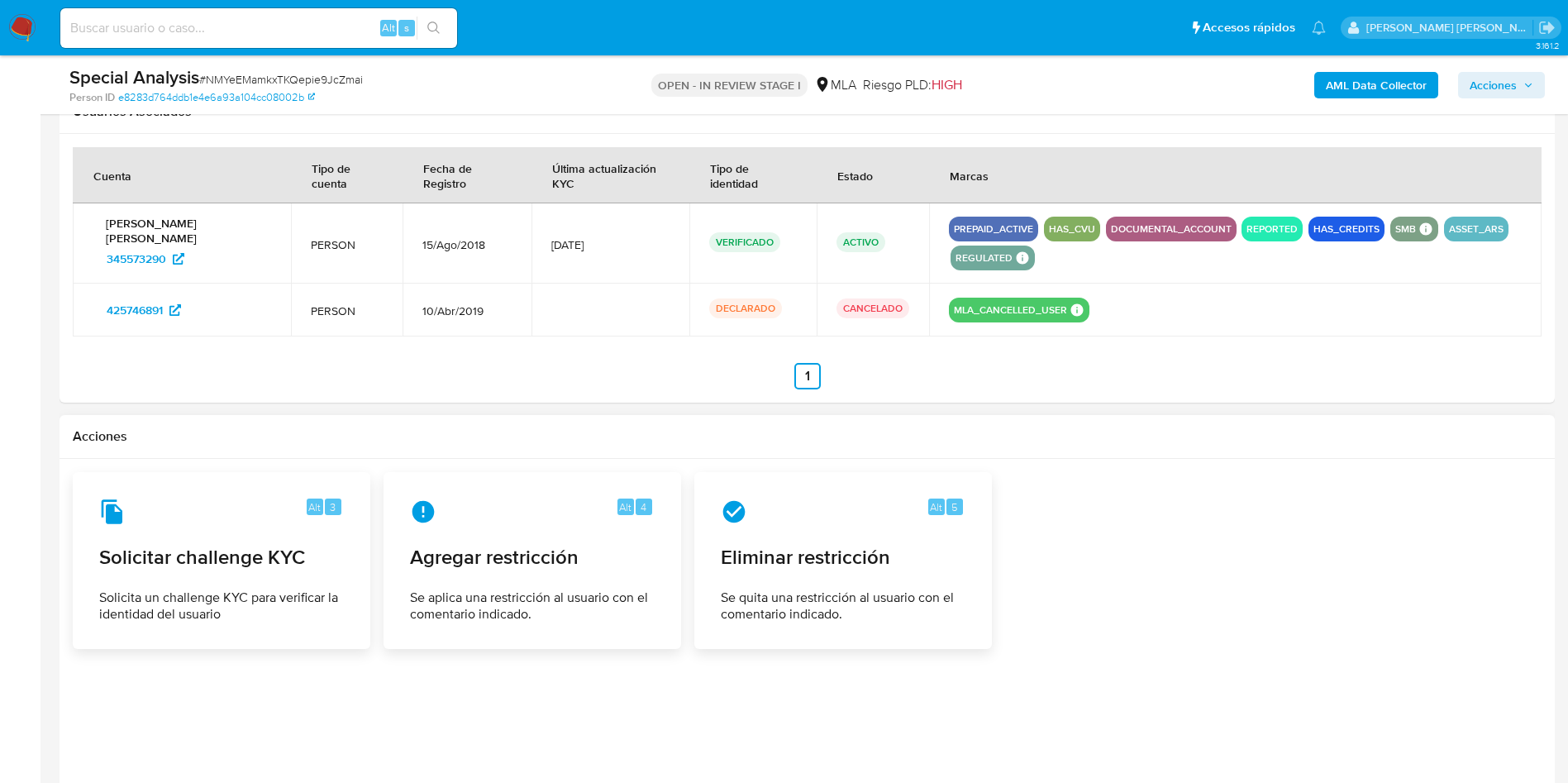
click at [1219, 644] on div "Alt 3 Solicitar challenge KYC Solicita un challenge KYC para verificar la ident…" at bounding box center [808, 561] width 1469 height 177
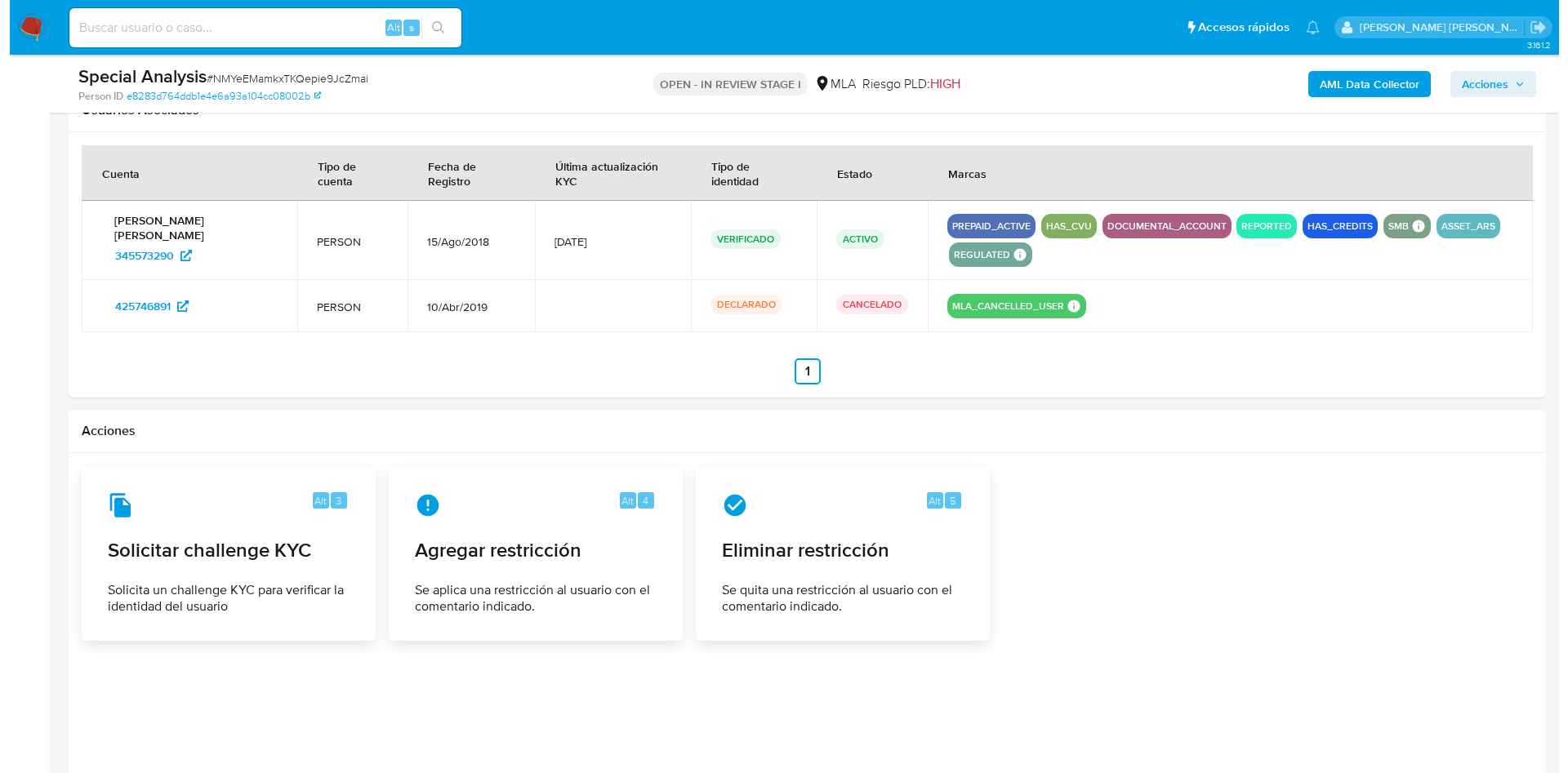
scroll to position [2591, 0]
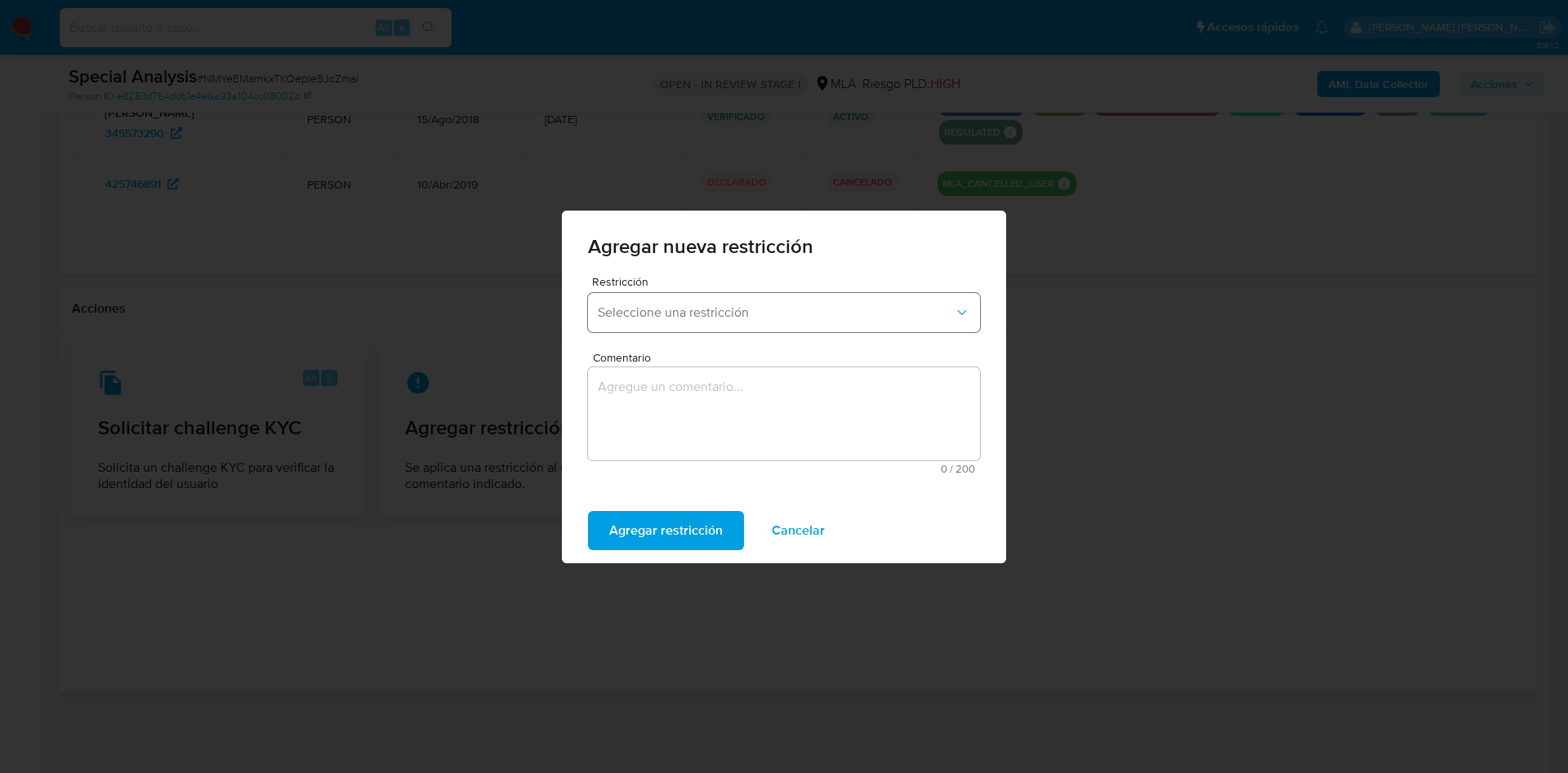
click at [830, 311] on span "Seleccione una restricción" at bounding box center [775, 312] width 356 height 17
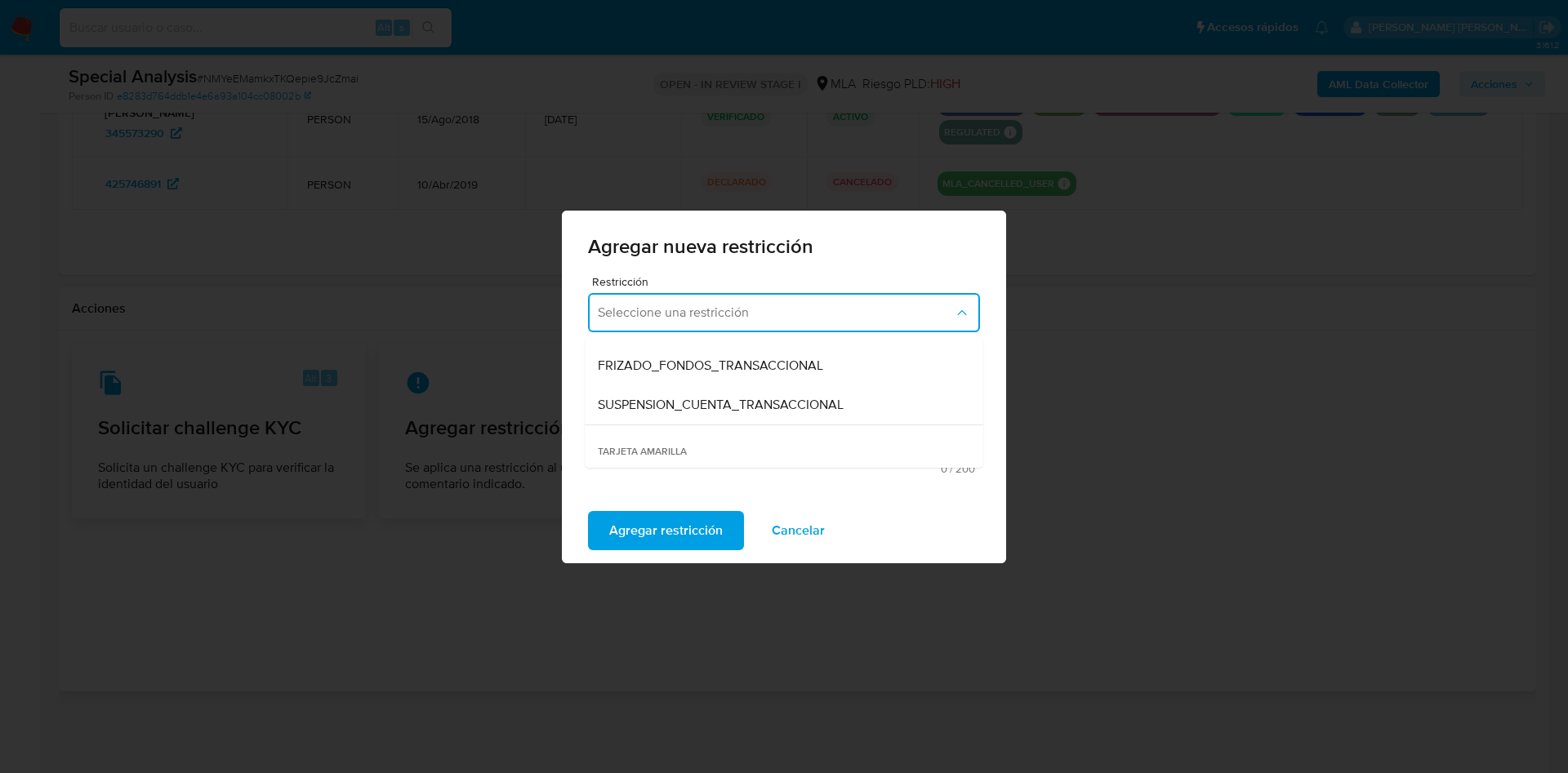
scroll to position [131, 0]
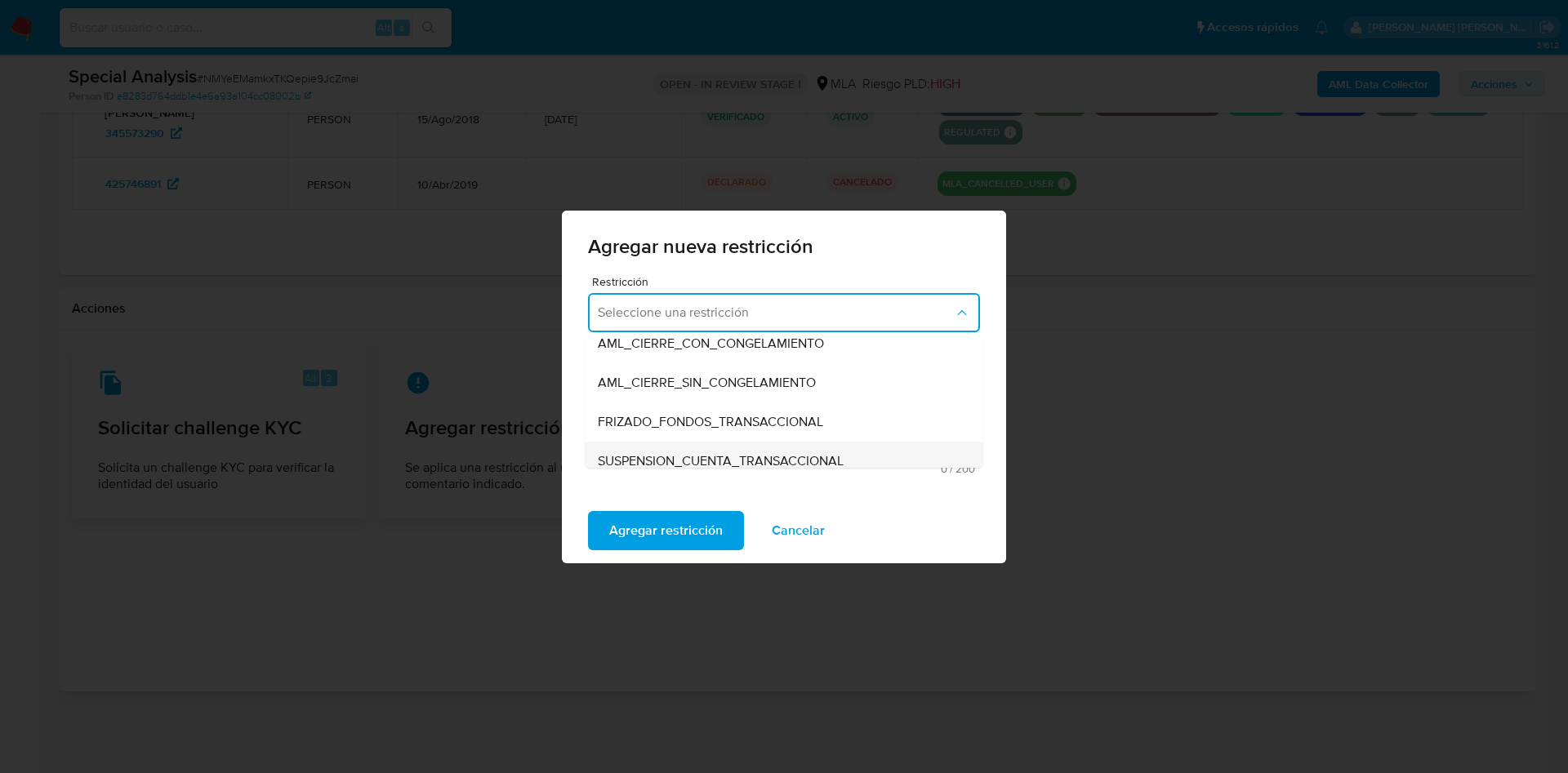
click at [863, 448] on div "SUSPENSION_CUENTA_TRANSACCIONAL" at bounding box center [778, 461] width 362 height 39
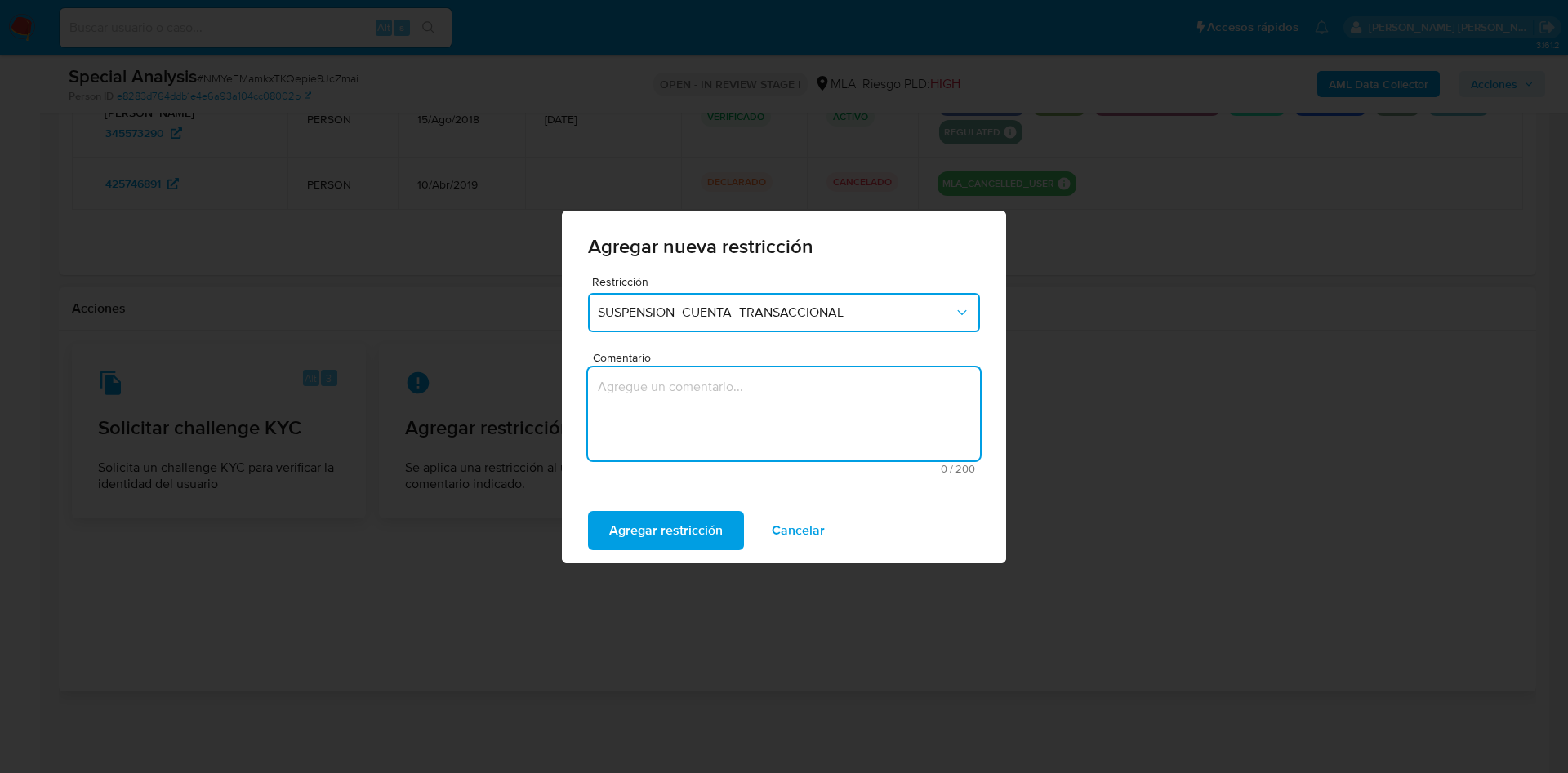
click at [841, 428] on textarea "Comentario" at bounding box center [783, 413] width 392 height 93
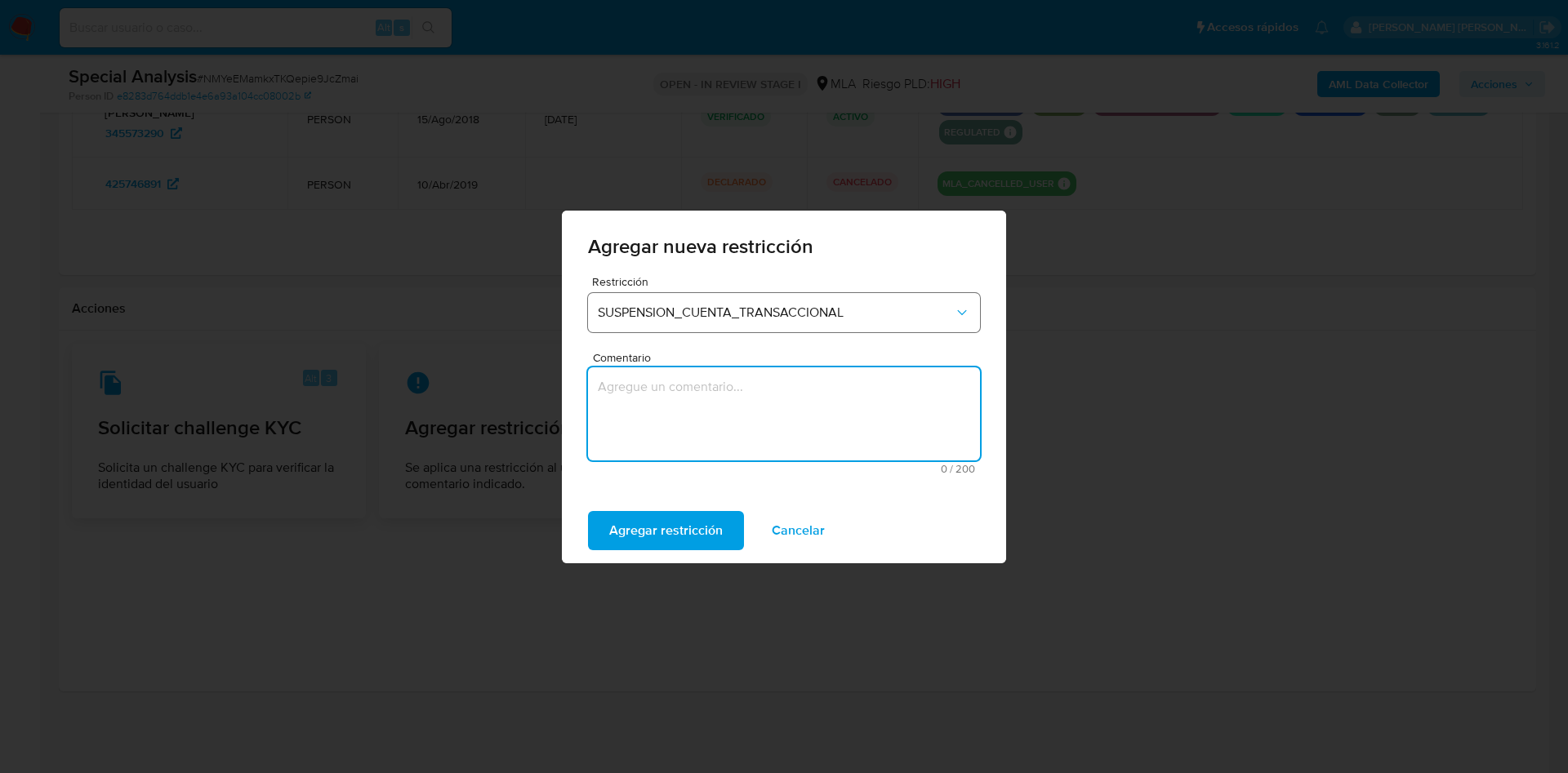
click at [845, 326] on button "SUSPENSION_CUENTA_TRANSACCIONAL" at bounding box center [783, 312] width 392 height 39
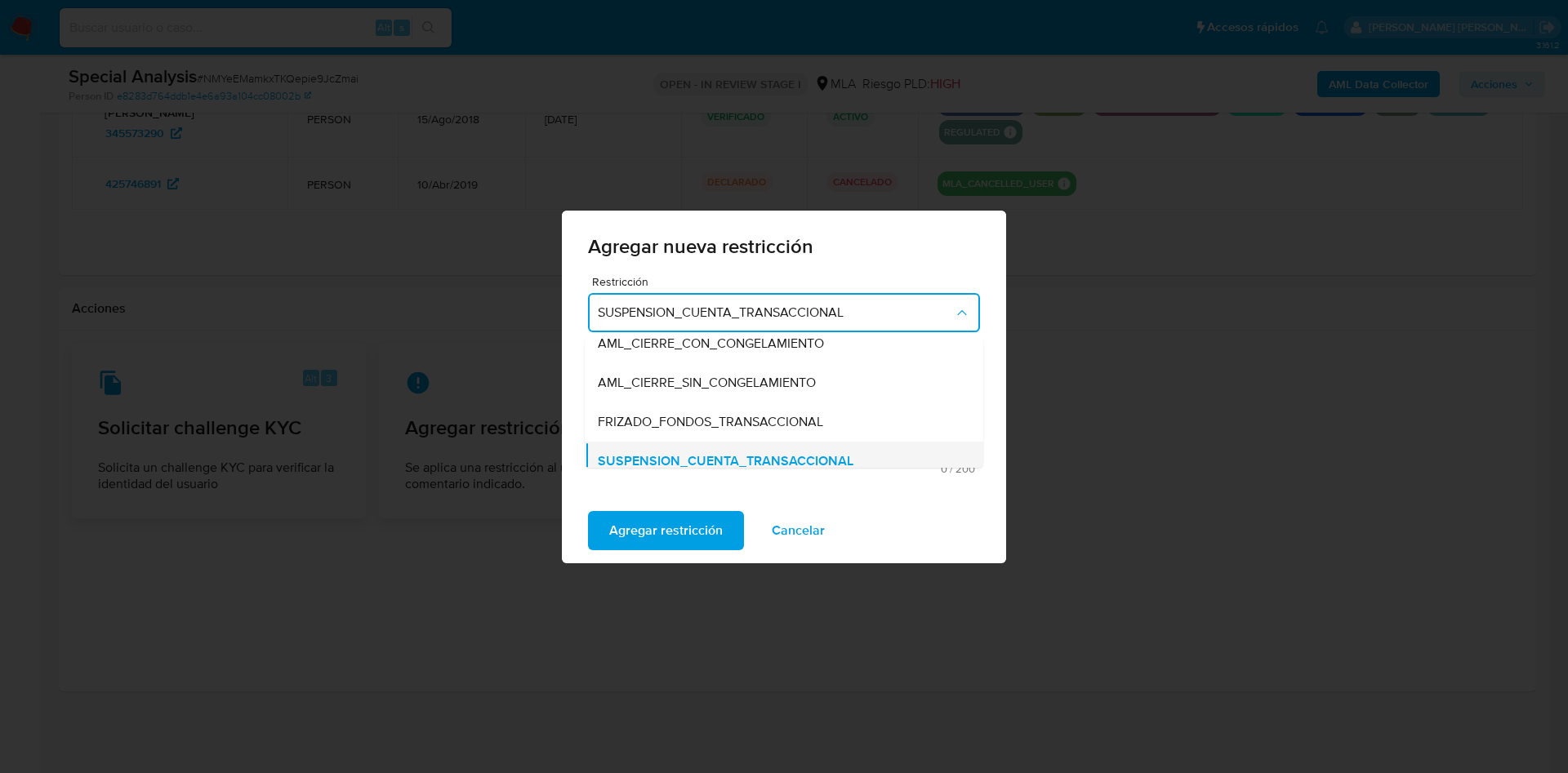
click at [820, 456] on span "SUSPENSION_CUENTA_TRANSACCIONAL" at bounding box center [725, 461] width 256 height 17
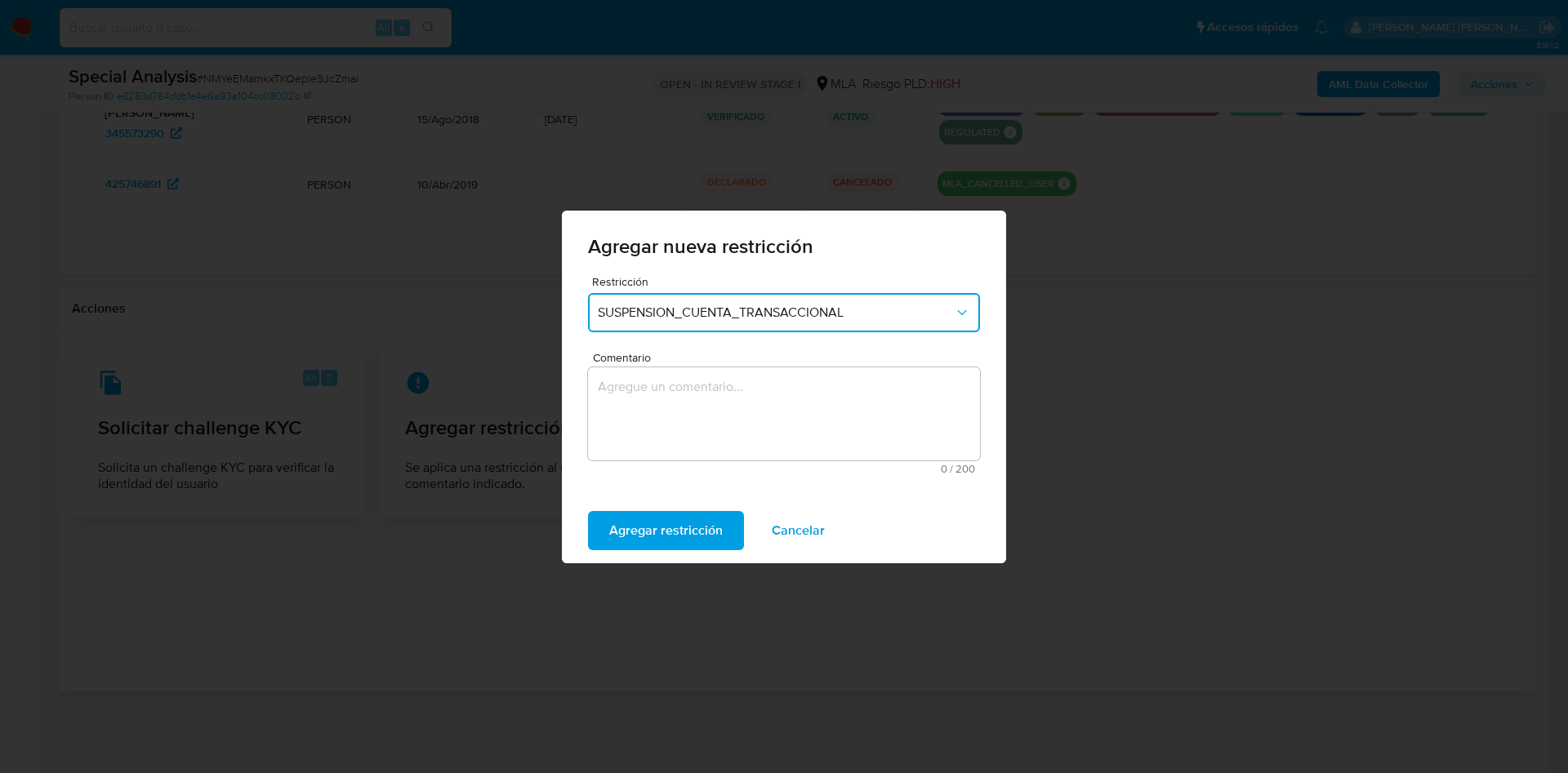
click at [814, 440] on textarea "Comentario" at bounding box center [783, 413] width 392 height 93
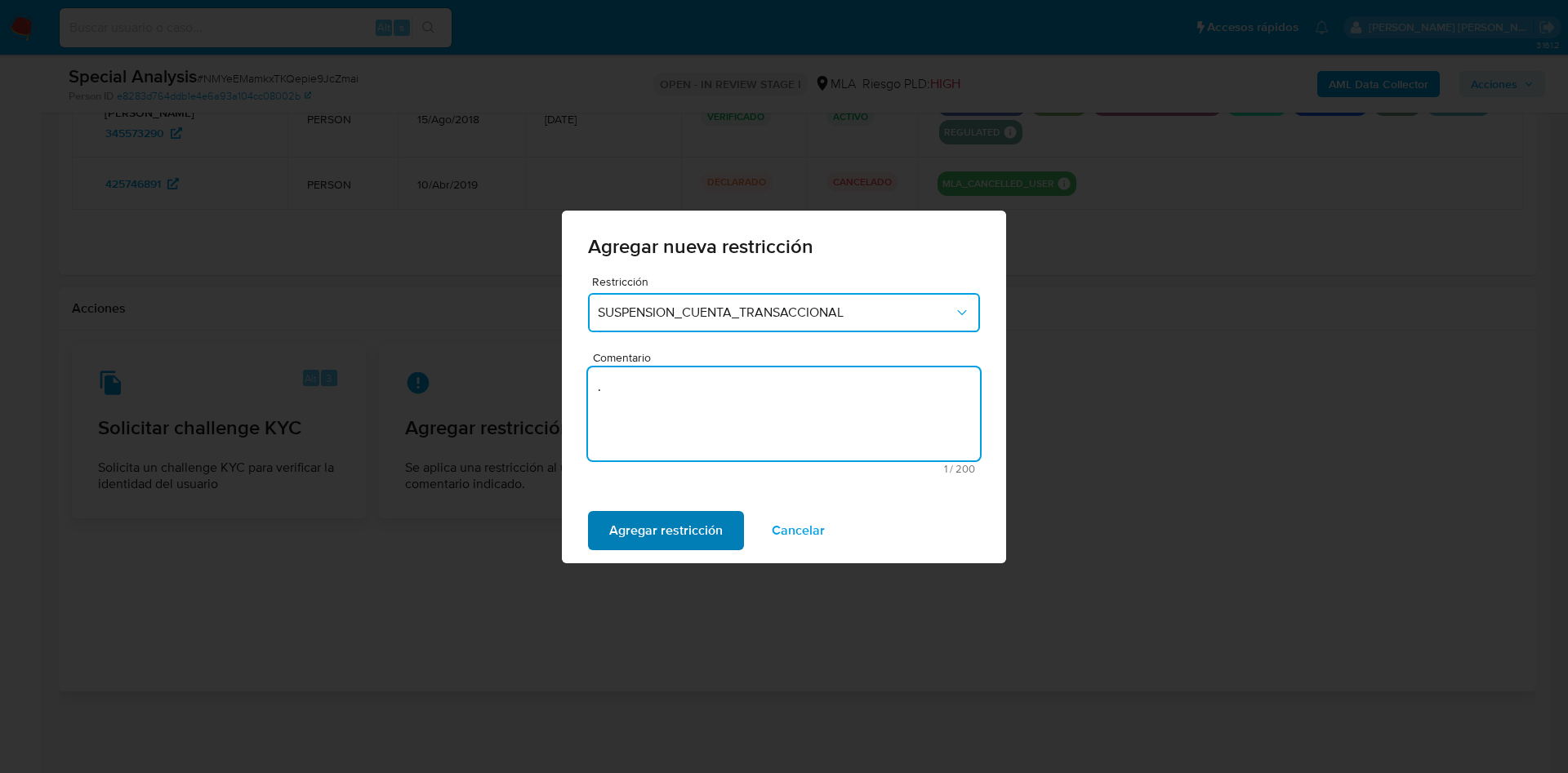
type textarea "."
click at [690, 521] on span "Agregar restricción" at bounding box center [666, 530] width 113 height 36
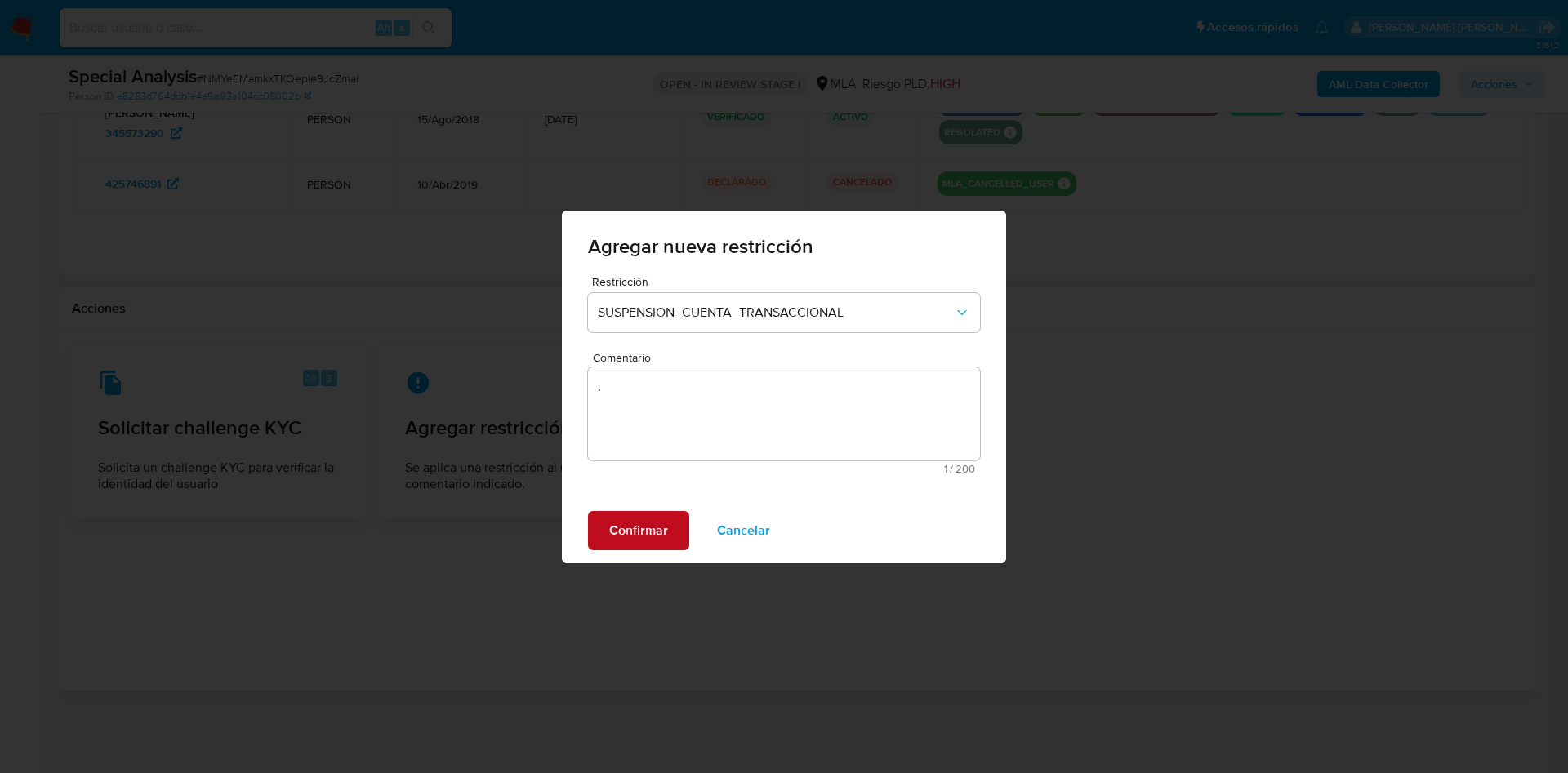
click at [630, 539] on span "Confirmar" at bounding box center [639, 530] width 59 height 36
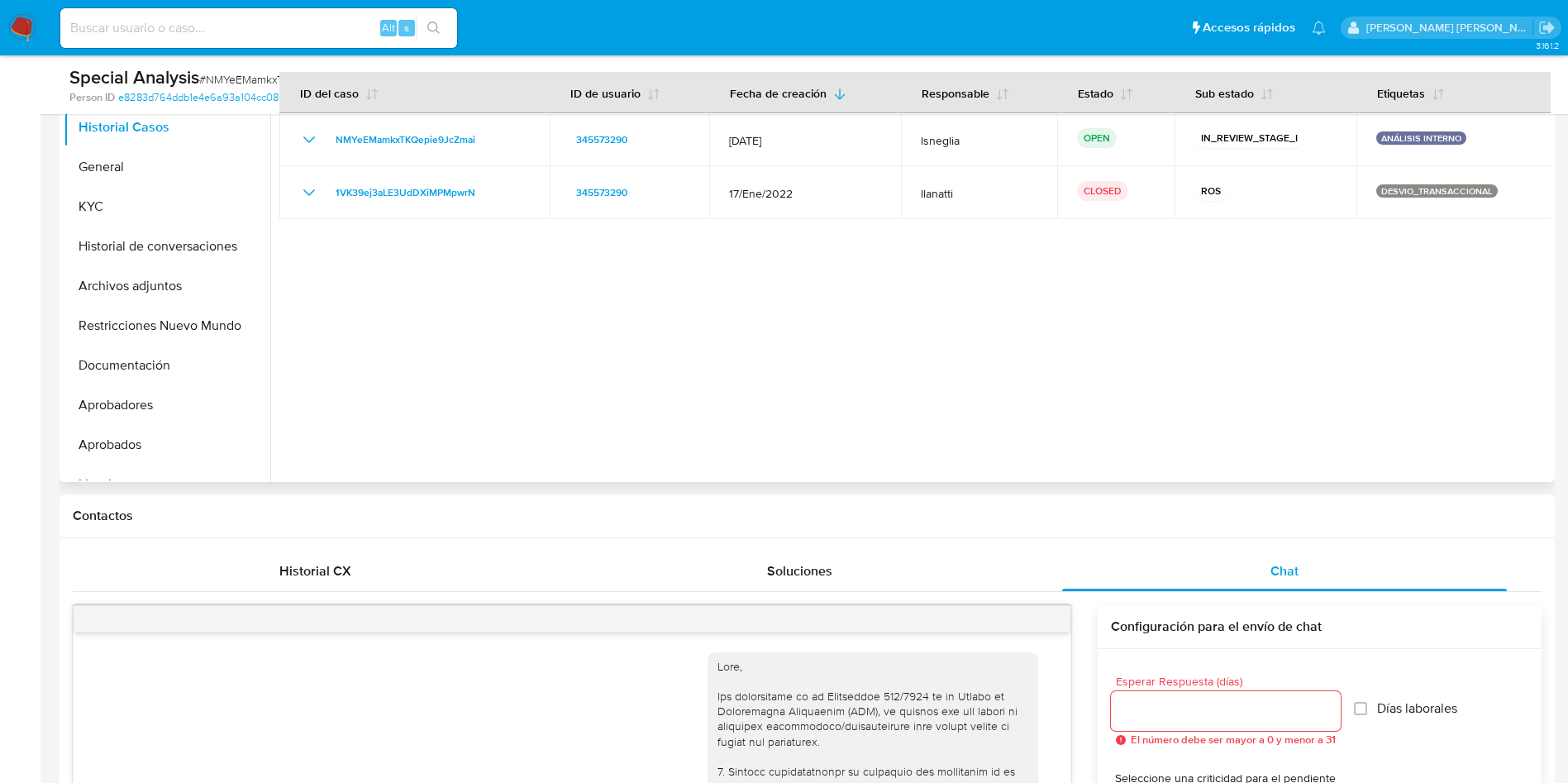
scroll to position [248, 0]
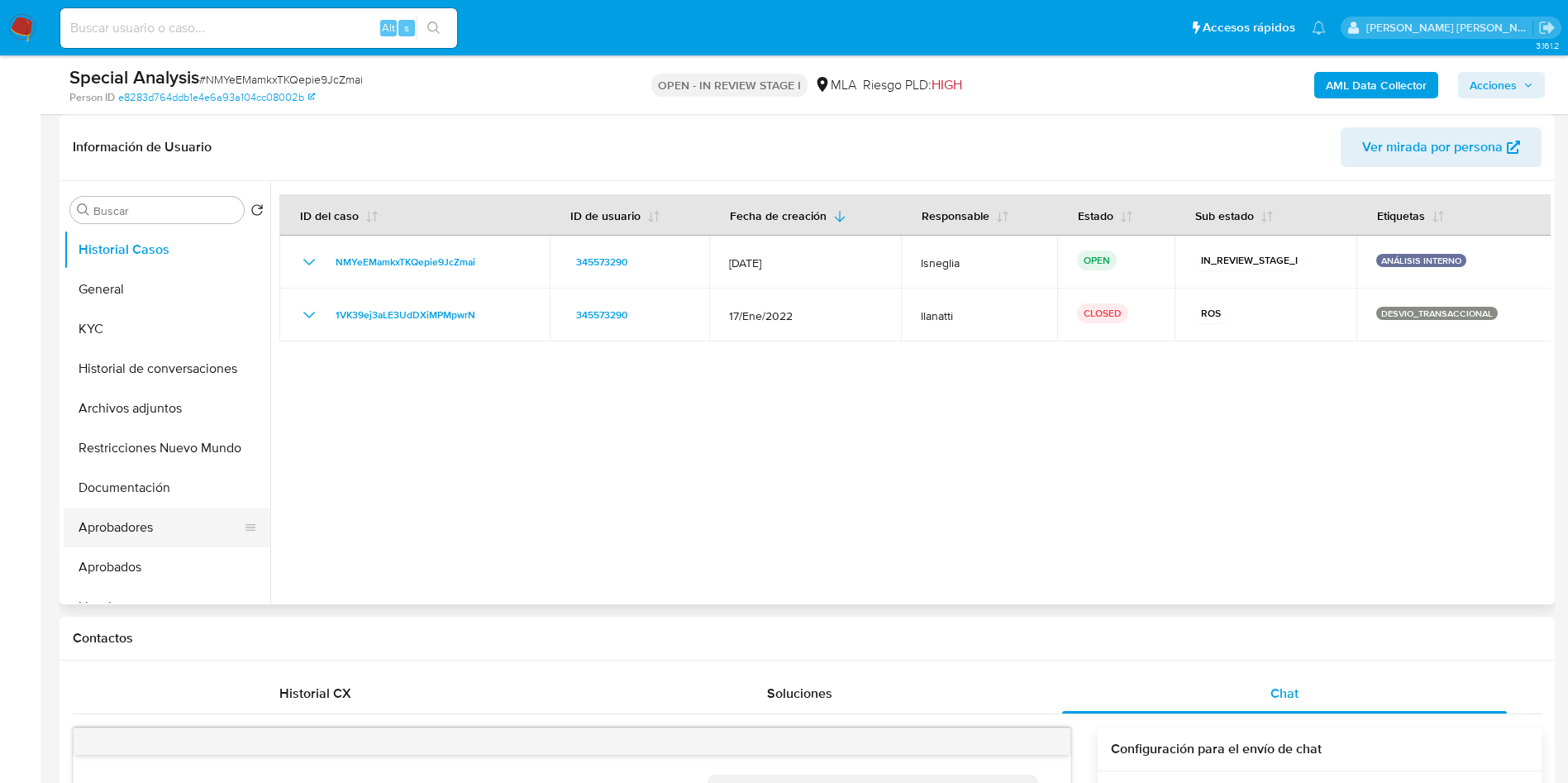
click at [114, 533] on button "Aprobadores" at bounding box center [160, 527] width 194 height 40
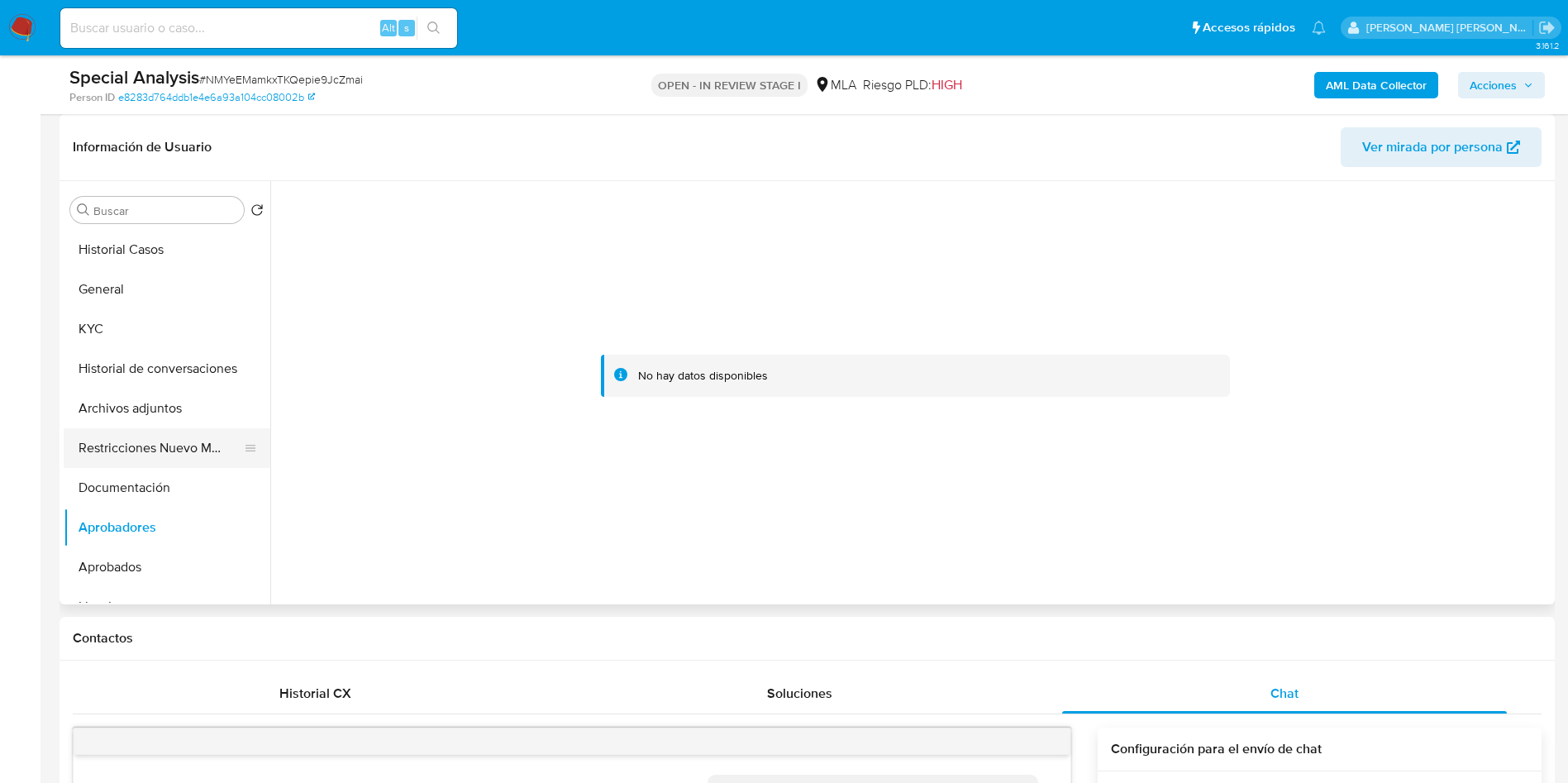
click at [161, 445] on button "Restricciones Nuevo Mundo" at bounding box center [160, 448] width 194 height 40
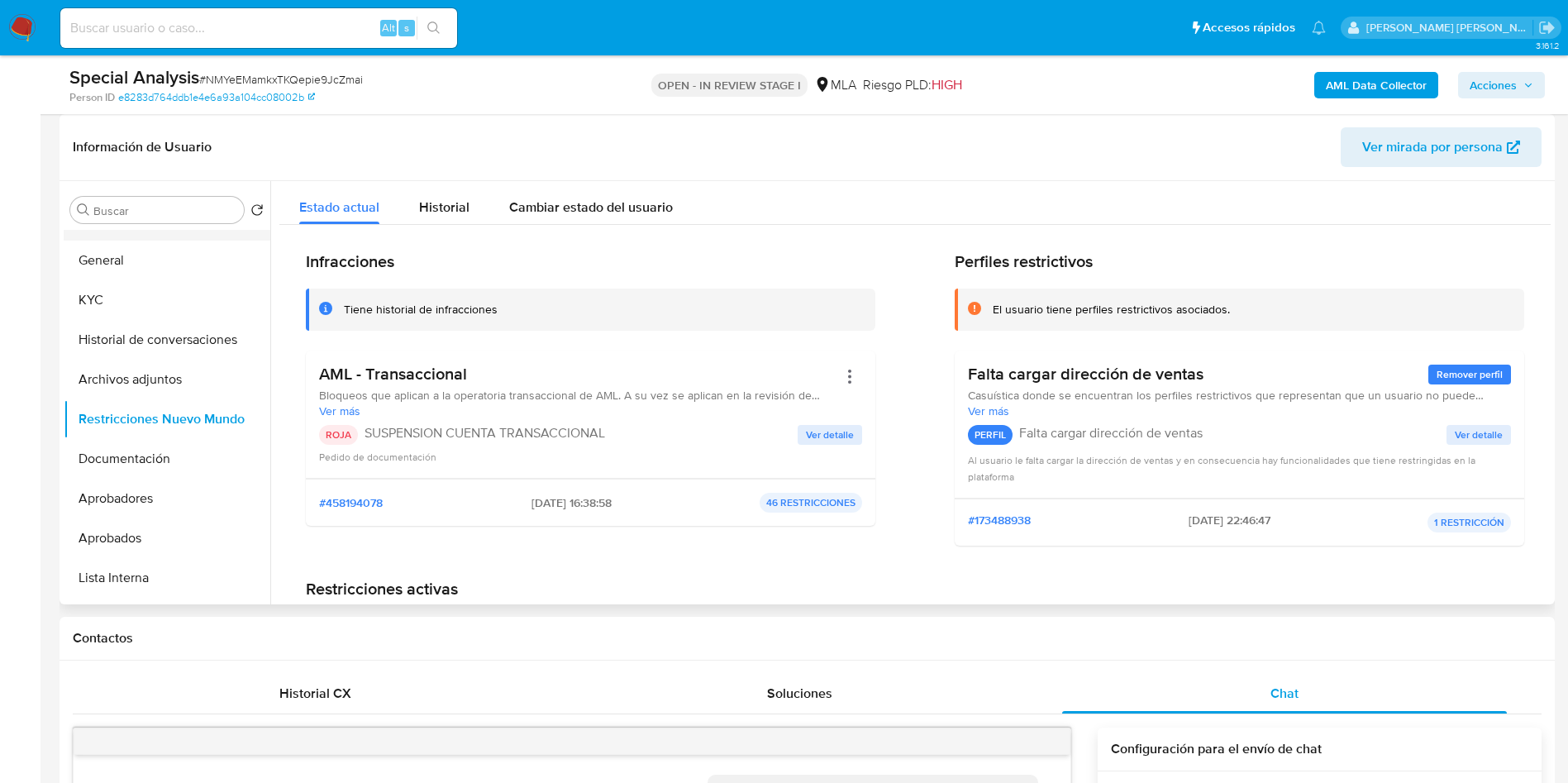
scroll to position [0, 0]
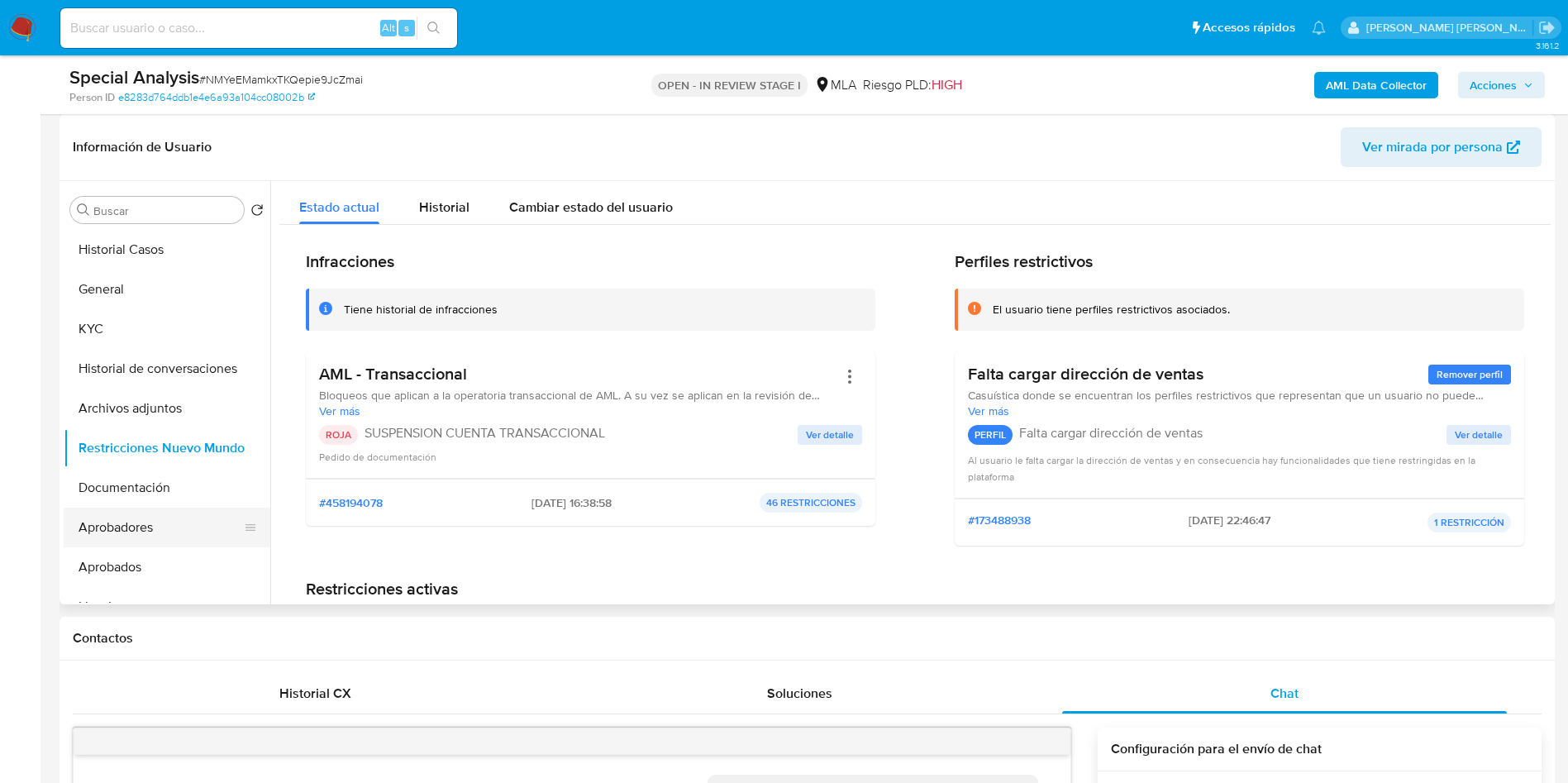
click at [136, 538] on button "Aprobadores" at bounding box center [160, 527] width 194 height 40
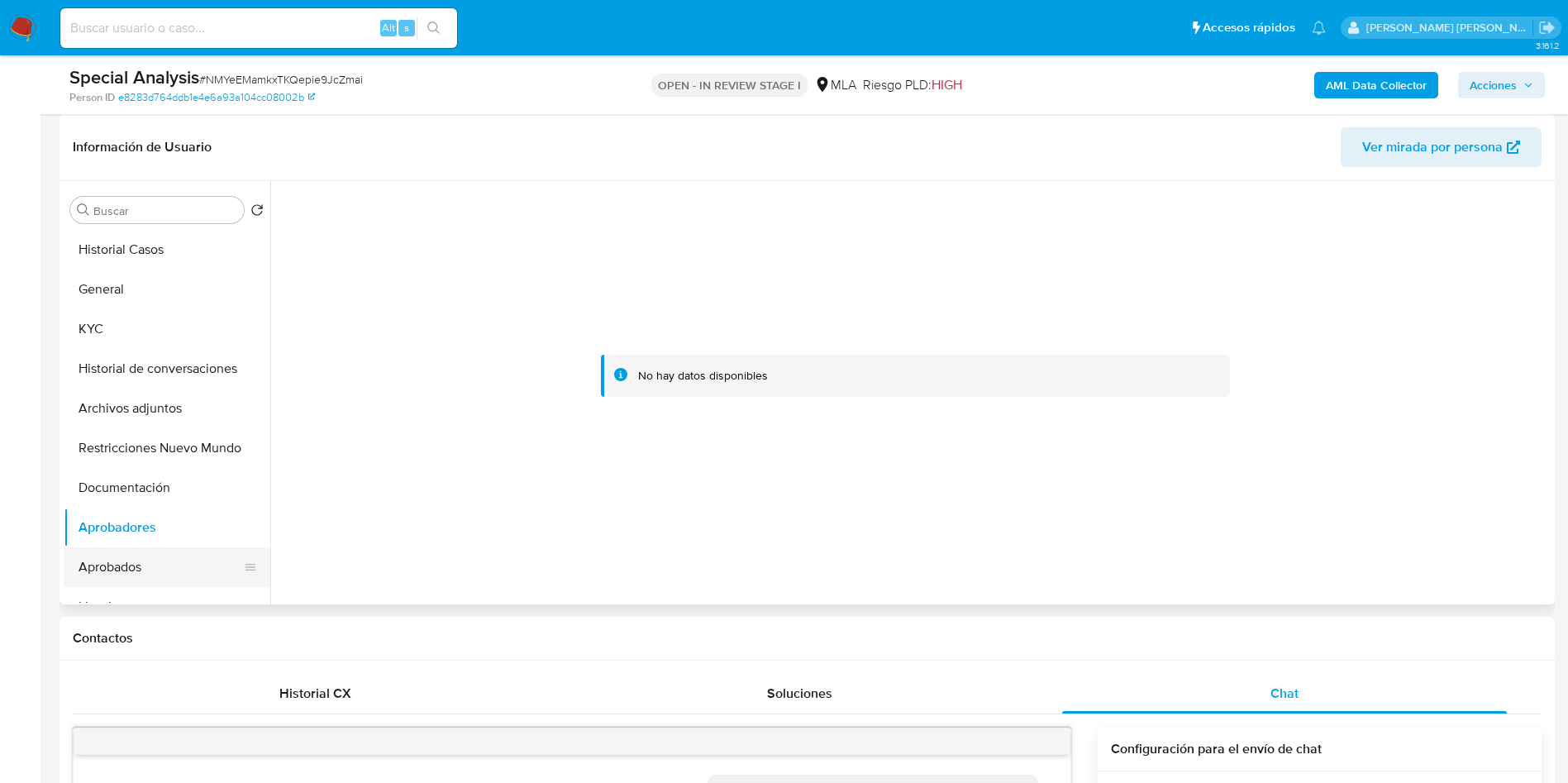
click at [120, 566] on button "Aprobados" at bounding box center [160, 567] width 194 height 40
click at [143, 366] on button "Historial de conversaciones" at bounding box center [160, 369] width 194 height 40
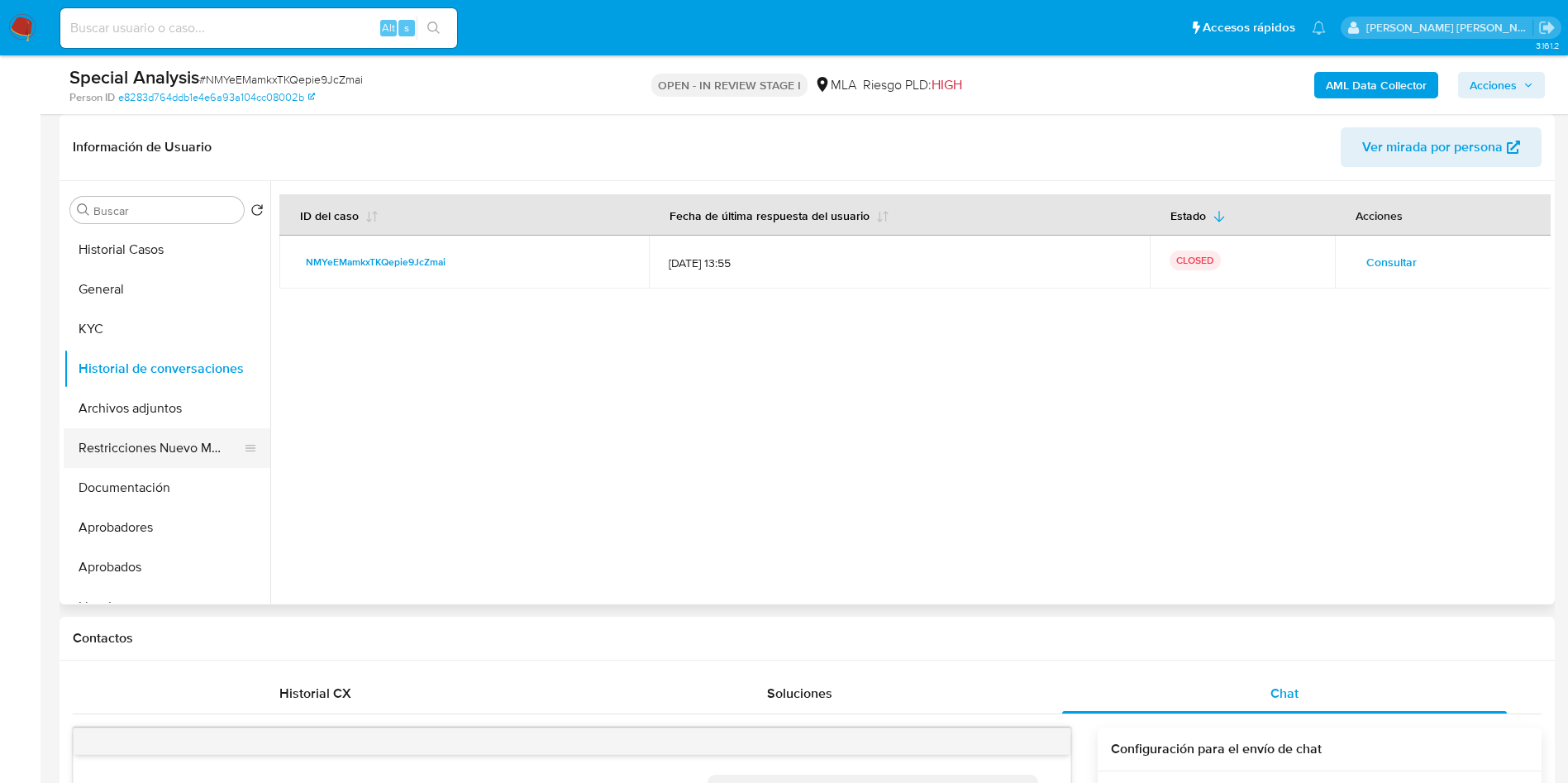
click at [147, 450] on button "Restricciones Nuevo Mundo" at bounding box center [160, 448] width 194 height 40
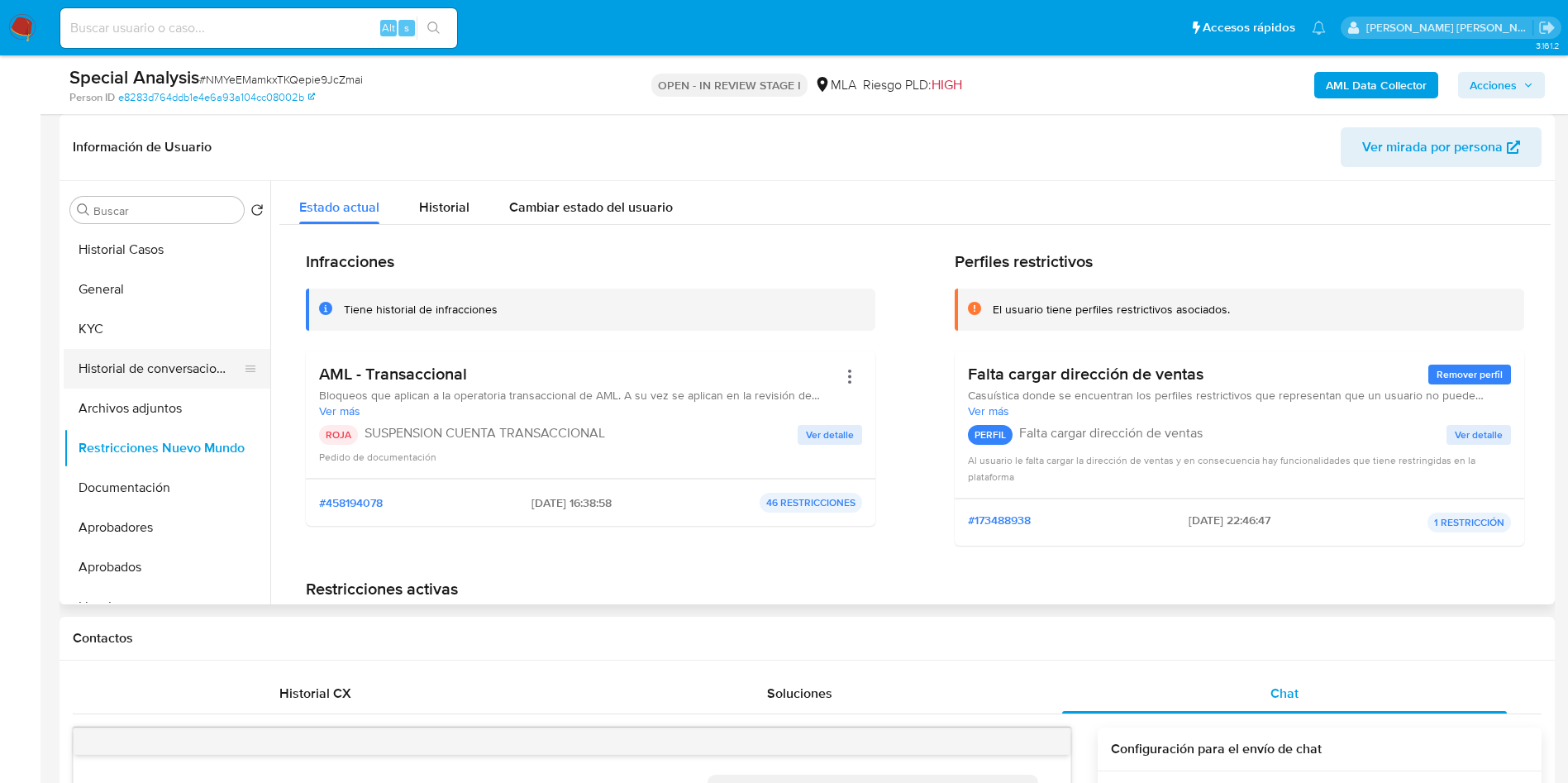
click at [185, 368] on button "Historial de conversaciones" at bounding box center [160, 369] width 194 height 40
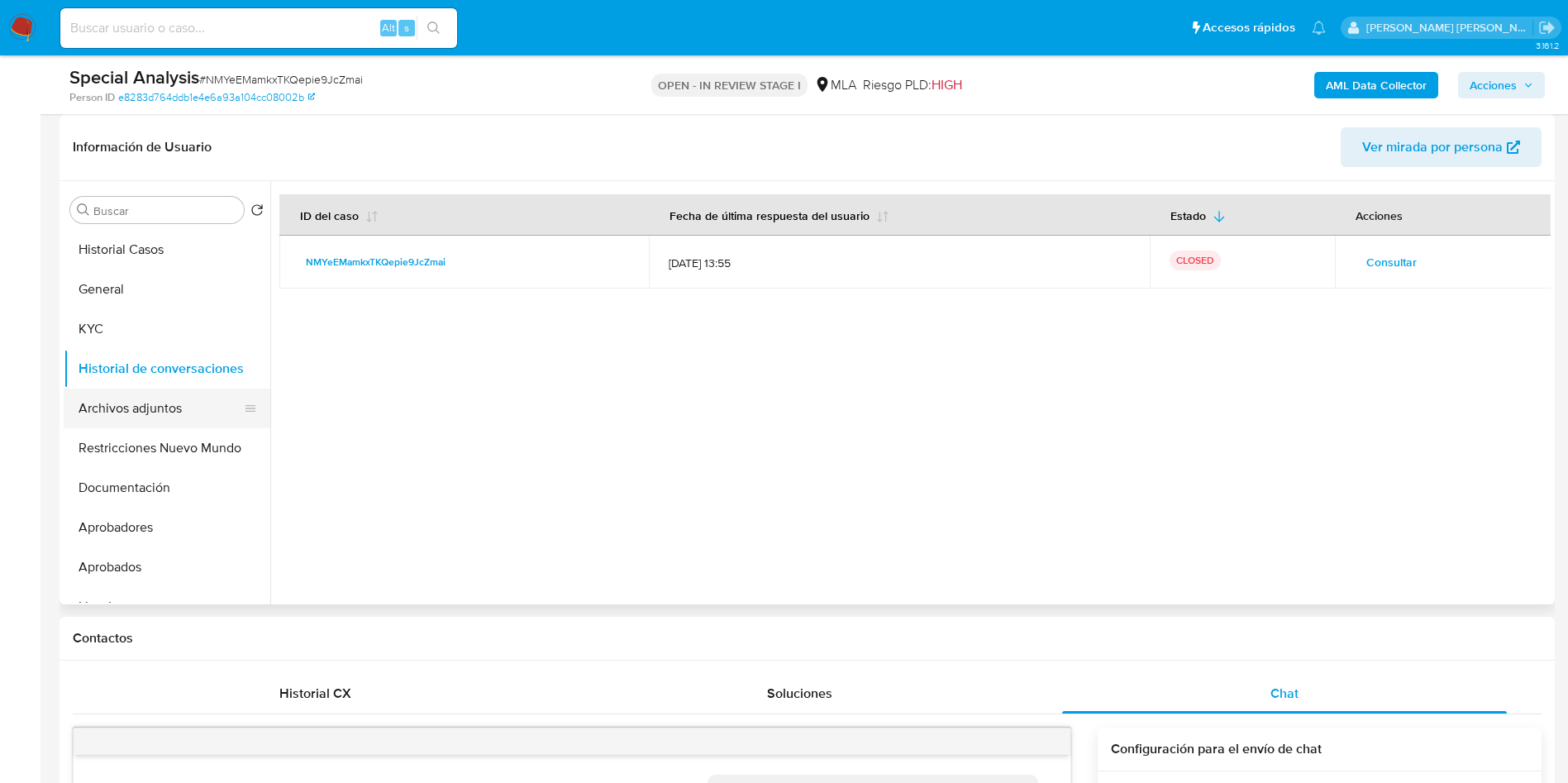
click at [146, 409] on button "Archivos adjuntos" at bounding box center [160, 408] width 194 height 40
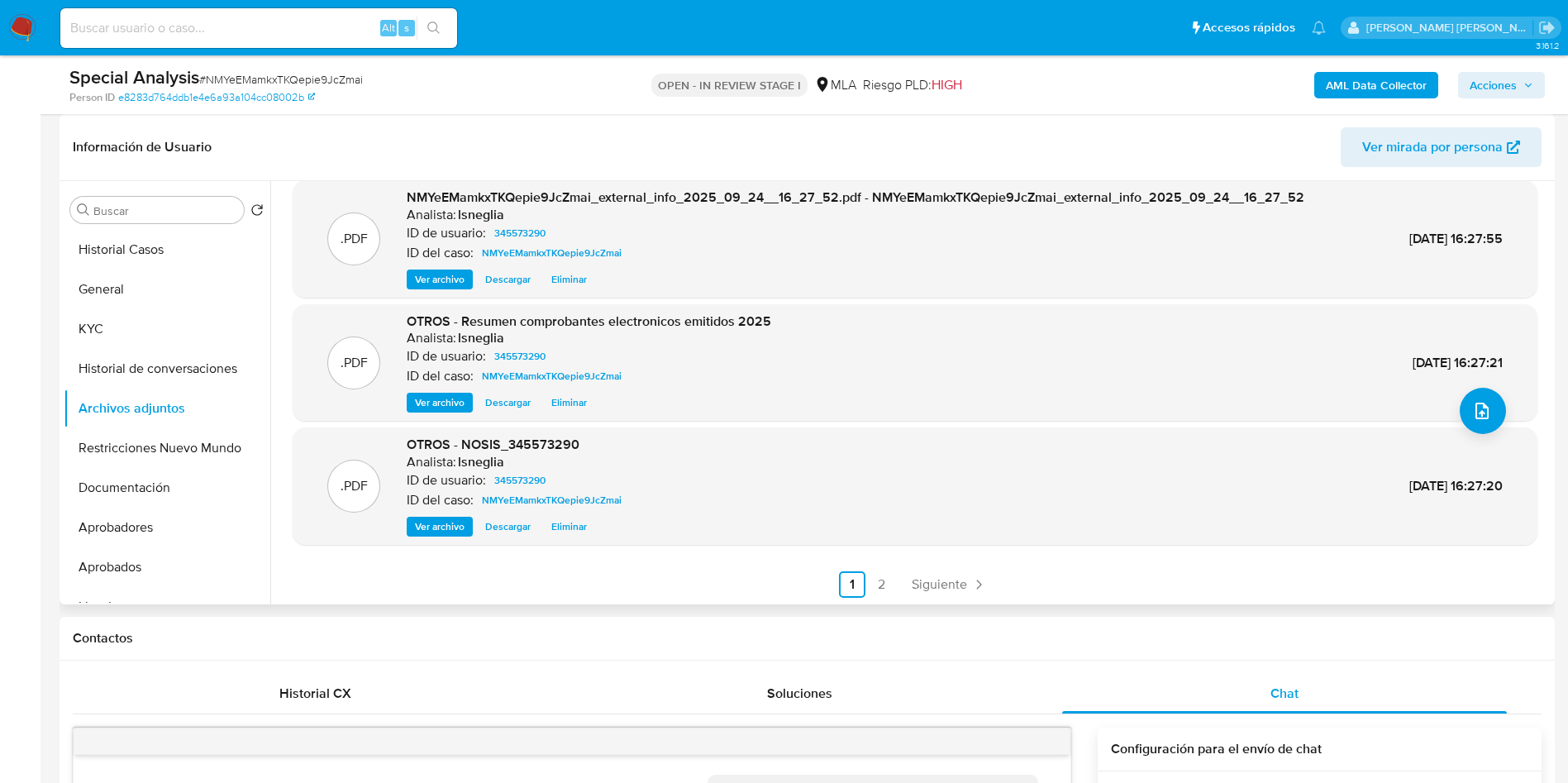
scroll to position [138, 0]
click at [876, 580] on link "2" at bounding box center [882, 582] width 27 height 27
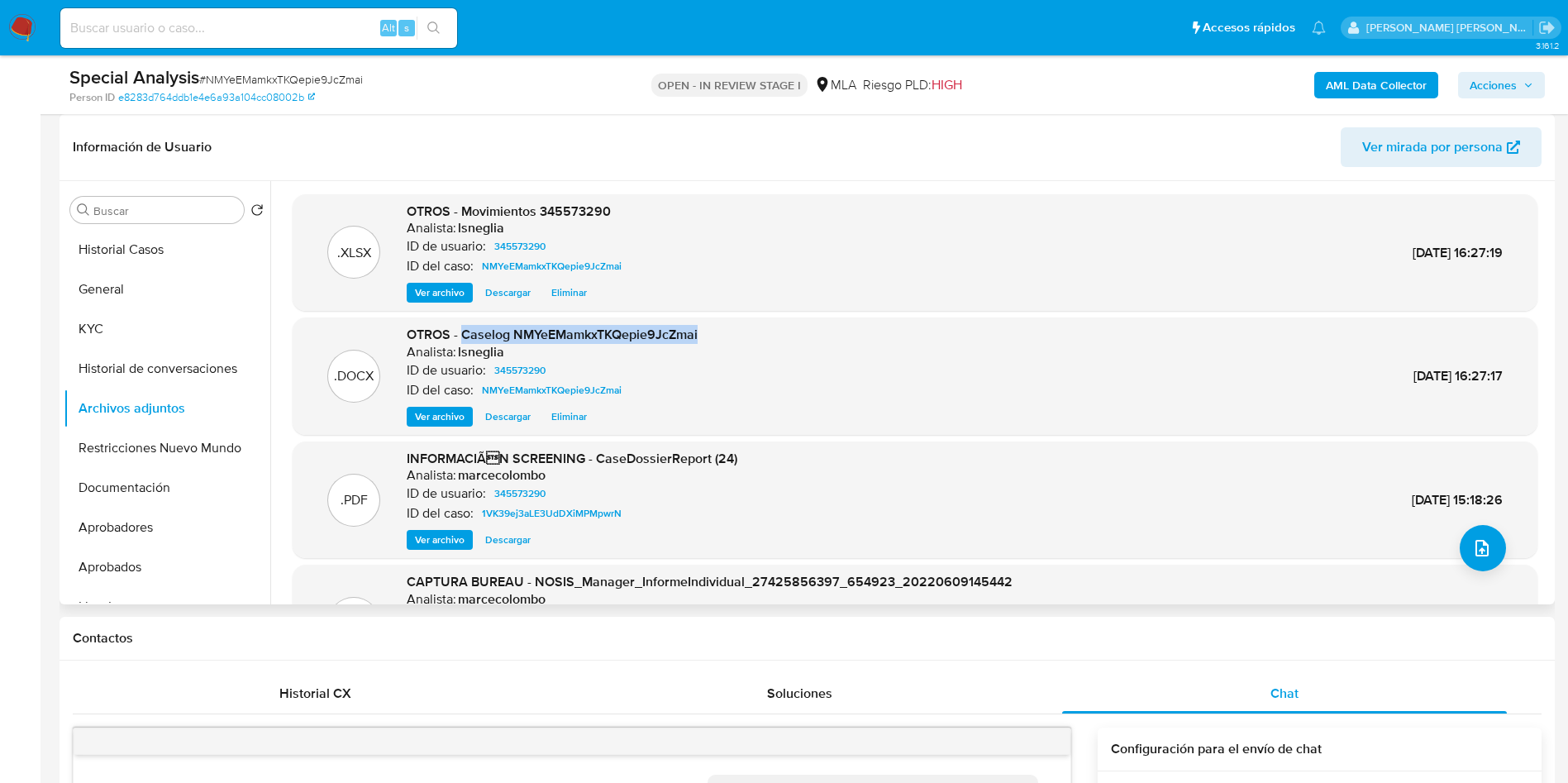
drag, startPoint x: 462, startPoint y: 331, endPoint x: 701, endPoint y: 335, distance: 239.0
click at [701, 335] on div ".DOCX OTROS - Caselog NMYeEMamkxTKQepie9JcZmai Analista: lsneglia ID de usuario…" at bounding box center [915, 376] width 1229 height 101
copy span "Caselog NMYeEMamkxTKQepie9JcZmai"
click at [144, 258] on button "Historial Casos" at bounding box center [160, 249] width 194 height 40
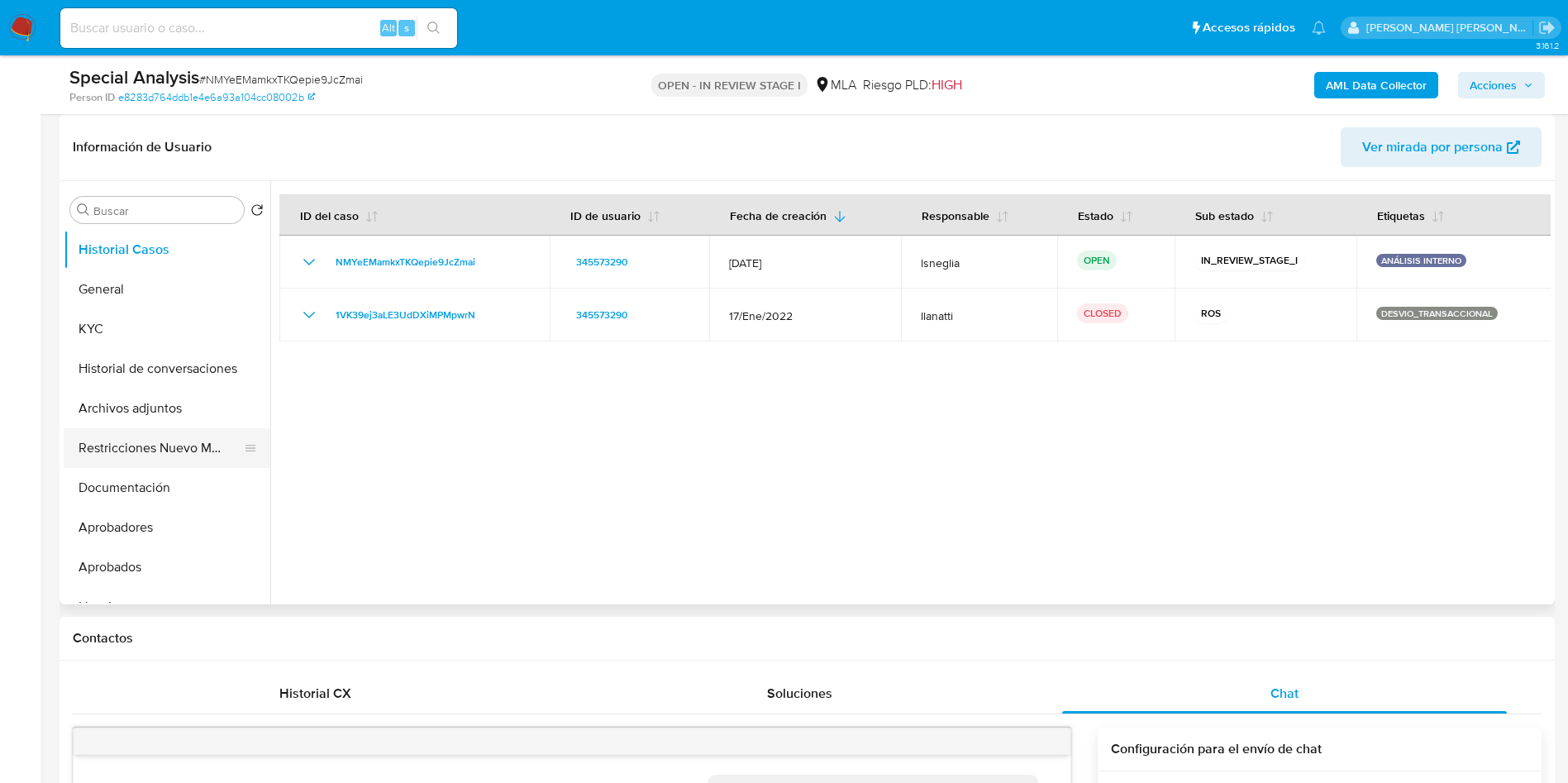
click at [155, 441] on button "Restricciones Nuevo Mundo" at bounding box center [160, 448] width 194 height 40
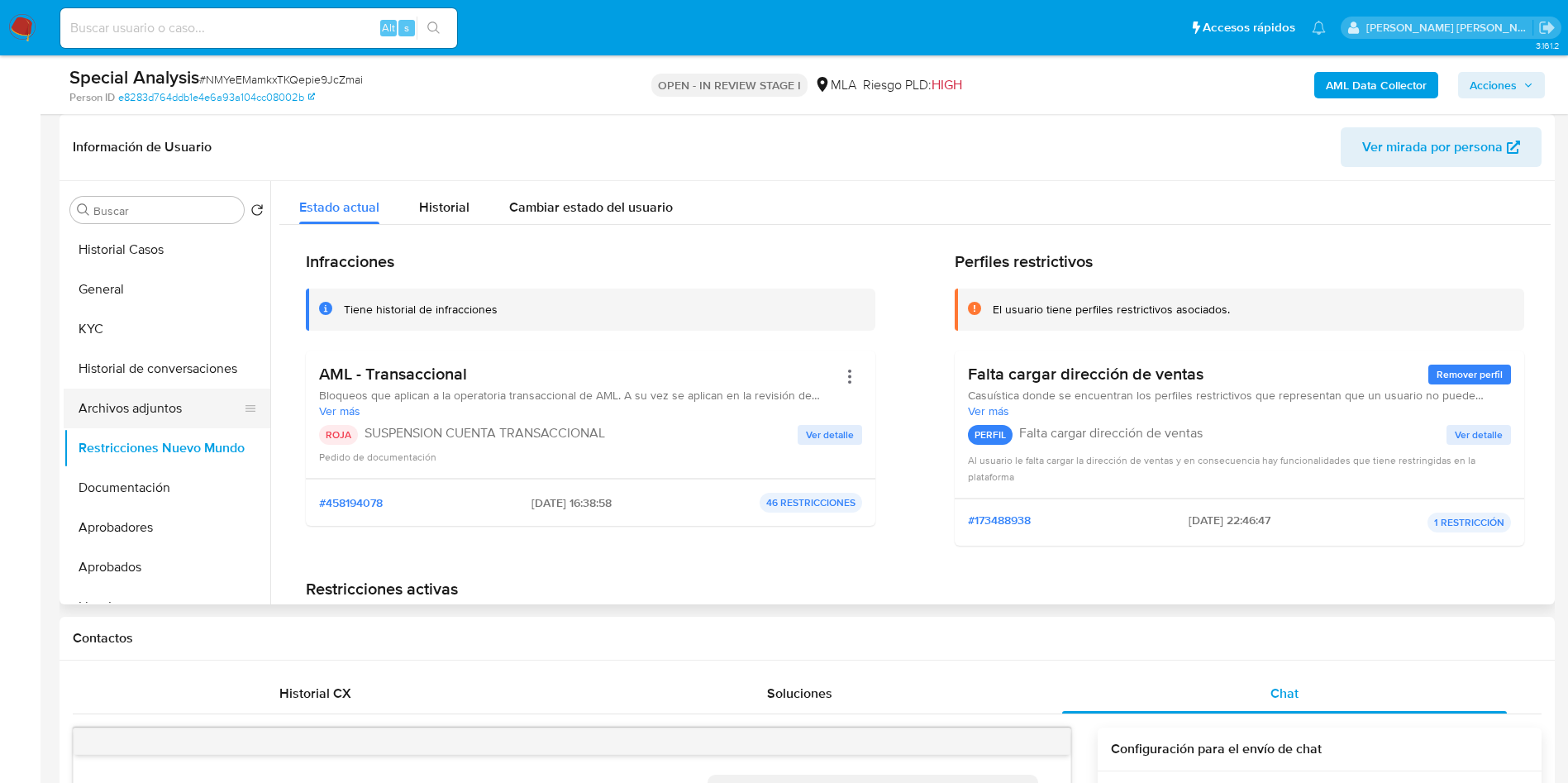
click at [147, 411] on button "Archivos adjuntos" at bounding box center [160, 408] width 194 height 40
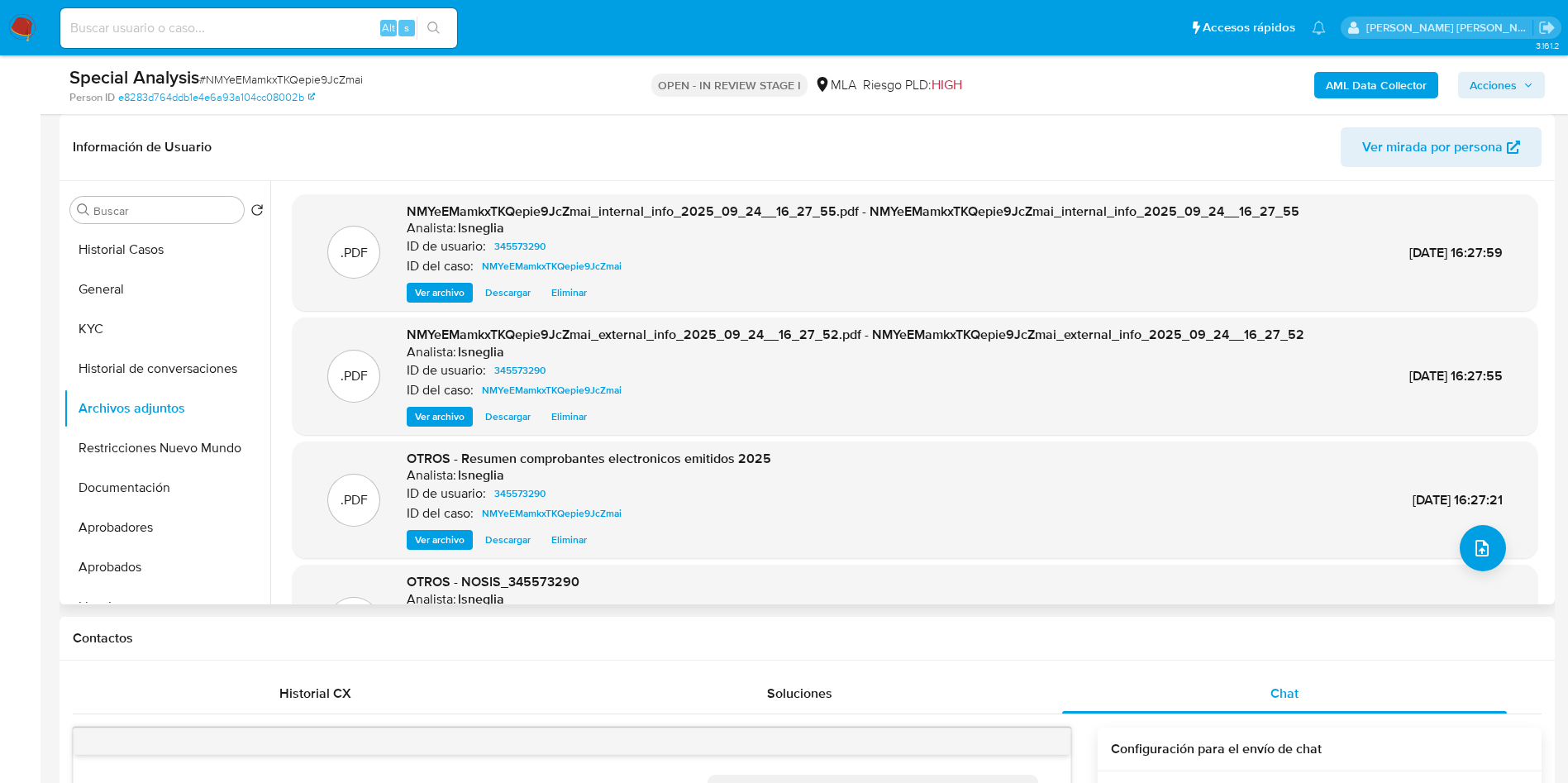
scroll to position [124, 0]
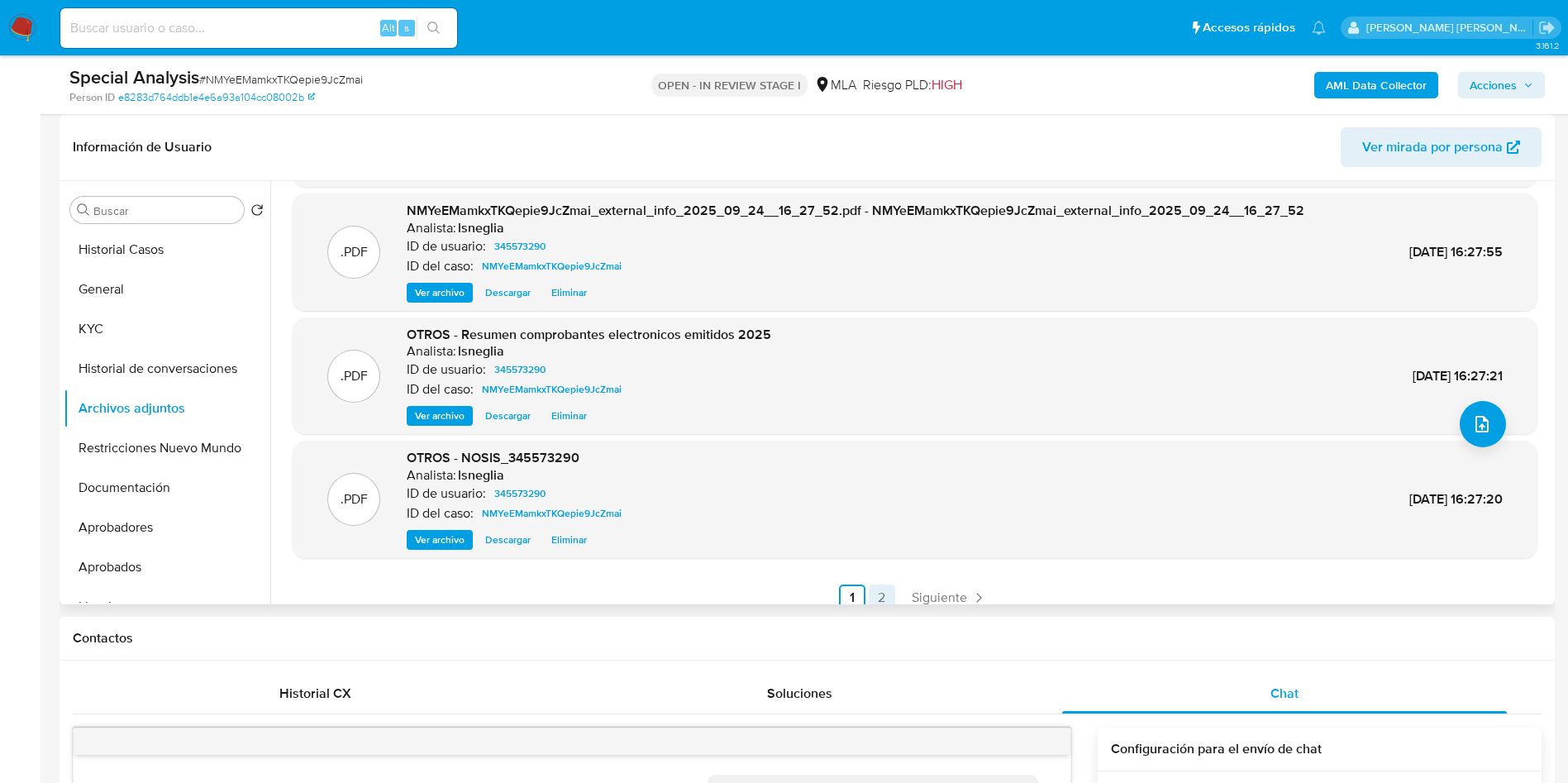
click at [869, 590] on link "2" at bounding box center [882, 597] width 27 height 27
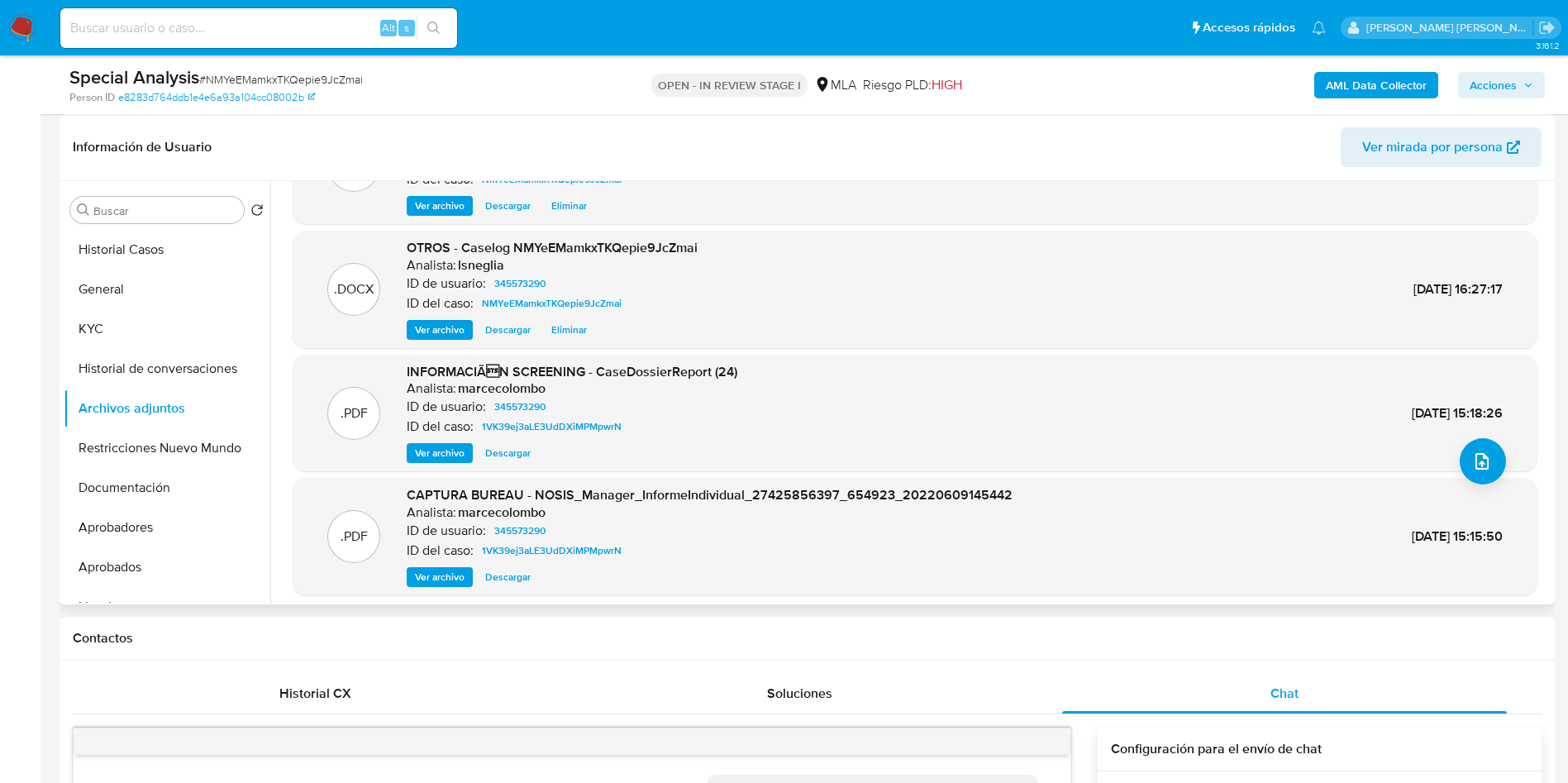
scroll to position [138, 0]
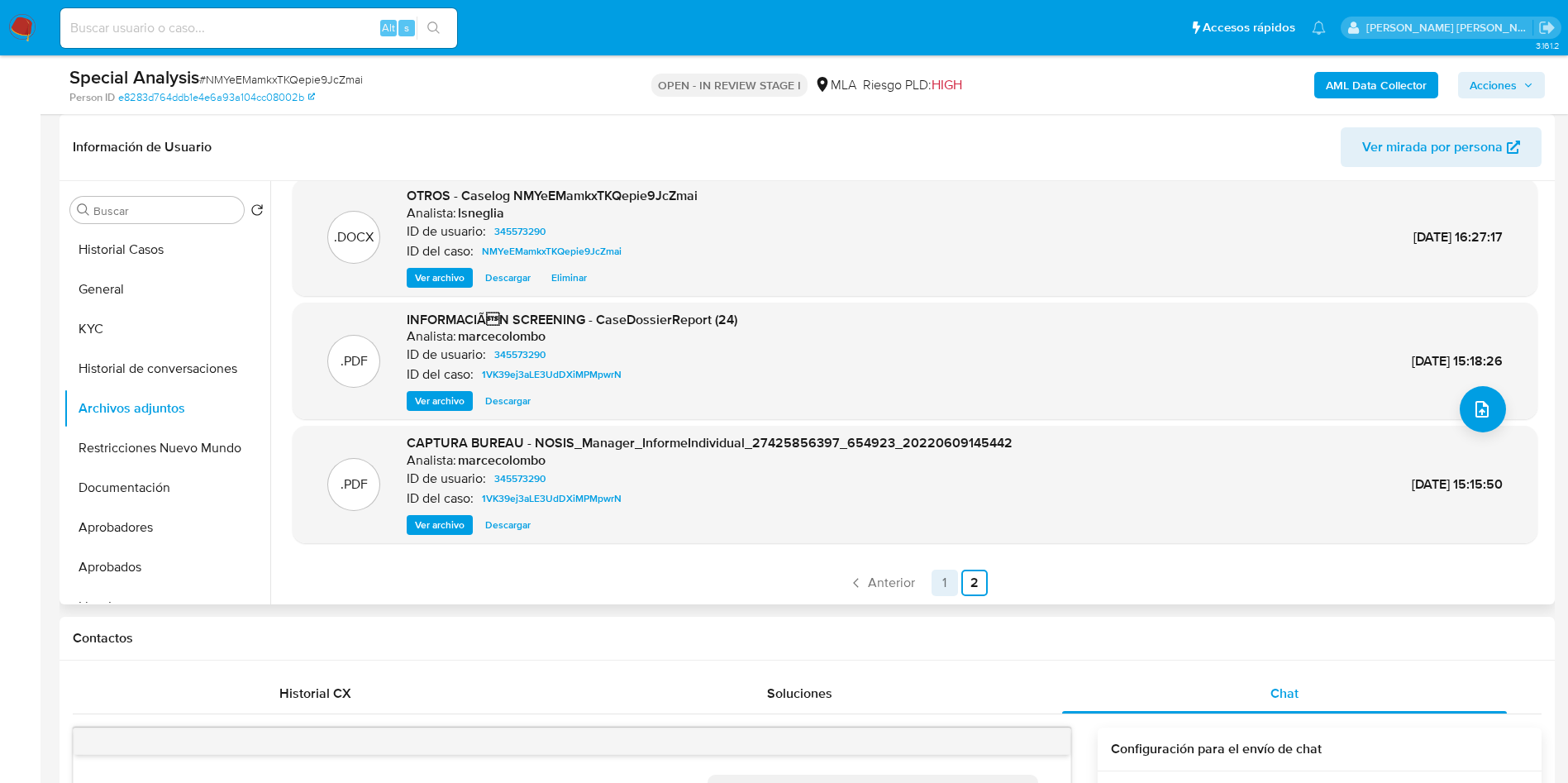
click at [950, 581] on link "1" at bounding box center [944, 582] width 27 height 27
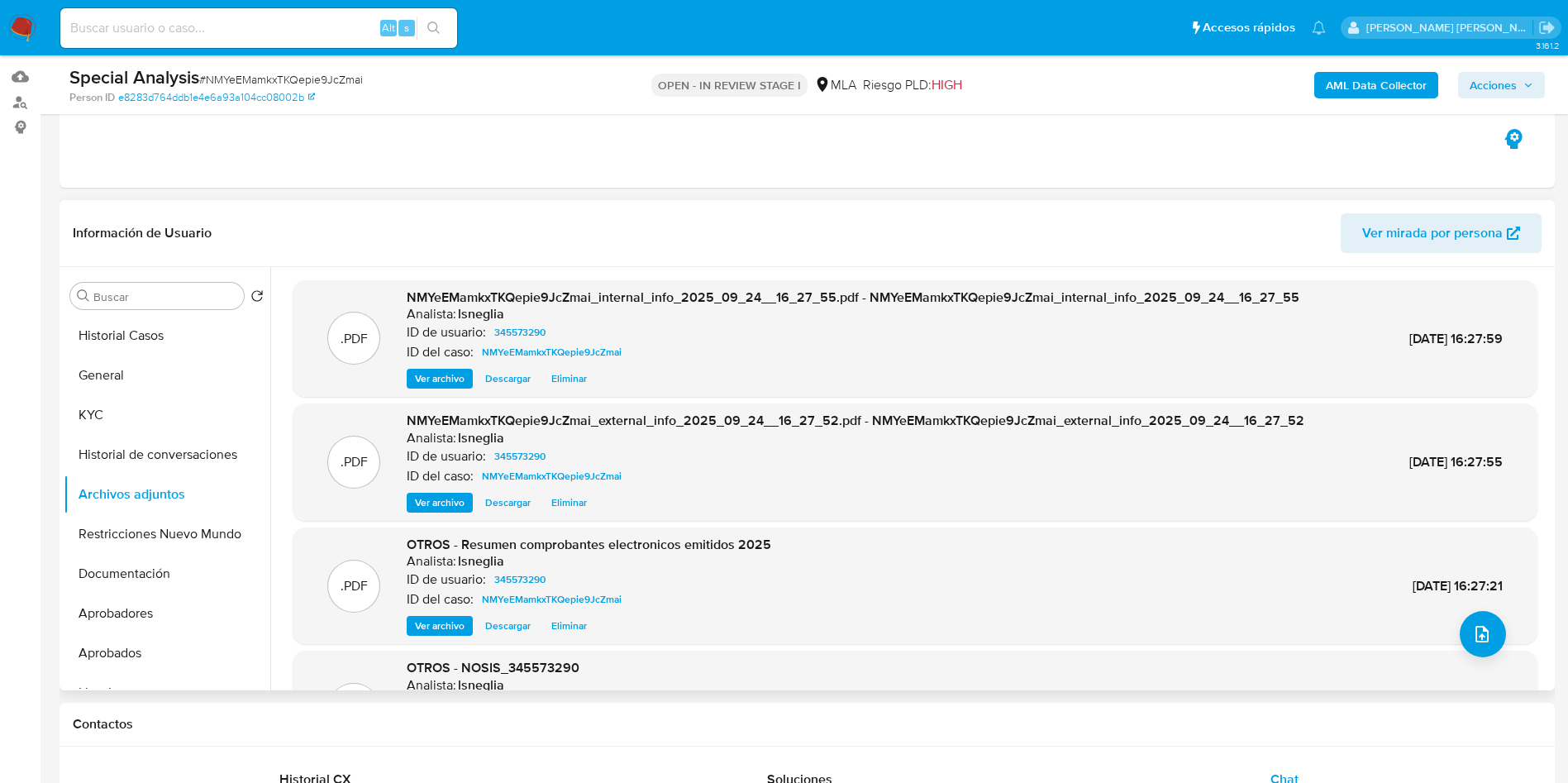
scroll to position [124, 0]
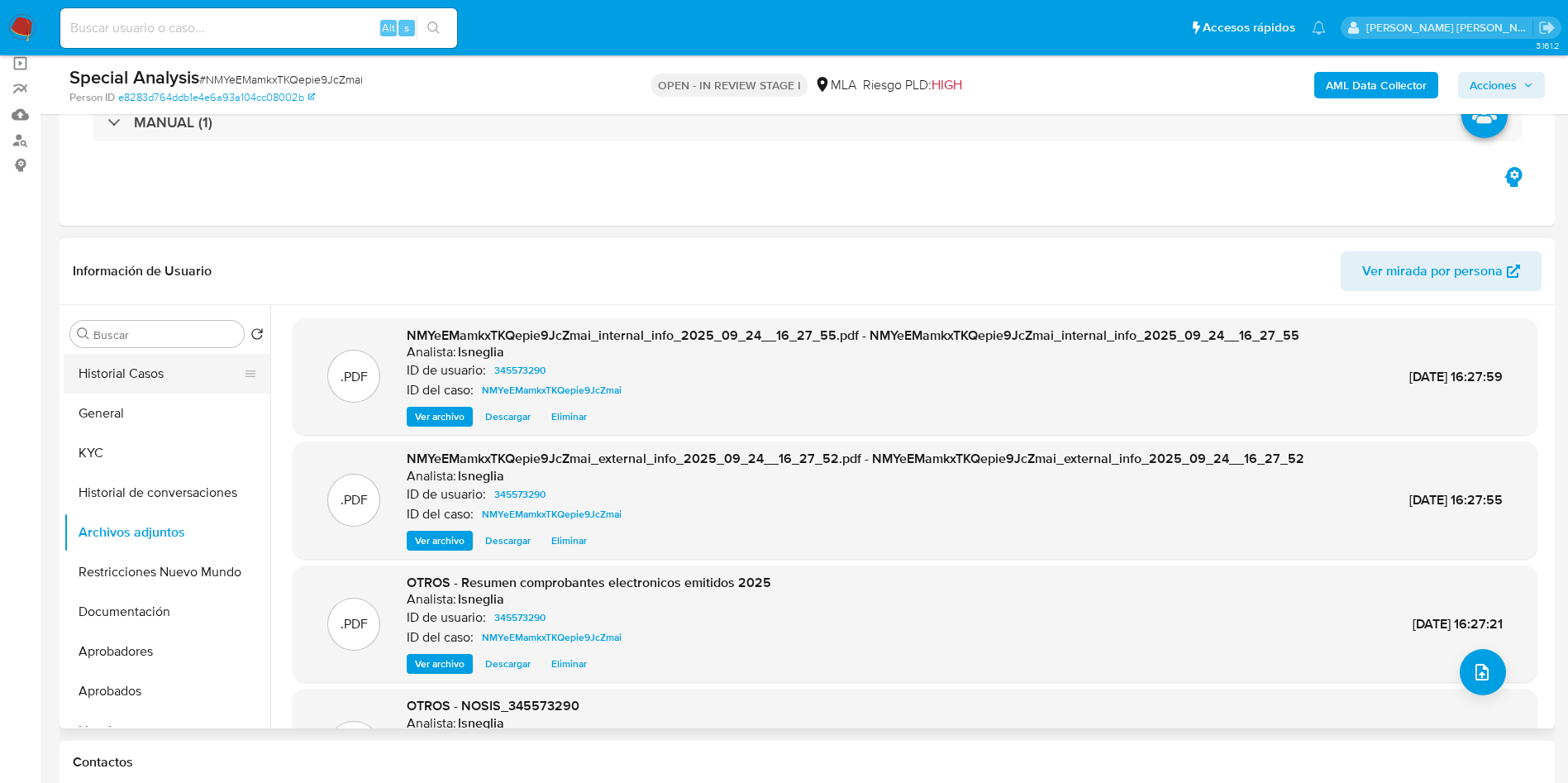
click at [131, 377] on button "Historial Casos" at bounding box center [160, 374] width 194 height 40
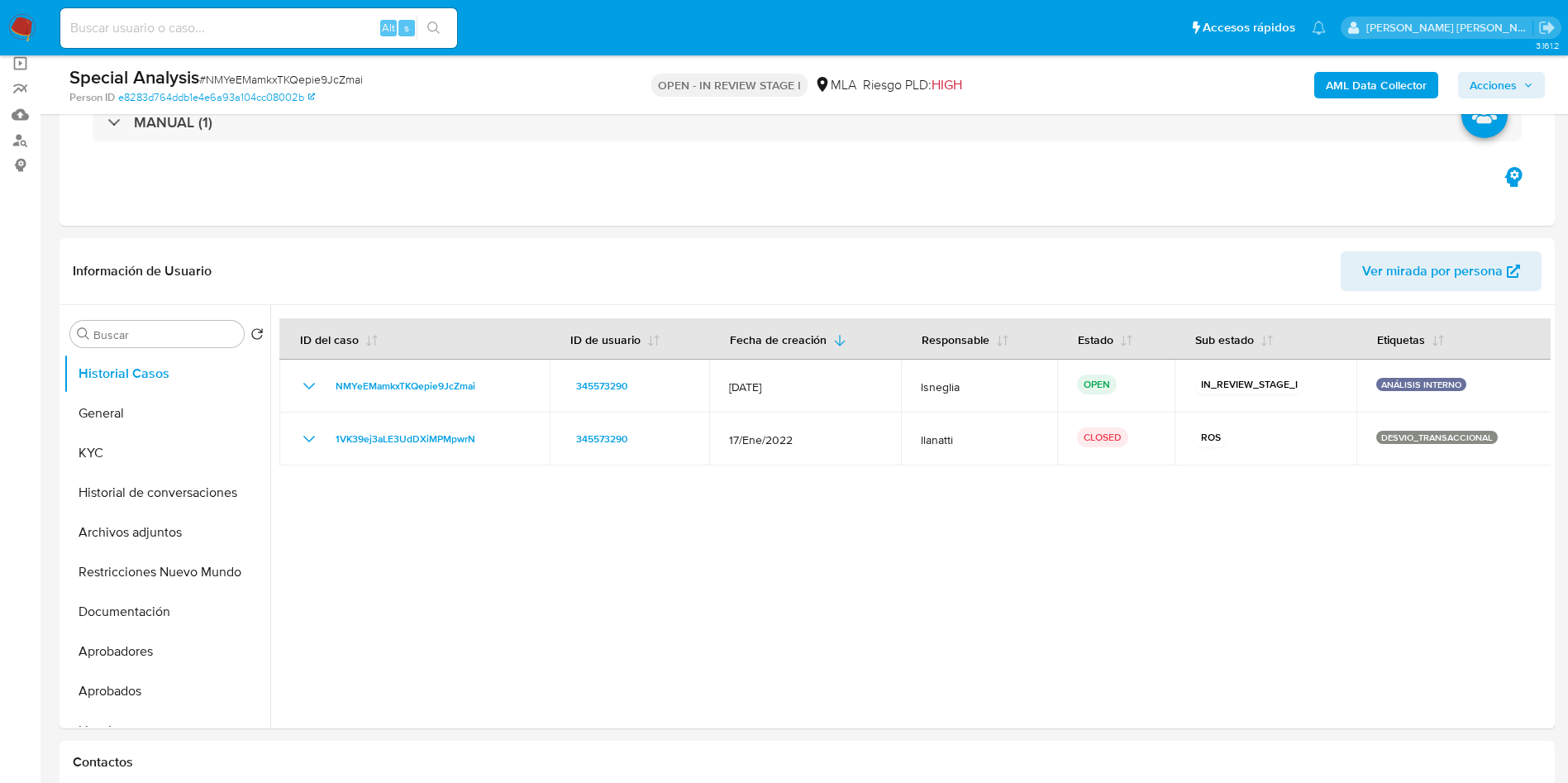
click at [1498, 90] on span "Acciones" at bounding box center [1494, 85] width 47 height 27
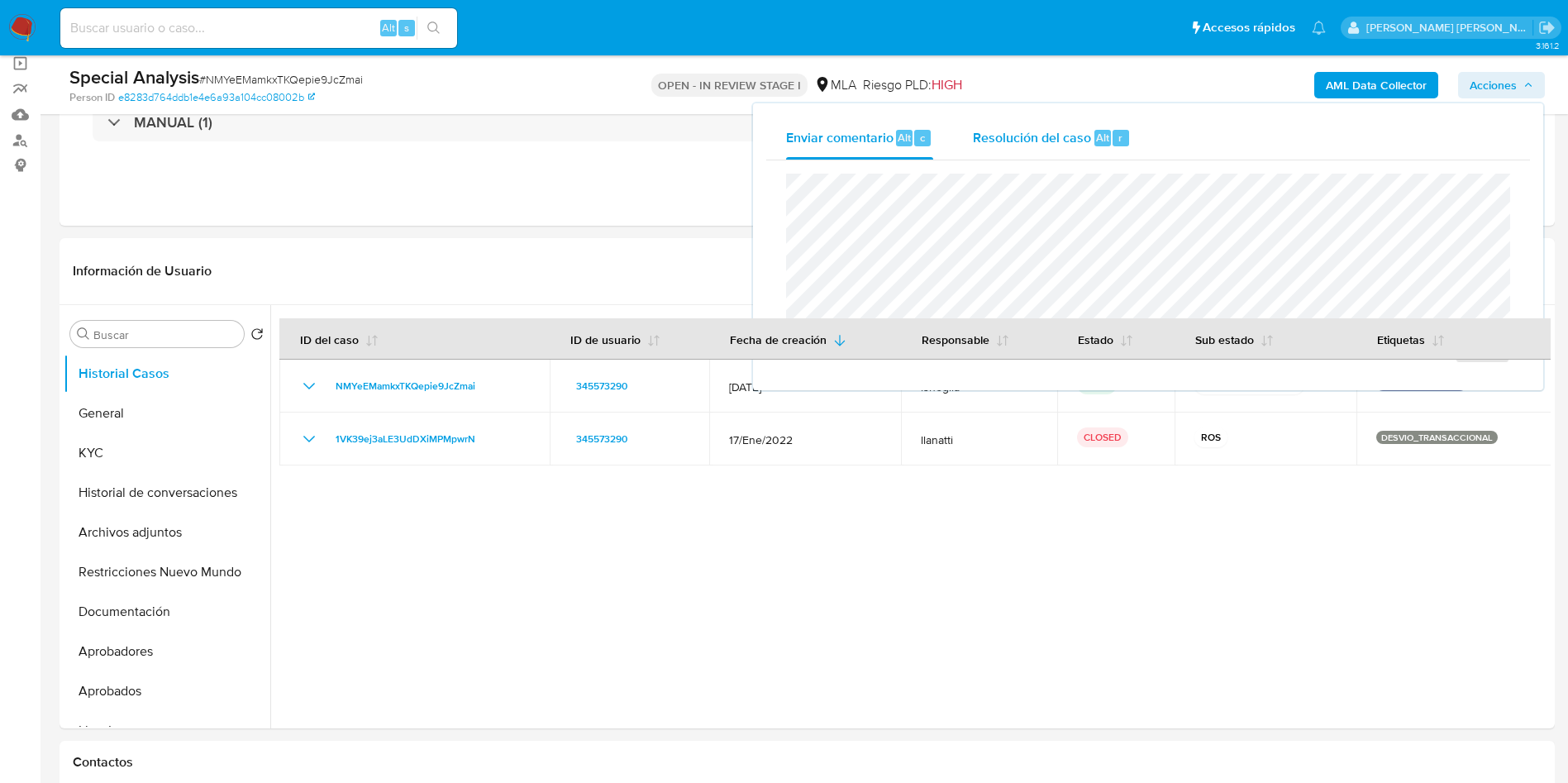
click at [1096, 138] on span "Alt" at bounding box center [1102, 137] width 13 height 16
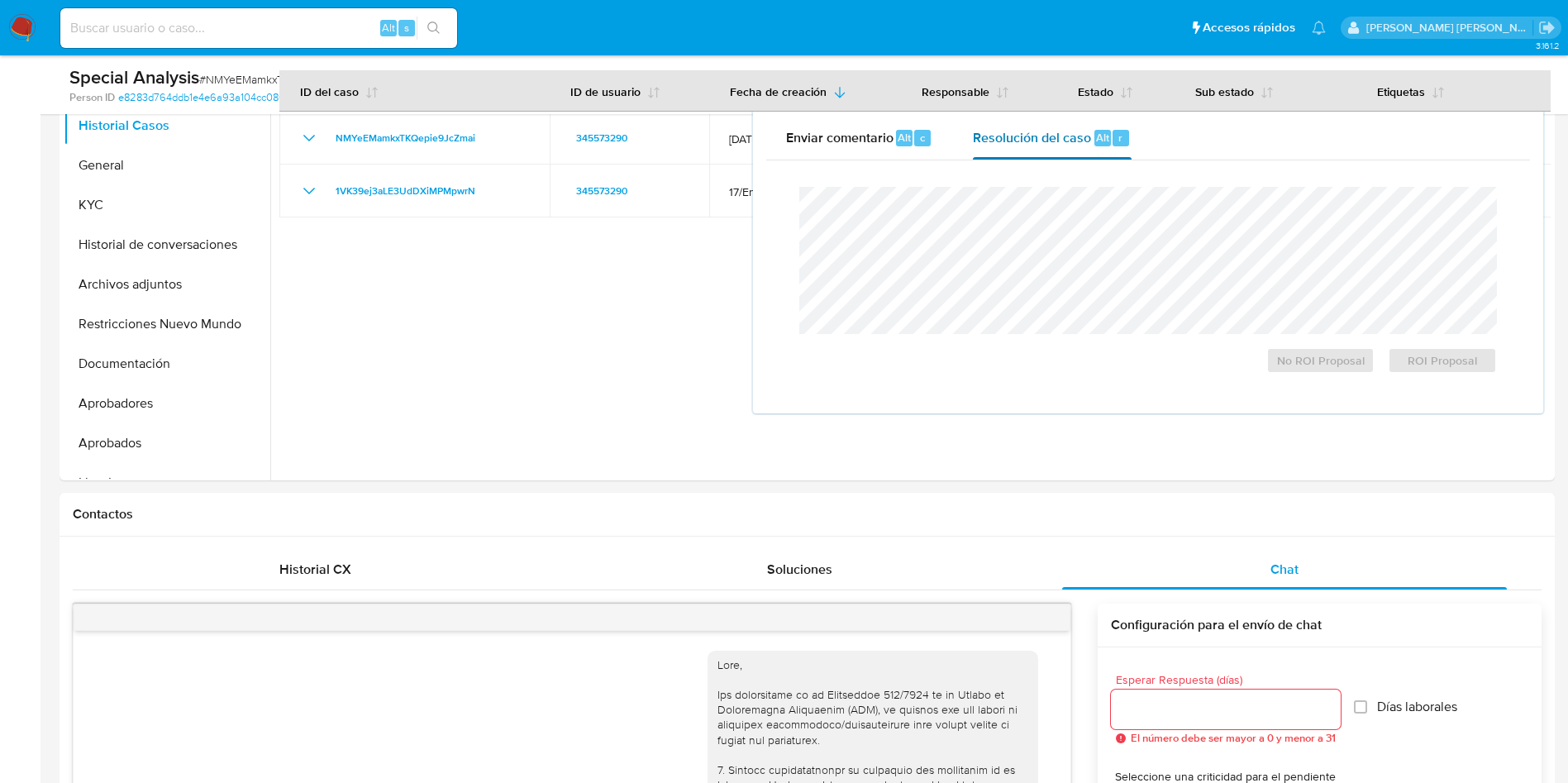
scroll to position [496, 0]
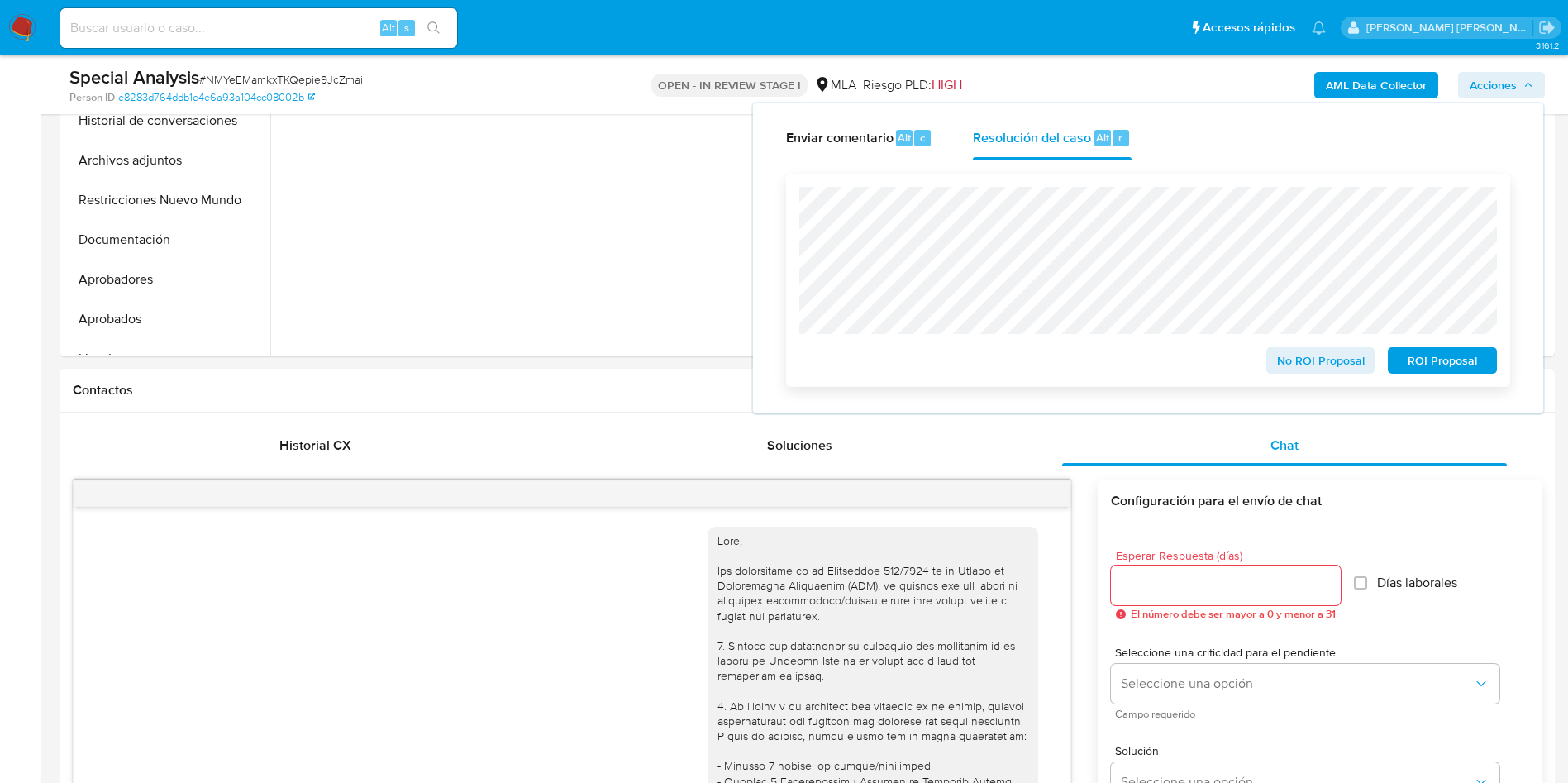
click at [1434, 361] on span "ROI Proposal" at bounding box center [1442, 360] width 86 height 23
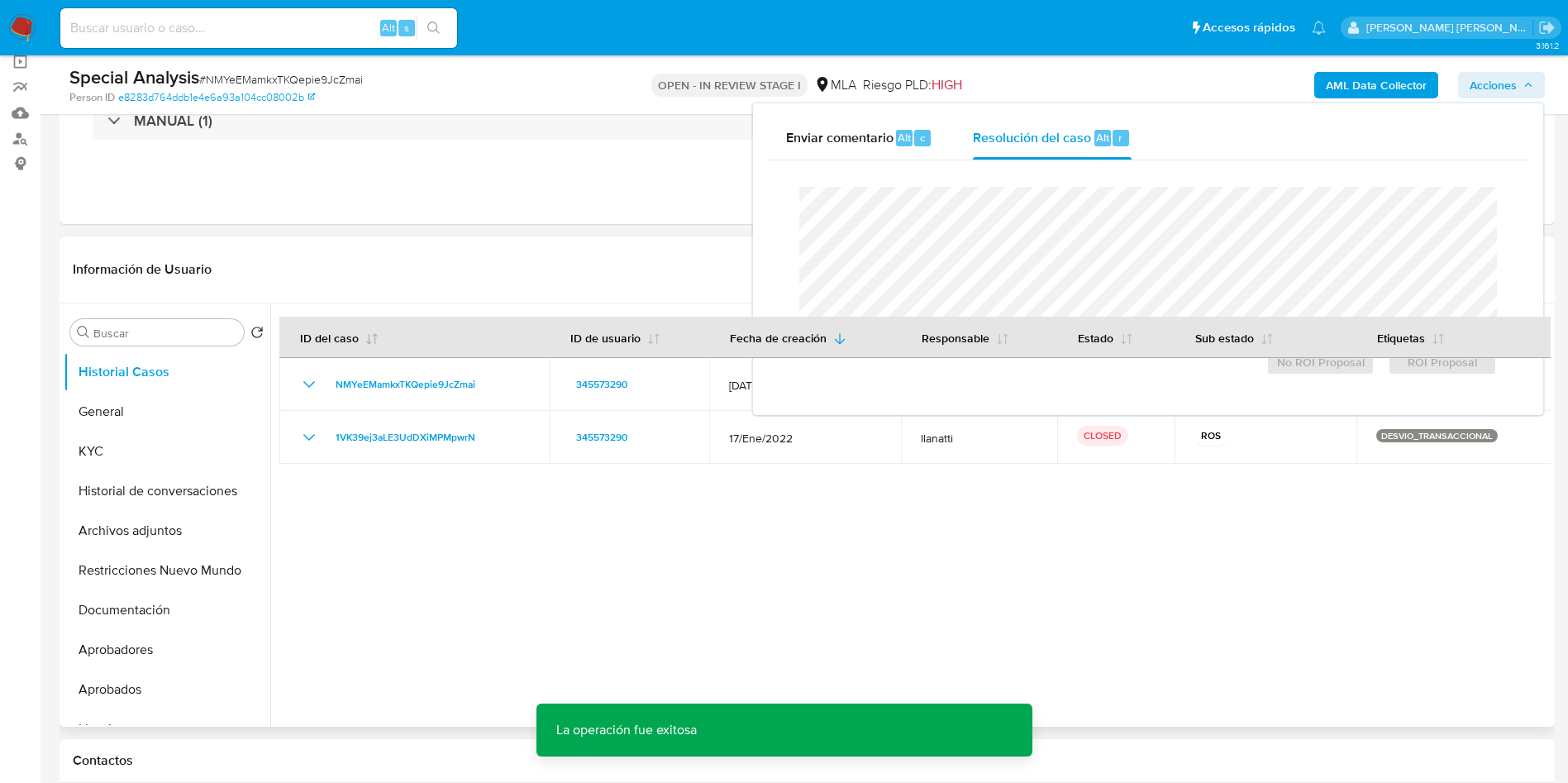
scroll to position [124, 0]
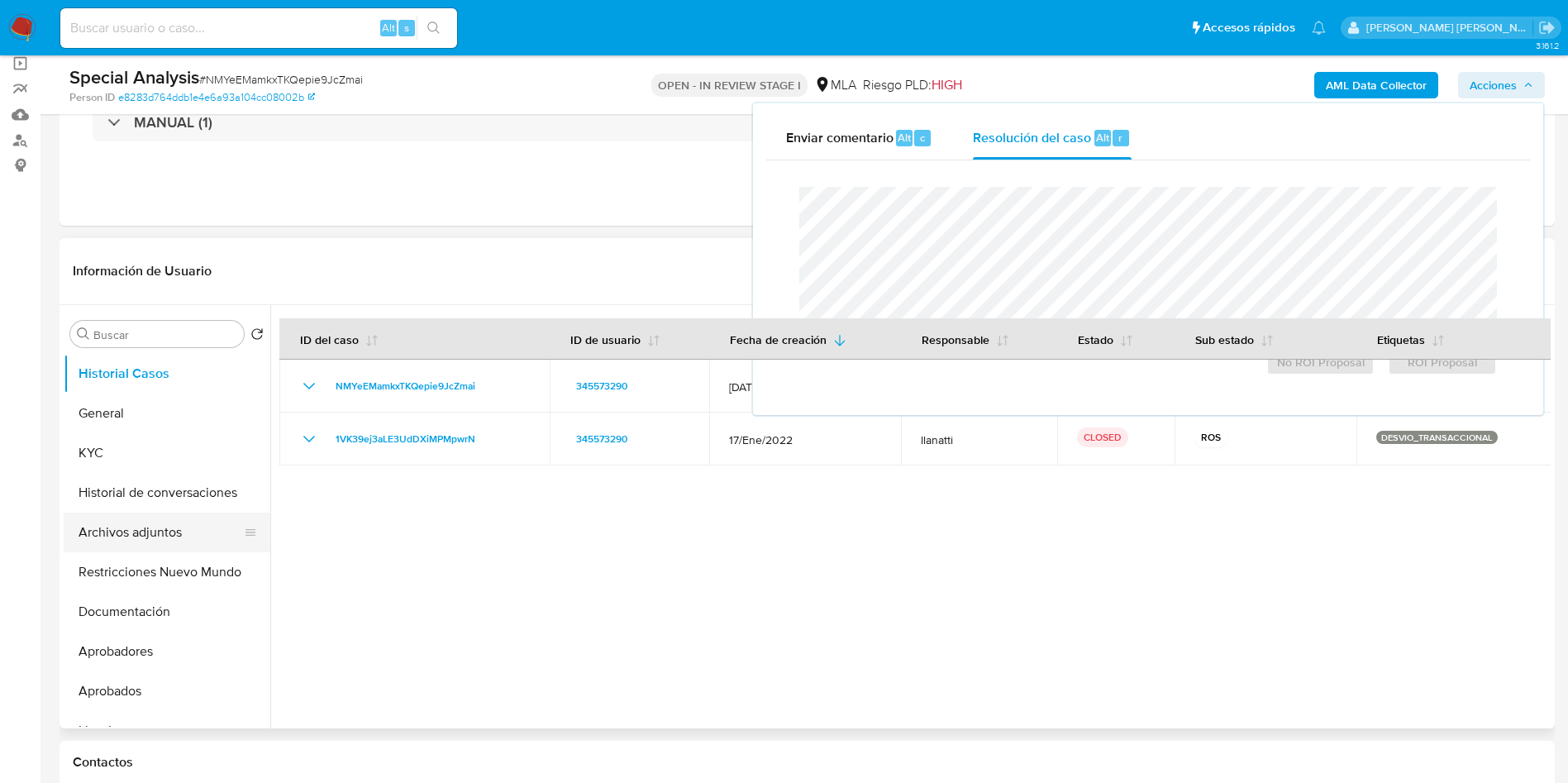
click at [183, 540] on button "Archivos adjuntos" at bounding box center [160, 532] width 194 height 40
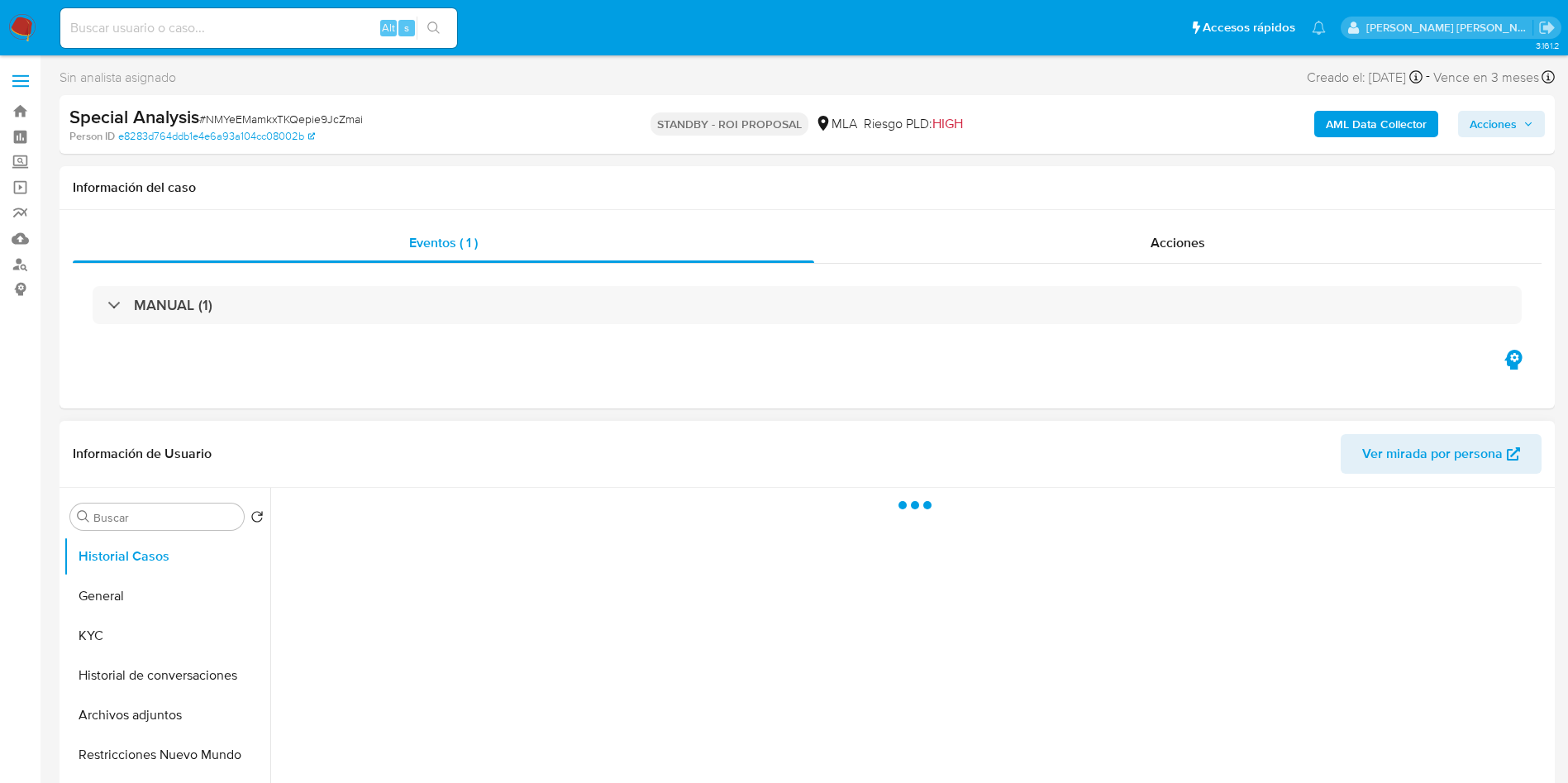
select select "10"
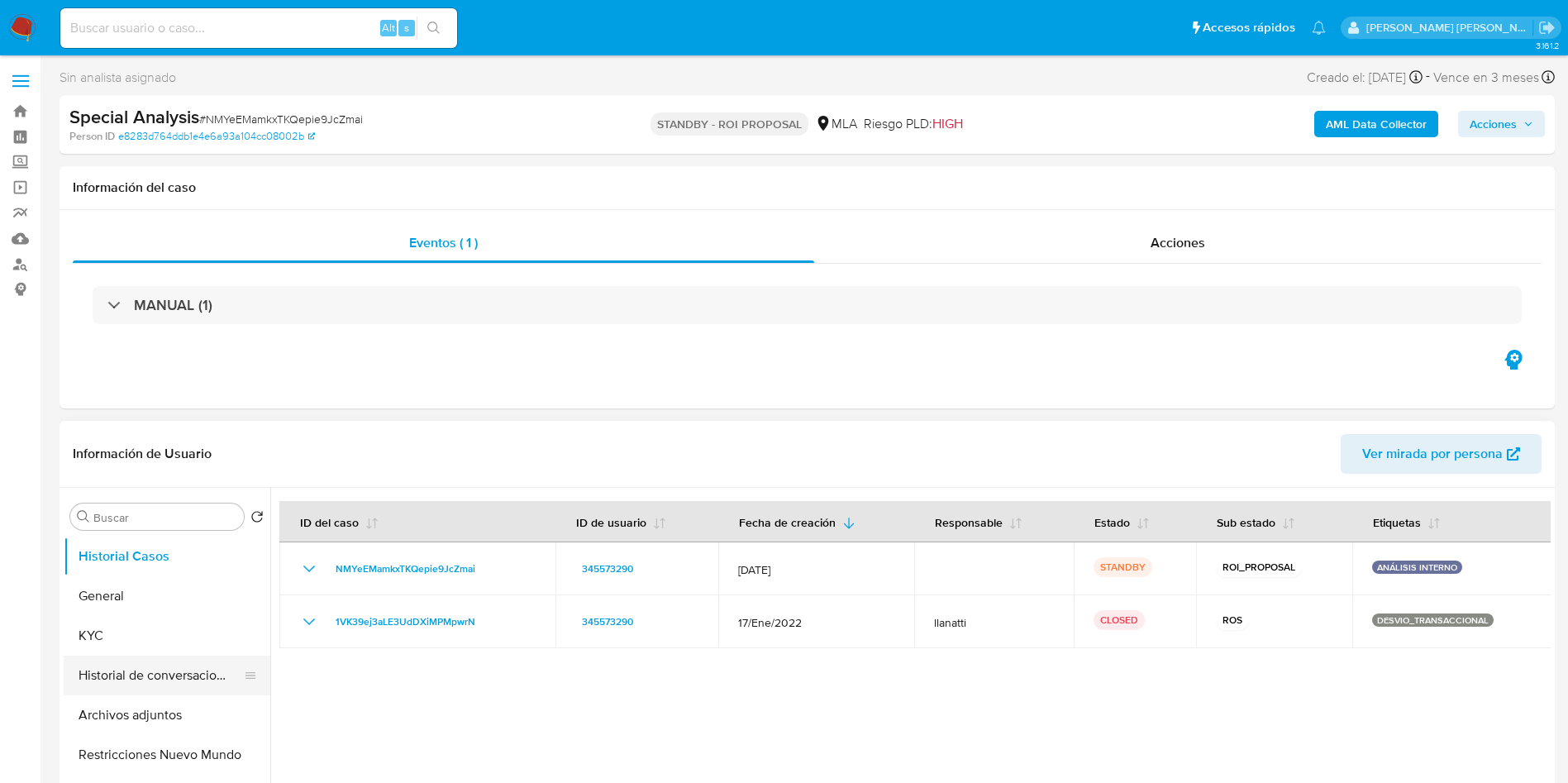
click at [144, 663] on button "Historial de conversaciones" at bounding box center [160, 675] width 194 height 40
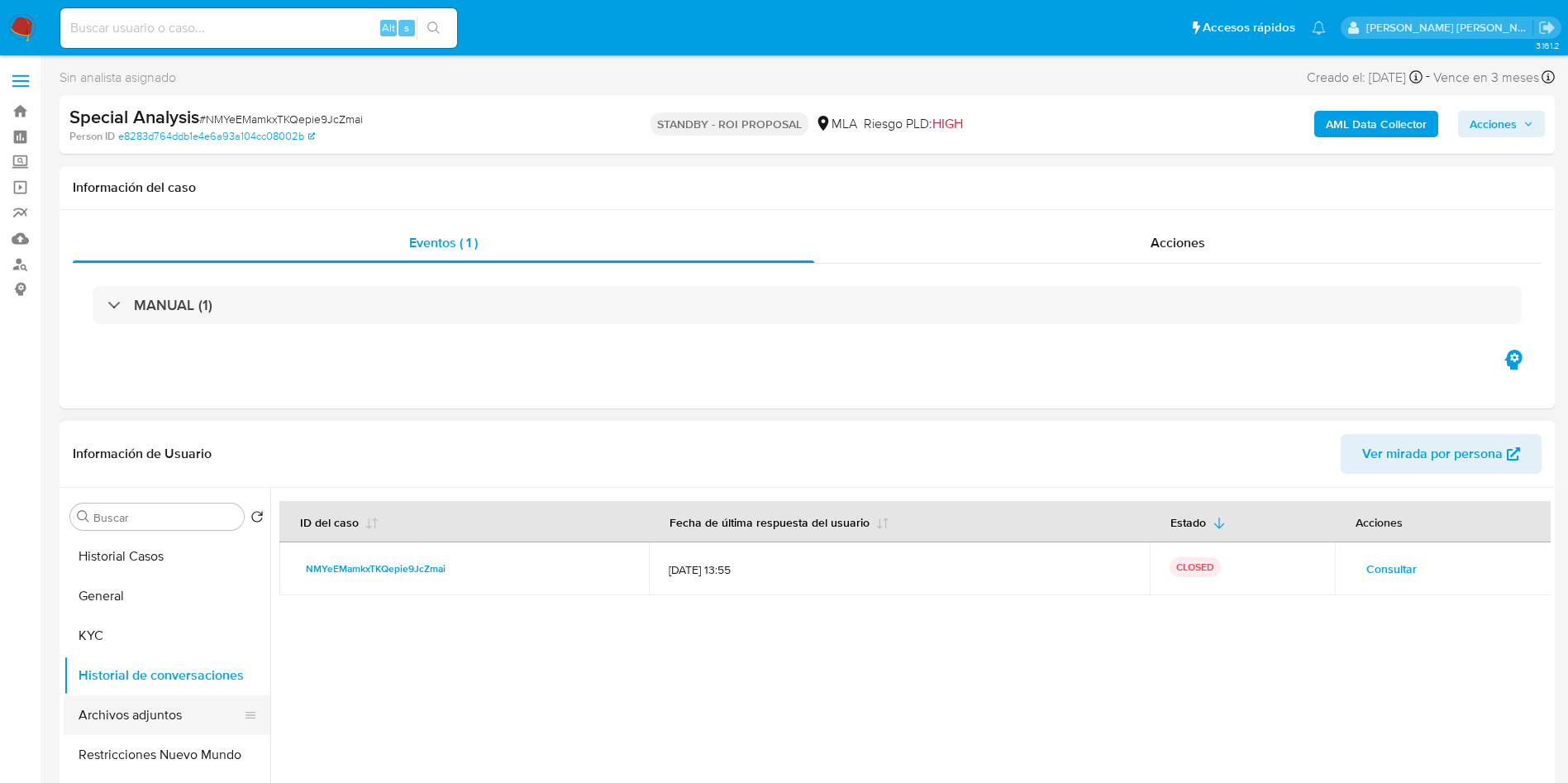
click at [149, 704] on button "Archivos adjuntos" at bounding box center [160, 715] width 194 height 40
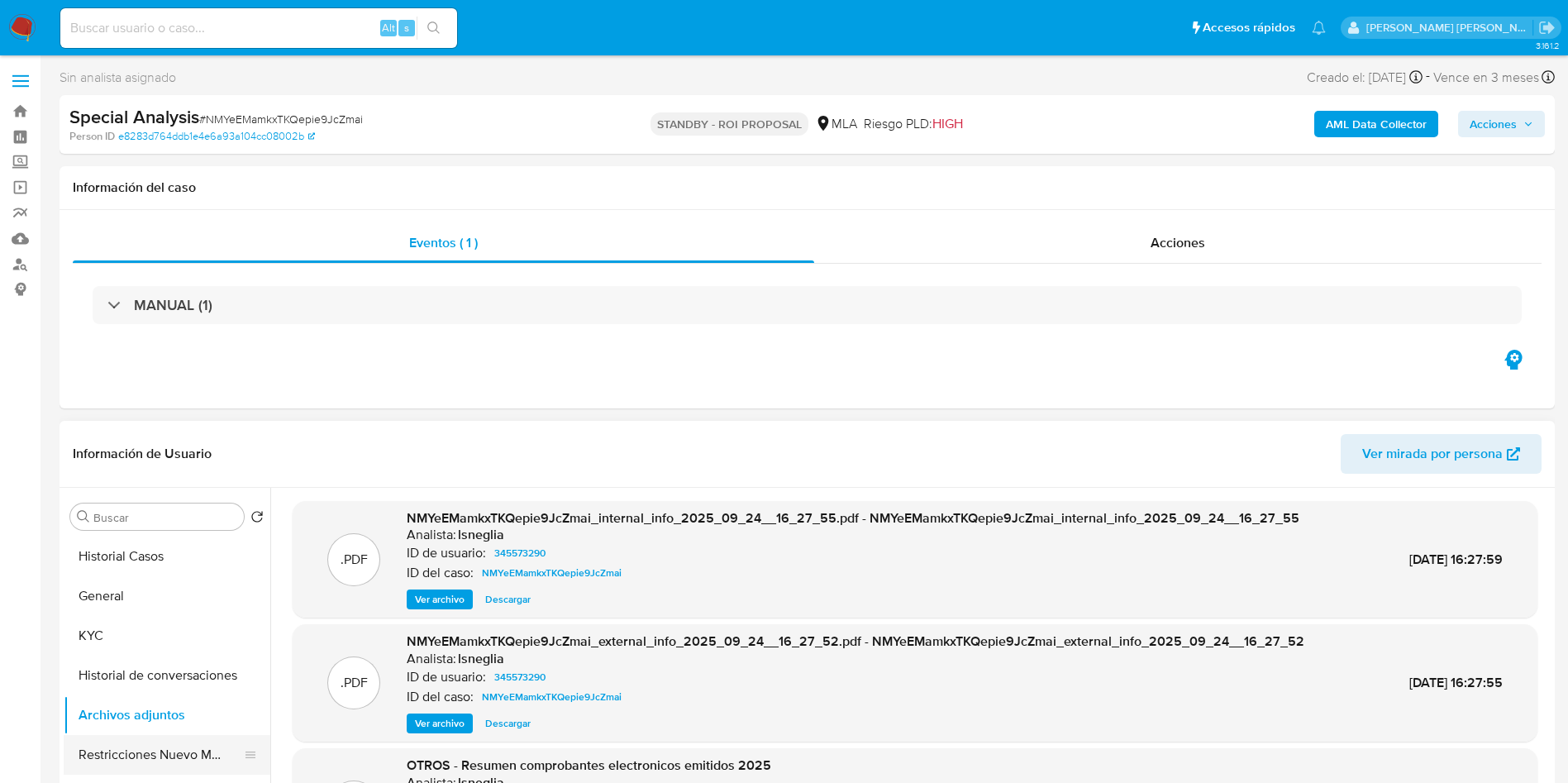
click at [109, 756] on button "Restricciones Nuevo Mundo" at bounding box center [160, 754] width 194 height 40
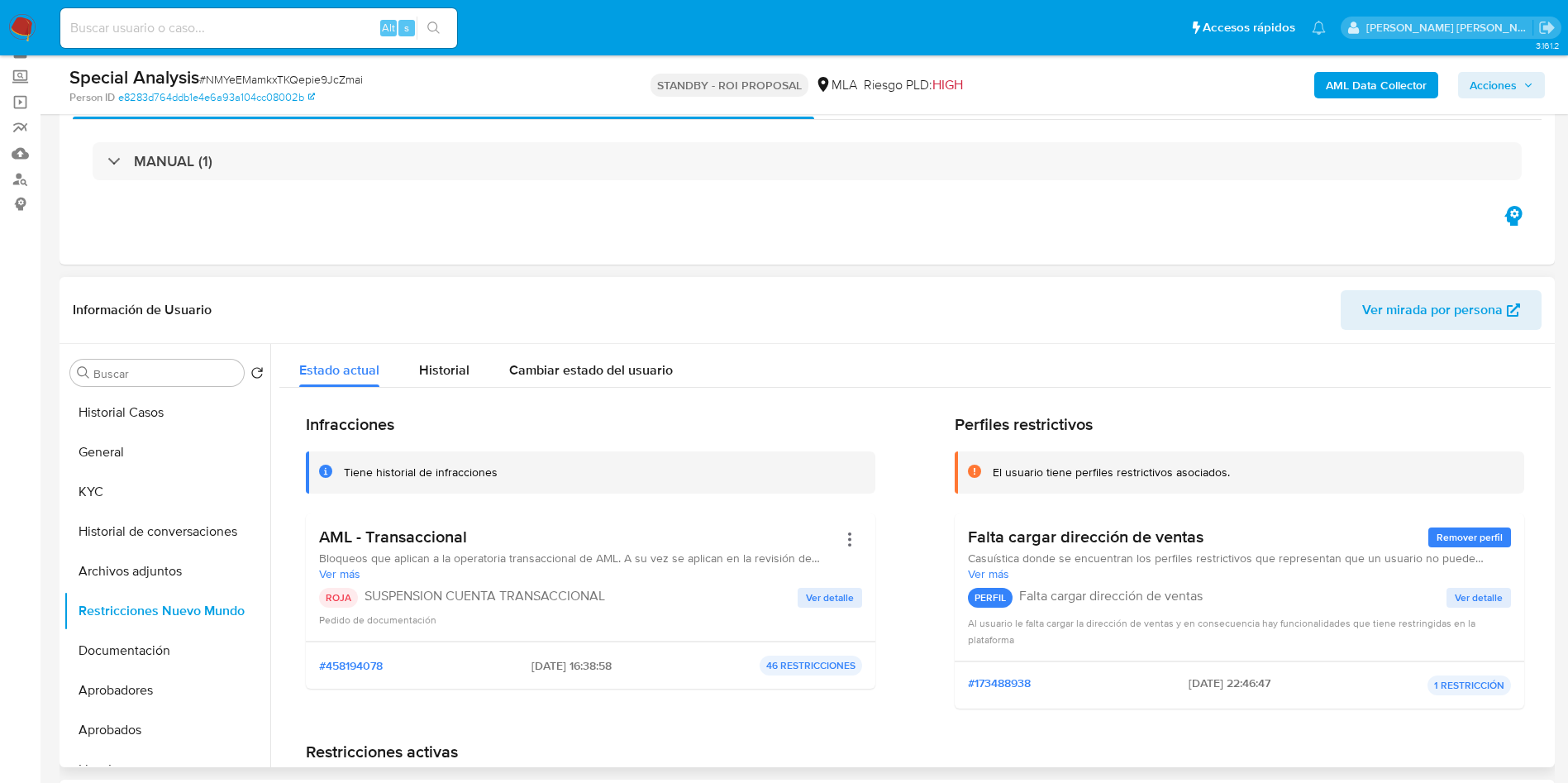
scroll to position [124, 0]
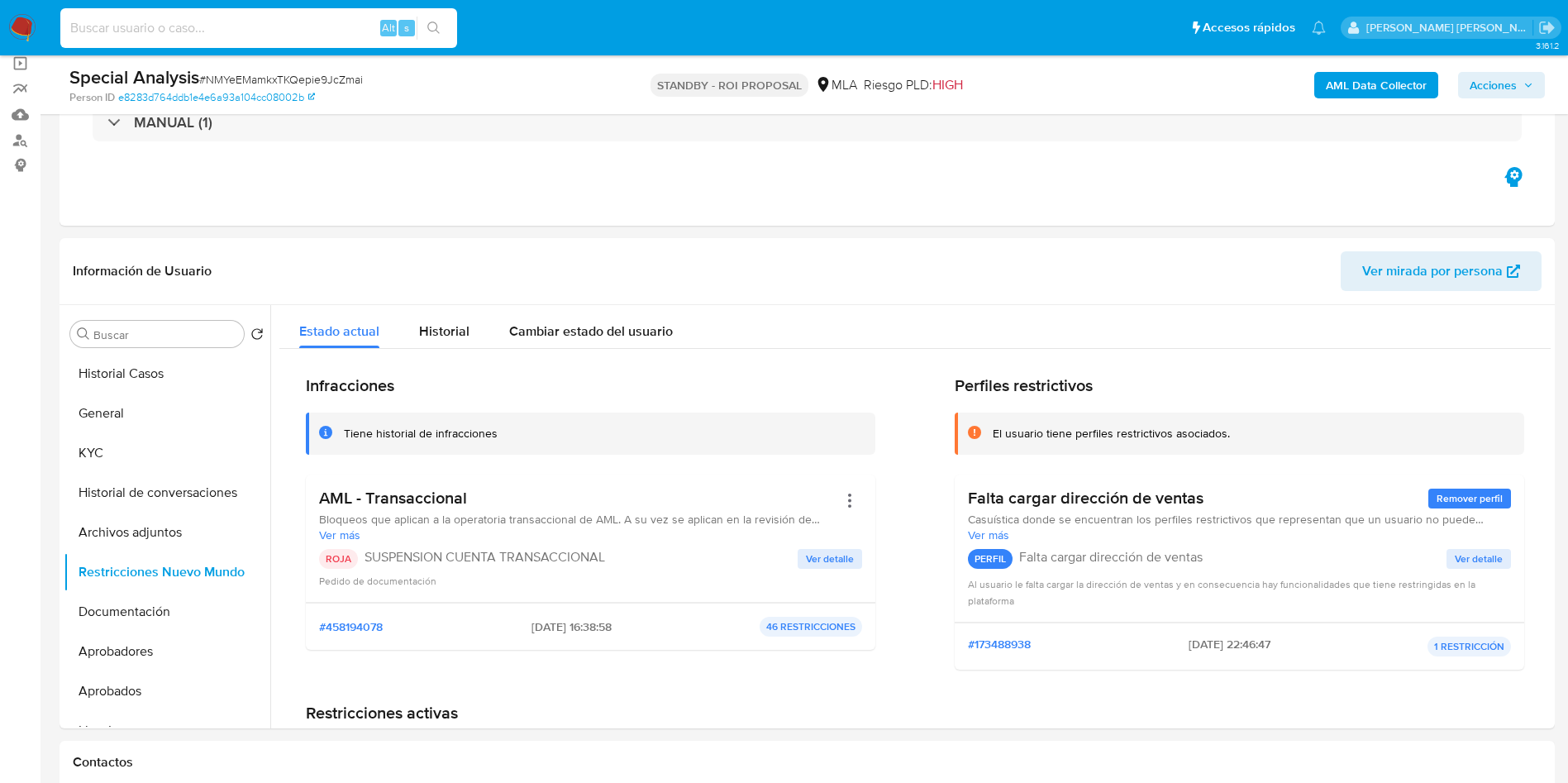
click at [236, 20] on input at bounding box center [258, 29] width 396 height 22
paste input "euEr7ucNWNCw5hmNynfVA49d"
type input "euEr7ucNWNCw5hmNynfVA49d"
click at [432, 32] on icon "search-icon" at bounding box center [433, 28] width 13 height 13
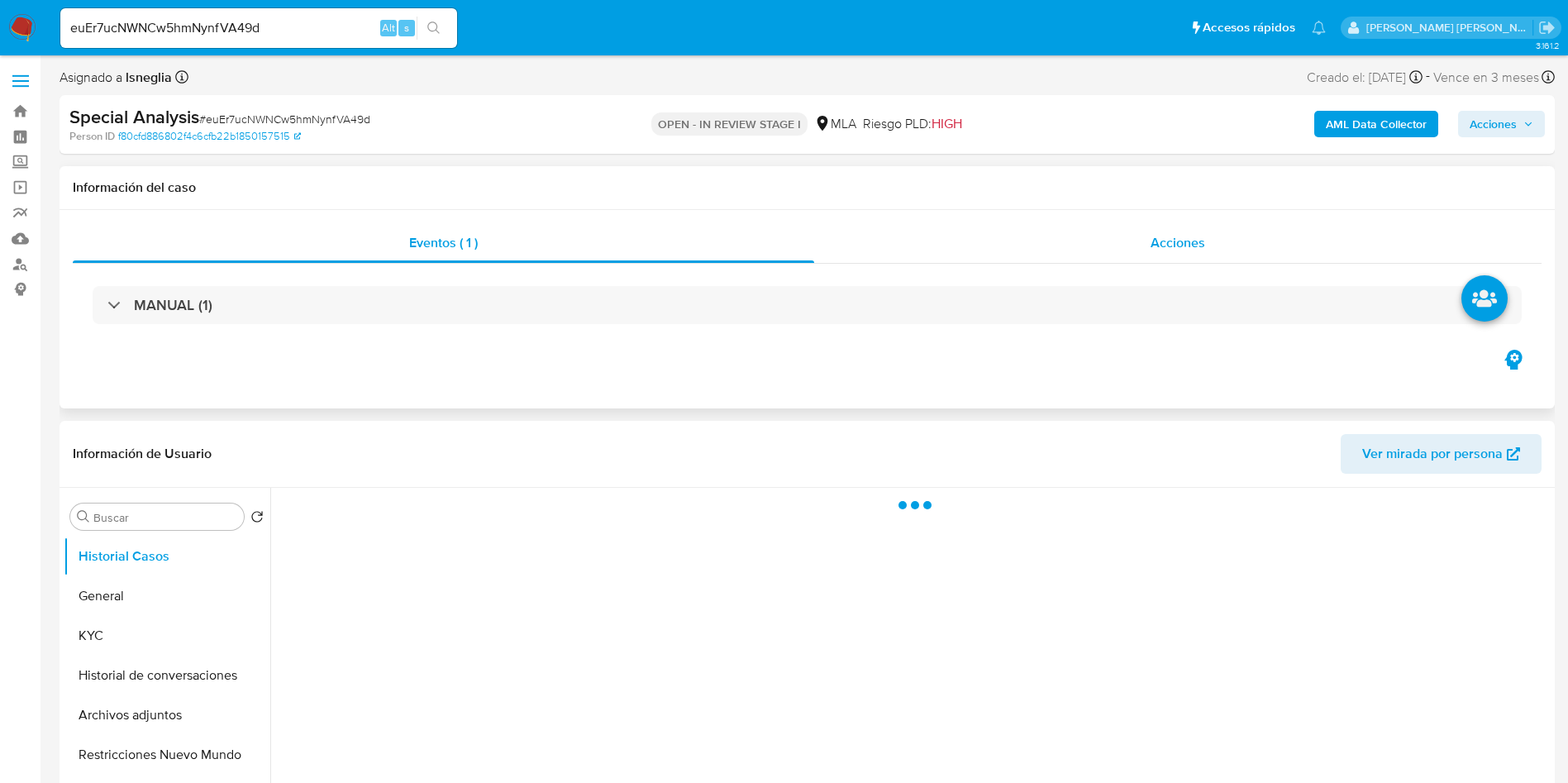
select select "10"
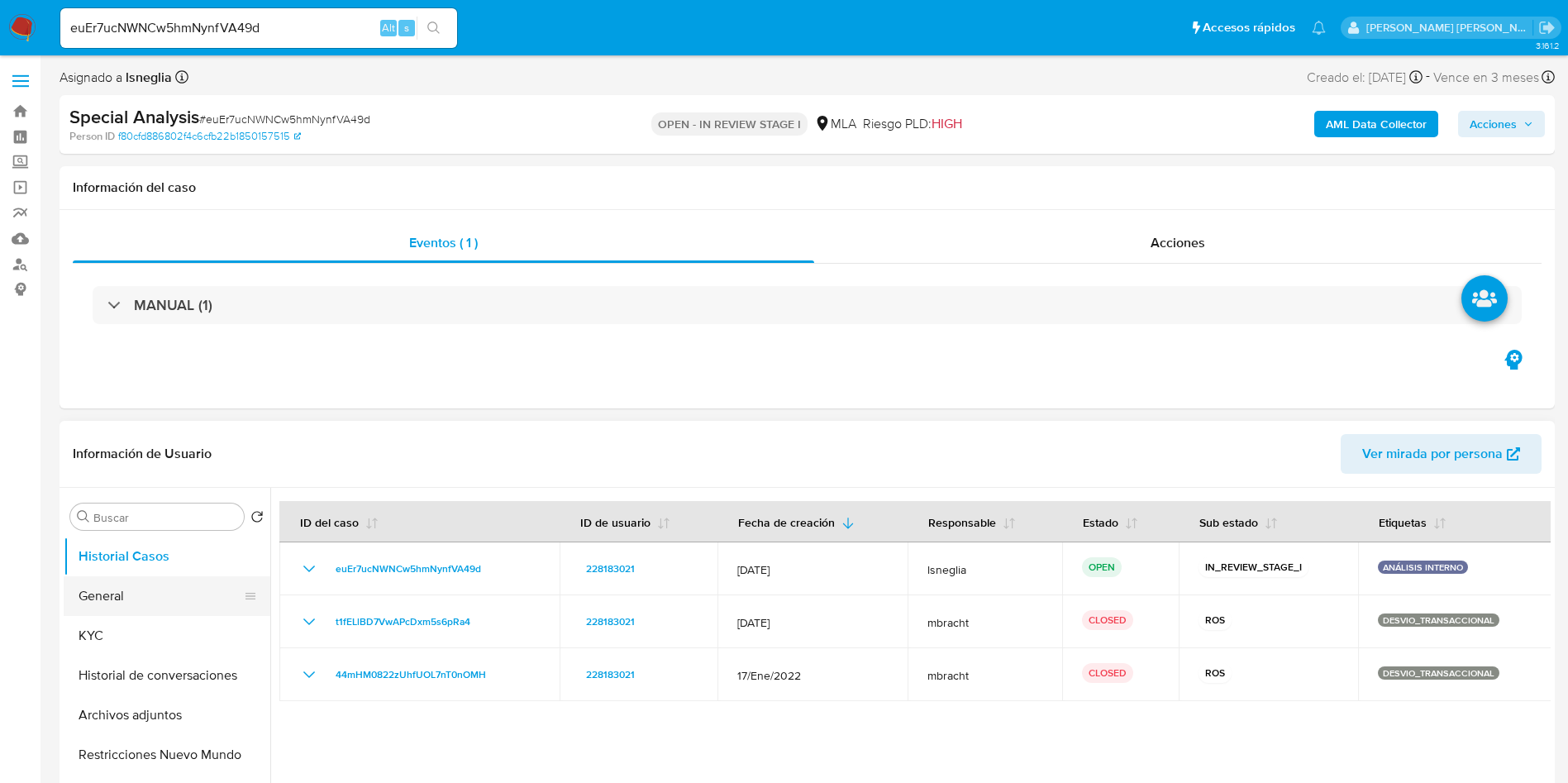
click at [163, 610] on button "General" at bounding box center [160, 596] width 194 height 40
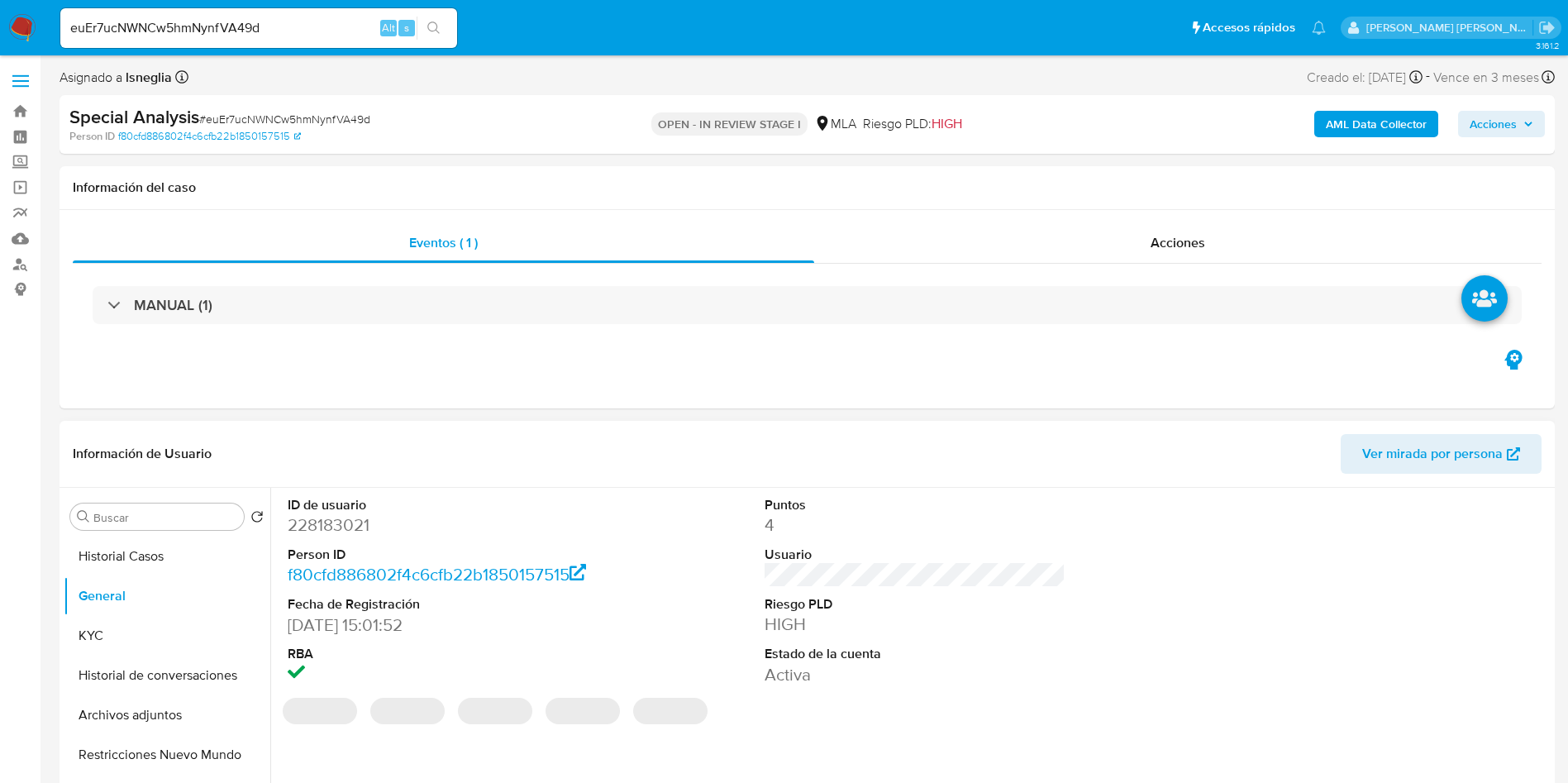
click at [335, 528] on dd "228183021" at bounding box center [438, 524] width 302 height 23
copy dd "228183021"
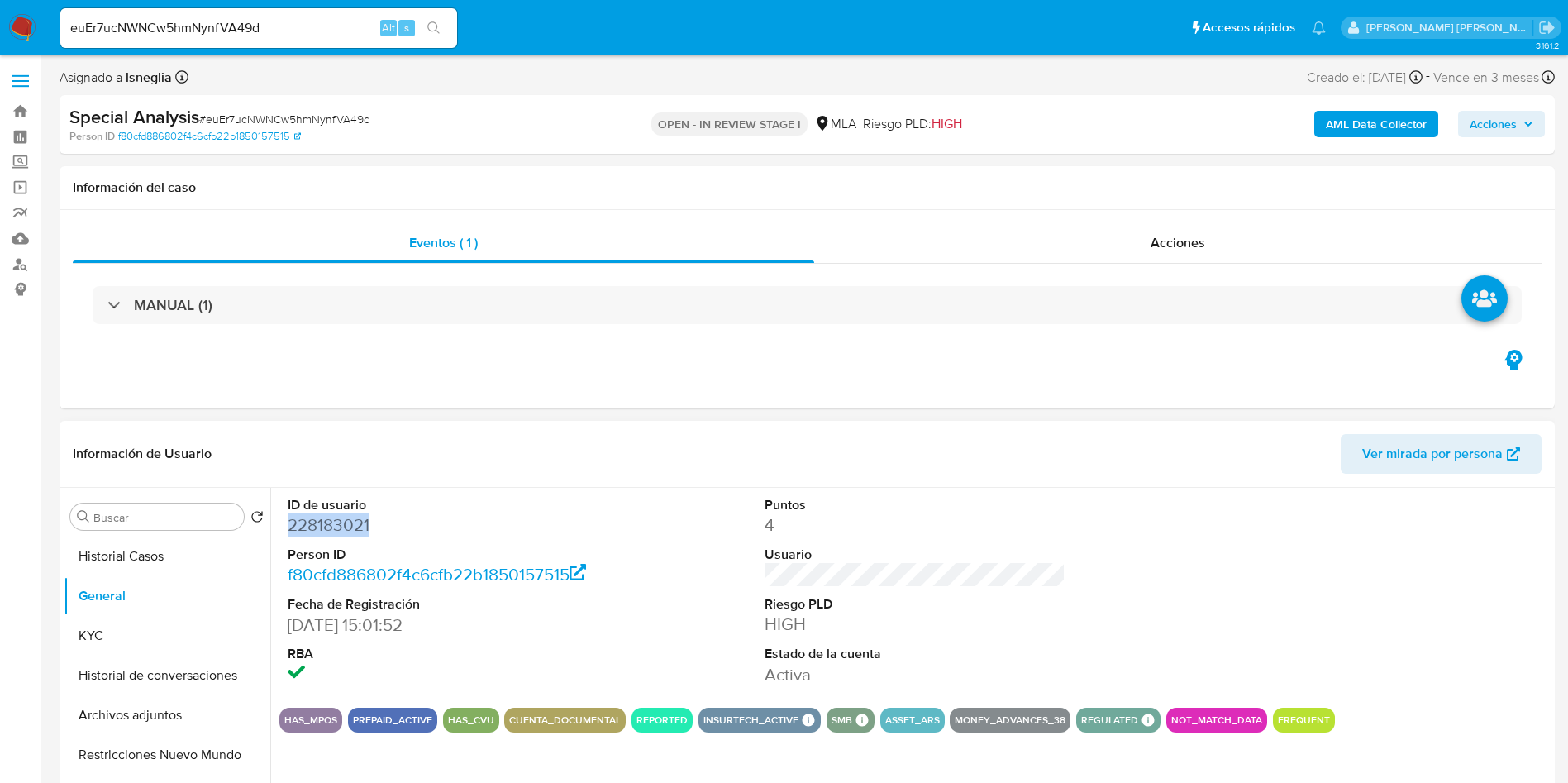
copy dd "228183021"
click at [307, 522] on dd "228183021" at bounding box center [438, 524] width 302 height 23
click at [308, 522] on dd "228183021" at bounding box center [438, 524] width 302 height 23
copy dd "228183021"
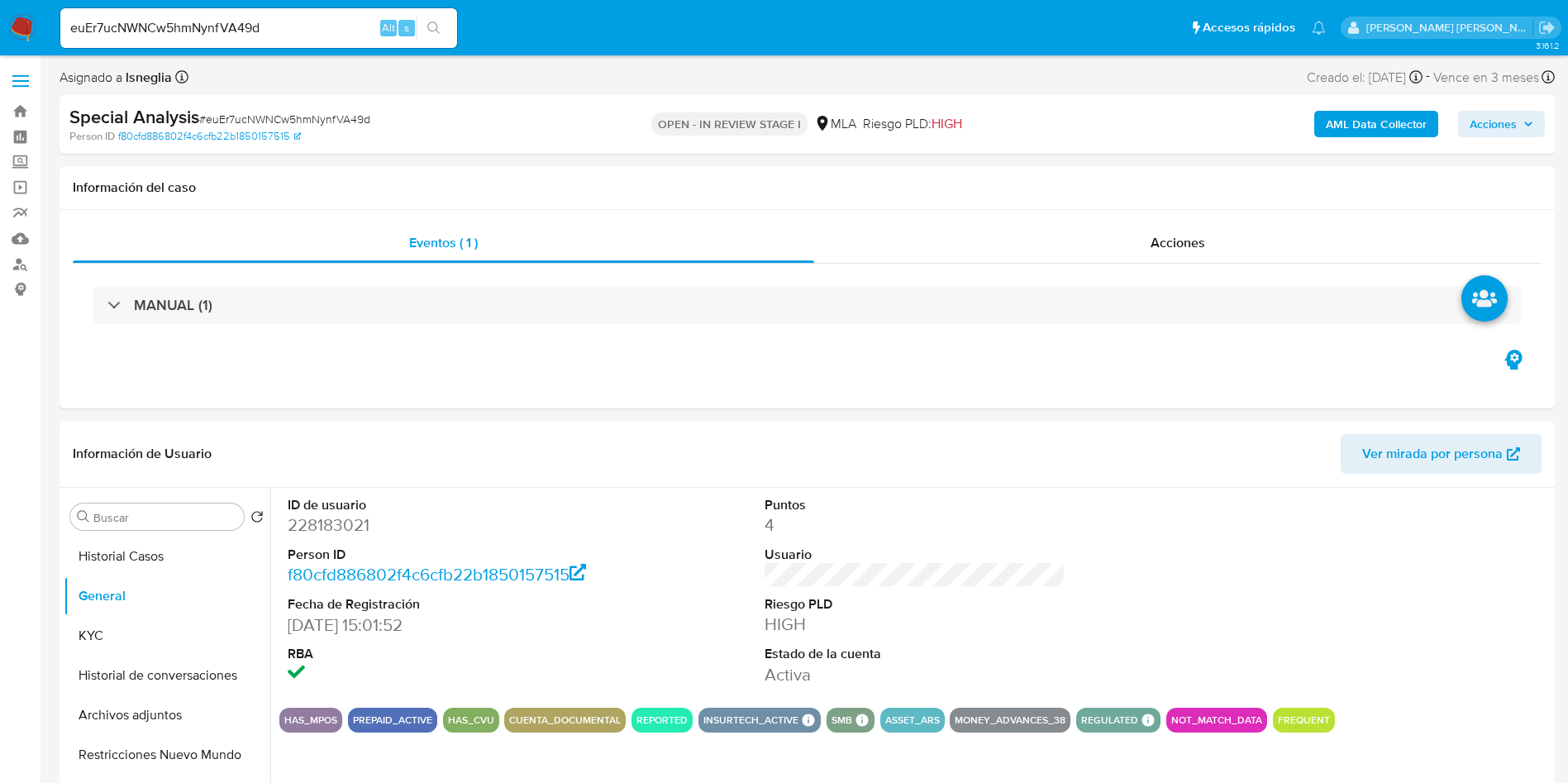
drag, startPoint x: 612, startPoint y: 93, endPoint x: 579, endPoint y: 69, distance: 40.8
click at [612, 93] on div "Asignado a lsneglia Asignado el: [DATE] 10:11:04 Creado el: [DATE] Creado el: […" at bounding box center [807, 80] width 1496 height 29
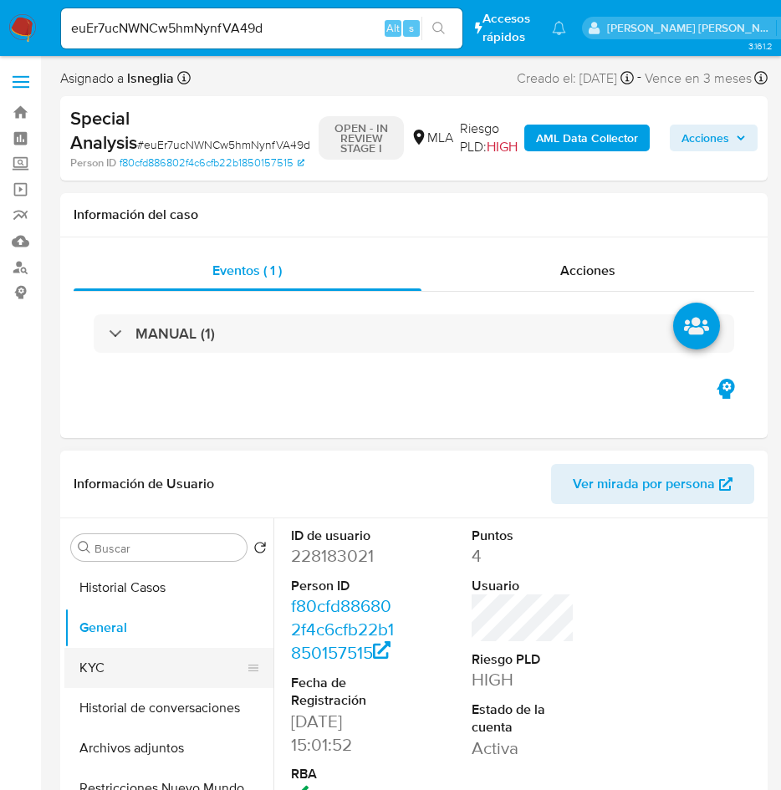
click at [148, 671] on button "KYC" at bounding box center [162, 668] width 196 height 40
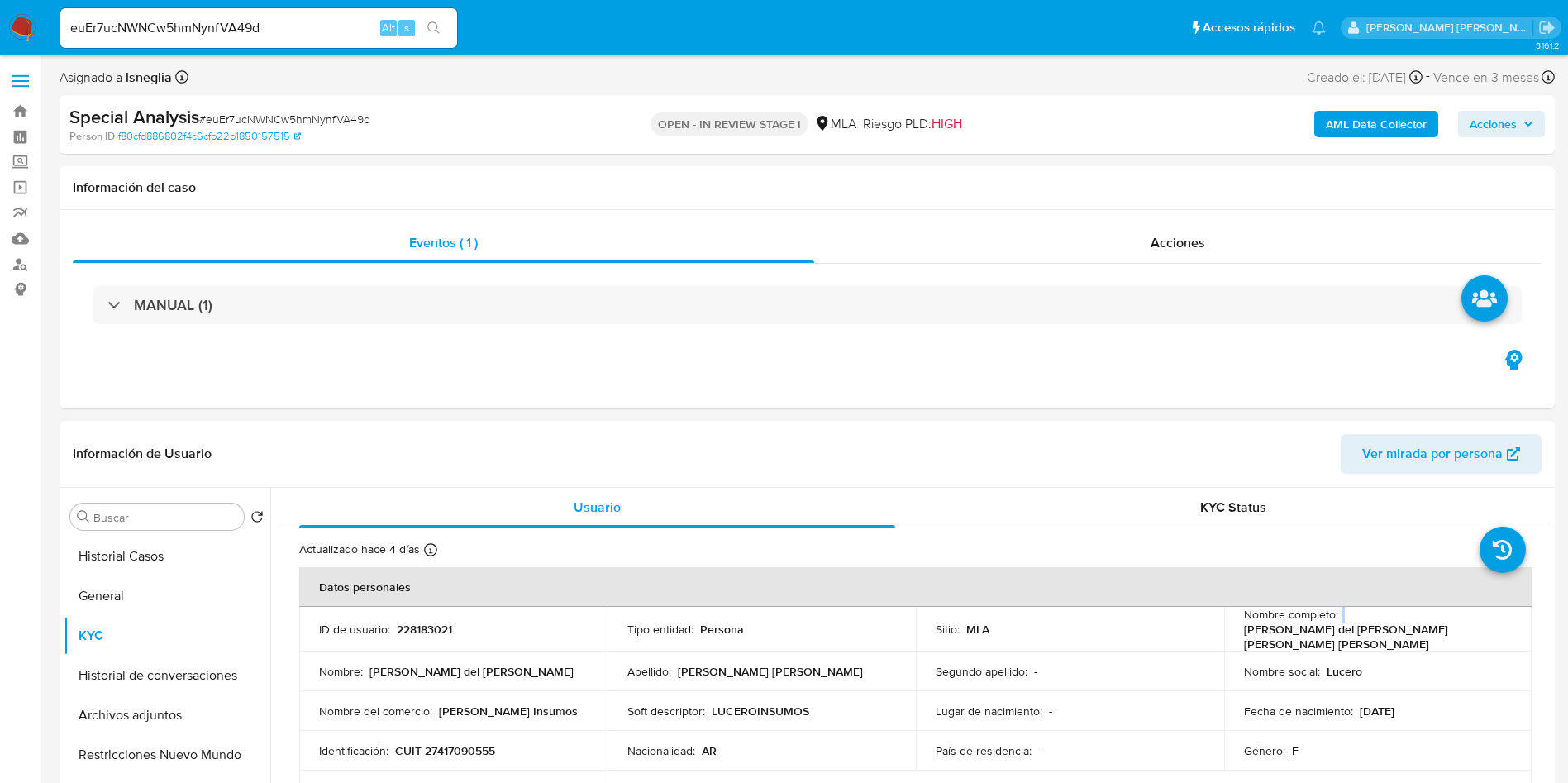
drag, startPoint x: 1336, startPoint y: 626, endPoint x: 1347, endPoint y: 626, distance: 11.0
click at [1346, 626] on div "Nombre completo : [PERSON_NAME] [PERSON_NAME] [PERSON_NAME]" at bounding box center [1379, 629] width 269 height 44
click at [1356, 626] on p "[PERSON_NAME] [PERSON_NAME] [PERSON_NAME]" at bounding box center [1375, 637] width 262 height 30
click at [1341, 631] on p "[PERSON_NAME] [PERSON_NAME] [PERSON_NAME]" at bounding box center [1375, 637] width 262 height 30
drag, startPoint x: 1340, startPoint y: 627, endPoint x: 1492, endPoint y: 636, distance: 152.3
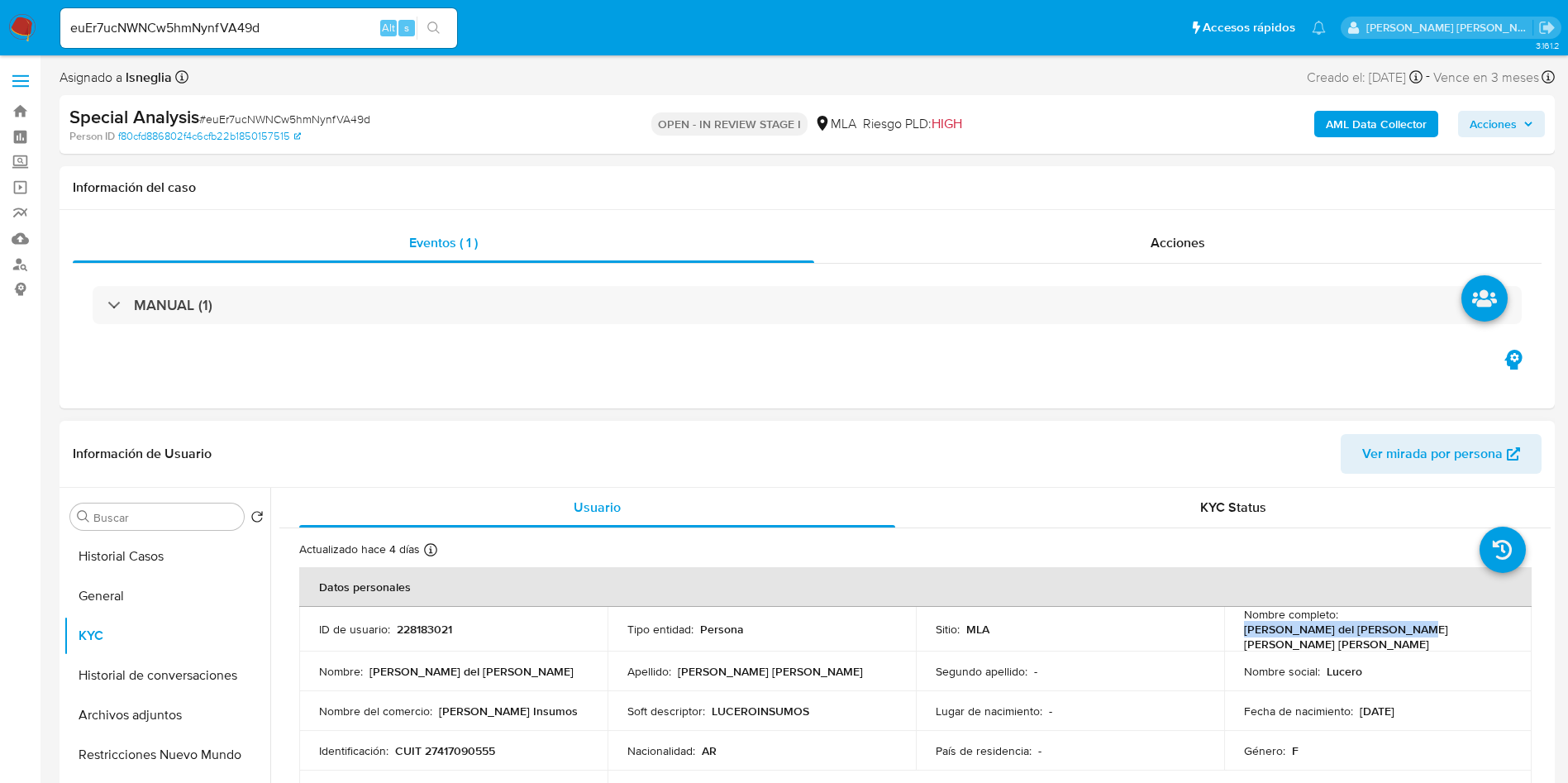
click at [1492, 636] on td "Nombre completo : [PERSON_NAME] [PERSON_NAME] [PERSON_NAME]" at bounding box center [1379, 629] width 308 height 44
copy p "[PERSON_NAME] [PERSON_NAME] [PERSON_NAME]"
drag, startPoint x: 395, startPoint y: 749, endPoint x: 497, endPoint y: 749, distance: 102.0
click at [497, 749] on div "Identificación : CUIT 27417090555" at bounding box center [454, 750] width 269 height 15
copy p "CUIT 27417090555"
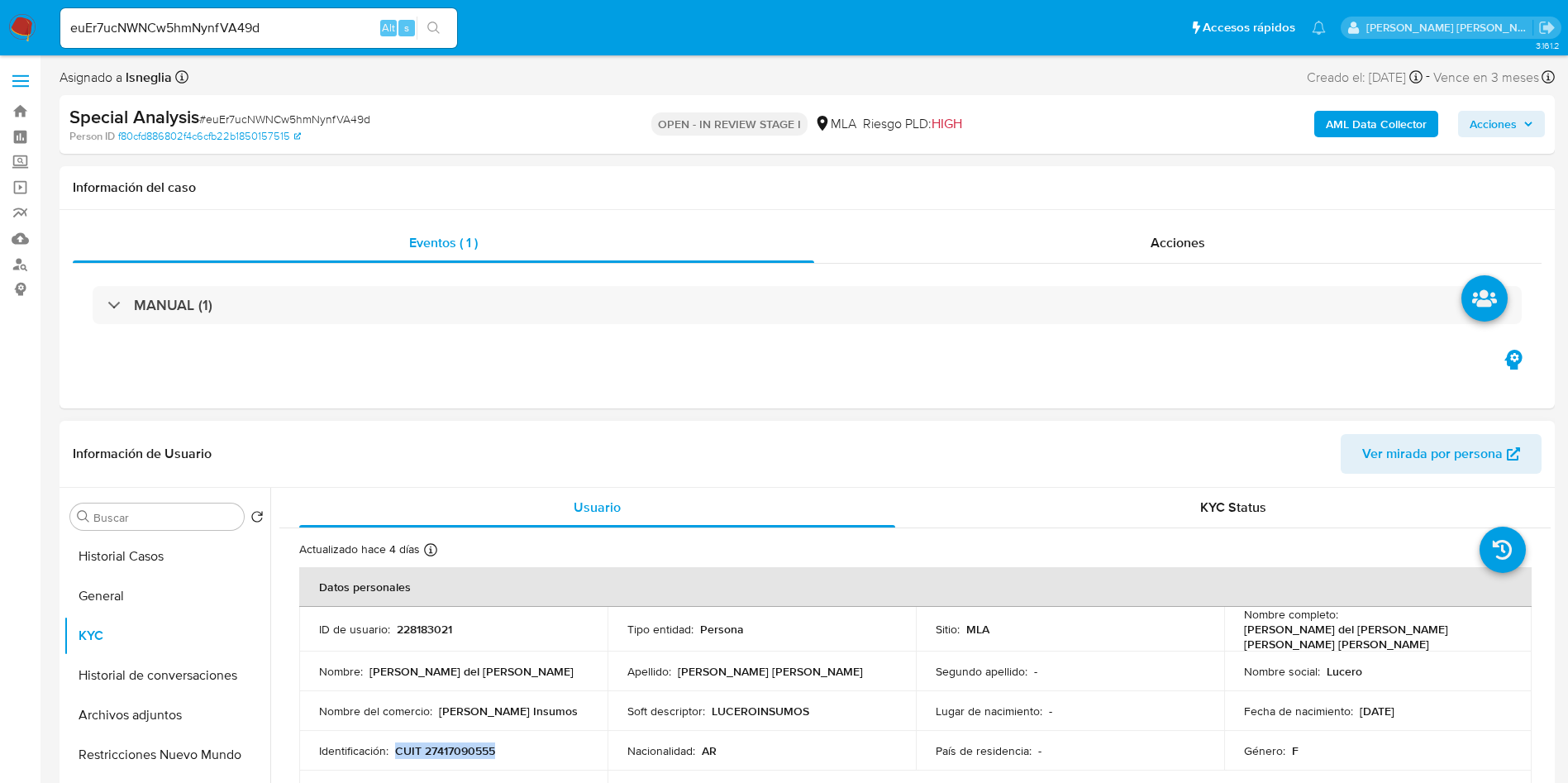
click at [458, 747] on p "CUIT 27417090555" at bounding box center [445, 750] width 100 height 15
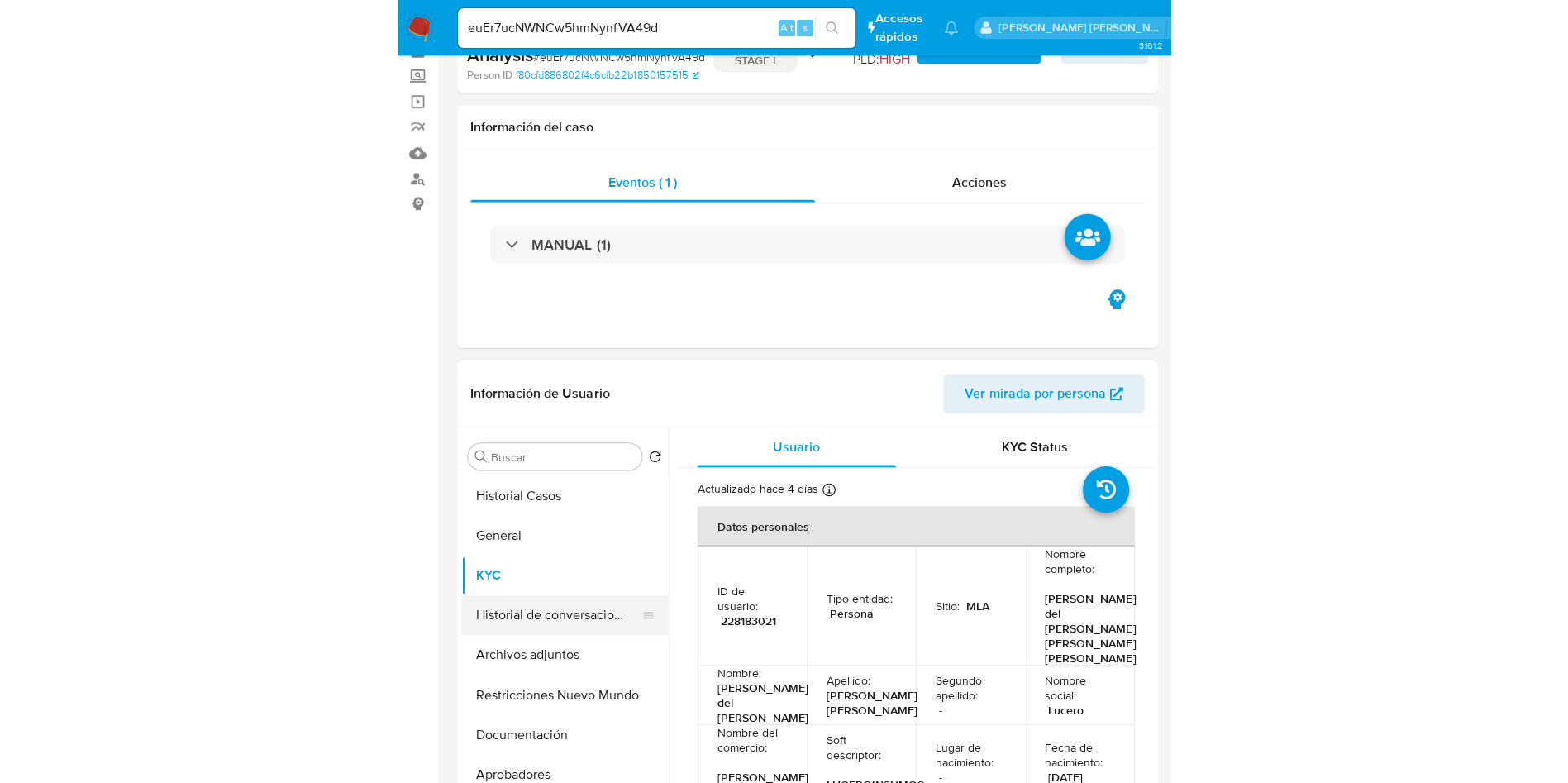
scroll to position [124, 0]
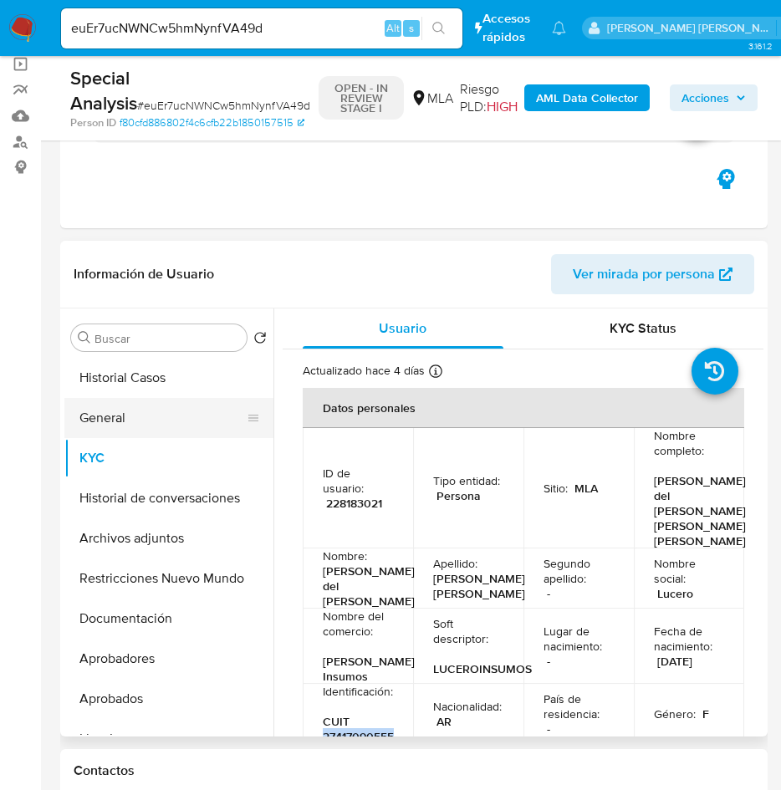
click at [125, 415] on button "General" at bounding box center [162, 418] width 196 height 40
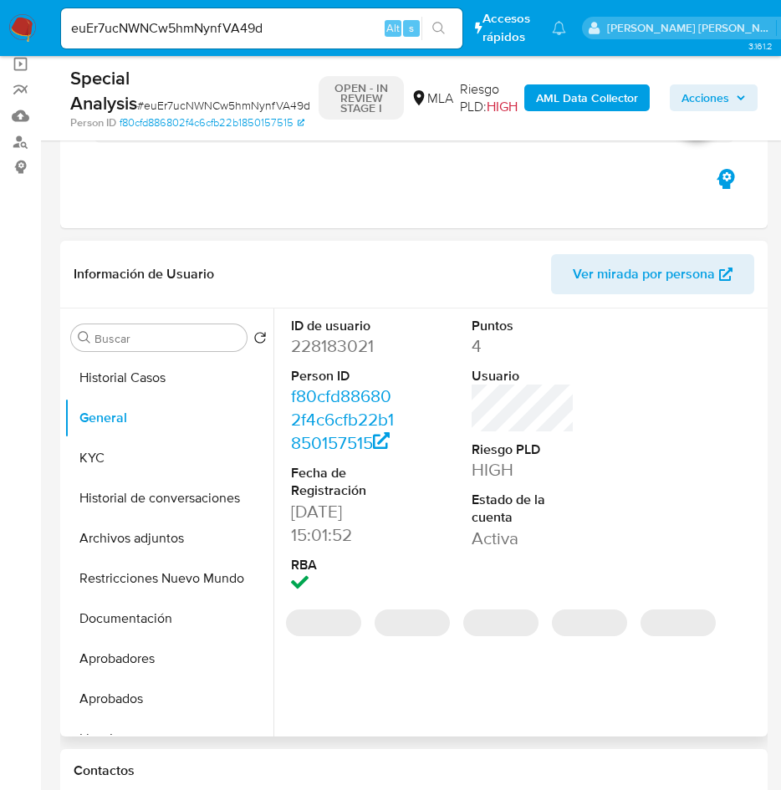
click at [323, 346] on dd "228183021" at bounding box center [343, 346] width 104 height 23
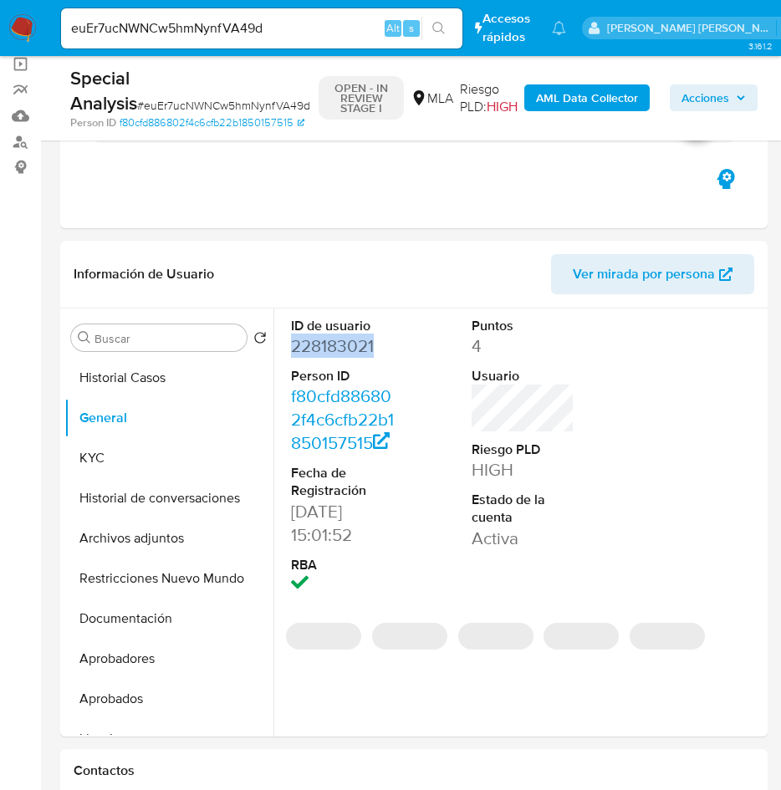
copy dd "228183021"
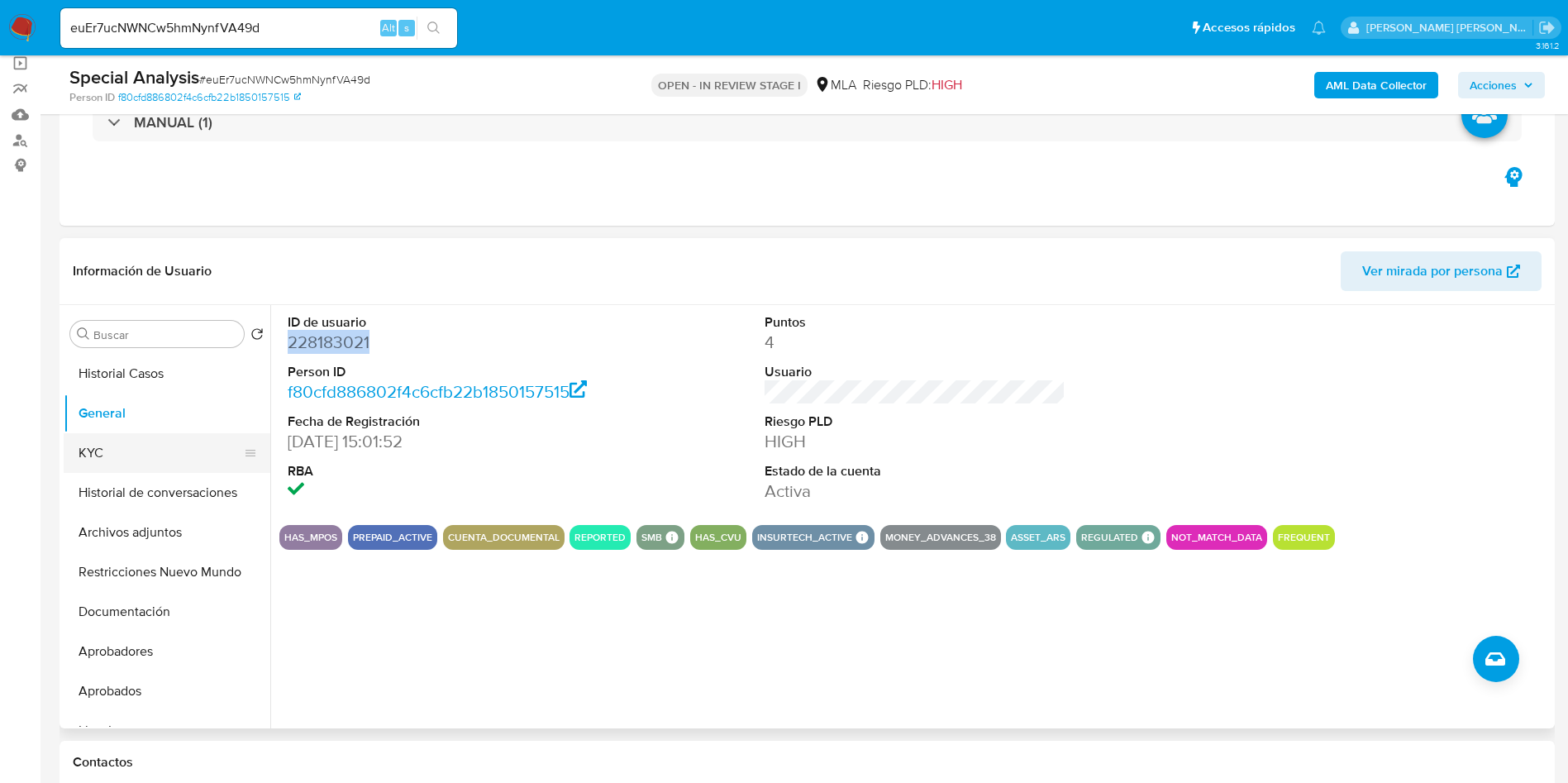
click at [124, 454] on button "KYC" at bounding box center [160, 453] width 194 height 40
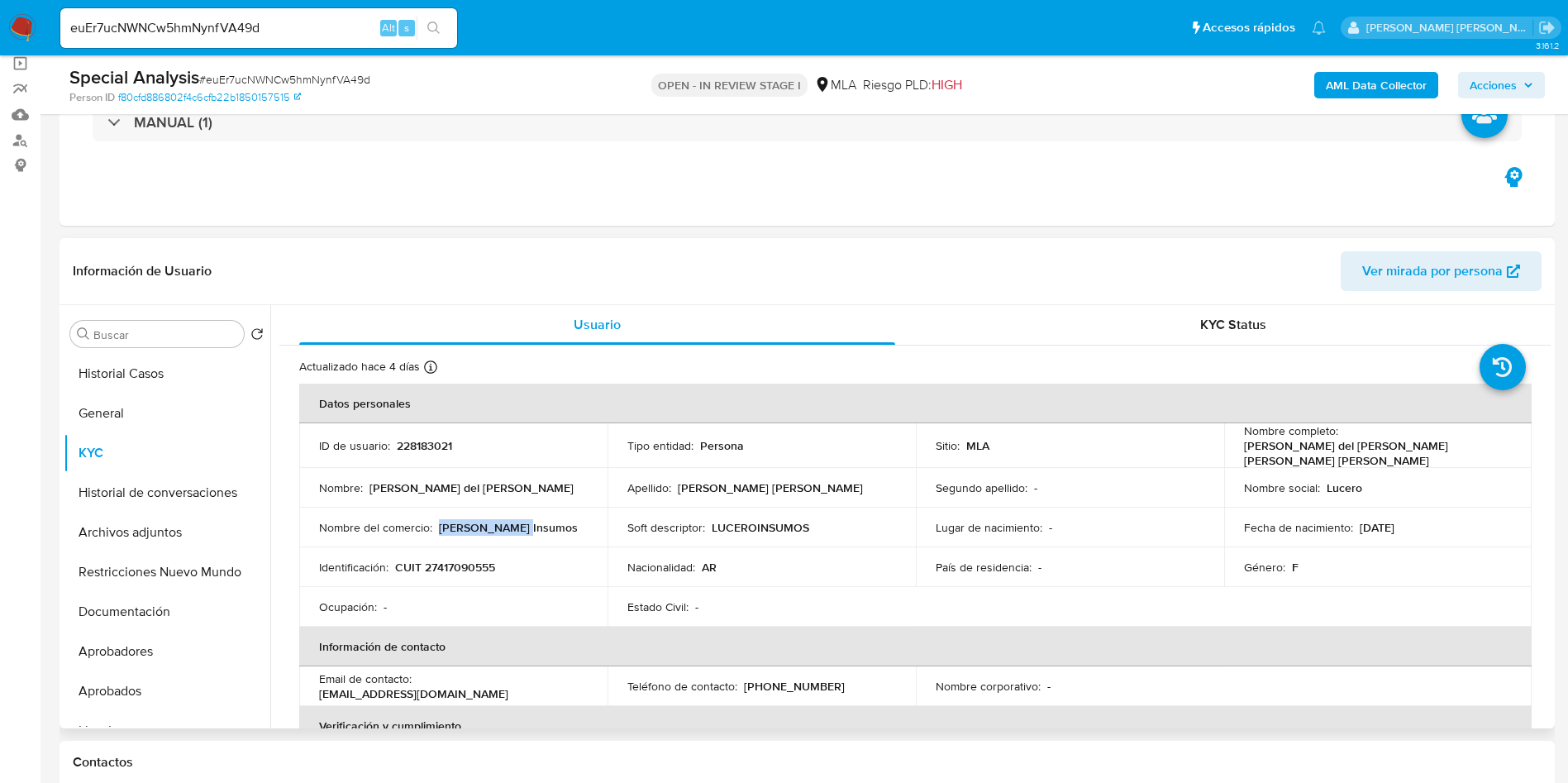
drag, startPoint x: 437, startPoint y: 520, endPoint x: 535, endPoint y: 520, distance: 98.0
click at [535, 520] on div "Nombre del comercio : Lucero Insumos" at bounding box center [454, 527] width 269 height 15
copy p "[PERSON_NAME] Insumos"
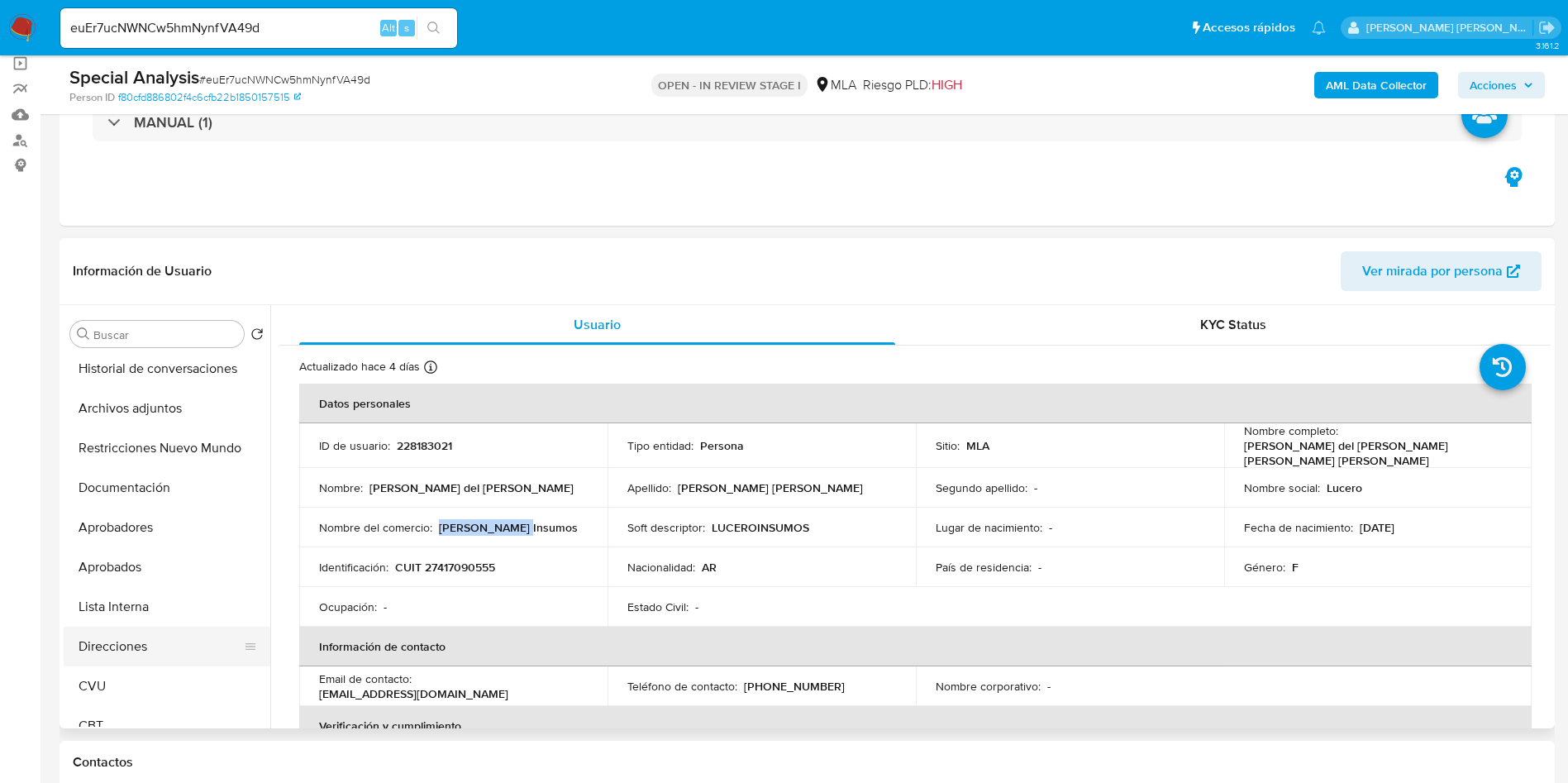
click at [154, 642] on button "Direcciones" at bounding box center [160, 647] width 194 height 40
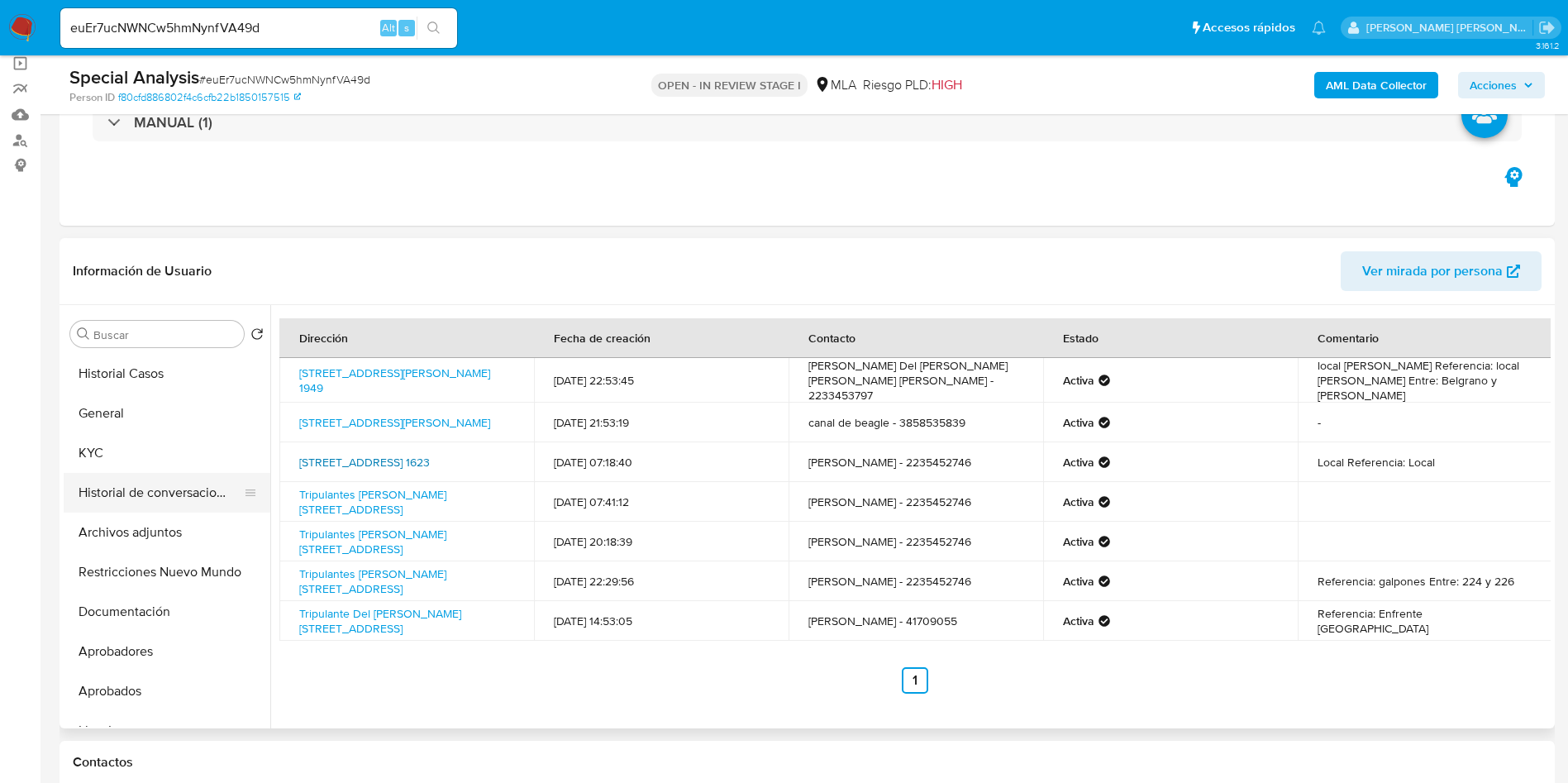
scroll to position [0, 0]
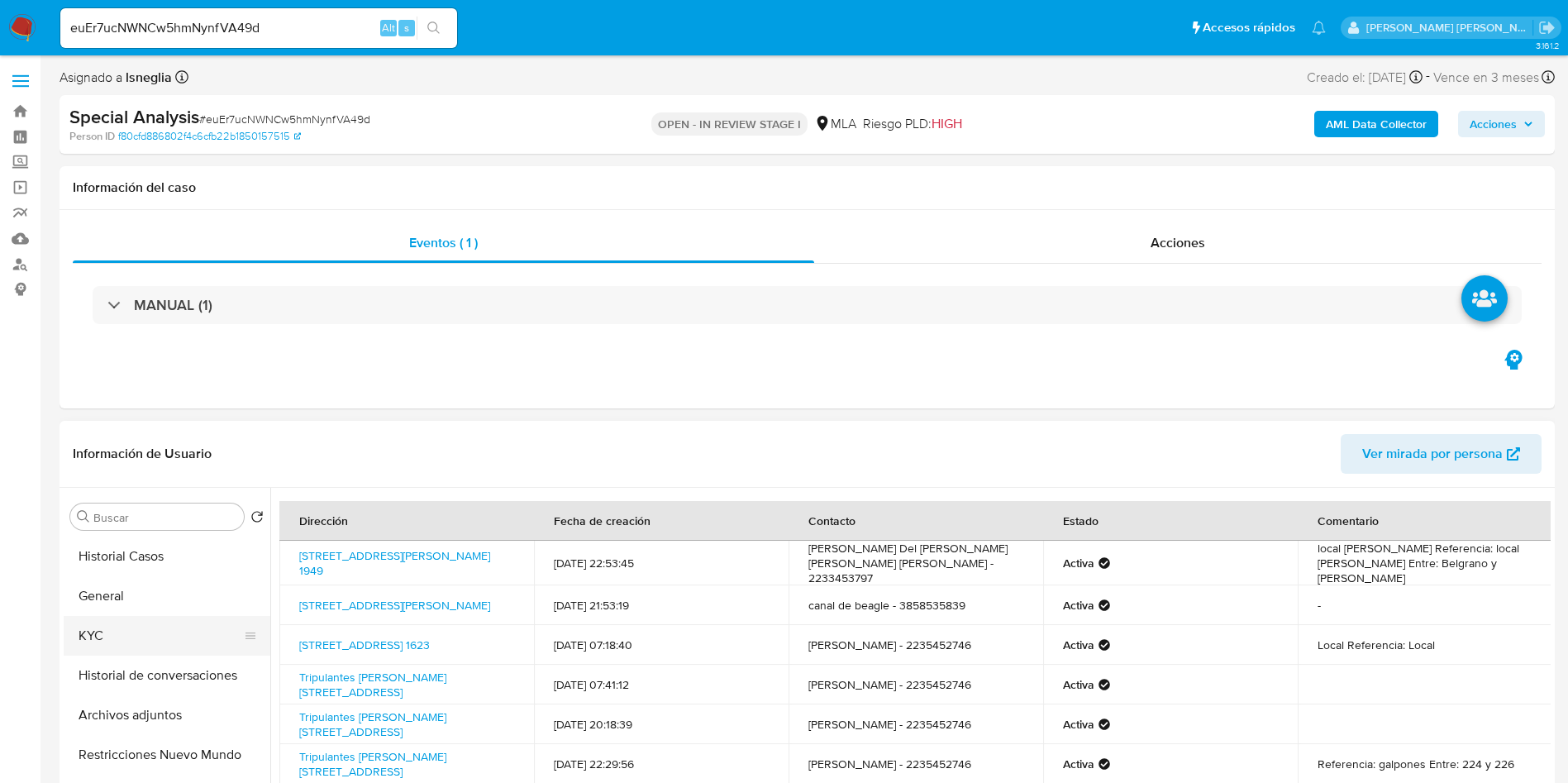
click at [133, 652] on button "KYC" at bounding box center [160, 636] width 194 height 40
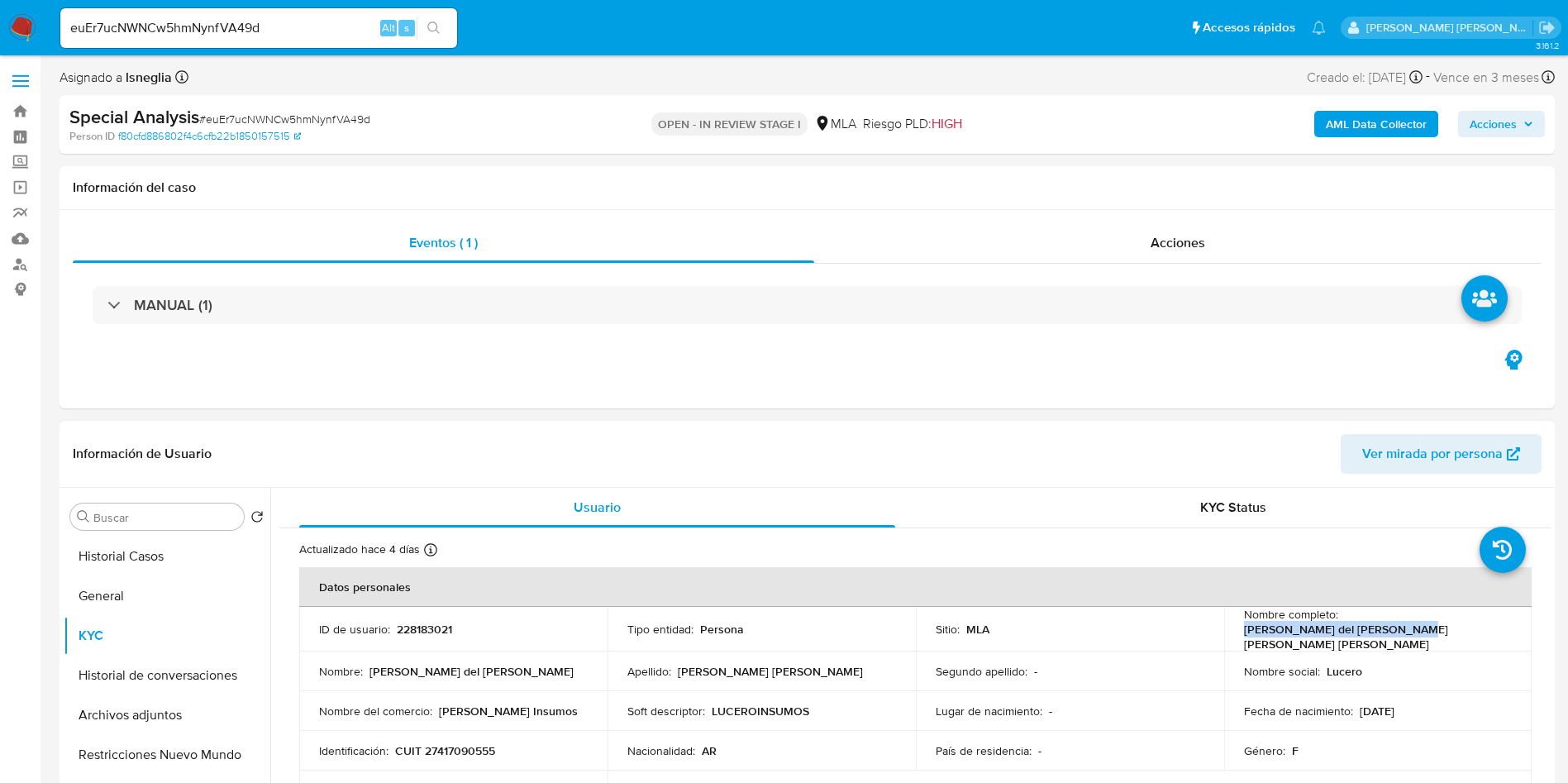
drag, startPoint x: 1341, startPoint y: 626, endPoint x: 1496, endPoint y: 629, distance: 155.0
click at [1496, 629] on div "Nombre completo : Lucero del Valle Luque Britez" at bounding box center [1379, 629] width 269 height 44
copy p "[PERSON_NAME] del [PERSON_NAME] [PERSON_NAME] [PERSON_NAME]"
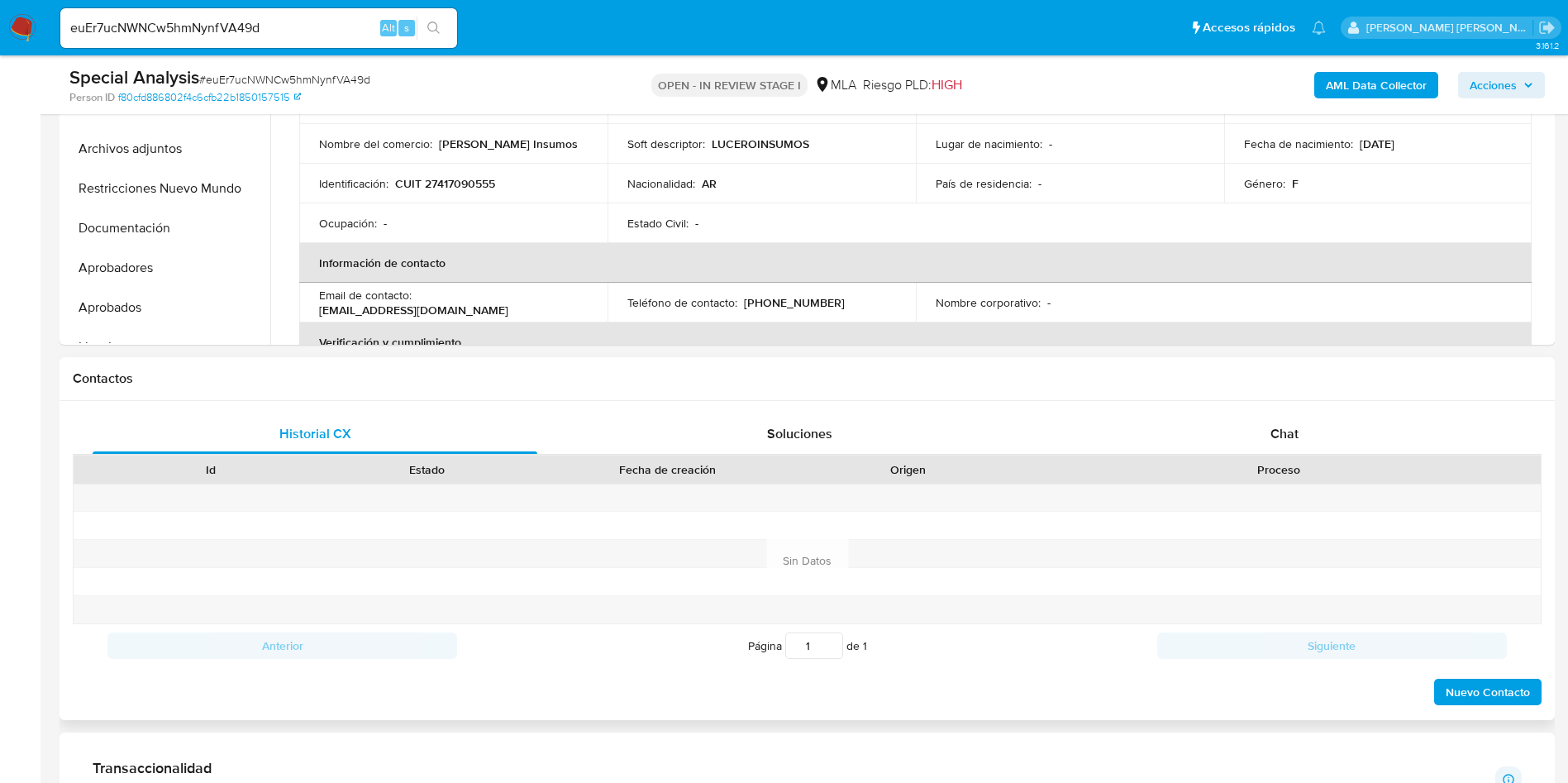
scroll to position [496, 0]
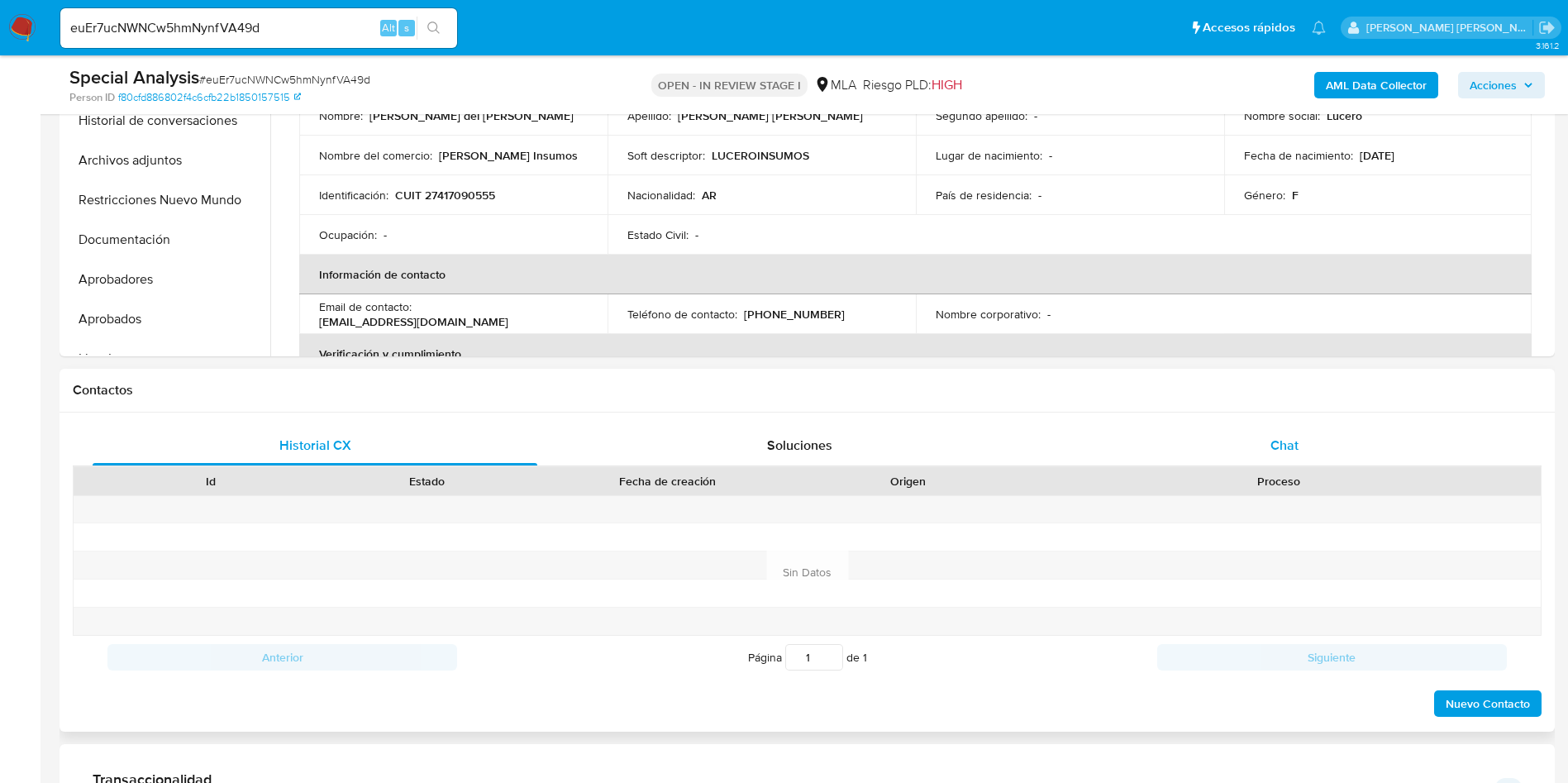
click at [1280, 438] on span "Chat" at bounding box center [1284, 445] width 28 height 19
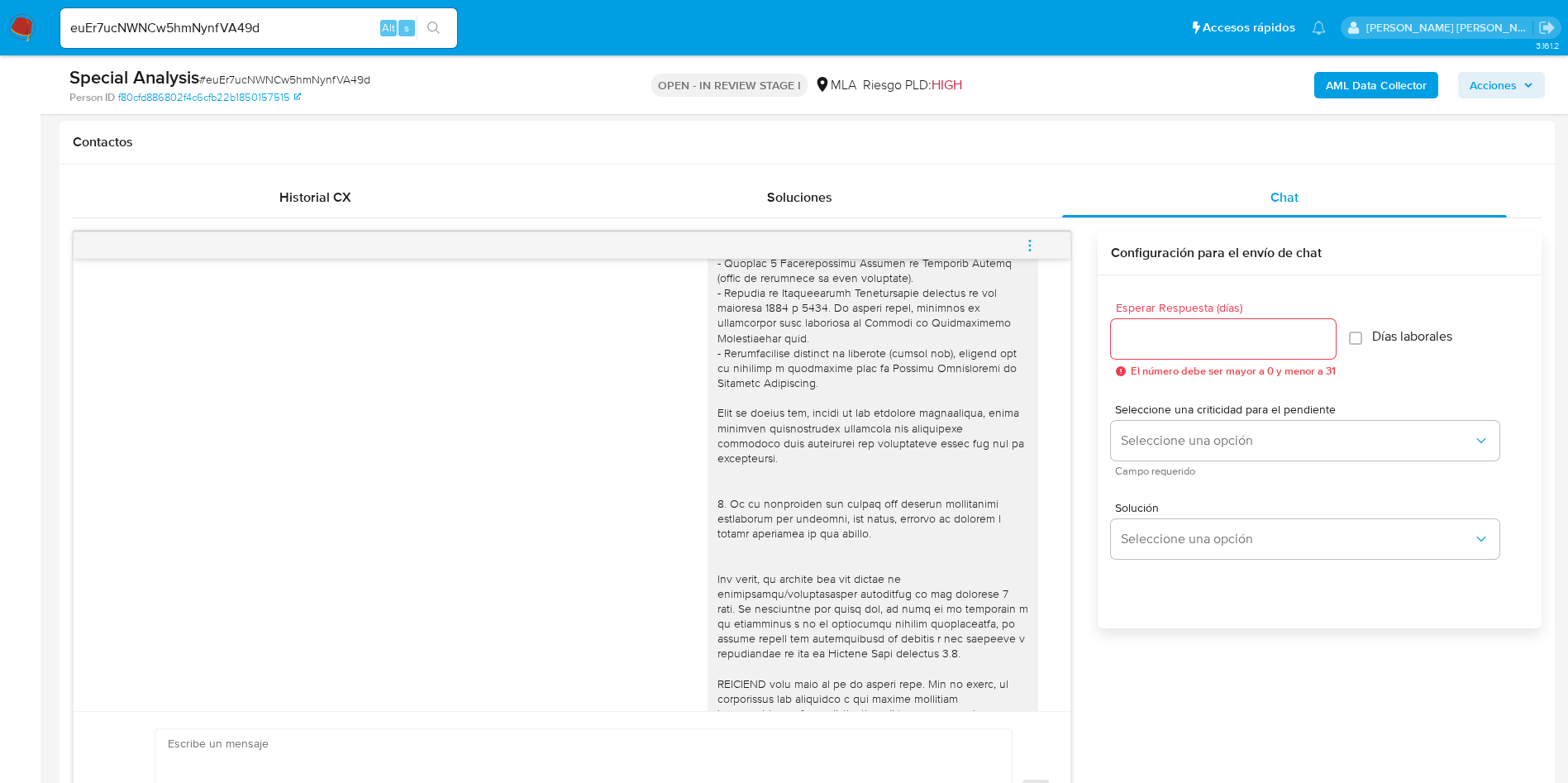
scroll to position [591, 0]
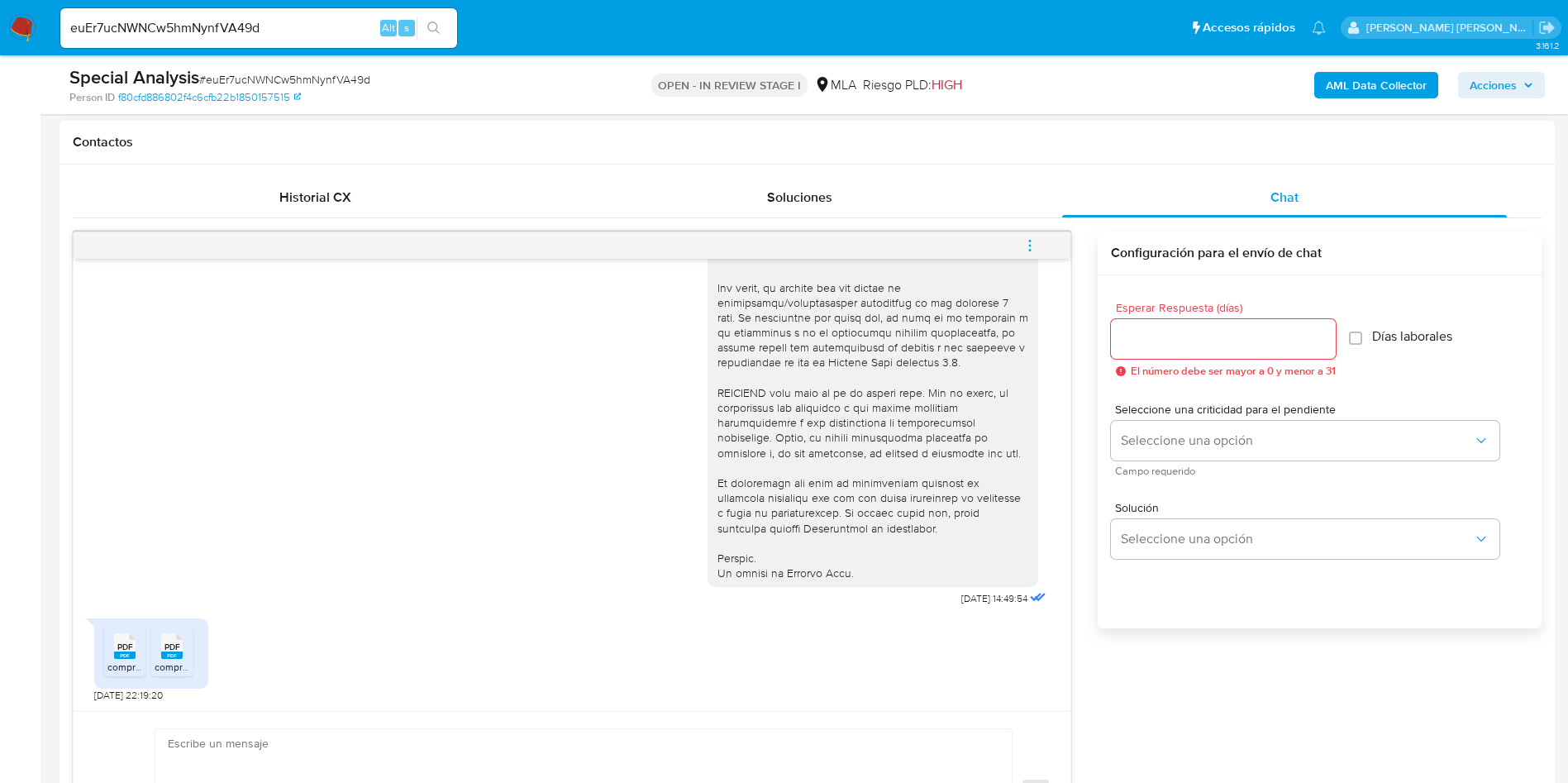
click at [119, 653] on rect at bounding box center [125, 655] width 22 height 8
click at [156, 649] on li "PDF PDF comprobantes emitidos 2024.pdf" at bounding box center [172, 651] width 42 height 51
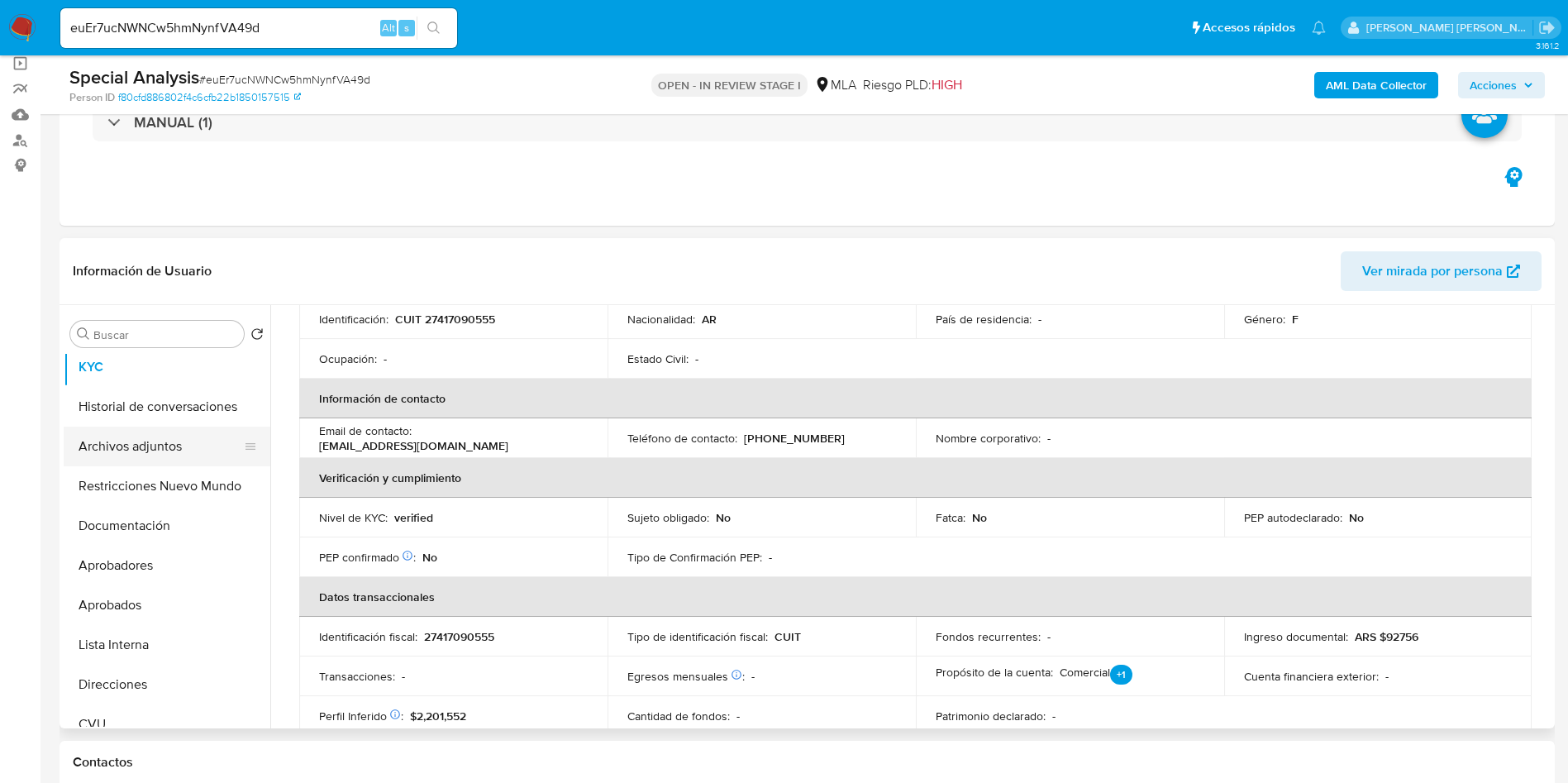
scroll to position [124, 0]
click at [160, 644] on button "Direcciones" at bounding box center [160, 647] width 194 height 40
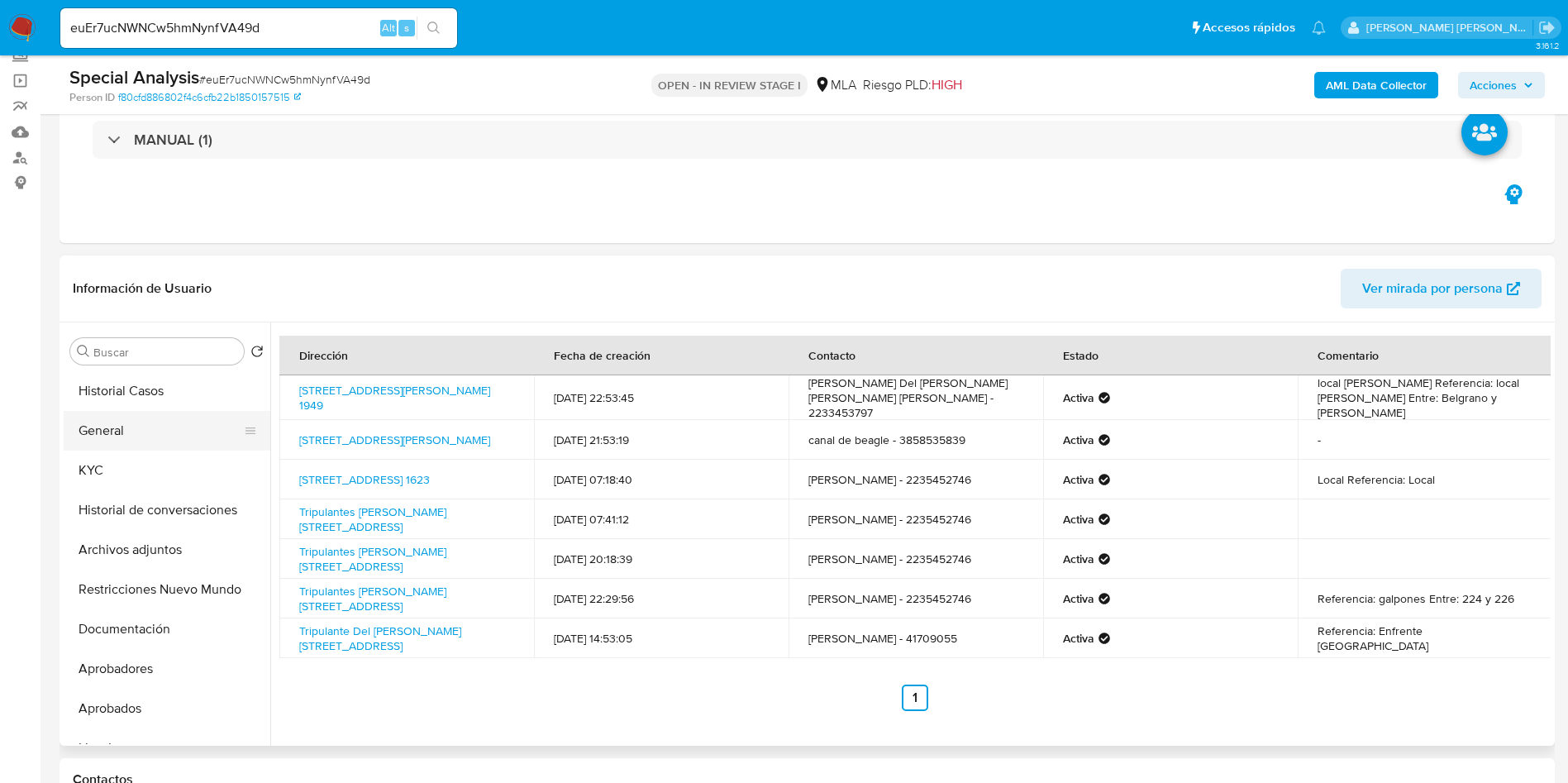
scroll to position [0, 0]
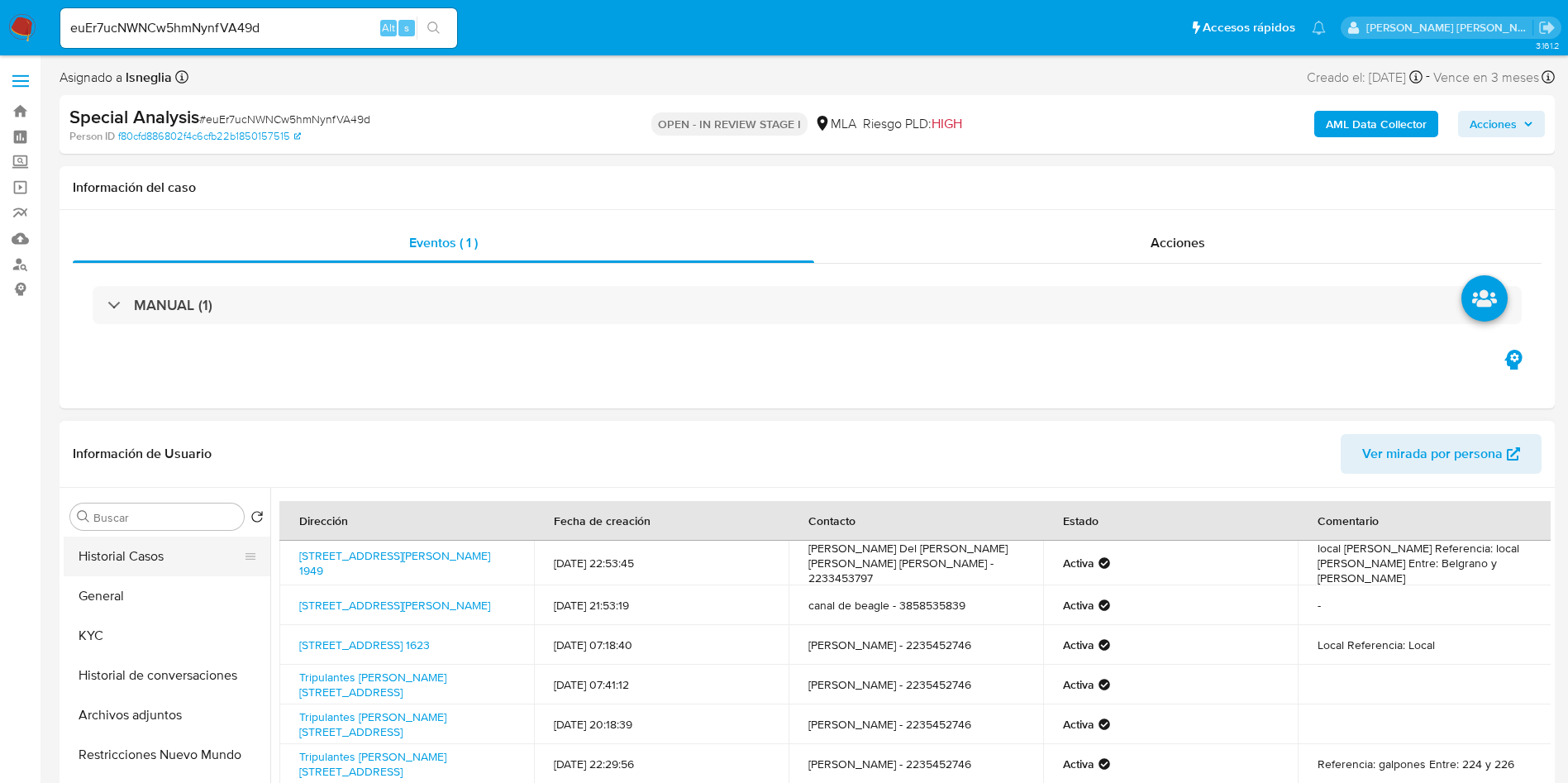
click at [134, 557] on button "Historial Casos" at bounding box center [160, 557] width 194 height 40
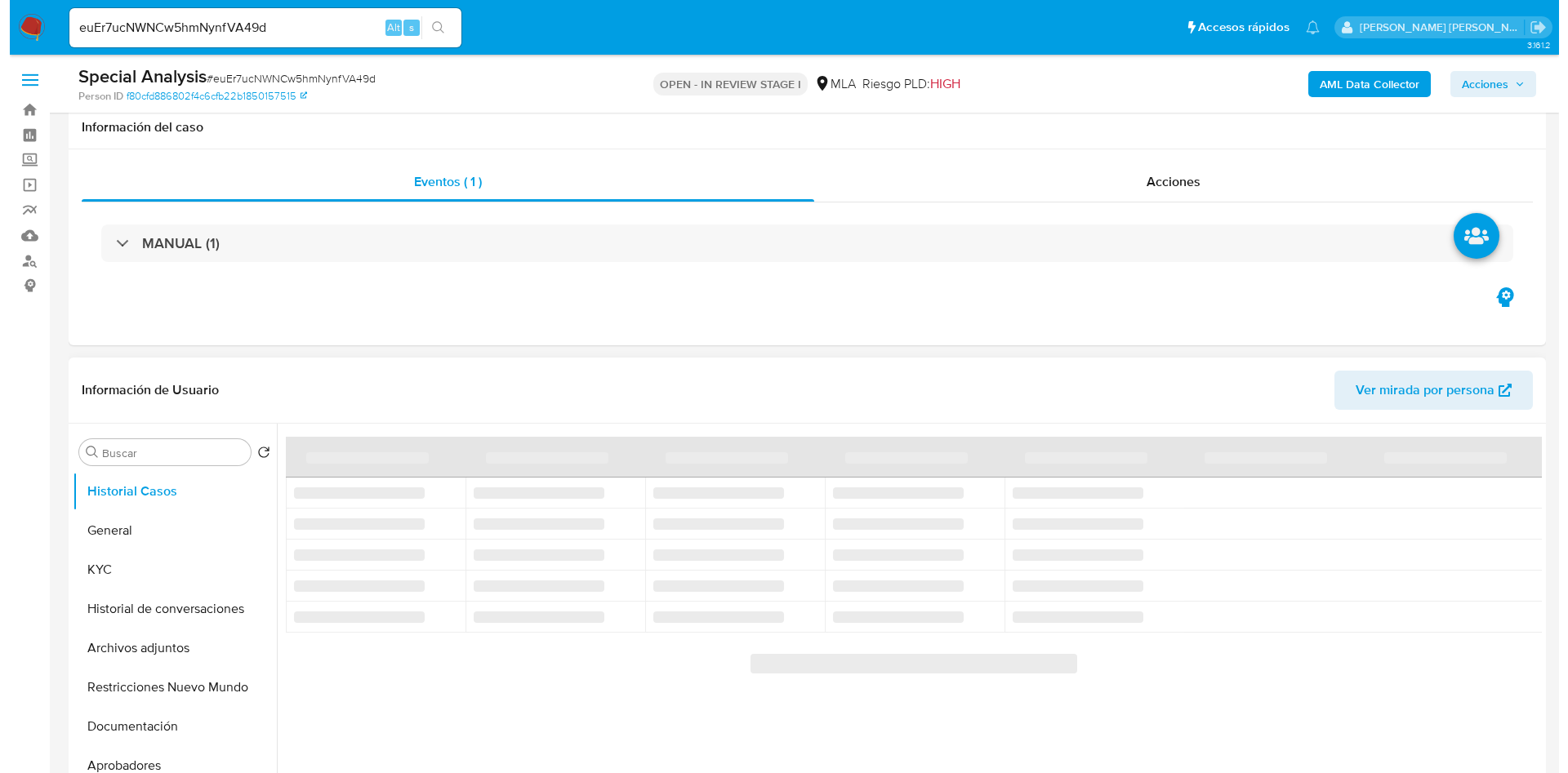
scroll to position [122, 0]
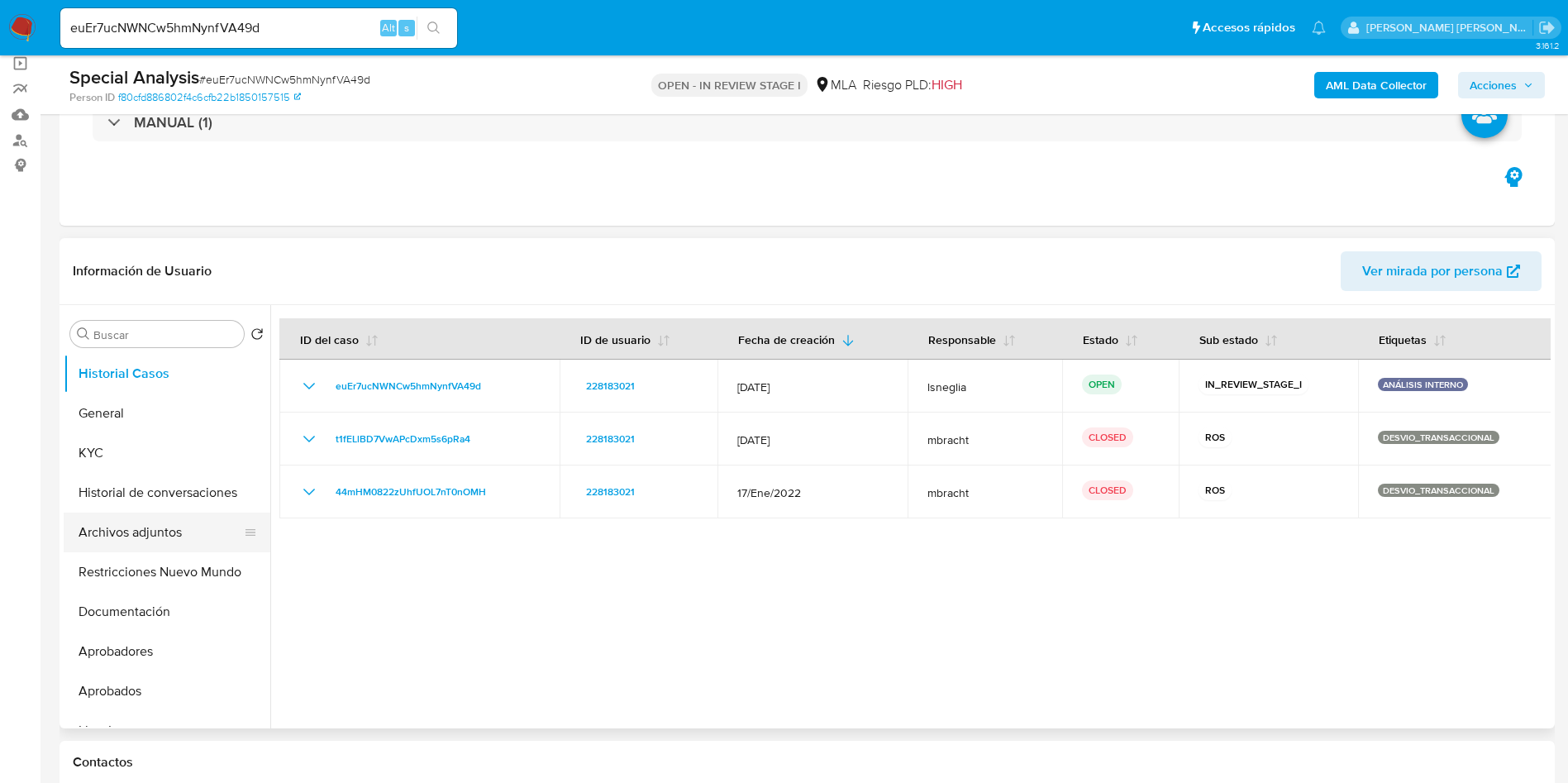
click at [154, 523] on button "Archivos adjuntos" at bounding box center [160, 532] width 194 height 40
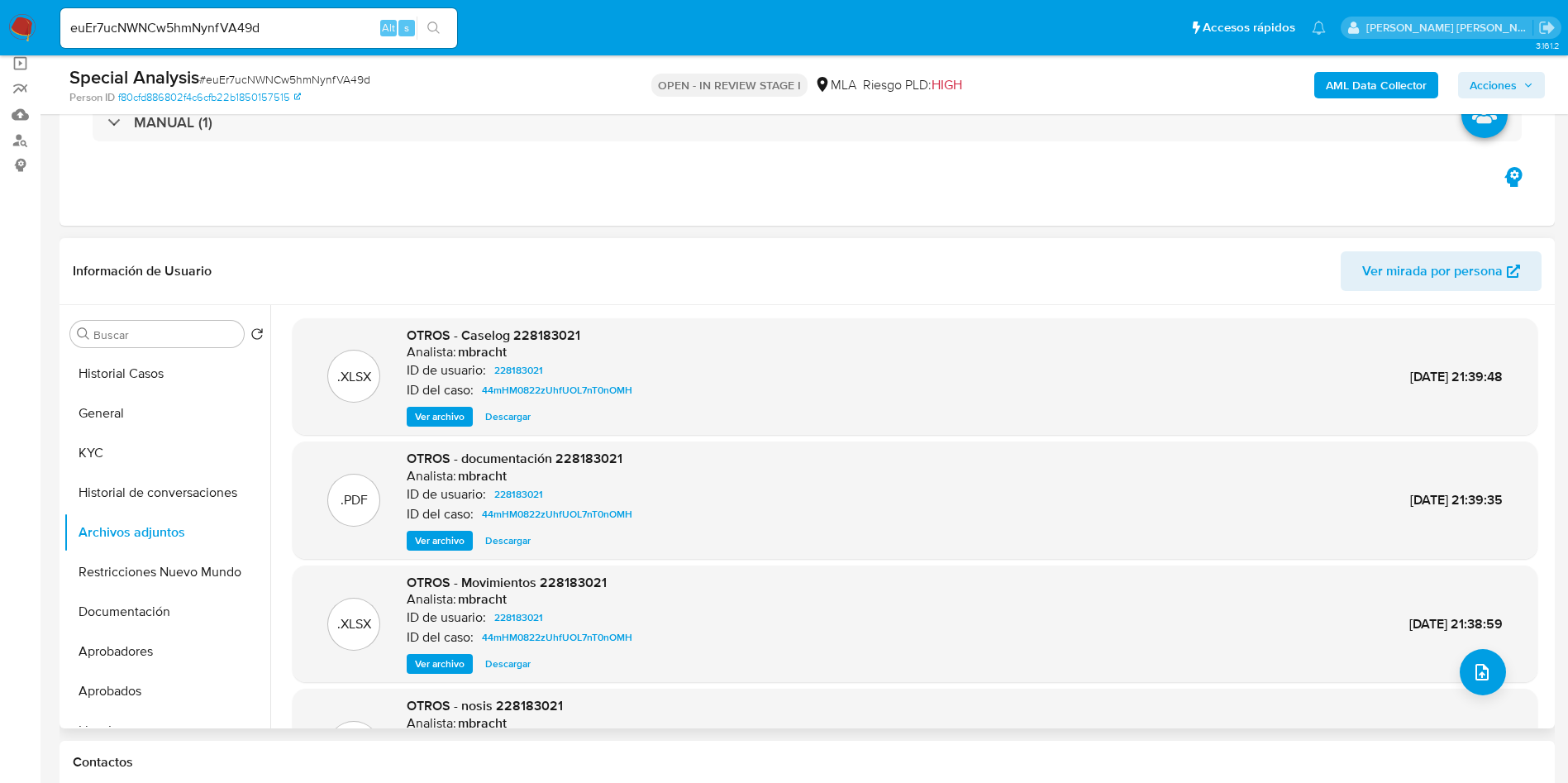
click at [447, 416] on span "Ver archivo" at bounding box center [440, 416] width 49 height 17
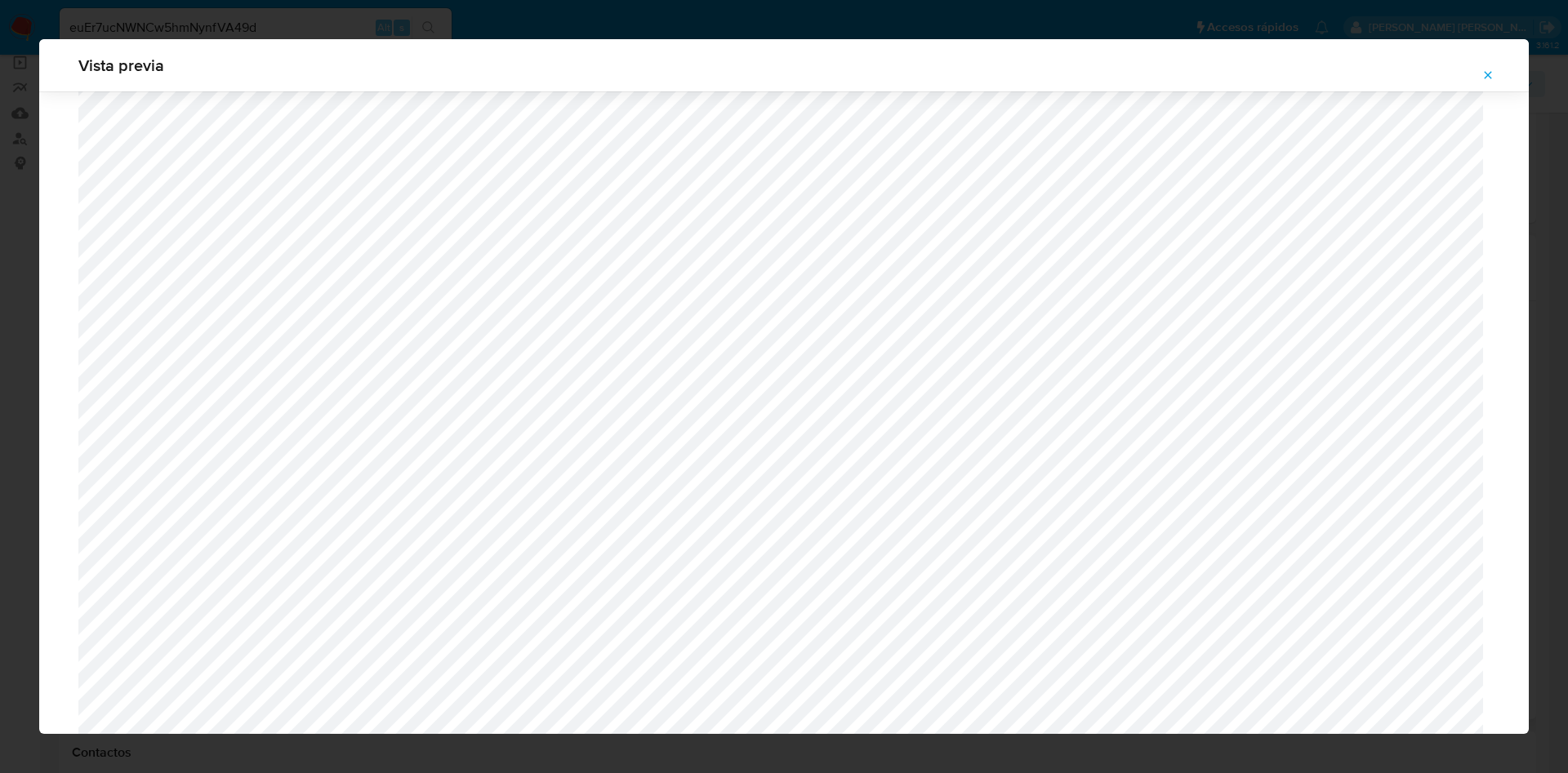
scroll to position [702, 0]
click at [1489, 70] on icon "Attachment preview" at bounding box center [1487, 74] width 13 height 13
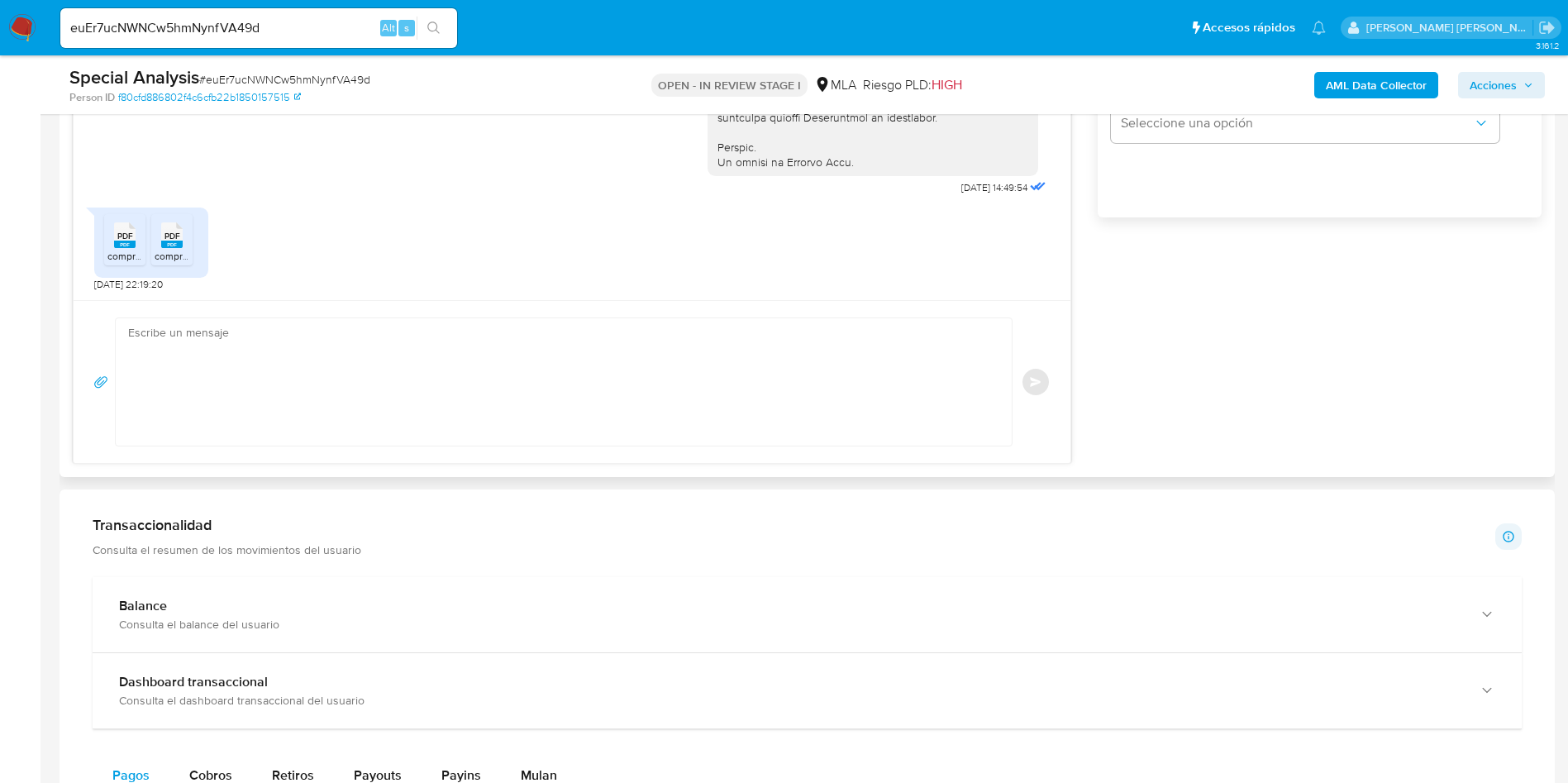
scroll to position [1116, 0]
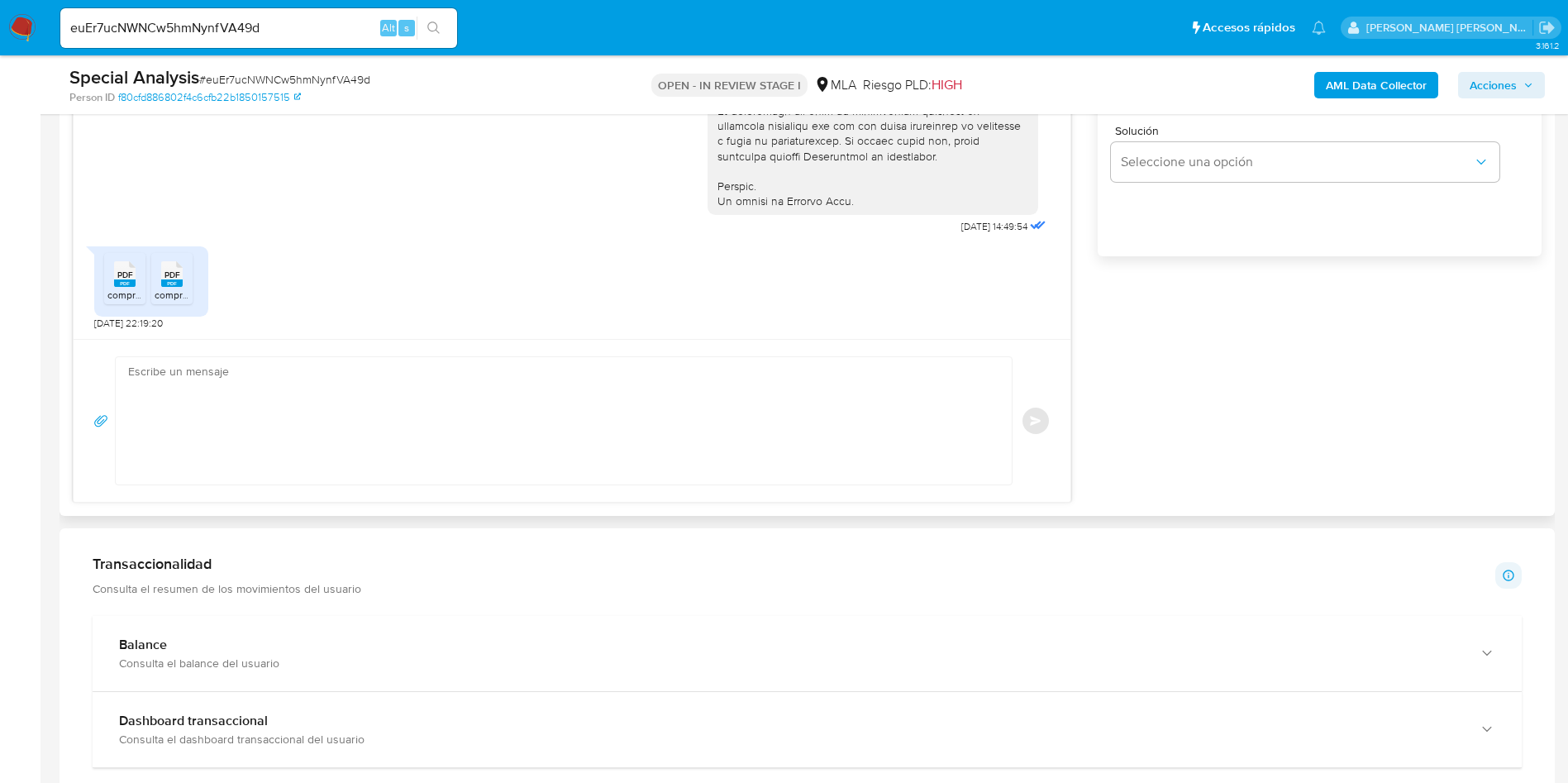
click at [635, 396] on textarea at bounding box center [560, 420] width 863 height 128
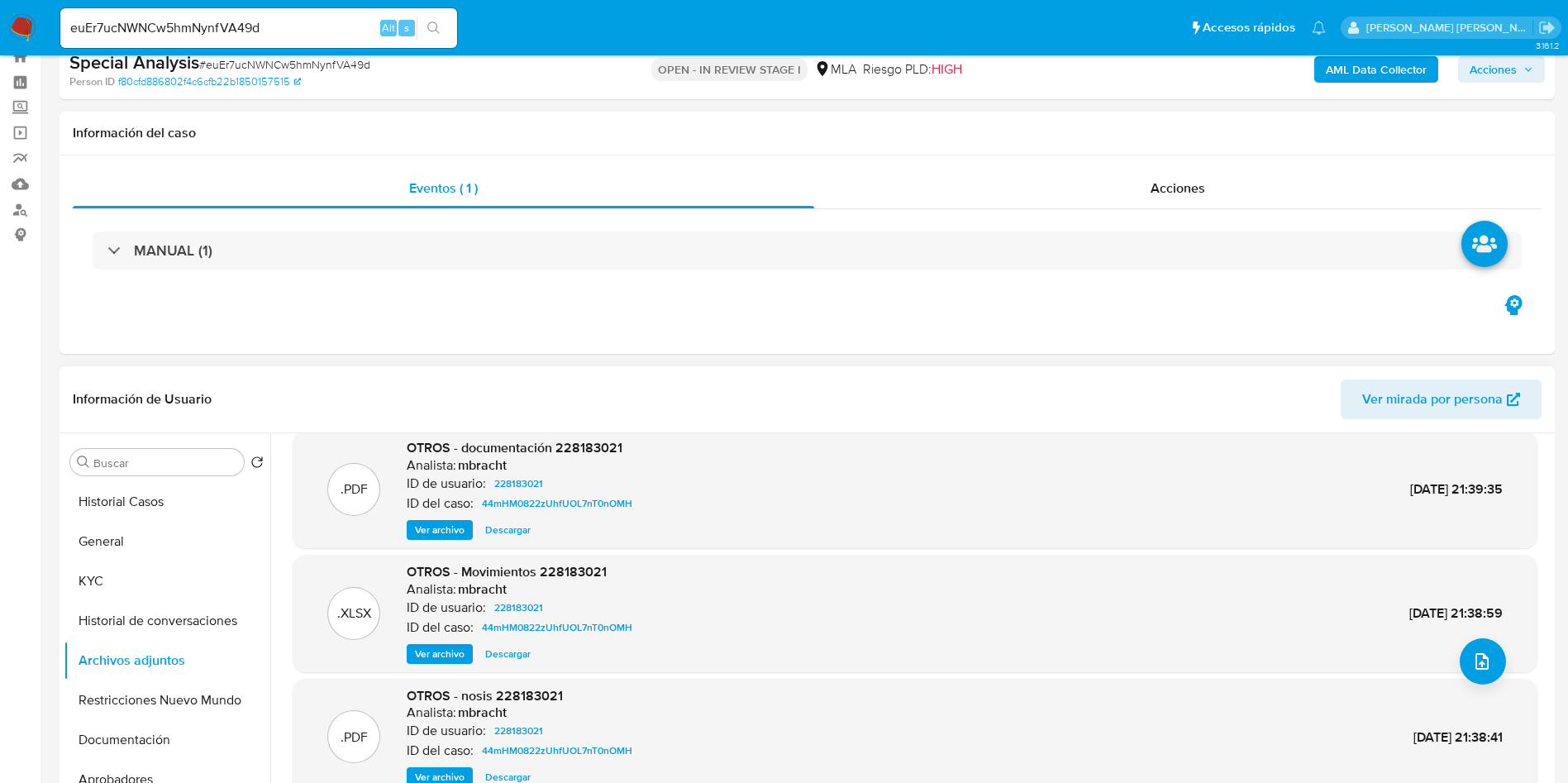
scroll to position [0, 0]
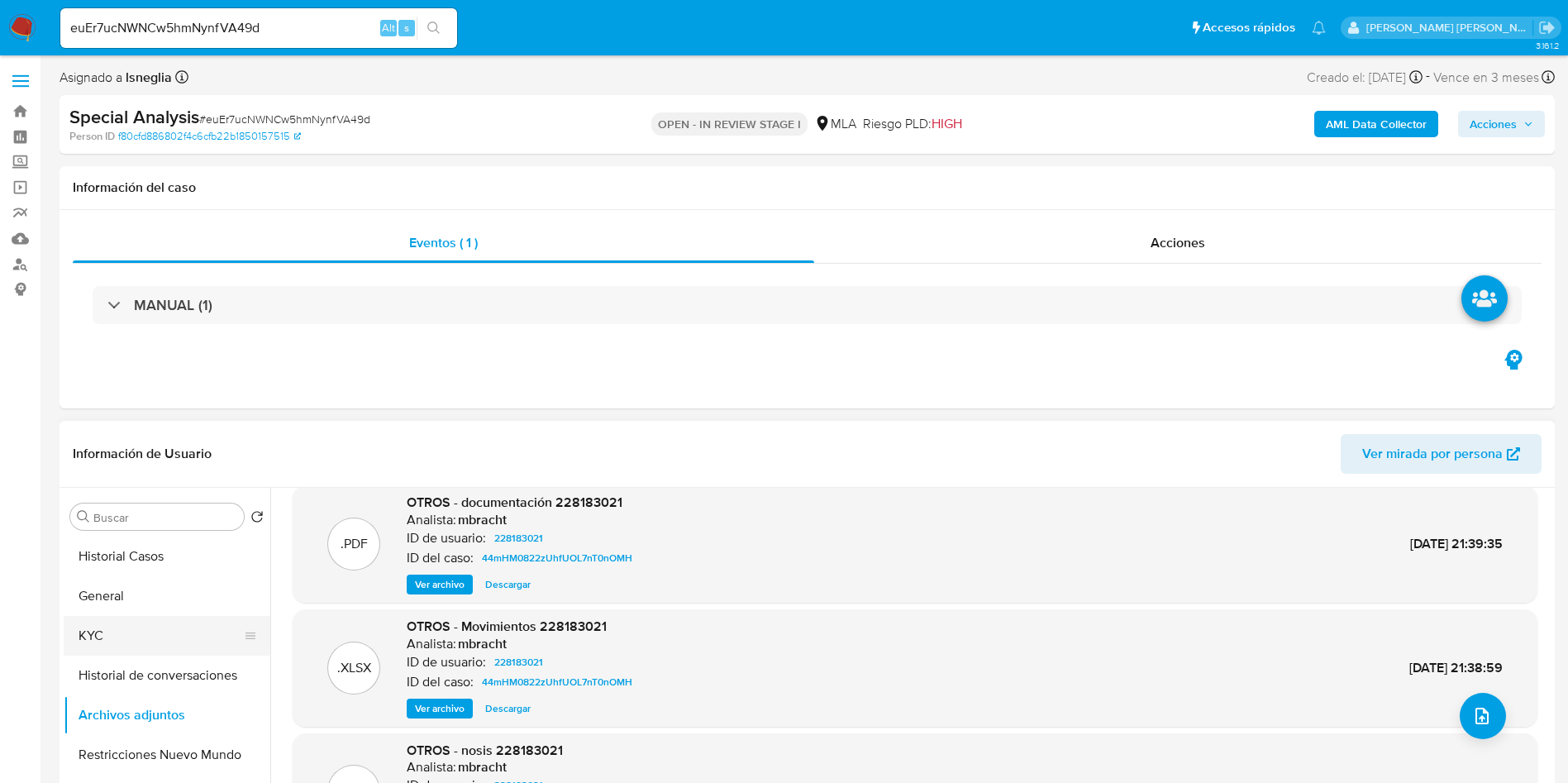
type textarea "Hola,"
click at [132, 633] on button "KYC" at bounding box center [160, 636] width 194 height 40
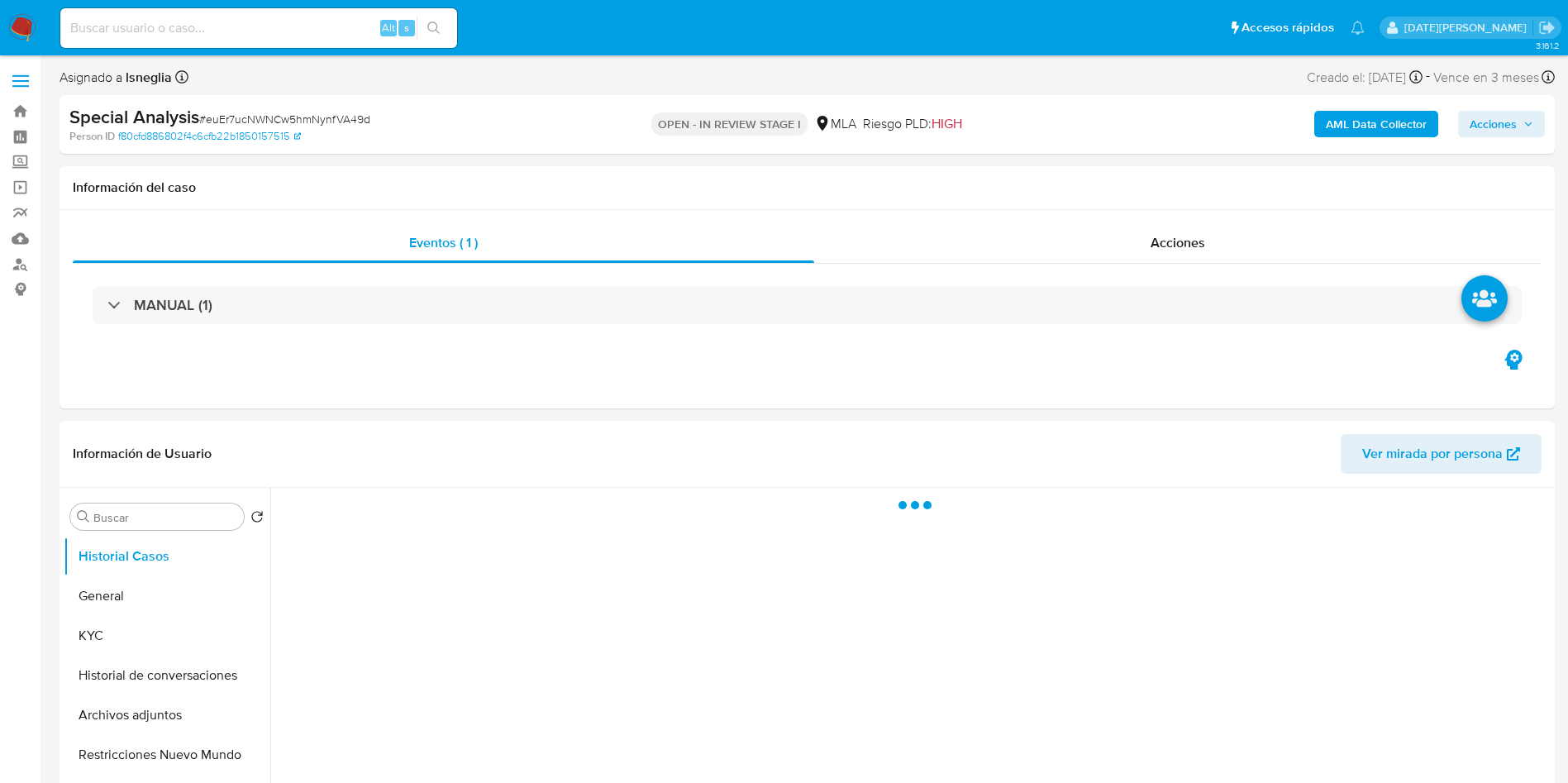
select select "10"
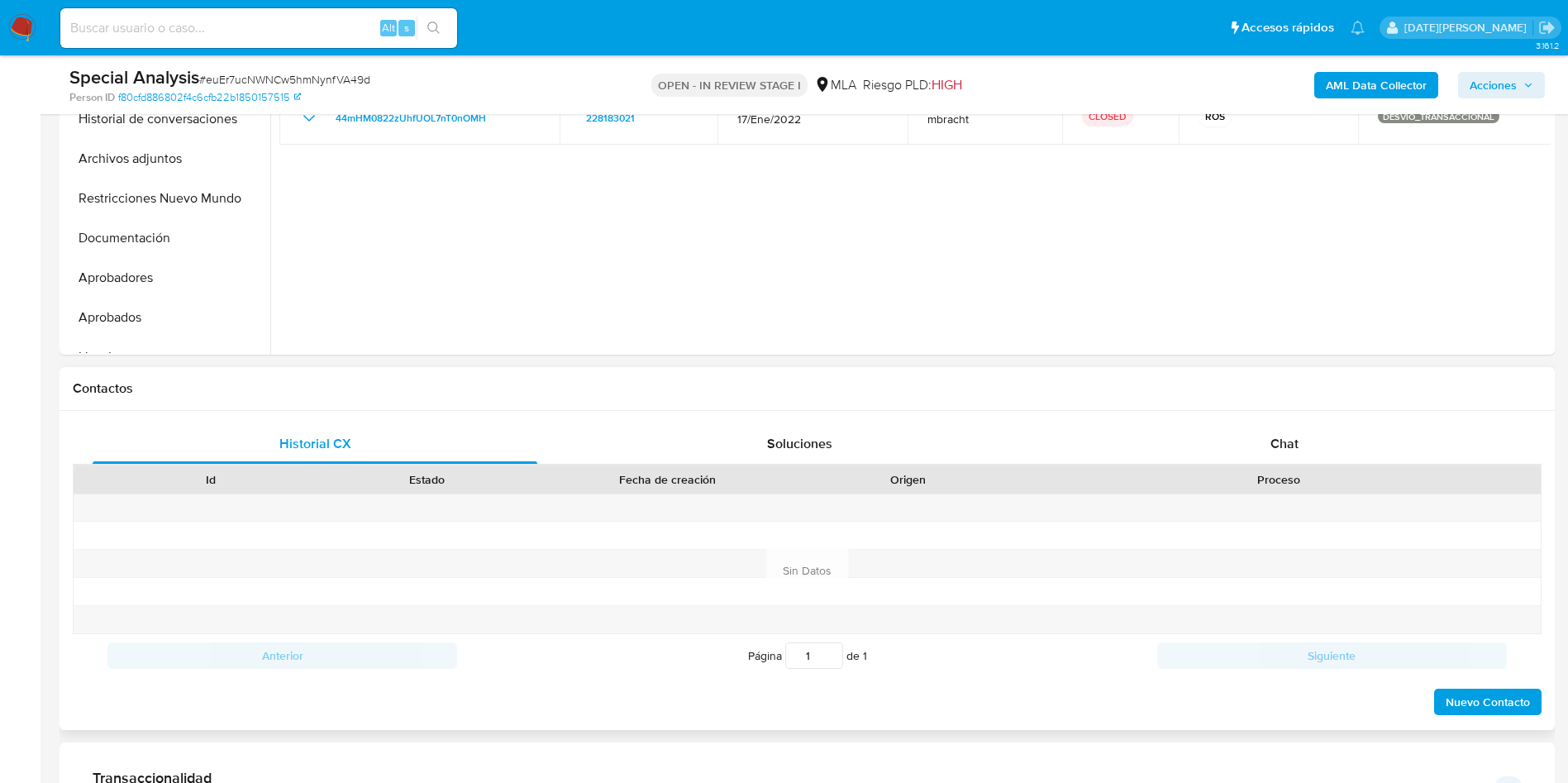
scroll to position [620, 0]
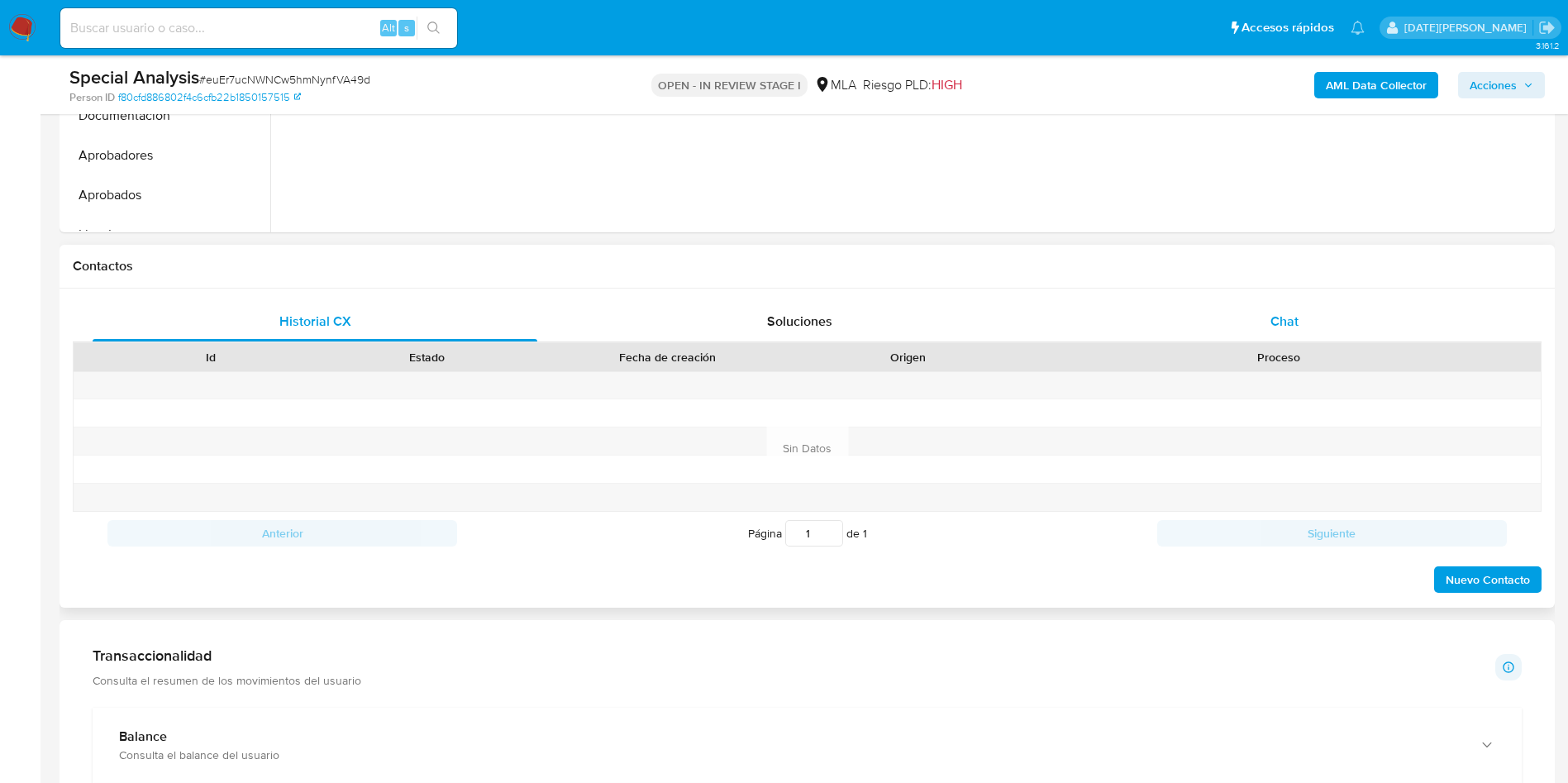
click at [1281, 311] on span "Chat" at bounding box center [1284, 320] width 28 height 19
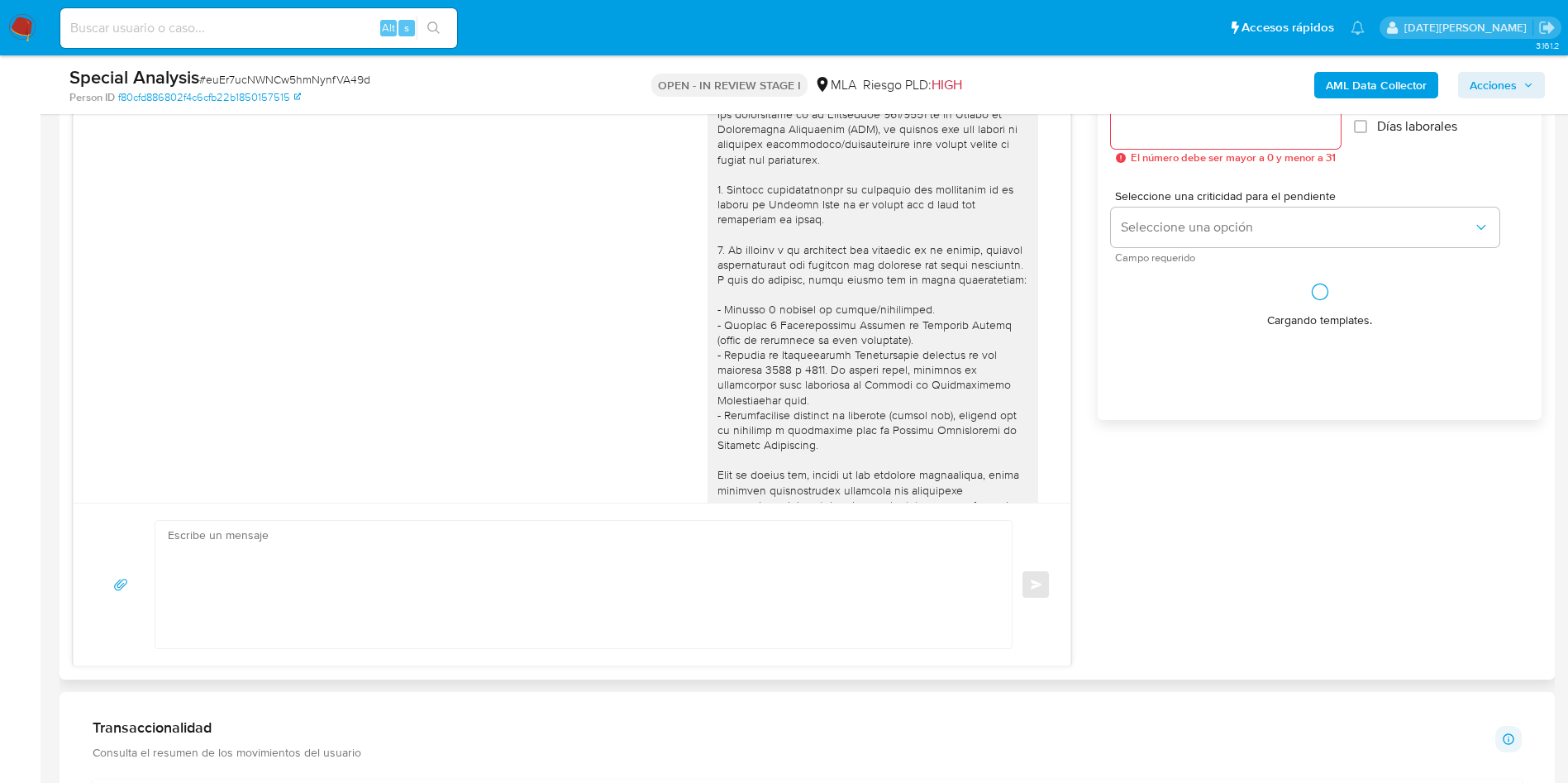
scroll to position [591, 0]
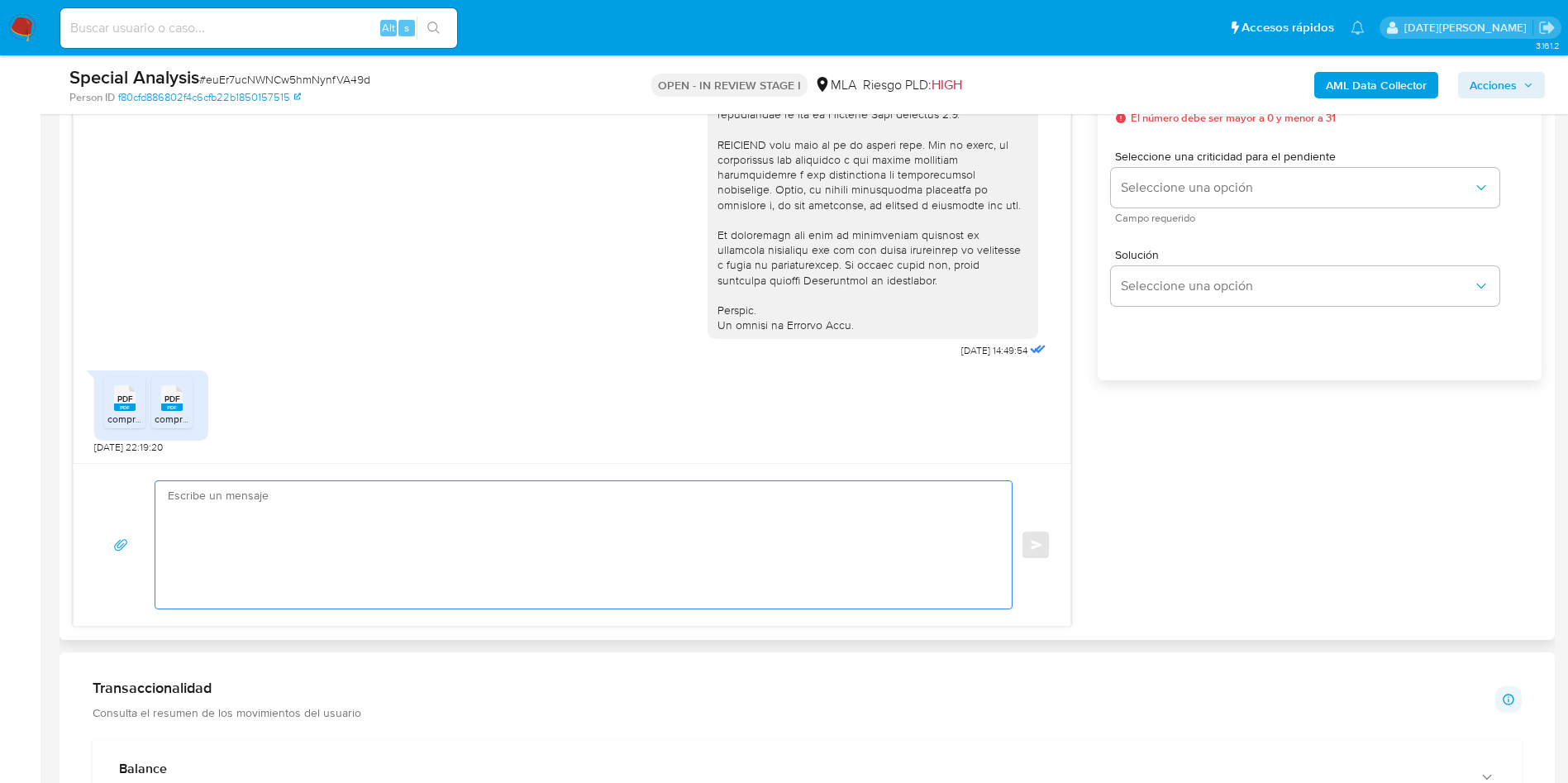
click at [366, 524] on textarea at bounding box center [579, 545] width 824 height 128
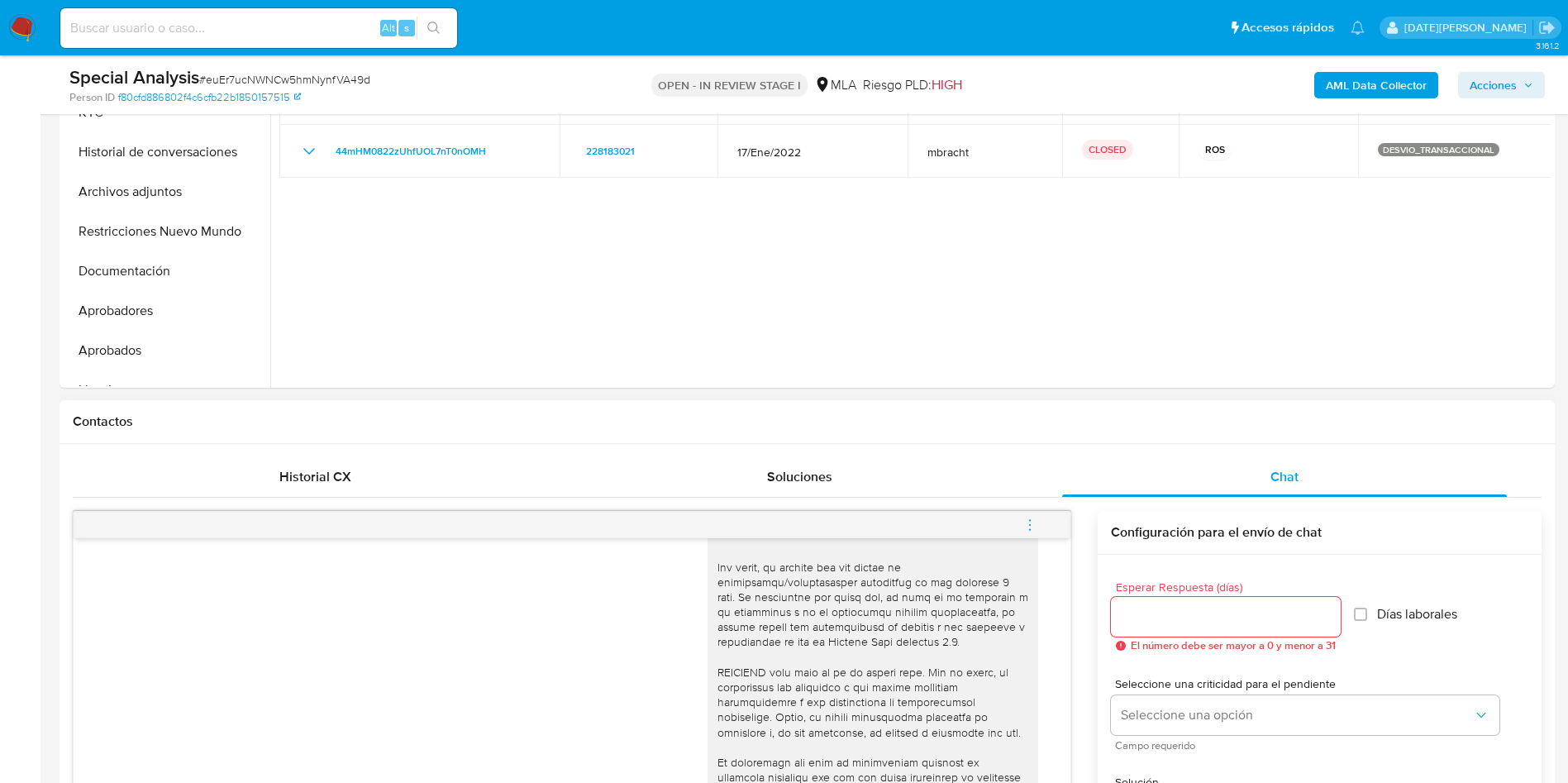
scroll to position [248, 0]
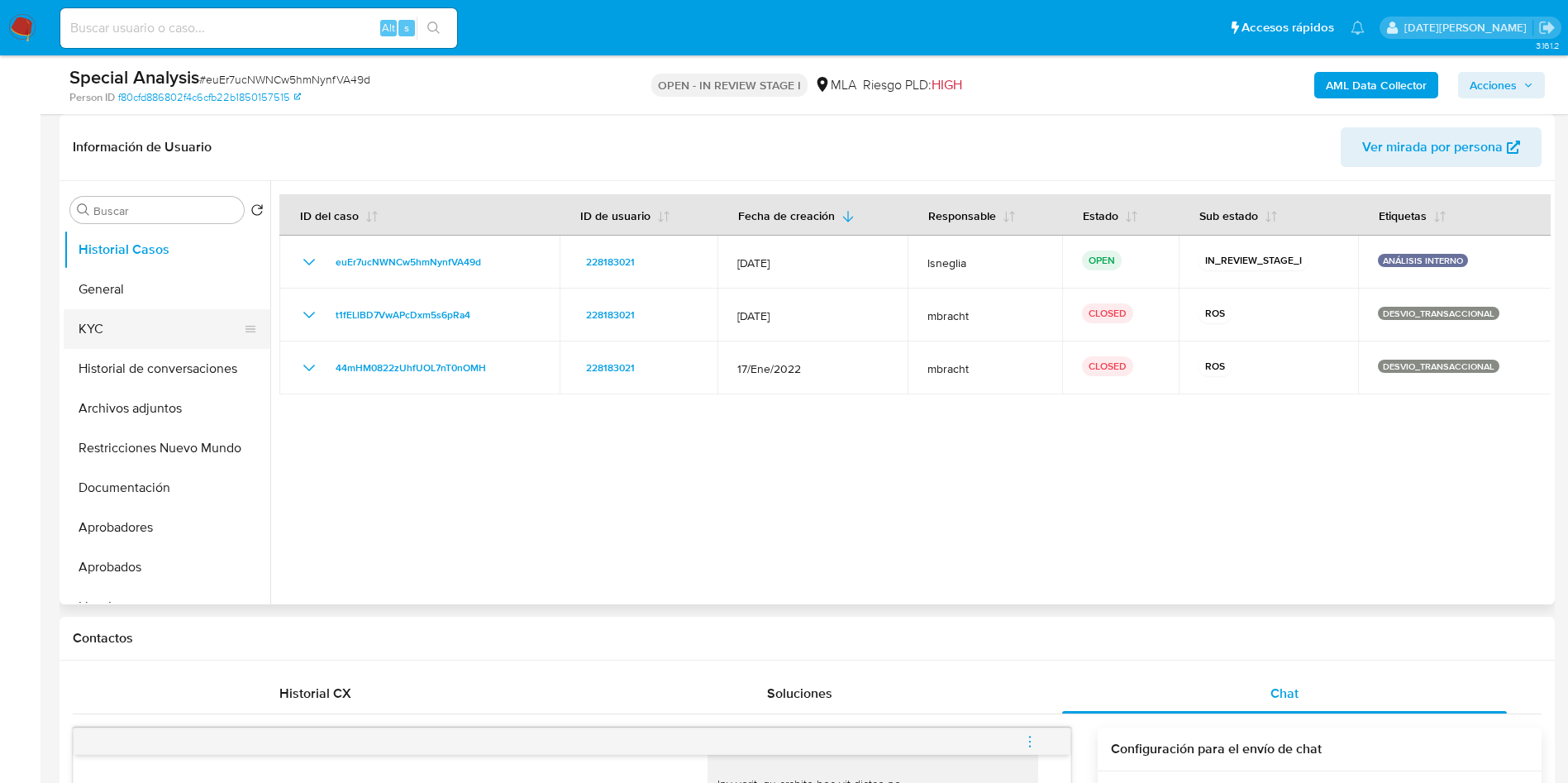
click at [98, 325] on button "KYC" at bounding box center [160, 329] width 194 height 40
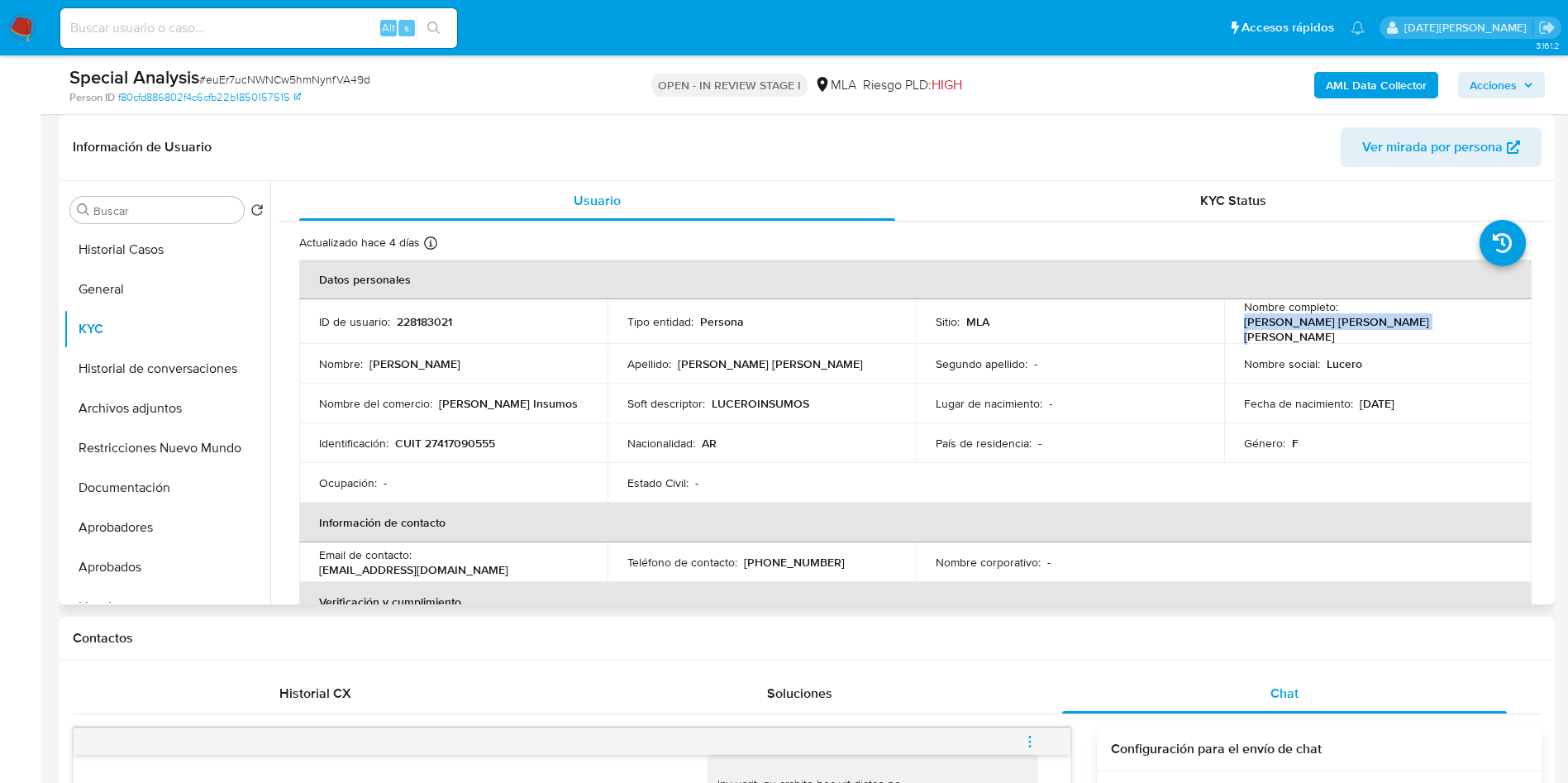
drag, startPoint x: 1339, startPoint y: 320, endPoint x: 1502, endPoint y: 316, distance: 163.0
click at [1502, 318] on div "Nombre completo : [PERSON_NAME] [PERSON_NAME] [PERSON_NAME]" at bounding box center [1379, 321] width 269 height 44
copy p "[PERSON_NAME] [PERSON_NAME] [PERSON_NAME]"
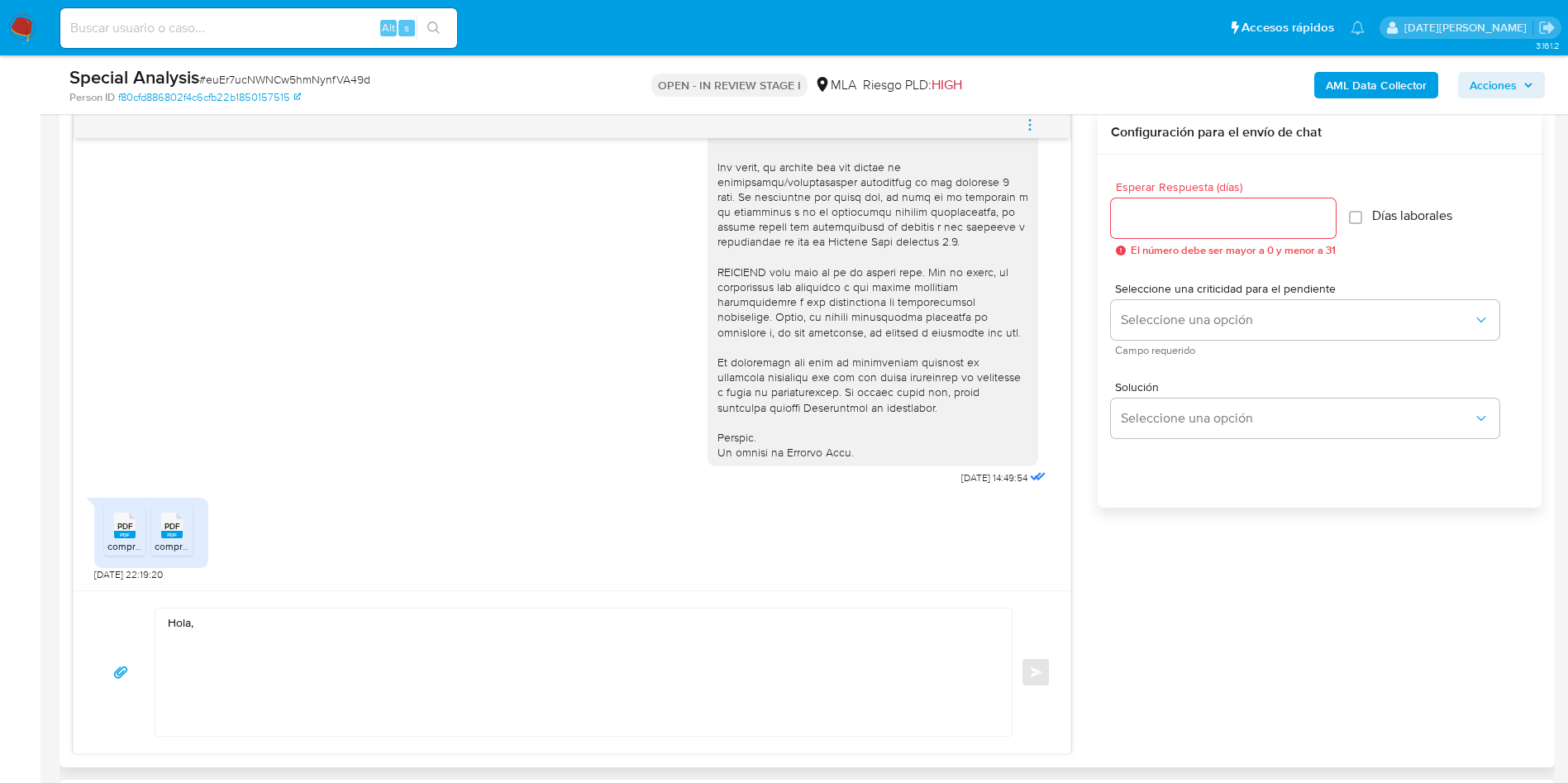
scroll to position [868, 0]
click at [340, 610] on textarea "Hola," at bounding box center [579, 668] width 824 height 128
paste textarea "[PERSON_NAME] [PERSON_NAME] [PERSON_NAME]"
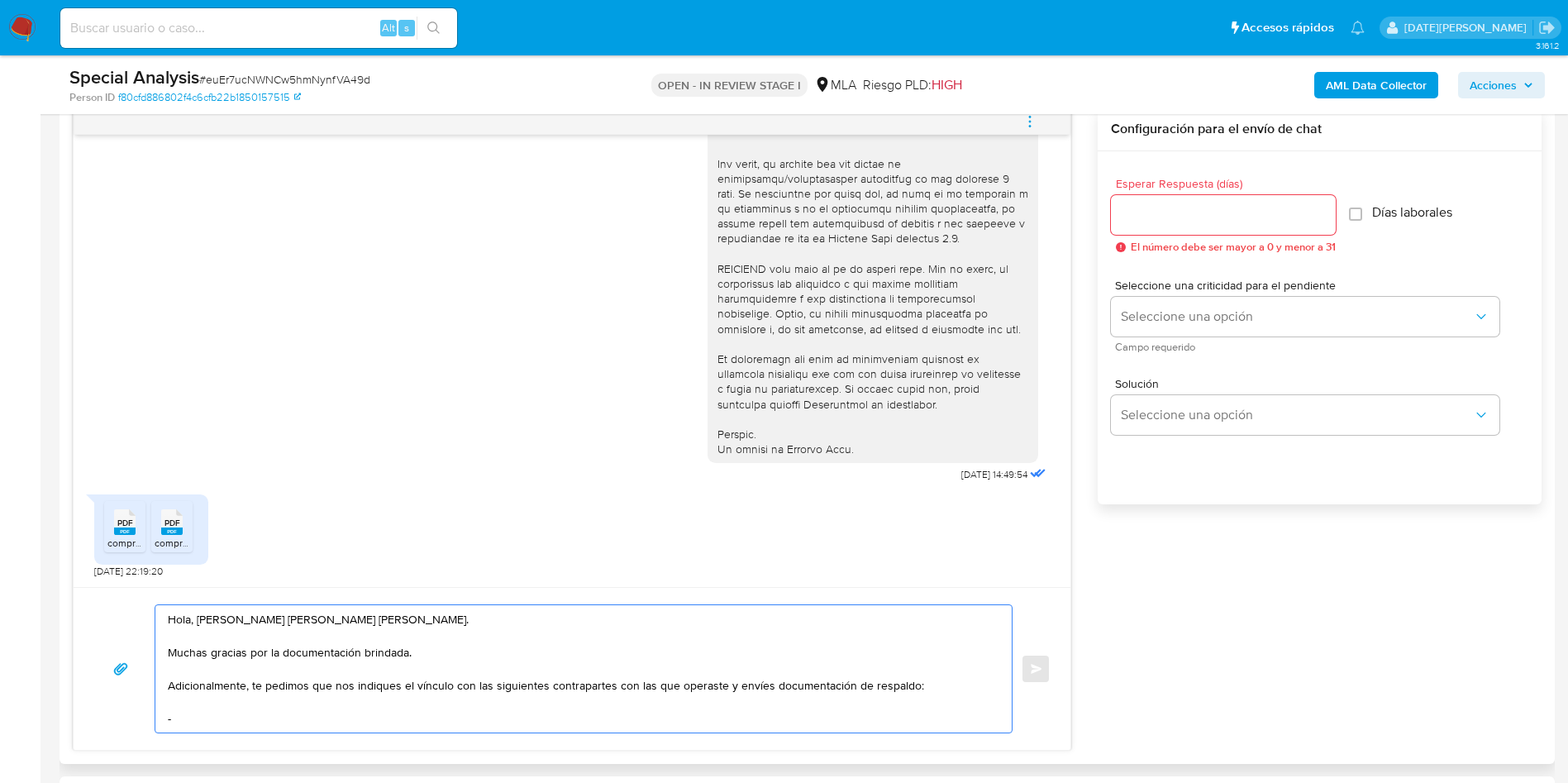
paste textarea "Bouche12 Sa"
click at [263, 731] on textarea "Hola, [PERSON_NAME] [PERSON_NAME] [PERSON_NAME]. Muchas gracias por la document…" at bounding box center [579, 677] width 824 height 144
paste textarea "[PERSON_NAME]"
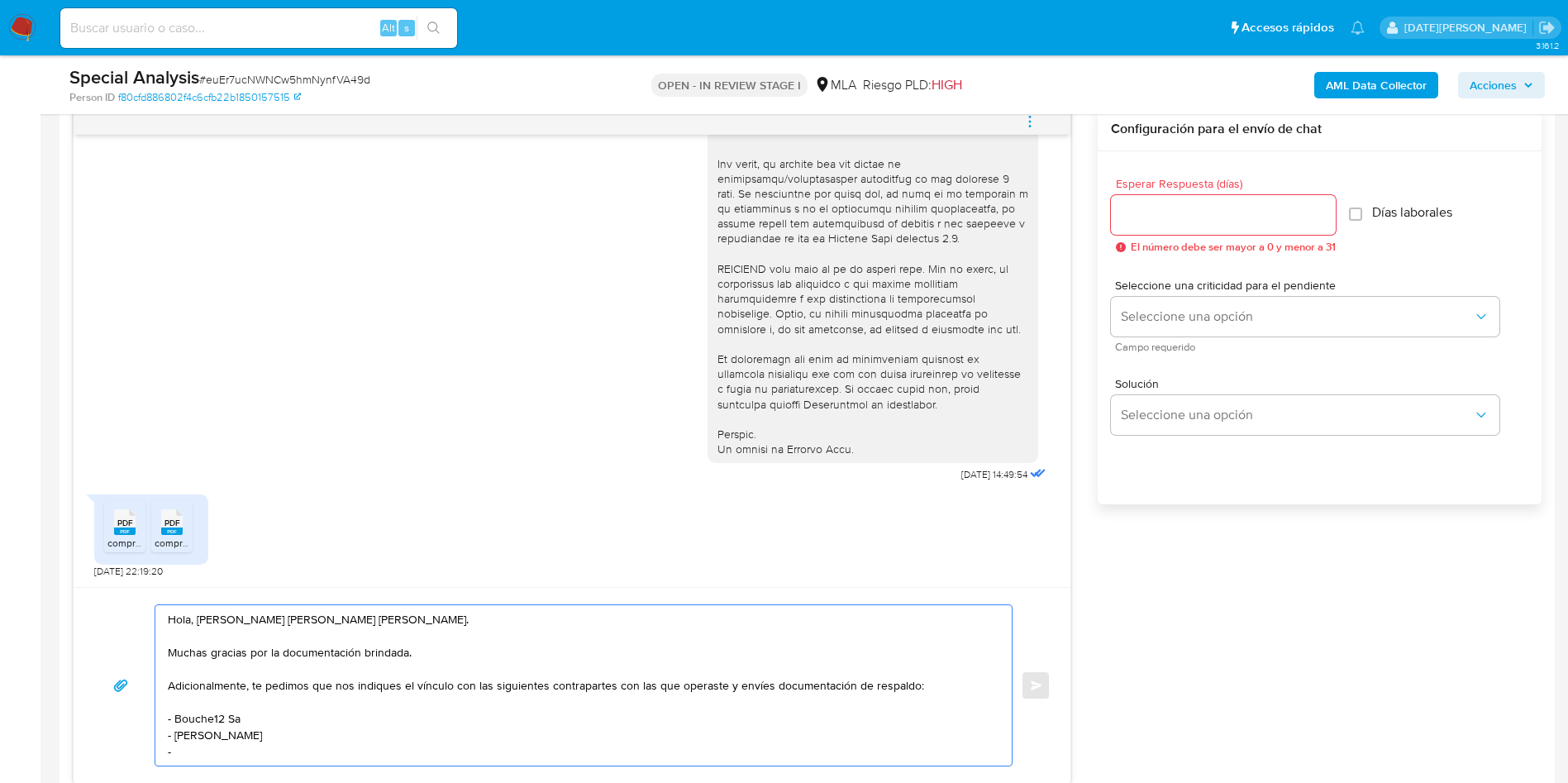
click at [201, 757] on textarea "Hola, [PERSON_NAME] [PERSON_NAME] [PERSON_NAME]. Muchas gracias por la document…" at bounding box center [579, 685] width 824 height 160
paste textarea "[PERSON_NAME]"
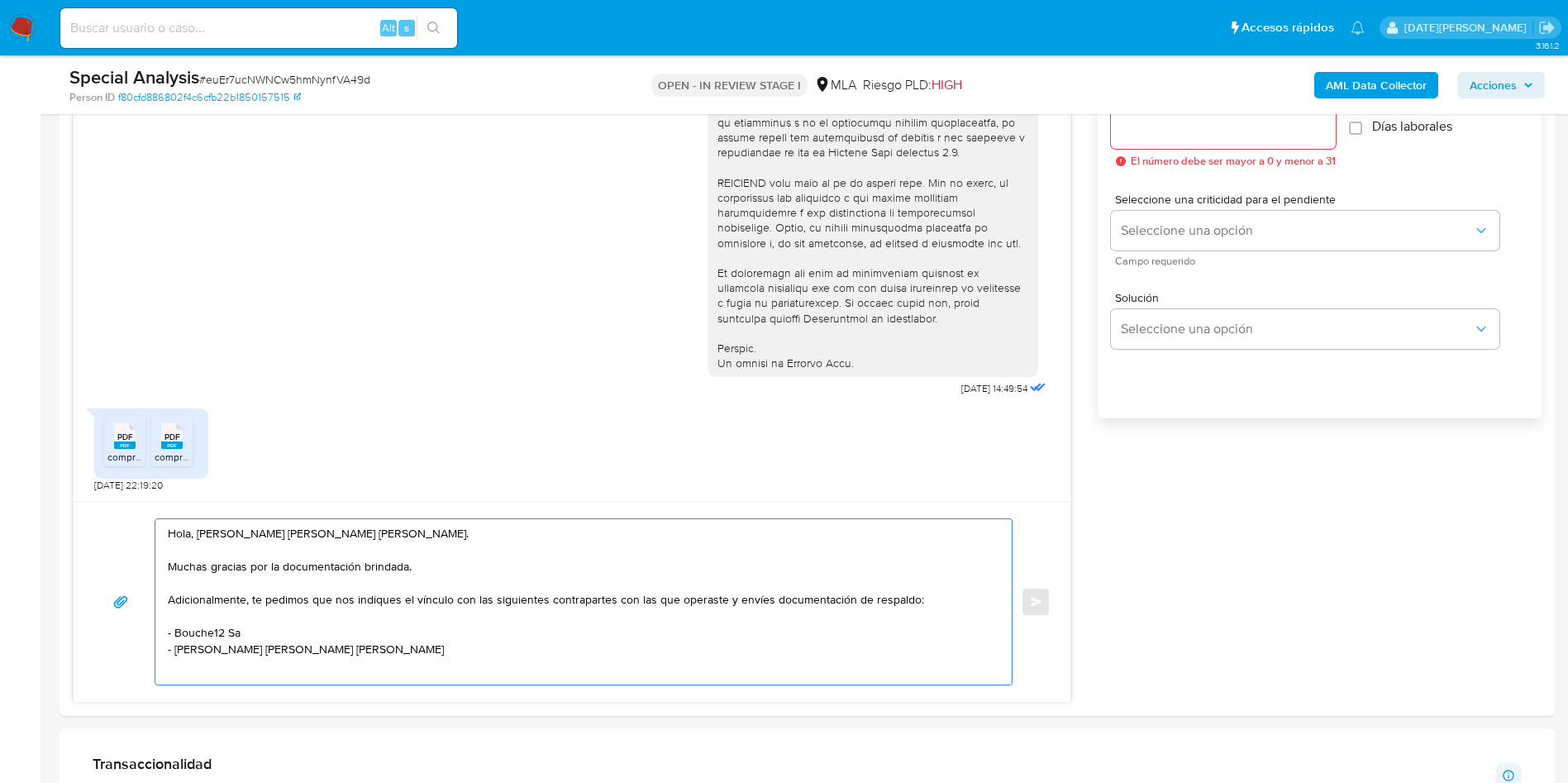
scroll to position [993, 0]
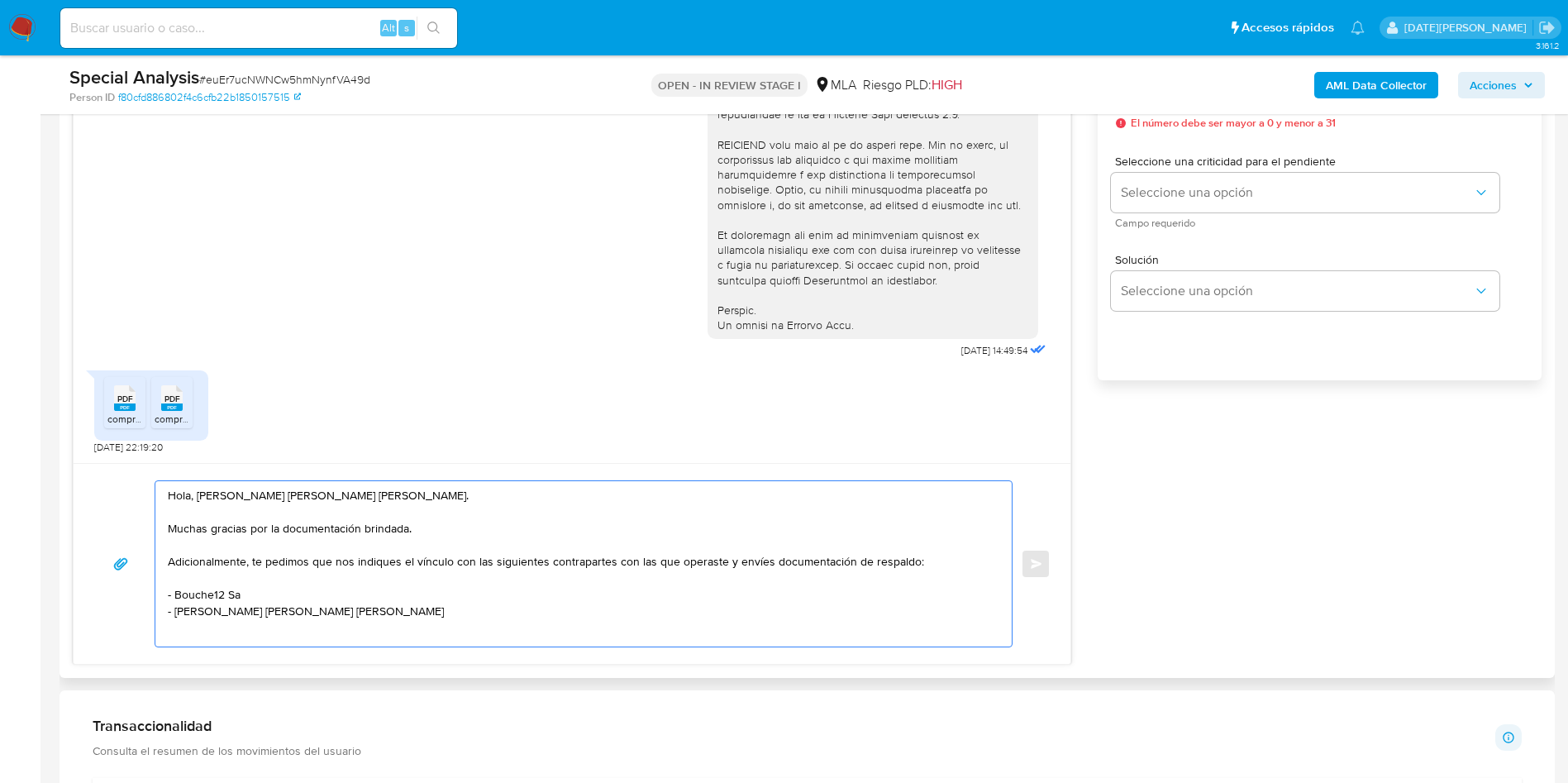
drag, startPoint x: 906, startPoint y: 553, endPoint x: 927, endPoint y: 537, distance: 26.4
click at [907, 553] on textarea "Hola, [PERSON_NAME] [PERSON_NAME] [PERSON_NAME]. Muchas gracias por la document…" at bounding box center [579, 564] width 824 height 165
click at [361, 640] on textarea "Hola, [PERSON_NAME] [PERSON_NAME] [PERSON_NAME]. Muchas gracias por la document…" at bounding box center [579, 564] width 824 height 165
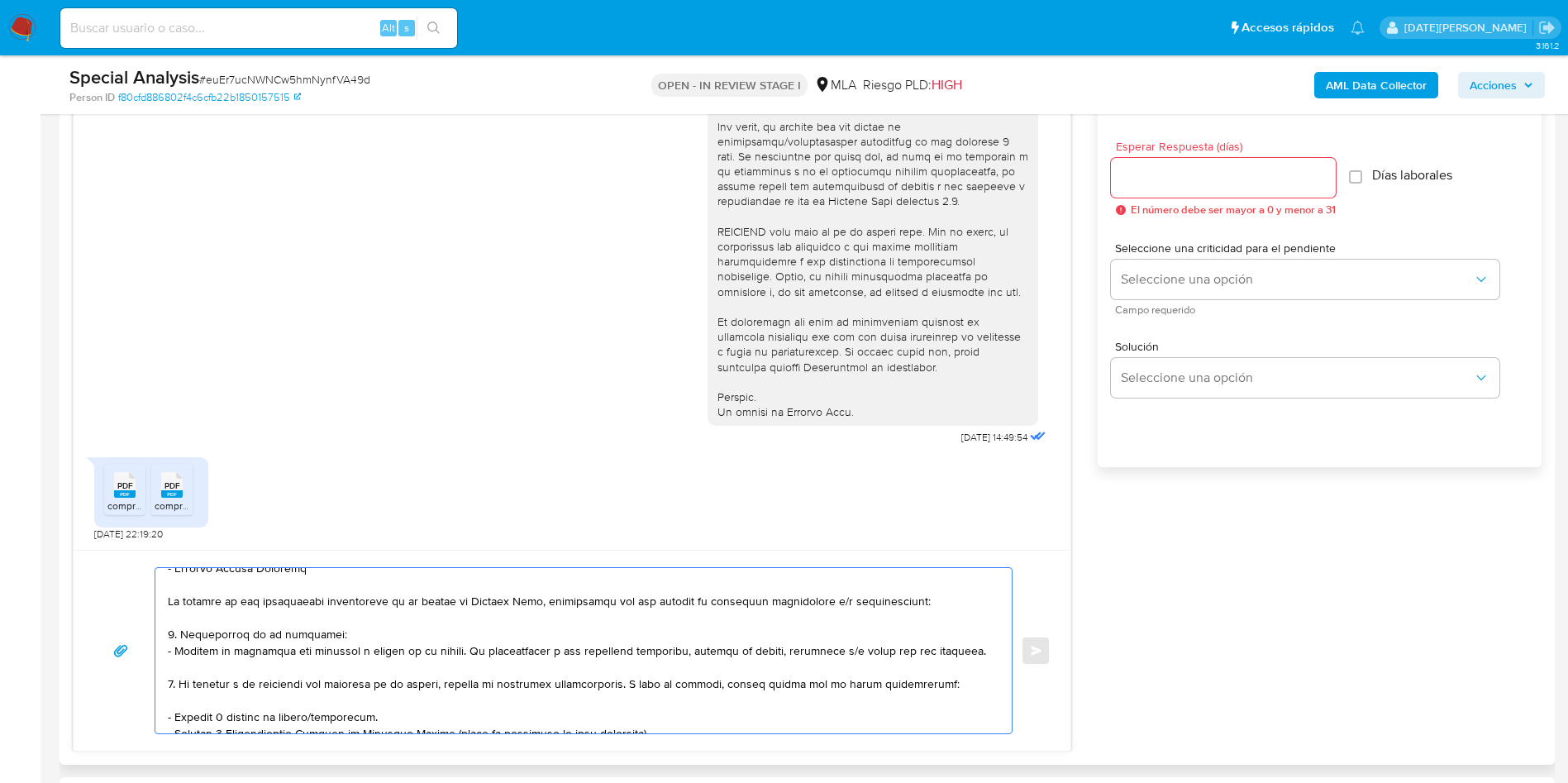
scroll to position [868, 0]
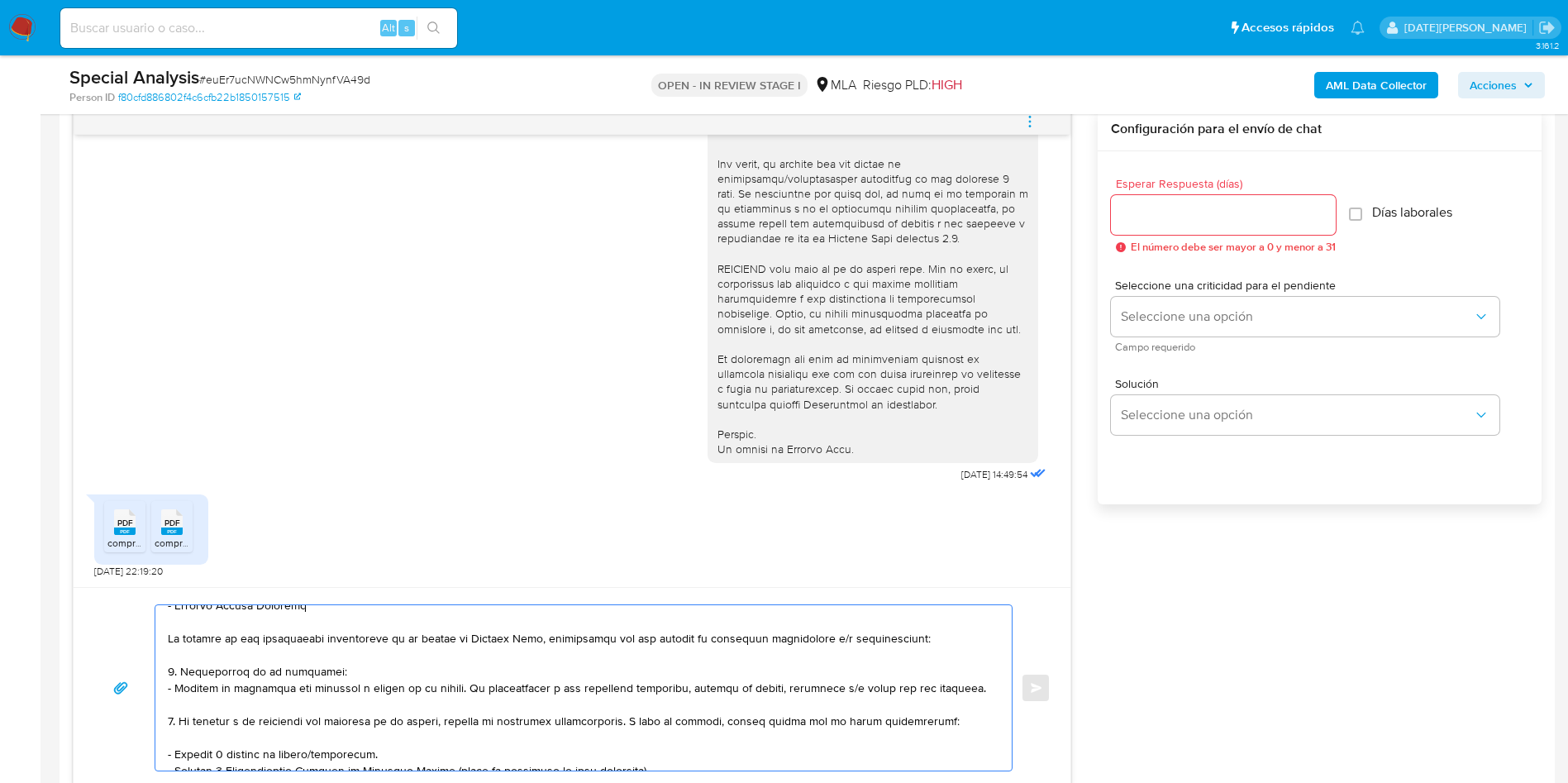
type textarea "Lore, Ipsumd sit Ametc Adipi Elitse. Doeius tempori utl et doloremagnaal enimad…"
click at [1144, 223] on input "Esperar Respuesta (días)" at bounding box center [1223, 216] width 224 height 22
type input "3"
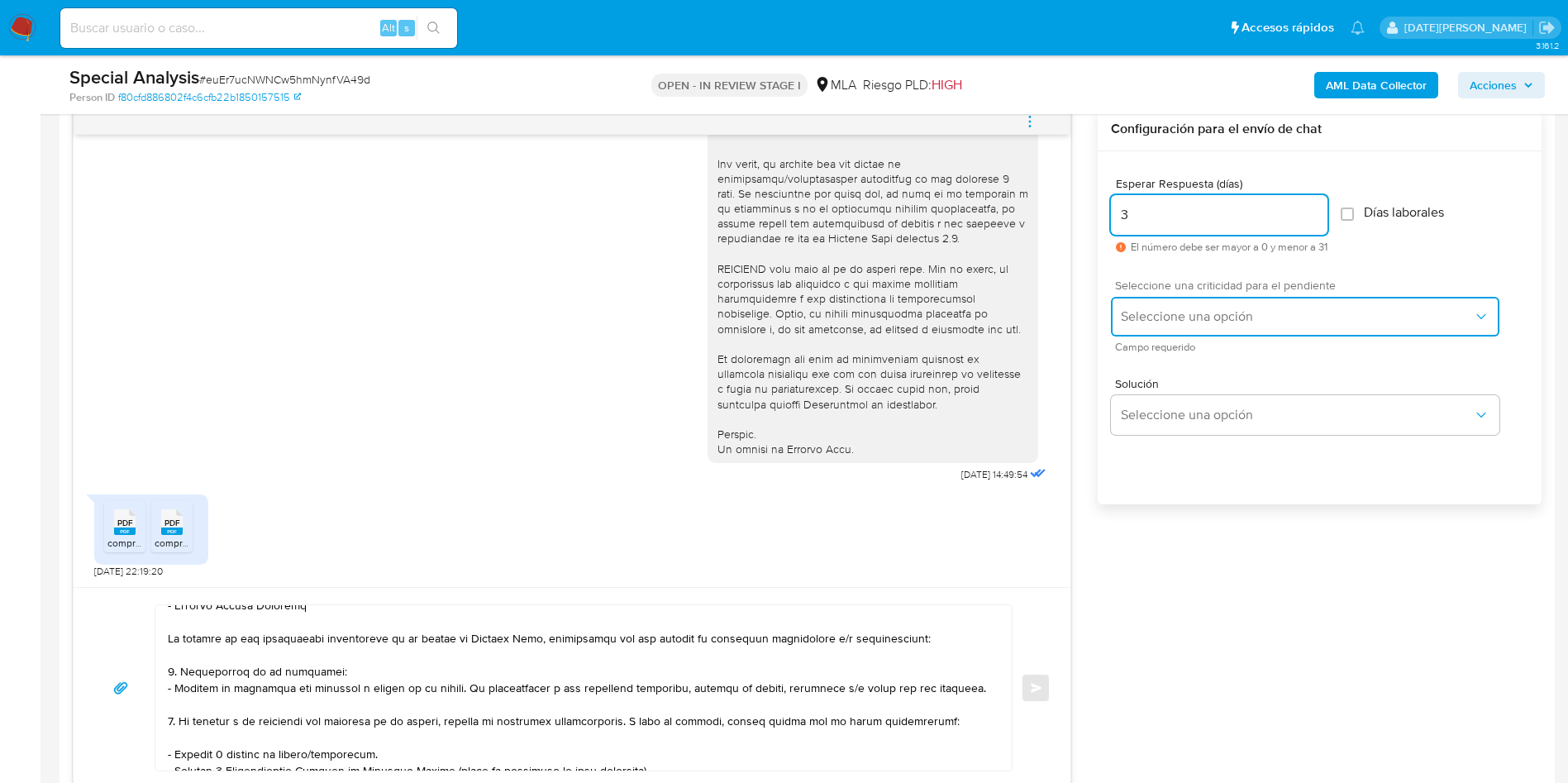
click at [1179, 312] on span "Seleccione una opción" at bounding box center [1297, 316] width 352 height 17
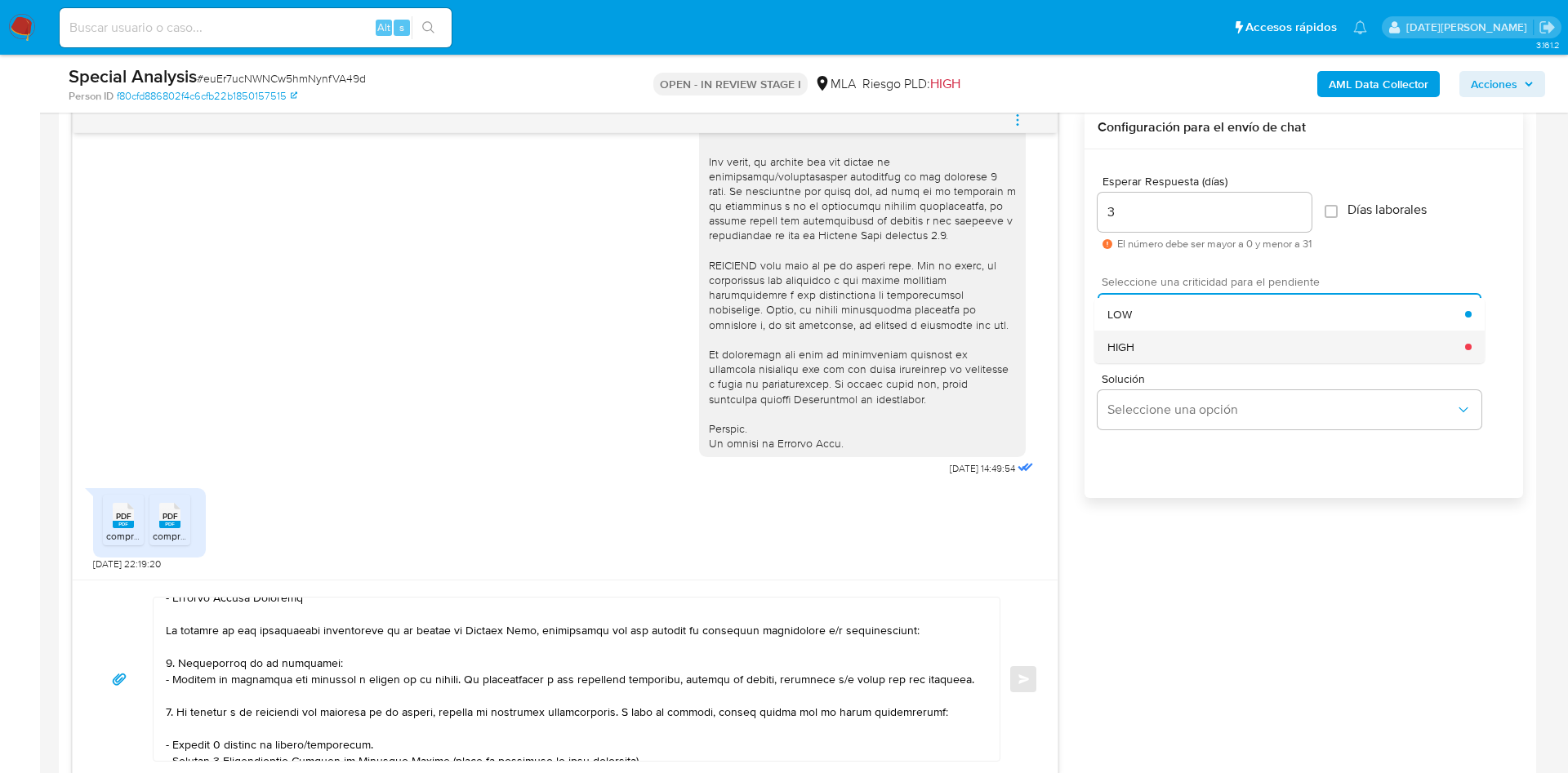
click at [1144, 340] on div "HIGH" at bounding box center [1286, 346] width 357 height 32
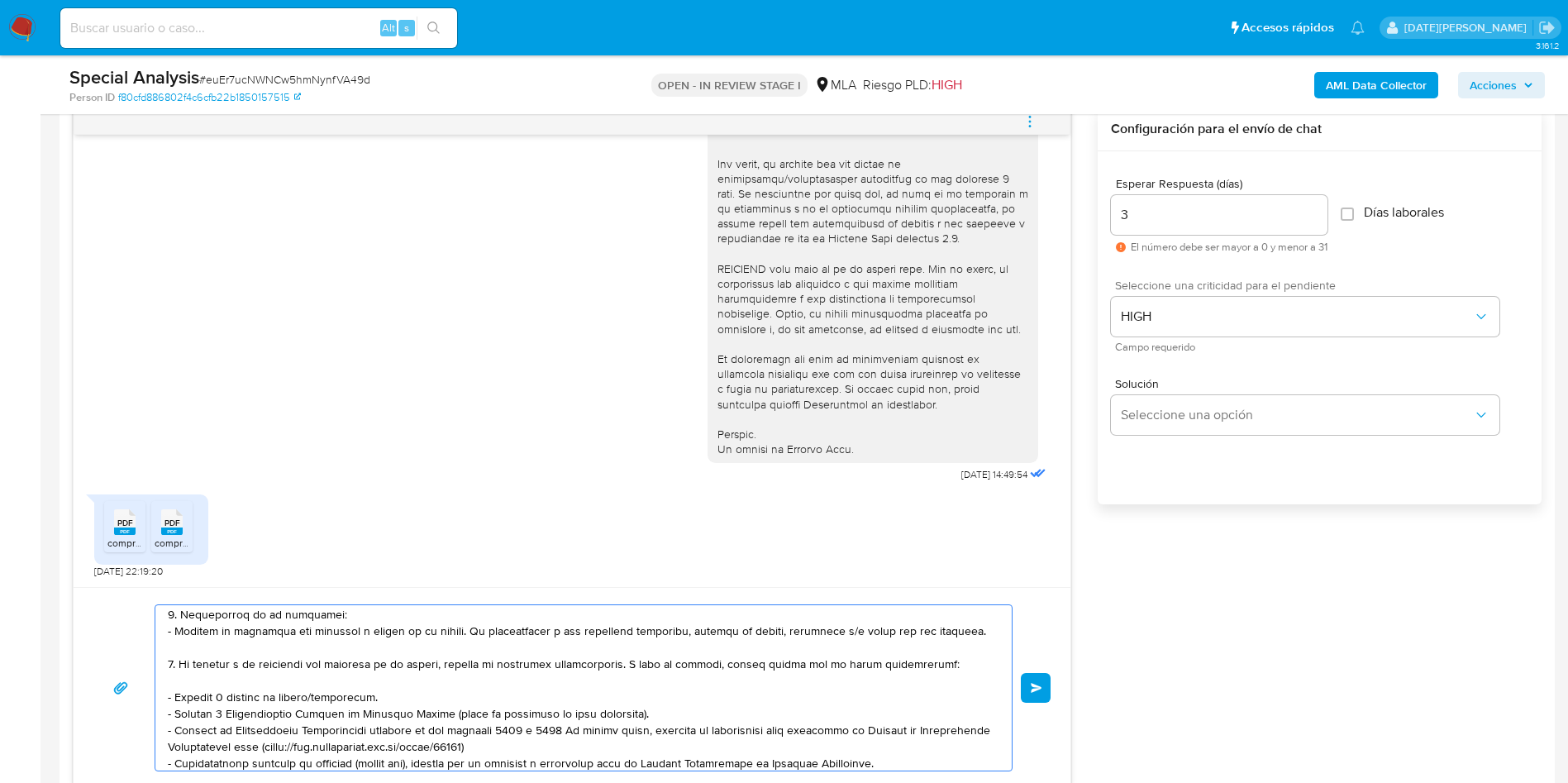
scroll to position [309, 0]
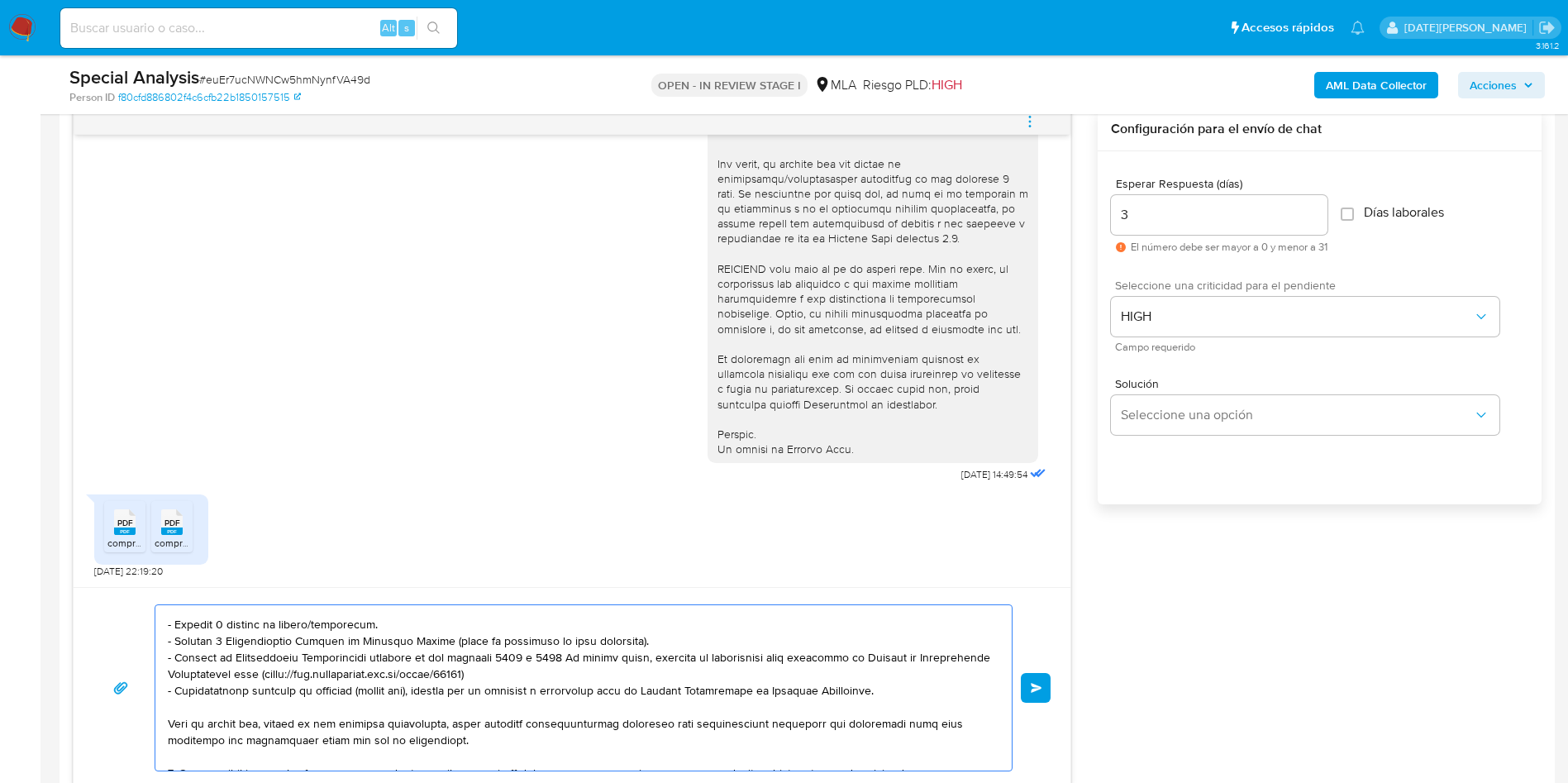
drag, startPoint x: 167, startPoint y: 637, endPoint x: 886, endPoint y: 695, distance: 721.3
click at [886, 695] on div at bounding box center [579, 687] width 848 height 165
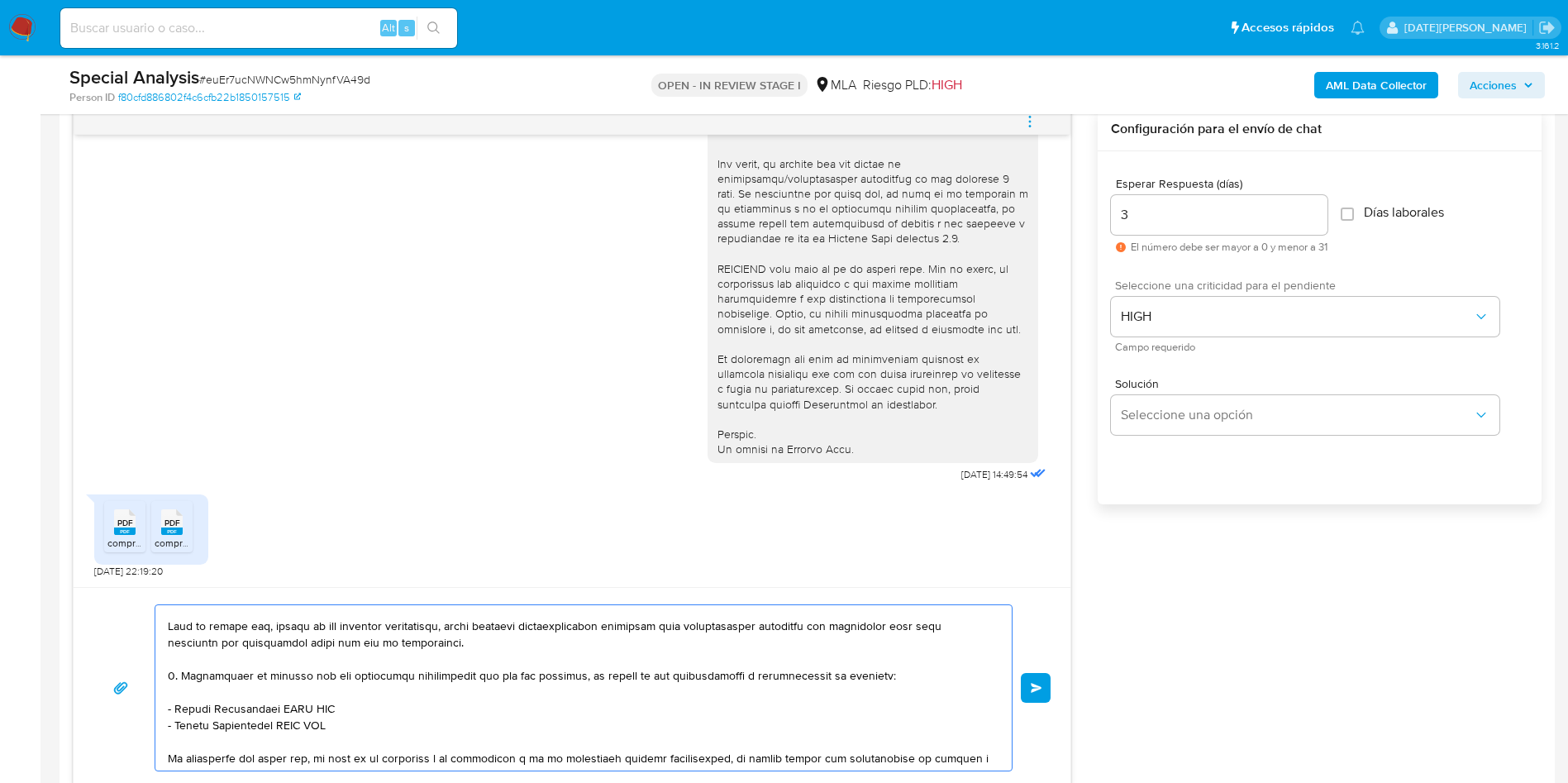
scroll to position [175, 0]
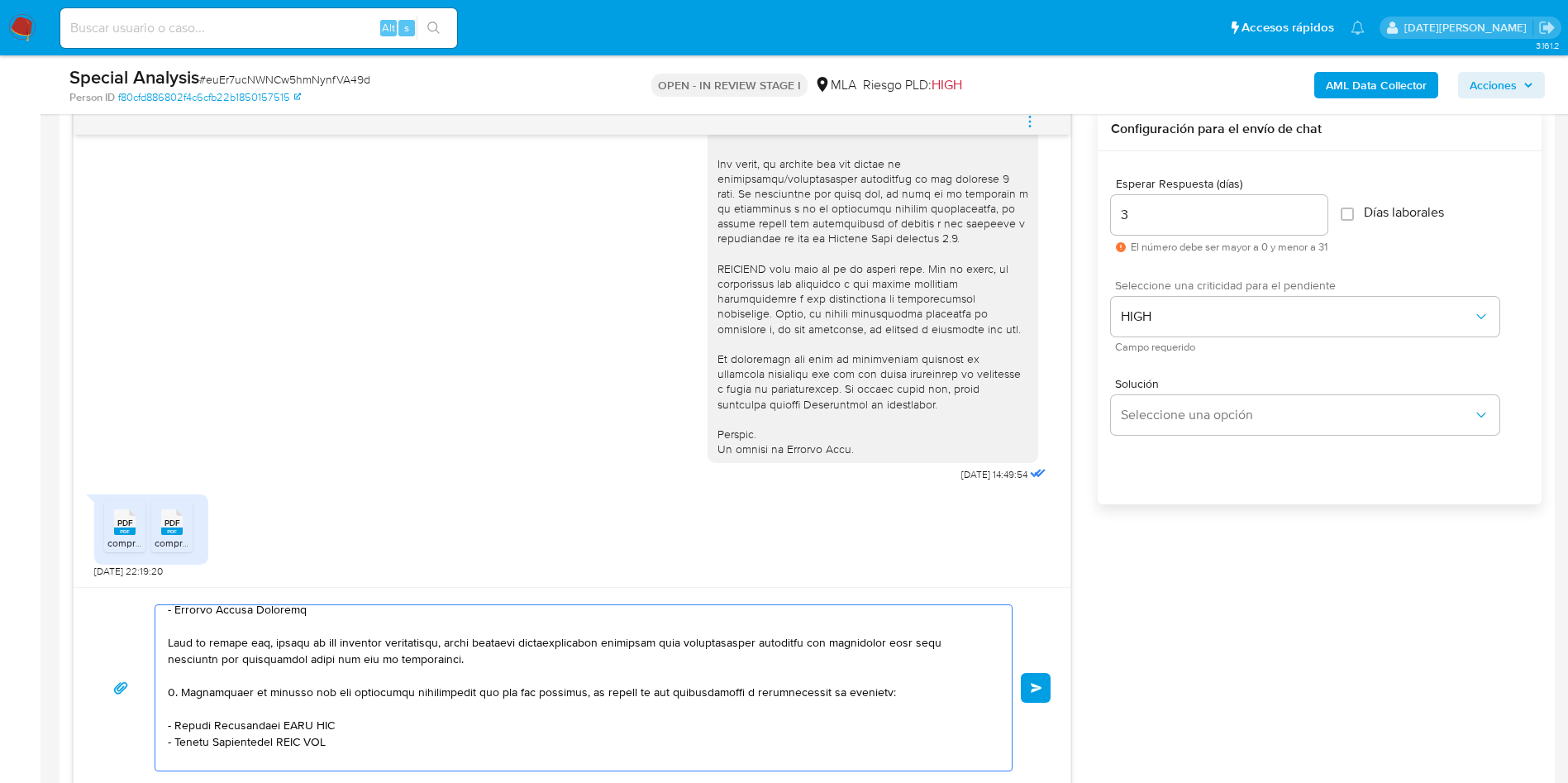
drag, startPoint x: 168, startPoint y: 644, endPoint x: 340, endPoint y: 742, distance: 198.0
click at [340, 742] on textarea at bounding box center [579, 687] width 824 height 165
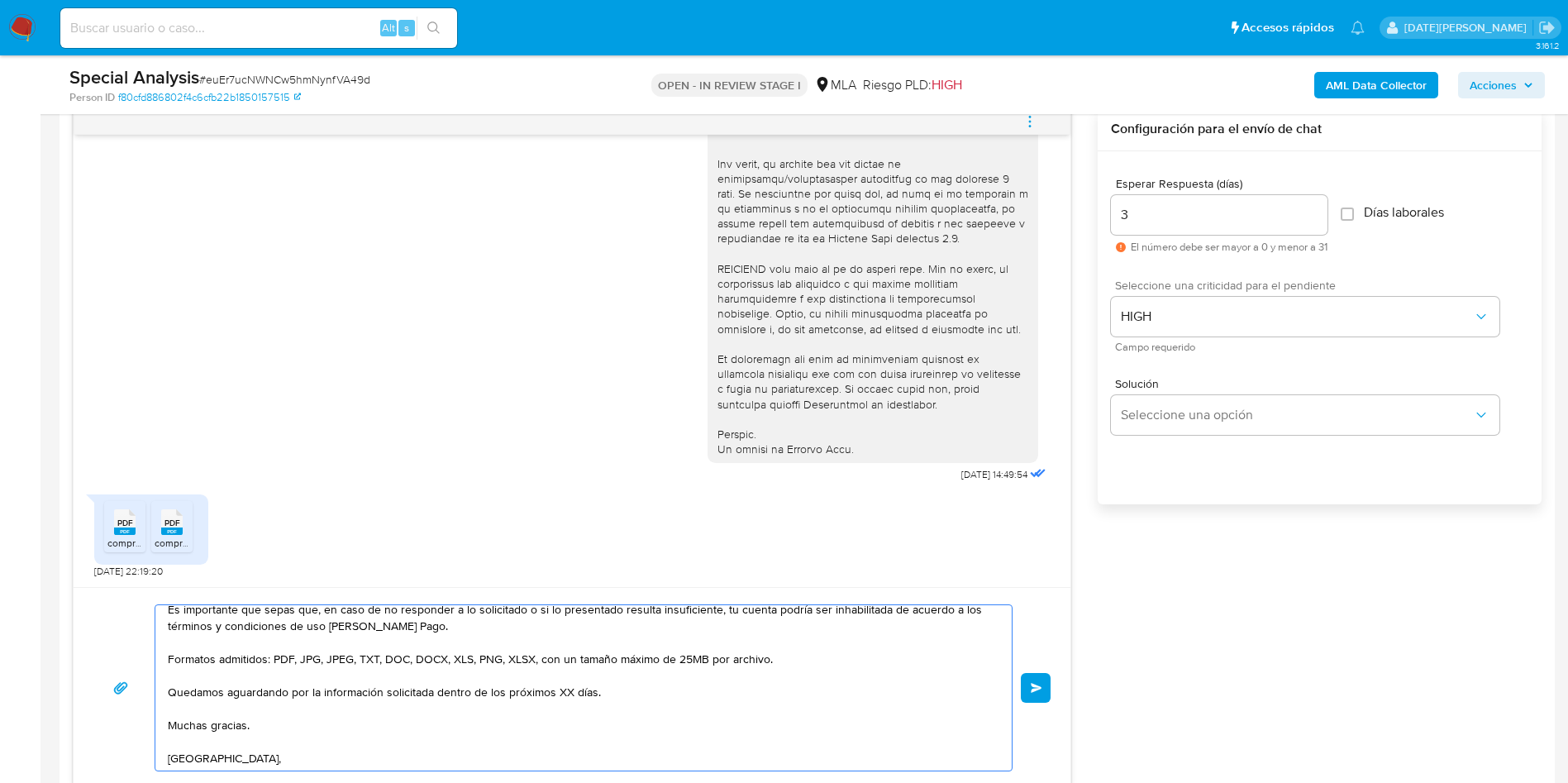
scroll to position [159, 0]
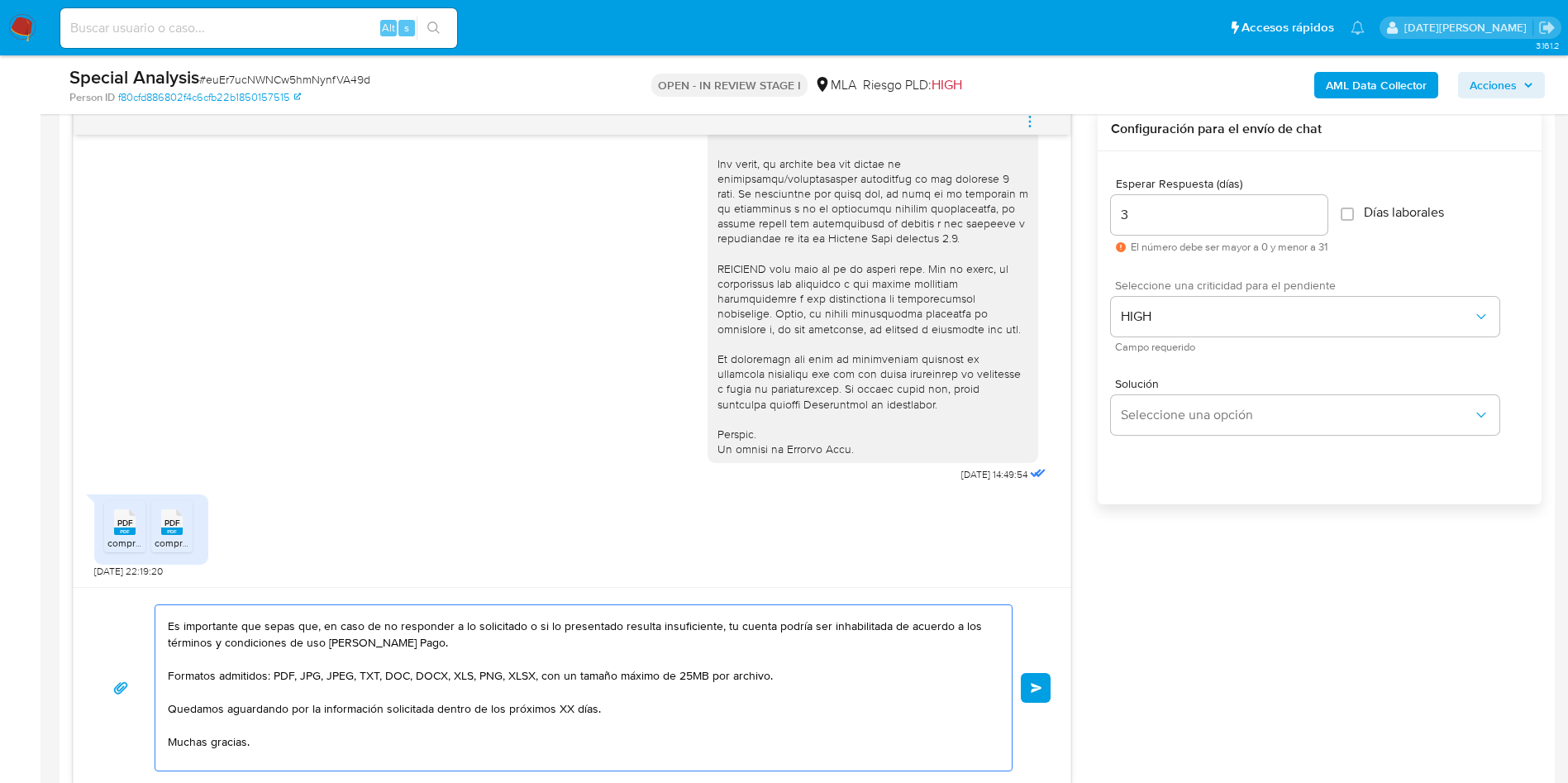
click at [565, 740] on textarea "Hola, [PERSON_NAME] [PERSON_NAME] [PERSON_NAME]. Muchas gracias por la document…" at bounding box center [579, 687] width 824 height 165
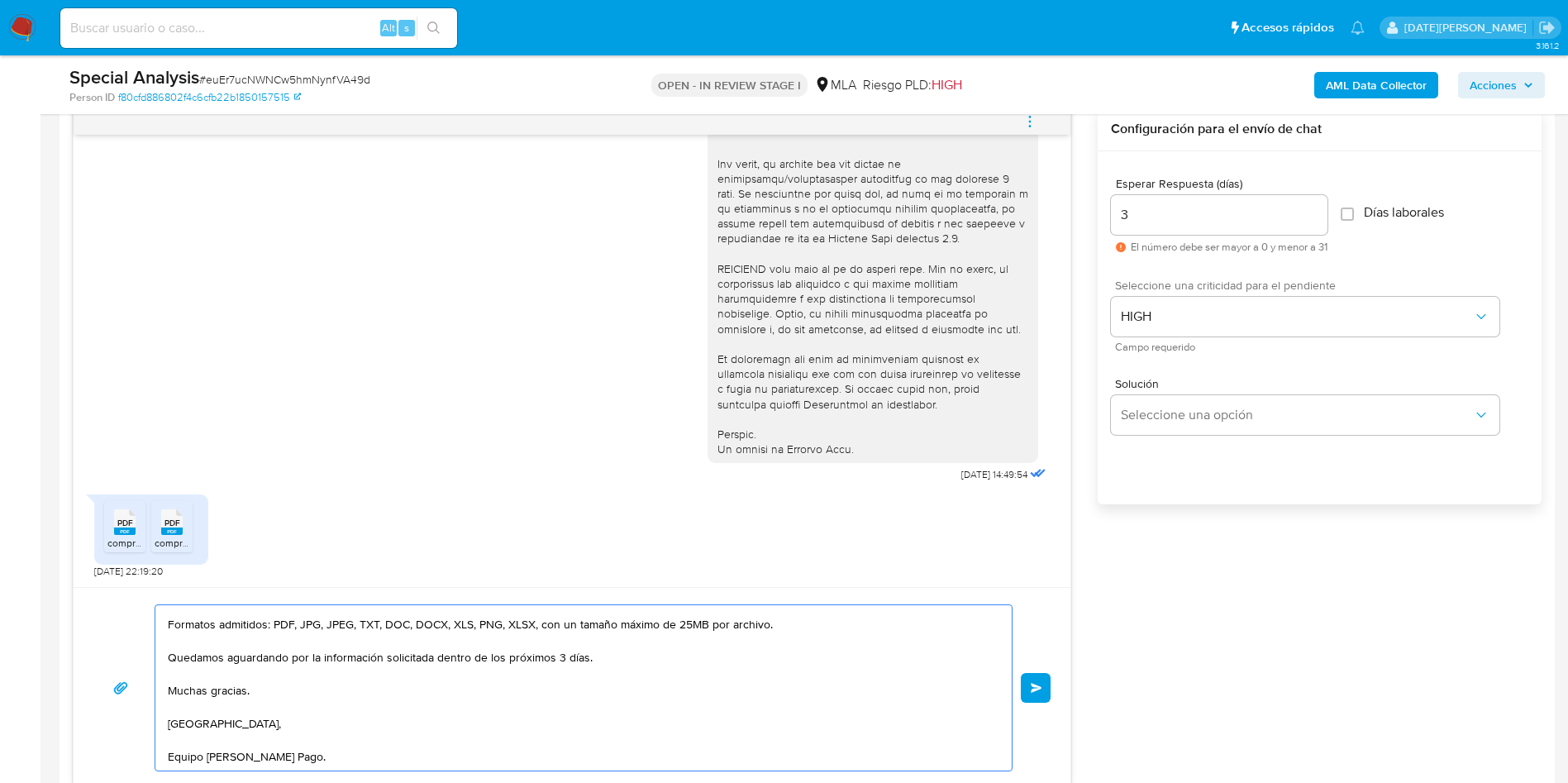
scroll to position [309, 0]
type textarea "Hola, [PERSON_NAME] [PERSON_NAME] [PERSON_NAME]. Muchas gracias por la document…"
click at [1040, 689] on span "Enviar" at bounding box center [1037, 688] width 12 height 10
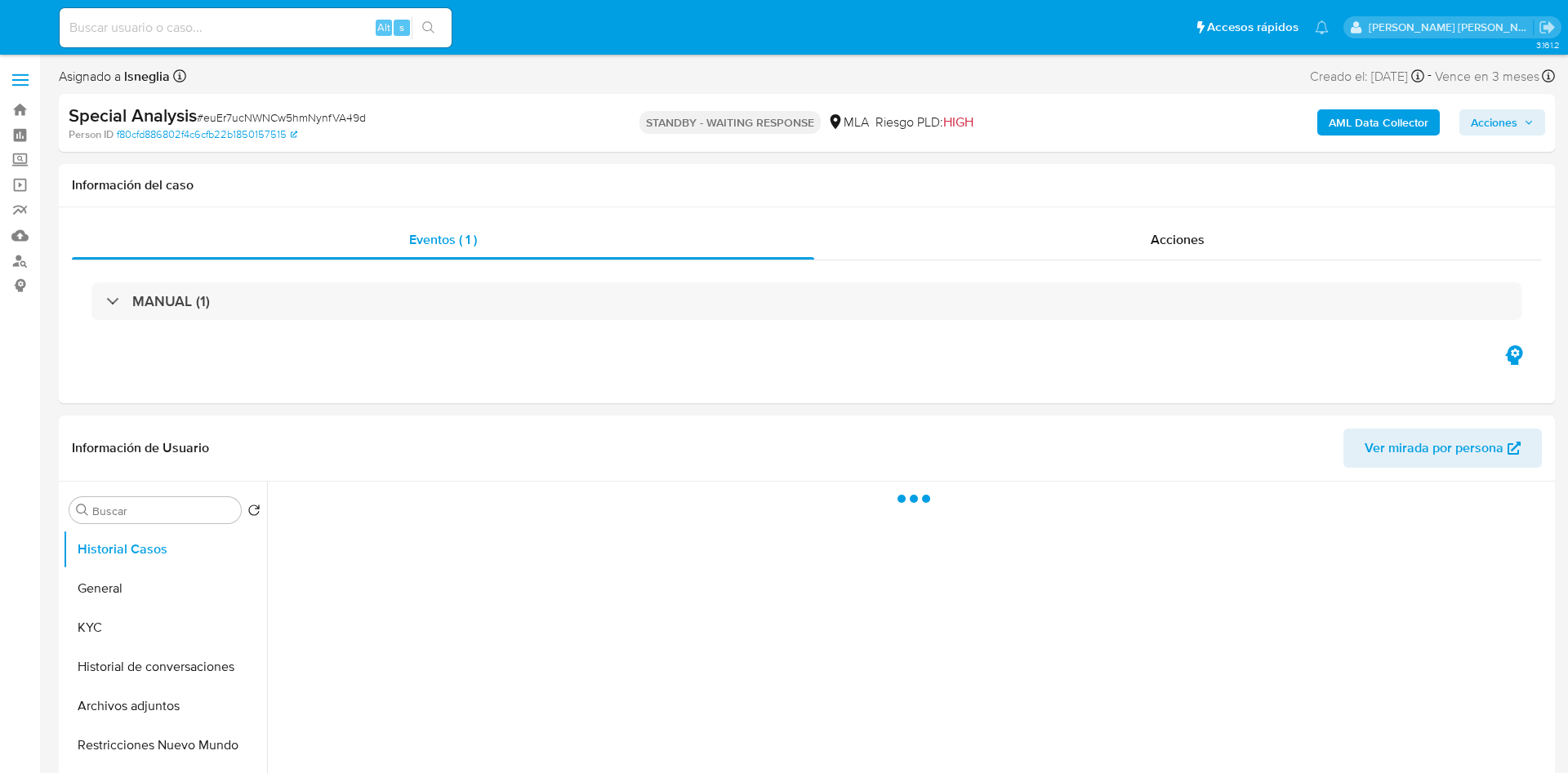
select select "10"
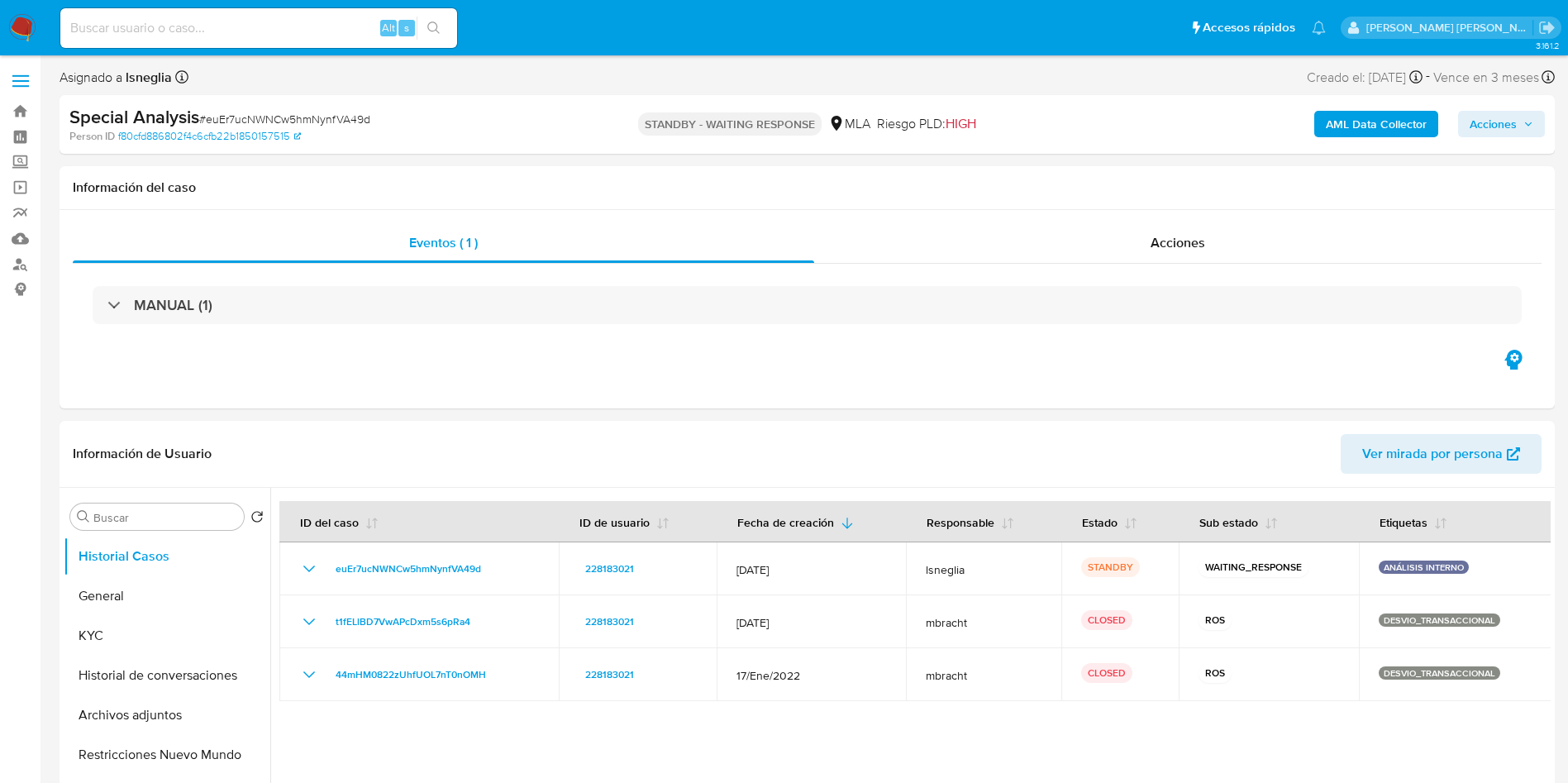
click at [249, 19] on input at bounding box center [258, 29] width 396 height 22
paste input "u0A2y3F0KDo7EgAU9o1MDcl1"
type input "u0A2y3F0KDo7EgAU9o1MDcl1"
click at [437, 27] on icon "search-icon" at bounding box center [433, 28] width 13 height 13
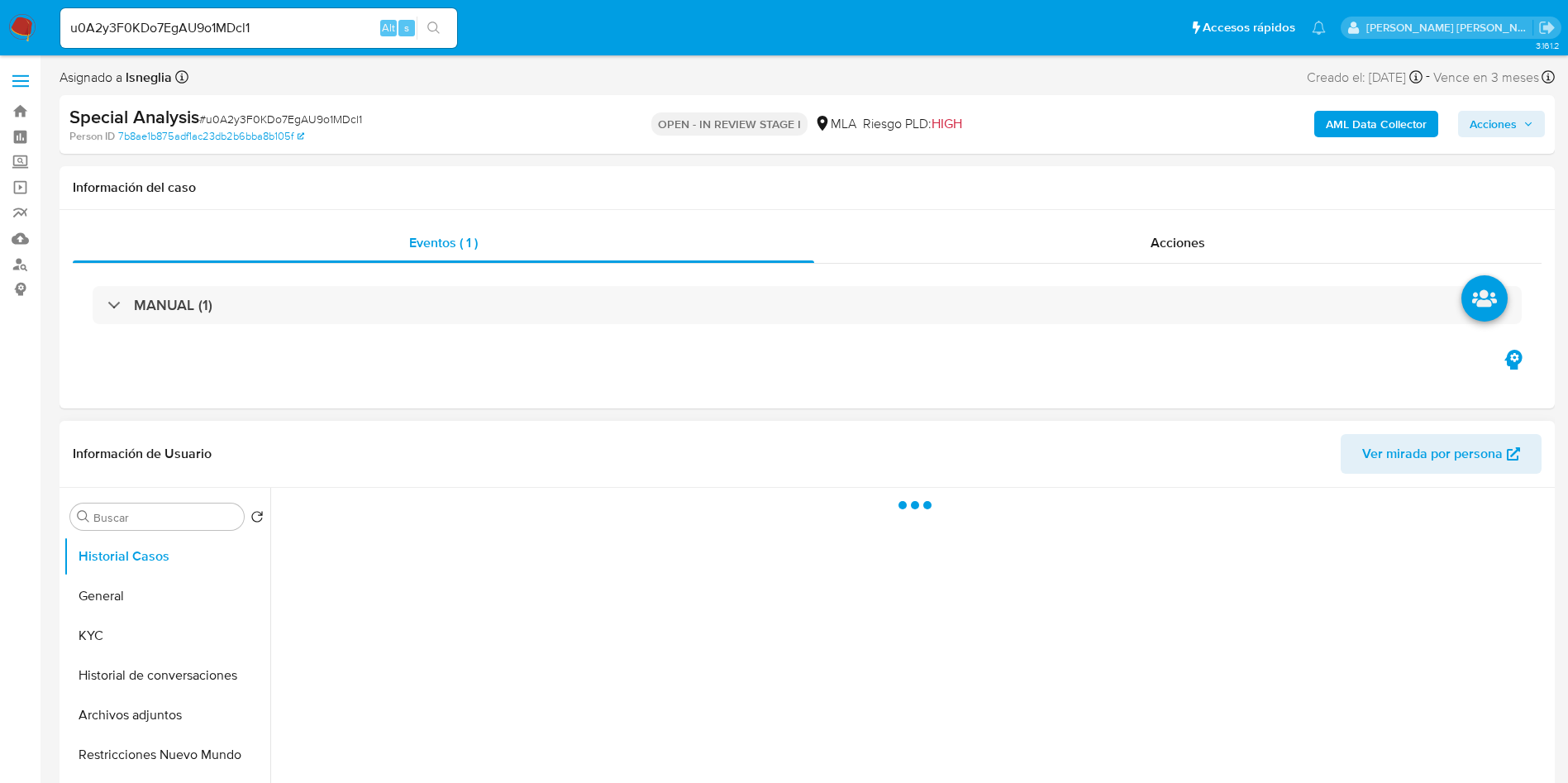
select select "10"
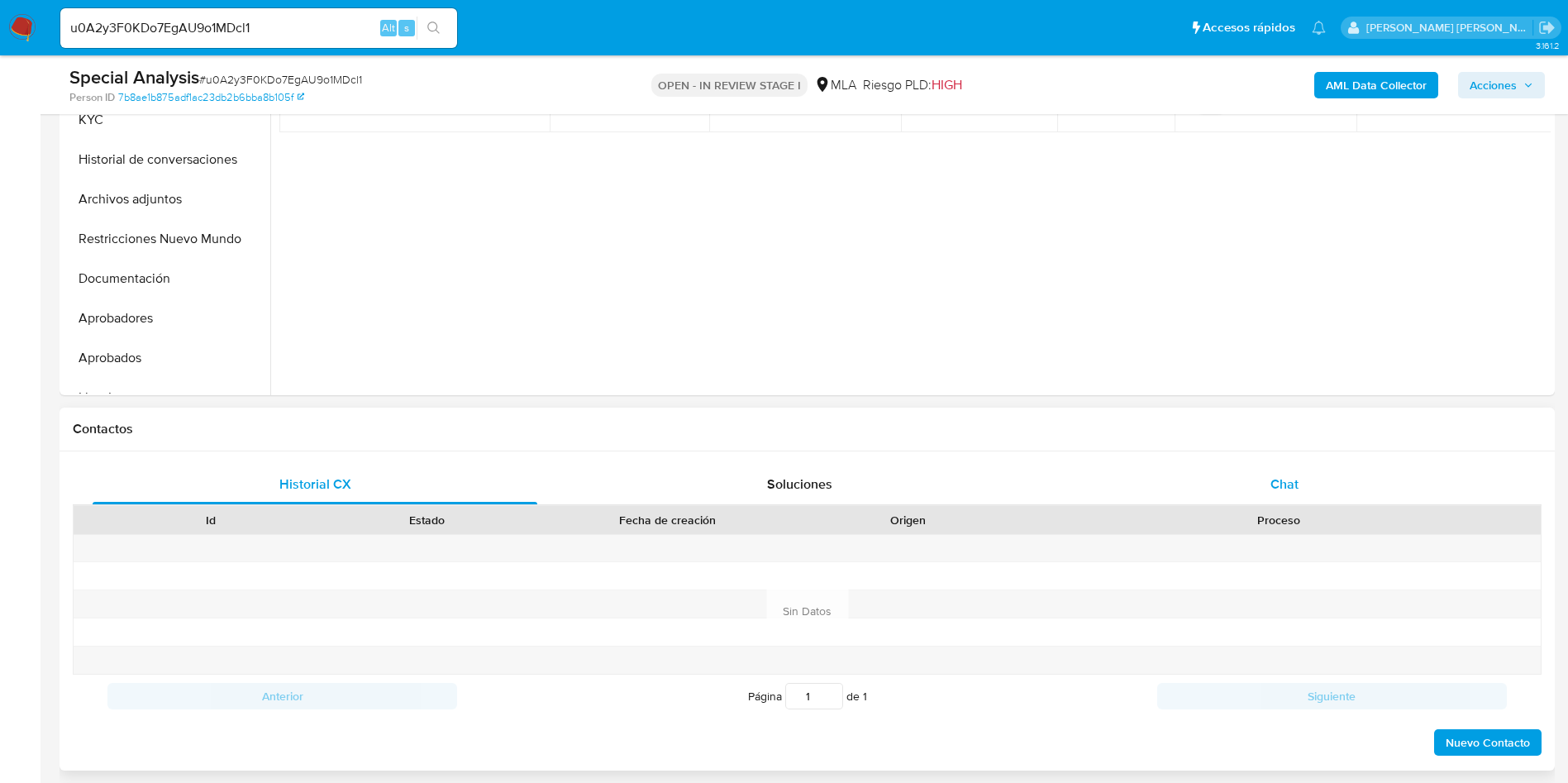
scroll to position [496, 0]
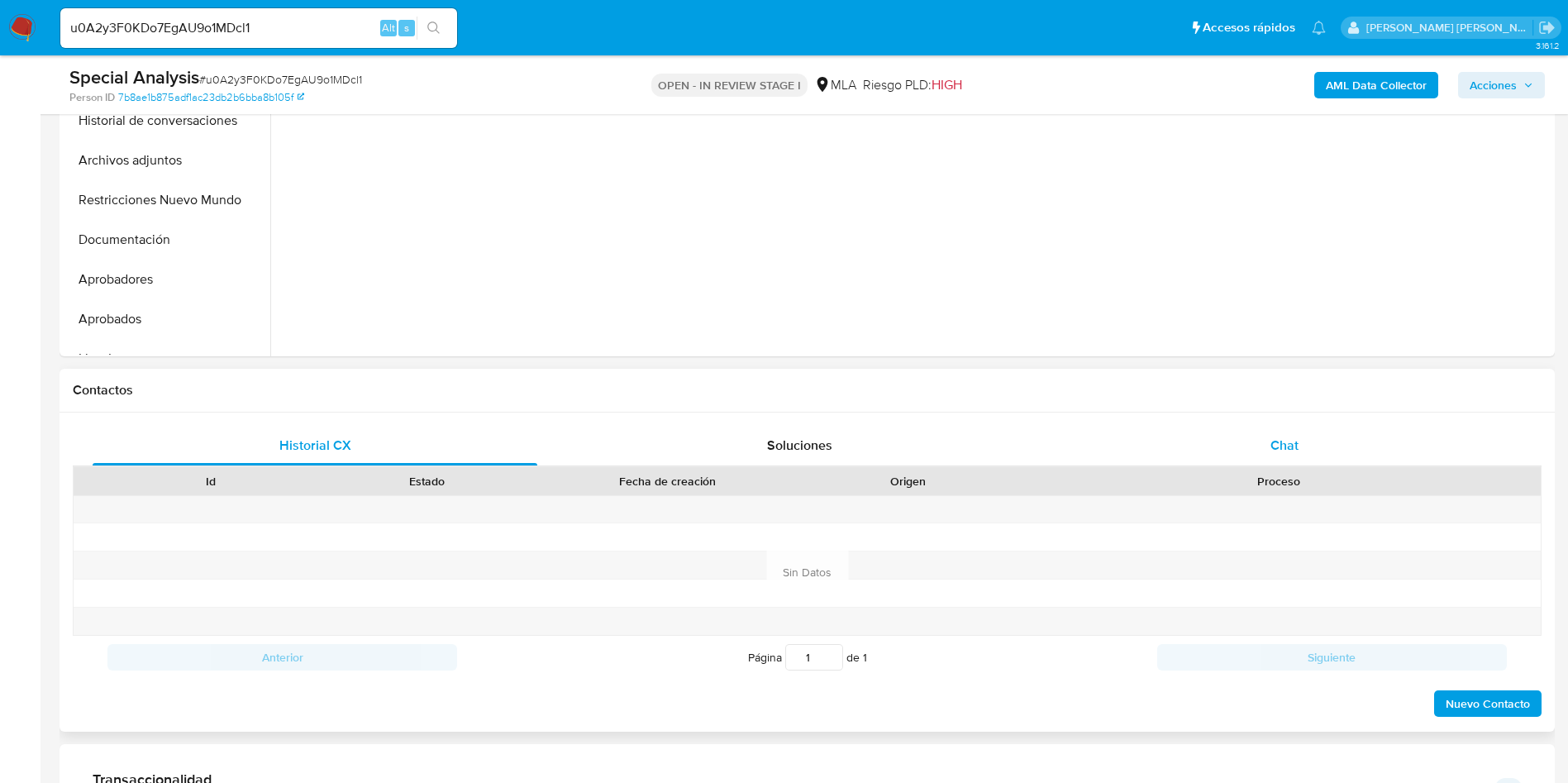
click at [1302, 442] on div "Chat" at bounding box center [1285, 446] width 445 height 40
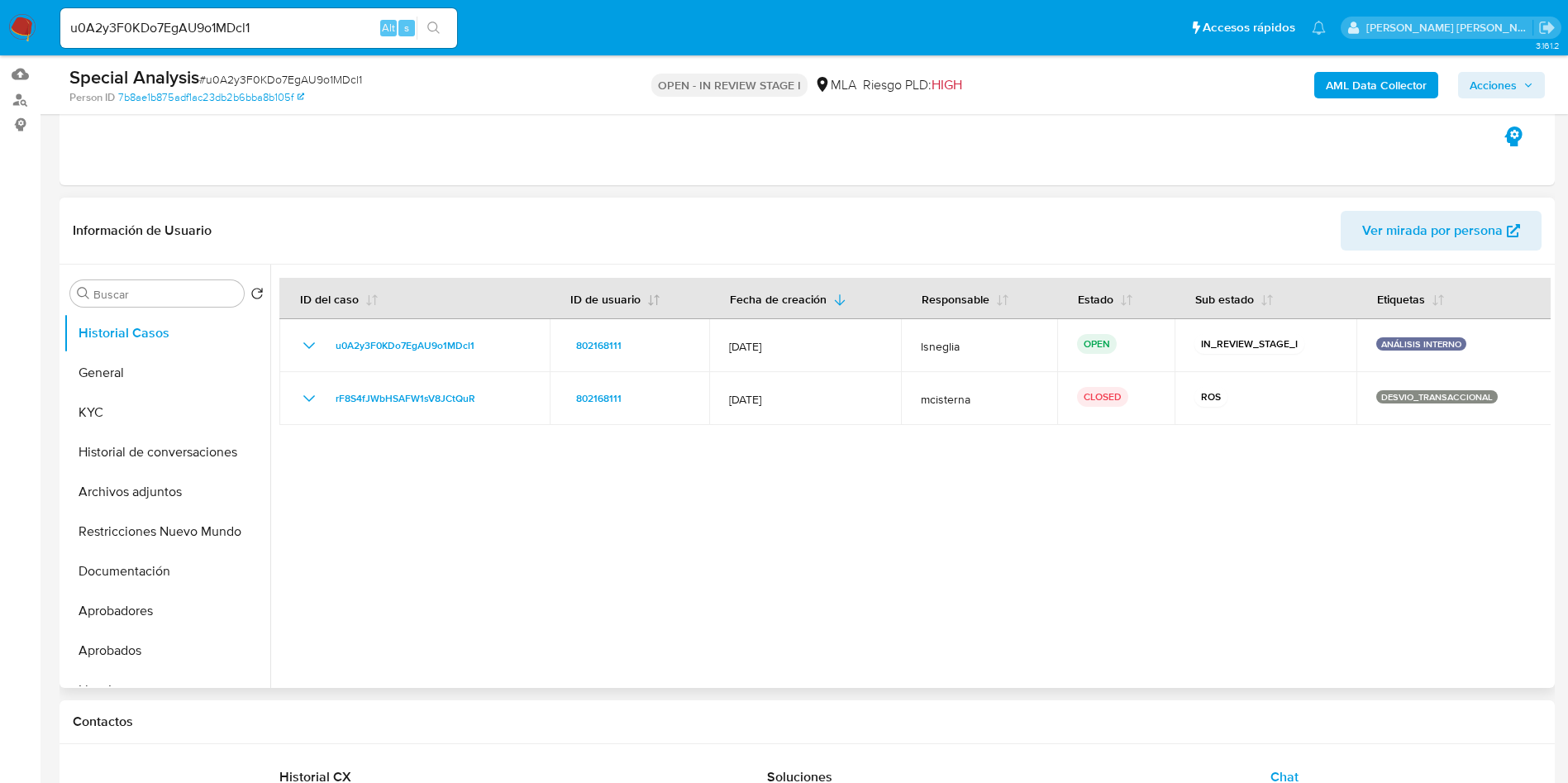
scroll to position [0, 0]
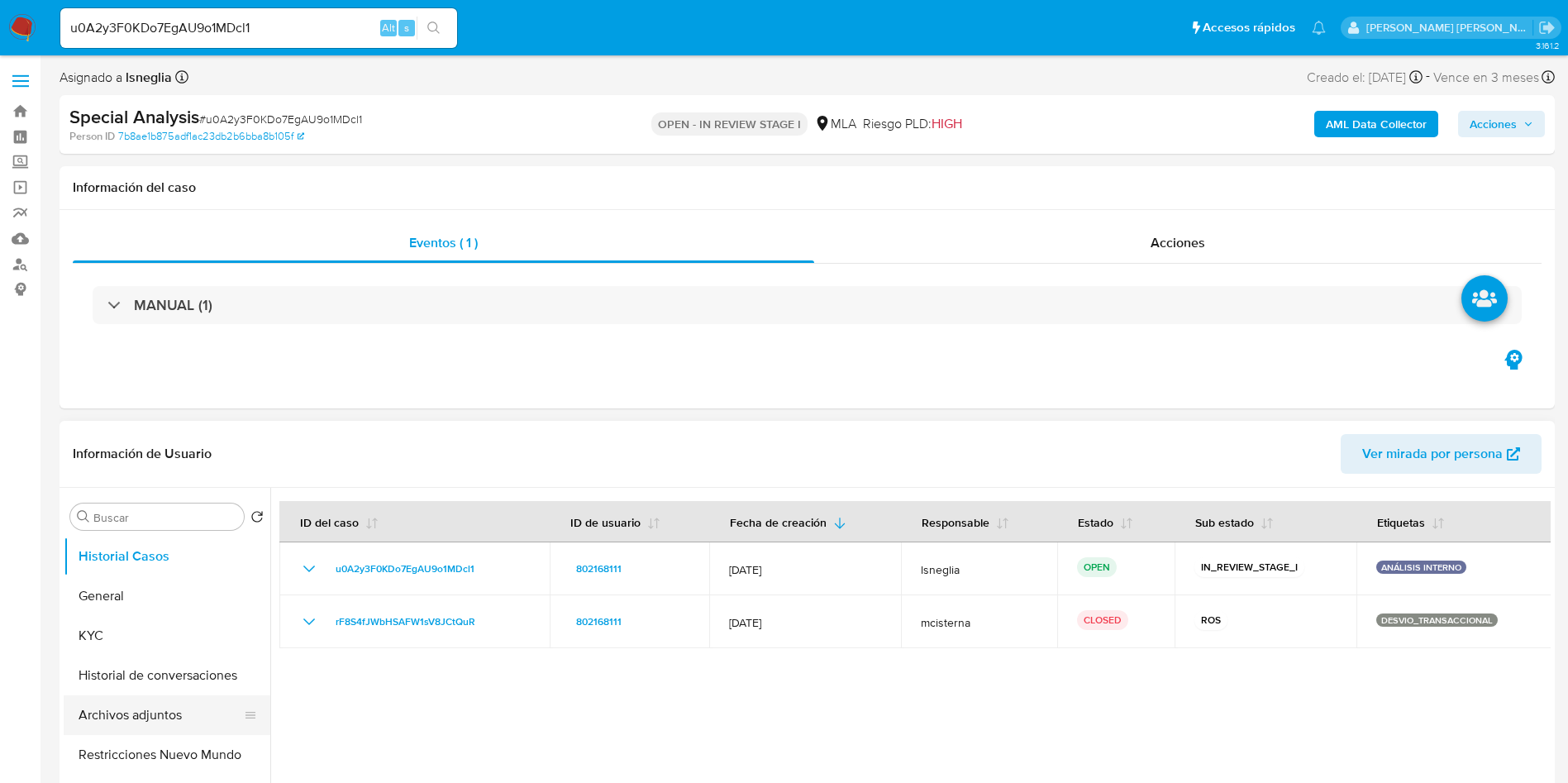
click at [165, 715] on button "Archivos adjuntos" at bounding box center [160, 715] width 194 height 40
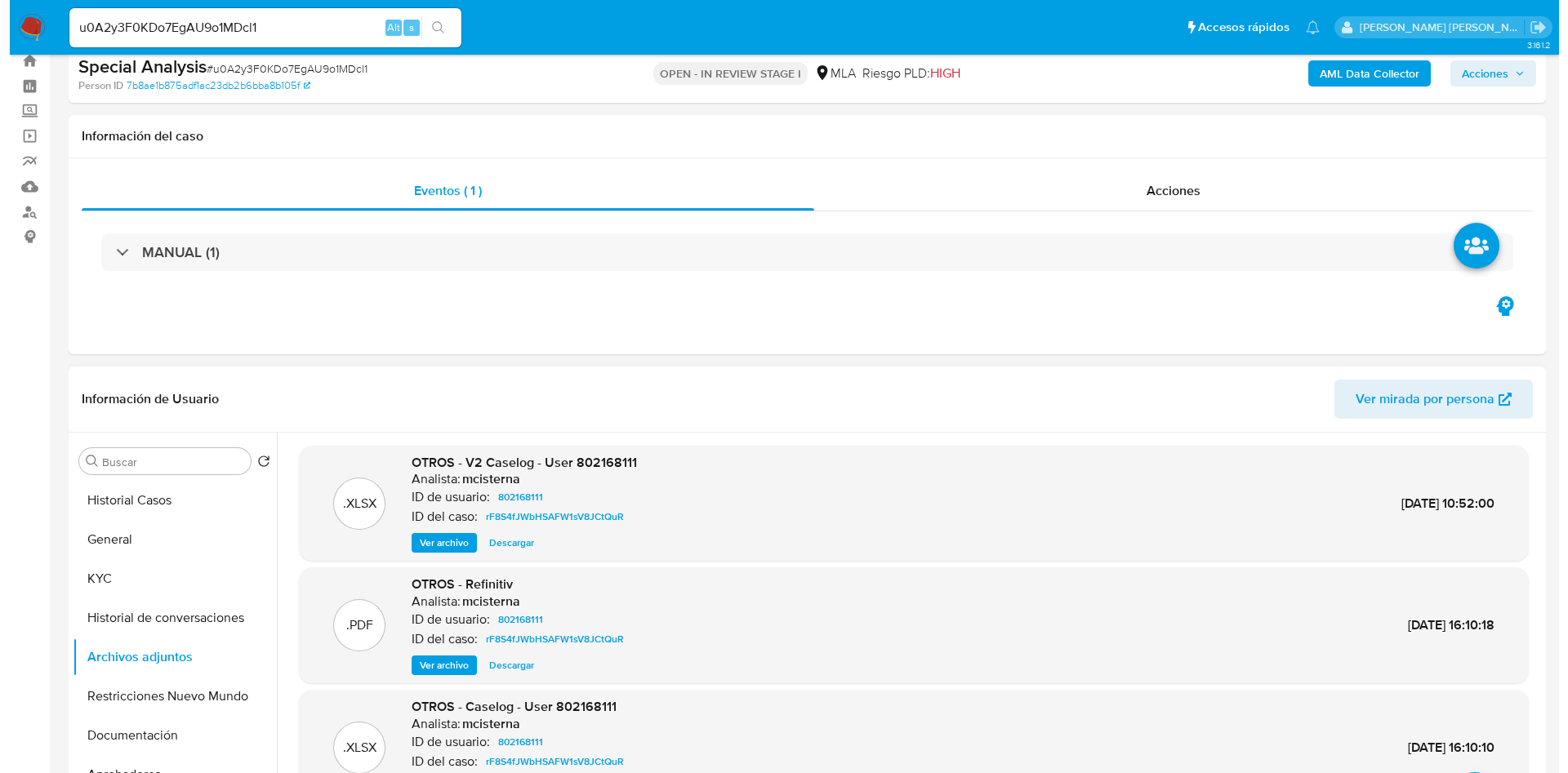
scroll to position [122, 0]
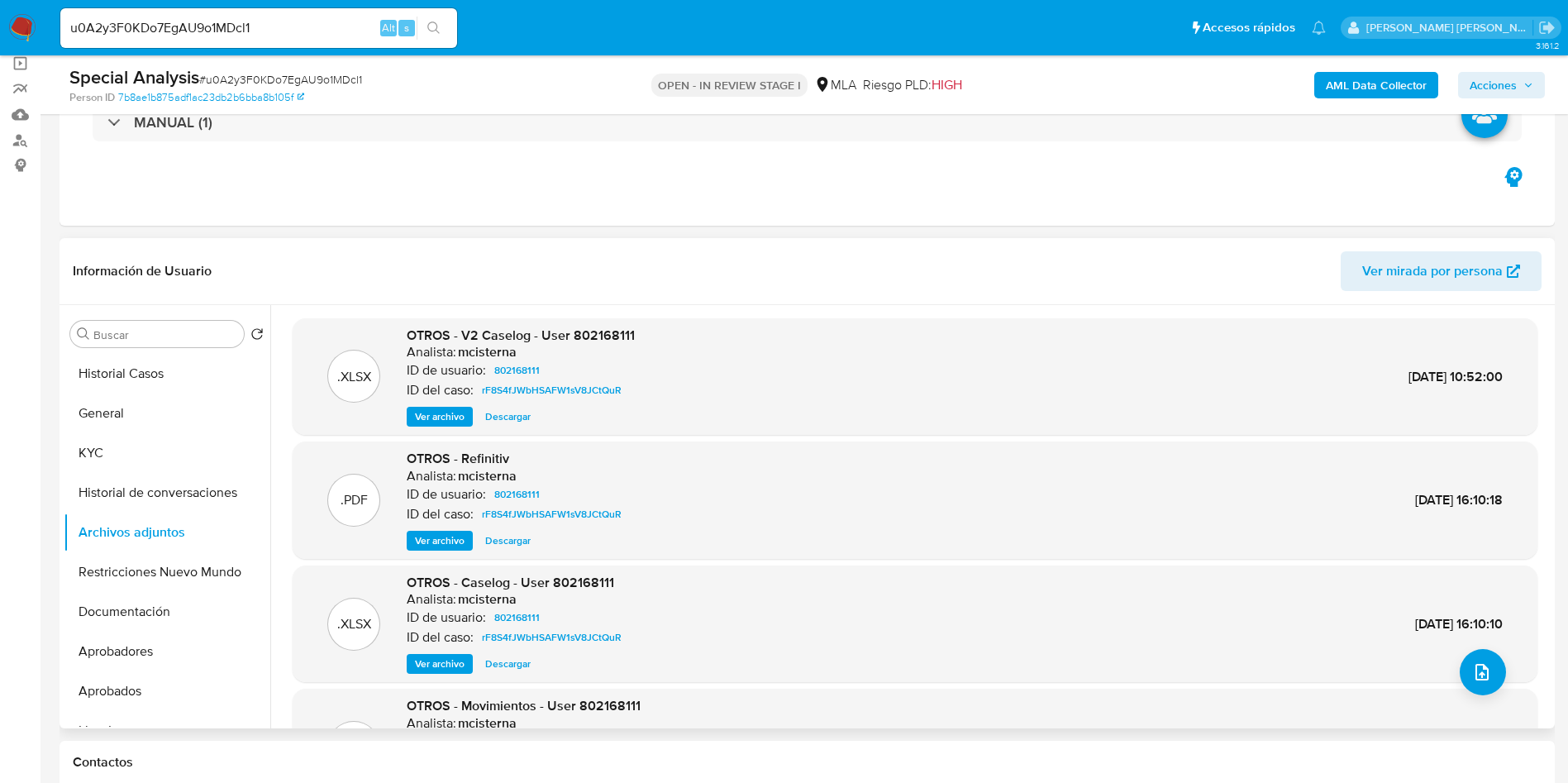
click at [442, 418] on span "Ver archivo" at bounding box center [440, 416] width 49 height 17
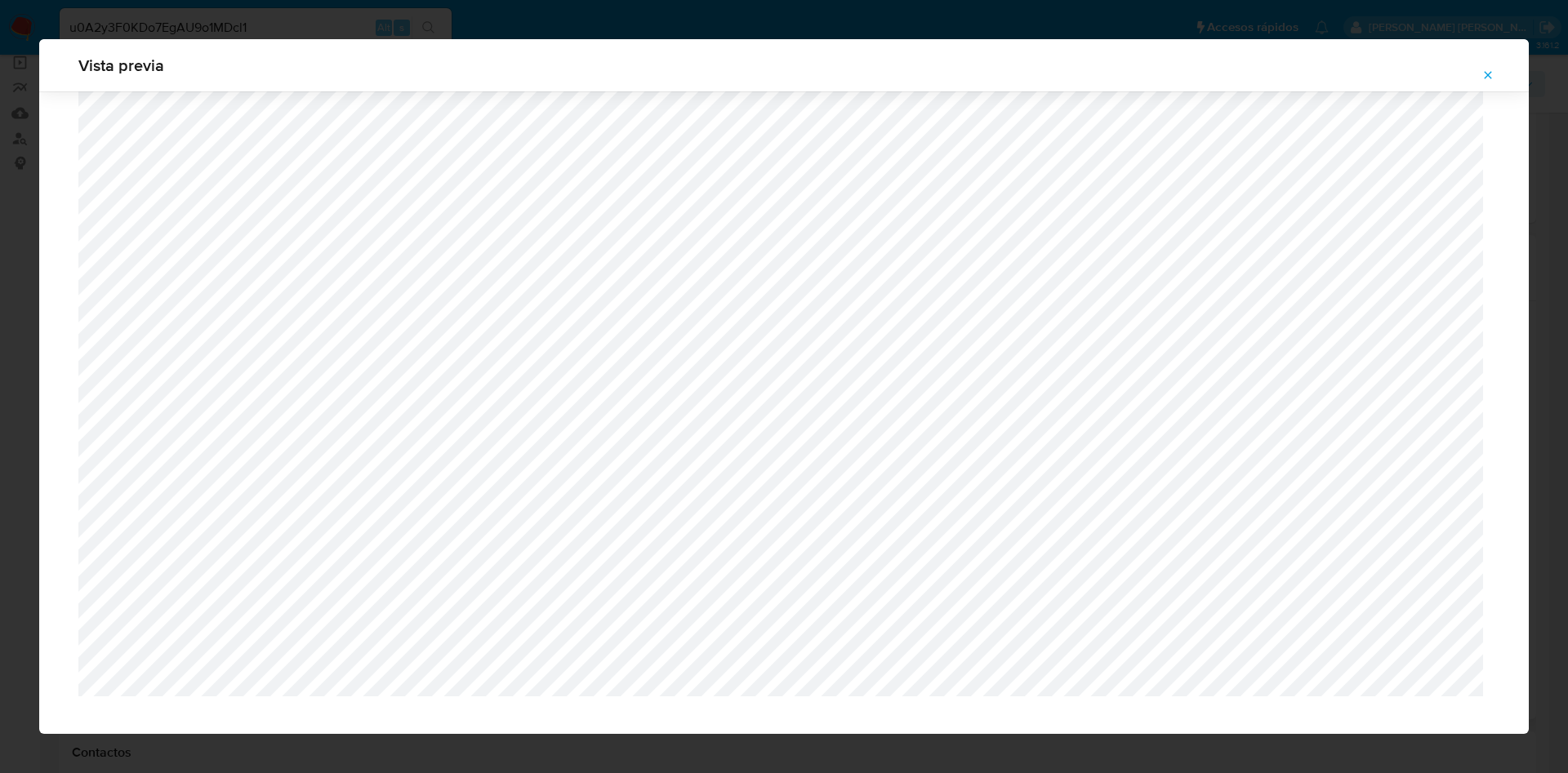
scroll to position [971, 0]
click at [1492, 68] on icon "Attachment preview" at bounding box center [1487, 74] width 13 height 13
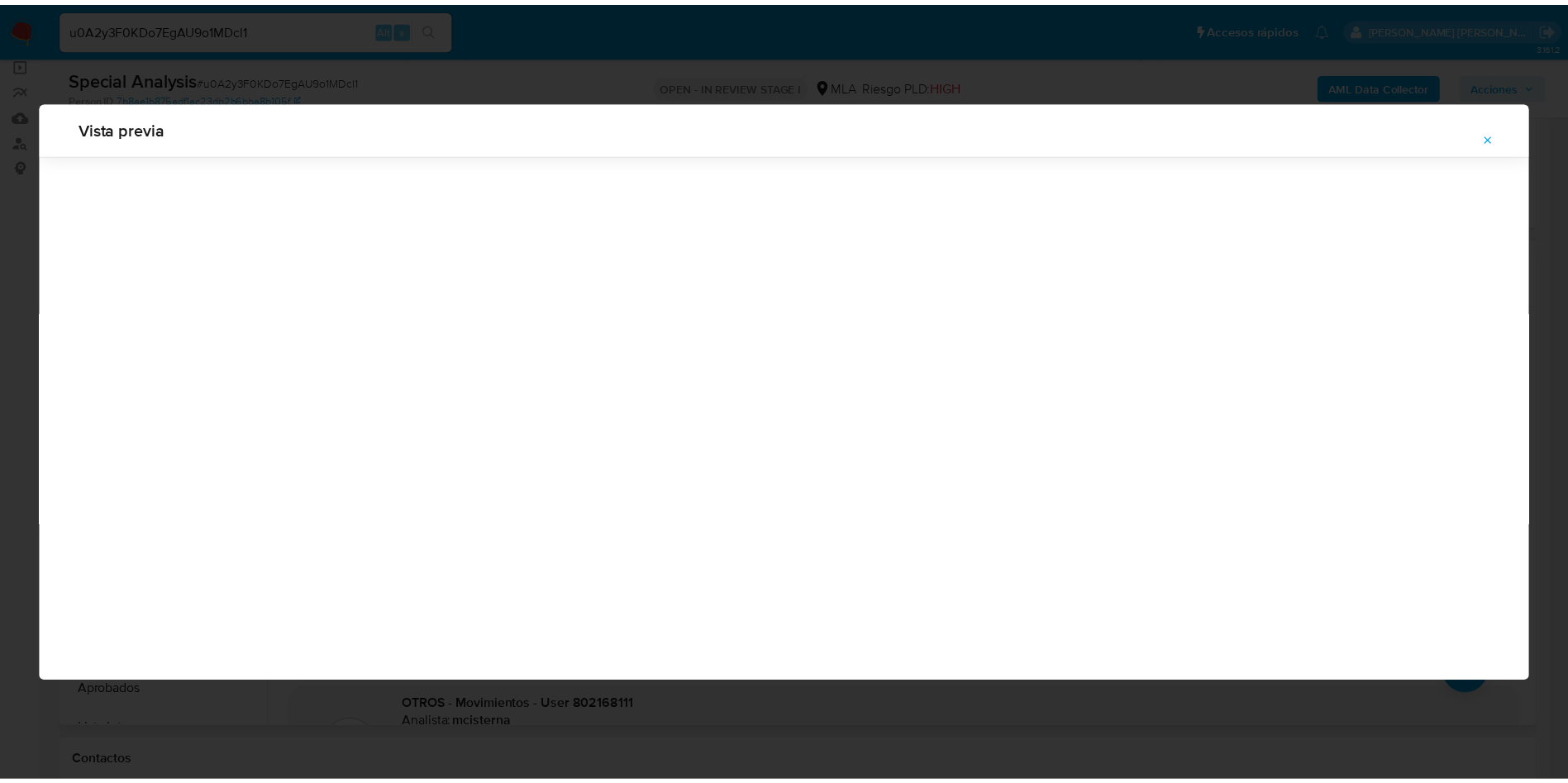
scroll to position [0, 0]
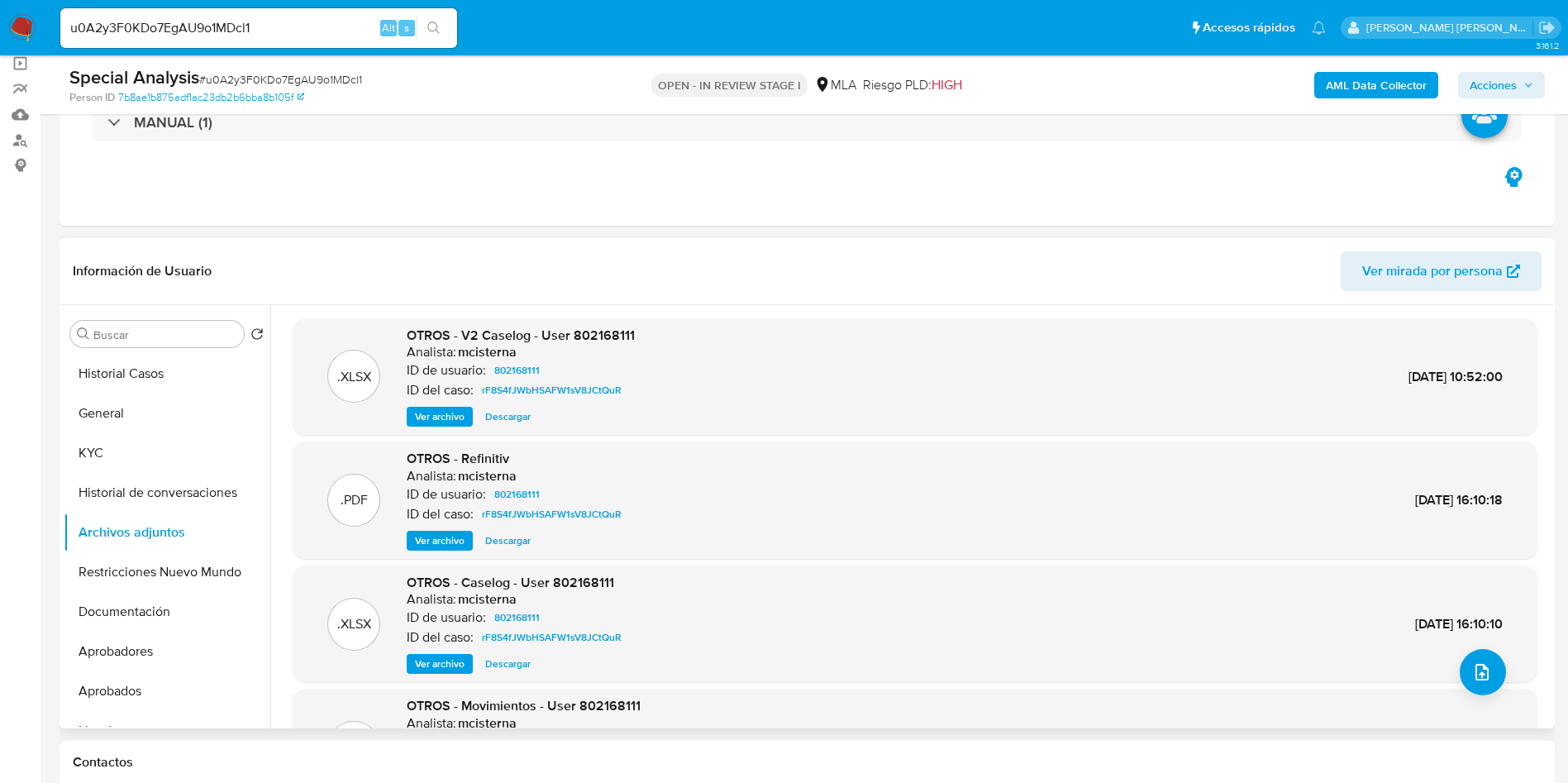
click at [209, 13] on div "u0A2y3F0KDo7EgAU9o1MDcl1 Alt s" at bounding box center [258, 28] width 396 height 40
click at [210, 13] on div "u0A2y3F0KDo7EgAU9o1MDcl1 Alt s" at bounding box center [258, 28] width 396 height 40
click at [200, 26] on input "u0A2y3F0KDo7EgAU9o1MDcl1" at bounding box center [258, 29] width 396 height 22
paste input "NMYeEMamkxTKQepie9JcZmai"
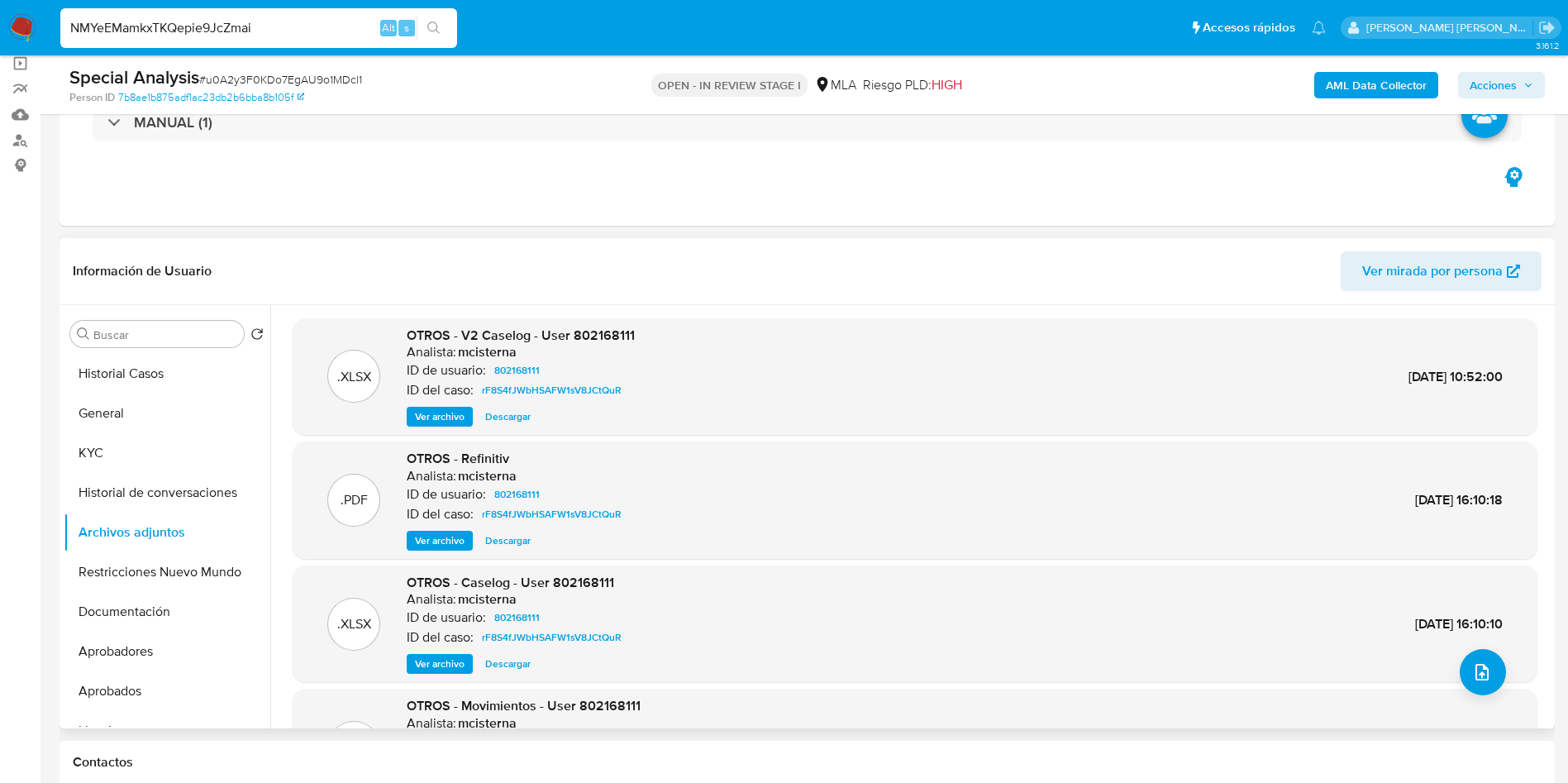
type input "NMYeEMamkxTKQepie9JcZmai"
click at [437, 13] on div "NMYeEMamkxTKQepie9JcZmai Alt s" at bounding box center [258, 28] width 396 height 40
click at [438, 23] on icon "search-icon" at bounding box center [433, 28] width 13 height 13
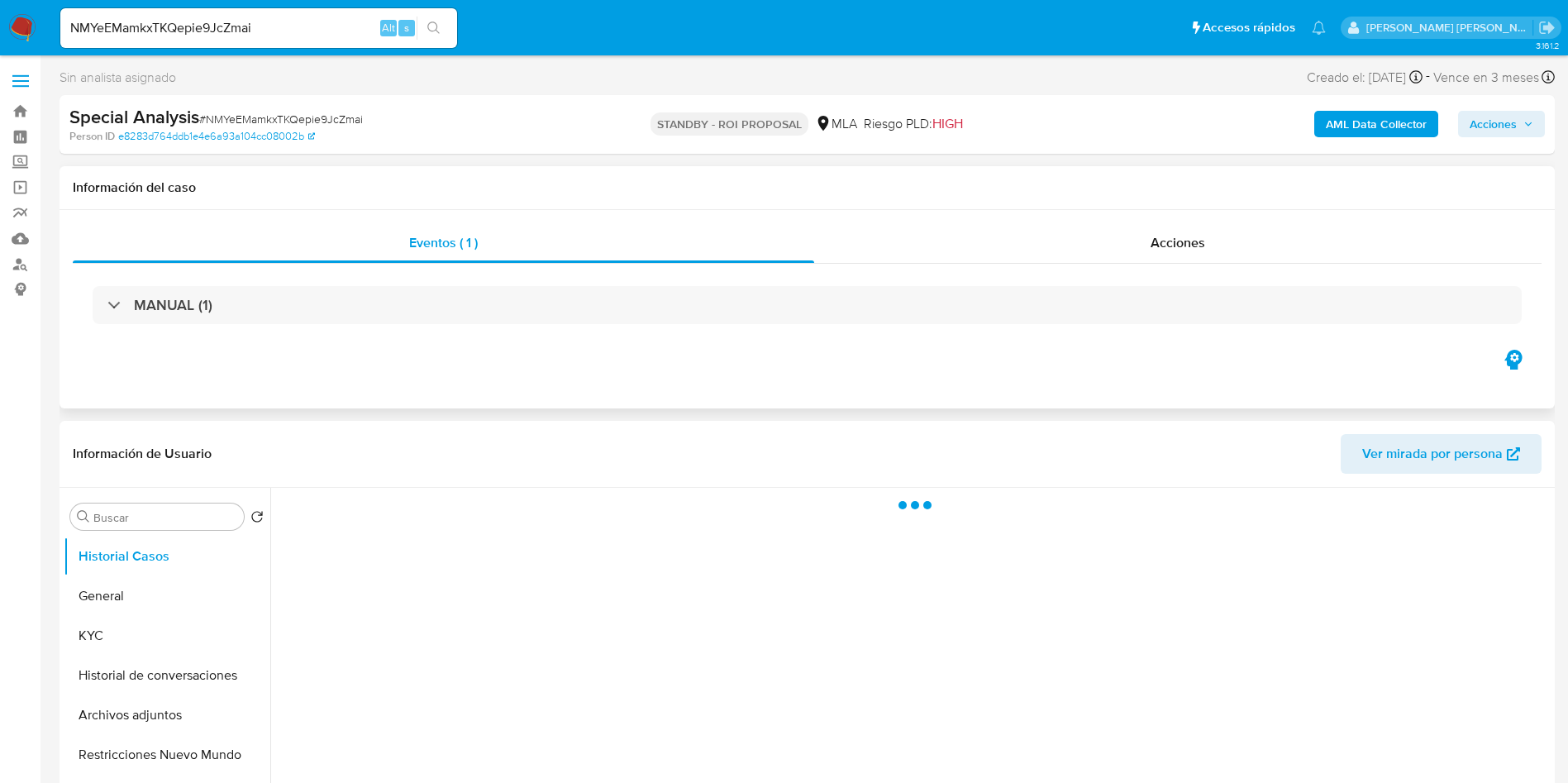
select select "10"
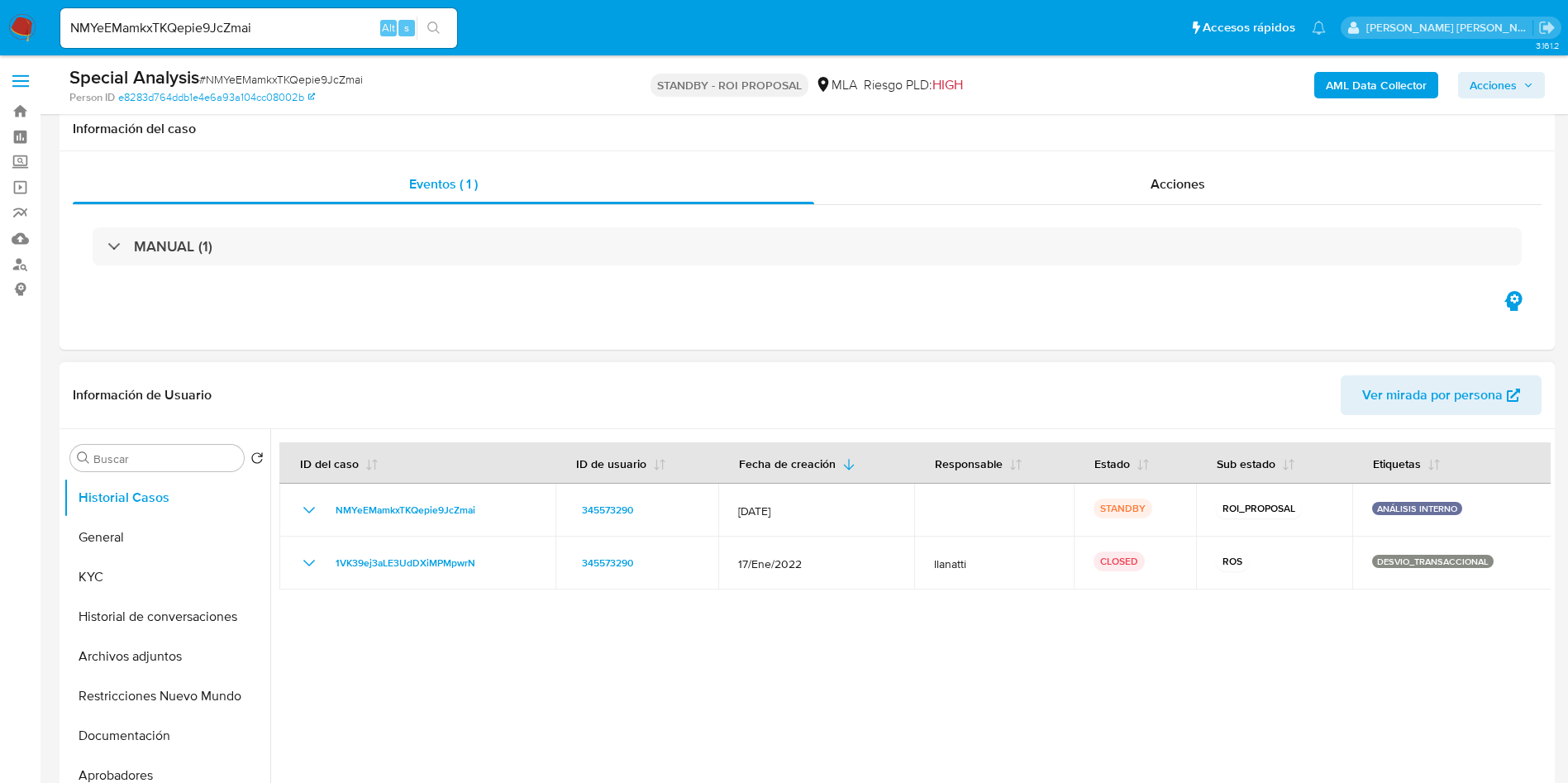
scroll to position [124, 0]
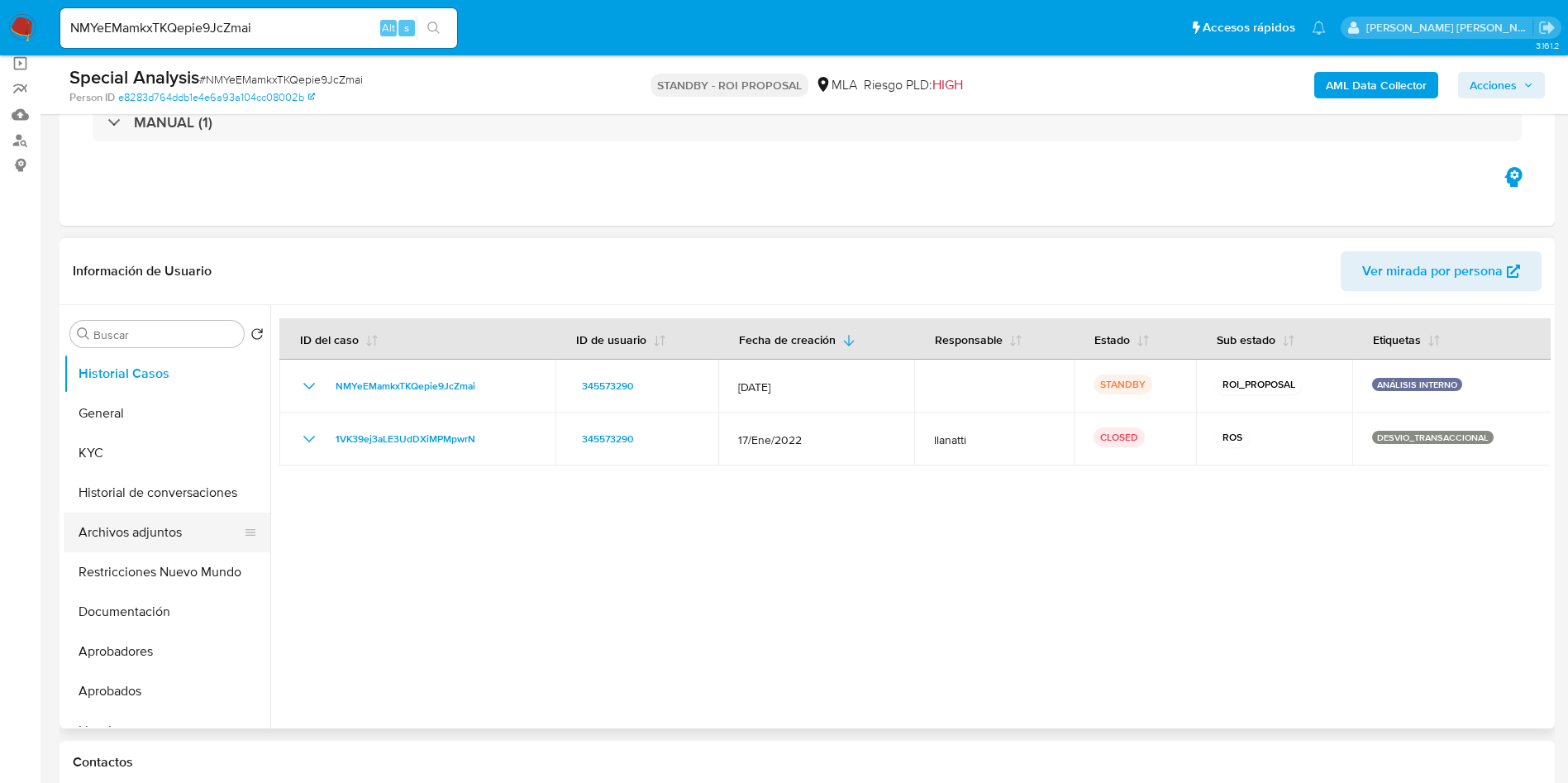
click at [163, 534] on button "Archivos adjuntos" at bounding box center [160, 532] width 194 height 40
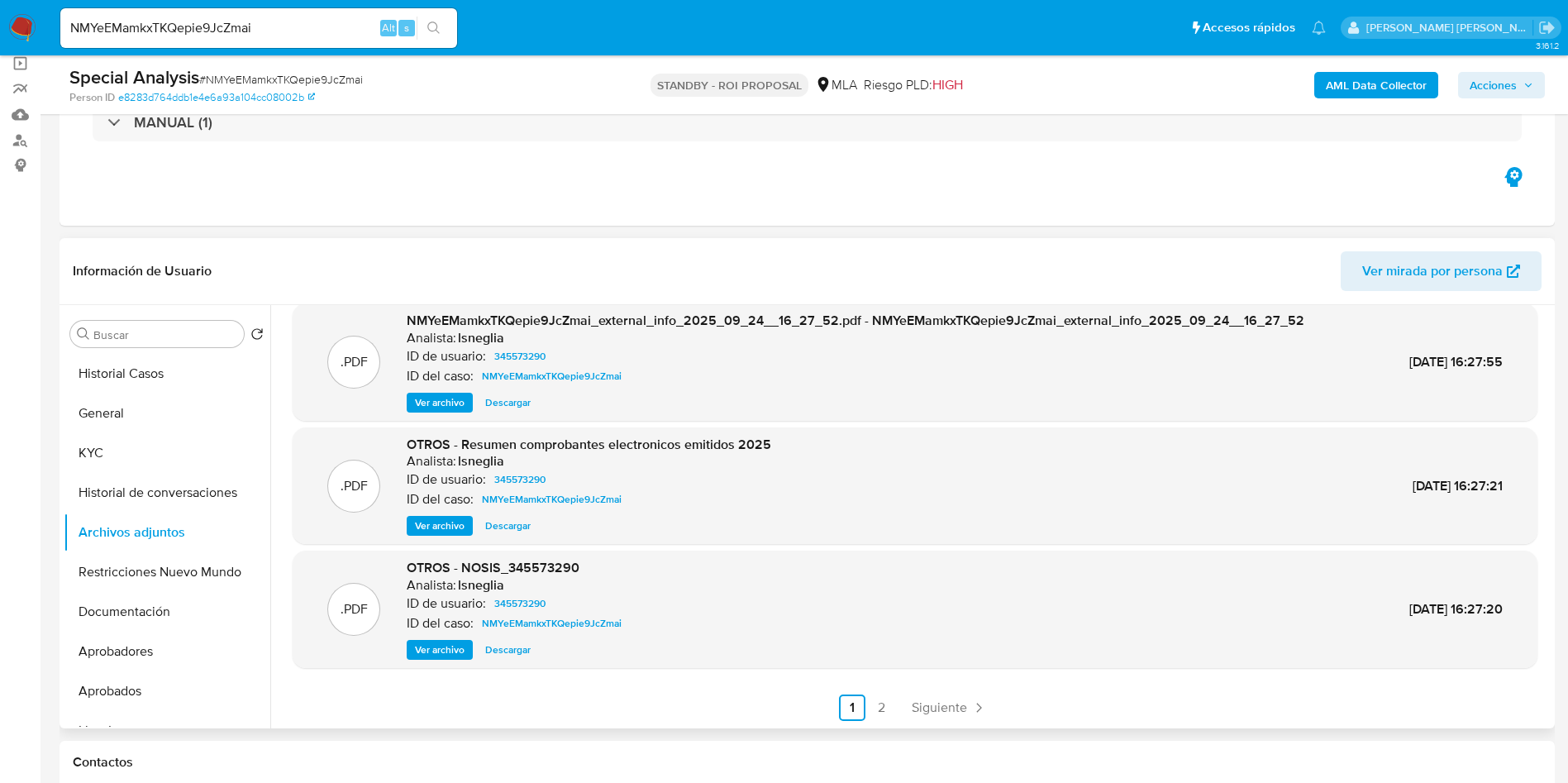
scroll to position [138, 0]
click at [878, 705] on link "2" at bounding box center [882, 707] width 27 height 27
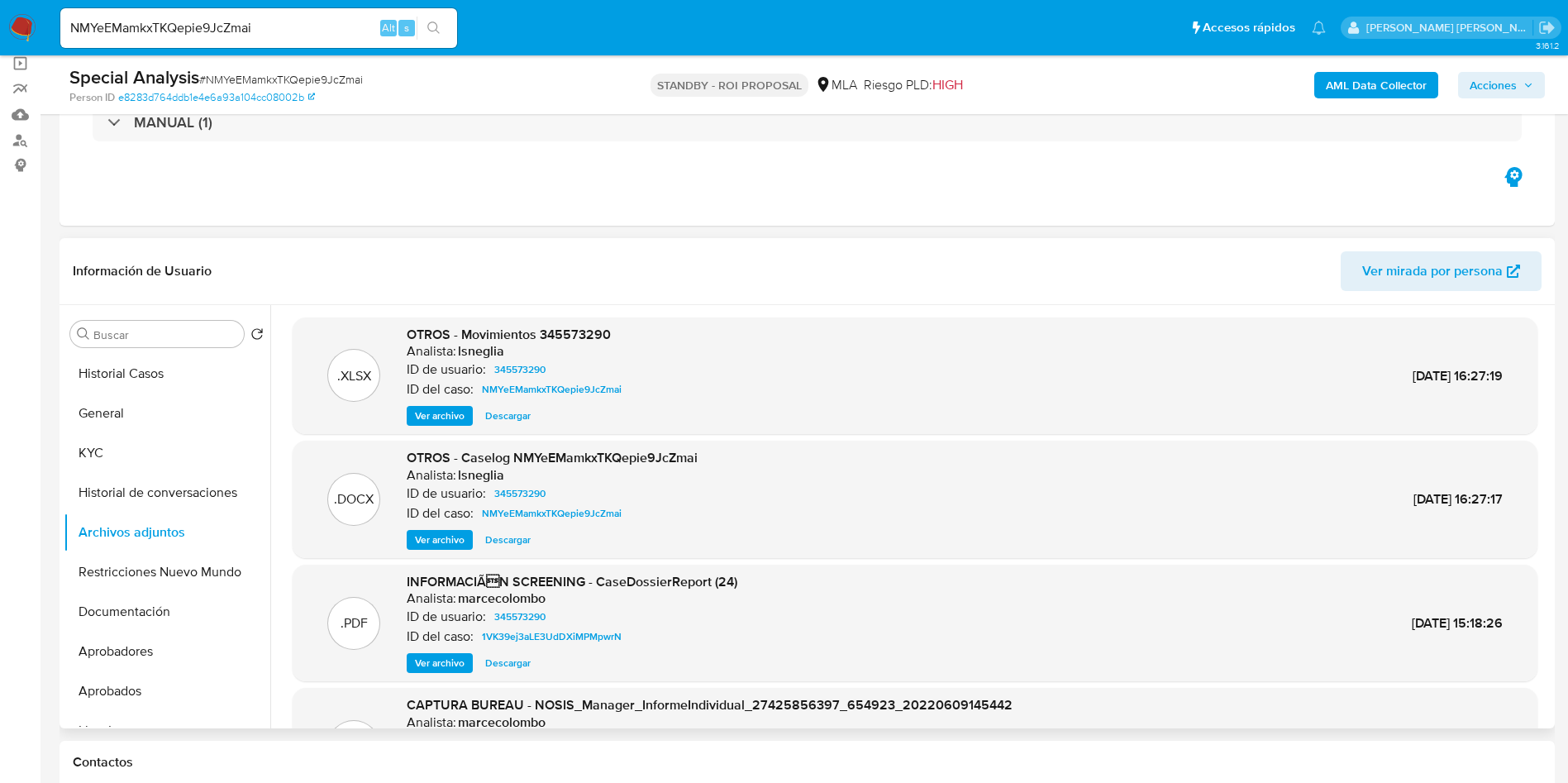
scroll to position [0, 0]
click at [124, 377] on button "Historial Casos" at bounding box center [160, 374] width 194 height 40
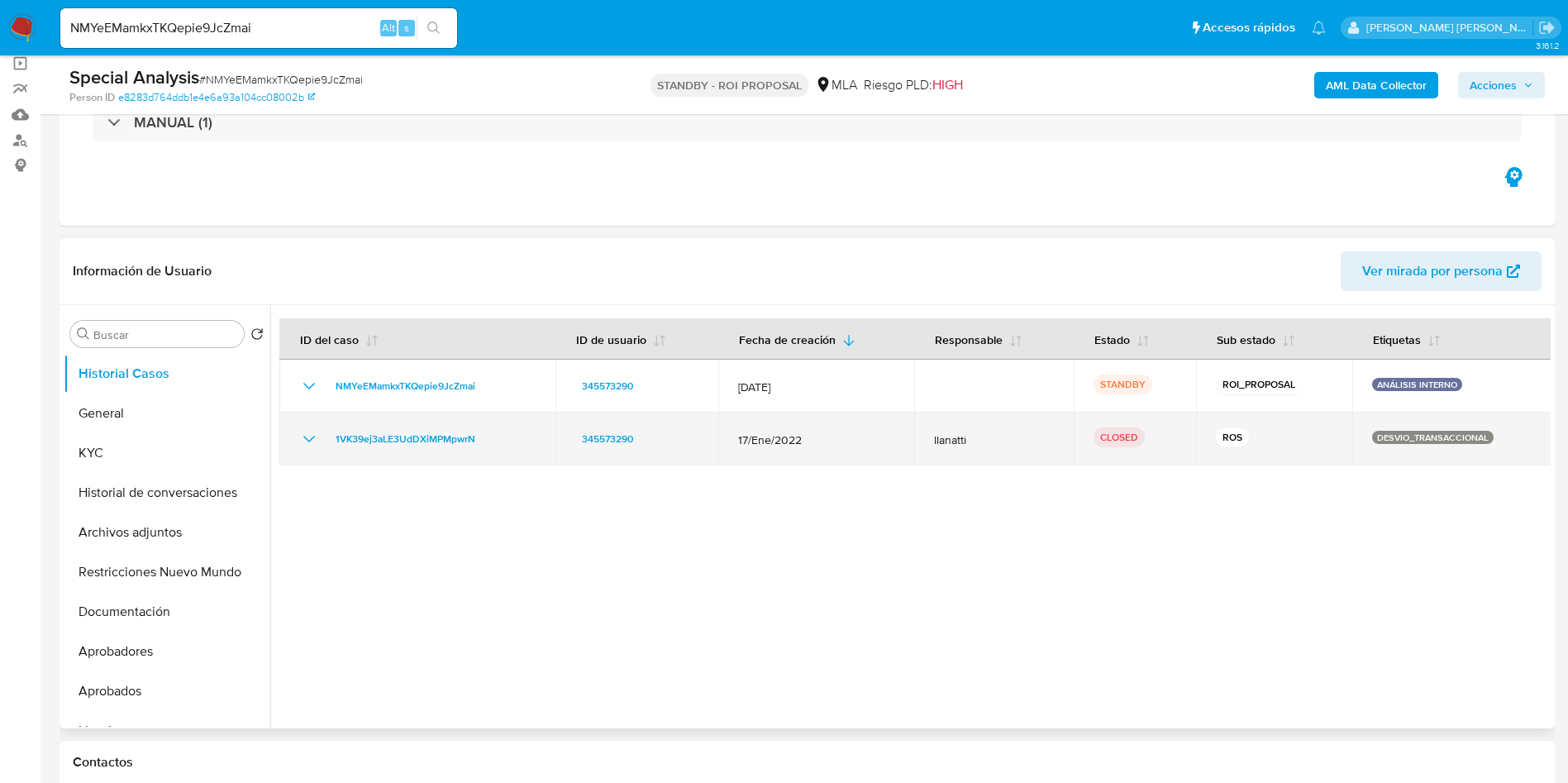
click at [307, 437] on icon "Mostrar/Ocultar" at bounding box center [309, 439] width 20 height 20
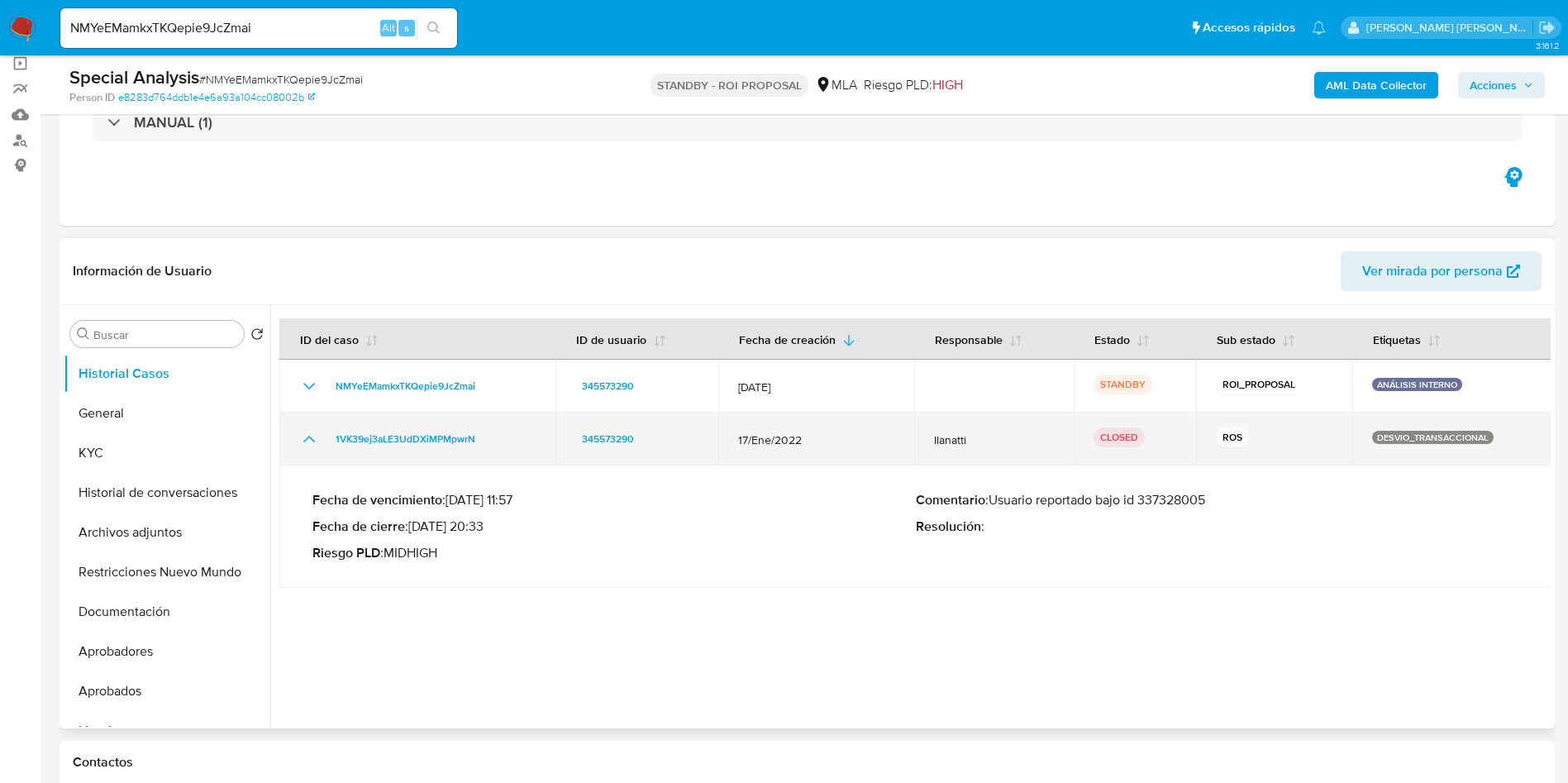
click at [307, 437] on icon "Mostrar/Ocultar" at bounding box center [309, 439] width 20 height 20
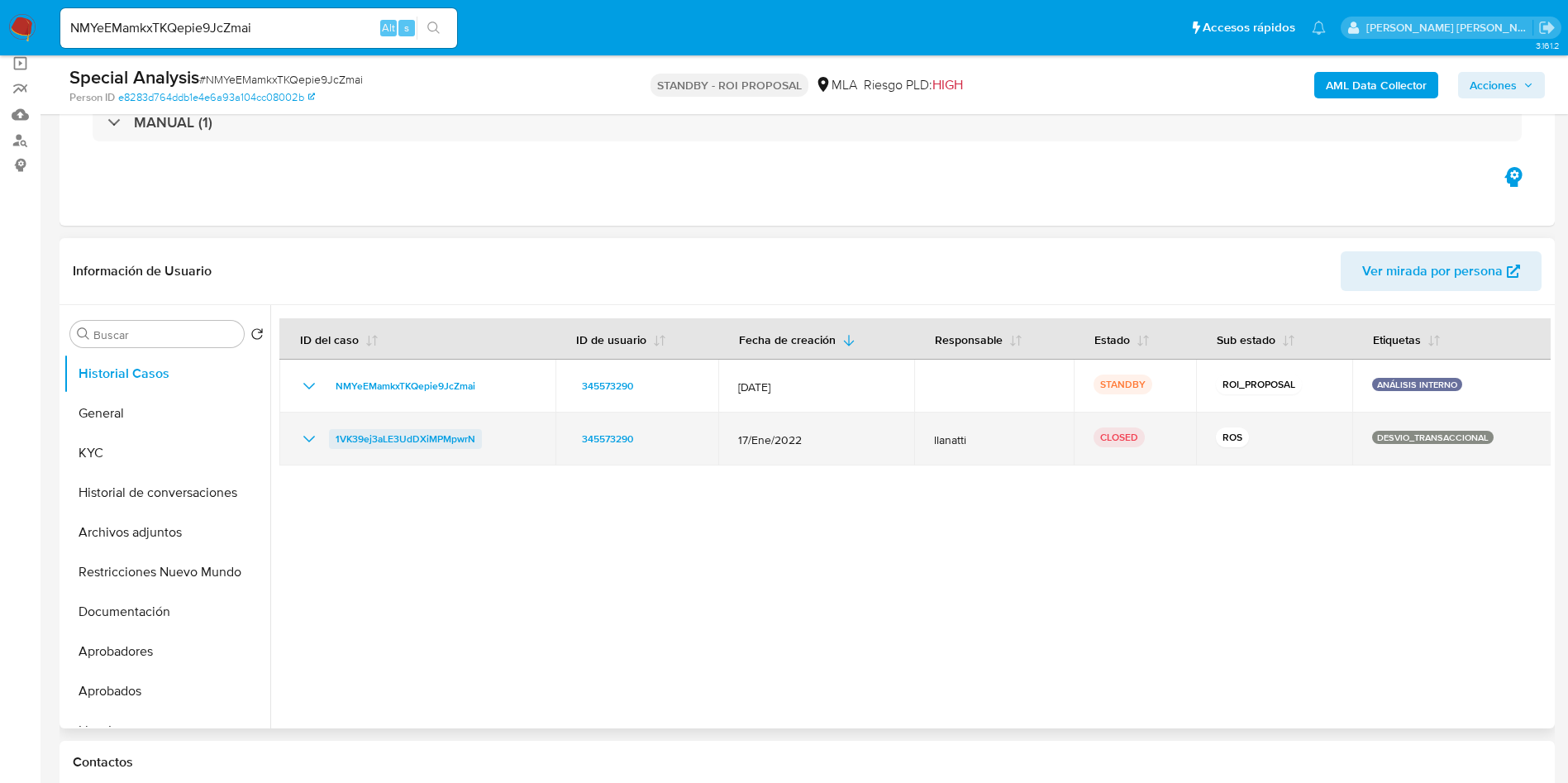
click at [406, 436] on span "1VK39ej3aLE3UdDXiMPMpwrN" at bounding box center [405, 439] width 139 height 20
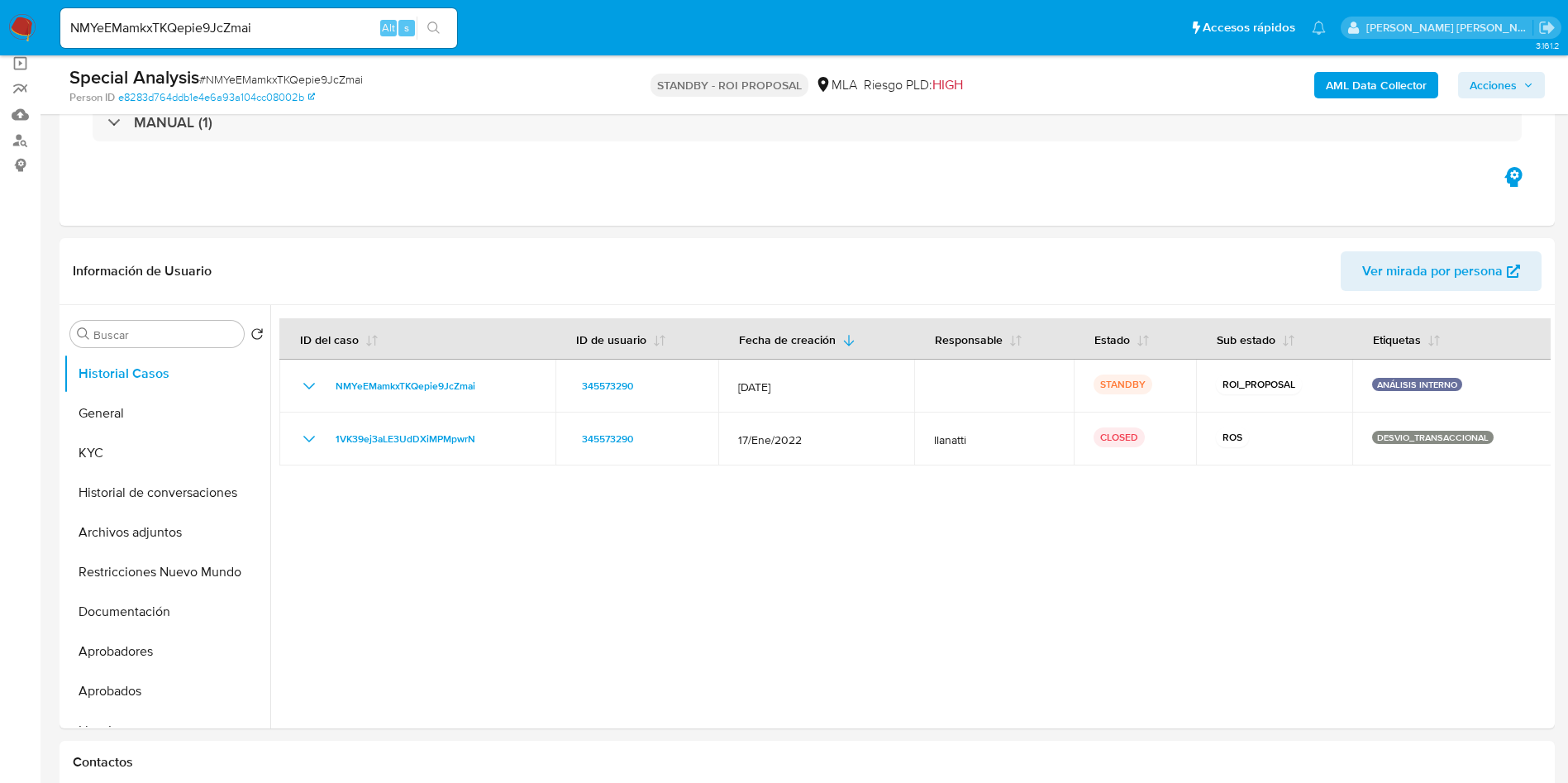
click at [300, 20] on input "NMYeEMamkxTKQepie9JcZmai" at bounding box center [258, 29] width 396 height 22
paste input "nP9spZY78AwNgEAqQzPGdViV"
type input "nP9spZY78AwNgEAqQzPGdViV"
click at [432, 32] on icon "search-icon" at bounding box center [433, 28] width 13 height 13
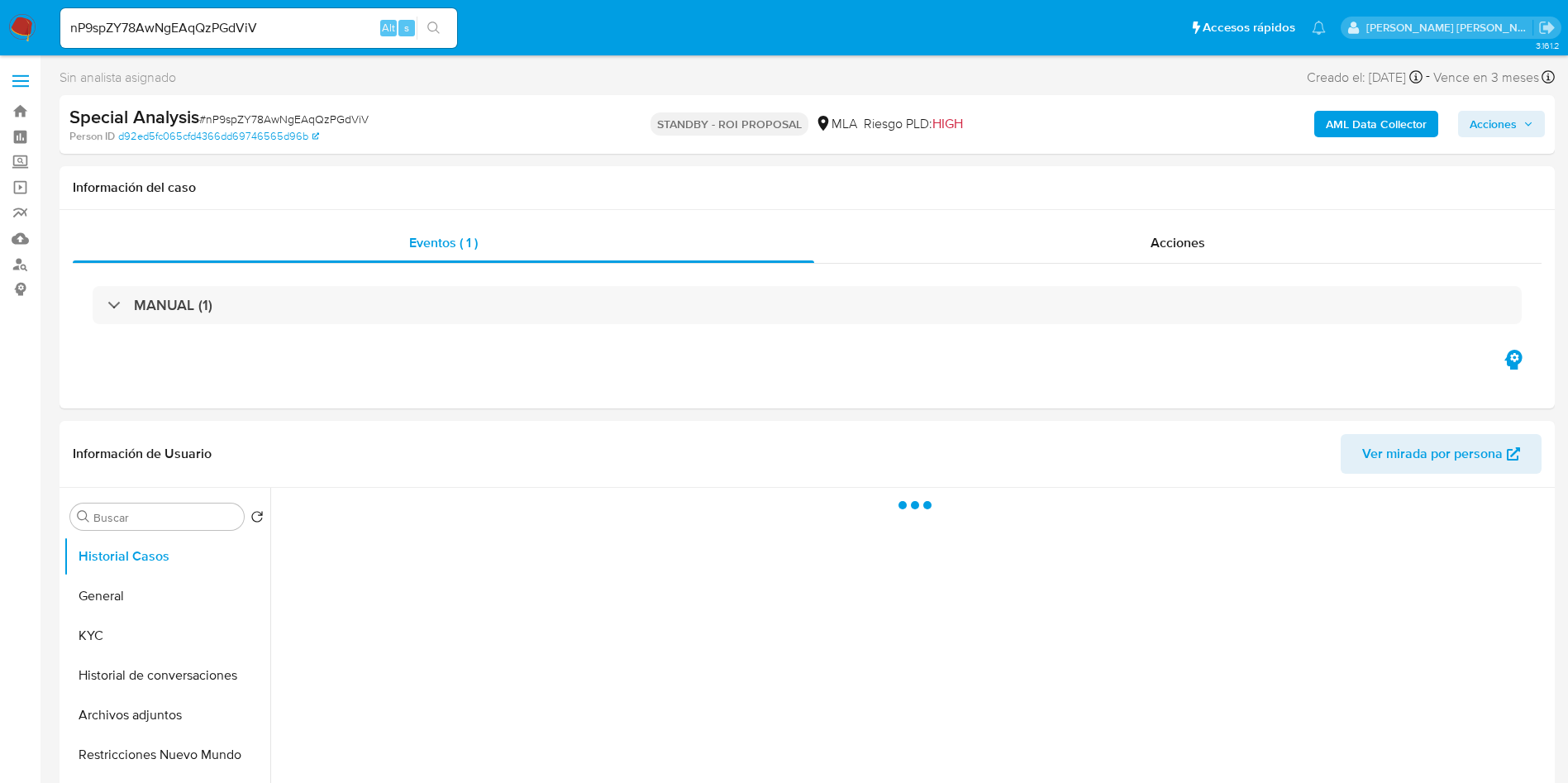
select select "10"
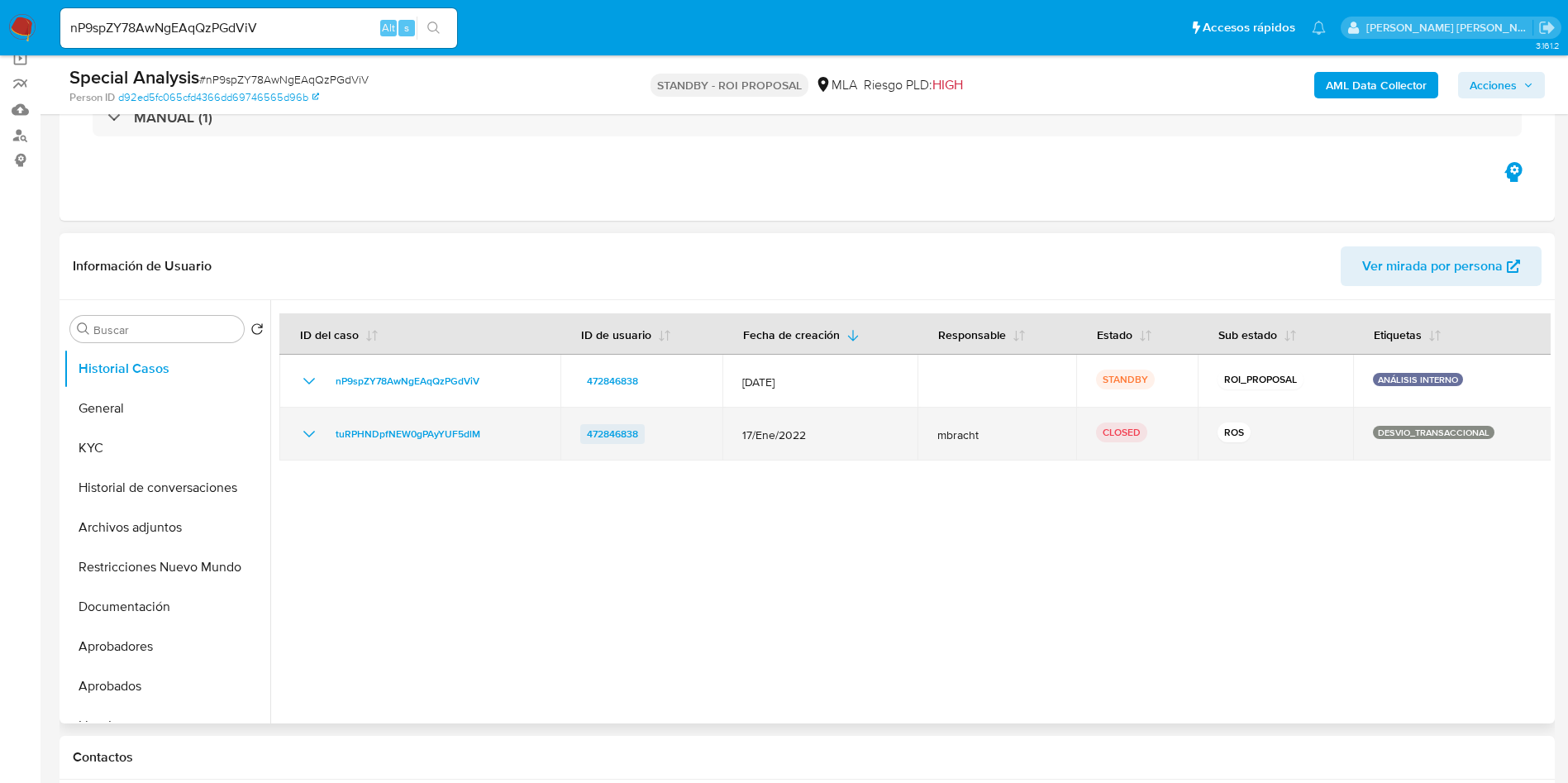
scroll to position [248, 0]
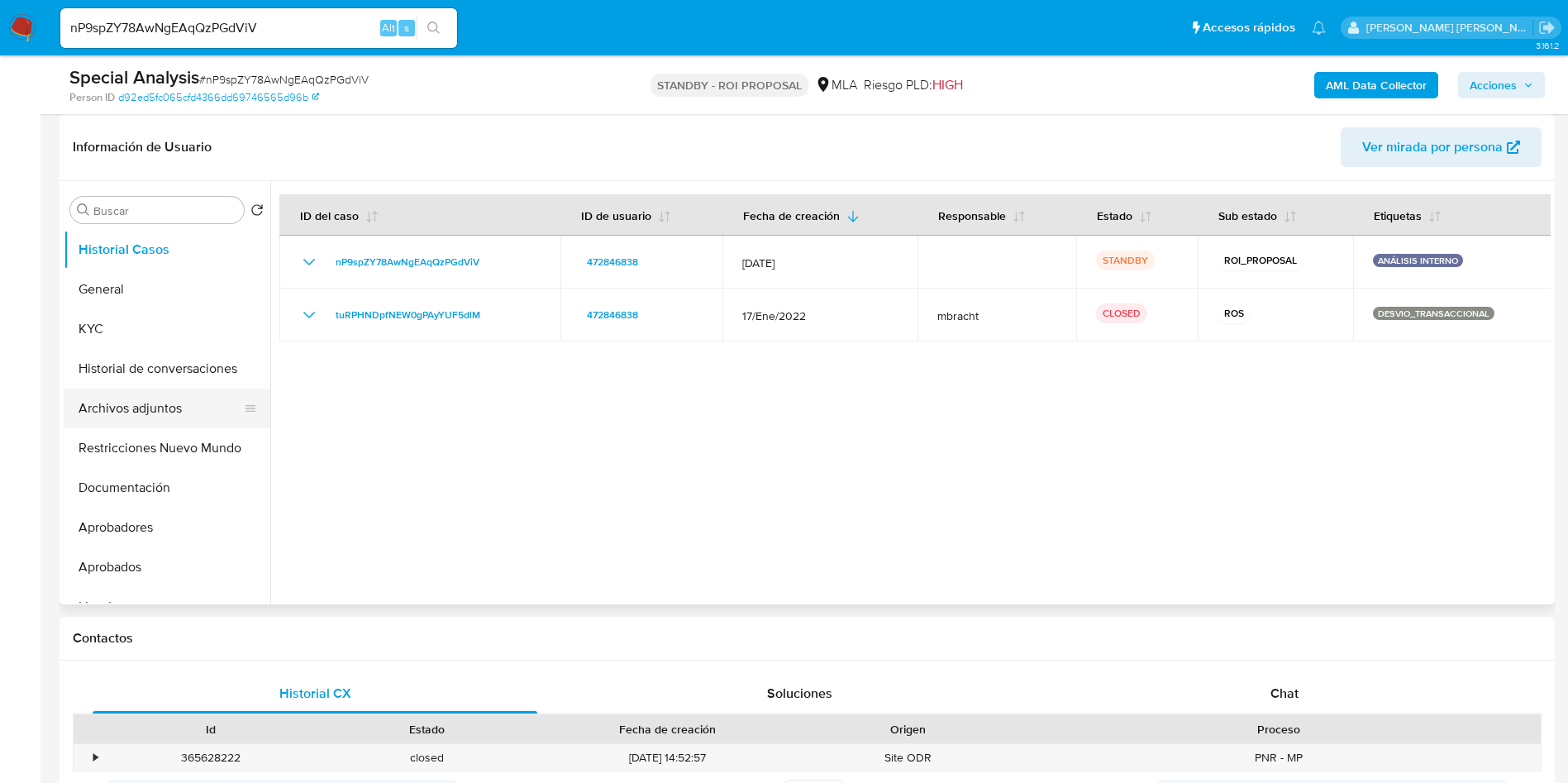
click at [123, 413] on button "Archivos adjuntos" at bounding box center [160, 408] width 194 height 40
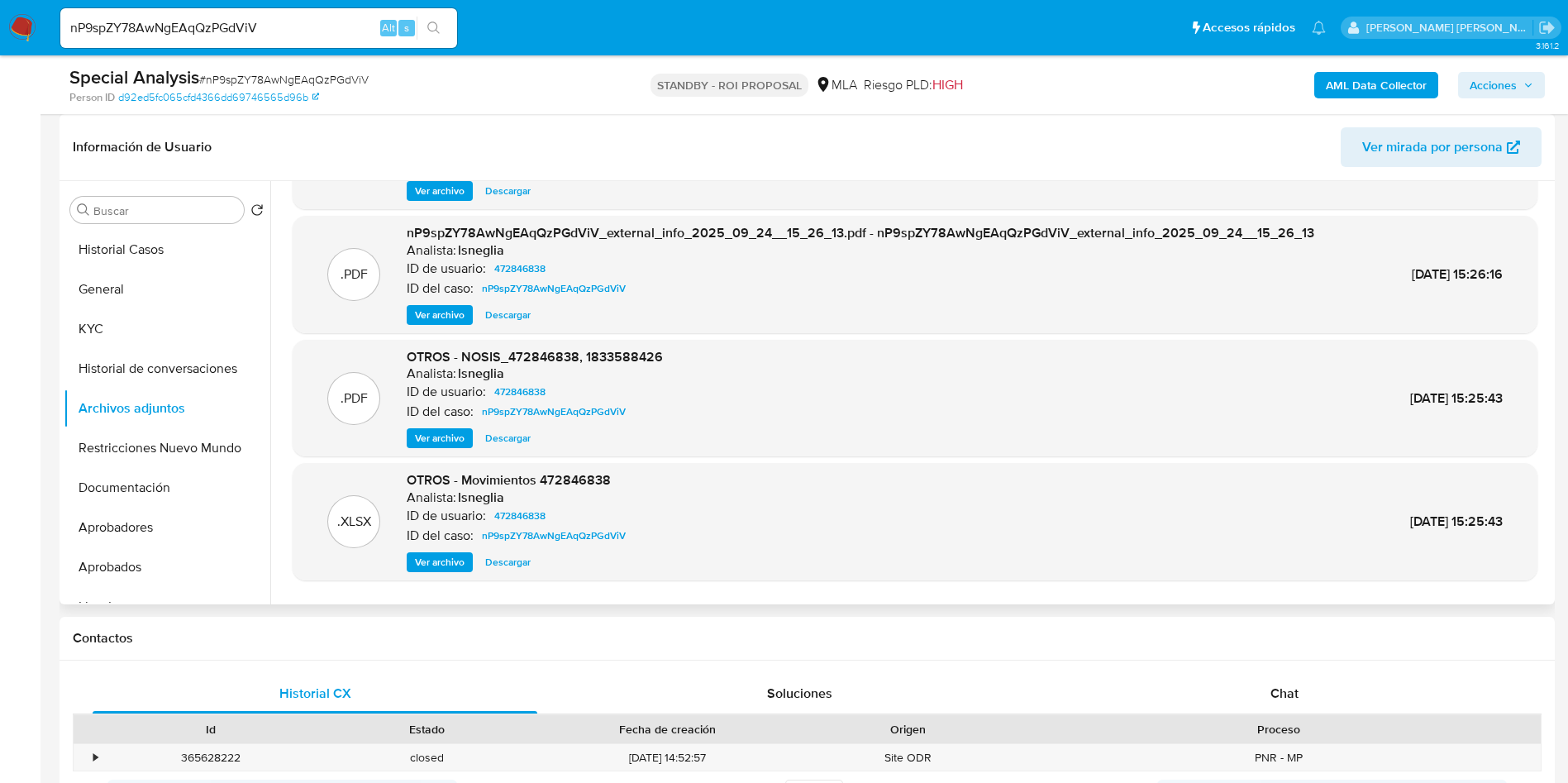
scroll to position [138, 0]
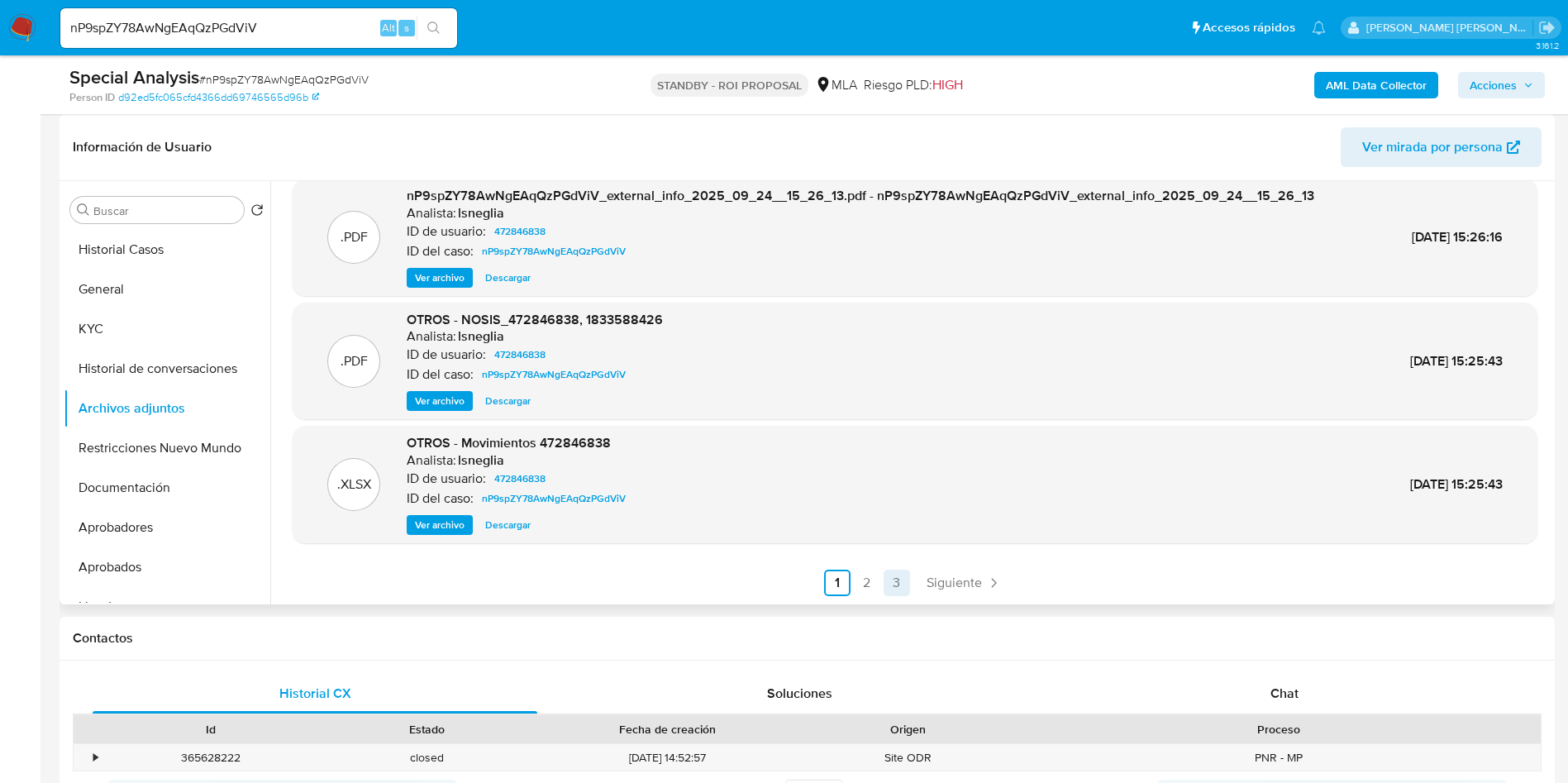
click at [892, 583] on link "3" at bounding box center [897, 582] width 27 height 27
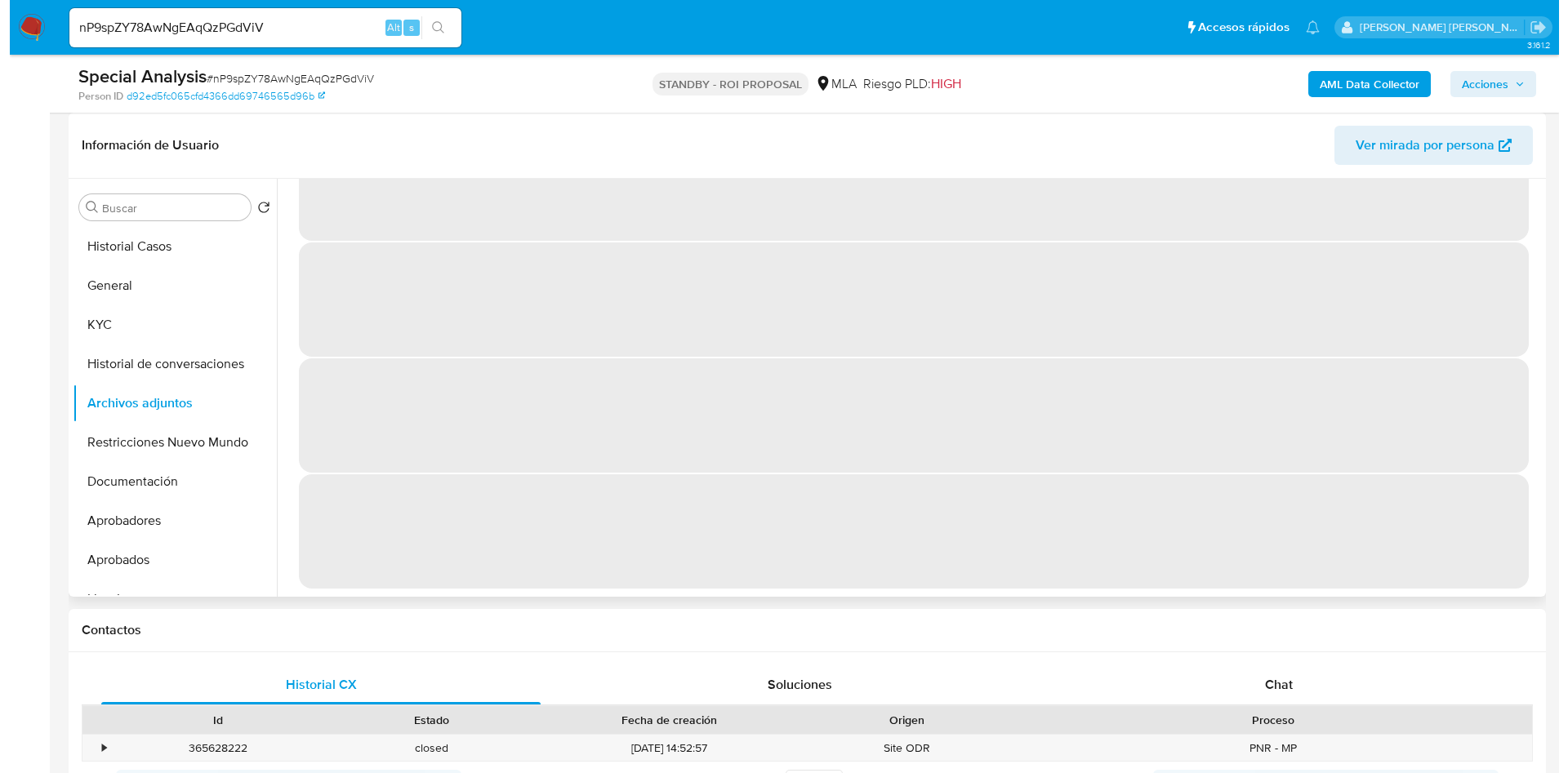
scroll to position [0, 0]
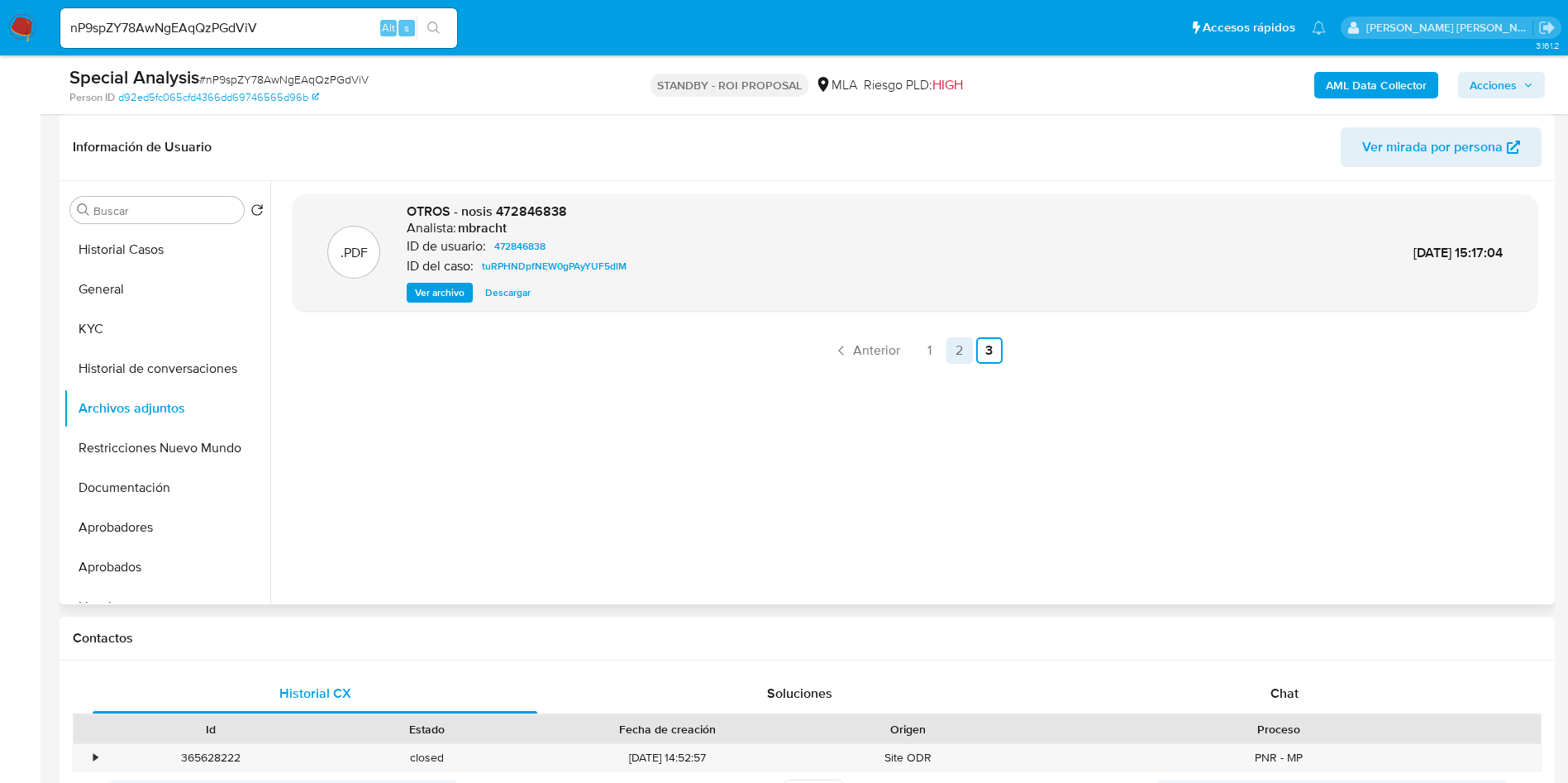
click at [962, 355] on link "2" at bounding box center [960, 350] width 27 height 27
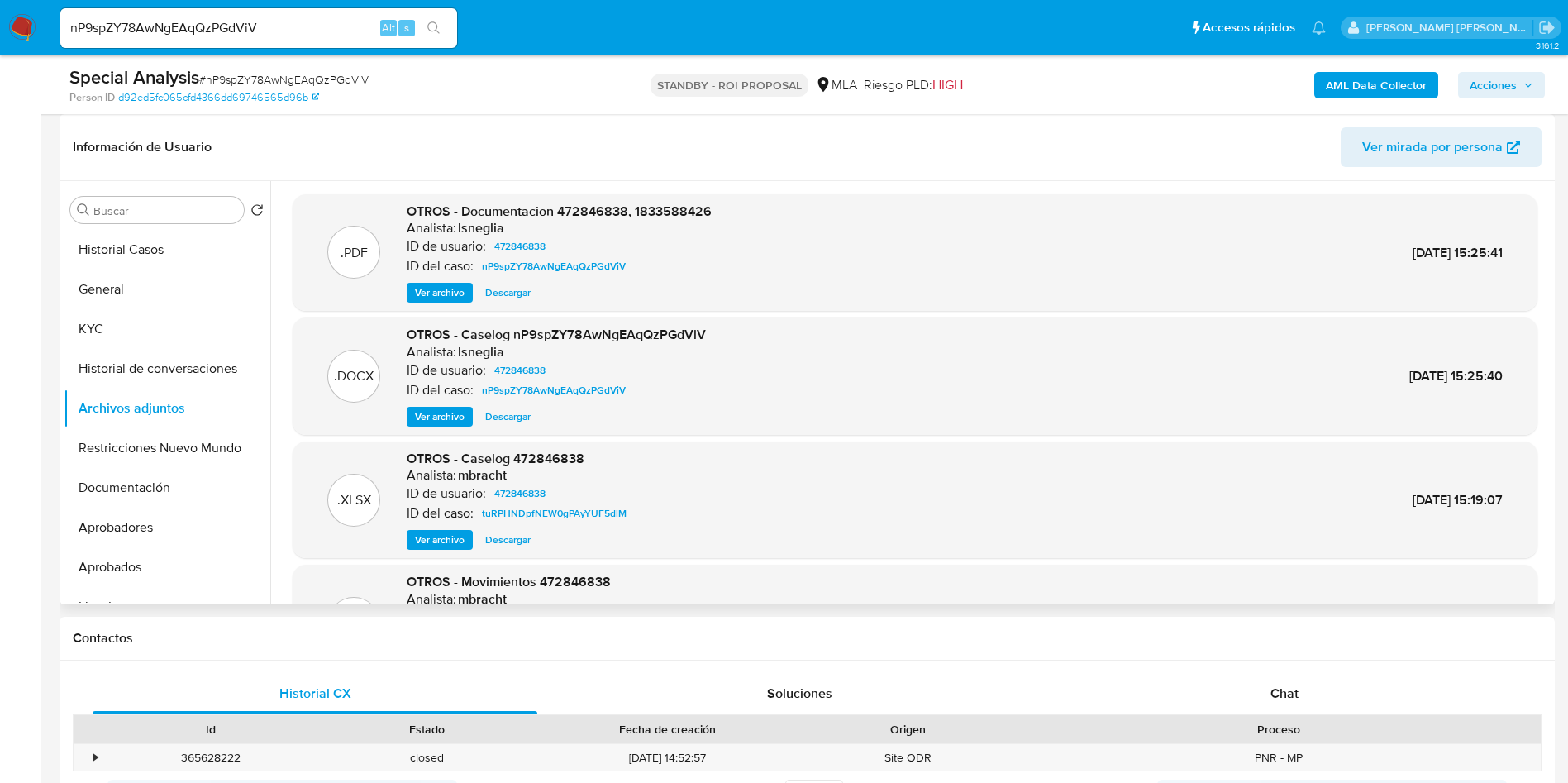
click at [434, 543] on span "Ver archivo" at bounding box center [440, 540] width 49 height 17
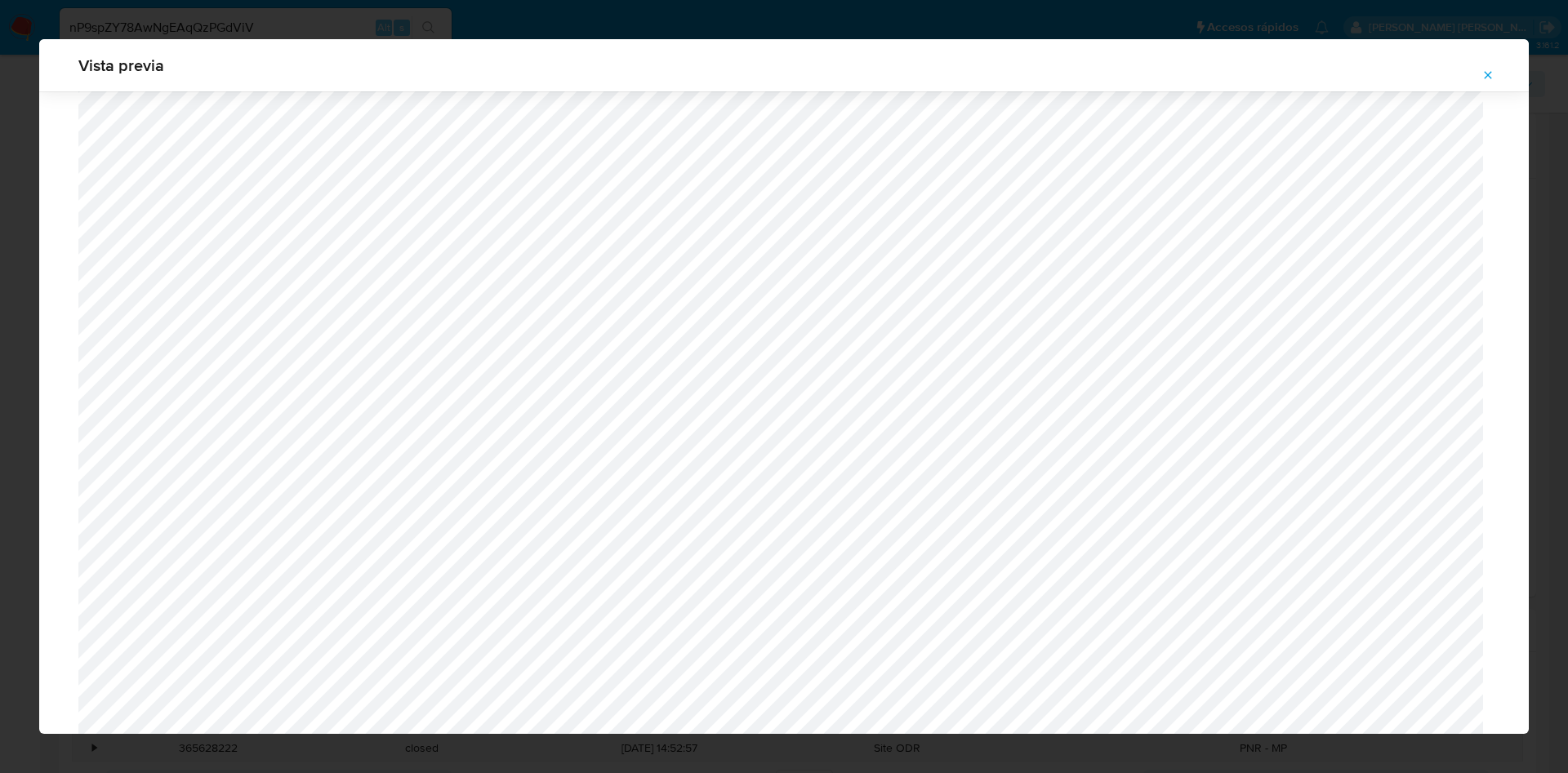
scroll to position [984, 0]
click at [1489, 77] on icon "Attachment preview" at bounding box center [1487, 74] width 13 height 13
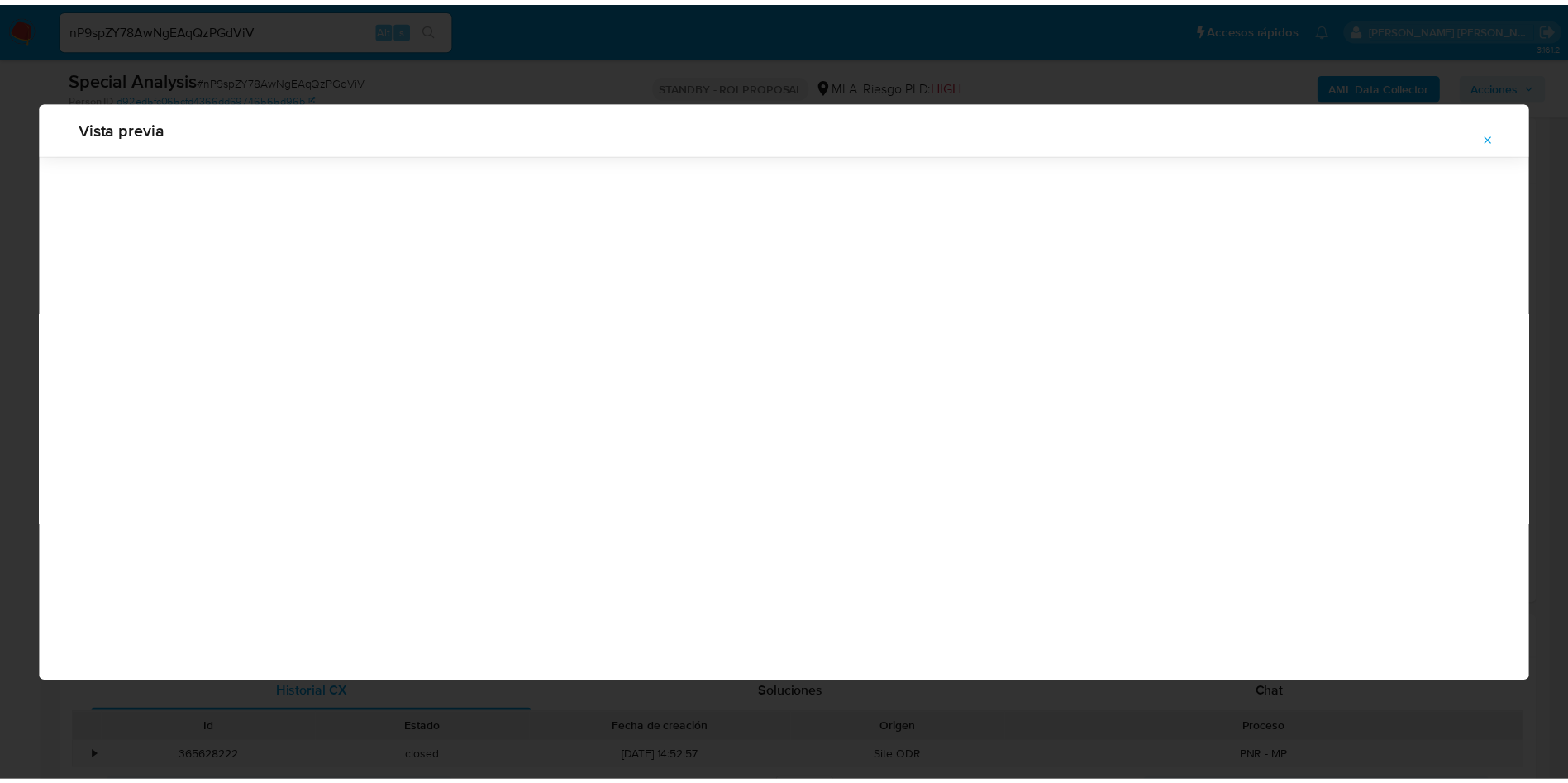
scroll to position [0, 0]
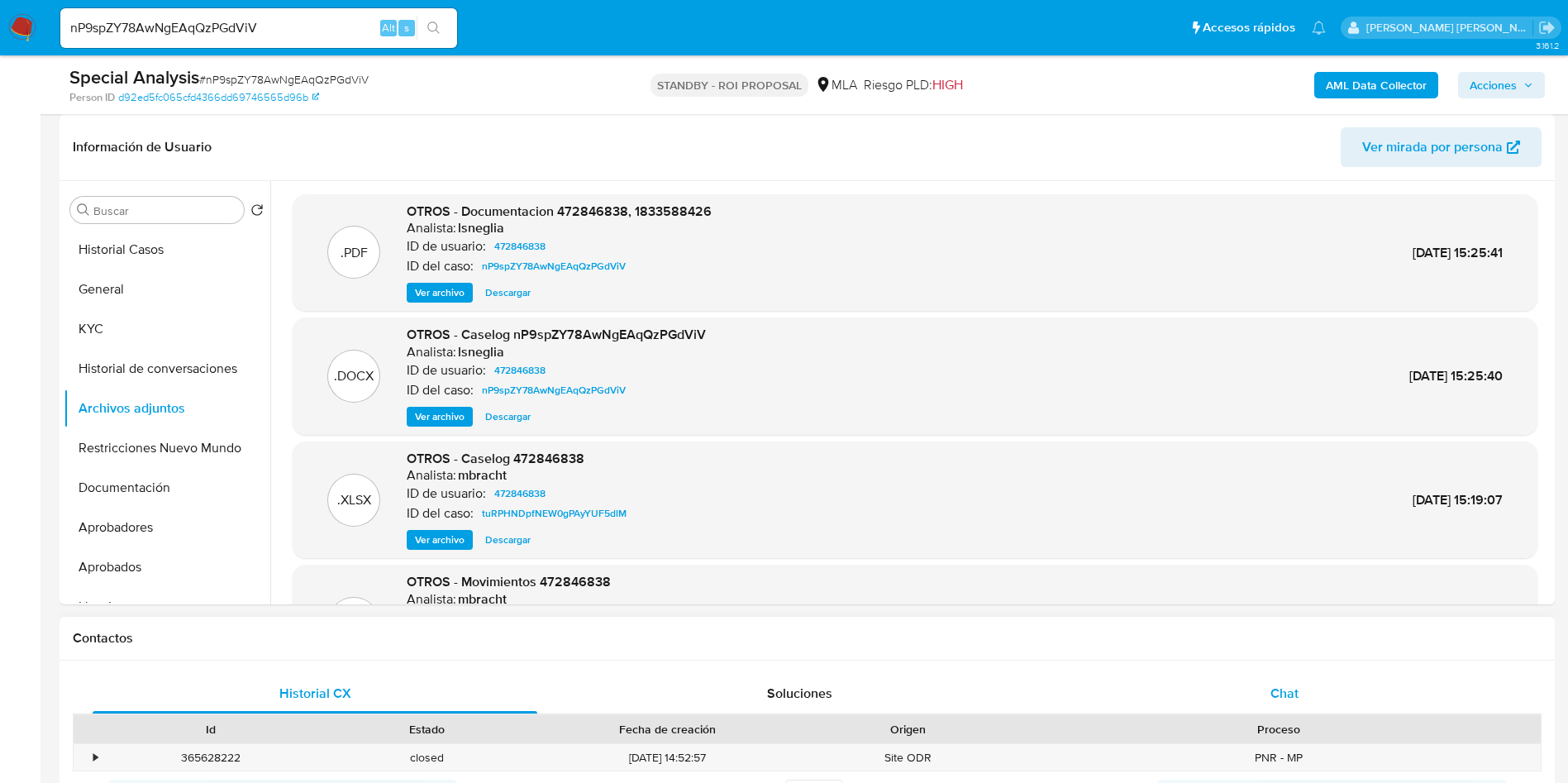
click at [1311, 676] on div "Chat" at bounding box center [1285, 694] width 445 height 40
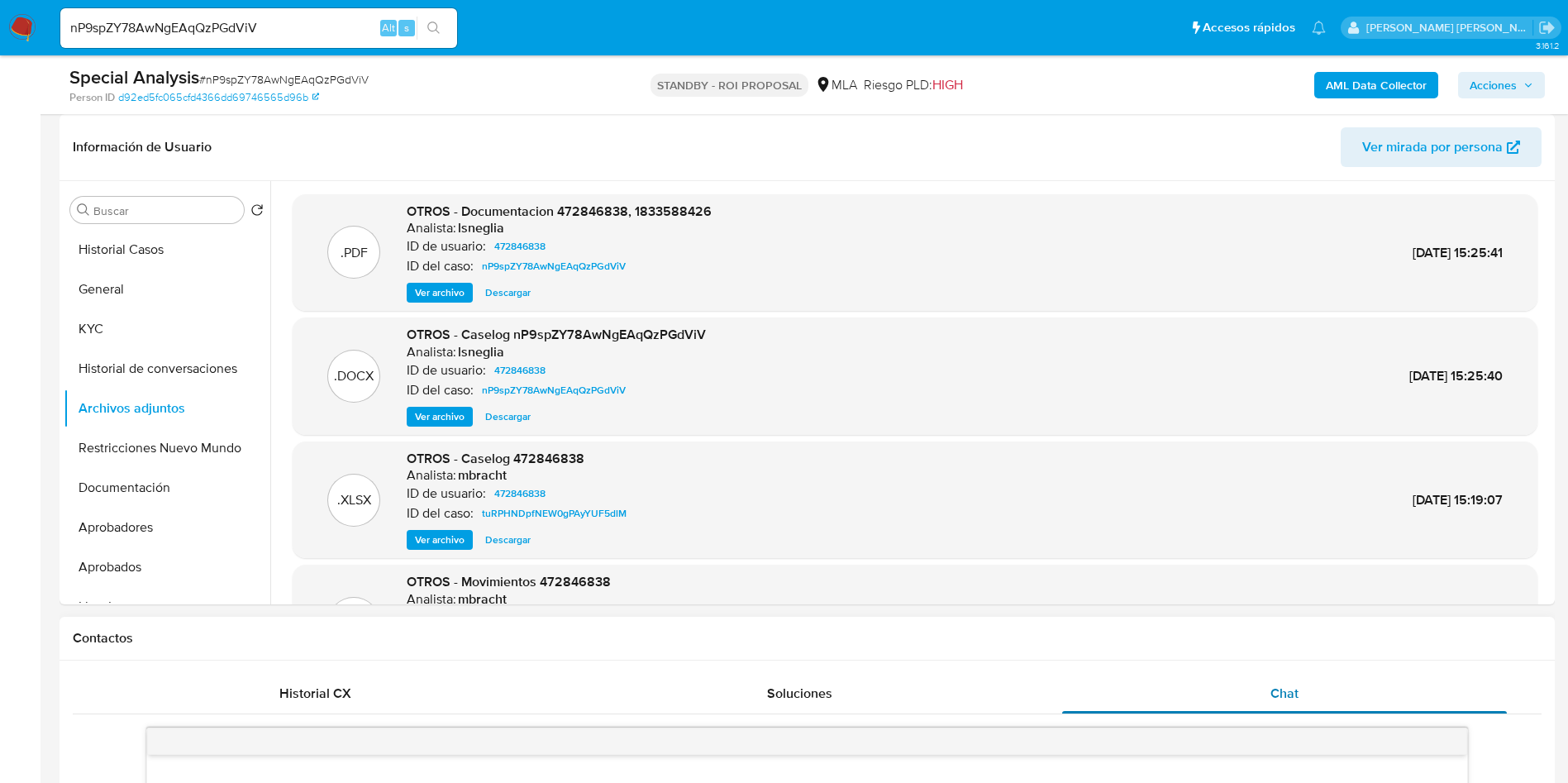
click at [1277, 689] on span "Chat" at bounding box center [1284, 693] width 28 height 19
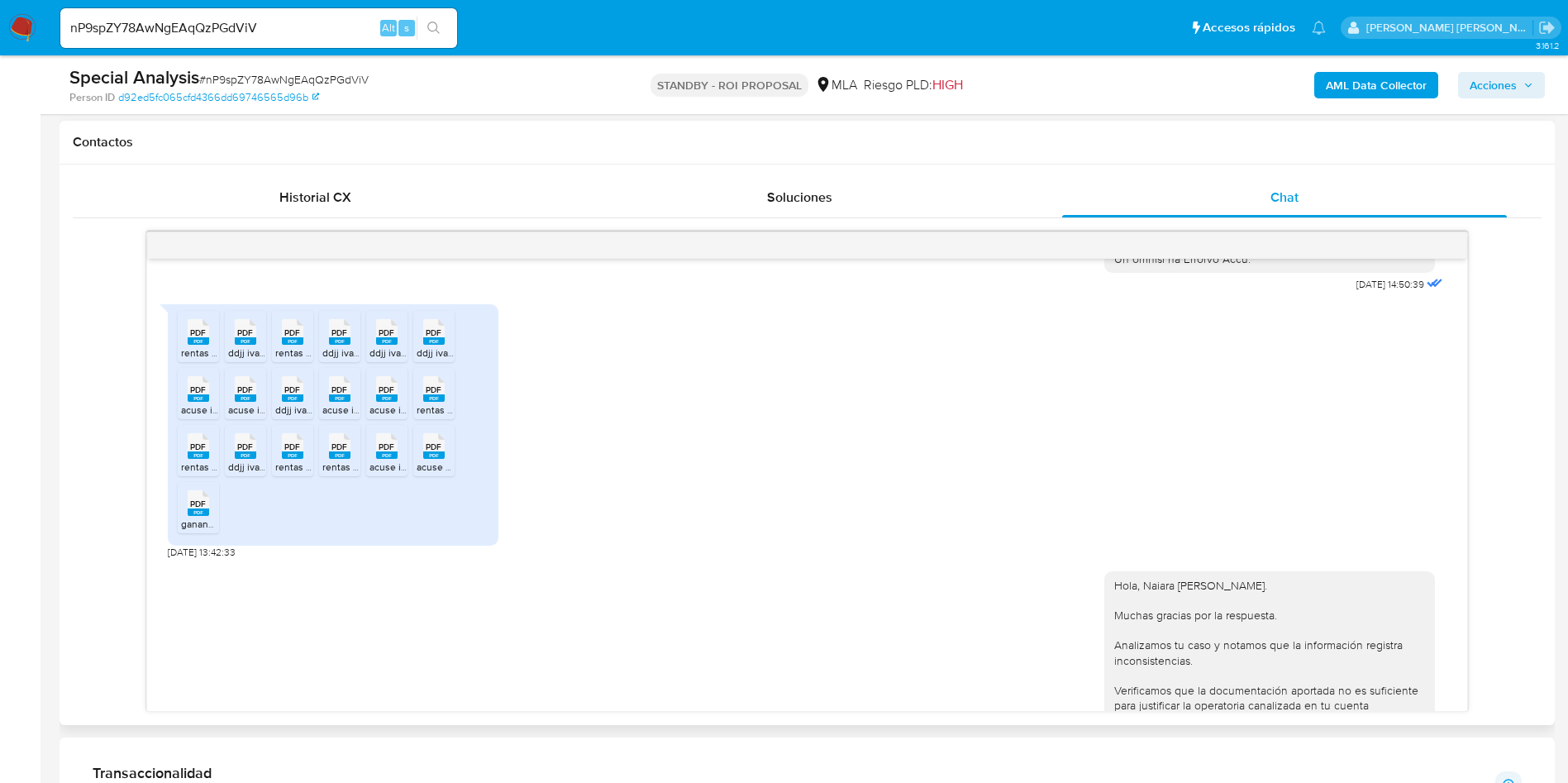
scroll to position [909, 0]
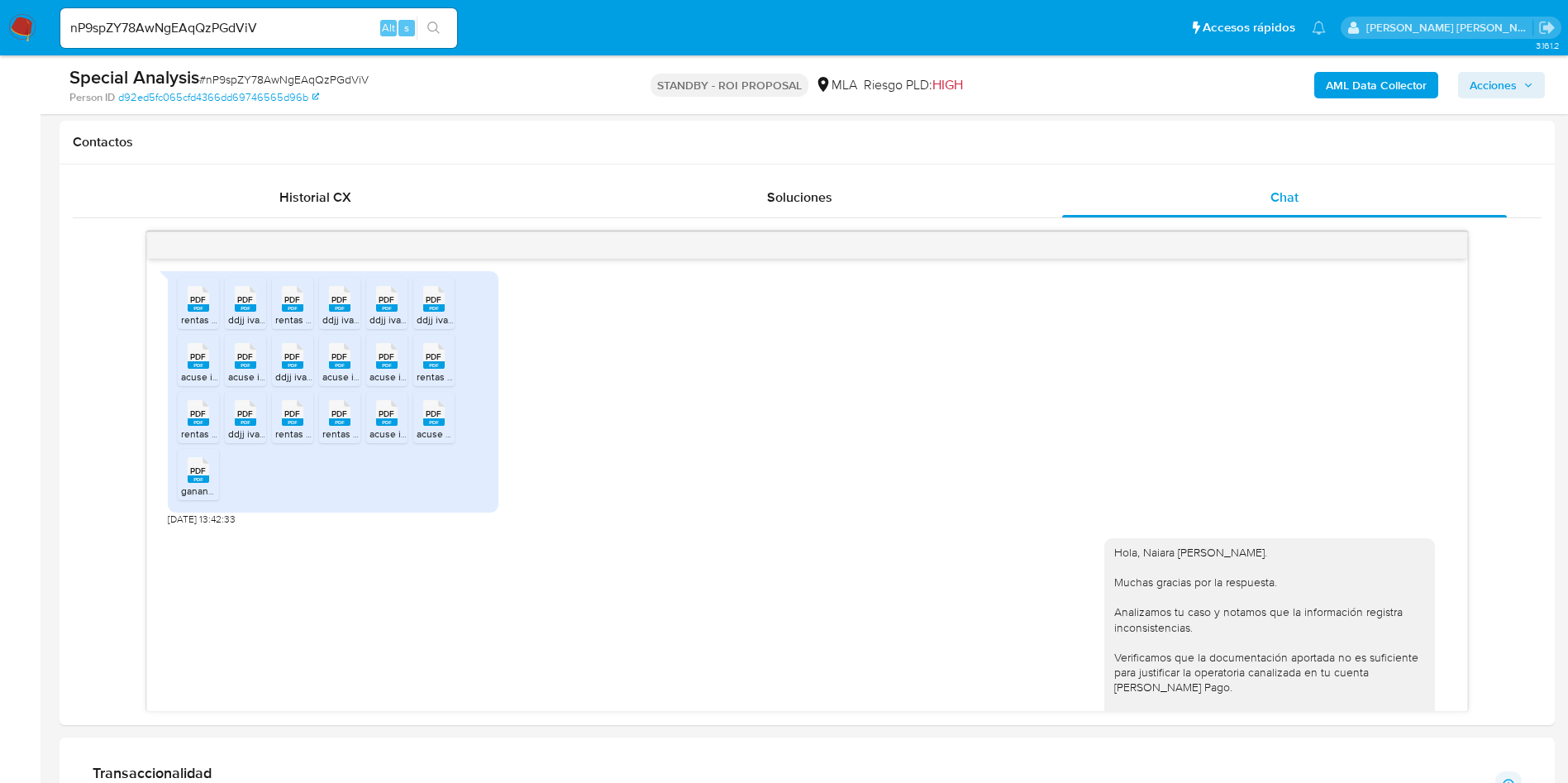
click at [156, 31] on input "nP9spZY78AwNgEAqQzPGdViV" at bounding box center [258, 29] width 396 height 22
paste input "u0A2y3F0KDo7EgAU9o1MDcl1"
type input "u0A2y3F0KDo7EgAU9o1MDcl1"
click at [437, 22] on icon "search-icon" at bounding box center [433, 28] width 13 height 13
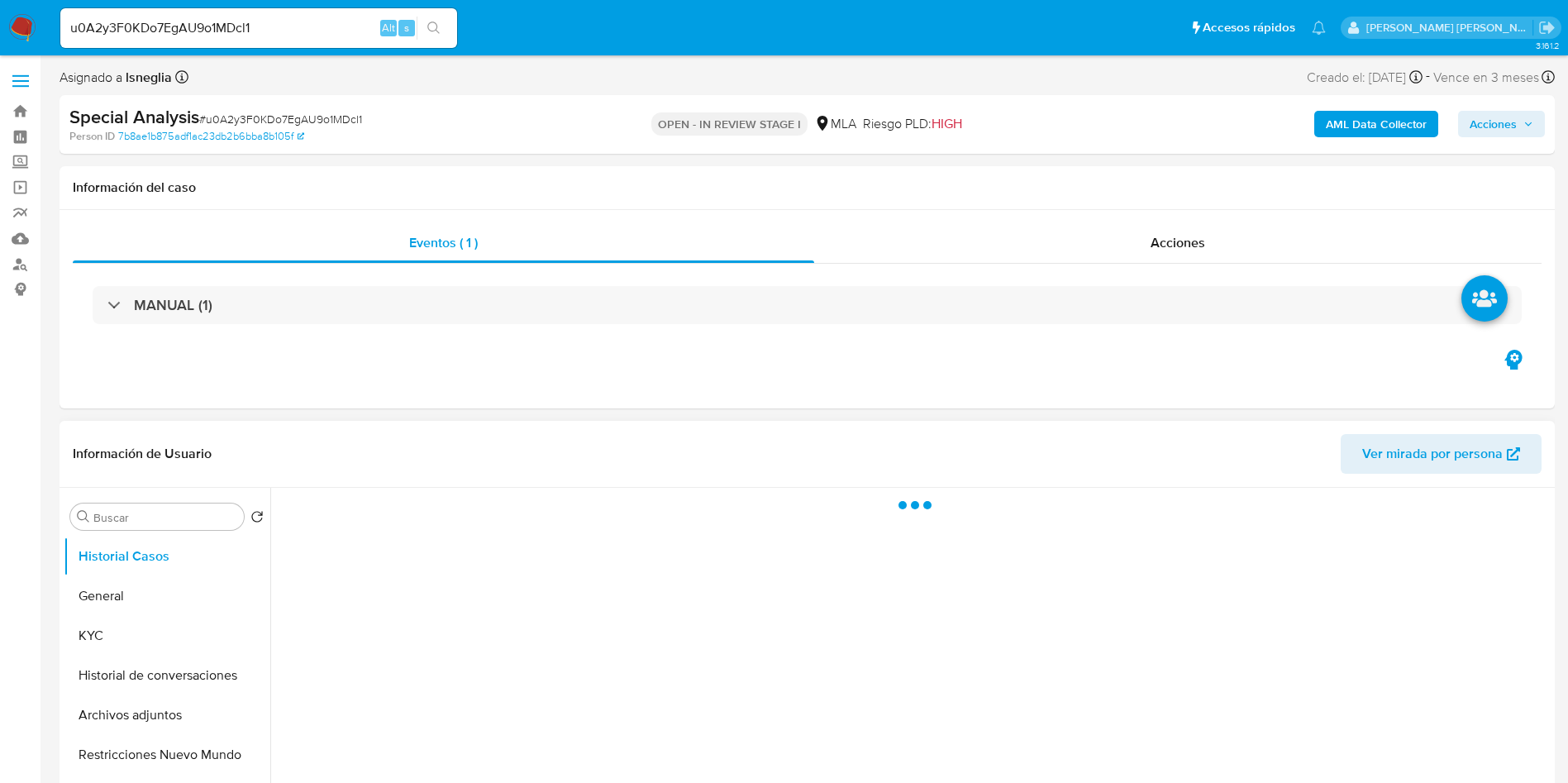
select select "10"
click at [605, 624] on div at bounding box center [910, 699] width 1280 height 423
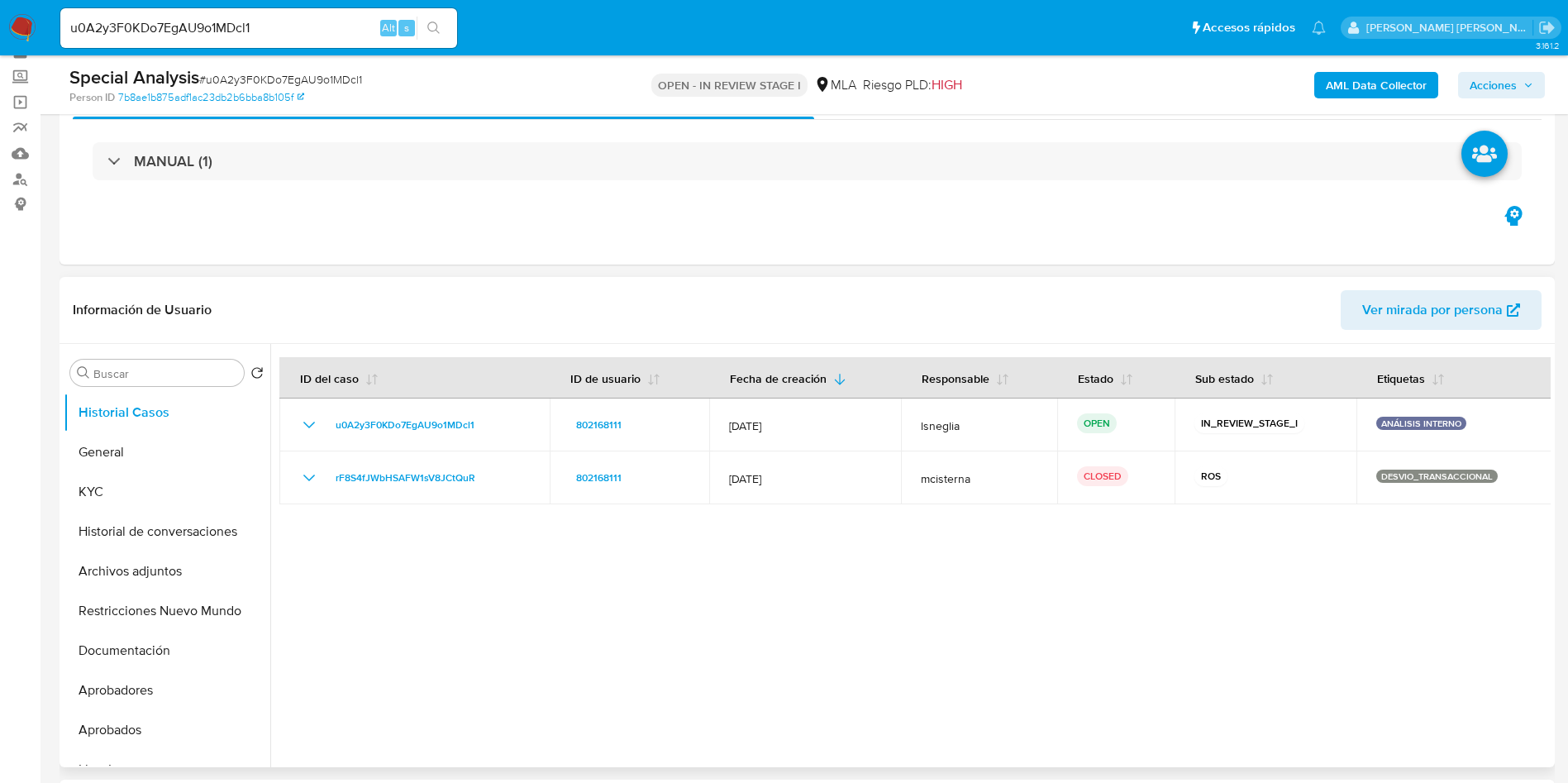
scroll to position [124, 0]
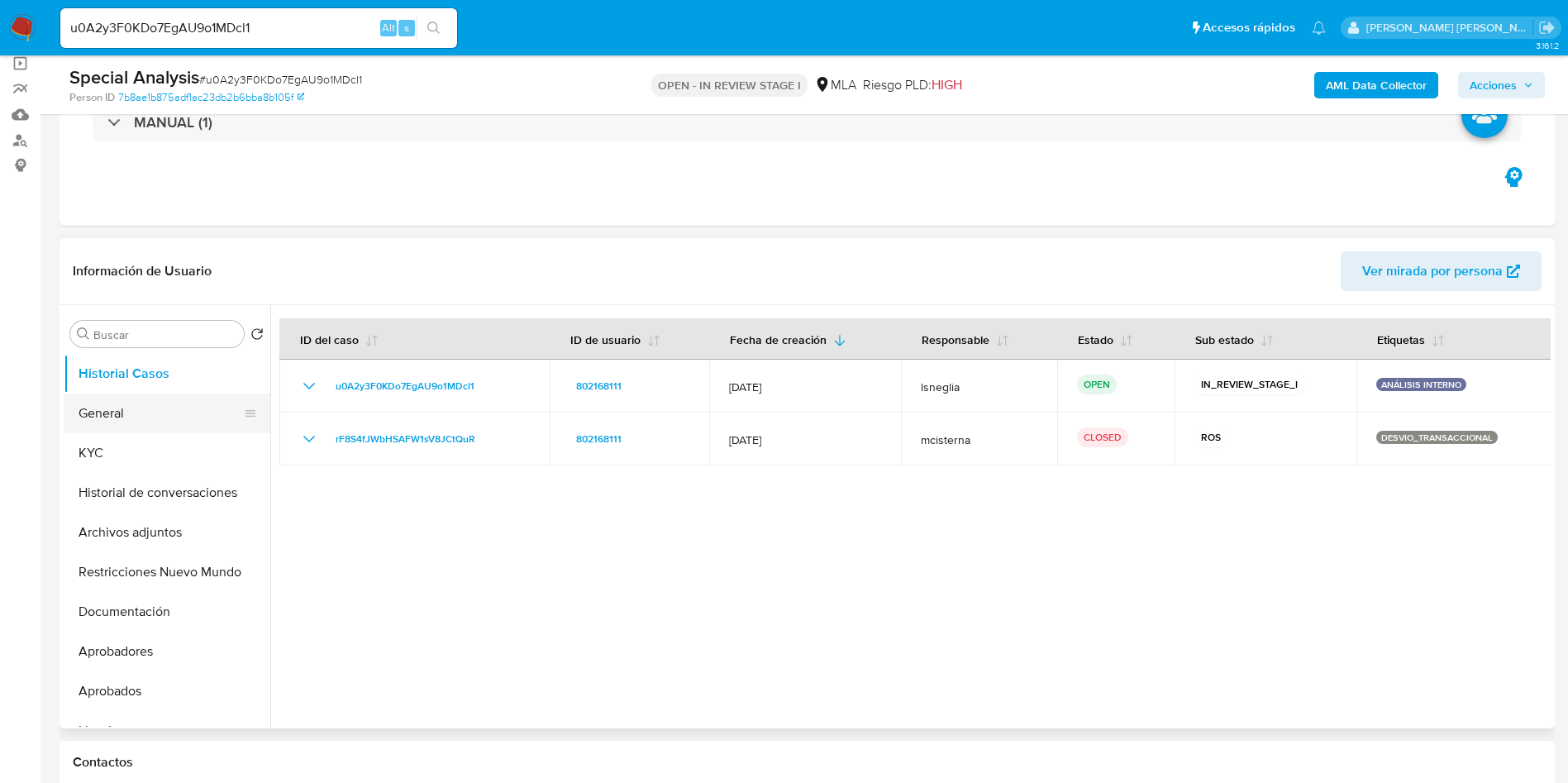
click at [135, 427] on button "General" at bounding box center [160, 413] width 194 height 40
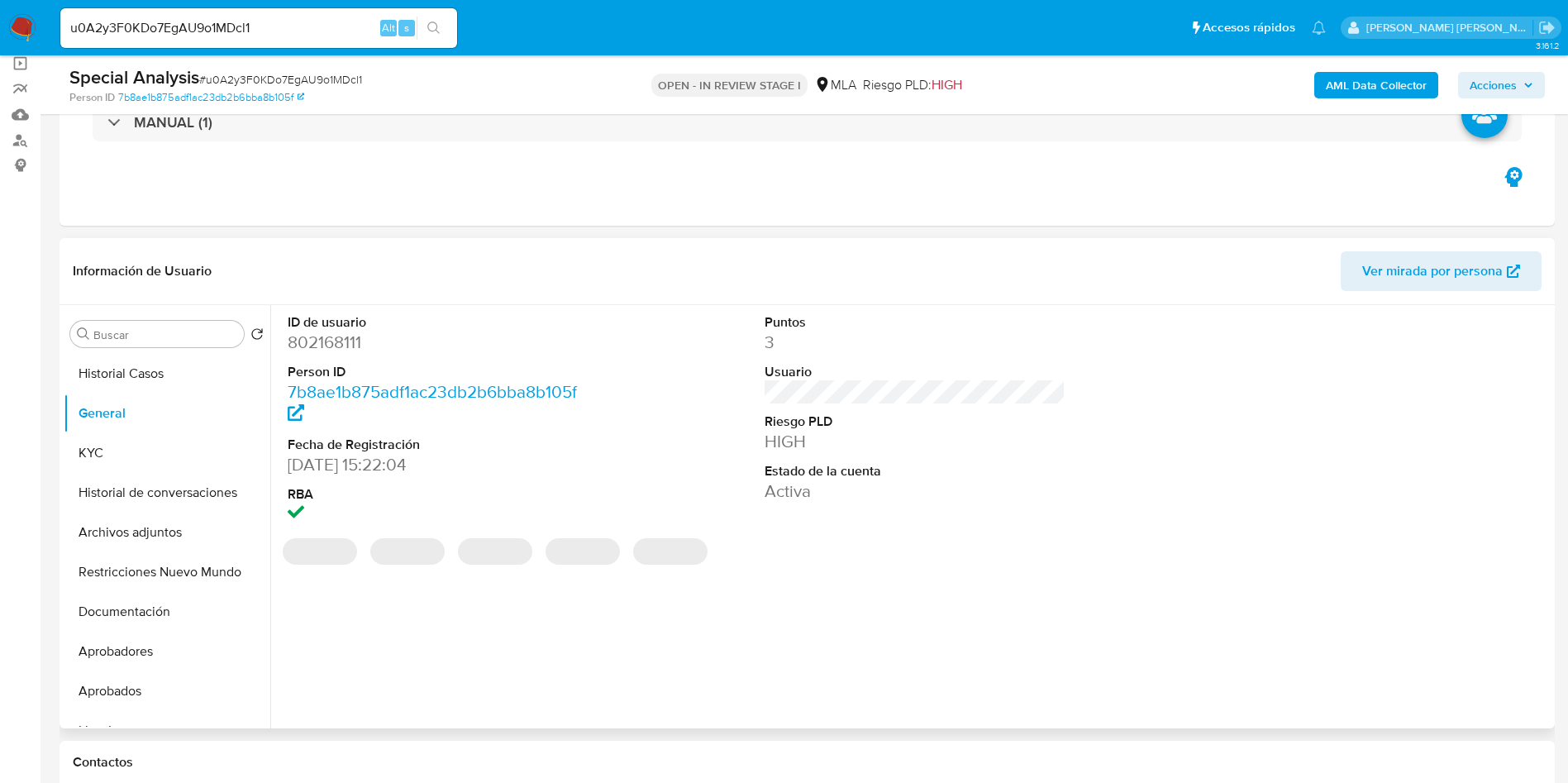
click at [341, 339] on dd "802168111" at bounding box center [438, 342] width 302 height 23
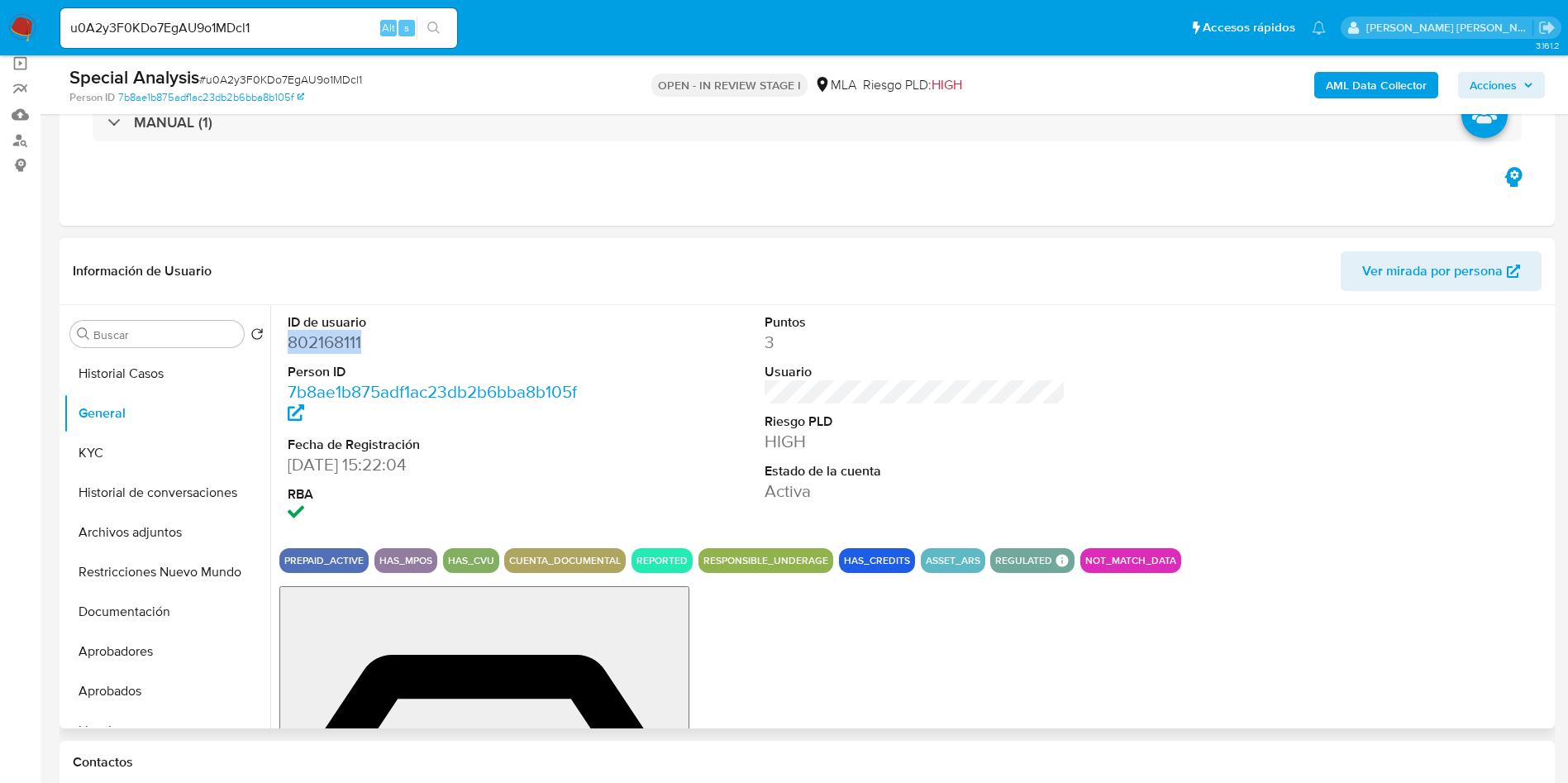
copy dd "802168111"
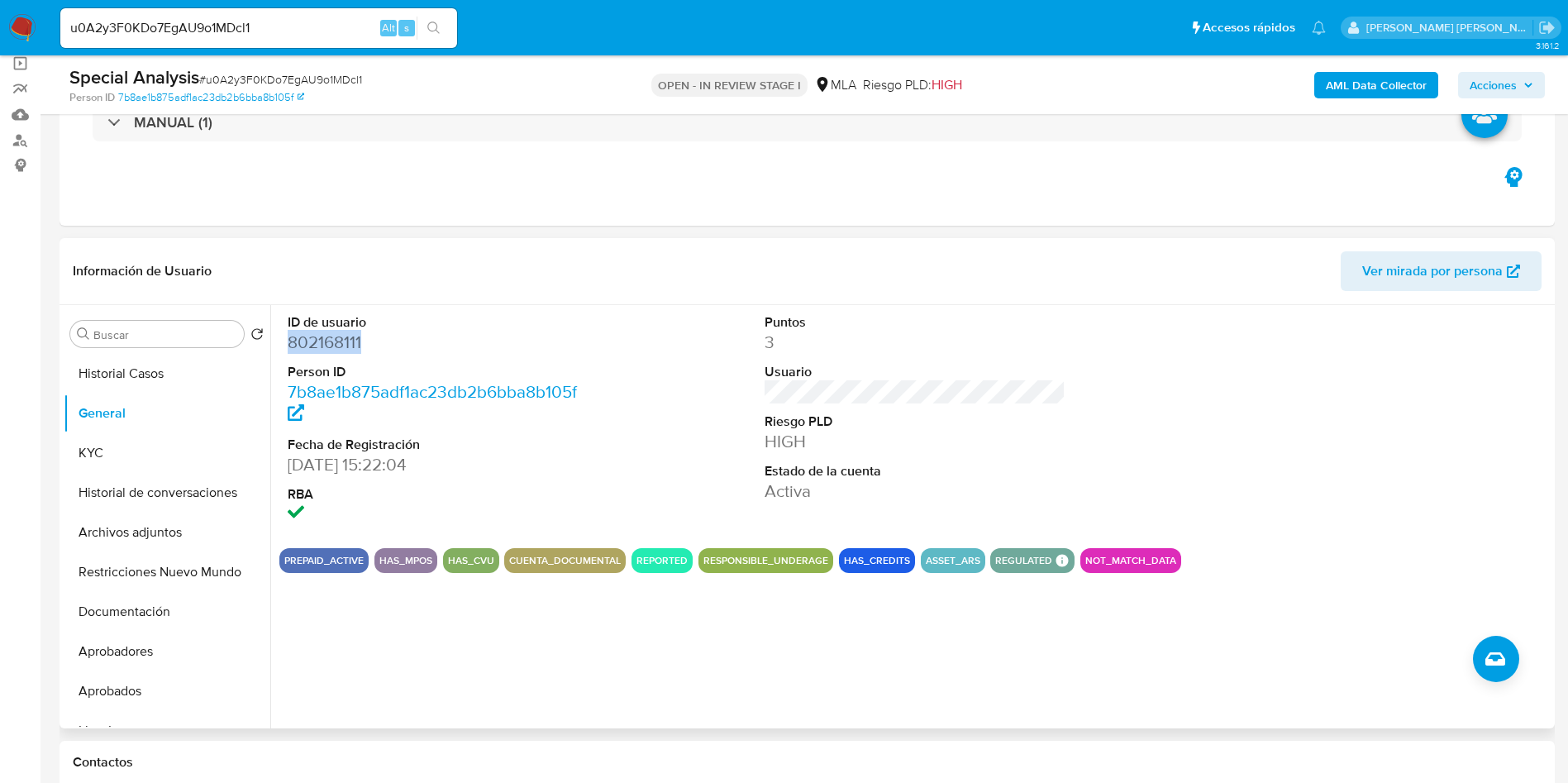
copy dd "802168111"
click at [1175, 300] on div "Información de Usuario Ver mirada por persona" at bounding box center [807, 272] width 1496 height 67
click at [131, 458] on button "KYC" at bounding box center [160, 453] width 194 height 40
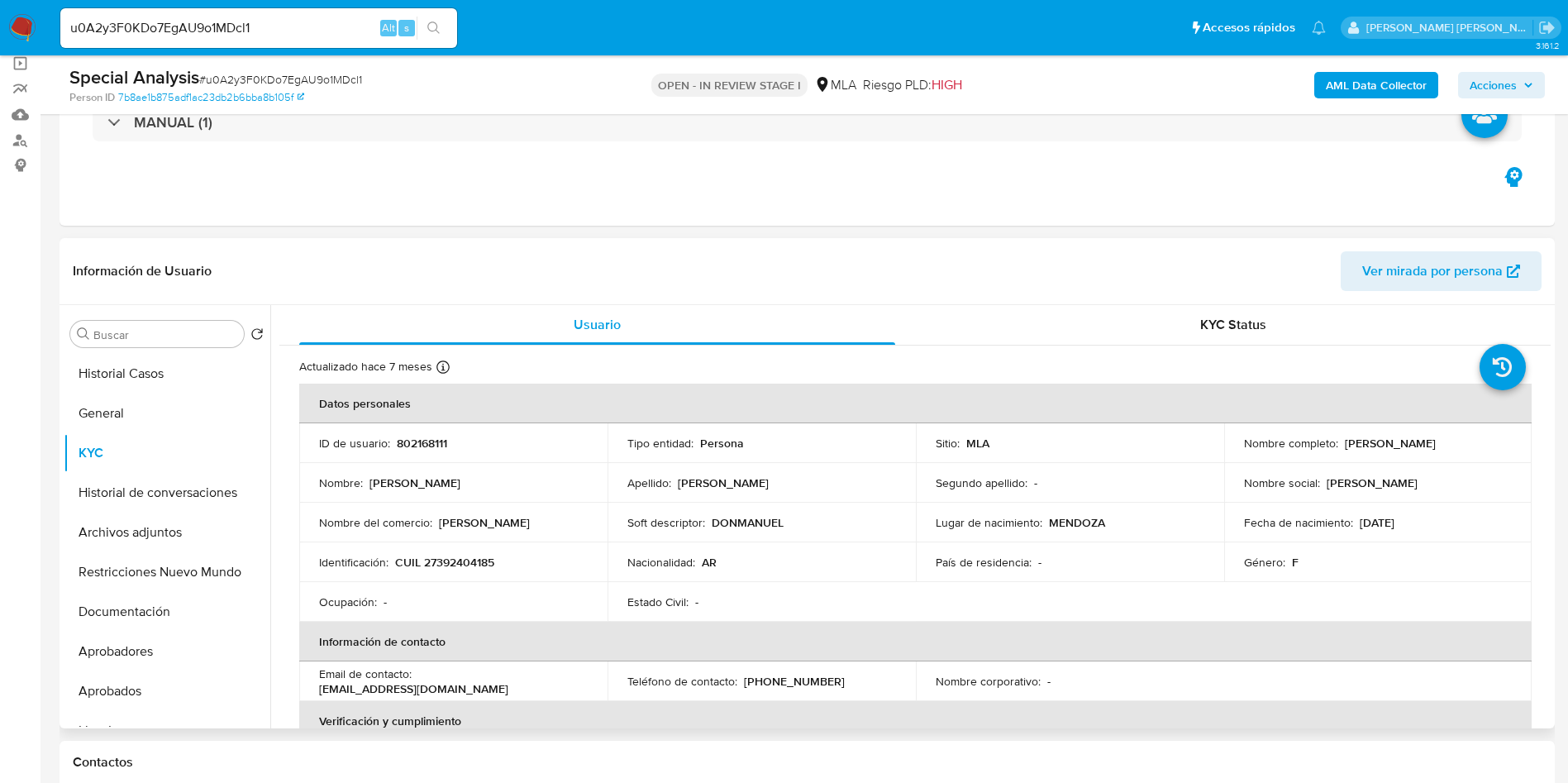
drag, startPoint x: 1341, startPoint y: 446, endPoint x: 1467, endPoint y: 448, distance: 126.0
click at [1467, 448] on div "Nombre completo : Anabella Belén Aguilera" at bounding box center [1379, 443] width 269 height 15
copy p "[PERSON_NAME]"
drag, startPoint x: 397, startPoint y: 560, endPoint x: 514, endPoint y: 567, distance: 117.2
click at [514, 567] on div "Identificación : CUIL 27392404185" at bounding box center [454, 562] width 269 height 15
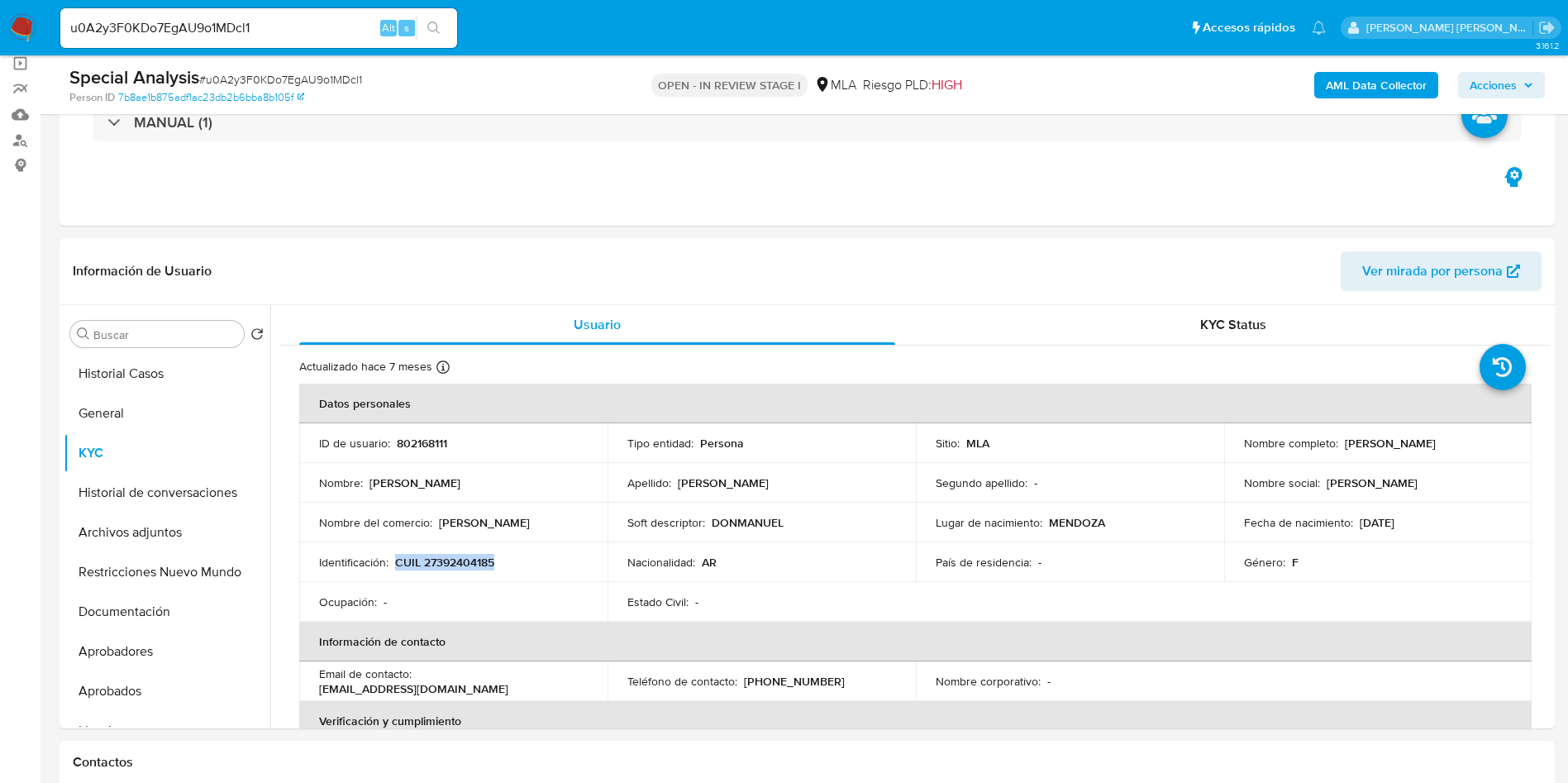
copy p "CUIL 27392404185"
click at [462, 559] on p "CUIL 27392404185" at bounding box center [445, 562] width 99 height 15
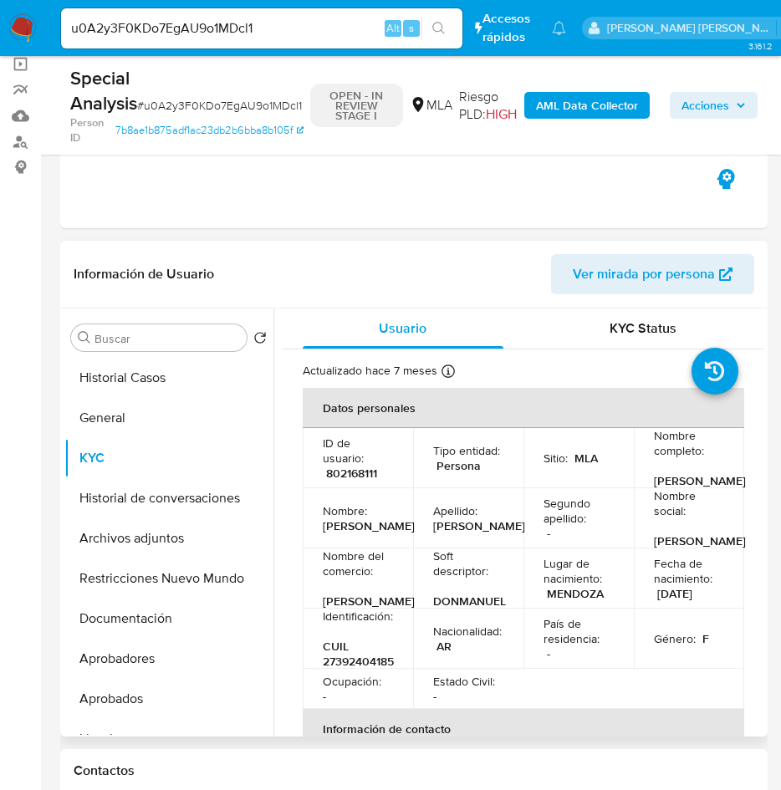
click at [349, 481] on p "802168111" at bounding box center [351, 473] width 51 height 15
copy p "802168111"
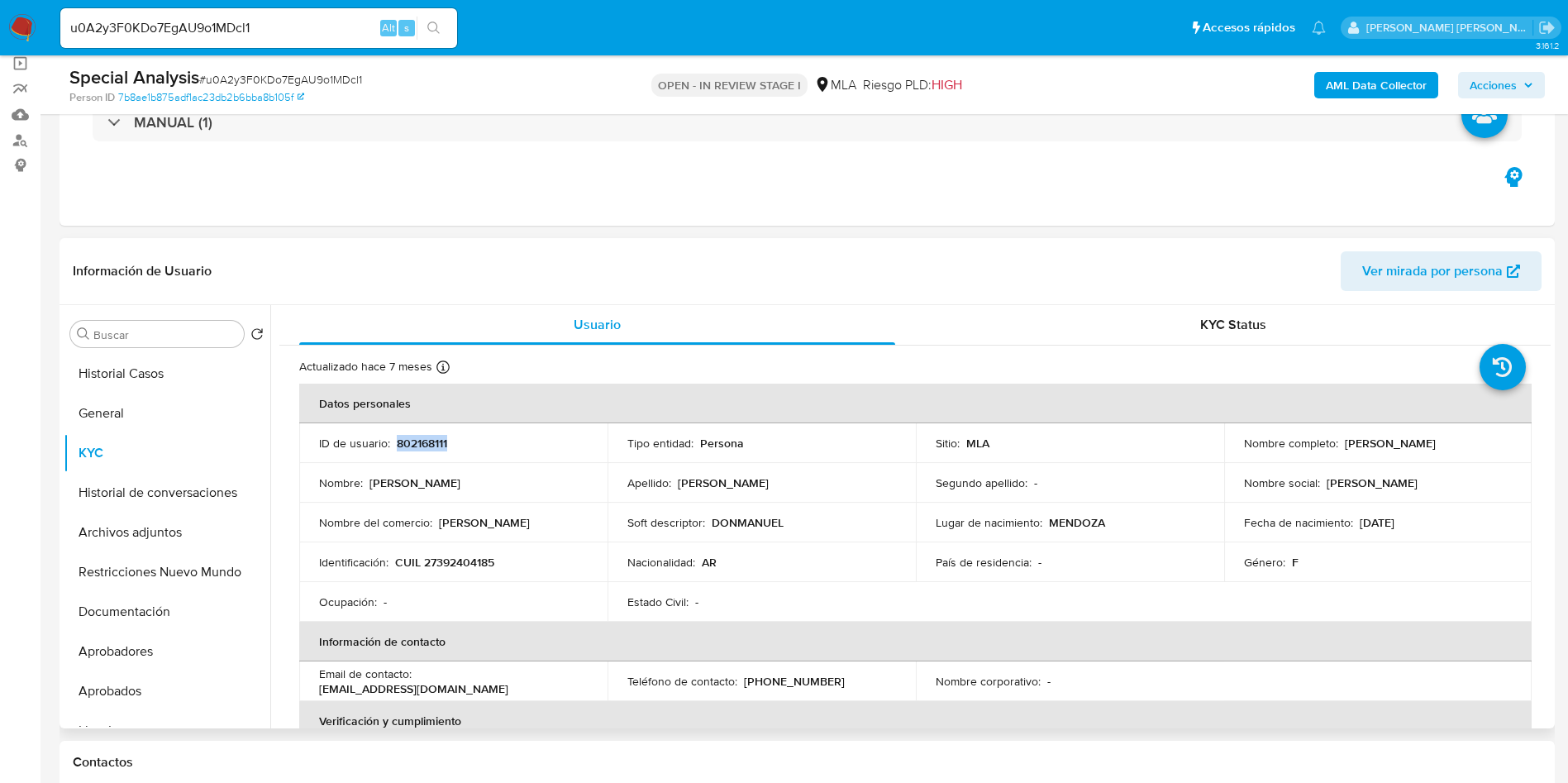
drag, startPoint x: 1341, startPoint y: 440, endPoint x: 1471, endPoint y: 442, distance: 130.0
click at [1471, 442] on div "Nombre completo : Anabella Belén Aguilera" at bounding box center [1379, 443] width 269 height 15
copy p "[PERSON_NAME]"
click at [476, 567] on p "CUIL 27392404185" at bounding box center [445, 562] width 99 height 15
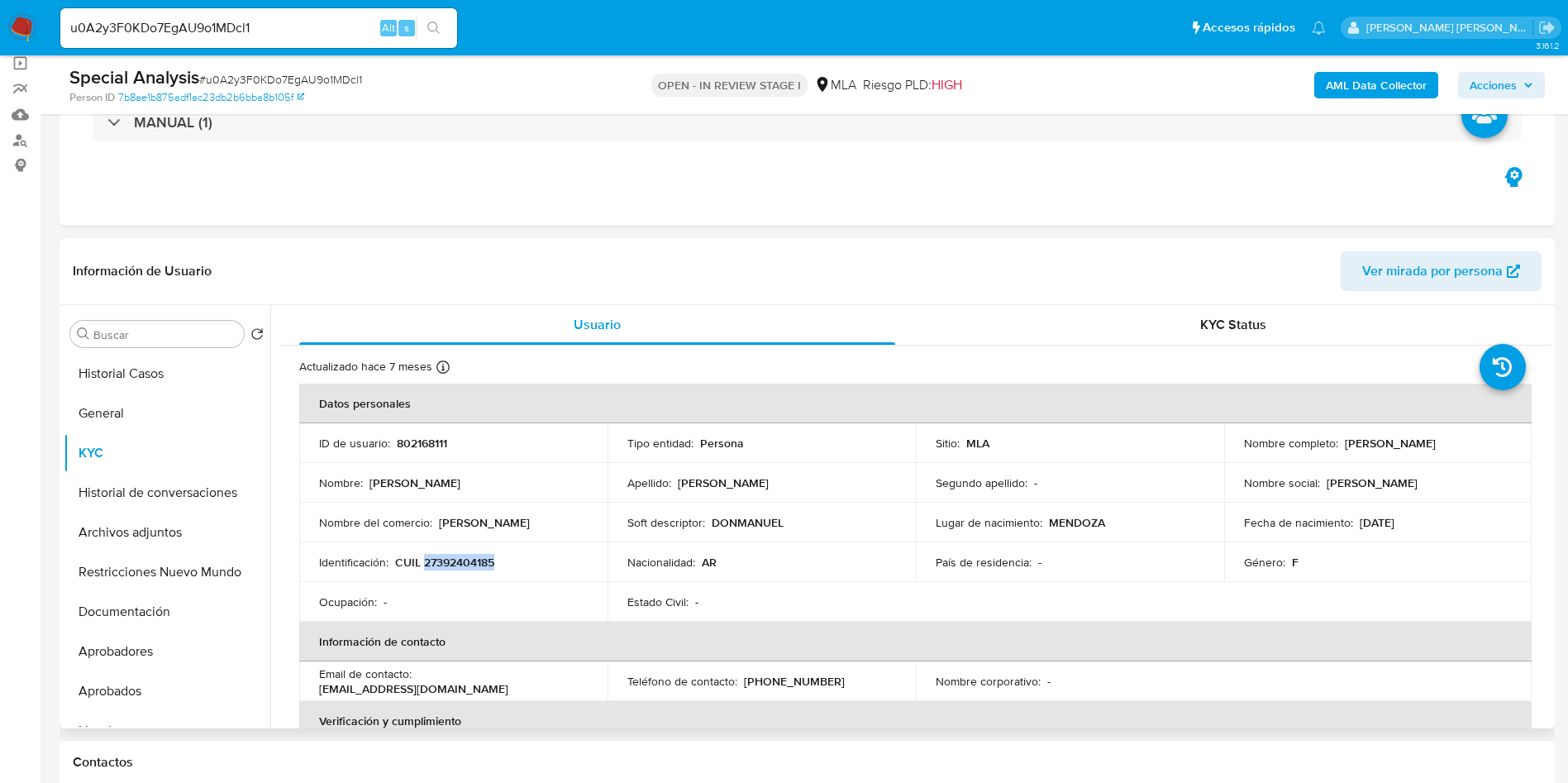
copy p "27392404185"
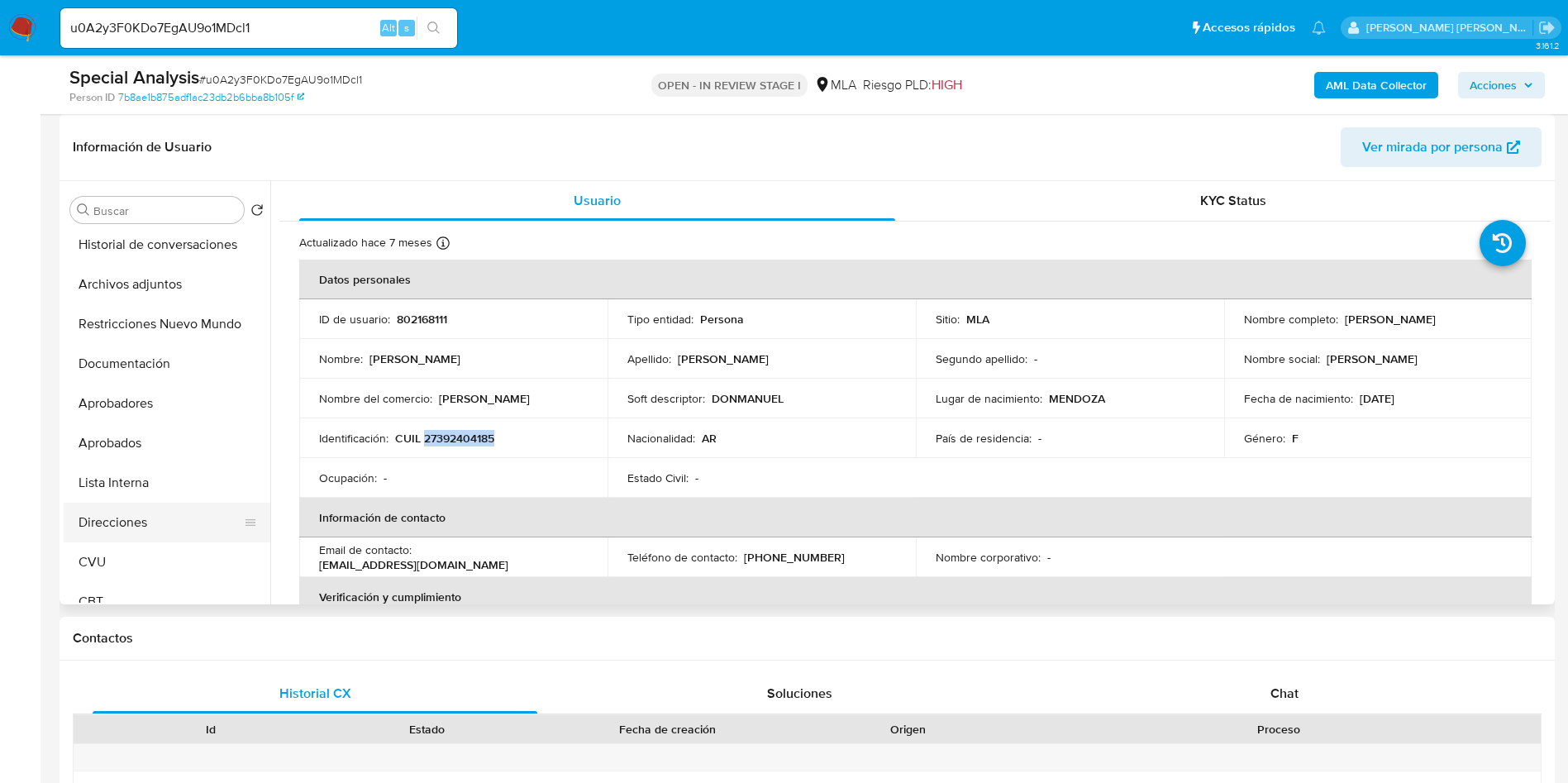
click at [142, 516] on button "Direcciones" at bounding box center [160, 522] width 194 height 40
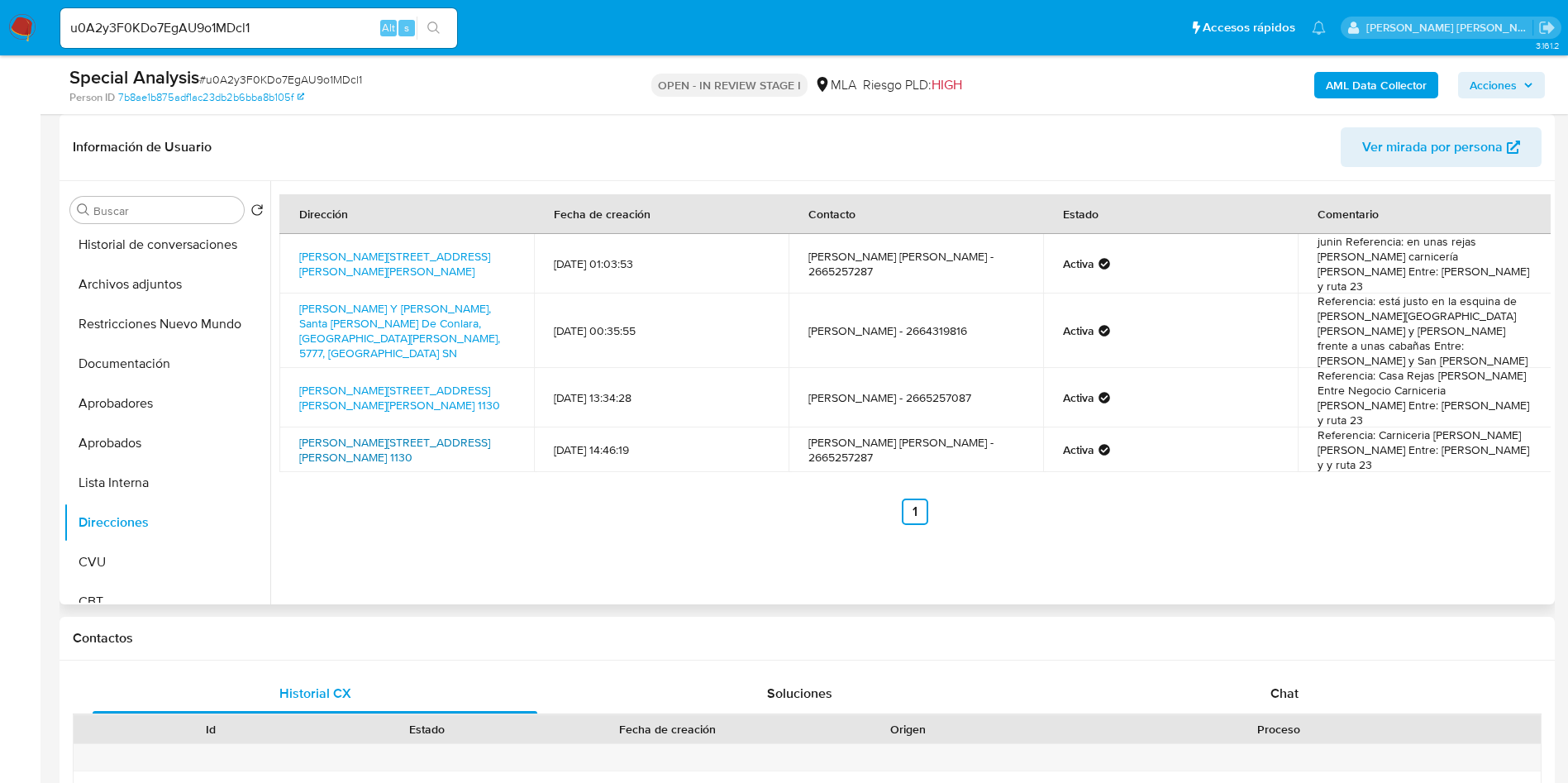
click at [364, 434] on link "Hipolito Yrrigollen 1130, Santarosa Del Conlara, San Luis, 5777, Argentina 1130" at bounding box center [394, 450] width 191 height 32
drag, startPoint x: 295, startPoint y: 395, endPoint x: 497, endPoint y: 412, distance: 202.7
click at [497, 427] on td "Hipolito Yrrigollen 1130, Santarosa Del Conlara, San Luis, 5777, Argentina 1130" at bounding box center [407, 449] width 255 height 44
copy link "Hipolito Yrrigollen 1130, Santarosa Del Conlara, San Luis, 5777, Argentina 1130"
click at [473, 498] on ul "Anterior 1 Siguiente" at bounding box center [915, 511] width 1271 height 27
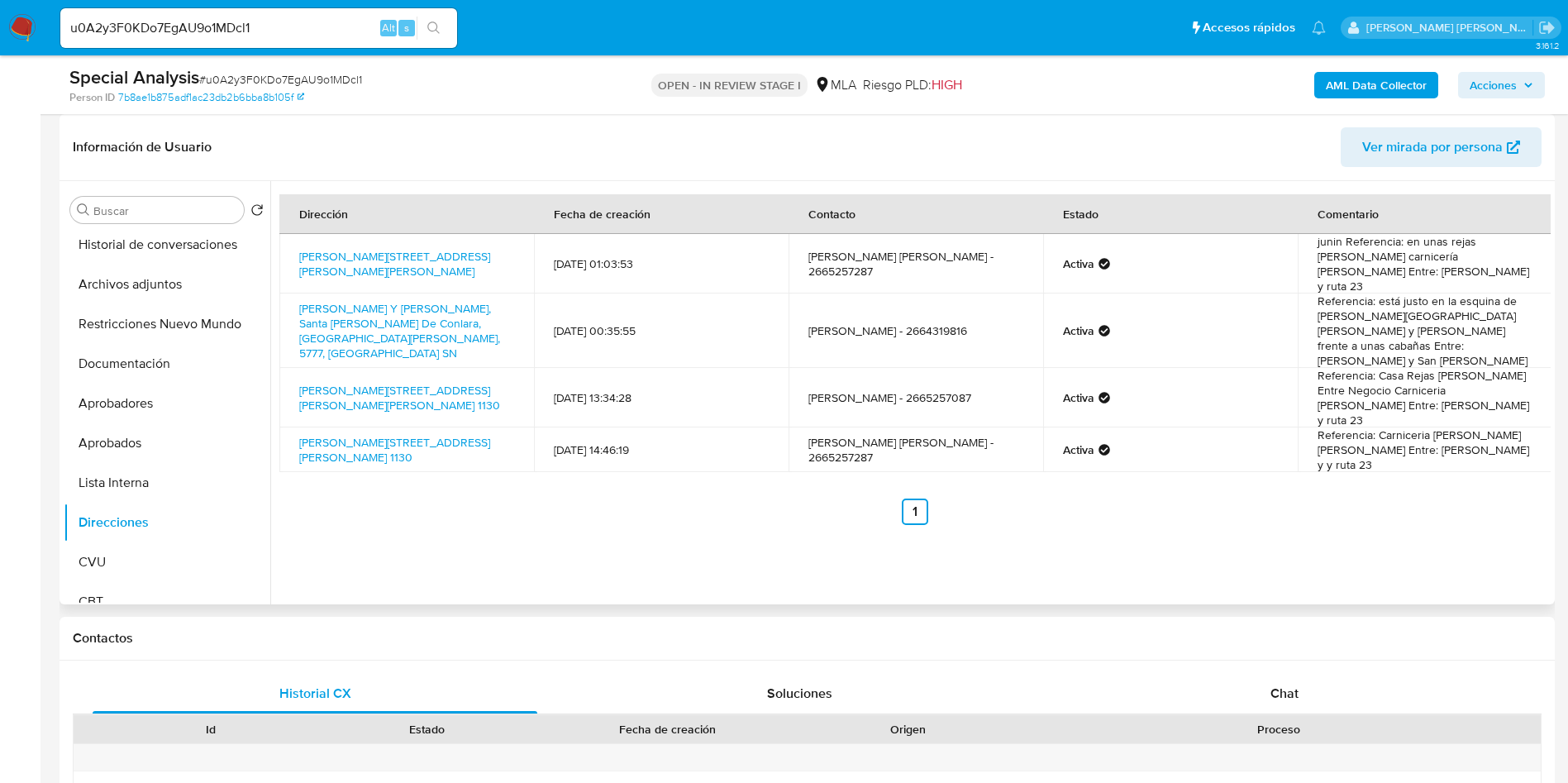
drag, startPoint x: 290, startPoint y: 392, endPoint x: 505, endPoint y: 412, distance: 215.9
click at [505, 427] on td "Hipolito Yrrigollen 1130, Santarosa Del Conlara, San Luis, 5777, Argentina 1130" at bounding box center [407, 449] width 255 height 44
copy link "Hipolito Yrrigollen 1130, Santarosa Del Conlara, San Luis, 5777, Argentina 1130"
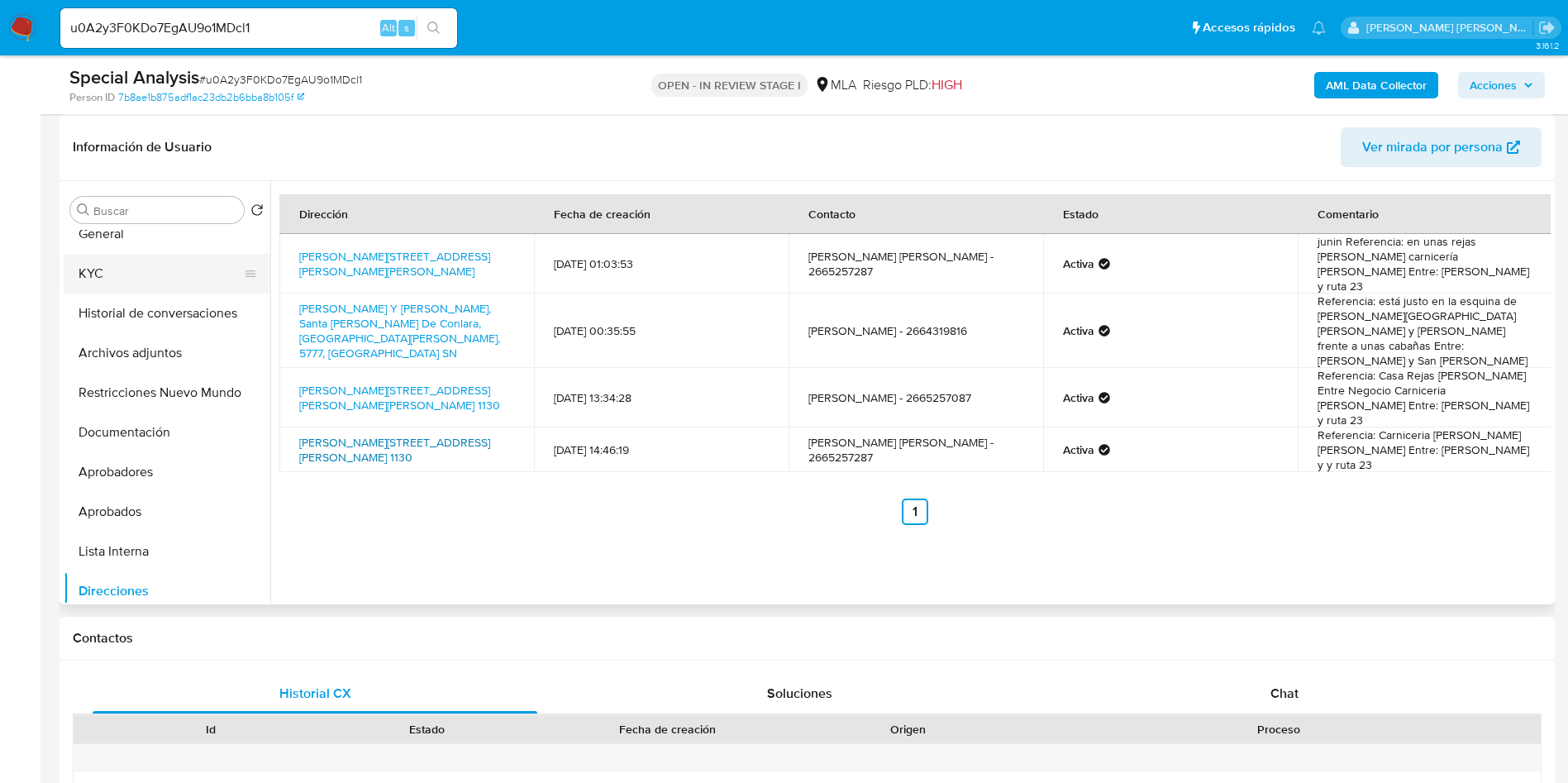
scroll to position [0, 0]
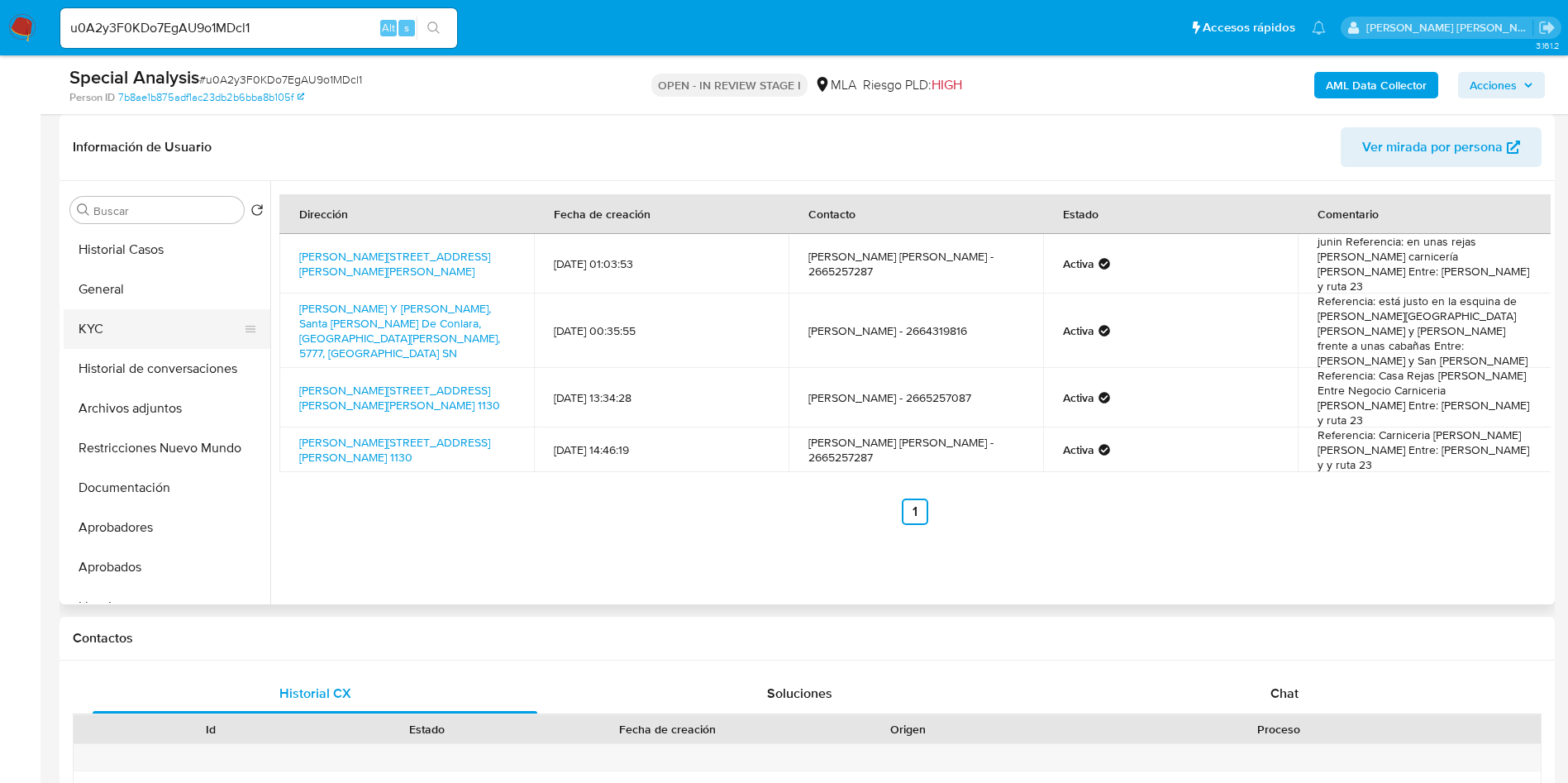
click at [106, 336] on button "KYC" at bounding box center [160, 329] width 194 height 40
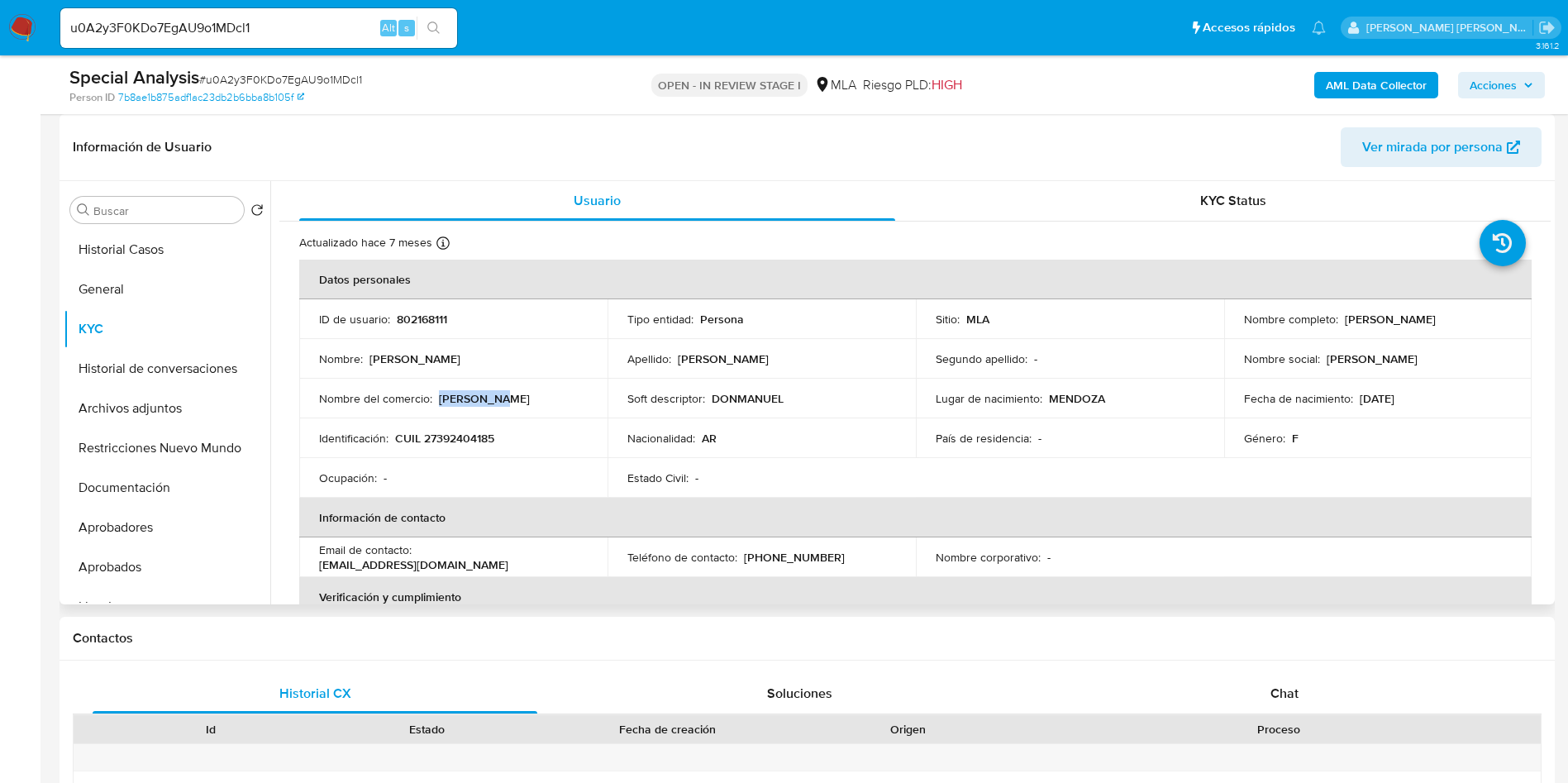
drag, startPoint x: 437, startPoint y: 396, endPoint x: 518, endPoint y: 395, distance: 81.0
click at [518, 395] on div "Nombre del comercio : don manuel" at bounding box center [454, 398] width 269 height 15
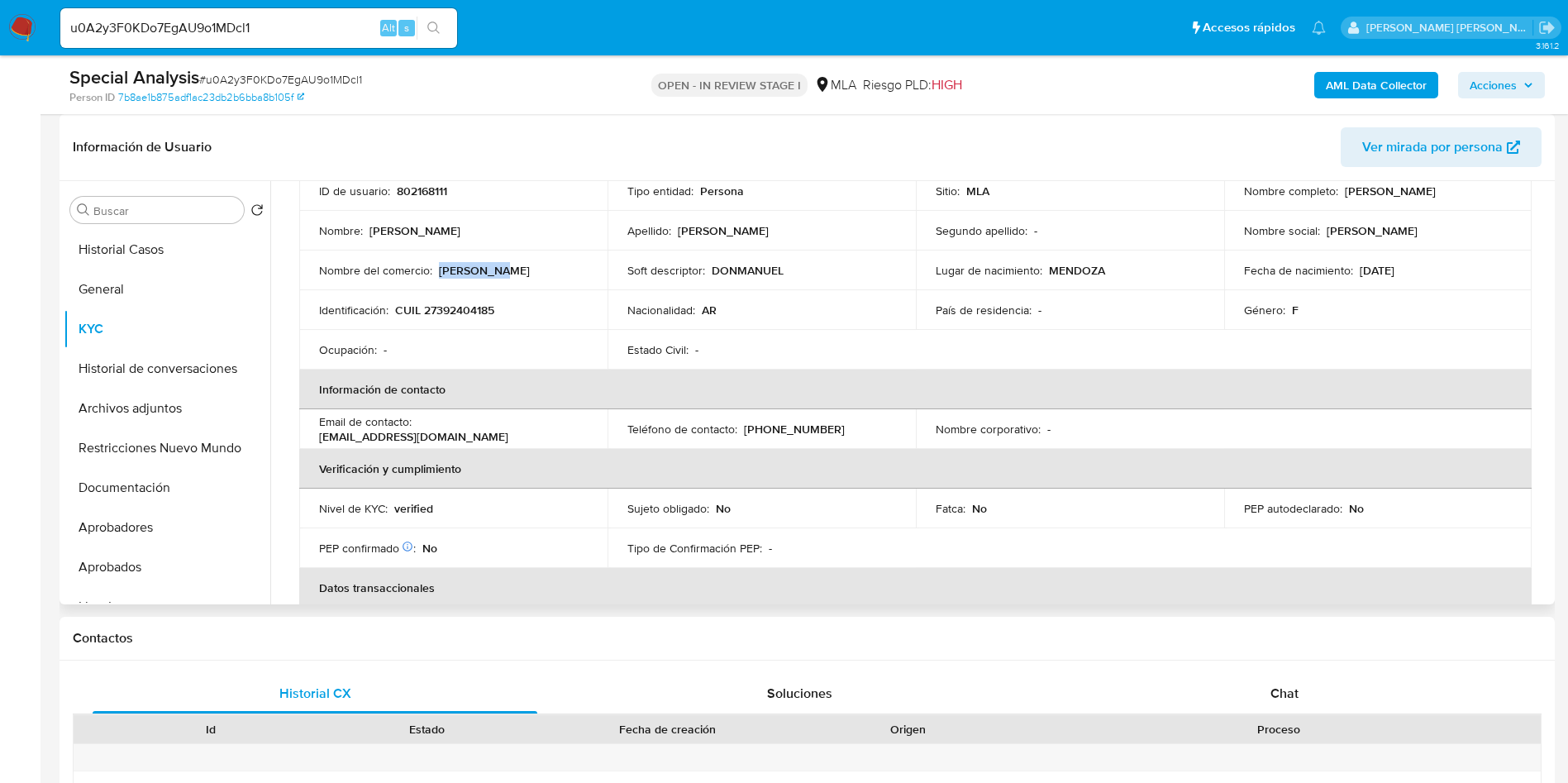
scroll to position [372, 0]
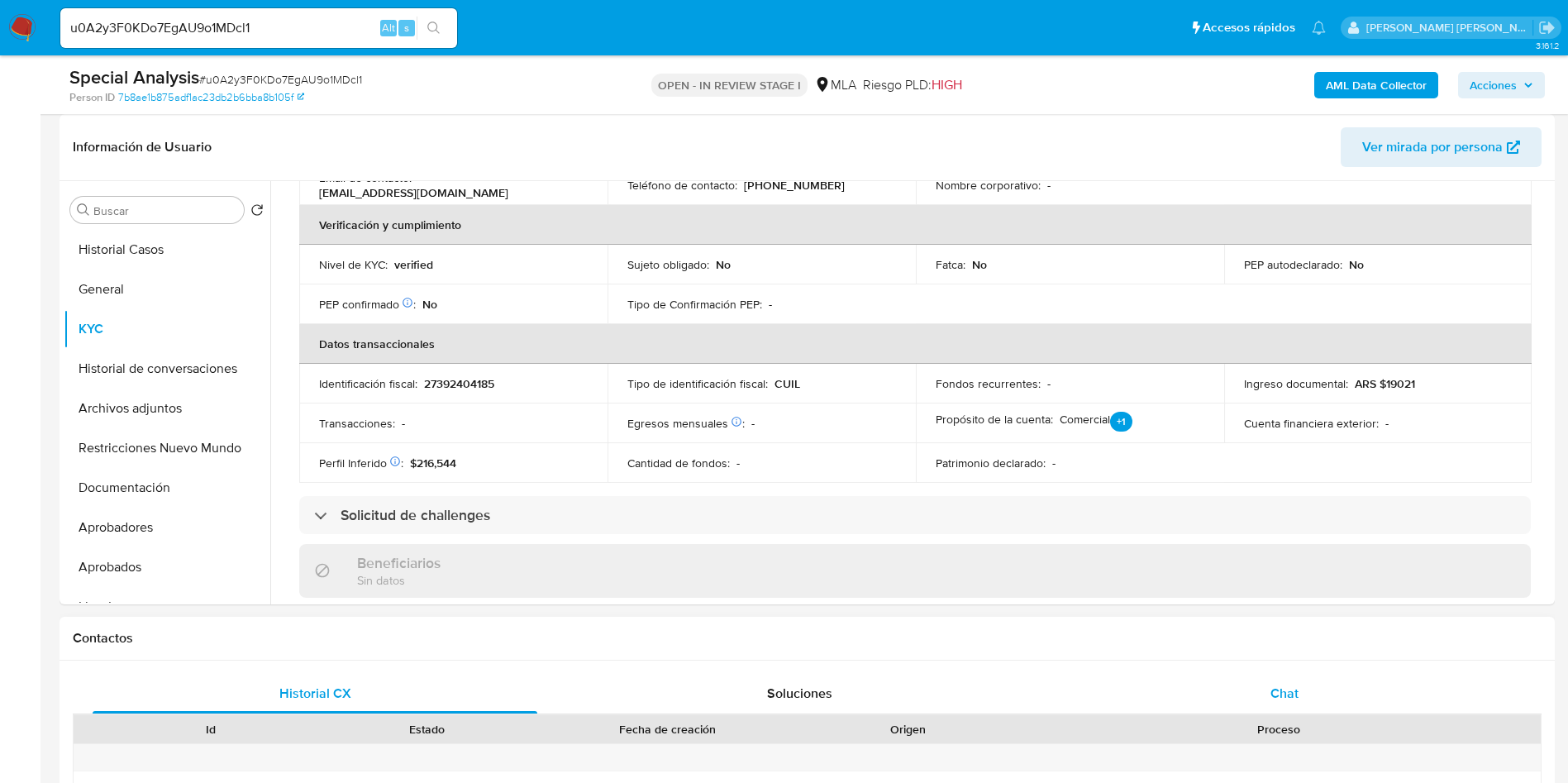
click at [1286, 689] on span "Chat" at bounding box center [1284, 693] width 28 height 19
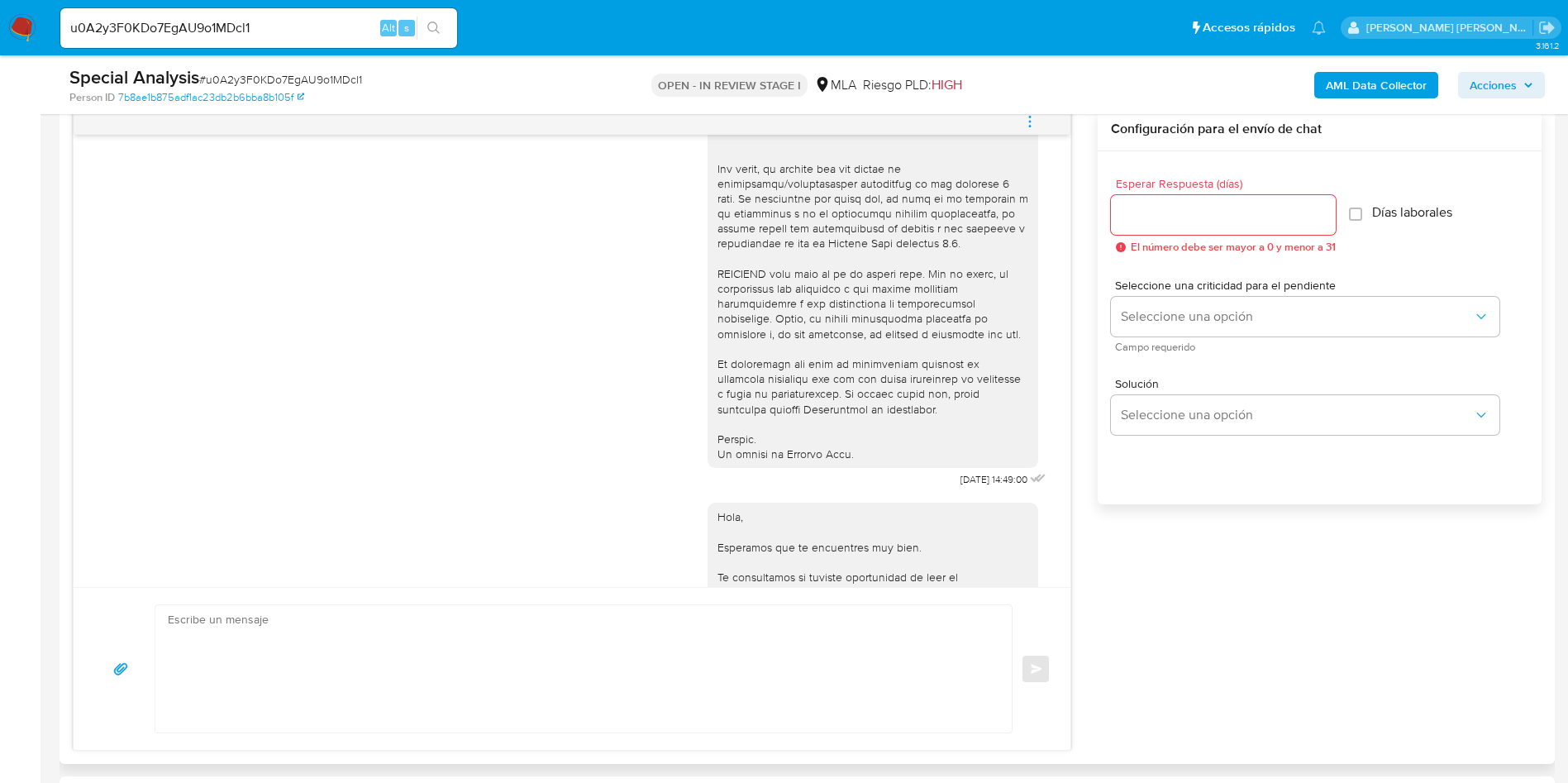
scroll to position [620, 0]
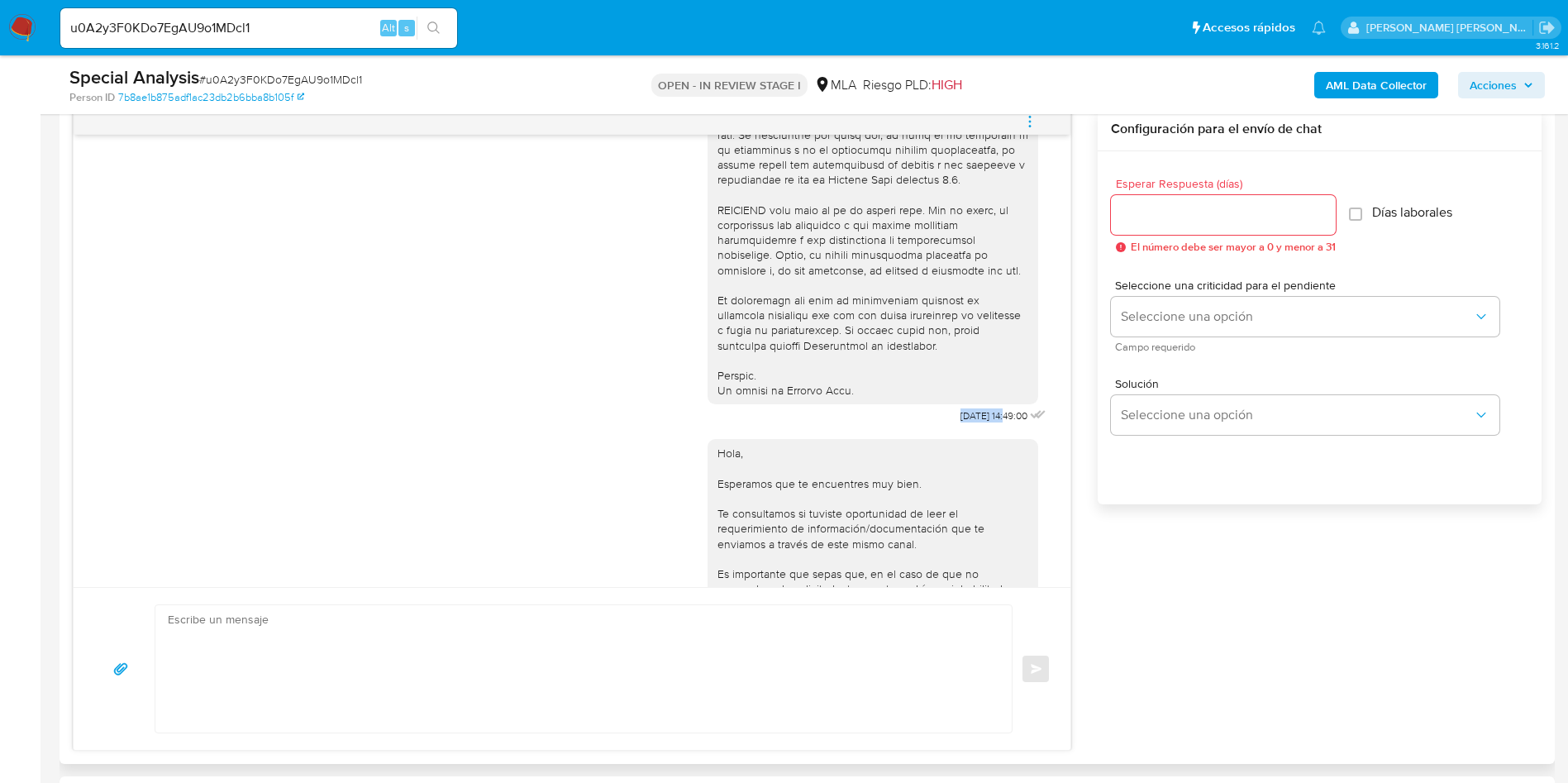
drag, startPoint x: 921, startPoint y: 443, endPoint x: 968, endPoint y: 440, distance: 47.1
copy span "17/09/2025"
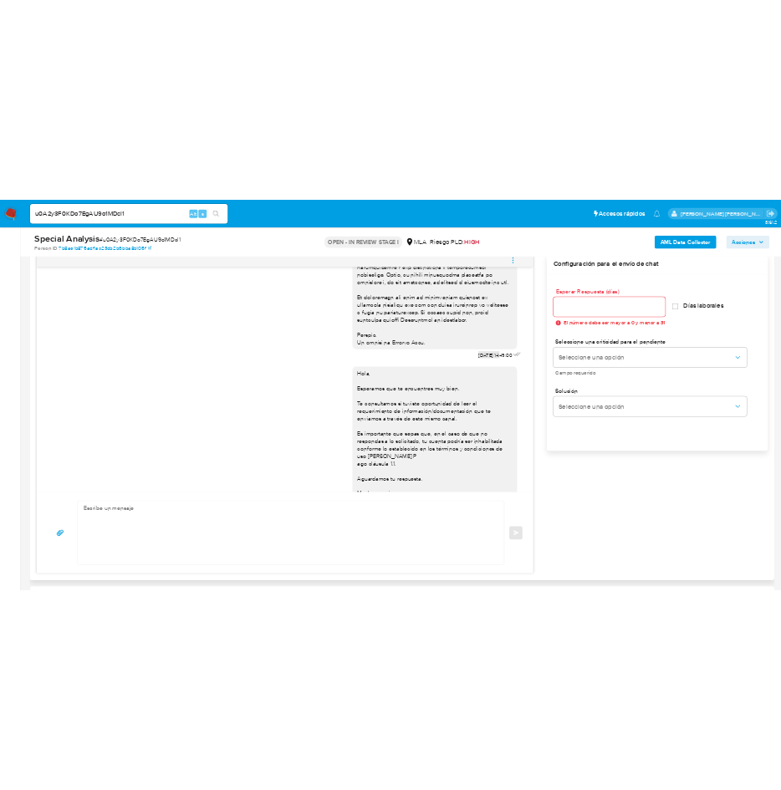
scroll to position [858, 0]
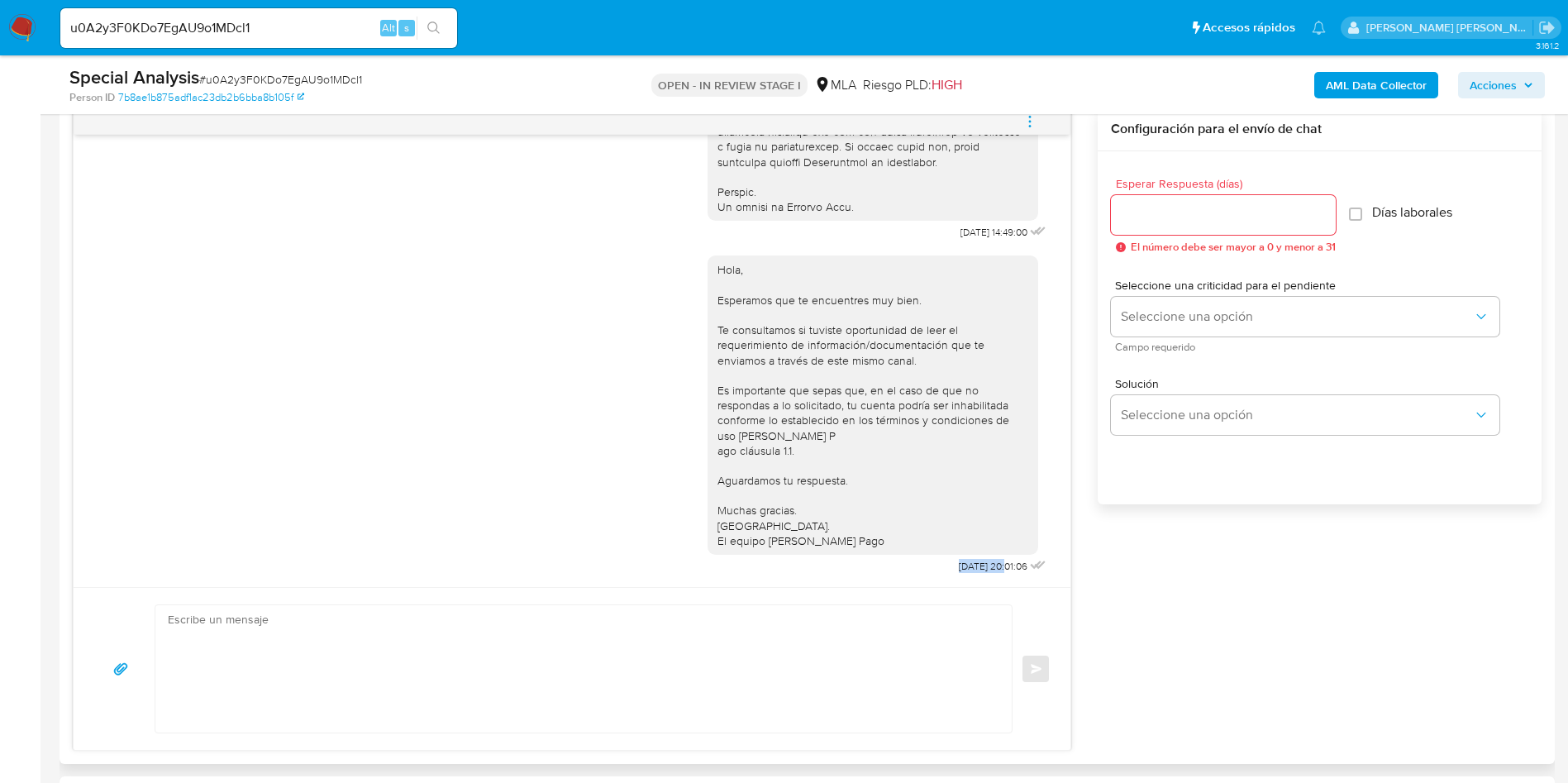
drag, startPoint x: 916, startPoint y: 567, endPoint x: 967, endPoint y: 566, distance: 51.0
click at [967, 566] on span "22/09/2025 20:01:06" at bounding box center [993, 566] width 68 height 13
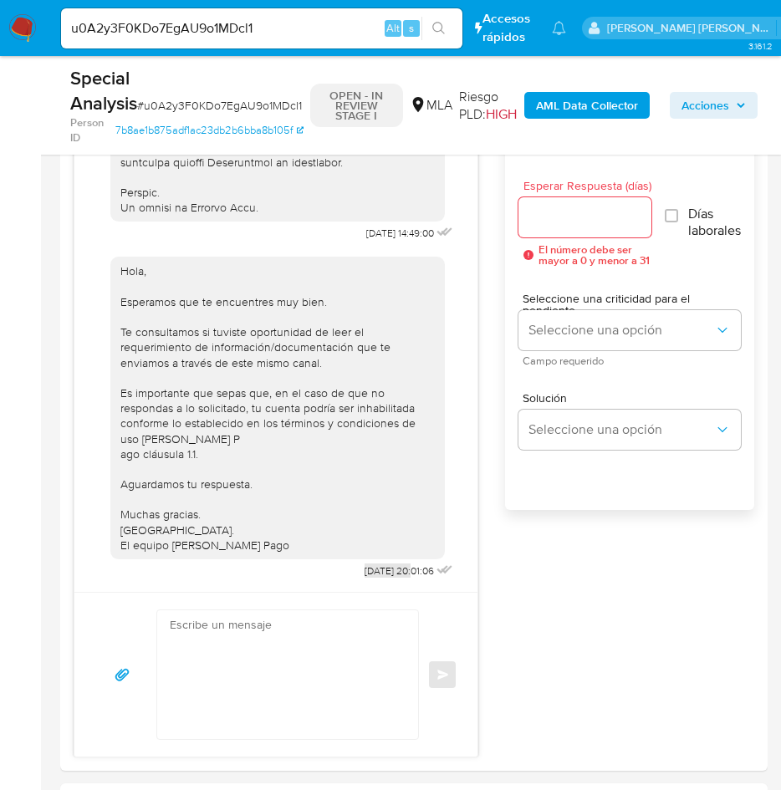
scroll to position [1118, 0]
click at [63, 470] on div "Historial CX Soluciones Chat Id Estado Fecha de creación Origen Proceso Anterio…" at bounding box center [413, 406] width 707 height 730
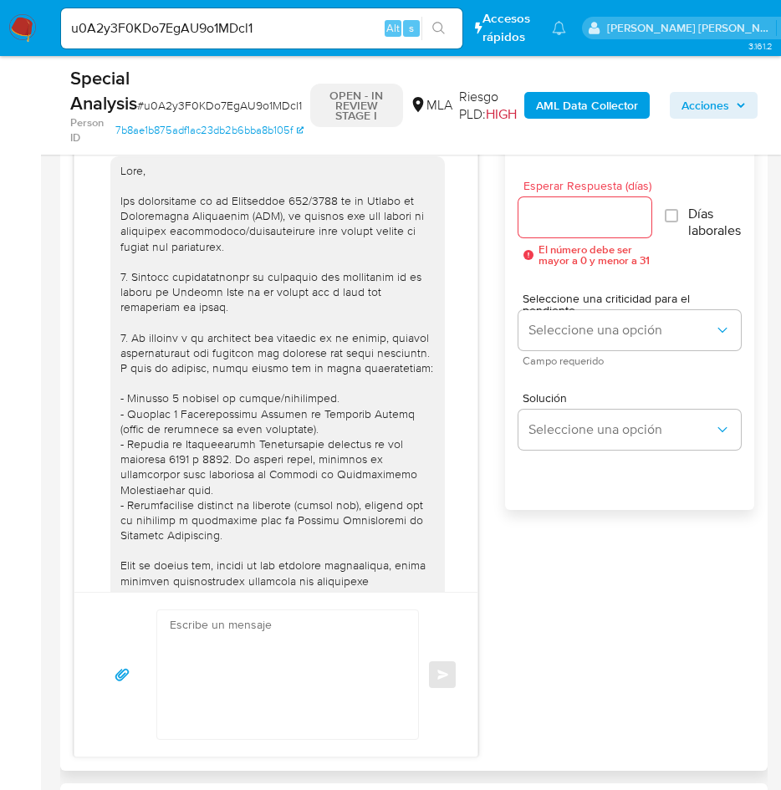
scroll to position [753, 0]
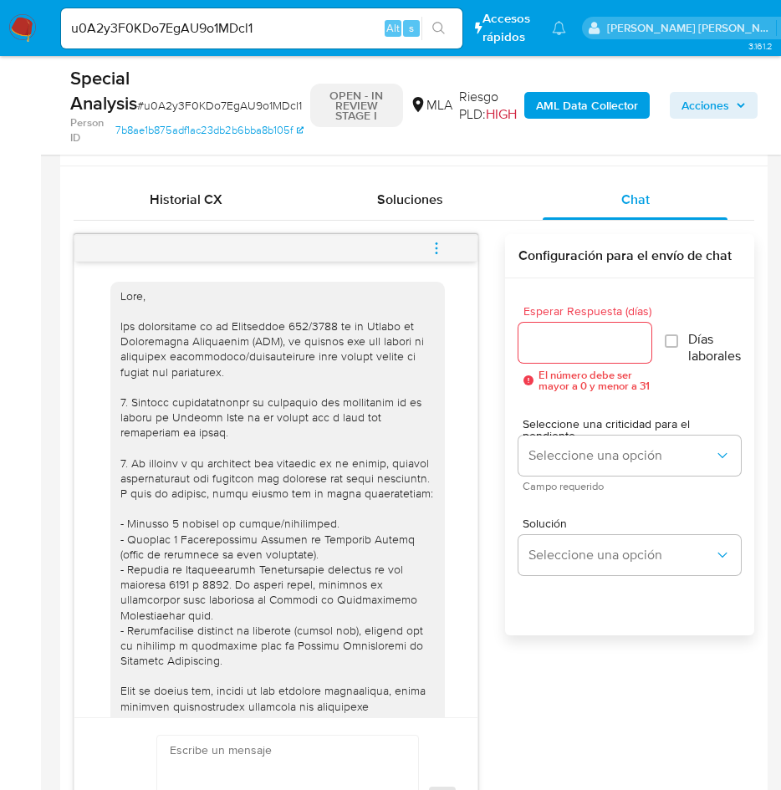
click at [426, 246] on button "menu-action" at bounding box center [436, 248] width 55 height 40
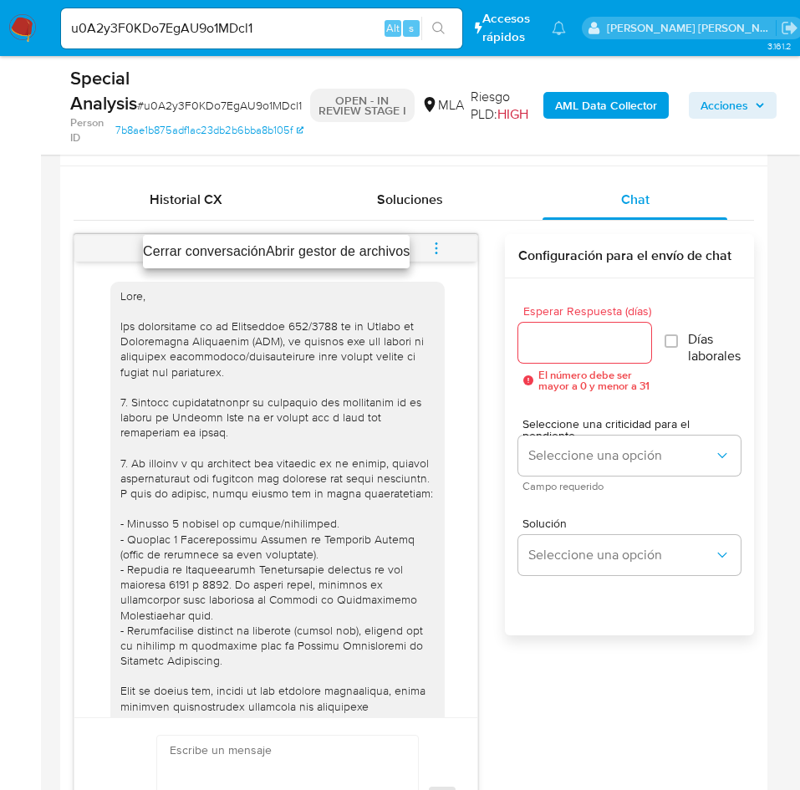
click at [206, 248] on li "Cerrar conversación" at bounding box center [204, 252] width 123 height 20
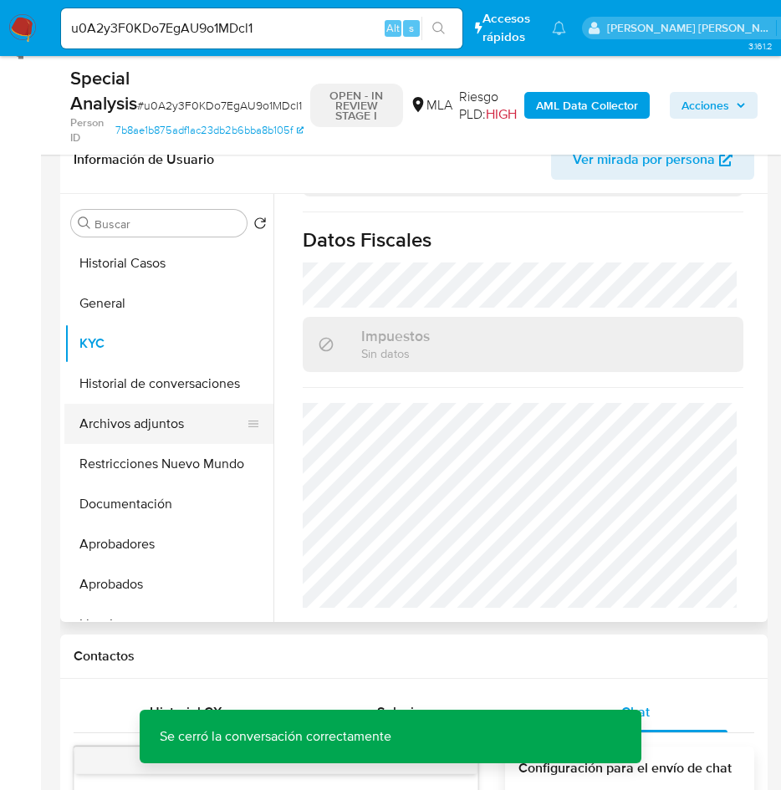
scroll to position [251, 0]
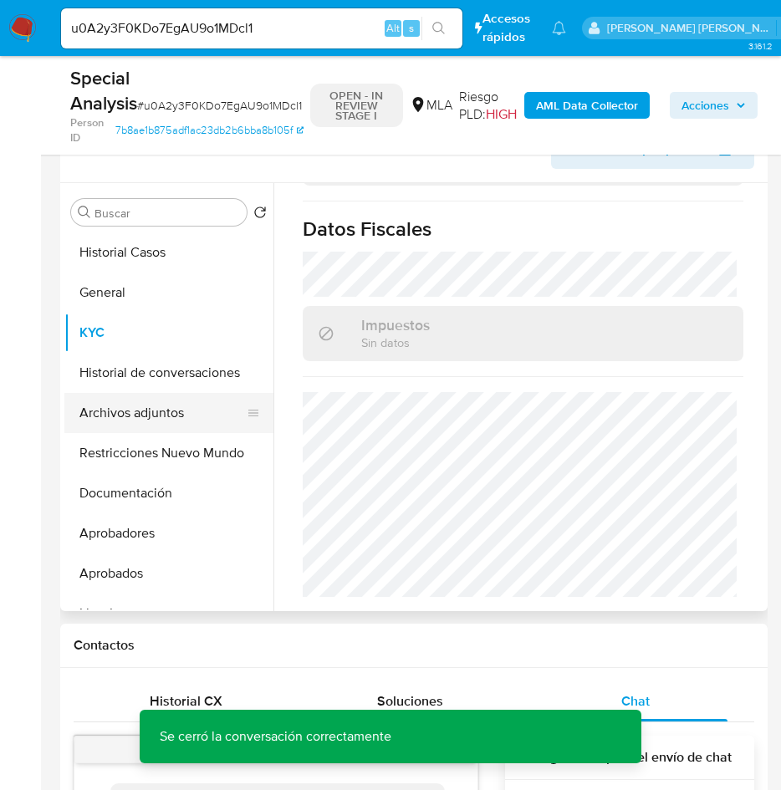
click at [179, 411] on button "Archivos adjuntos" at bounding box center [162, 413] width 196 height 40
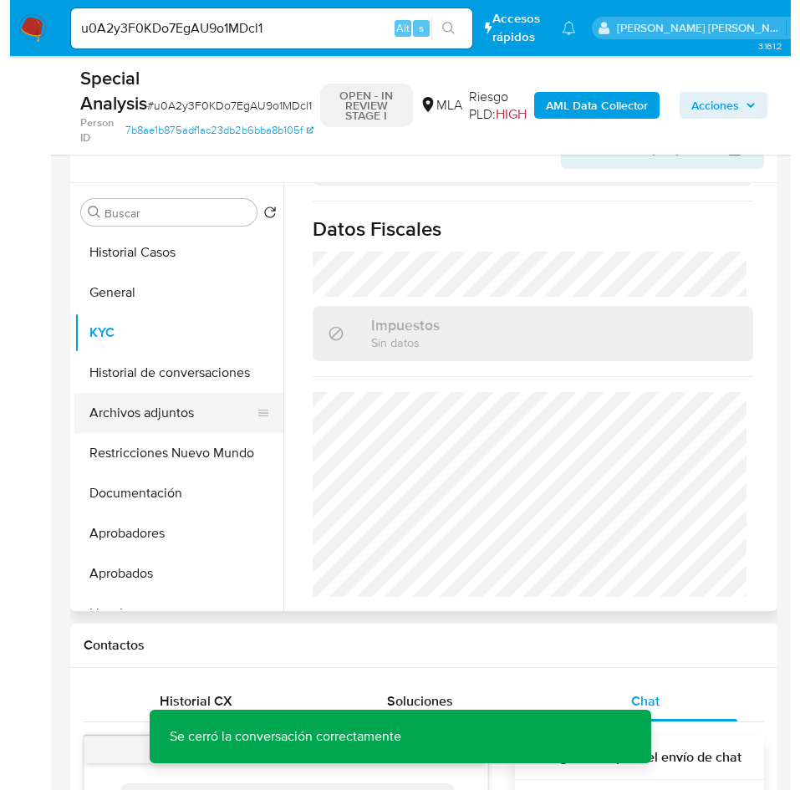
scroll to position [0, 0]
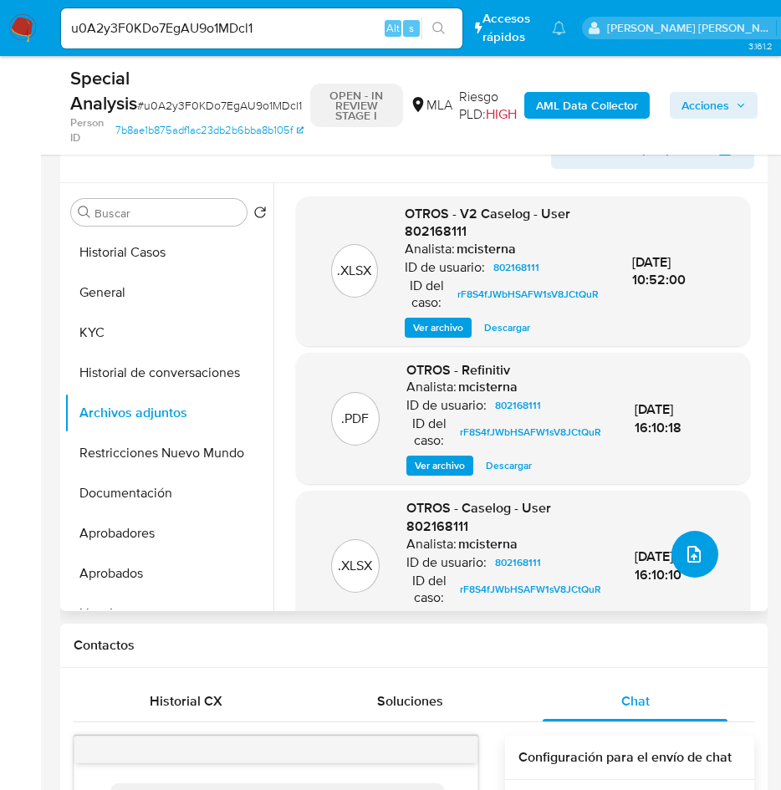
click at [684, 553] on icon "upload-file" at bounding box center [694, 554] width 20 height 20
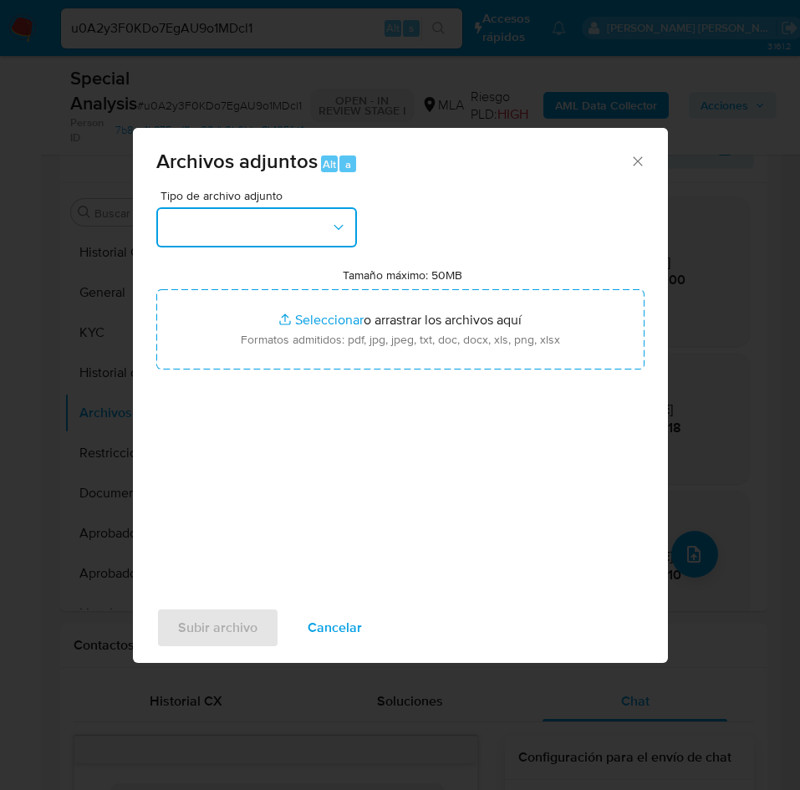
click at [237, 219] on button "button" at bounding box center [256, 227] width 201 height 40
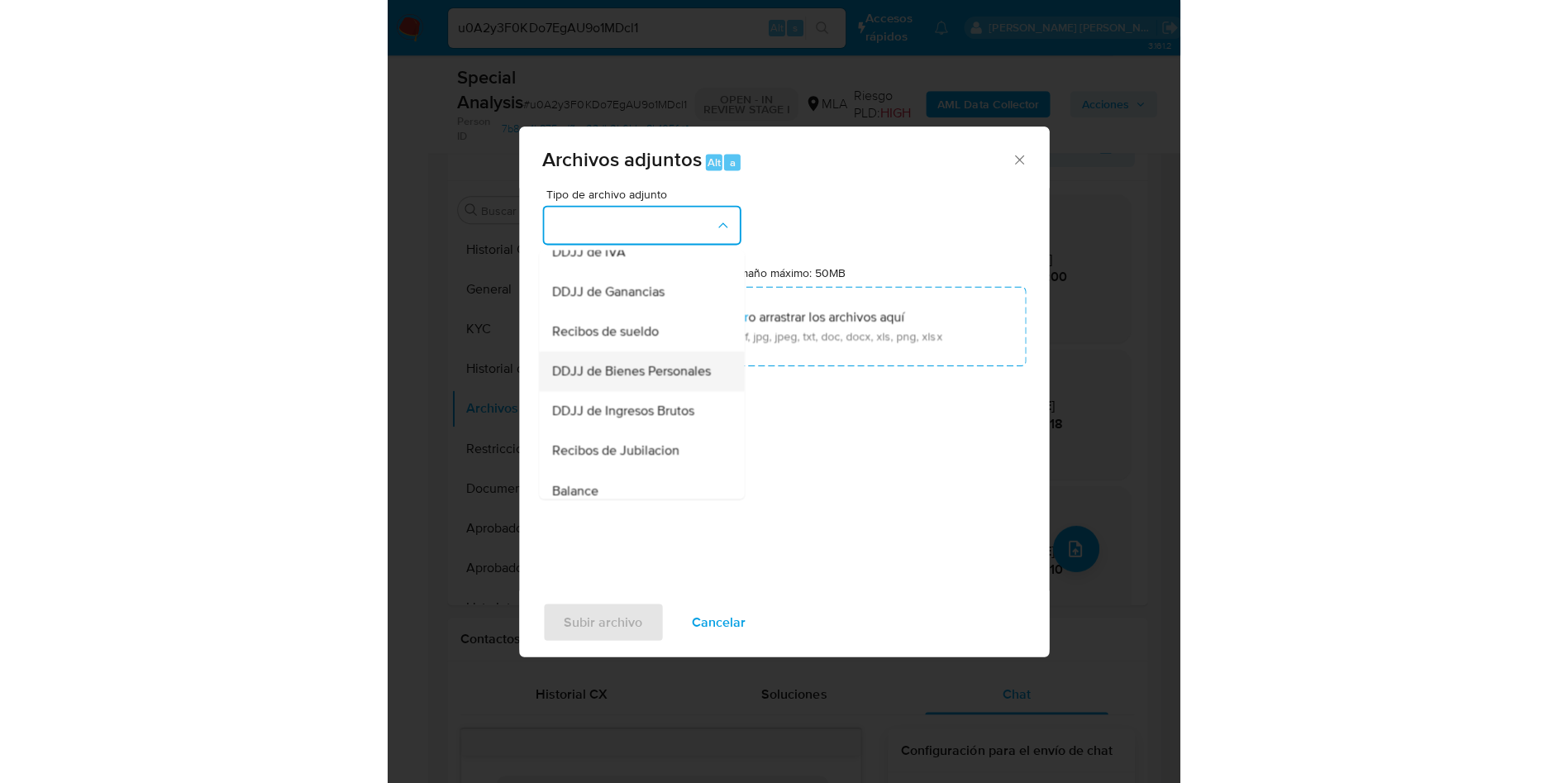
scroll to position [251, 0]
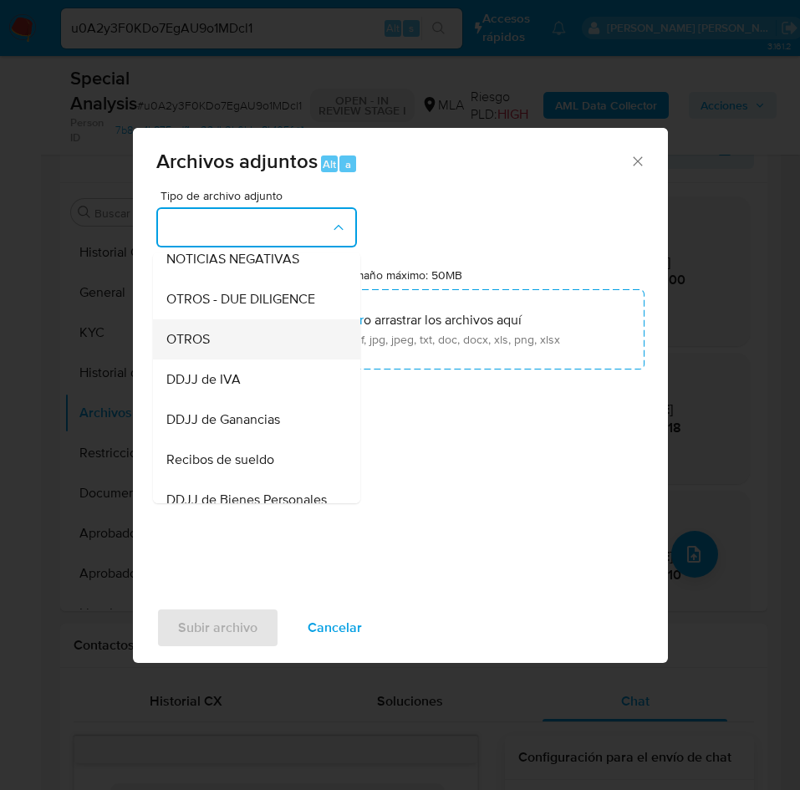
click at [219, 360] on div "OTROS" at bounding box center [251, 339] width 171 height 40
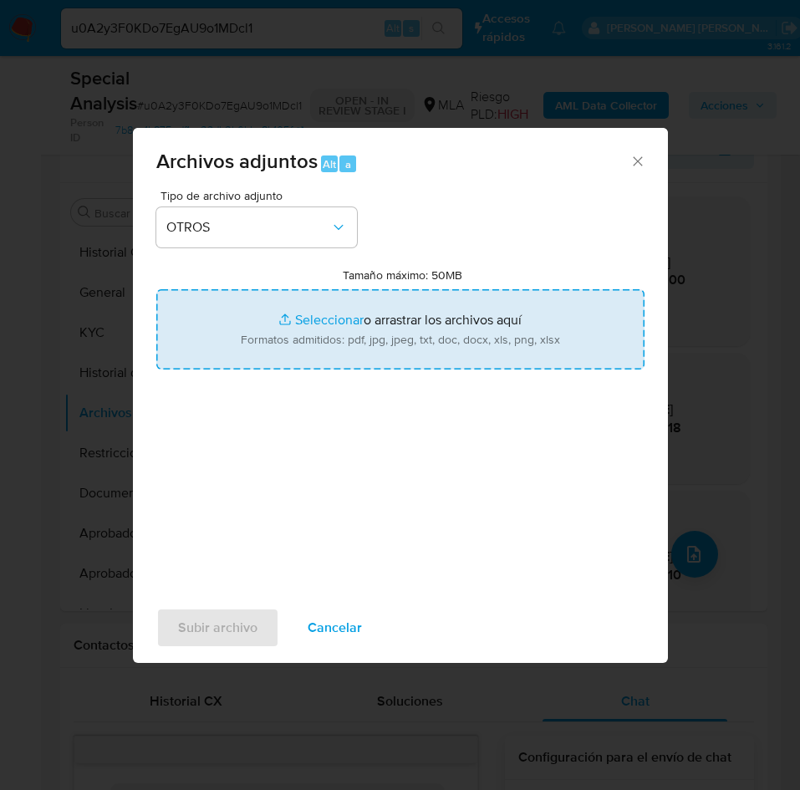
type input "C:\fakepath\Caselog u0A2y3F0KDo7EgAU9o1MDcl1.docx"
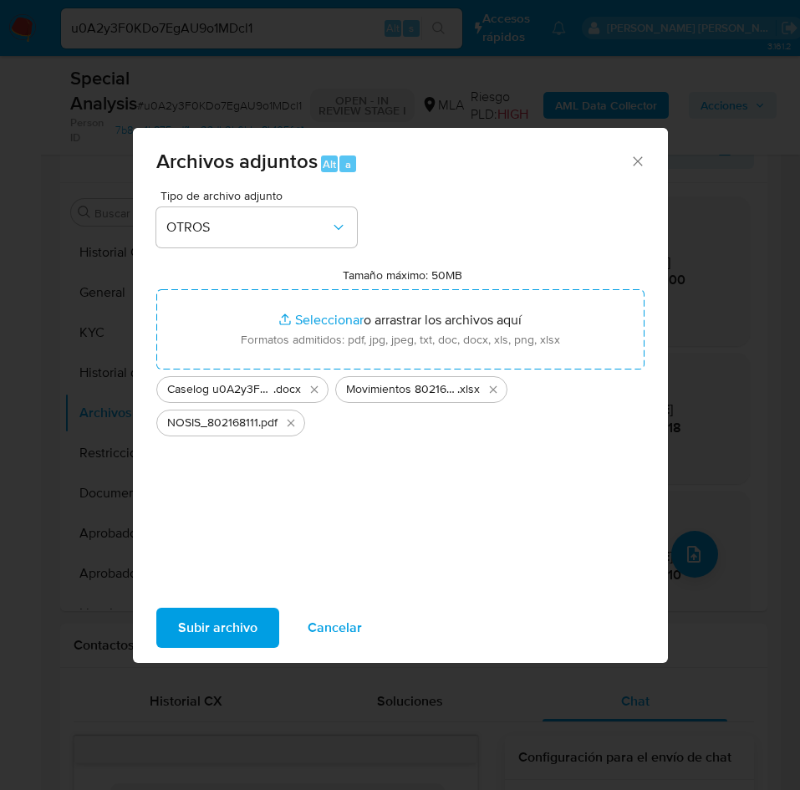
click at [220, 618] on span "Subir archivo" at bounding box center [217, 628] width 79 height 37
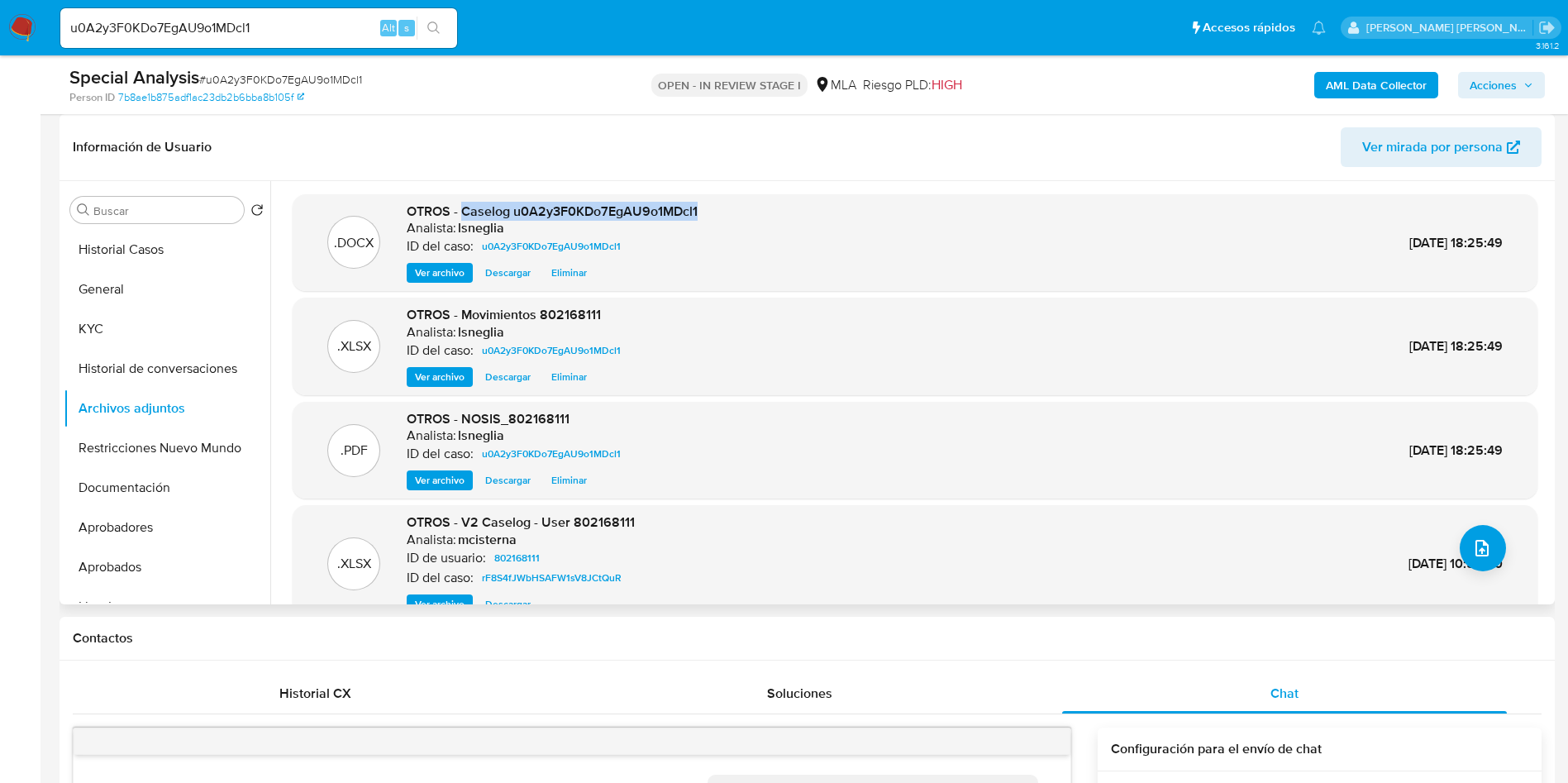
drag, startPoint x: 462, startPoint y: 209, endPoint x: 704, endPoint y: 204, distance: 242.1
click at [704, 204] on div ".DOCX OTROS - Caselog u0A2y3F0KDo7EgAU9o1MDcl1 Analista: lsneglia ID del caso: …" at bounding box center [915, 243] width 1229 height 81
click at [1381, 79] on b "AML Data Collector" at bounding box center [1376, 85] width 101 height 27
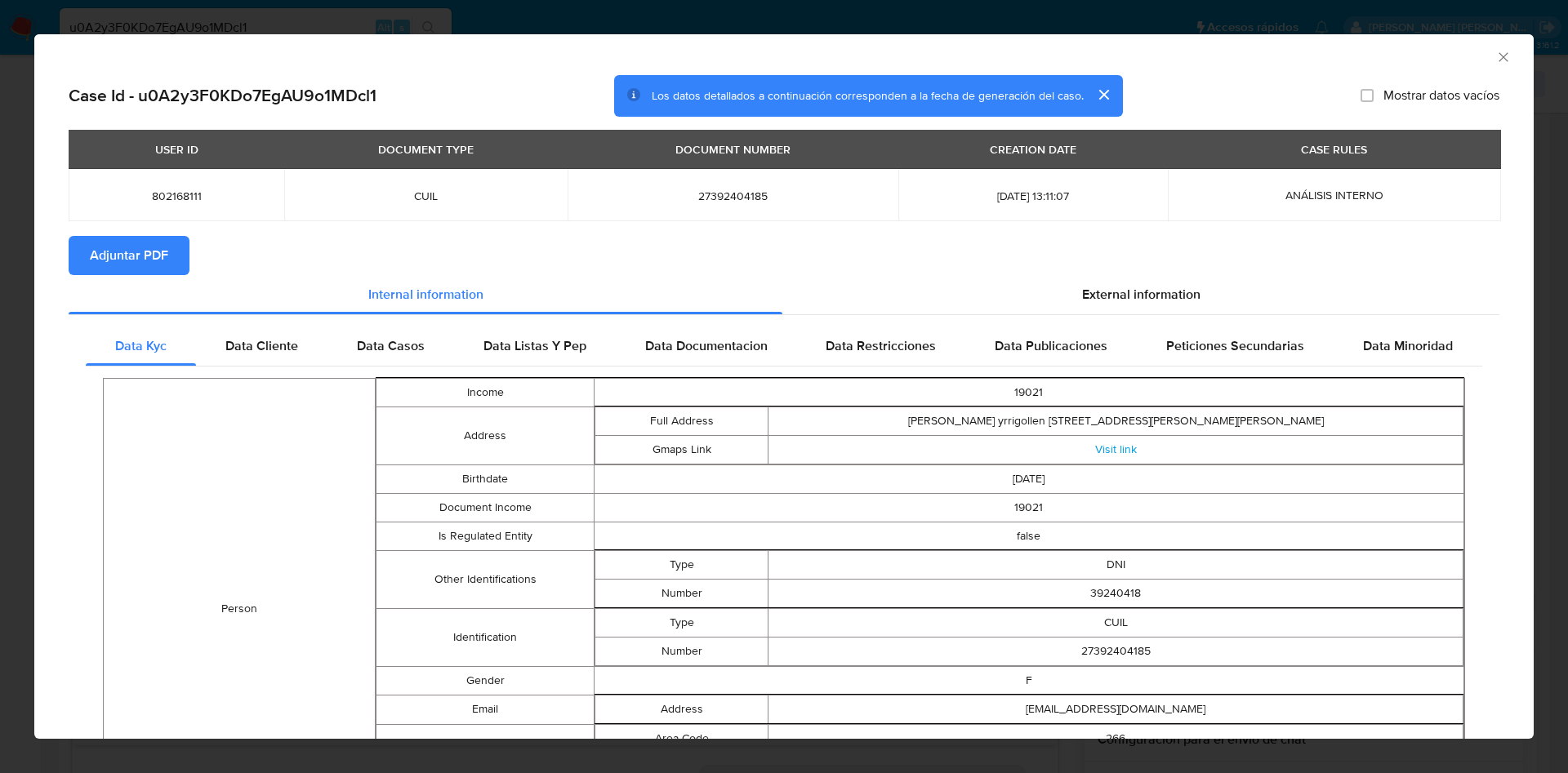
click at [122, 241] on span "Adjuntar PDF" at bounding box center [129, 255] width 78 height 36
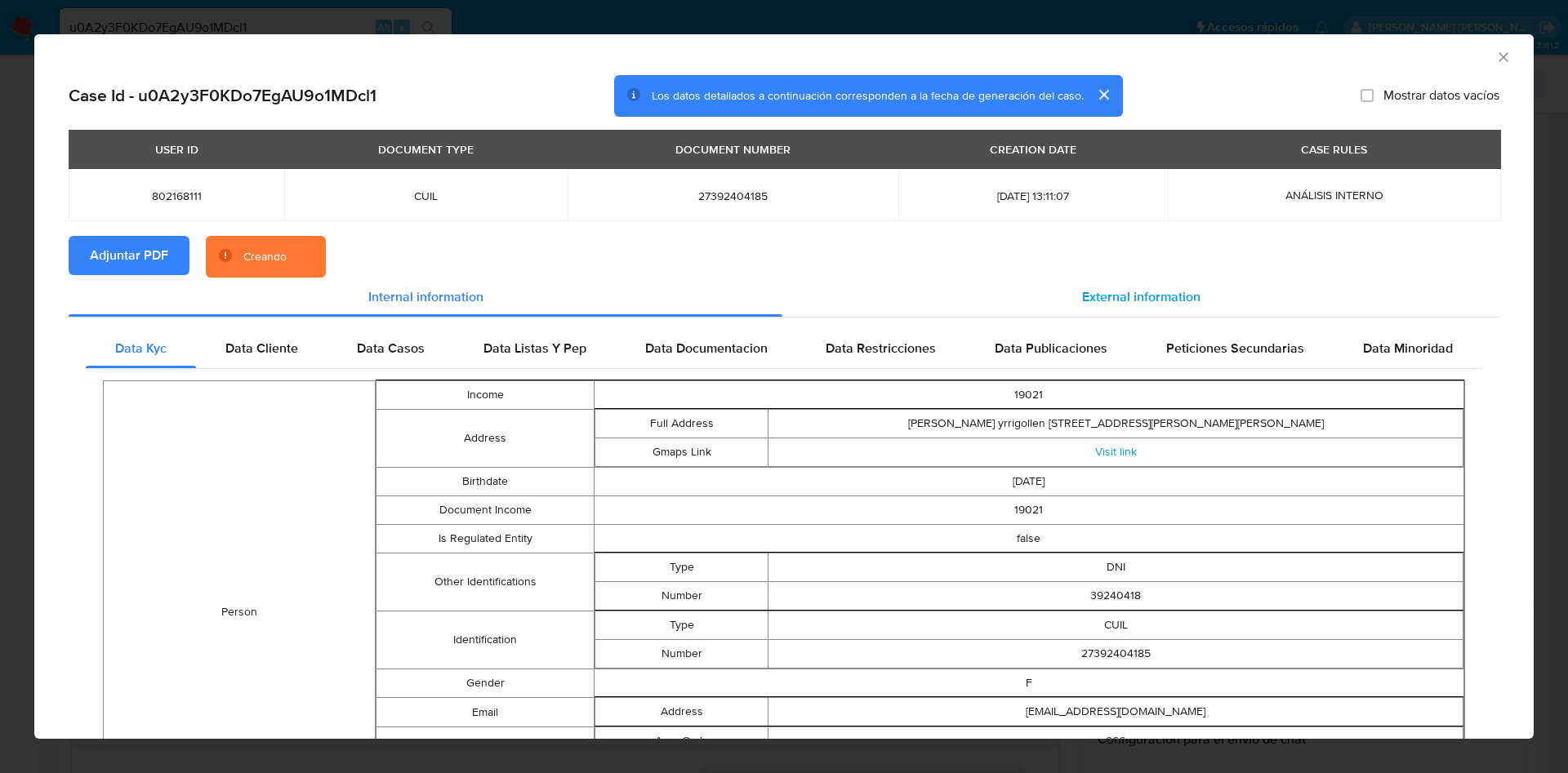
click at [1109, 277] on div "External information" at bounding box center [1140, 297] width 717 height 39
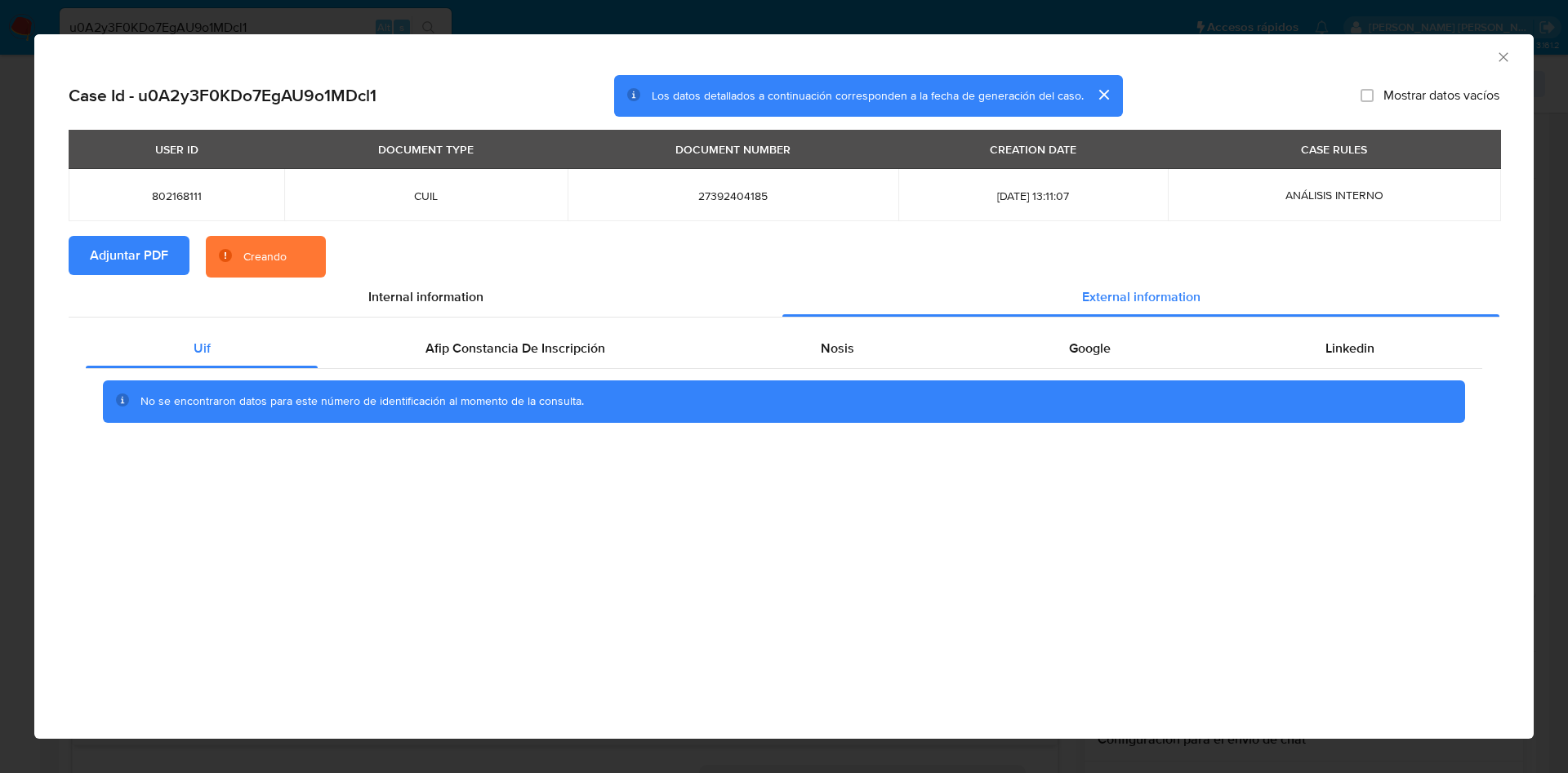
click at [534, 318] on div "Uif Afip Constancia De Inscripción Nosis Google Linkedin No se encontraron dato…" at bounding box center [783, 381] width 1430 height 128
click at [539, 337] on div "Afip Constancia De Inscripción" at bounding box center [515, 348] width 394 height 39
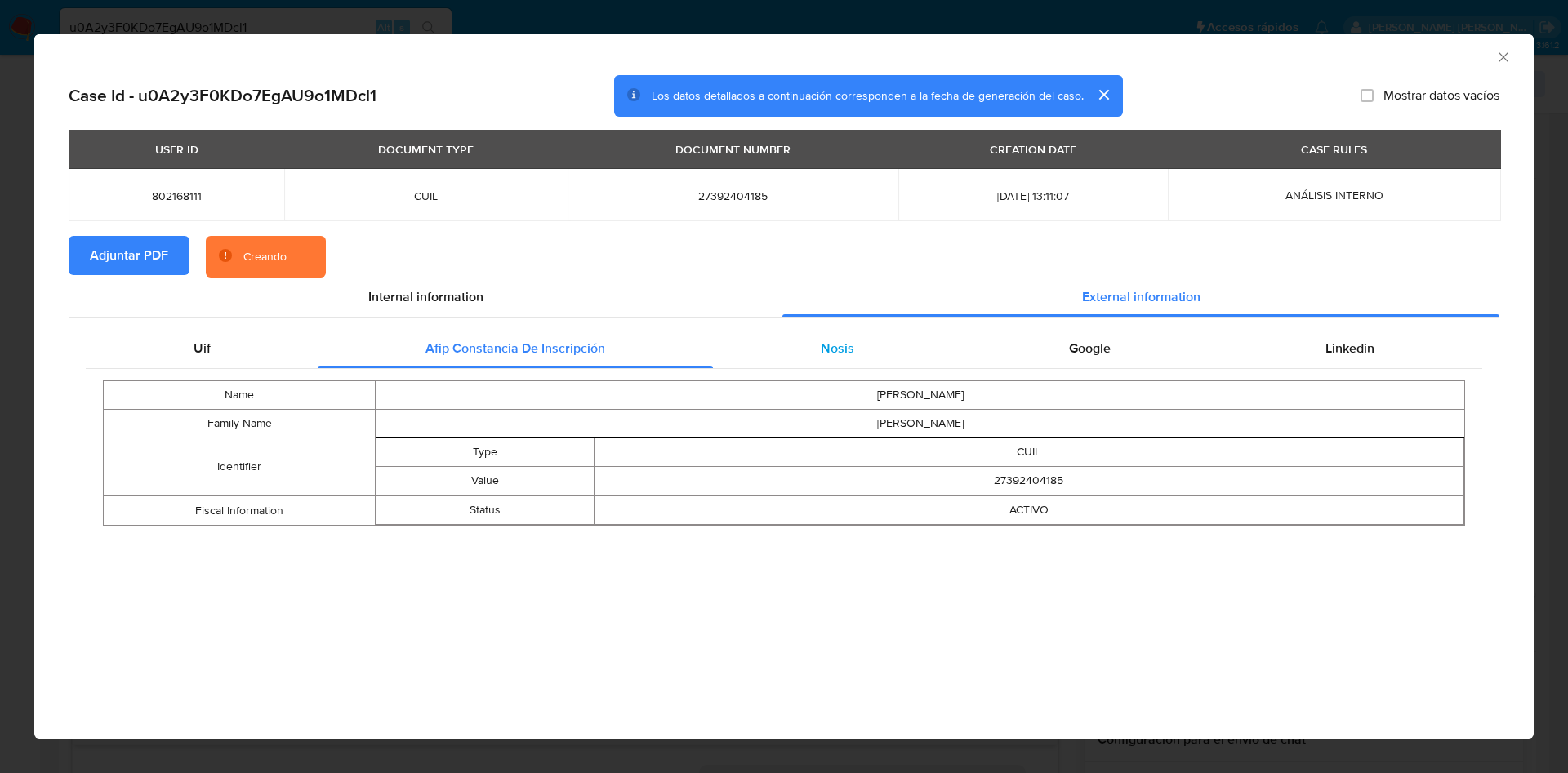
click at [844, 351] on span "Nosis" at bounding box center [837, 347] width 33 height 19
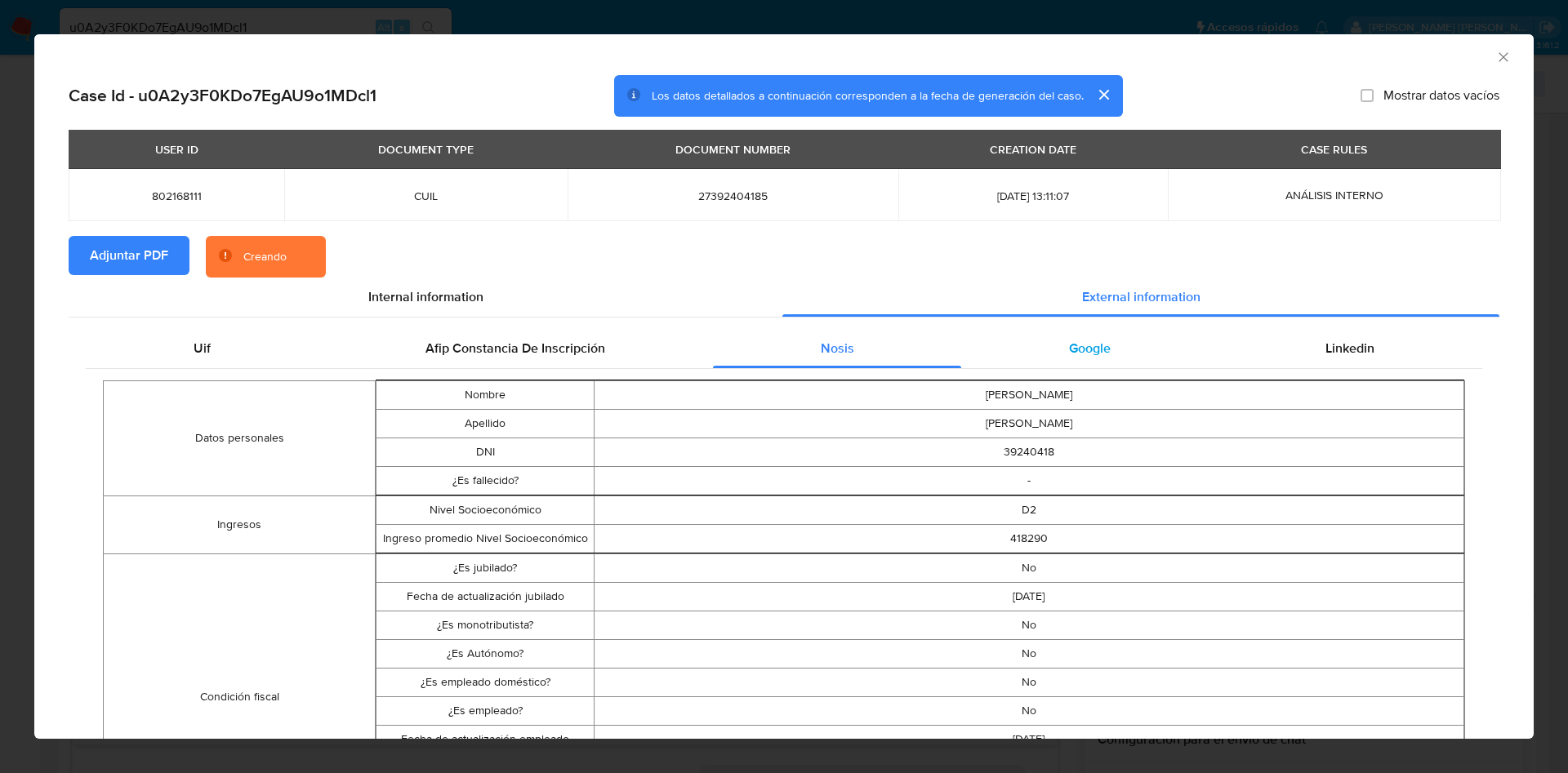
click at [1050, 348] on div "Google" at bounding box center [1089, 348] width 257 height 39
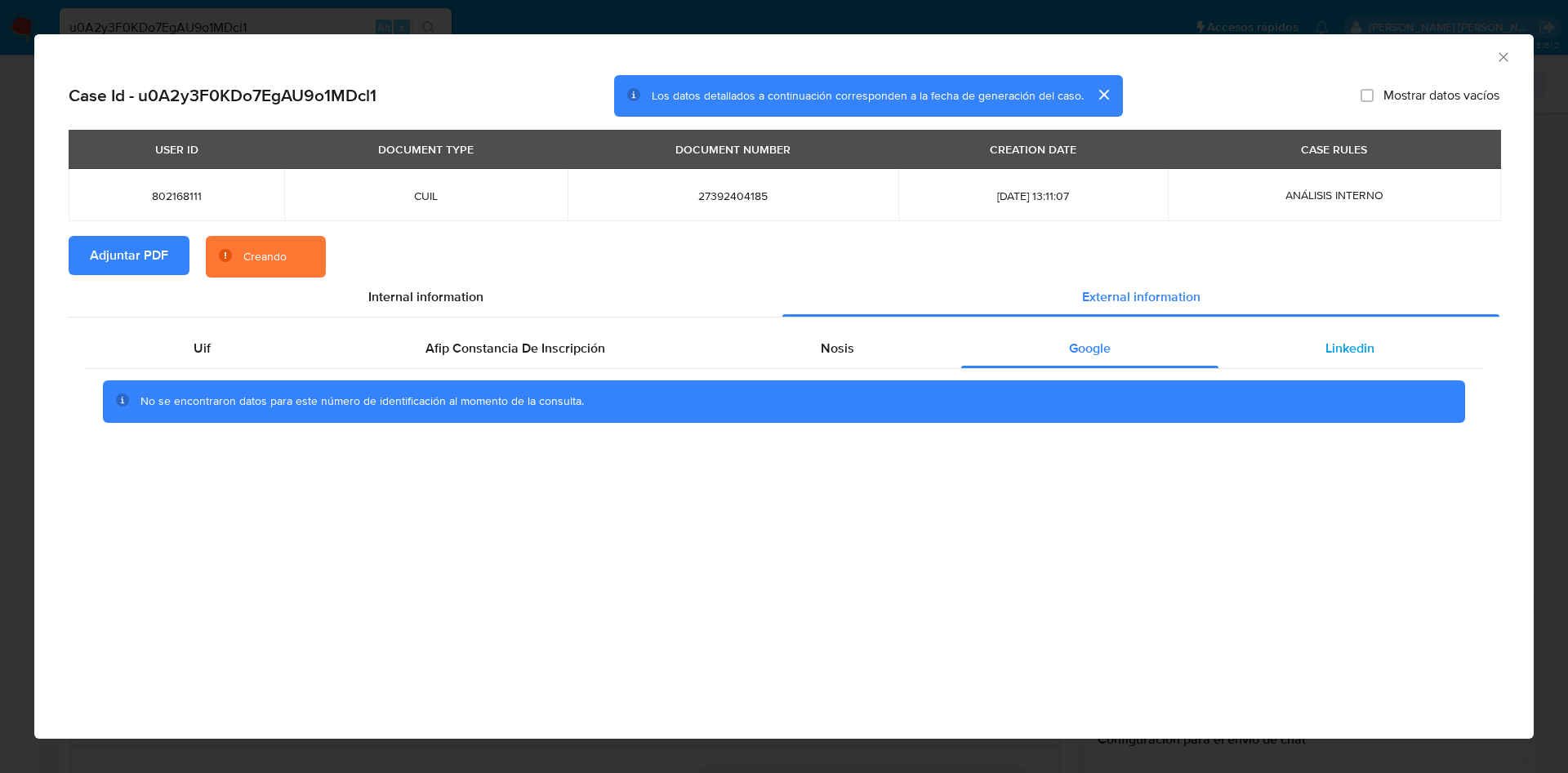
click at [1257, 345] on div "Linkedin" at bounding box center [1350, 348] width 264 height 39
click at [467, 287] on span "Internal information" at bounding box center [426, 296] width 115 height 19
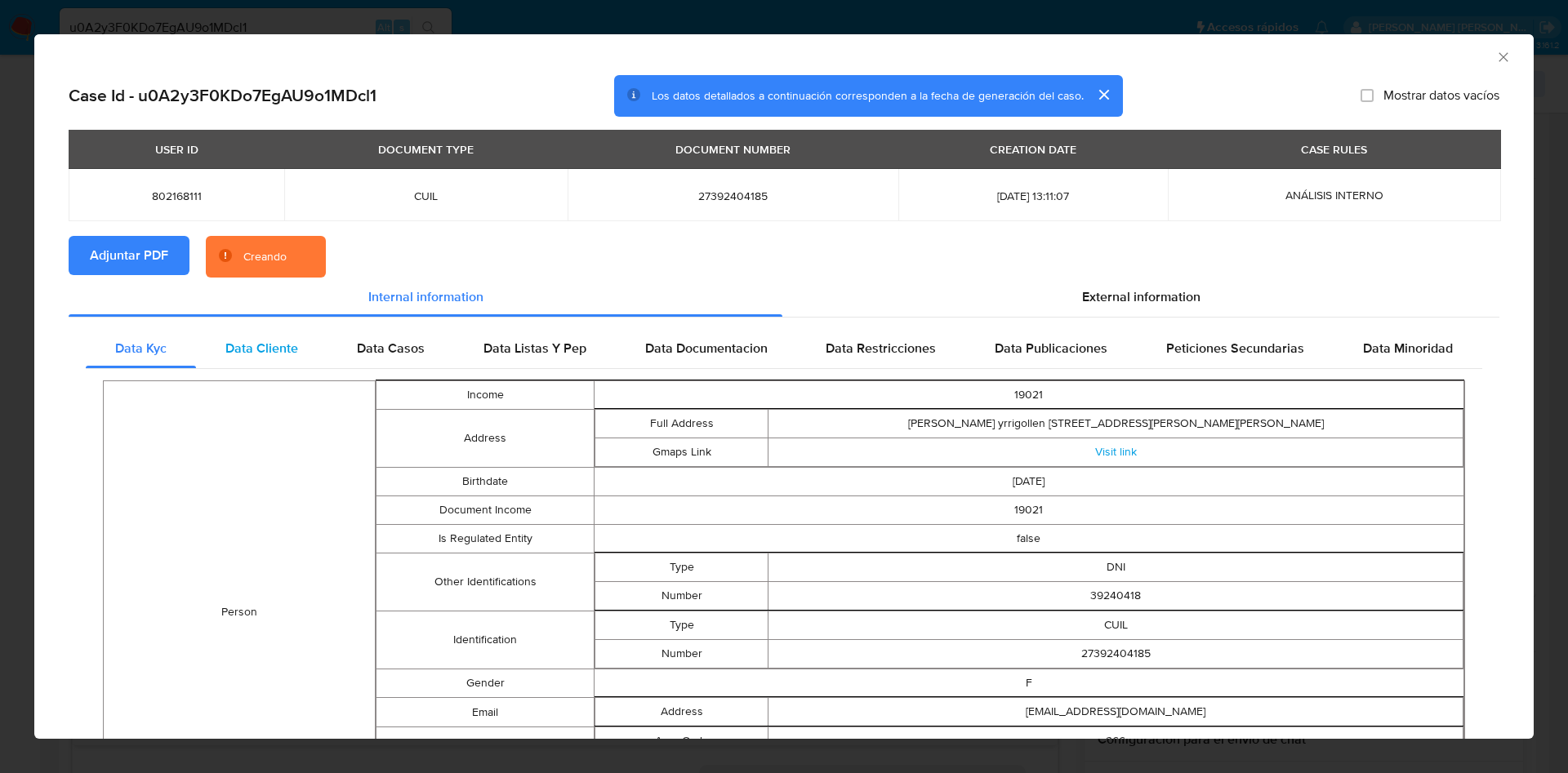
click at [282, 350] on span "Data Cliente" at bounding box center [262, 347] width 72 height 19
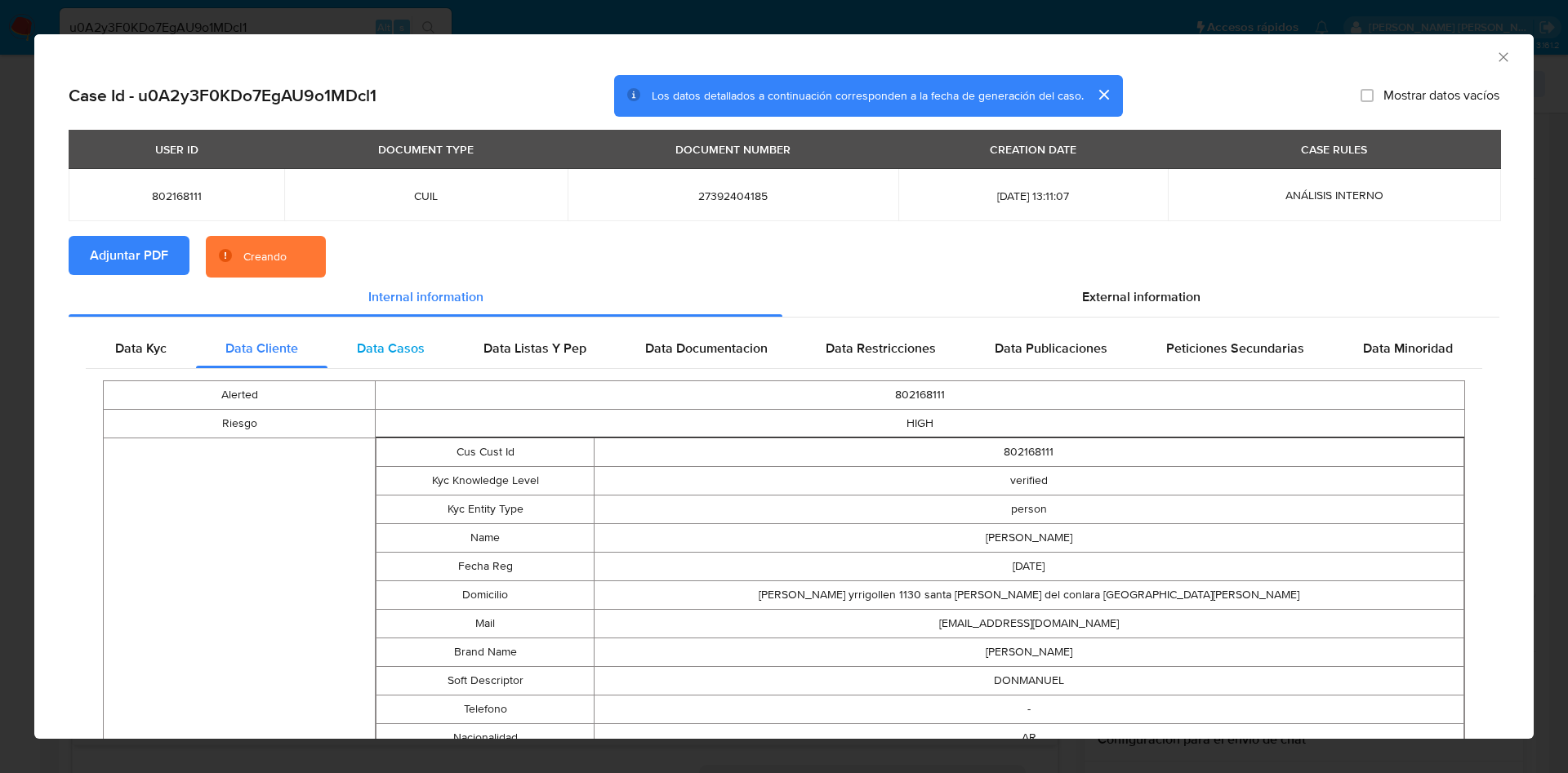
click at [363, 352] on span "Data Casos" at bounding box center [390, 347] width 67 height 19
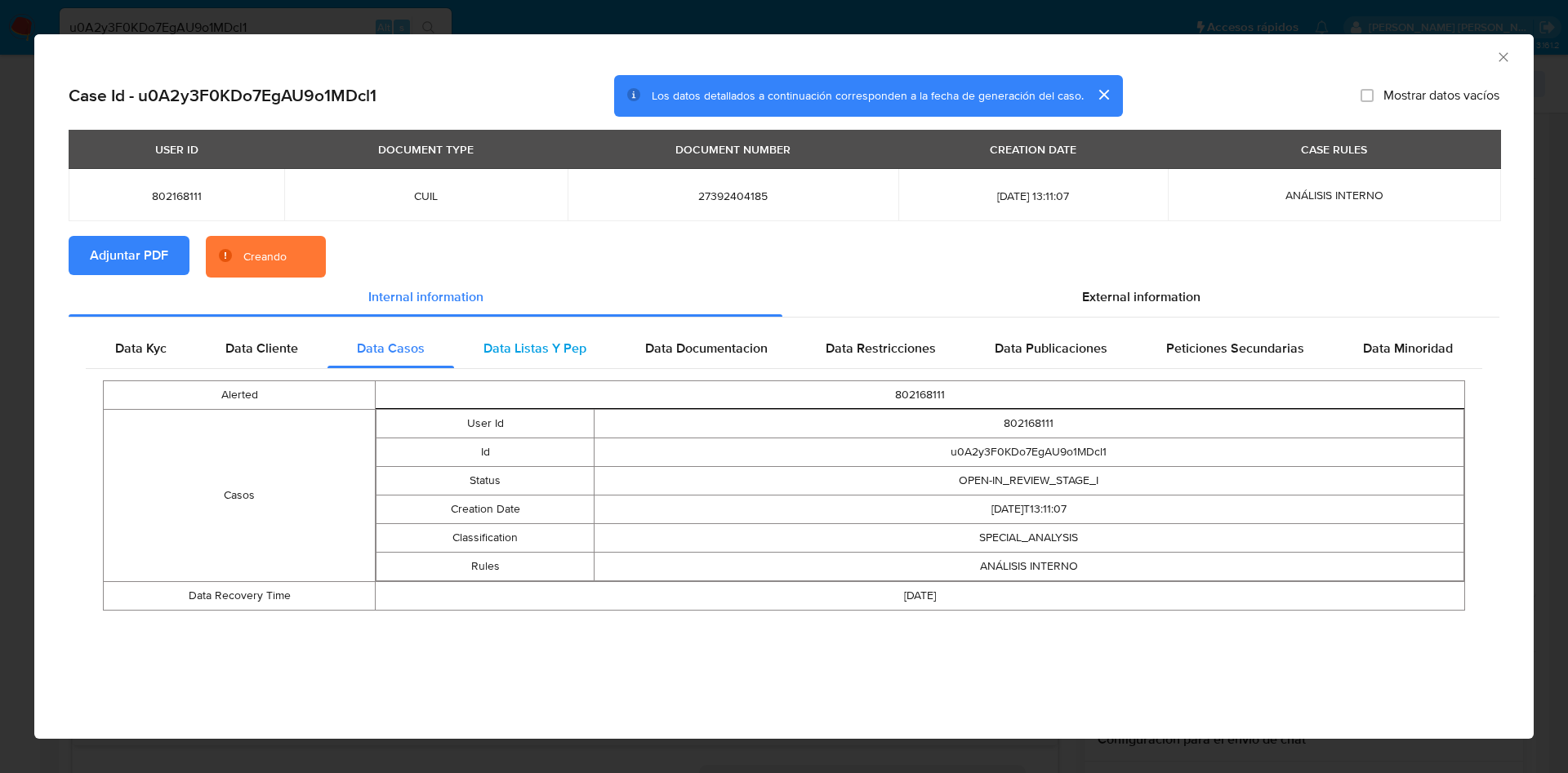
click at [498, 351] on span "Data Listas Y Pep" at bounding box center [534, 347] width 103 height 19
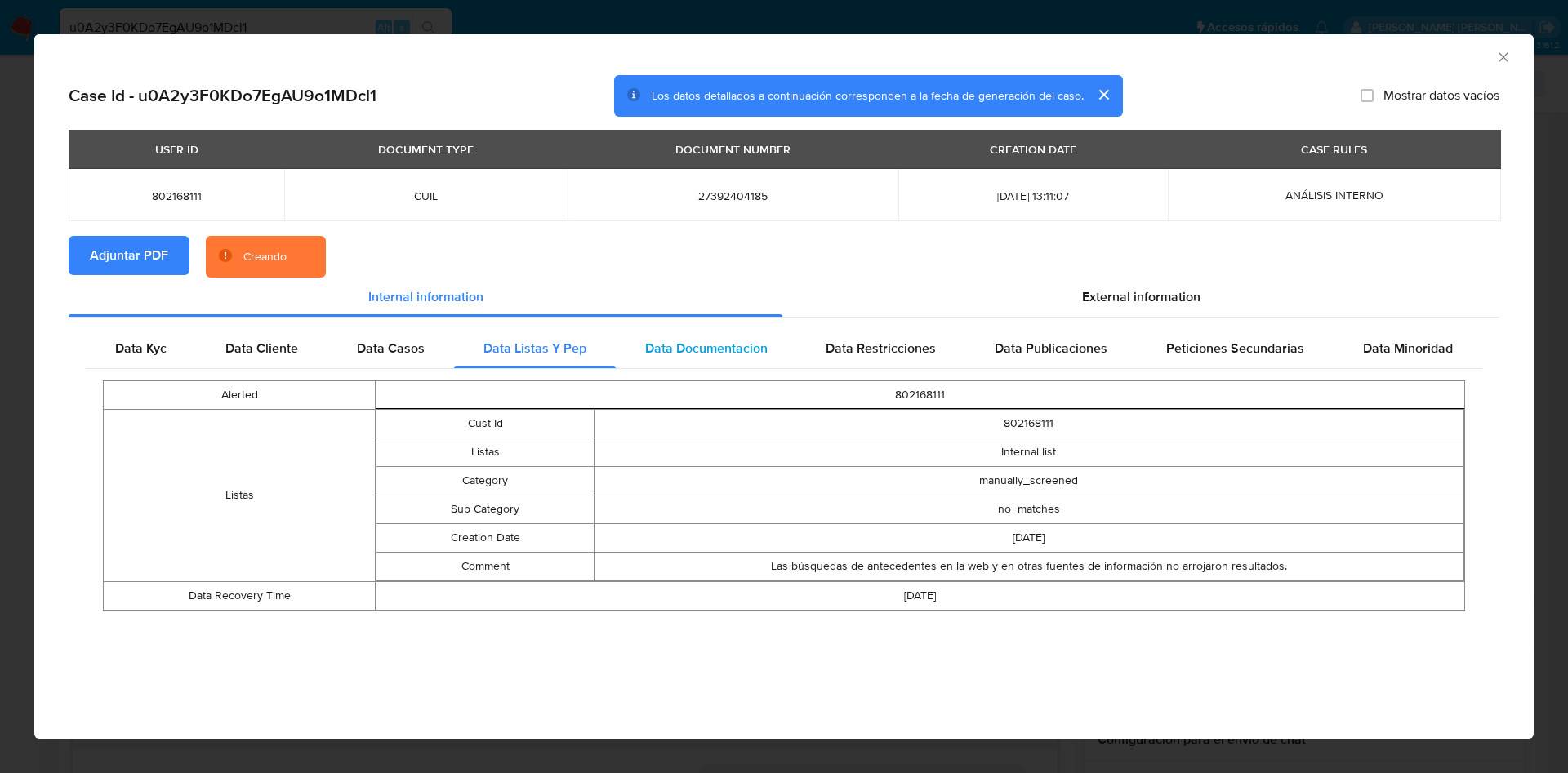
click at [675, 351] on span "Data Documentacion" at bounding box center [706, 347] width 122 height 19
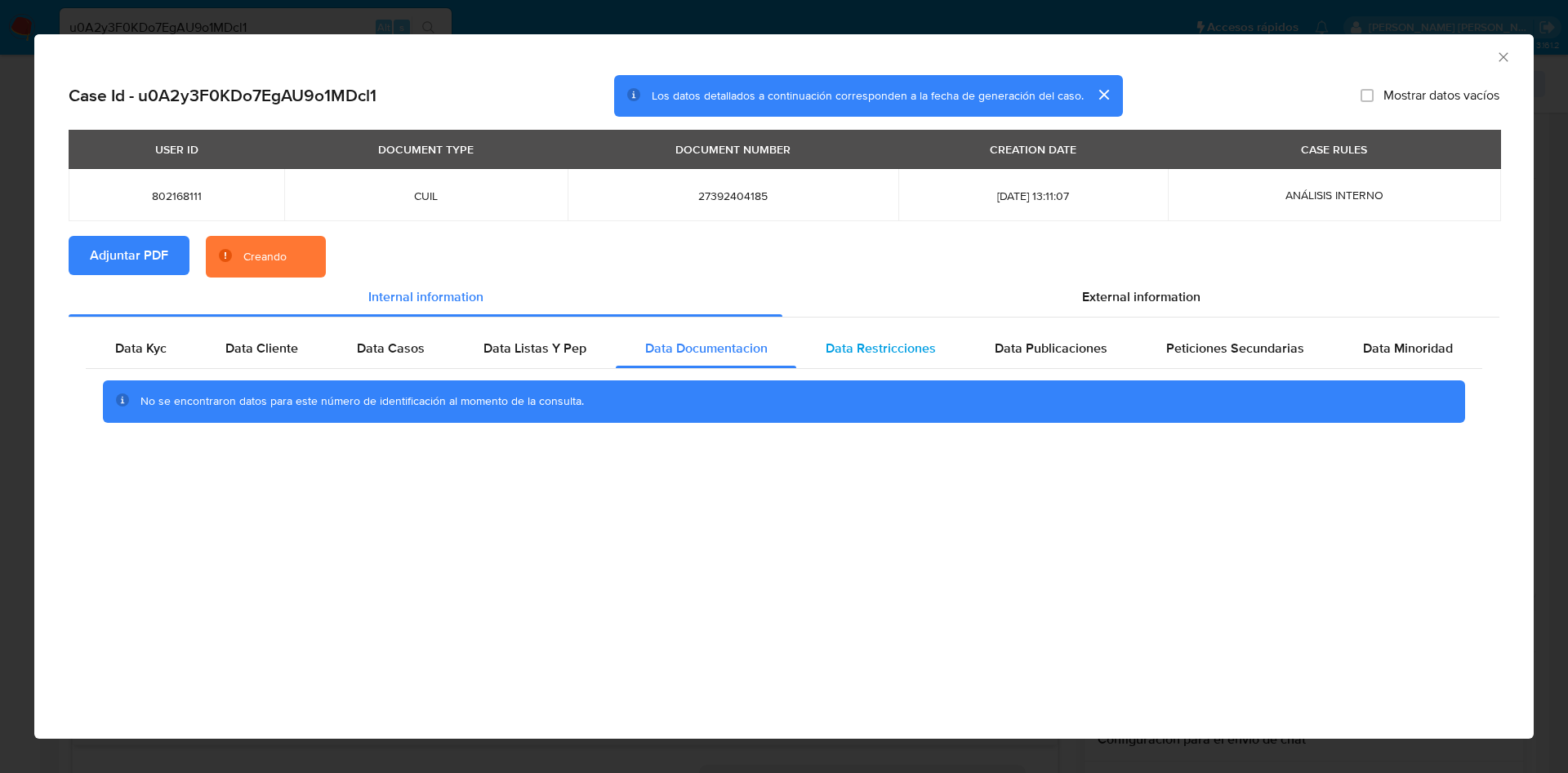
click at [876, 351] on span "Data Restricciones" at bounding box center [880, 347] width 110 height 19
click at [1024, 349] on span "Data Publicaciones" at bounding box center [1051, 347] width 112 height 19
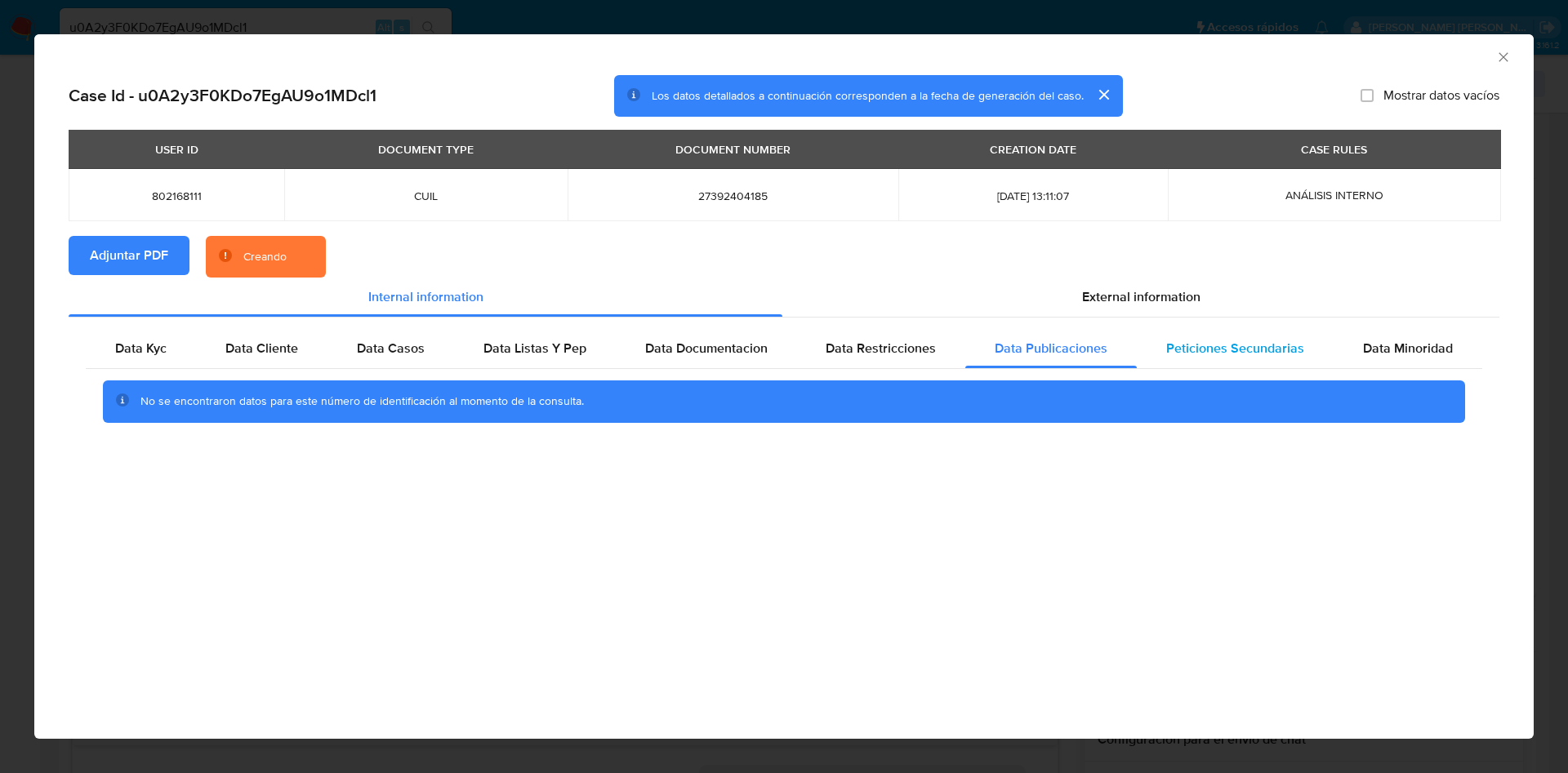
click at [1178, 344] on span "Peticiones Secundarias" at bounding box center [1234, 347] width 138 height 19
click at [1374, 347] on span "Data Minoridad" at bounding box center [1408, 347] width 90 height 19
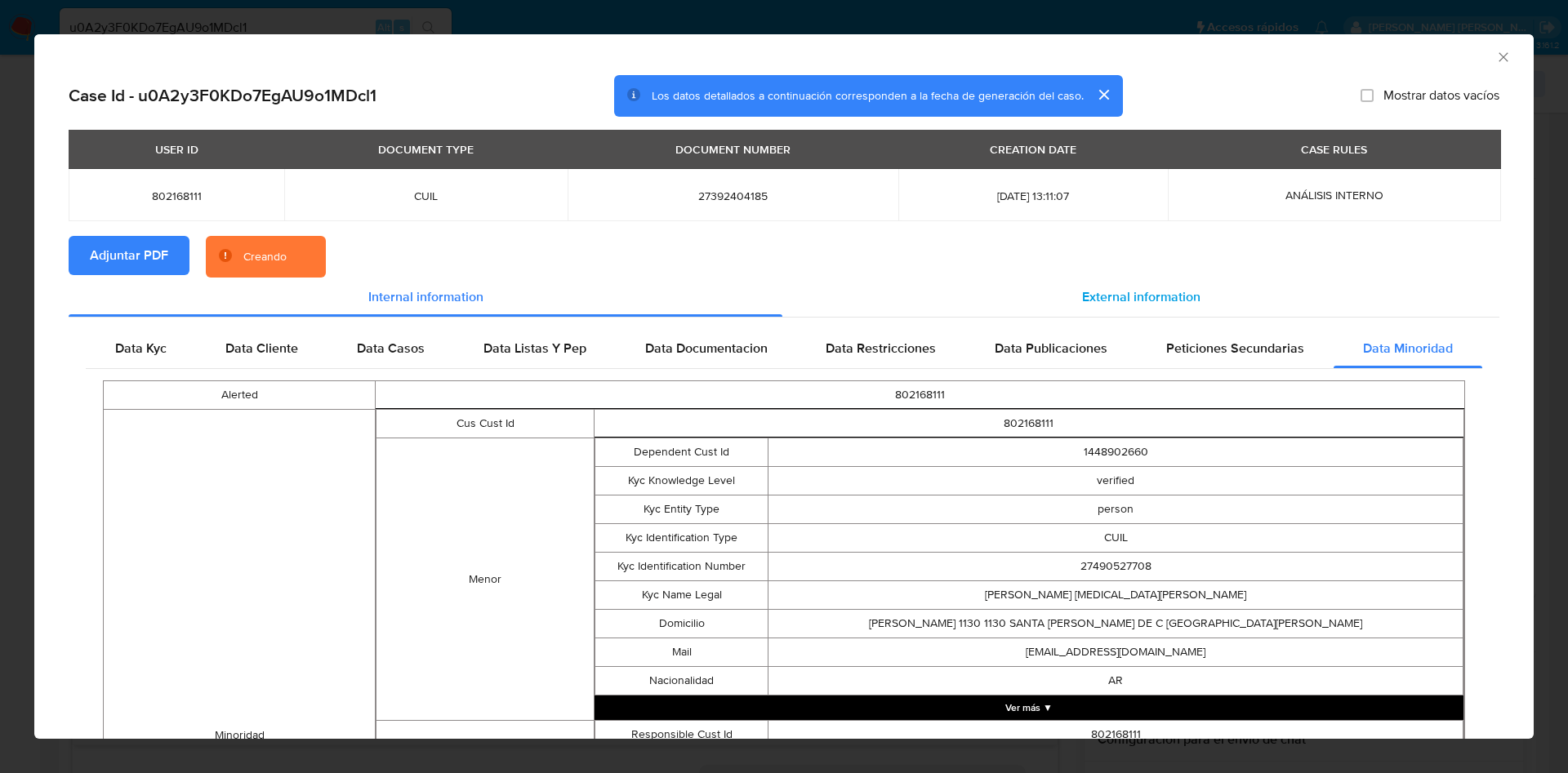
click at [1133, 284] on div "External information" at bounding box center [1140, 297] width 717 height 39
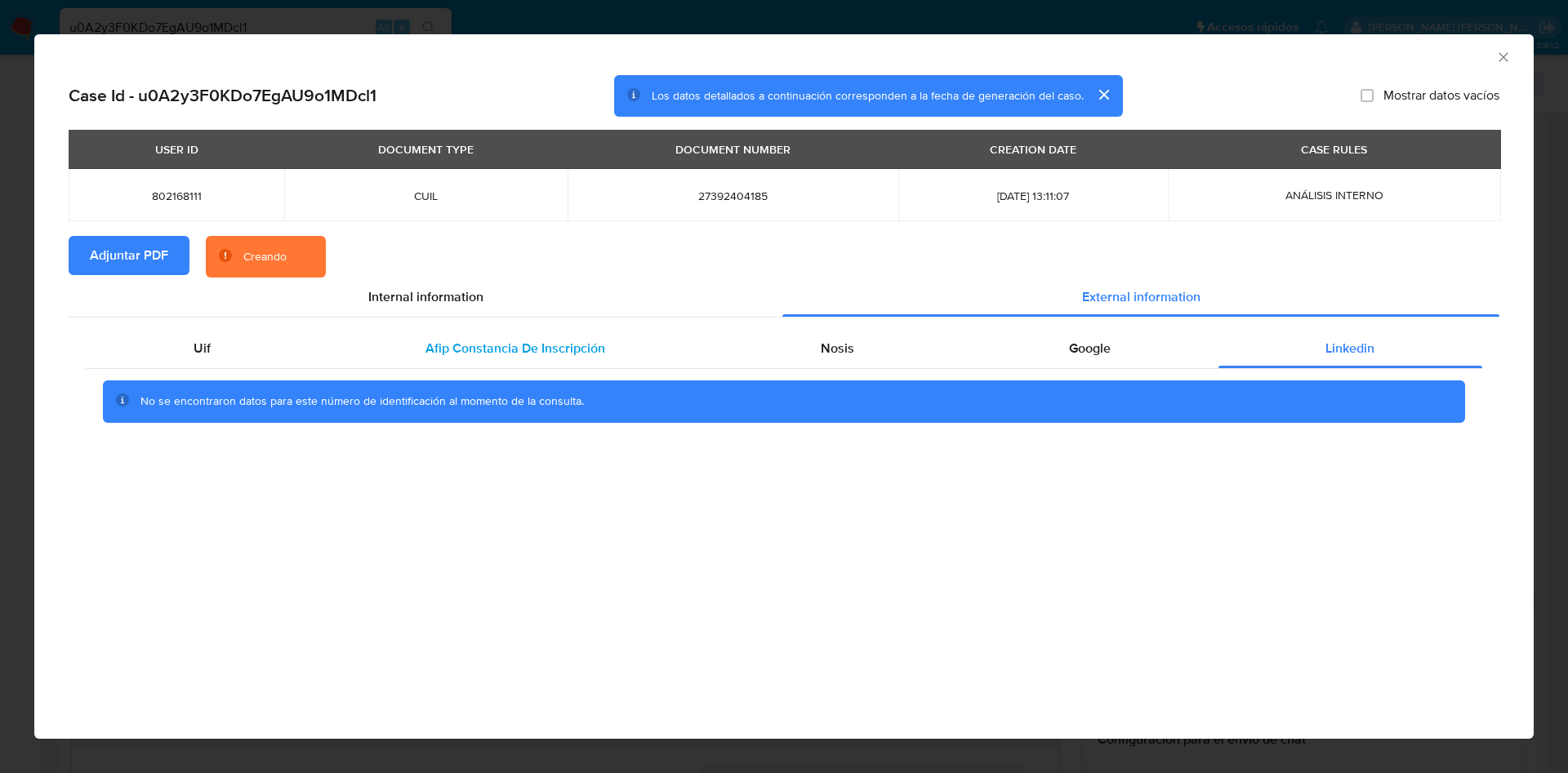
click at [497, 352] on span "Afip Constancia De Inscripción" at bounding box center [516, 347] width 180 height 19
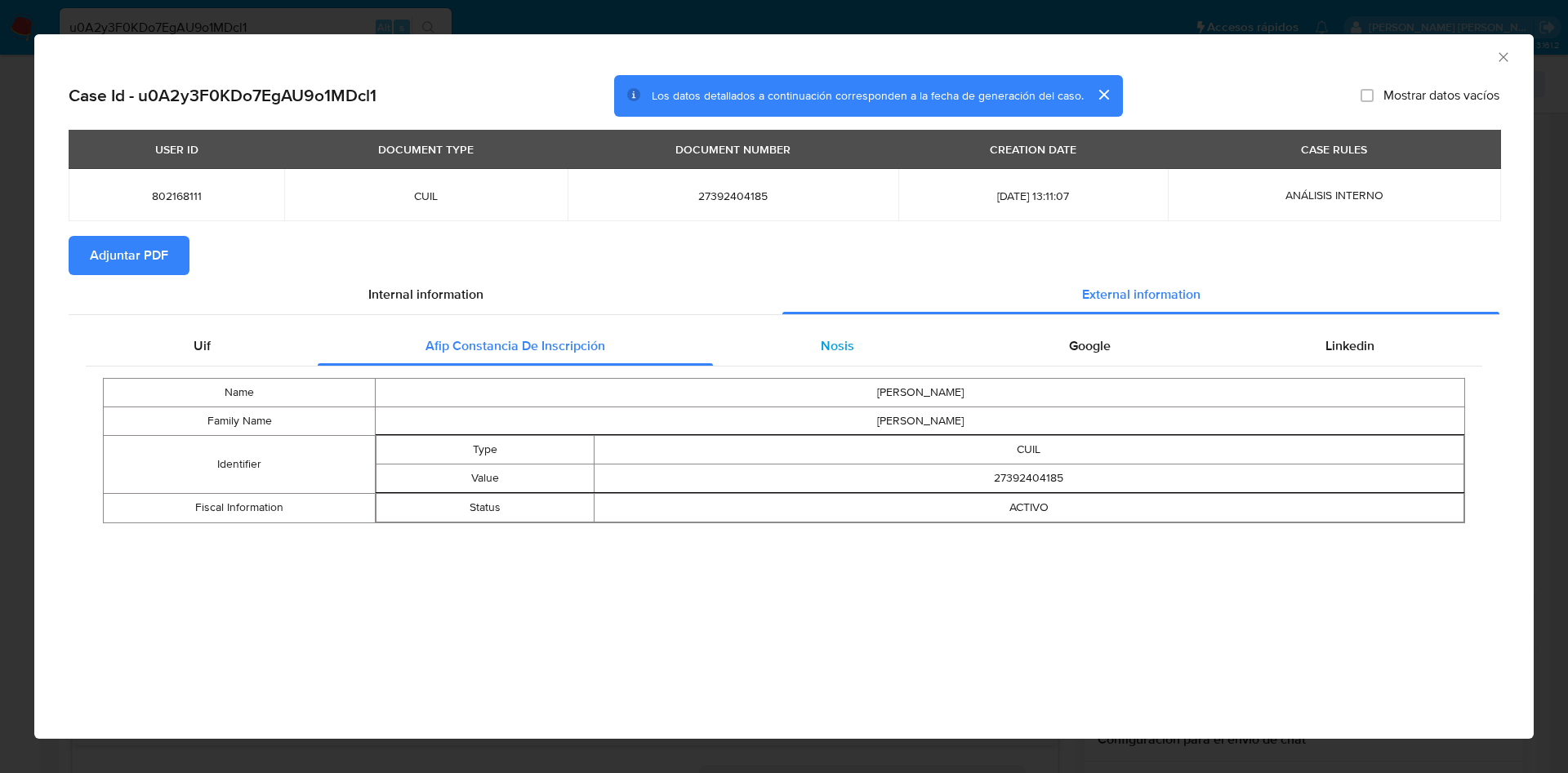
click at [846, 356] on div "Nosis" at bounding box center [837, 346] width 248 height 39
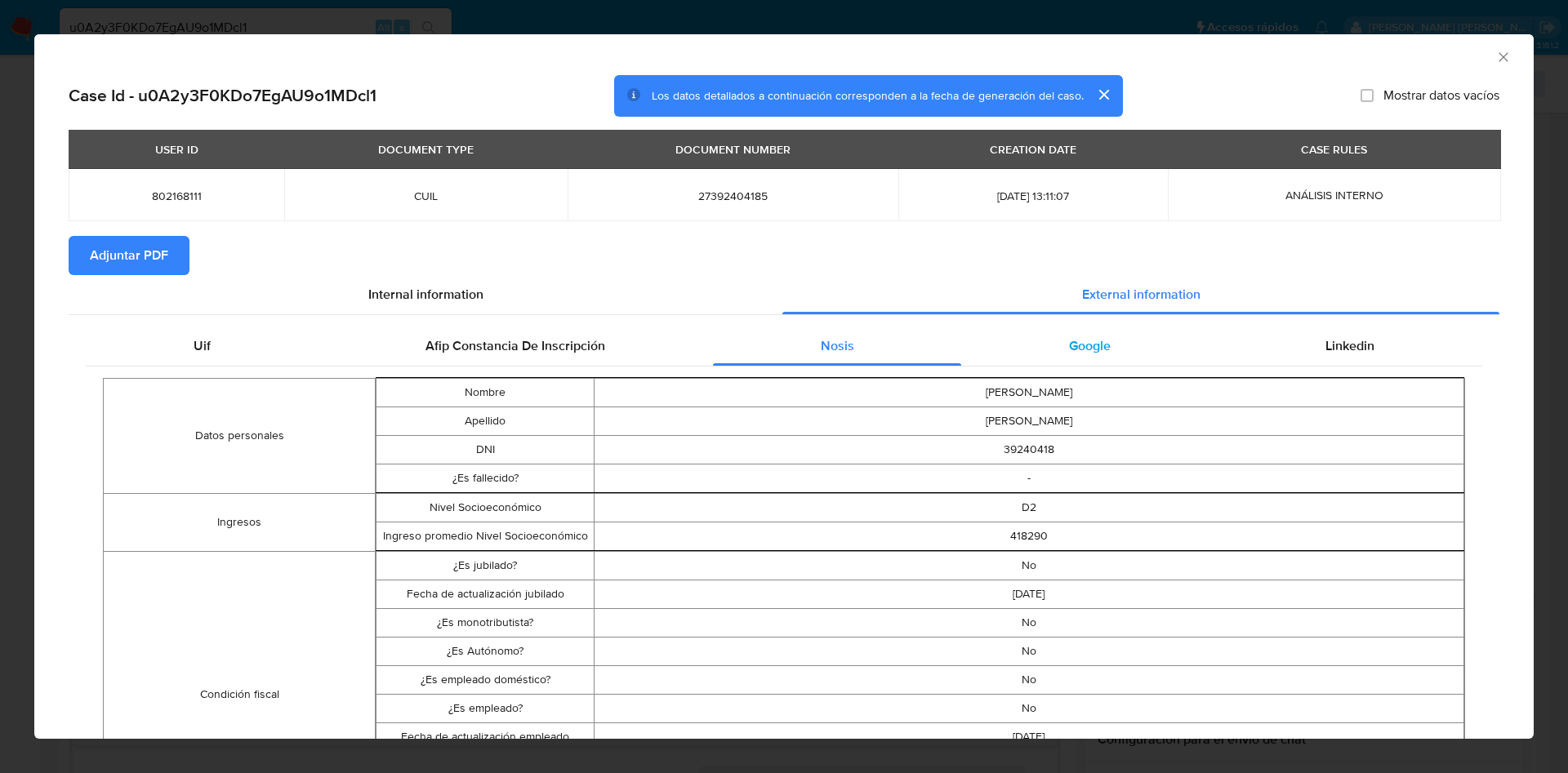
click at [1069, 351] on span "Google" at bounding box center [1090, 346] width 42 height 19
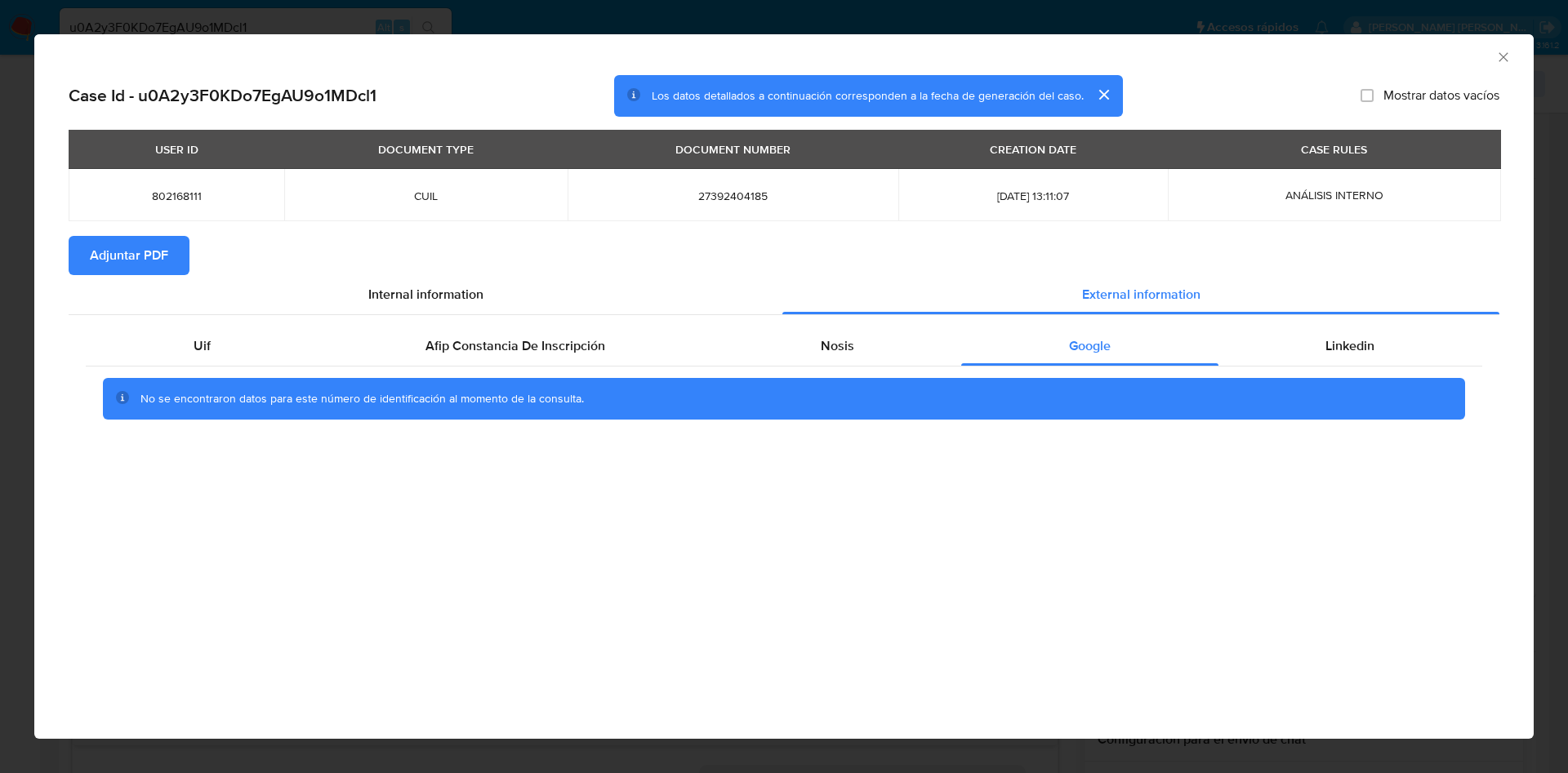
click at [1282, 322] on div "Uif Afip Constancia De Inscripción Nosis Google Linkedin No se encontraron dato…" at bounding box center [783, 379] width 1430 height 128
click at [1294, 331] on div "Linkedin" at bounding box center [1350, 346] width 264 height 39
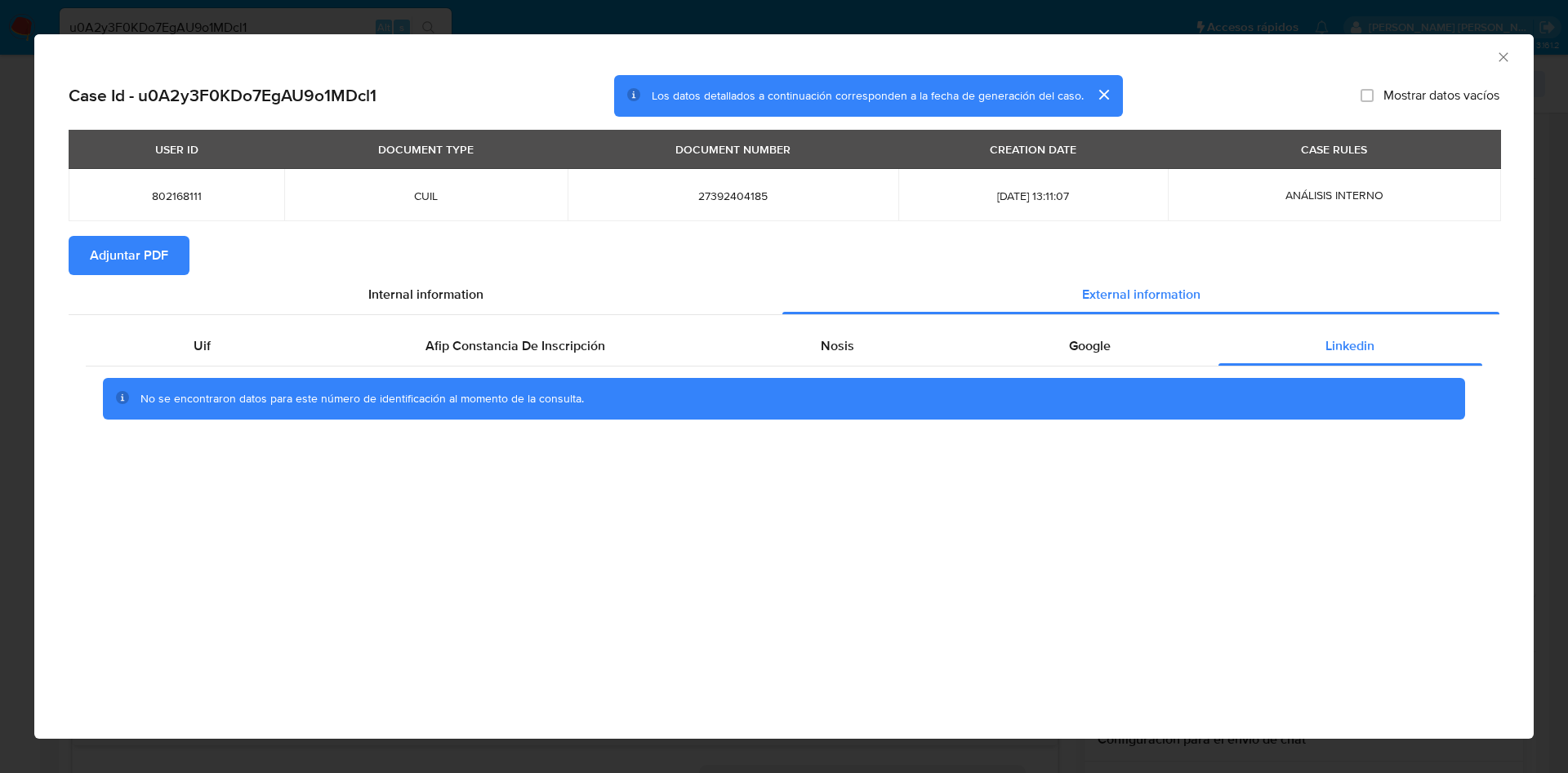
click at [1506, 55] on icon "Cerrar ventana" at bounding box center [1503, 57] width 17 height 17
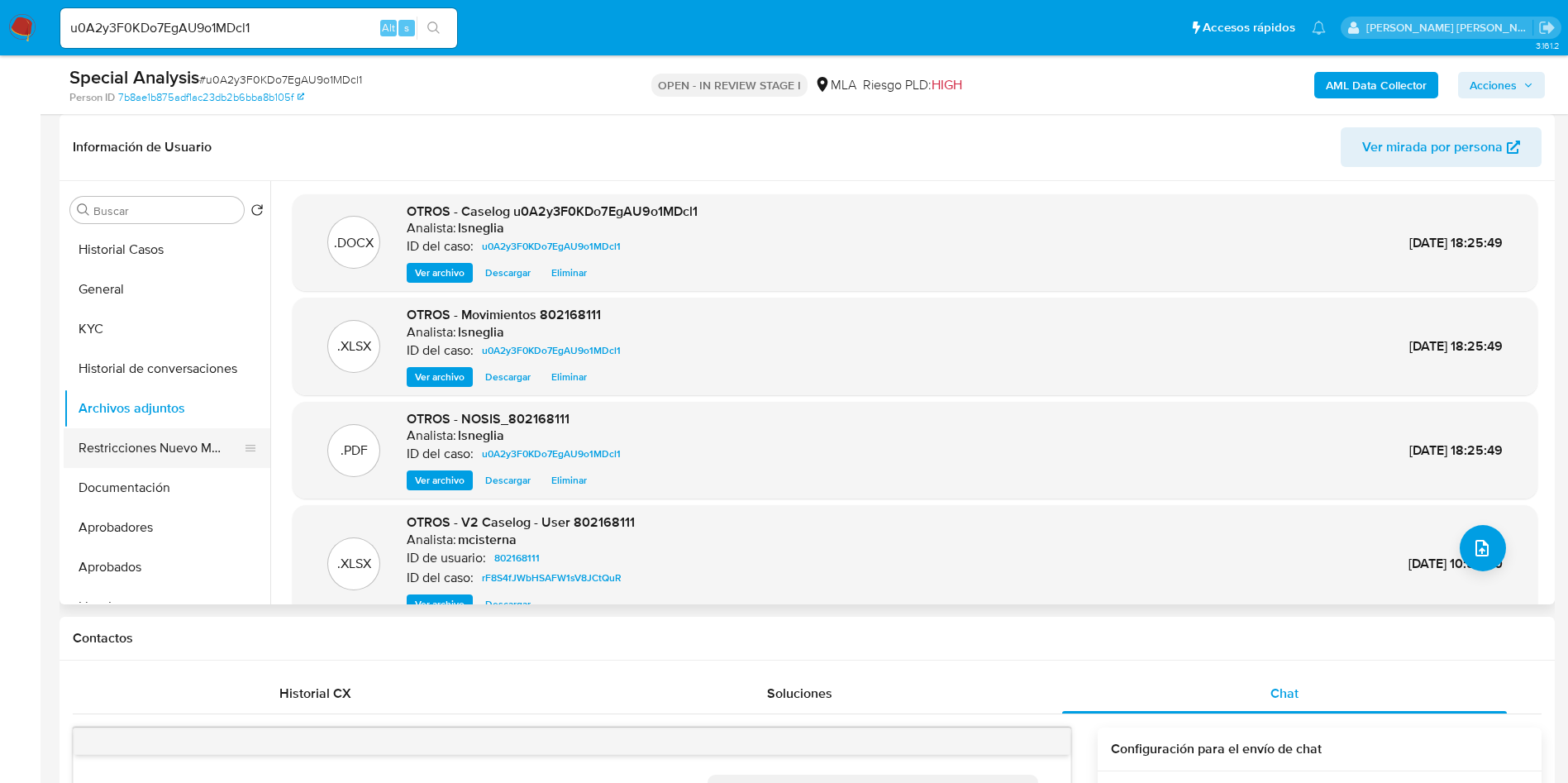
click at [140, 447] on button "Restricciones Nuevo Mundo" at bounding box center [160, 448] width 194 height 40
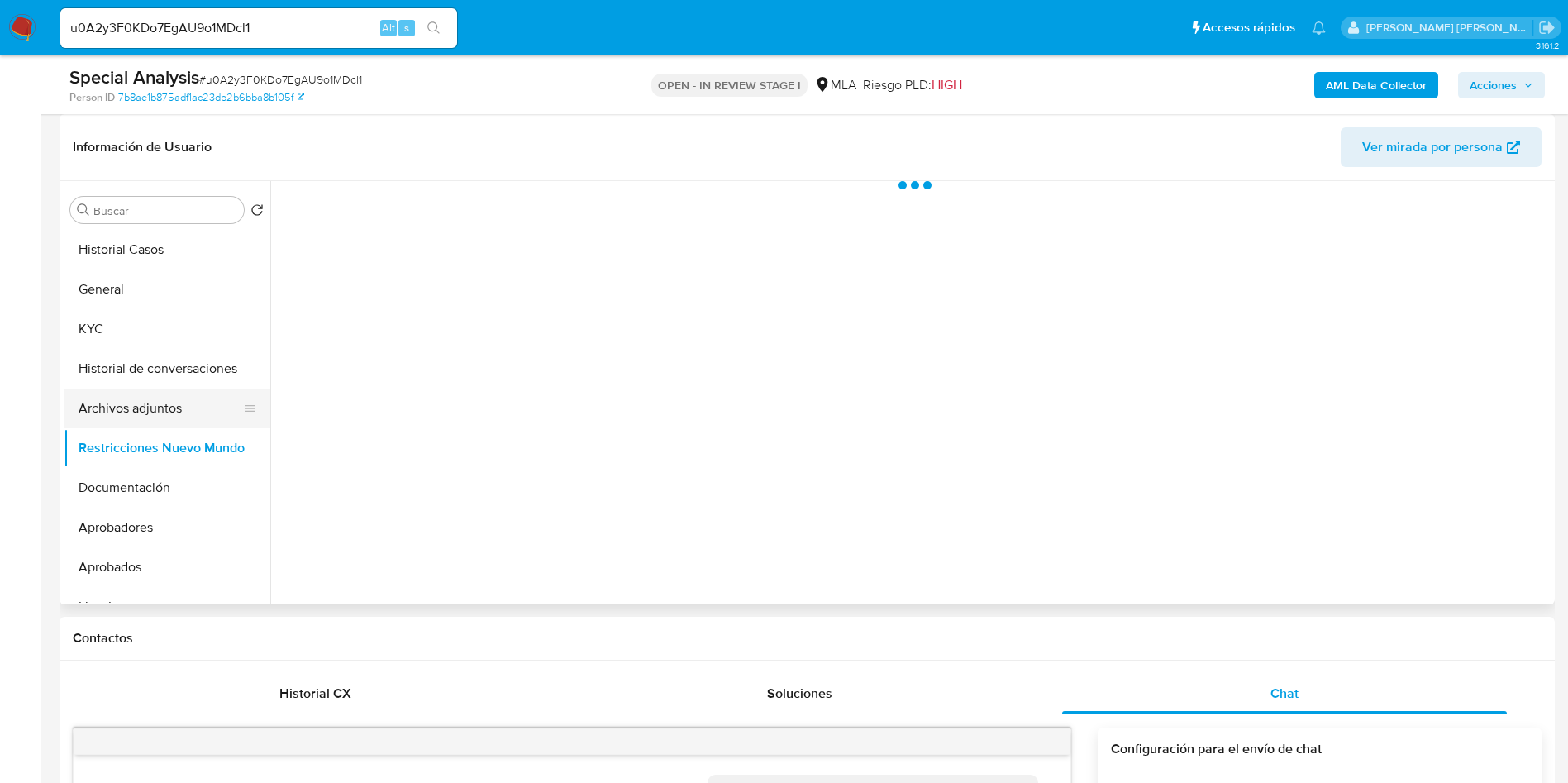
click at [148, 415] on button "Archivos adjuntos" at bounding box center [160, 408] width 194 height 40
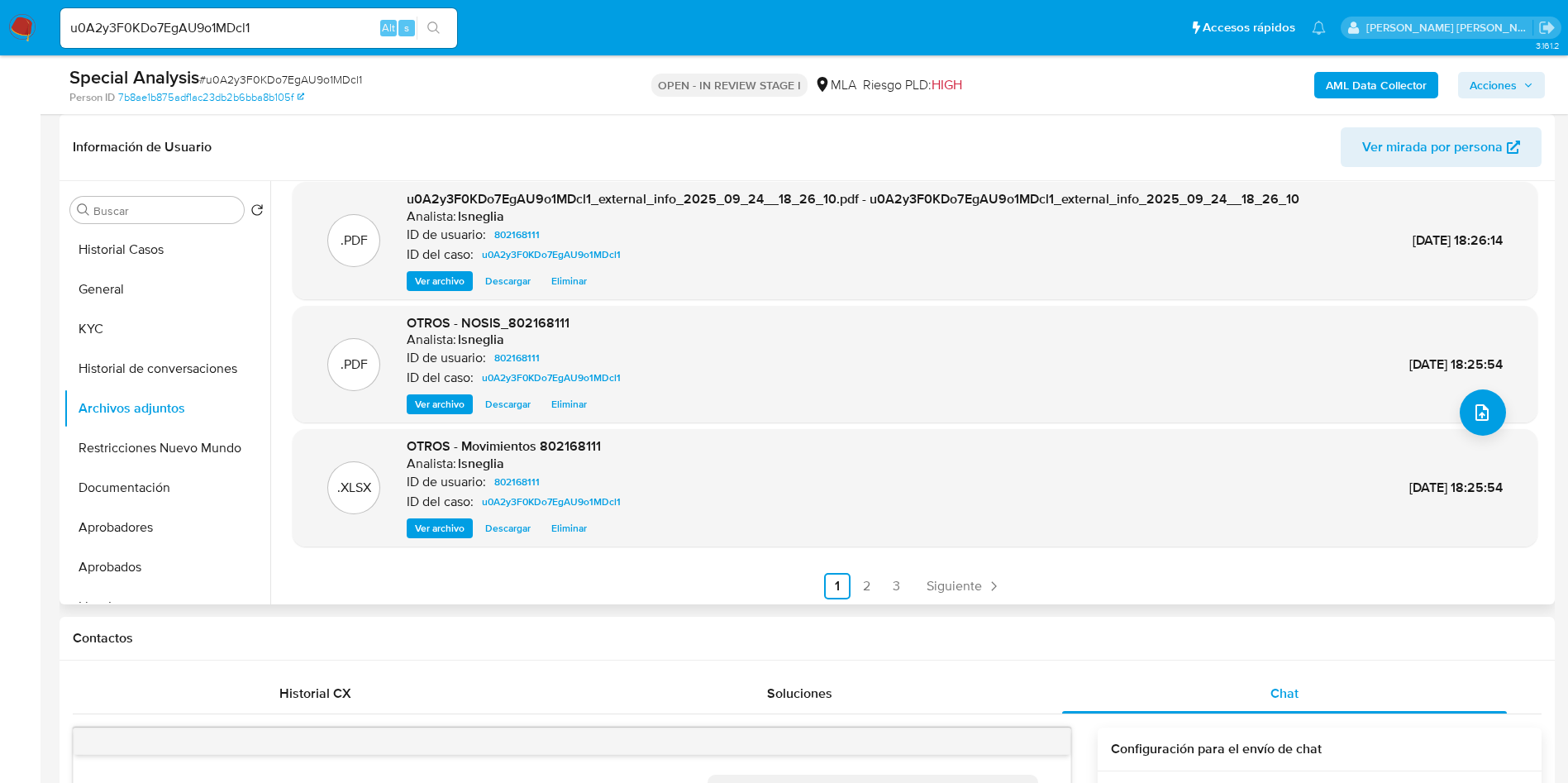
scroll to position [138, 0]
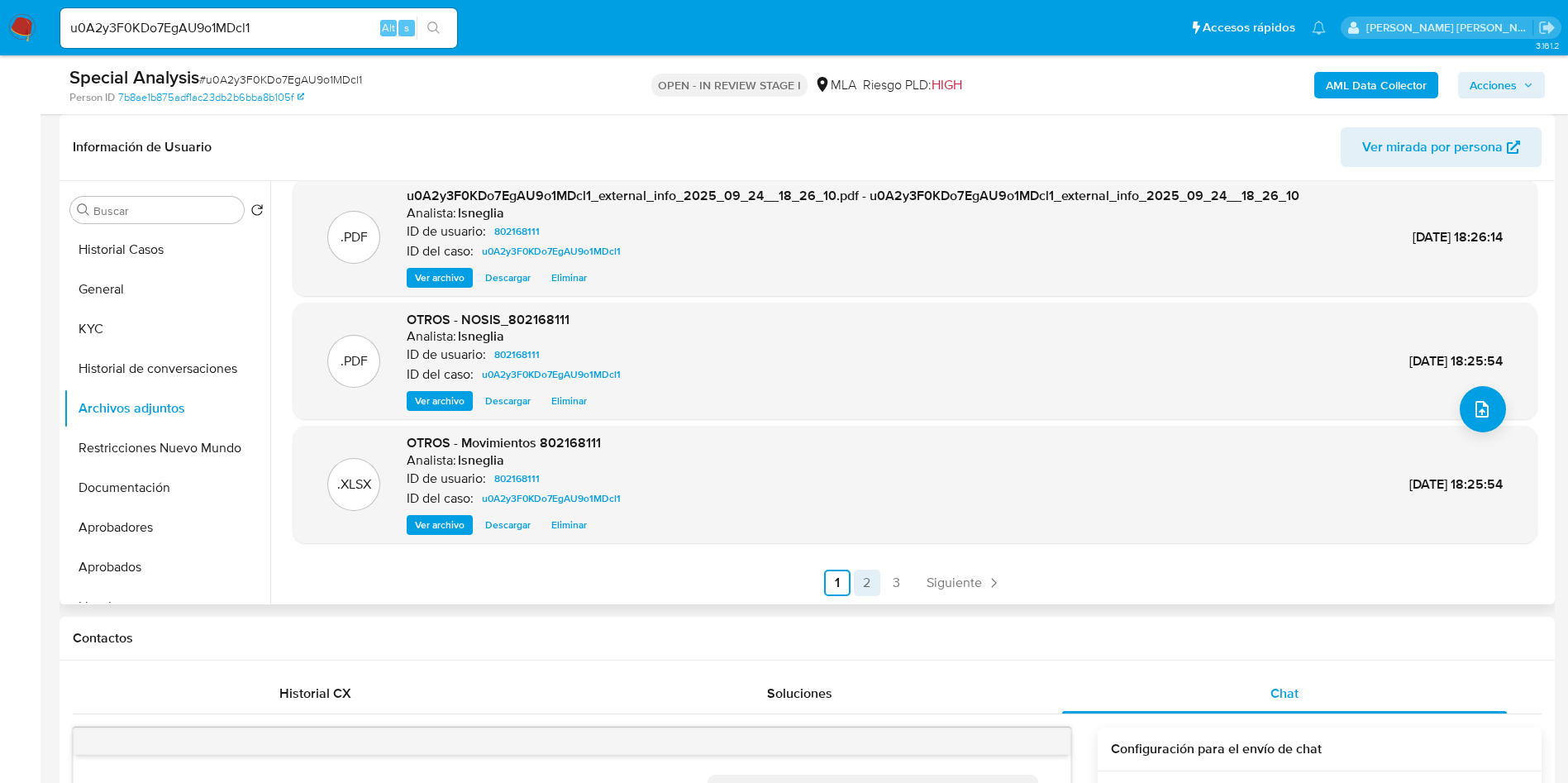
click at [861, 580] on link "2" at bounding box center [867, 582] width 27 height 27
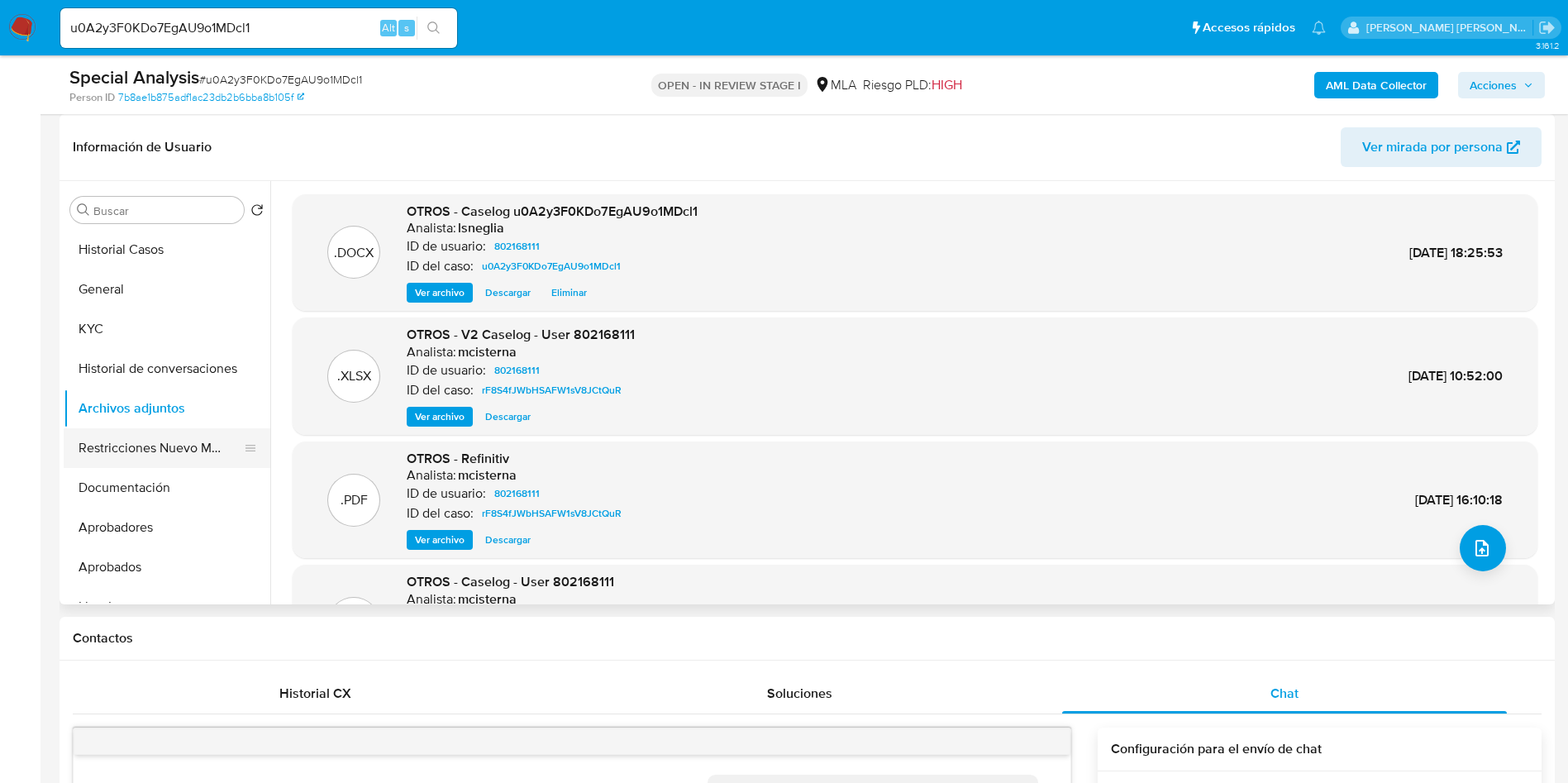
click at [146, 447] on button "Restricciones Nuevo Mundo" at bounding box center [160, 448] width 194 height 40
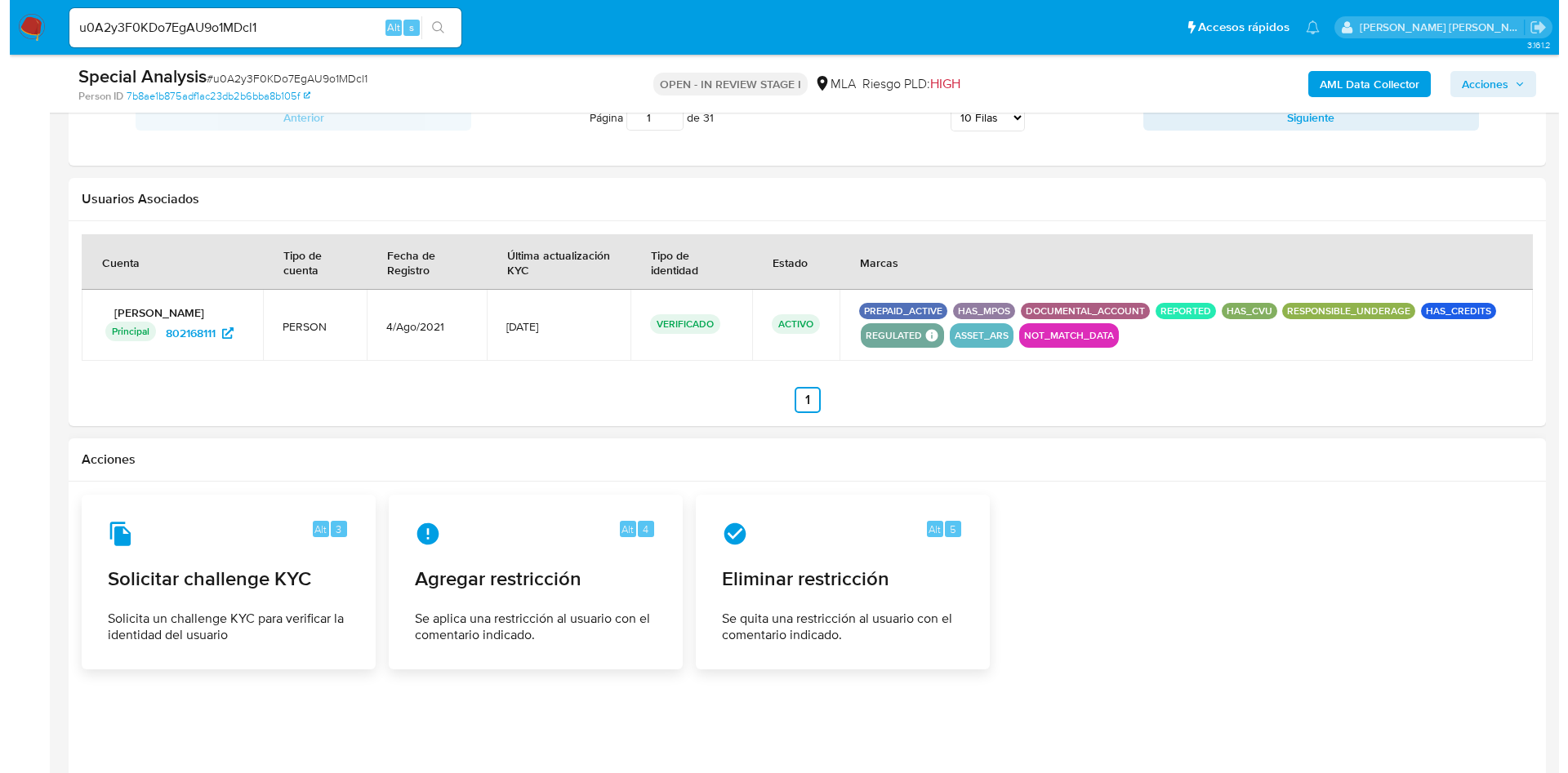
scroll to position [2531, 0]
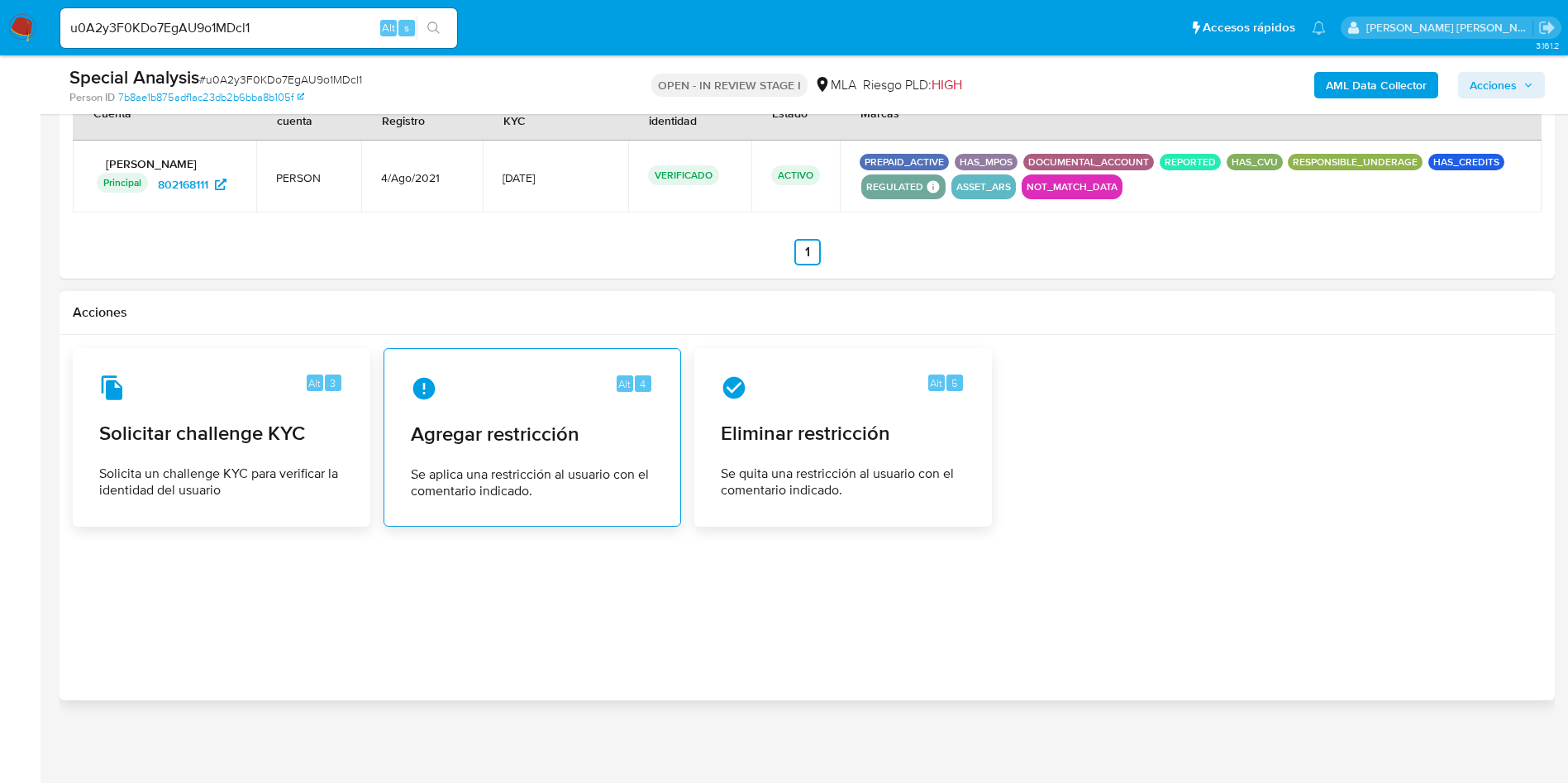
click at [524, 478] on span "Se aplica una restricción al usuario con el comentario indicado." at bounding box center [533, 482] width 243 height 33
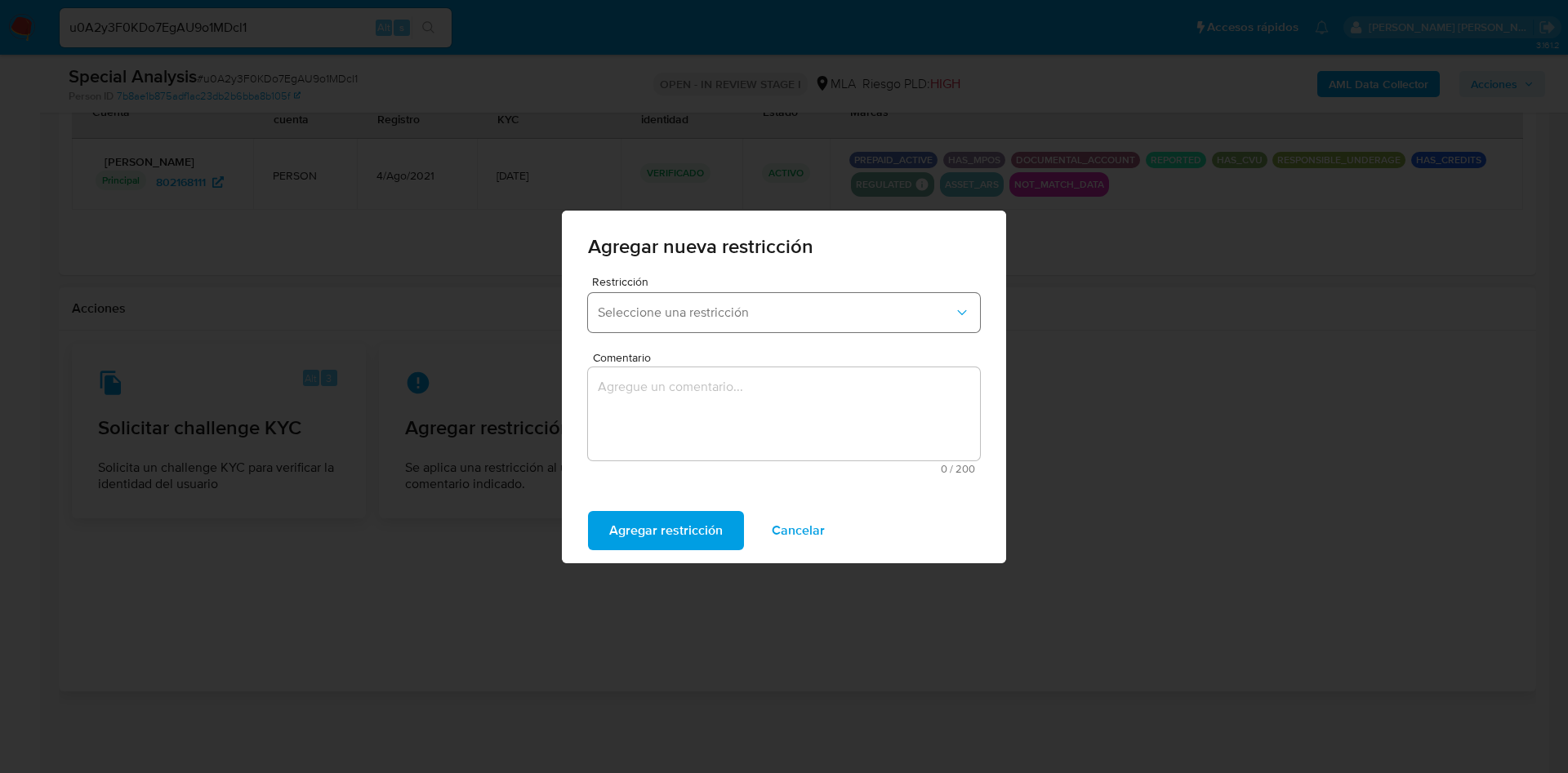
click at [672, 316] on span "Seleccione una restricción" at bounding box center [775, 312] width 356 height 17
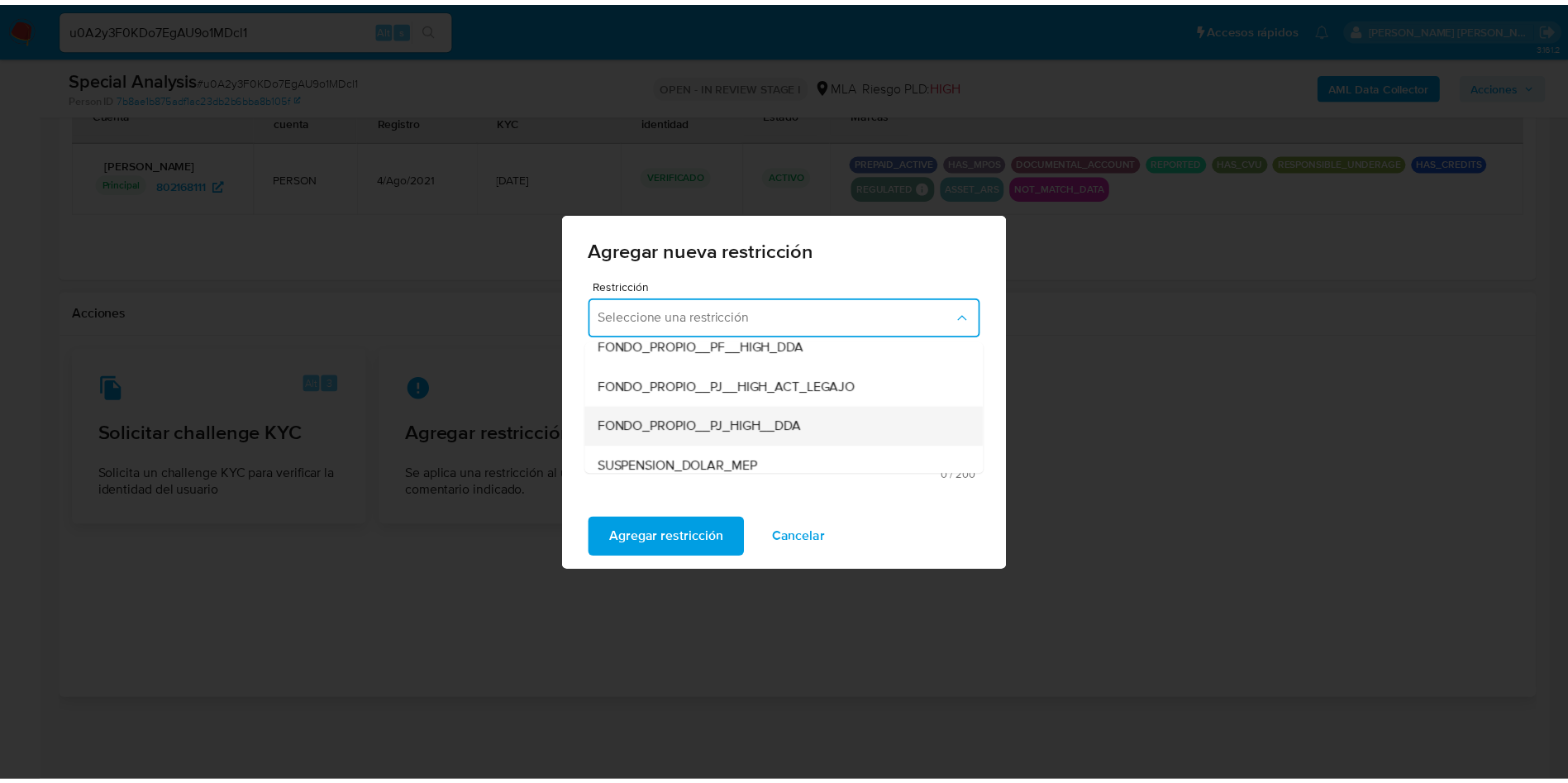
scroll to position [248, 0]
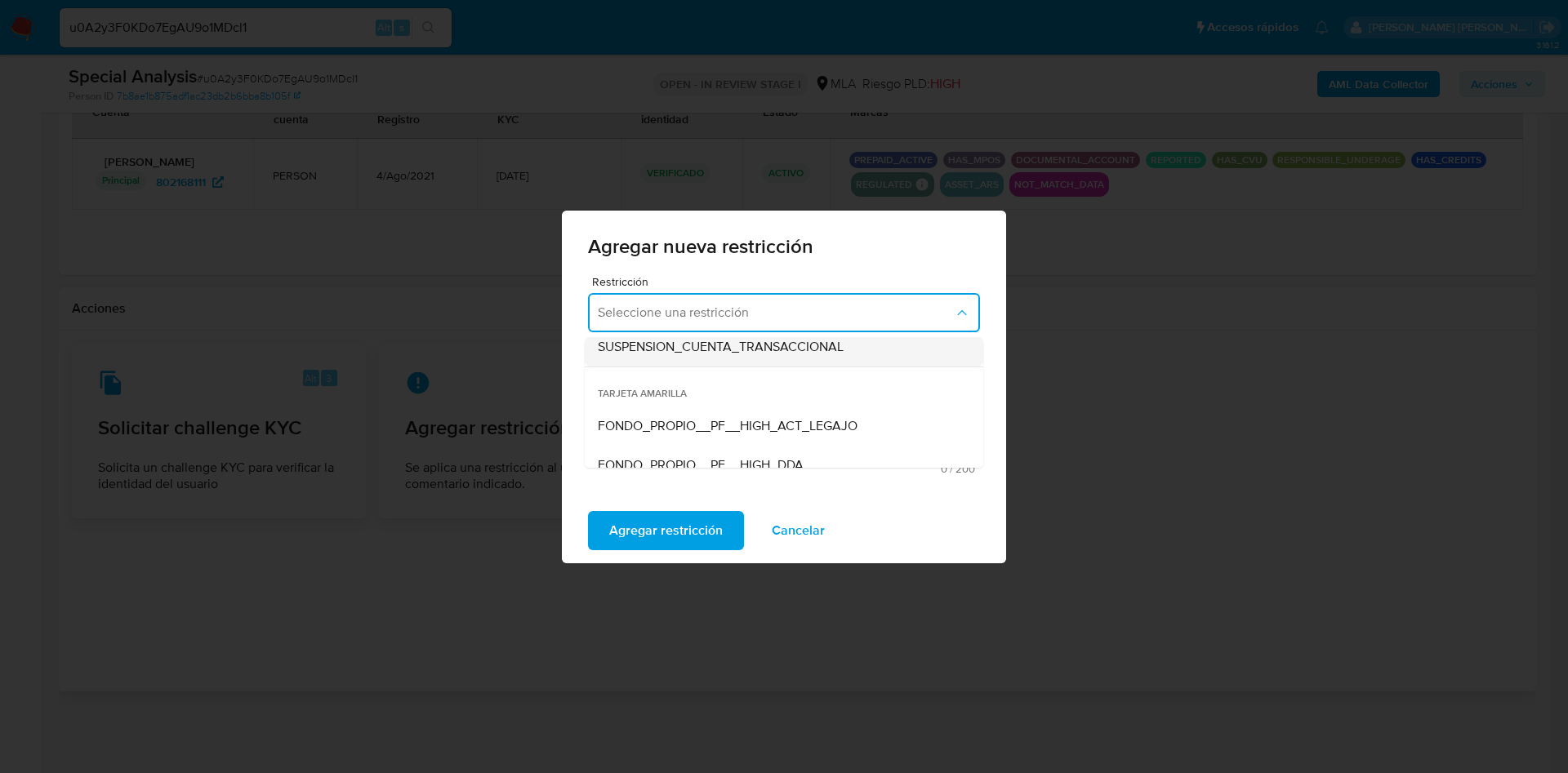
click at [757, 356] on div "SUSPENSION_CUENTA_TRANSACCIONAL" at bounding box center [778, 346] width 362 height 39
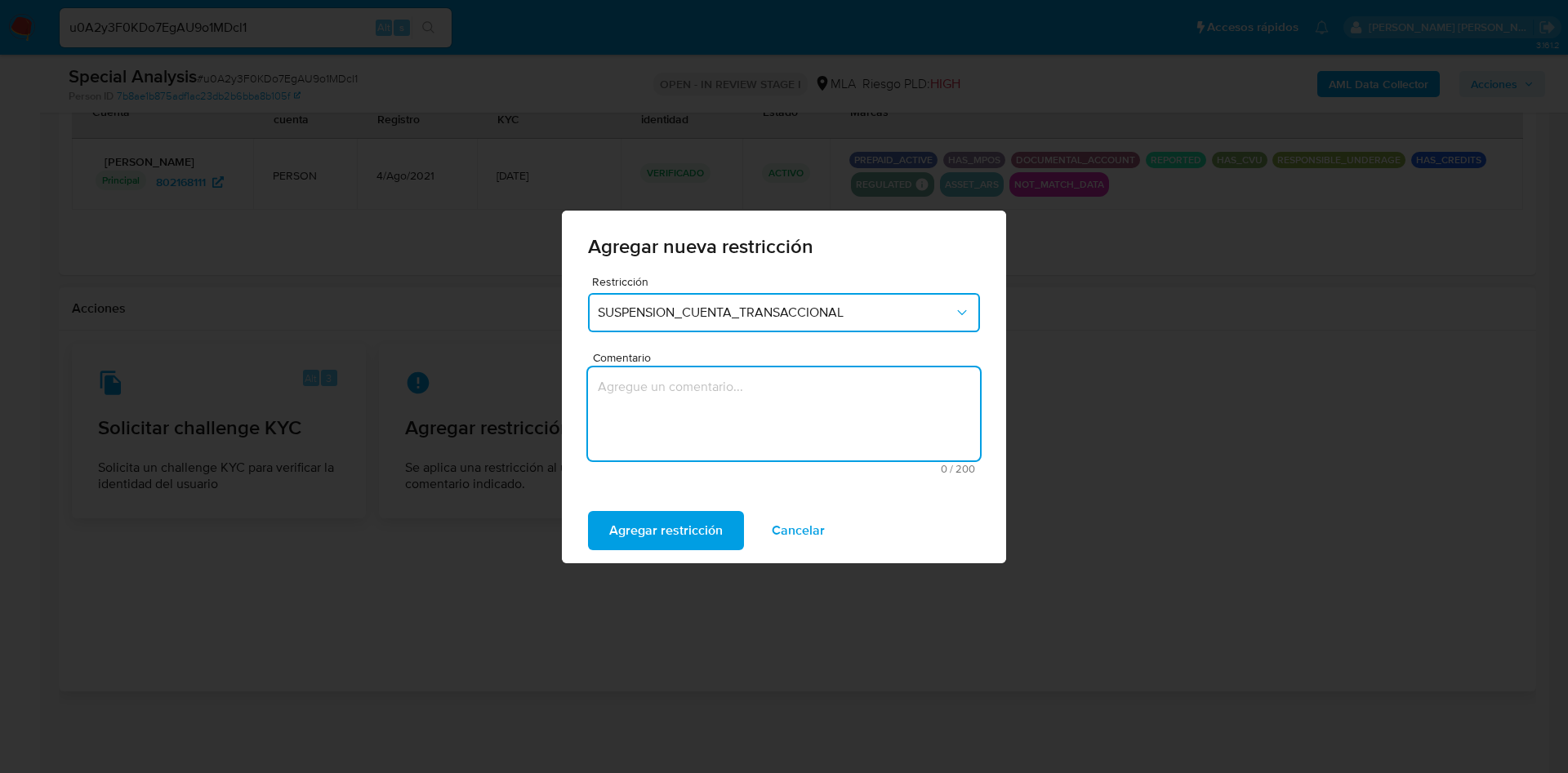
click at [691, 430] on textarea "Comentario" at bounding box center [783, 413] width 392 height 93
type textarea "aml"
click at [671, 526] on span "Agregar restricción" at bounding box center [666, 530] width 113 height 36
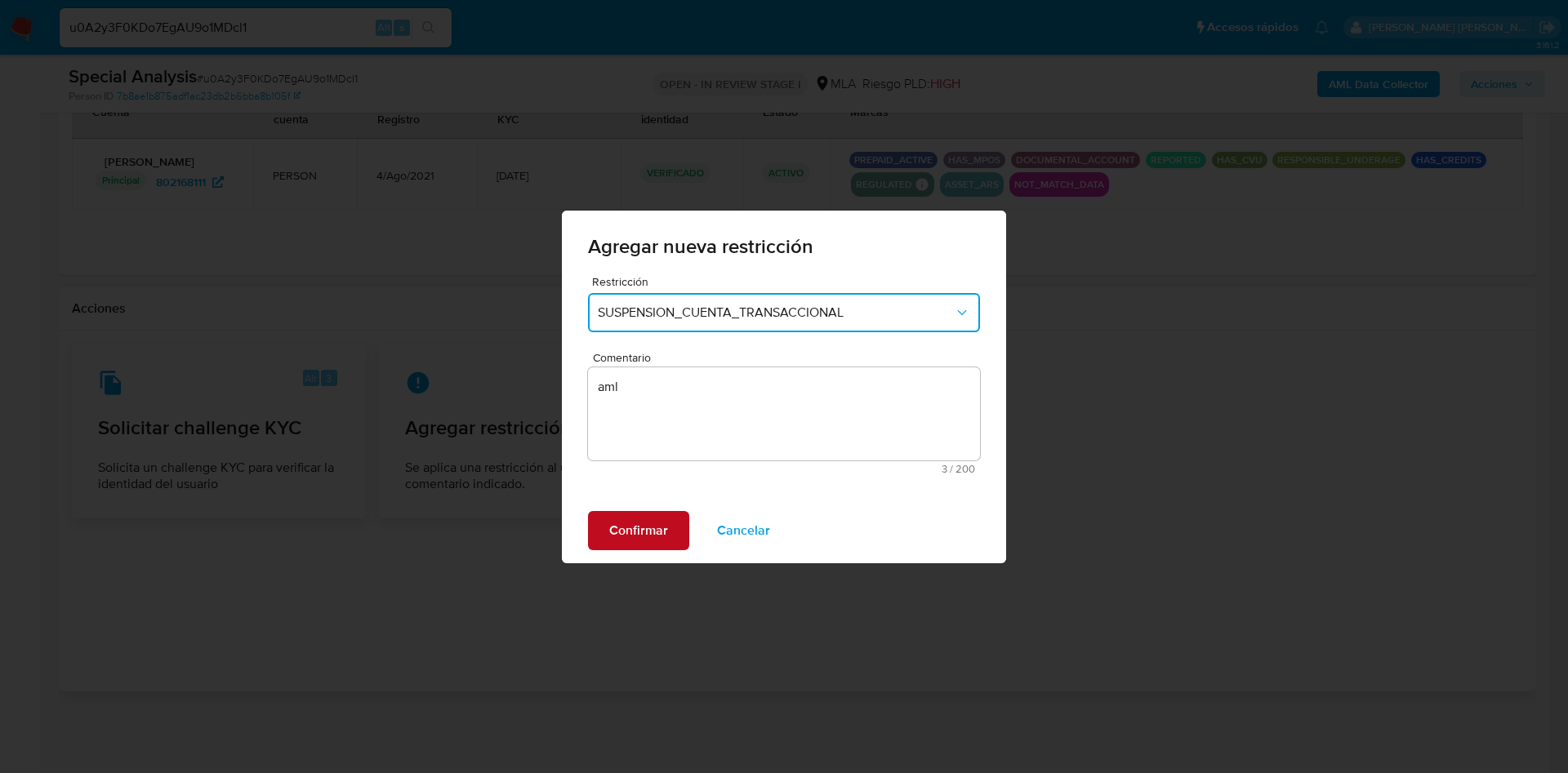
click at [651, 531] on span "Confirmar" at bounding box center [639, 530] width 59 height 36
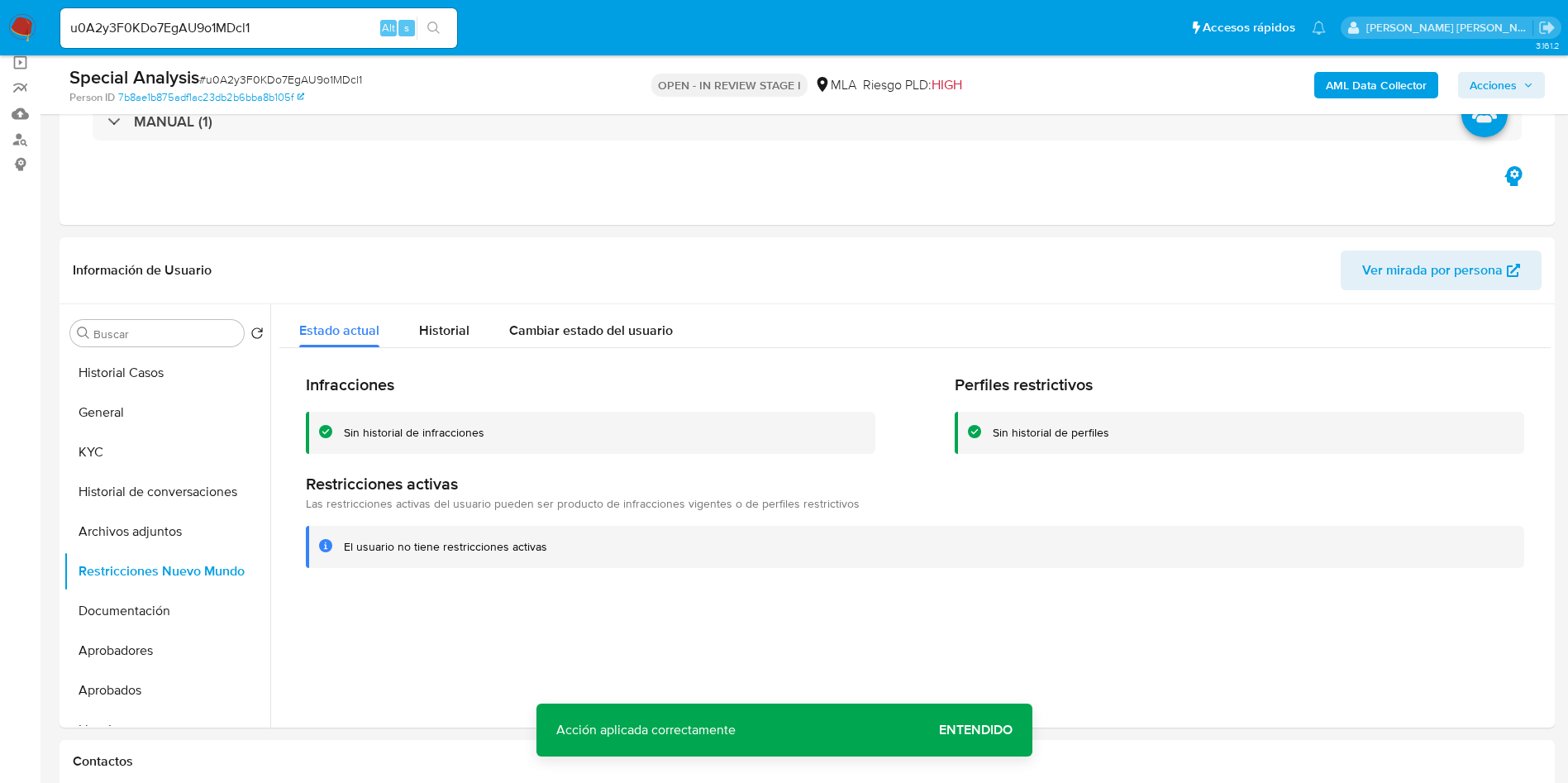
scroll to position [83, 0]
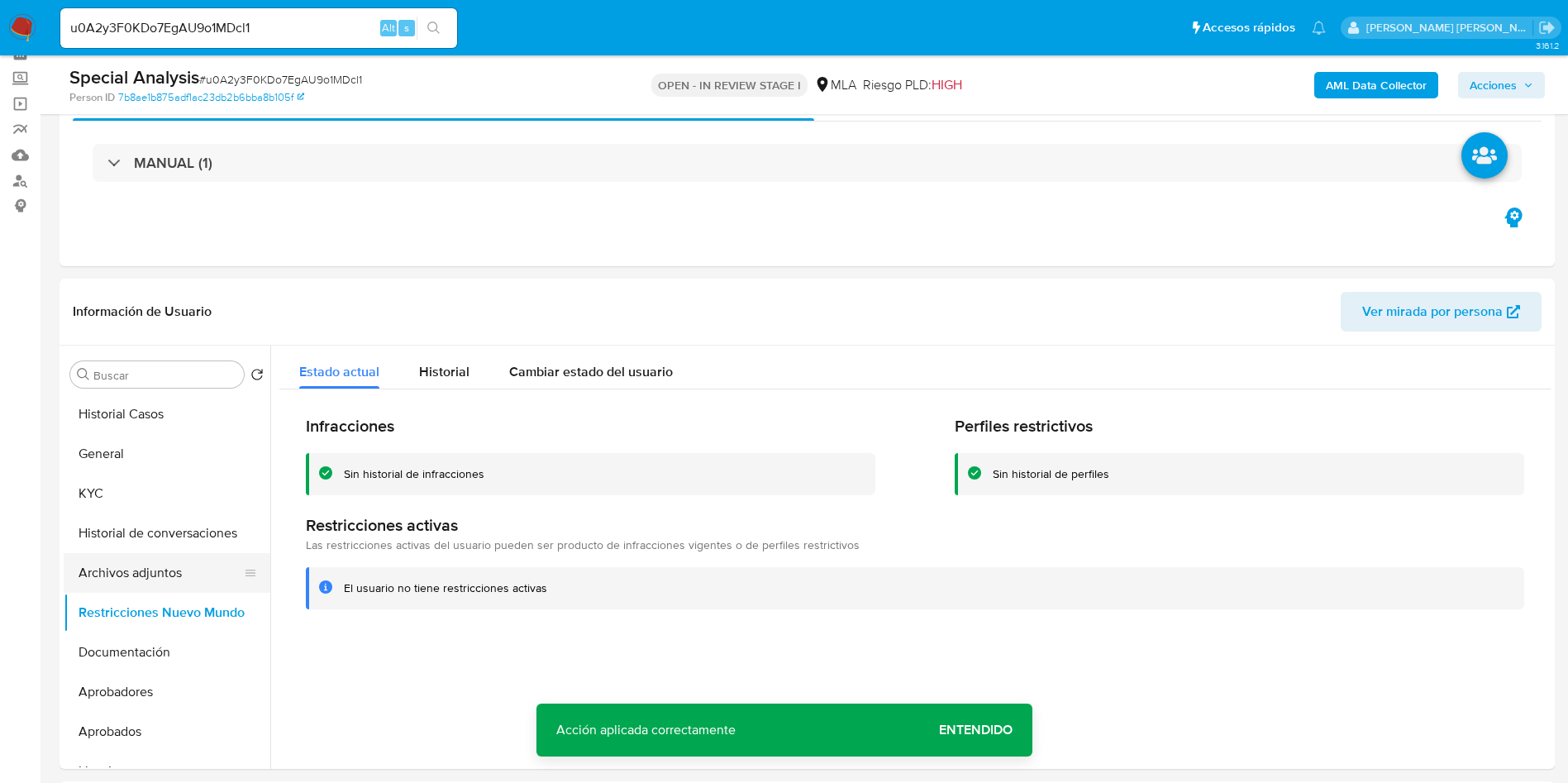
click at [149, 583] on button "Archivos adjuntos" at bounding box center [160, 572] width 194 height 40
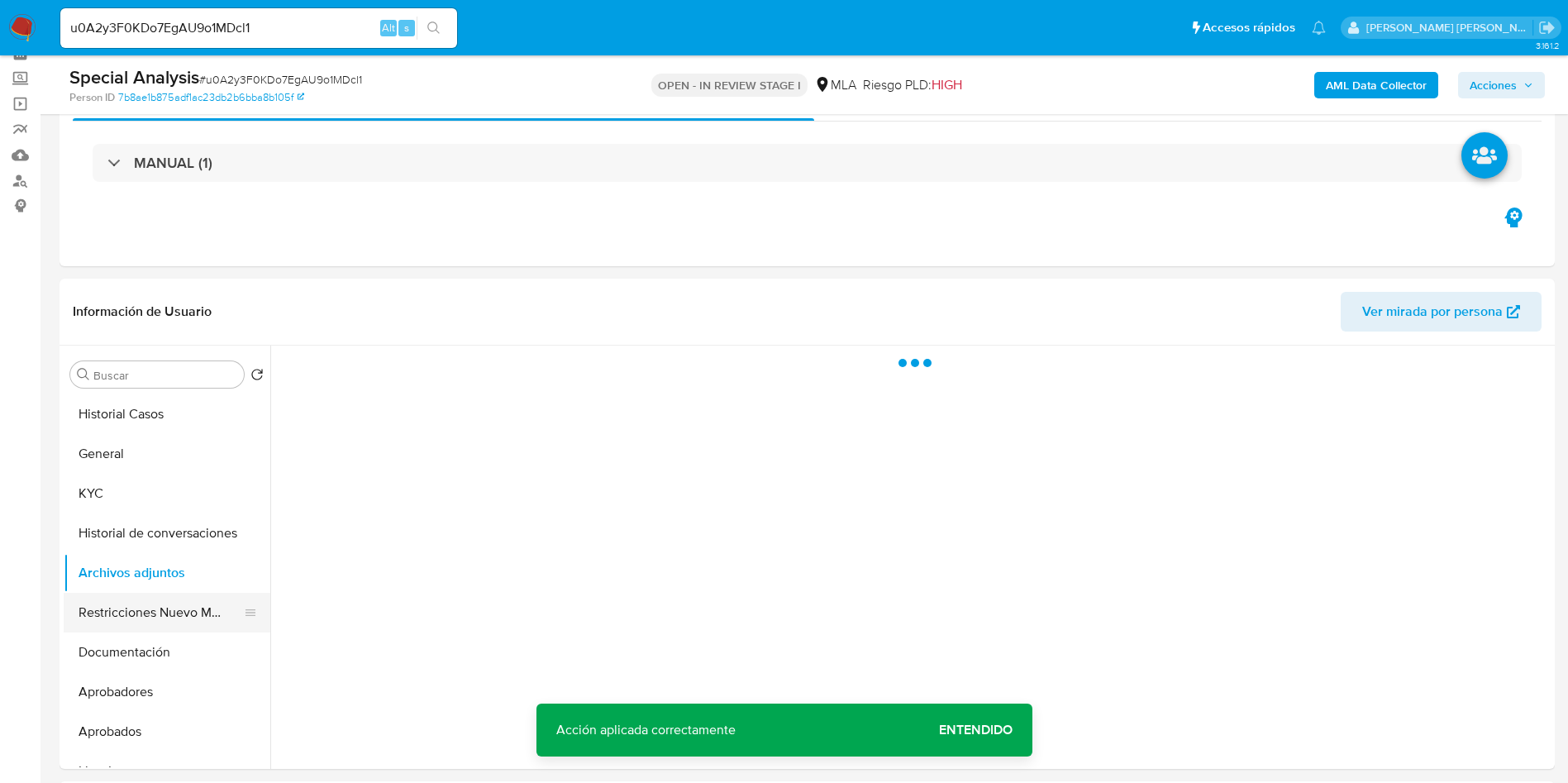
click at [151, 611] on button "Restricciones Nuevo Mundo" at bounding box center [160, 613] width 194 height 40
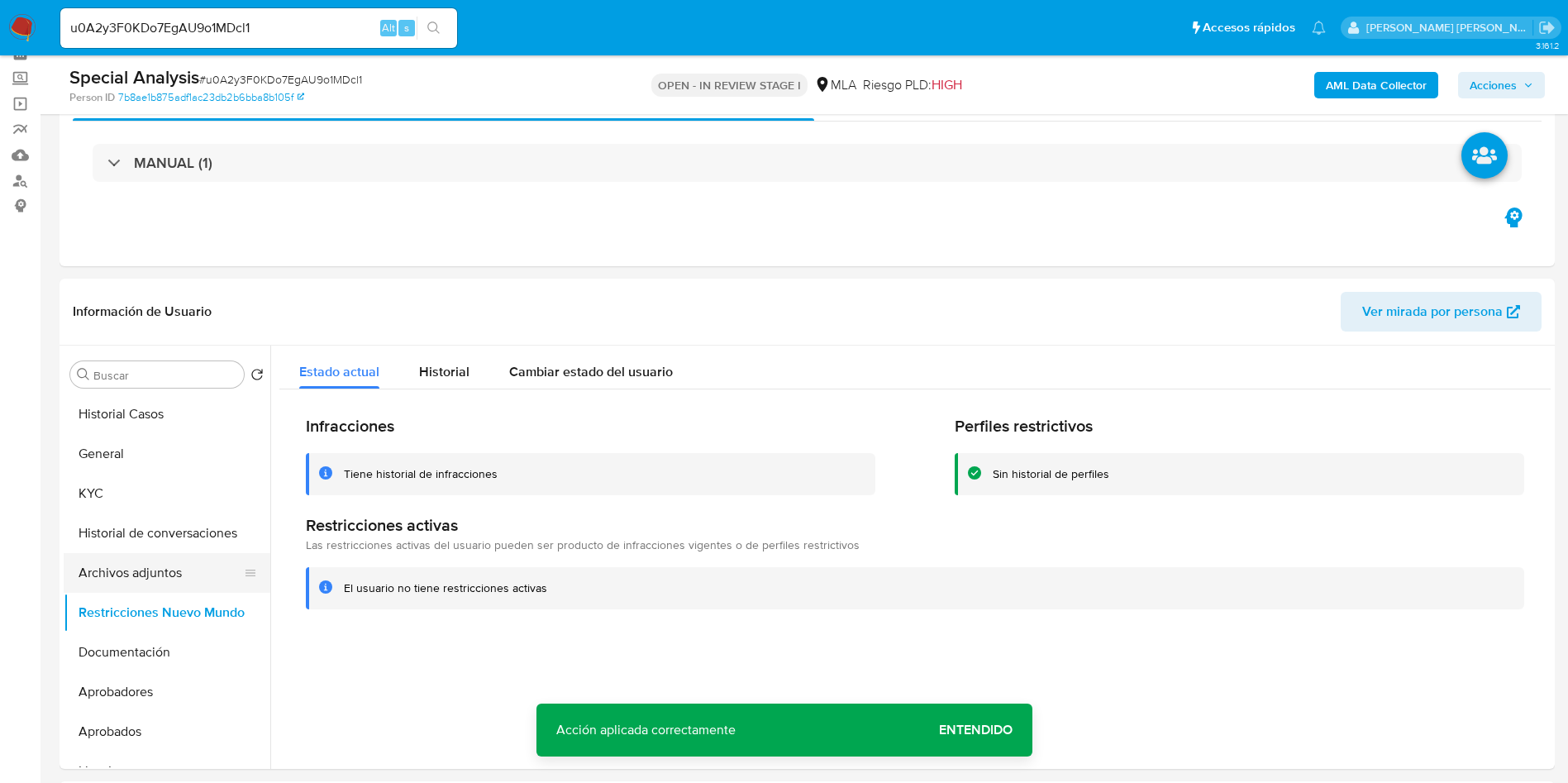
click at [150, 580] on button "Archivos adjuntos" at bounding box center [160, 572] width 194 height 40
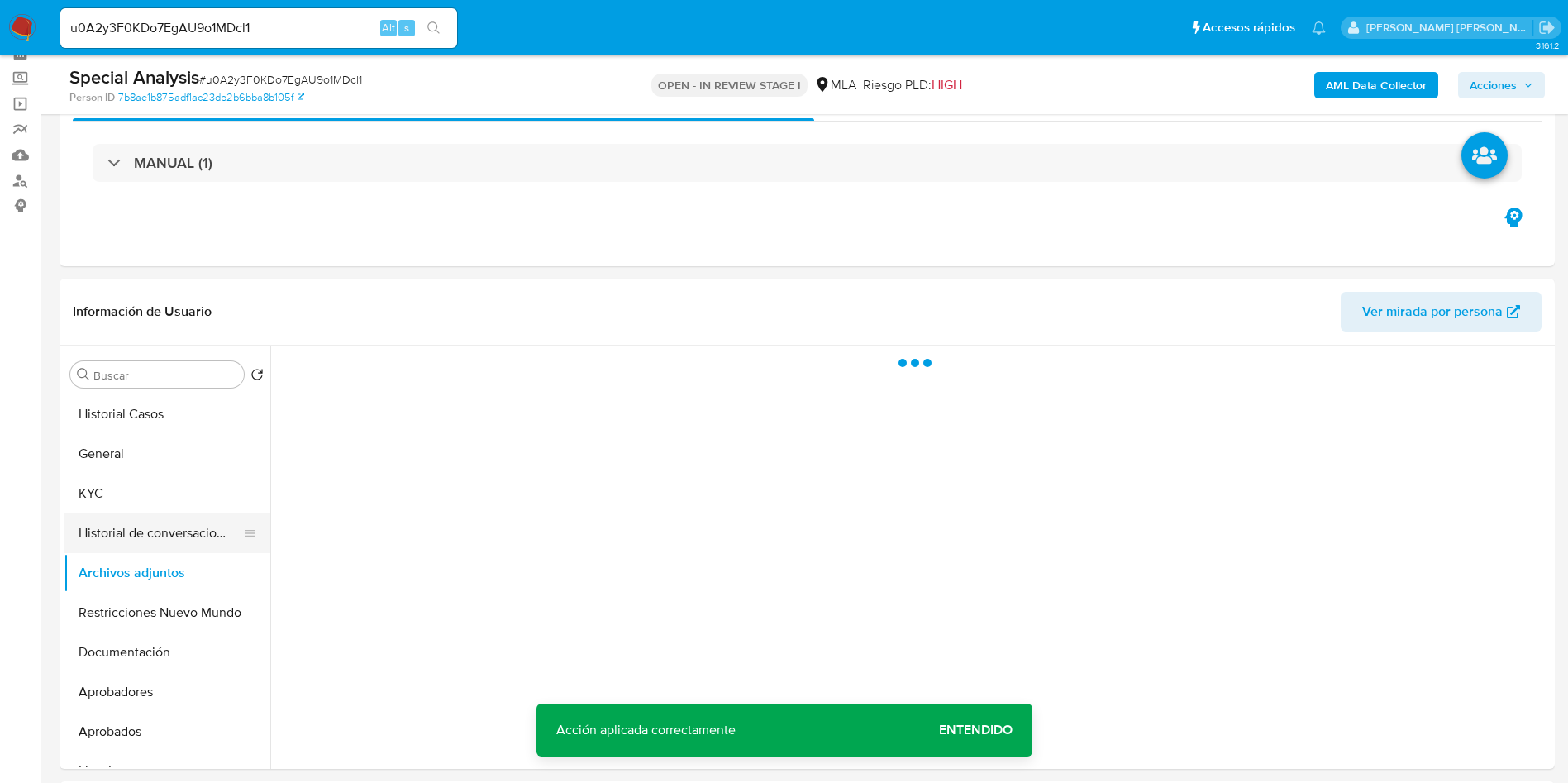
click at [164, 542] on button "Historial de conversaciones" at bounding box center [160, 533] width 194 height 40
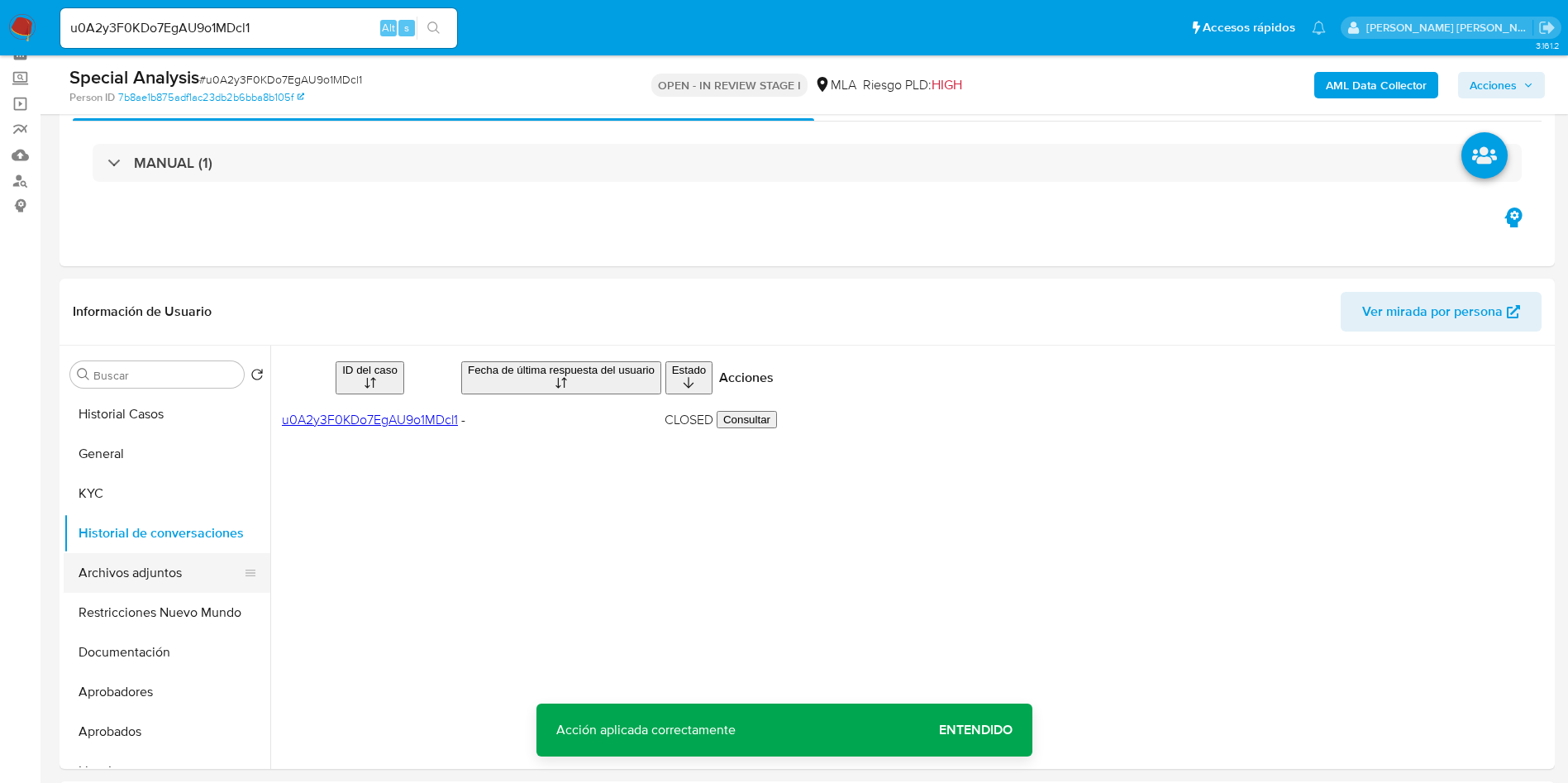
click at [154, 581] on button "Archivos adjuntos" at bounding box center [160, 572] width 194 height 40
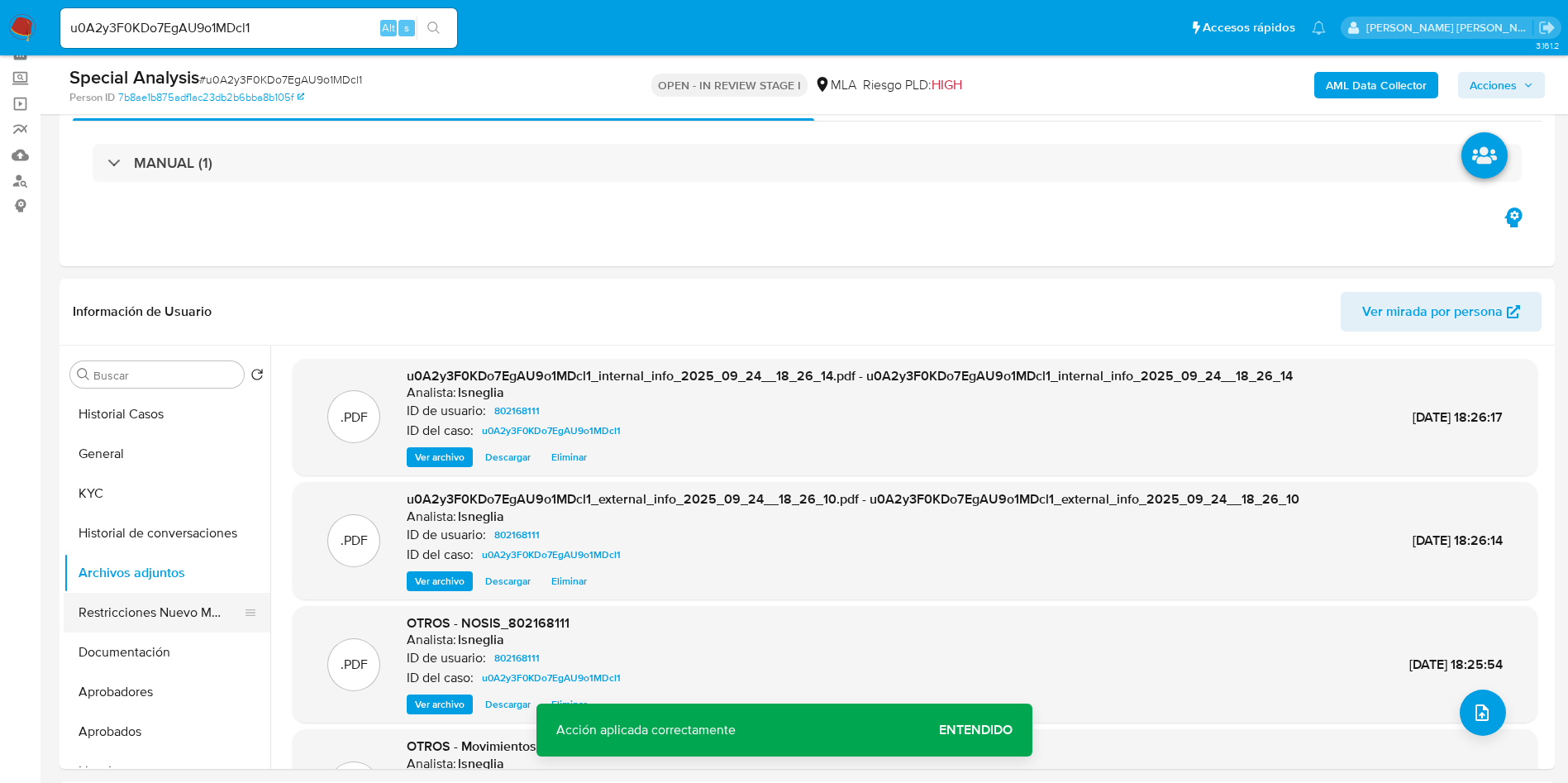
click at [160, 613] on button "Restricciones Nuevo Mundo" at bounding box center [160, 613] width 194 height 40
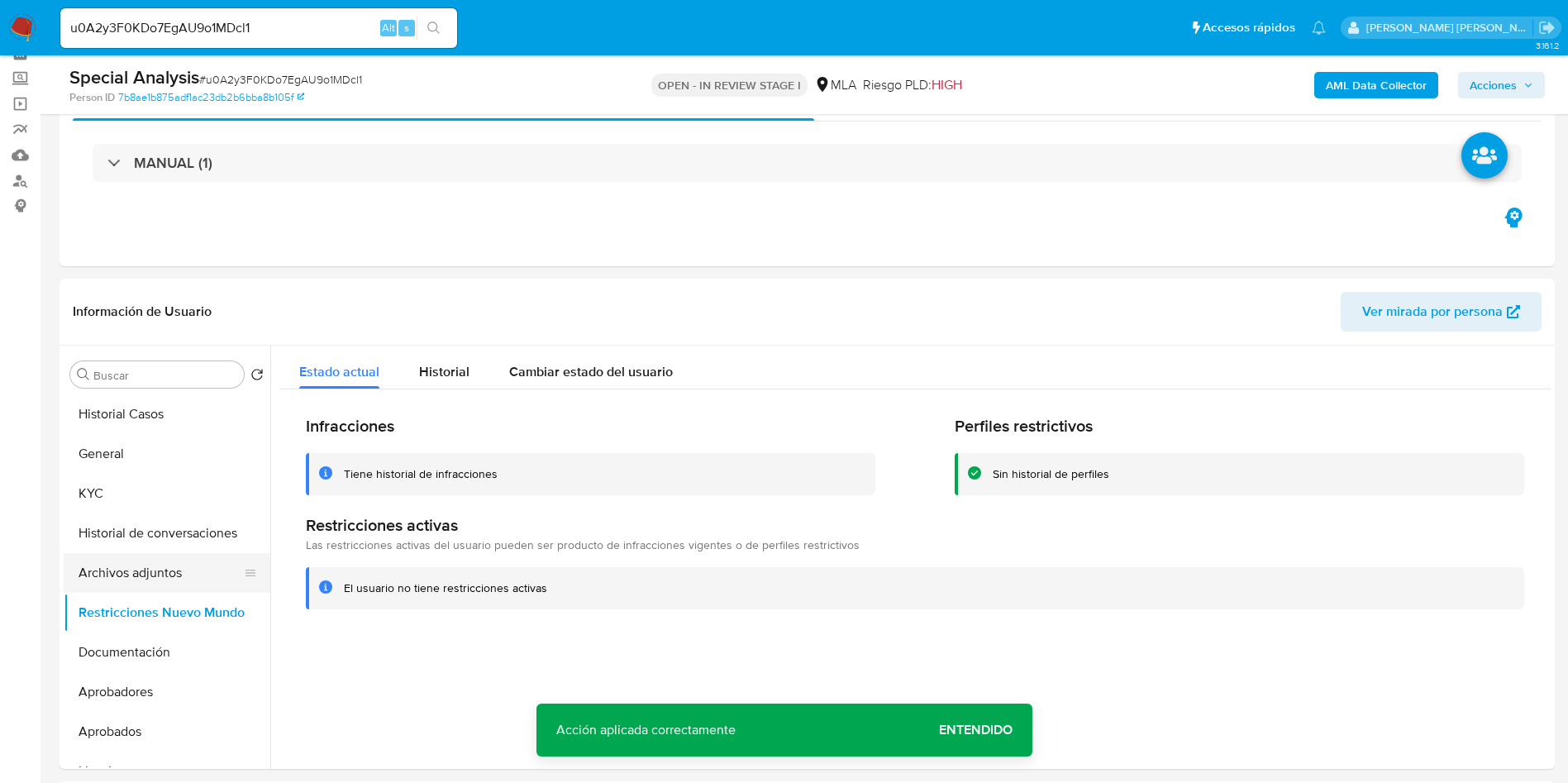
drag, startPoint x: 177, startPoint y: 572, endPoint x: 174, endPoint y: 586, distance: 14.3
click at [176, 570] on button "Archivos adjuntos" at bounding box center [160, 572] width 194 height 40
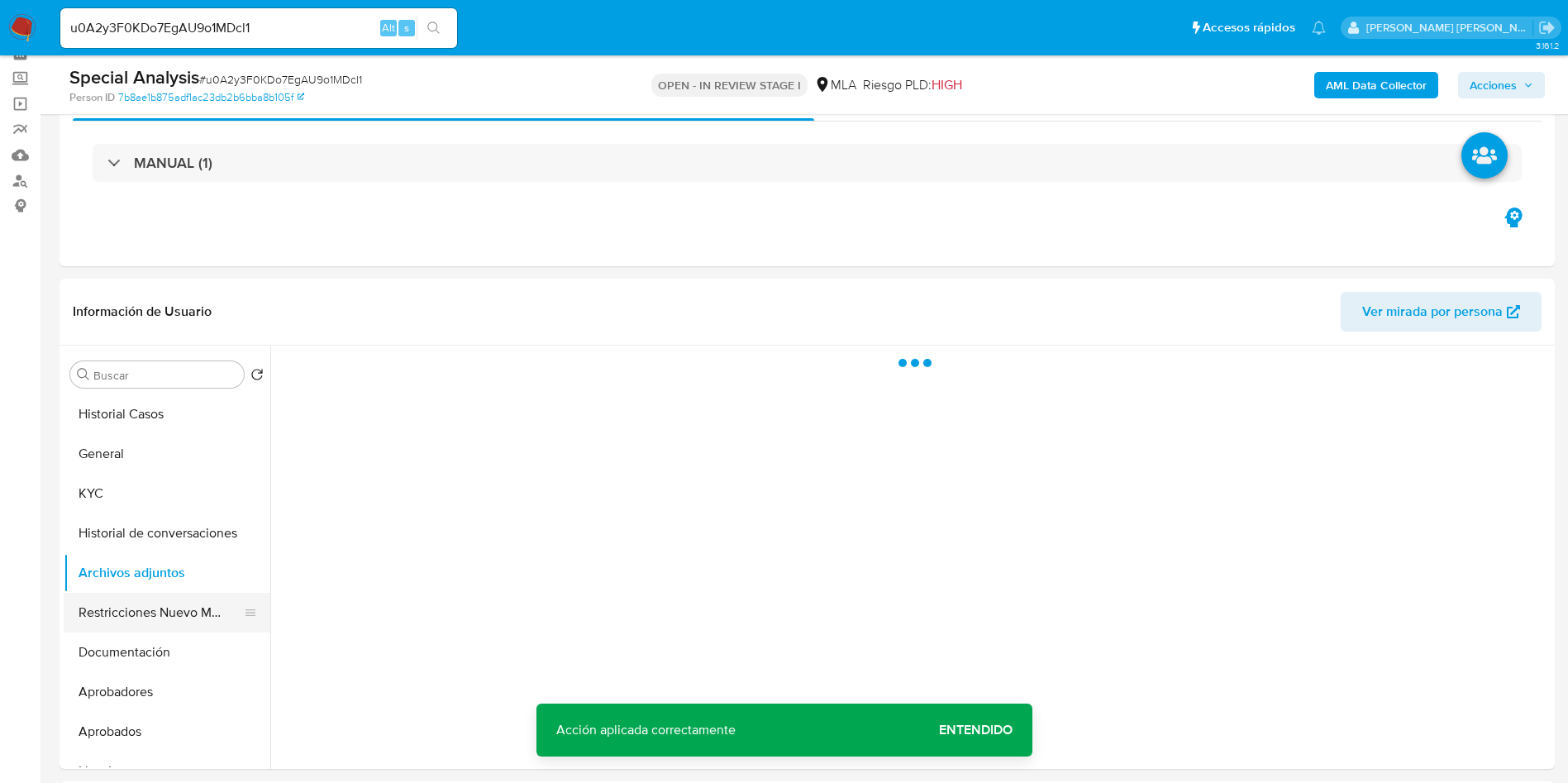
click at [169, 605] on button "Restricciones Nuevo Mundo" at bounding box center [160, 613] width 194 height 40
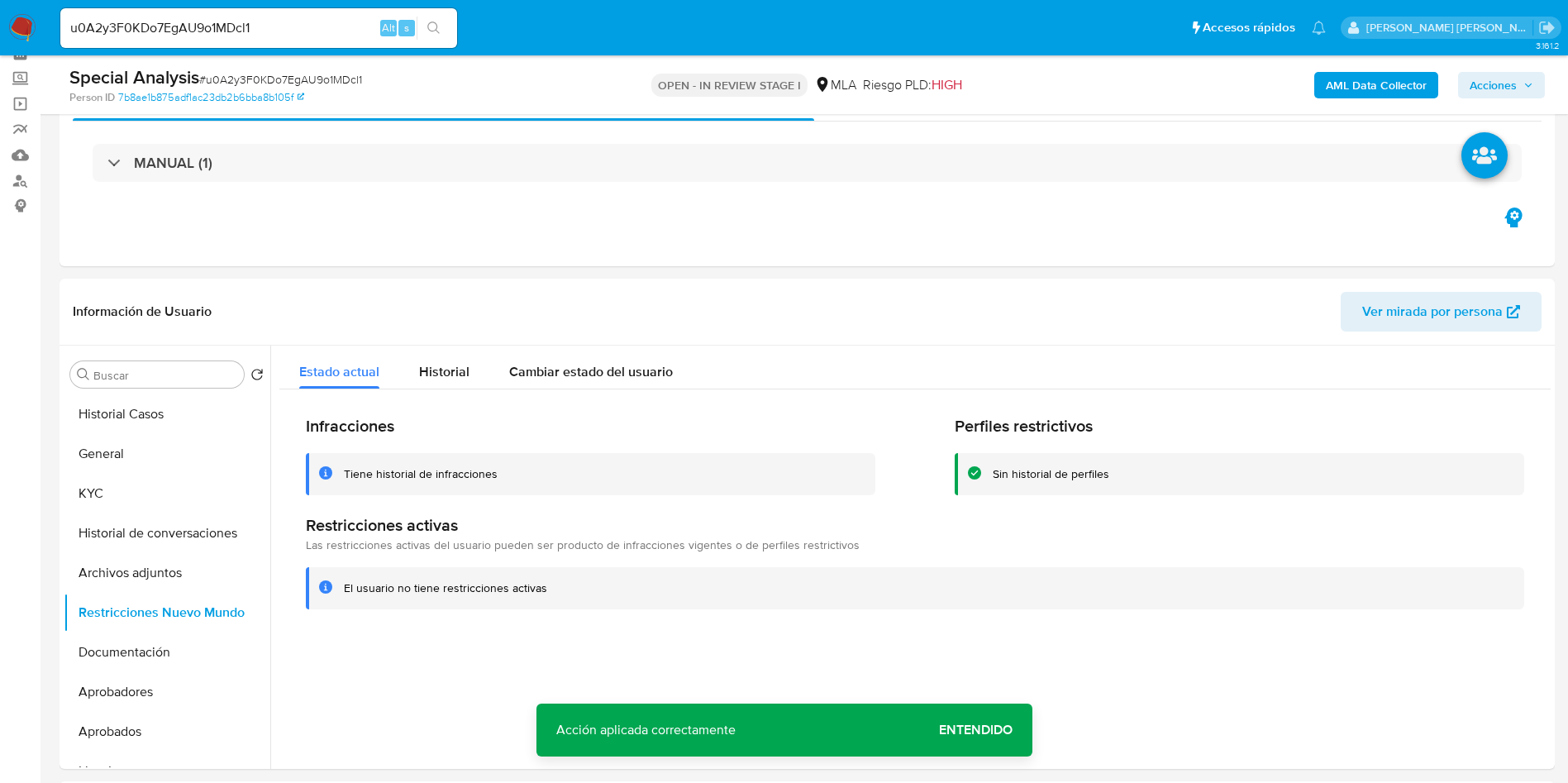
click at [982, 730] on span "Entendido" at bounding box center [976, 730] width 73 height 0
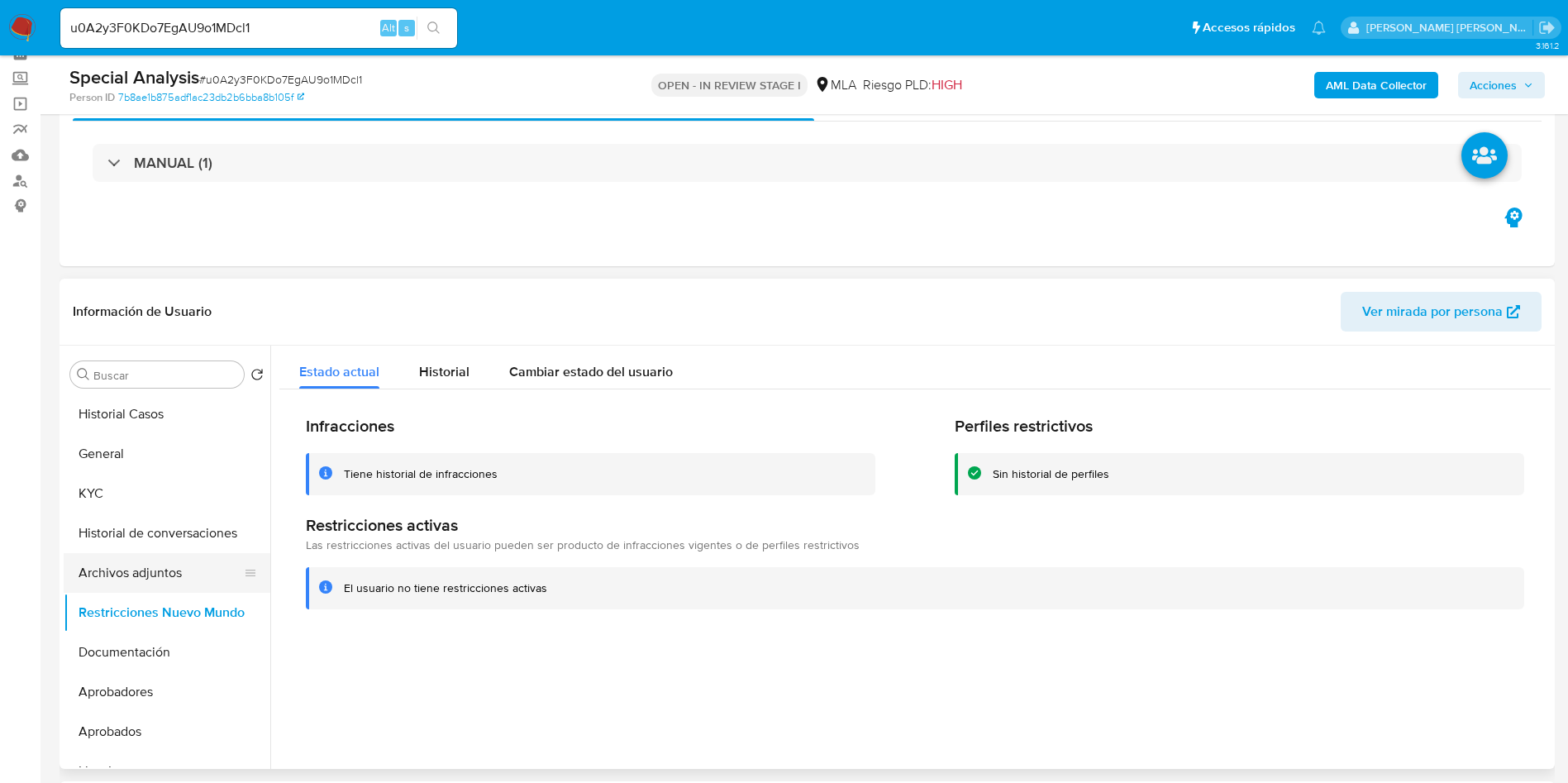
click at [129, 565] on button "Archivos adjuntos" at bounding box center [160, 572] width 194 height 40
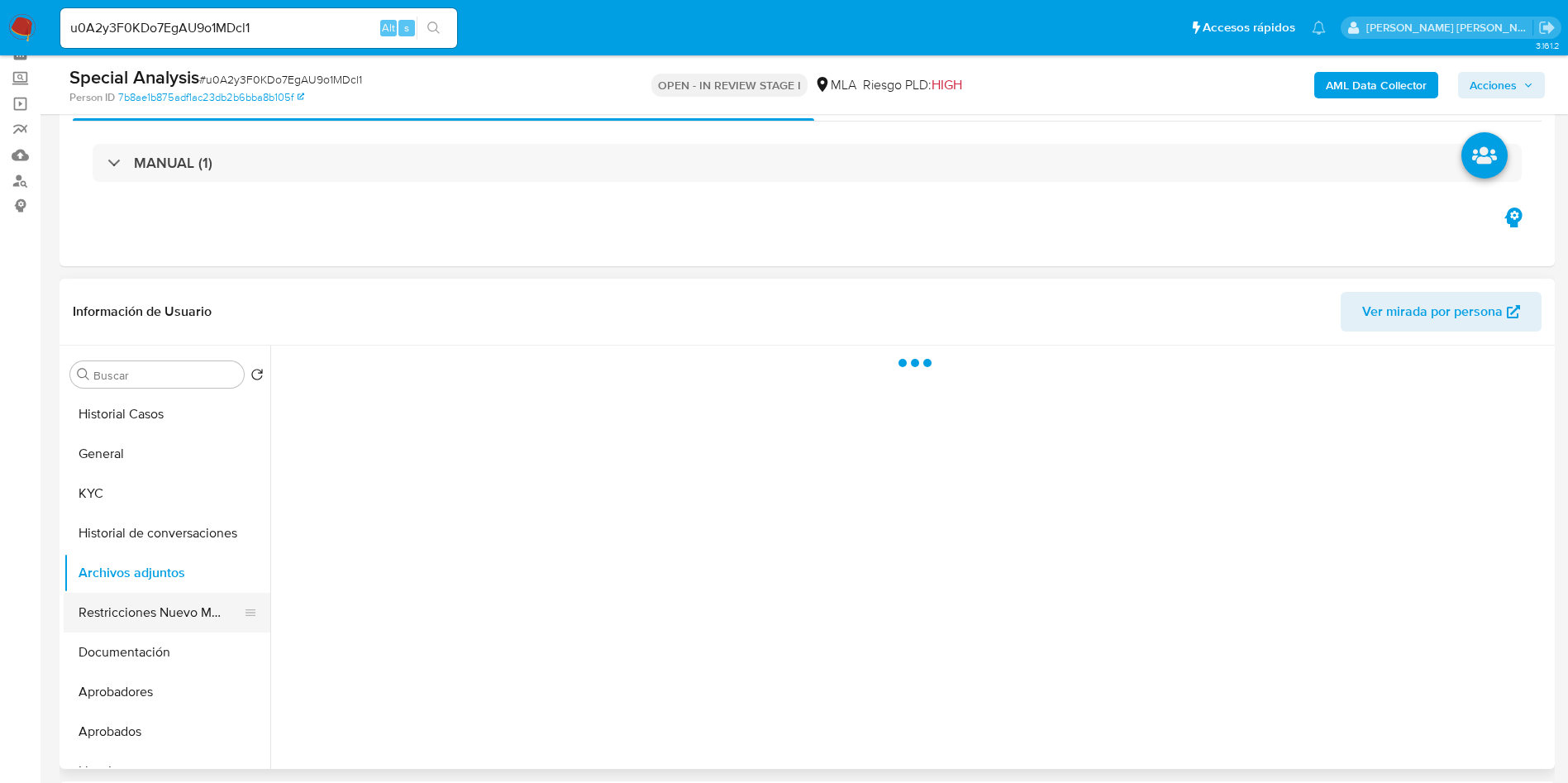
click at [135, 607] on button "Restricciones Nuevo Mundo" at bounding box center [160, 613] width 194 height 40
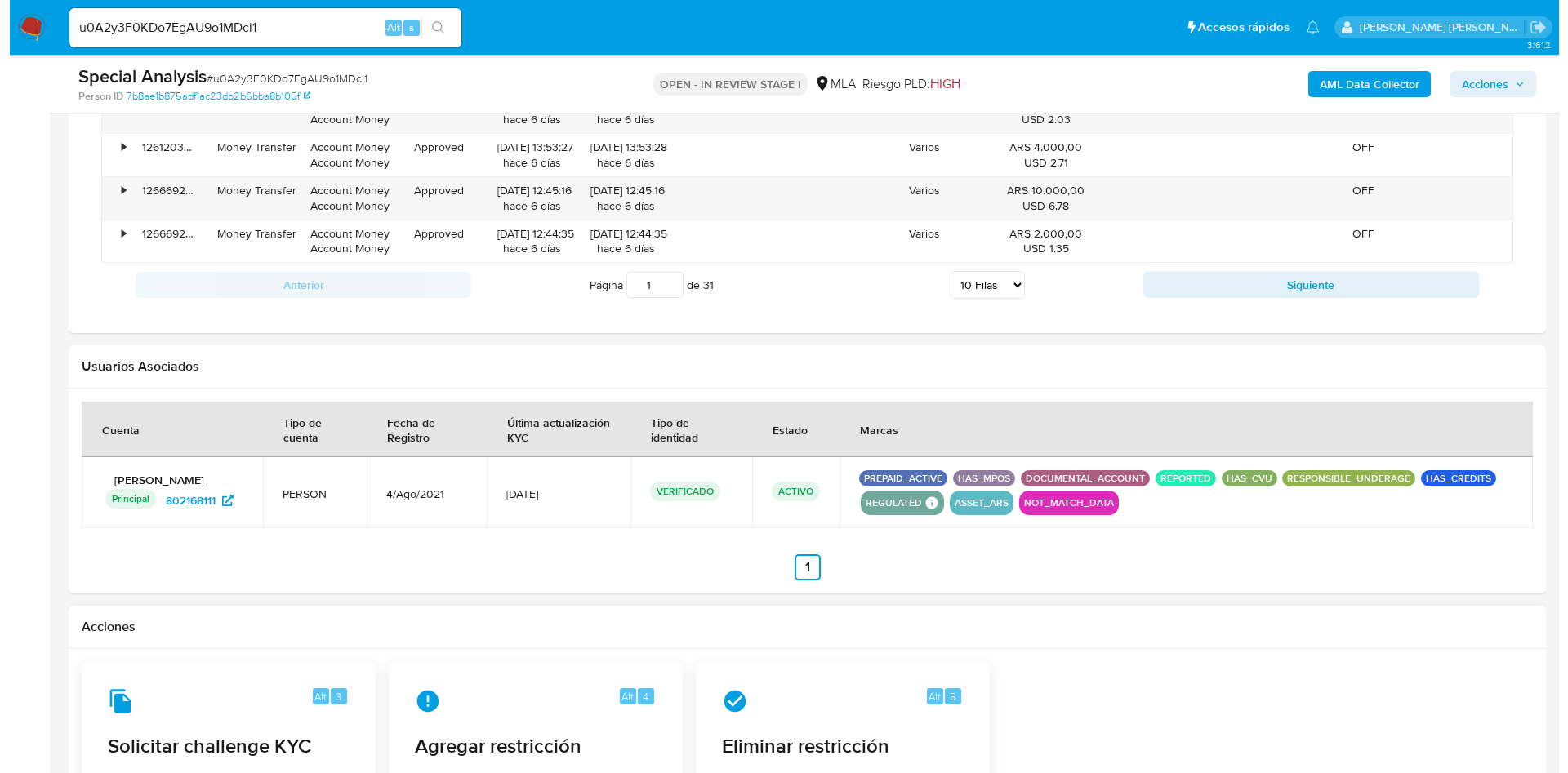
scroll to position [2409, 0]
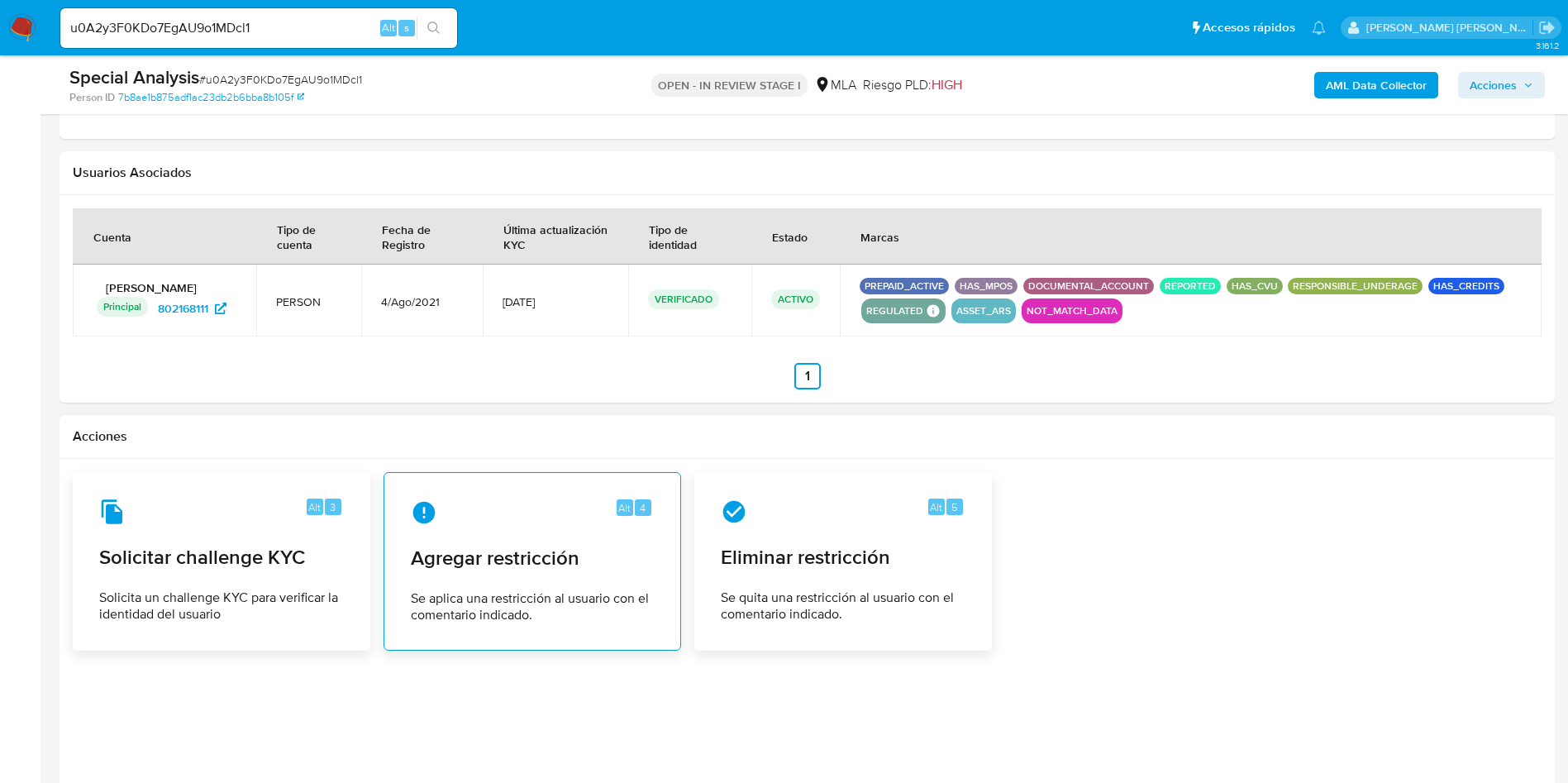
click at [609, 581] on div "Alt 4 Agregar restricción Se aplica una restricción al usuario con el comentari…" at bounding box center [532, 562] width 270 height 150
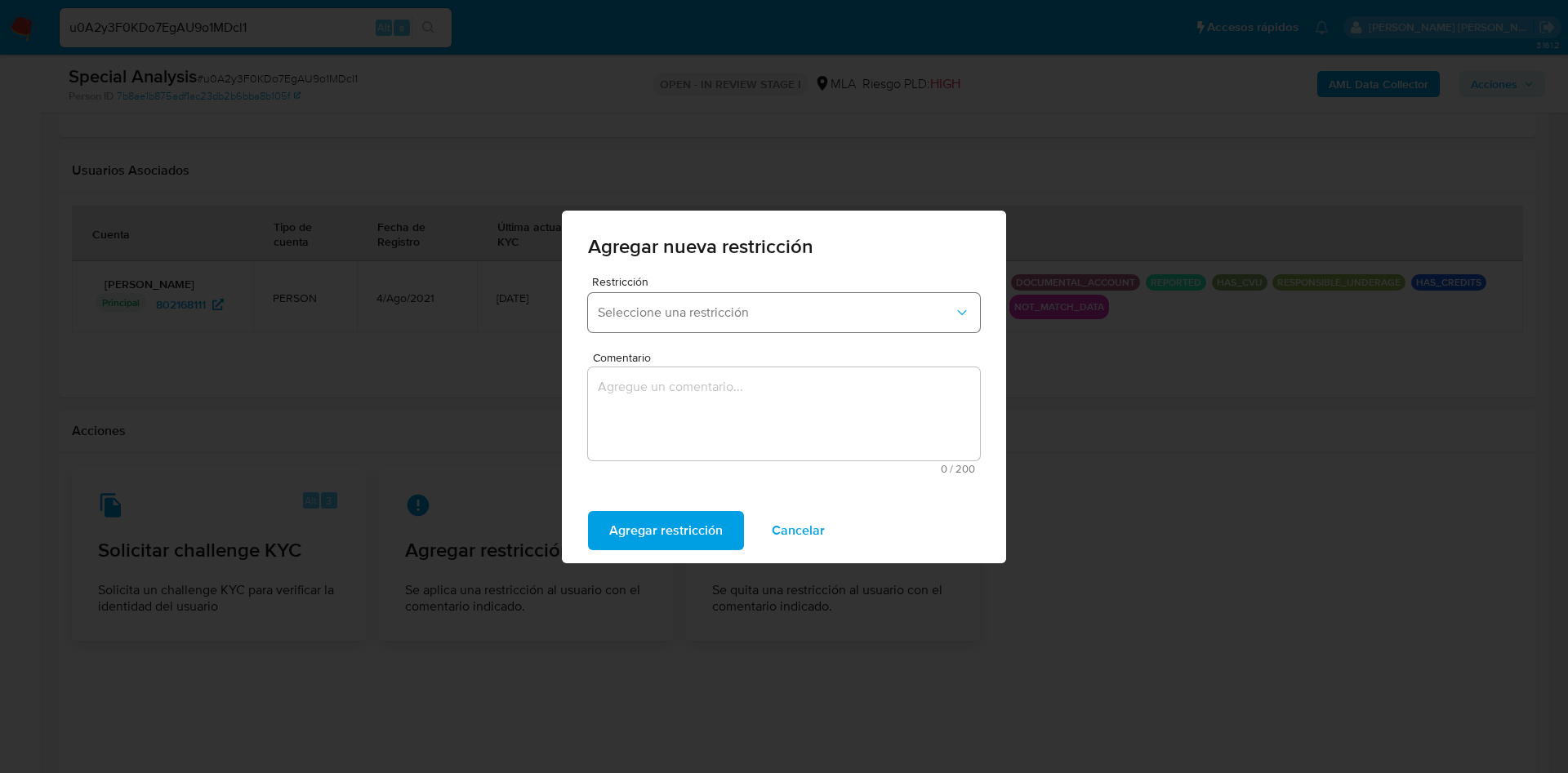
click at [755, 305] on span "Seleccione una restricción" at bounding box center [775, 312] width 356 height 17
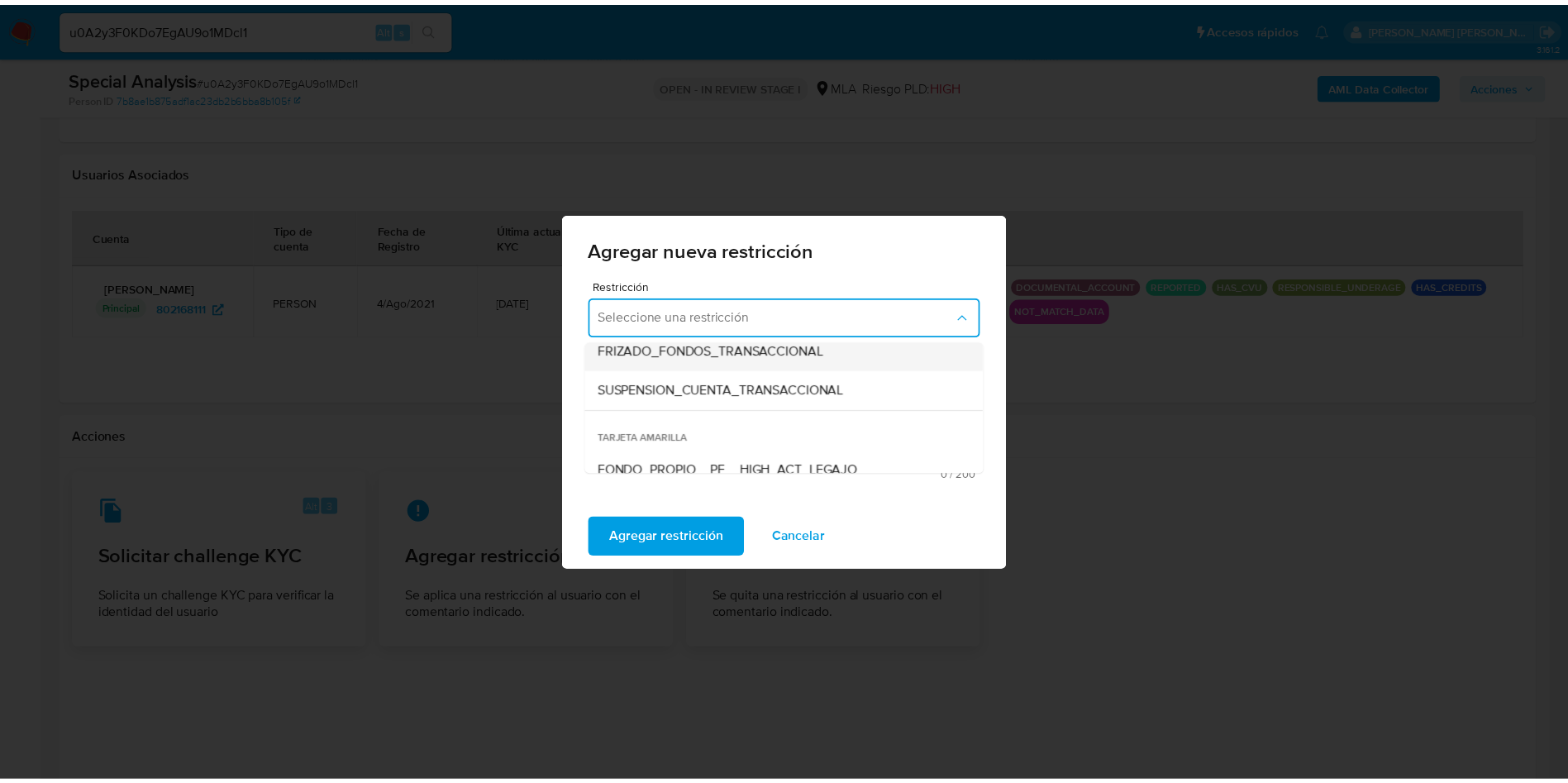
scroll to position [248, 0]
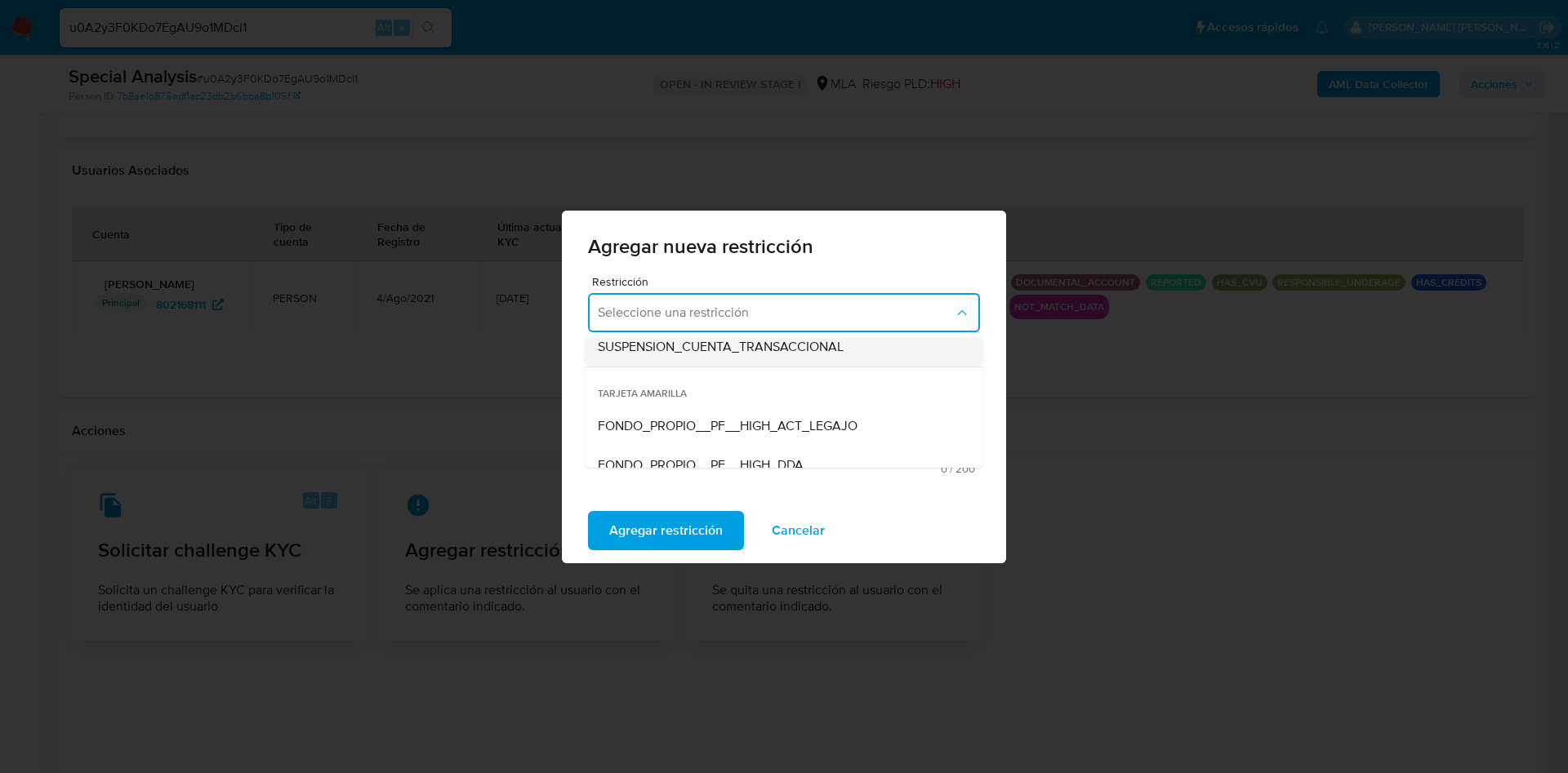
click at [774, 349] on span "SUSPENSION_CUENTA_TRANSACCIONAL" at bounding box center [721, 346] width 246 height 17
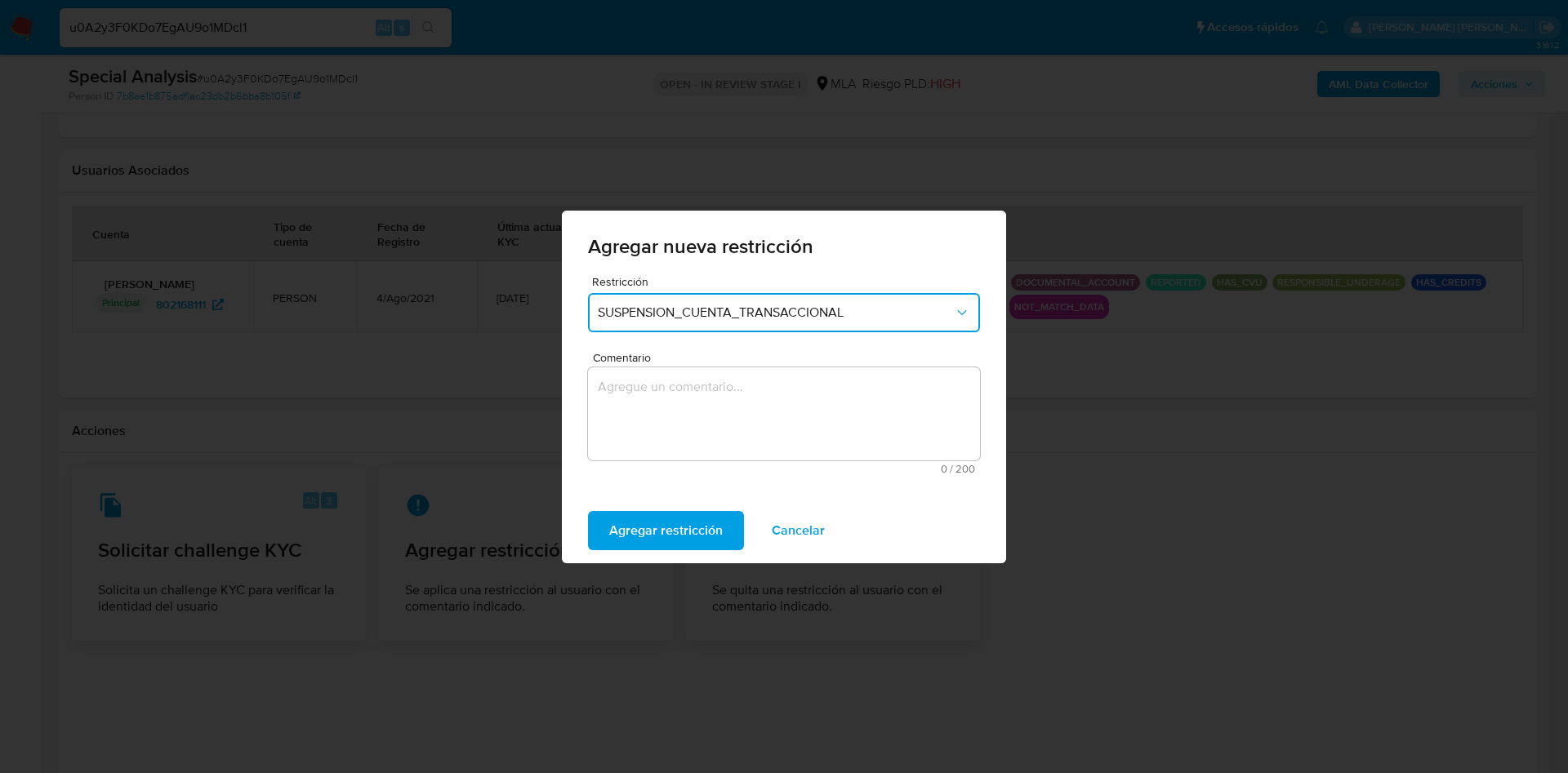
click at [754, 404] on textarea "Comentario" at bounding box center [783, 413] width 392 height 93
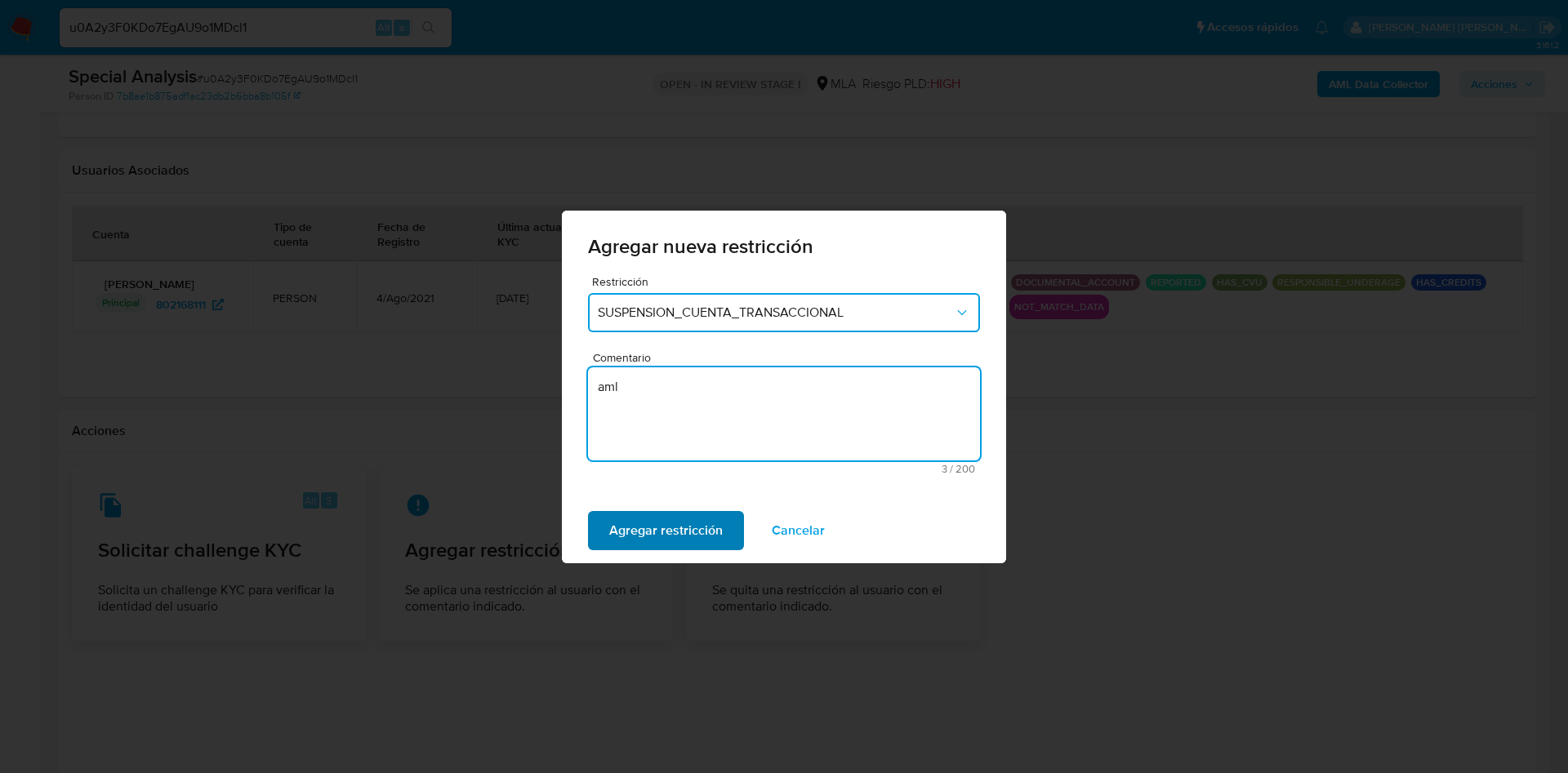
type textarea "aml"
click at [673, 525] on span "Agregar restricción" at bounding box center [666, 530] width 113 height 36
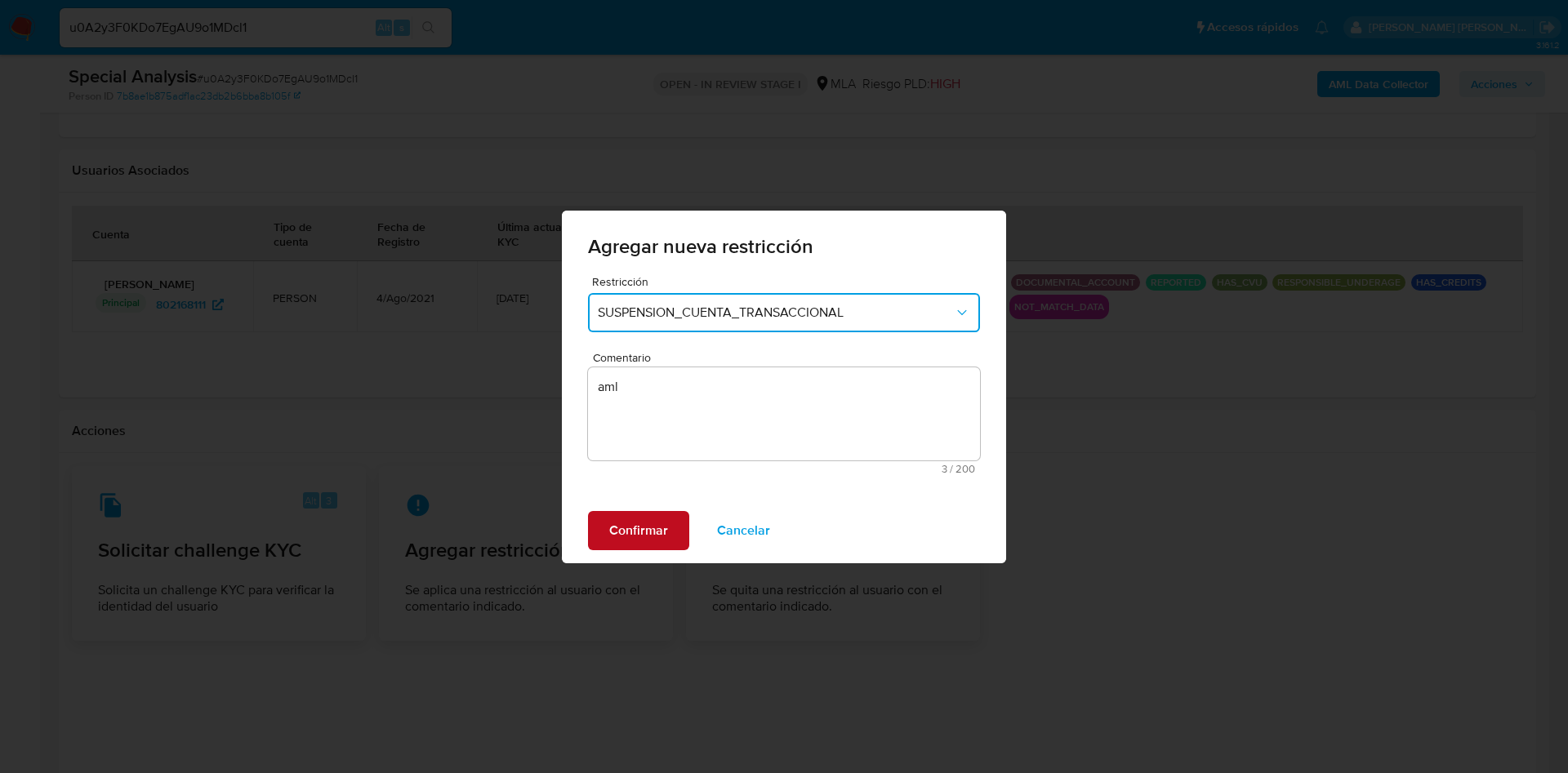
click at [598, 529] on button "Confirmar" at bounding box center [639, 531] width 102 height 39
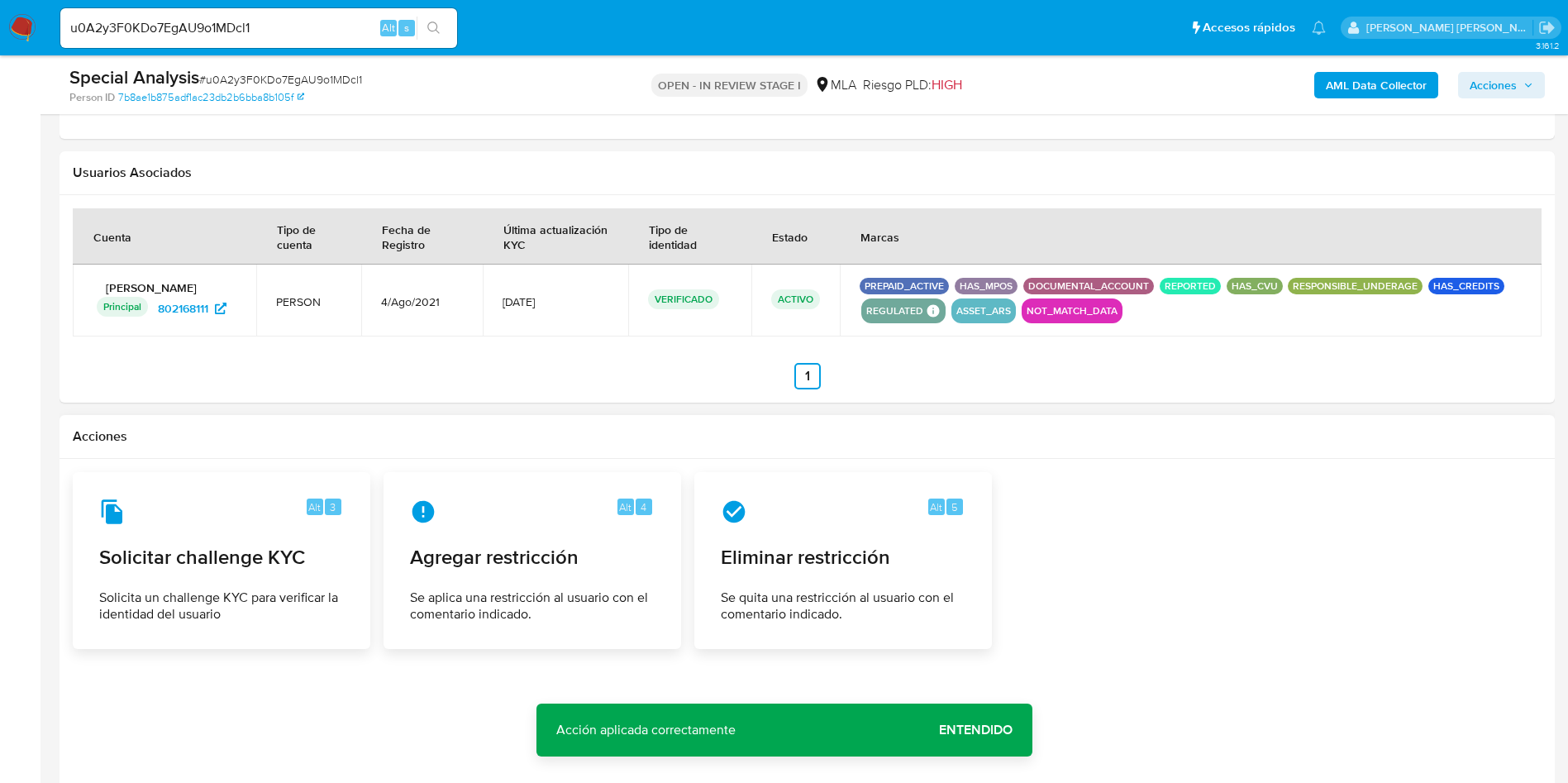
click at [989, 730] on span "Entendido" at bounding box center [976, 730] width 73 height 0
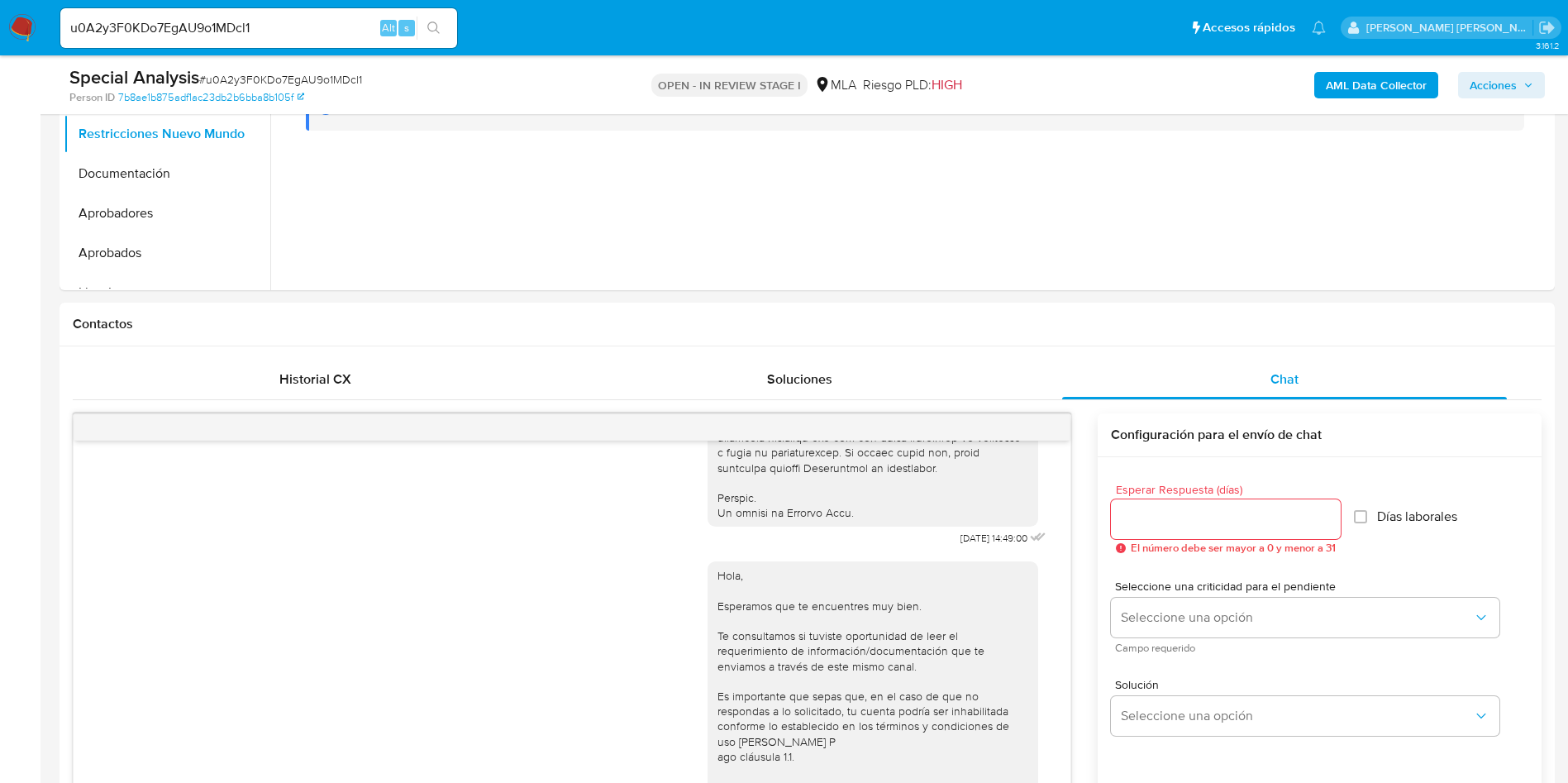
scroll to position [331, 0]
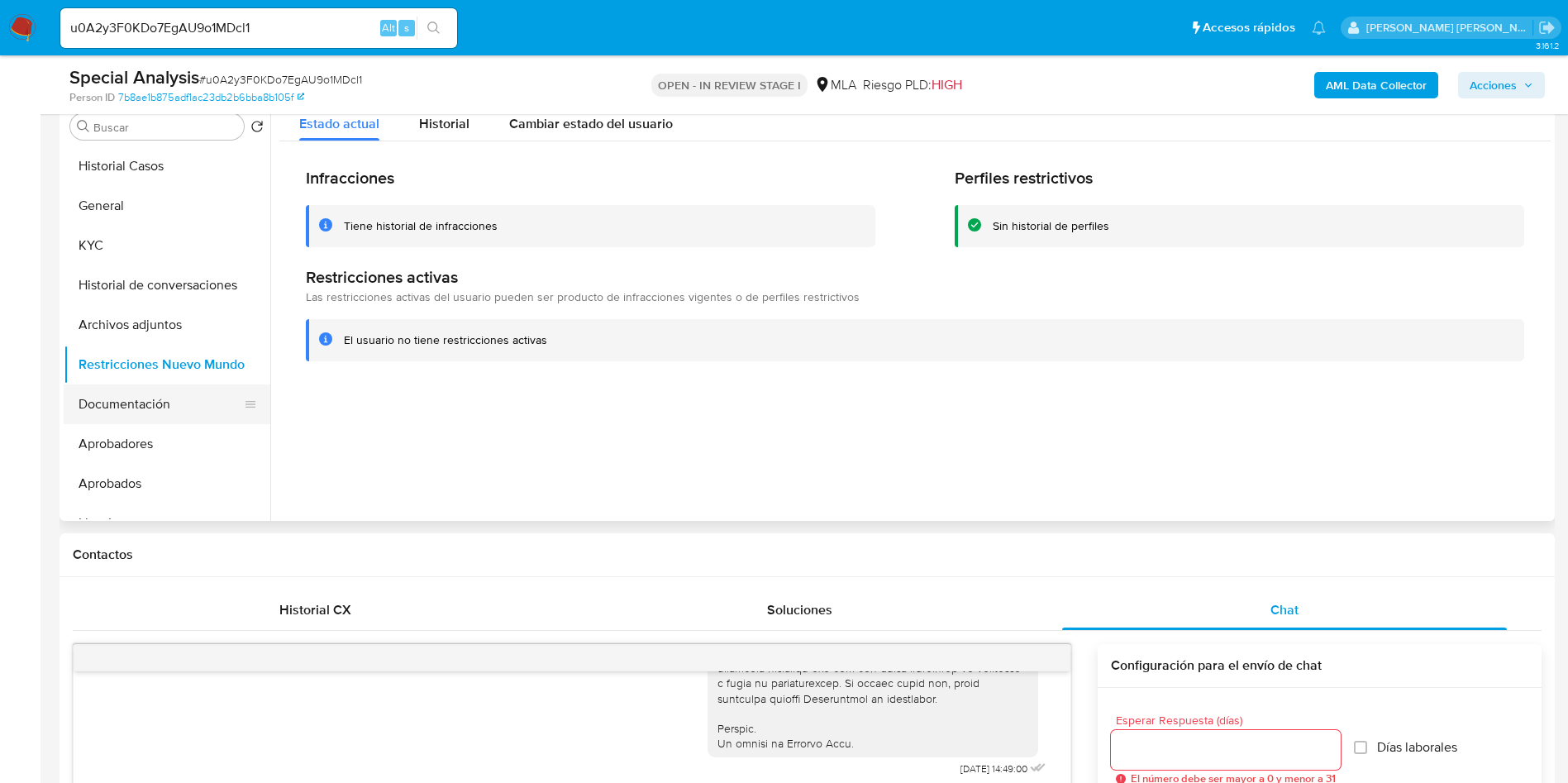
click at [114, 407] on button "Documentación" at bounding box center [160, 404] width 194 height 40
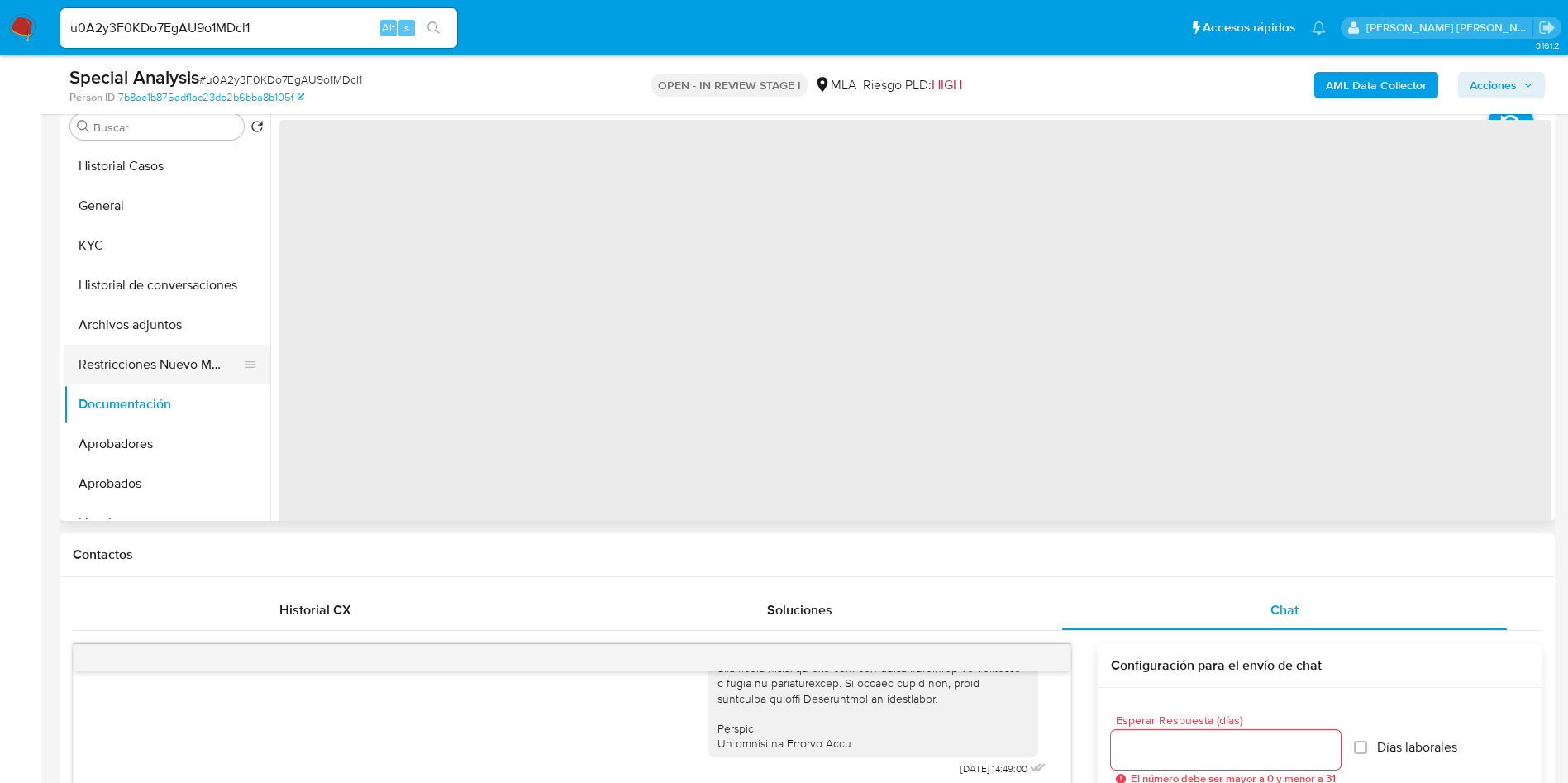
click at [130, 366] on button "Restricciones Nuevo Mundo" at bounding box center [160, 365] width 194 height 40
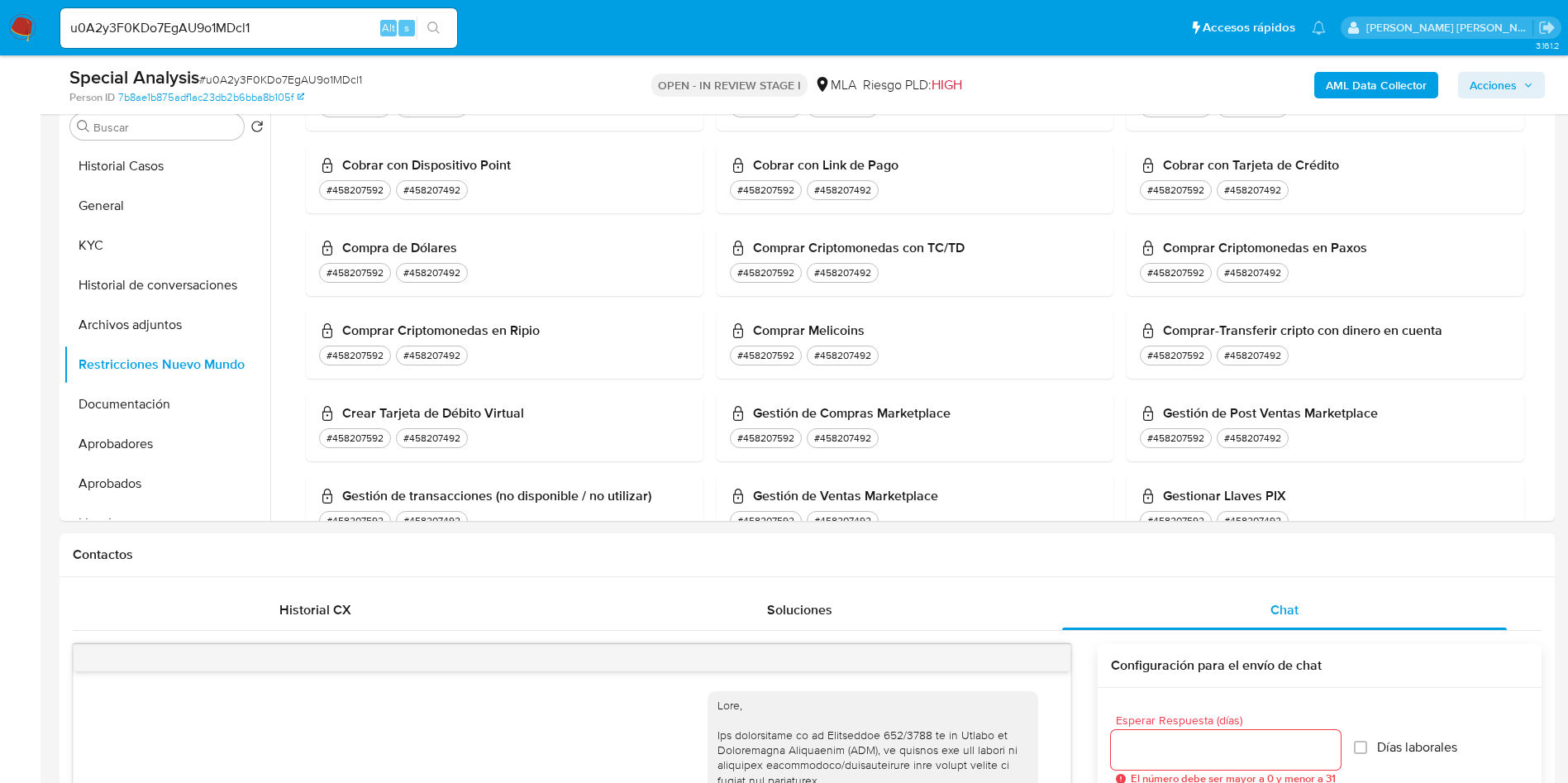
click at [1529, 89] on icon "button" at bounding box center [1528, 85] width 10 height 10
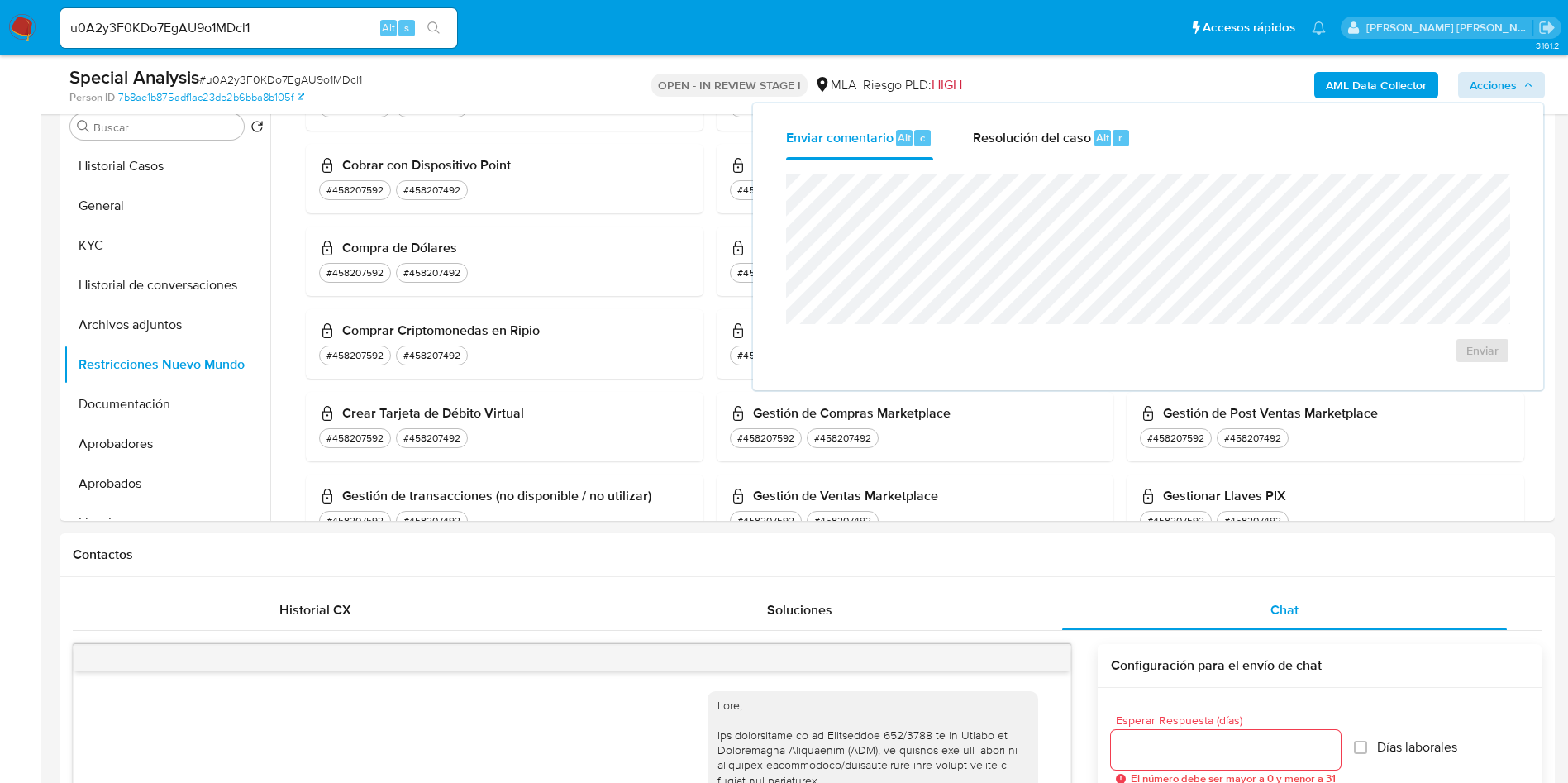
click at [1042, 137] on span "Resolución del caso" at bounding box center [1032, 136] width 119 height 19
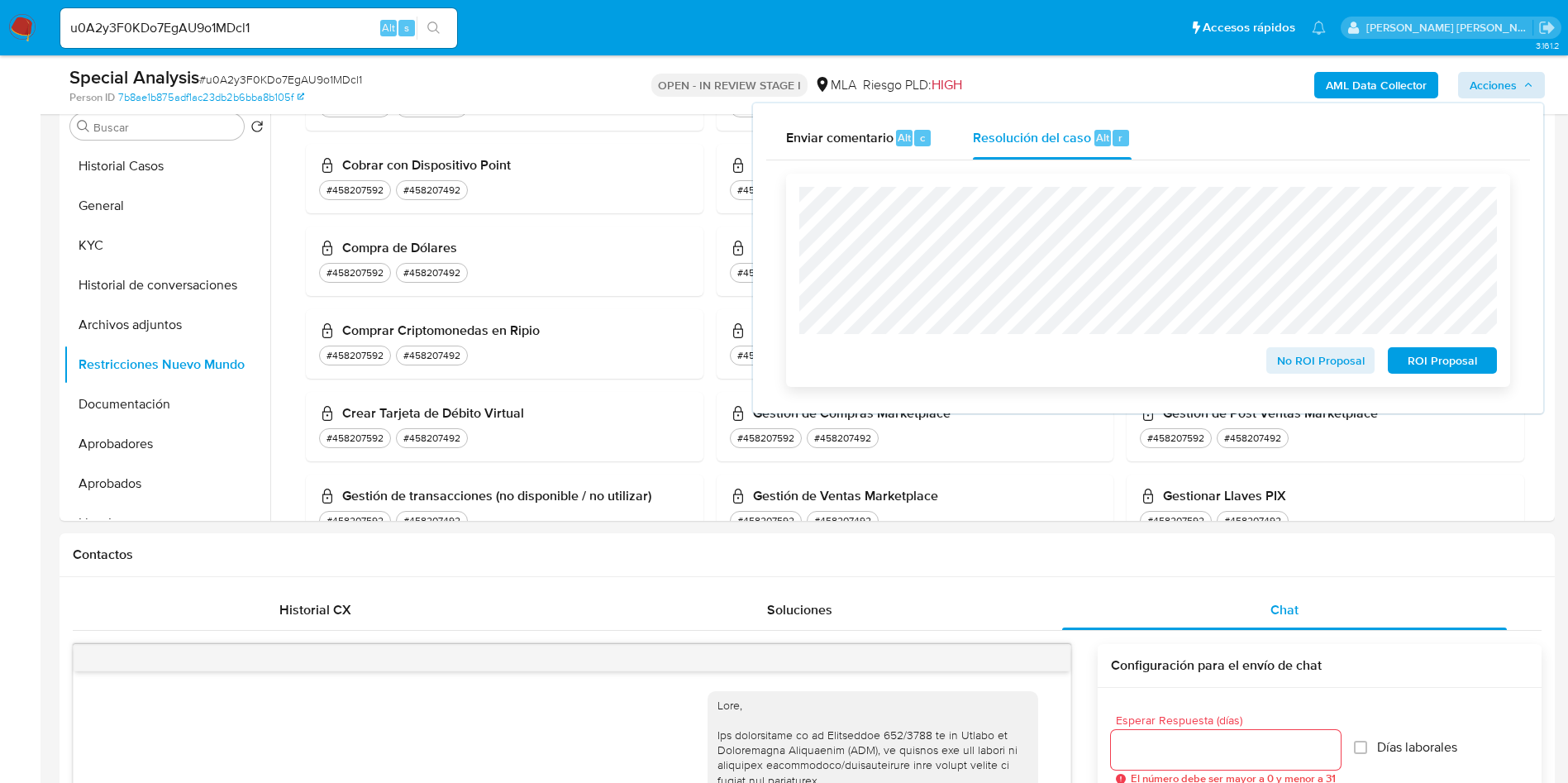
click at [1452, 356] on span "ROI Proposal" at bounding box center [1442, 360] width 86 height 23
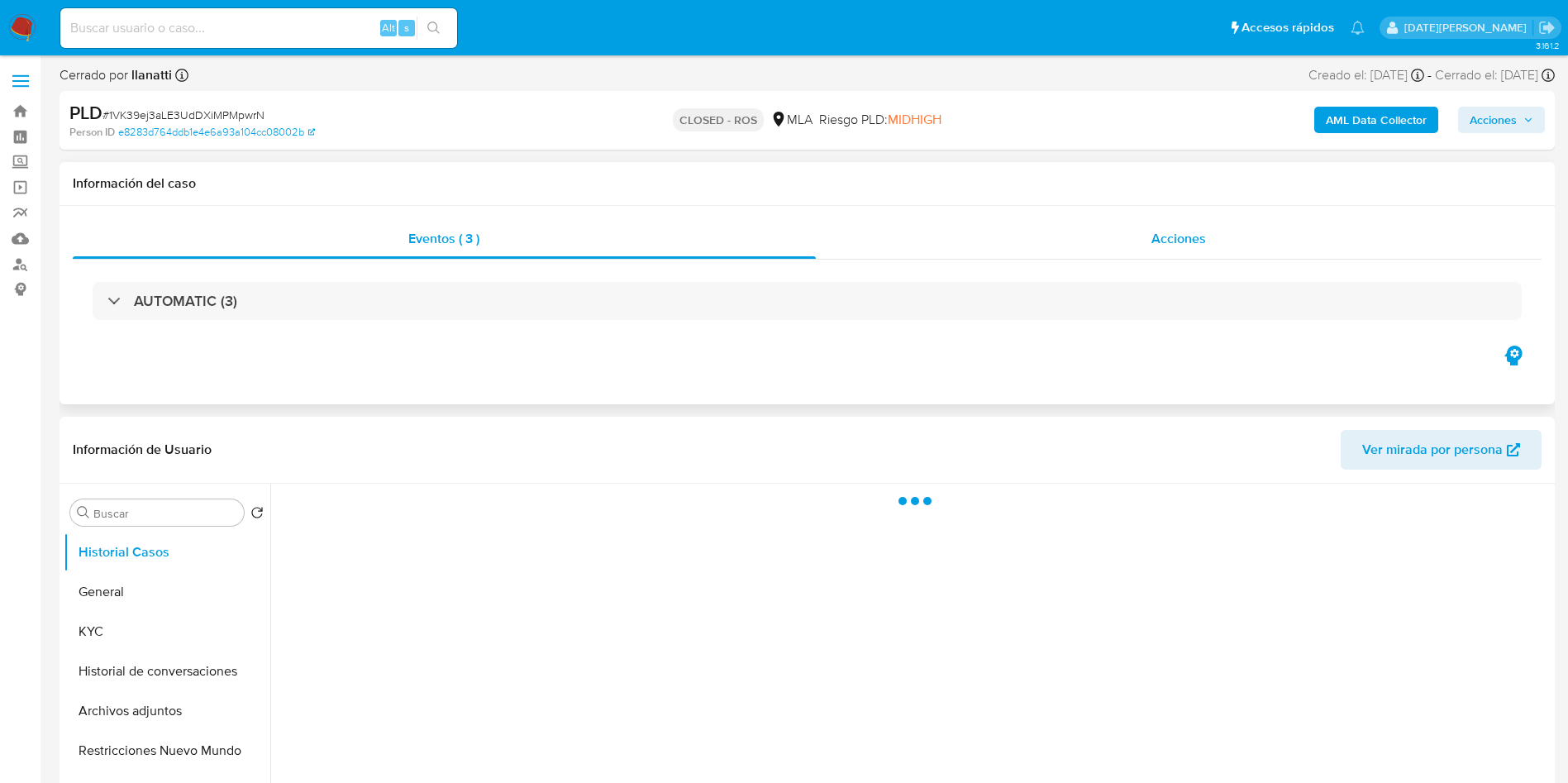
click at [1136, 245] on div "Acciones" at bounding box center [1178, 239] width 727 height 40
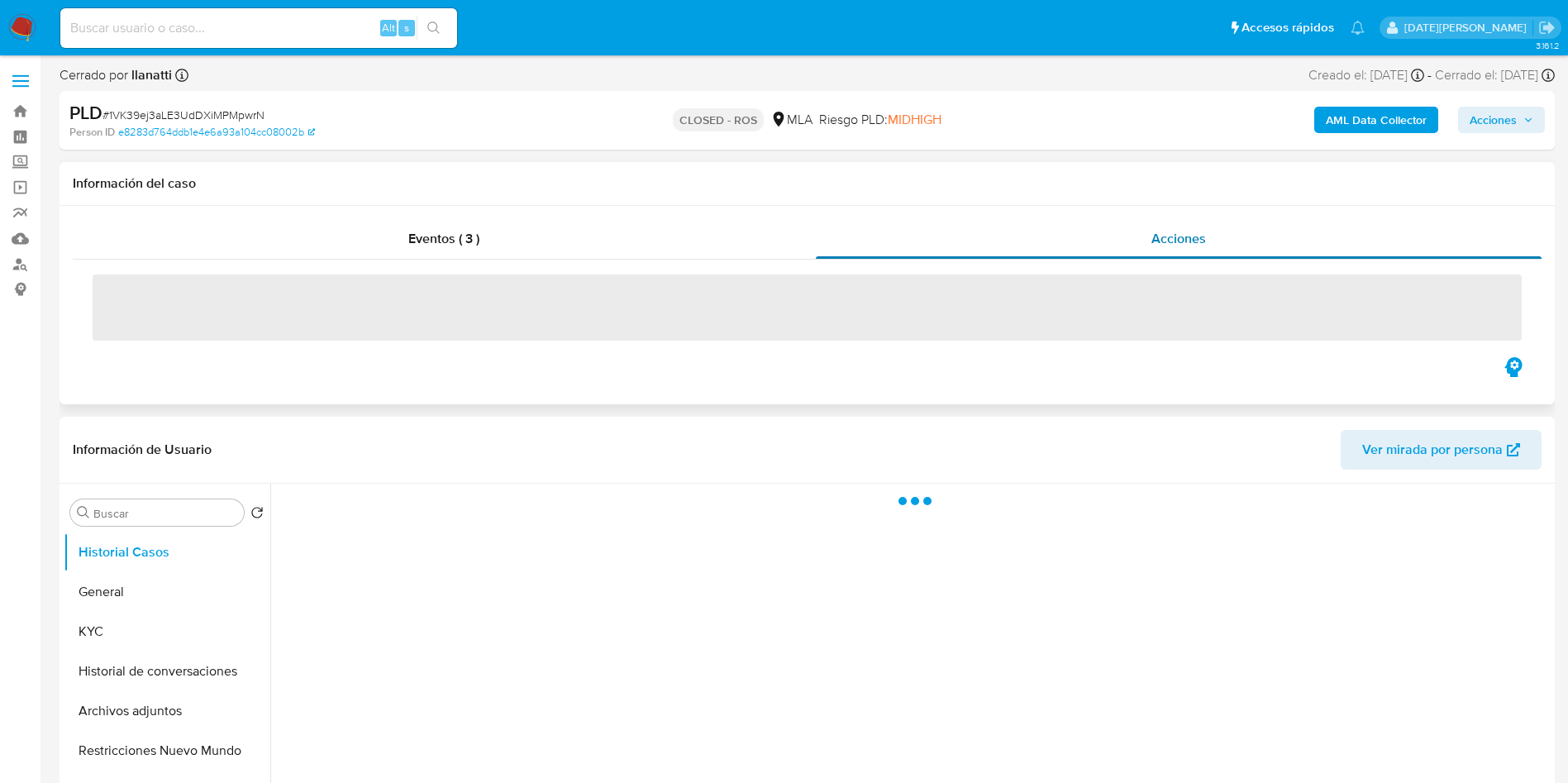
select select "10"
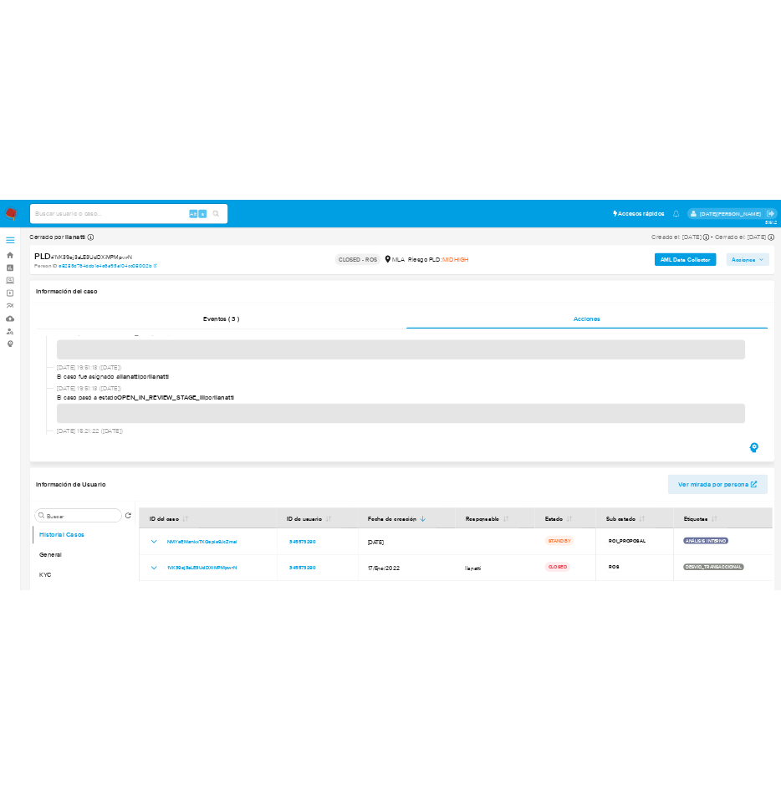
scroll to position [502, 0]
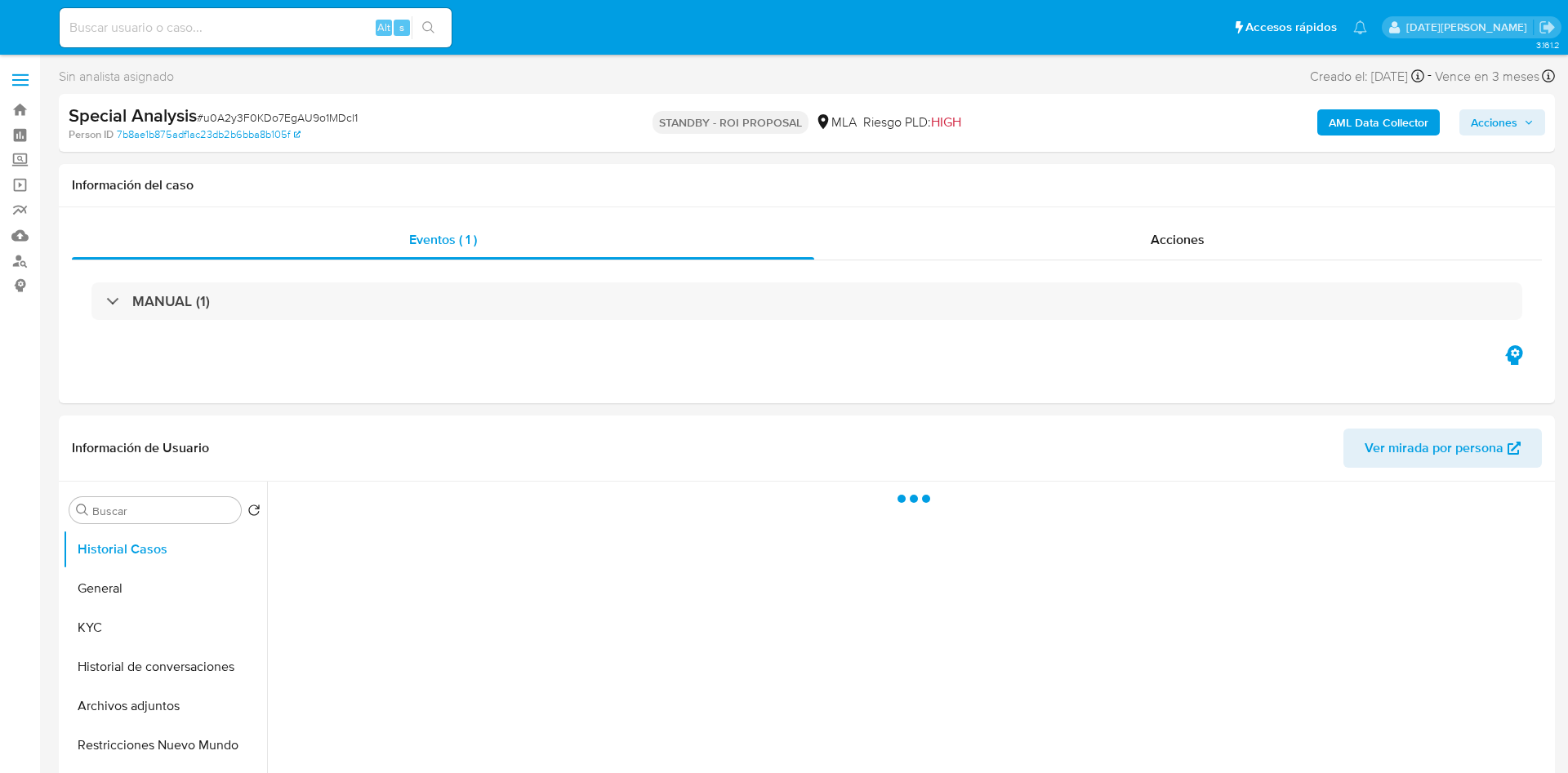
select select "10"
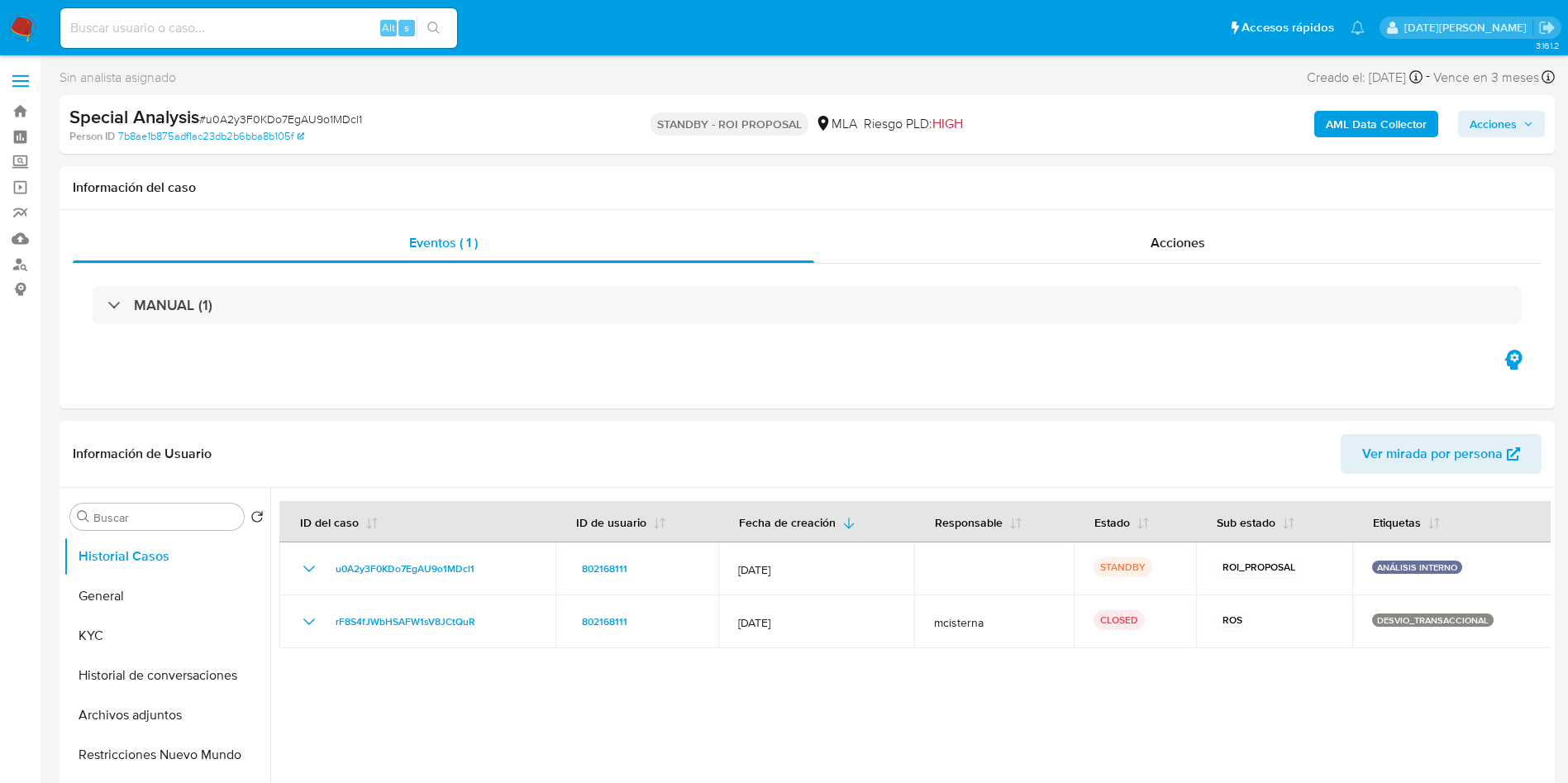
click at [229, 21] on input at bounding box center [258, 29] width 396 height 22
paste input "6FQ1LAX5MEmEvO4wQDPHc8Gx"
type input "6FQ1LAX5MEmEvO4wQDPHc8Gx"
click at [428, 26] on icon "search-icon" at bounding box center [433, 28] width 13 height 13
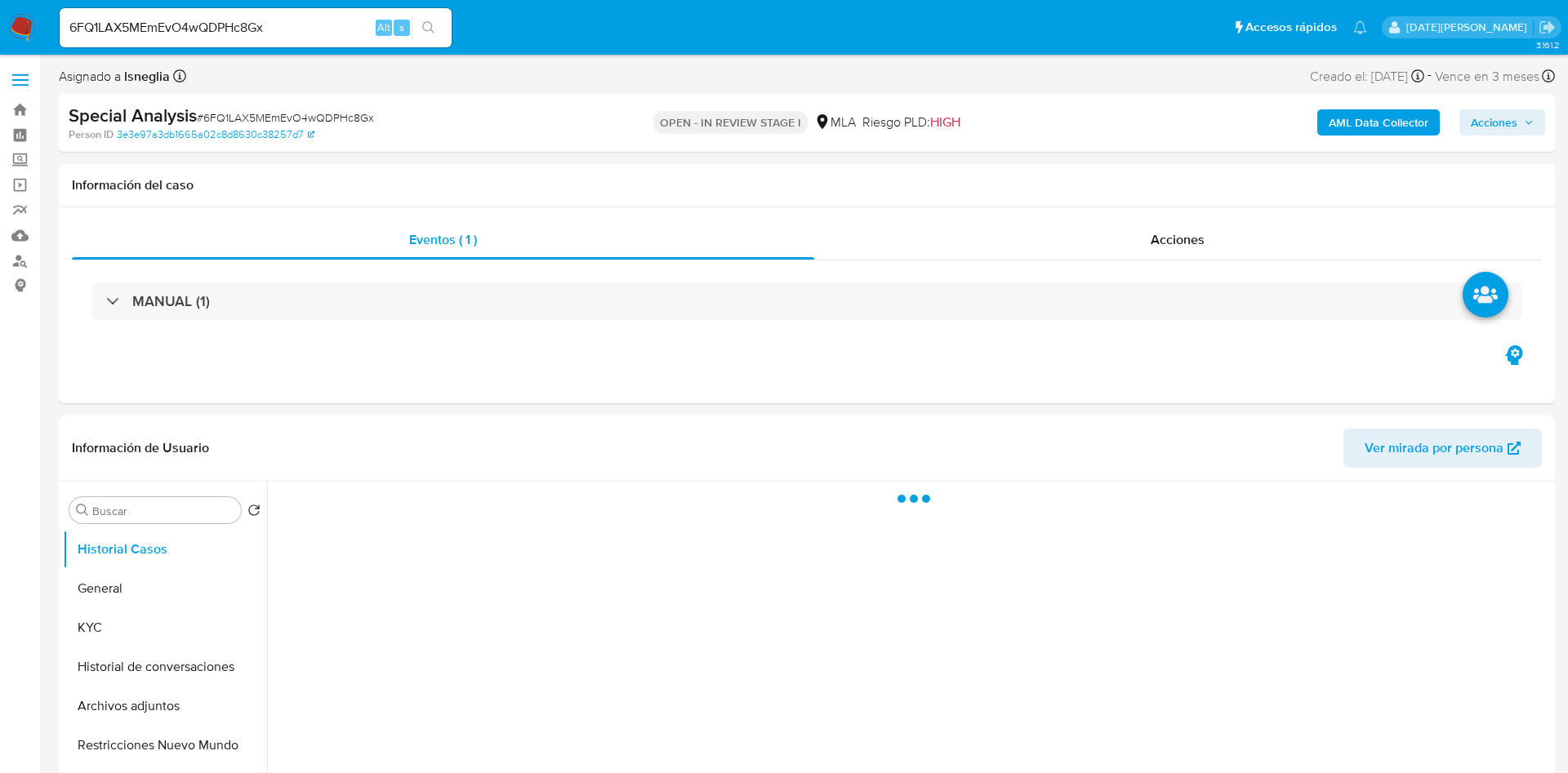
select select "10"
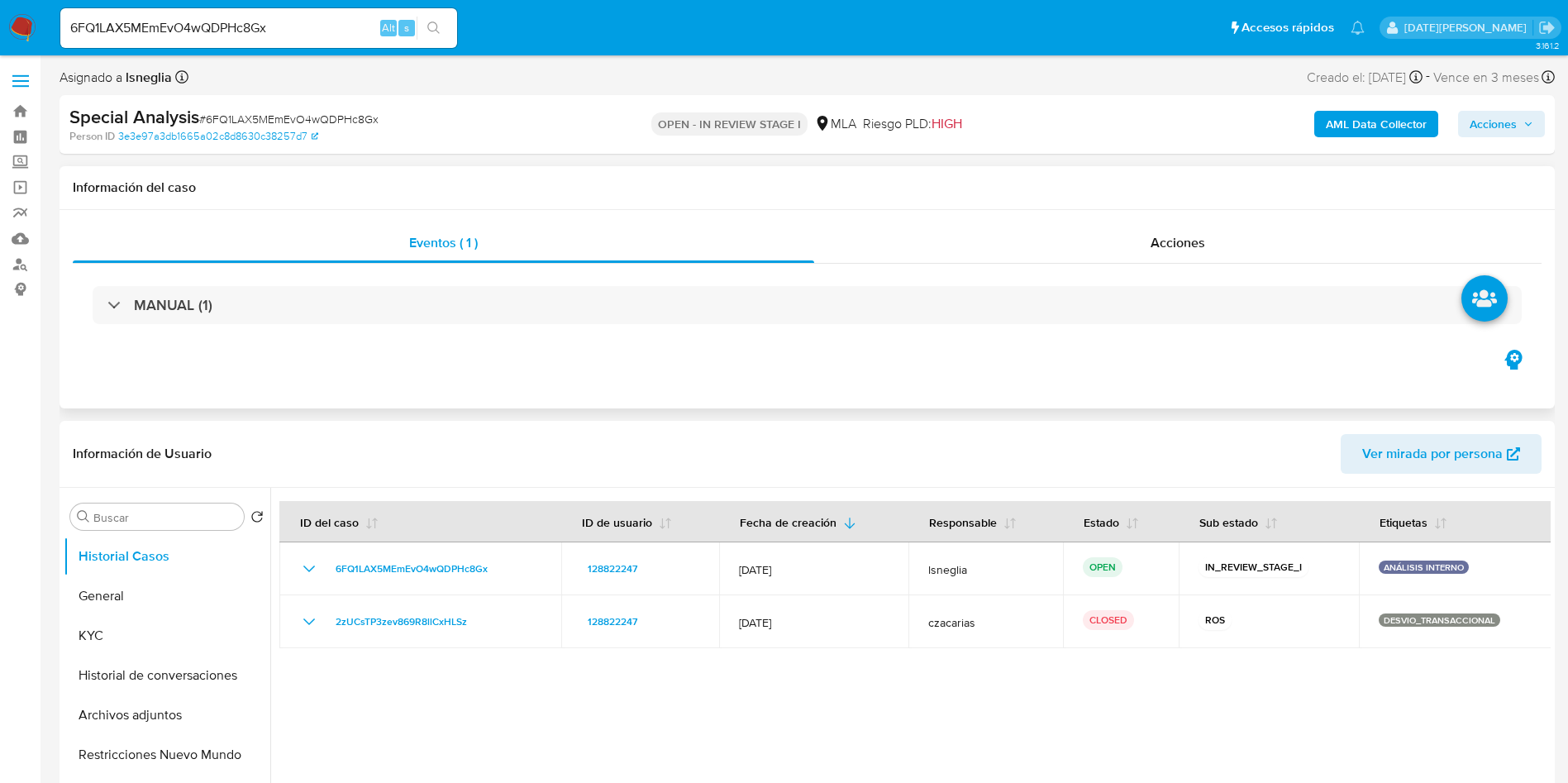
click at [512, 386] on div "Eventos ( 1 ) Acciones MANUAL (1)" at bounding box center [807, 308] width 1496 height 199
click at [137, 588] on button "General" at bounding box center [160, 596] width 194 height 40
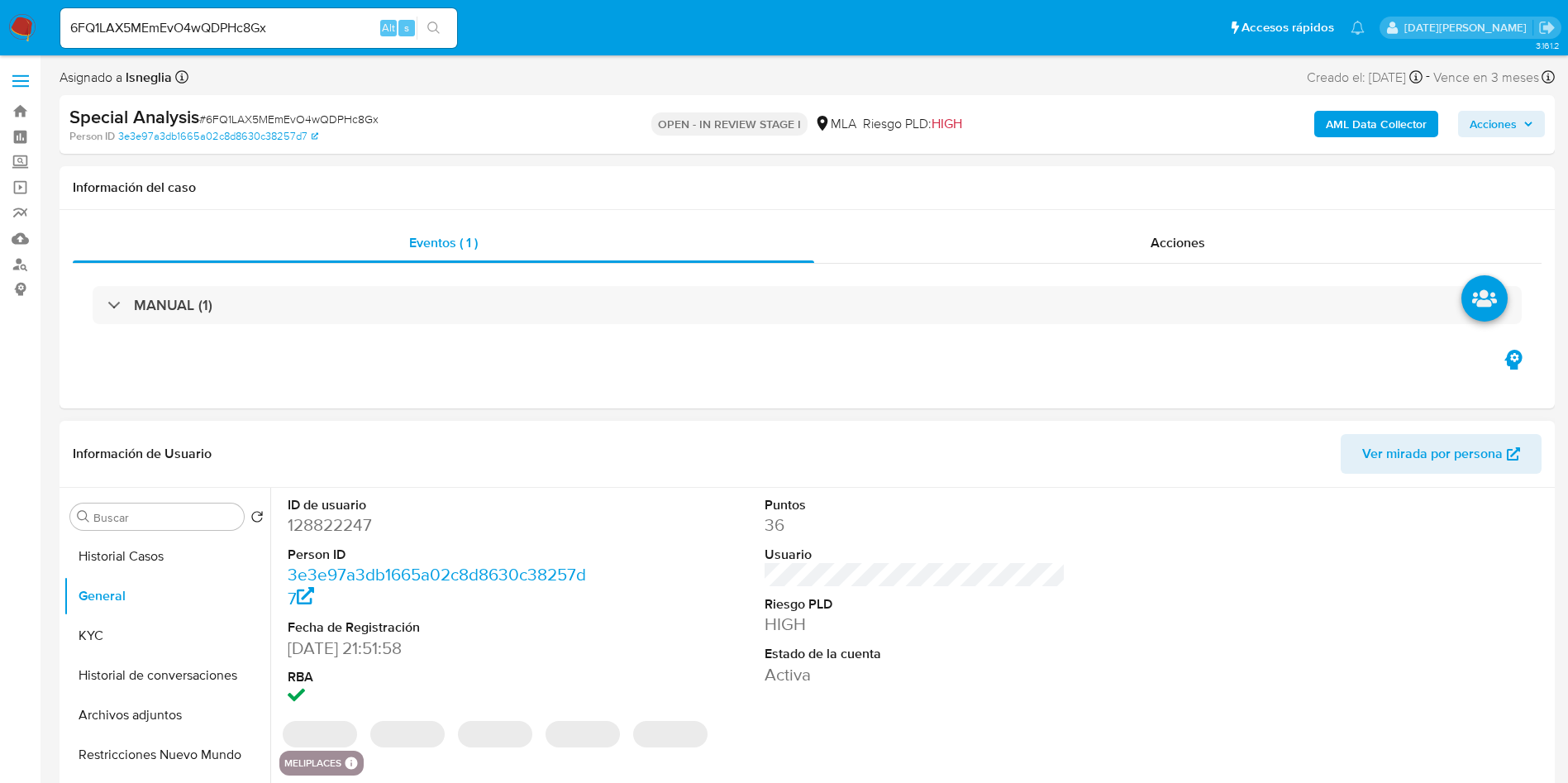
click at [335, 518] on dd "128822247" at bounding box center [438, 524] width 302 height 23
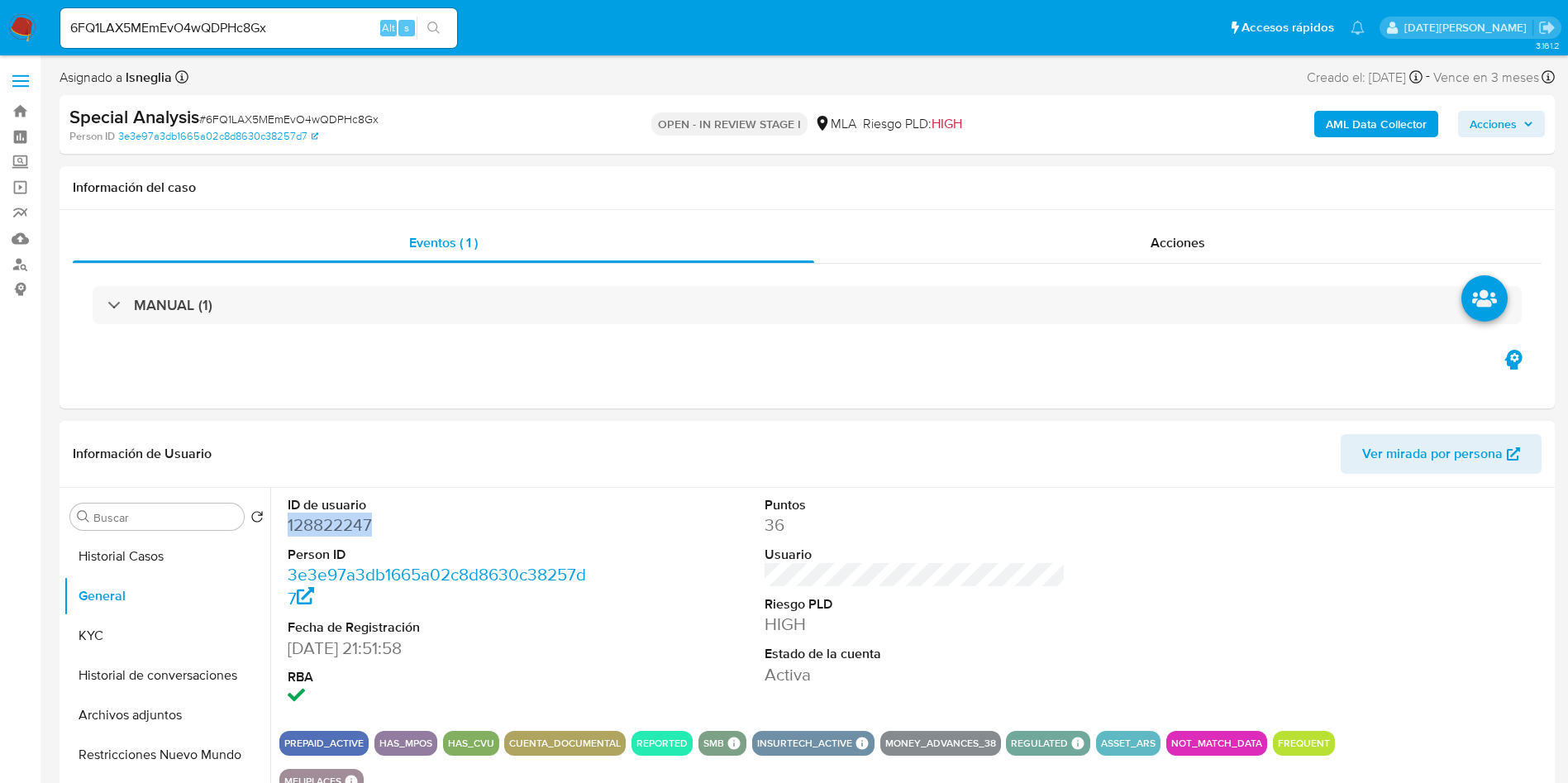
copy dd "128822247"
click at [103, 634] on button "KYC" at bounding box center [160, 636] width 194 height 40
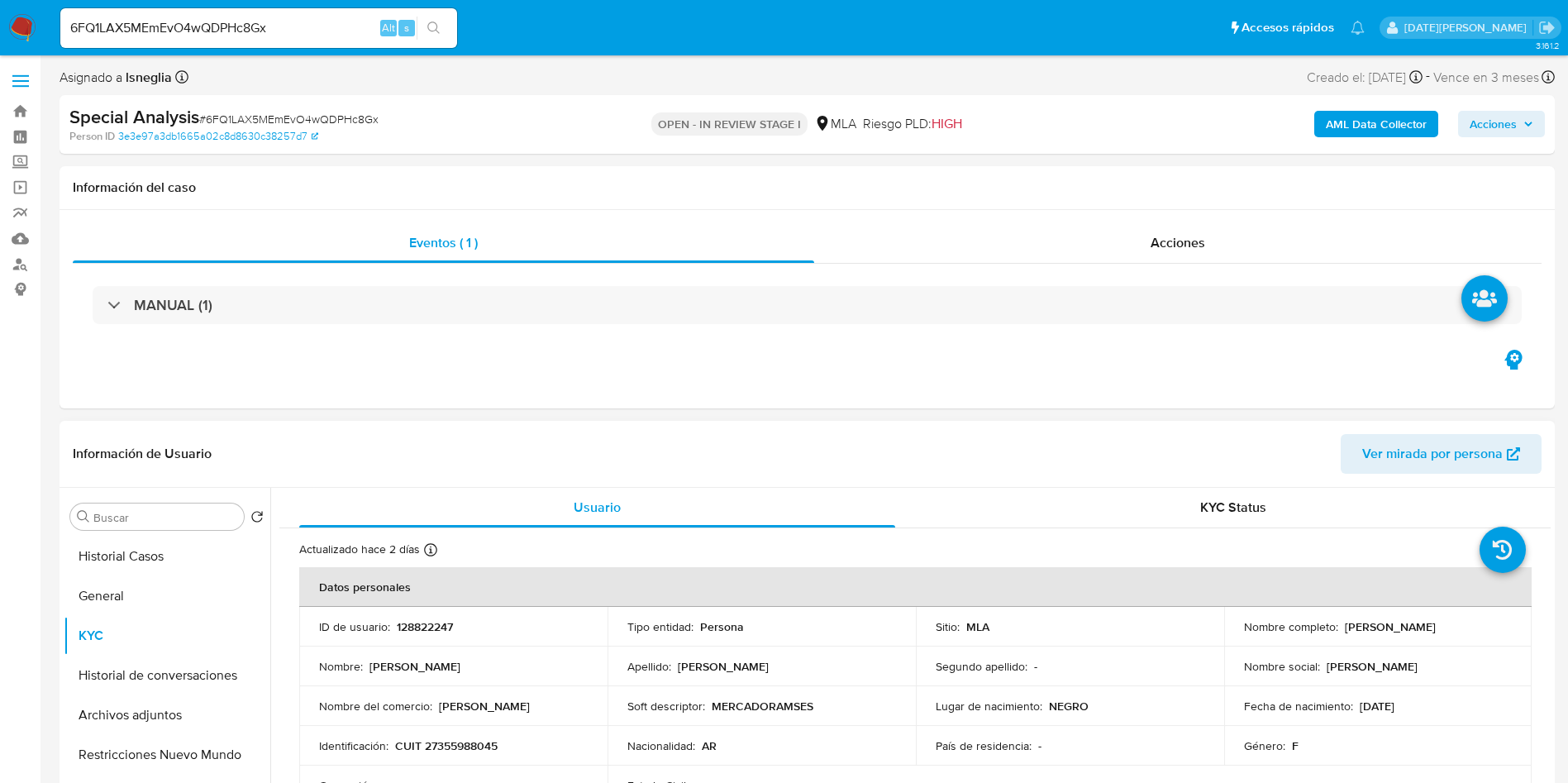
click at [437, 744] on p "CUIT 27355988045" at bounding box center [447, 745] width 103 height 15
copy p "27355988045"
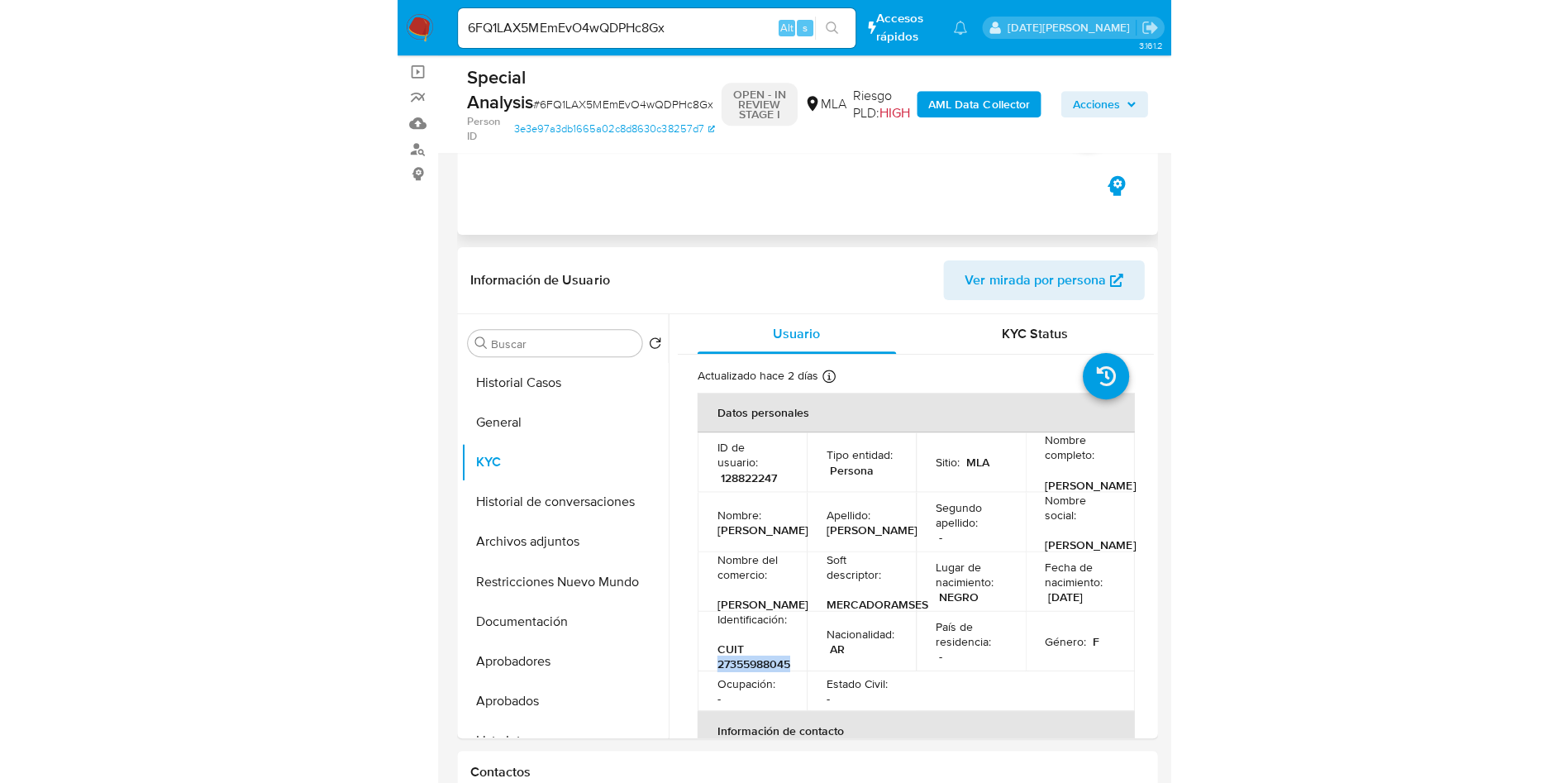
scroll to position [248, 0]
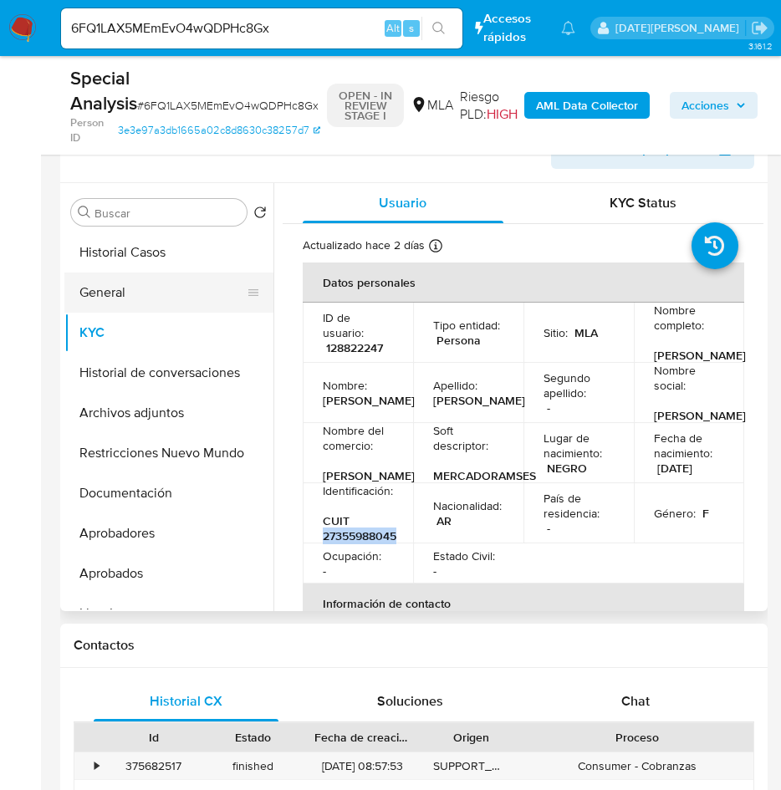
click at [113, 289] on button "General" at bounding box center [162, 293] width 196 height 40
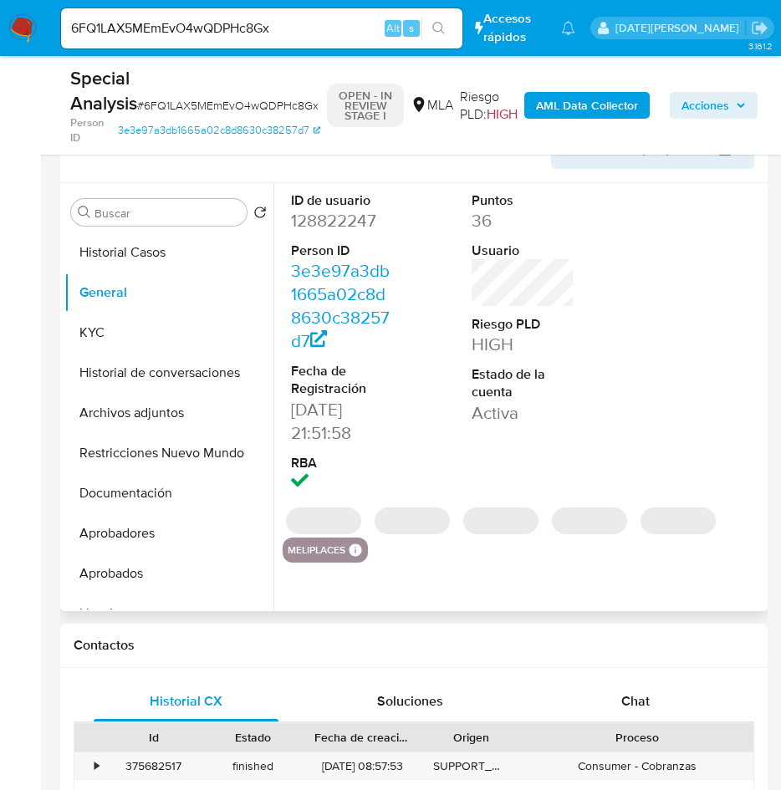
click at [364, 215] on dd "128822247" at bounding box center [343, 220] width 104 height 23
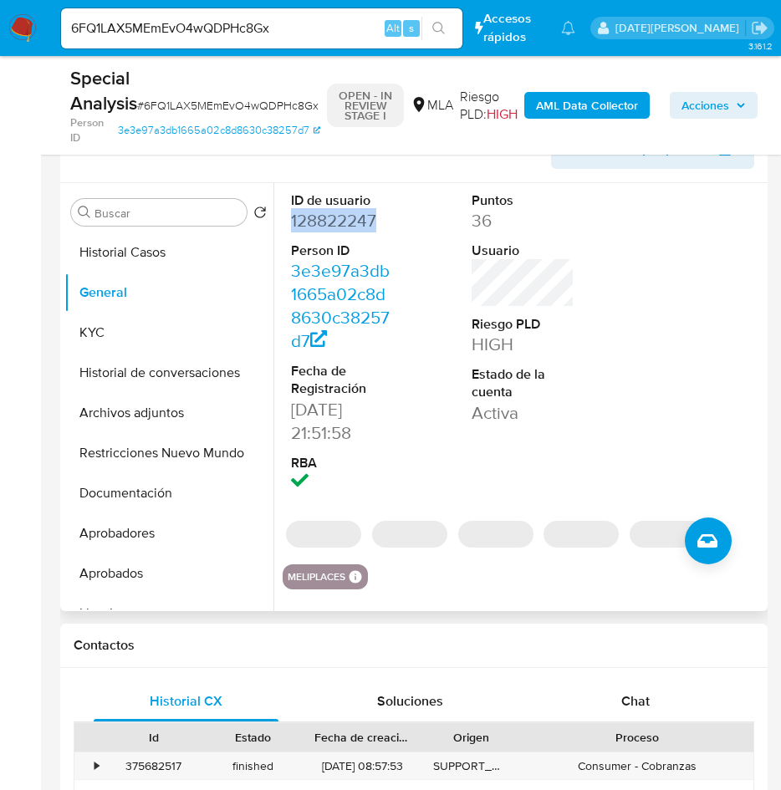
copy dd "128822247"
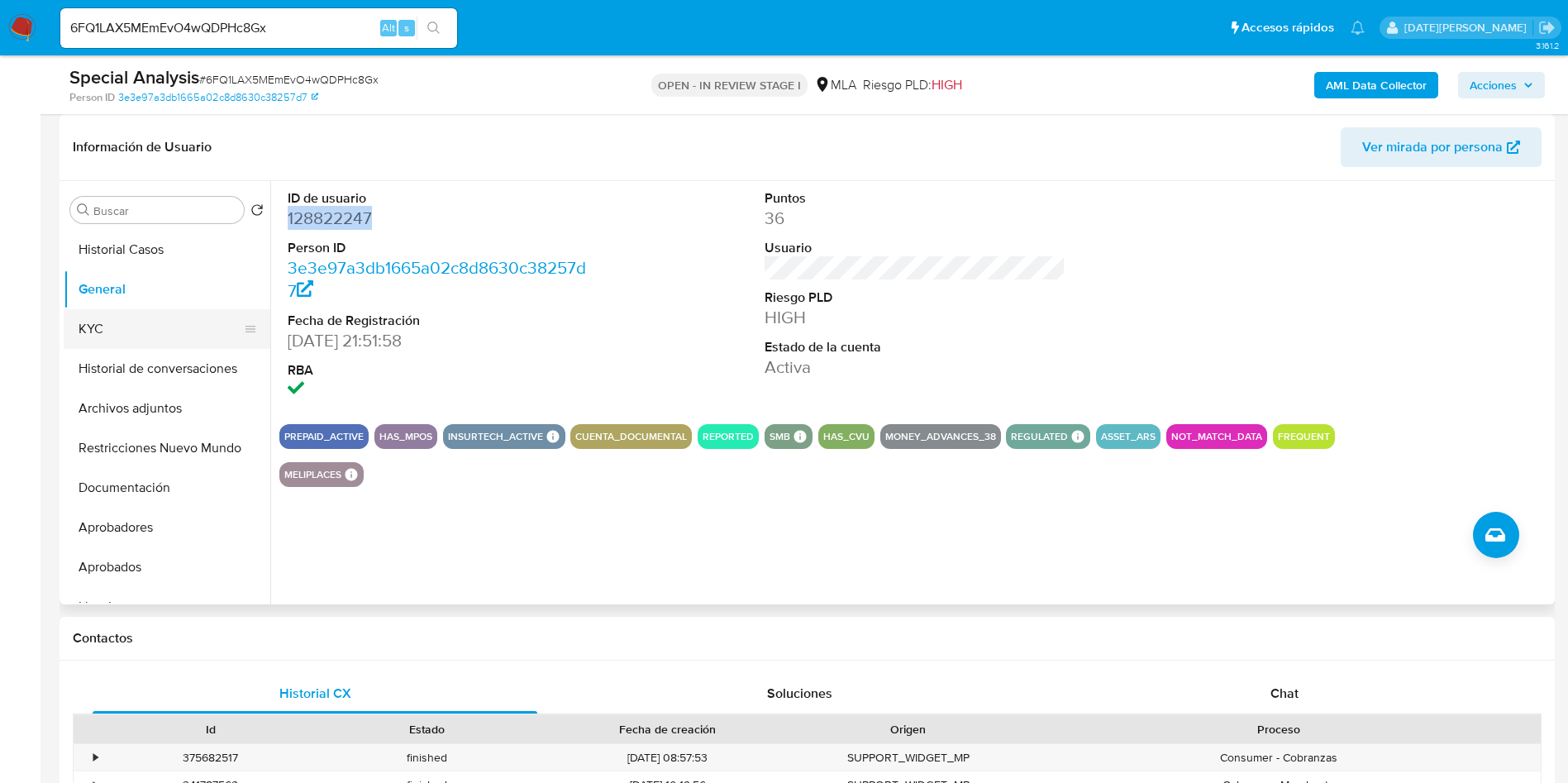
click at [181, 315] on button "KYC" at bounding box center [160, 329] width 194 height 40
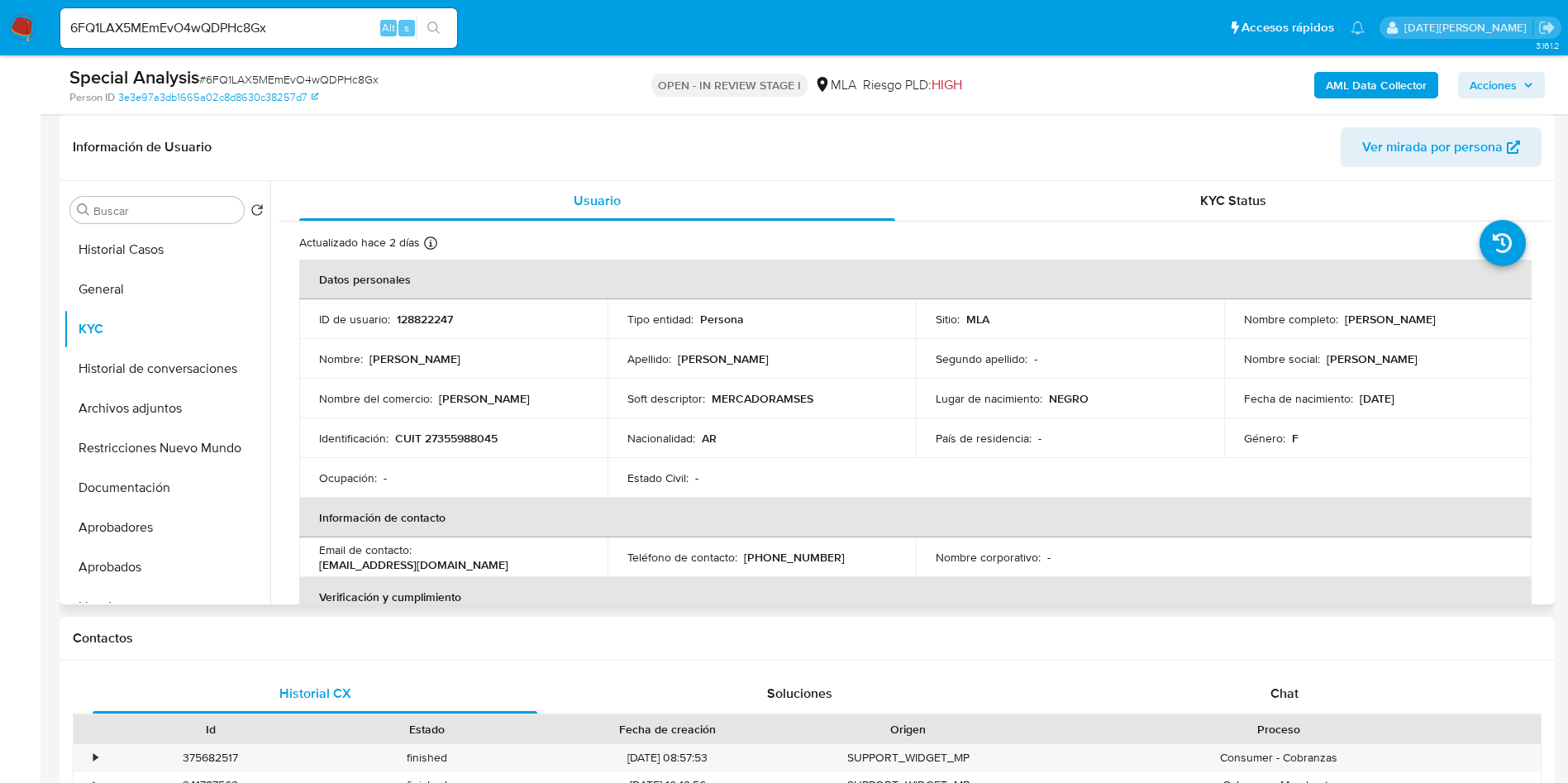
drag, startPoint x: 1343, startPoint y: 316, endPoint x: 1508, endPoint y: 315, distance: 165.0
click at [1508, 315] on td "Nombre completo : [PERSON_NAME]" at bounding box center [1379, 319] width 308 height 40
copy p "[PERSON_NAME]"
drag, startPoint x: 395, startPoint y: 435, endPoint x: 554, endPoint y: 435, distance: 159.0
click at [554, 435] on div "Identificación : CUIT 27355988045" at bounding box center [454, 438] width 269 height 15
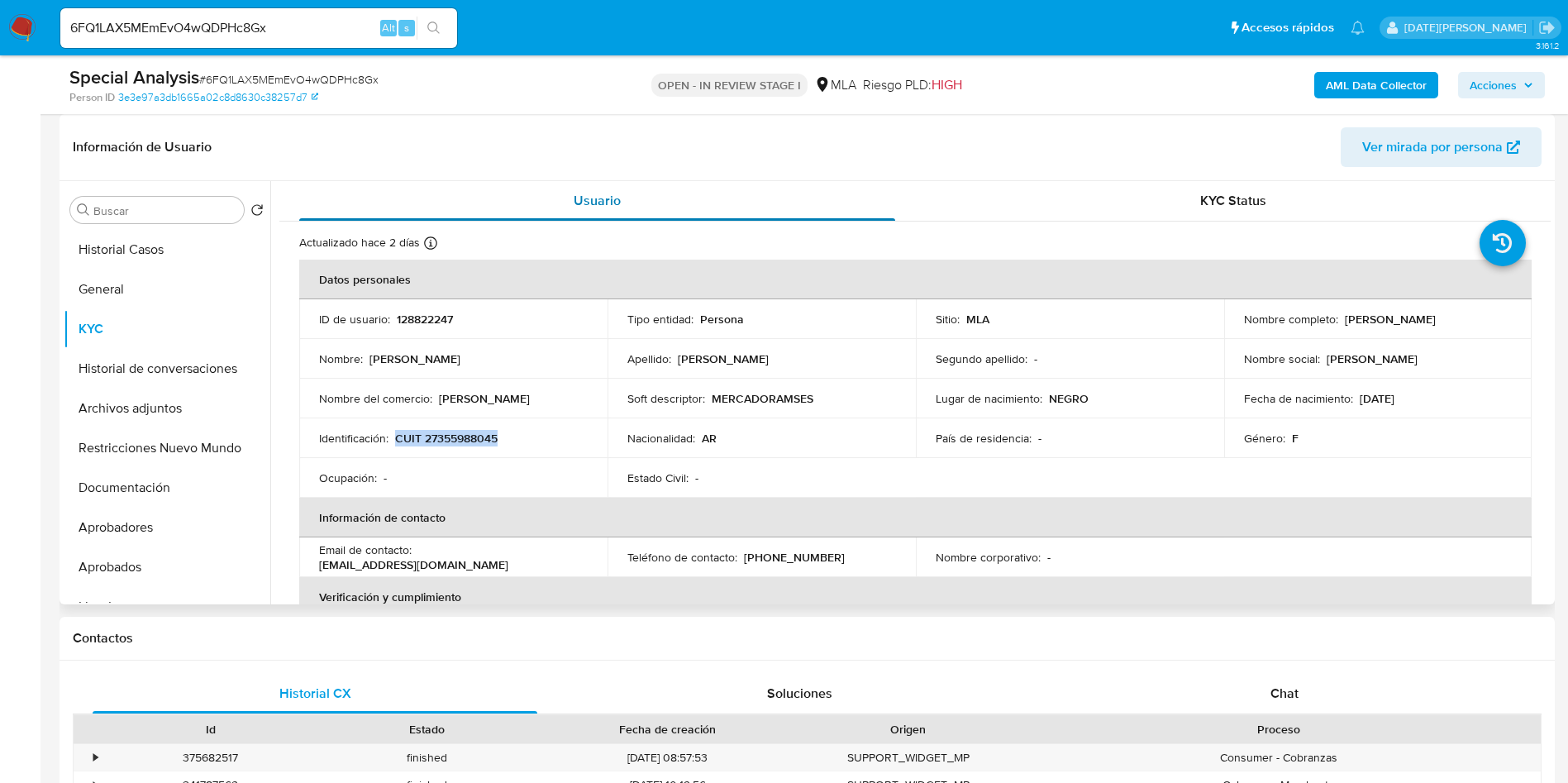
copy p "CUIT 27355988045"
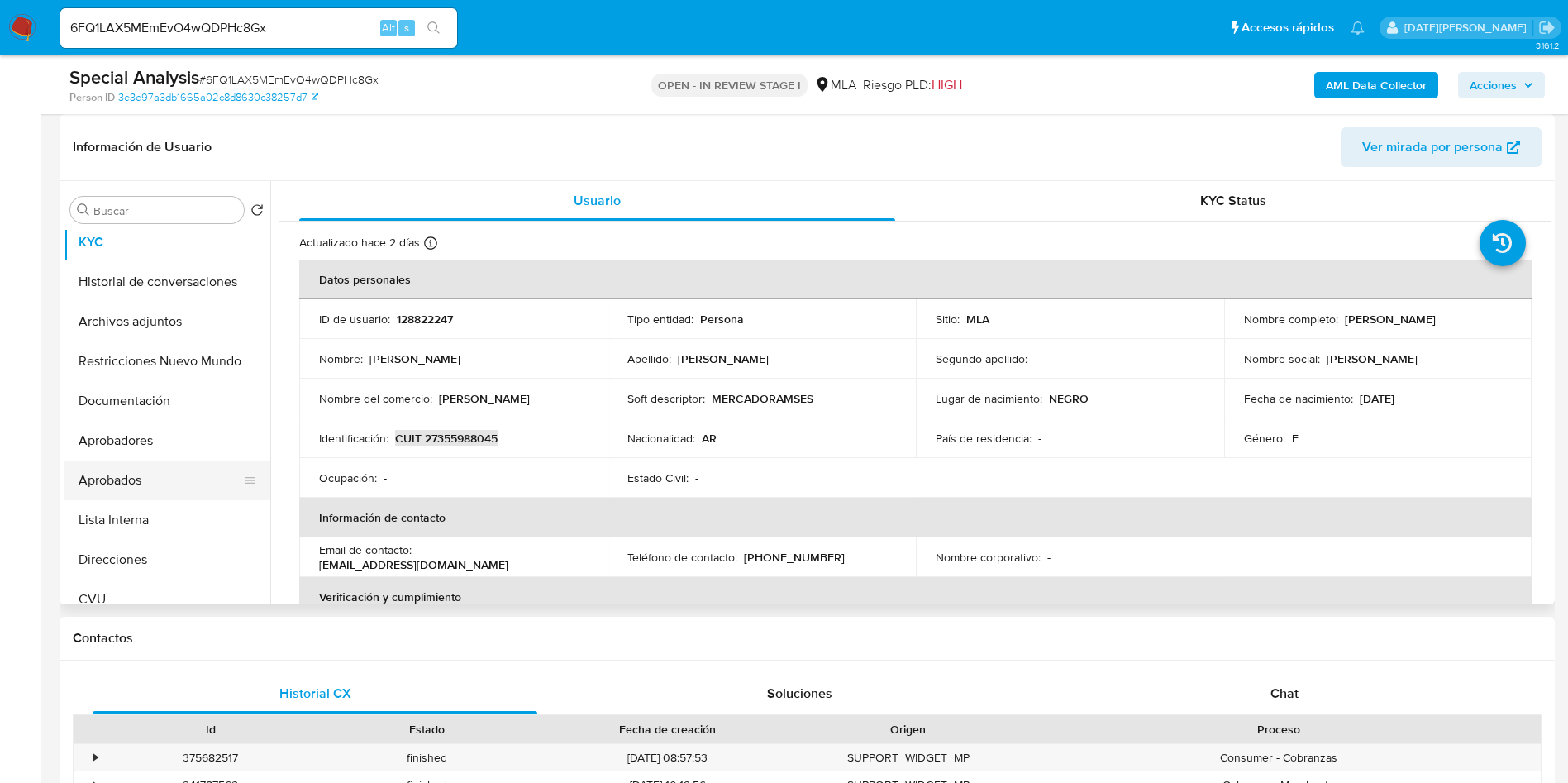
scroll to position [124, 0]
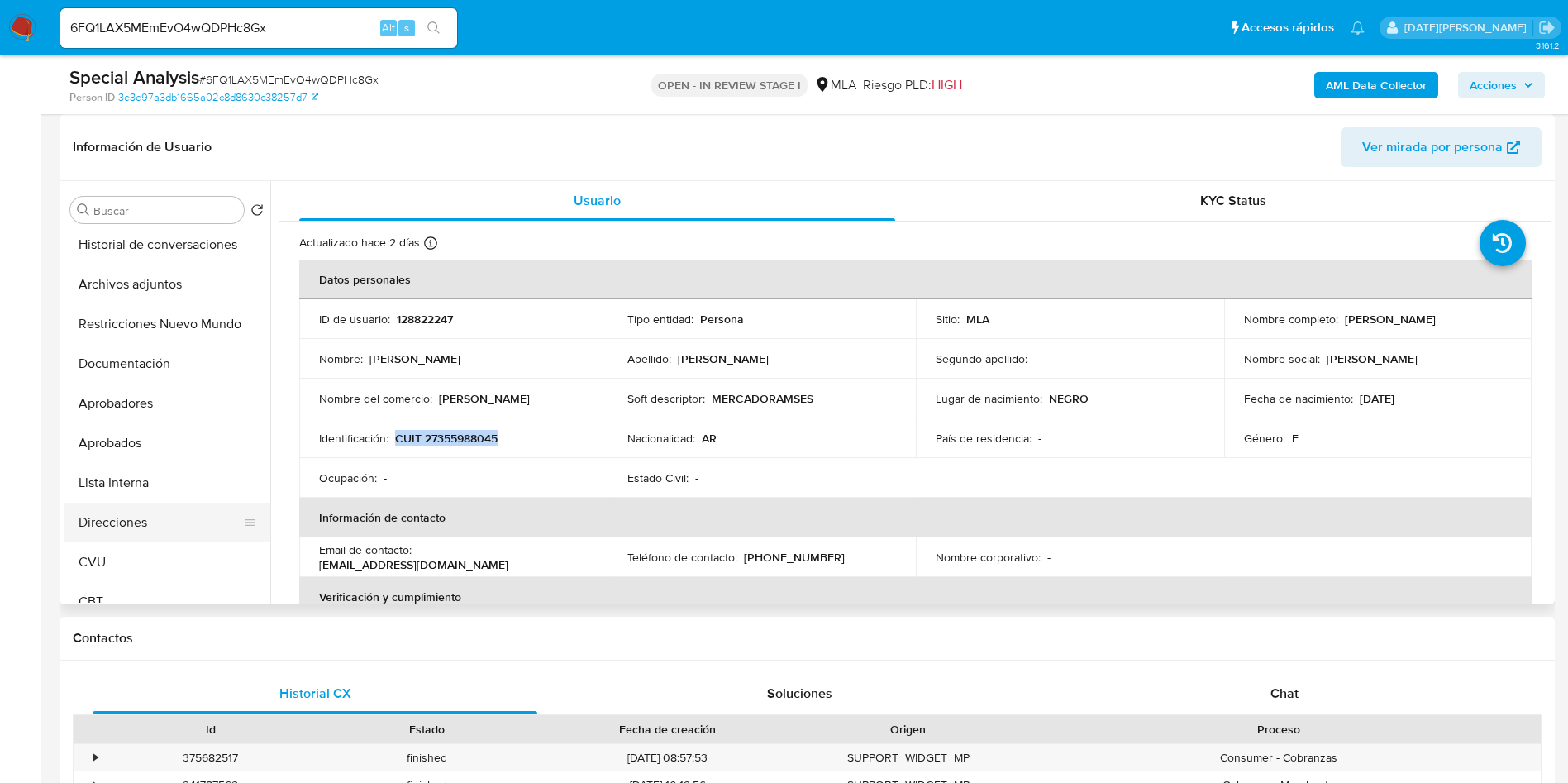
click at [129, 516] on button "Direcciones" at bounding box center [160, 522] width 194 height 40
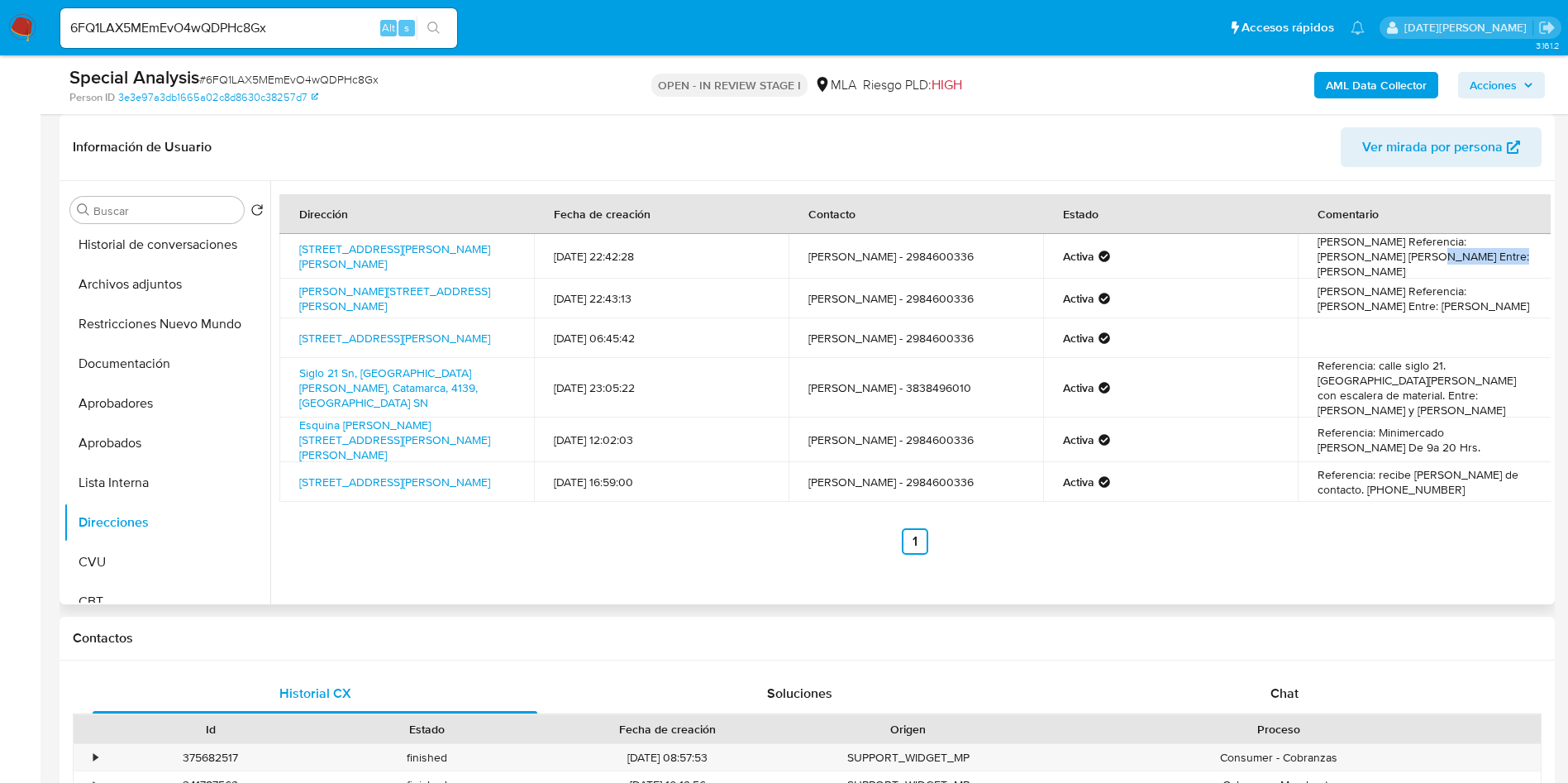
drag, startPoint x: 1360, startPoint y: 254, endPoint x: 1462, endPoint y: 253, distance: 102.0
click at [1462, 253] on td "[PERSON_NAME] Referencia: [PERSON_NAME] [PERSON_NAME] Entre: [PERSON_NAME]" at bounding box center [1426, 256] width 255 height 44
copy td "[PERSON_NAME]"
drag, startPoint x: 295, startPoint y: 245, endPoint x: 402, endPoint y: 253, distance: 107.3
click at [402, 253] on td "[STREET_ADDRESS][PERSON_NAME][PERSON_NAME]" at bounding box center [407, 256] width 255 height 44
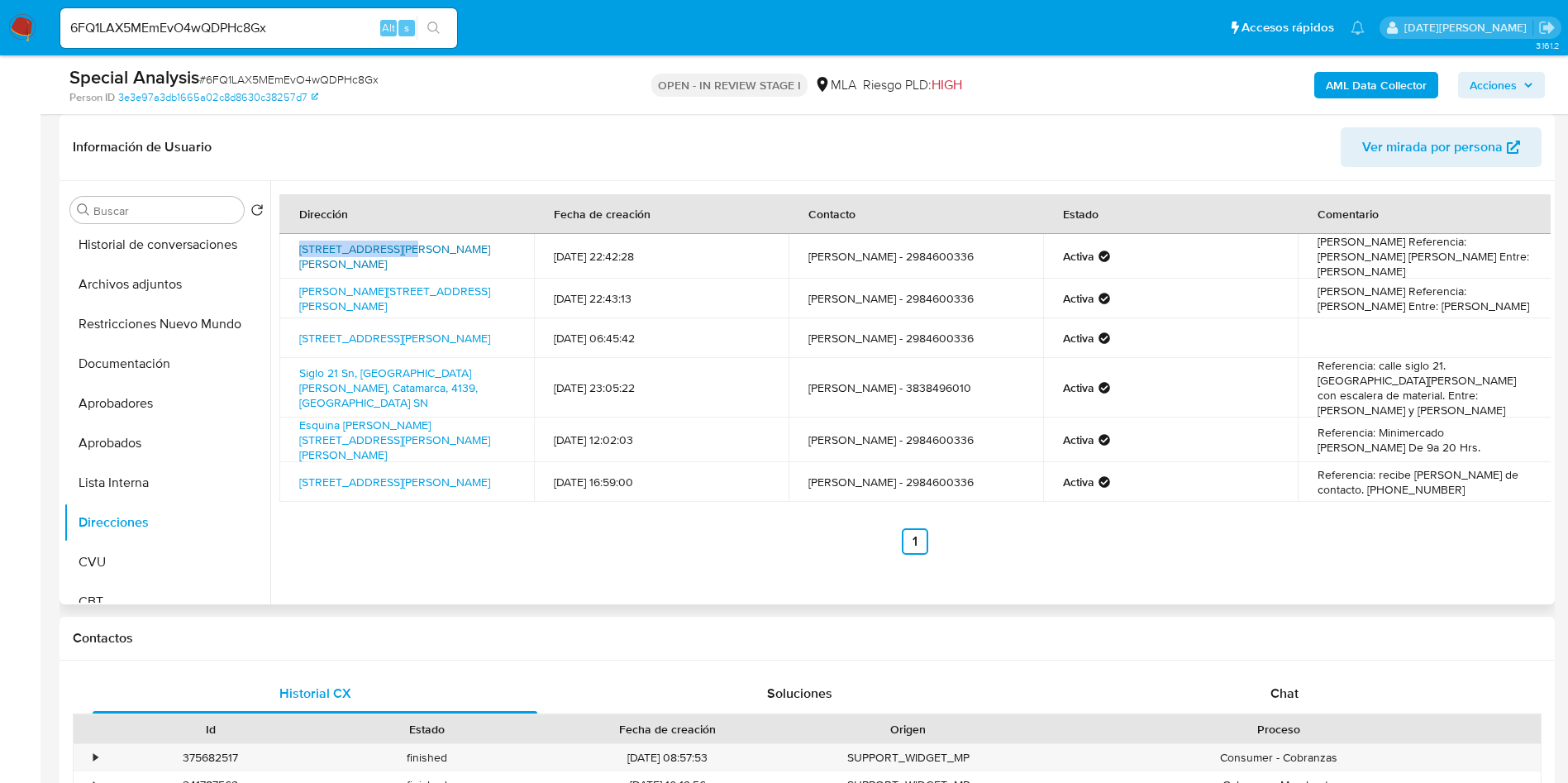
copy link "General [PERSON_NAME] 117"
click at [409, 416] on link "Esquina [PERSON_NAME] [STREET_ADDRESS][PERSON_NAME][PERSON_NAME]" at bounding box center [394, 439] width 191 height 46
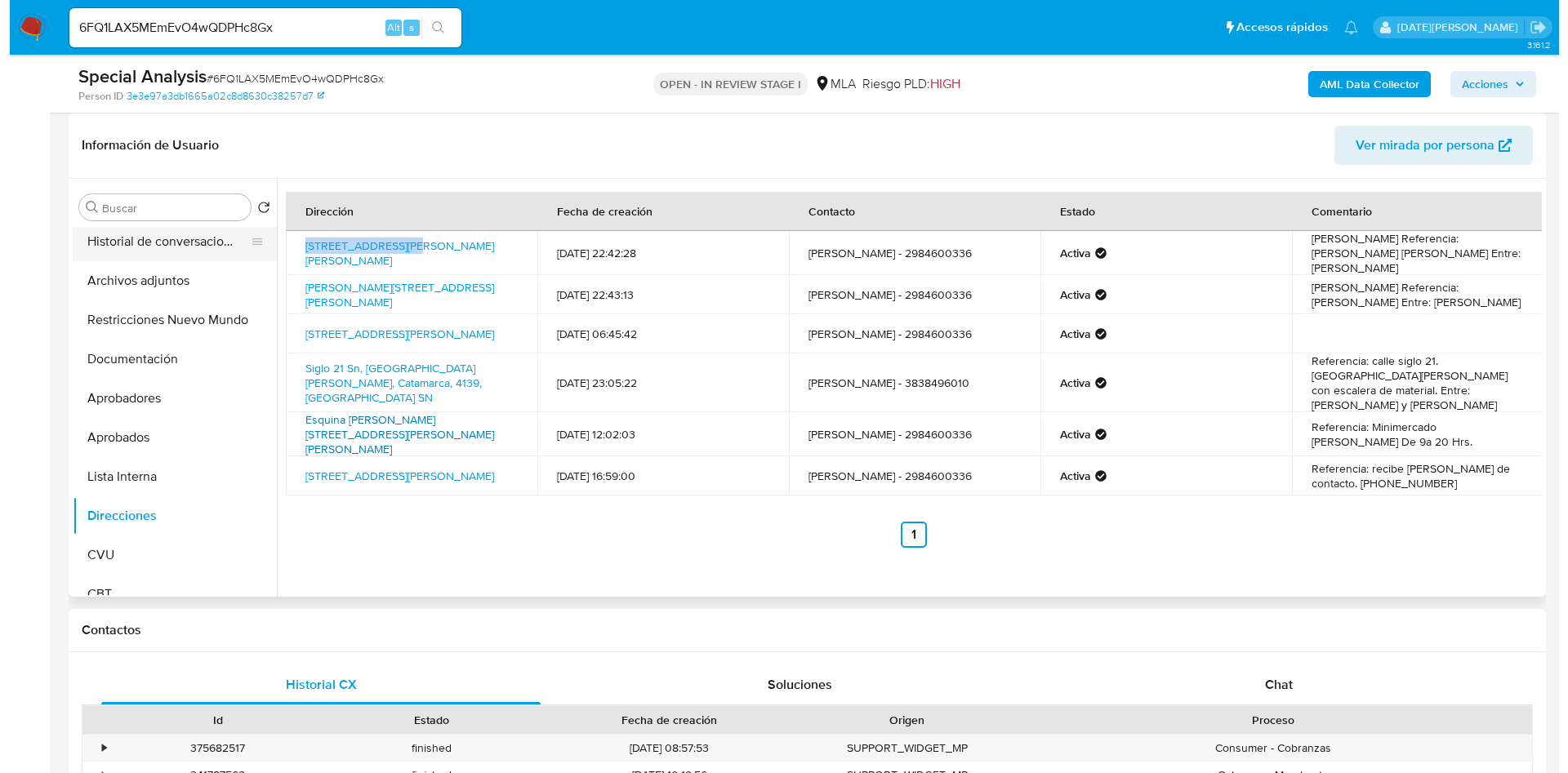
scroll to position [0, 0]
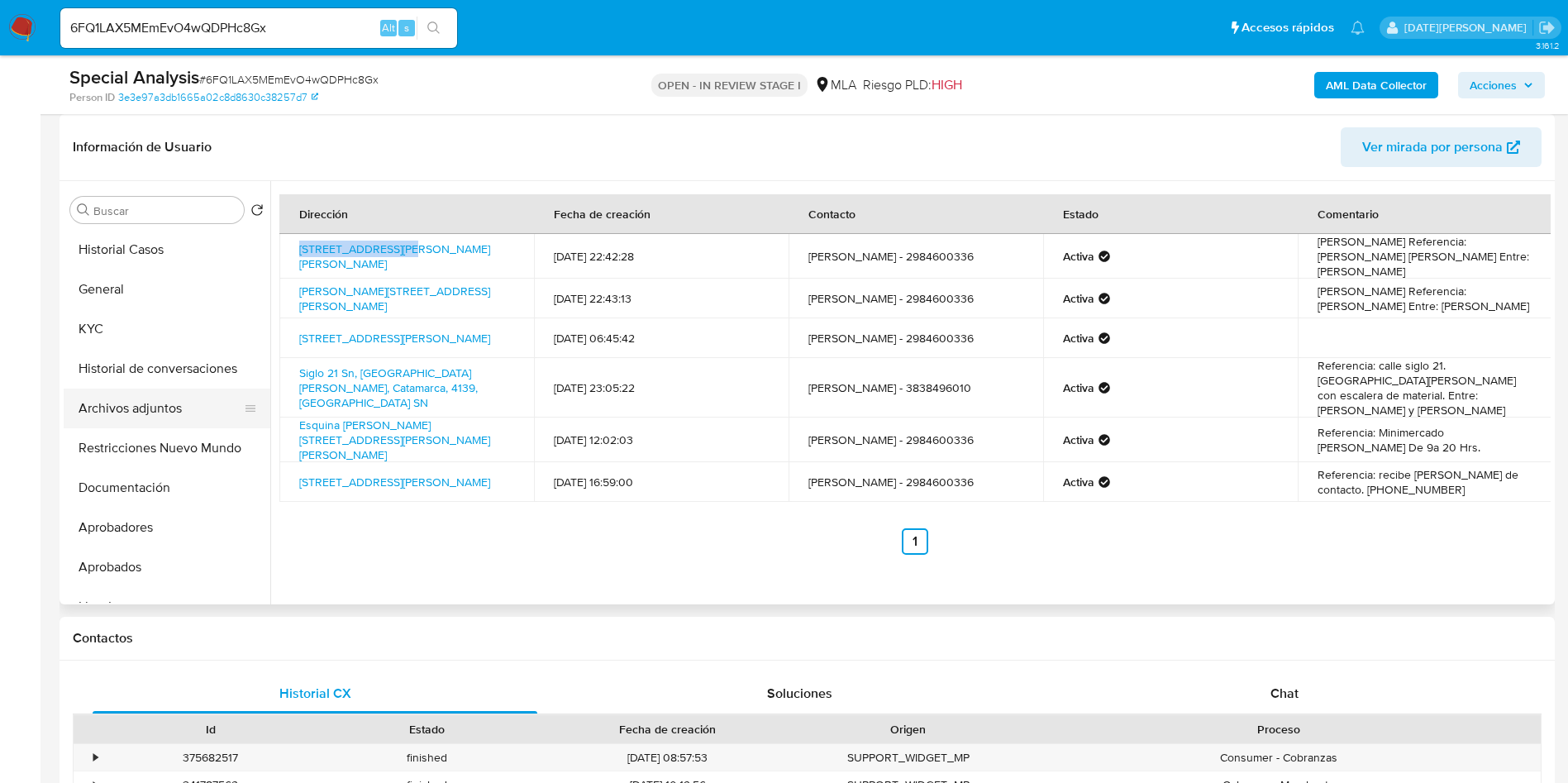
click at [168, 404] on button "Archivos adjuntos" at bounding box center [160, 408] width 194 height 40
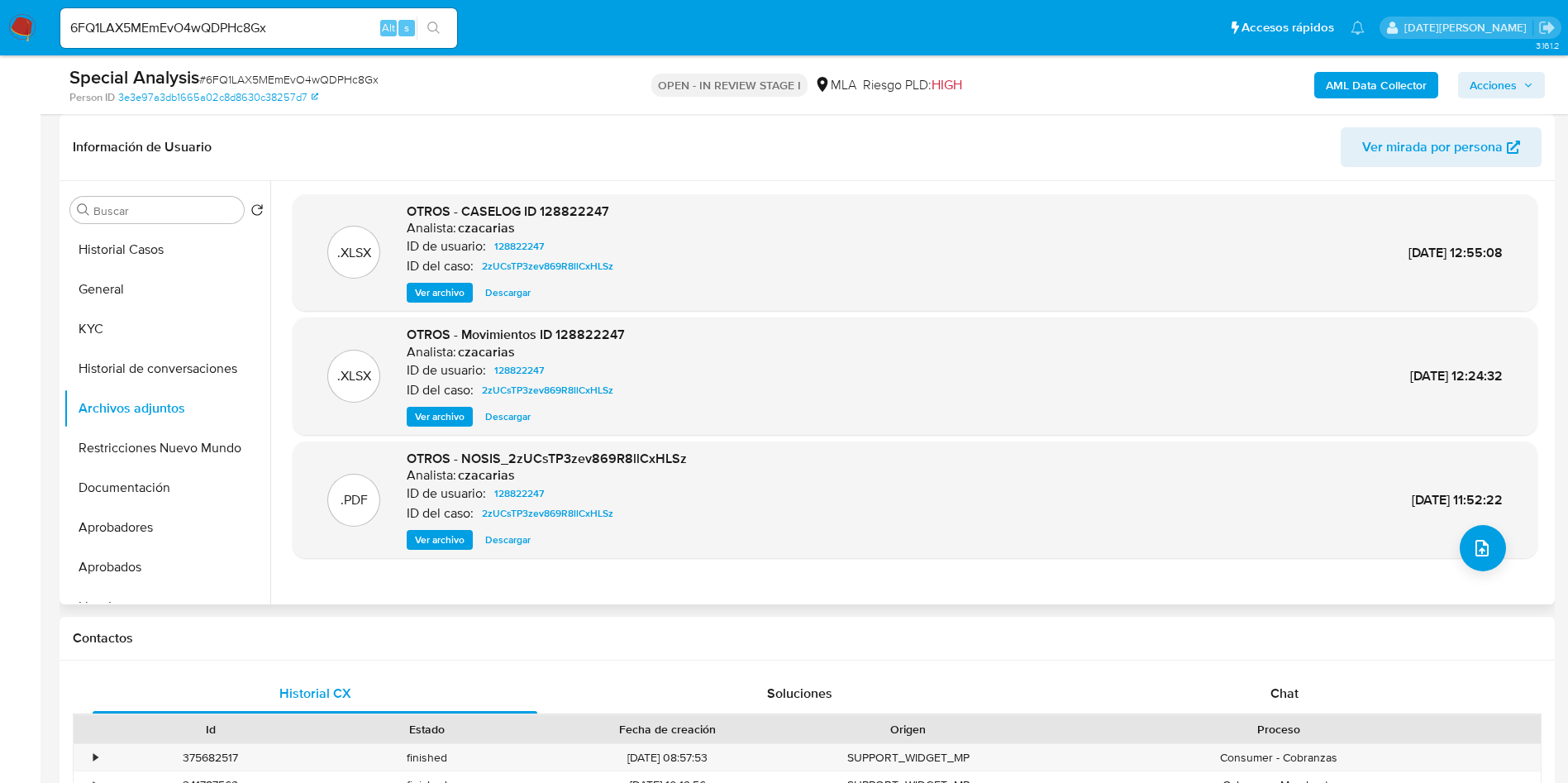
click at [434, 291] on span "Ver archivo" at bounding box center [440, 293] width 49 height 17
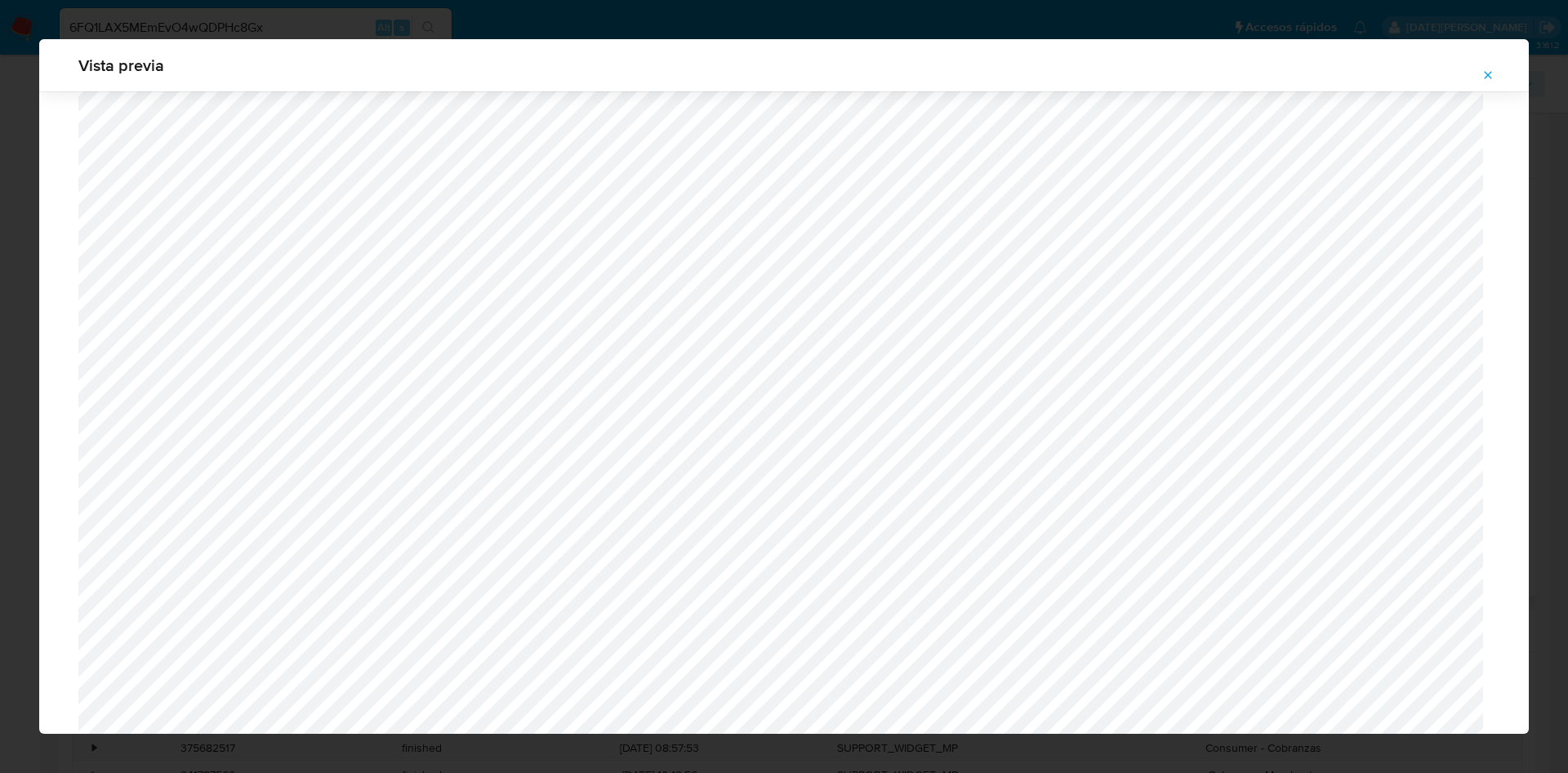
scroll to position [1025, 0]
click at [1484, 72] on icon "Attachment preview" at bounding box center [1487, 74] width 13 height 13
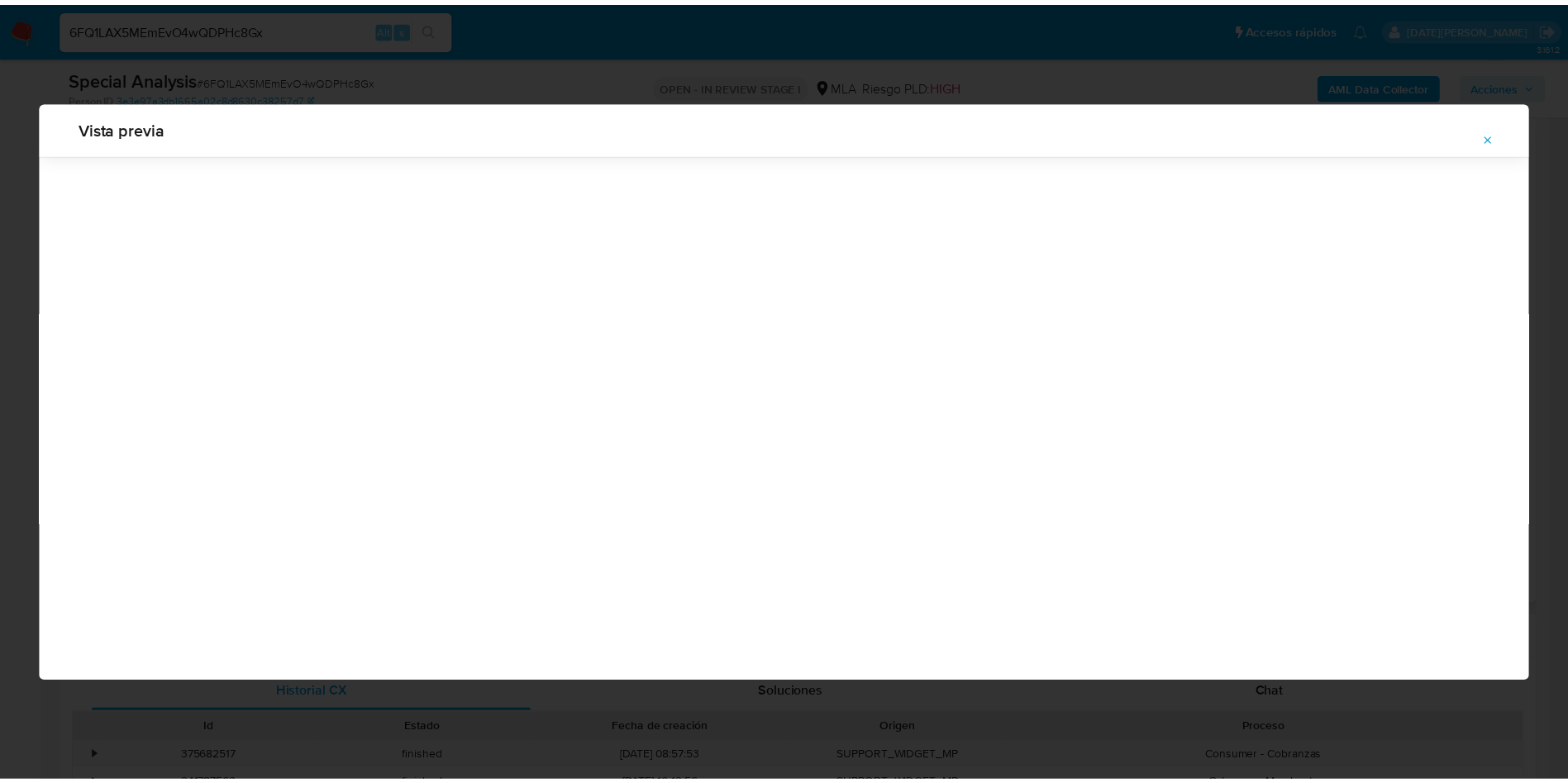
scroll to position [0, 0]
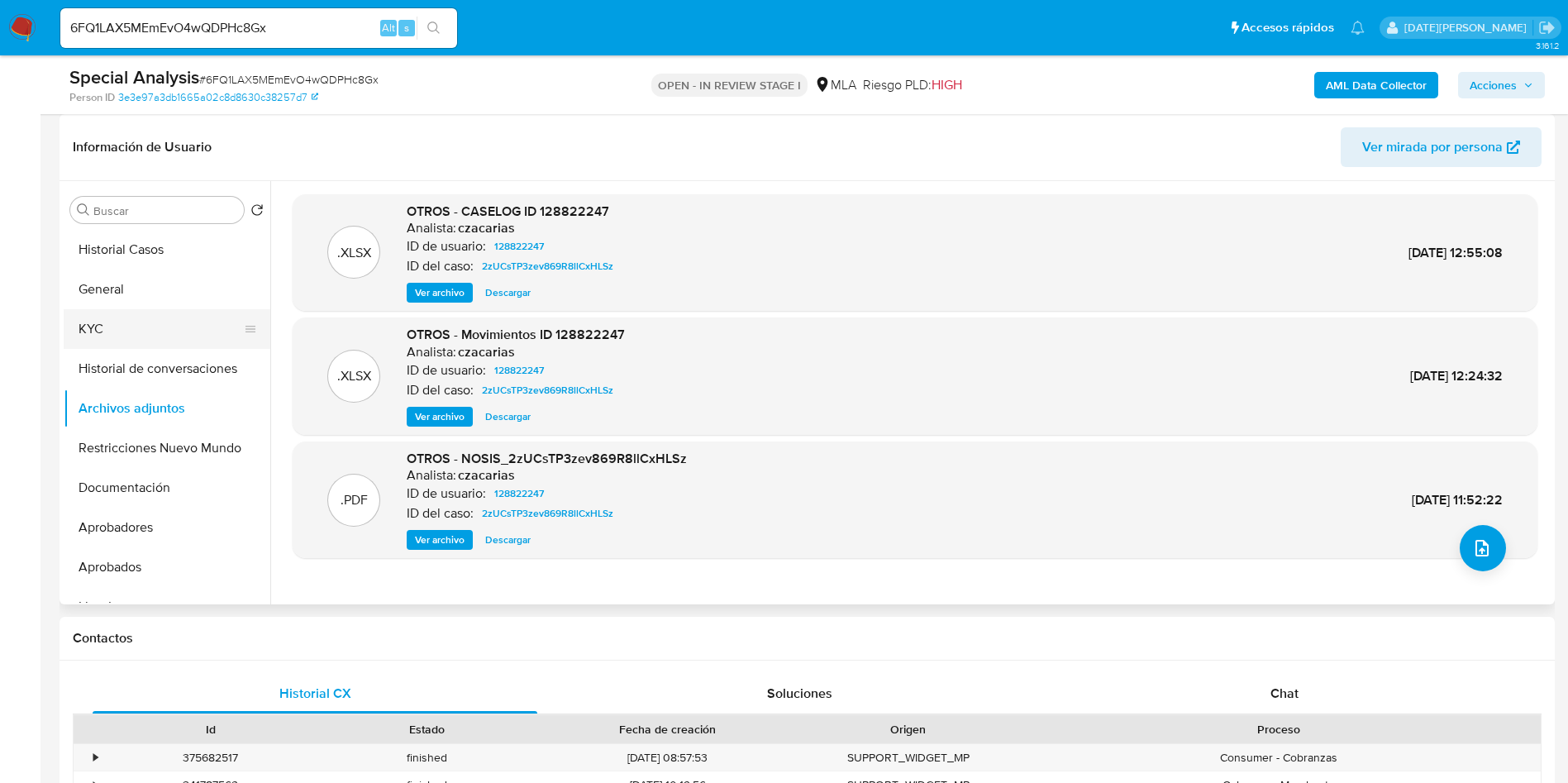
click at [130, 324] on button "KYC" at bounding box center [160, 329] width 194 height 40
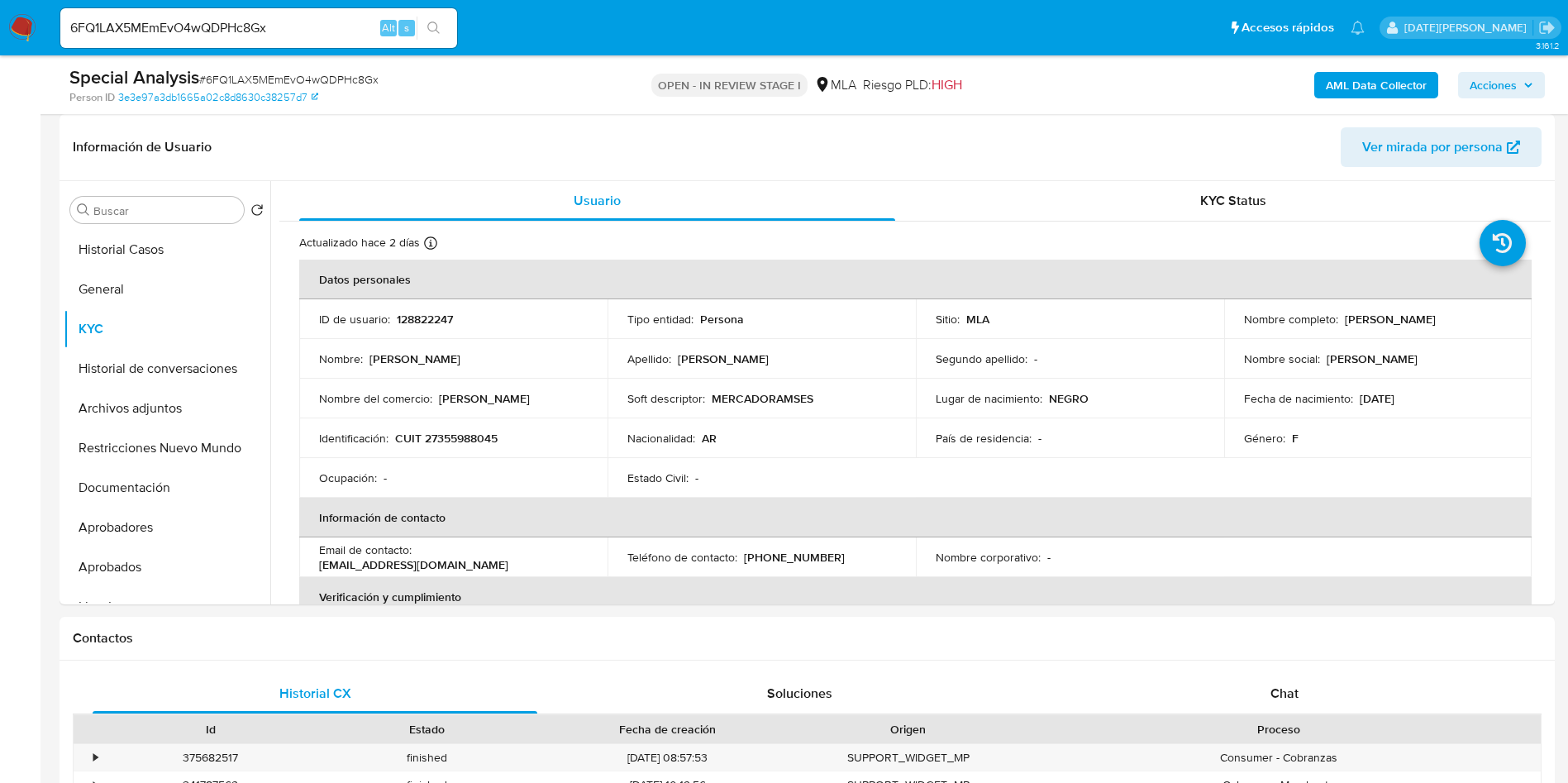
drag, startPoint x: 1341, startPoint y: 321, endPoint x: 1492, endPoint y: 315, distance: 151.1
click at [1492, 315] on div "Nombre completo : [PERSON_NAME]" at bounding box center [1379, 318] width 269 height 15
copy p "[PERSON_NAME]"
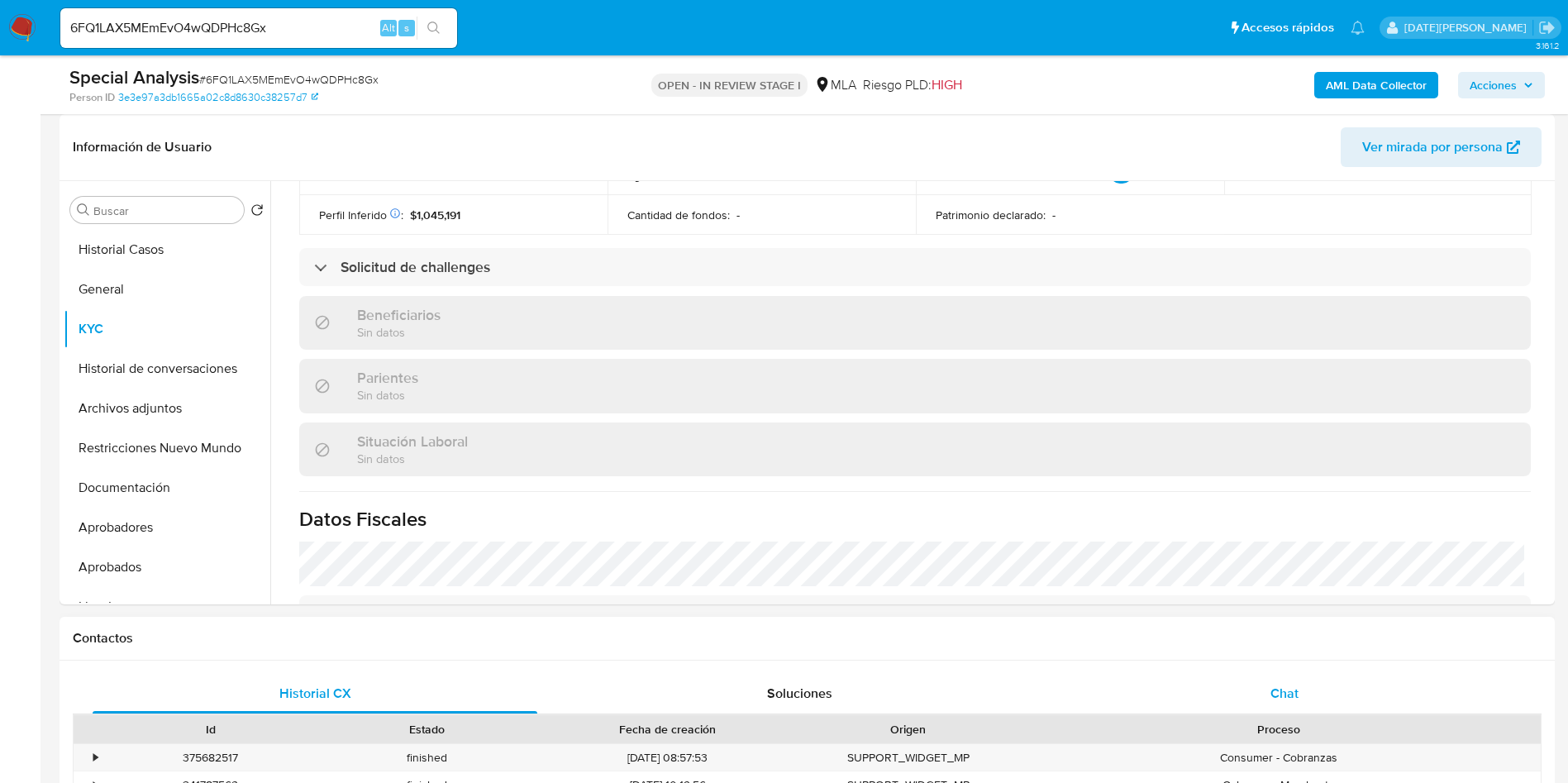
click at [1312, 703] on div "Chat" at bounding box center [1285, 694] width 445 height 40
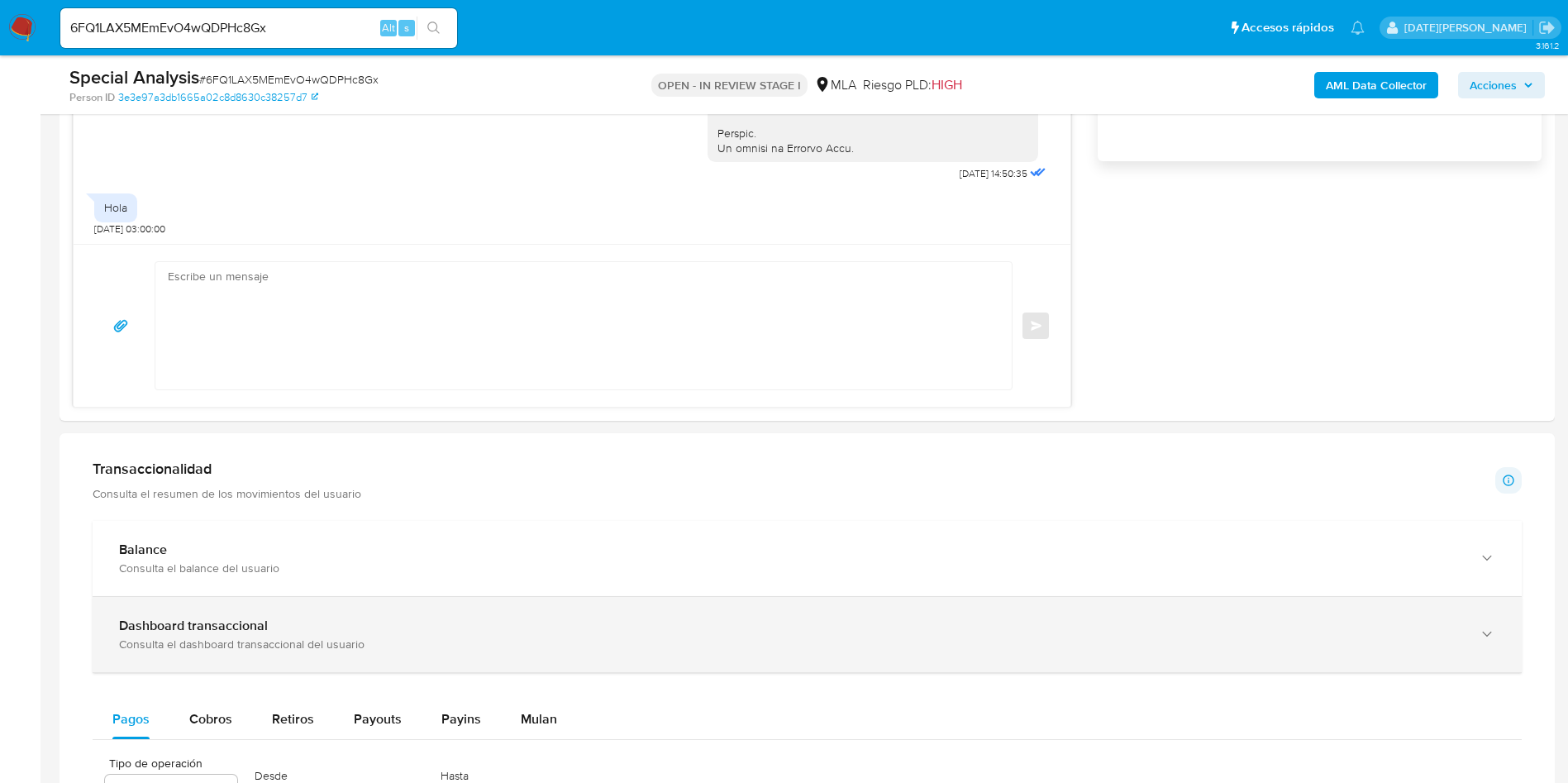
scroll to position [1116, 0]
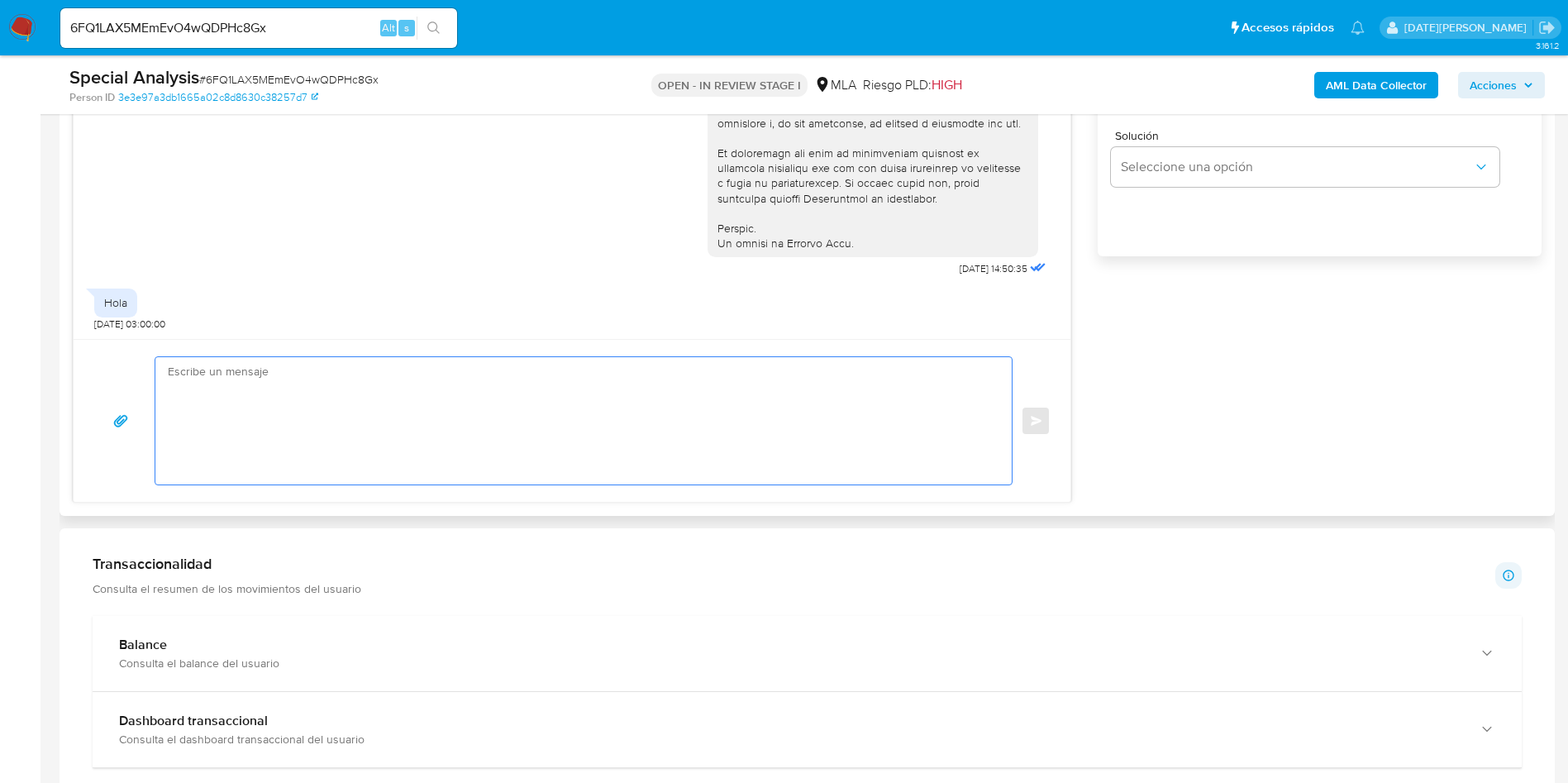
click at [644, 413] on textarea at bounding box center [579, 420] width 824 height 128
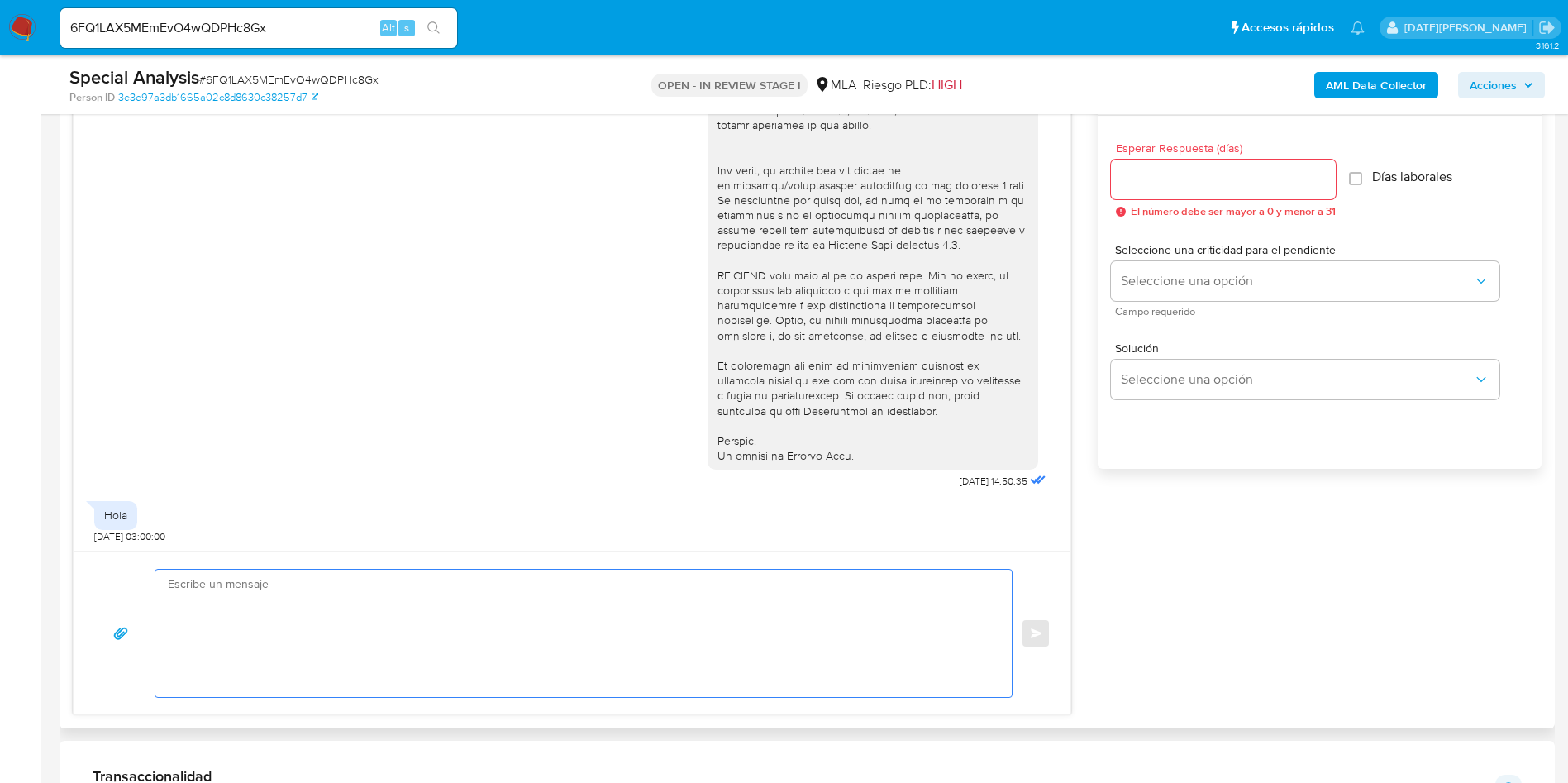
scroll to position [993, 0]
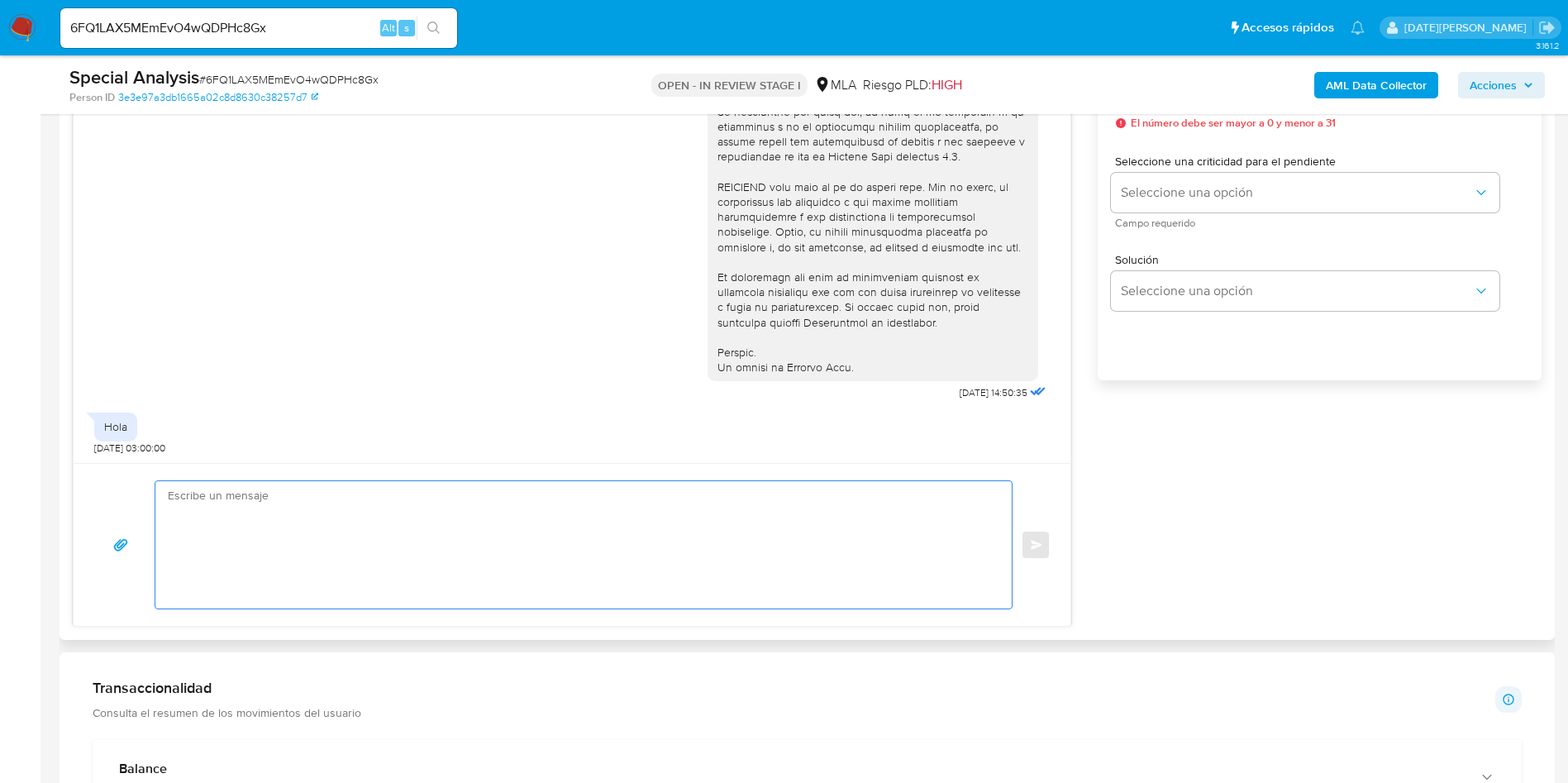
click at [594, 545] on textarea at bounding box center [579, 545] width 824 height 128
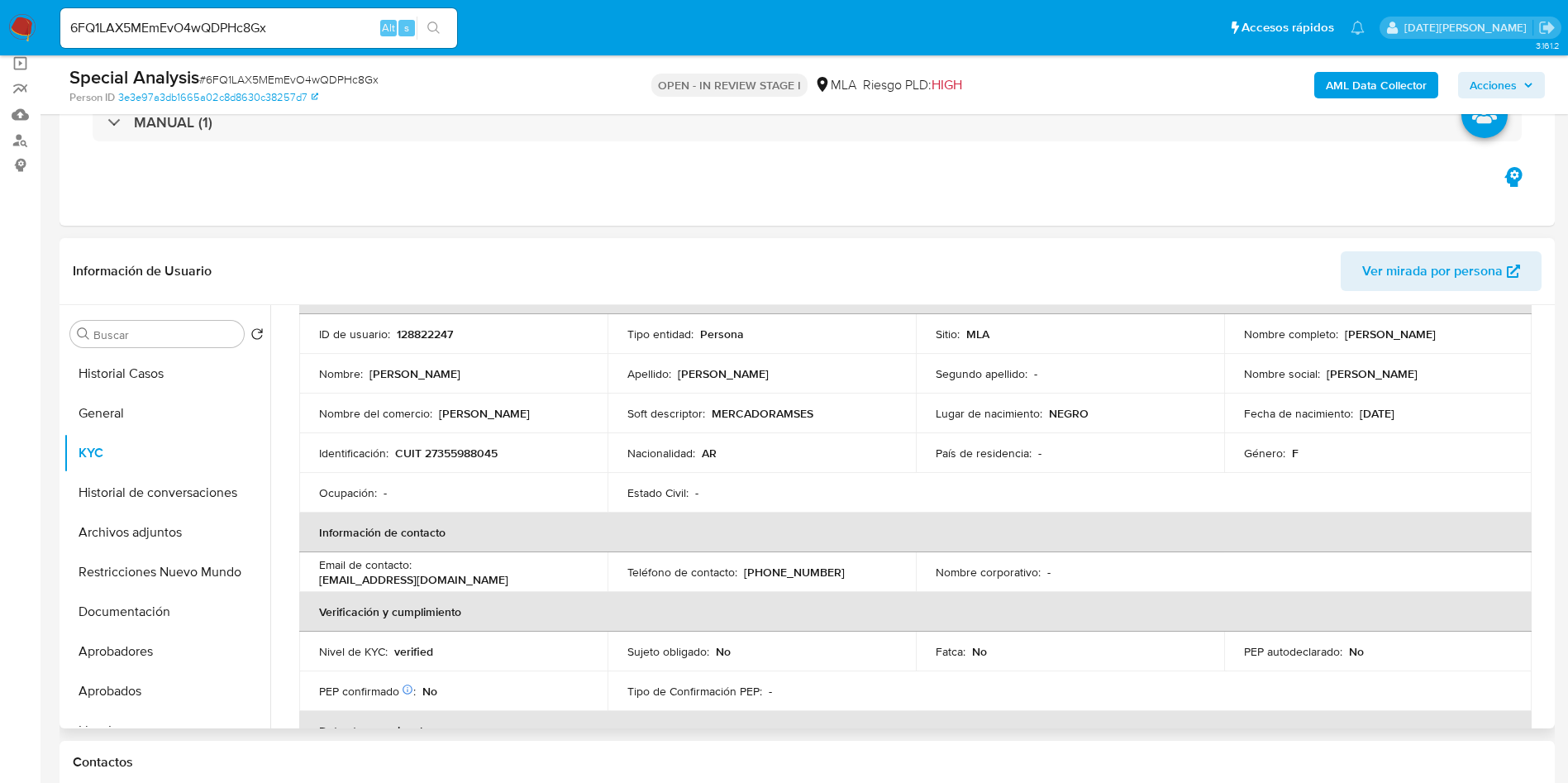
scroll to position [0, 0]
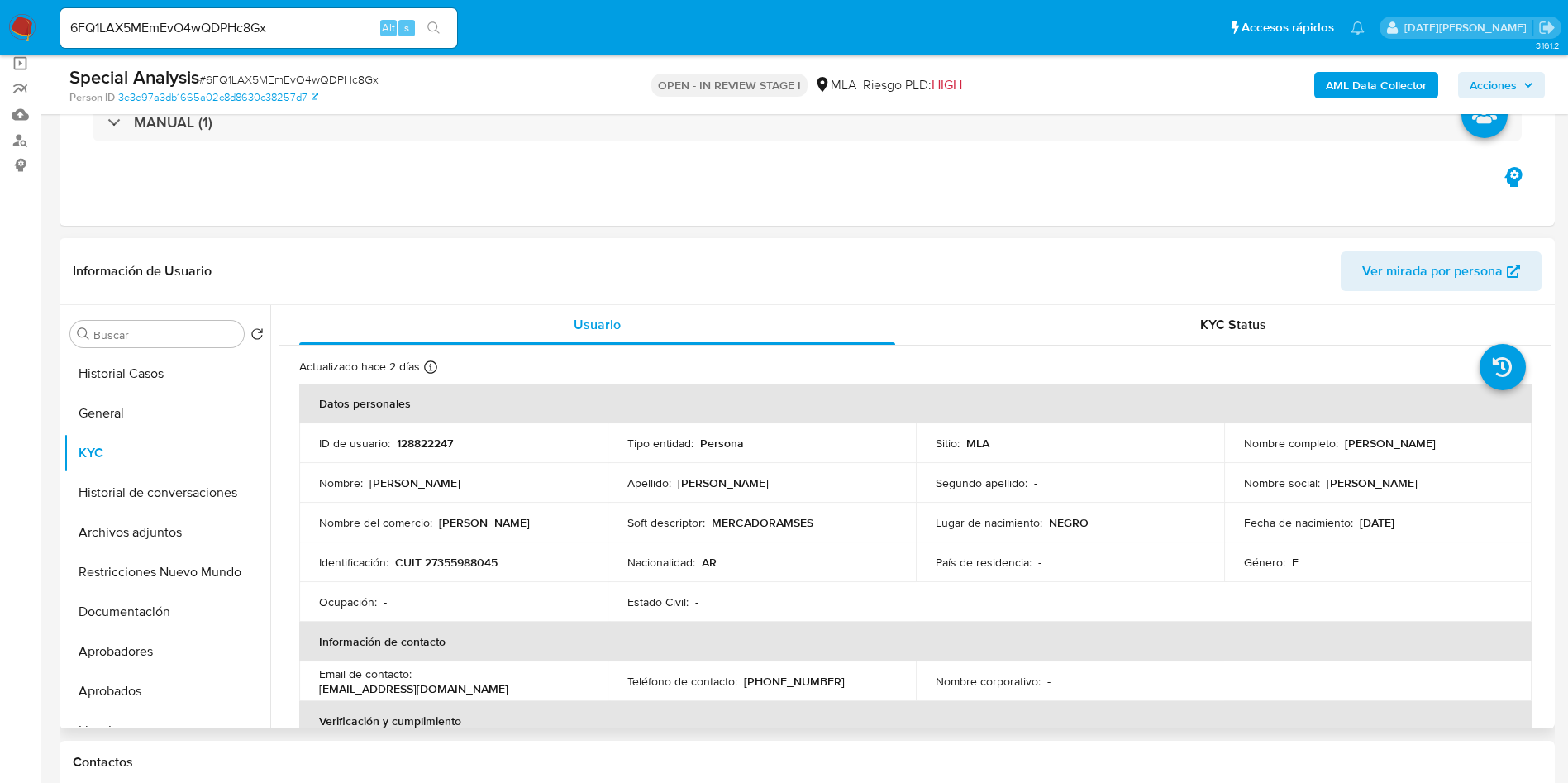
drag, startPoint x: 1341, startPoint y: 444, endPoint x: 1493, endPoint y: 445, distance: 152.0
click at [1493, 445] on div "Nombre completo : [PERSON_NAME]" at bounding box center [1379, 443] width 269 height 15
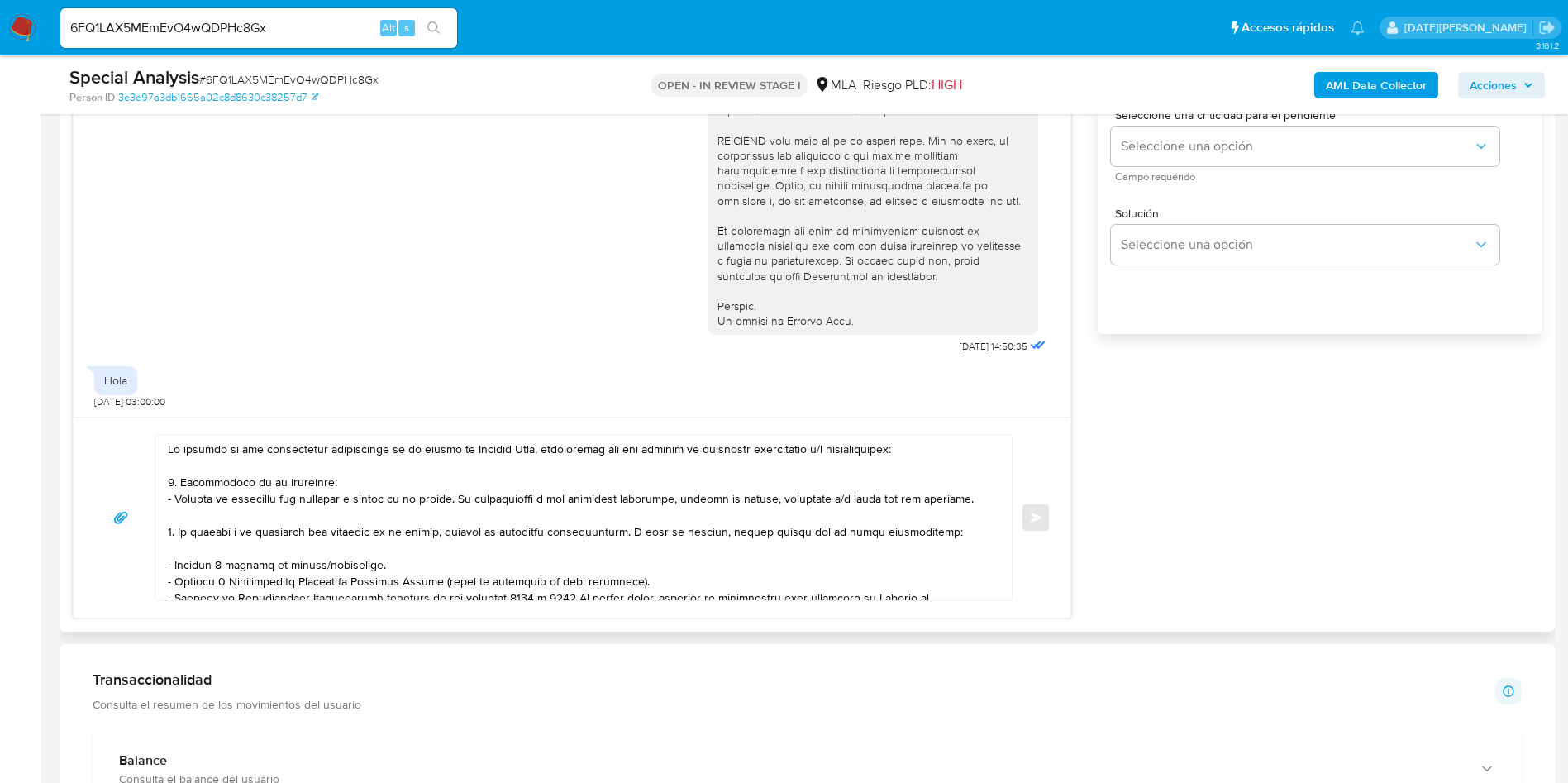
scroll to position [1116, 0]
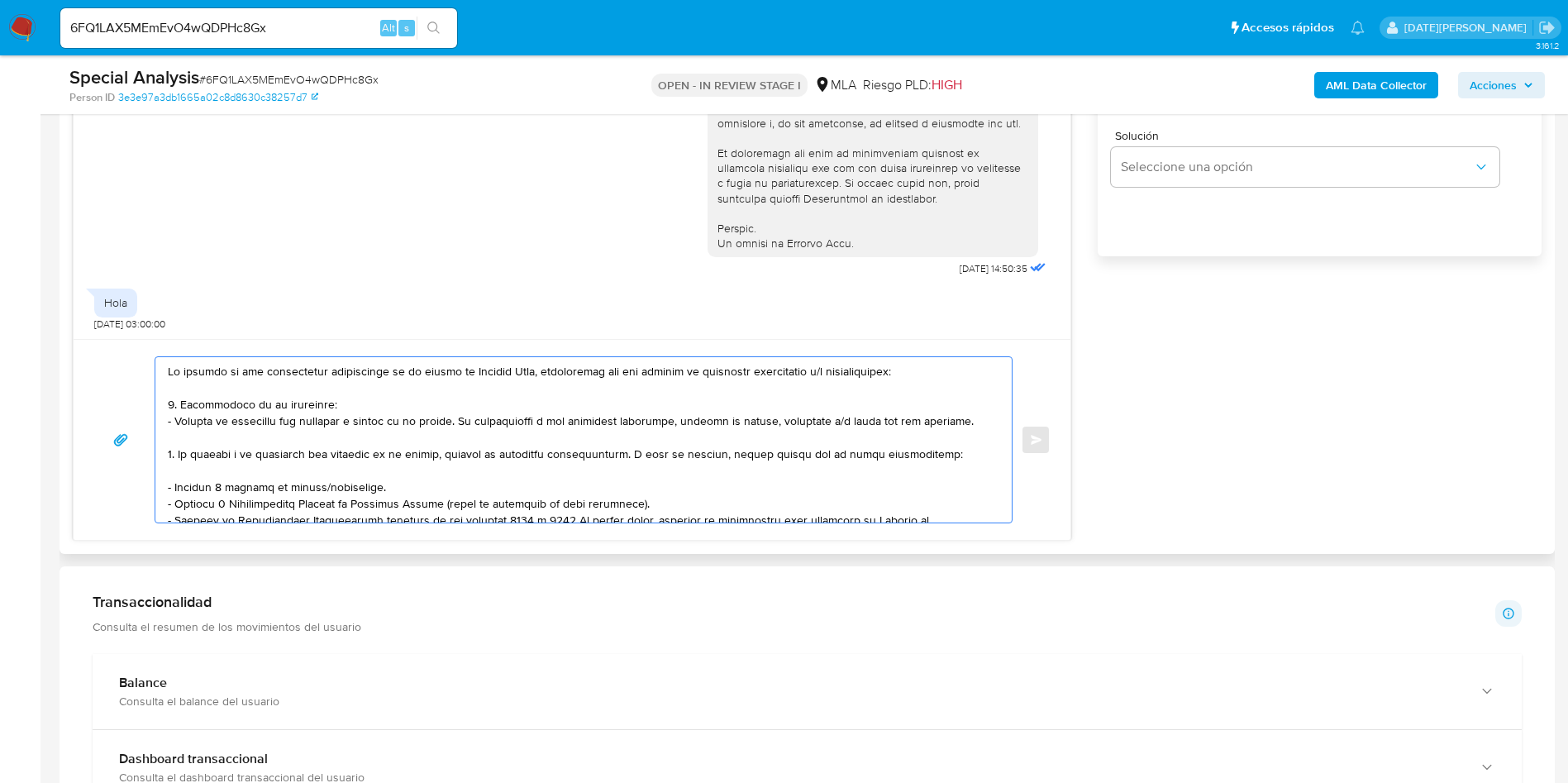
click at [172, 375] on textarea at bounding box center [579, 439] width 824 height 165
paste textarea "[PERSON_NAME]"
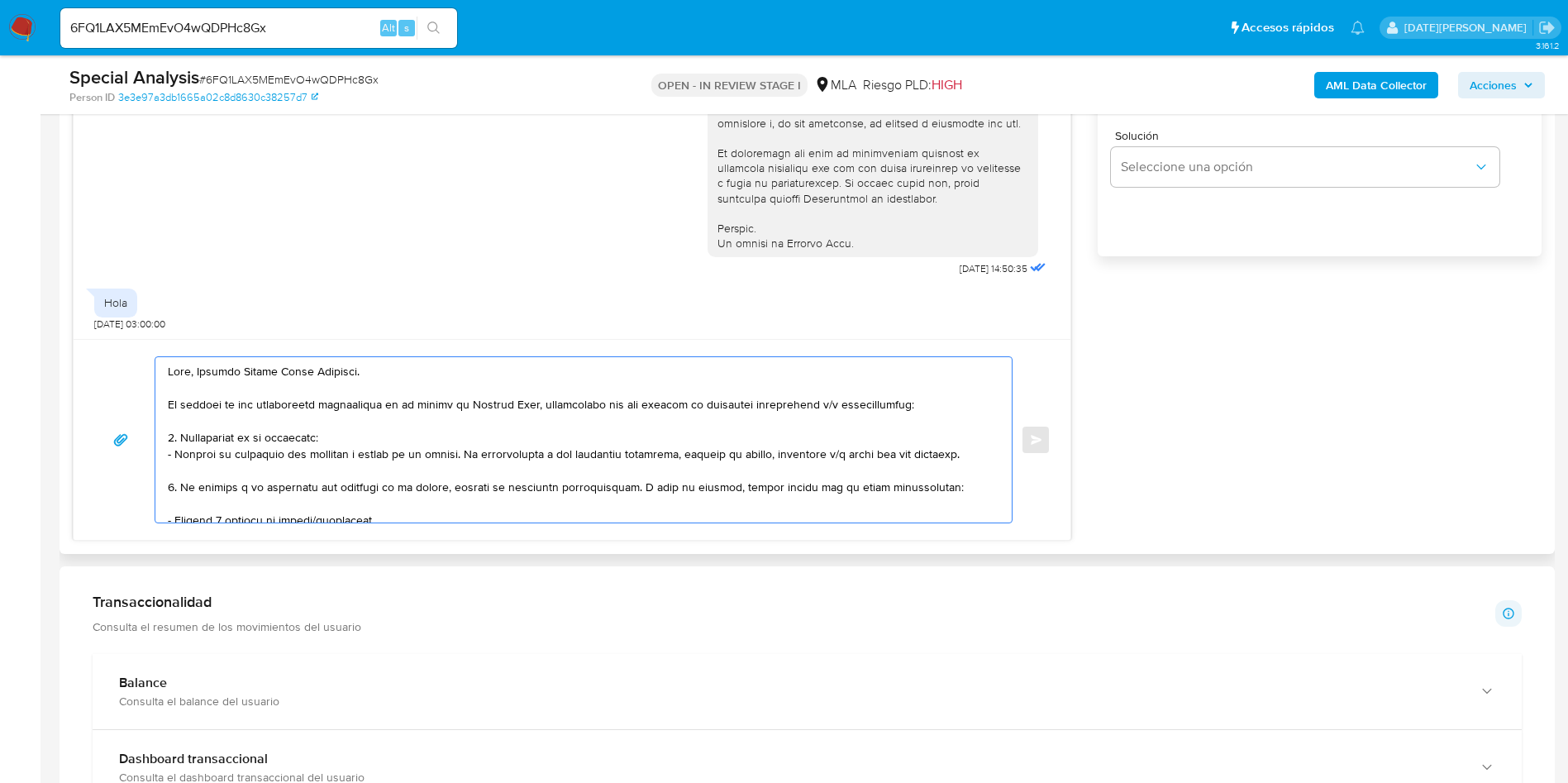
scroll to position [124, 0]
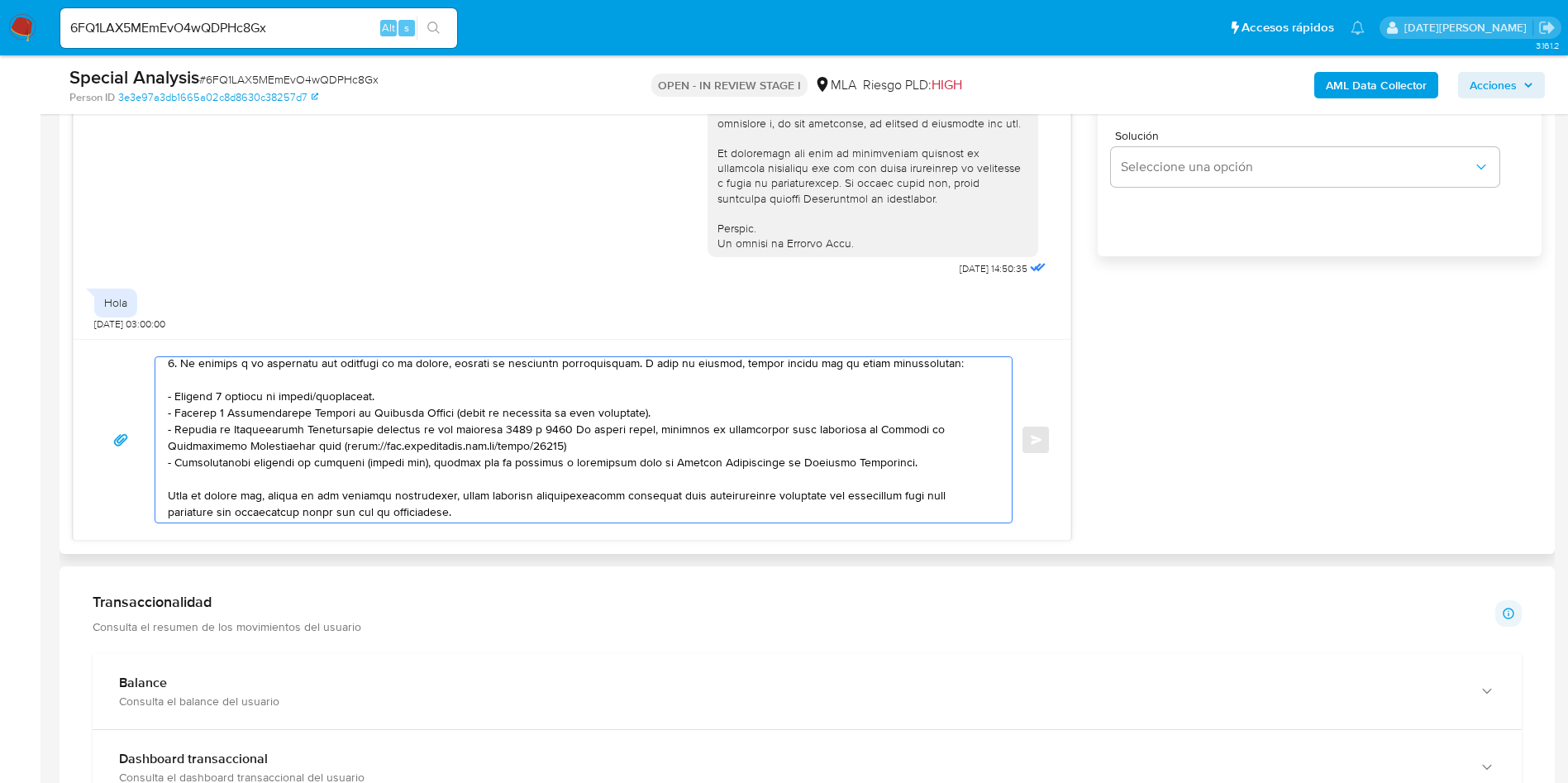
click at [366, 399] on textarea at bounding box center [579, 439] width 824 height 165
drag, startPoint x: 372, startPoint y: 397, endPoint x: 148, endPoint y: 396, distance: 224.0
click at [148, 396] on div "Enviar" at bounding box center [571, 439] width 957 height 167
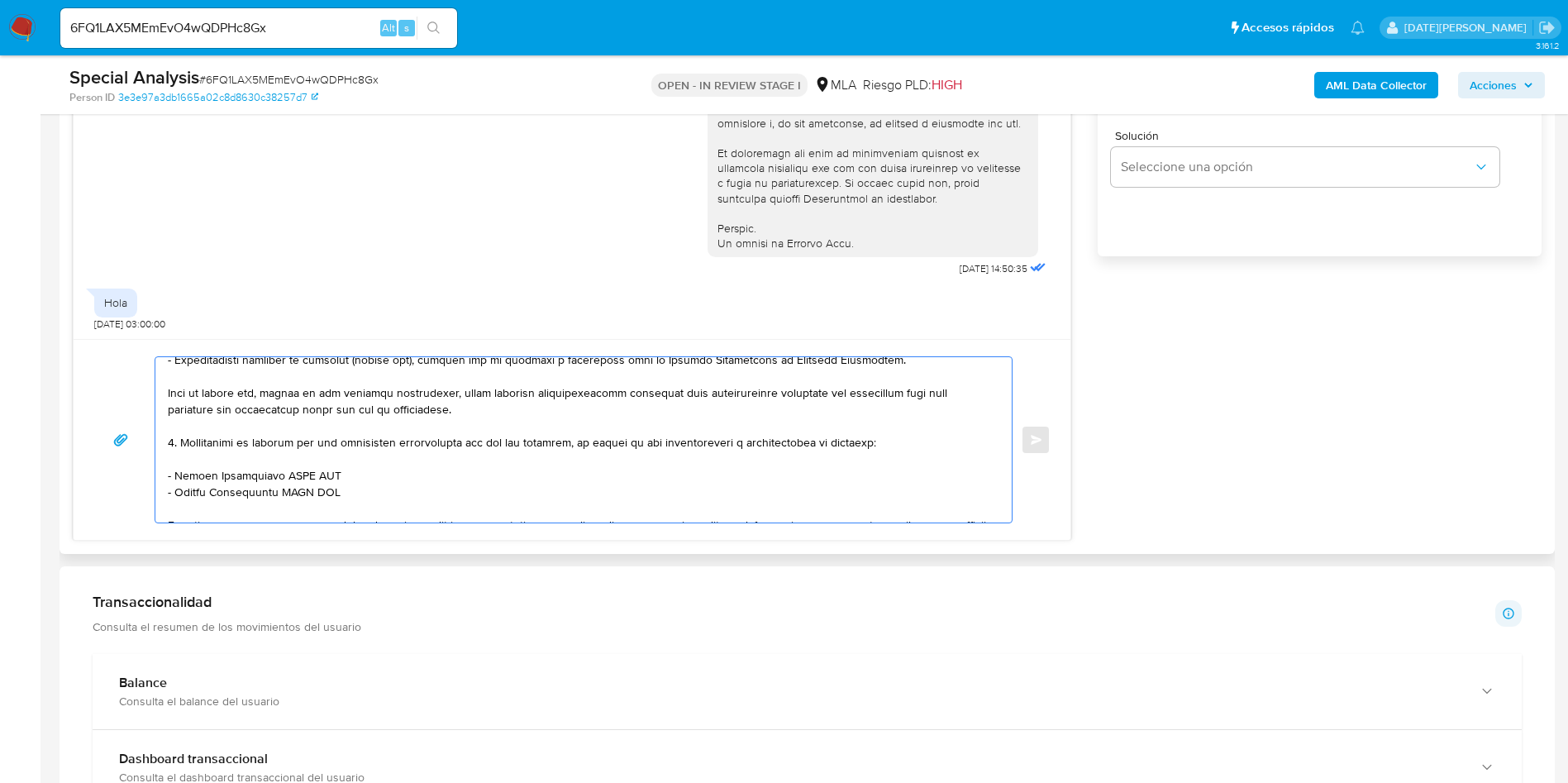
scroll to position [248, 0]
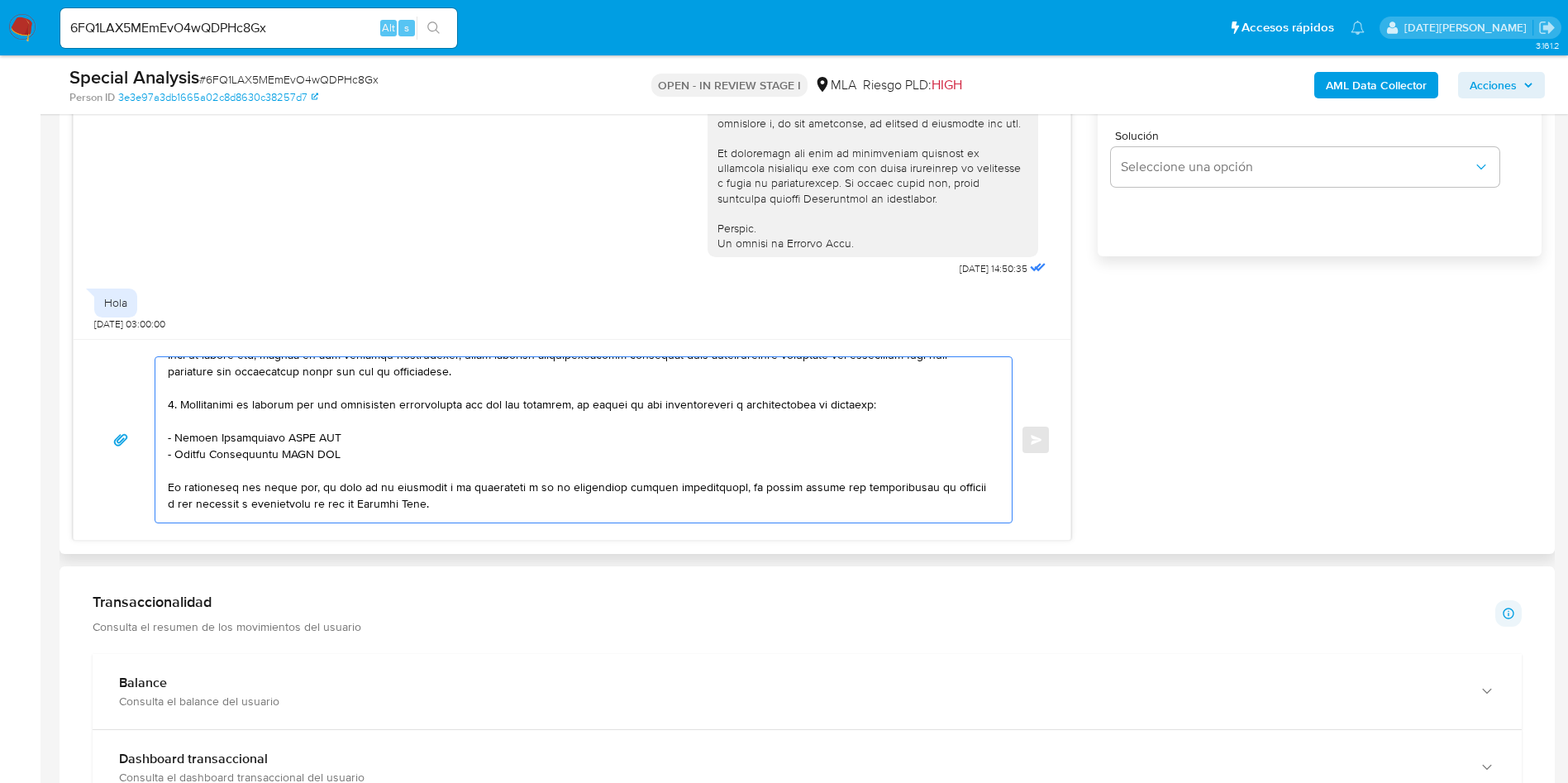
drag, startPoint x: 174, startPoint y: 435, endPoint x: 366, endPoint y: 434, distance: 192.0
click at [366, 434] on textarea at bounding box center [579, 439] width 824 height 165
paste textarea "[PERSON_NAME]"
click at [294, 457] on textarea at bounding box center [579, 439] width 824 height 165
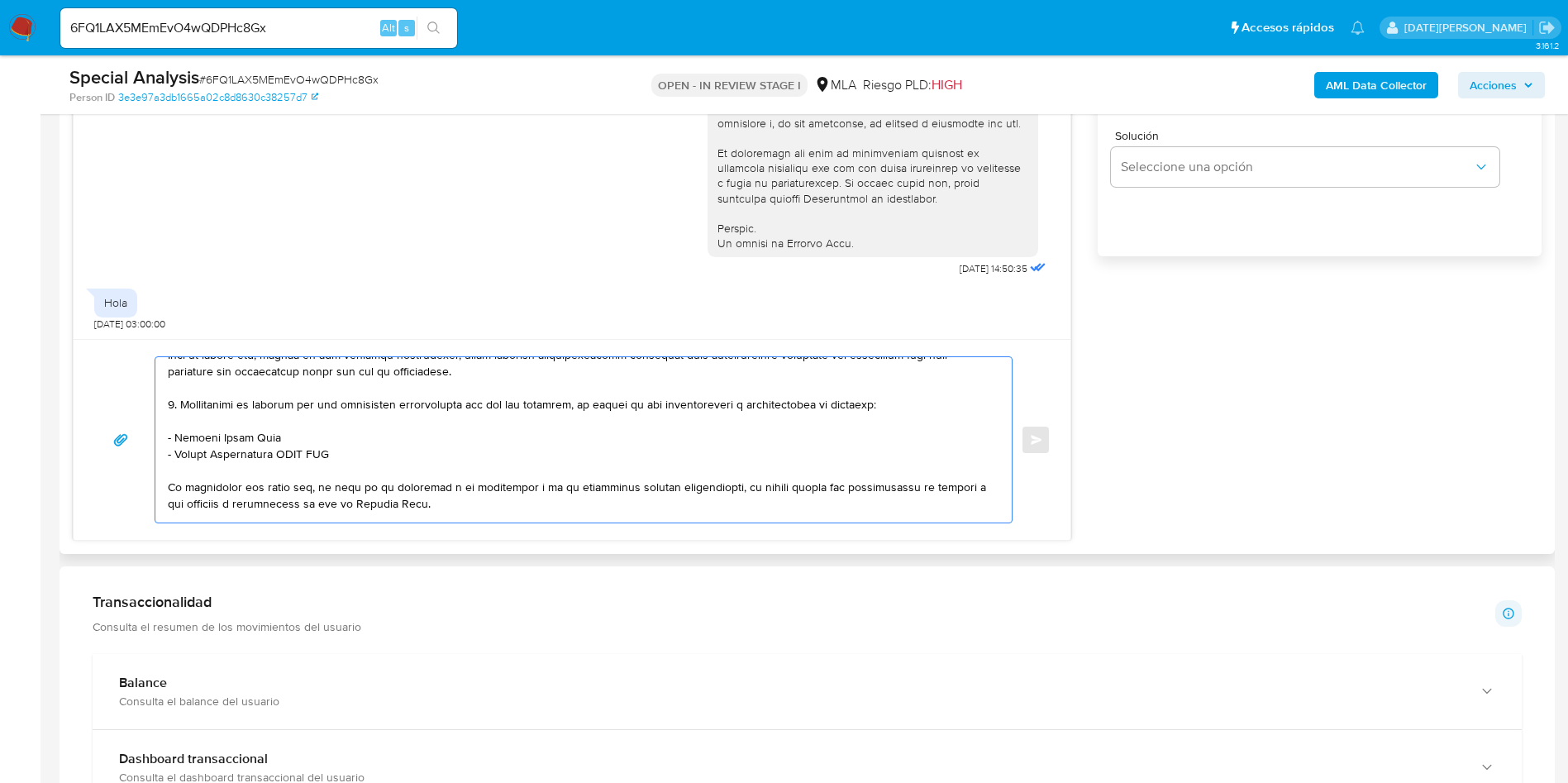
click at [294, 457] on textarea at bounding box center [579, 439] width 824 height 165
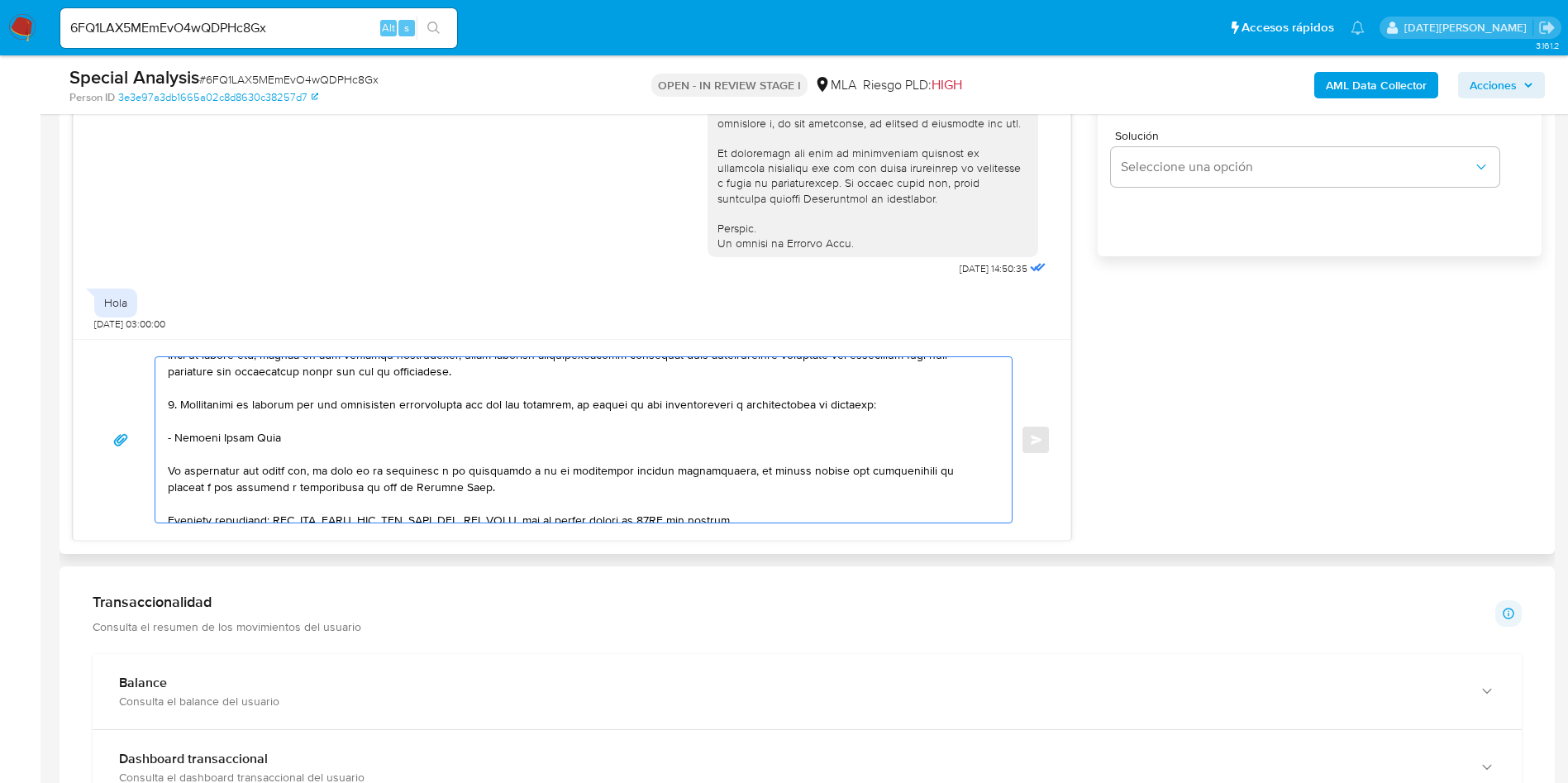
scroll to position [372, 0]
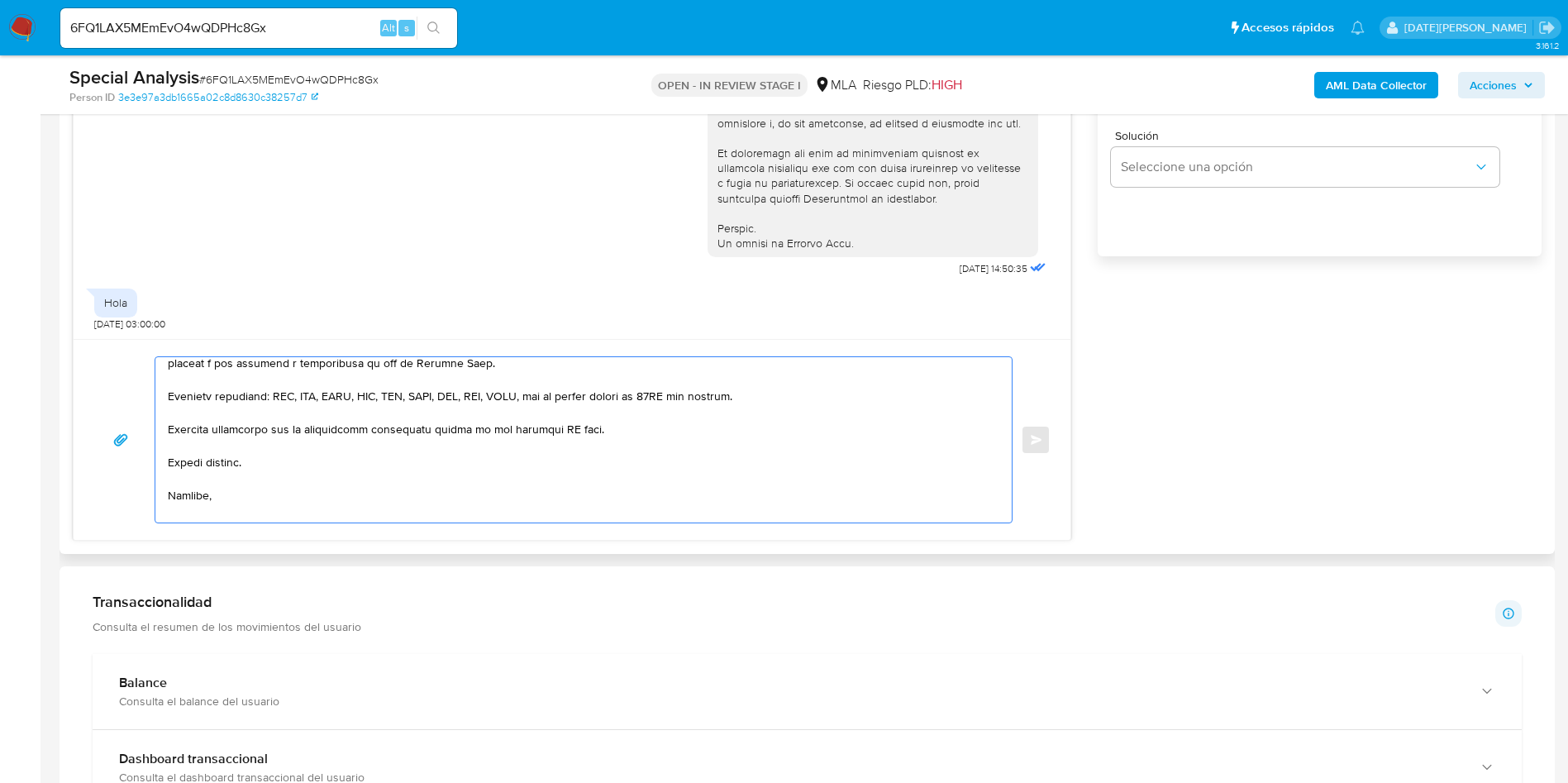
click at [558, 429] on textarea at bounding box center [579, 439] width 824 height 165
click at [564, 429] on textarea at bounding box center [579, 439] width 824 height 165
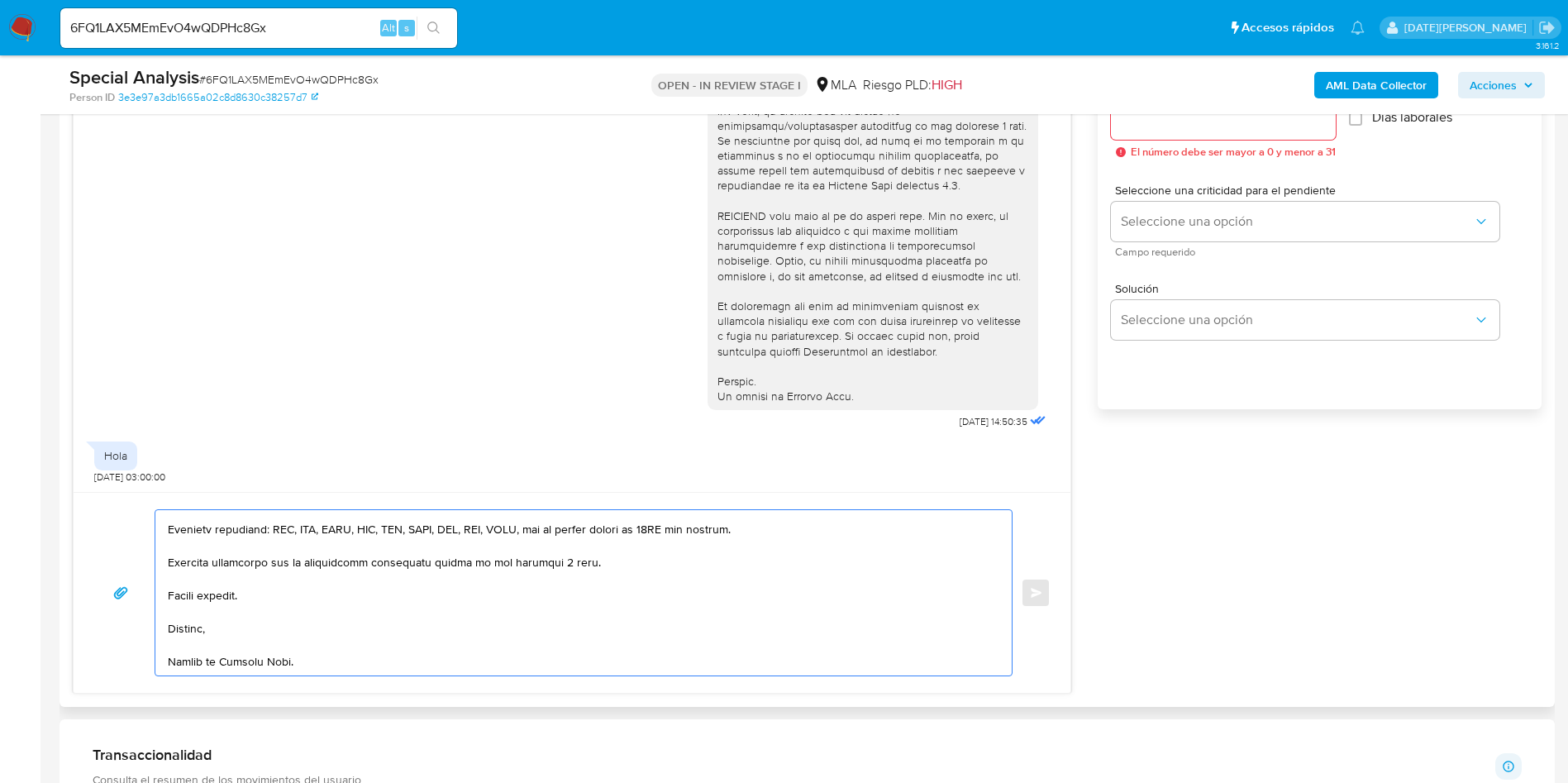
scroll to position [868, 0]
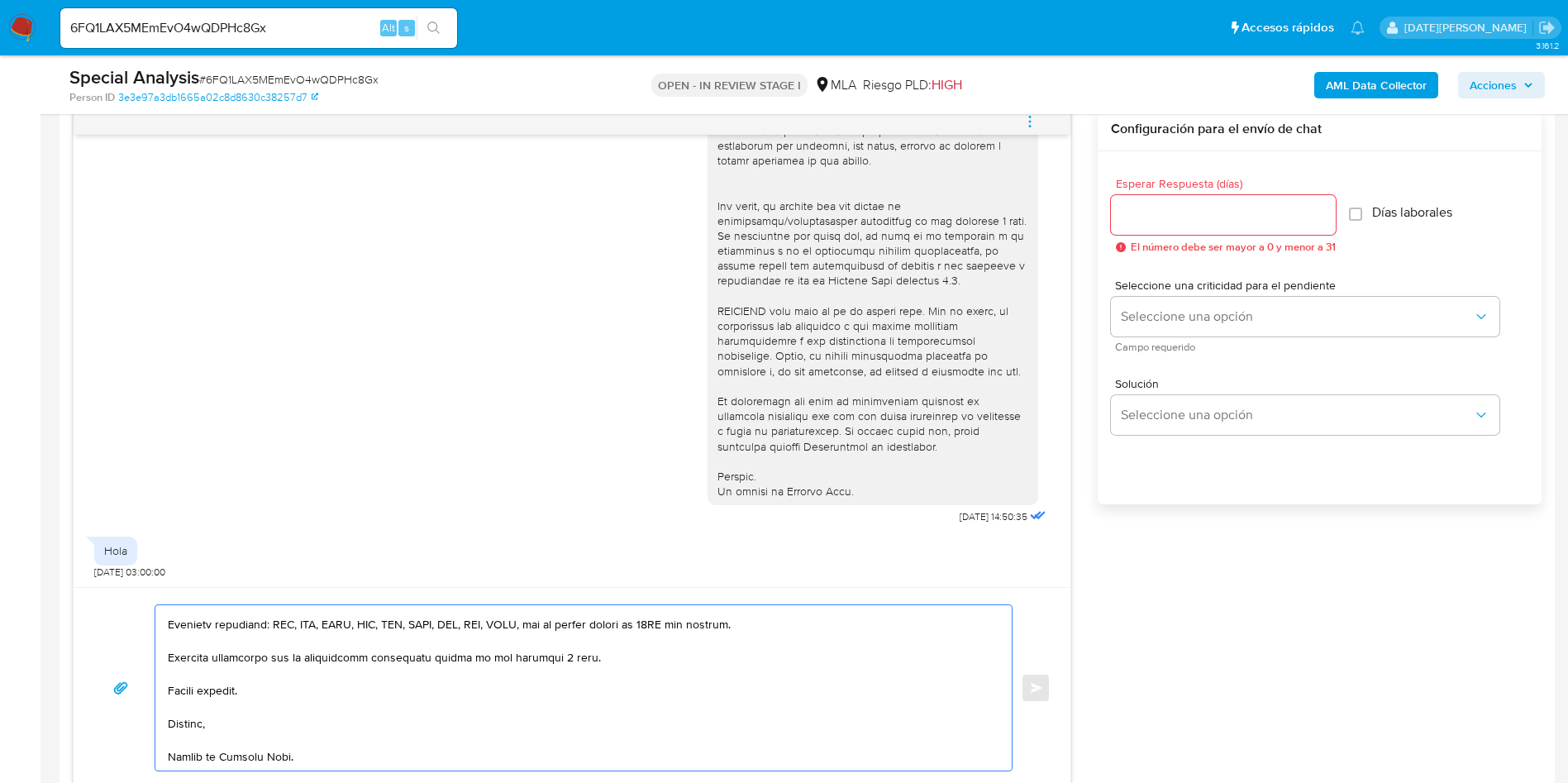
type textarea "Lore, Ipsumdo Sitame Conse Adipisci. El seddoei te inc utlaboreetd magnaaliqua …"
click at [1185, 207] on input "Esperar Respuesta (días)" at bounding box center [1223, 216] width 224 height 22
type input "3"
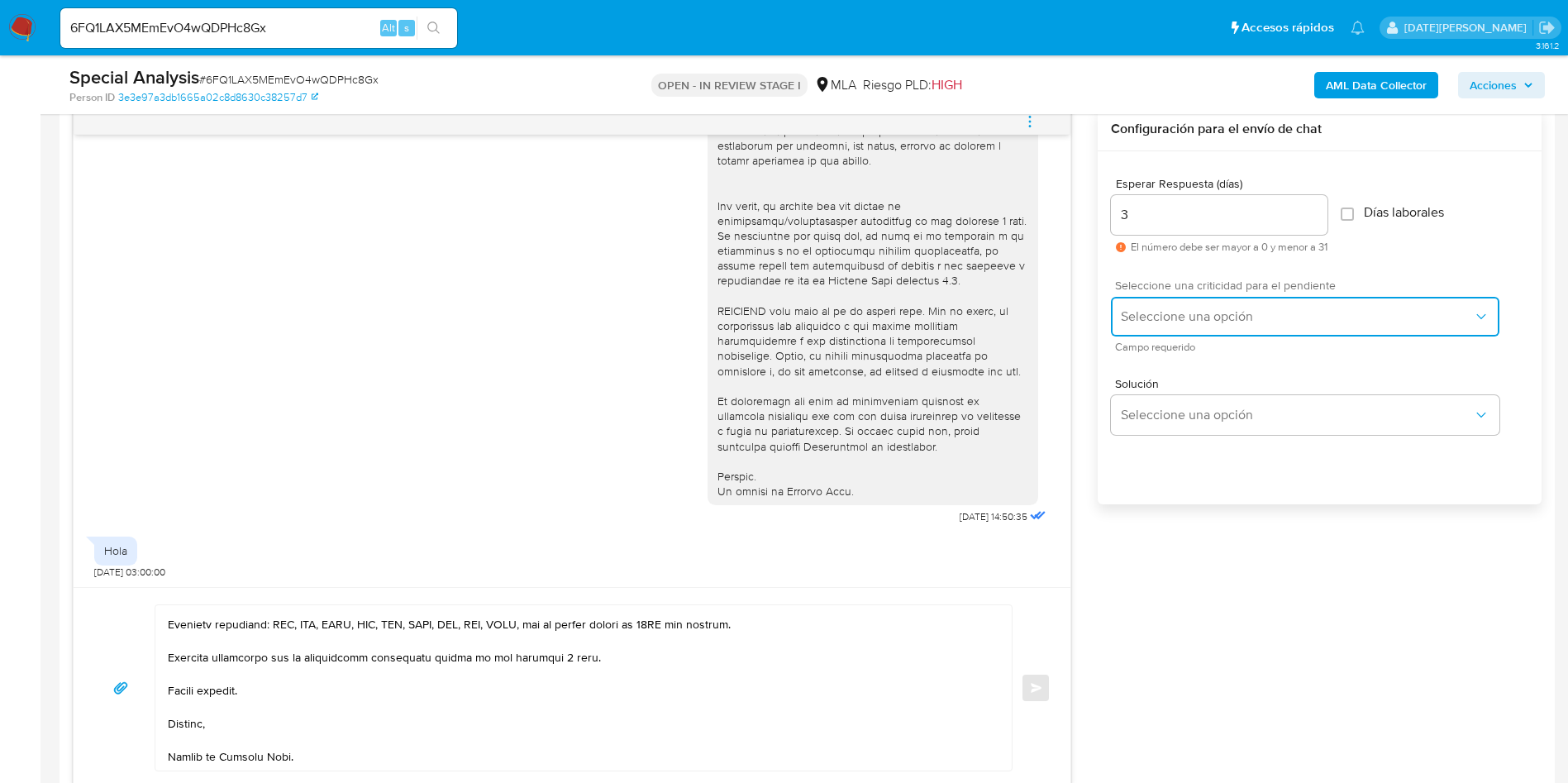
click at [1213, 323] on span "Seleccione una opción" at bounding box center [1297, 316] width 352 height 17
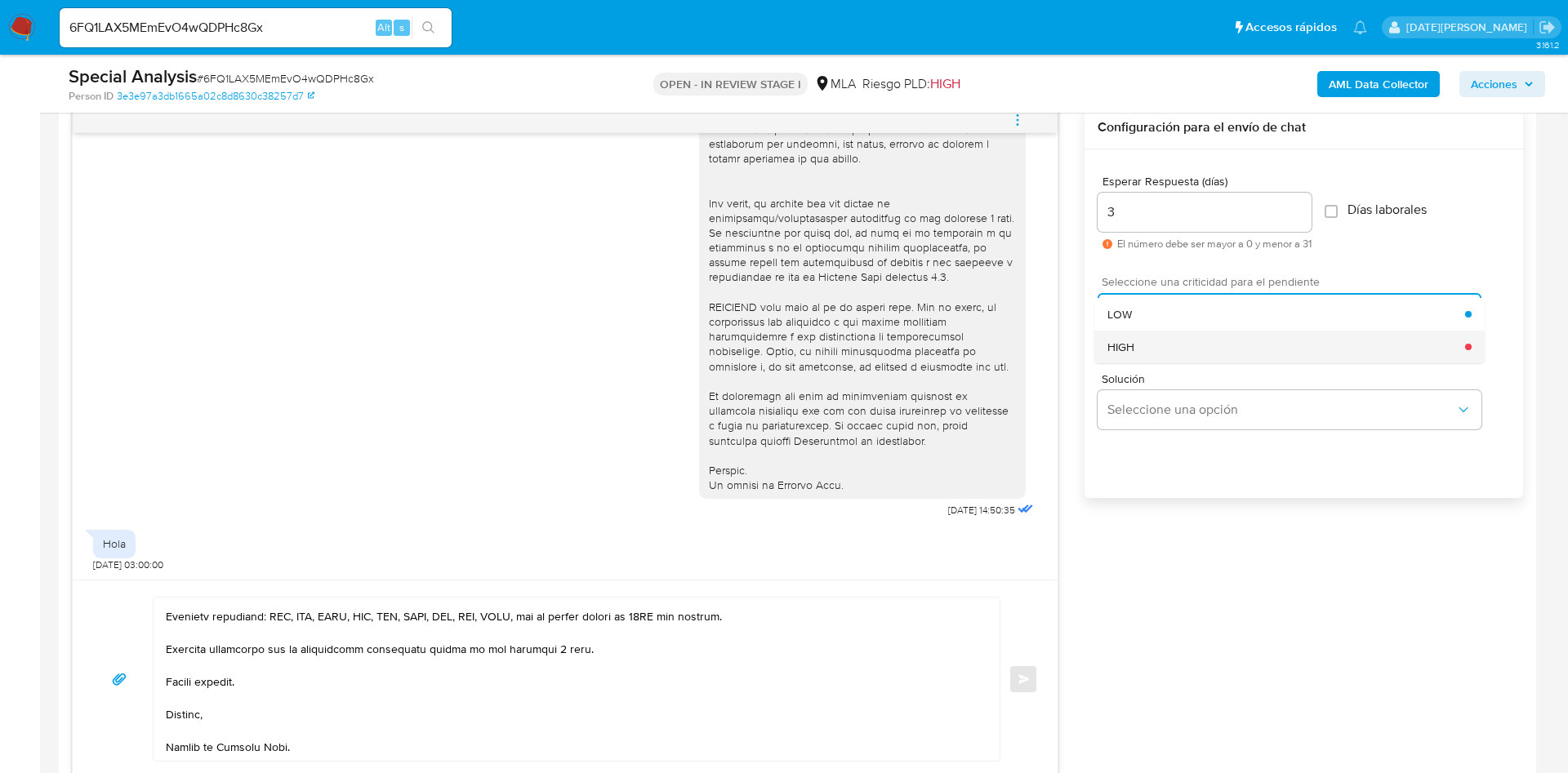
click at [1175, 346] on div "HIGH" at bounding box center [1286, 346] width 357 height 32
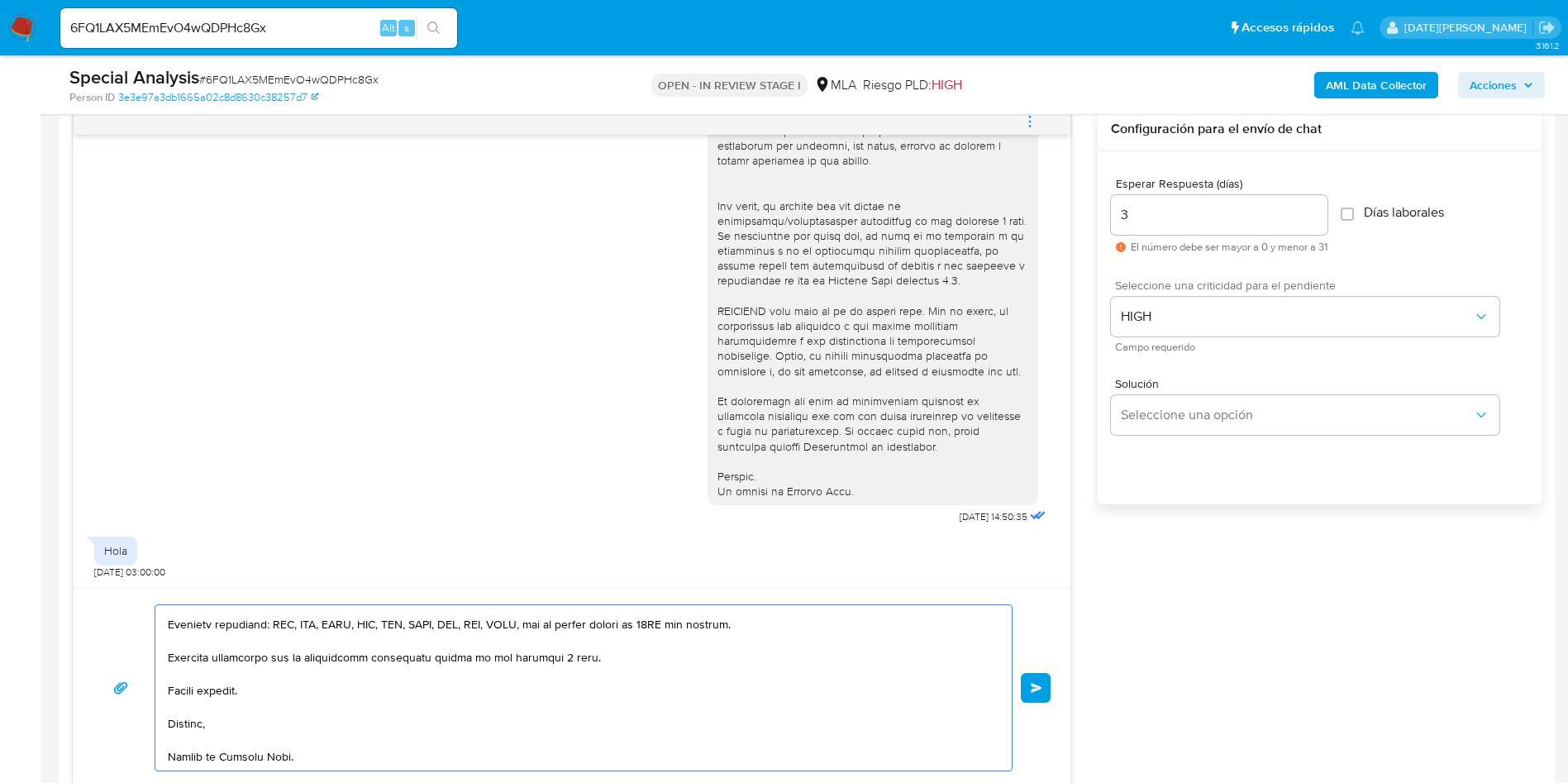
click at [1035, 690] on span "Enviar" at bounding box center [1037, 688] width 12 height 10
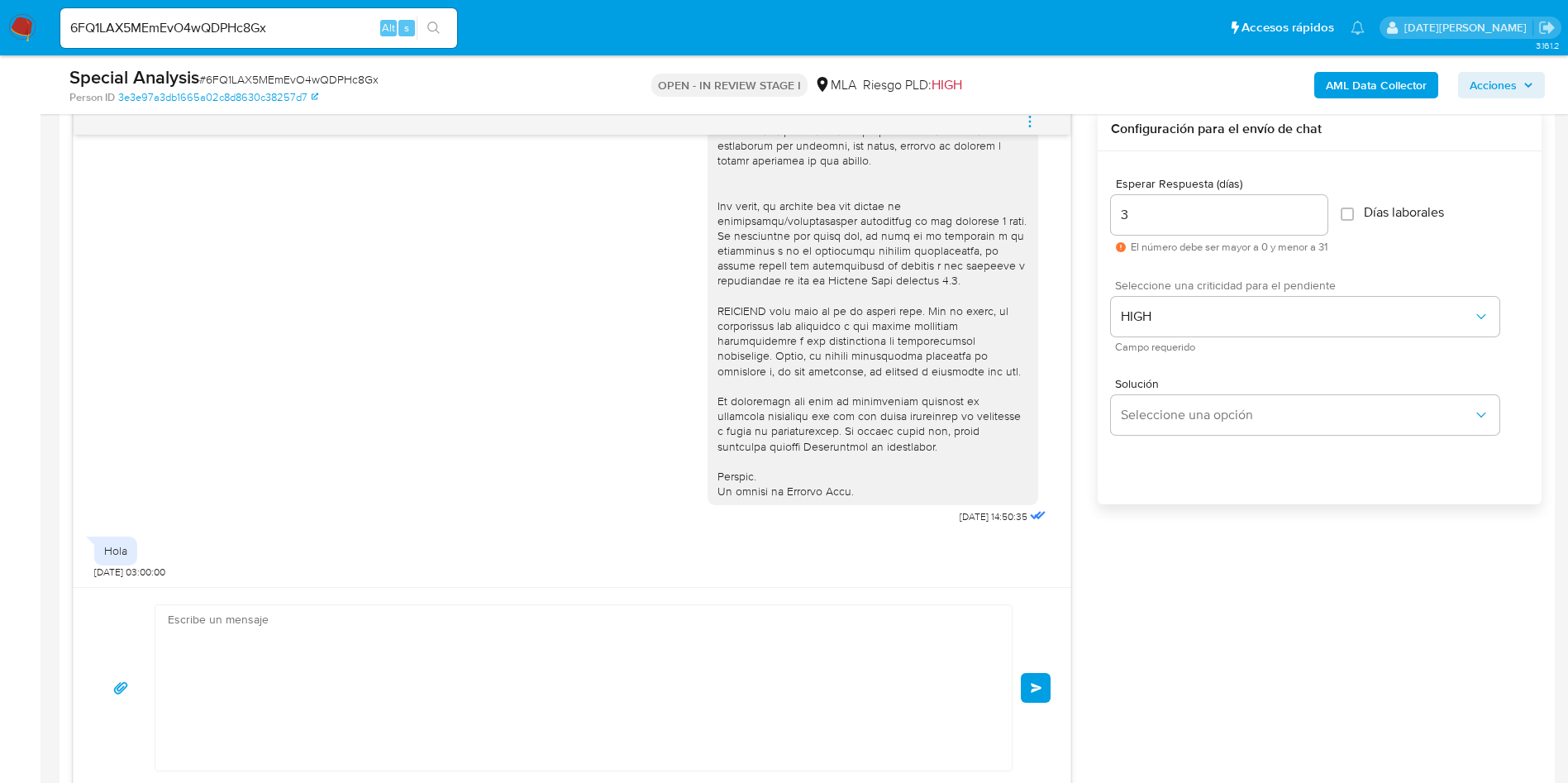
scroll to position [1425, 0]
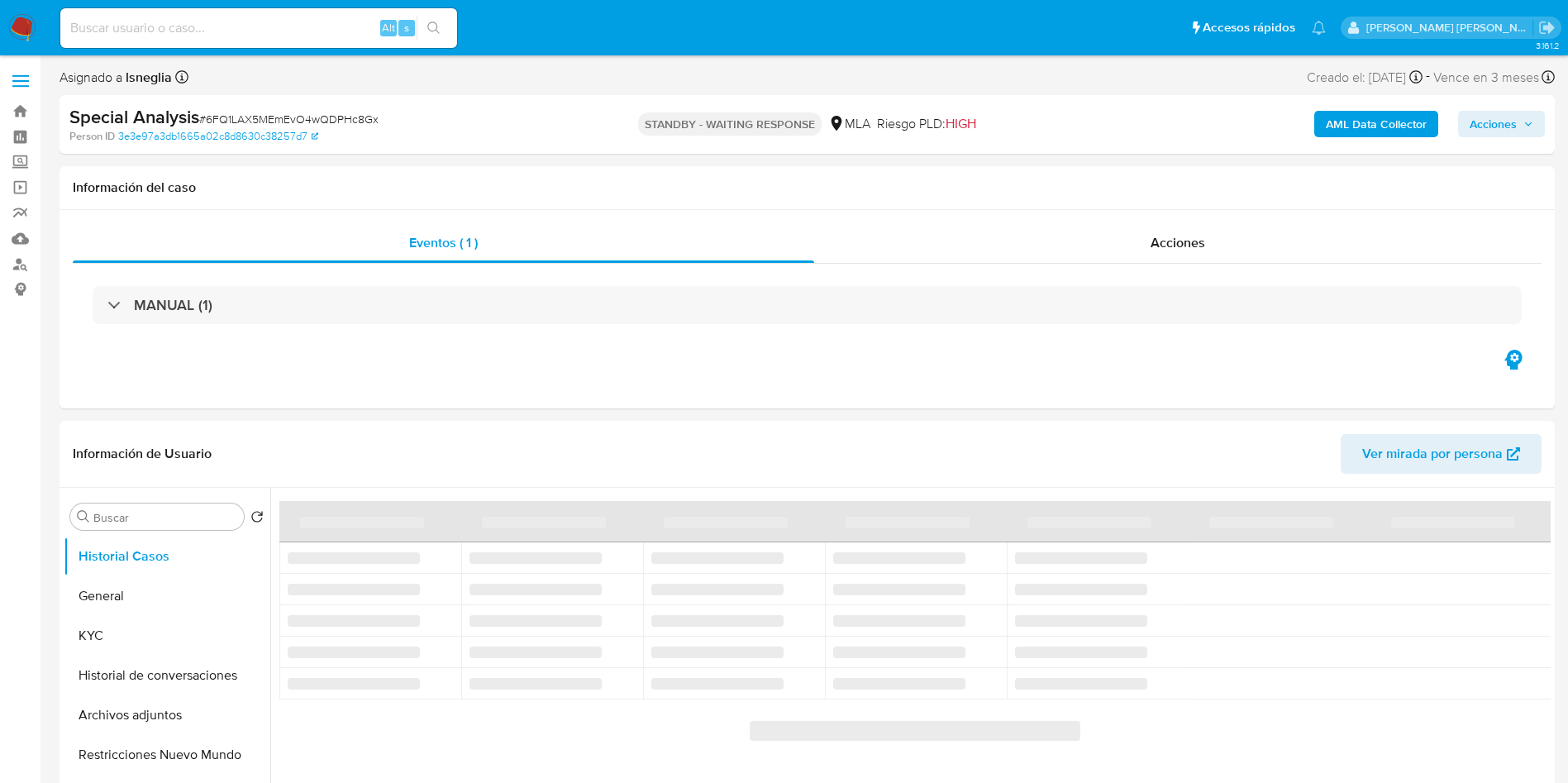
select select "10"
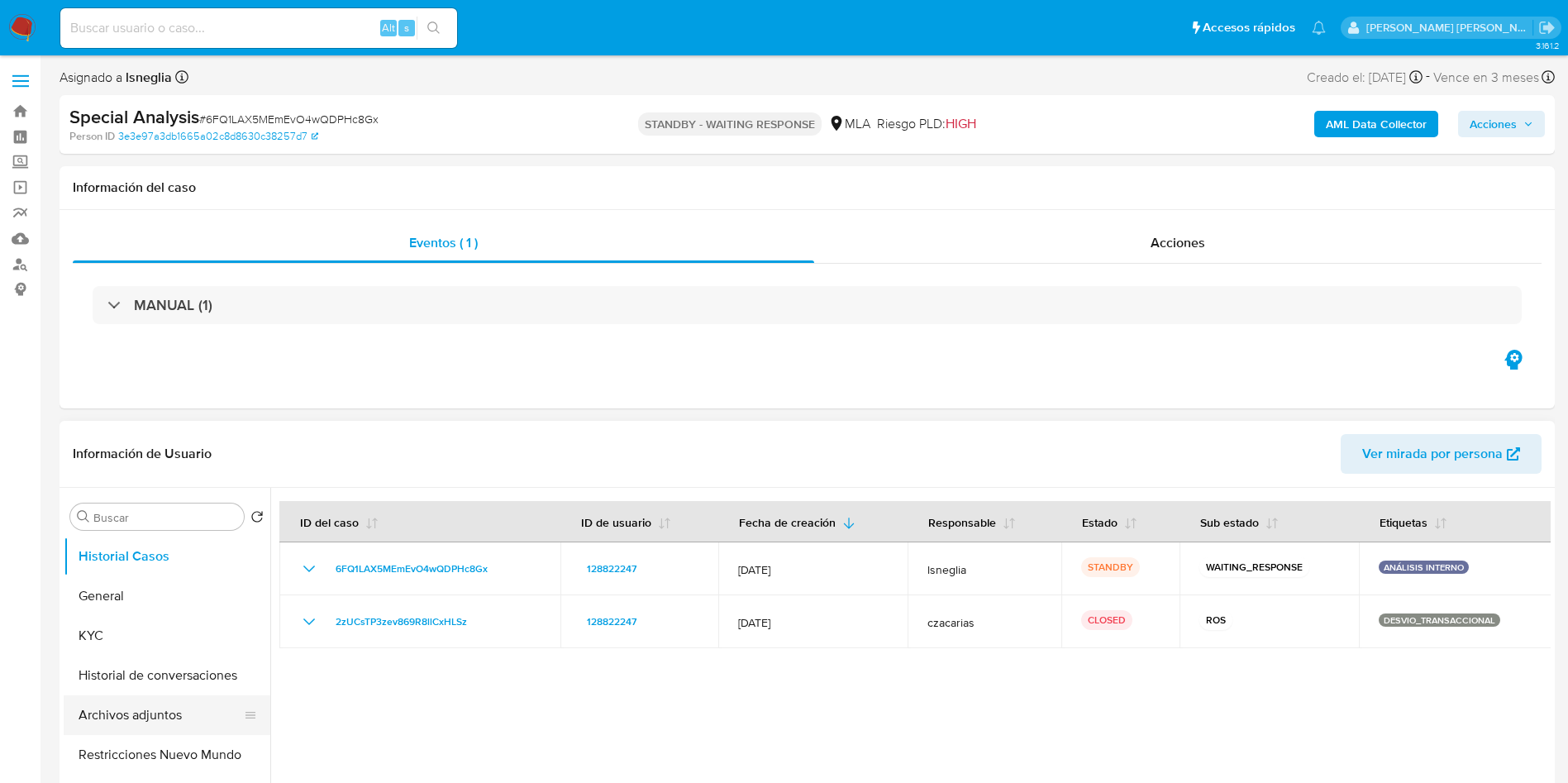
click at [160, 720] on button "Archivos adjuntos" at bounding box center [160, 715] width 194 height 40
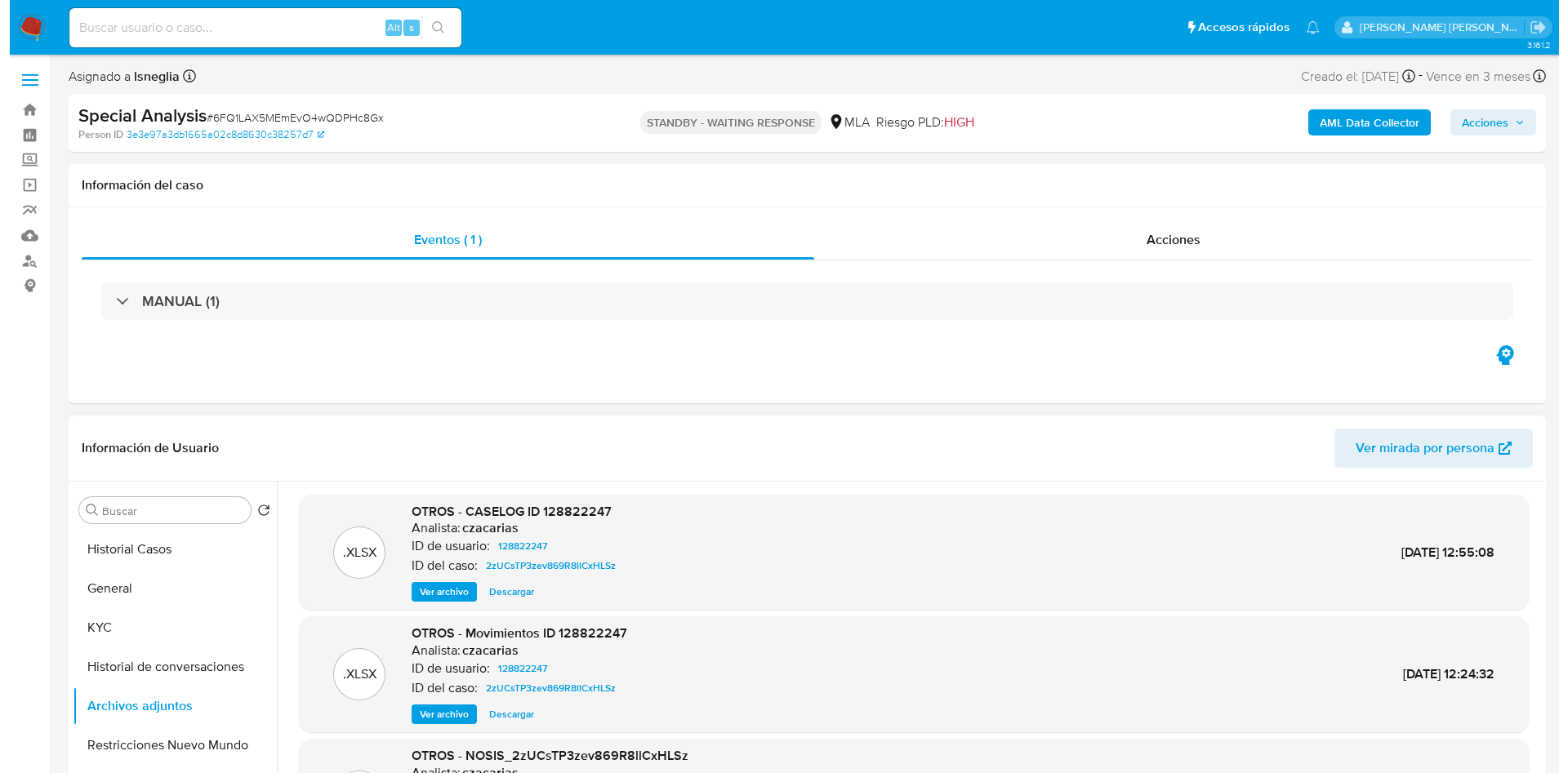
scroll to position [122, 0]
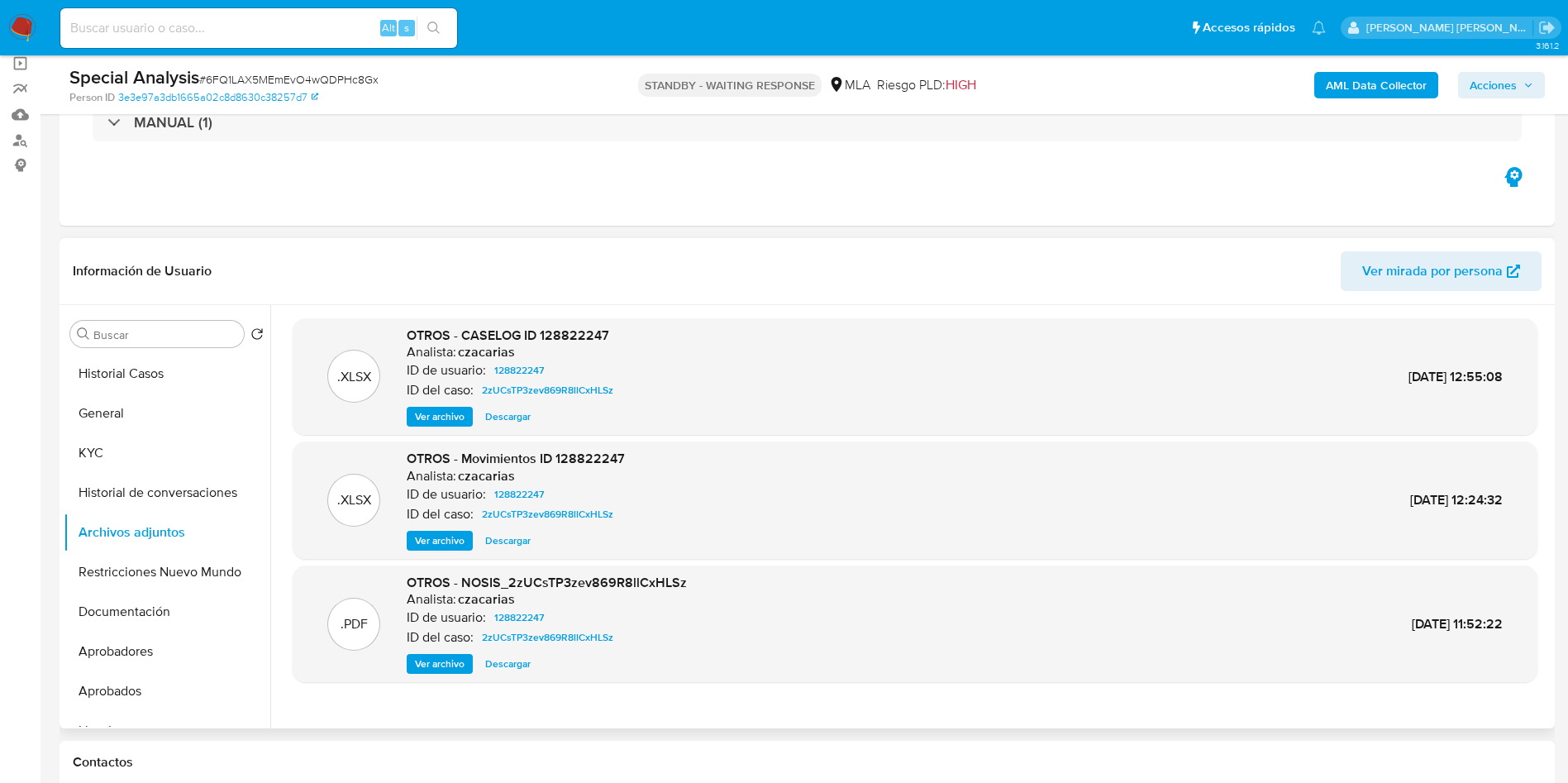
click at [441, 424] on span "Ver archivo" at bounding box center [440, 416] width 49 height 17
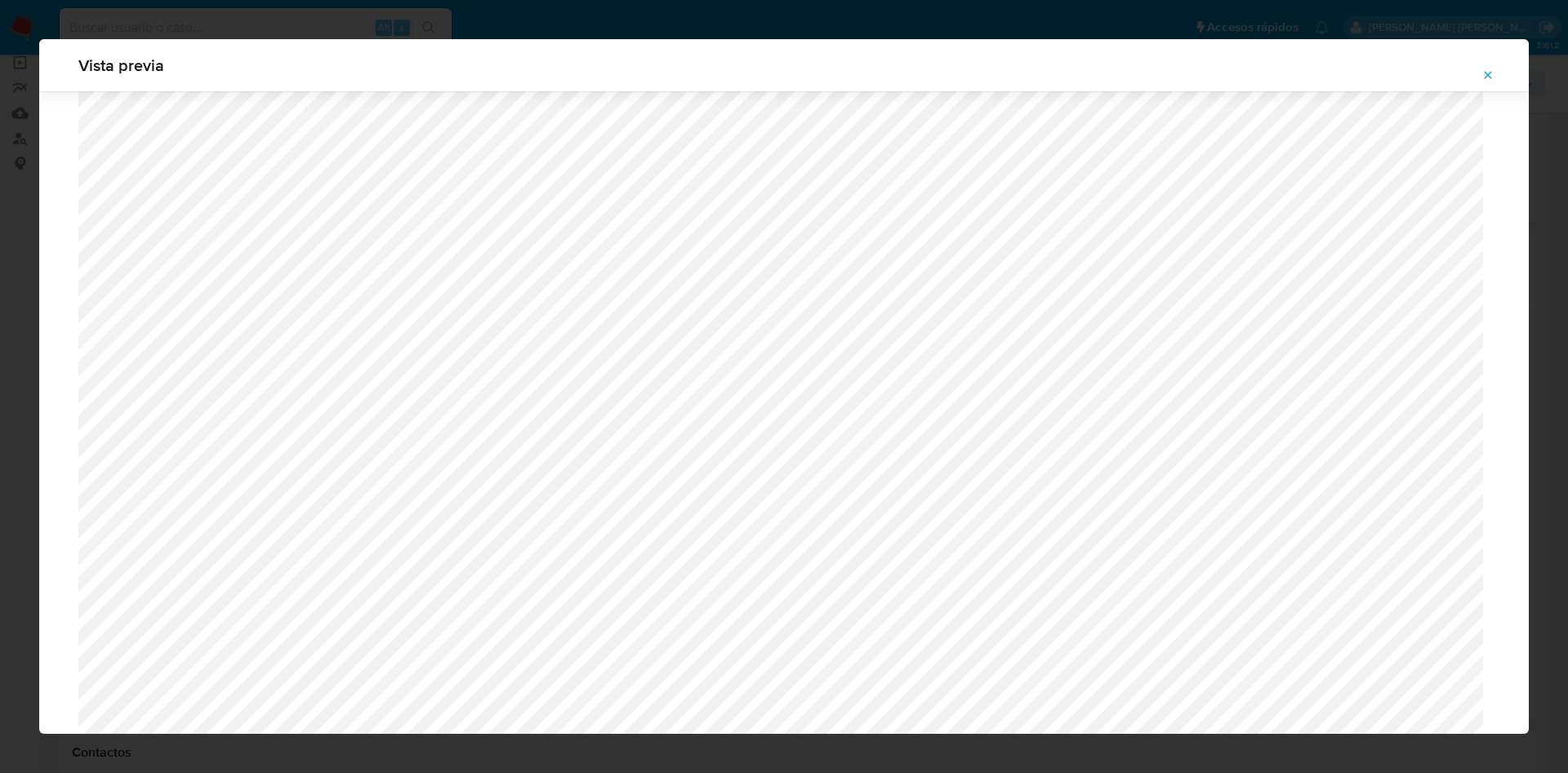
scroll to position [1025, 0]
click at [1489, 72] on icon "Attachment preview" at bounding box center [1487, 74] width 13 height 13
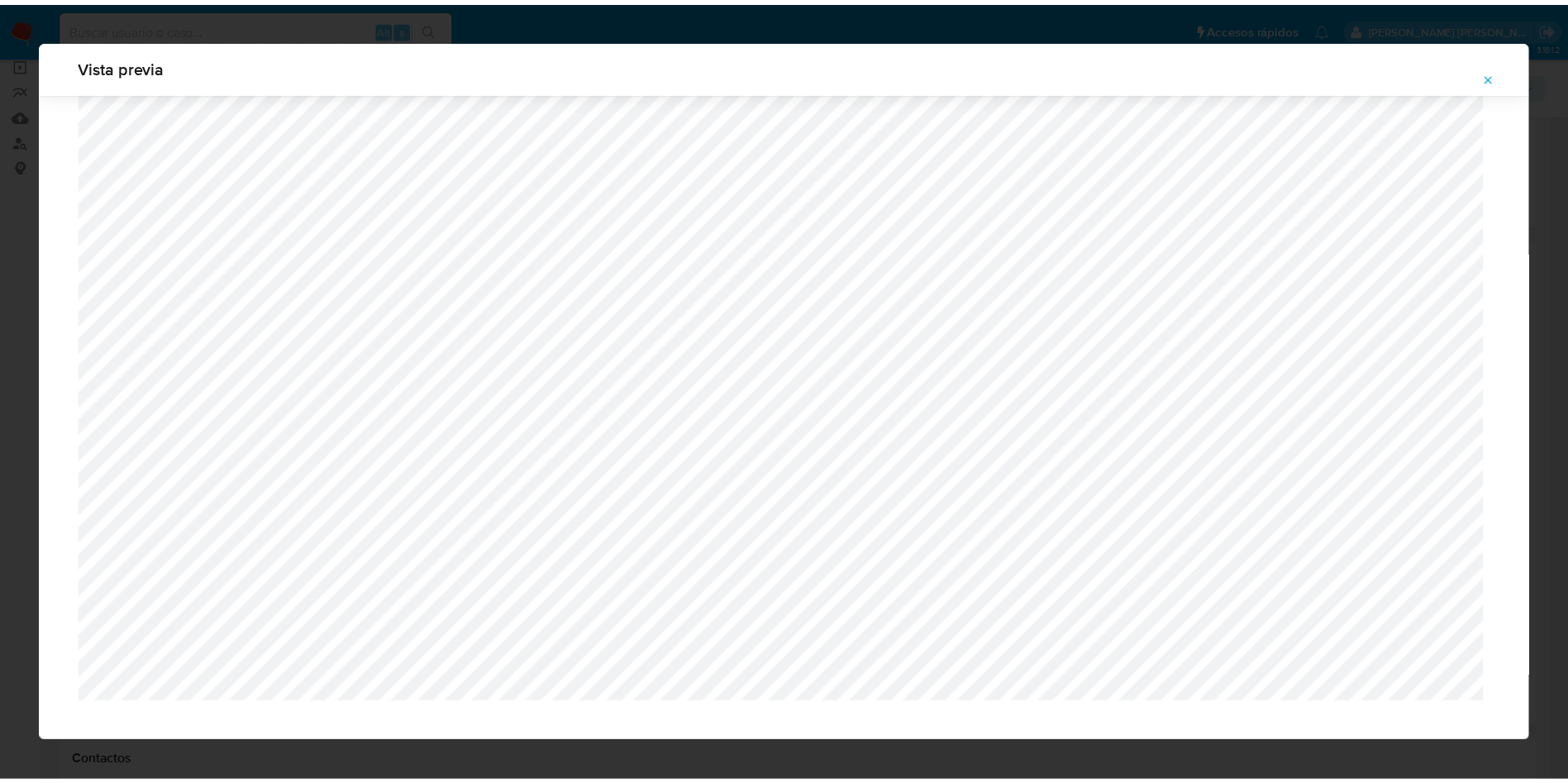
scroll to position [0, 0]
